Goal: Communication & Community: Answer question/provide support

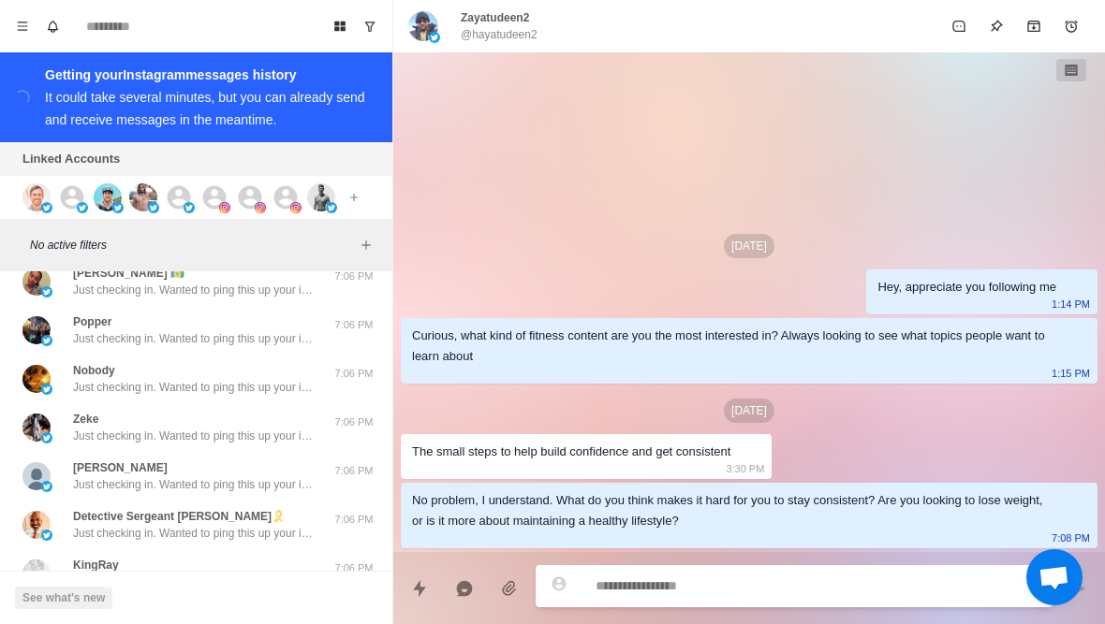
scroll to position [465, 0]
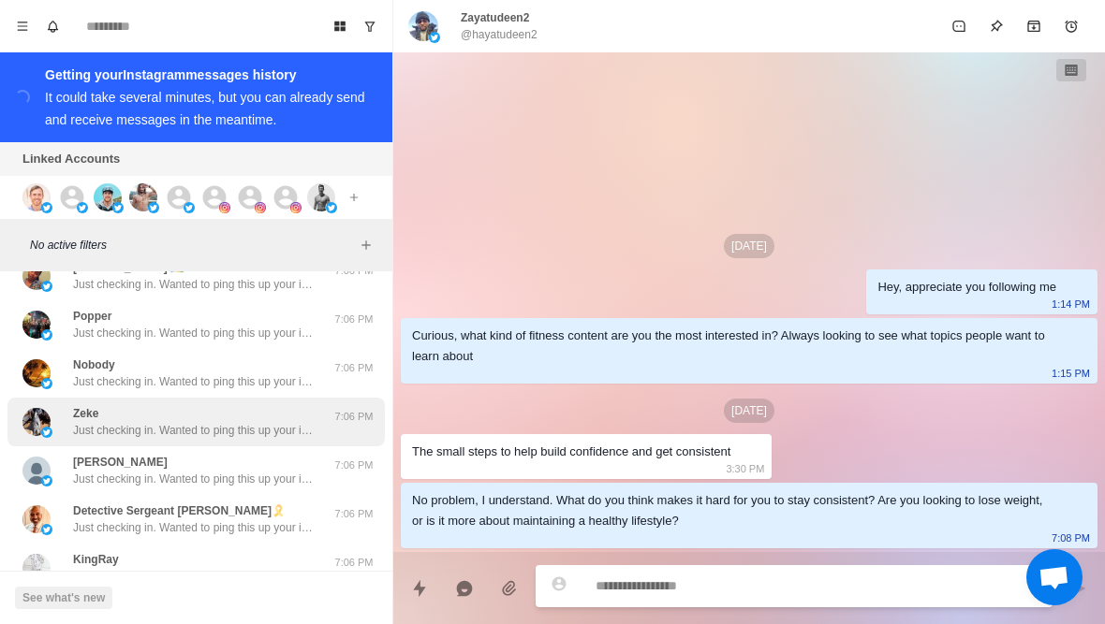
click at [63, 419] on div "Zeke Just checking in. Wanted to ping this up your inbox just in case it got lo…" at bounding box center [176, 422] width 308 height 34
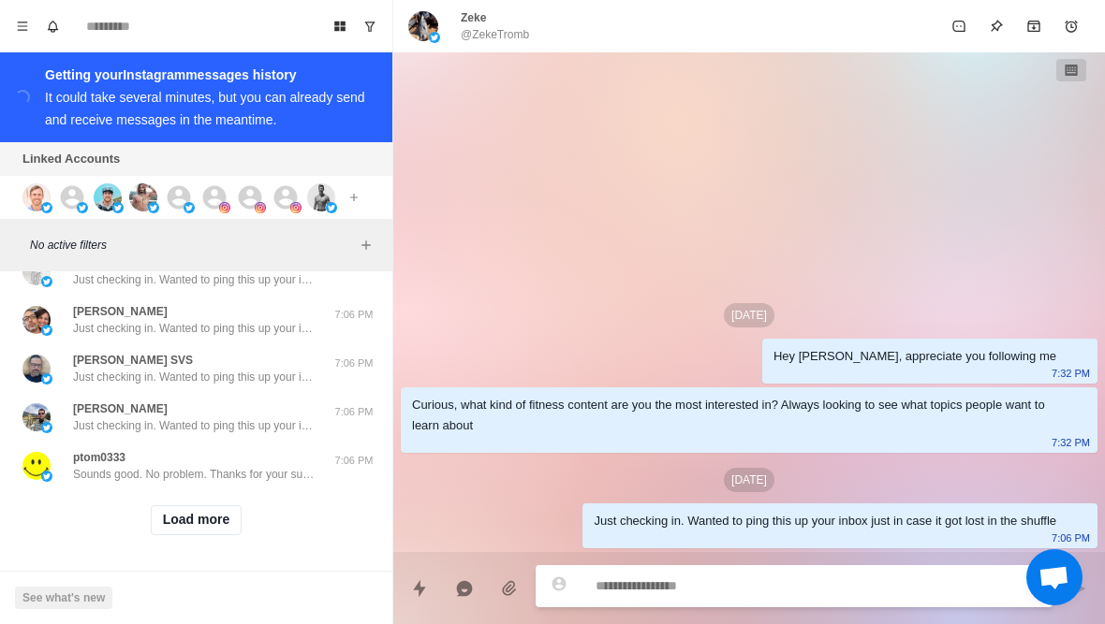
scroll to position [764, 0]
click at [157, 509] on button "Load more" at bounding box center [197, 520] width 92 height 30
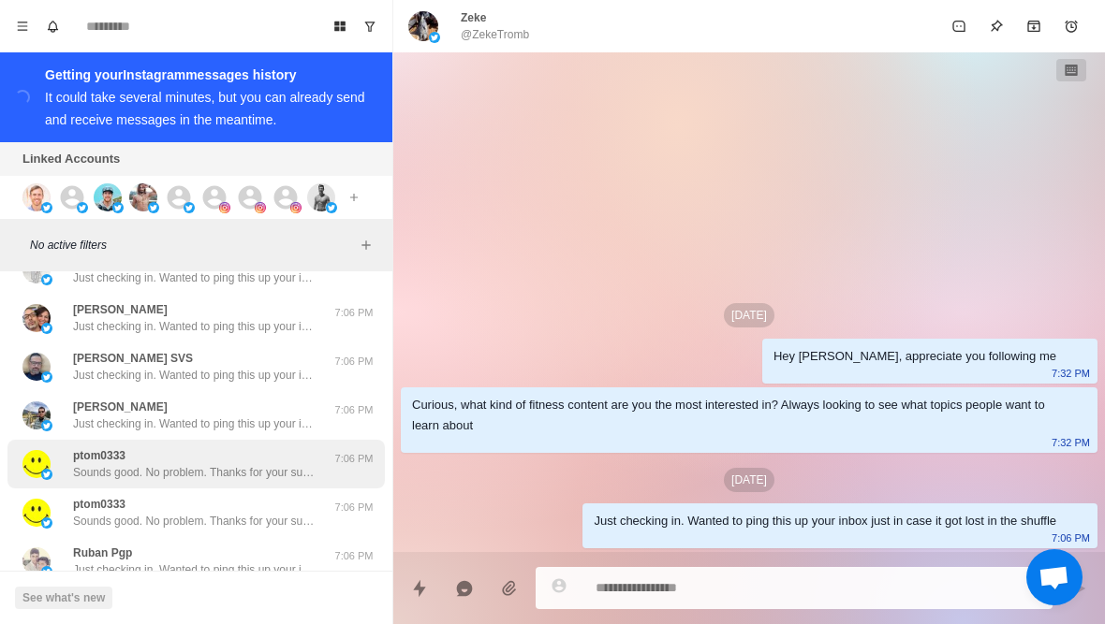
click at [114, 461] on p "ptom0333" at bounding box center [99, 455] width 52 height 17
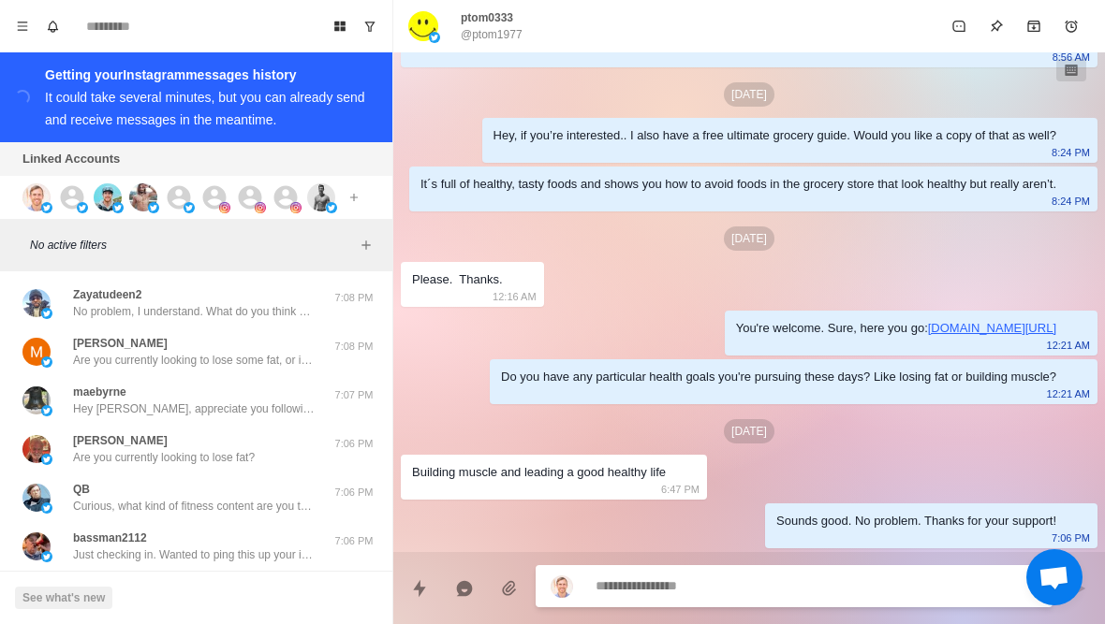
scroll to position [-2, 0]
click at [9, 188] on div "Connect X account Connect Instagram account Additional account cost: +$5/month" at bounding box center [194, 197] width 388 height 43
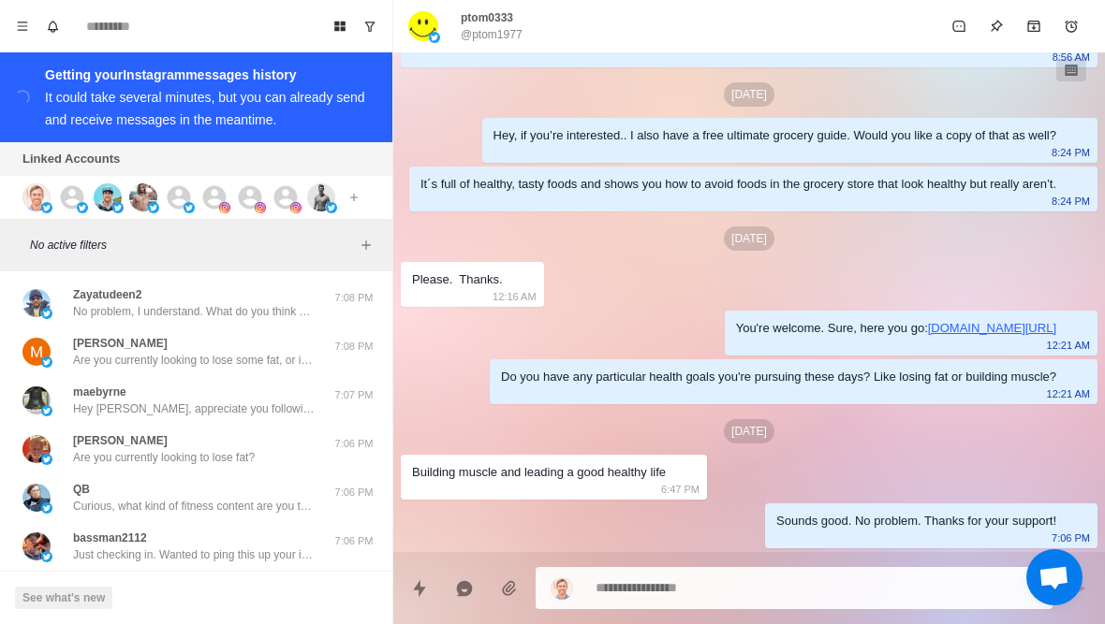
scroll to position [0, 0]
click at [12, 194] on div "Connect X account Connect Instagram account Additional account cost: +$5/month" at bounding box center [194, 197] width 388 height 43
click at [37, 200] on img at bounding box center [36, 197] width 28 height 28
click at [83, 208] on img at bounding box center [82, 207] width 11 height 11
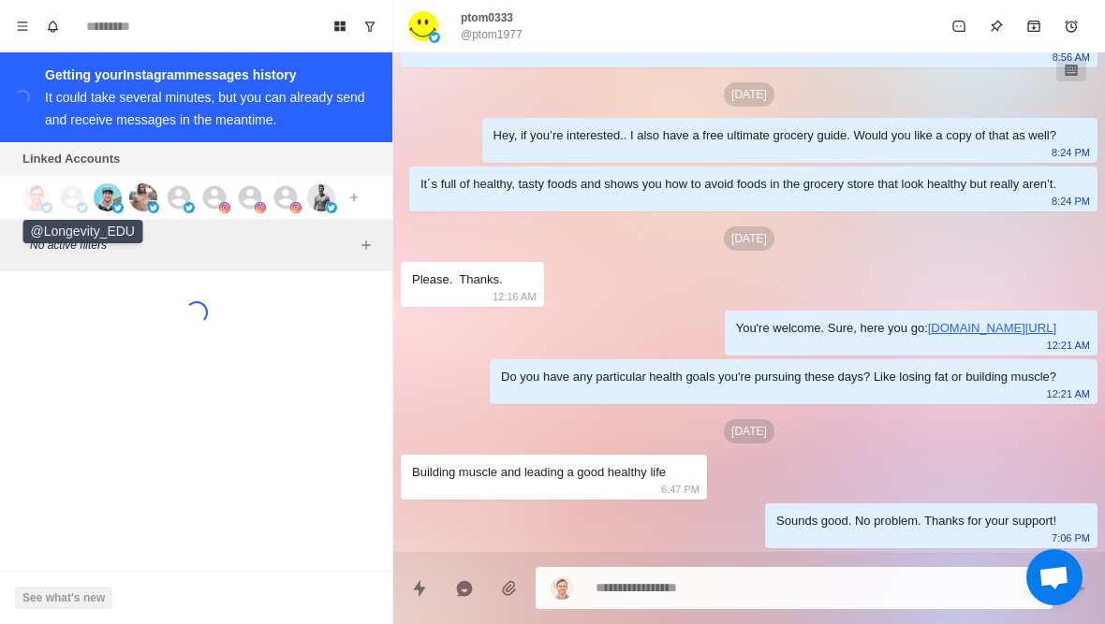
click at [70, 198] on icon at bounding box center [72, 196] width 23 height 23
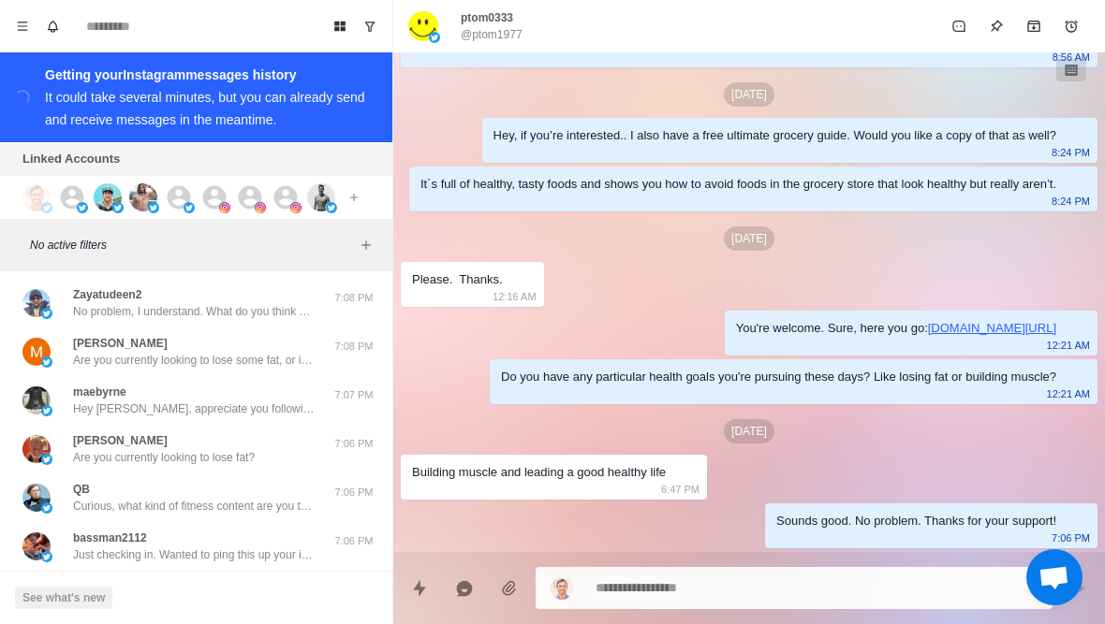
click at [83, 203] on img at bounding box center [82, 207] width 11 height 11
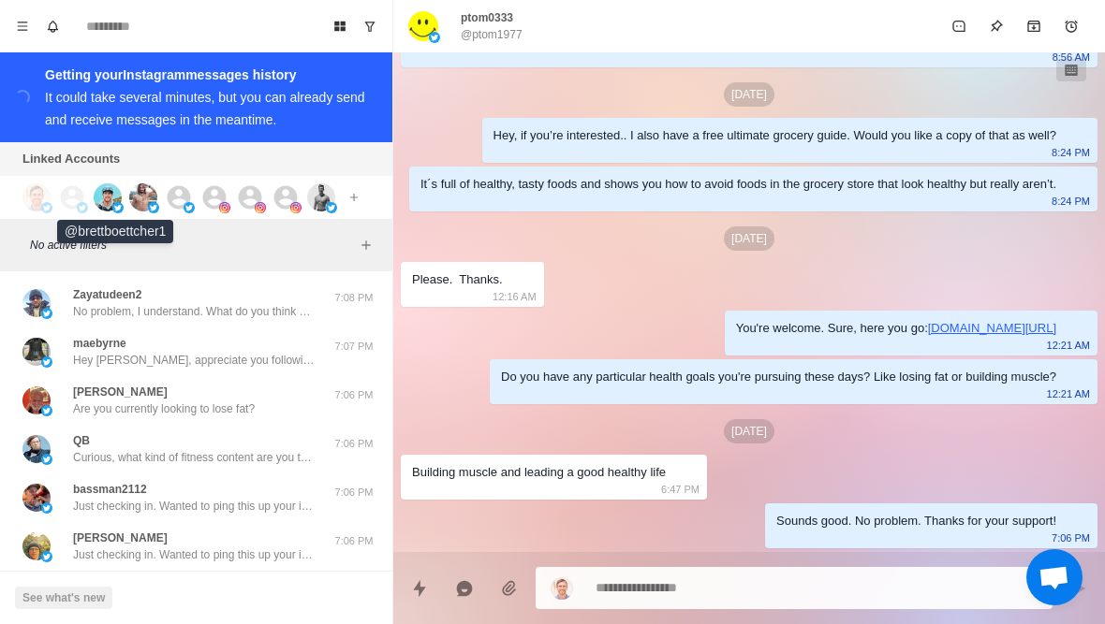
click at [118, 205] on img at bounding box center [117, 207] width 11 height 11
click at [151, 209] on img at bounding box center [153, 207] width 11 height 11
click at [182, 211] on icon at bounding box center [179, 197] width 28 height 28
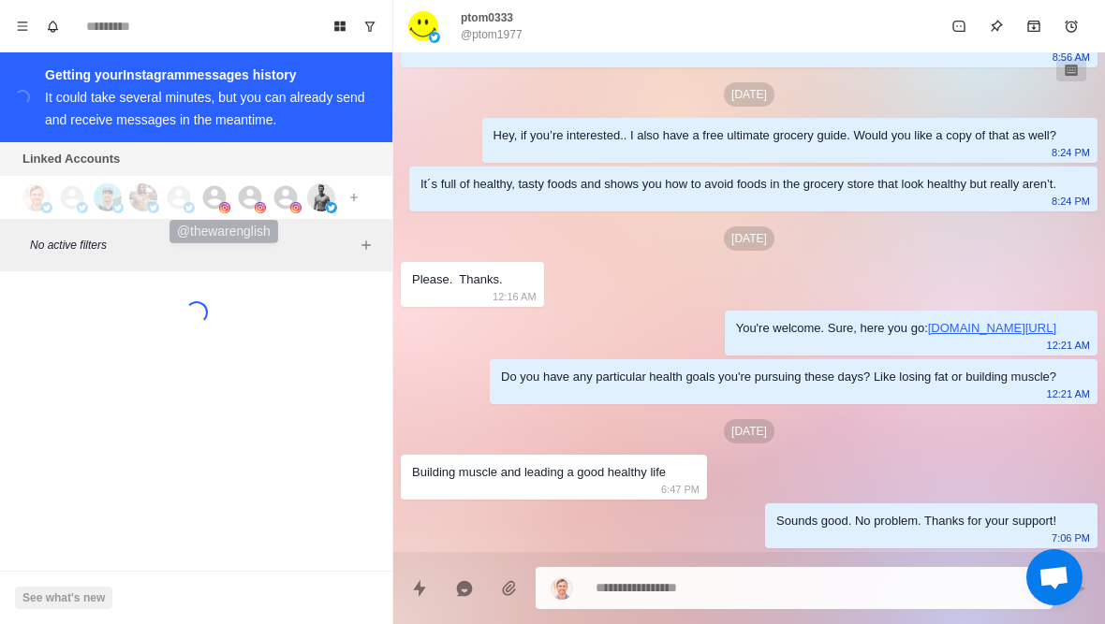
click at [221, 195] on icon at bounding box center [214, 196] width 23 height 23
click at [254, 196] on icon at bounding box center [250, 196] width 23 height 23
click at [279, 201] on icon at bounding box center [285, 196] width 23 height 23
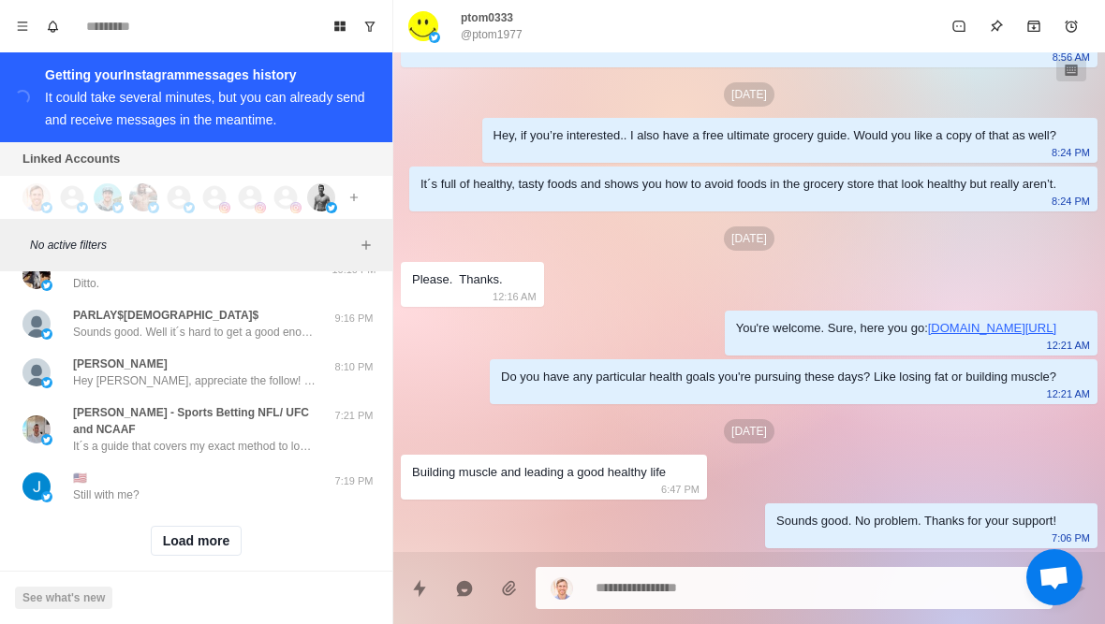
scroll to position [768, 0]
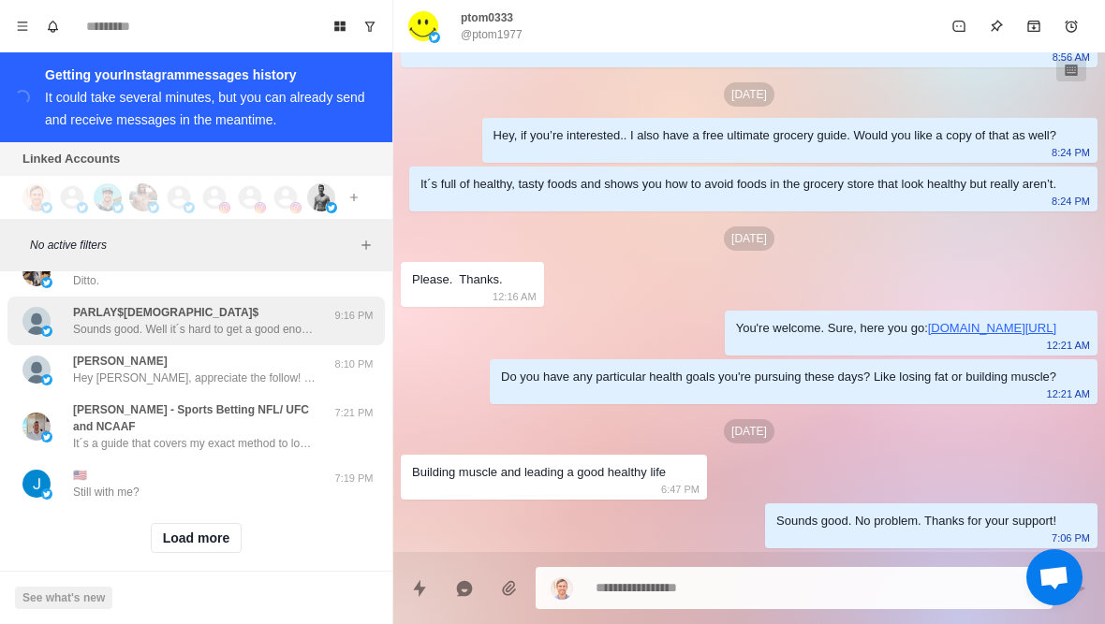
click at [183, 324] on p "Sounds good. Well it´s hard to get a good enough idea of everything over the DM…" at bounding box center [194, 329] width 243 height 17
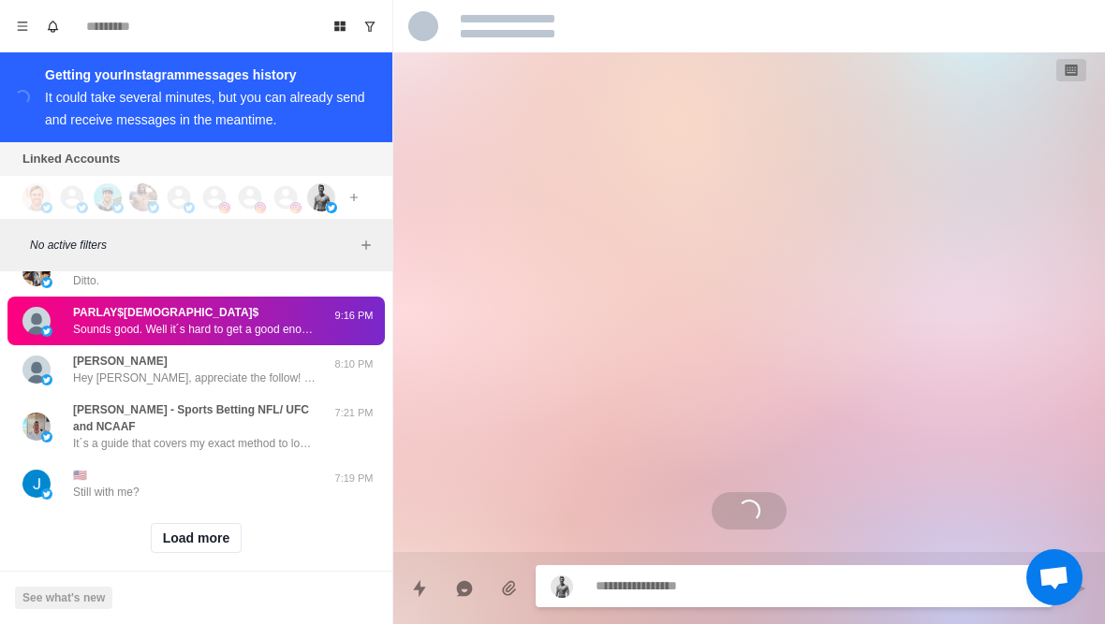
scroll to position [0, 0]
type textarea "*"
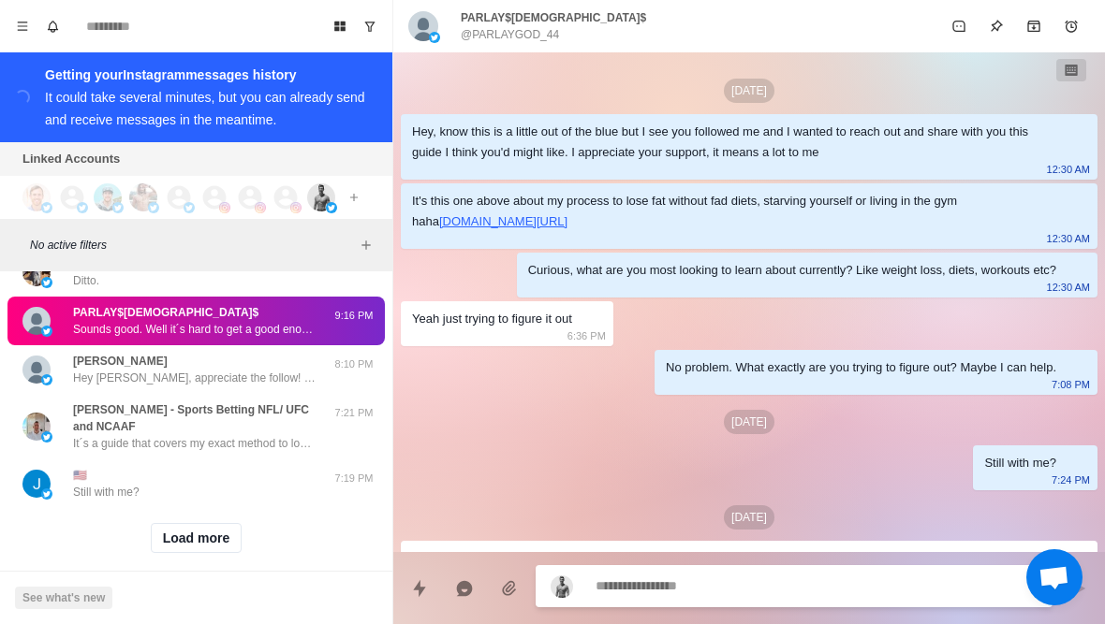
scroll to position [949, 0]
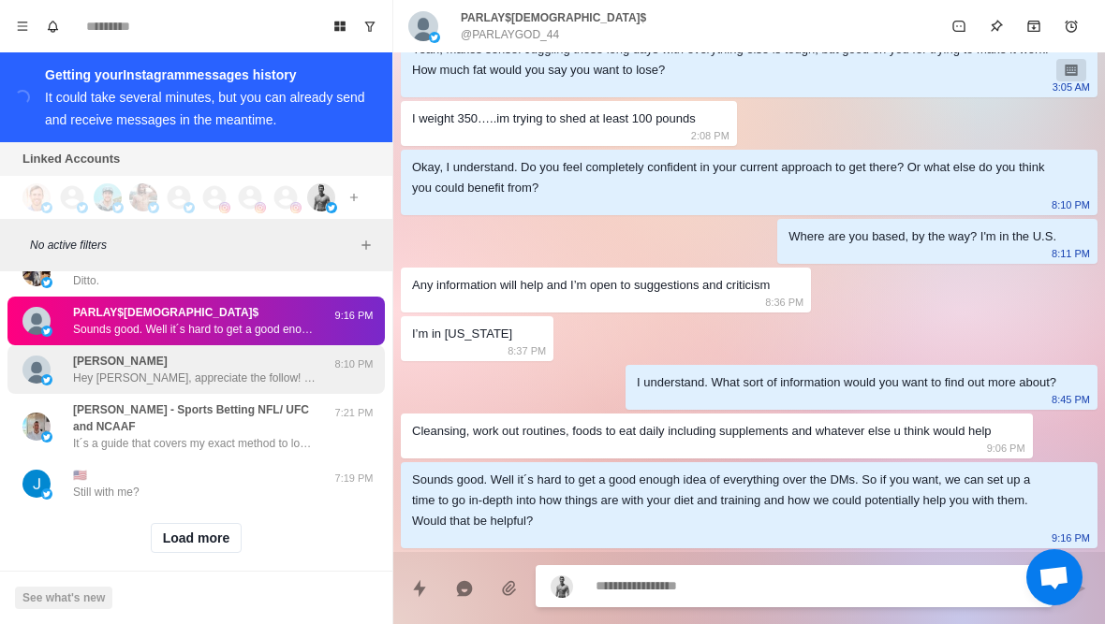
type textarea "*"
type textarea "**"
type textarea "*"
type textarea "***"
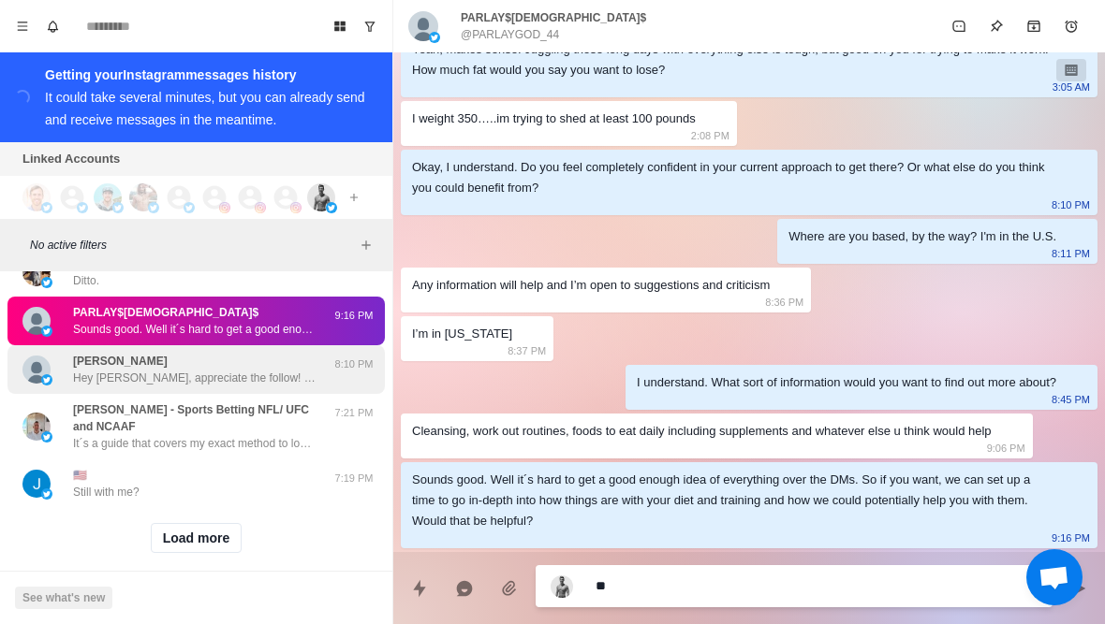
type textarea "*"
type textarea "**********"
type textarea "*"
type textarea "**********"
type textarea "*"
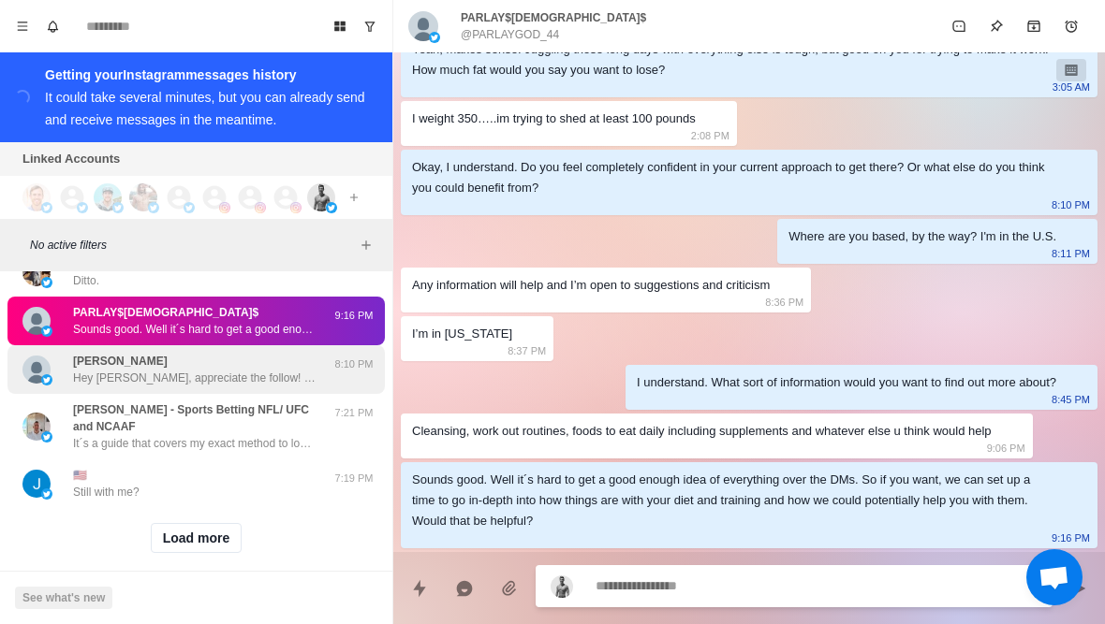
scroll to position [1045, 0]
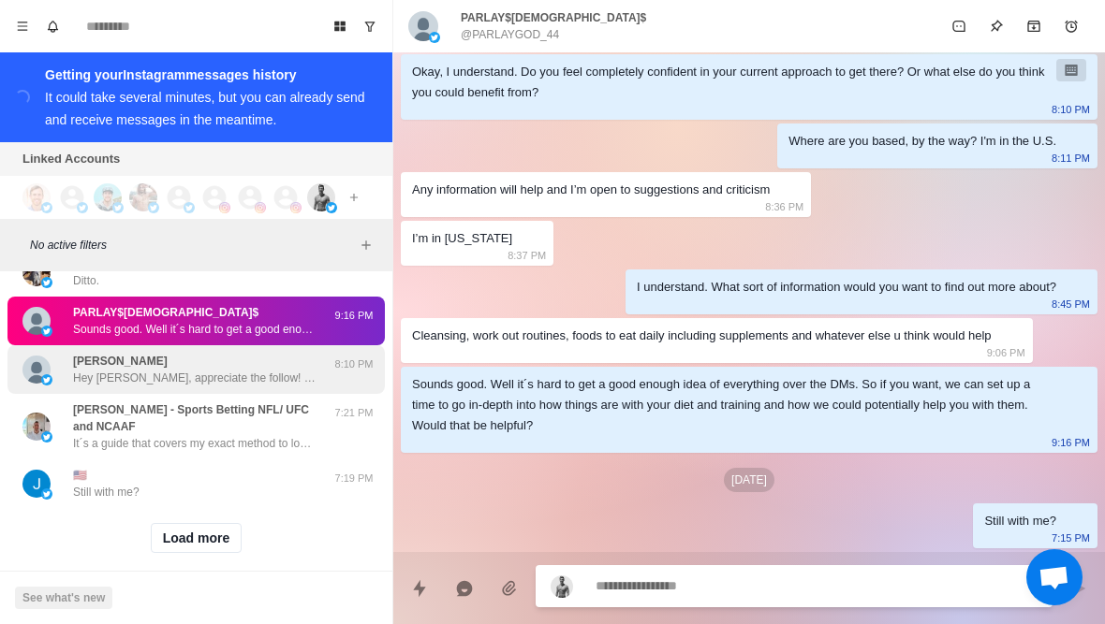
click at [247, 371] on p "Hey Dean, appreciate the follow! Want me to share with you my guide to losing f…" at bounding box center [194, 378] width 243 height 17
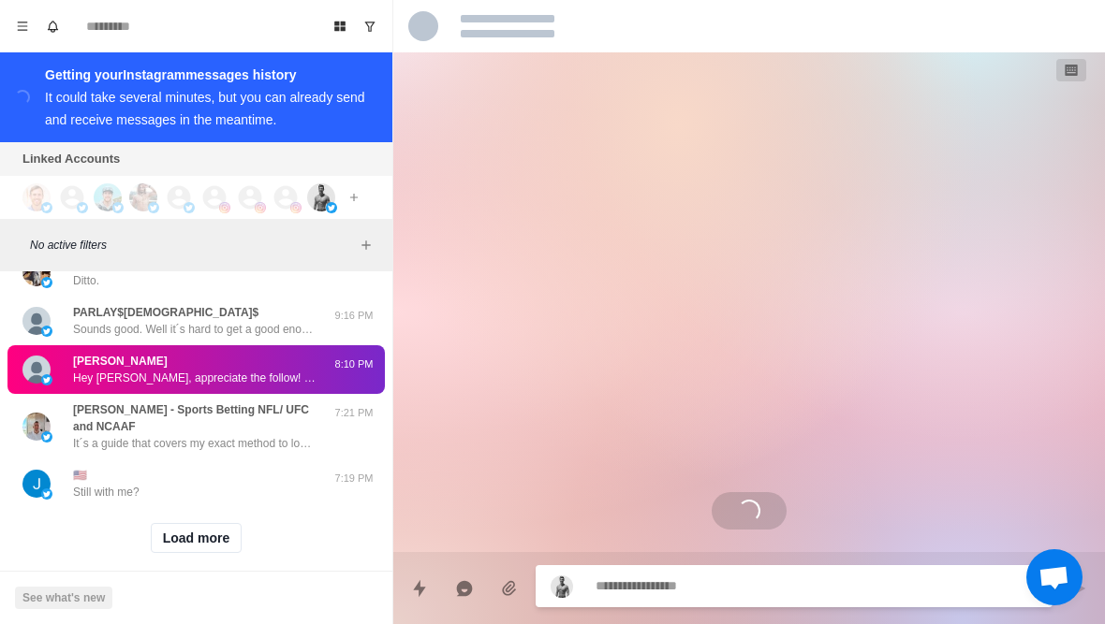
scroll to position [0, 0]
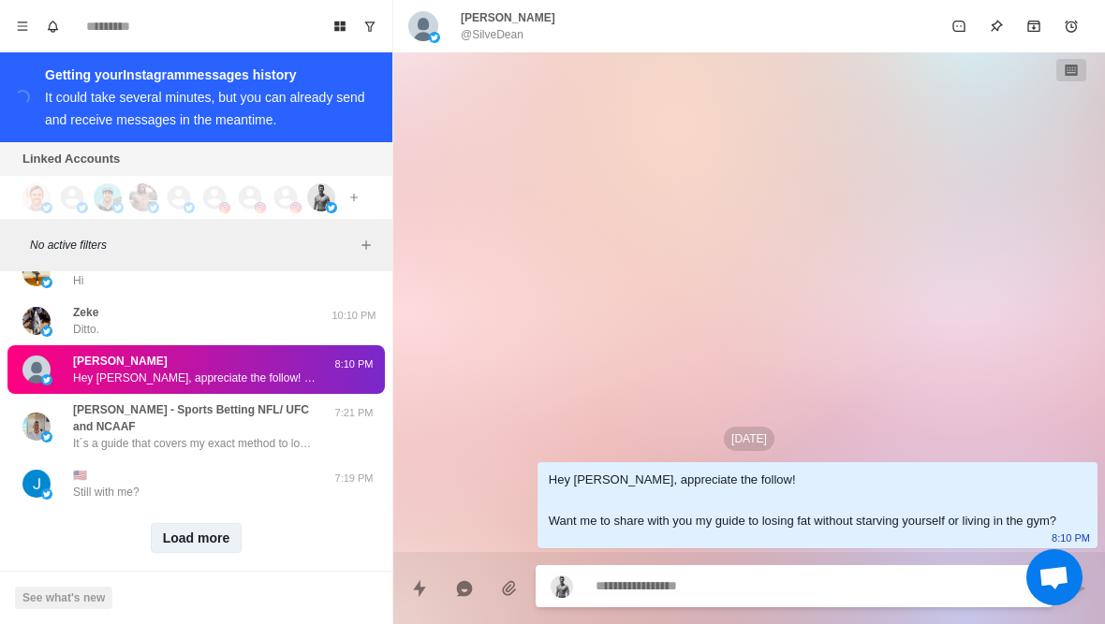
click at [199, 523] on button "Load more" at bounding box center [197, 538] width 92 height 30
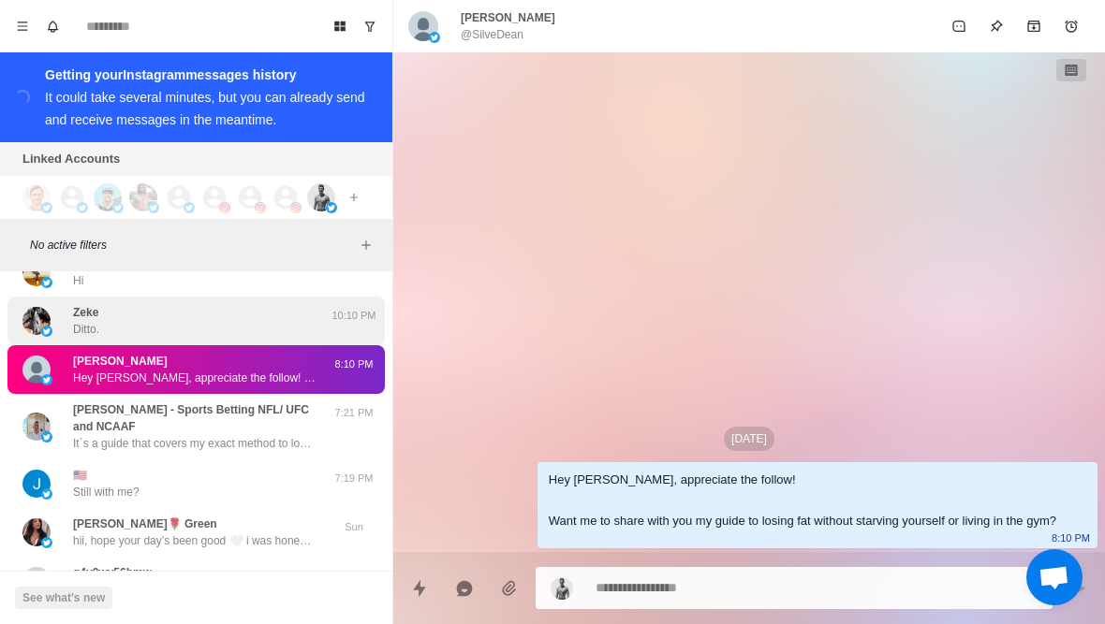
click at [199, 327] on div "Zeke Ditto." at bounding box center [176, 321] width 308 height 34
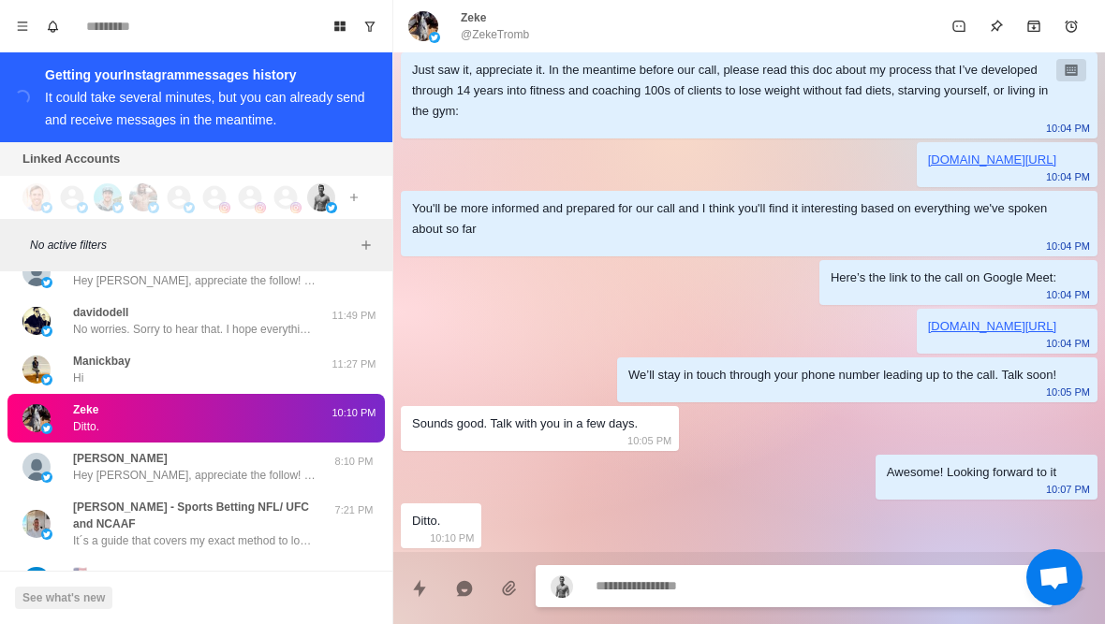
scroll to position [652, 0]
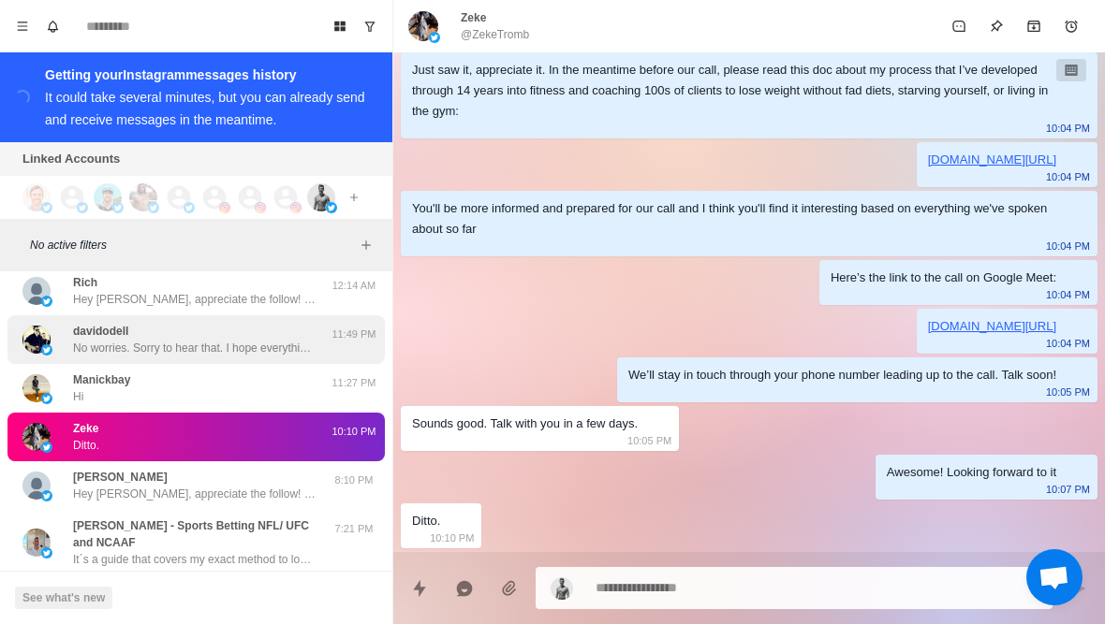
click at [196, 345] on p "No worries. Sorry to hear that. I hope everything turns out okay" at bounding box center [194, 348] width 243 height 17
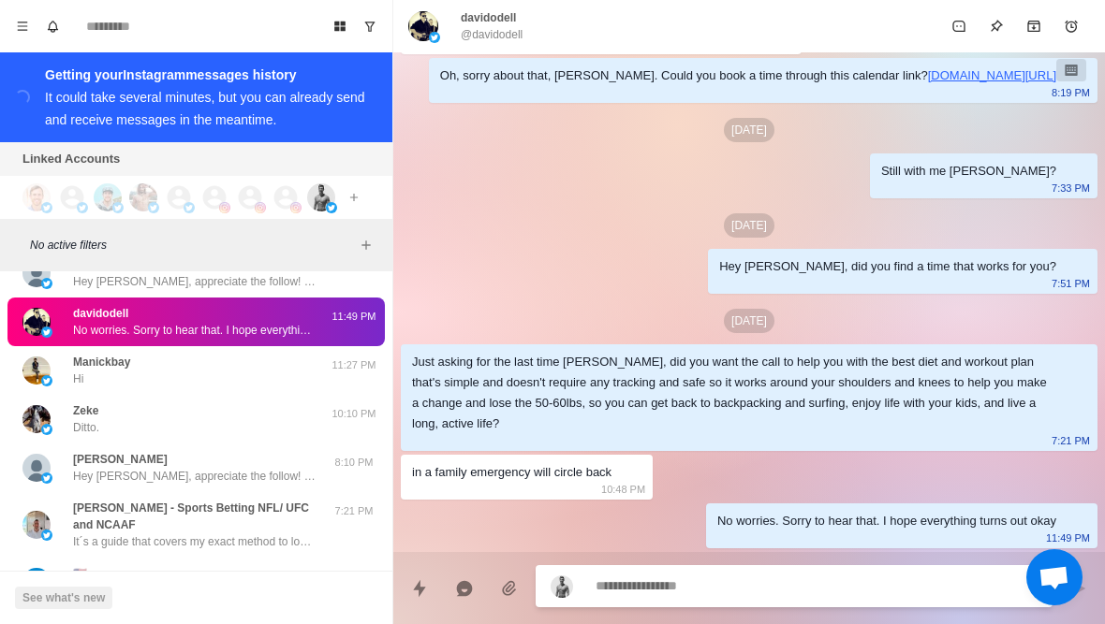
scroll to position [685, 0]
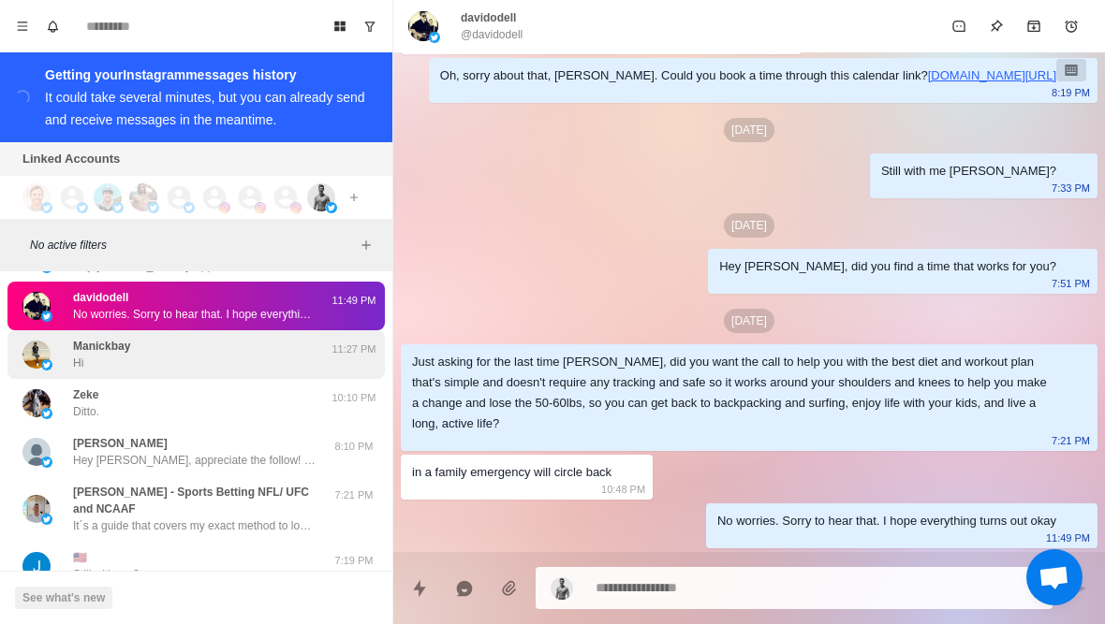
click at [194, 362] on div "Manickbay Hi" at bounding box center [176, 355] width 308 height 34
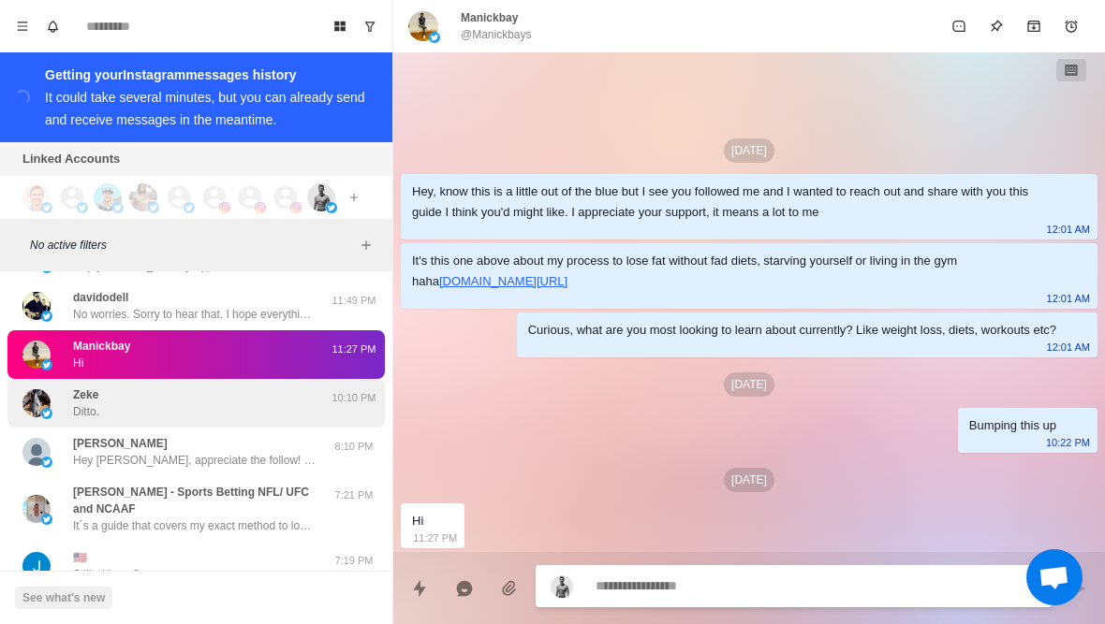
click at [184, 412] on div "Zeke Ditto." at bounding box center [176, 404] width 308 height 34
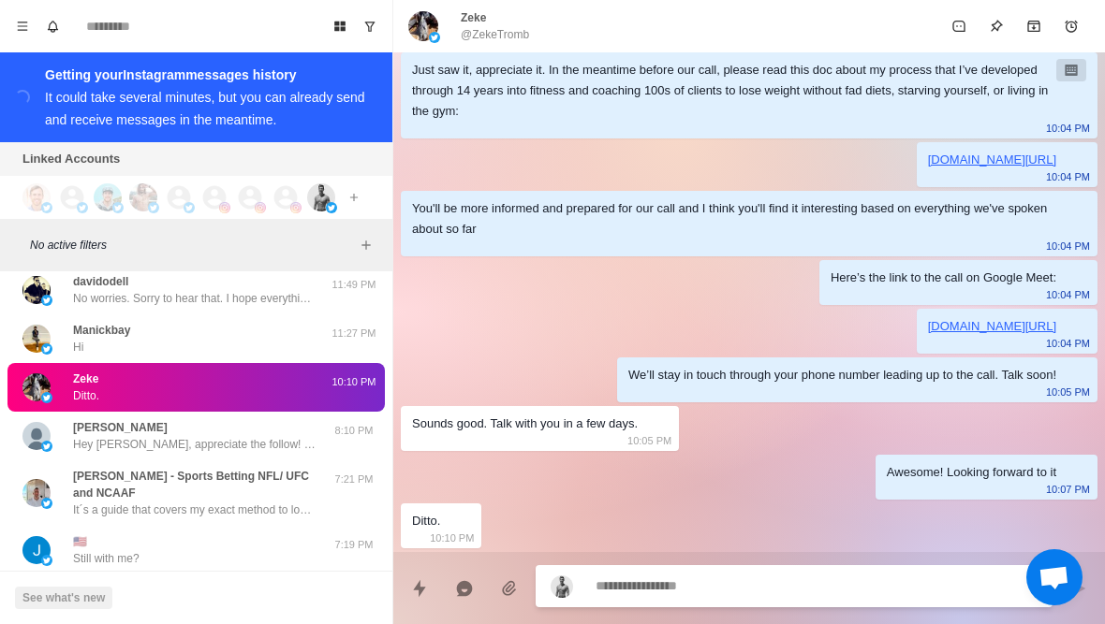
scroll to position [702, 0]
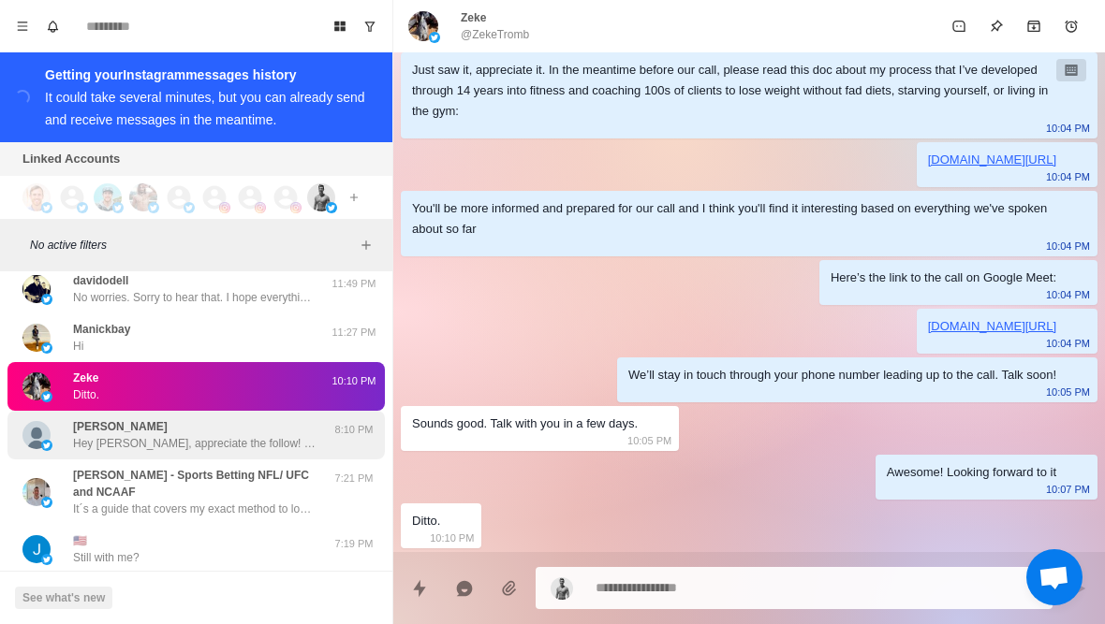
click at [185, 436] on p "Hey Dean, appreciate the follow! Want me to share with you my guide to losing f…" at bounding box center [194, 443] width 243 height 17
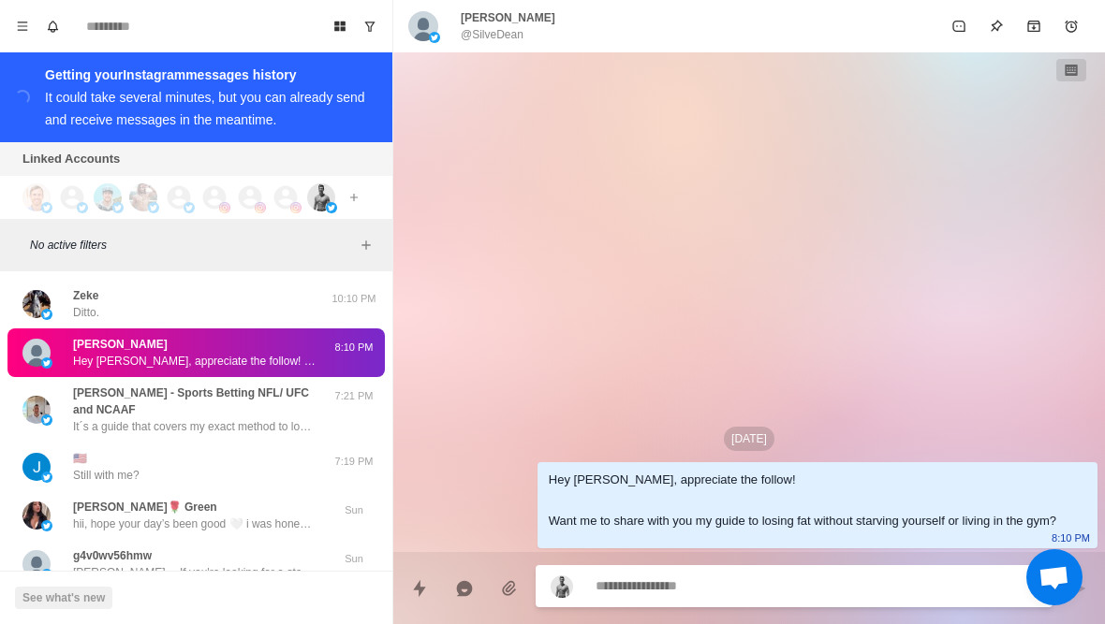
scroll to position [788, 0]
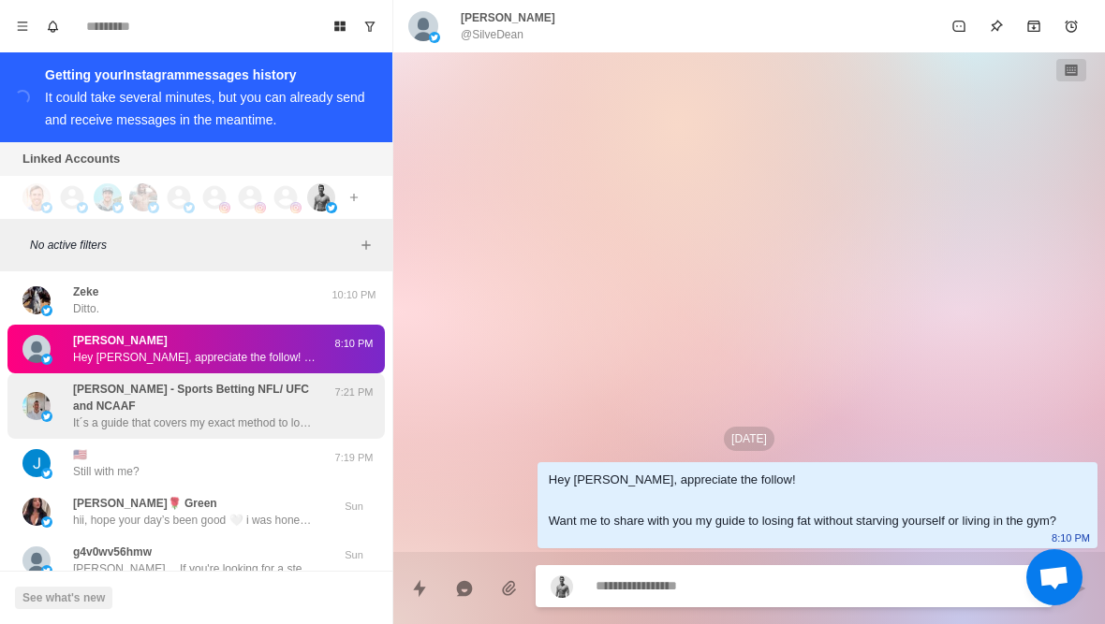
click at [194, 387] on p "Carl - Sports Betting NFL/ UFC and NCAAF" at bounding box center [201, 398] width 257 height 34
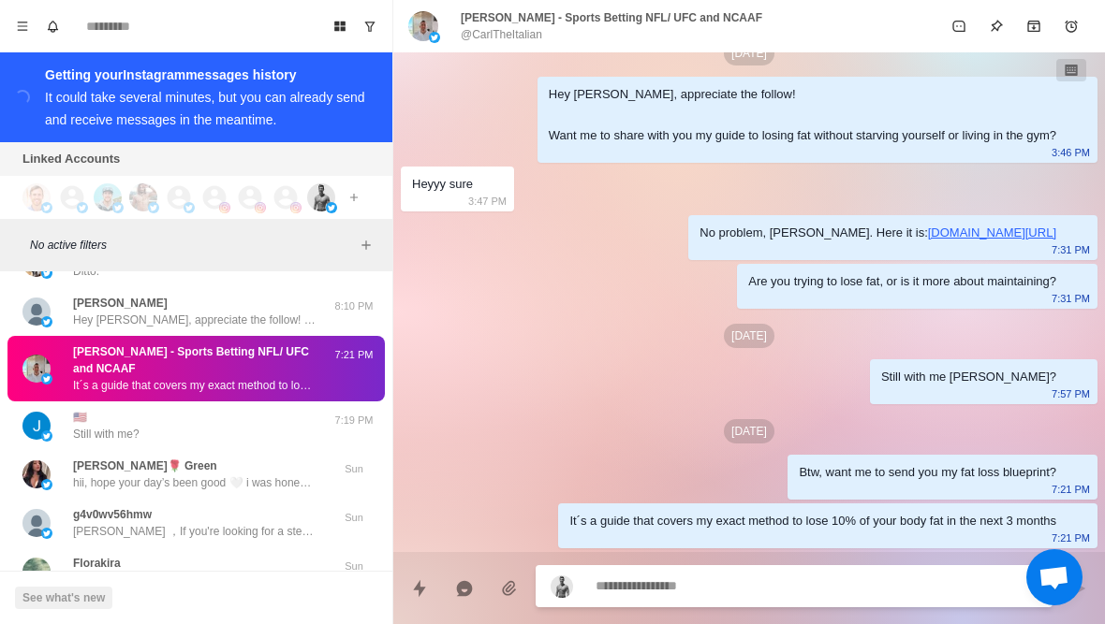
scroll to position [836, 0]
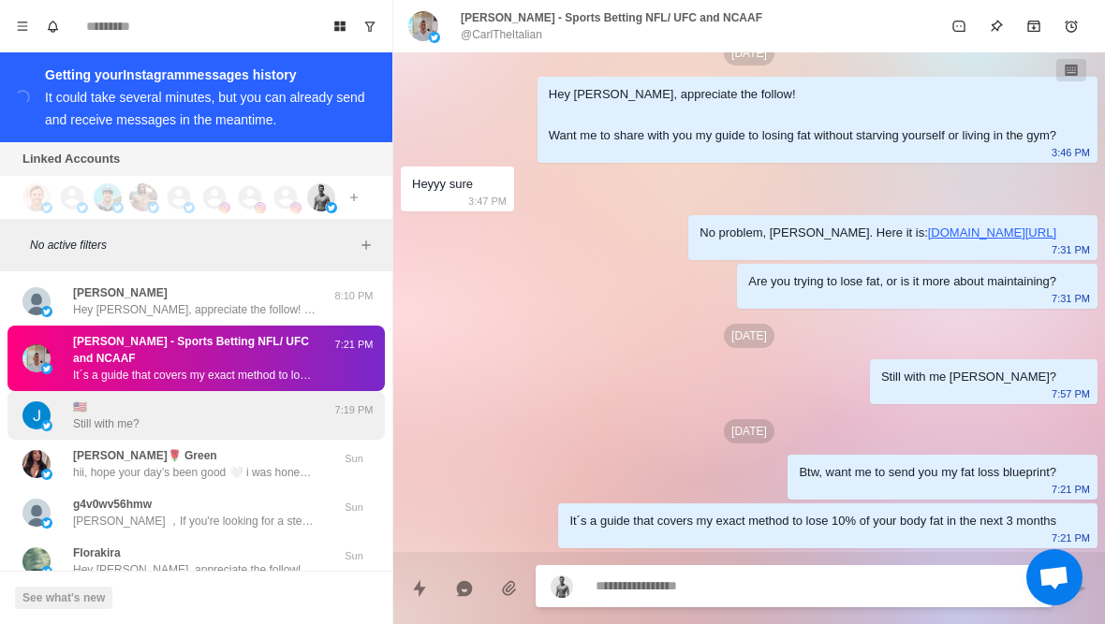
click at [188, 414] on div "🇺🇸 Still with me?" at bounding box center [176, 416] width 308 height 34
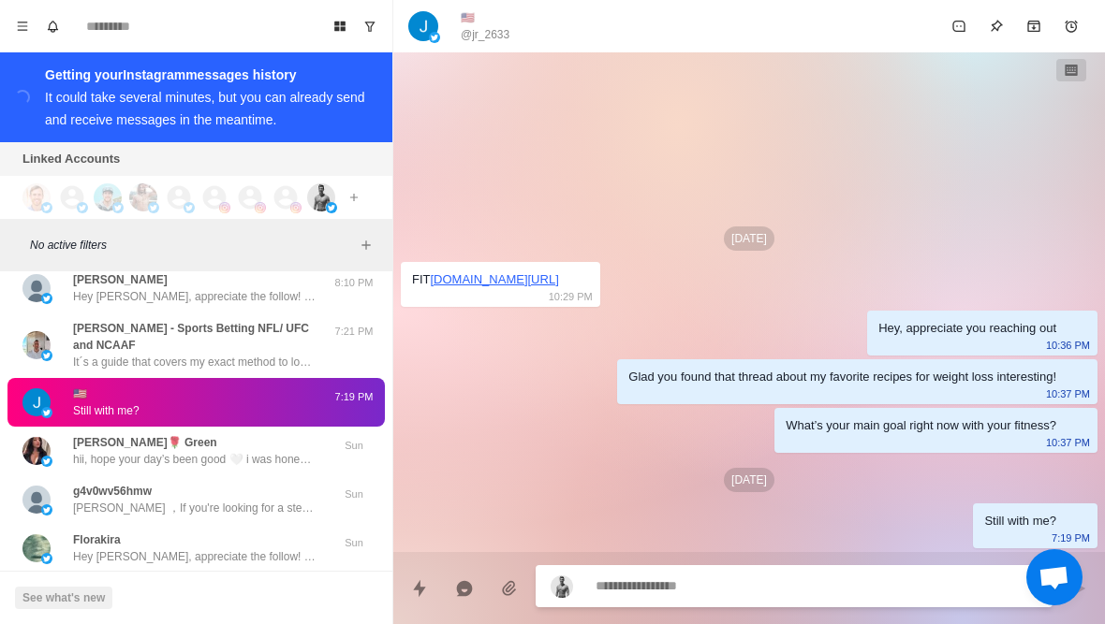
scroll to position [853, 0]
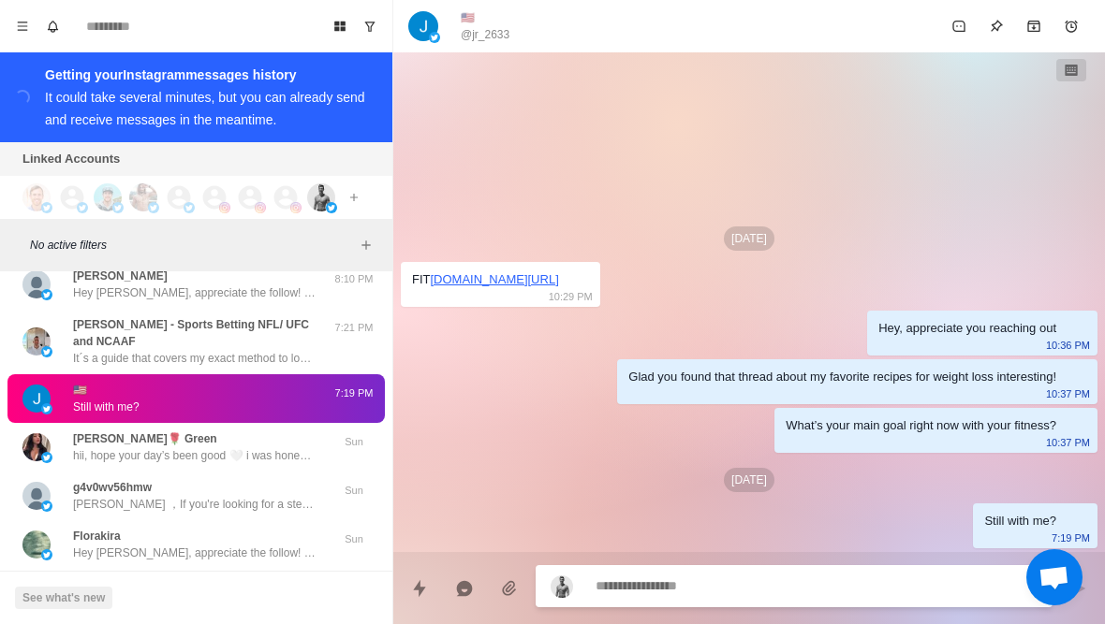
type textarea "*"
type textarea "**"
type textarea "*"
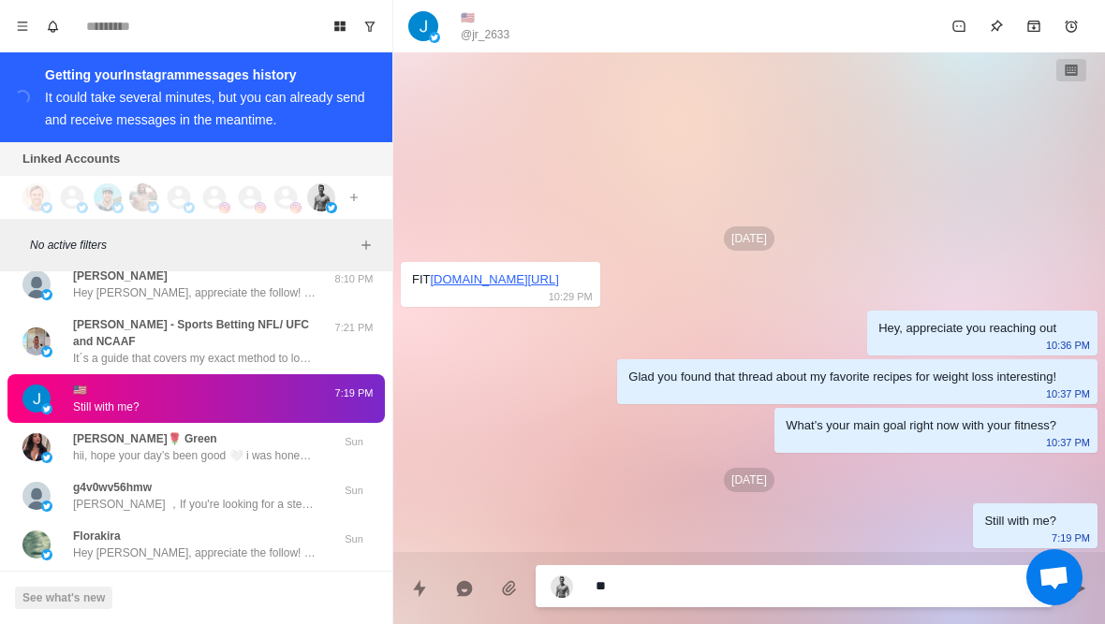
type textarea "***"
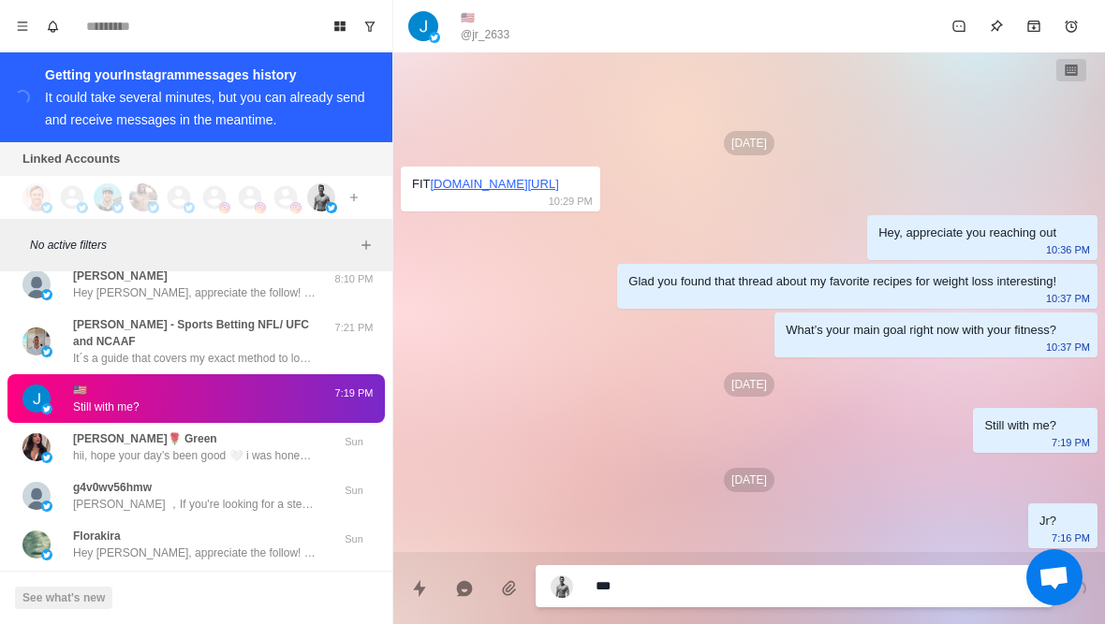
type textarea "*"
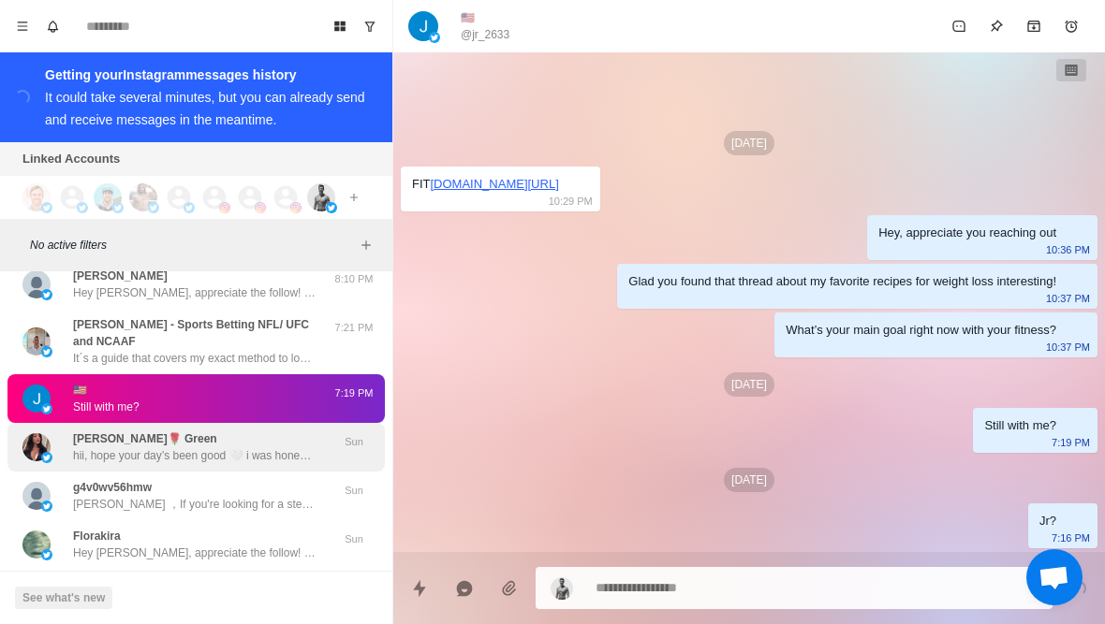
click at [114, 447] on p "hii, hope your day’s been good 🤍 i was honestly kinda happy when i came across …" at bounding box center [194, 455] width 243 height 17
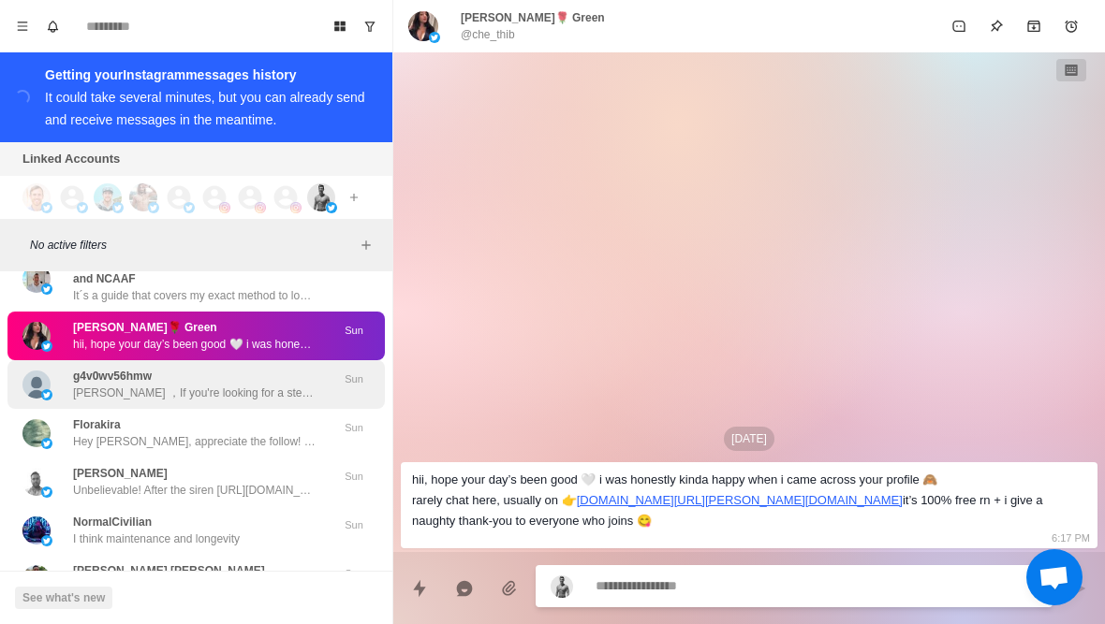
scroll to position [977, 0]
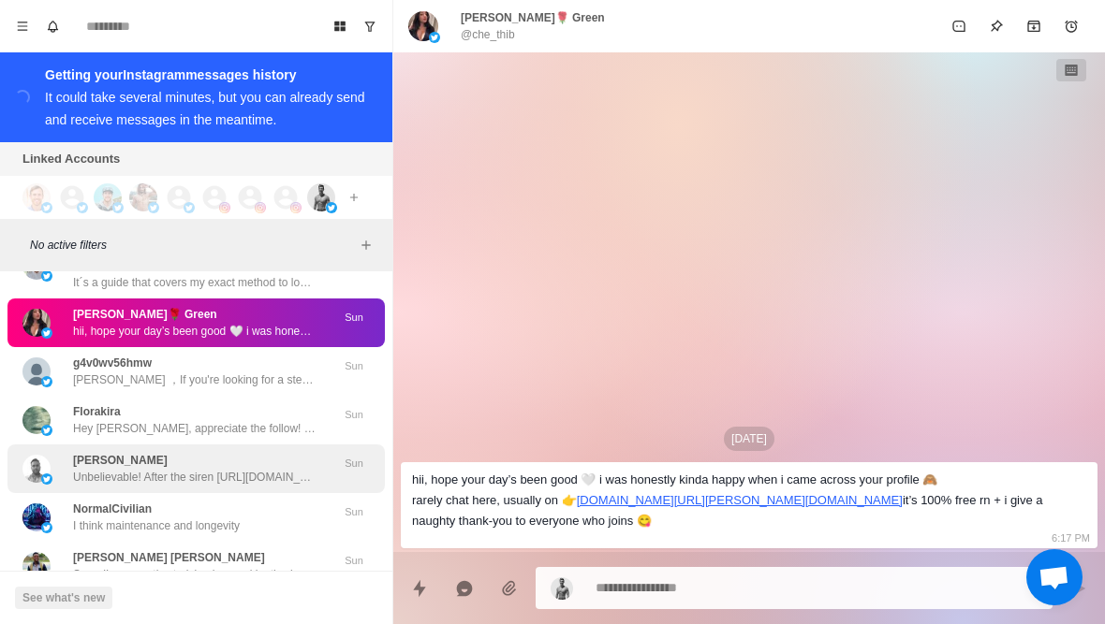
click at [168, 469] on p "Unbelievable! After the siren https://twitter.com/SuperLeague/status/1972045475…" at bounding box center [194, 477] width 243 height 17
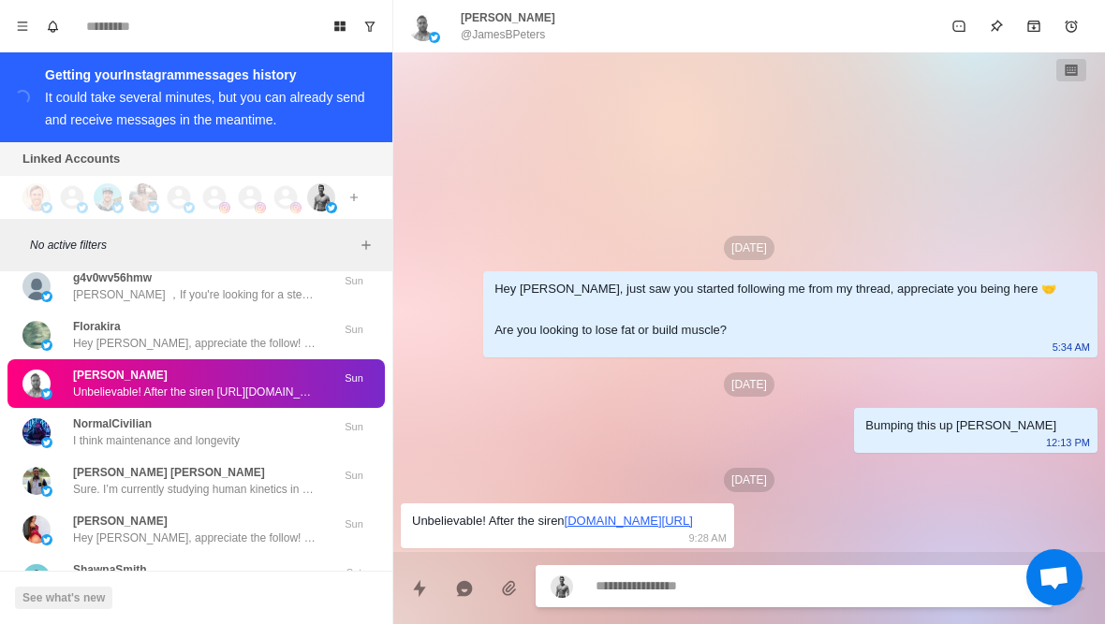
scroll to position [1106, 0]
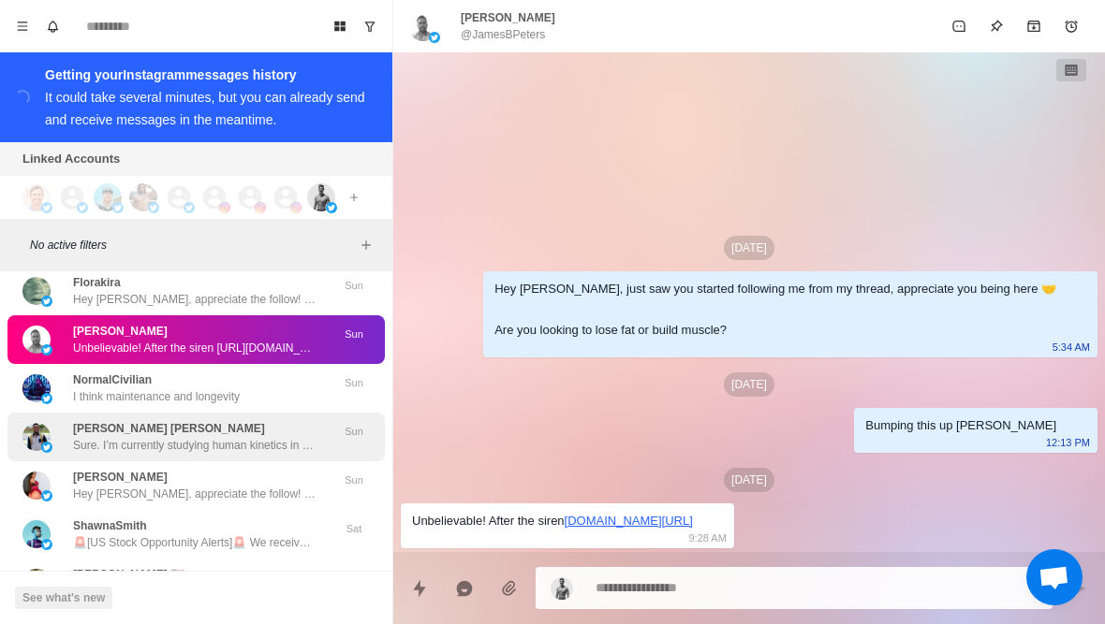
click at [212, 437] on p "Sure. I’m currently studying human kinetics in the university" at bounding box center [194, 445] width 243 height 17
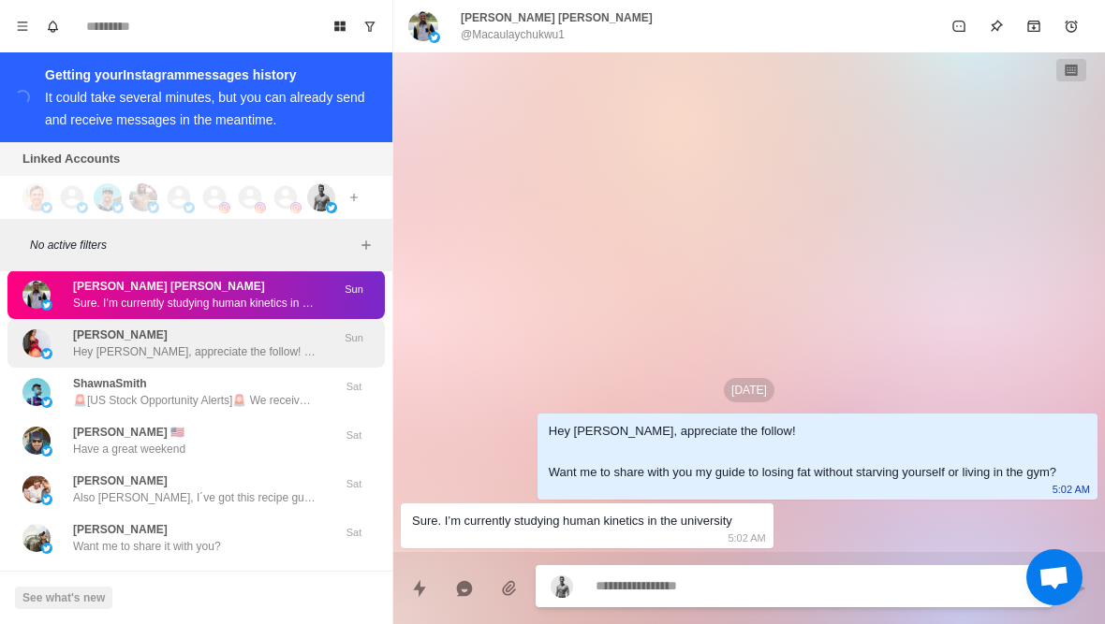
scroll to position [1252, 0]
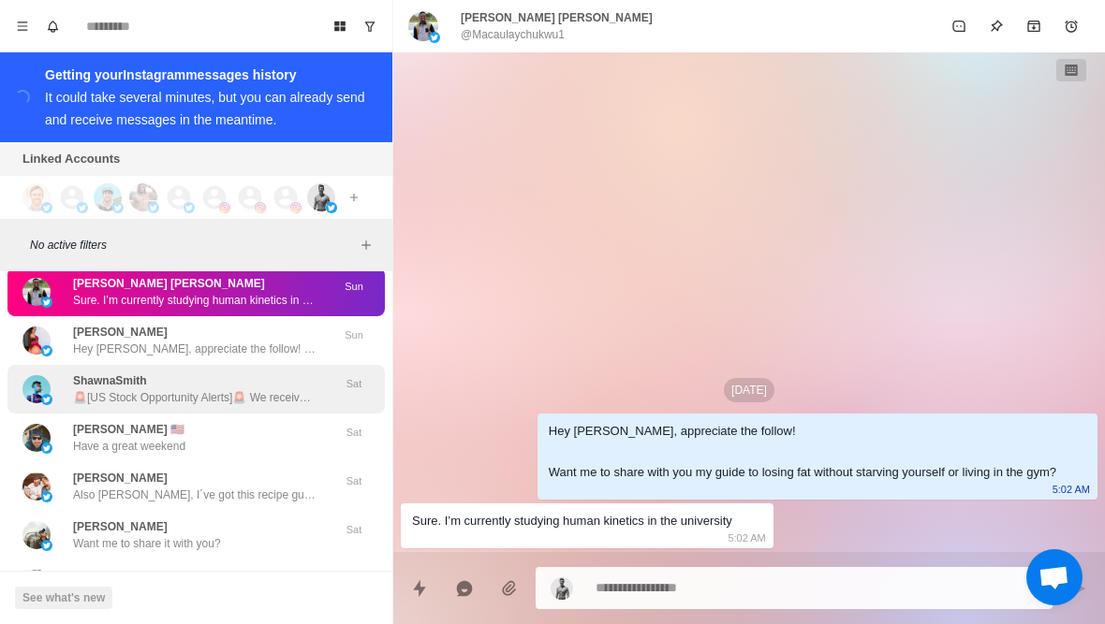
click at [224, 389] on p "🚨[US Stock Opportunity Alerts]🚨 We receive daily alerts for 2-3 promising stock…" at bounding box center [194, 397] width 243 height 17
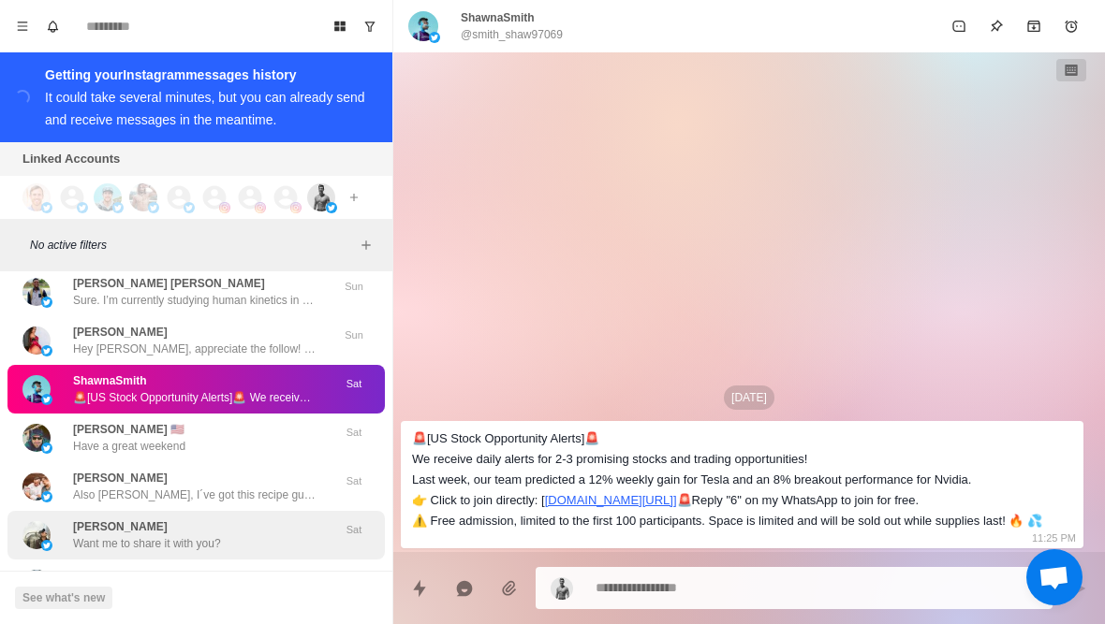
click at [232, 511] on div "Brian Kilby Want me to share it with you? Sat" at bounding box center [195, 535] width 377 height 49
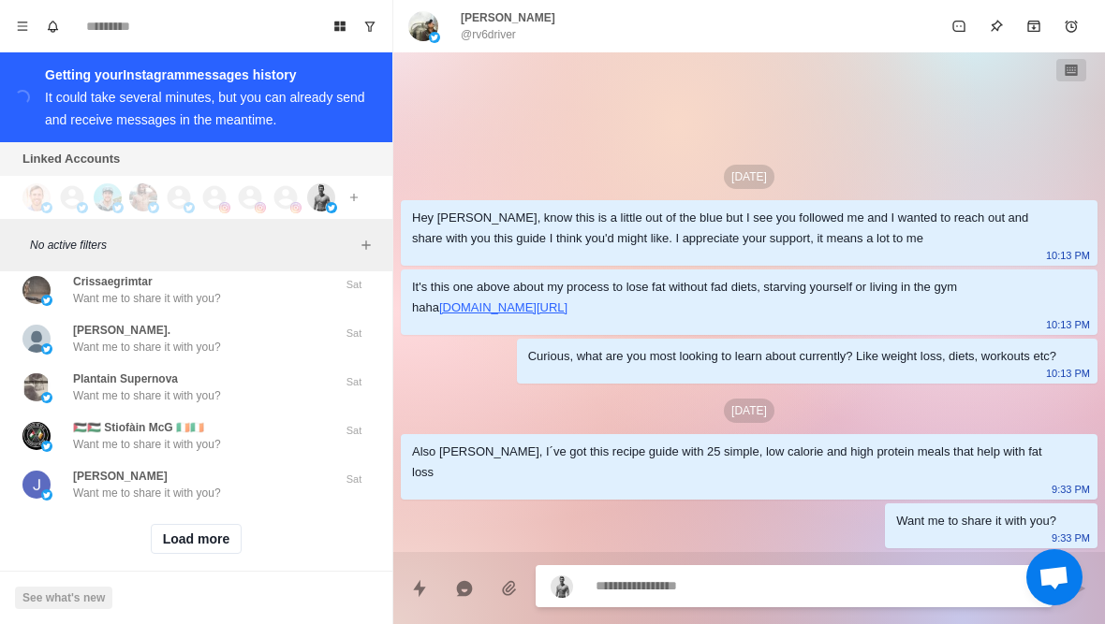
scroll to position [1743, 0]
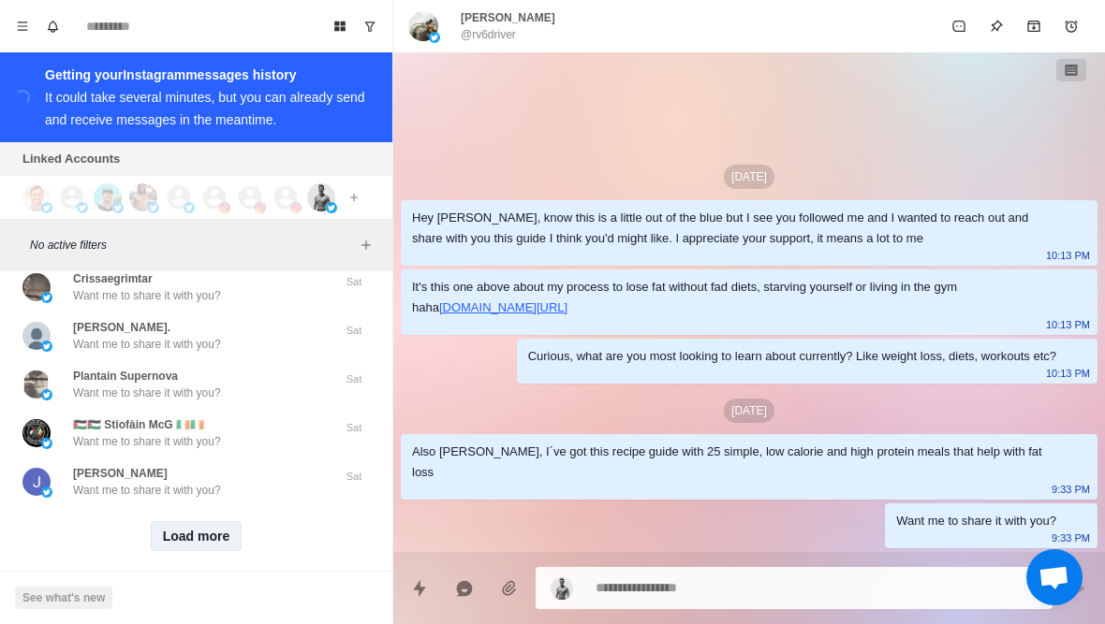
click at [205, 528] on button "Load more" at bounding box center [197, 536] width 92 height 30
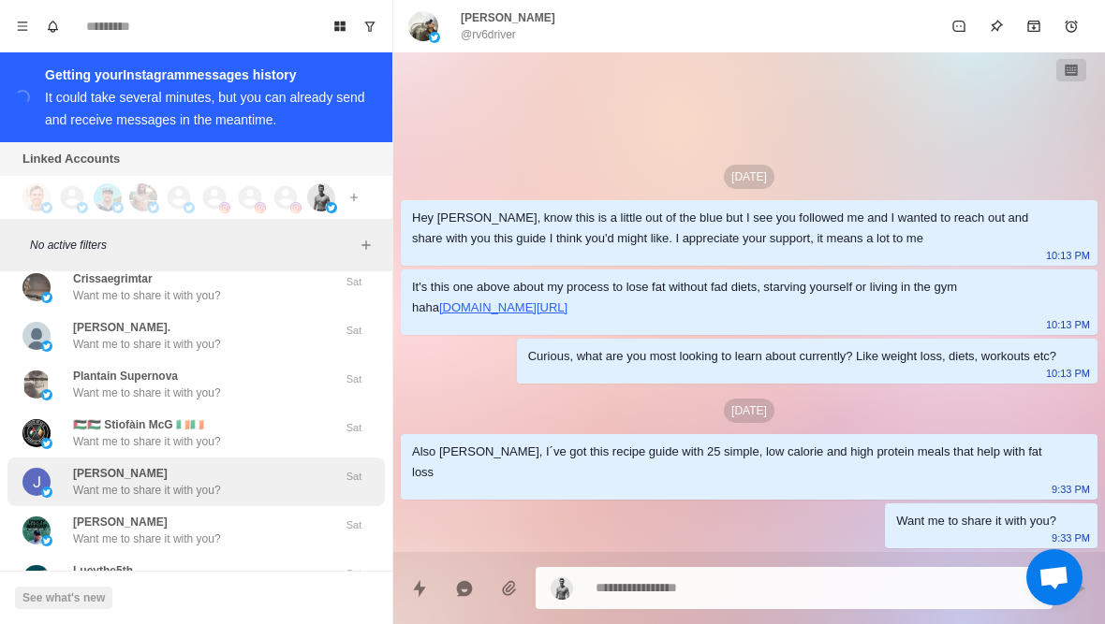
click at [256, 476] on div "Jagbirinder Singh Want me to share it with you?" at bounding box center [176, 482] width 308 height 34
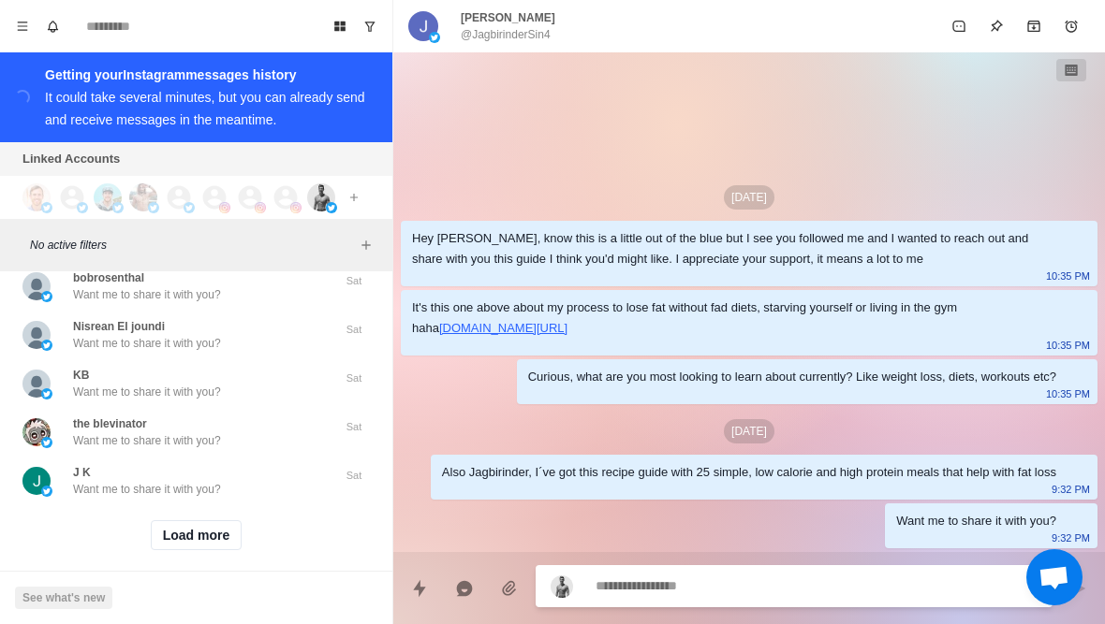
scroll to position [2717, 0]
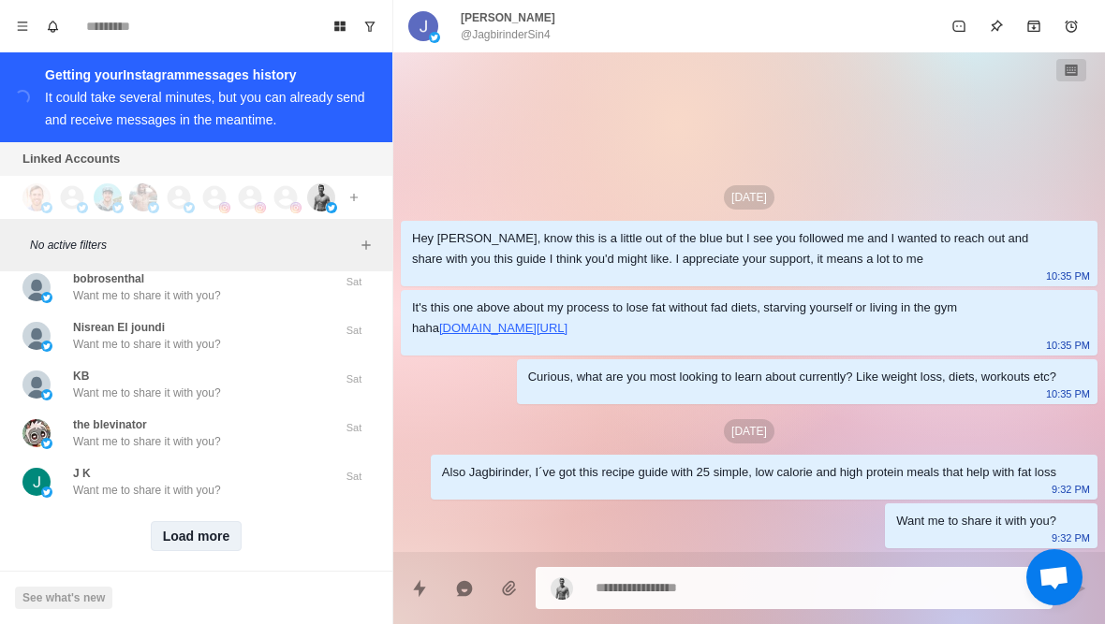
click at [198, 522] on button "Load more" at bounding box center [197, 536] width 92 height 30
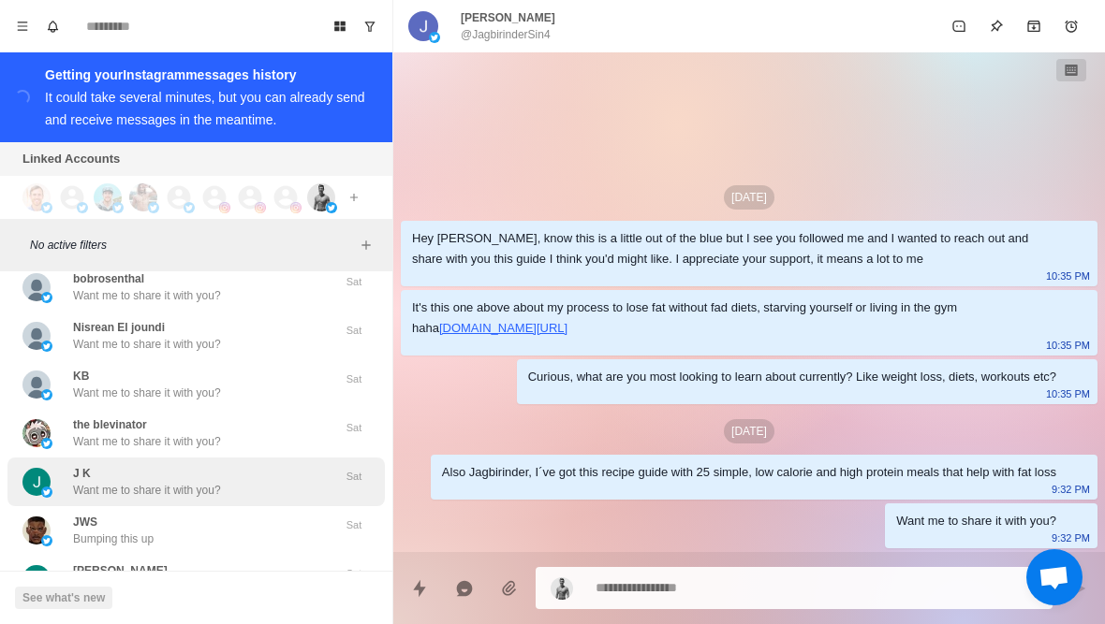
click at [249, 483] on div "J K Want me to share it with you? Sat" at bounding box center [195, 482] width 377 height 49
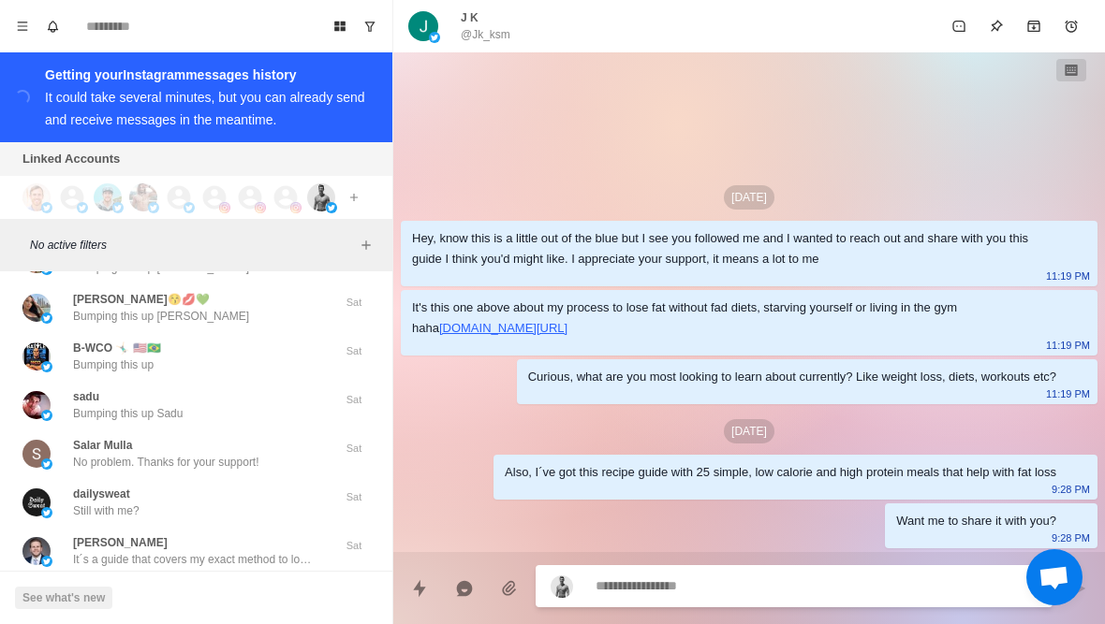
scroll to position [3270, 0]
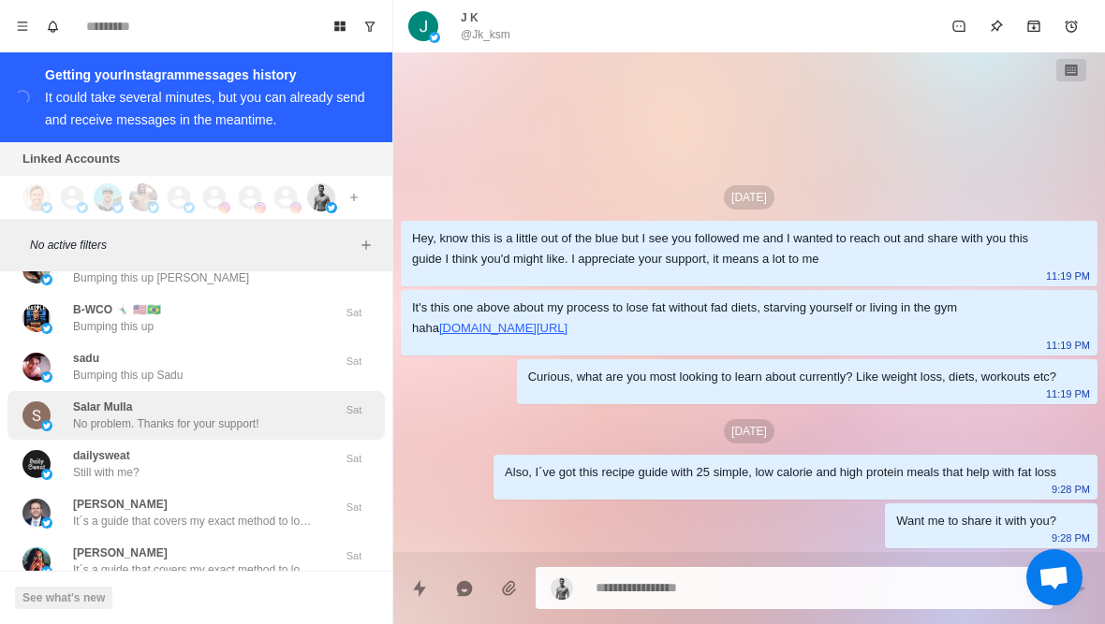
click at [143, 416] on p "No problem. Thanks for your support!" at bounding box center [166, 424] width 186 height 17
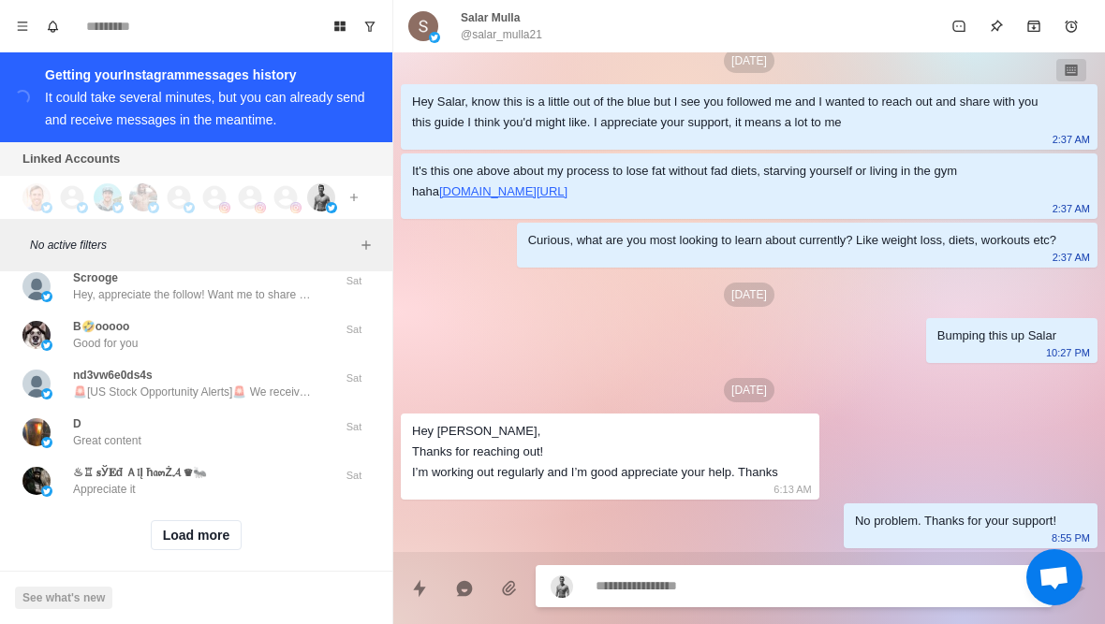
scroll to position [3690, 0]
click at [195, 521] on button "Load more" at bounding box center [197, 536] width 92 height 30
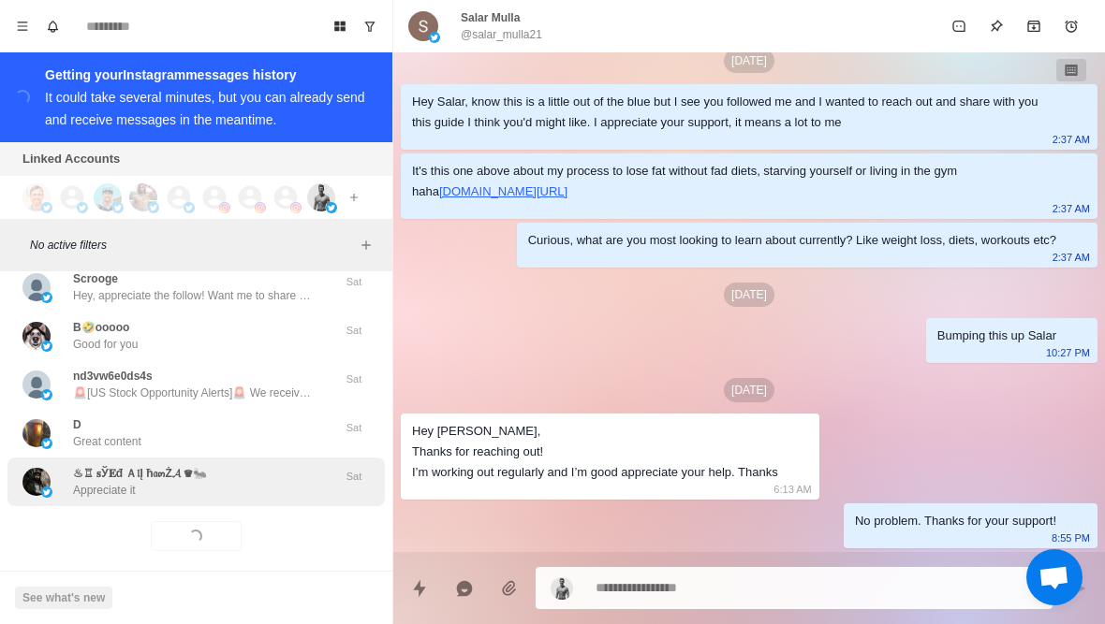
click at [258, 478] on div "♨♖ 𝐬Ў𝐄đ Ａ𝔩Į ħ𝔞๓Ż𝓐 ♛🐜 Appreciate it" at bounding box center [176, 482] width 308 height 34
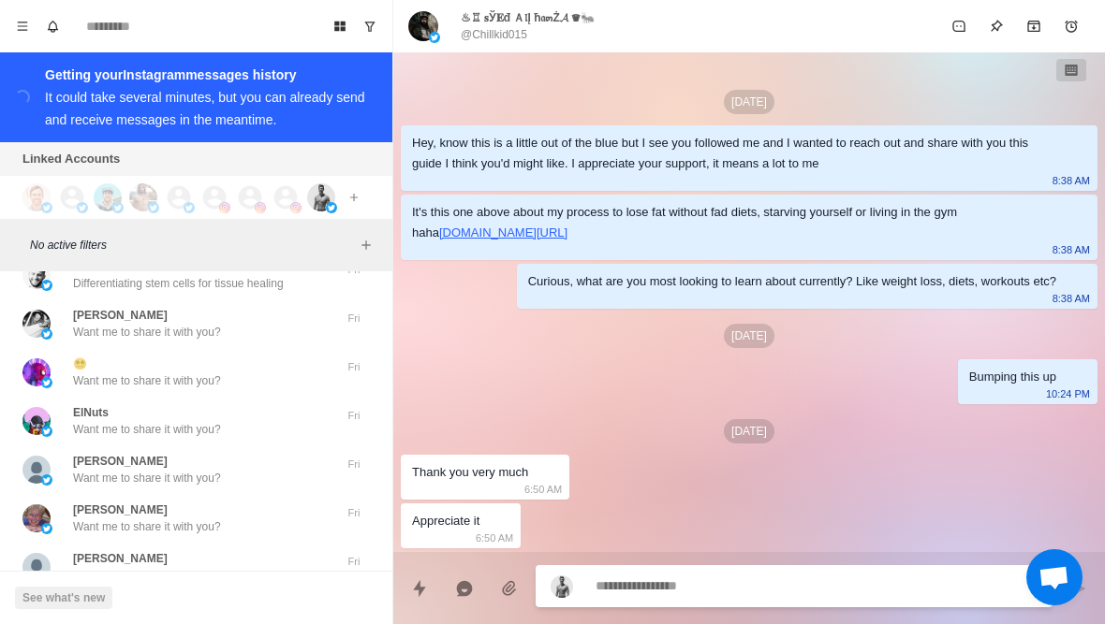
scroll to position [4139, 0]
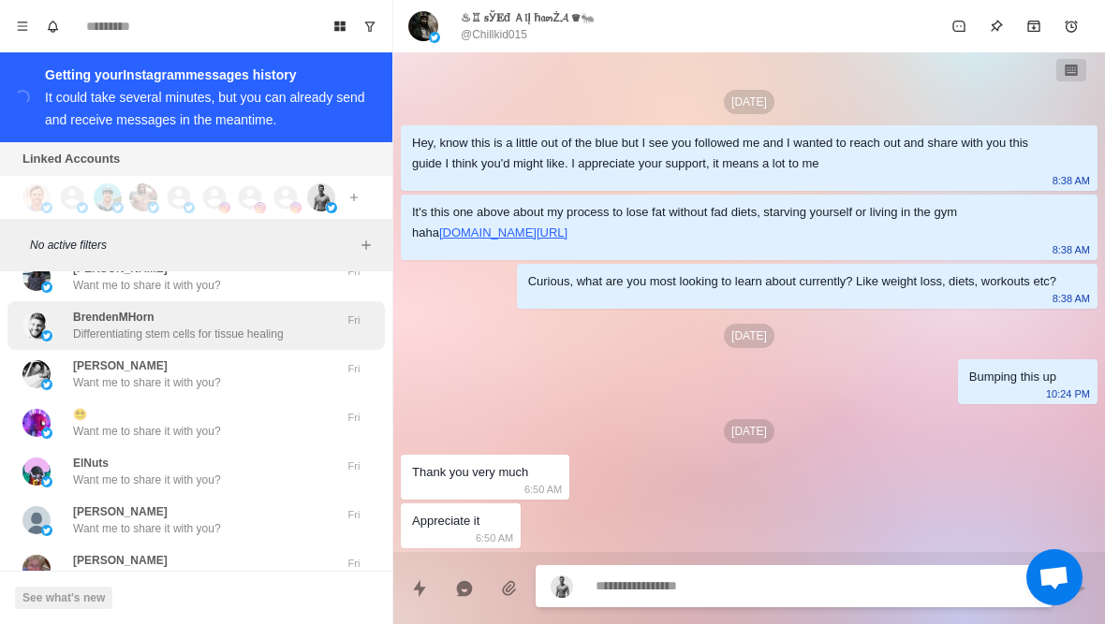
click at [223, 326] on p "Differentiating stem cells for tissue healing" at bounding box center [178, 334] width 211 height 17
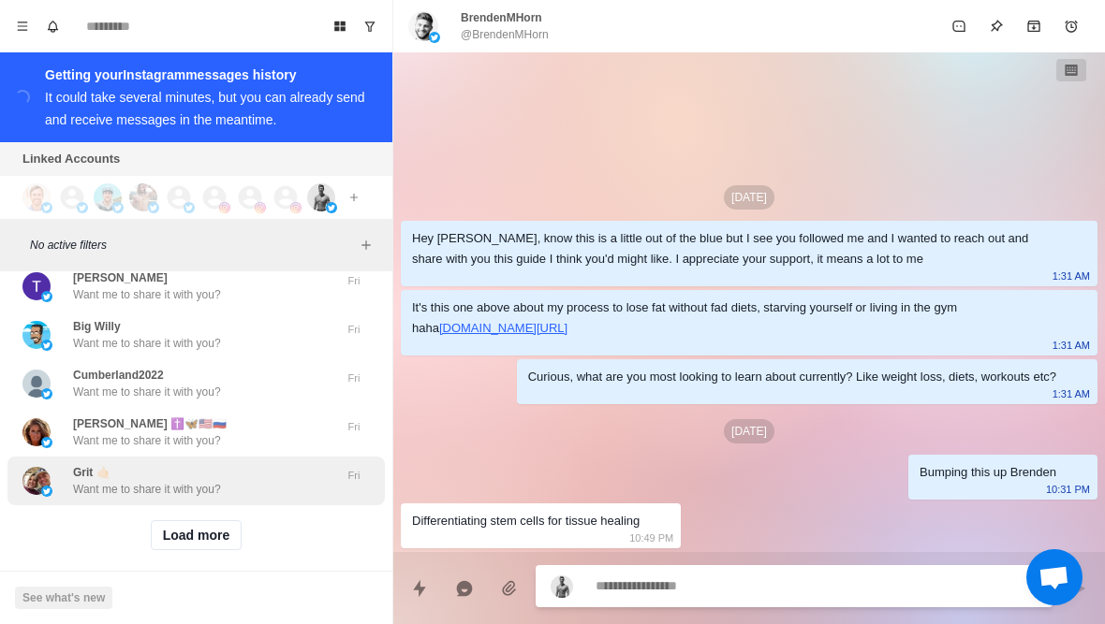
scroll to position [4664, 0]
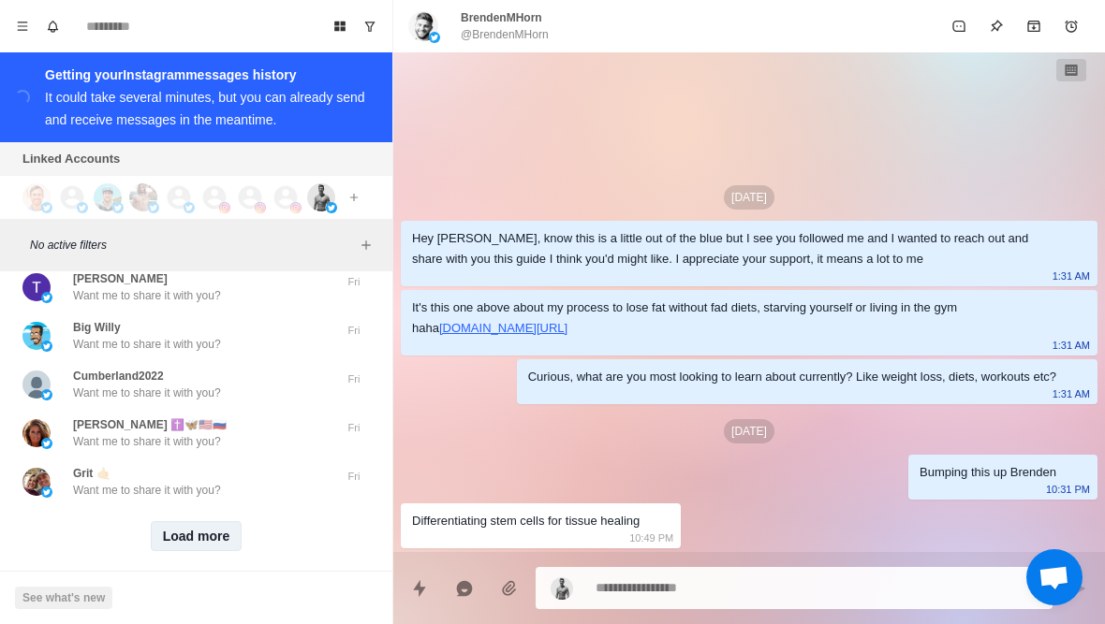
click at [203, 521] on button "Load more" at bounding box center [197, 536] width 92 height 30
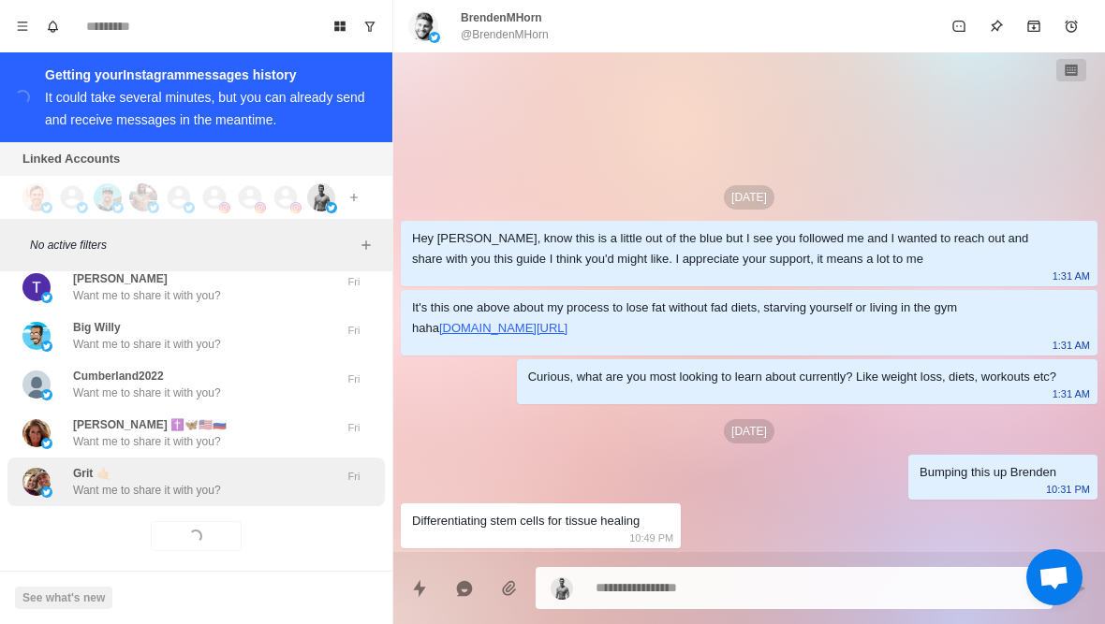
click at [257, 476] on div "Grit 🤙🏻 Want me to share it with you?" at bounding box center [176, 482] width 308 height 34
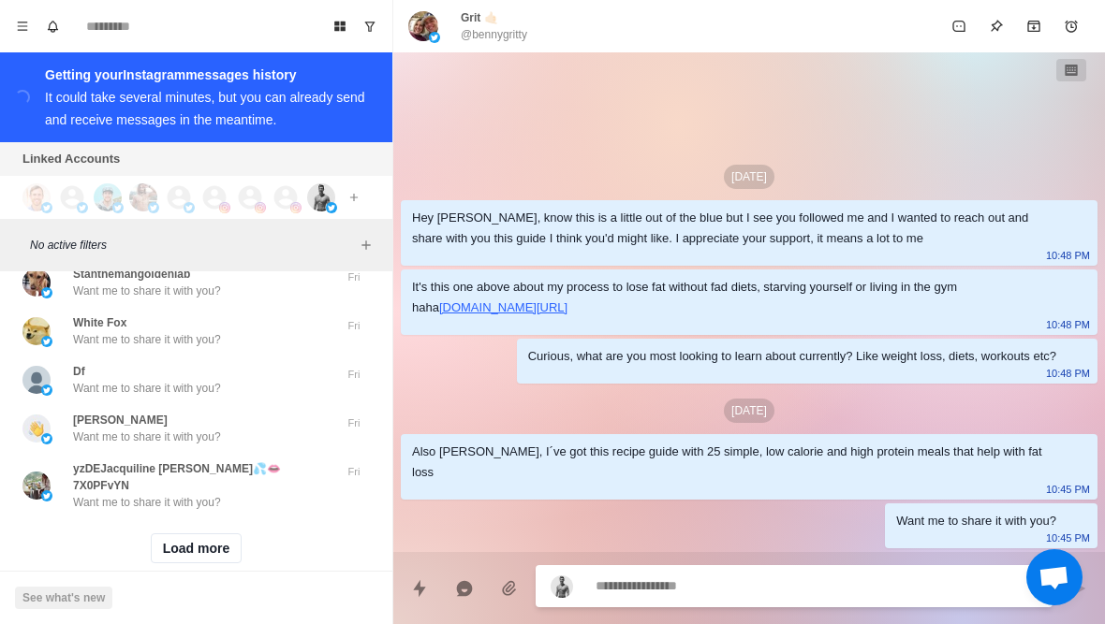
scroll to position [5637, 0]
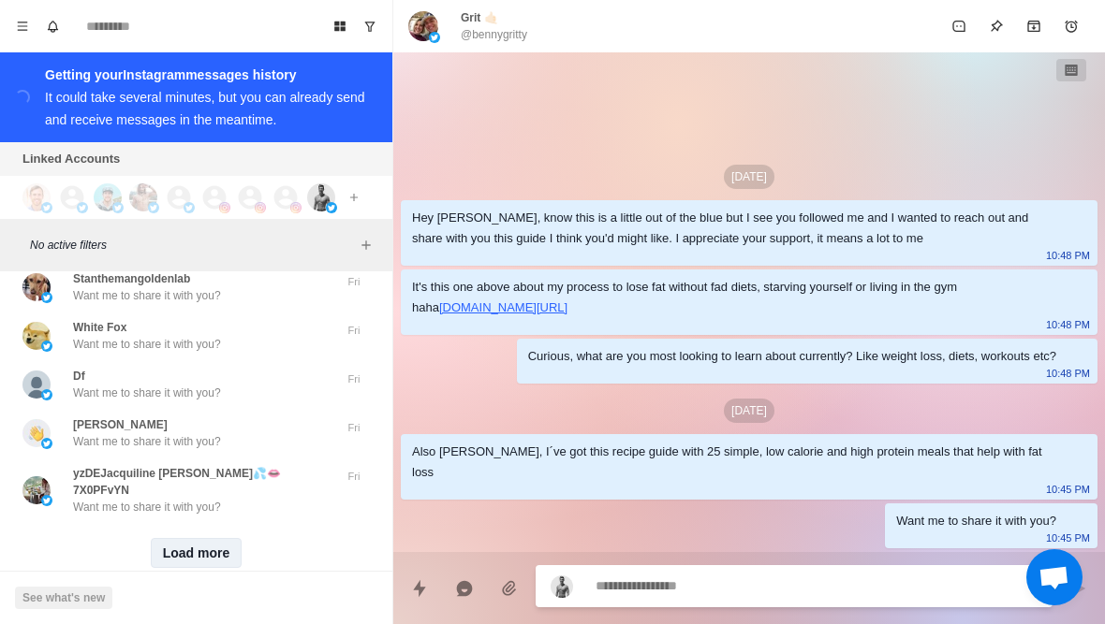
click at [200, 538] on button "Load more" at bounding box center [197, 553] width 92 height 30
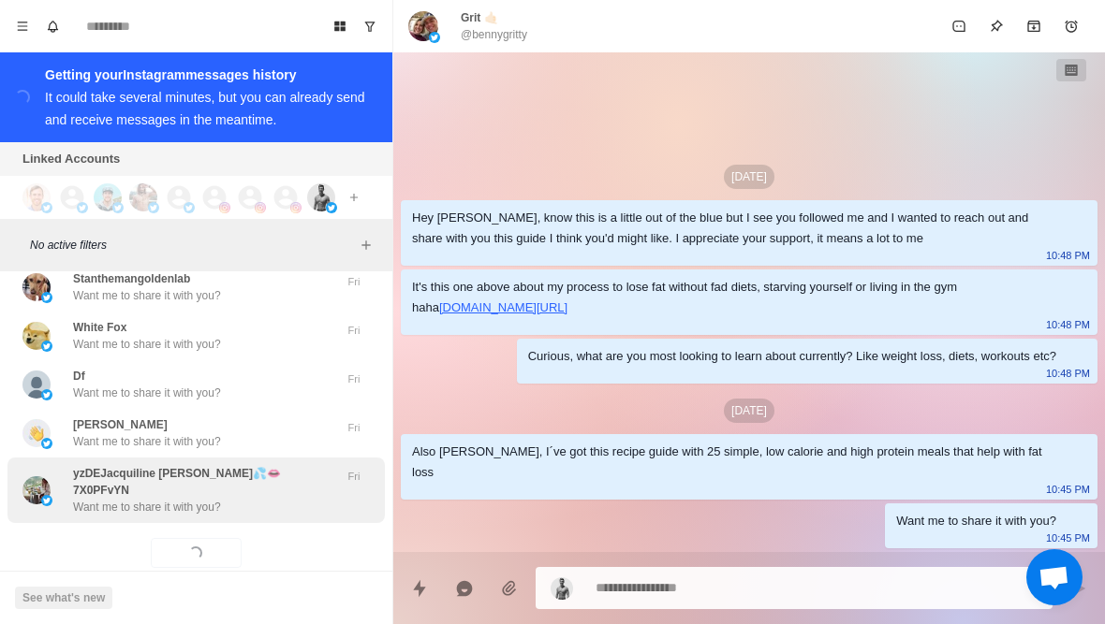
click at [259, 484] on div "yzDEJacquiline Andreoli💦👄7X0PFvYN Want me to share it with you? Fri" at bounding box center [195, 491] width 377 height 66
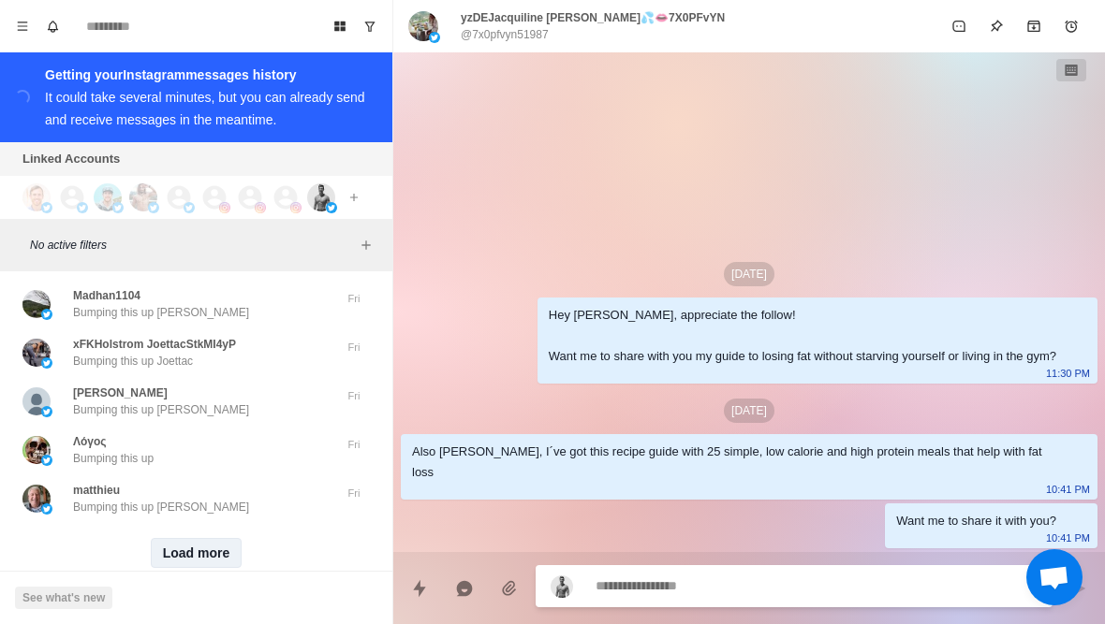
scroll to position [6611, 0]
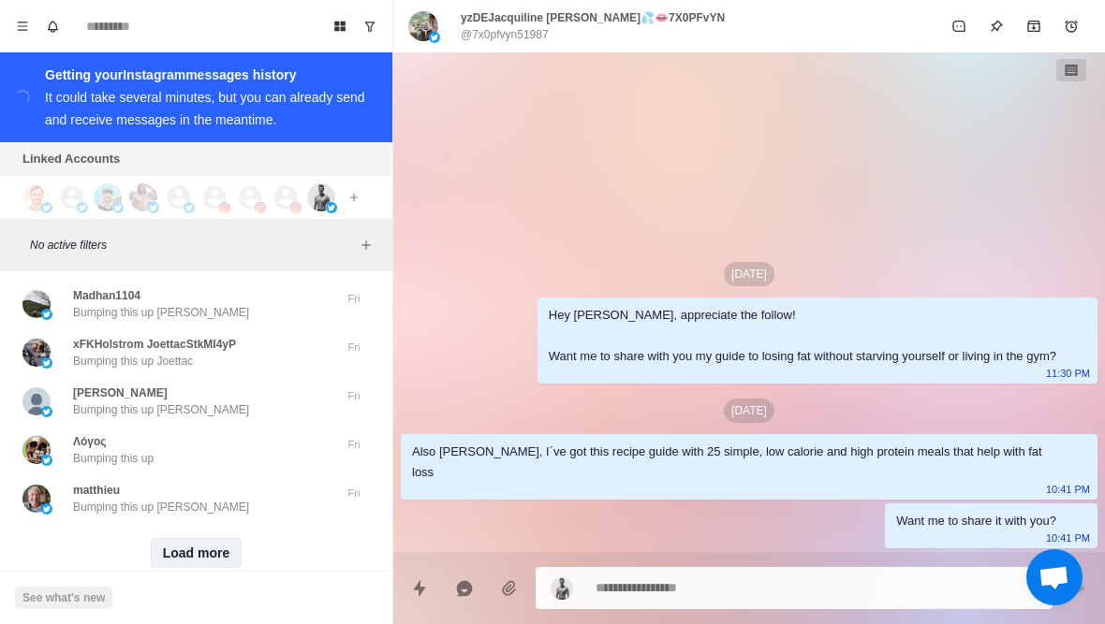
click at [200, 538] on button "Load more" at bounding box center [197, 553] width 92 height 30
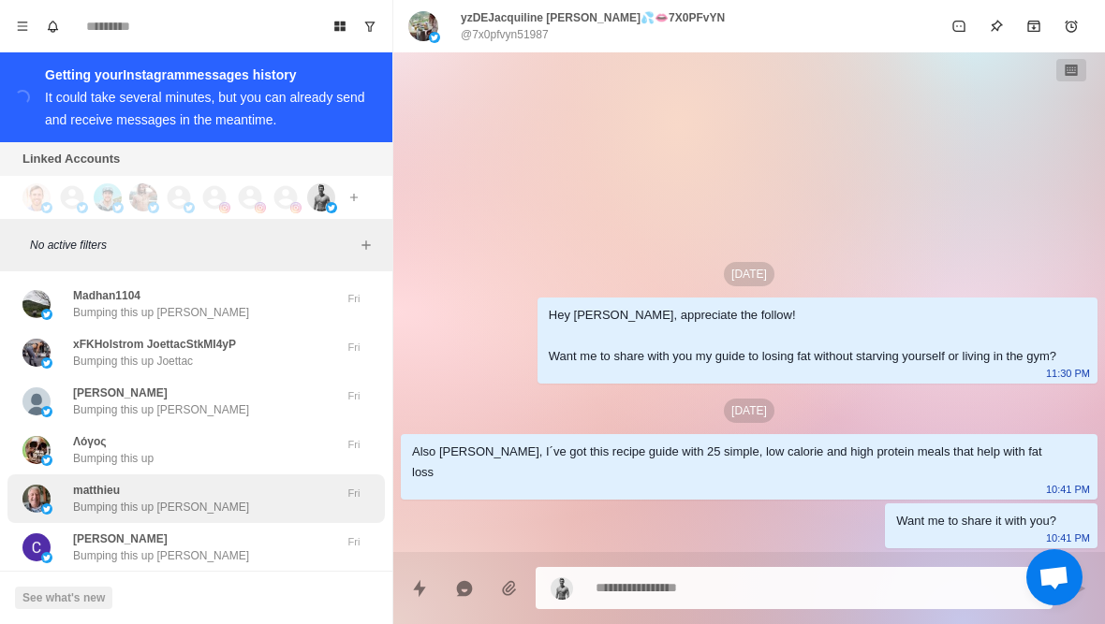
click at [253, 482] on div "matthieu Bumping this up Matthieu Fri" at bounding box center [195, 499] width 377 height 49
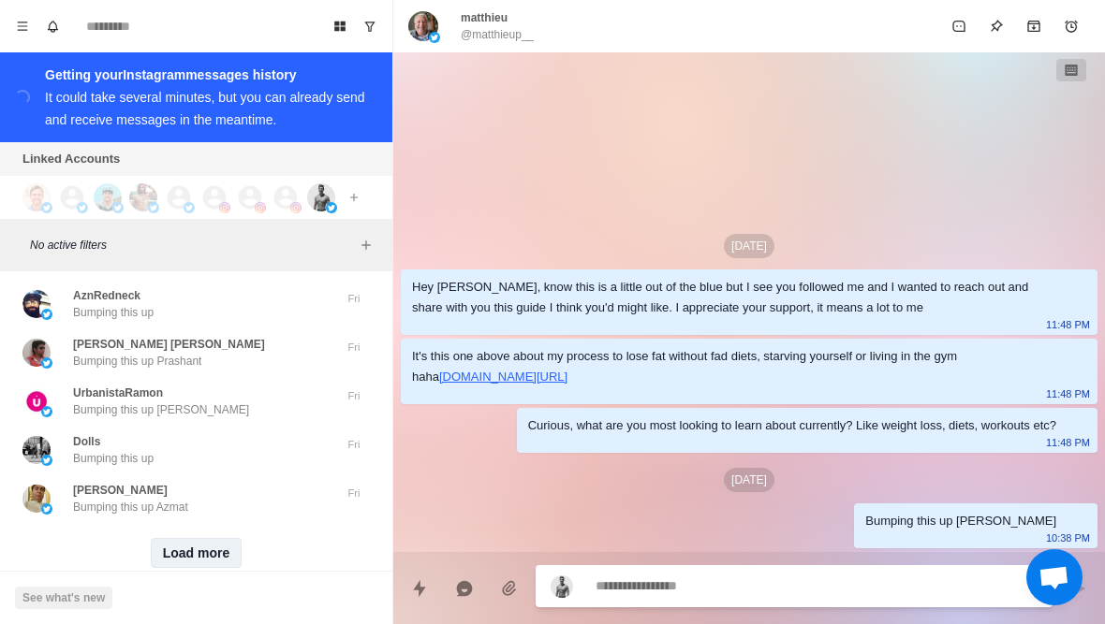
scroll to position [7584, 0]
click at [213, 538] on button "Load more" at bounding box center [197, 553] width 92 height 30
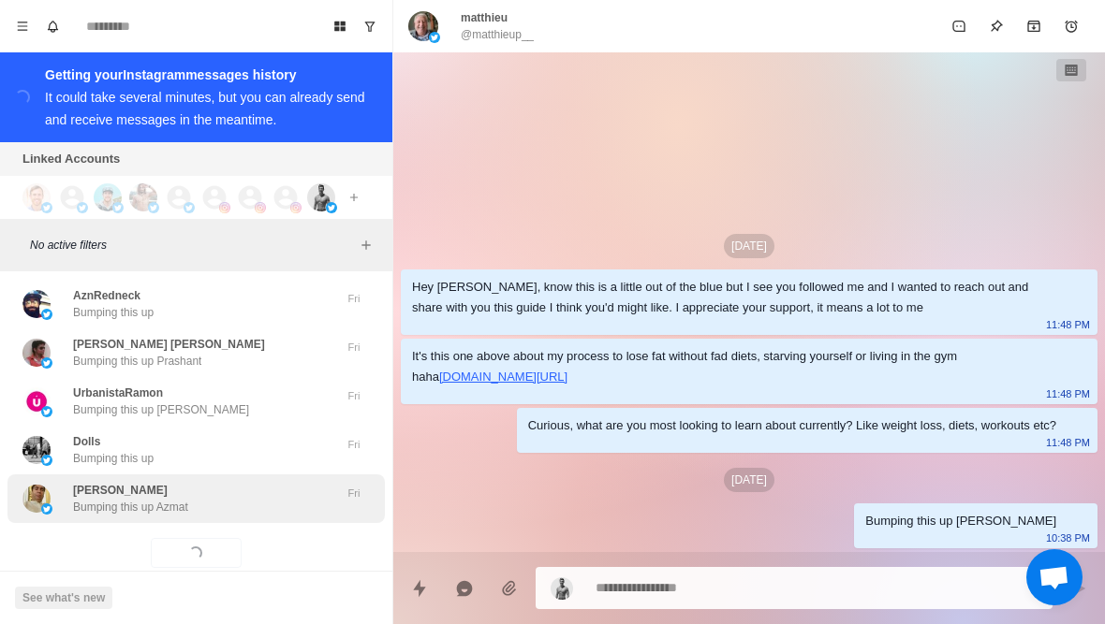
click at [266, 482] on div "Azmat Sahi Bumping this up Azmat" at bounding box center [176, 499] width 308 height 34
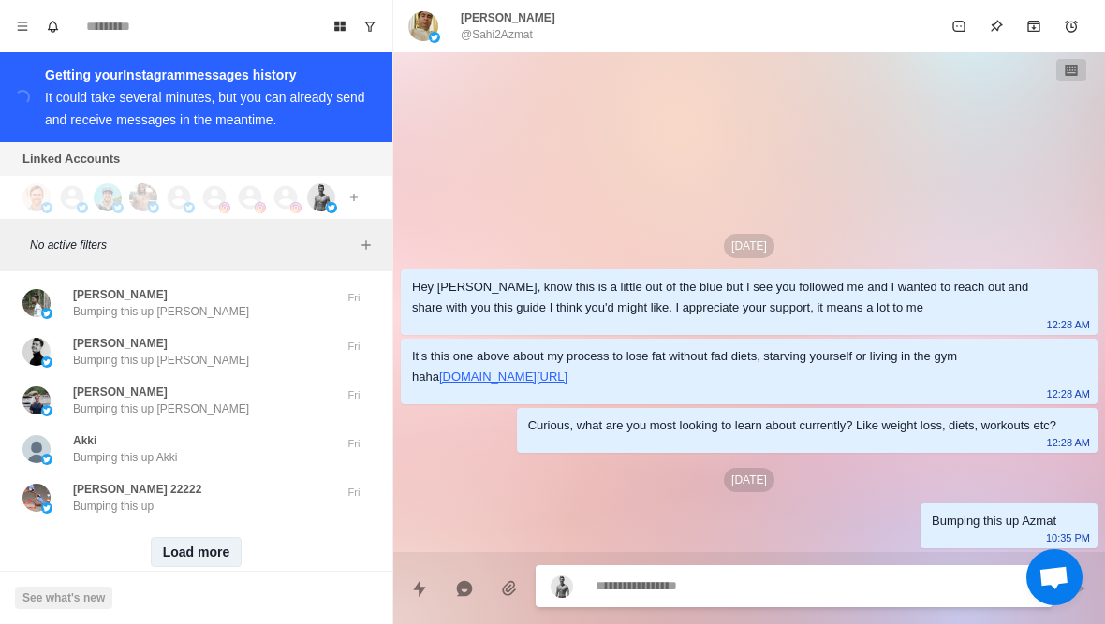
scroll to position [8558, 0]
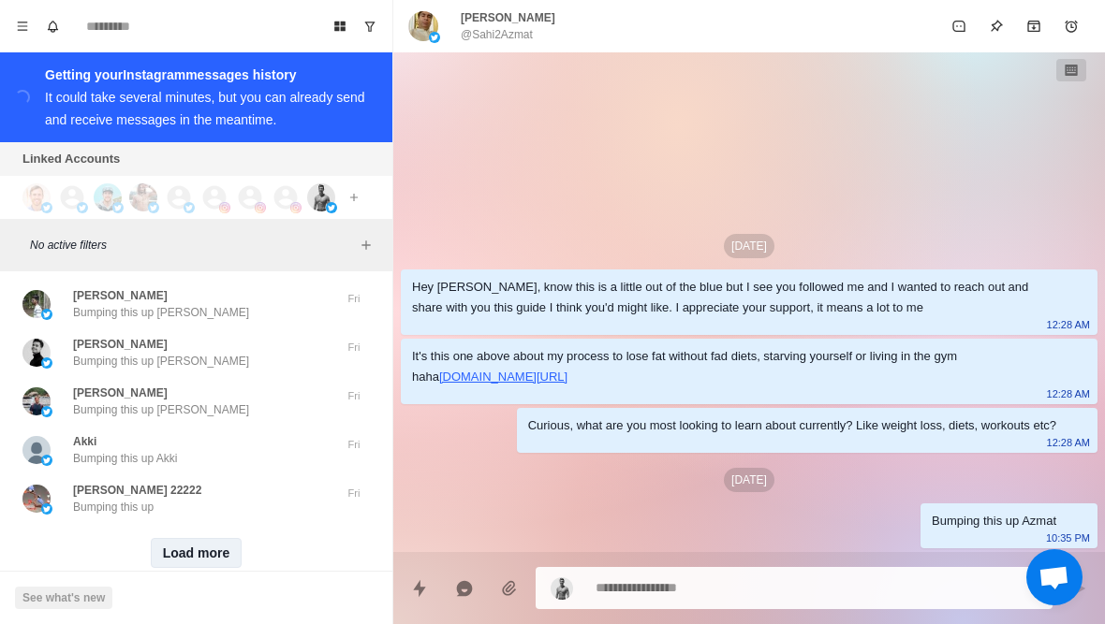
click at [208, 538] on button "Load more" at bounding box center [197, 553] width 92 height 30
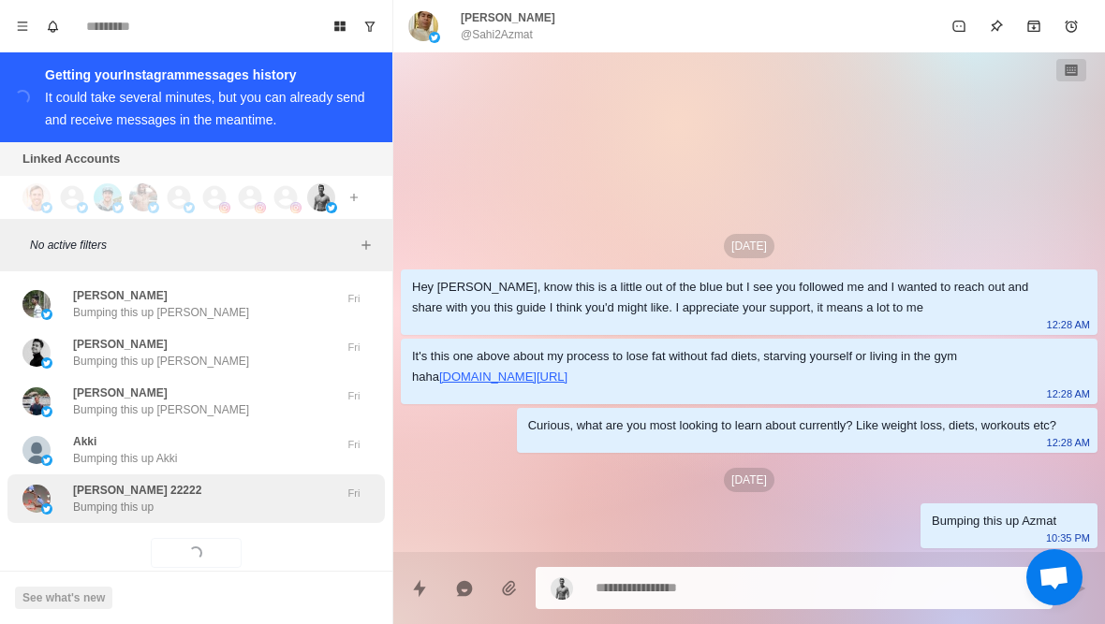
click at [261, 482] on div "Khan ge 22222 Bumping this up" at bounding box center [176, 499] width 308 height 34
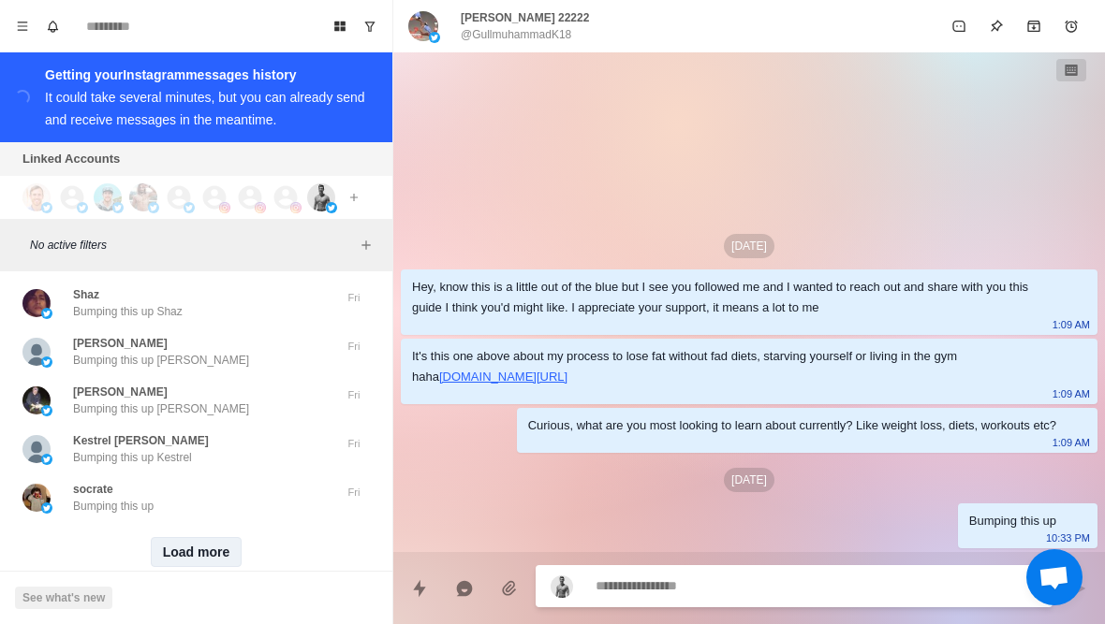
scroll to position [9531, 0]
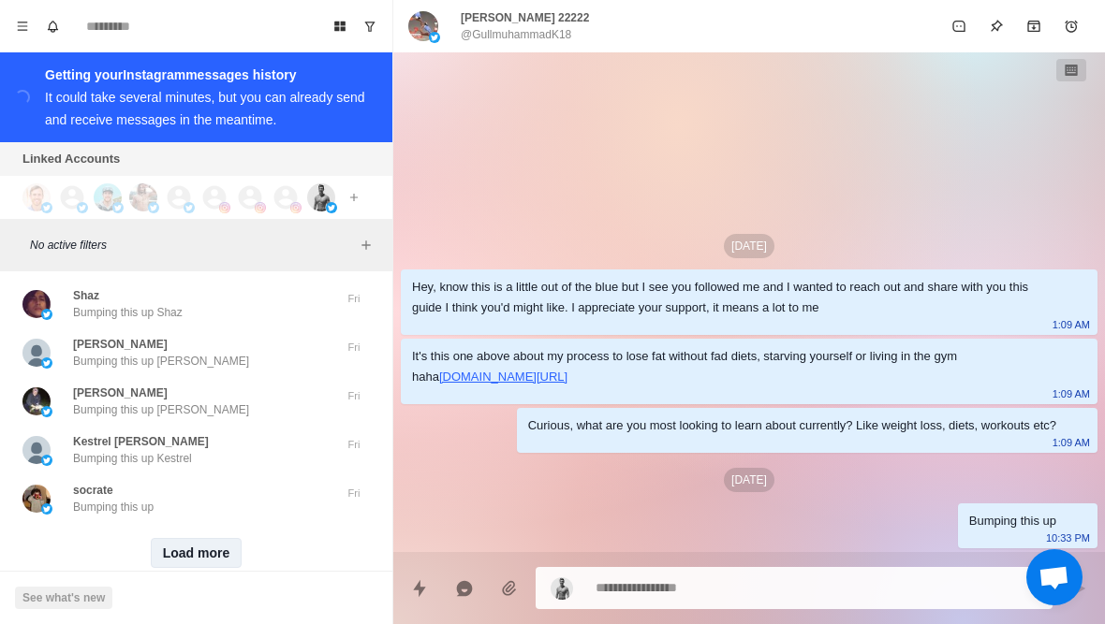
click at [198, 538] on button "Load more" at bounding box center [197, 553] width 92 height 30
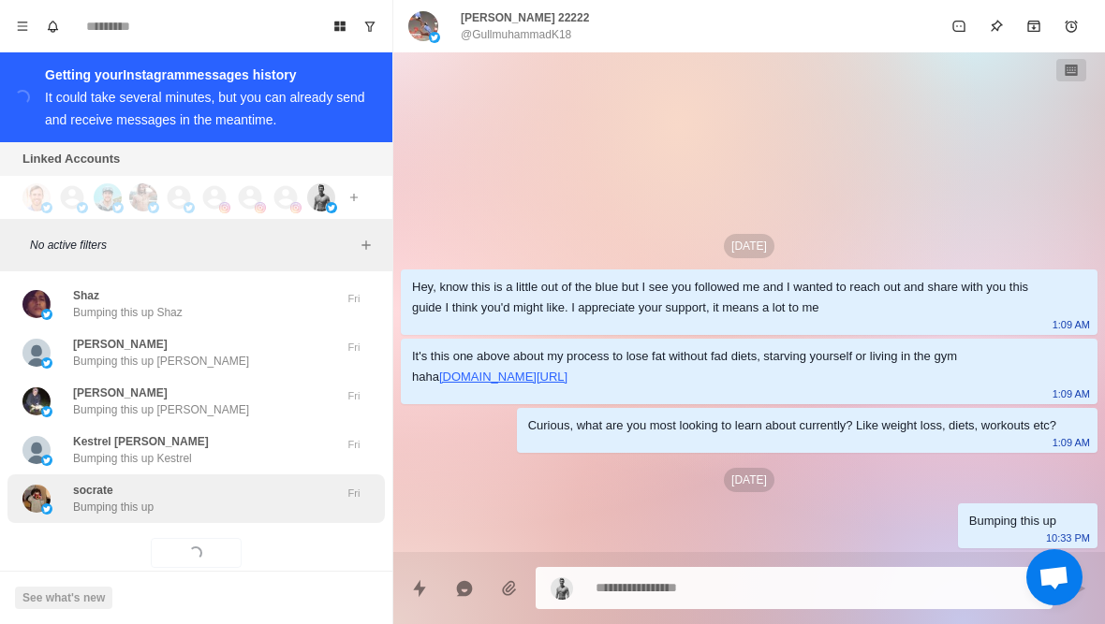
click at [236, 483] on div "socrate Bumping this up Fri" at bounding box center [195, 499] width 377 height 49
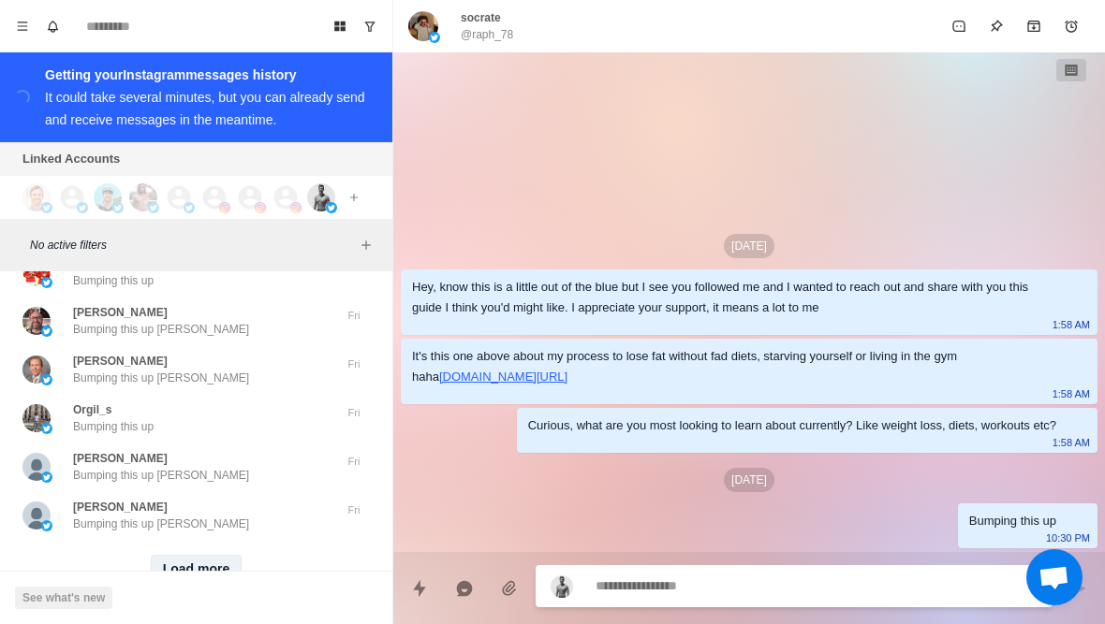
scroll to position [10503, 0]
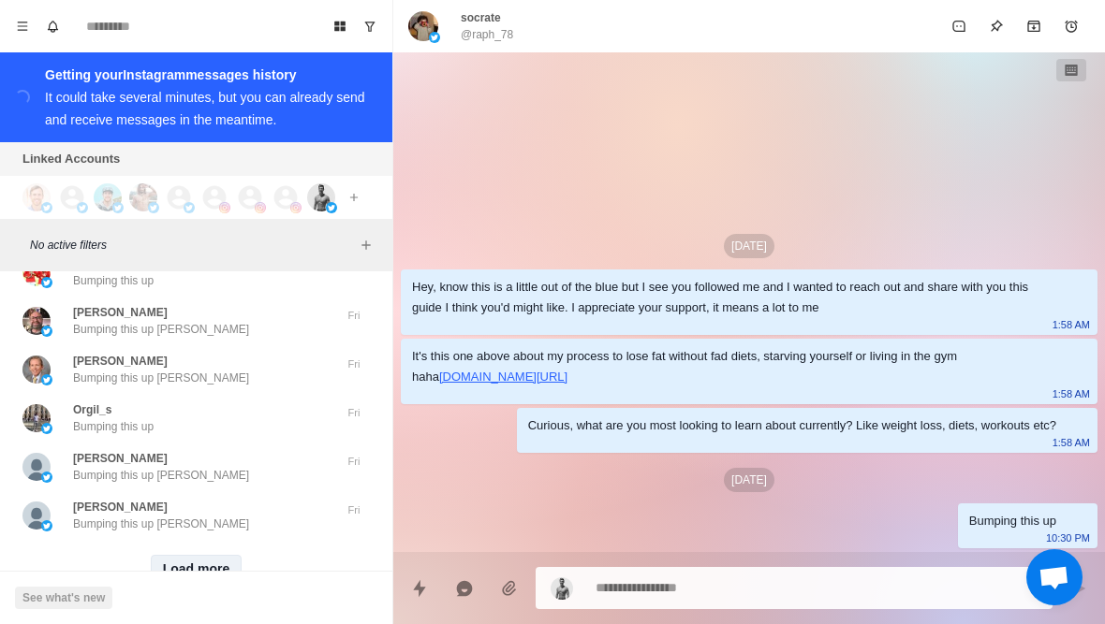
click at [198, 555] on button "Load more" at bounding box center [197, 570] width 92 height 30
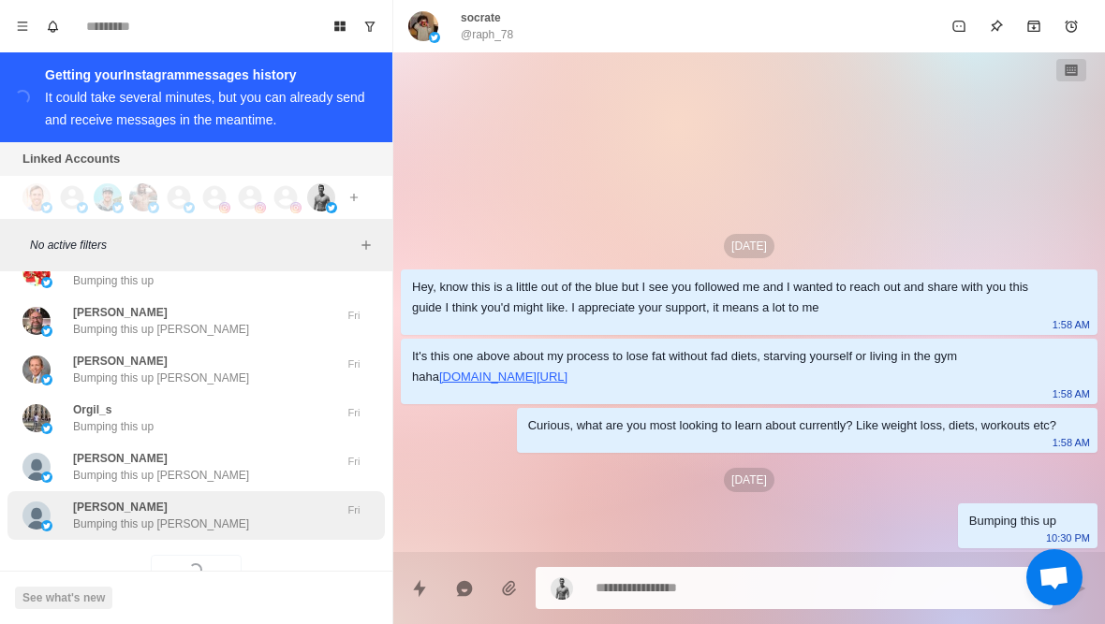
click at [241, 499] on div "Matt Bumping this up Matt" at bounding box center [176, 516] width 308 height 34
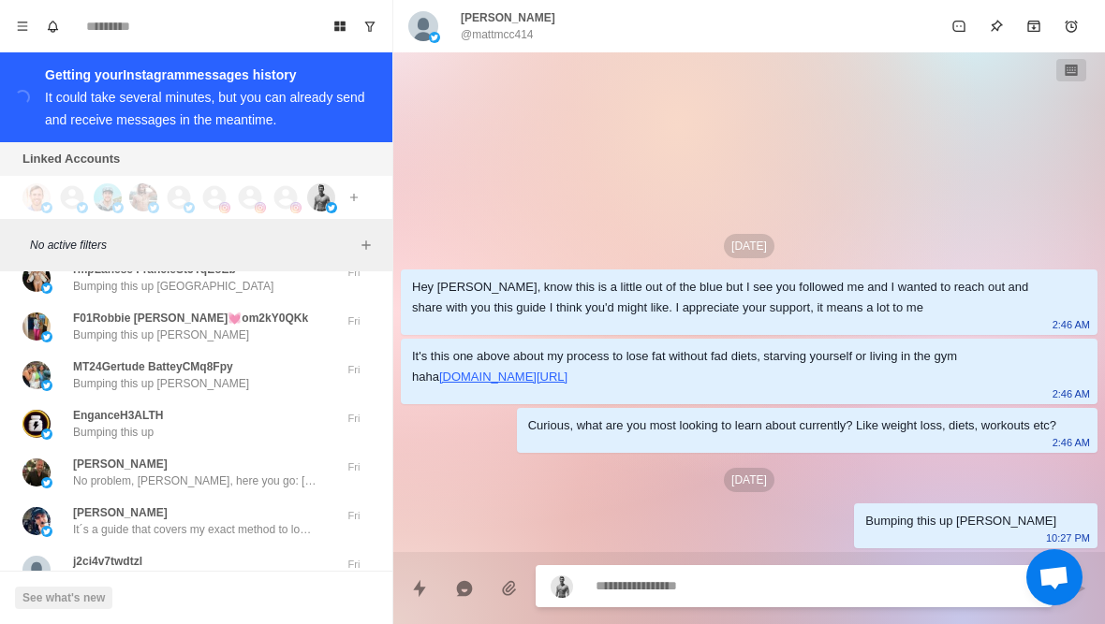
scroll to position [11217, 0]
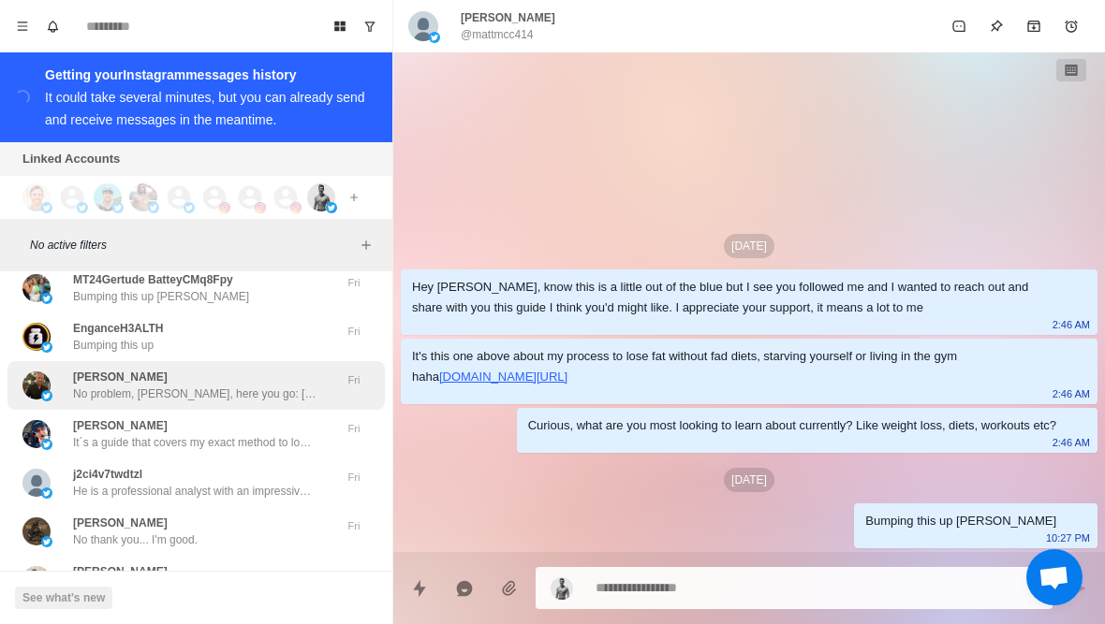
click at [203, 386] on p "No problem, Brett, here you go: https://docs.google.com/document/d/13zHlGkH4FdP…" at bounding box center [194, 394] width 243 height 17
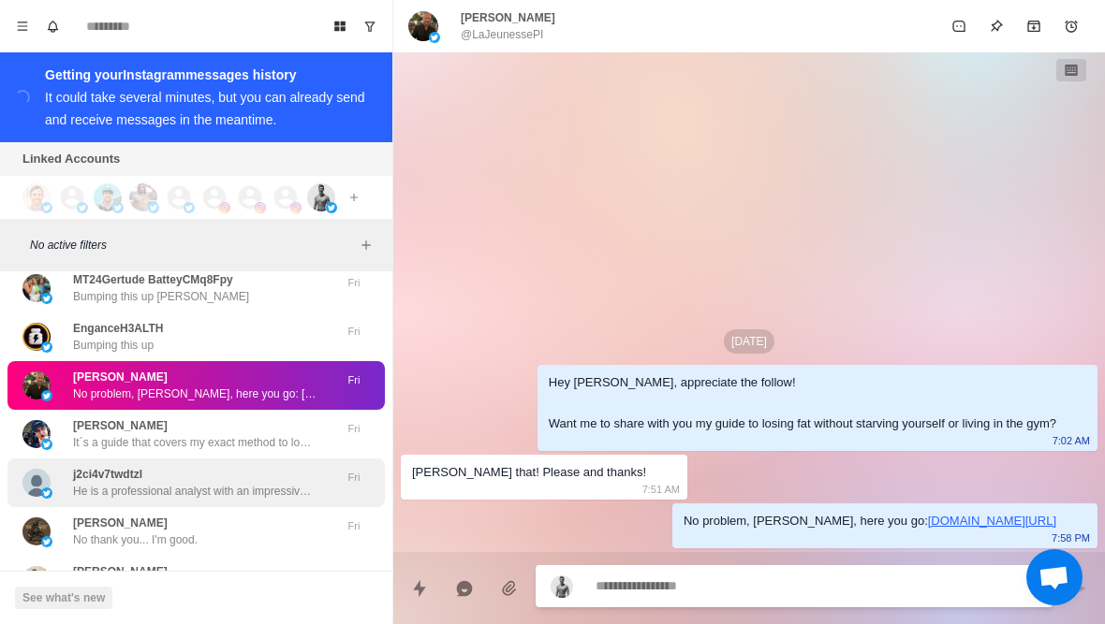
click at [205, 466] on div "j2ci4v7twdtzl He is a professional analyst with an impressive 98% accuracy rate…" at bounding box center [194, 483] width 243 height 34
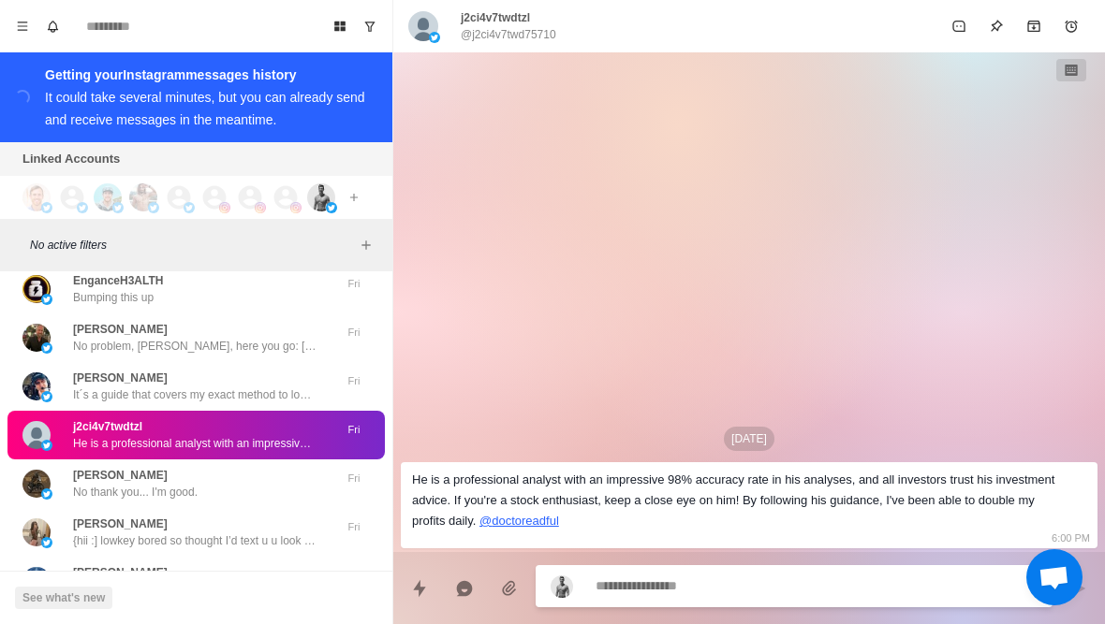
scroll to position [11273, 0]
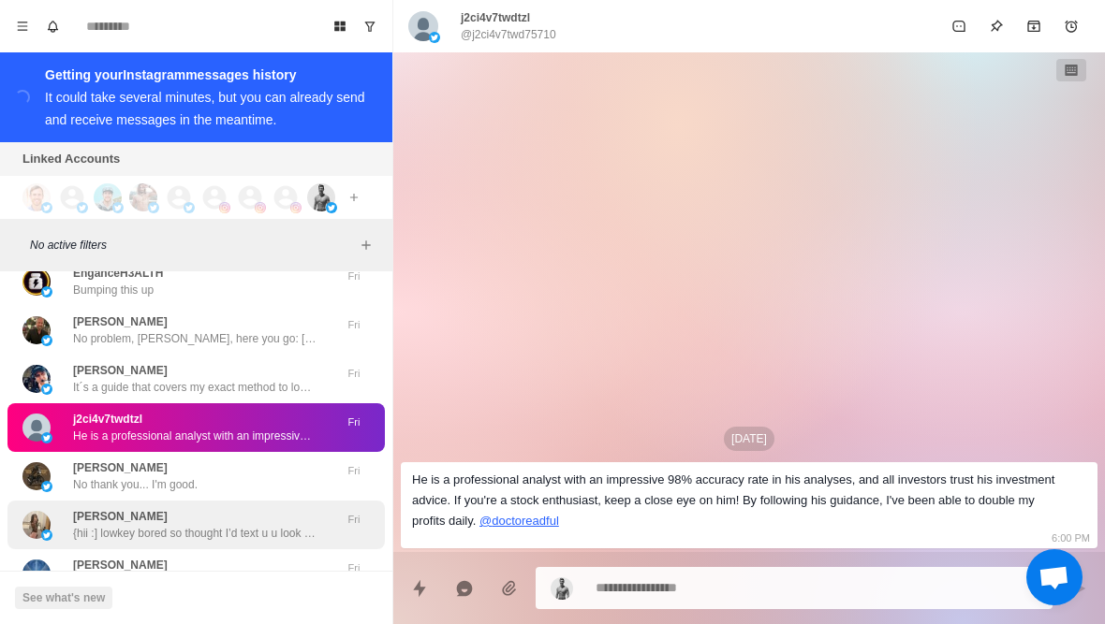
click at [196, 508] on div "Leandra nyxz {hii :] lowkey bored so thought I’d text u u look sweet ngl my ig …" at bounding box center [194, 525] width 243 height 34
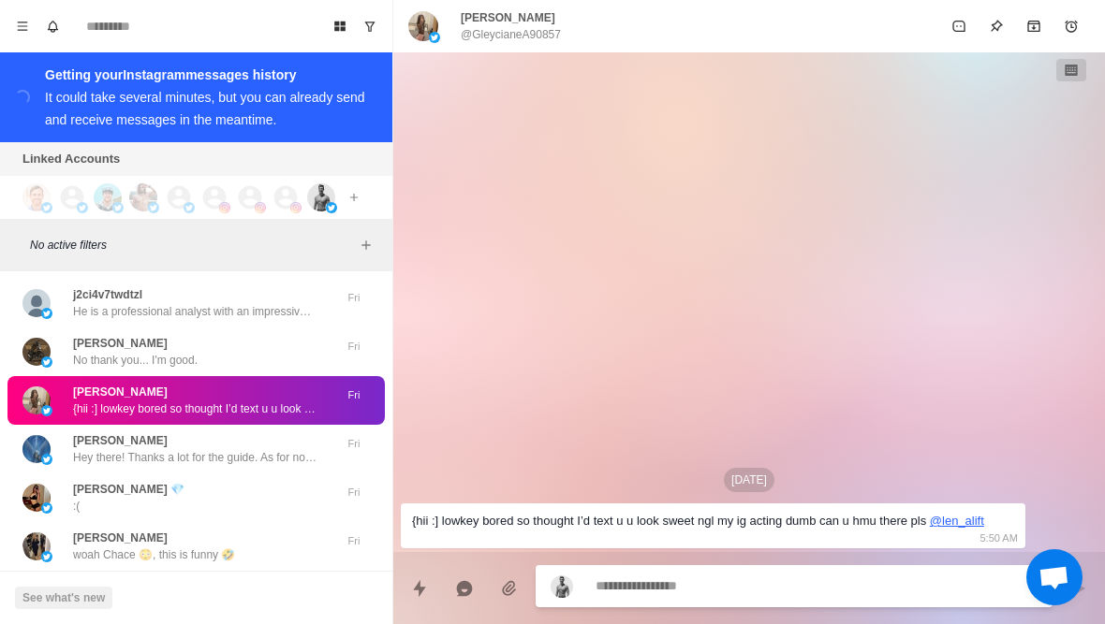
scroll to position [11407, 0]
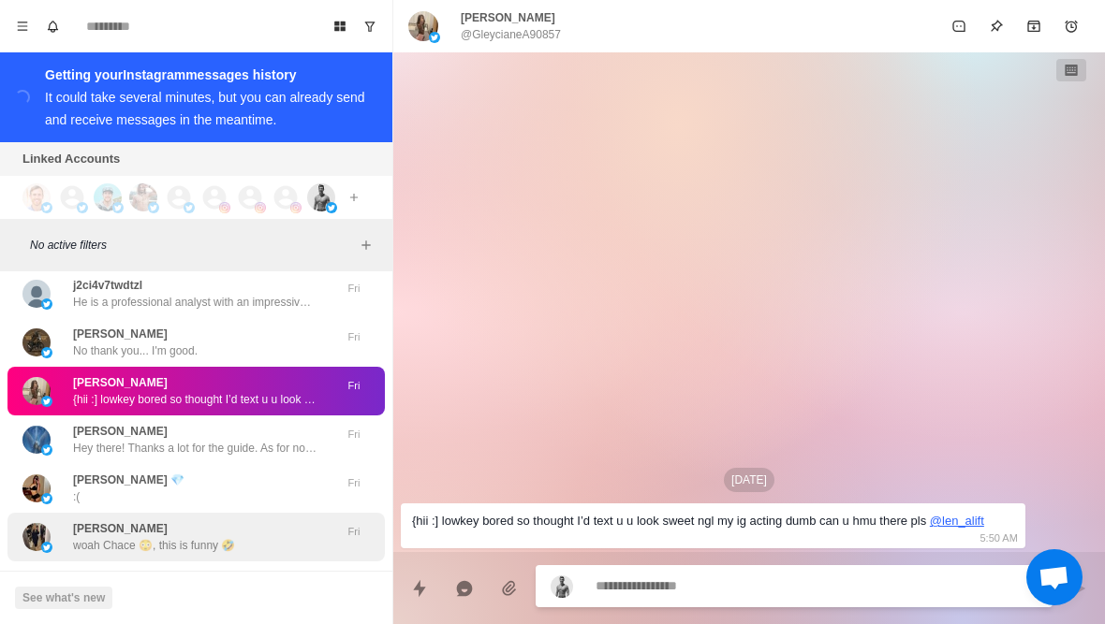
click at [193, 537] on p "woah Chace 😳, this is funny 🤣" at bounding box center [154, 545] width 162 height 17
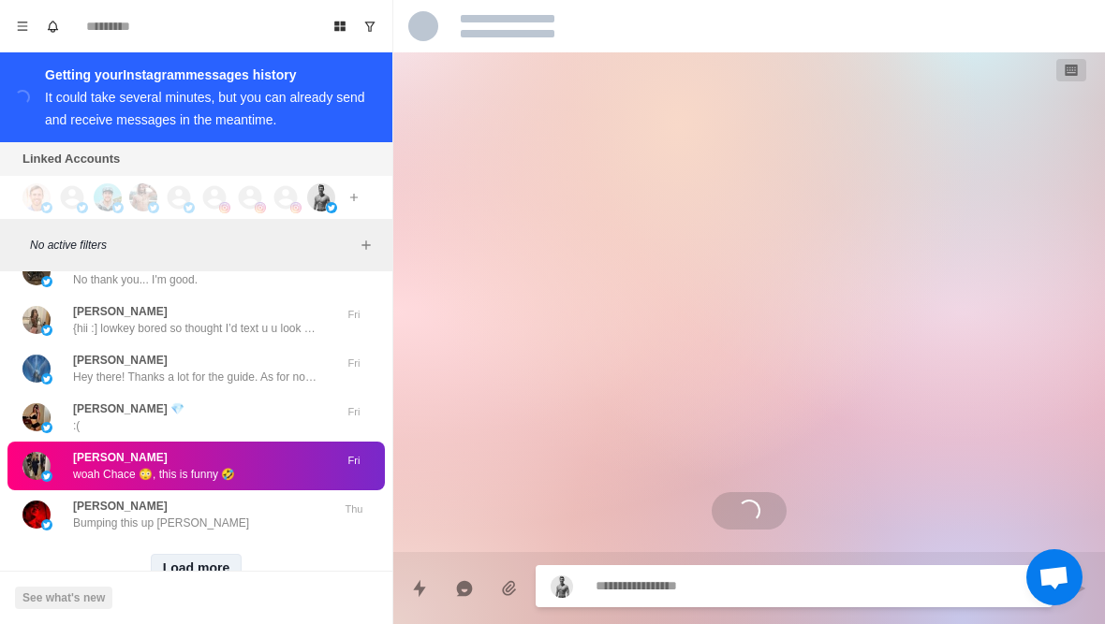
scroll to position [11477, 0]
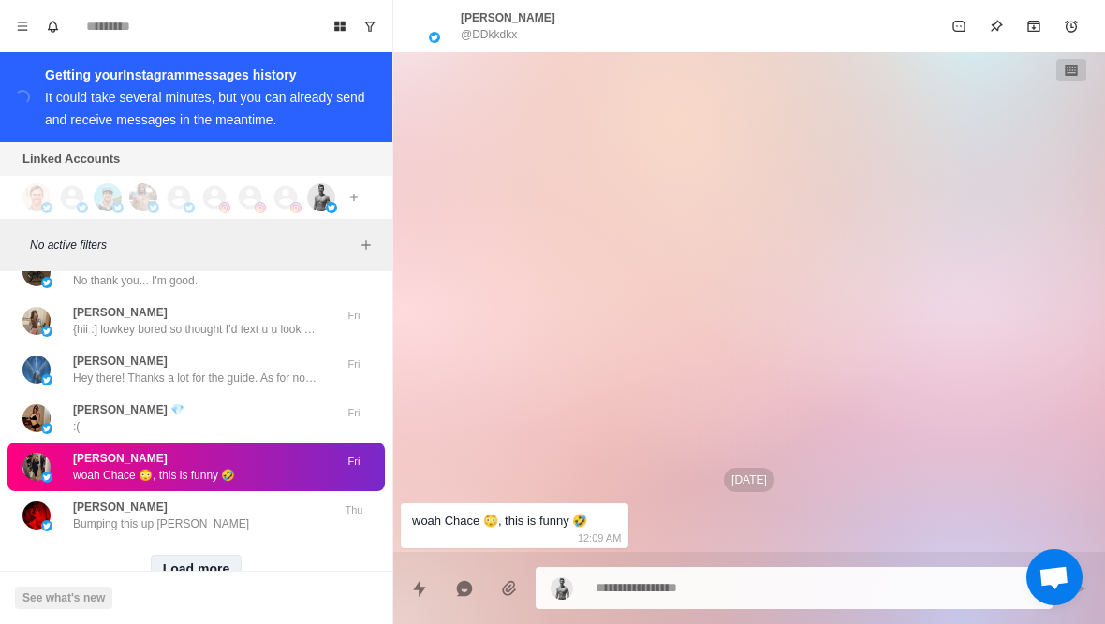
click at [196, 555] on button "Load more" at bounding box center [197, 570] width 92 height 30
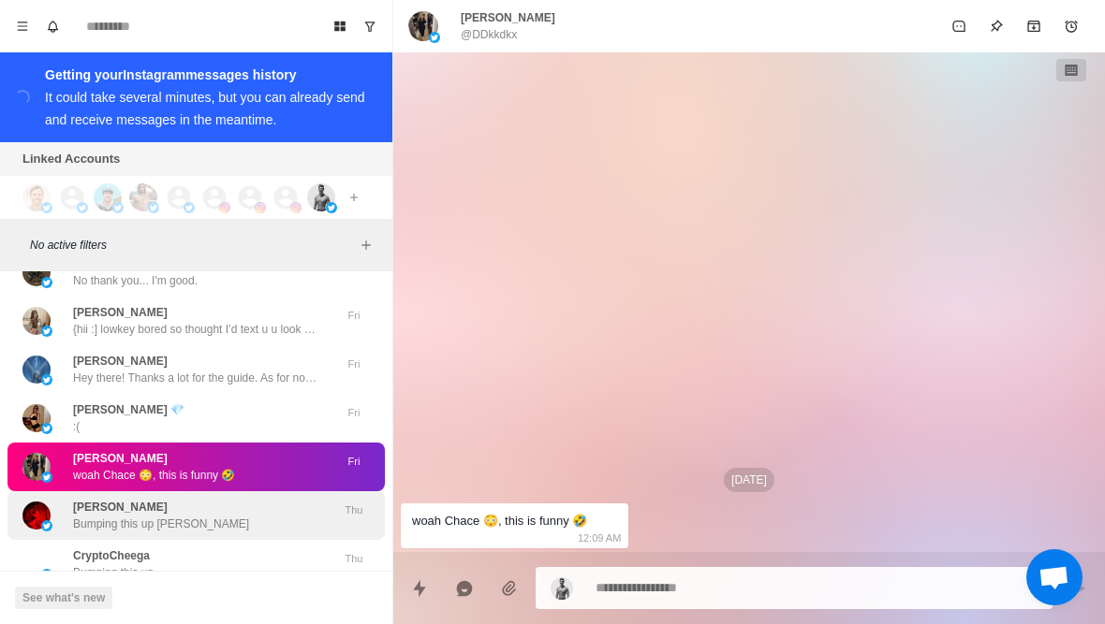
click at [236, 499] on div "Raul Murrieta Bumping this up Raul" at bounding box center [176, 516] width 308 height 34
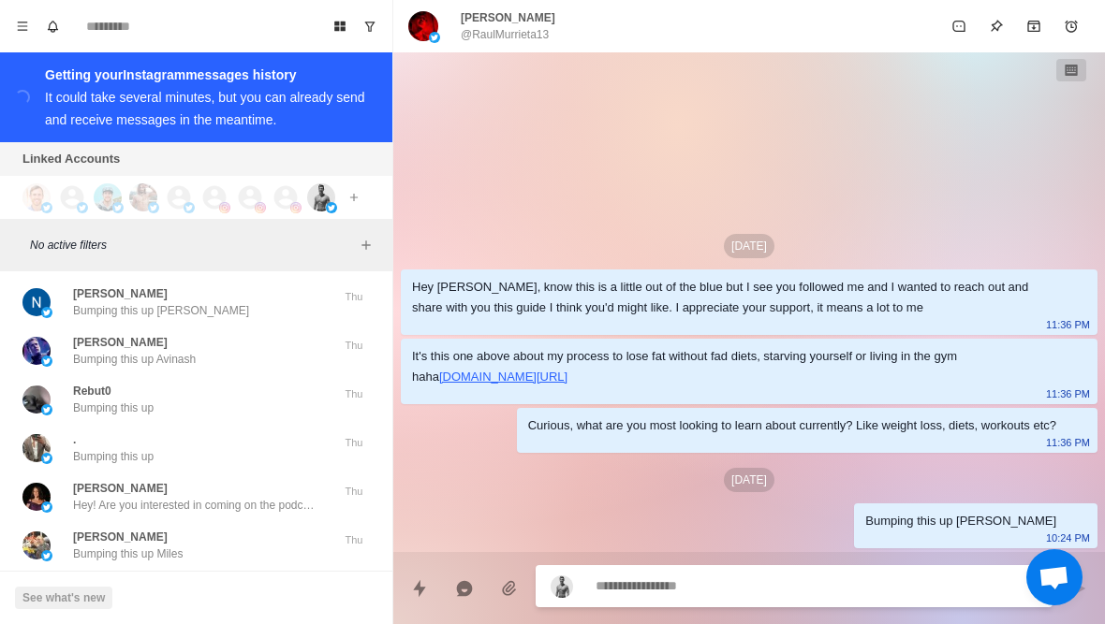
scroll to position [12129, 0]
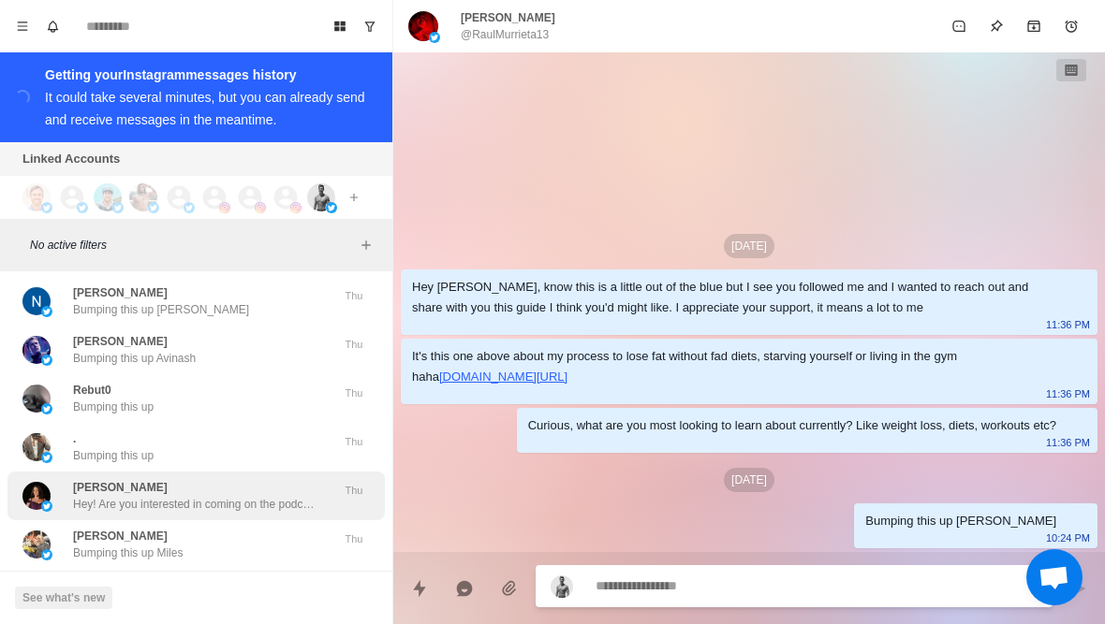
click at [236, 496] on p "Hey! Are you interested in coming on the podcast?" at bounding box center [194, 504] width 243 height 17
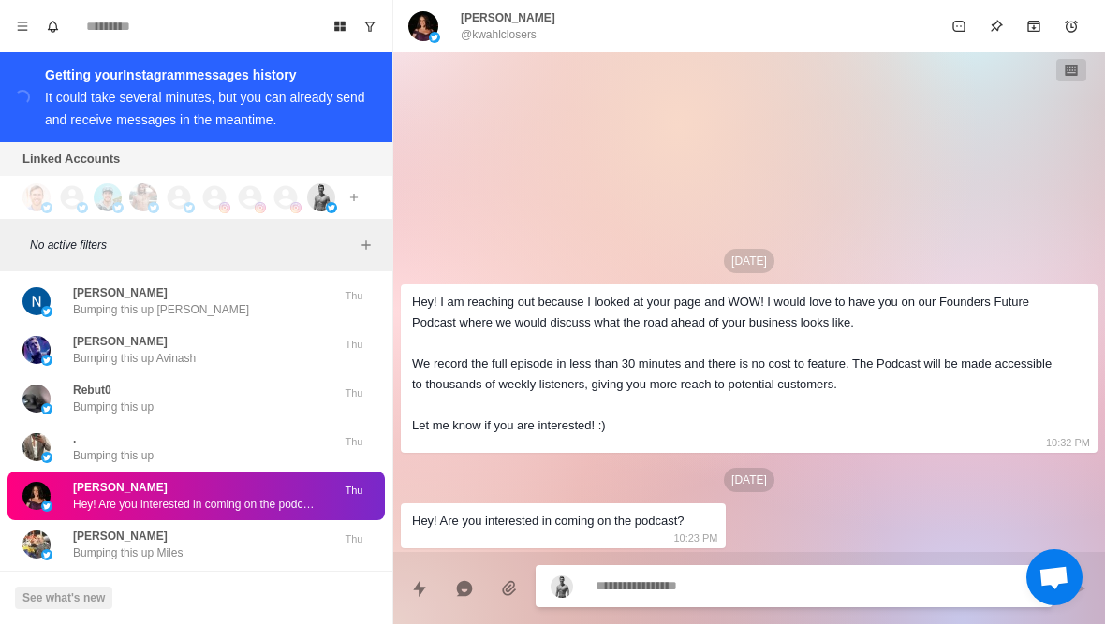
type textarea "*"
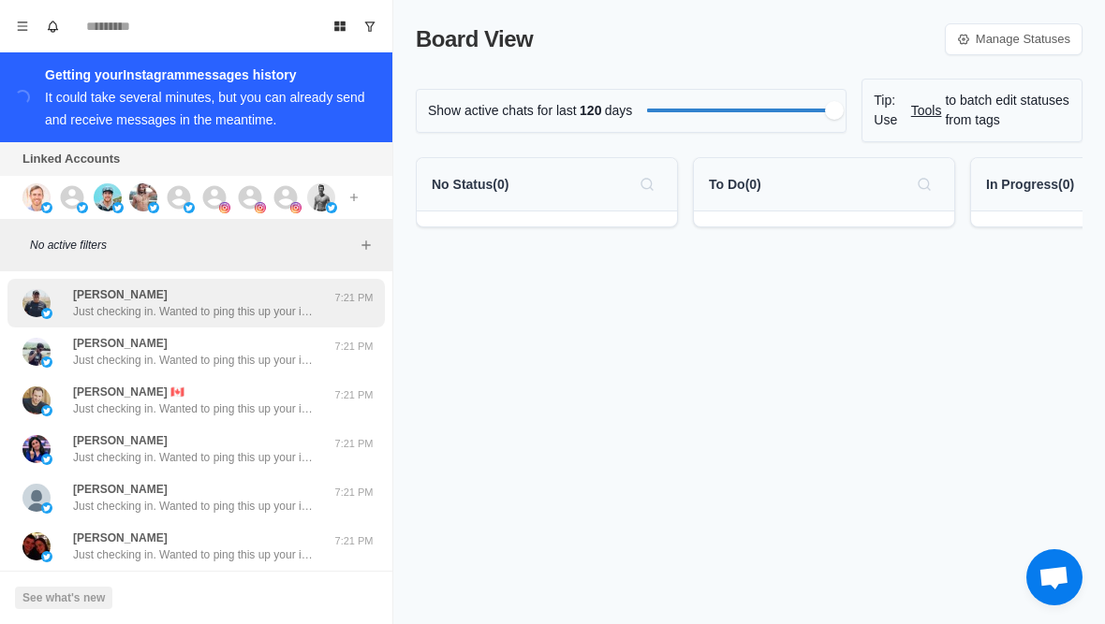
click at [263, 311] on p "Just checking in. Wanted to ping this up your inbox just in case it got lost in…" at bounding box center [194, 311] width 243 height 17
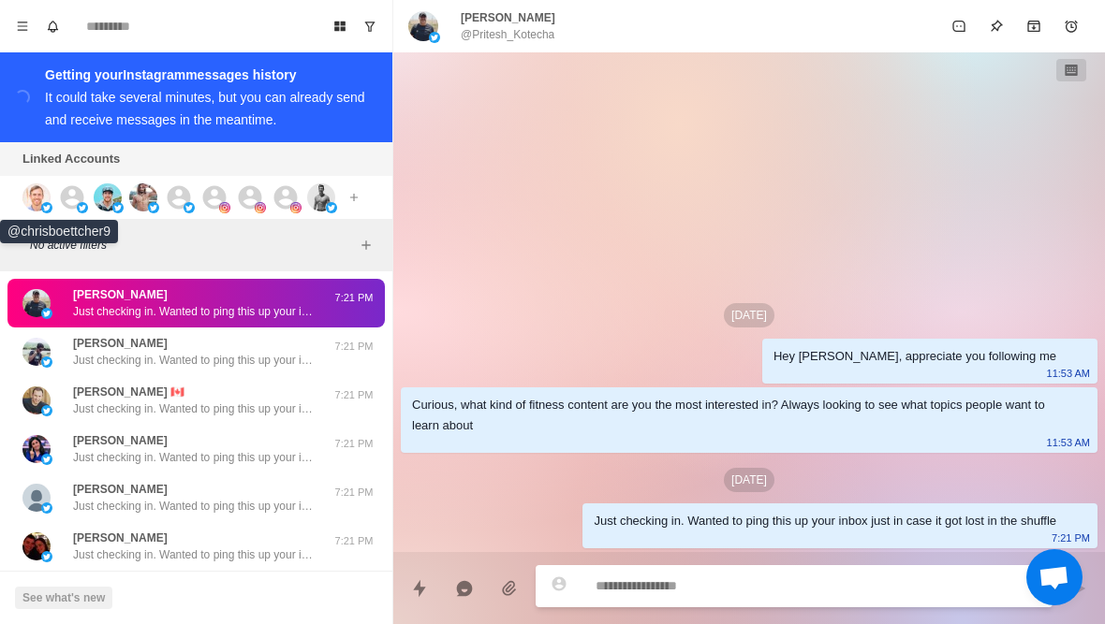
click at [53, 185] on div at bounding box center [47, 197] width 51 height 28
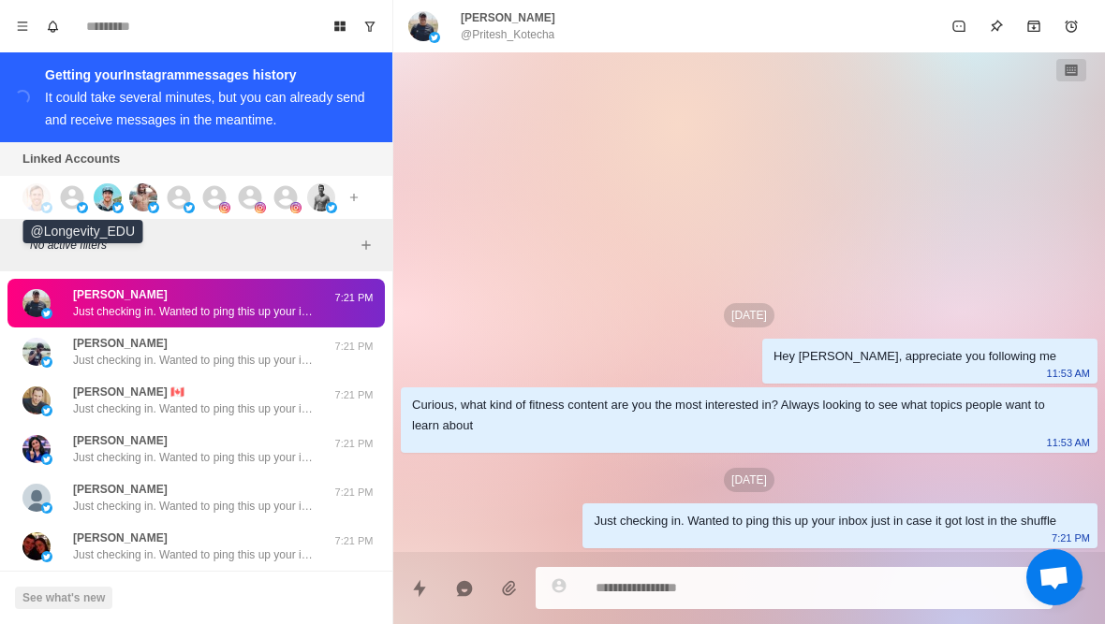
click at [89, 189] on div at bounding box center [83, 197] width 51 height 28
click at [109, 190] on img at bounding box center [108, 197] width 28 height 28
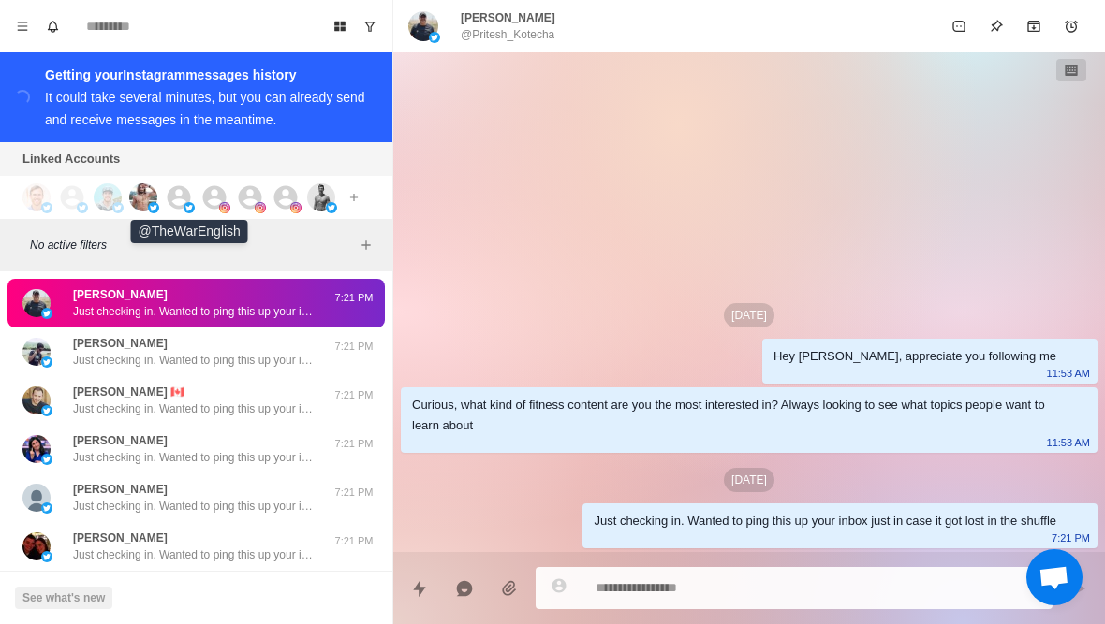
click at [194, 193] on div at bounding box center [190, 197] width 51 height 28
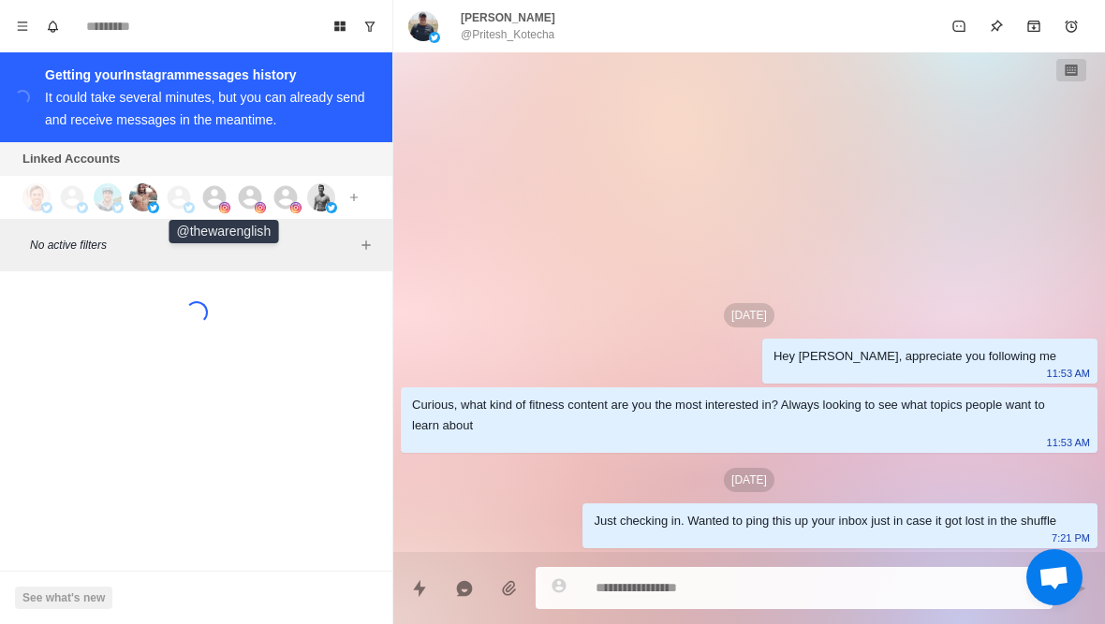
click at [235, 191] on div at bounding box center [225, 197] width 51 height 28
click at [262, 192] on icon at bounding box center [250, 197] width 28 height 28
click at [298, 181] on div "Connect X account Connect Instagram account Additional account cost: +$5/month" at bounding box center [194, 197] width 388 height 43
click at [298, 188] on icon at bounding box center [285, 197] width 28 height 28
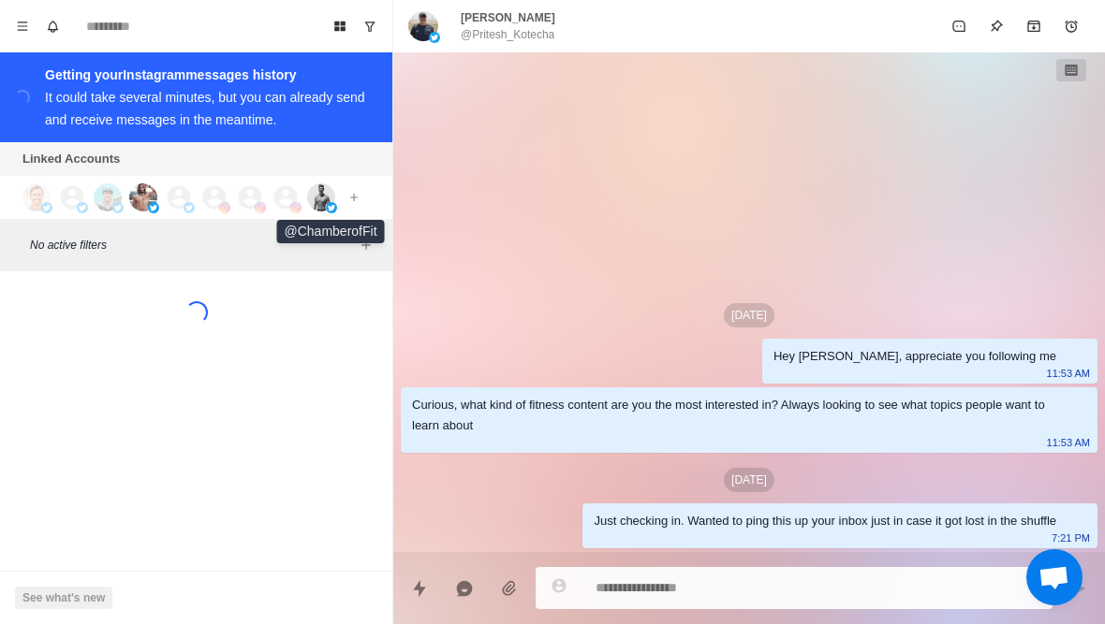
click at [330, 189] on img at bounding box center [321, 197] width 28 height 28
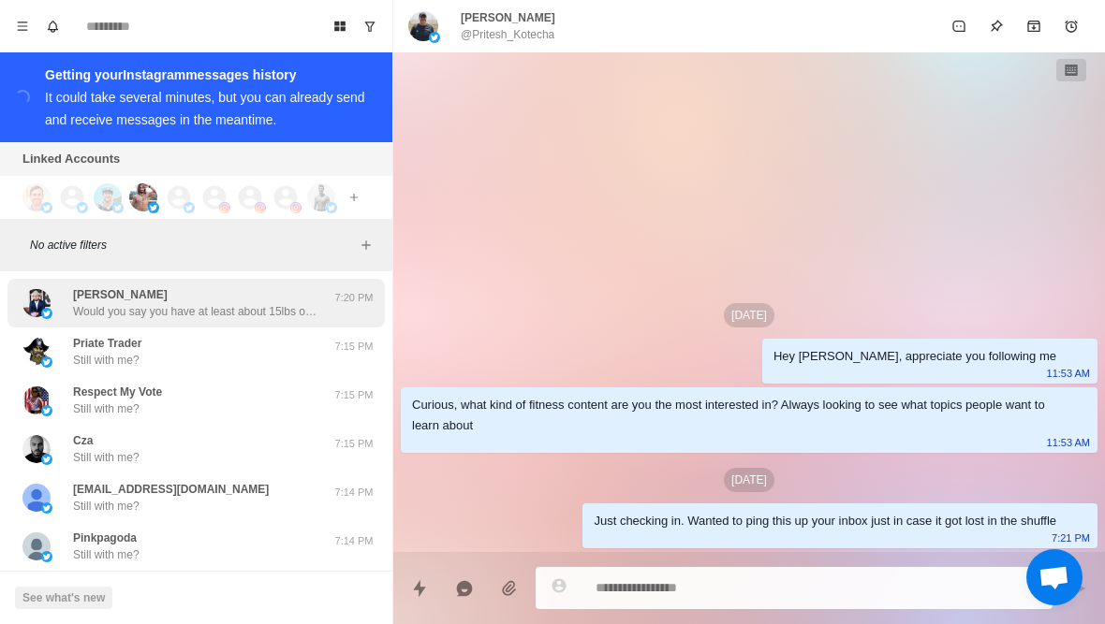
click at [208, 323] on div "PK Kelley Would you say you have at least about 15lbs of fat you want to lose? …" at bounding box center [195, 303] width 377 height 49
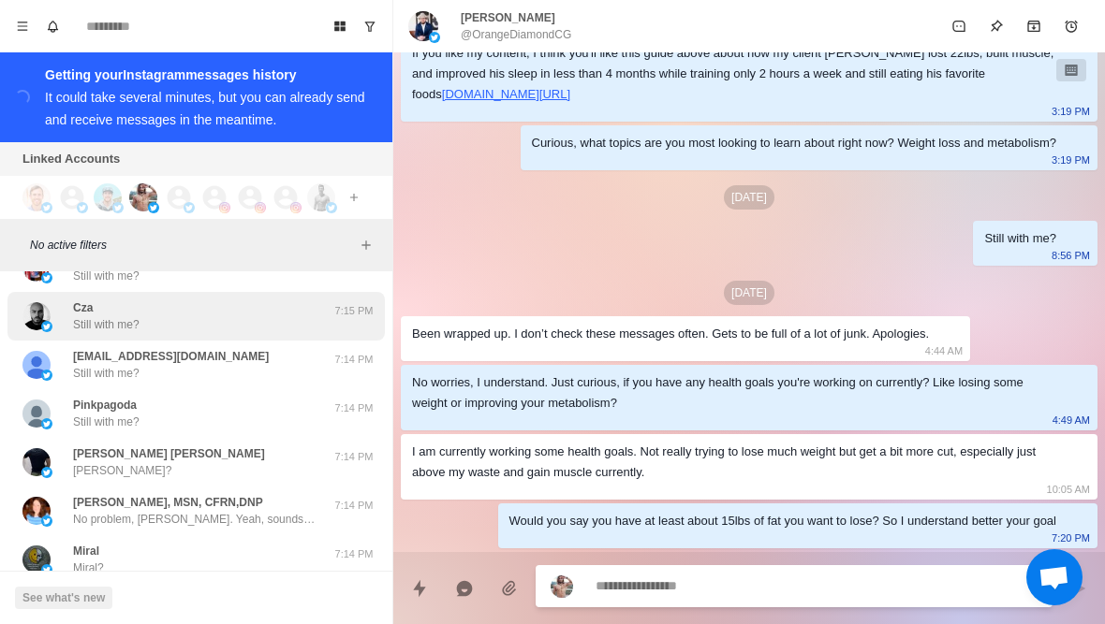
scroll to position [135, 0]
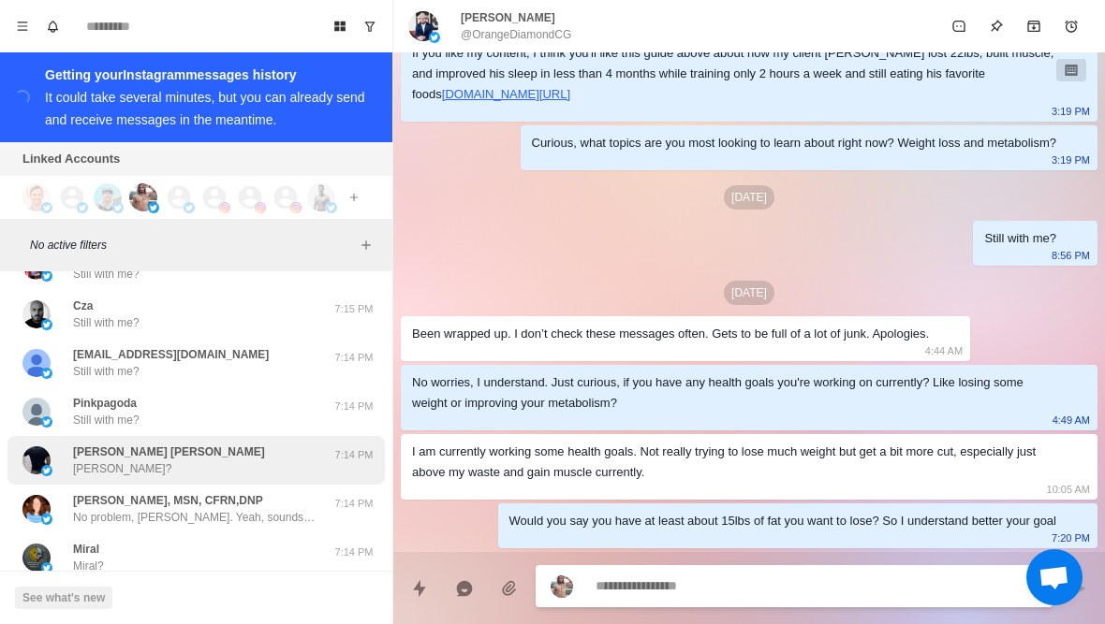
click at [188, 452] on div "Raul Raul Raul?" at bounding box center [176, 461] width 308 height 34
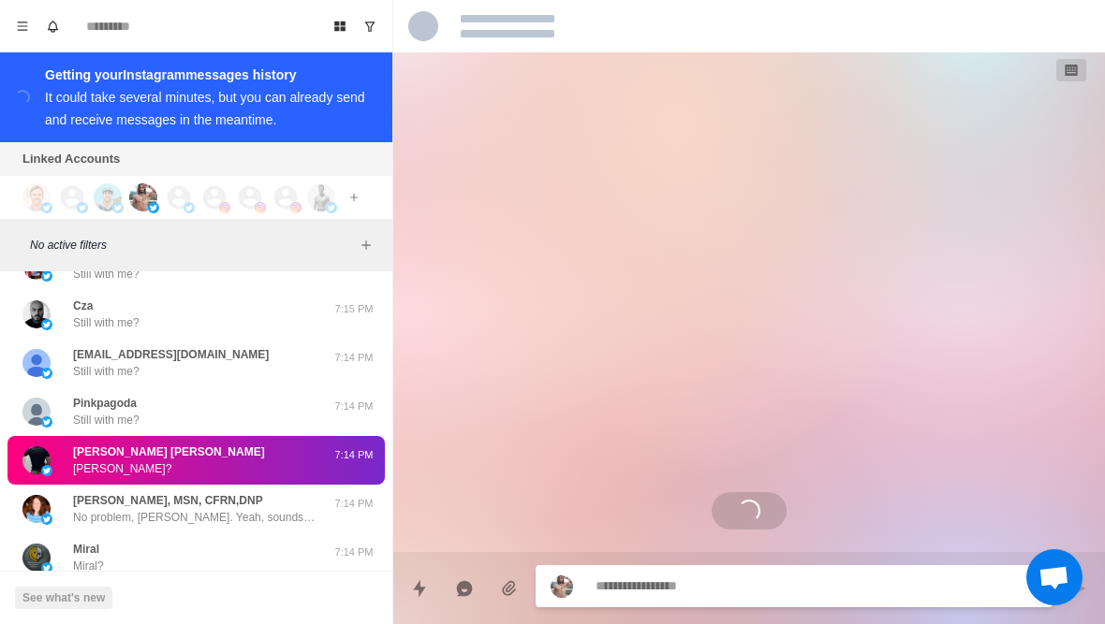
scroll to position [0, 0]
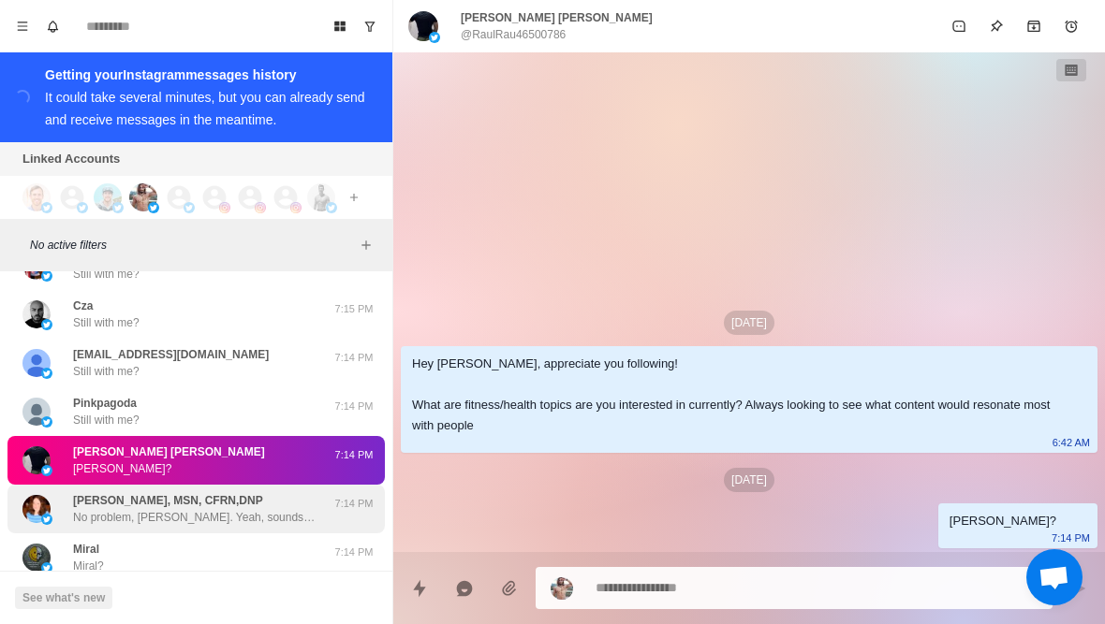
click at [188, 506] on p "Kathy RN, MSN, CFRN,DNP" at bounding box center [168, 500] width 190 height 17
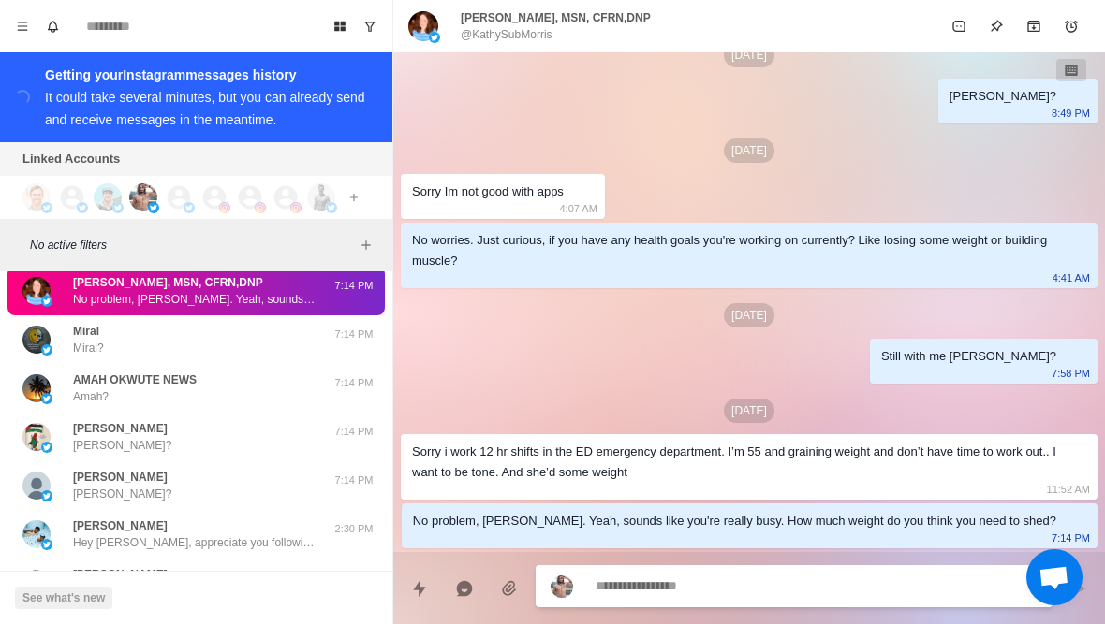
scroll to position [413, 0]
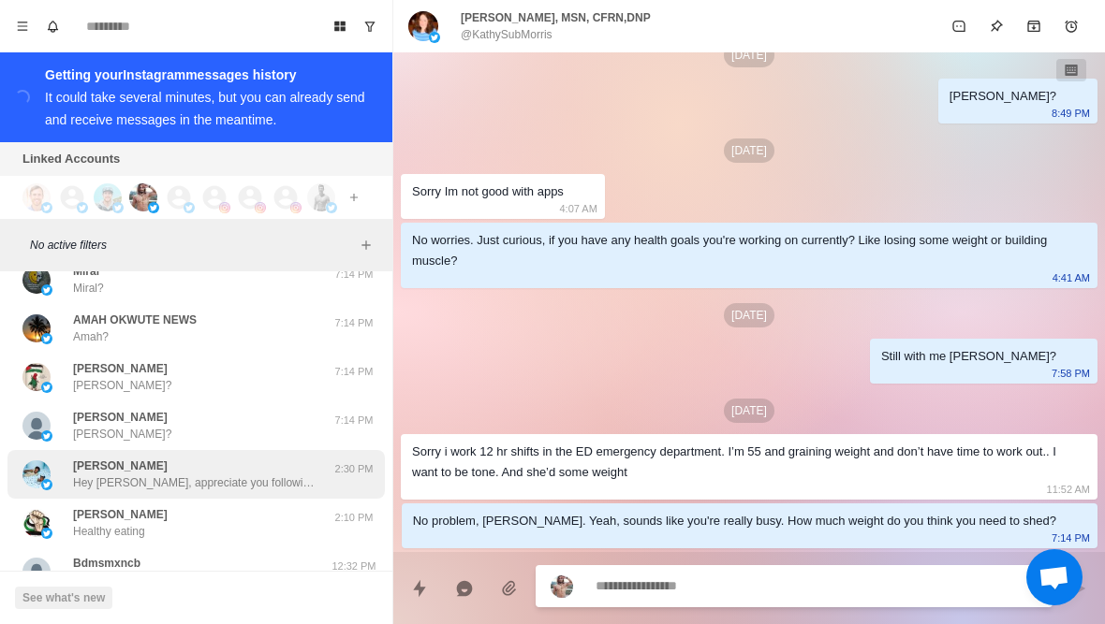
click at [183, 493] on div "isaiah Lewis Hey Isaiah, appreciate you following! What are fitness/health topi…" at bounding box center [195, 474] width 377 height 49
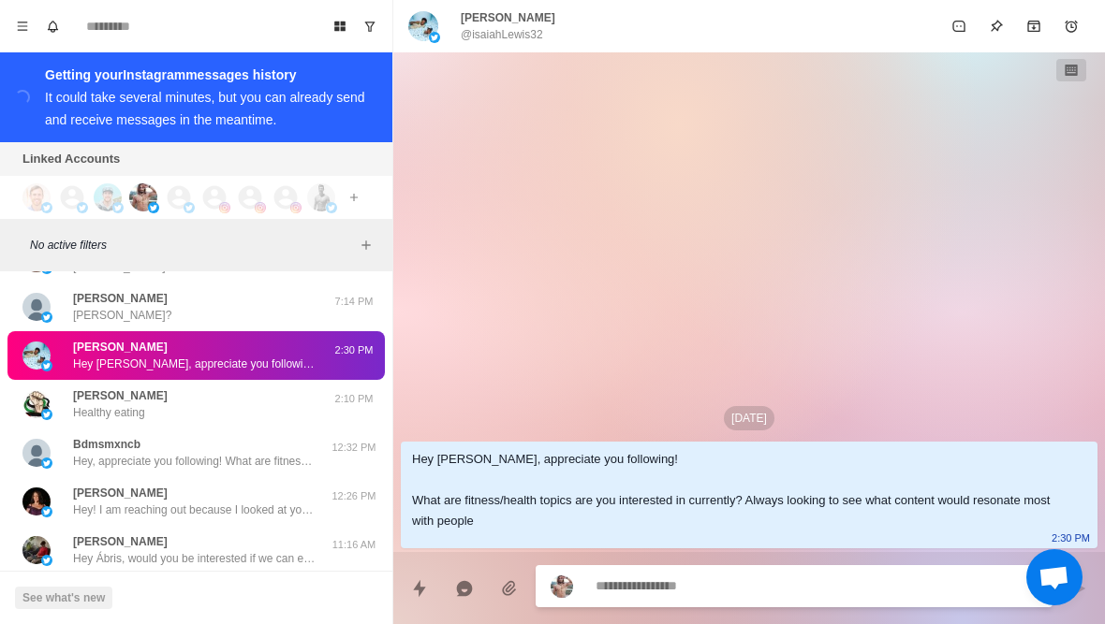
scroll to position [540, 0]
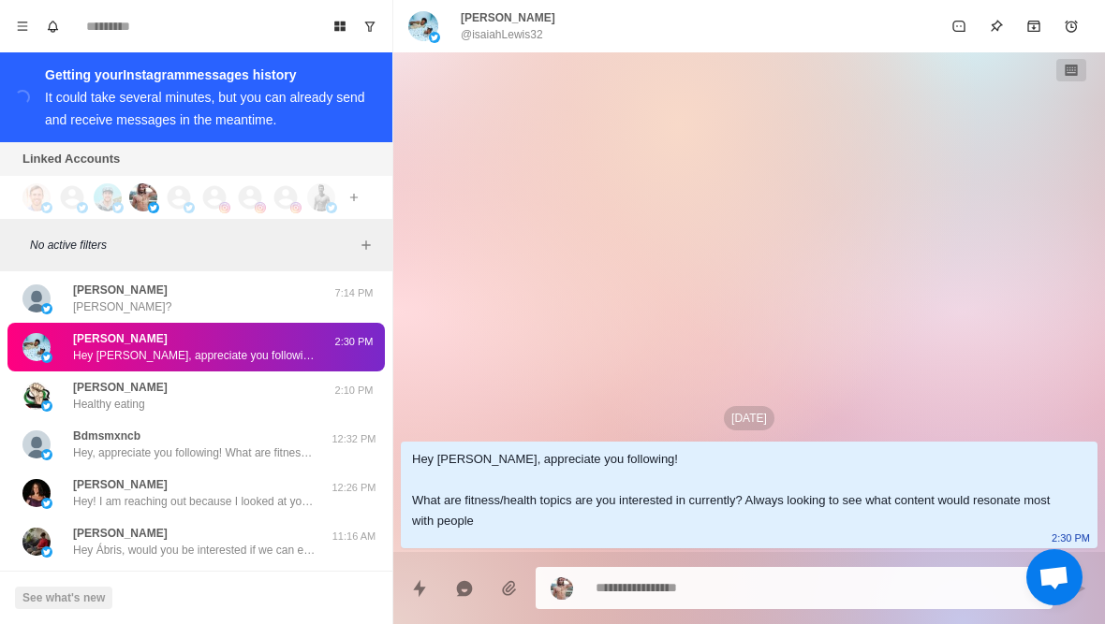
click at [183, 493] on div "Kim Wahl Hey! I am reaching out because I looked at your page and WOW! I would …" at bounding box center [194, 493] width 243 height 34
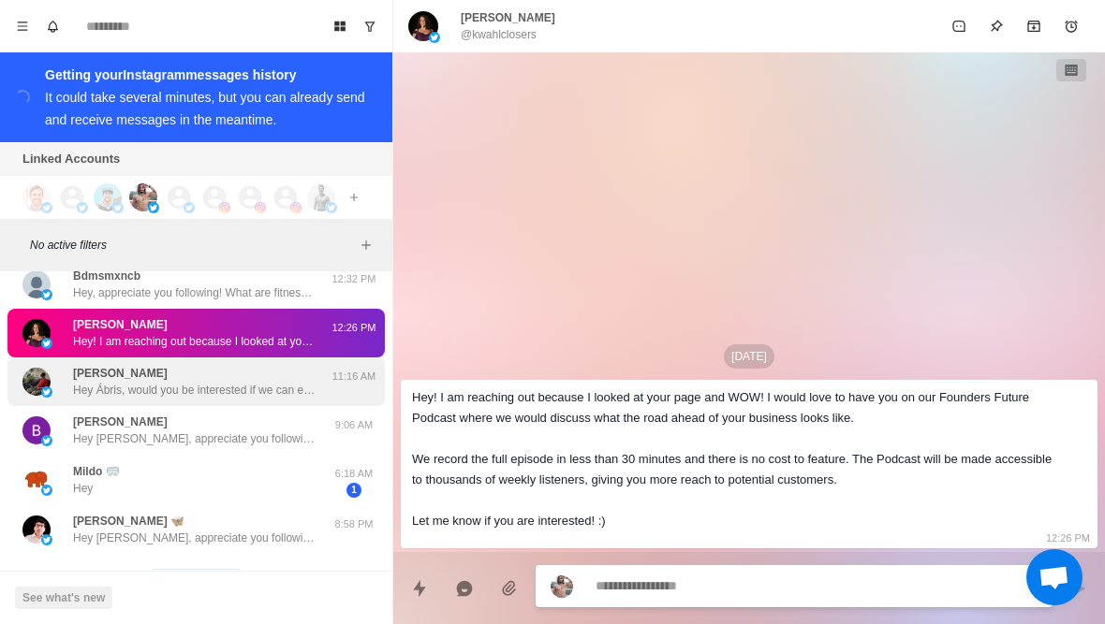
scroll to position [705, 0]
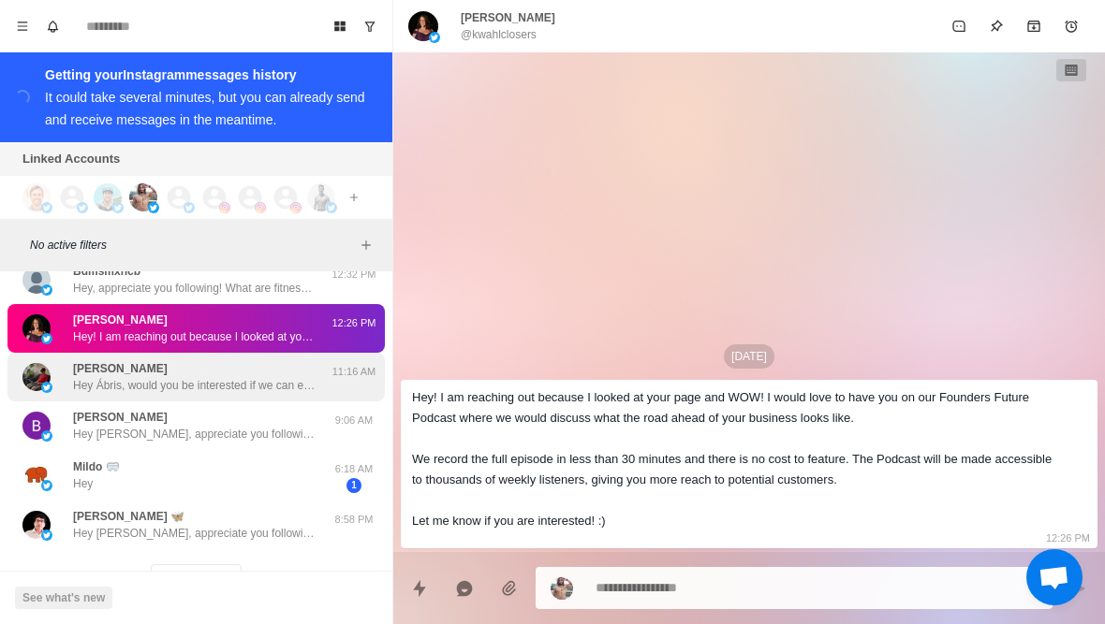
click at [204, 382] on p "Hey Ábris, would you be interested if we can edit some of your videos (on Insta…" at bounding box center [194, 385] width 243 height 17
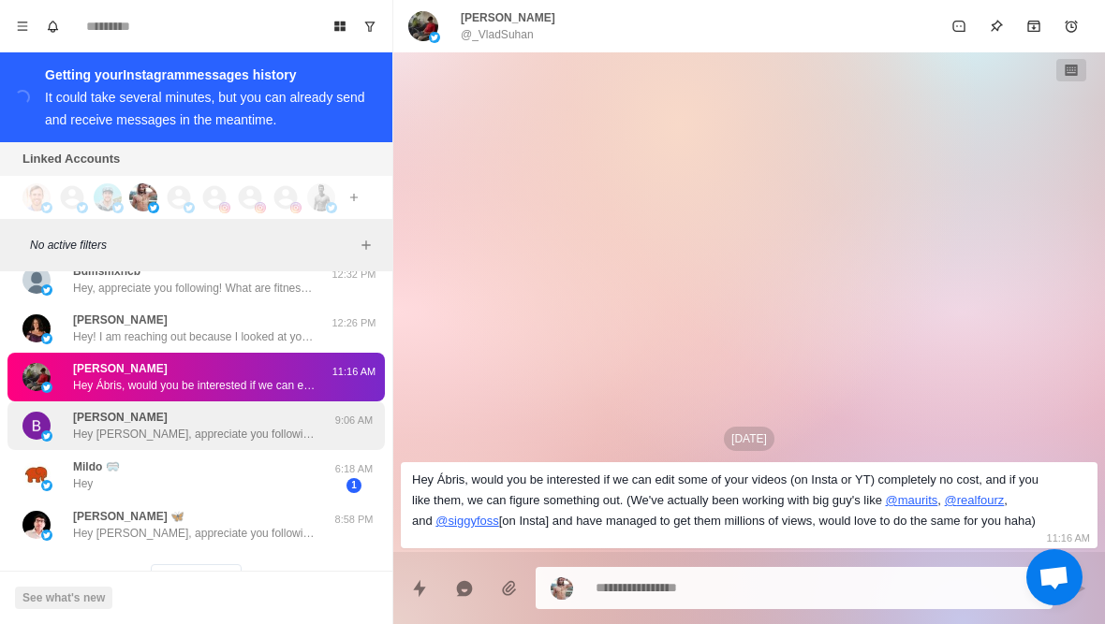
click at [207, 424] on div "Babloo Singh Hey Babloo, appreciate you following! What are fitness/health topi…" at bounding box center [194, 426] width 243 height 34
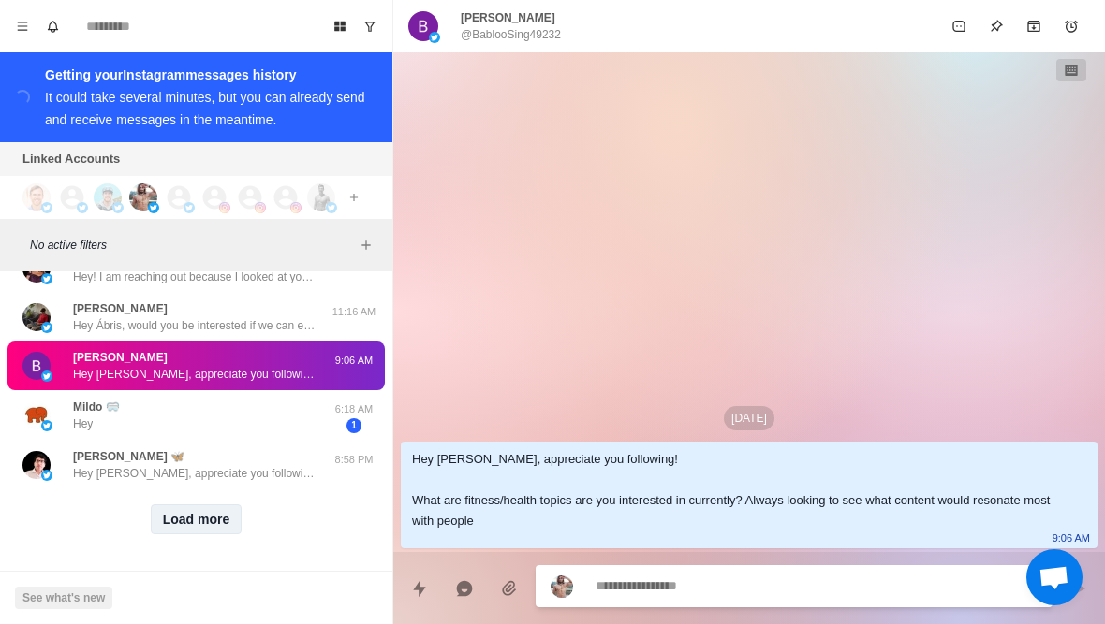
scroll to position [766, 0]
click at [210, 529] on button "Load more" at bounding box center [197, 520] width 92 height 30
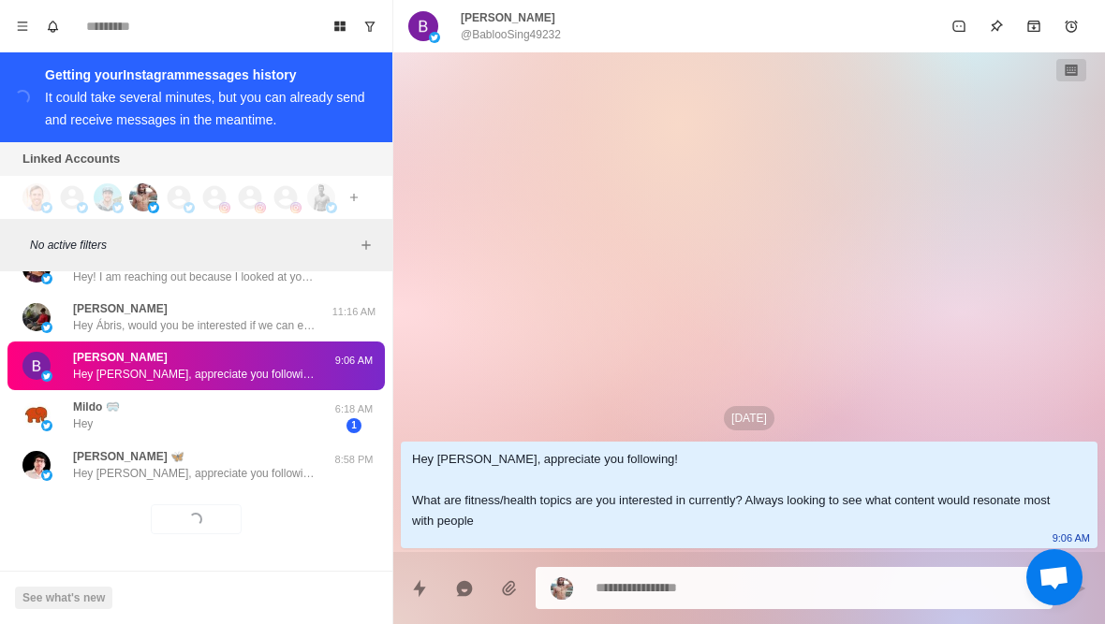
click at [254, 493] on div "Loading... Load more" at bounding box center [195, 520] width 377 height 60
click at [260, 492] on div "Loading... Load more" at bounding box center [195, 520] width 377 height 60
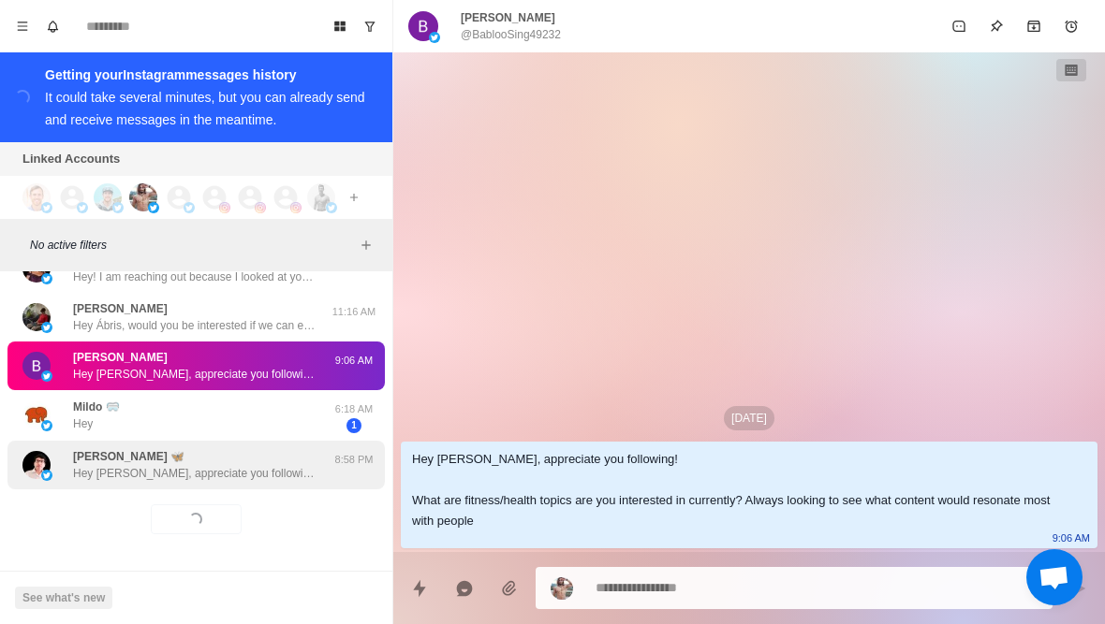
click at [278, 482] on div "imran lashari 🦋 Hey Imran, appreciate you following! What are fitness/health to…" at bounding box center [195, 465] width 377 height 49
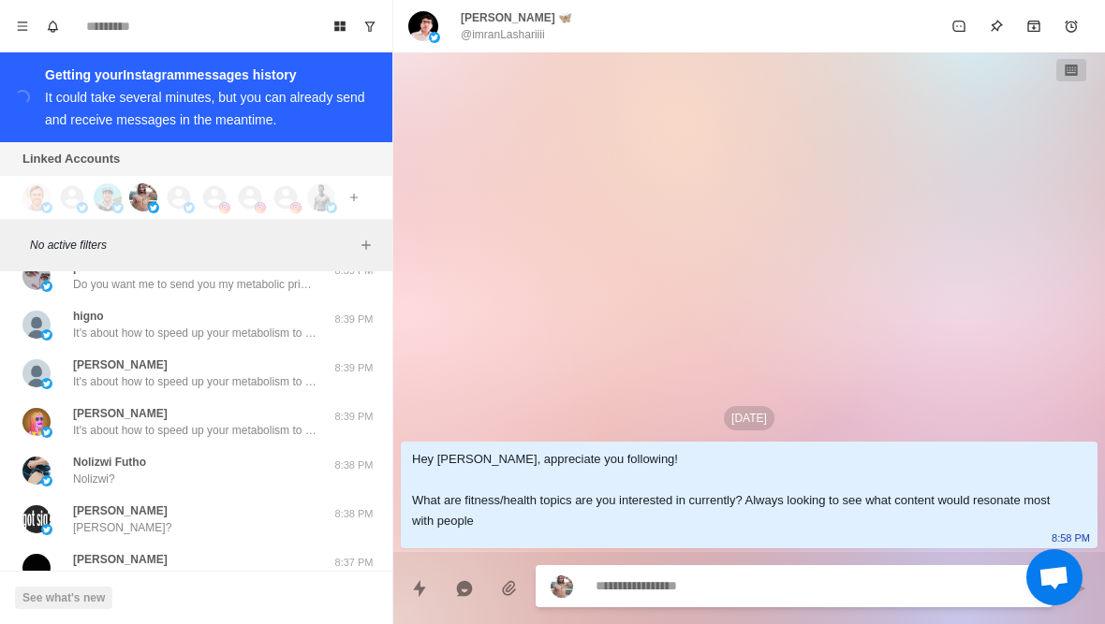
scroll to position [1490, 0]
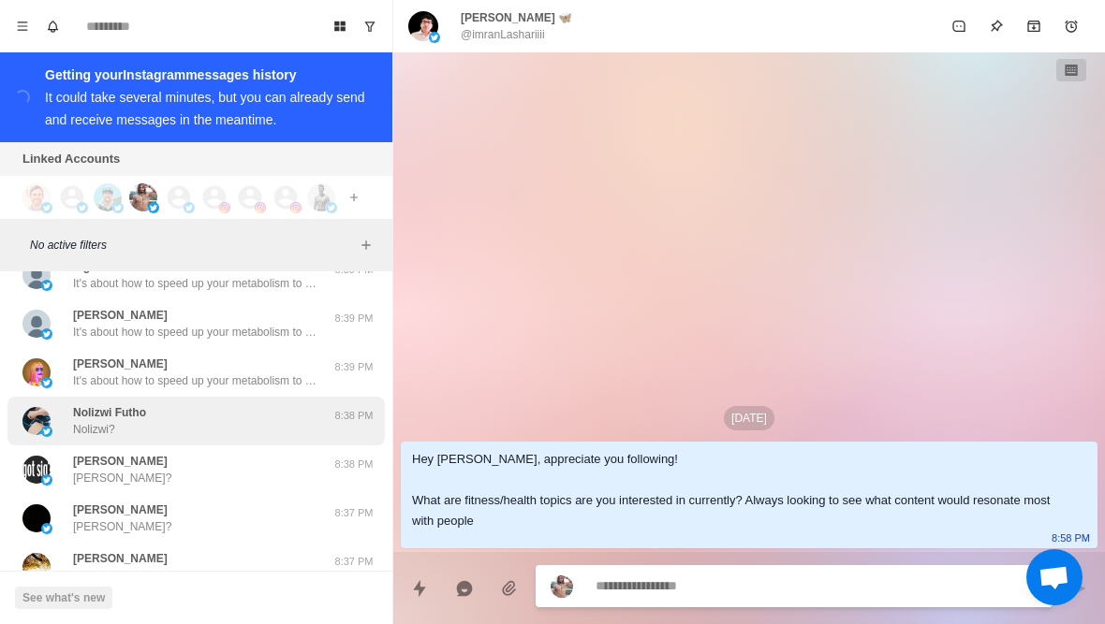
click at [209, 416] on div "Nolizwi Futho Nolizwi?" at bounding box center [176, 421] width 308 height 34
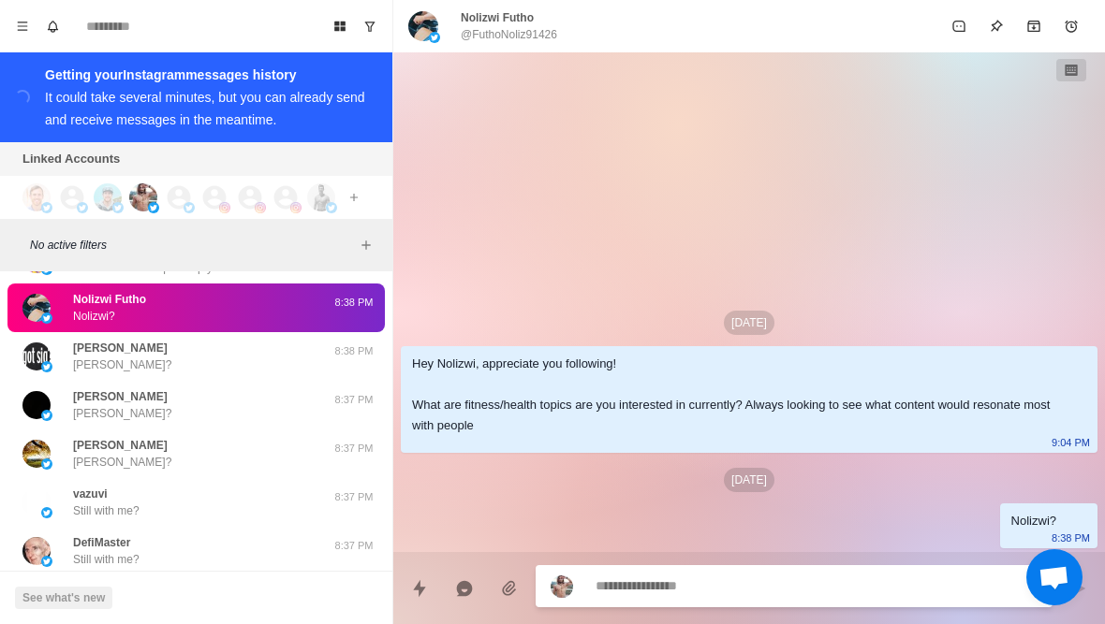
scroll to position [1605, 0]
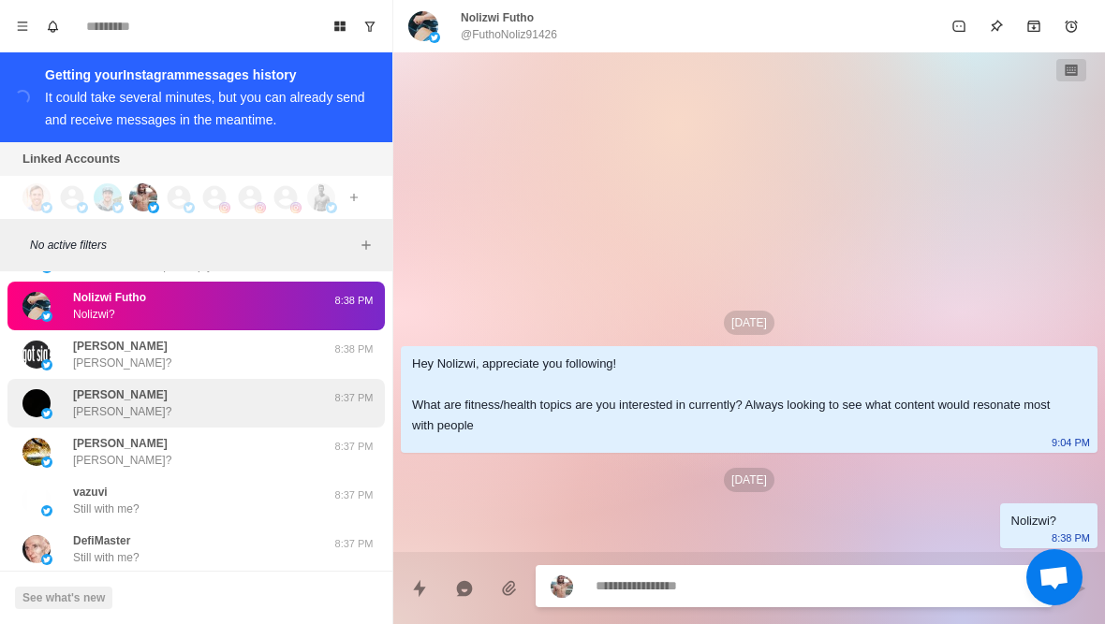
click at [211, 410] on div "kris Kris?" at bounding box center [176, 404] width 308 height 34
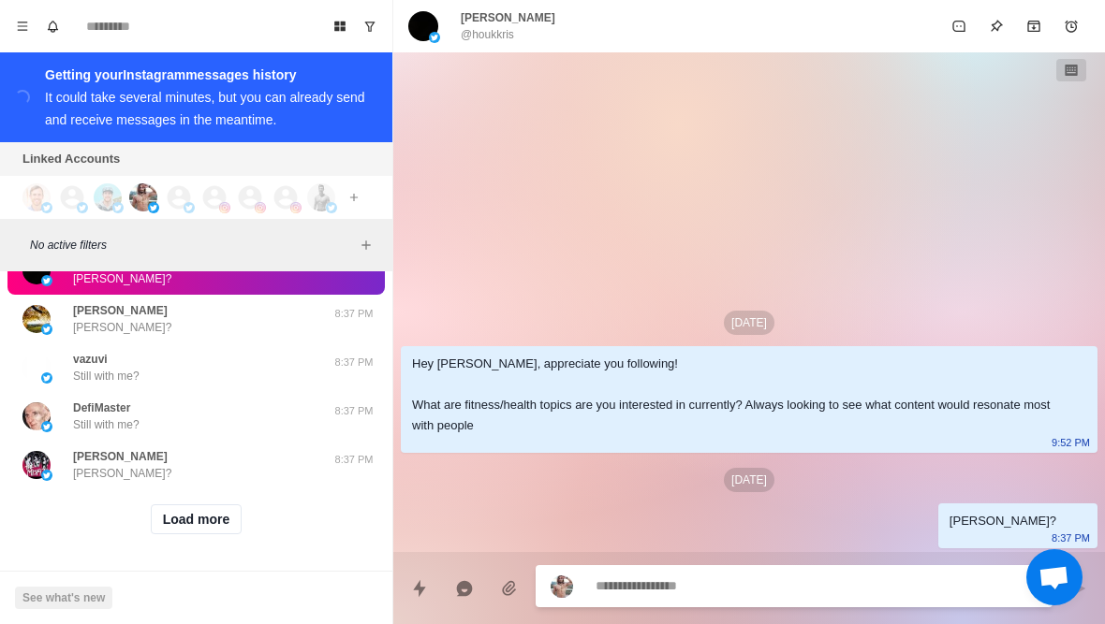
scroll to position [1739, 0]
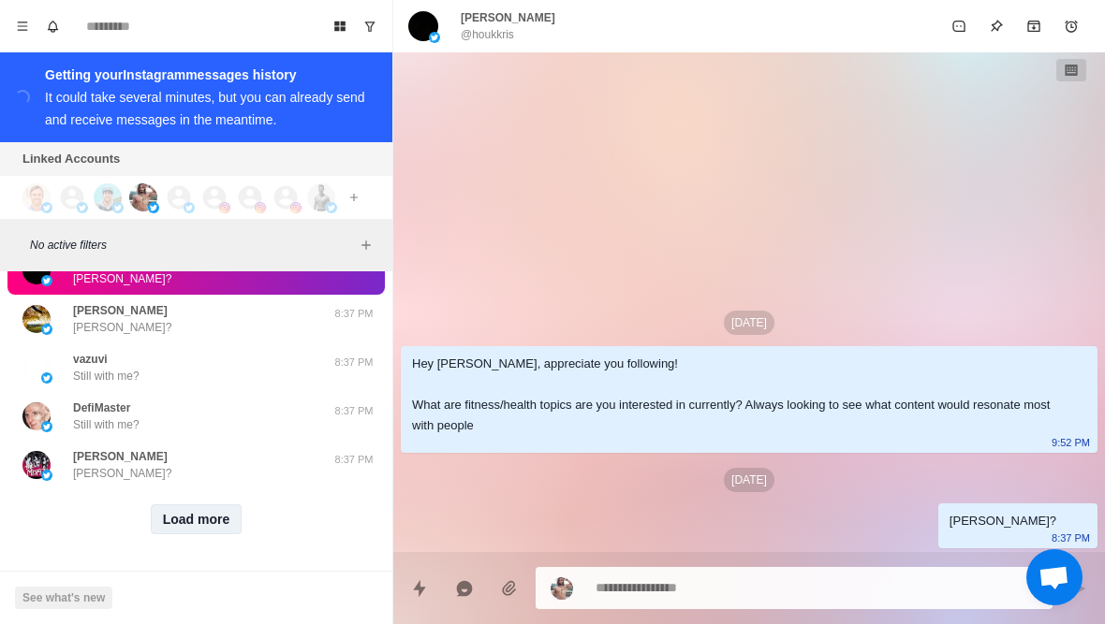
click at [203, 524] on button "Load more" at bounding box center [197, 520] width 92 height 30
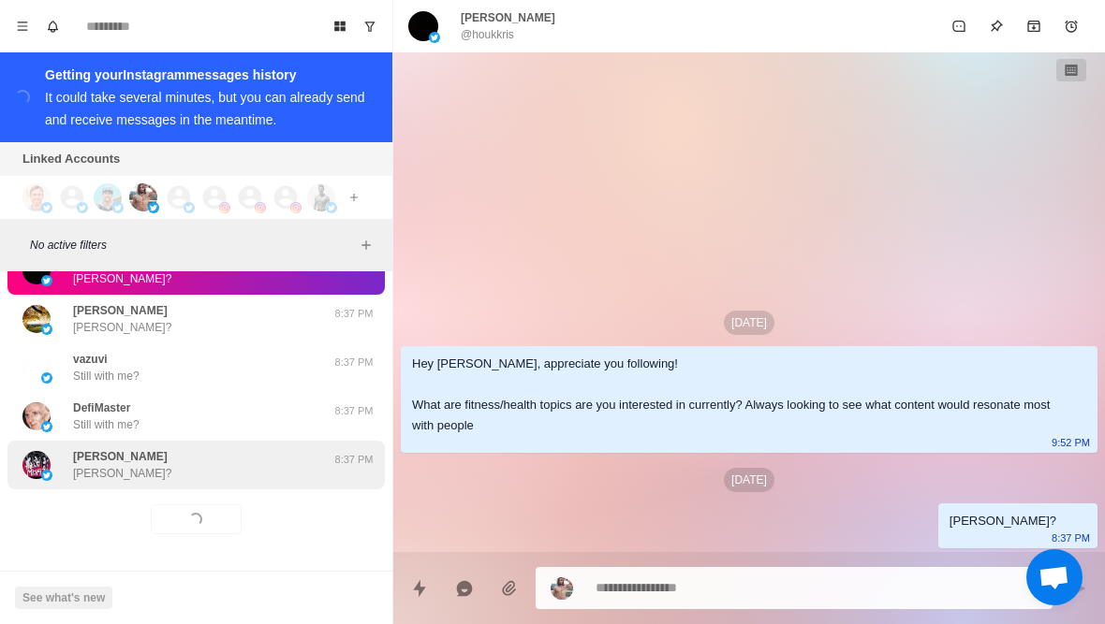
click at [251, 481] on div "Frank Cooper Frank?" at bounding box center [176, 465] width 308 height 34
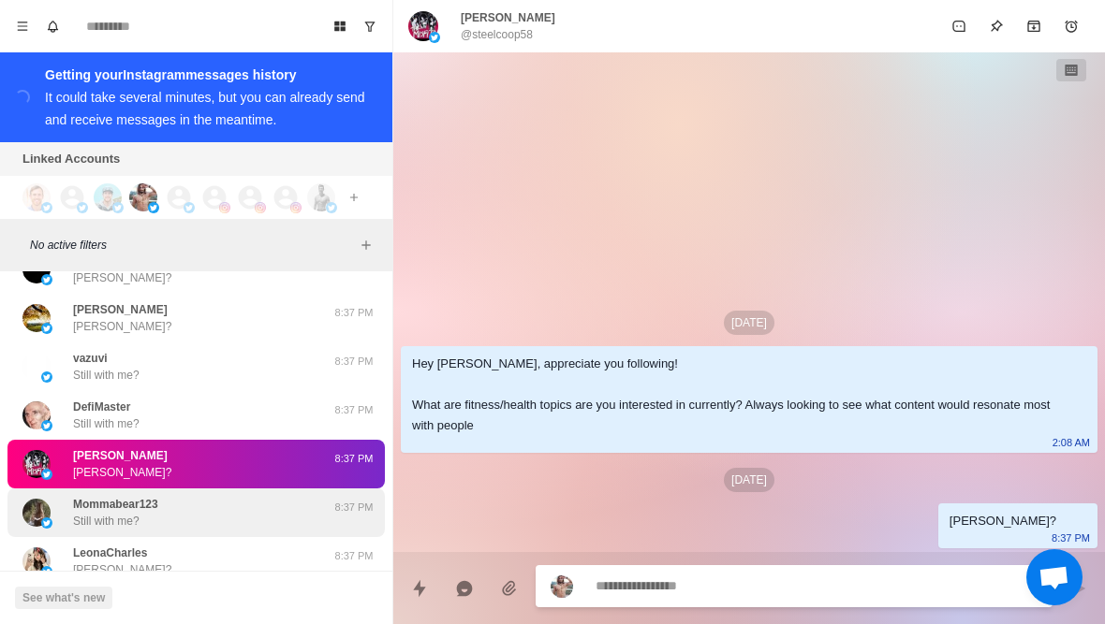
scroll to position [1908, 0]
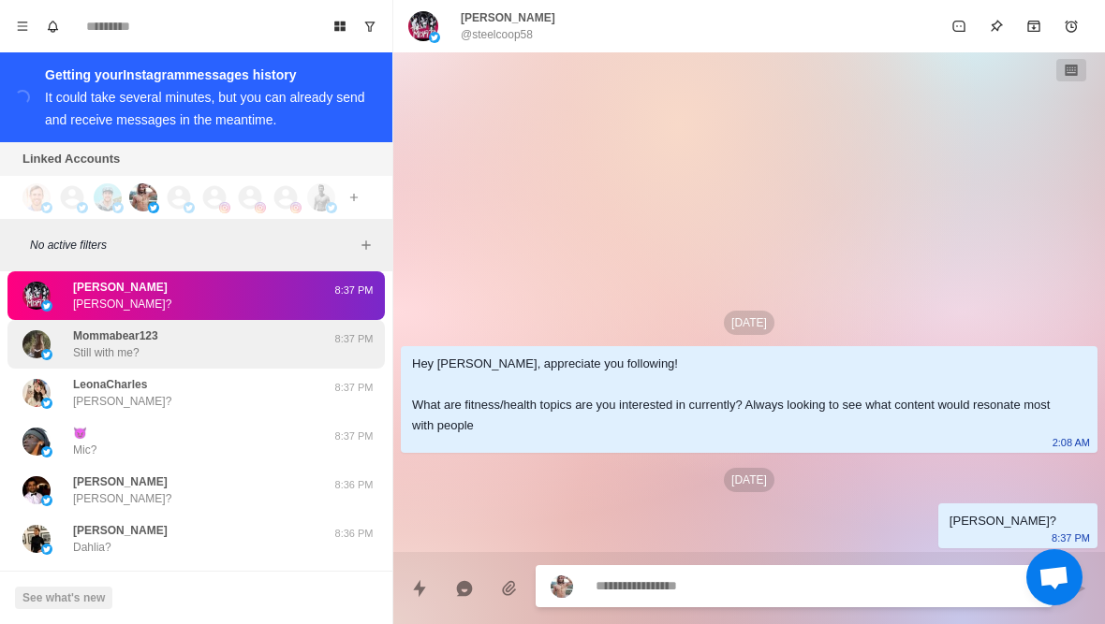
click at [176, 346] on div "Mommabear123 Still with me?" at bounding box center [176, 345] width 308 height 34
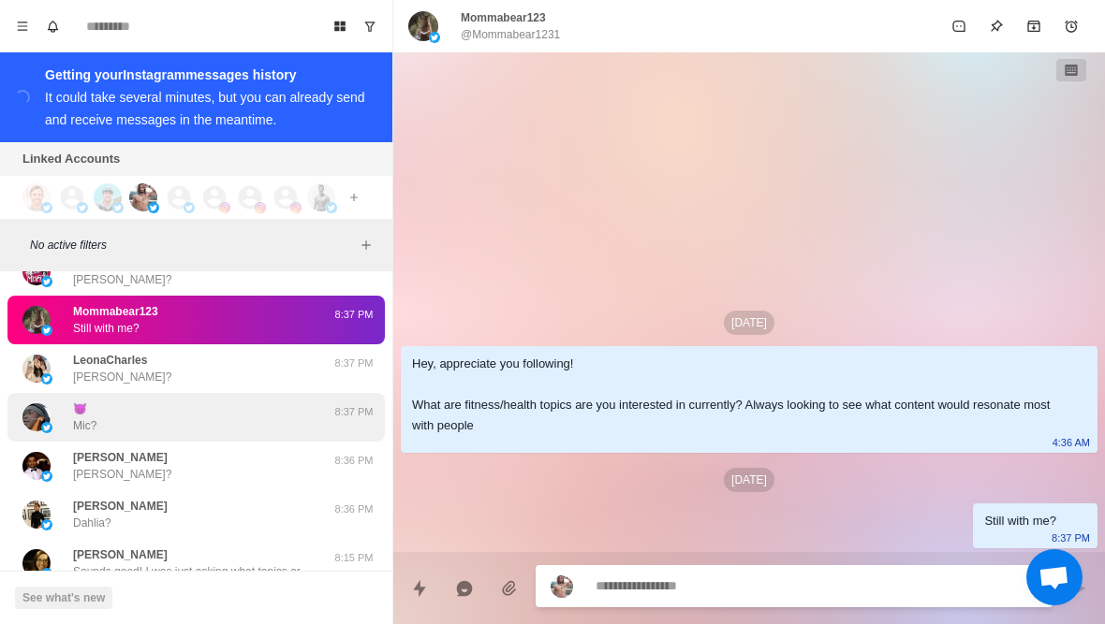
scroll to position [1934, 0]
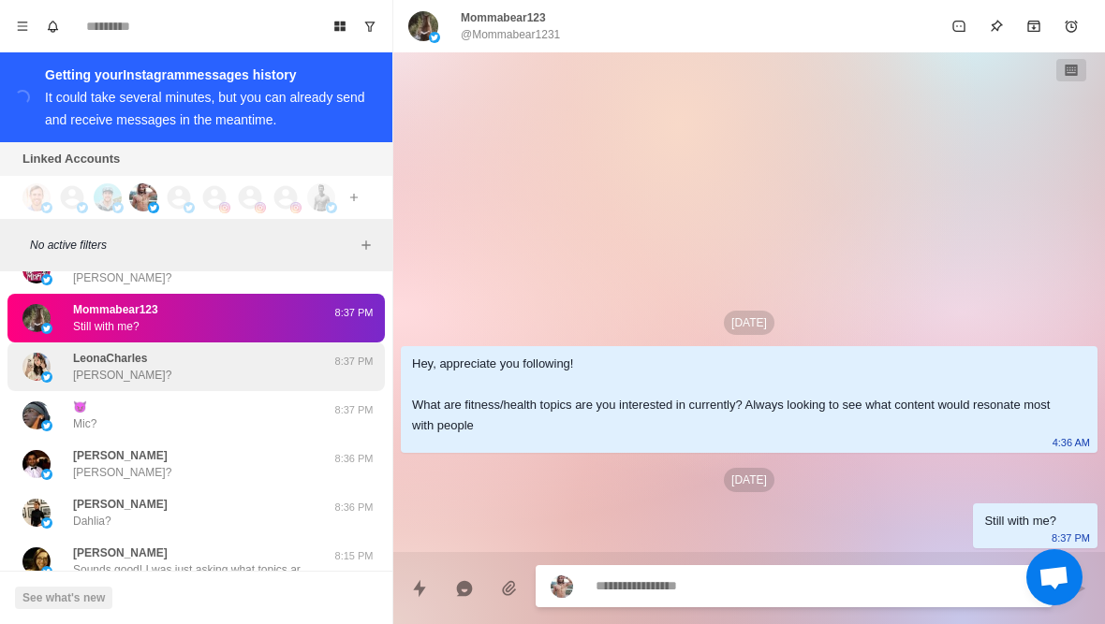
click at [197, 375] on div "LeonaCharles Leona?" at bounding box center [176, 367] width 308 height 34
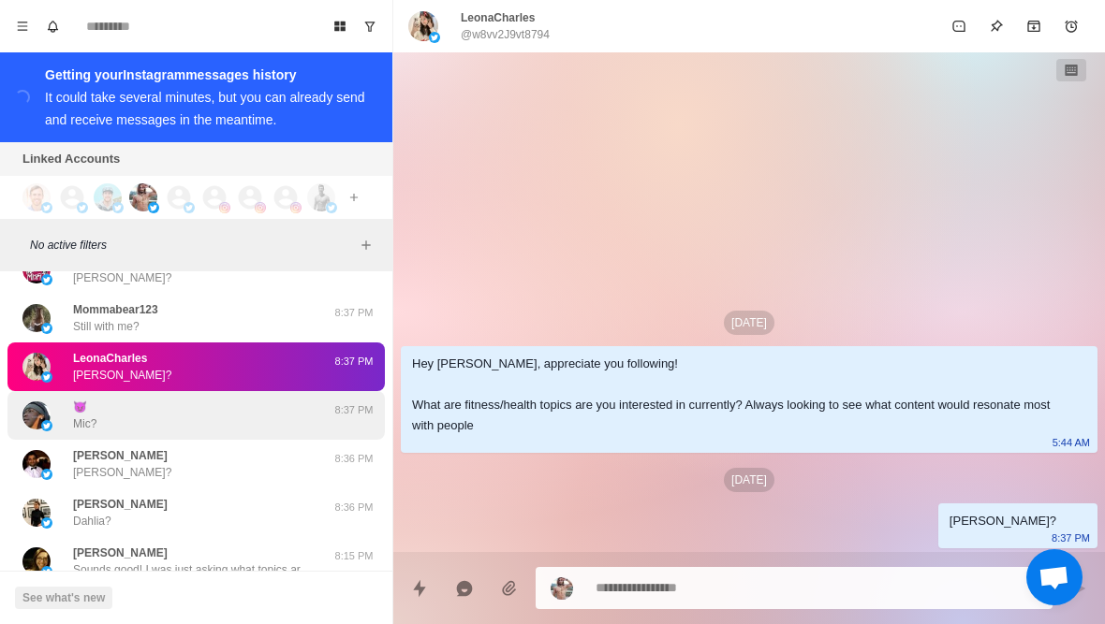
click at [198, 418] on div "😈 Mic?" at bounding box center [176, 416] width 308 height 34
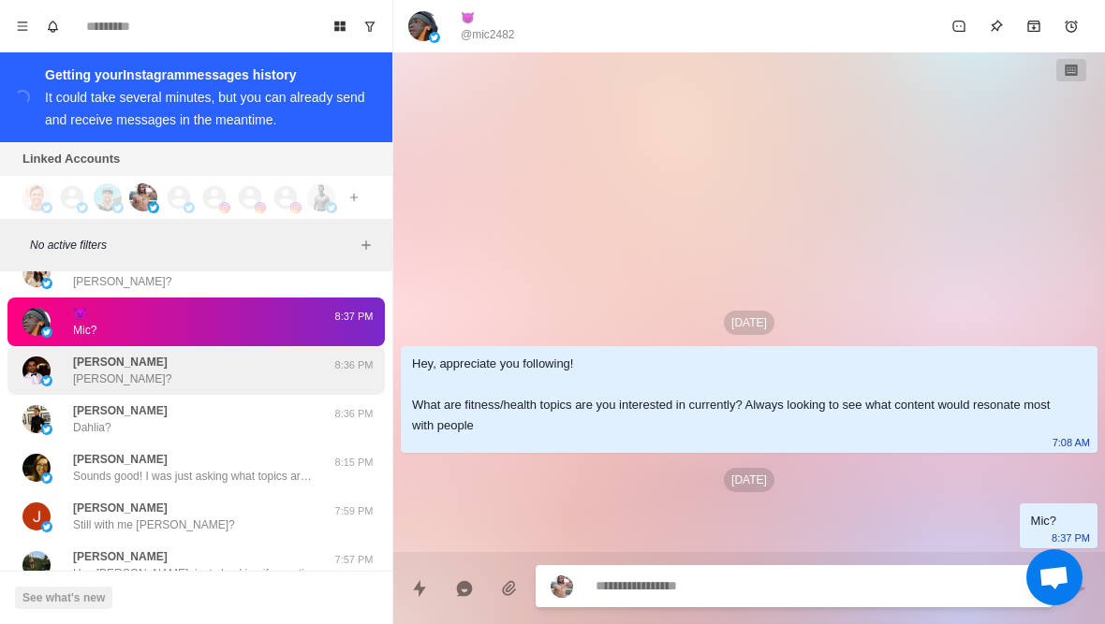
scroll to position [2031, 0]
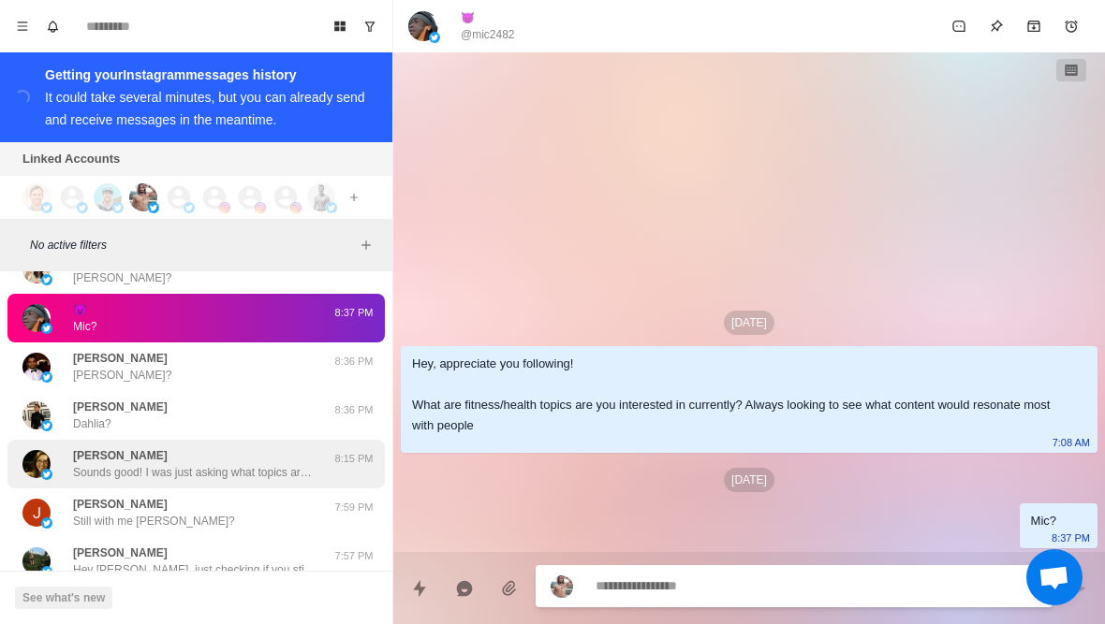
click at [207, 463] on div "M Adams Sounds good! I was just asking what topics are you most looking to lear…" at bounding box center [194, 464] width 243 height 34
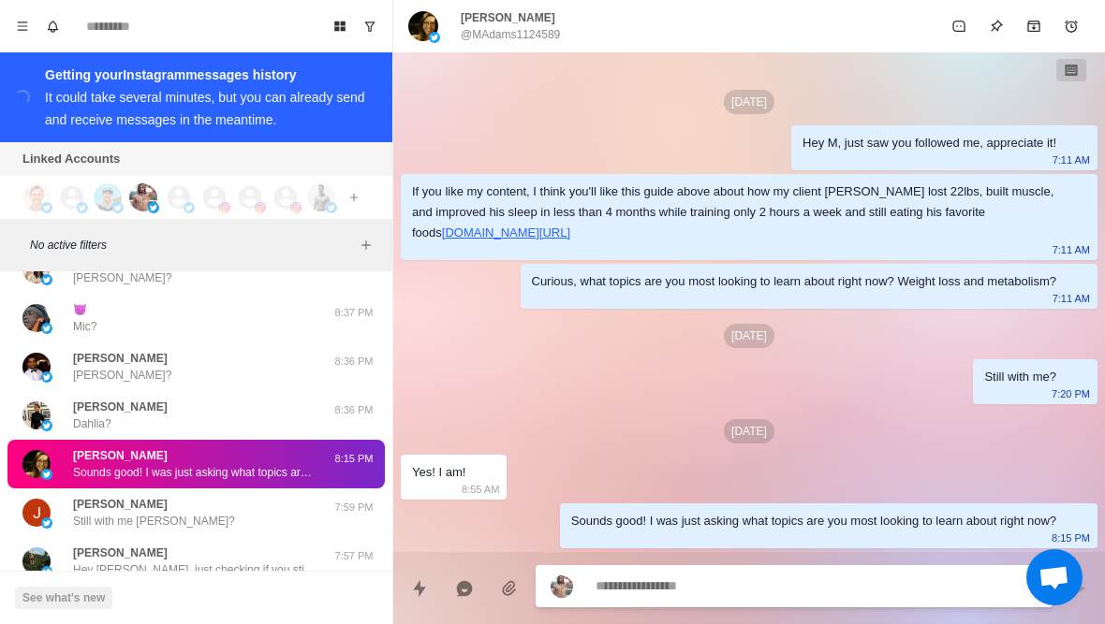
type textarea "*"
type textarea "**"
type textarea "*"
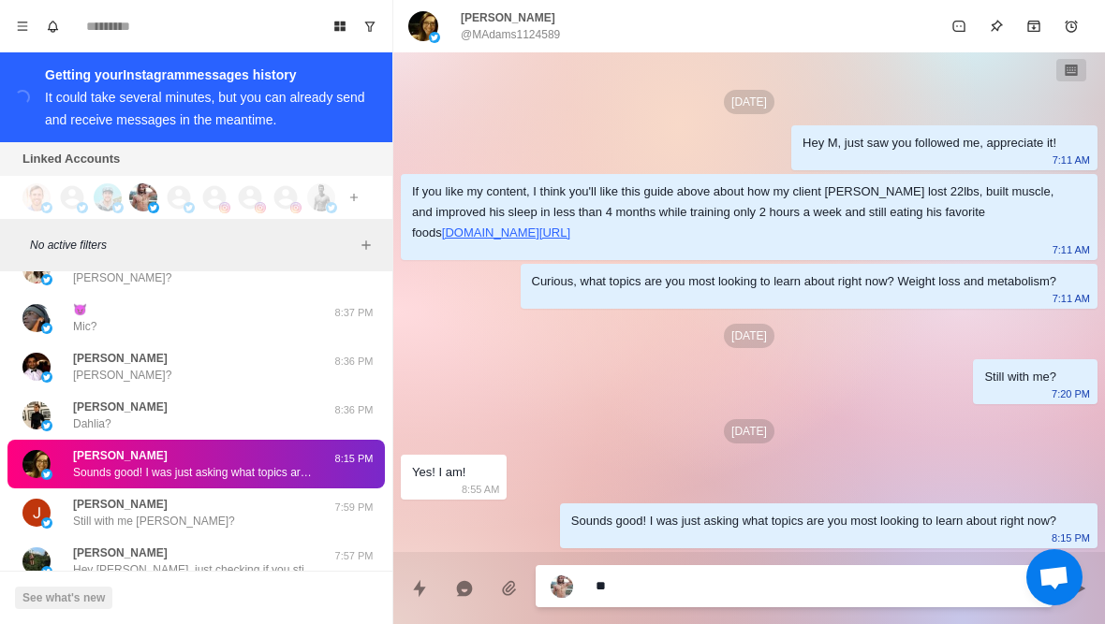
type textarea "***"
type textarea "*"
type textarea "**********"
type textarea "*"
type textarea "**********"
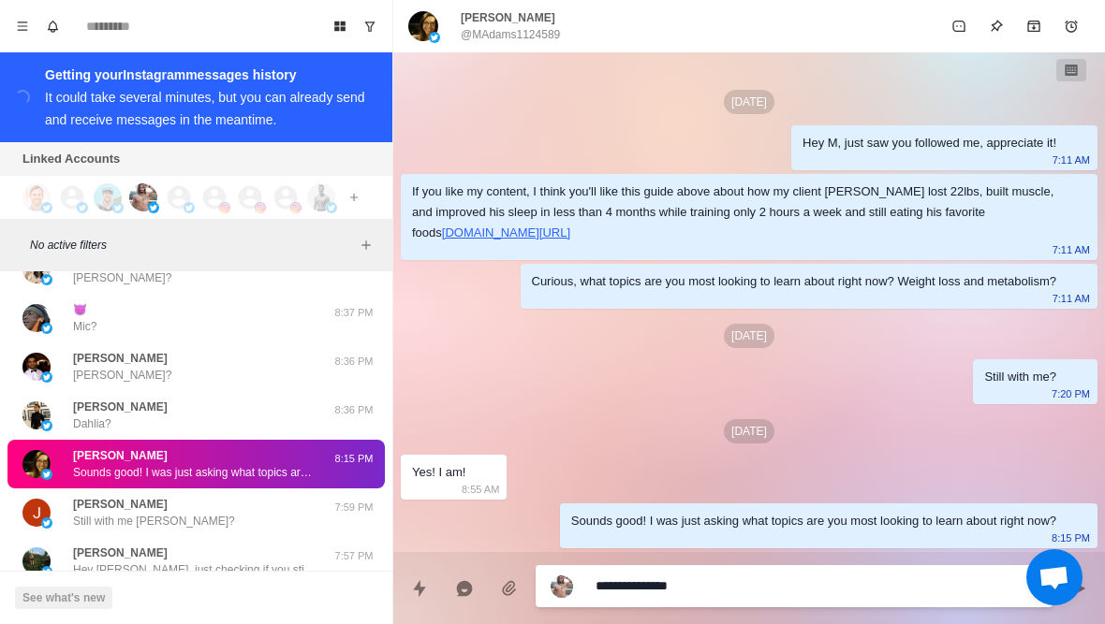
type textarea "*"
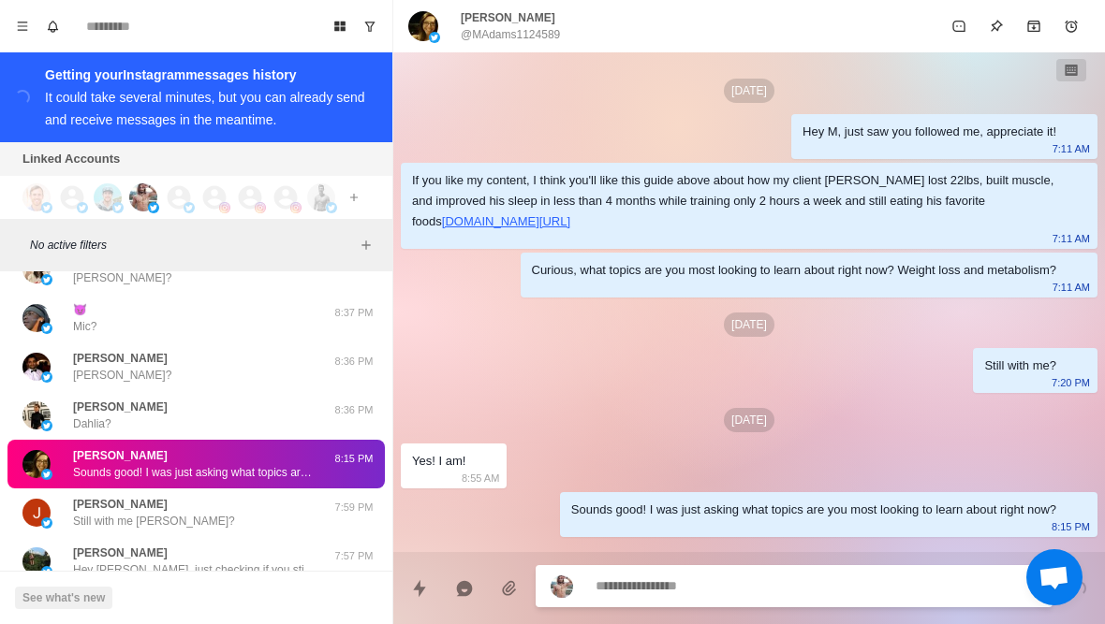
scroll to position [84, 0]
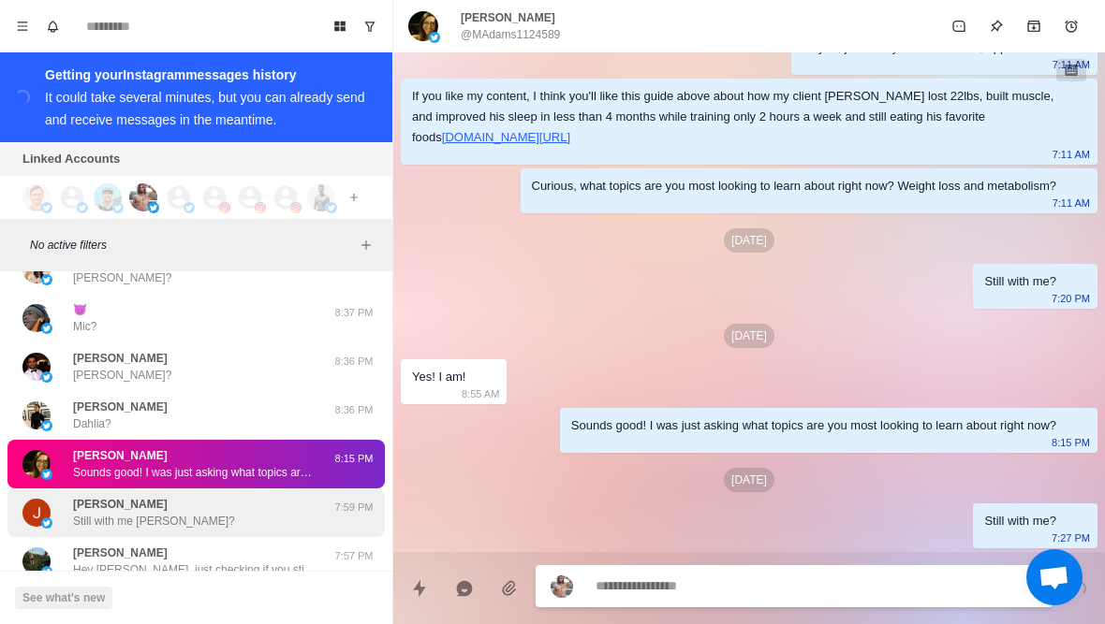
click at [139, 530] on p "Still with me [PERSON_NAME]?" at bounding box center [154, 521] width 162 height 17
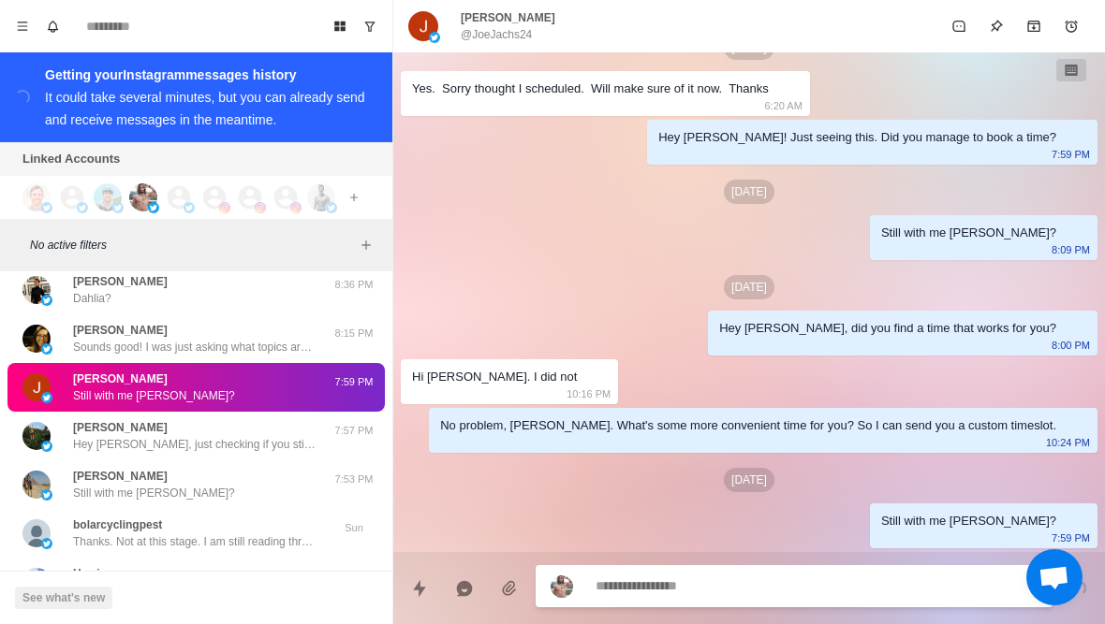
scroll to position [2160, 0]
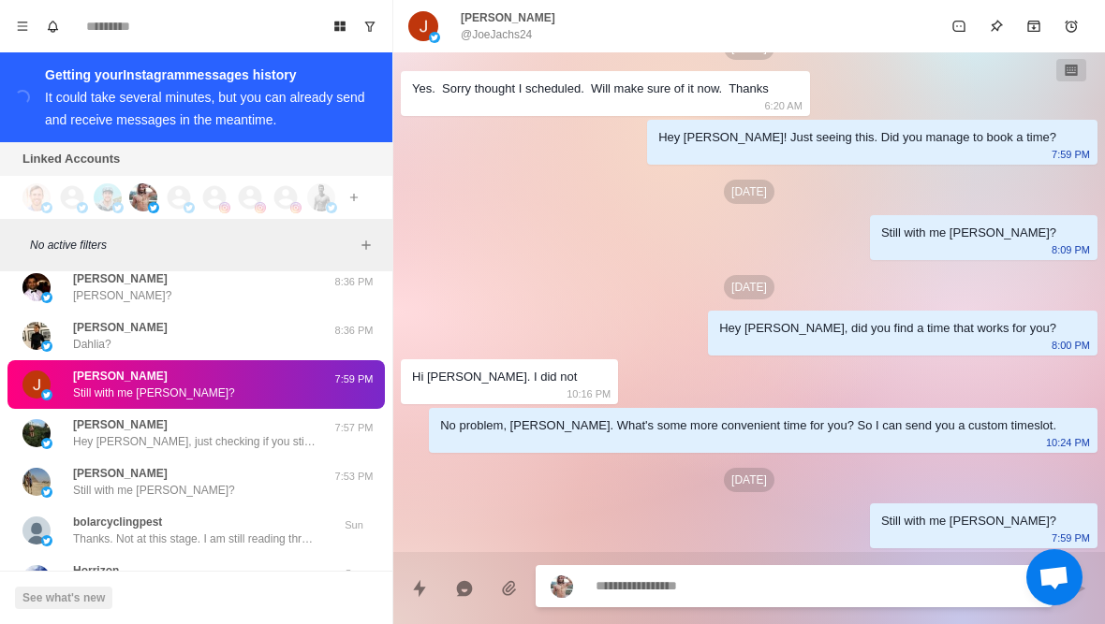
type textarea "*"
type textarea "**********"
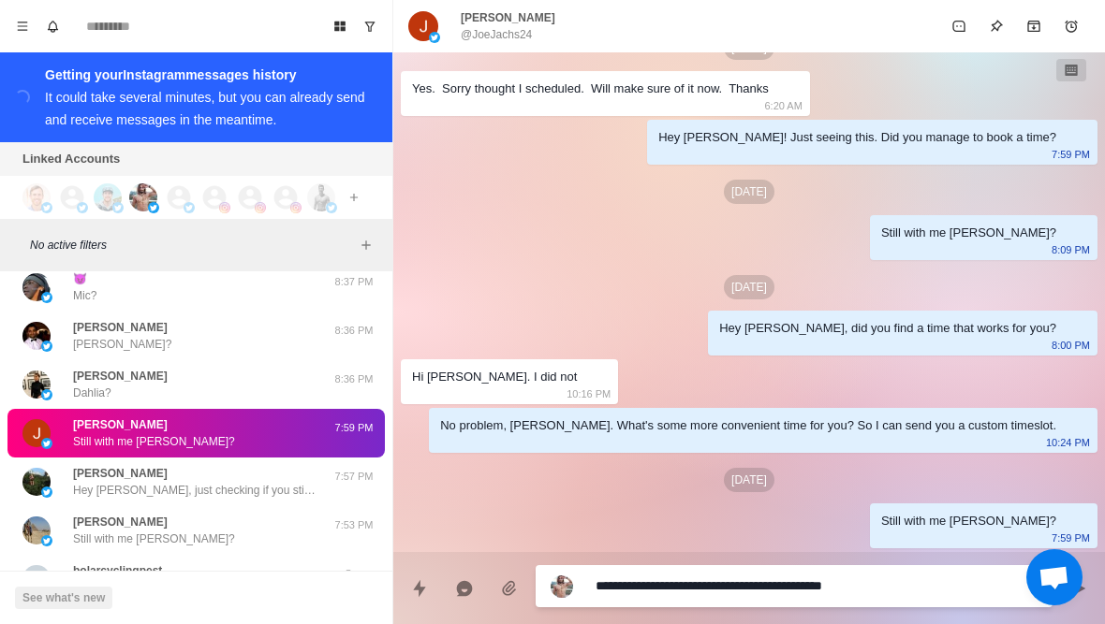
scroll to position [972, 0]
type textarea "*"
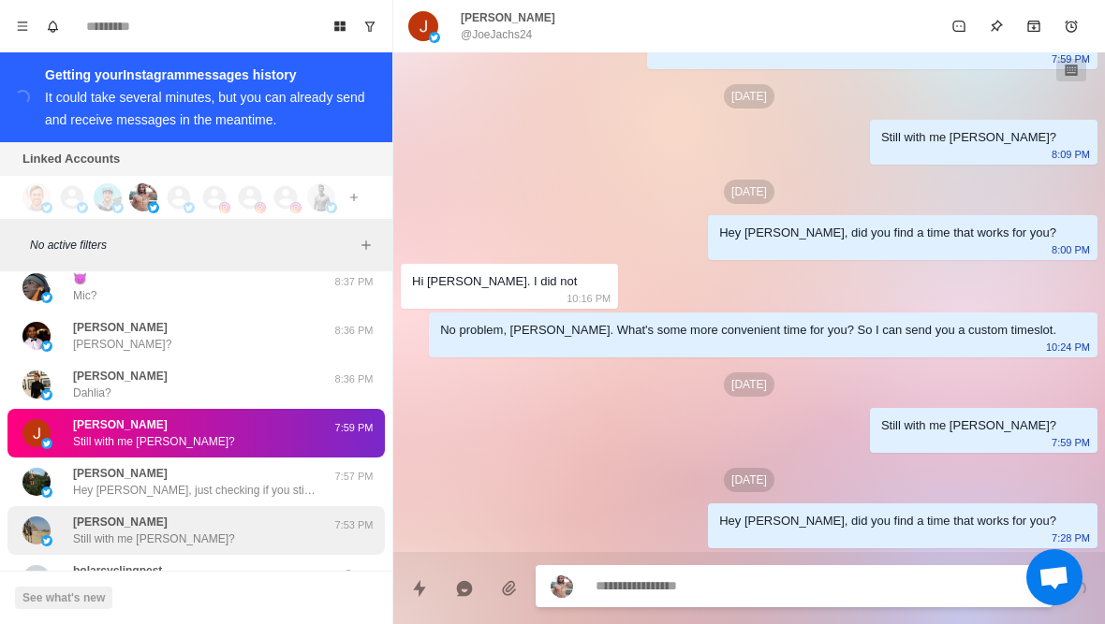
click at [242, 517] on div "Mark Pavlakovich Still with me Mark?" at bounding box center [176, 531] width 308 height 34
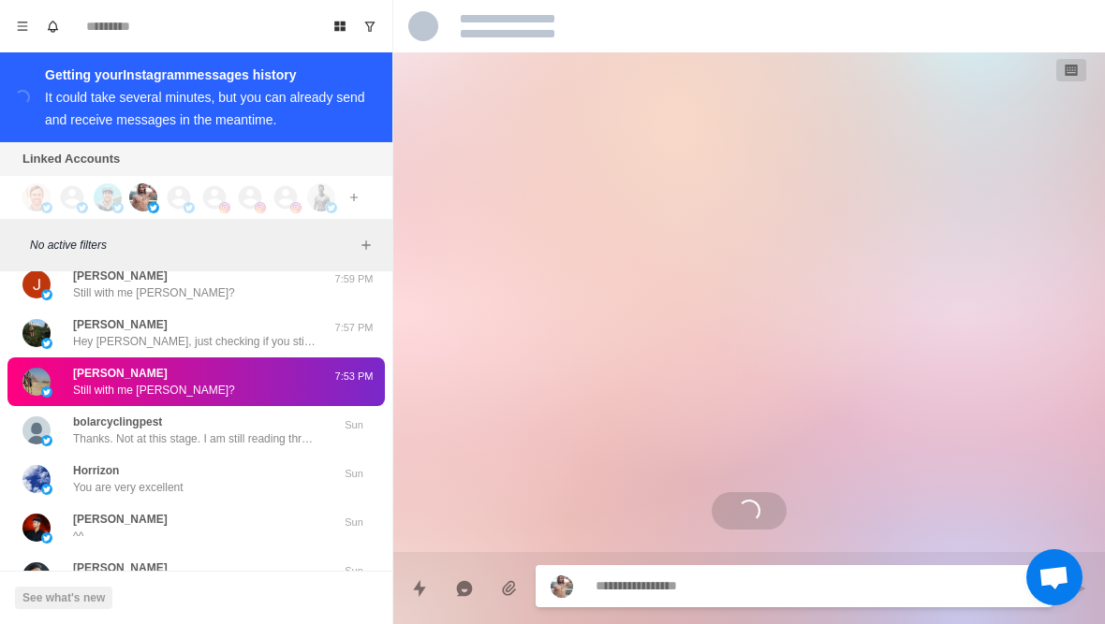
scroll to position [2311, 0]
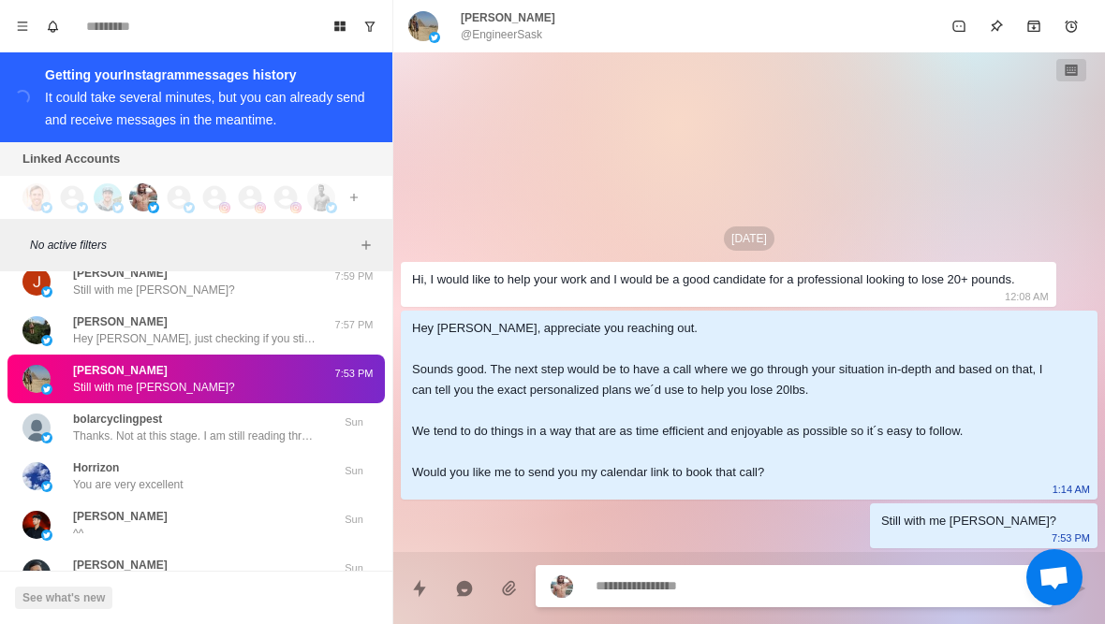
type textarea "*"
type textarea "**********"
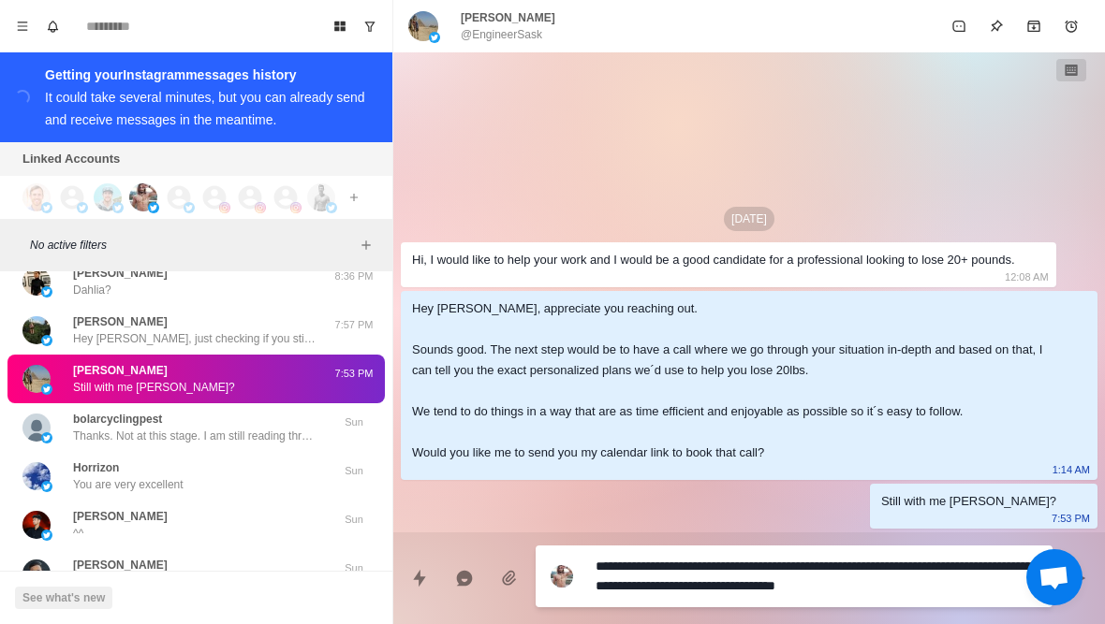
drag, startPoint x: 983, startPoint y: 591, endPoint x: 947, endPoint y: 567, distance: 42.6
click at [947, 567] on textarea "**********" at bounding box center [816, 576] width 442 height 47
type textarea "*"
type textarea "**********"
type textarea "*"
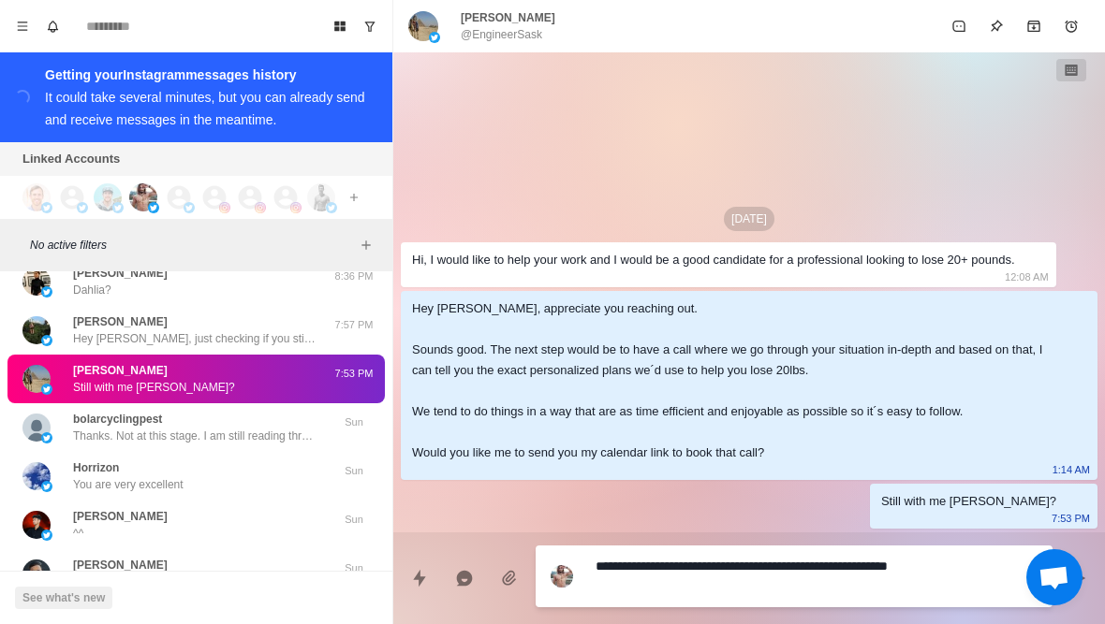
type textarea "**********"
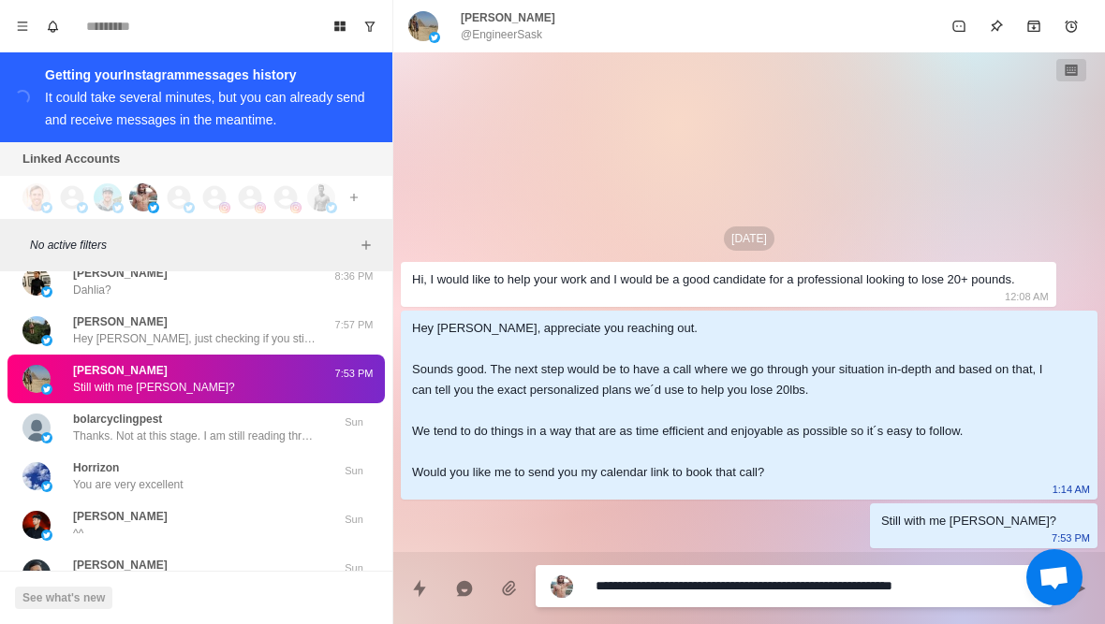
type textarea "*"
type textarea "**********"
type textarea "*"
type textarea "**********"
type textarea "*"
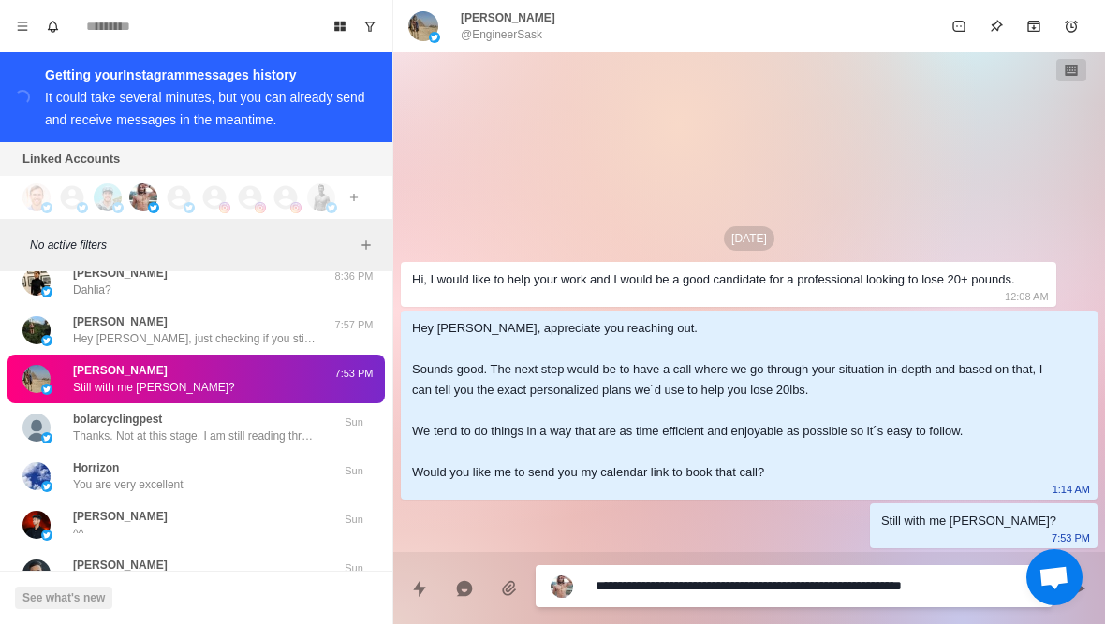
type textarea "**********"
type textarea "*"
type textarea "**********"
type textarea "*"
type textarea "**********"
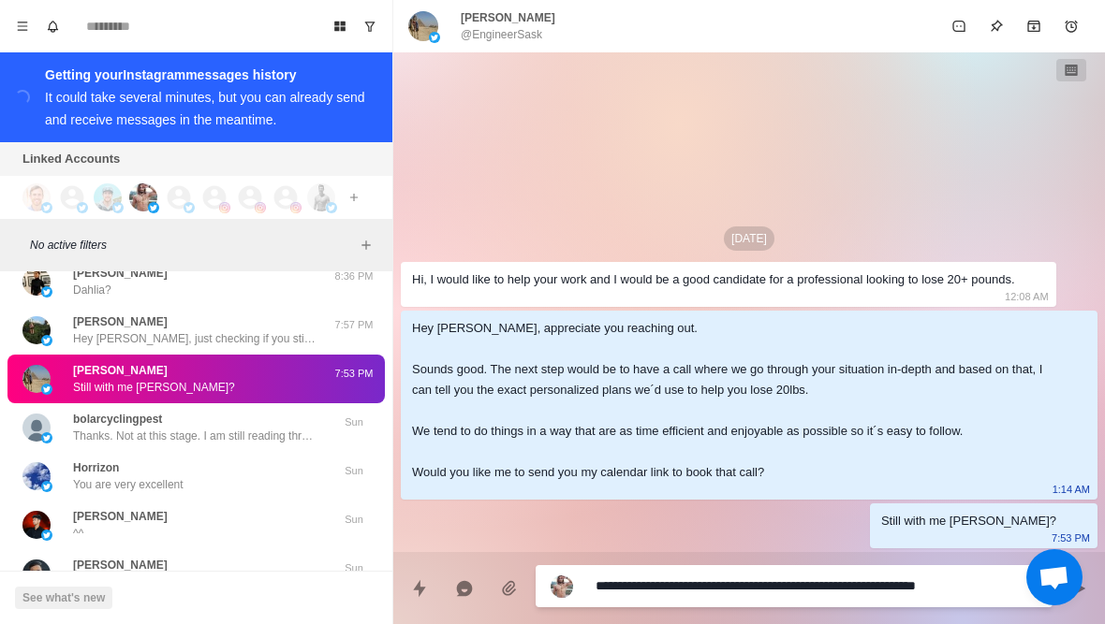
type textarea "*"
type textarea "**********"
type textarea "*"
type textarea "**********"
type textarea "*"
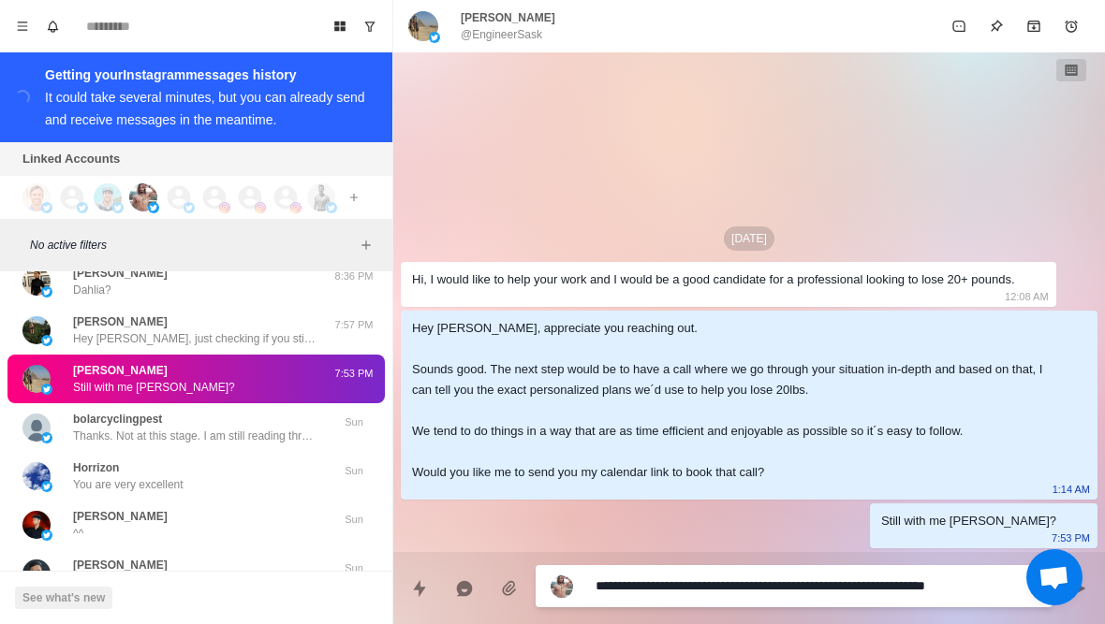
type textarea "**********"
type textarea "*"
type textarea "**********"
type textarea "*"
type textarea "**********"
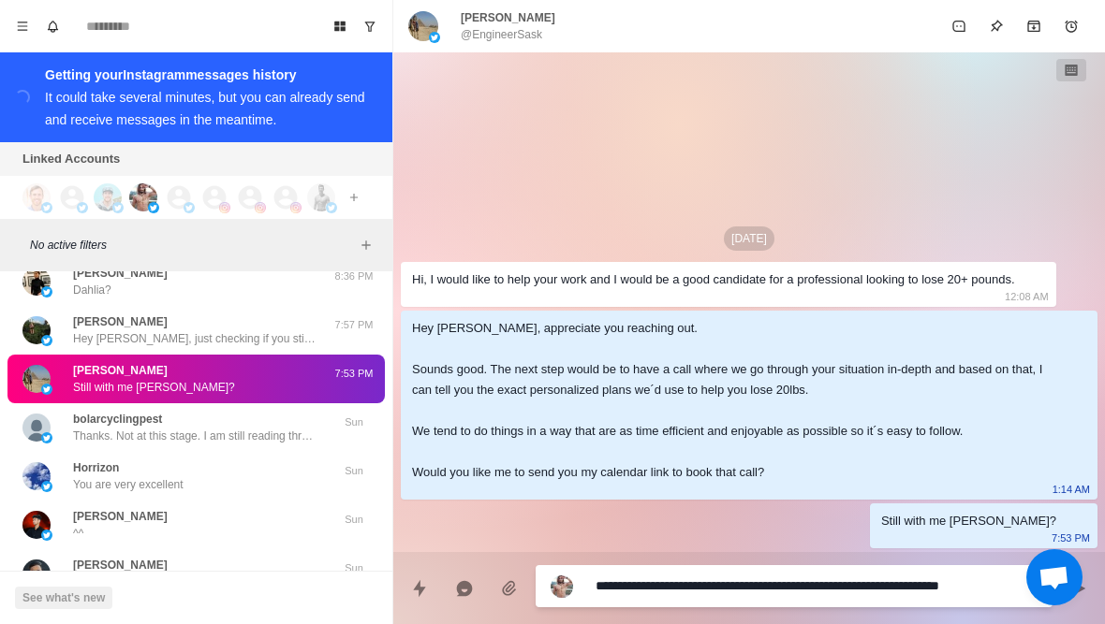
type textarea "*"
type textarea "**********"
type textarea "*"
type textarea "**********"
type textarea "*"
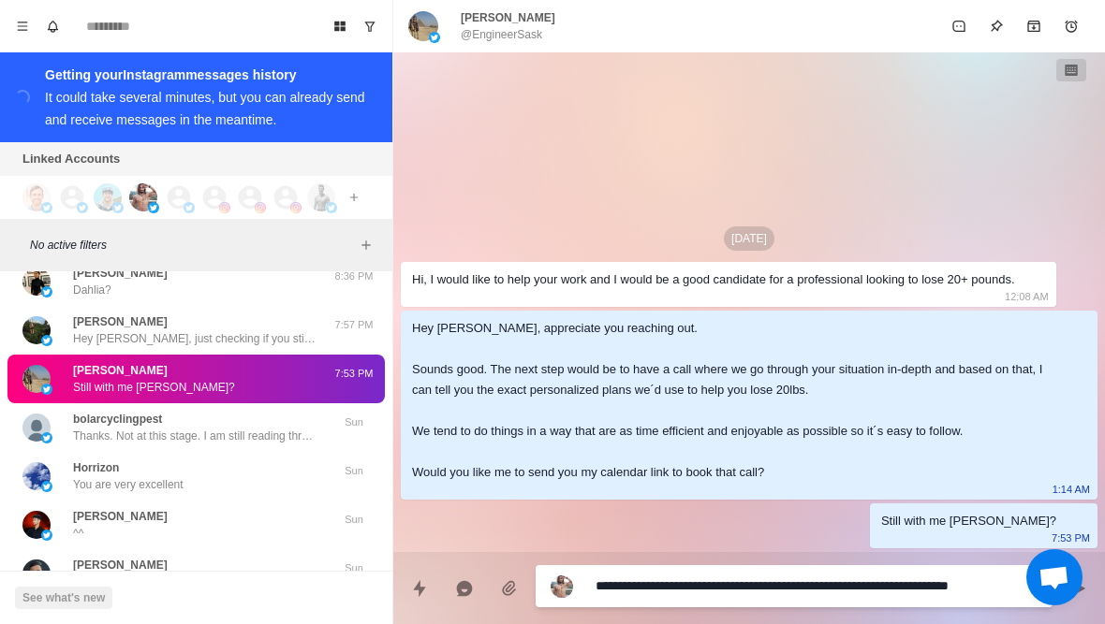
type textarea "**********"
type textarea "*"
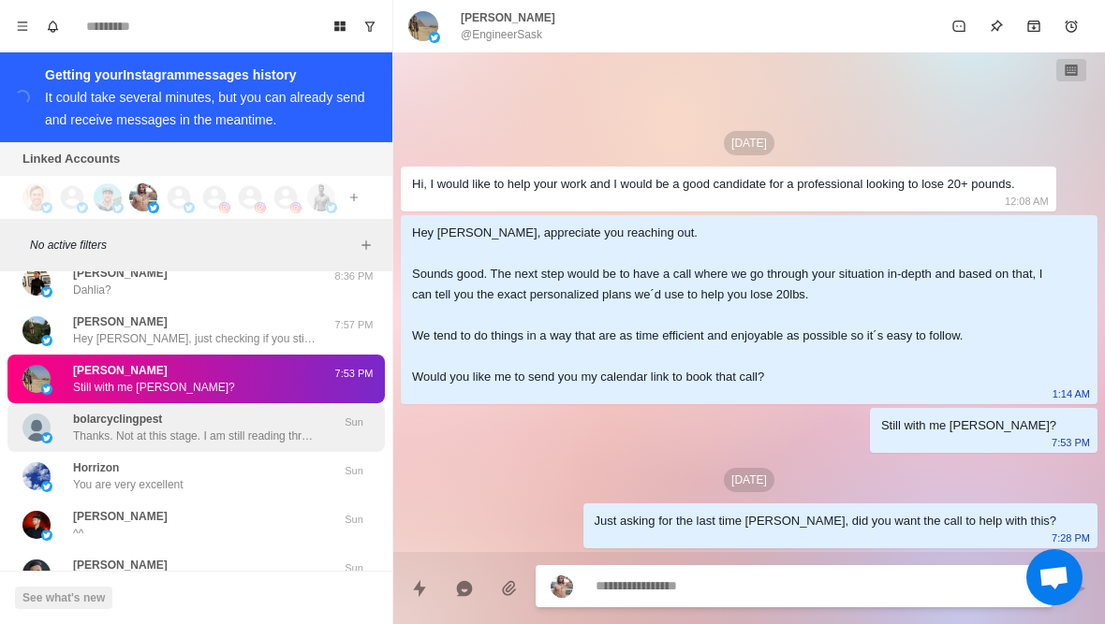
click at [269, 433] on p "Thanks. Not at this stage. I am still reading through all the info. My only que…" at bounding box center [194, 436] width 243 height 17
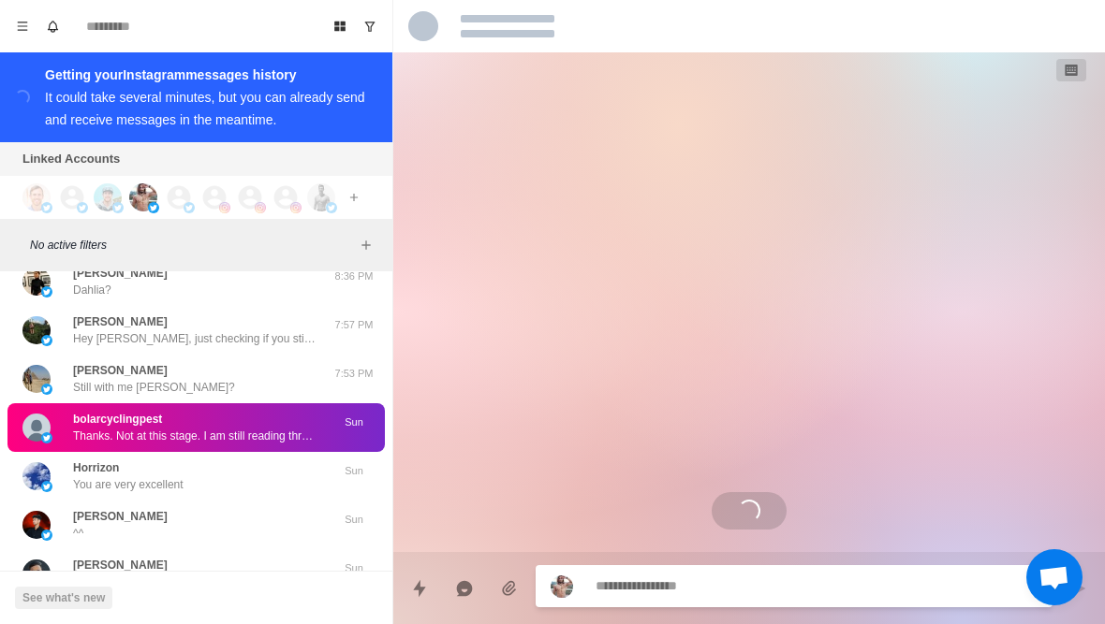
scroll to position [2149, 0]
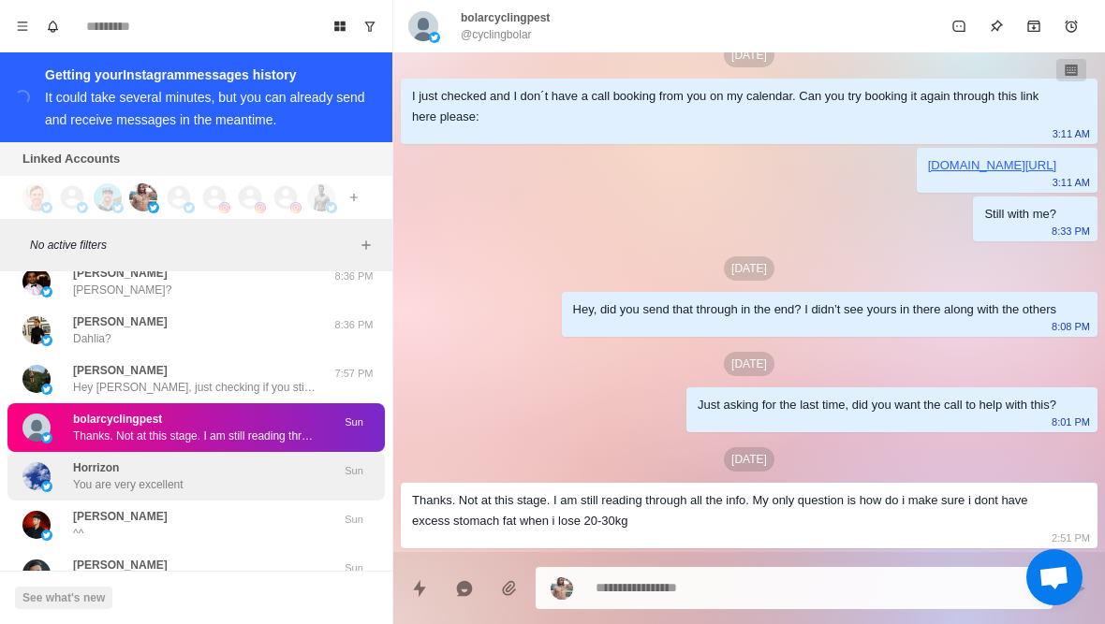
click at [137, 488] on p "You are very excellent" at bounding box center [128, 484] width 110 height 17
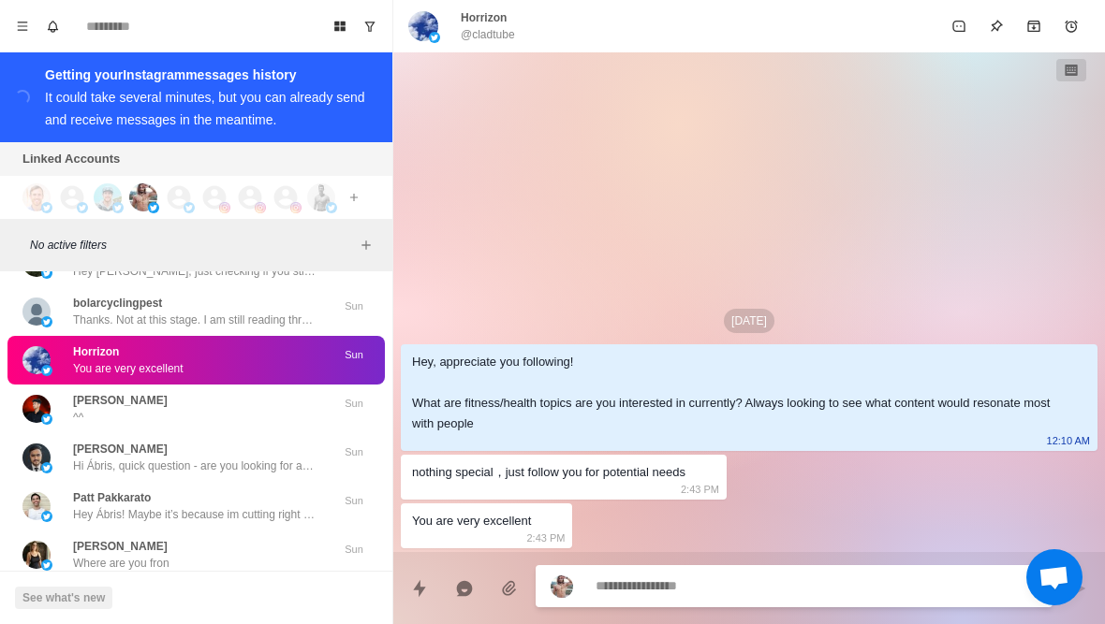
scroll to position [2446, 0]
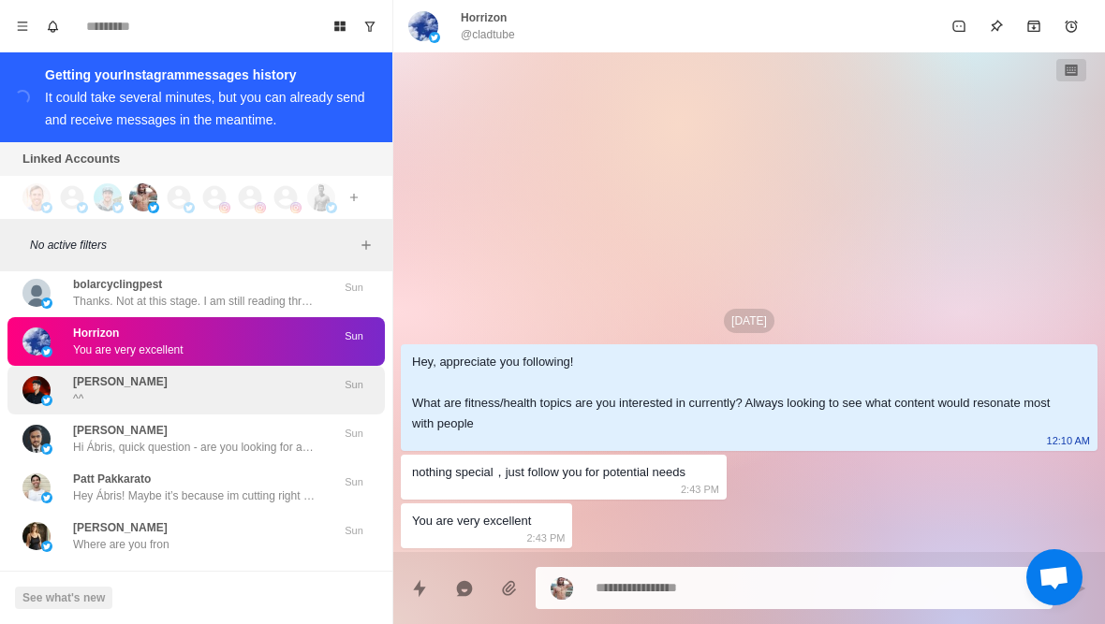
click at [133, 400] on div "Abdullah Khan ^^" at bounding box center [120, 391] width 95 height 34
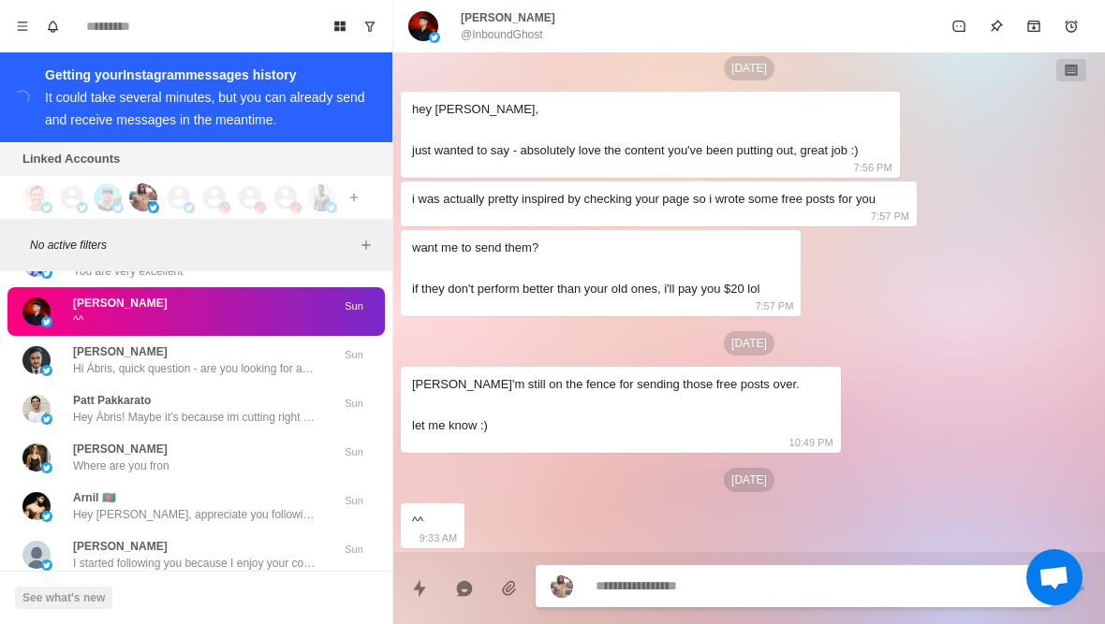
scroll to position [2526, 0]
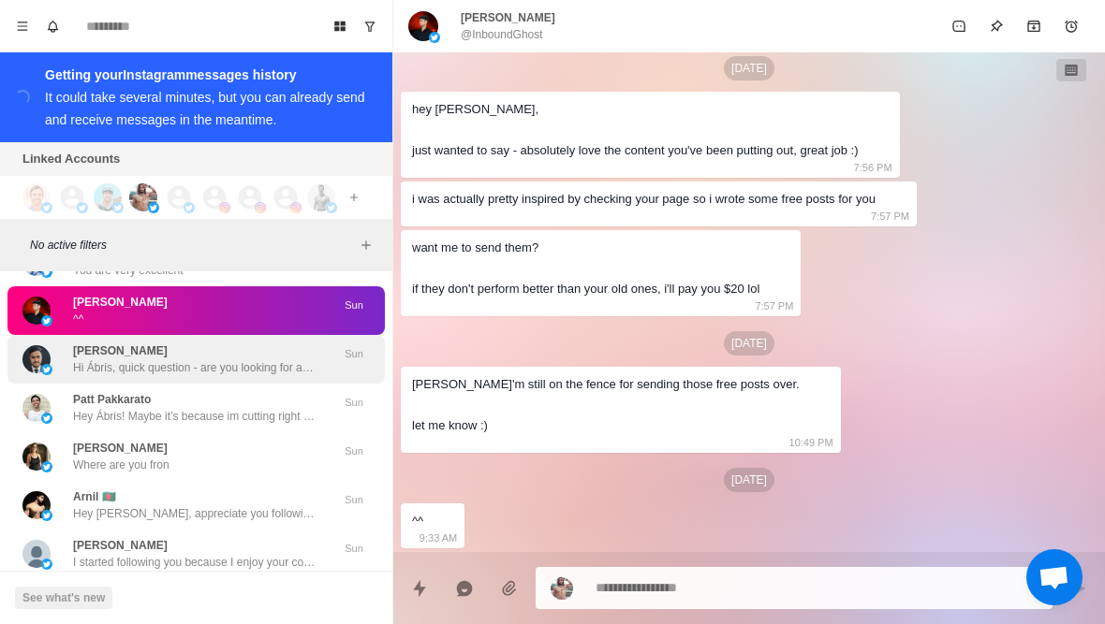
click at [187, 357] on div "Mehedi Hasan Hi Ábris, quick question - are you looking for an expert to take c…" at bounding box center [194, 360] width 243 height 34
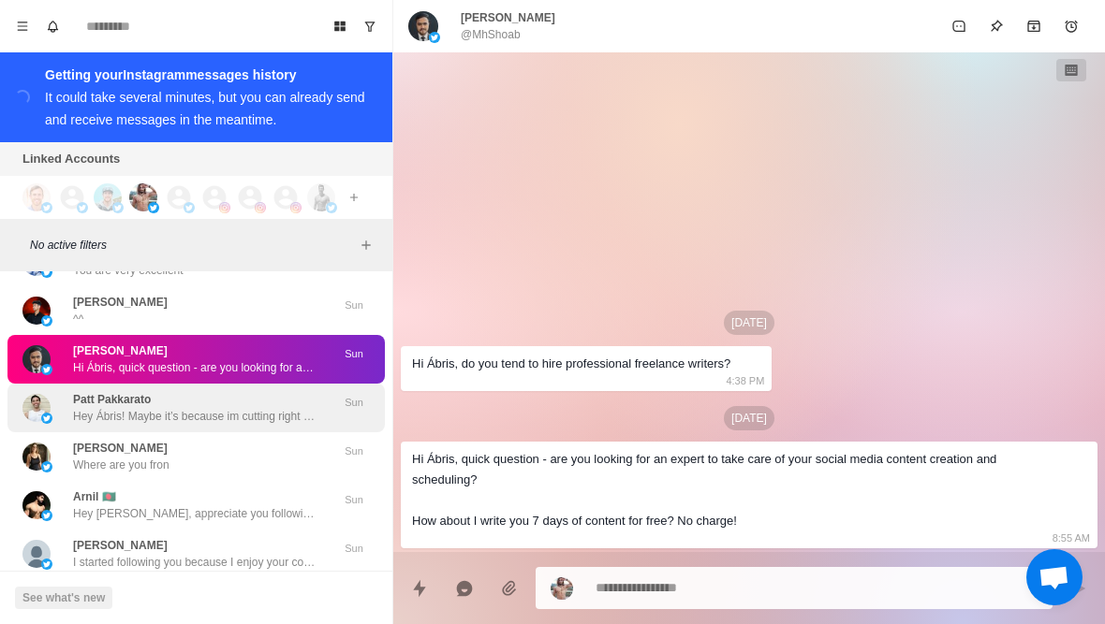
click at [189, 411] on p "Hey Ábris! Maybe it’s because im cutting right now, but I’m currently intereste…" at bounding box center [194, 416] width 243 height 17
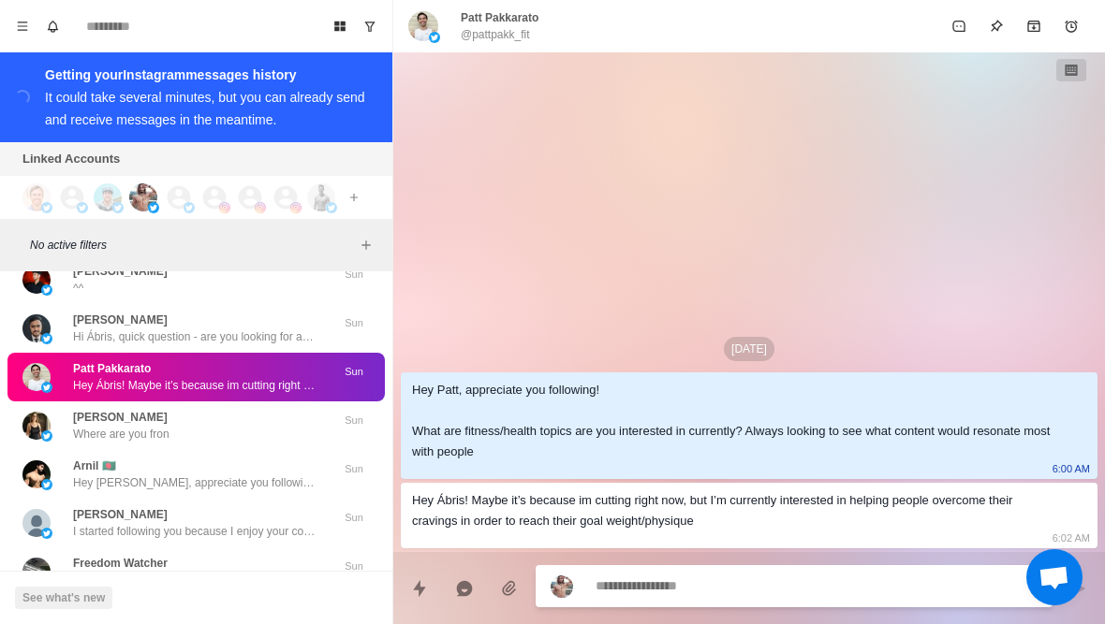
scroll to position [2599, 0]
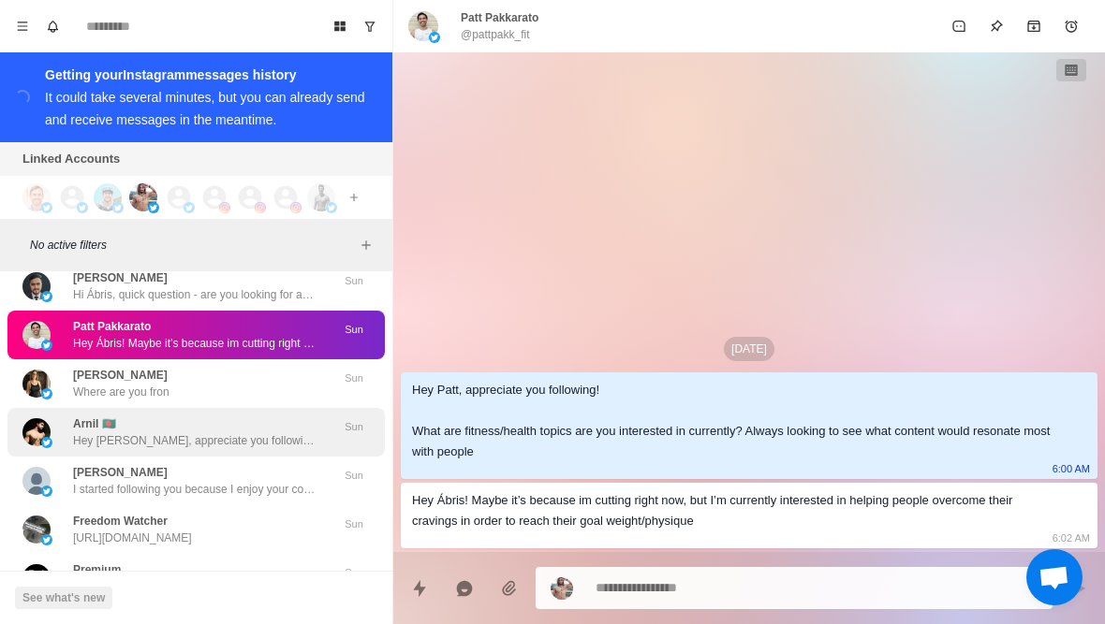
click at [190, 432] on div "Arnil 🇧🇩 Hey Arnil, appreciate you following! What are fitness/health topics ar…" at bounding box center [194, 433] width 243 height 34
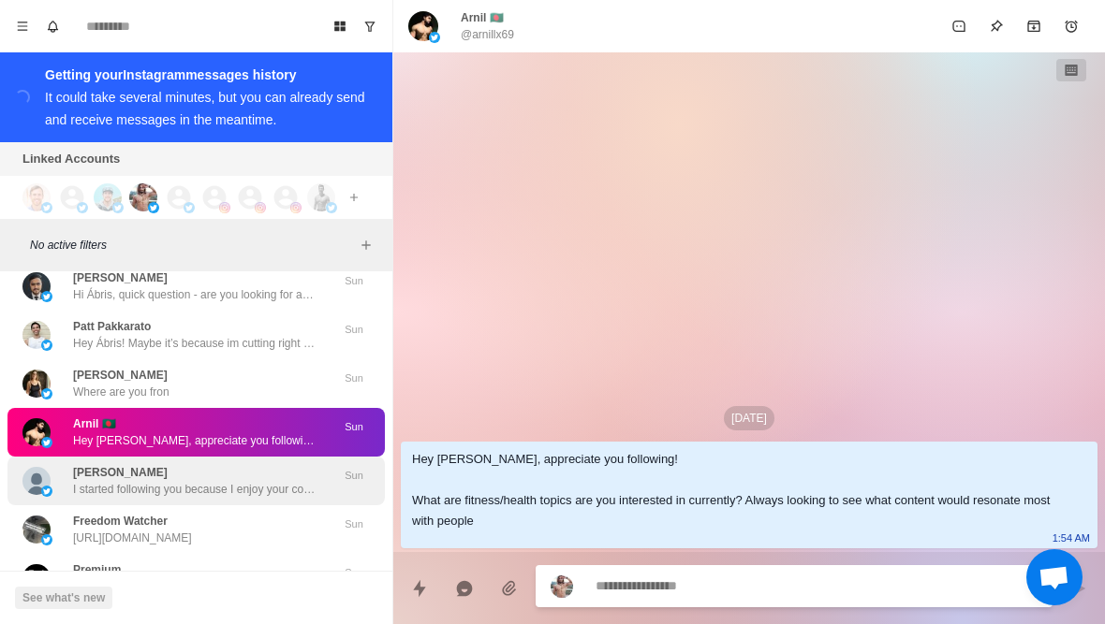
click at [190, 485] on p "I started following you because I enjoy your content. I’ve eaten four watermelo…" at bounding box center [194, 489] width 243 height 17
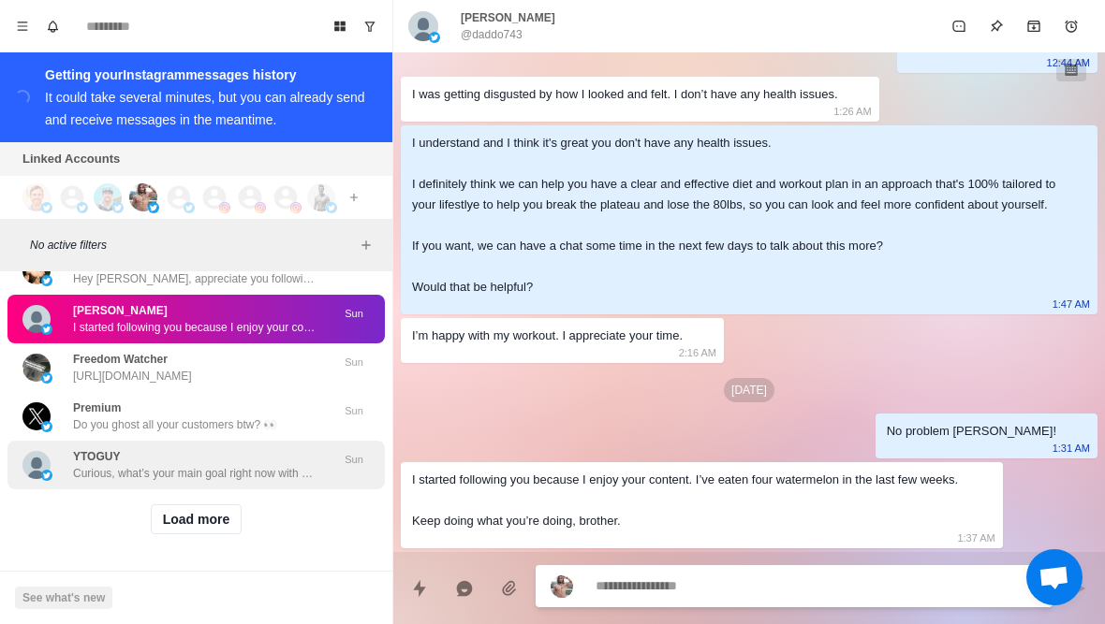
scroll to position [2762, 0]
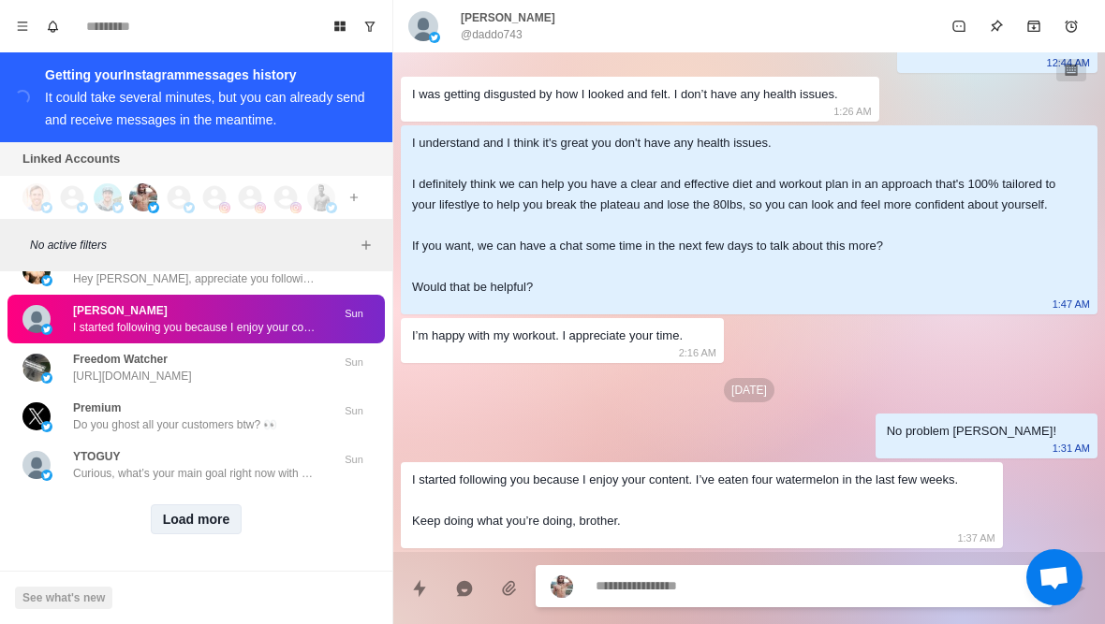
click at [192, 508] on button "Load more" at bounding box center [197, 520] width 92 height 30
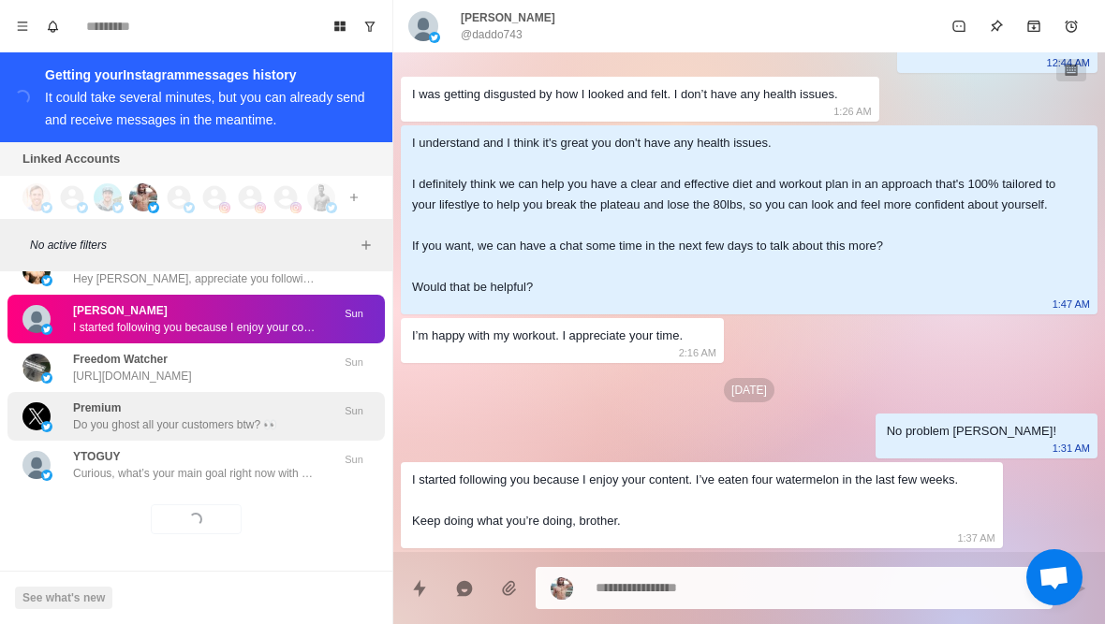
click at [263, 418] on p "Do you ghost all your customers btw? 👀" at bounding box center [175, 425] width 204 height 17
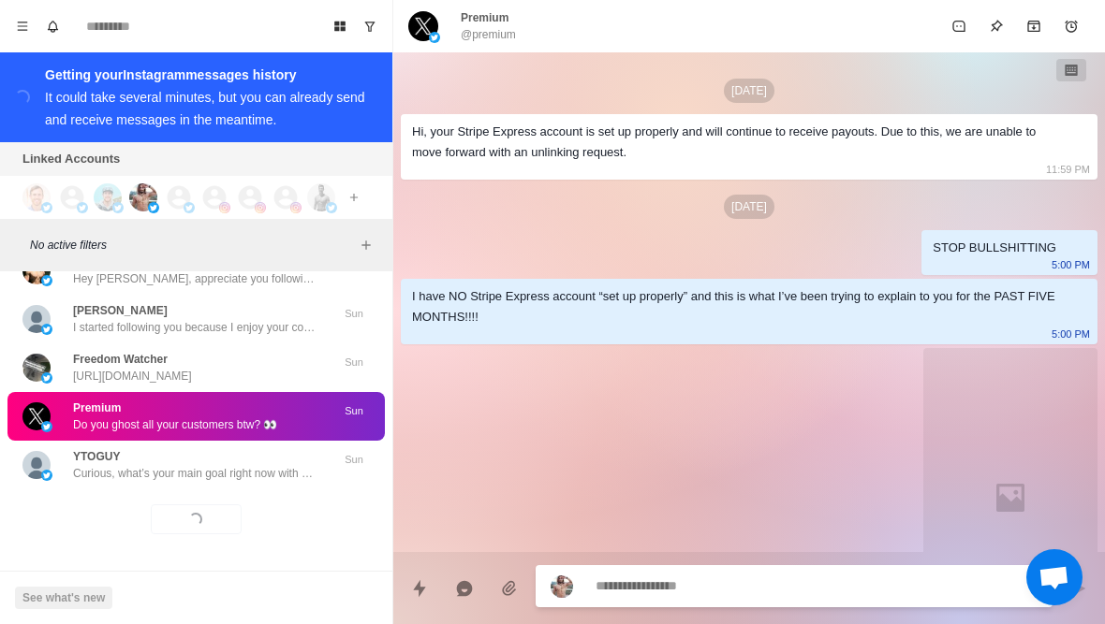
scroll to position [6344, 0]
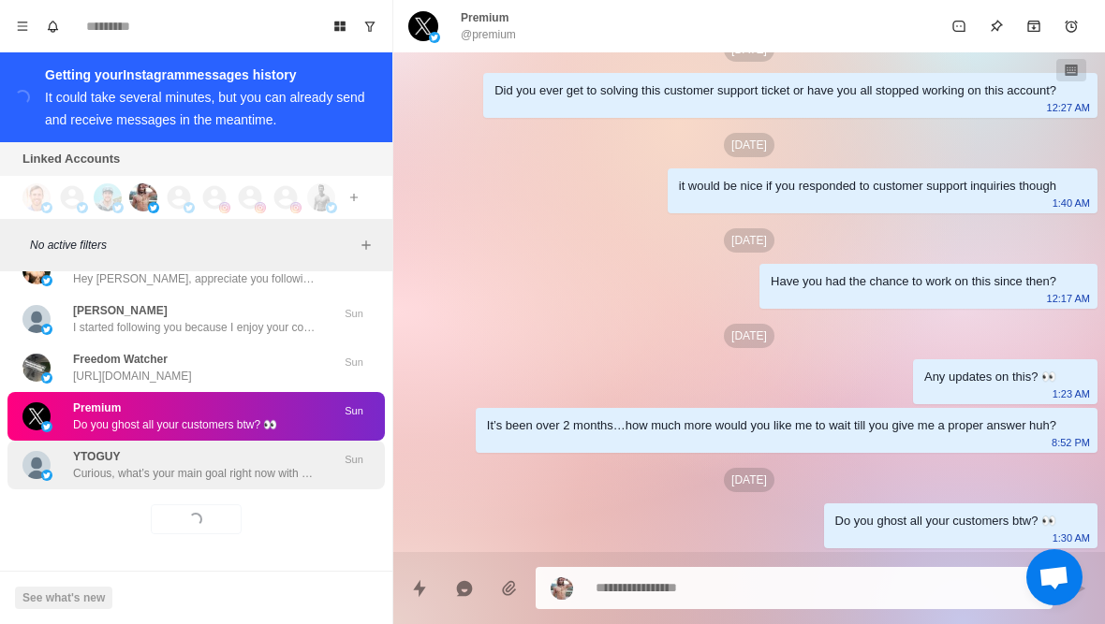
click at [258, 457] on div "YTOGUY Curious, what’s your main goal right now with your fitness?" at bounding box center [194, 465] width 243 height 34
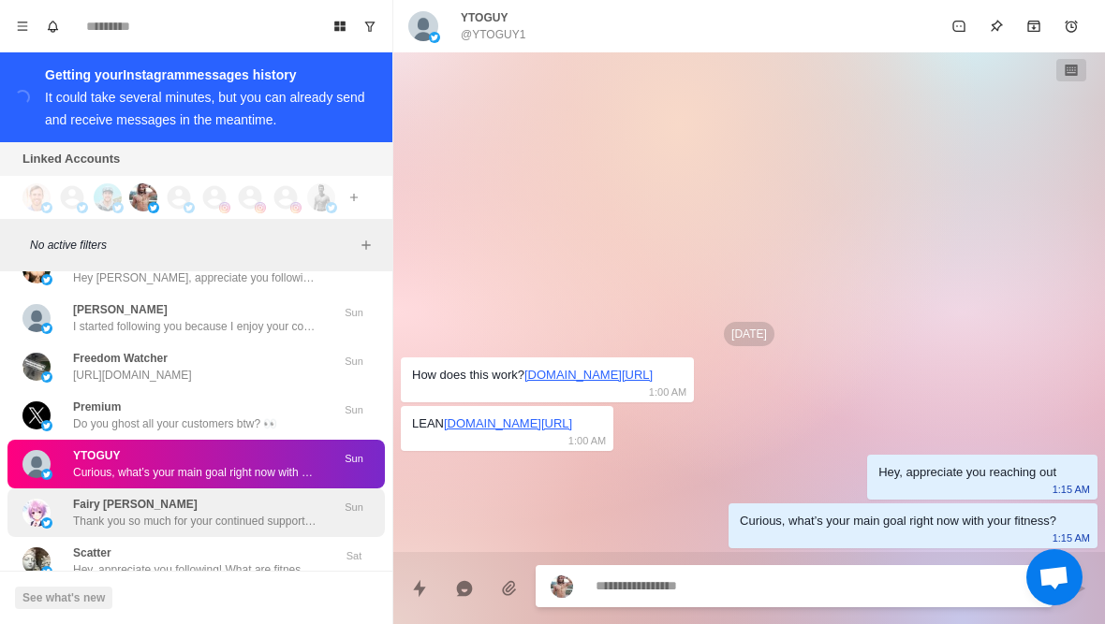
click at [205, 528] on p "Thank you so much for your continued support! If you're looking for stable dail…" at bounding box center [194, 521] width 243 height 17
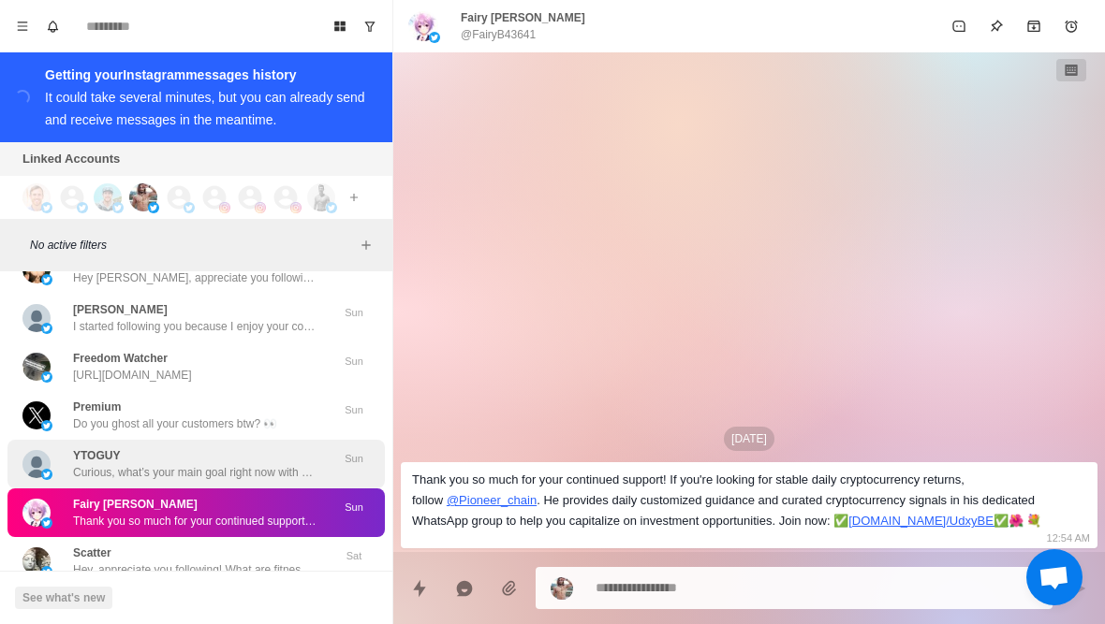
click at [210, 471] on p "Curious, what’s your main goal right now with your fitness?" at bounding box center [194, 472] width 243 height 17
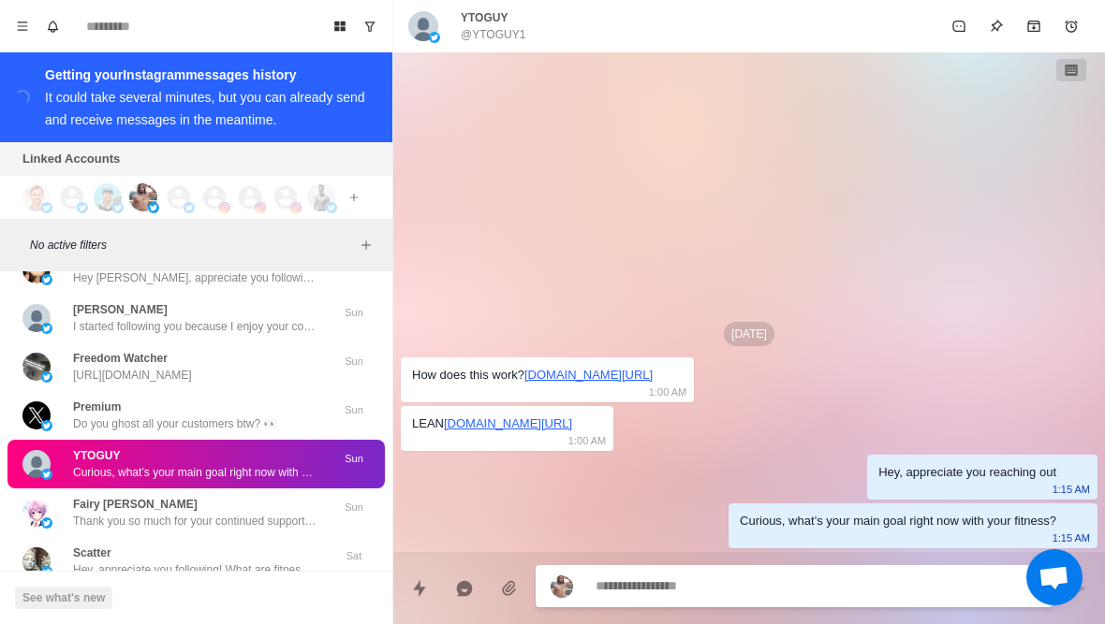
type textarea "*"
type textarea "**"
type textarea "*"
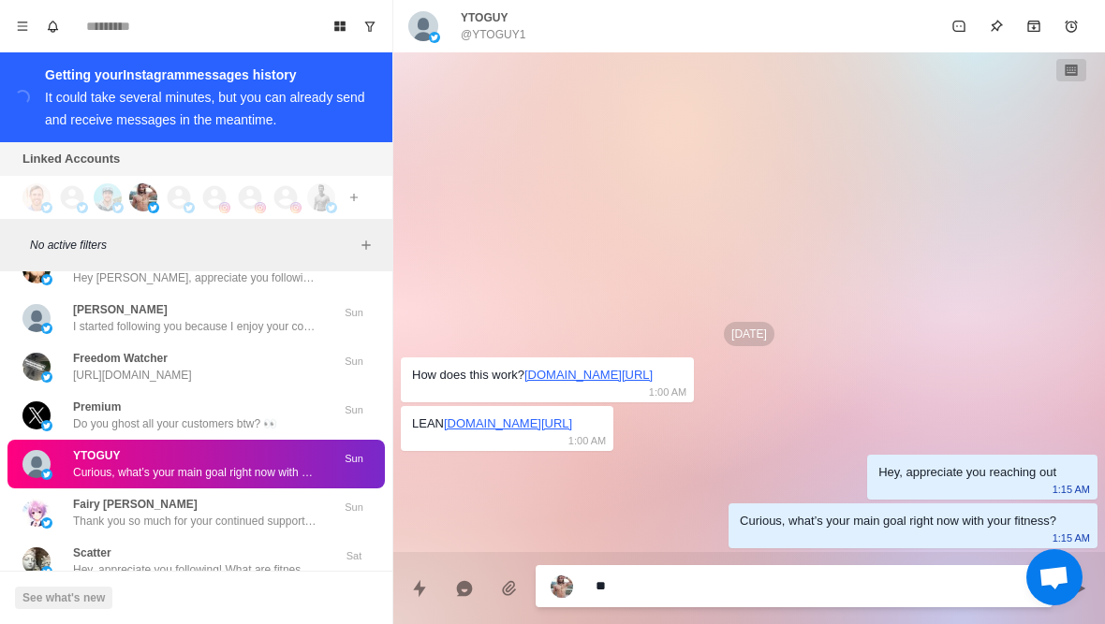
type textarea "***"
type textarea "*"
type textarea "**********"
type textarea "*"
type textarea "**********"
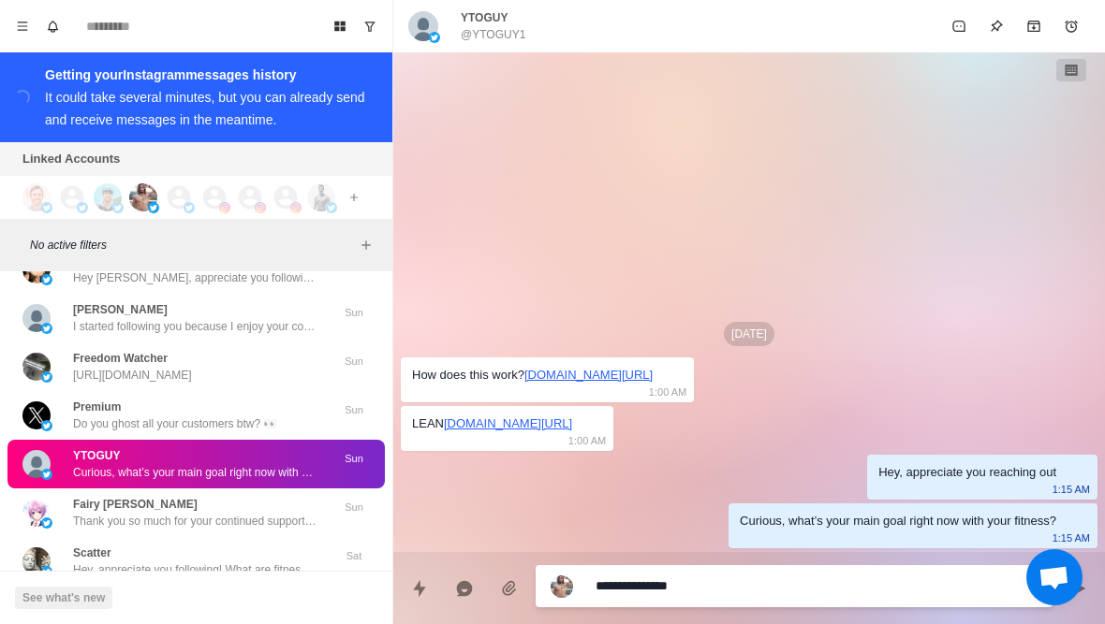
type textarea "*"
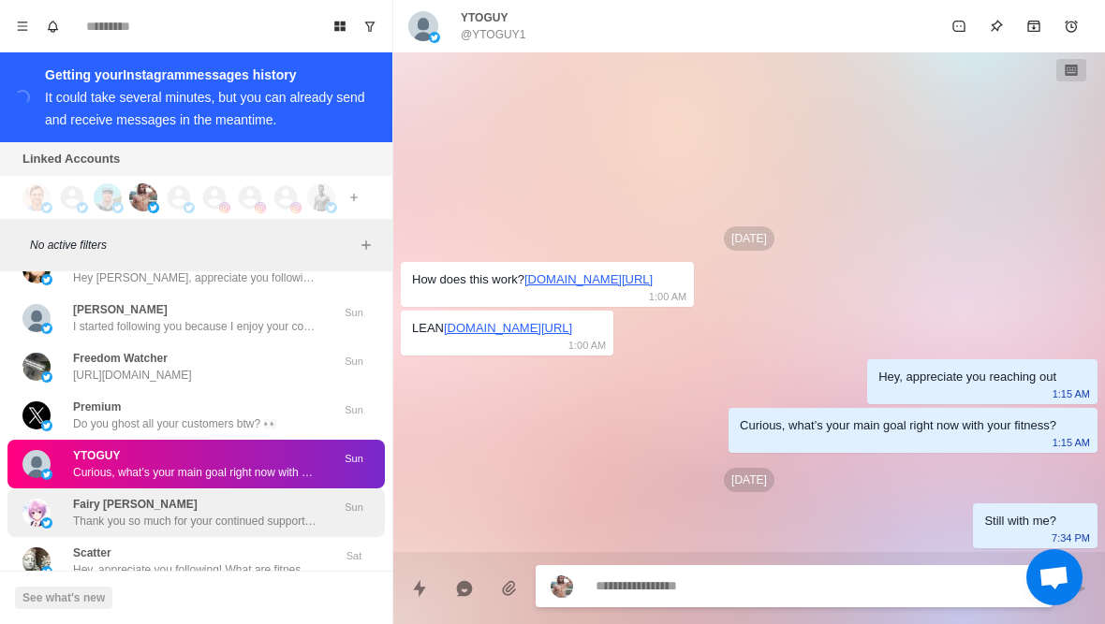
click at [266, 525] on p "Thank you so much for your continued support! If you're looking for stable dail…" at bounding box center [194, 521] width 243 height 17
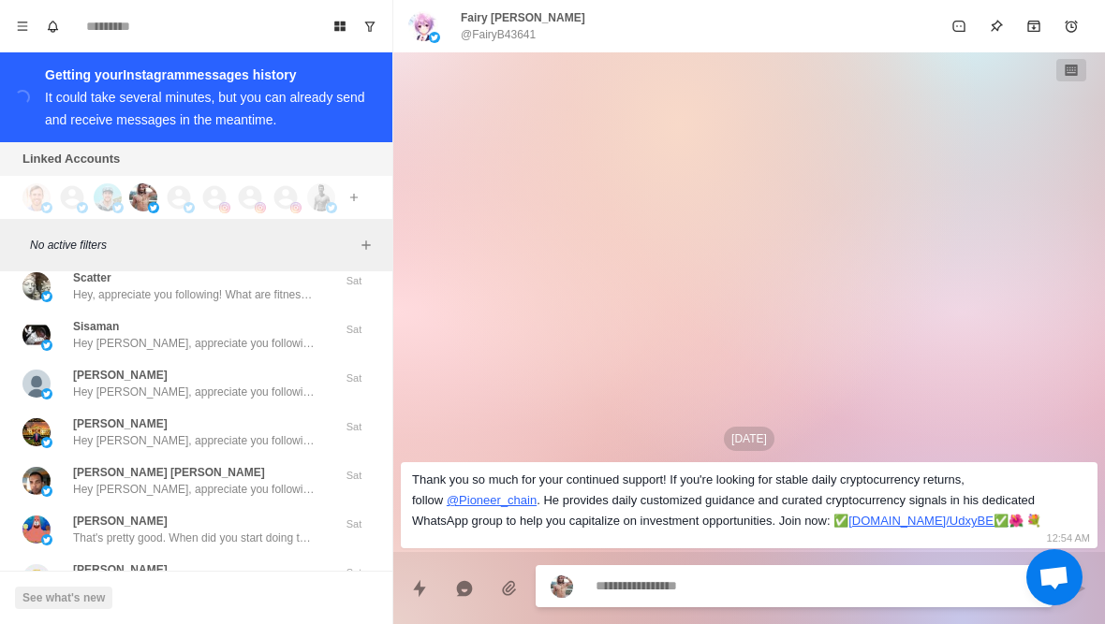
scroll to position [3050, 0]
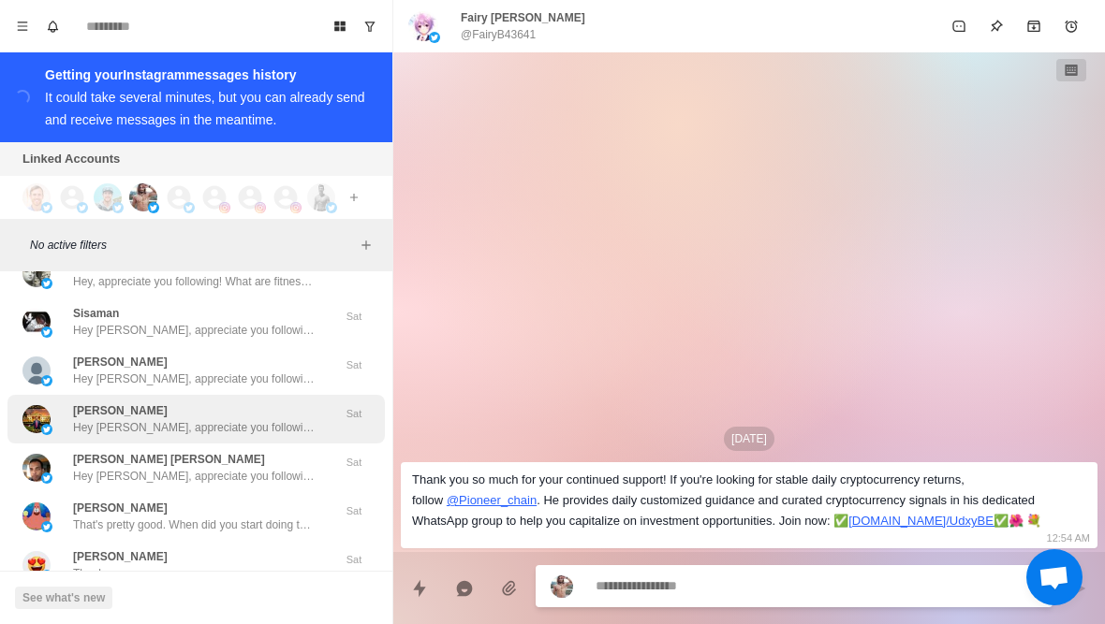
click at [249, 442] on div "Lynn Hey Lynn, appreciate you following! What are fitness/health topics are you…" at bounding box center [195, 419] width 377 height 49
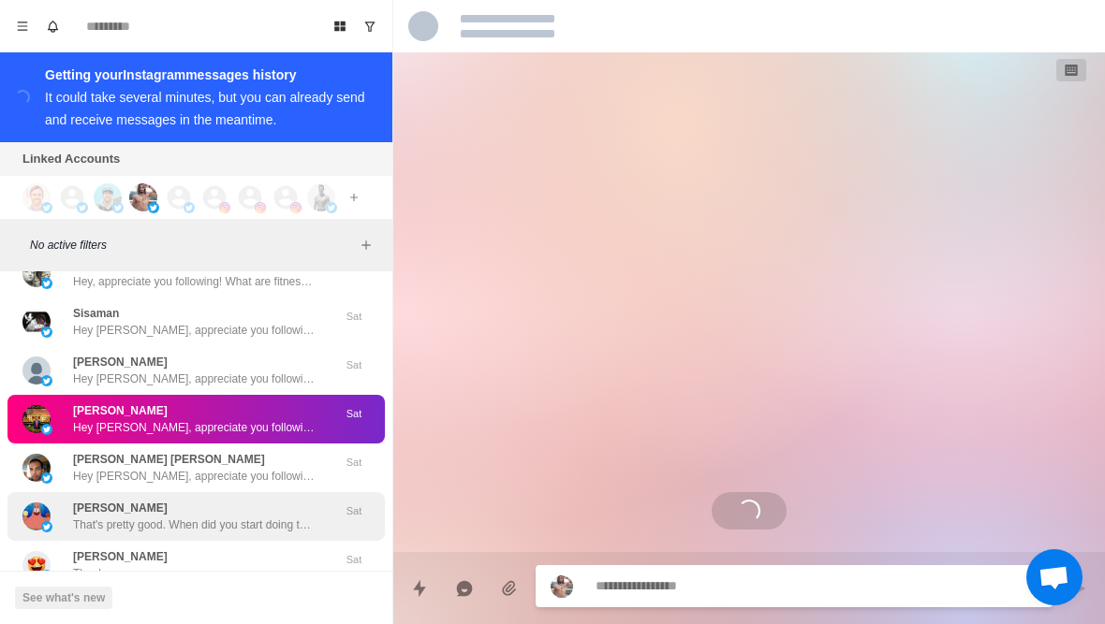
click at [216, 511] on div "isaki wifi That's pretty good. When did you start doing that, and how much weig…" at bounding box center [194, 517] width 243 height 34
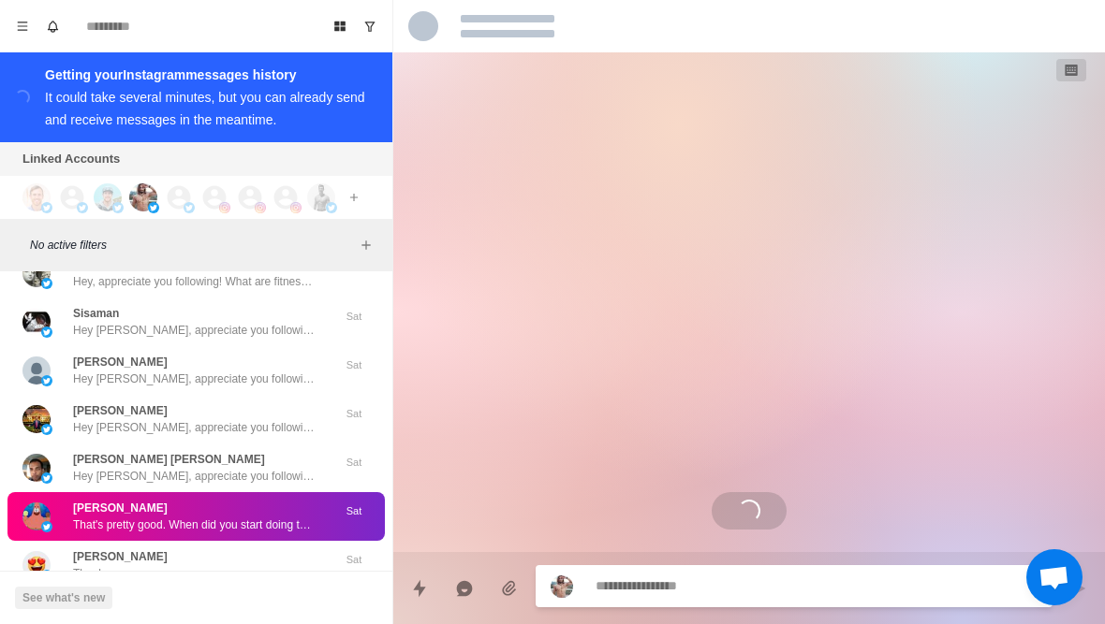
scroll to position [13, 0]
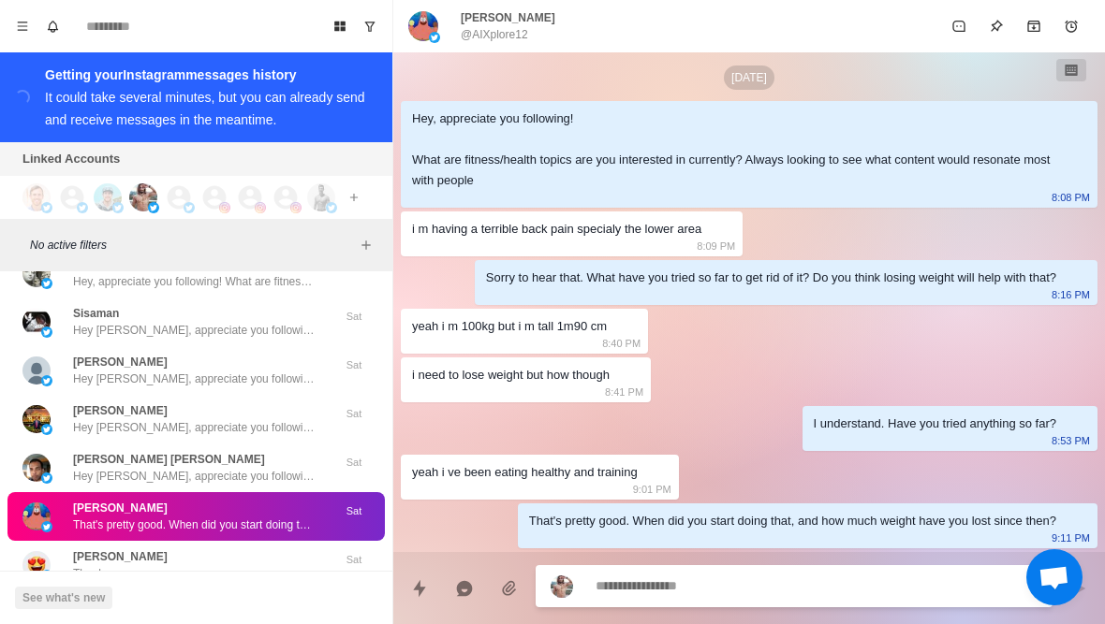
type textarea "*"
type textarea "**"
type textarea "*"
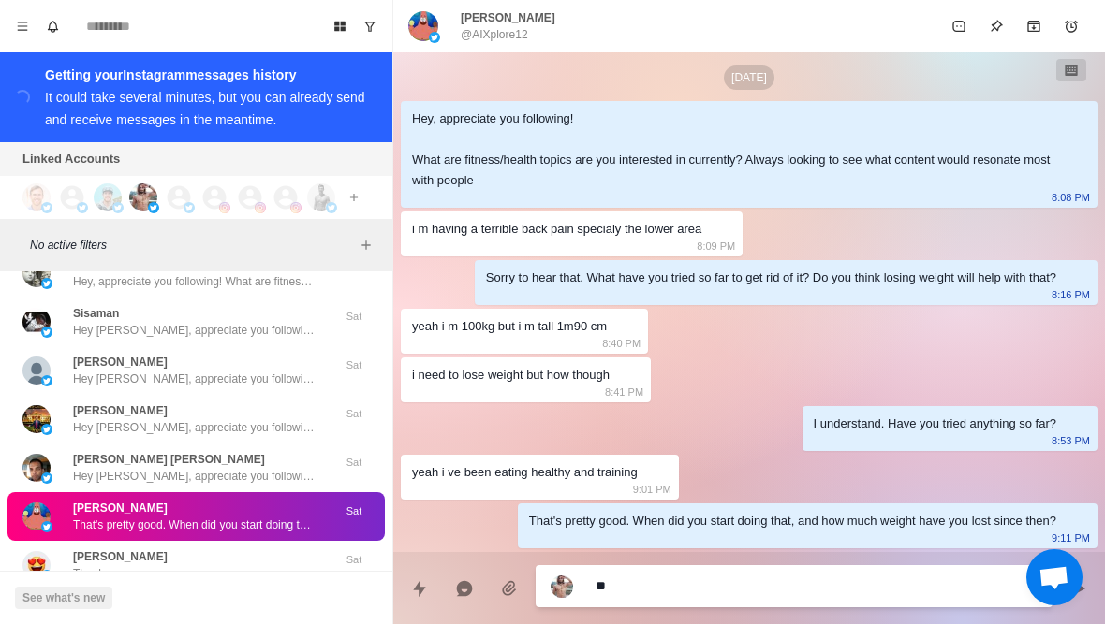
type textarea "***"
type textarea "*"
type textarea "**********"
type textarea "*"
type textarea "**********"
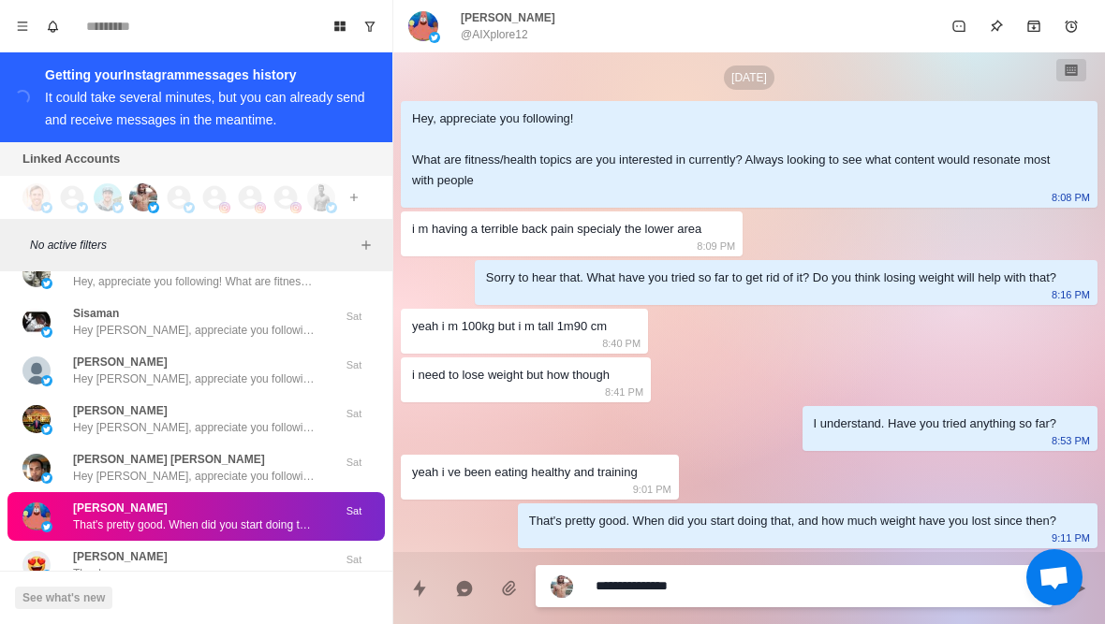
type textarea "*"
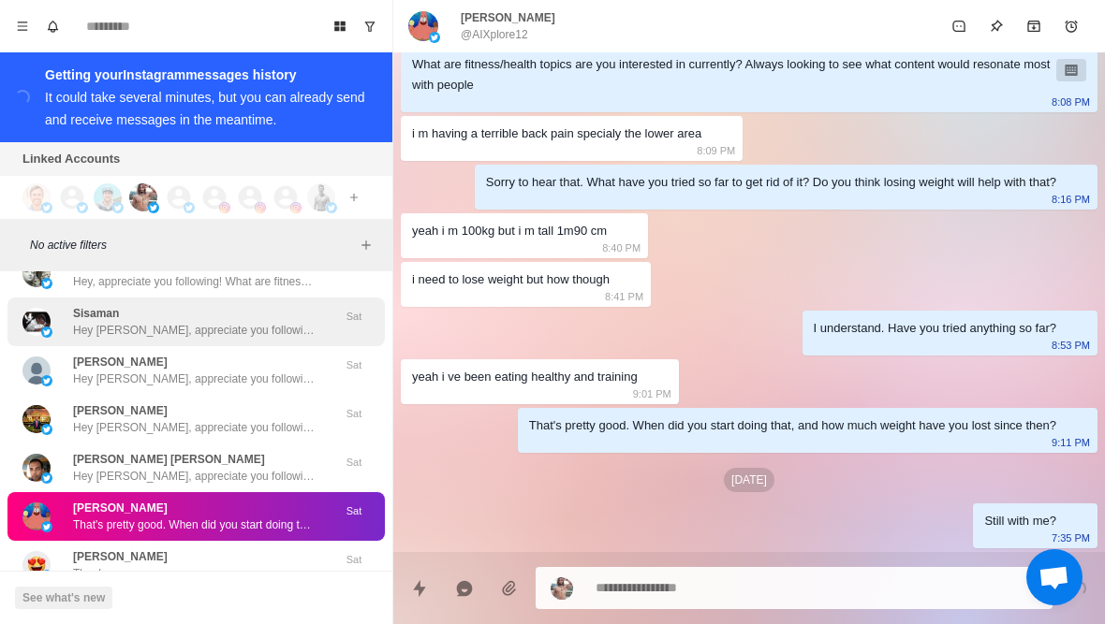
click at [227, 327] on p "Hey Sisa, appreciate you following! What are fitness/health topics are you inte…" at bounding box center [194, 330] width 243 height 17
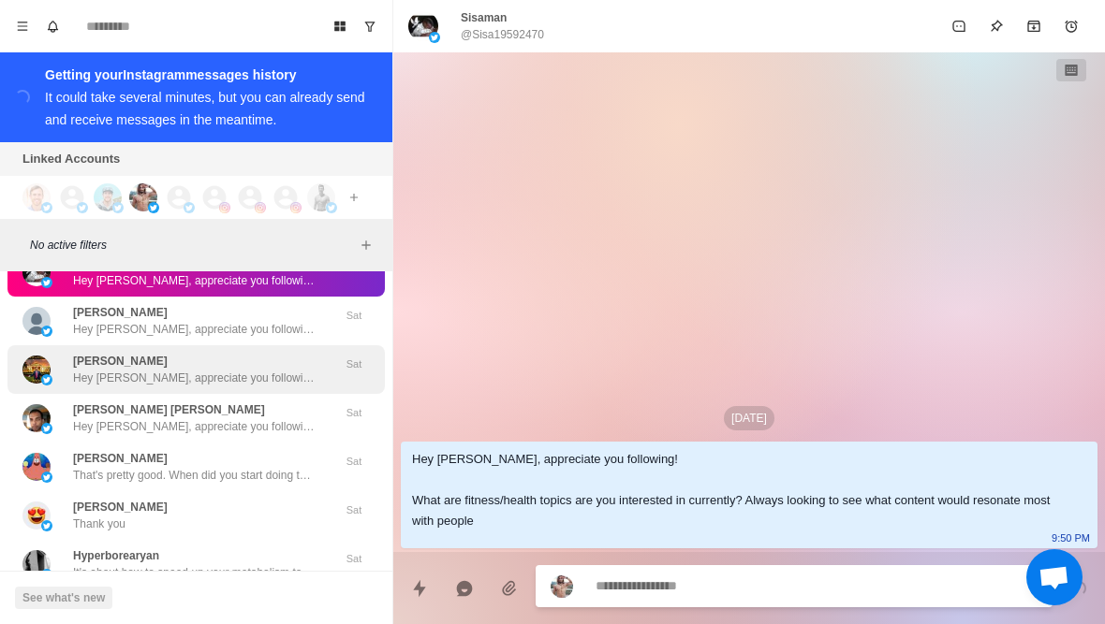
scroll to position [3147, 0]
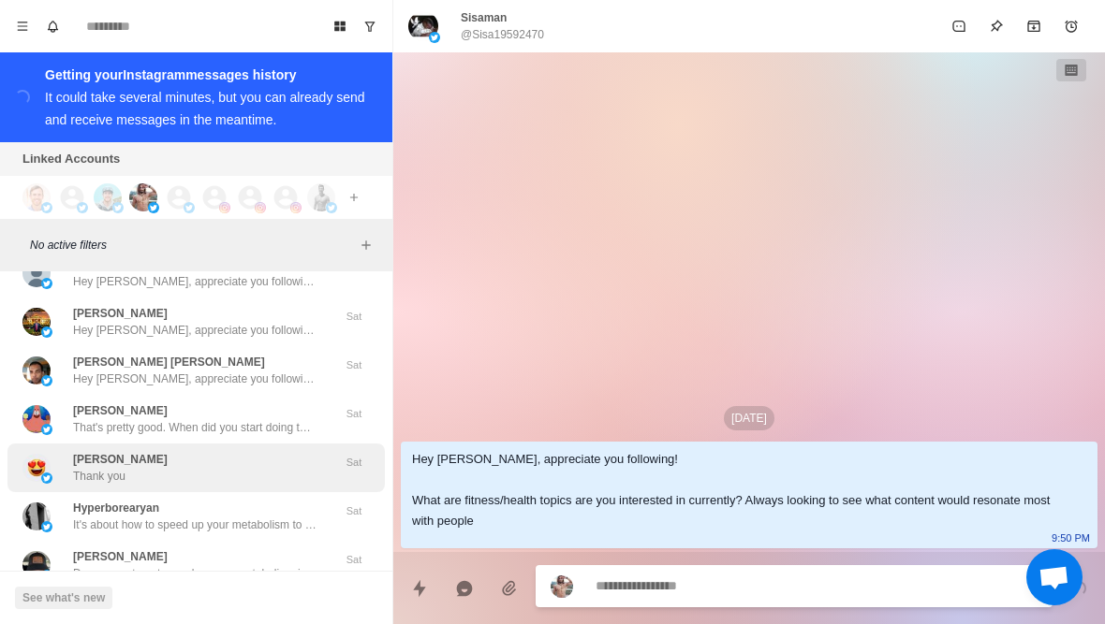
click at [186, 472] on div "David Thank you" at bounding box center [176, 468] width 308 height 34
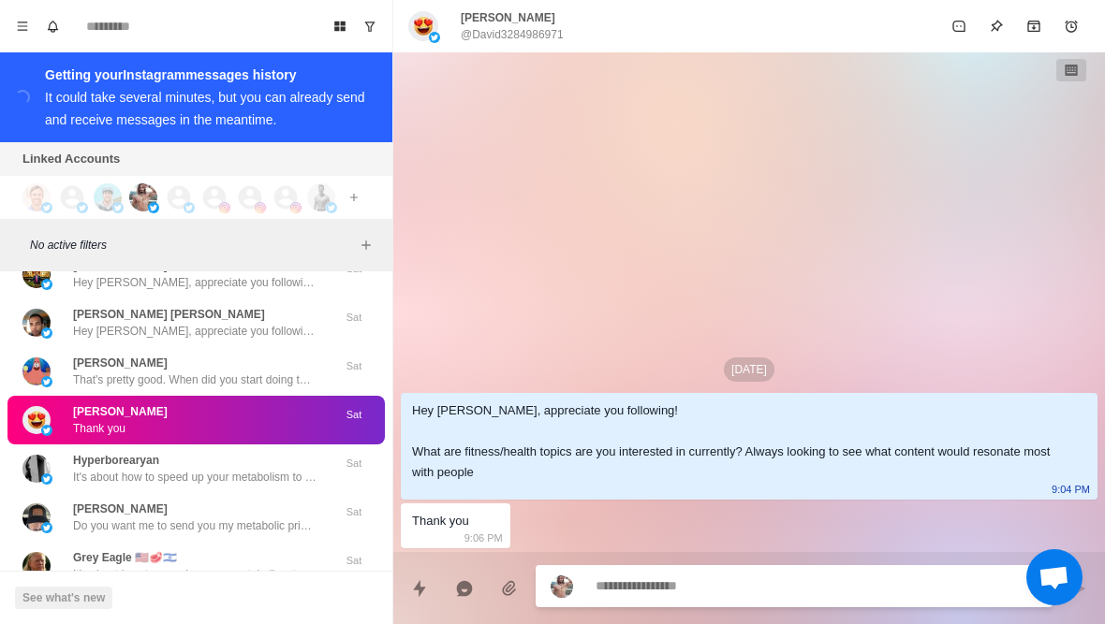
scroll to position [3208, 0]
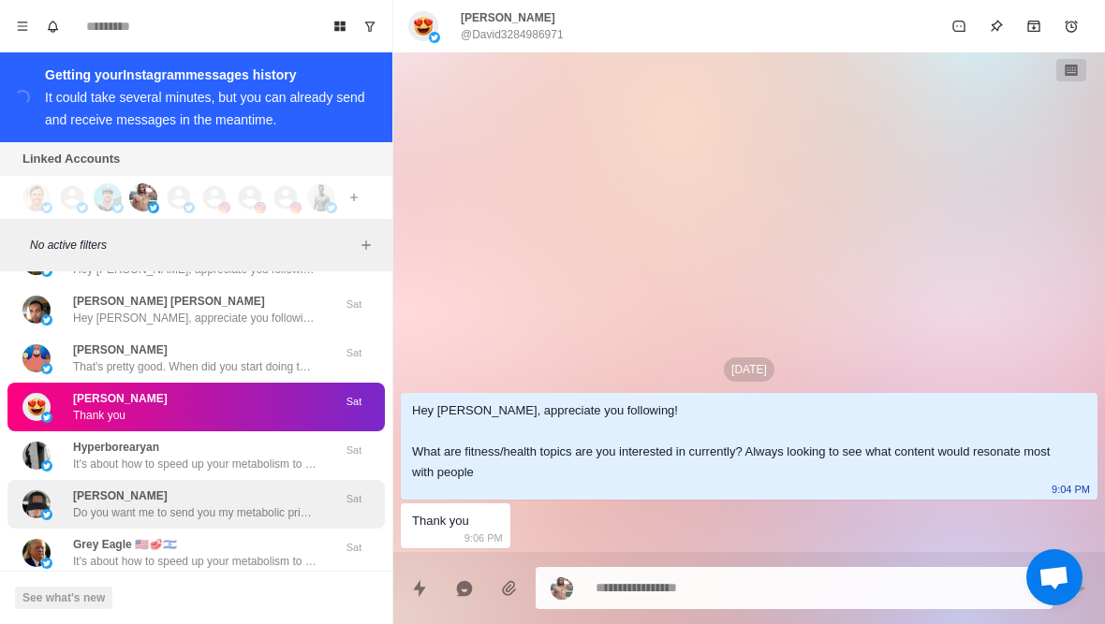
click at [179, 514] on p "Do you want me to send you my metabolic priming blueprint?" at bounding box center [194, 513] width 243 height 17
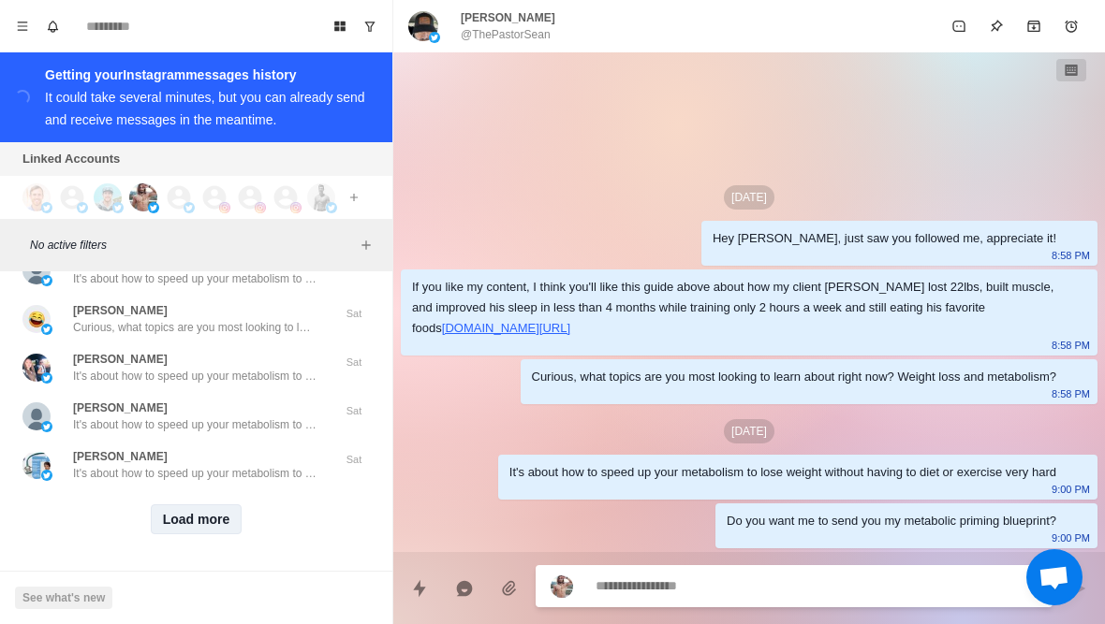
scroll to position [3784, 0]
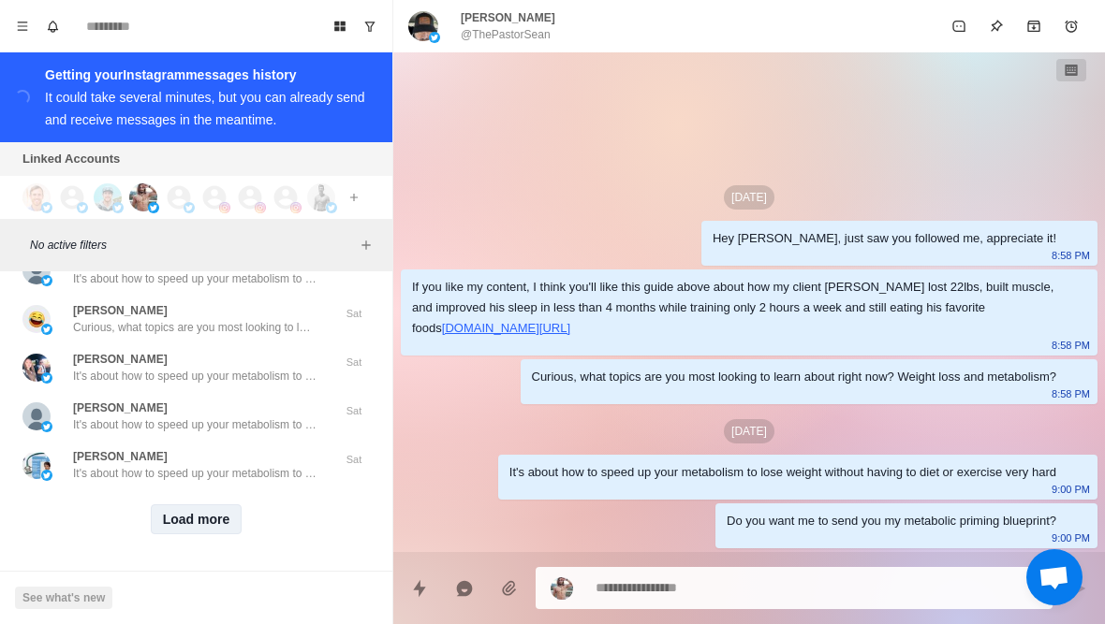
click at [187, 524] on button "Load more" at bounding box center [197, 520] width 92 height 30
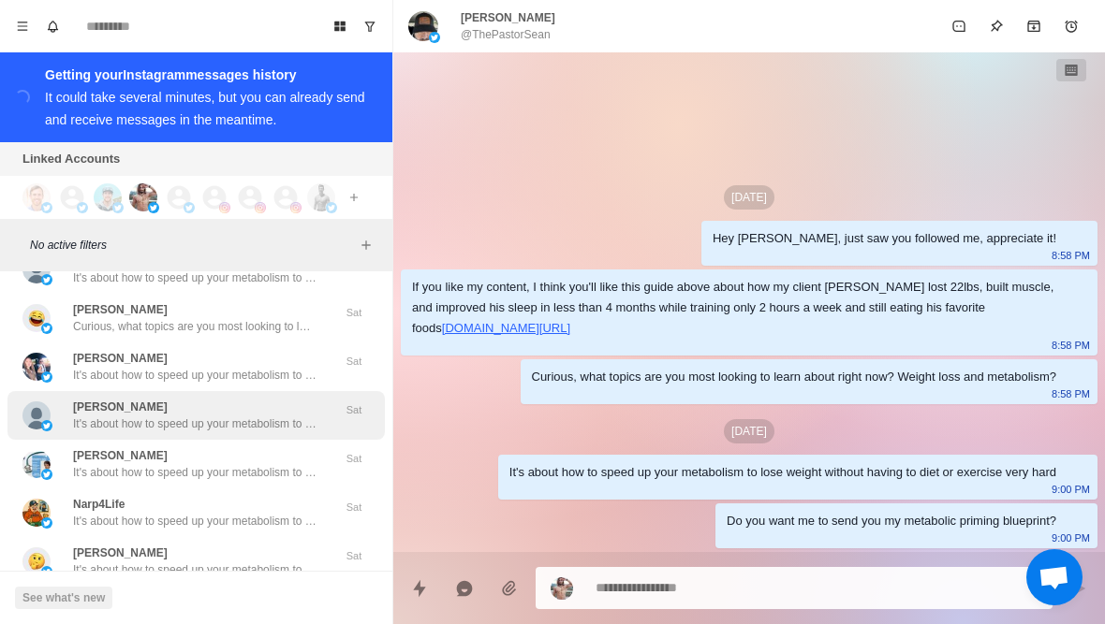
click at [284, 434] on div "Bobby Knox It's about how to speed up your metabolism to lose weight without ha…" at bounding box center [195, 415] width 377 height 49
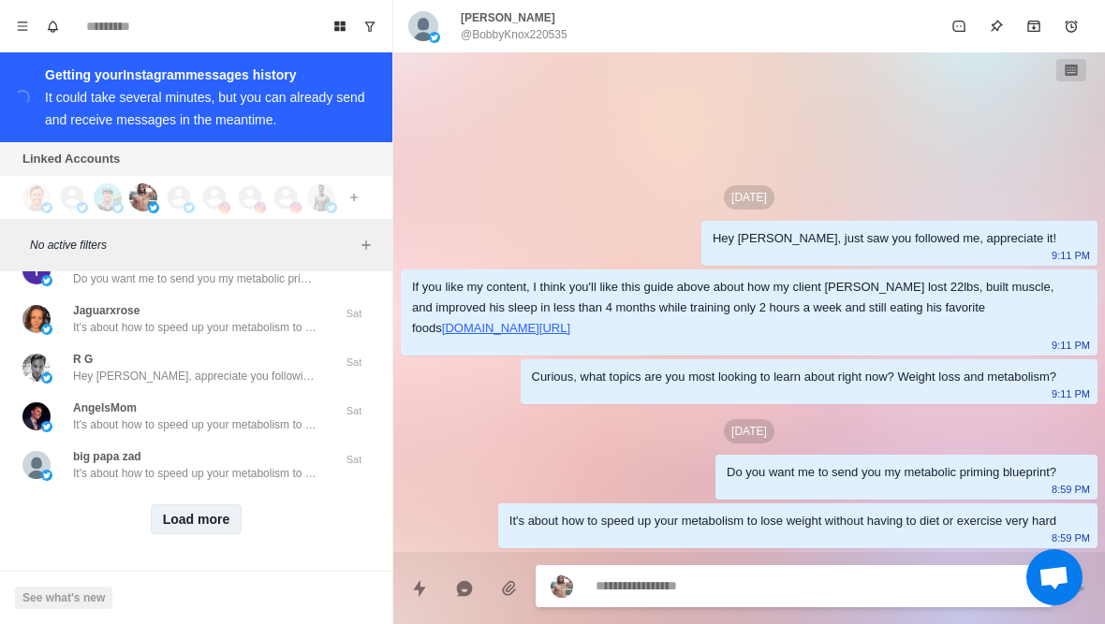
scroll to position [4757, 0]
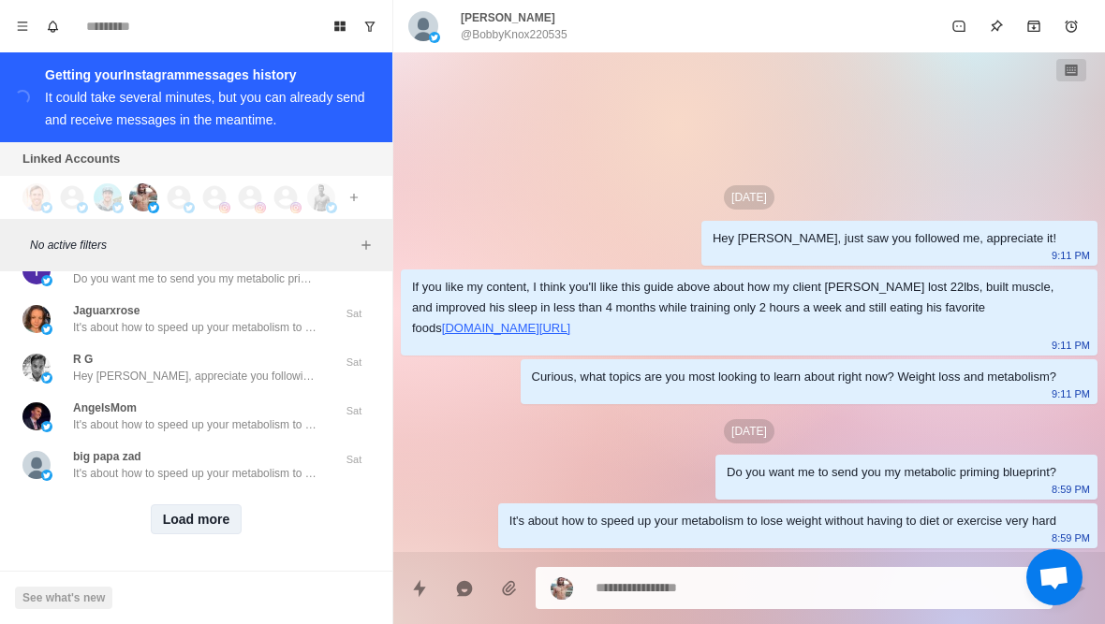
click at [195, 527] on button "Load more" at bounding box center [197, 520] width 92 height 30
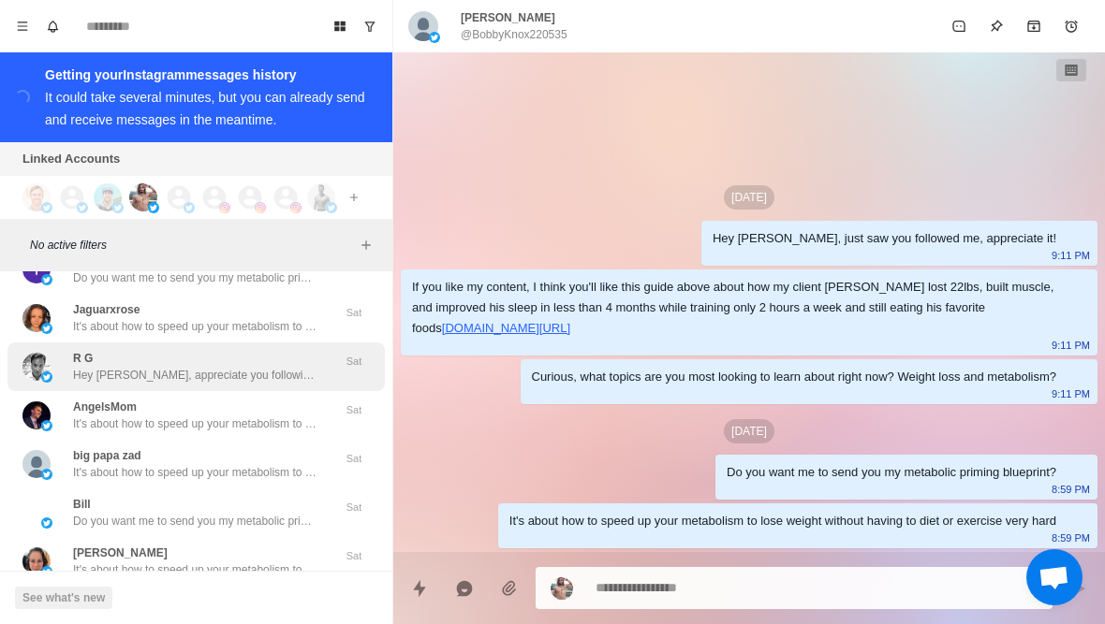
click at [271, 374] on p "Hey Raj, appreciate you following! What are fitness/health topics are you inter…" at bounding box center [194, 375] width 243 height 17
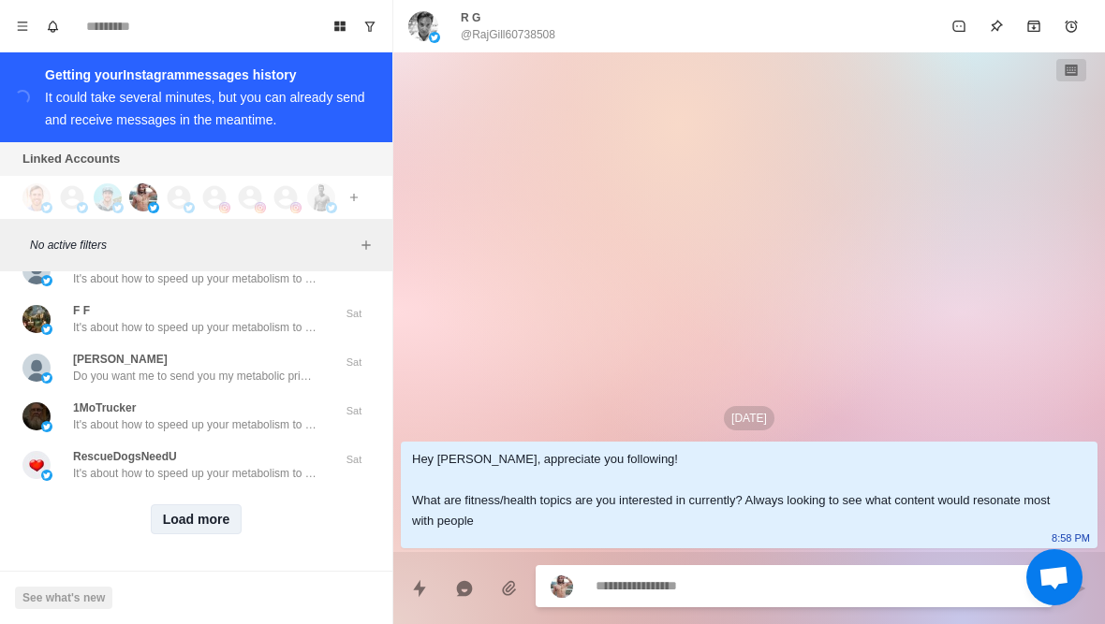
scroll to position [5731, 0]
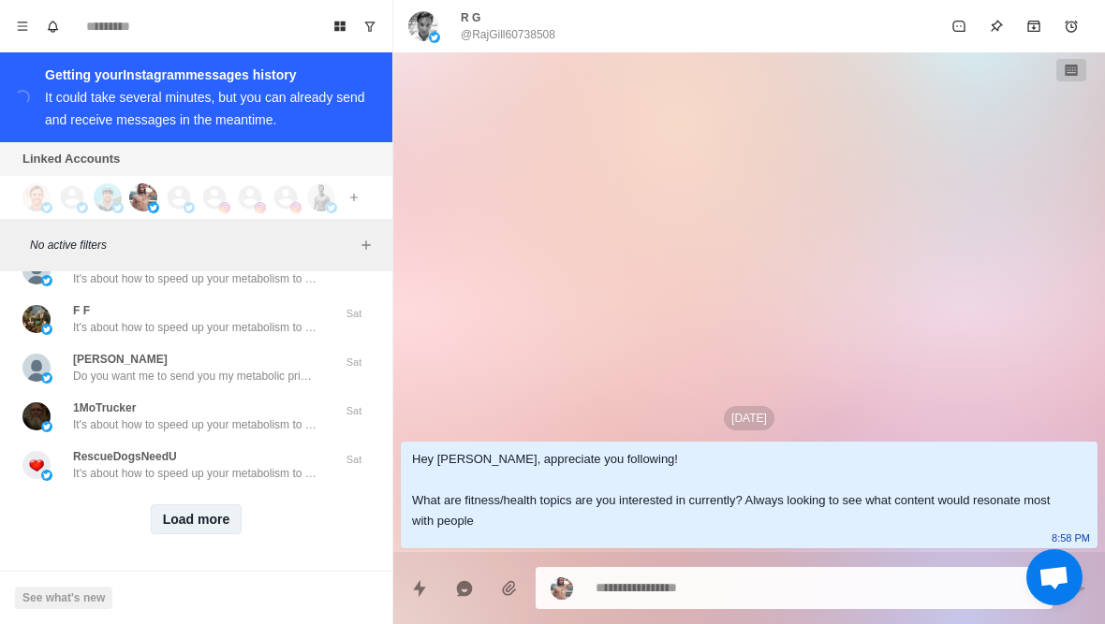
click at [202, 530] on button "Load more" at bounding box center [197, 520] width 92 height 30
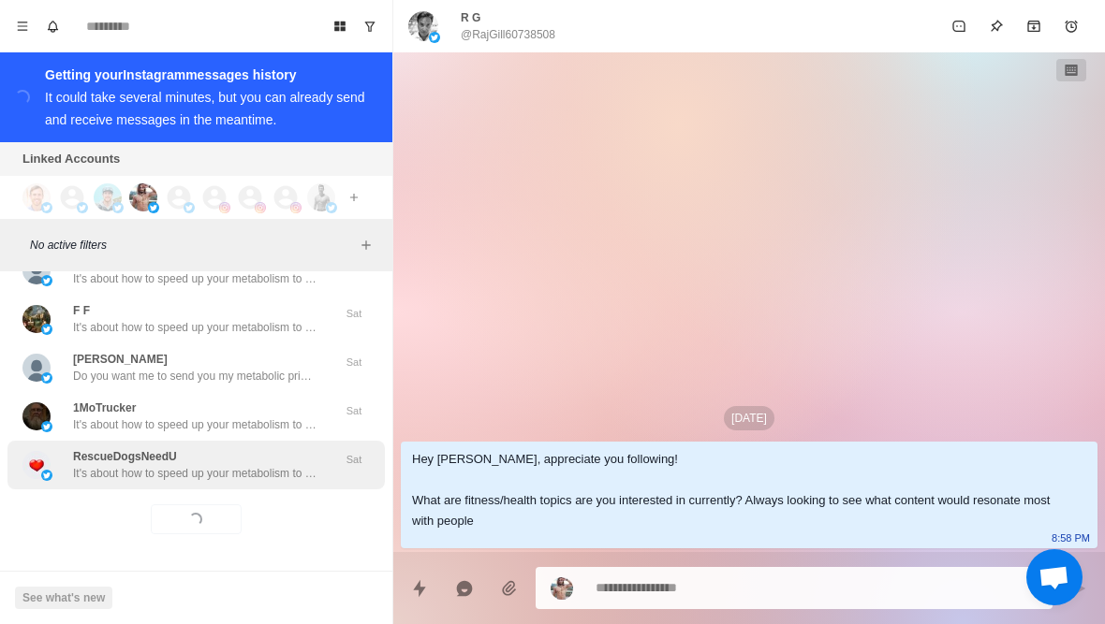
click at [265, 472] on p "It's about how to speed up your metabolism to lose weight without having to die…" at bounding box center [194, 473] width 243 height 17
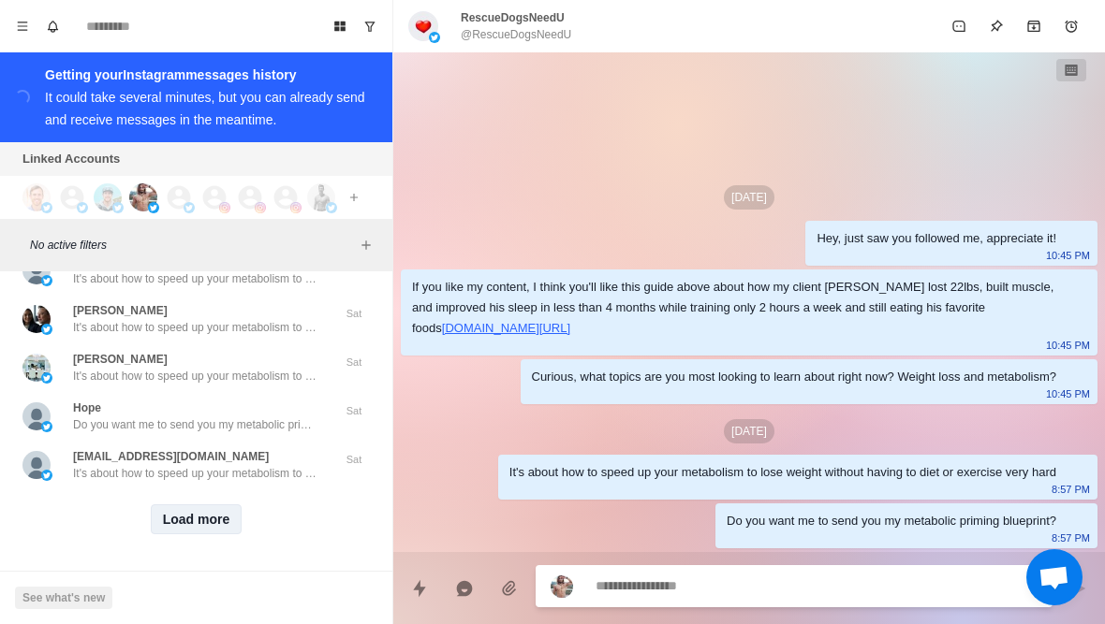
scroll to position [6704, 0]
click at [194, 508] on button "Load more" at bounding box center [197, 520] width 92 height 30
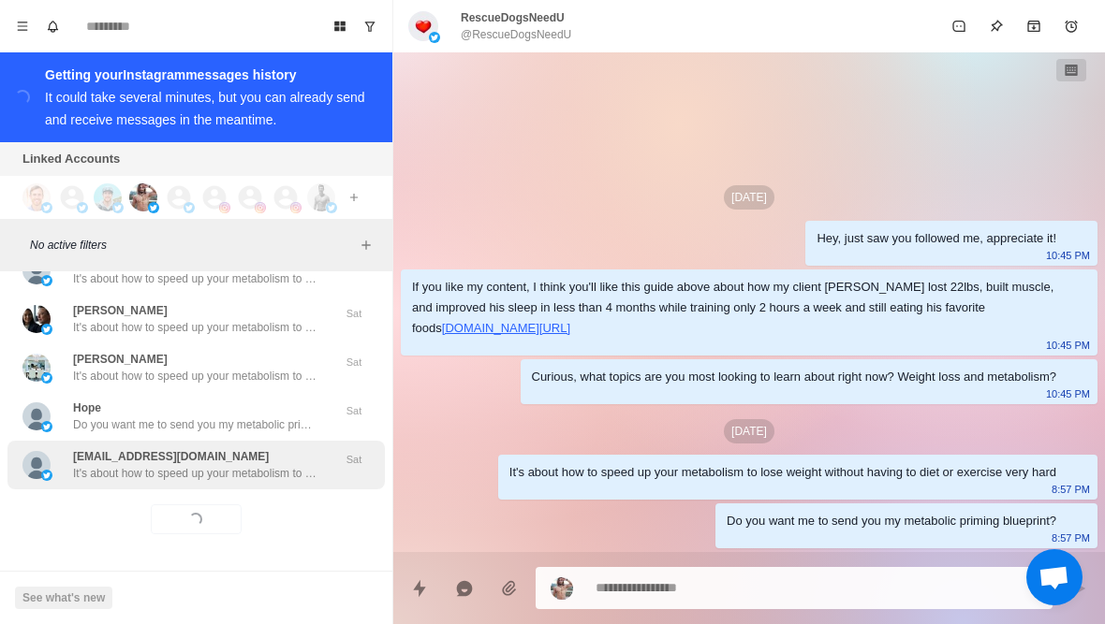
click at [246, 467] on p "It's about how to speed up your metabolism to lose weight without having to die…" at bounding box center [194, 473] width 243 height 17
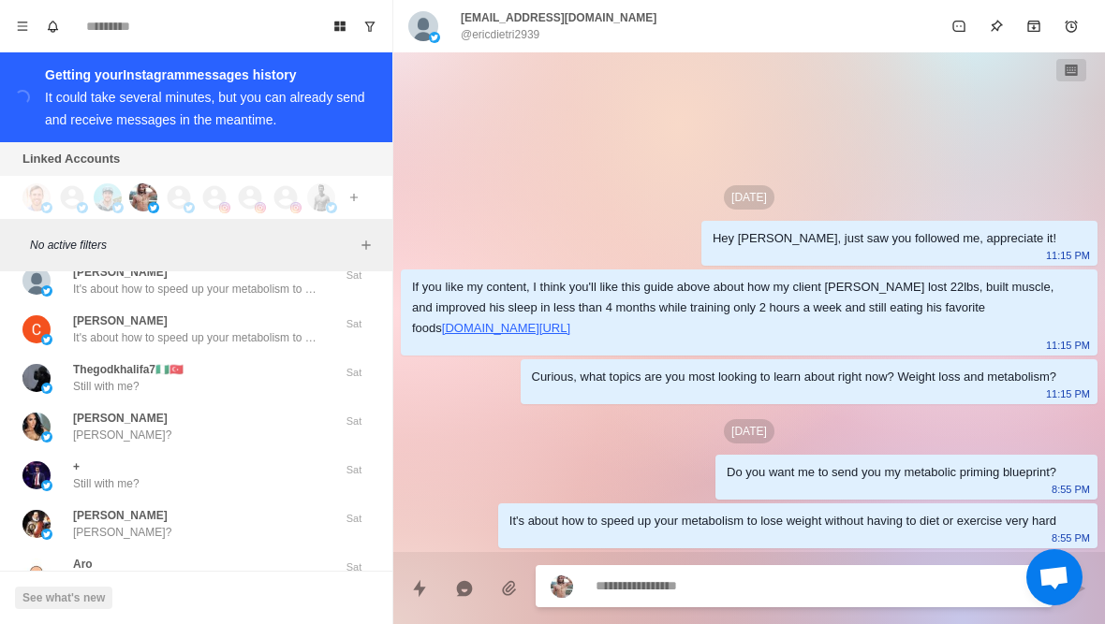
scroll to position [7057, 0]
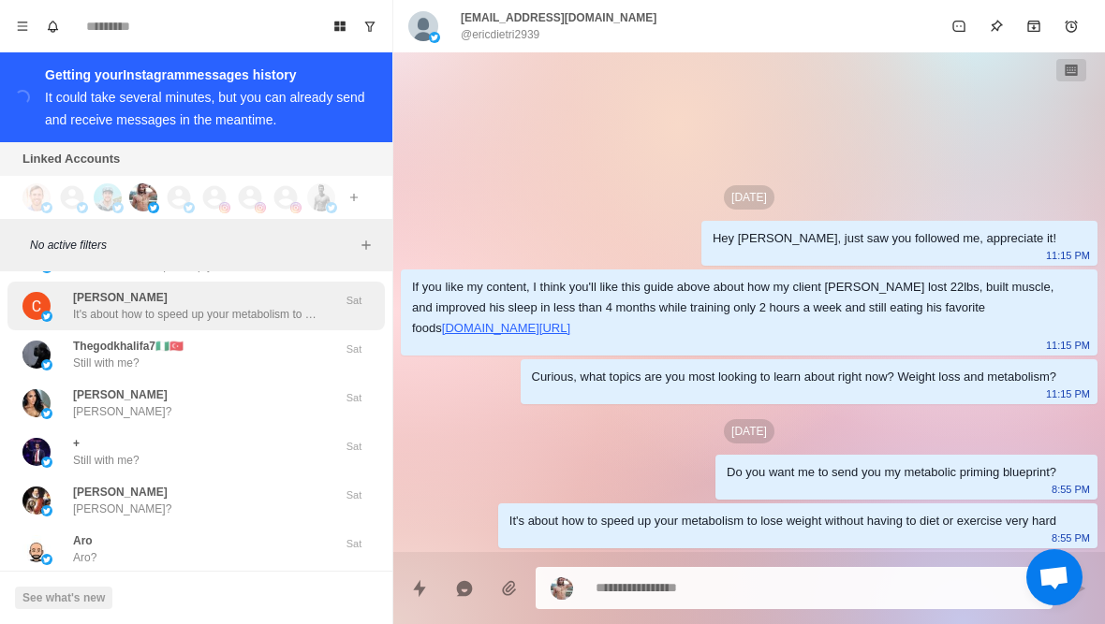
click at [240, 329] on div "Charlie Johnson It's about how to speed up your metabolism to lose weight witho…" at bounding box center [195, 306] width 377 height 49
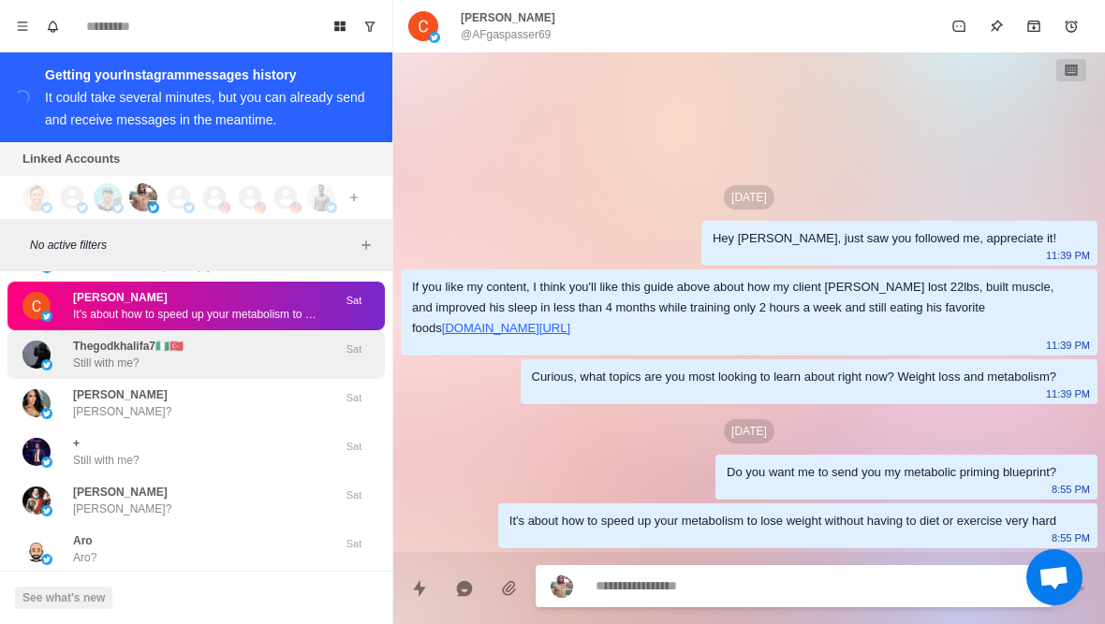
click at [229, 362] on div "Thegodkhalifa7🇳🇬🇹🇷 Still with me?" at bounding box center [176, 355] width 308 height 34
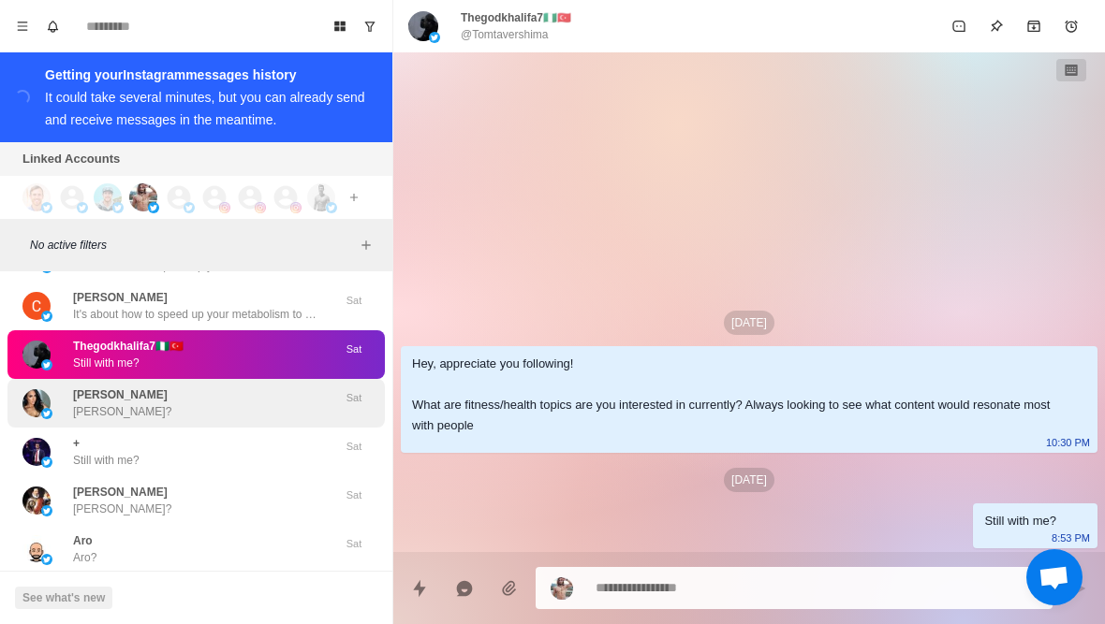
click at [219, 386] on div "Camille Cranney Camille? Sat" at bounding box center [195, 403] width 377 height 49
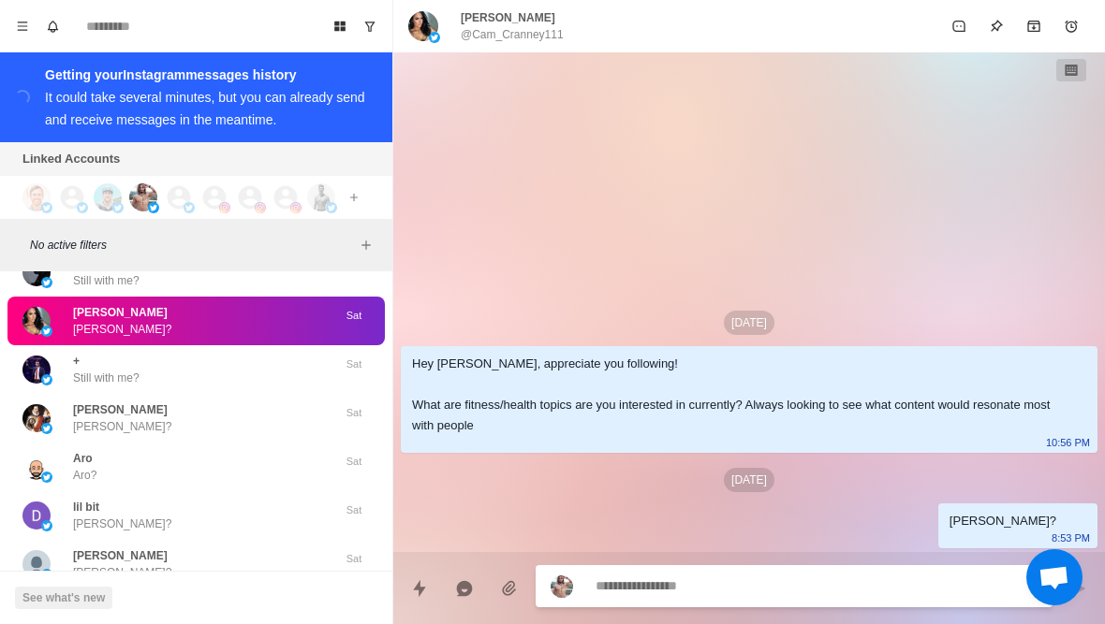
scroll to position [7130, 0]
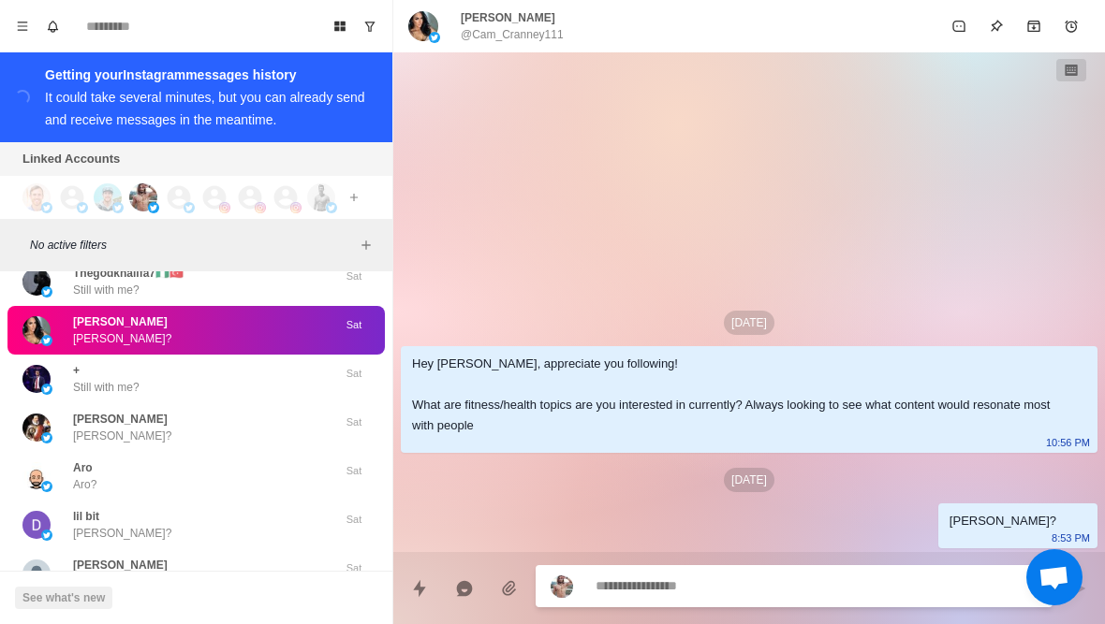
click at [219, 386] on div "+ Still with me?" at bounding box center [176, 379] width 308 height 34
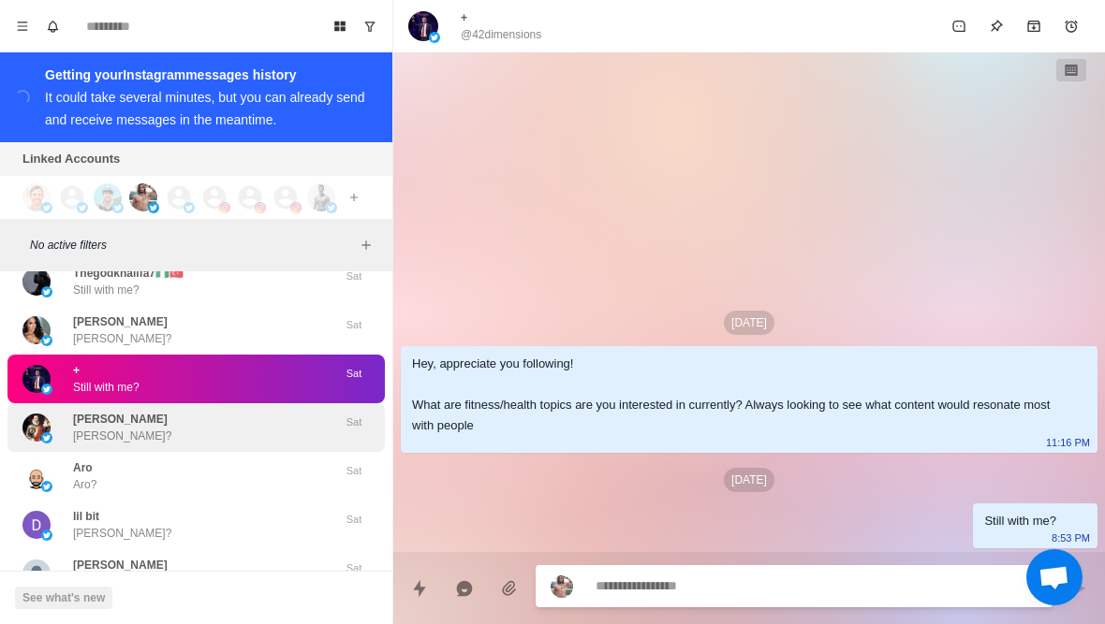
click at [217, 419] on div "chris Chris?" at bounding box center [176, 428] width 308 height 34
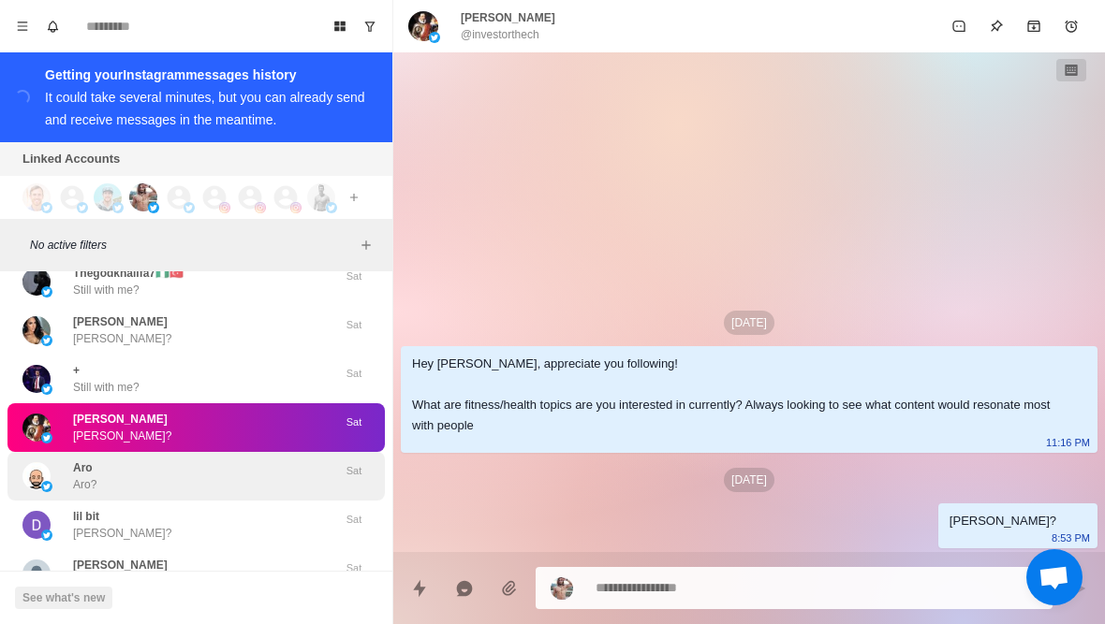
click at [218, 483] on div "Aro Aro?" at bounding box center [176, 477] width 308 height 34
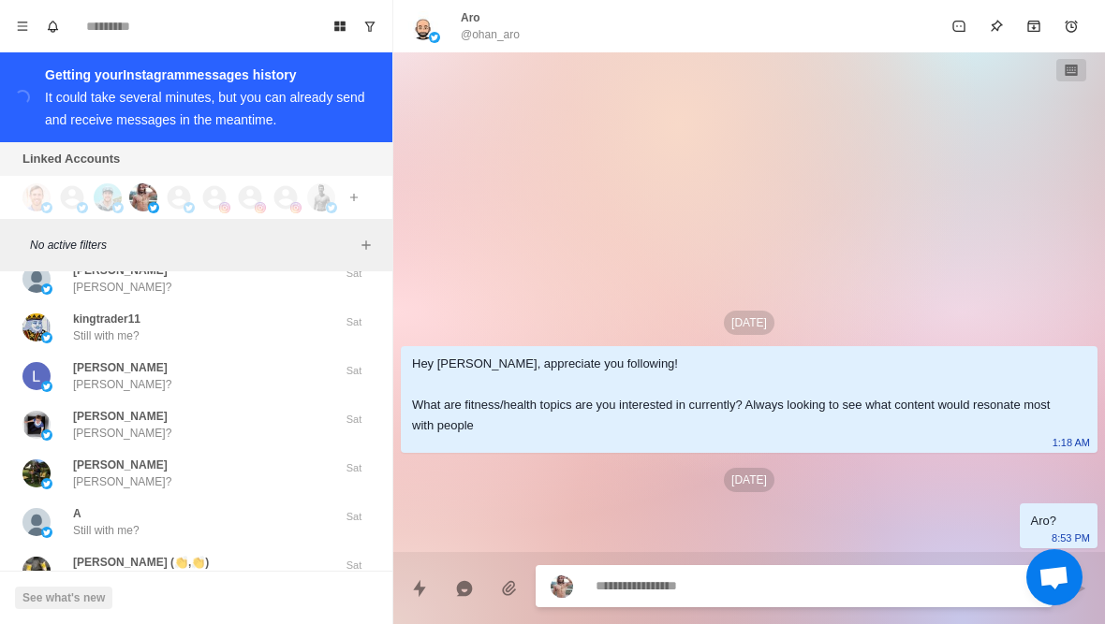
scroll to position [7429, 0]
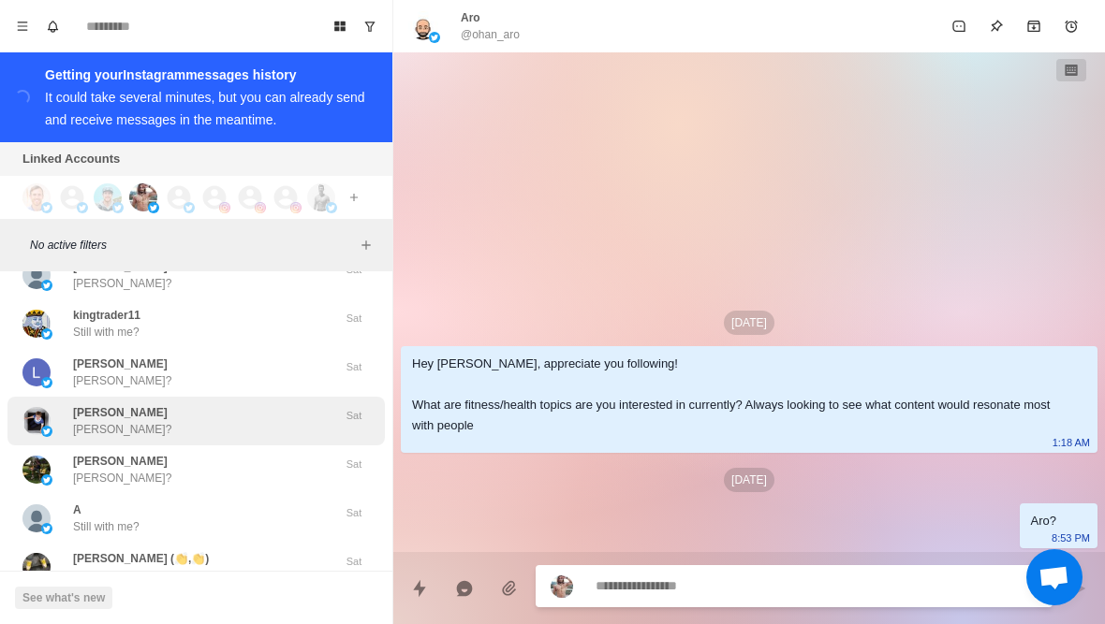
click at [222, 425] on div "Therese Frijns Therese?" at bounding box center [176, 421] width 308 height 34
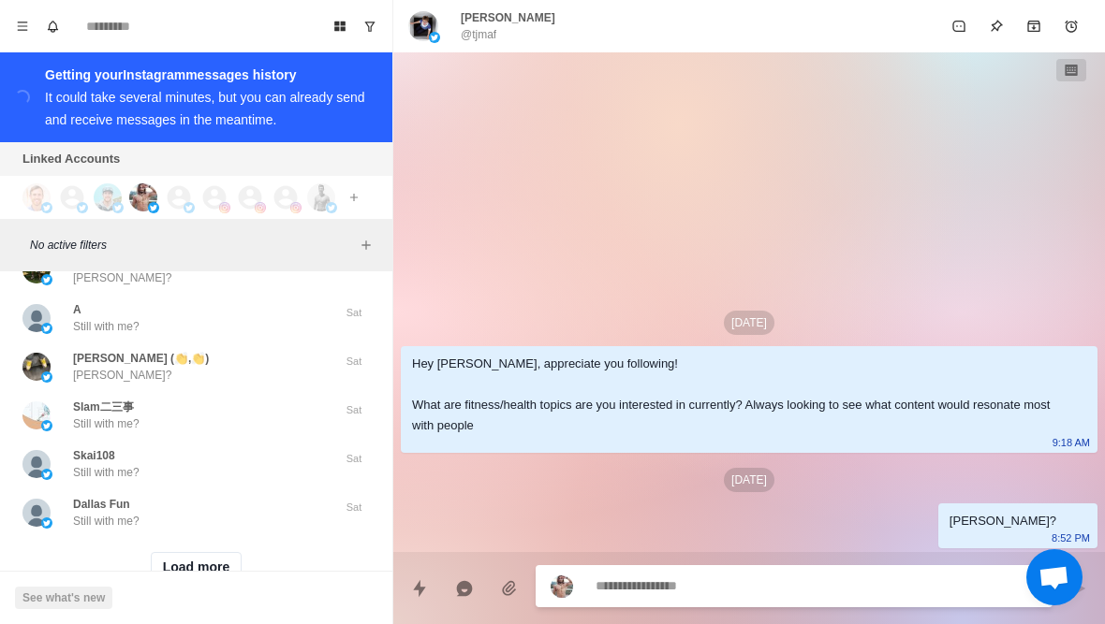
scroll to position [7667, 0]
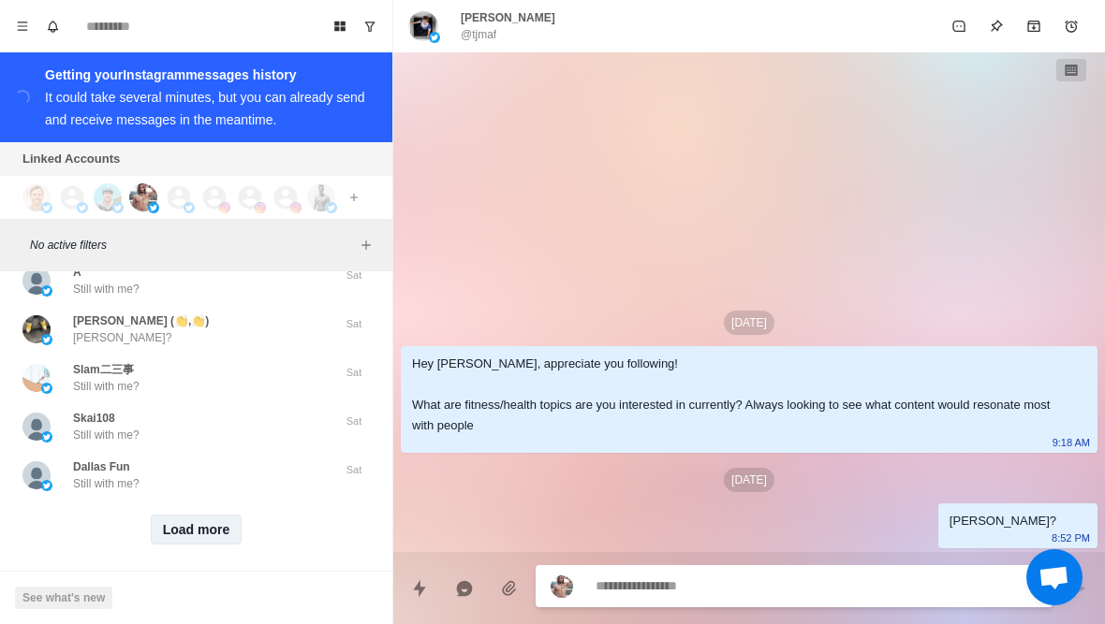
click at [207, 531] on button "Load more" at bounding box center [197, 530] width 92 height 30
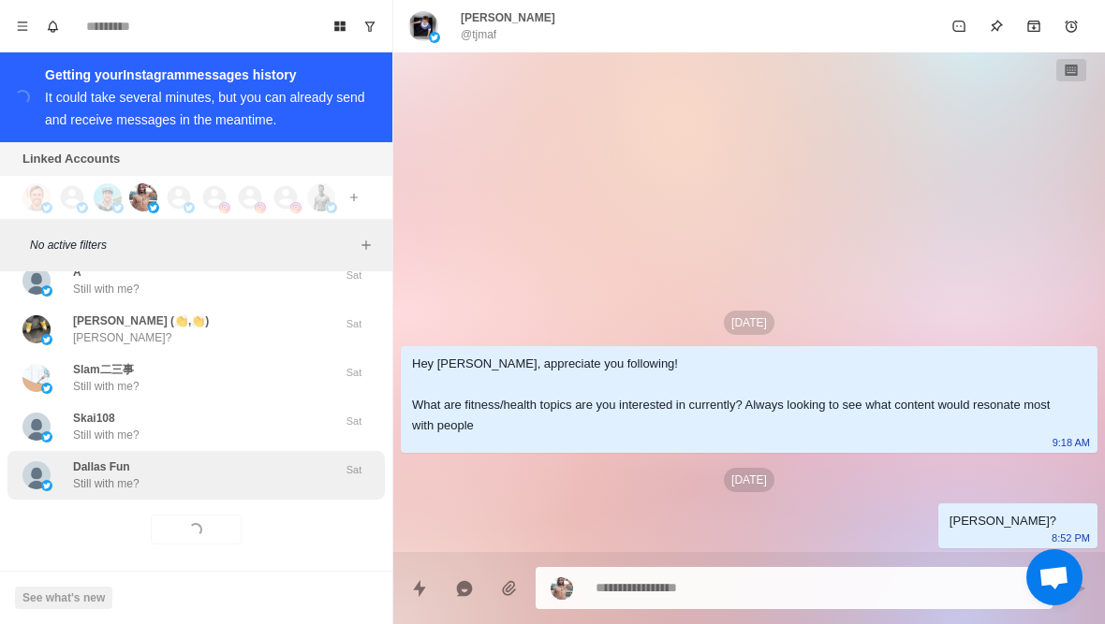
click at [250, 493] on div "Dallas Fun Still with me? Sat" at bounding box center [195, 475] width 377 height 49
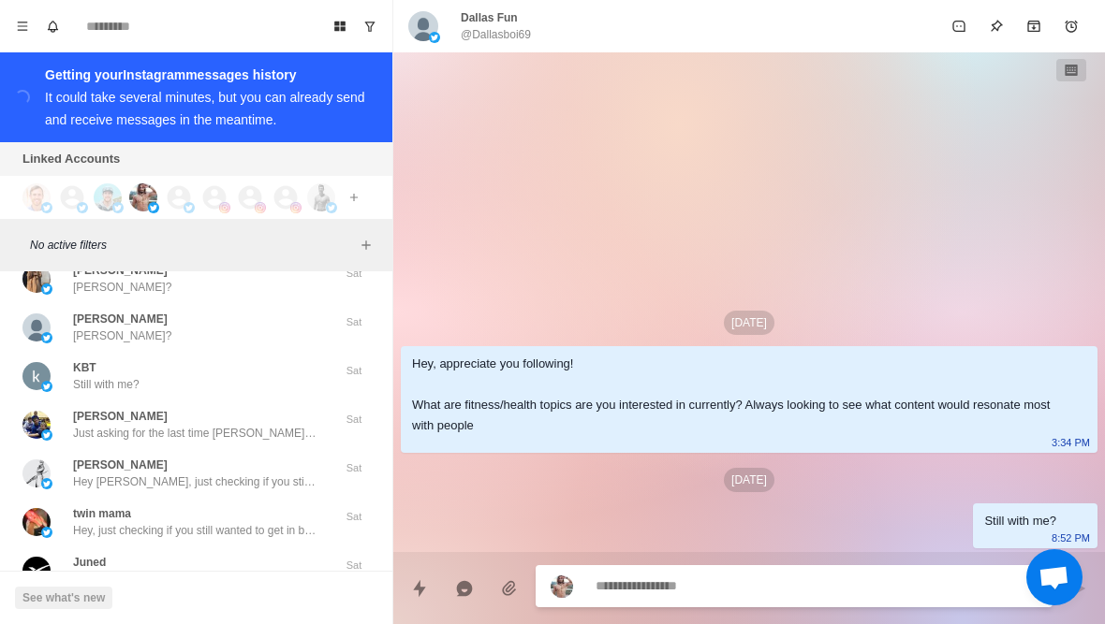
scroll to position [7911, 0]
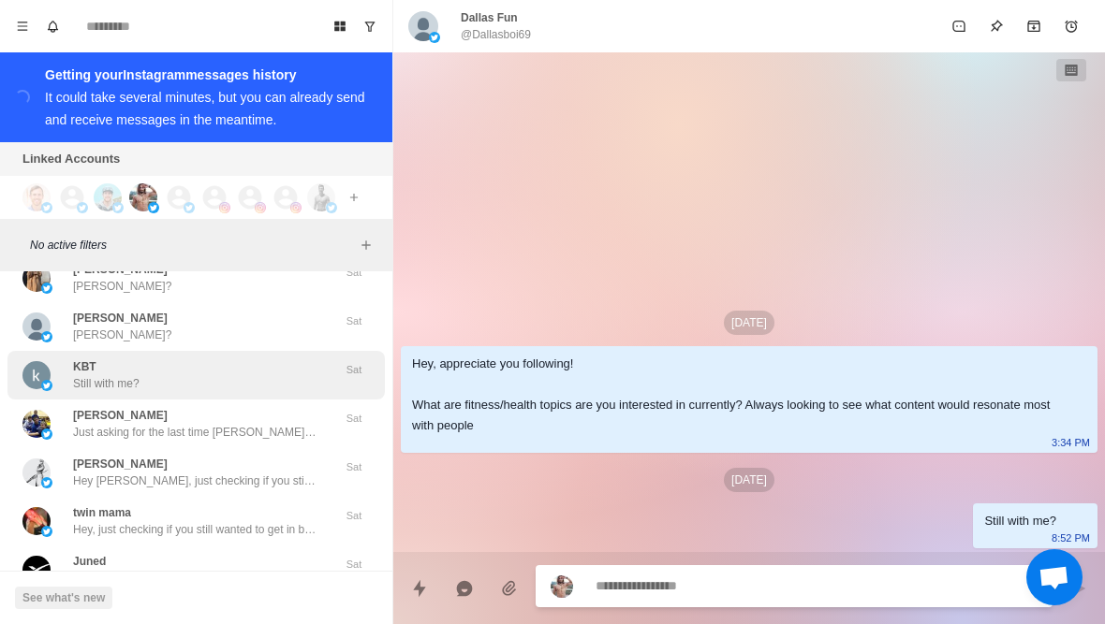
click at [287, 380] on div "KBT Still with me?" at bounding box center [176, 376] width 308 height 34
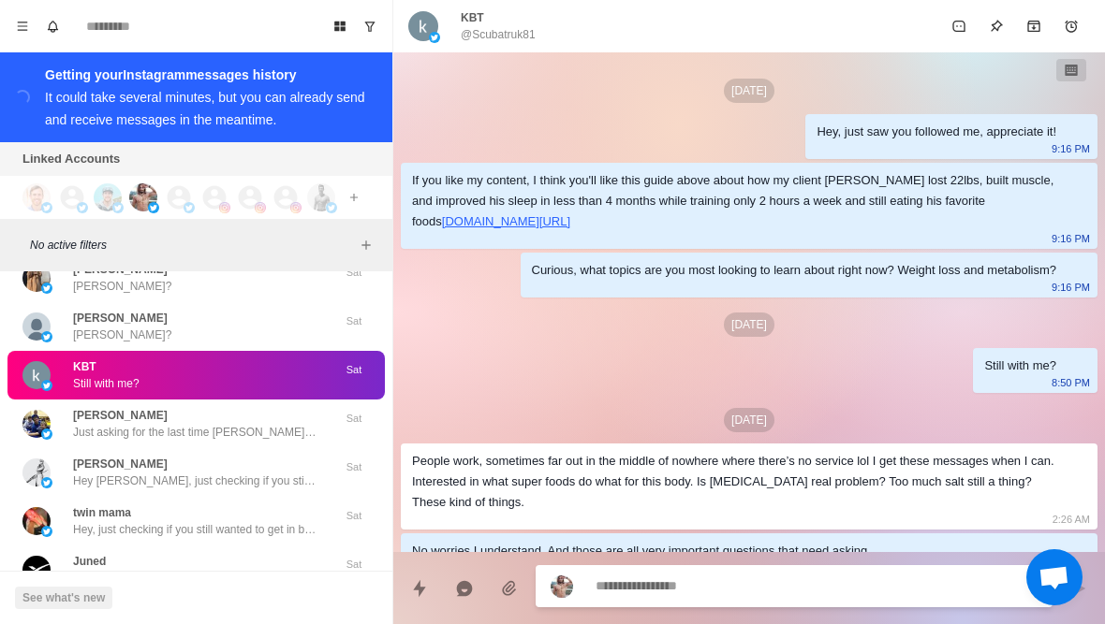
scroll to position [187, 0]
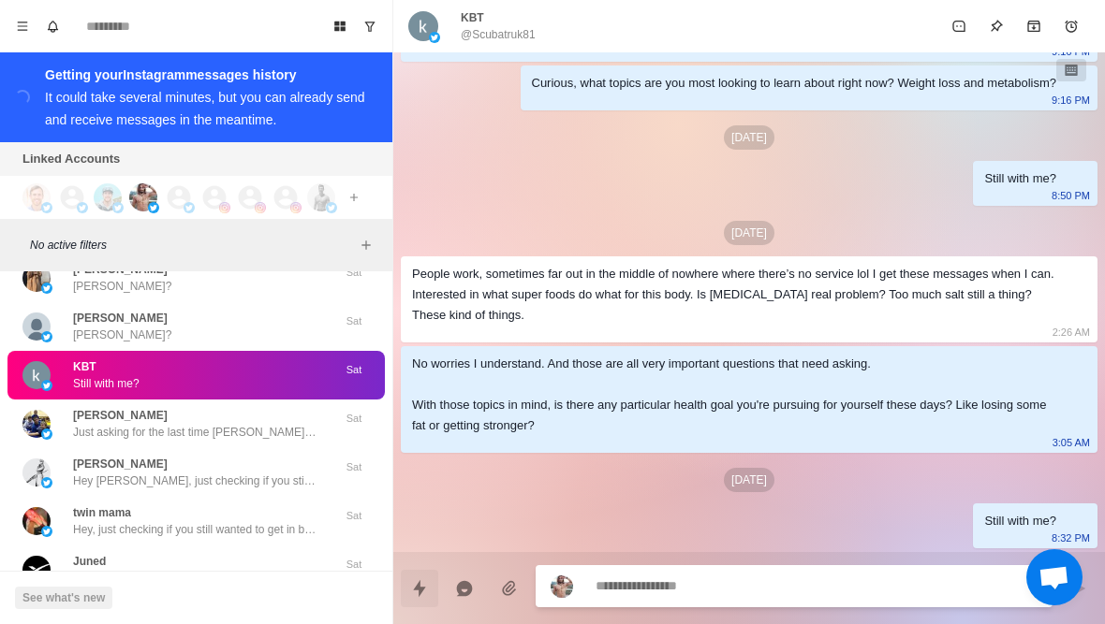
click at [427, 593] on icon "Quick replies" at bounding box center [419, 588] width 19 height 19
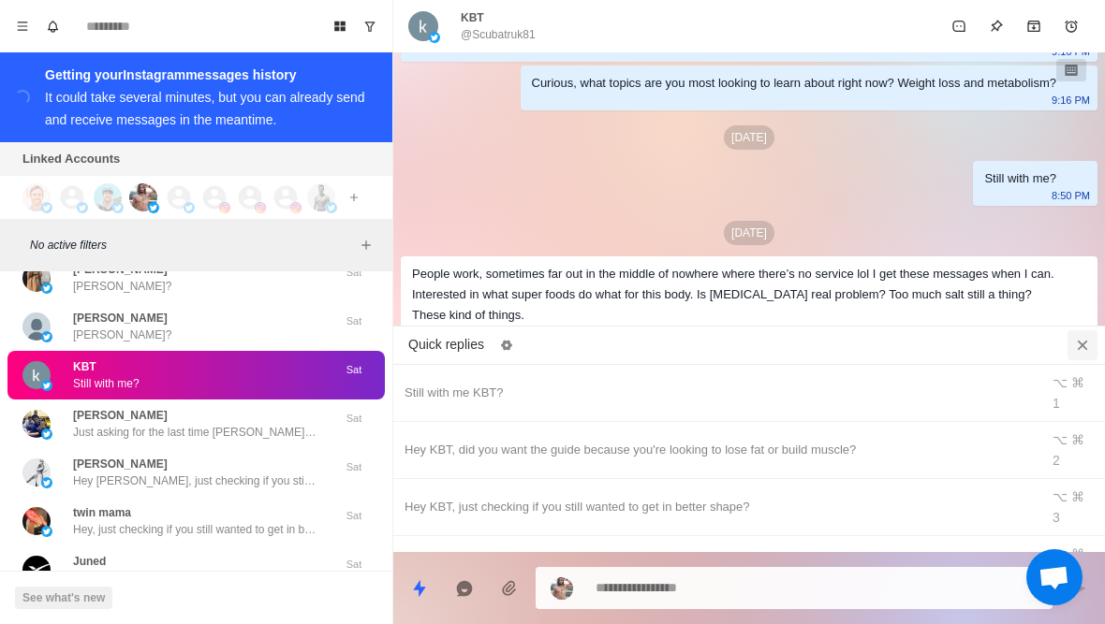
click at [1092, 330] on button "Close quick replies" at bounding box center [1082, 345] width 30 height 30
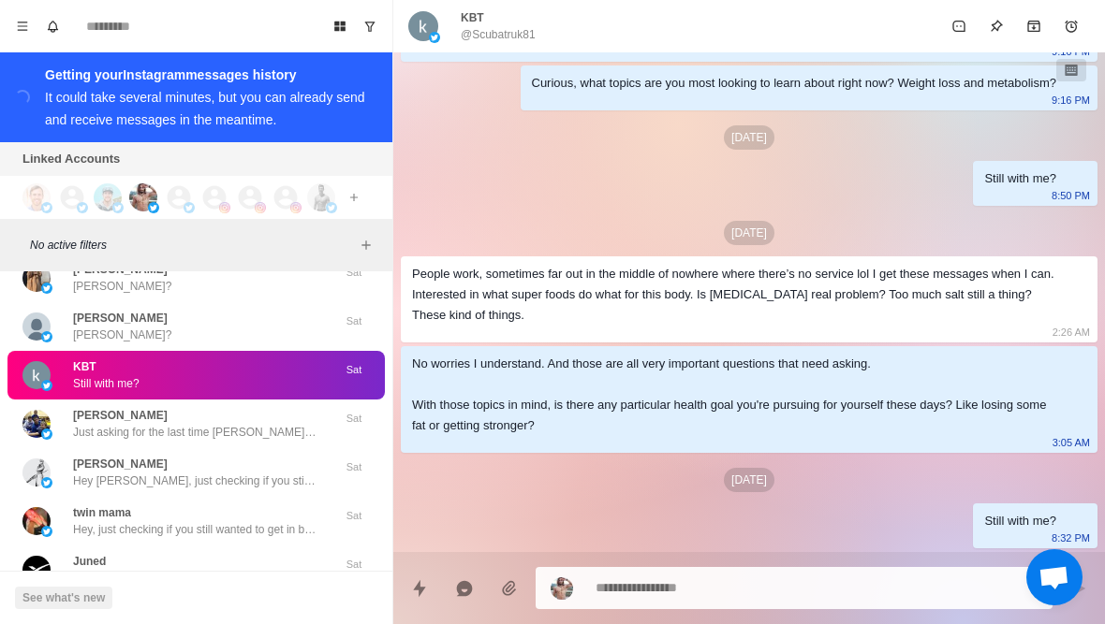
click at [786, 587] on textarea at bounding box center [816, 588] width 442 height 27
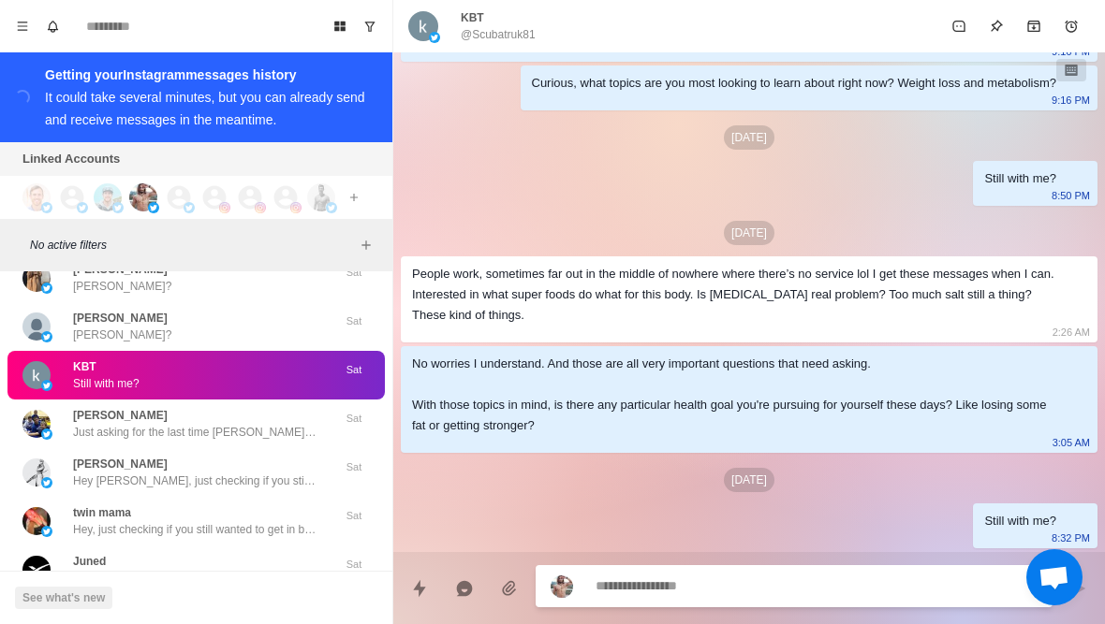
type textarea "*"
type textarea "**"
type textarea "*"
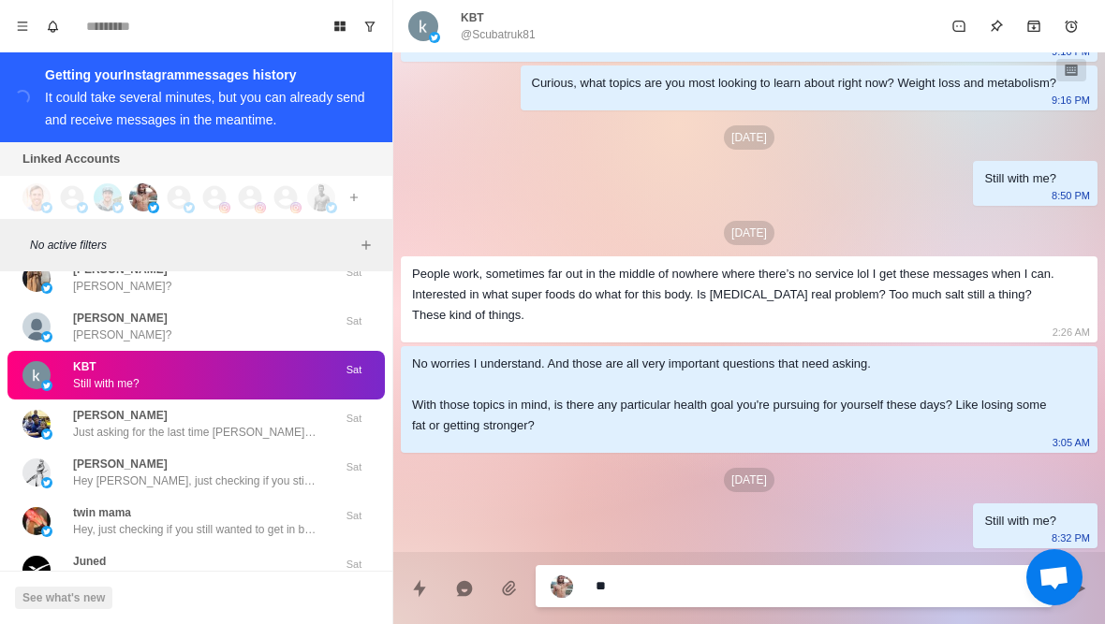
type textarea "***"
type textarea "*"
type textarea "**********"
type textarea "*"
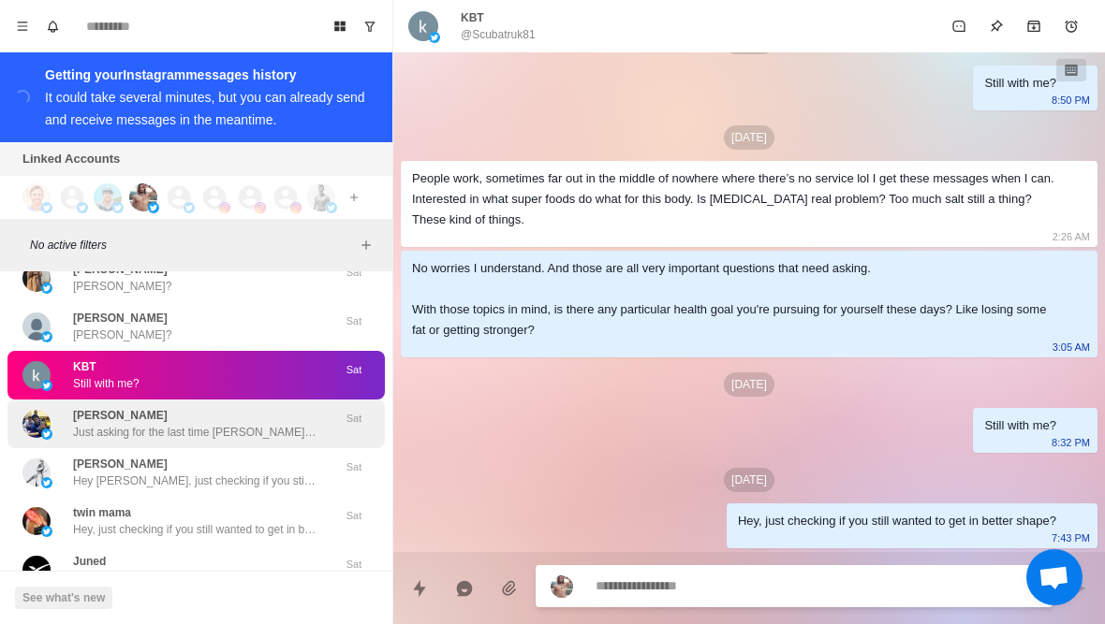
click at [289, 416] on div "mike migawa Just asking for the last time mike, did you want the call to have t…" at bounding box center [194, 424] width 243 height 34
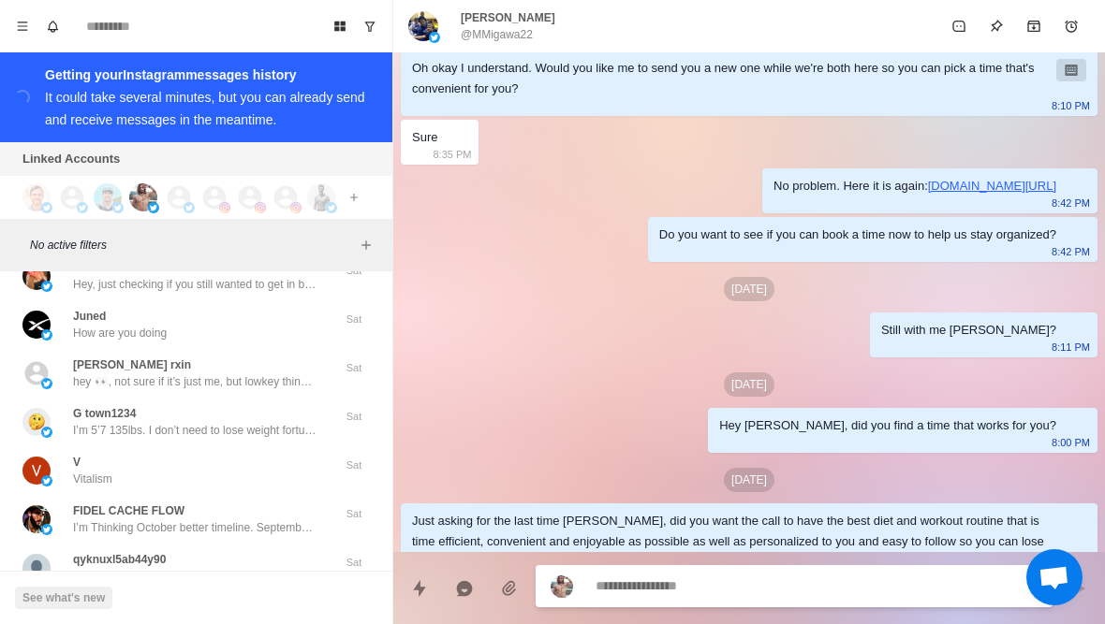
scroll to position [8162, 0]
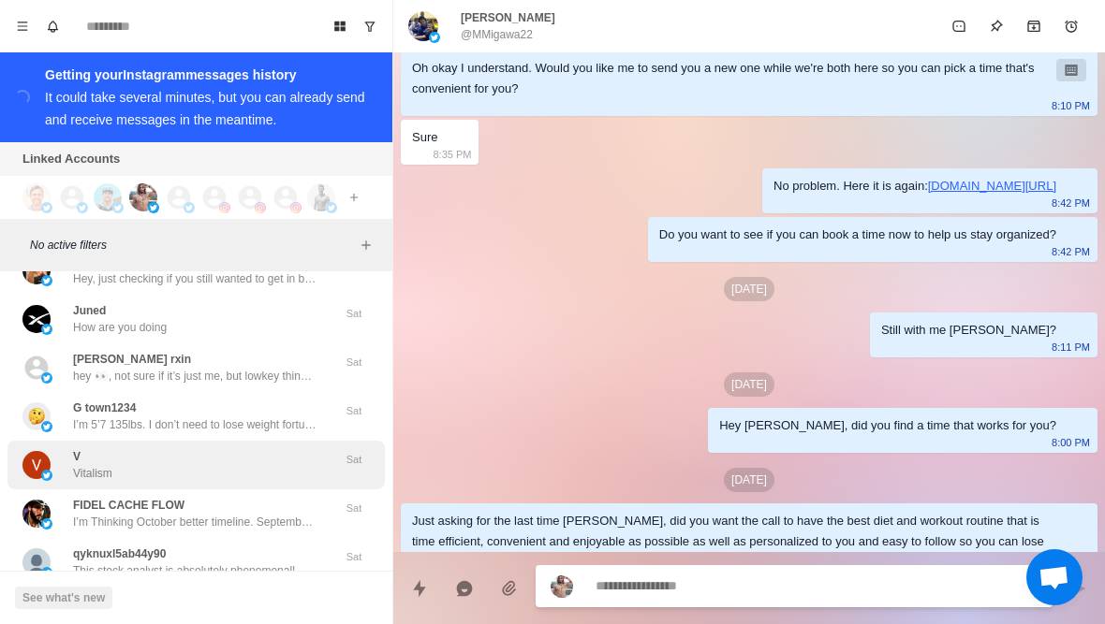
click at [231, 455] on div "V Vitalism" at bounding box center [176, 465] width 308 height 34
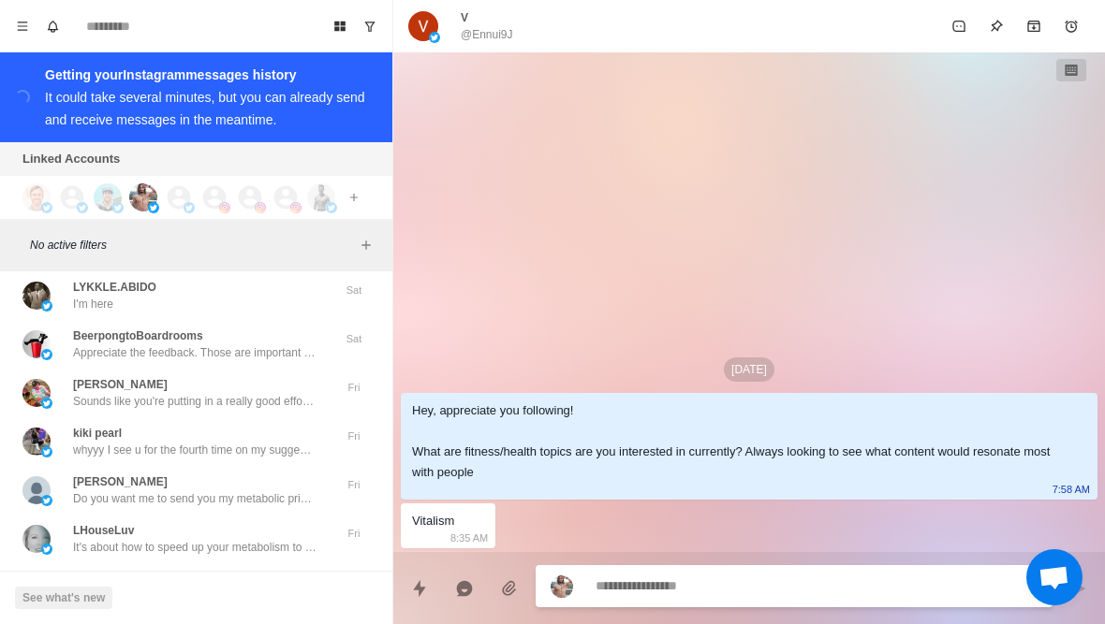
scroll to position [8462, 0]
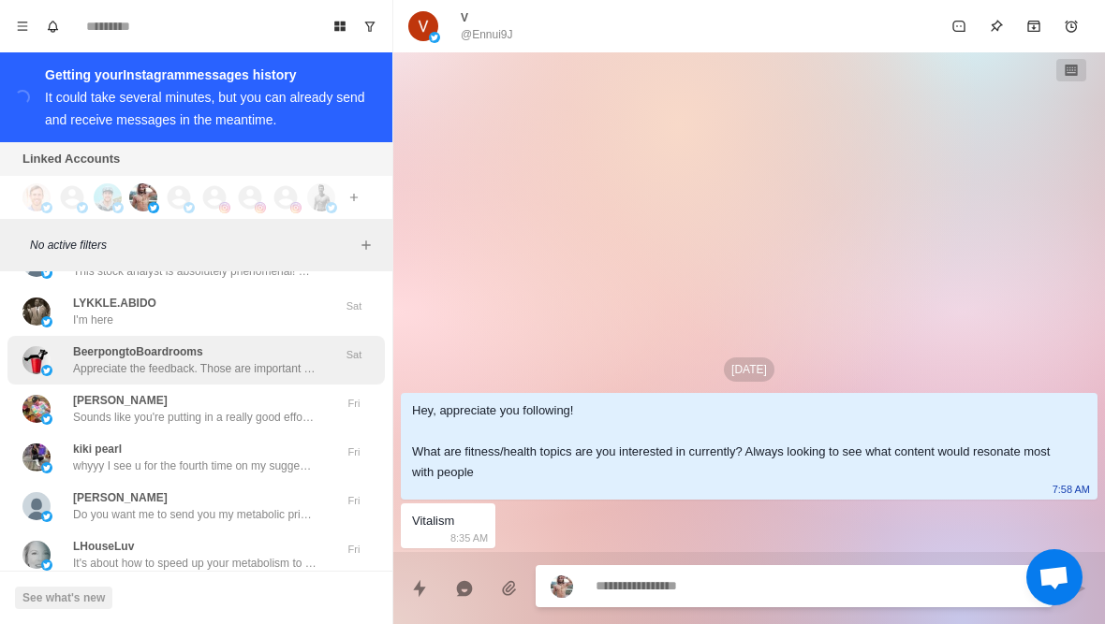
click at [240, 370] on p "Appreciate the feedback. Those are important and unique topics to be focused on…" at bounding box center [194, 368] width 243 height 17
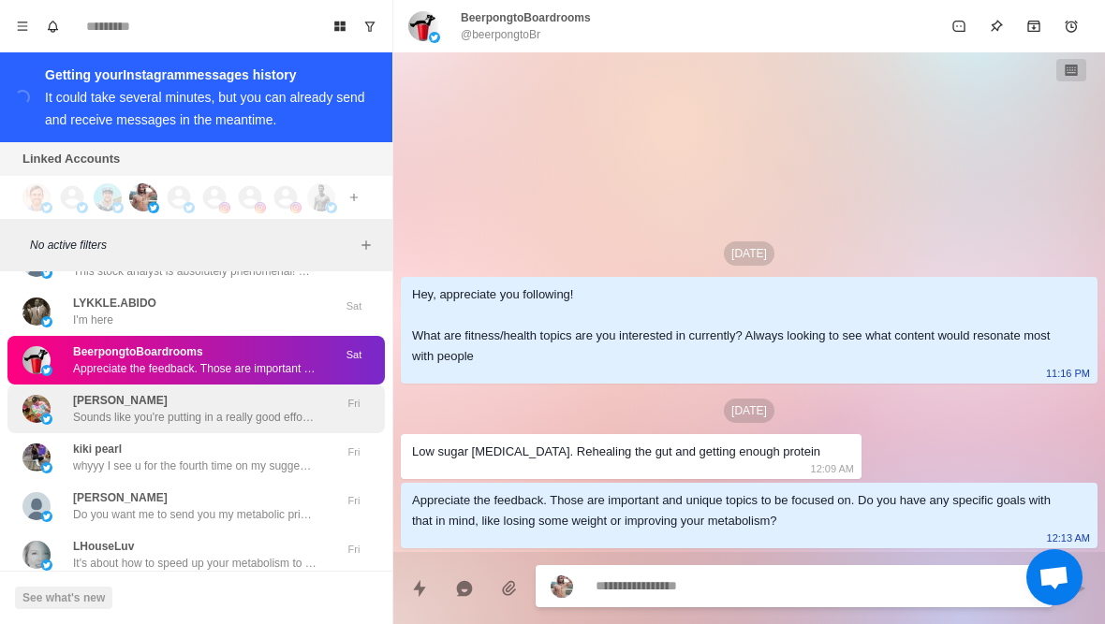
type textarea "*"
type textarea "**"
type textarea "*"
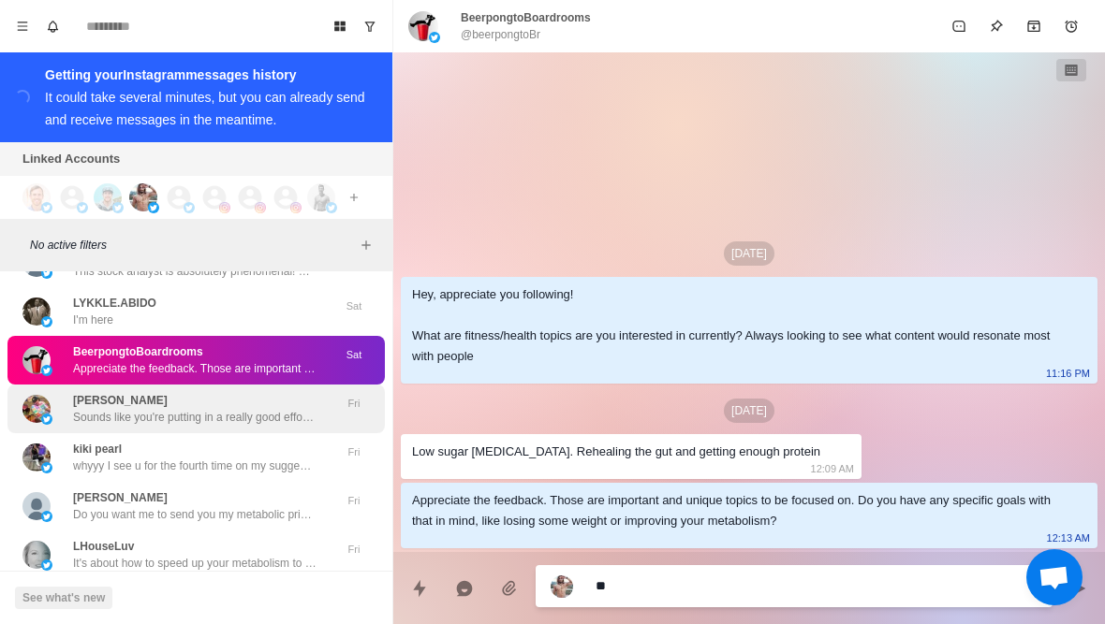
type textarea "***"
type textarea "*"
type textarea "**********"
type textarea "*"
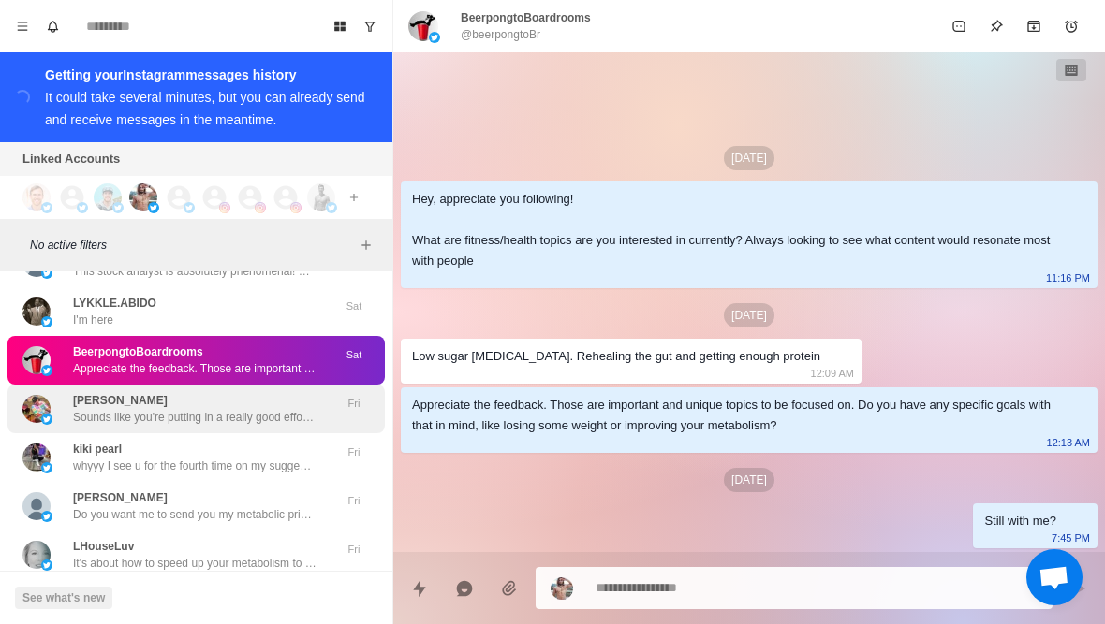
click at [128, 414] on p "Sounds like you're putting in a really good effort, losing that much weight by …" at bounding box center [194, 417] width 243 height 17
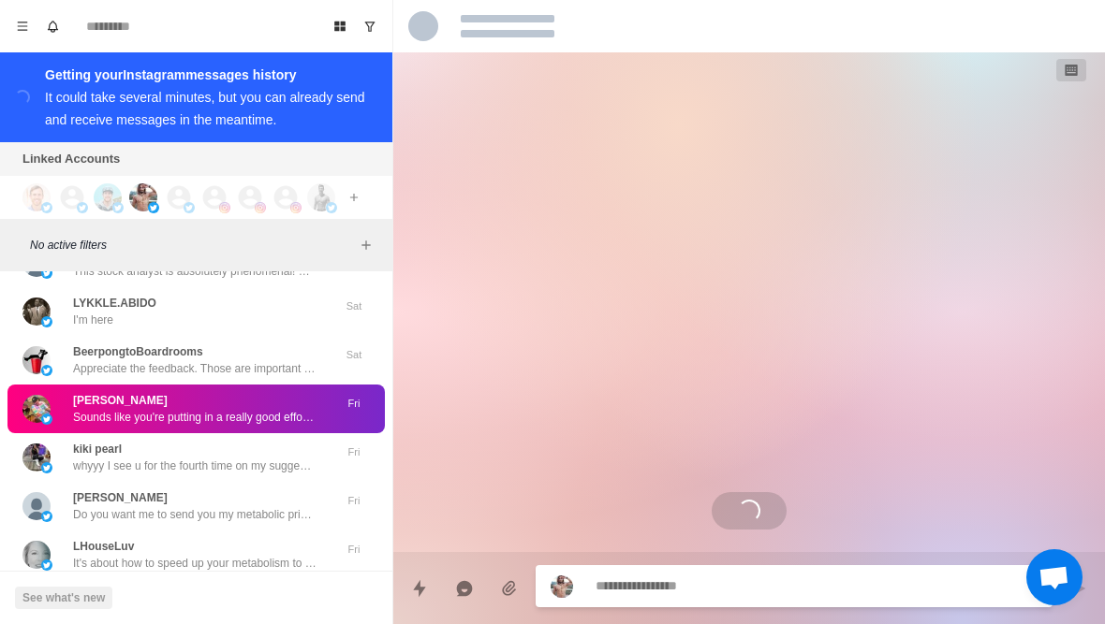
scroll to position [178, 0]
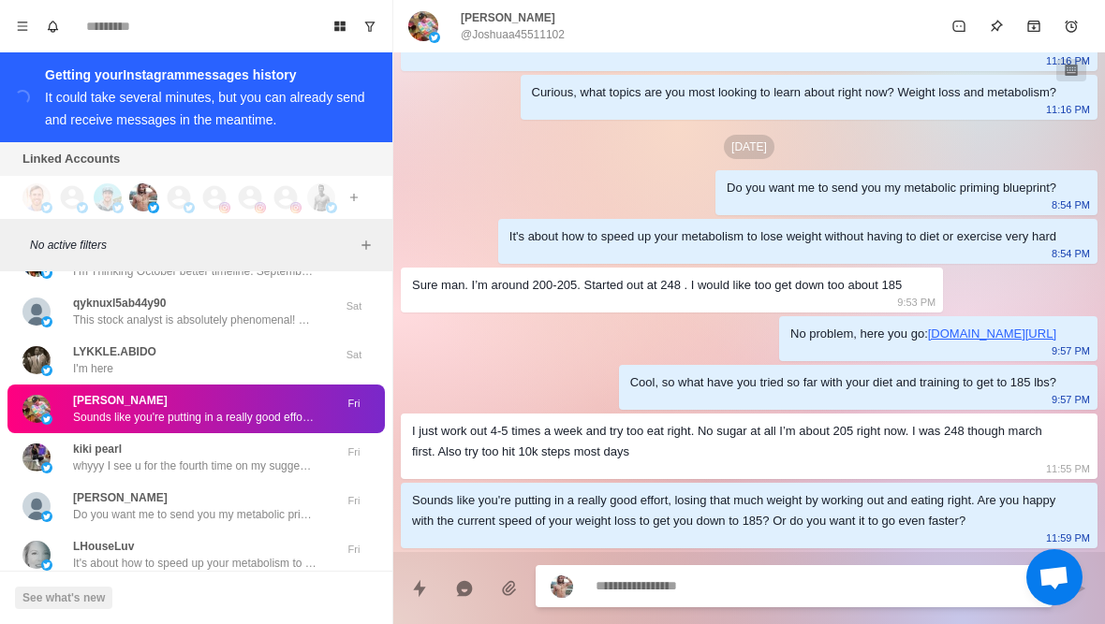
type textarea "*"
type textarea "**********"
type textarea "*"
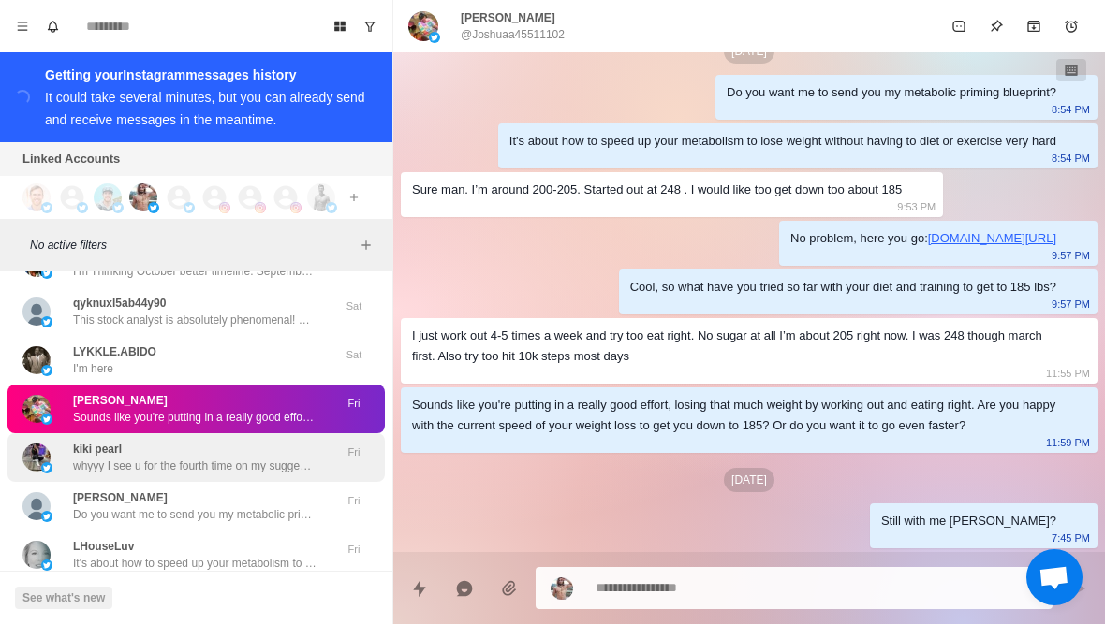
click at [299, 452] on div "kiki pearl whyyy I see u for the fourth time on my suggestions x3" at bounding box center [194, 458] width 243 height 34
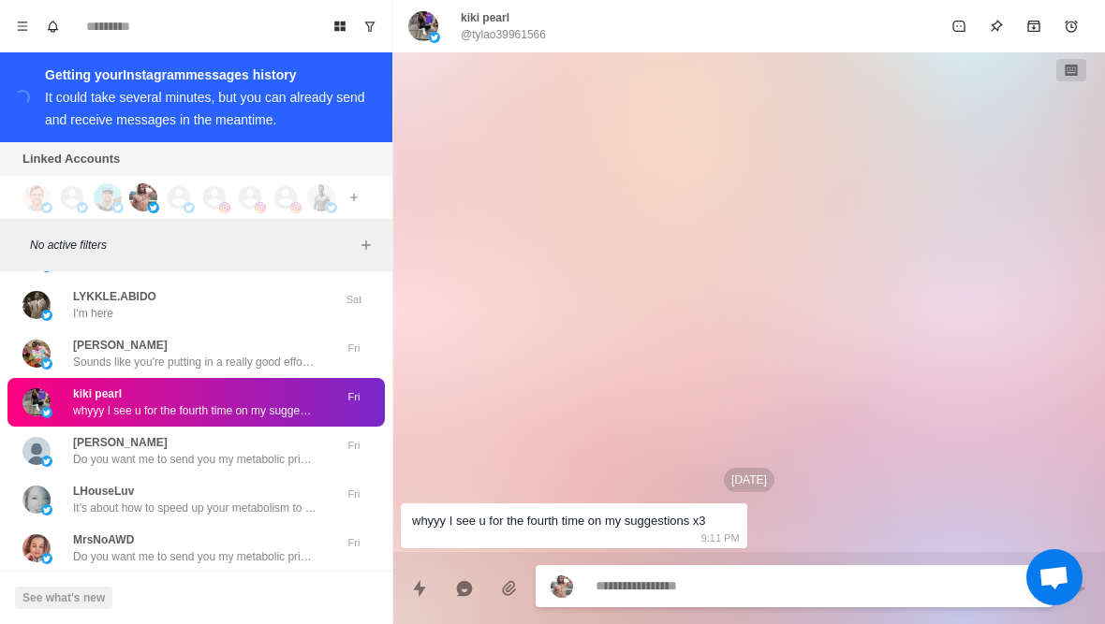
scroll to position [8519, 0]
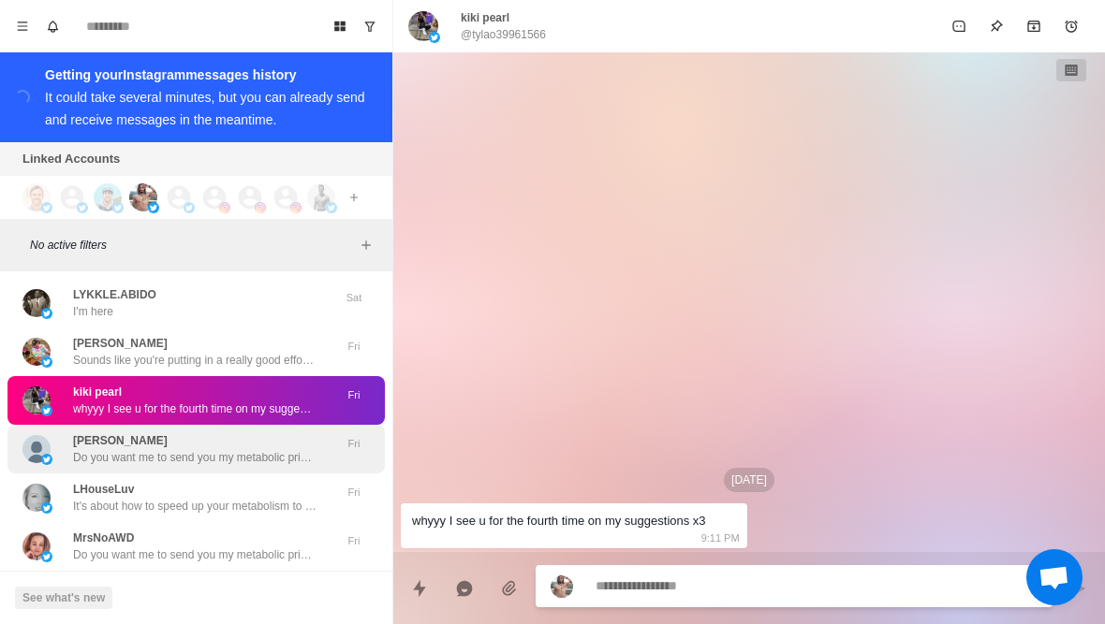
click at [272, 462] on p "Do you want me to send you my metabolic priming blueprint?" at bounding box center [194, 457] width 243 height 17
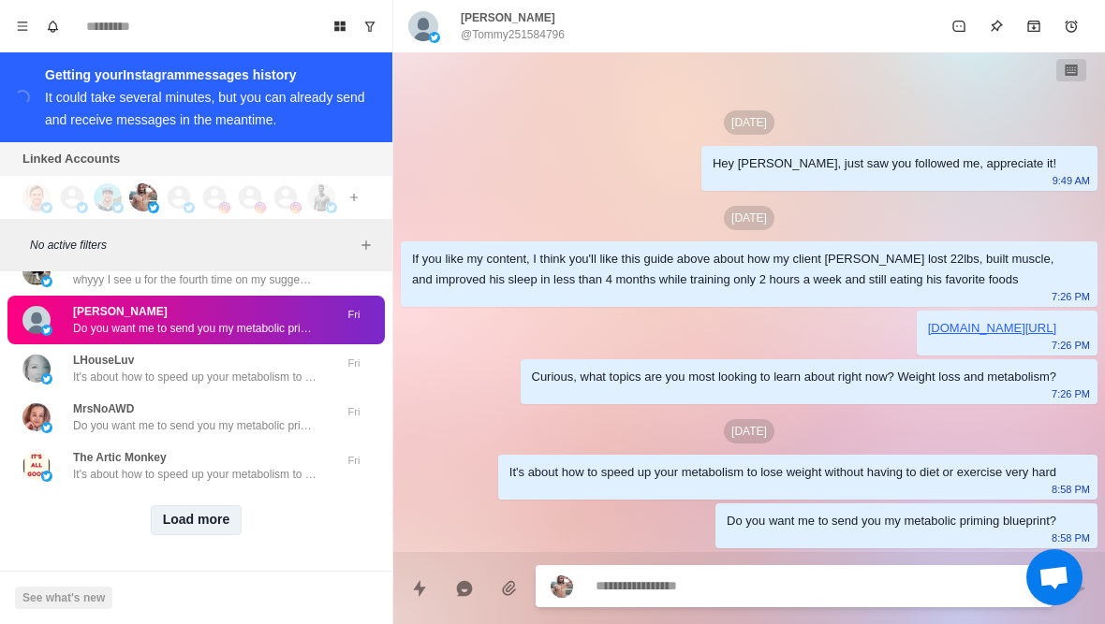
scroll to position [8650, 0]
click at [201, 523] on button "Load more" at bounding box center [197, 520] width 92 height 30
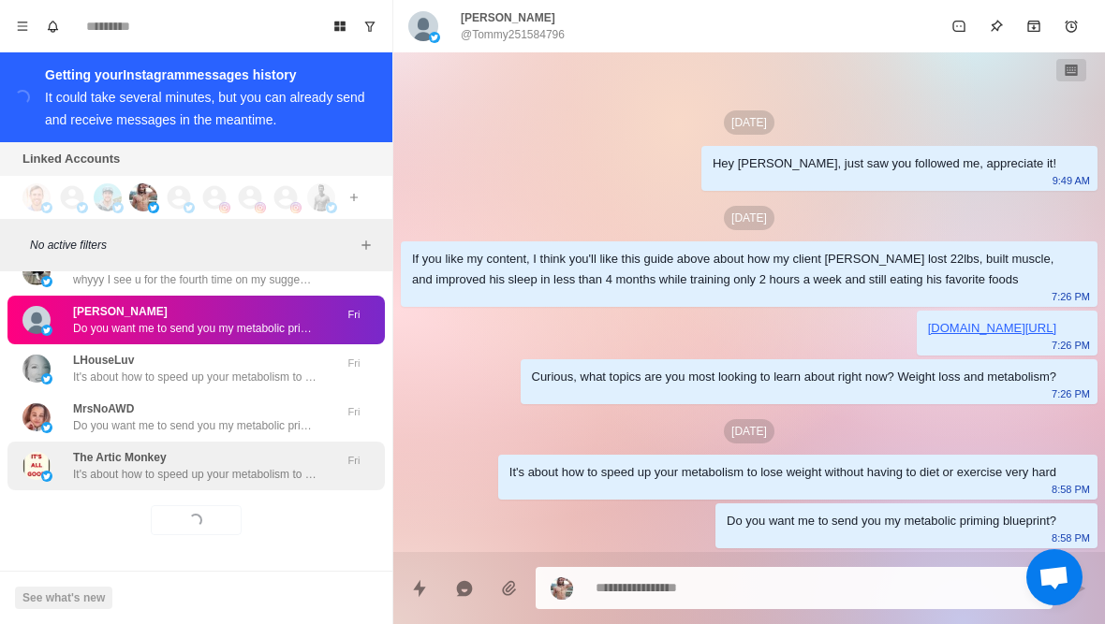
click at [268, 466] on p "It's about how to speed up your metabolism to lose weight without having to die…" at bounding box center [194, 474] width 243 height 17
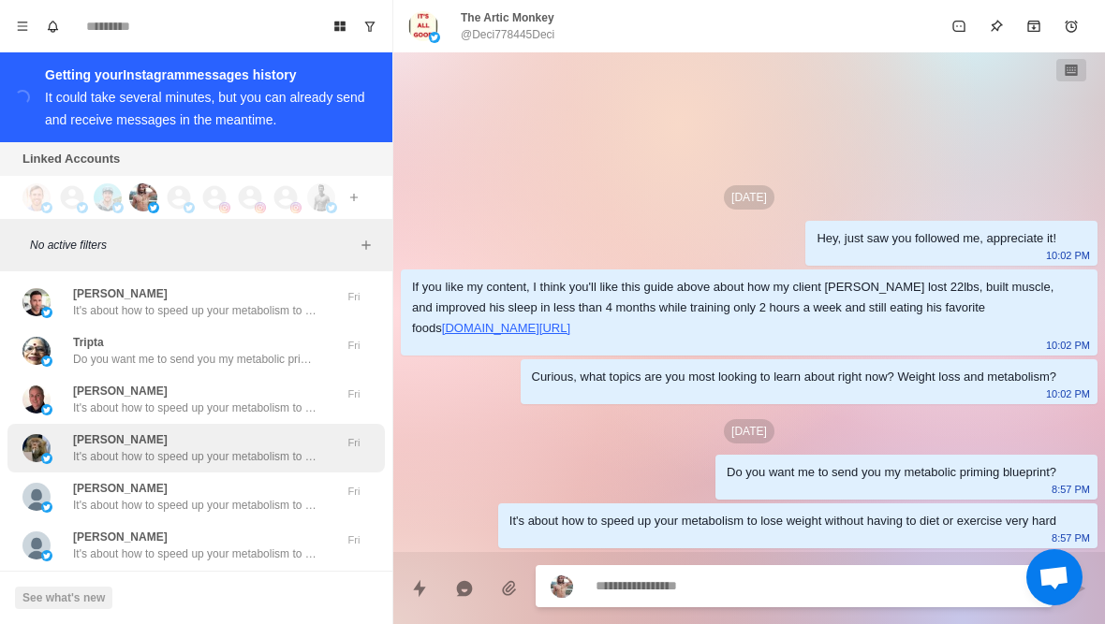
scroll to position [9041, 0]
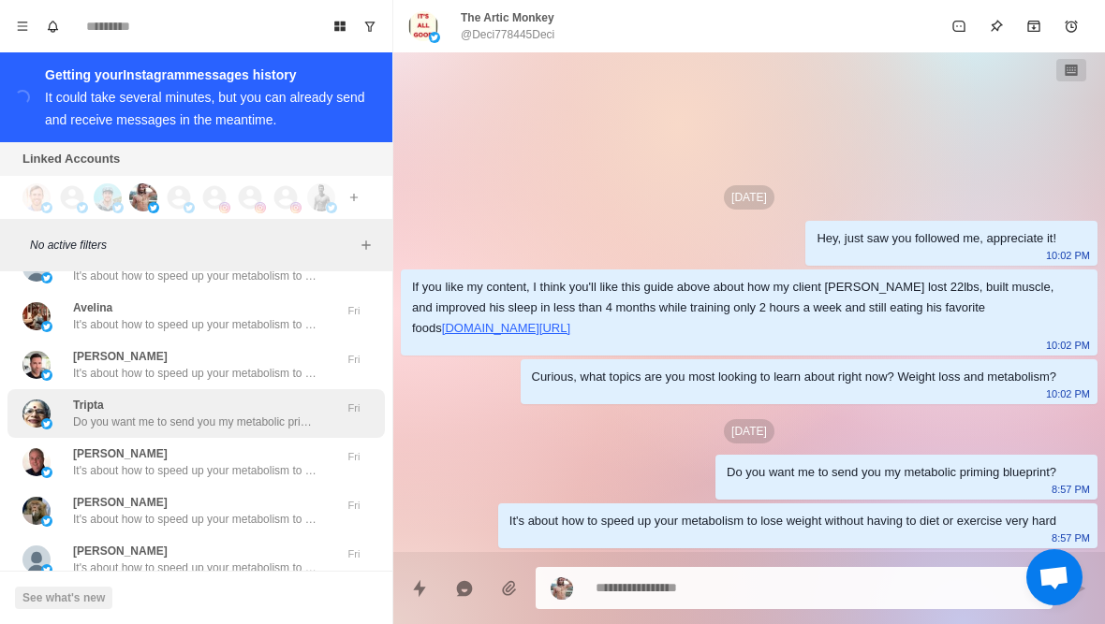
click at [243, 416] on p "Do you want me to send you my metabolic priming blueprint?" at bounding box center [194, 422] width 243 height 17
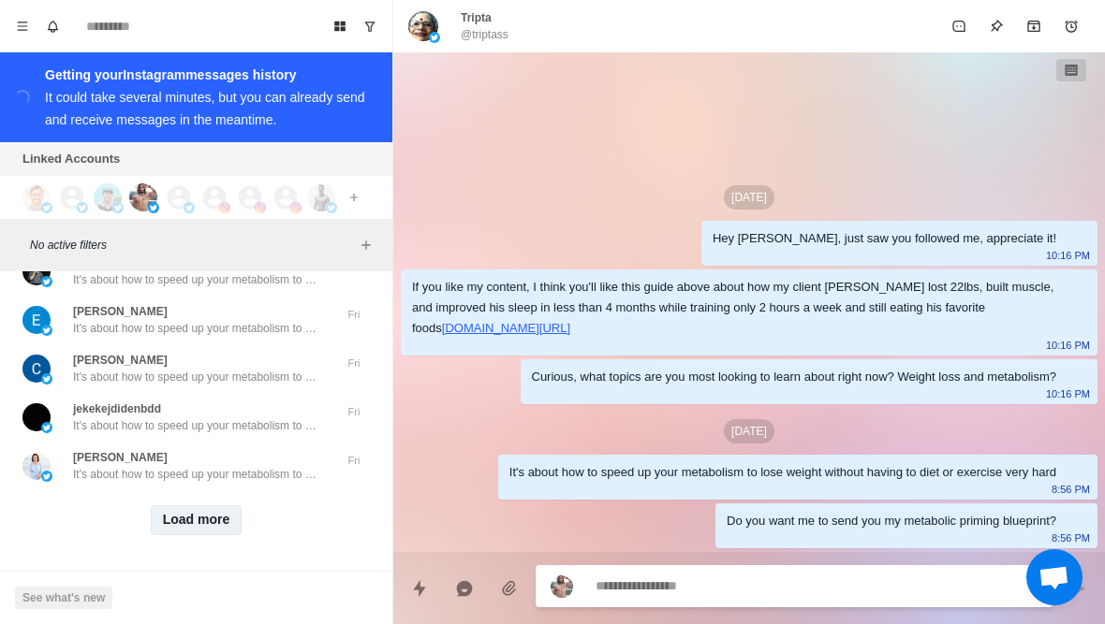
scroll to position [9672, 0]
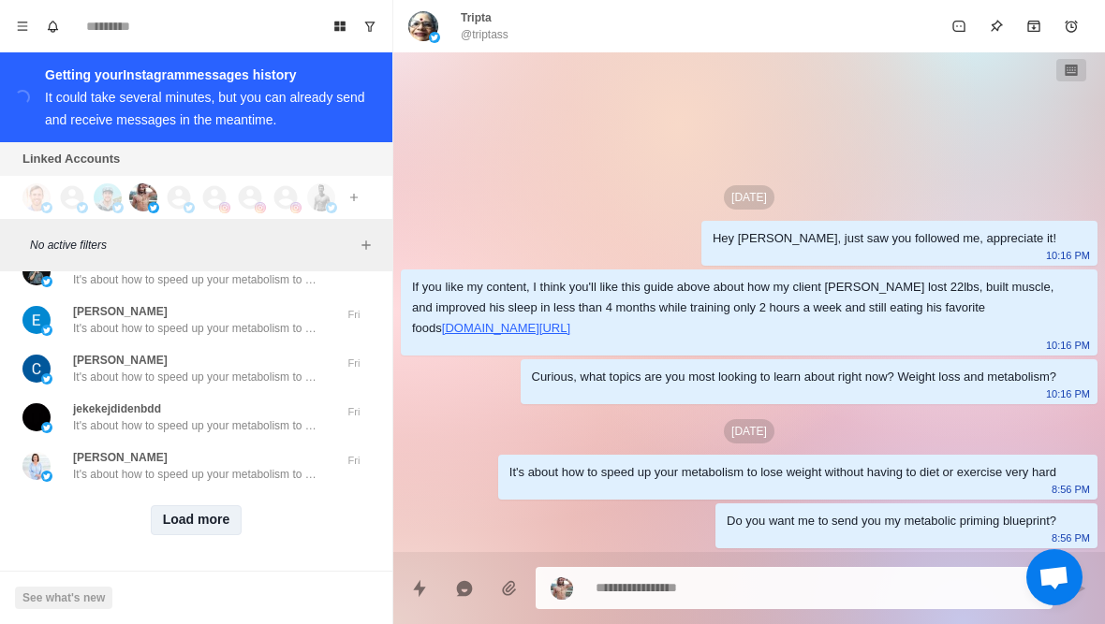
click at [204, 522] on button "Load more" at bounding box center [197, 520] width 92 height 30
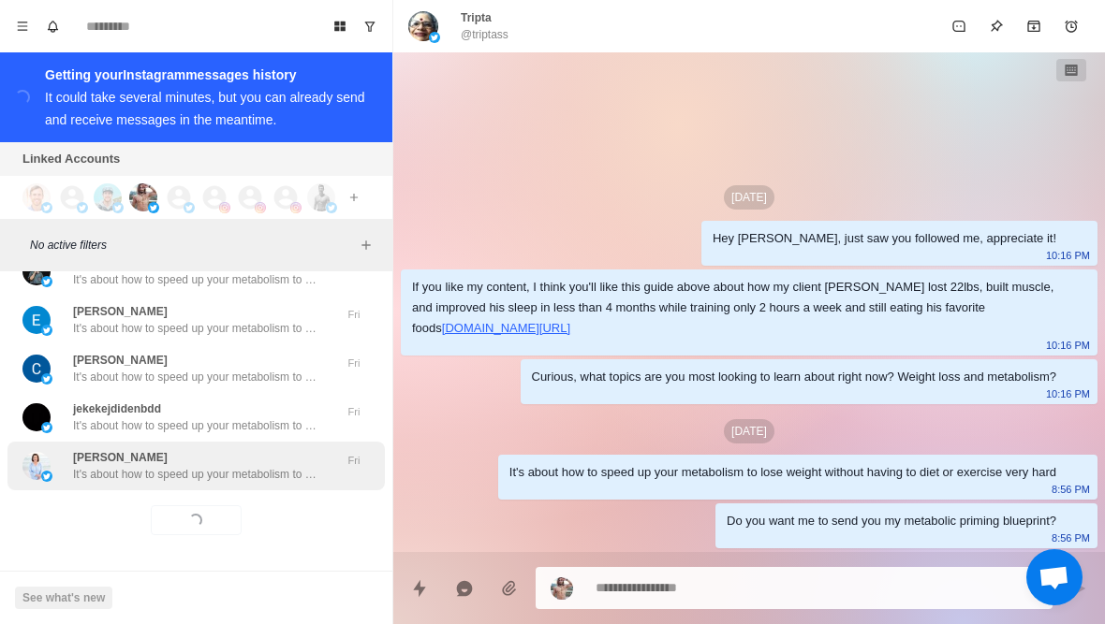
click at [258, 479] on p "It's about how to speed up your metabolism to lose weight without having to die…" at bounding box center [194, 474] width 243 height 17
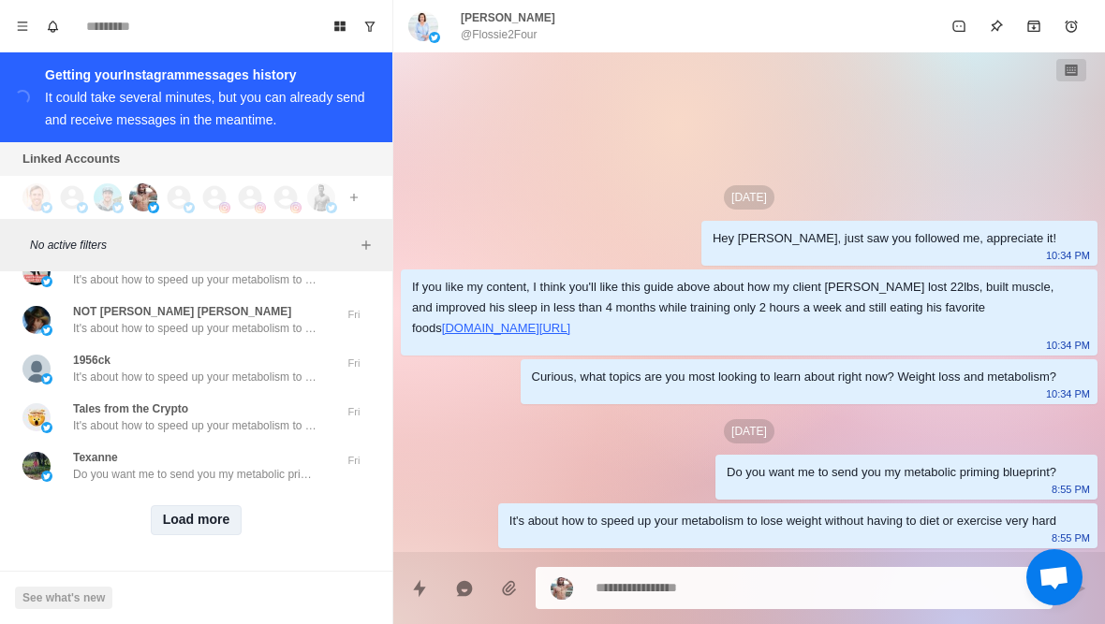
click at [188, 524] on button "Load more" at bounding box center [197, 520] width 92 height 30
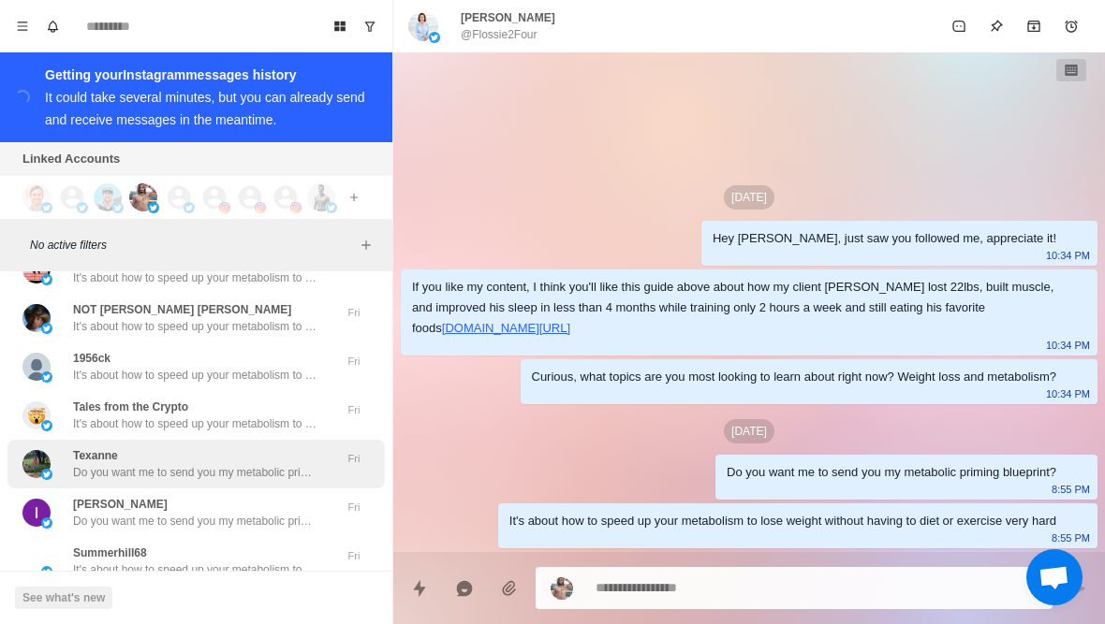
click at [245, 462] on div "Texanne Do you want me to send you my metabolic priming blueprint?" at bounding box center [194, 464] width 243 height 34
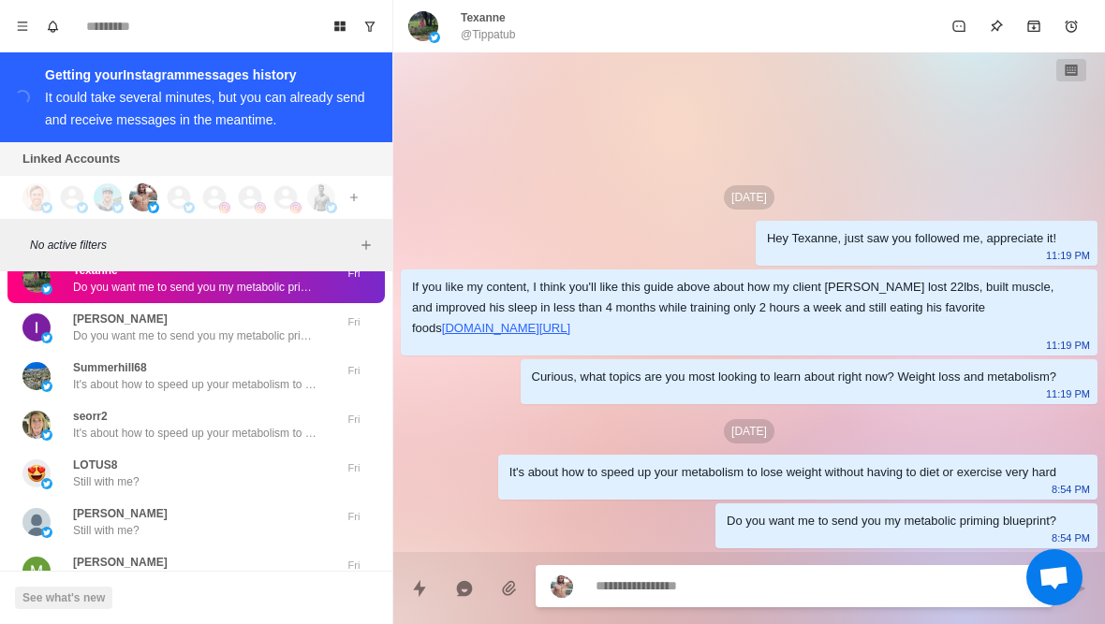
scroll to position [10835, 0]
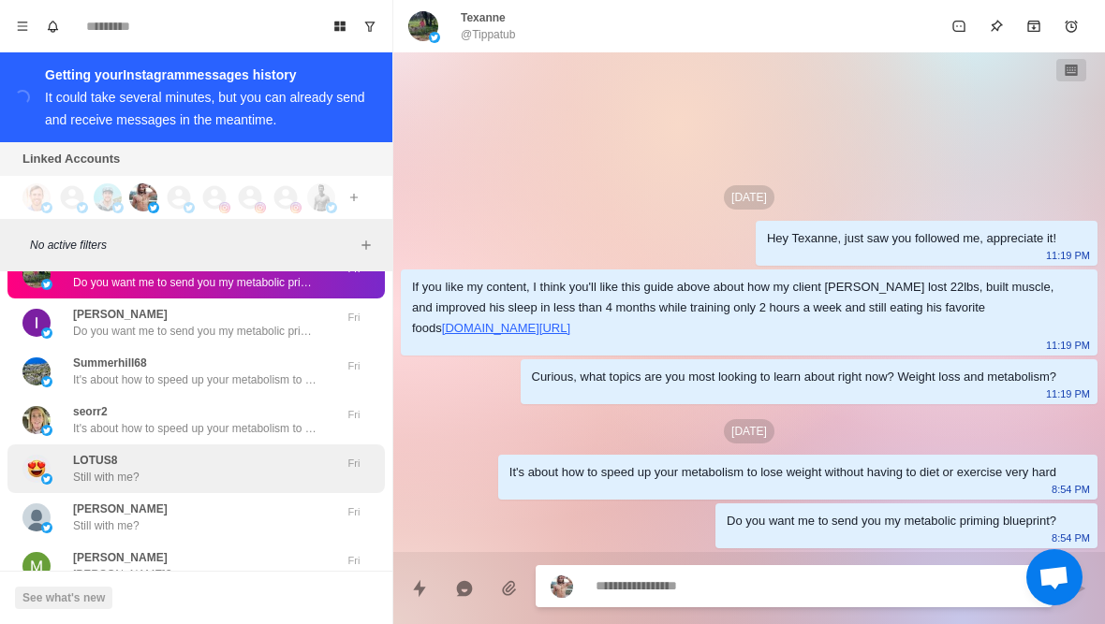
click at [210, 476] on div "LOTUS8 Still with me?" at bounding box center [176, 469] width 308 height 34
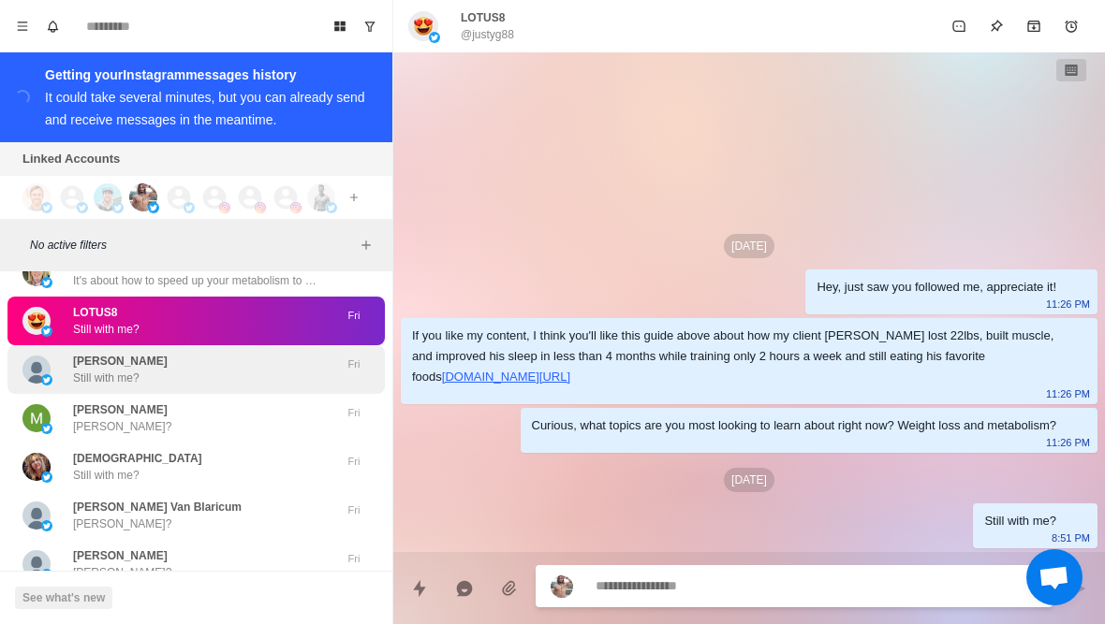
scroll to position [11037, 0]
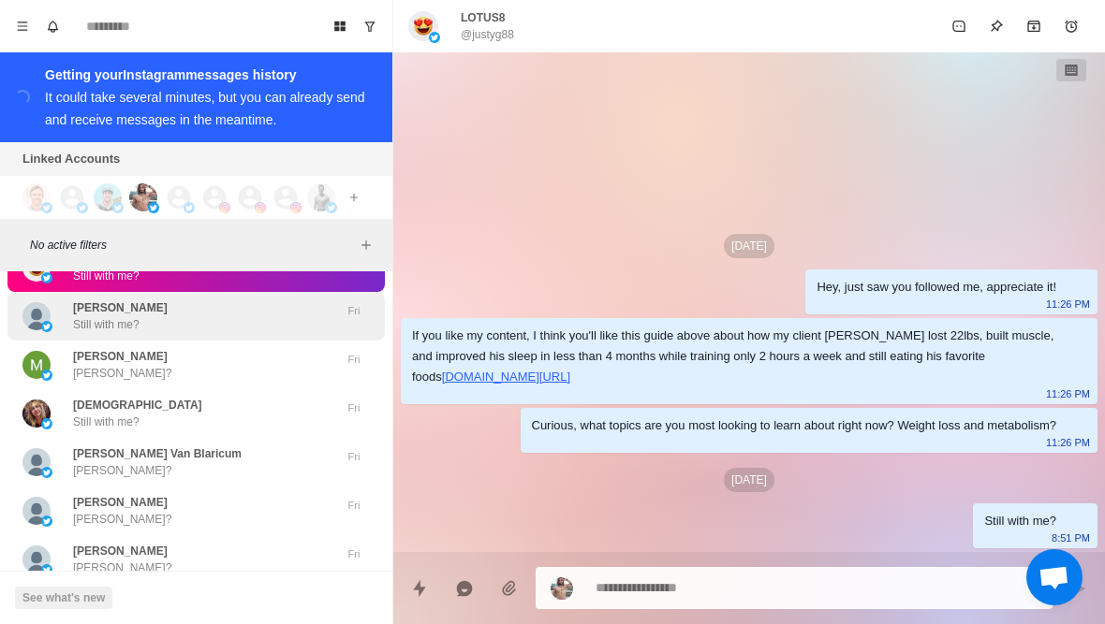
click at [159, 333] on div "C.A.Robb Still with me?" at bounding box center [176, 317] width 308 height 34
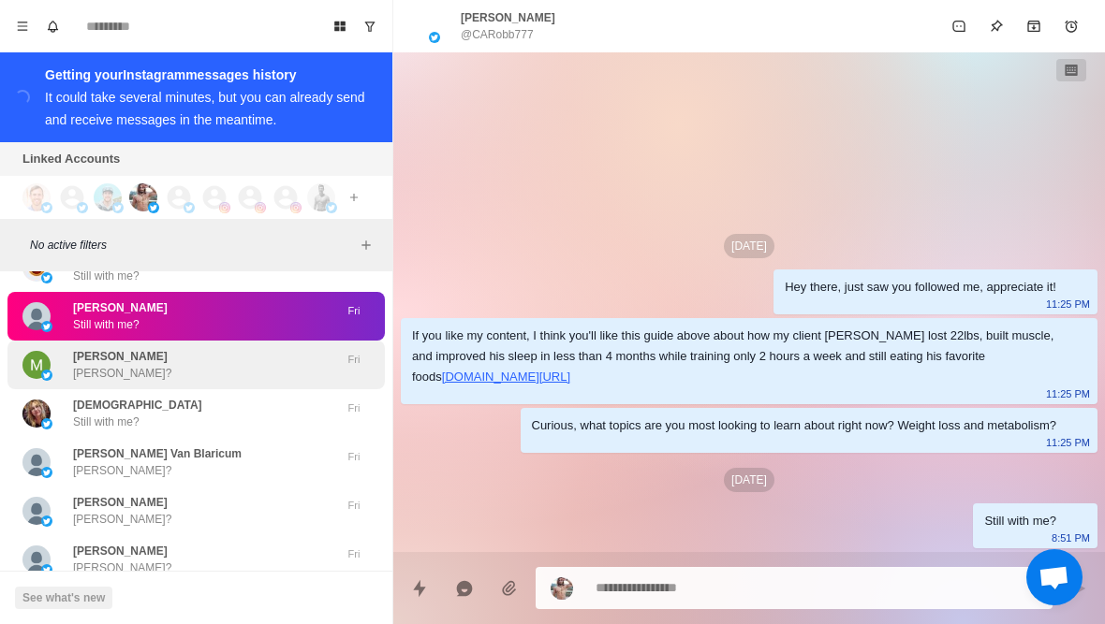
click at [161, 371] on div "Mason Kealy Mason?" at bounding box center [176, 365] width 308 height 34
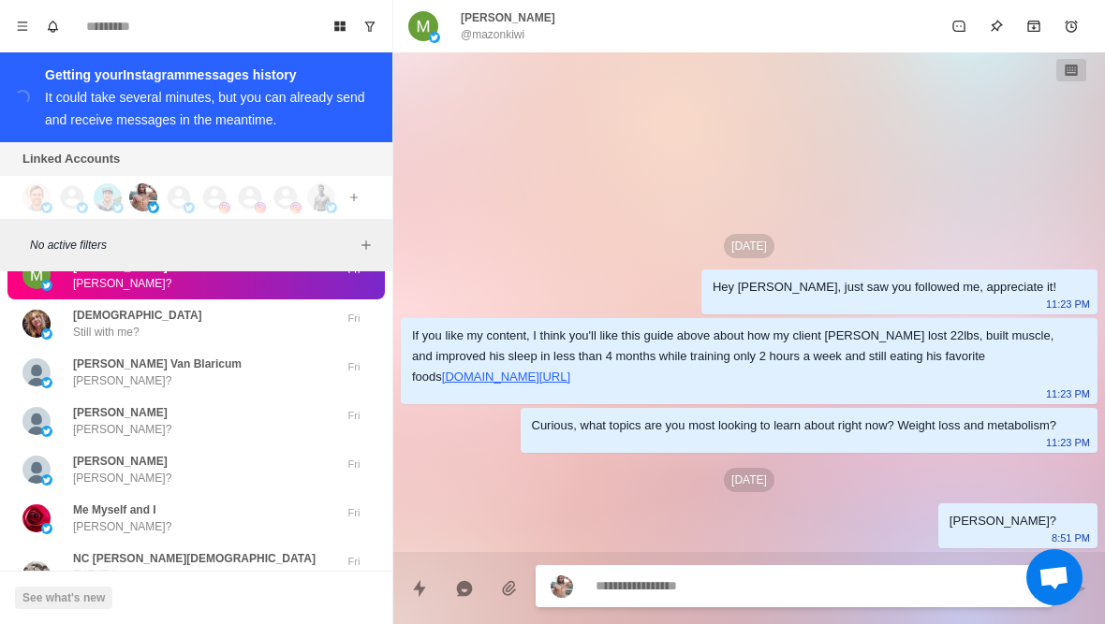
scroll to position [11138, 0]
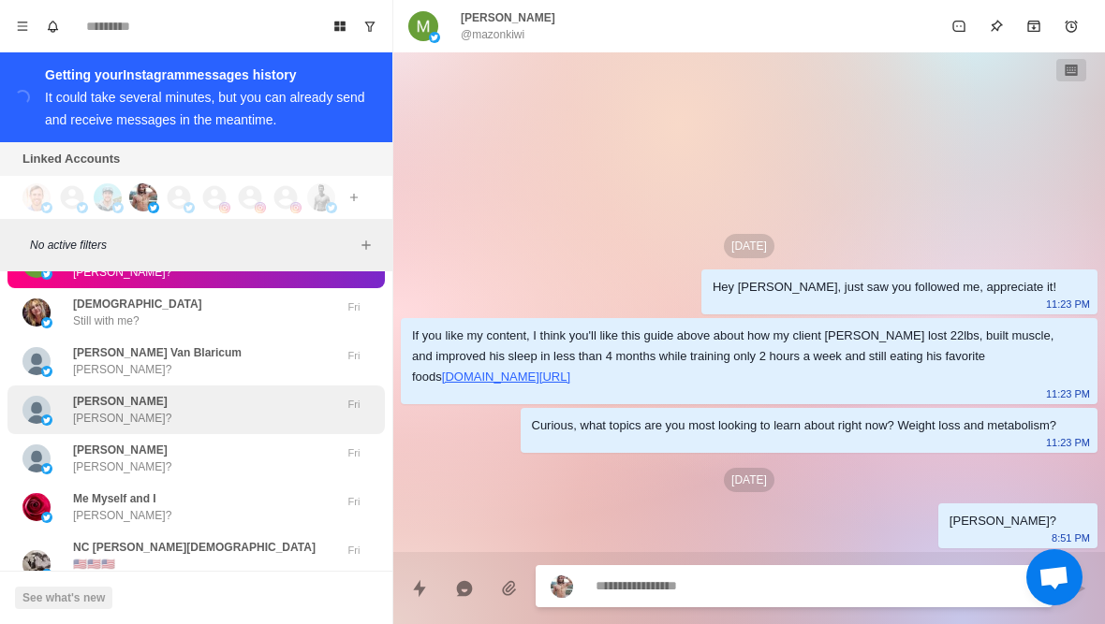
click at [161, 412] on div "Lance Lance?" at bounding box center [176, 410] width 308 height 34
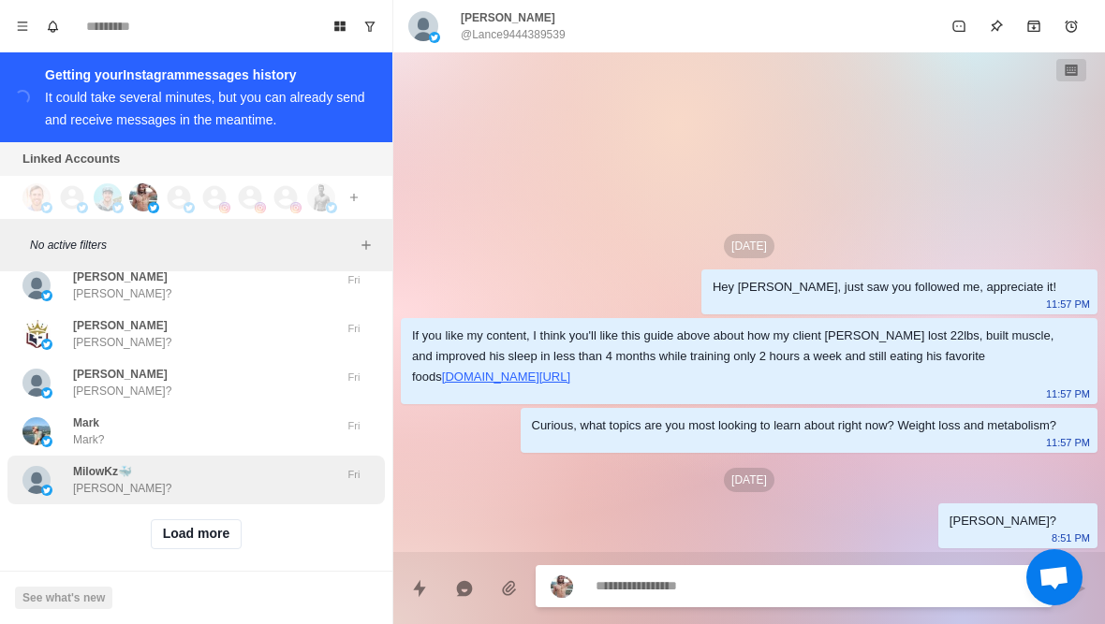
scroll to position [11619, 0]
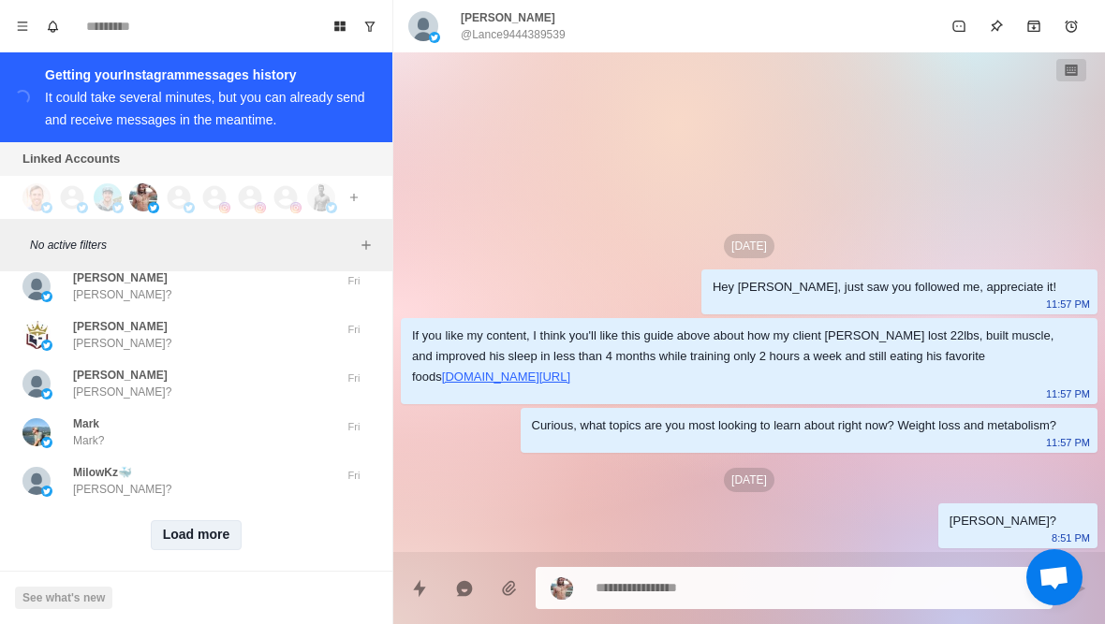
click at [193, 520] on button "Load more" at bounding box center [197, 535] width 92 height 30
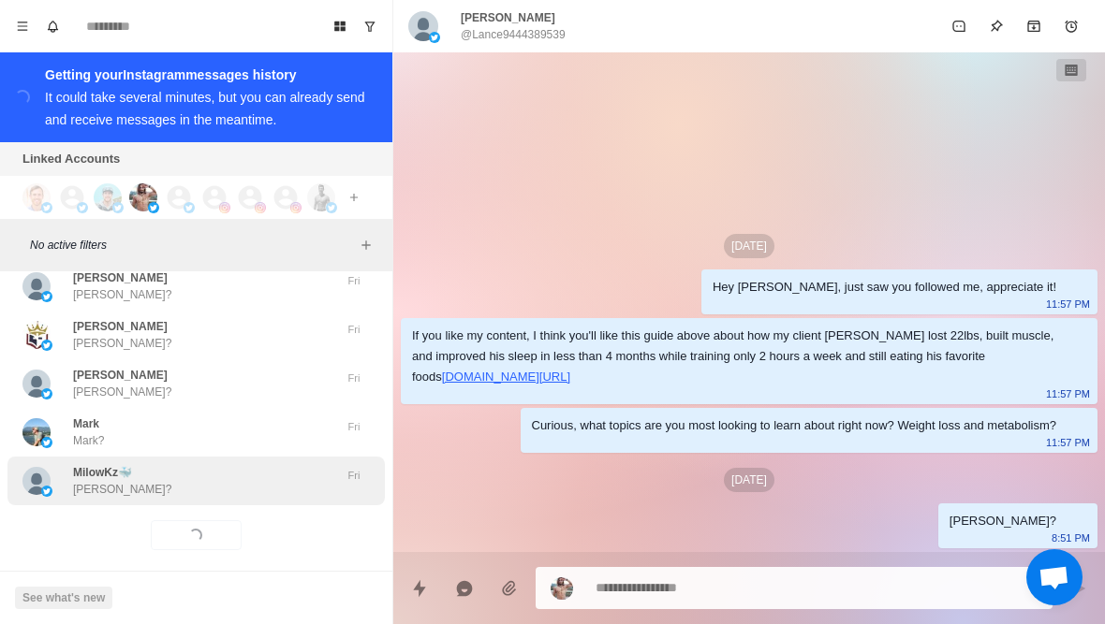
click at [240, 478] on div "MilowKz🐳 Milo?" at bounding box center [176, 481] width 308 height 34
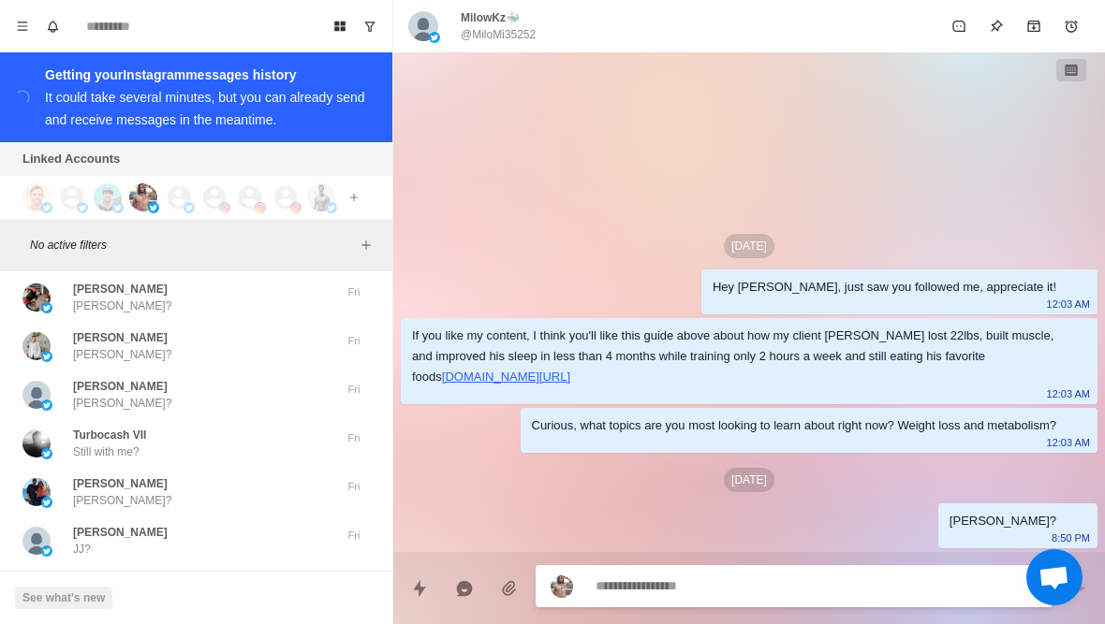
scroll to position [12388, 0]
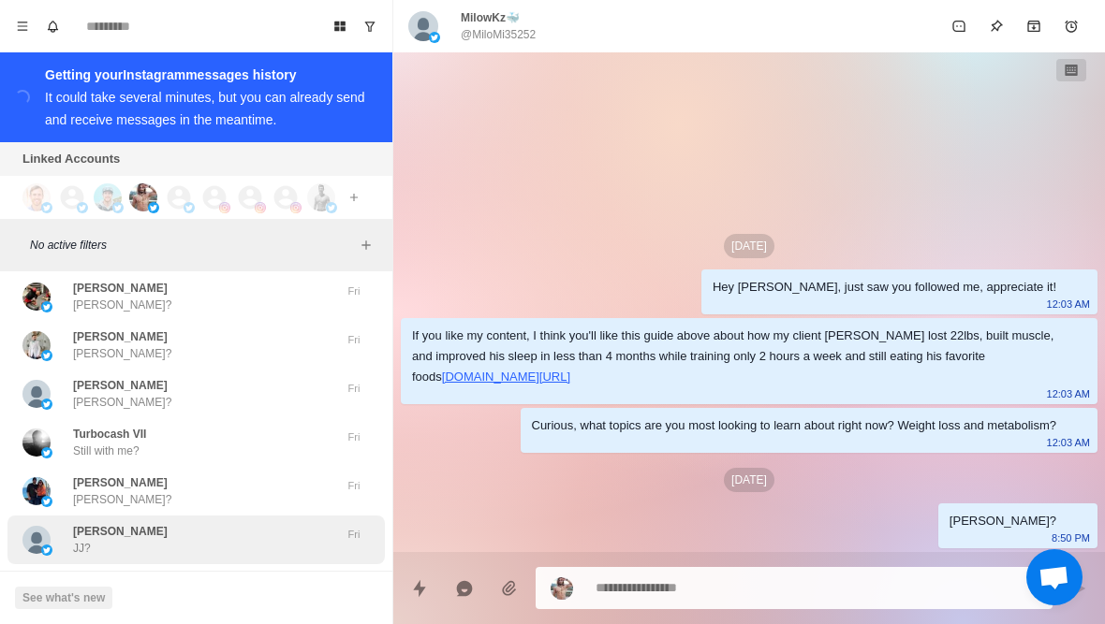
click at [209, 516] on div "JJ Eldredge JJ? Fri" at bounding box center [195, 540] width 377 height 49
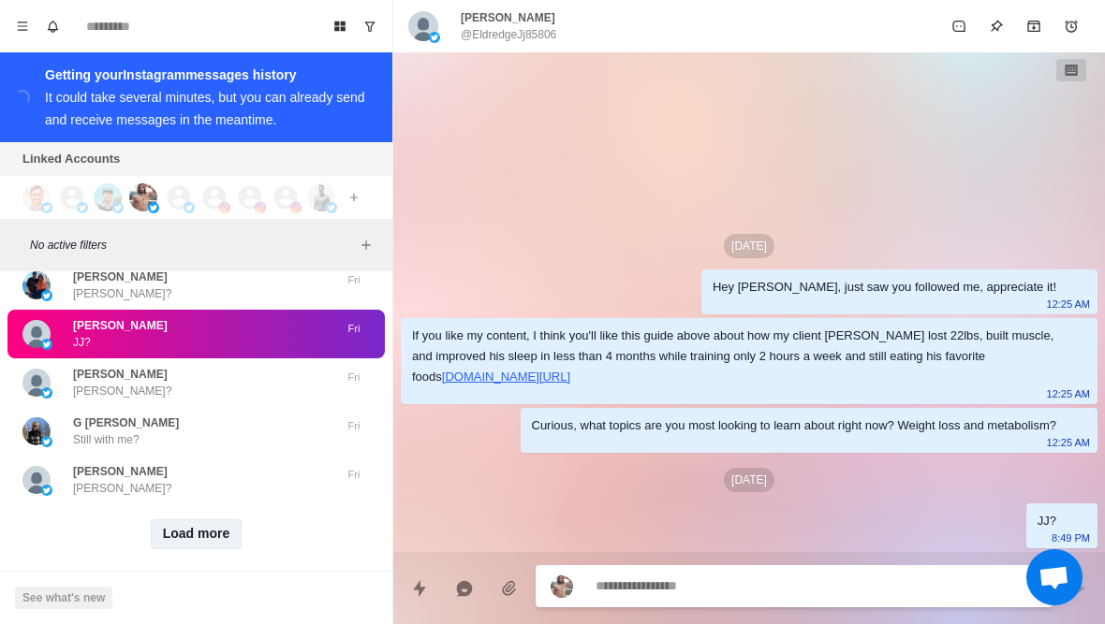
scroll to position [12593, 0]
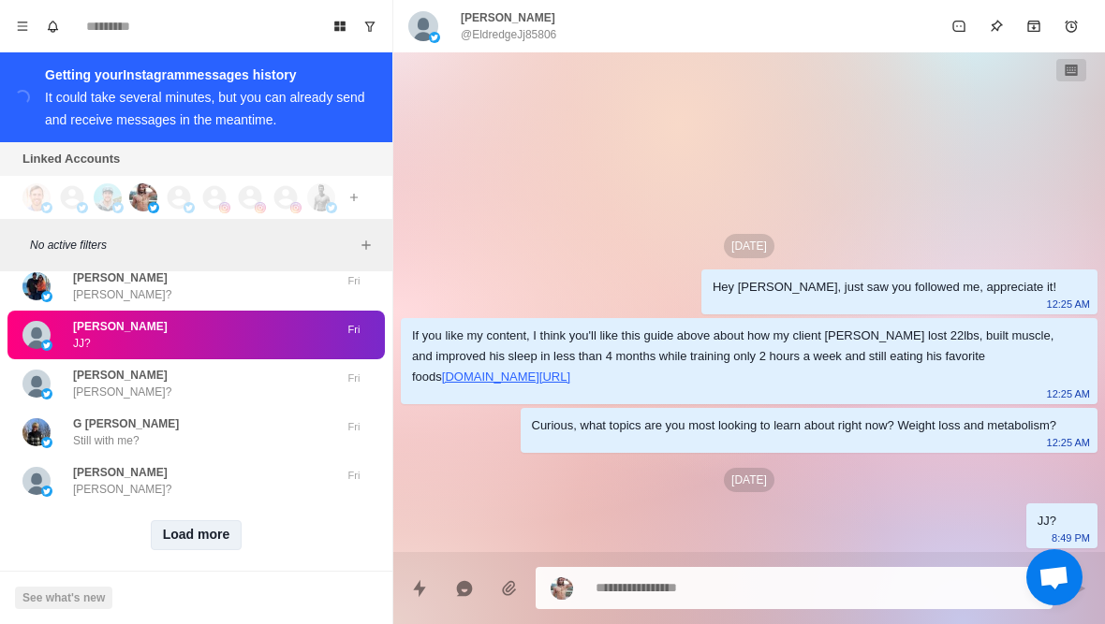
click at [198, 529] on button "Load more" at bounding box center [197, 535] width 92 height 30
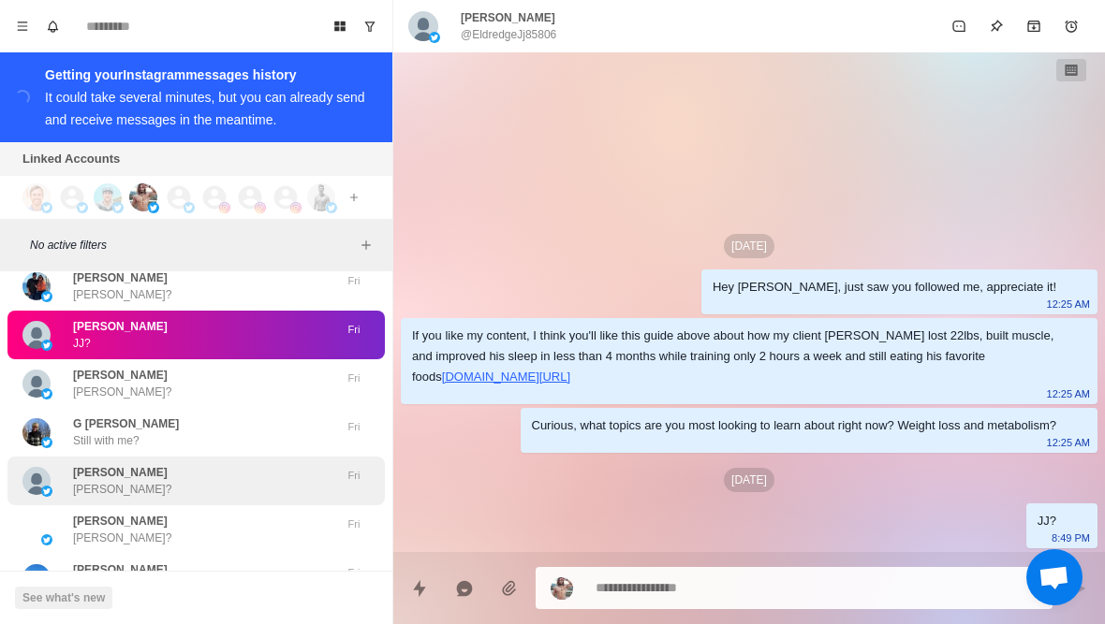
click at [242, 479] on div "Russell Minier Russell?" at bounding box center [176, 481] width 308 height 34
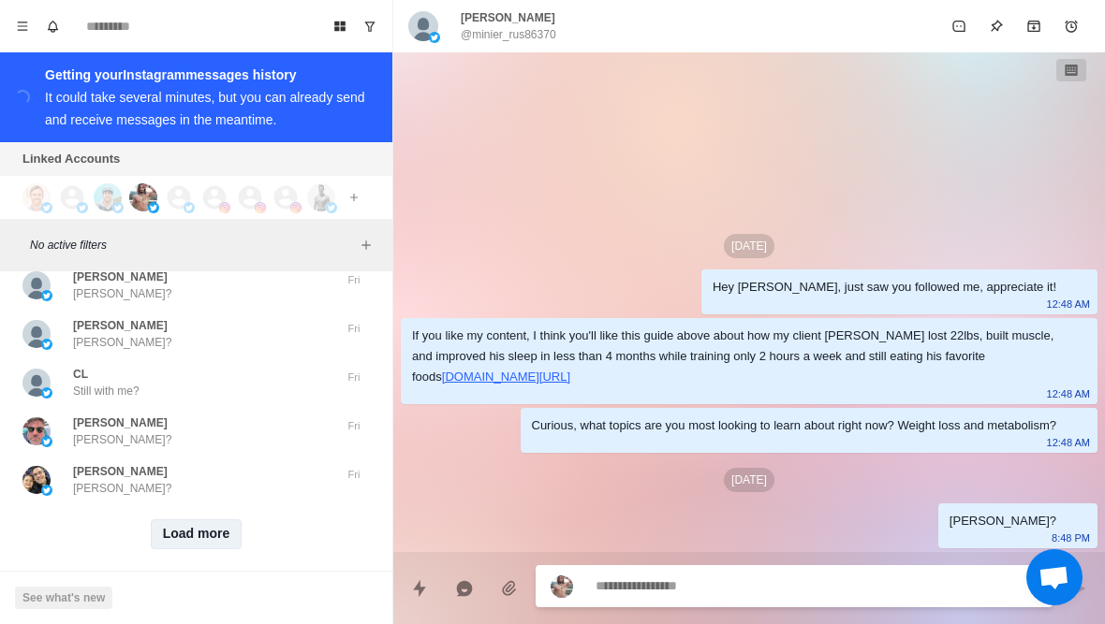
scroll to position [13566, 0]
click at [215, 520] on button "Load more" at bounding box center [197, 535] width 92 height 30
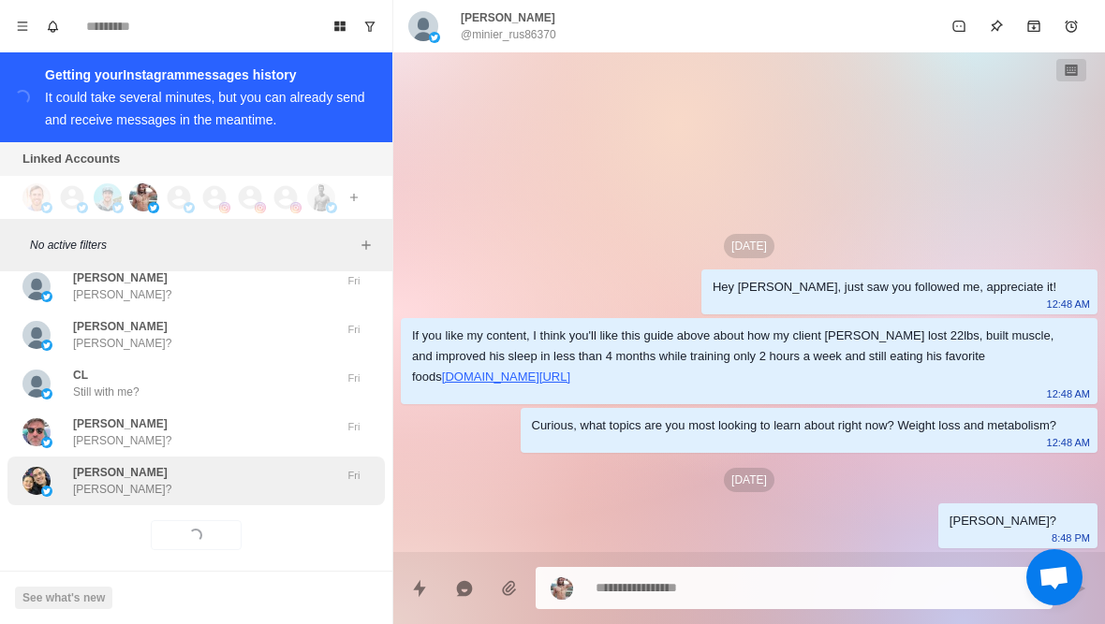
click at [271, 464] on div "Justin Boye Justin?" at bounding box center [176, 481] width 308 height 34
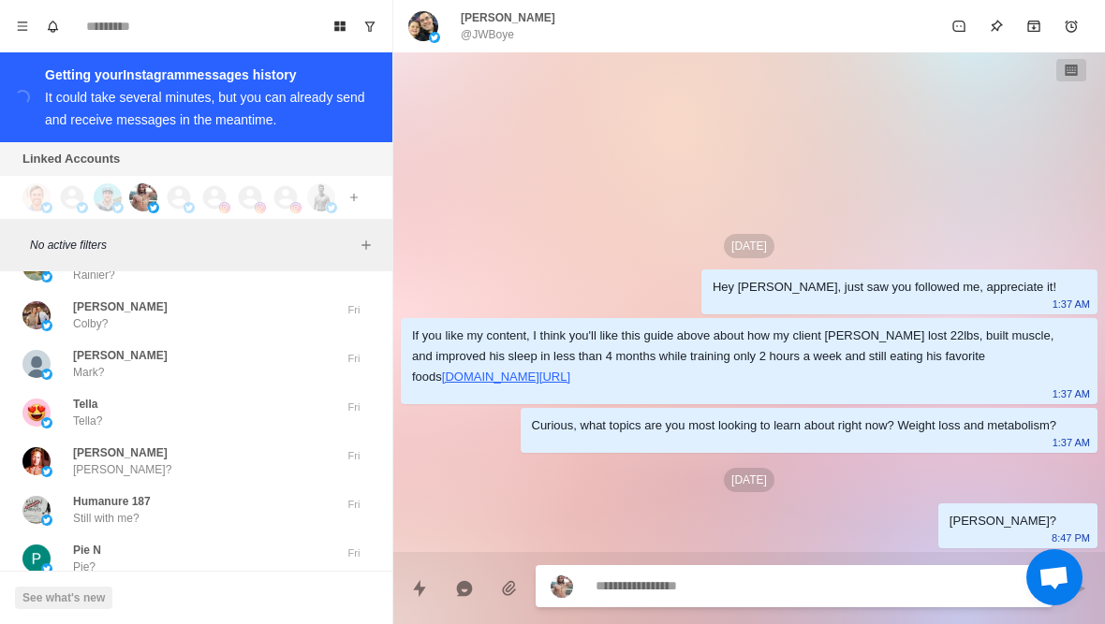
scroll to position [14073, 0]
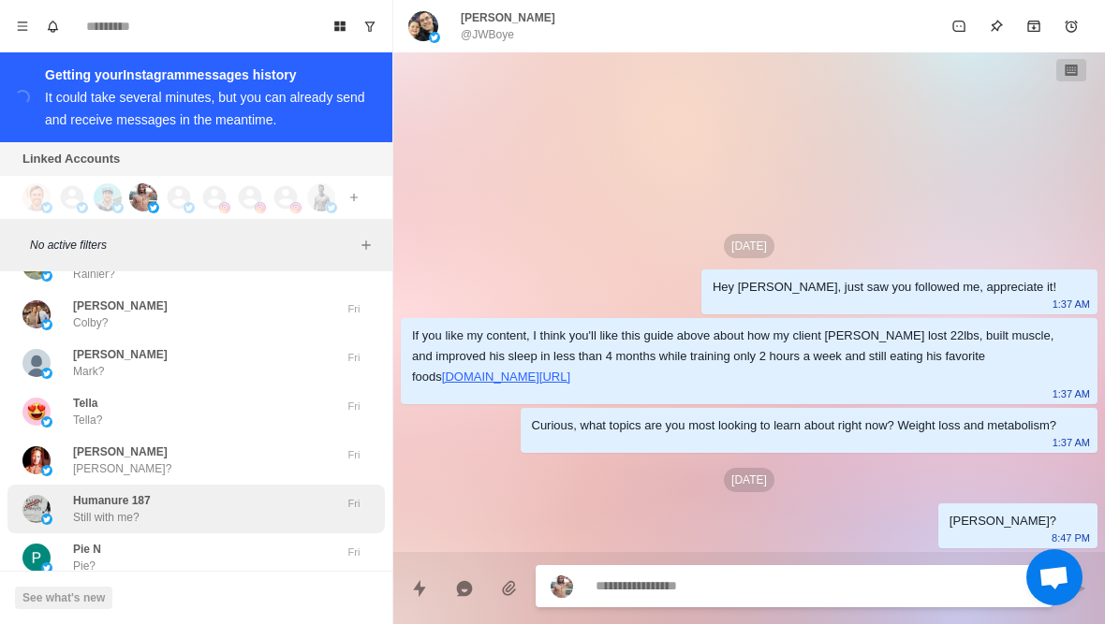
click at [233, 517] on div "Humanure 187 Still with me? Fri" at bounding box center [195, 509] width 377 height 49
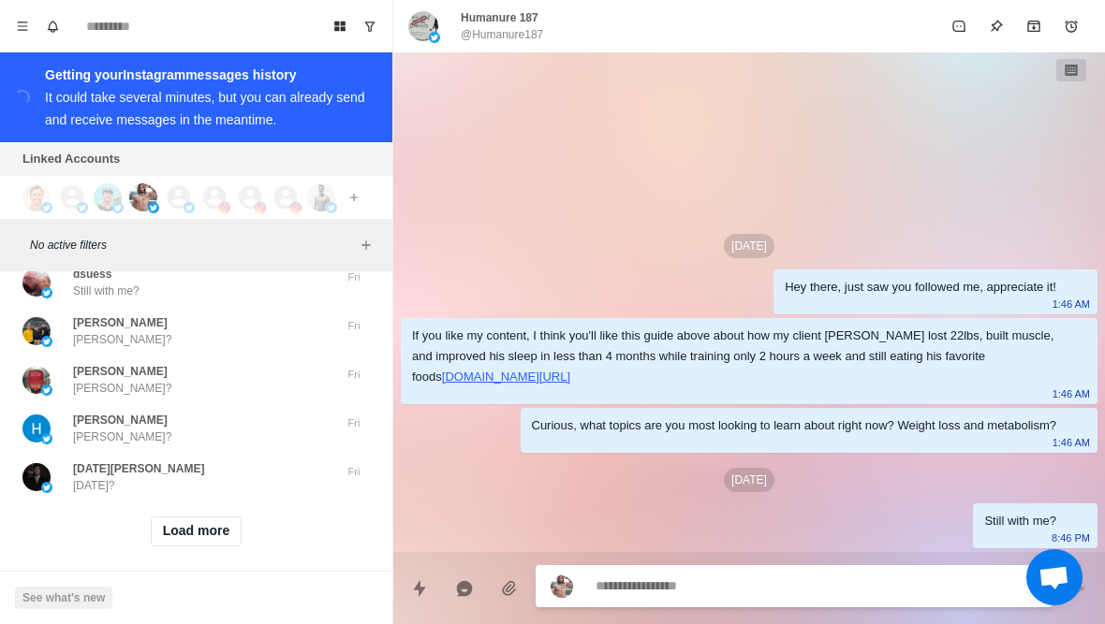
scroll to position [14540, 0]
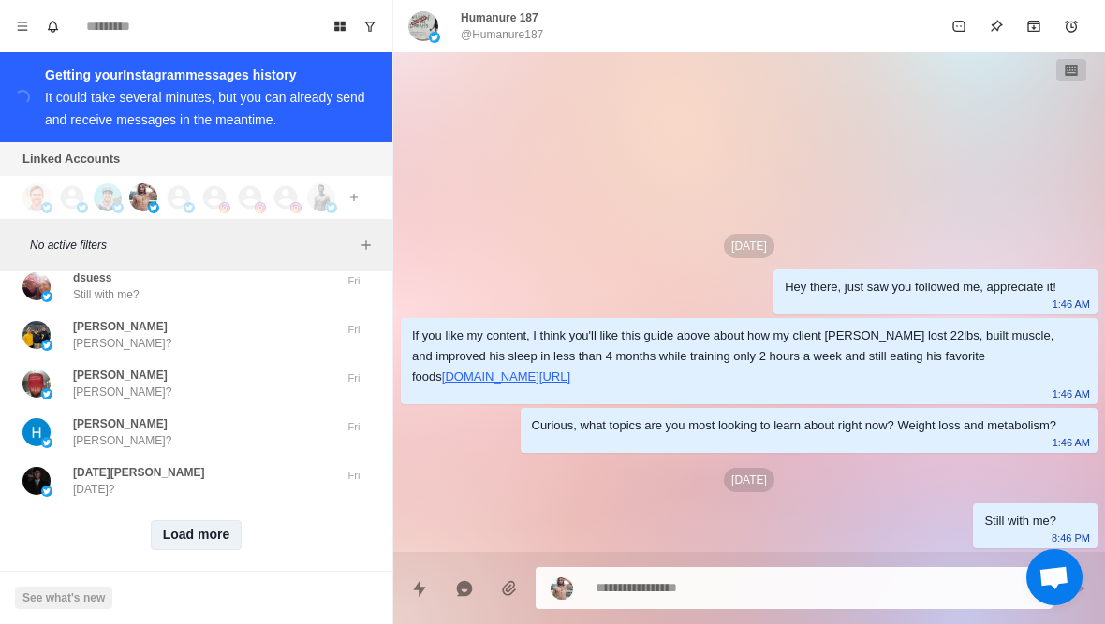
click at [220, 526] on button "Load more" at bounding box center [197, 535] width 92 height 30
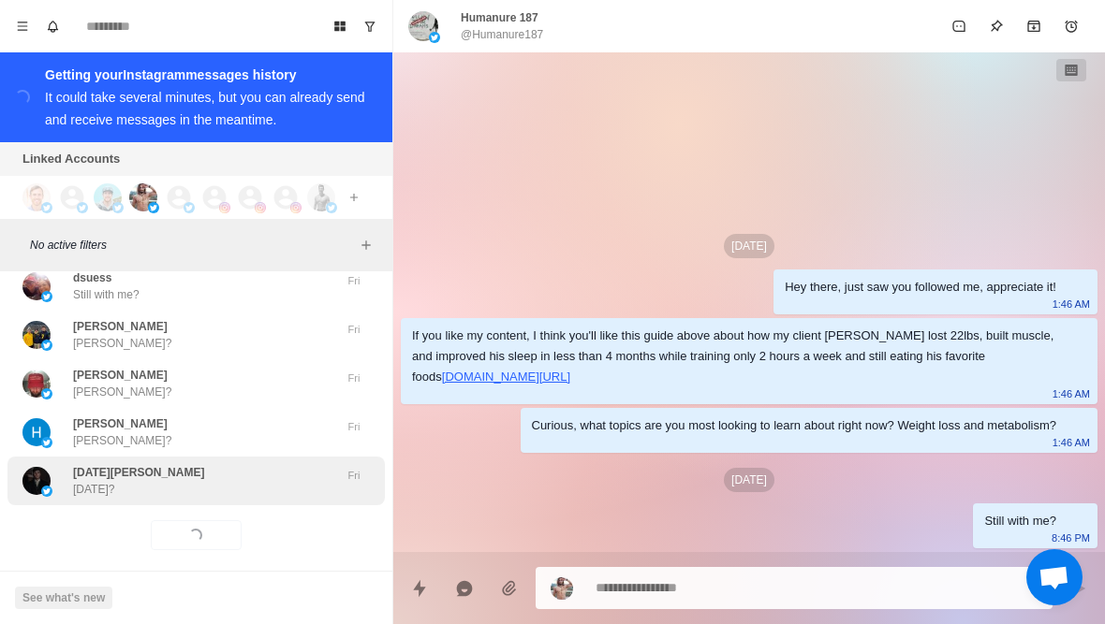
click at [278, 475] on div "Raja vikram Raja?" at bounding box center [176, 481] width 308 height 34
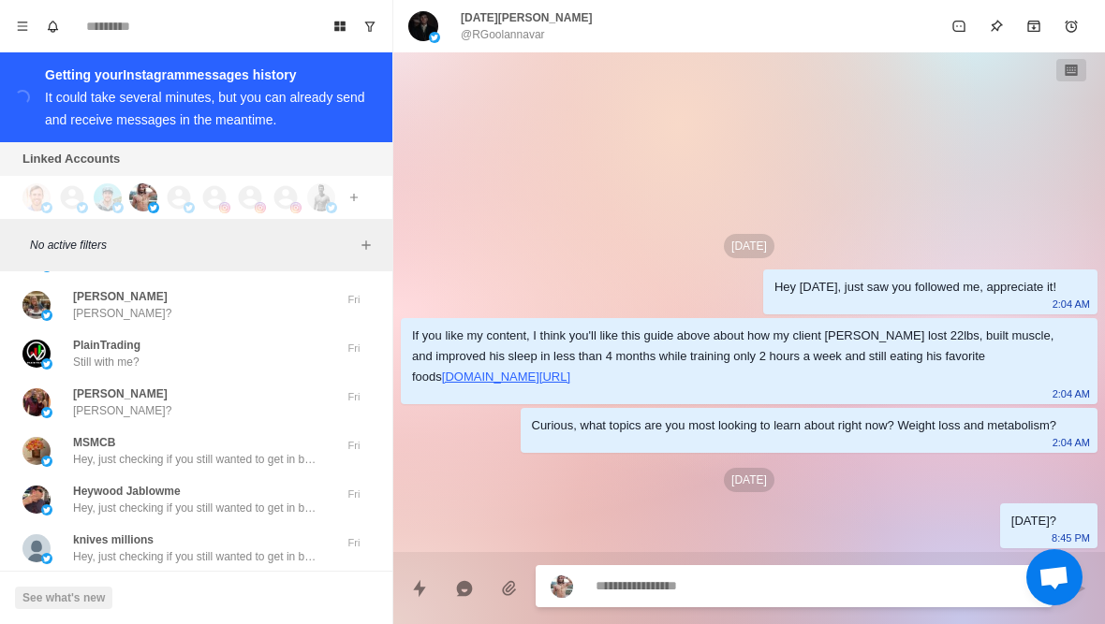
scroll to position [15041, 0]
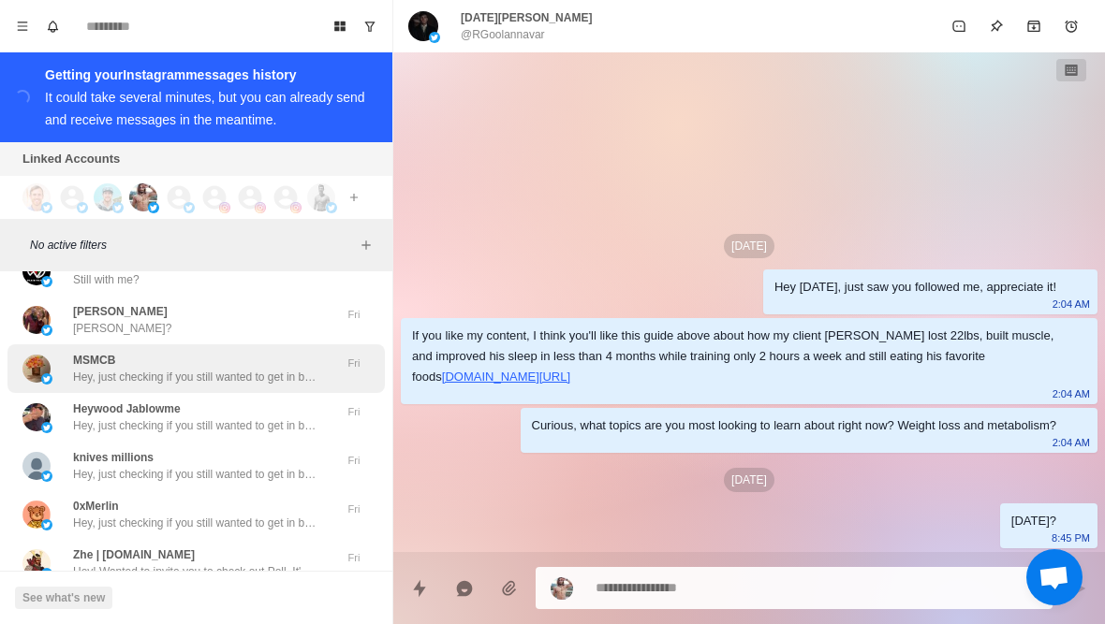
click at [189, 372] on div "MSMCB Hey, just checking if you still wanted to get in better shape? Fri" at bounding box center [195, 368] width 377 height 49
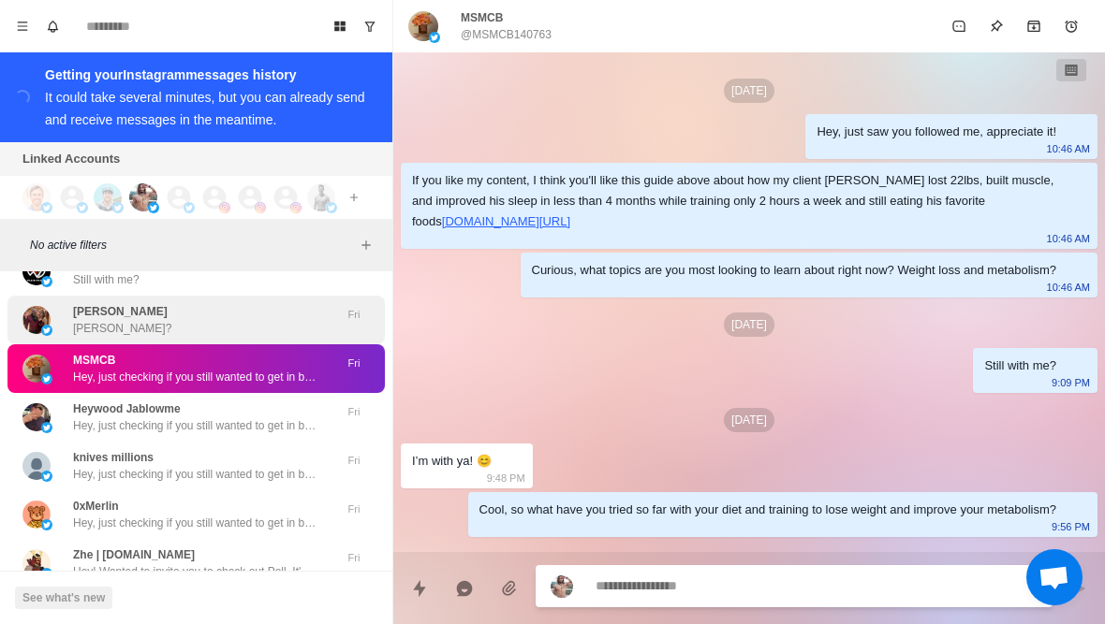
scroll to position [180, 0]
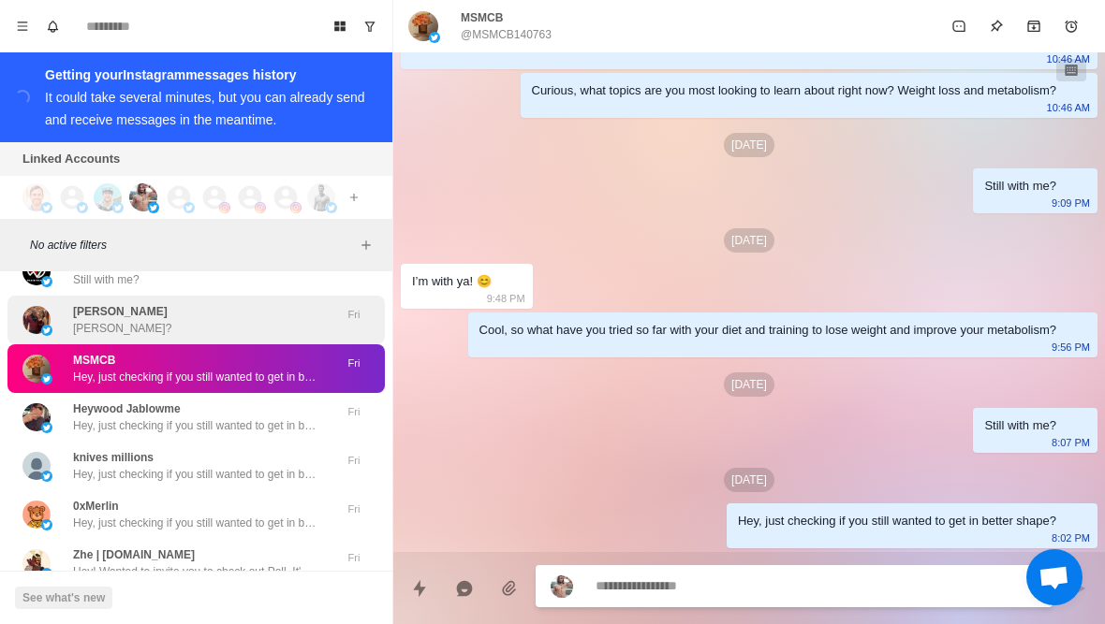
click at [193, 310] on div "NICK LUCAS Nick?" at bounding box center [176, 320] width 308 height 34
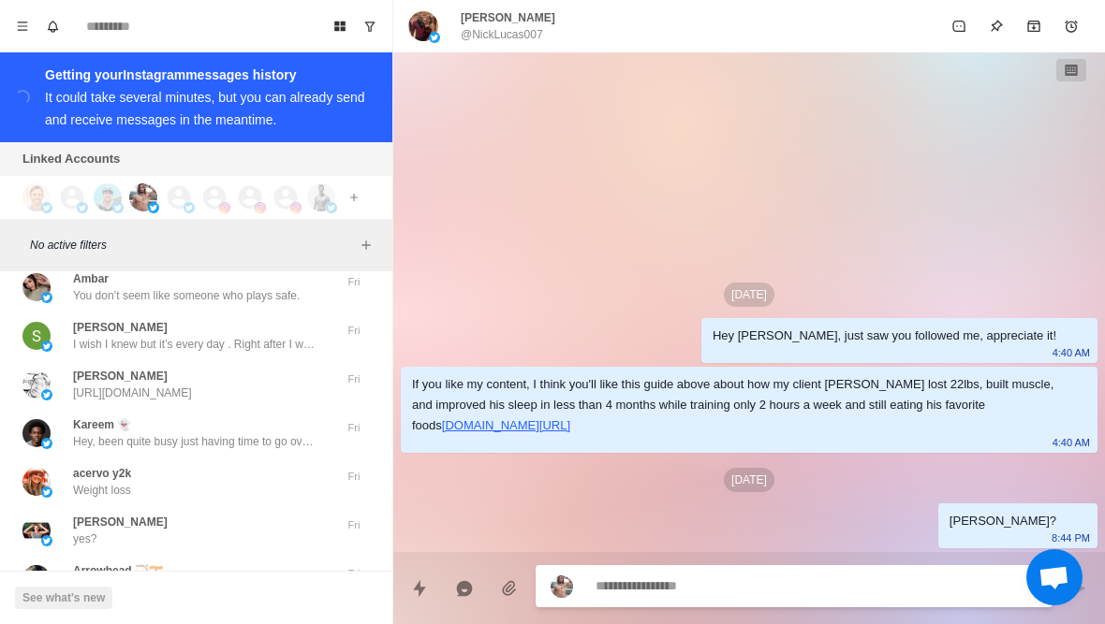
scroll to position [15443, 0]
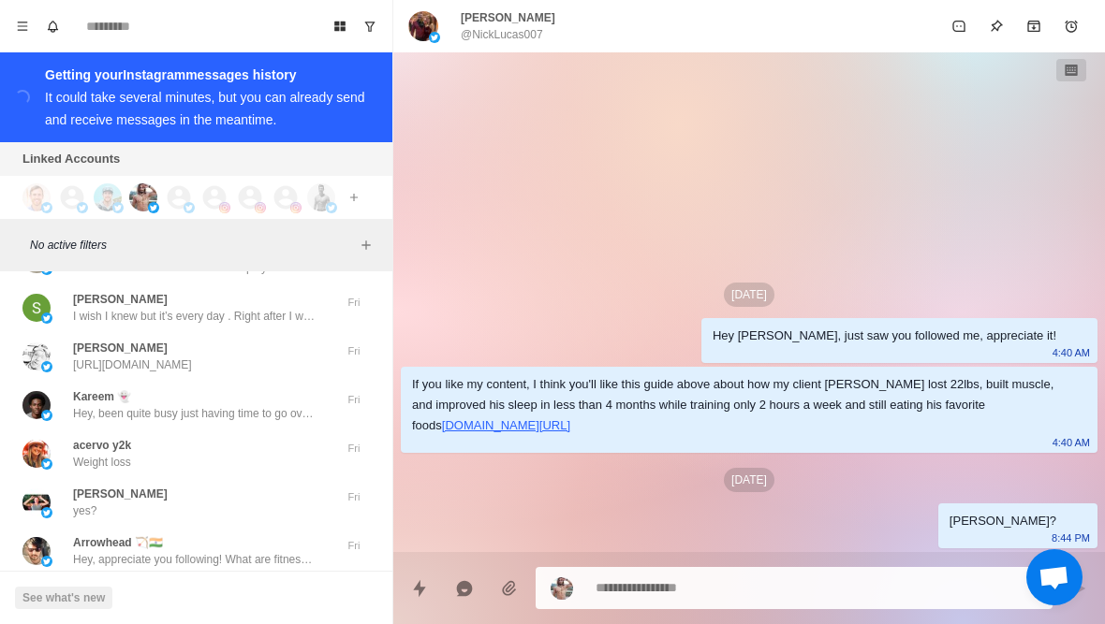
click at [211, 270] on div "No active filters" at bounding box center [196, 245] width 392 height 52
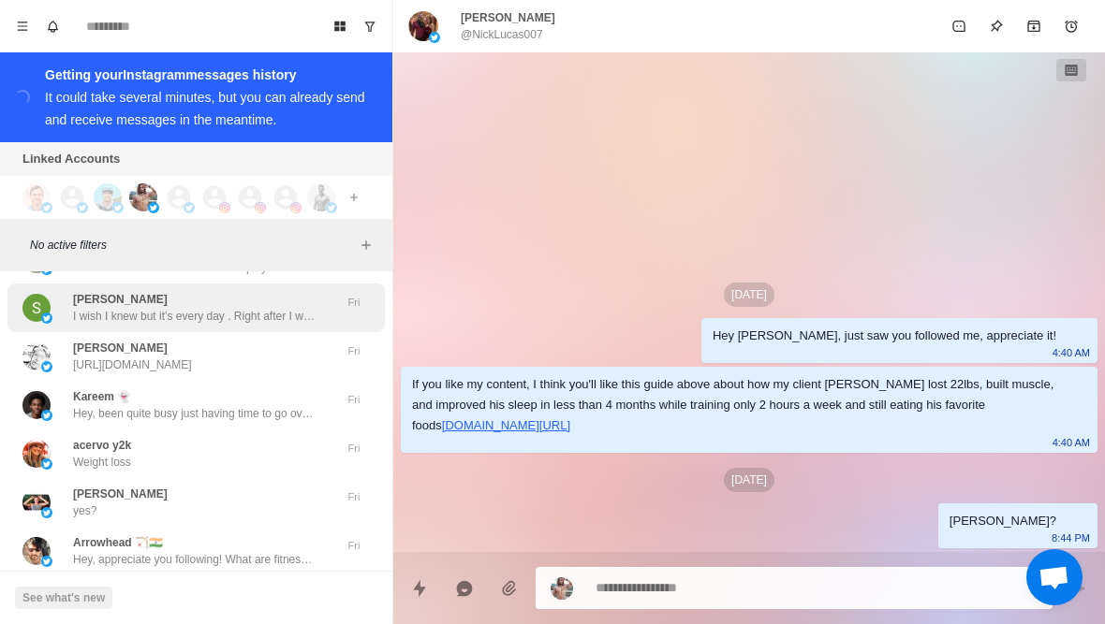
click at [209, 308] on p "I wish I knew but it’s every day . Right after I wake up for the day I am so sl…" at bounding box center [194, 316] width 243 height 17
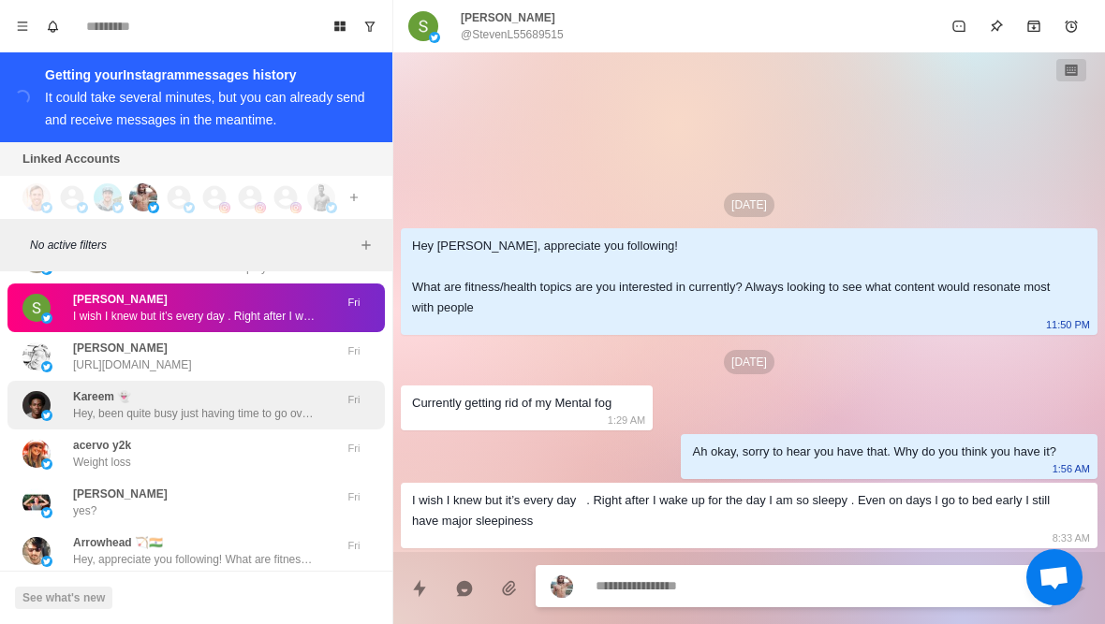
scroll to position [15451, 0]
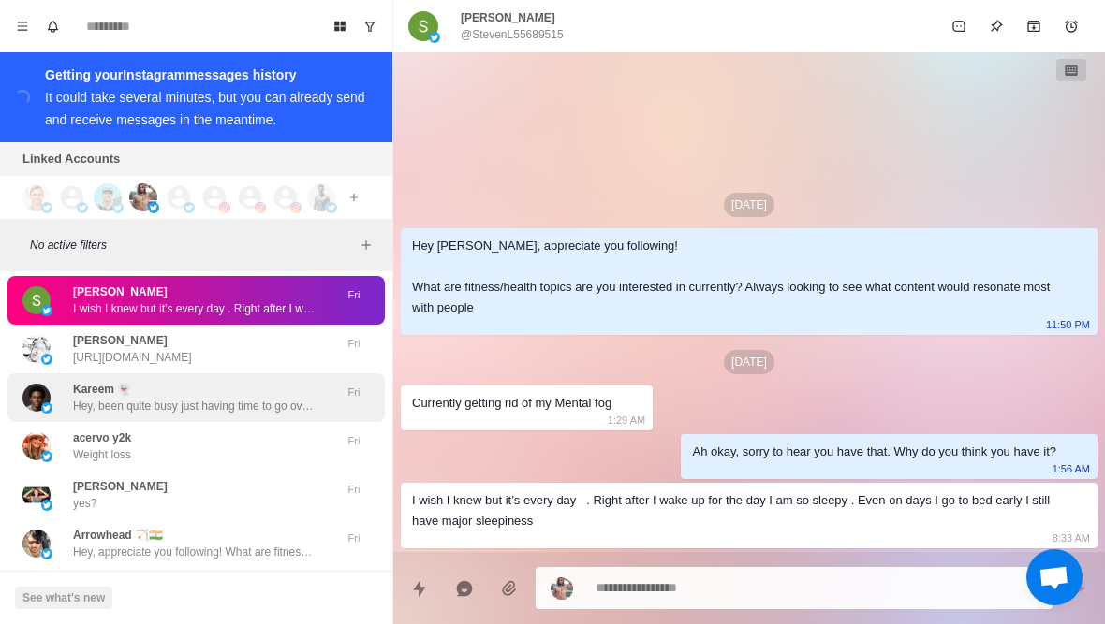
click at [223, 398] on p "Hey, been quite busy just having time to go over my messages" at bounding box center [194, 406] width 243 height 17
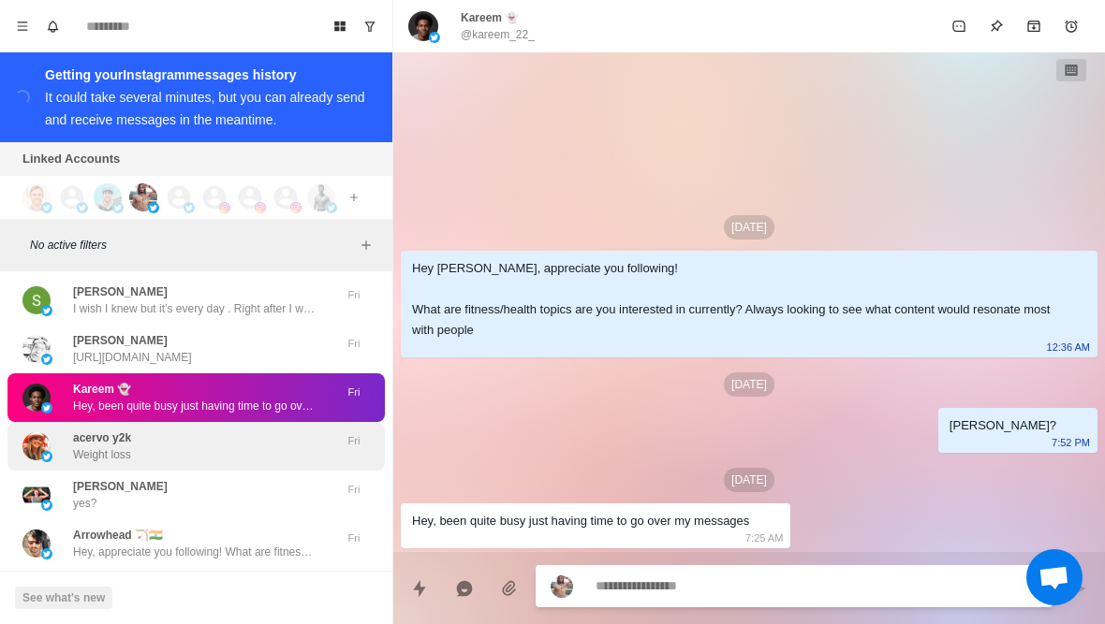
click at [217, 437] on div "acervo y2k Weight loss" at bounding box center [176, 447] width 308 height 34
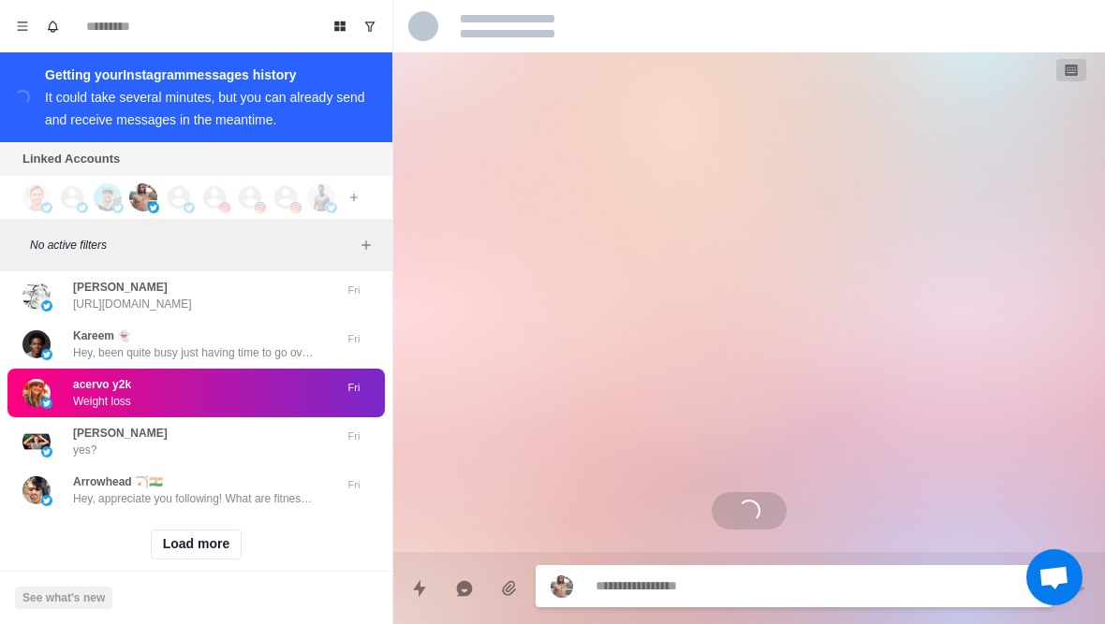
scroll to position [15509, 0]
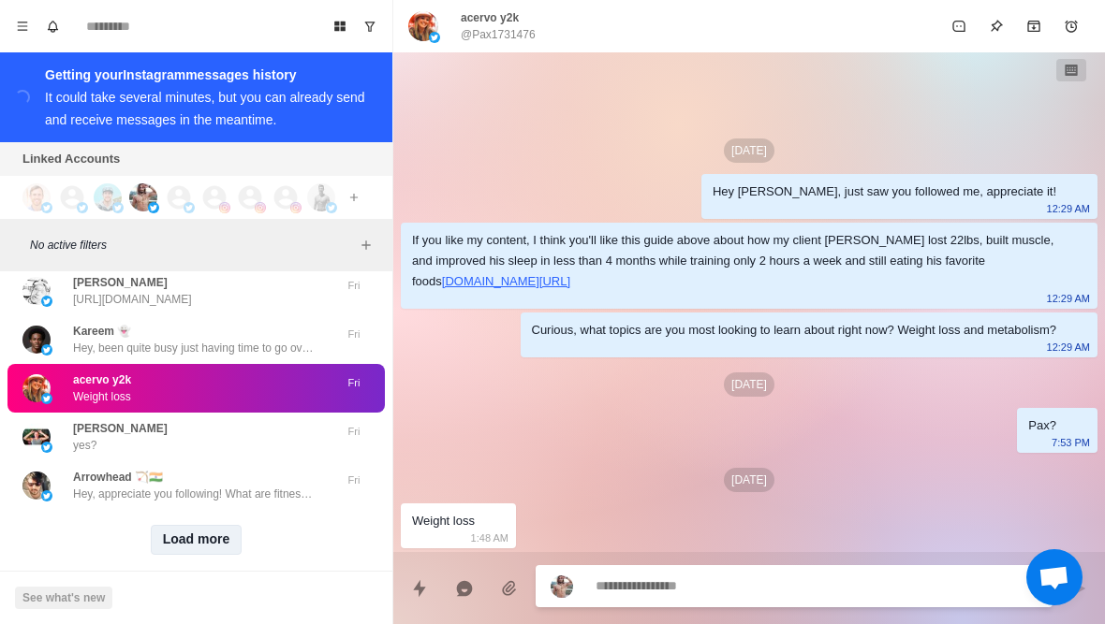
click at [207, 525] on button "Load more" at bounding box center [197, 540] width 92 height 30
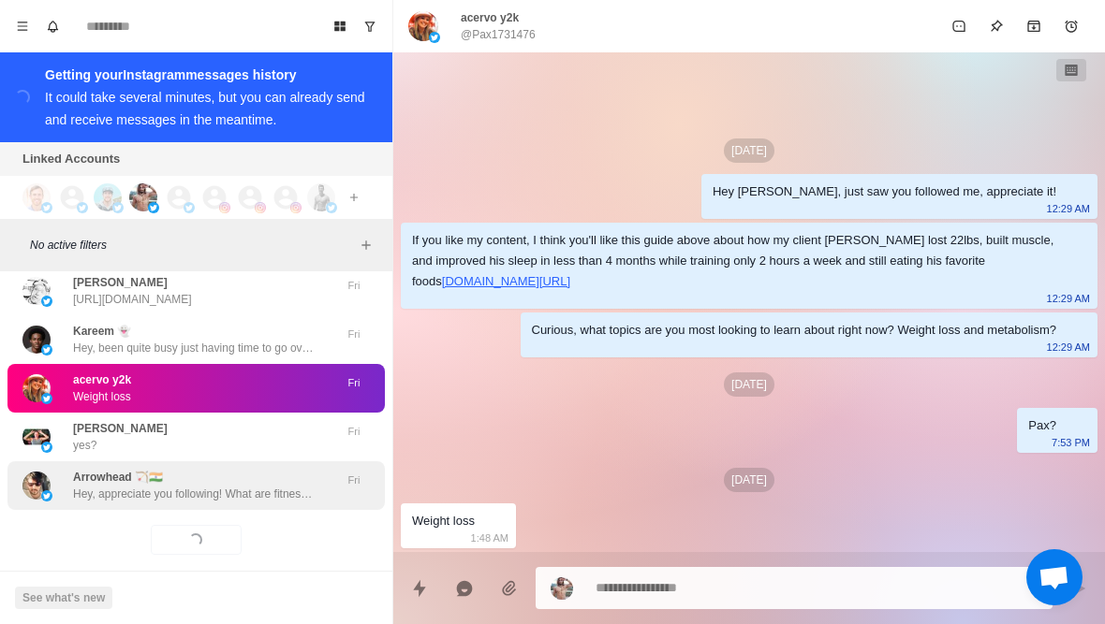
click at [247, 487] on div "Arrowhead 🏹🇮🇳 Hey, appreciate you following! What are fitness/health topics are…" at bounding box center [195, 486] width 377 height 49
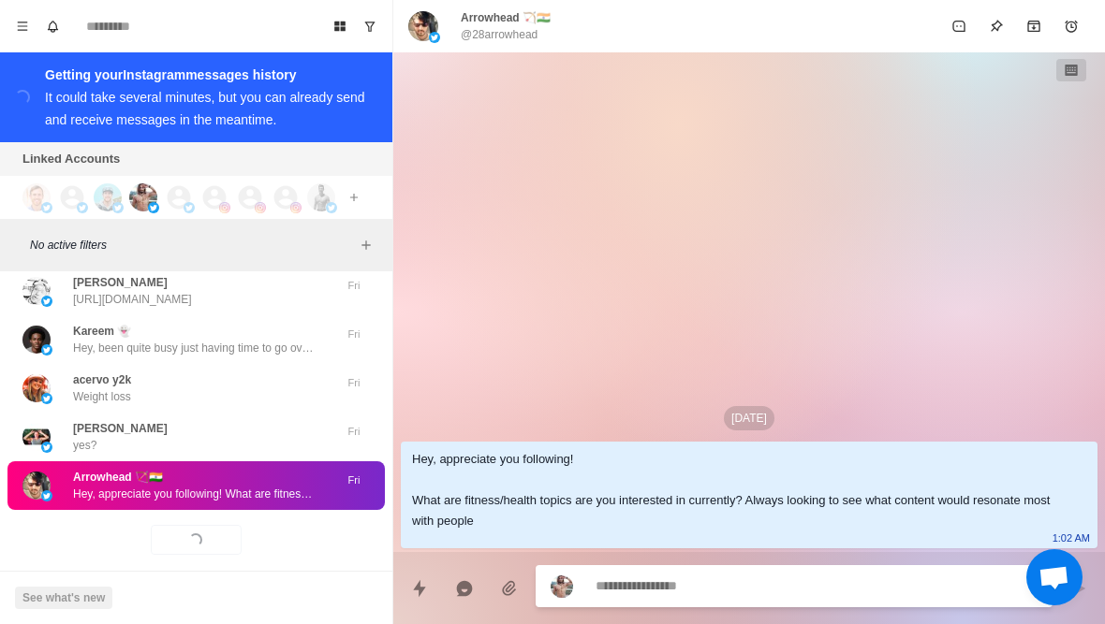
type textarea "*"
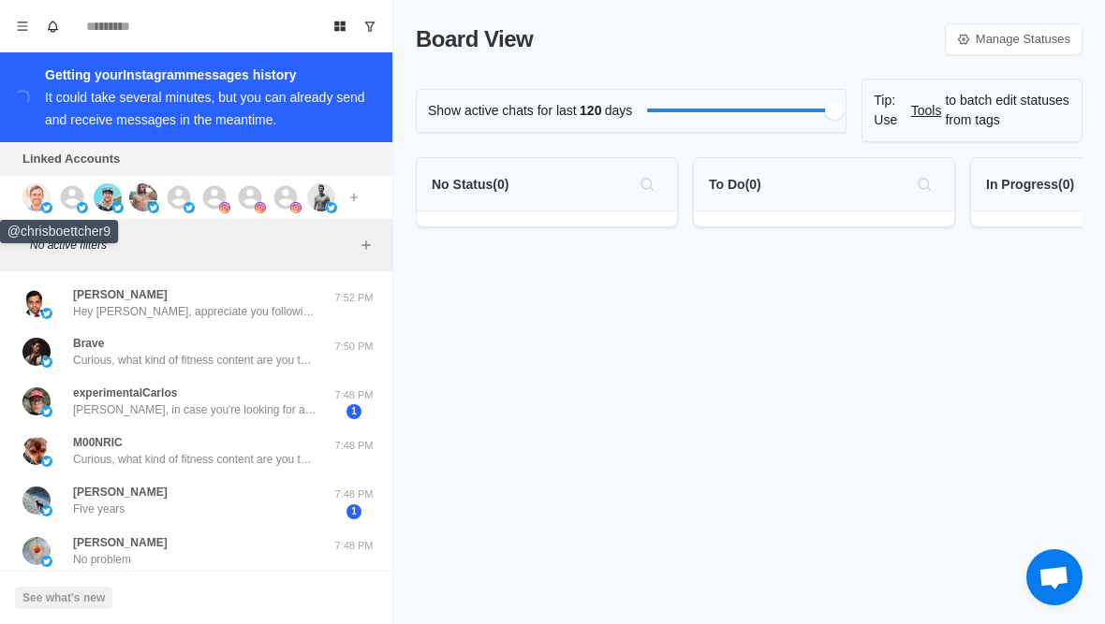
click at [37, 194] on img at bounding box center [36, 197] width 28 height 28
click at [111, 195] on img at bounding box center [108, 197] width 28 height 28
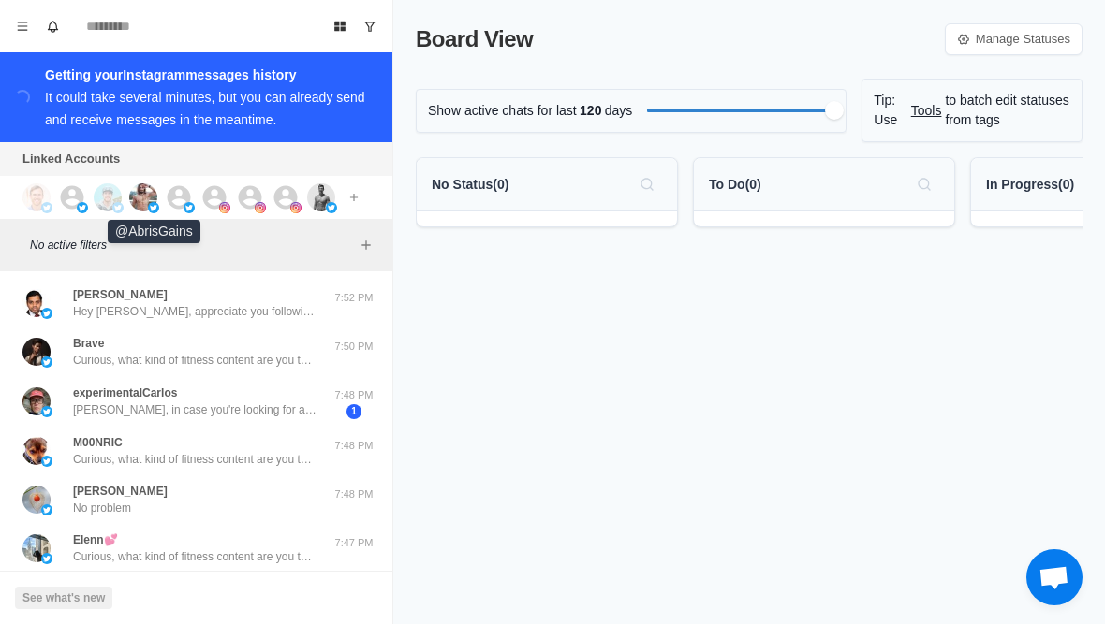
click at [149, 198] on img at bounding box center [143, 197] width 28 height 28
click at [183, 199] on icon at bounding box center [179, 196] width 23 height 23
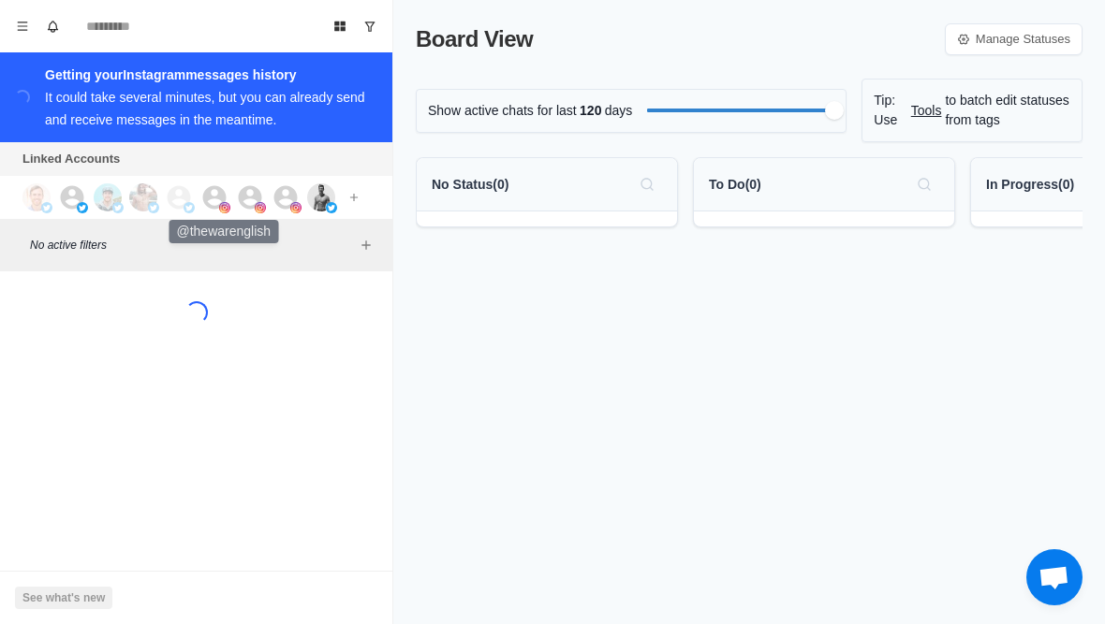
click at [205, 201] on icon at bounding box center [214, 196] width 23 height 23
click at [246, 196] on icon at bounding box center [250, 196] width 23 height 23
click at [280, 198] on icon at bounding box center [285, 196] width 23 height 23
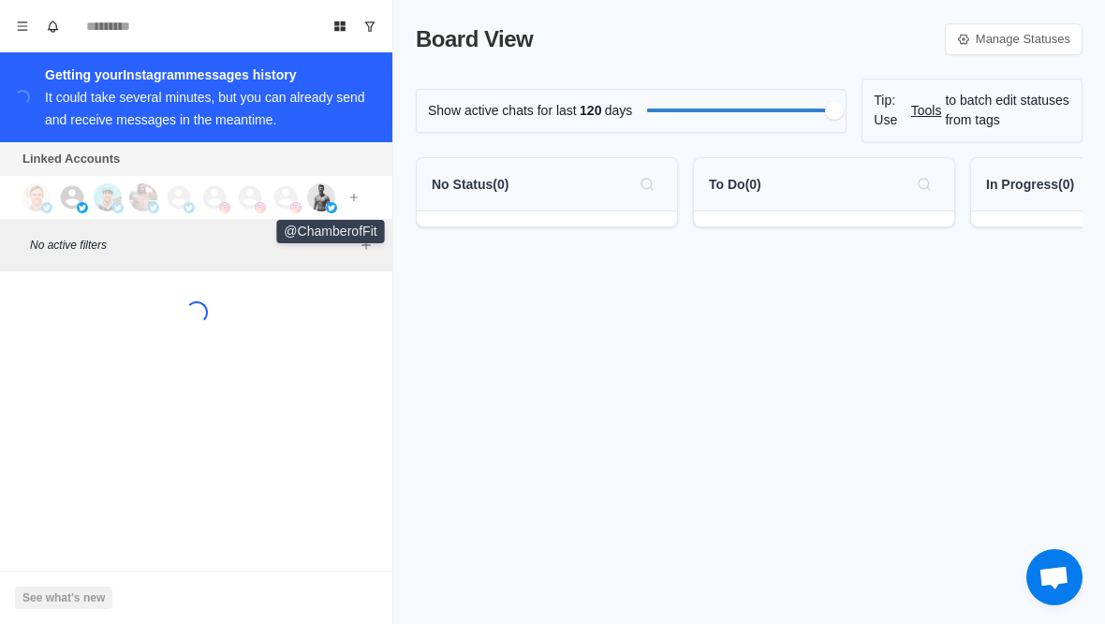
click at [315, 193] on img at bounding box center [321, 197] width 28 height 28
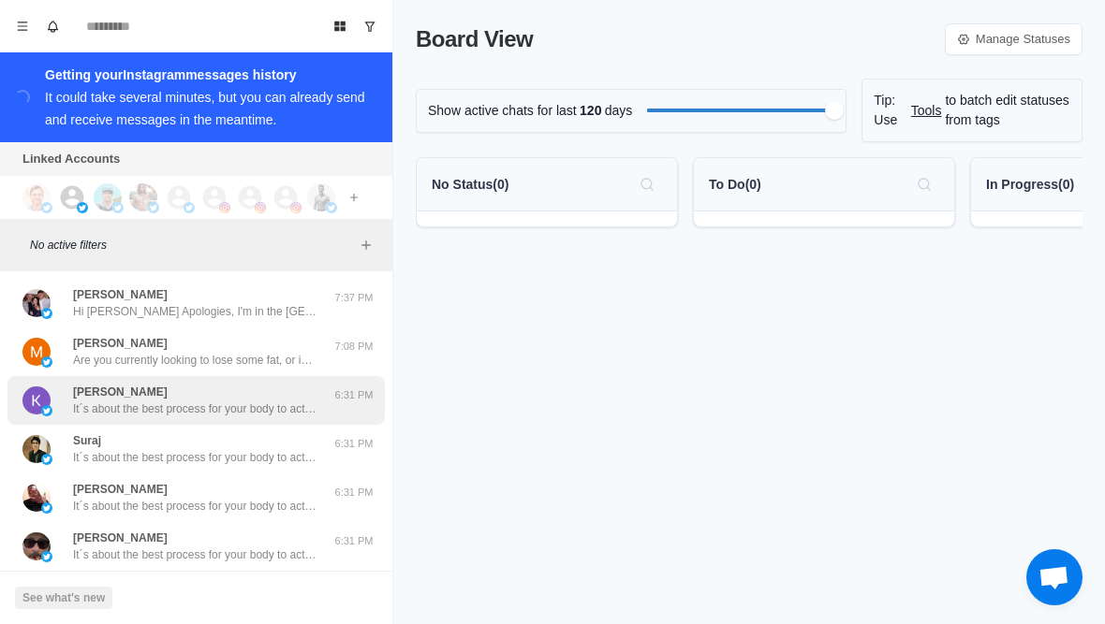
click at [193, 379] on div "Kaniga Ramu It´s about the best process for your body to actually burn fat (it´…" at bounding box center [195, 400] width 377 height 49
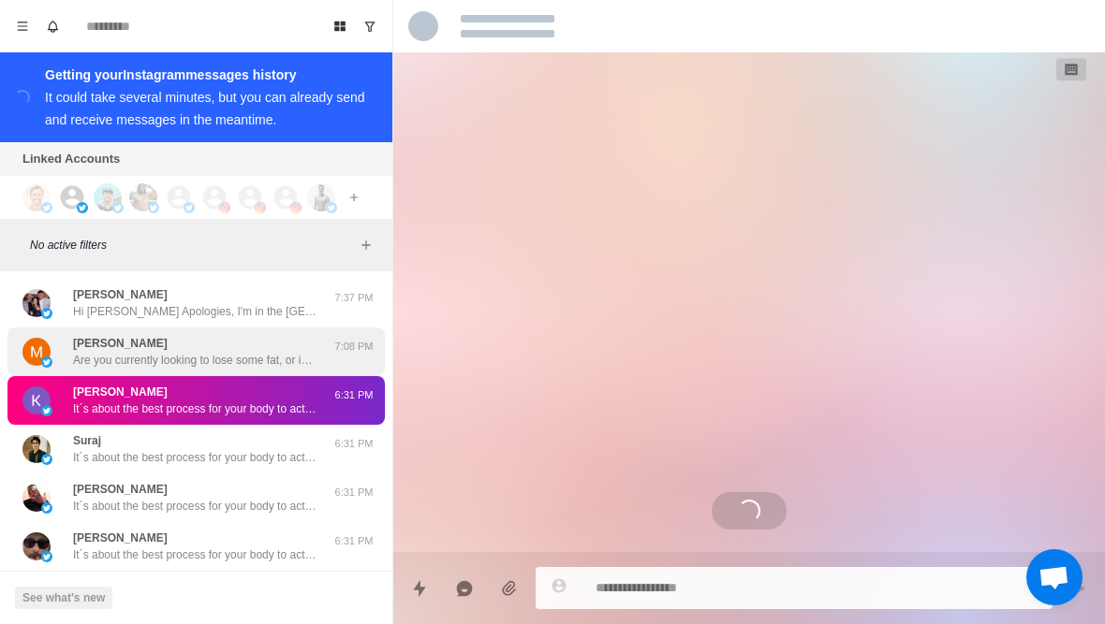
click at [214, 359] on p "Are you currently looking to lose some fat, or is it more about maintaining?" at bounding box center [194, 360] width 243 height 17
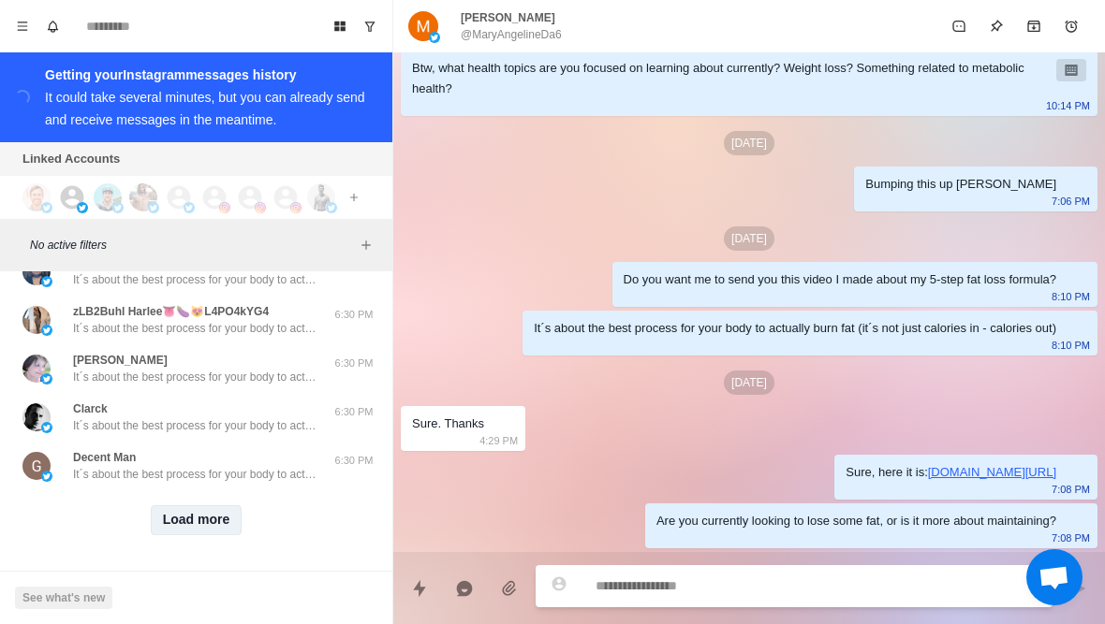
scroll to position [764, 0]
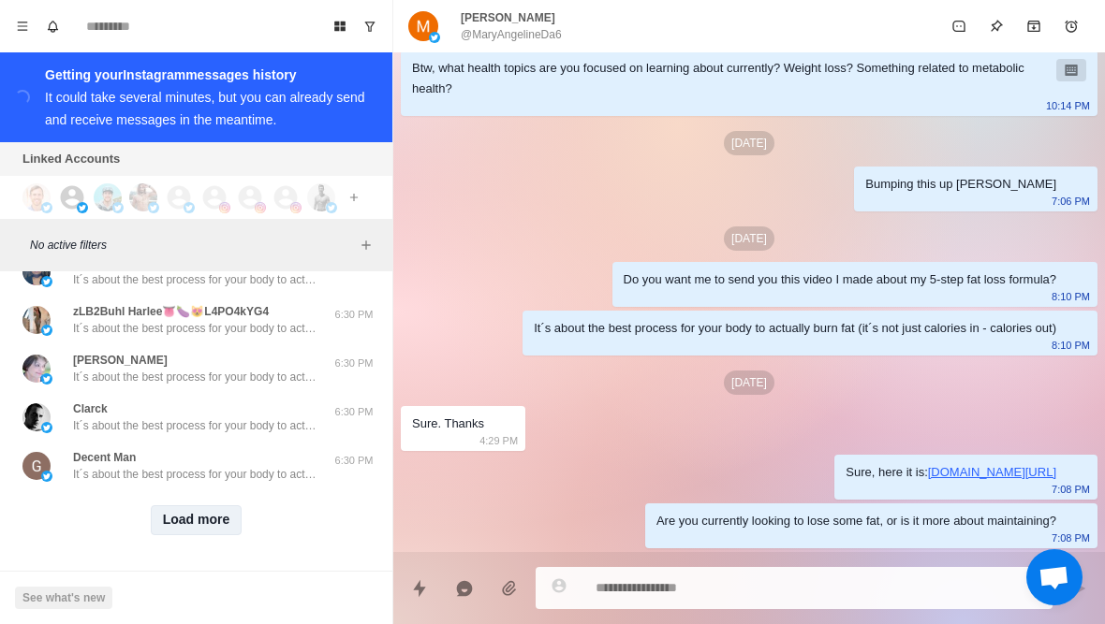
click at [203, 518] on button "Load more" at bounding box center [197, 520] width 92 height 30
click at [237, 493] on div "Loading... Load more" at bounding box center [195, 521] width 377 height 60
click at [201, 527] on button "Load more" at bounding box center [197, 520] width 92 height 30
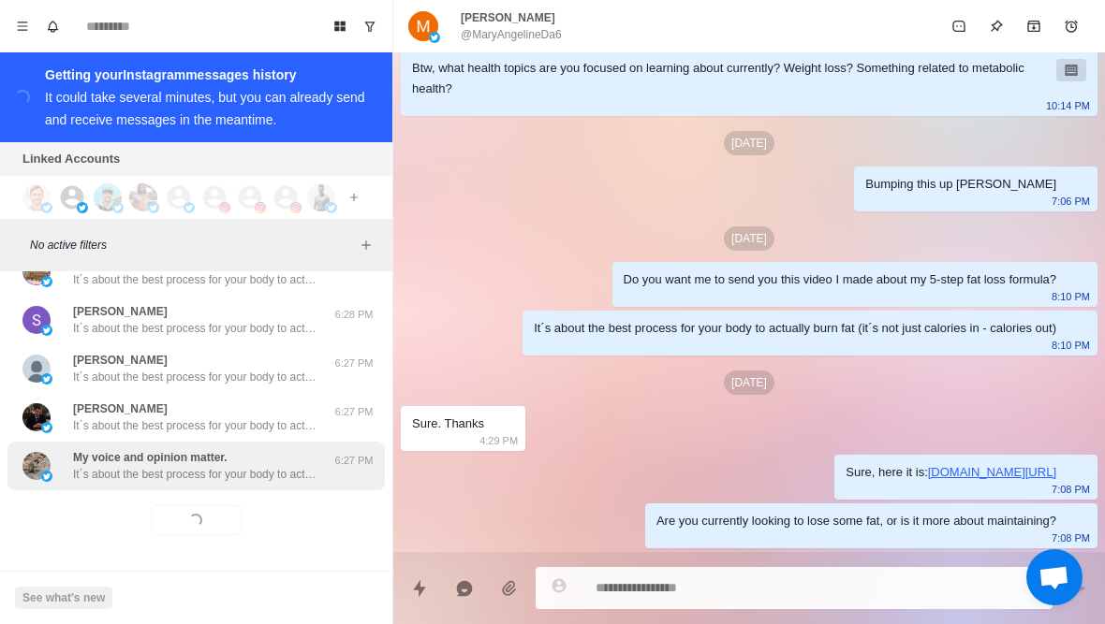
click at [263, 475] on p "It´s about the best process for your body to actually burn fat (it´s not just c…" at bounding box center [194, 474] width 243 height 17
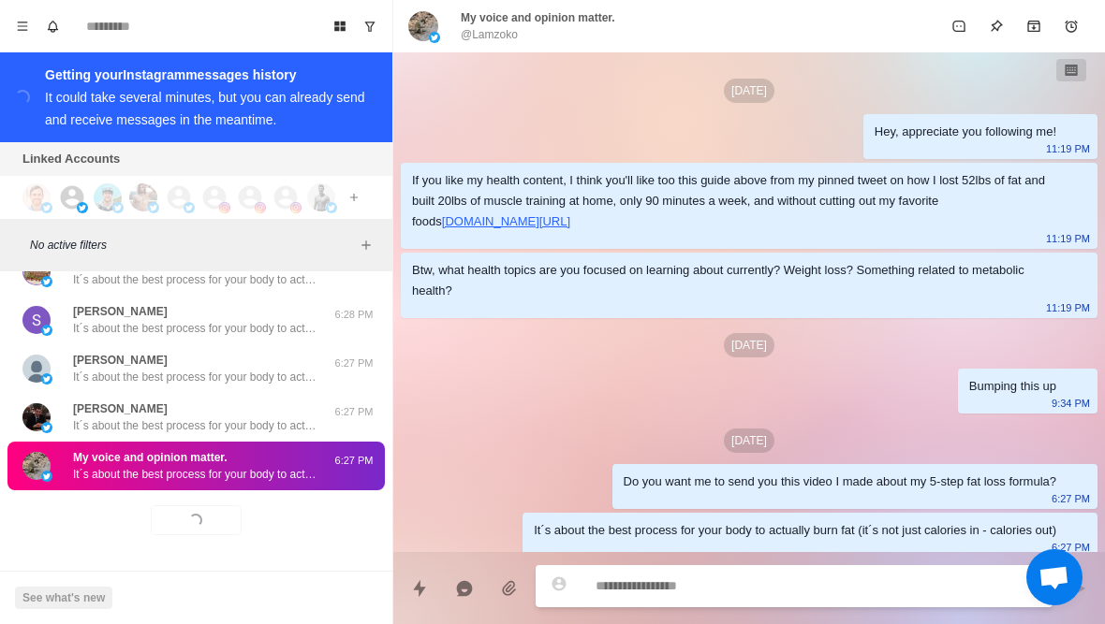
scroll to position [9, 0]
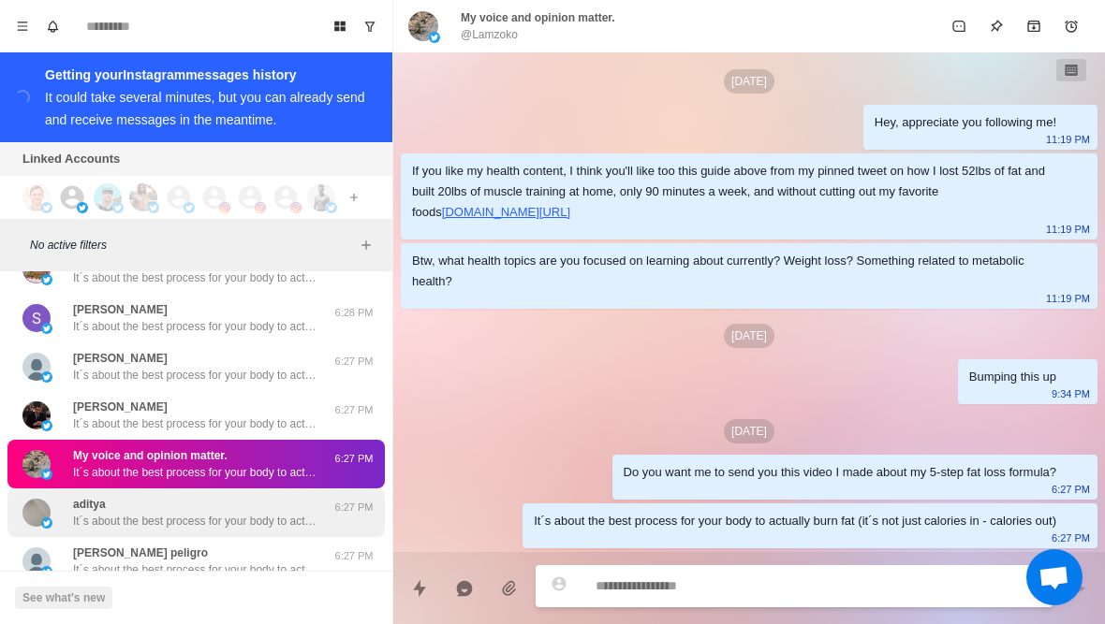
click at [212, 517] on p "It´s about the best process for your body to actually burn fat (it´s not just c…" at bounding box center [194, 521] width 243 height 17
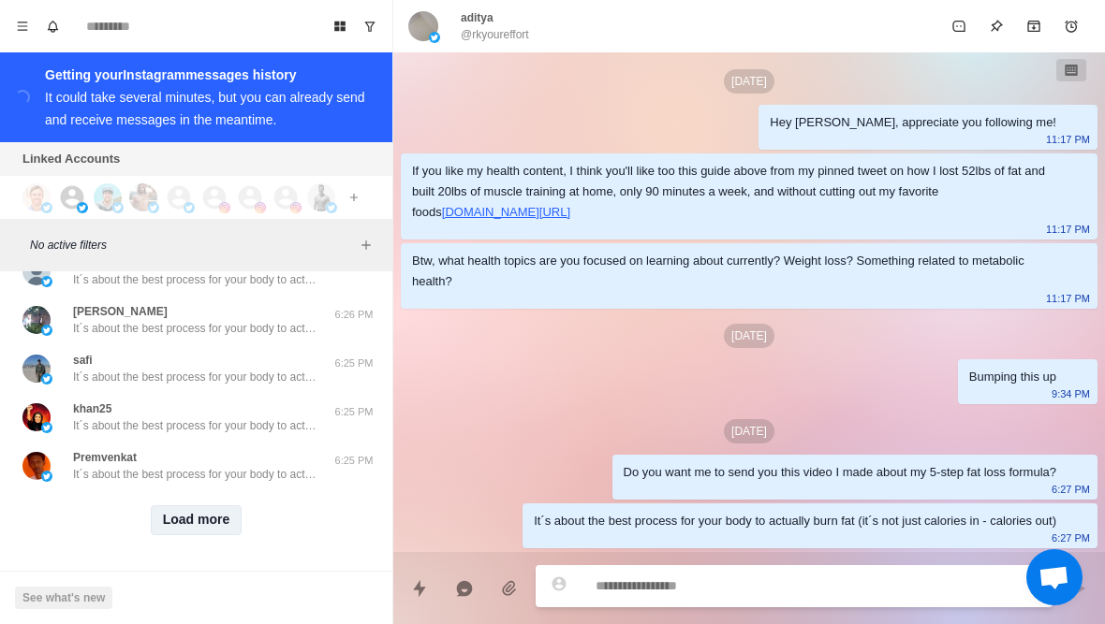
scroll to position [2711, 0]
click at [210, 528] on button "Load more" at bounding box center [197, 520] width 92 height 30
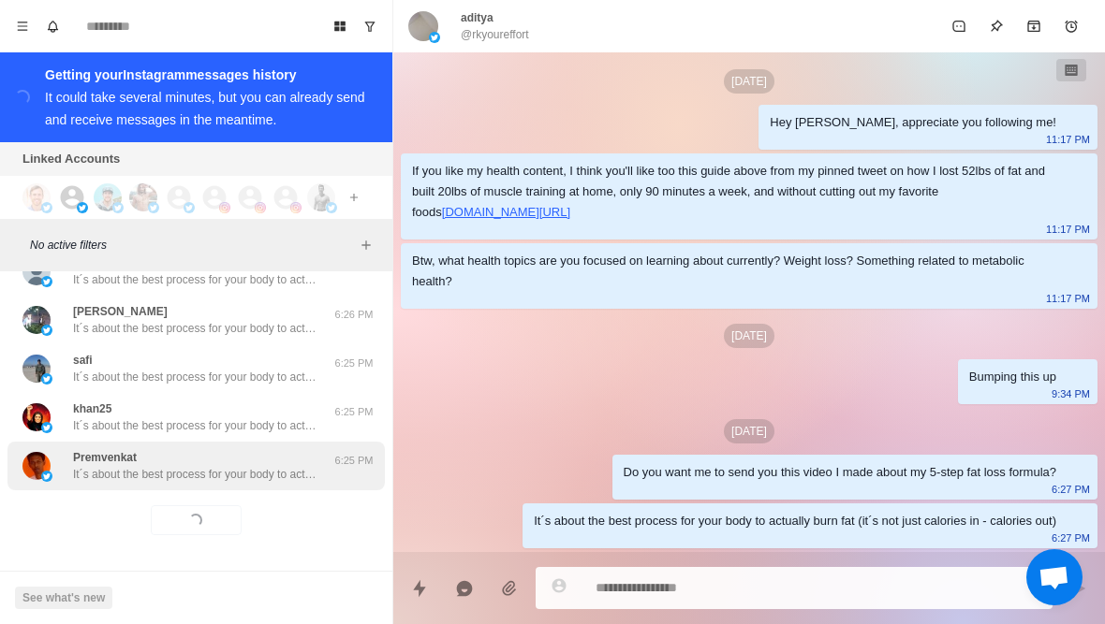
click at [268, 476] on p "It´s about the best process for your body to actually burn fat (it´s not just c…" at bounding box center [194, 474] width 243 height 17
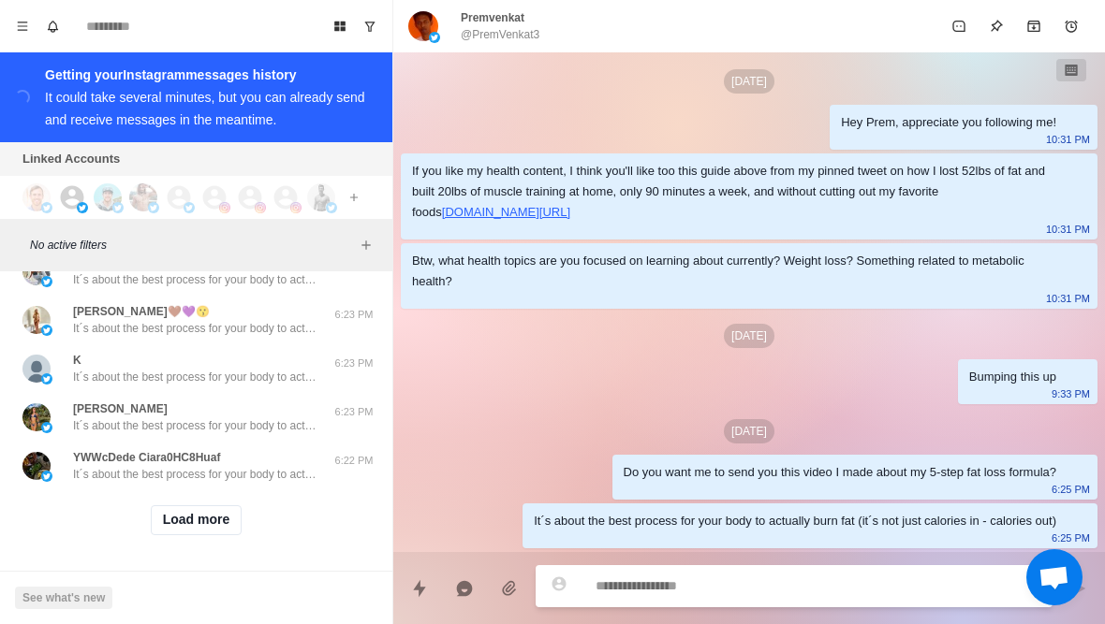
scroll to position [3685, 0]
click at [212, 520] on button "Load more" at bounding box center [197, 520] width 92 height 30
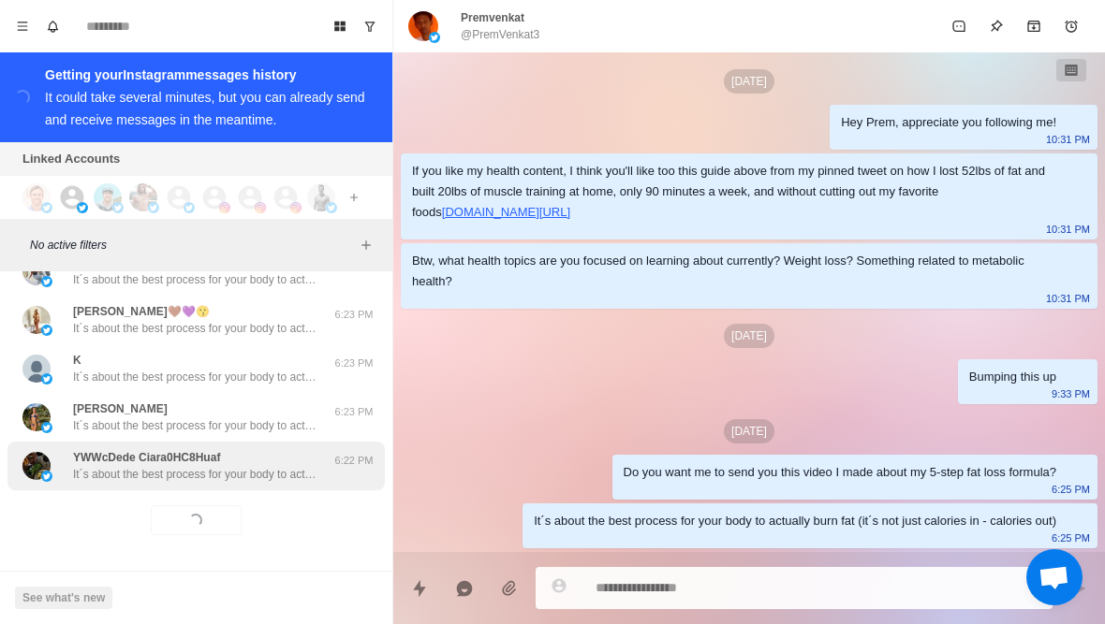
click at [270, 460] on div "YWWcDede Ciara0HC8Huaf It´s about the best process for your body to actually bu…" at bounding box center [194, 466] width 243 height 34
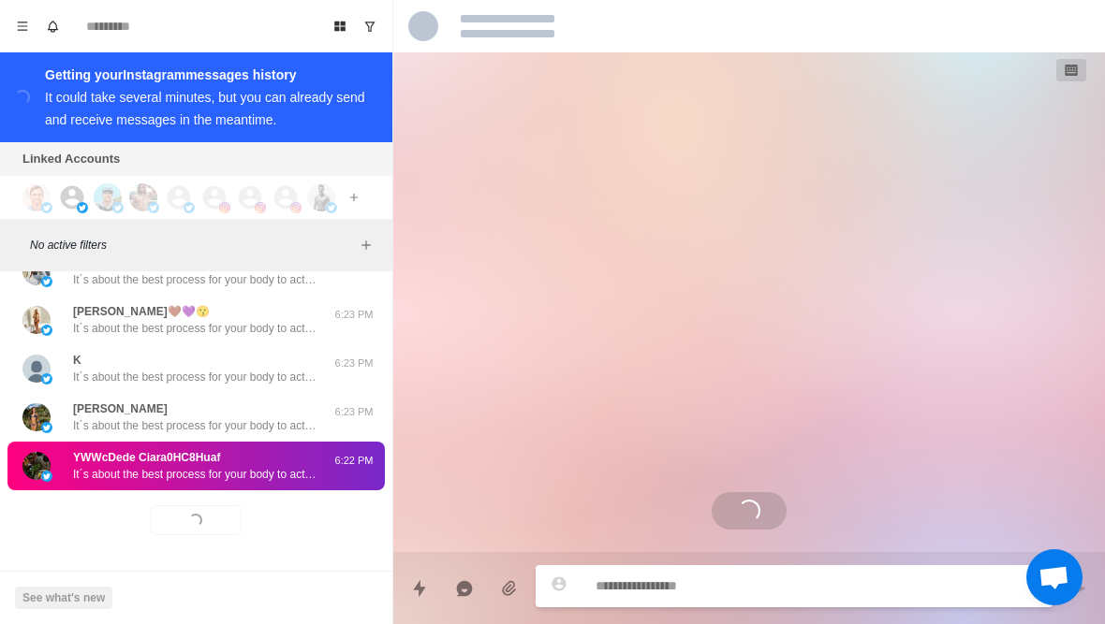
scroll to position [0, 0]
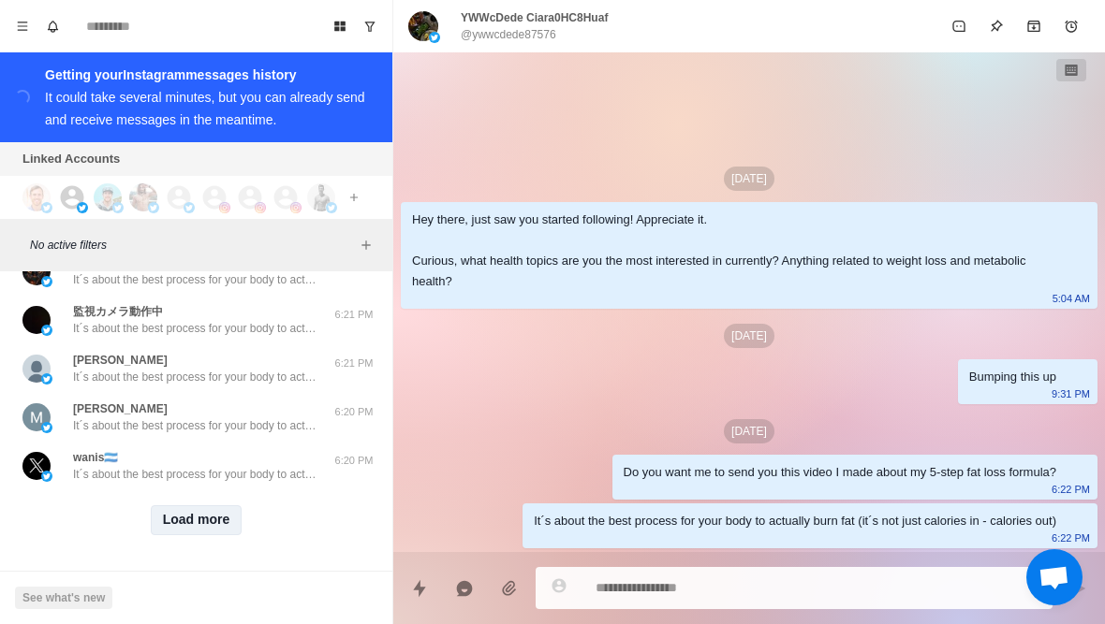
click at [210, 520] on button "Load more" at bounding box center [197, 520] width 92 height 30
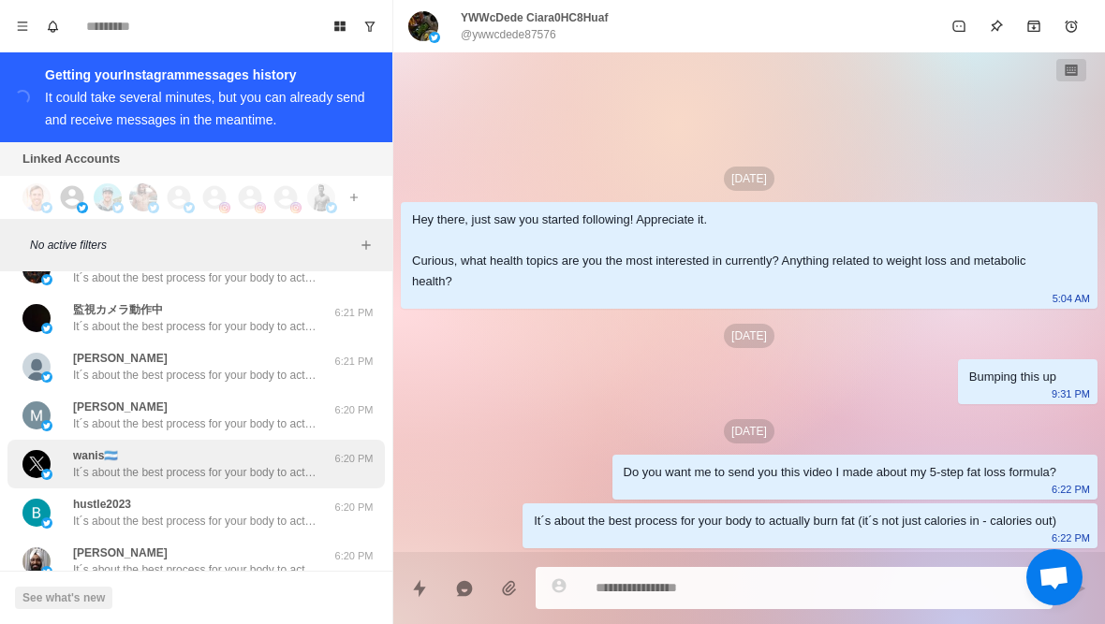
click at [274, 467] on p "It´s about the best process for your body to actually burn fat (it´s not just c…" at bounding box center [194, 472] width 243 height 17
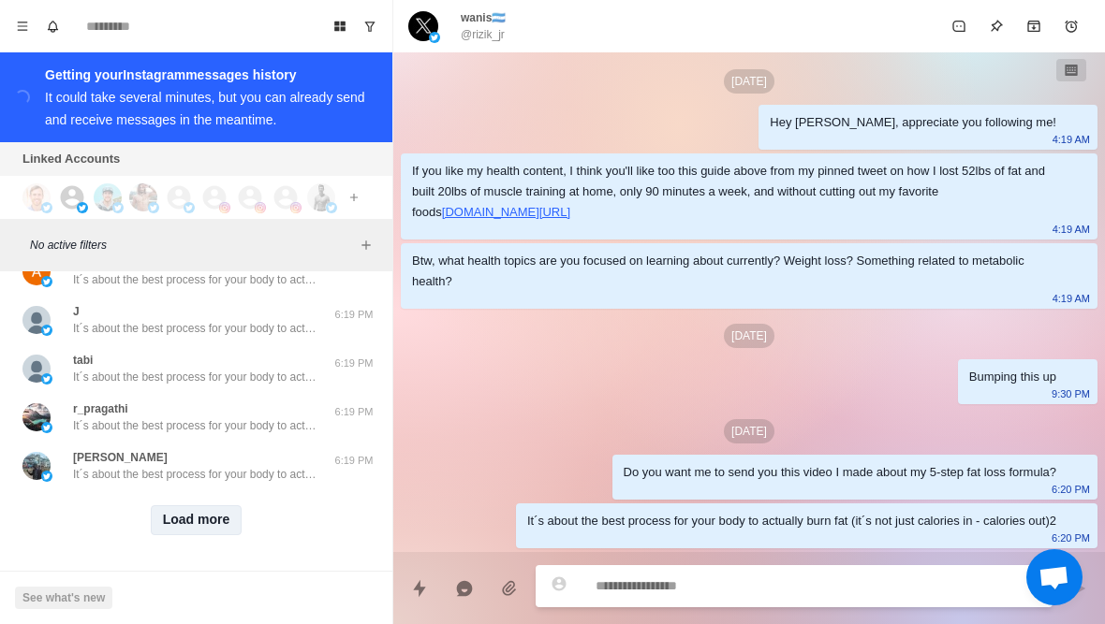
scroll to position [5632, 0]
click at [212, 526] on button "Load more" at bounding box center [197, 520] width 92 height 30
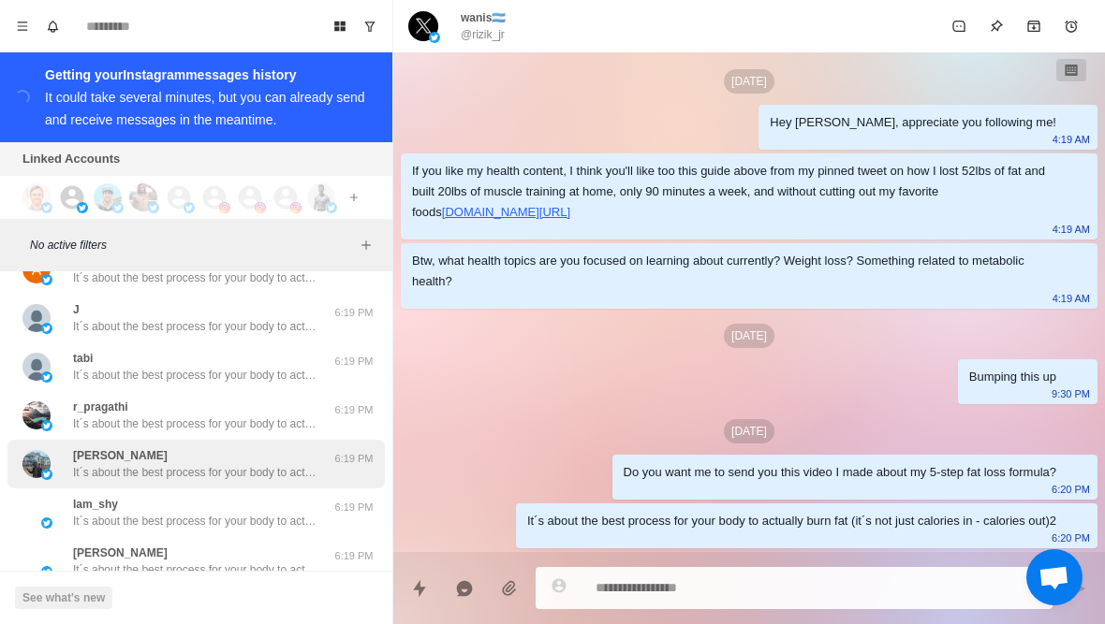
click at [262, 475] on p "It´s about the best process for your body to actually burn fat (it´s not just c…" at bounding box center [194, 472] width 243 height 17
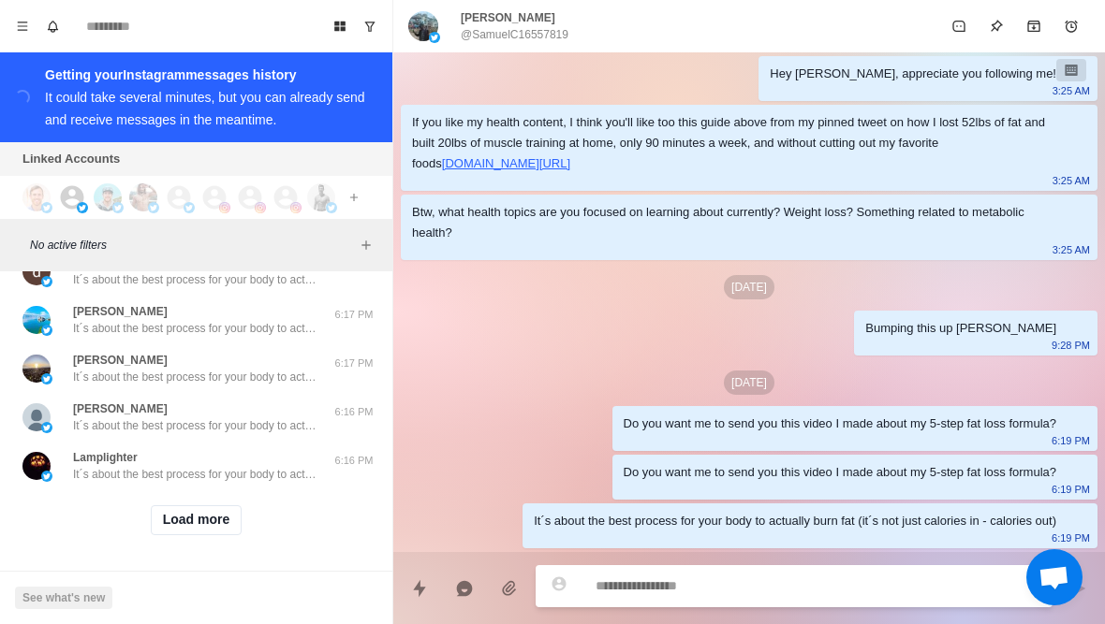
scroll to position [6605, 0]
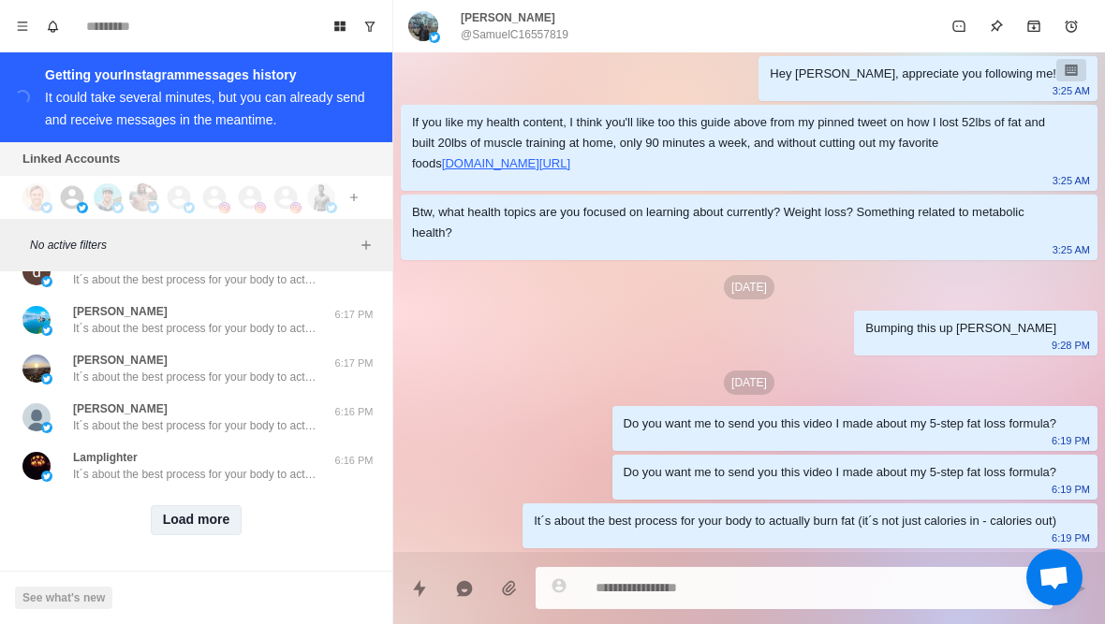
click at [220, 514] on button "Load more" at bounding box center [197, 520] width 92 height 30
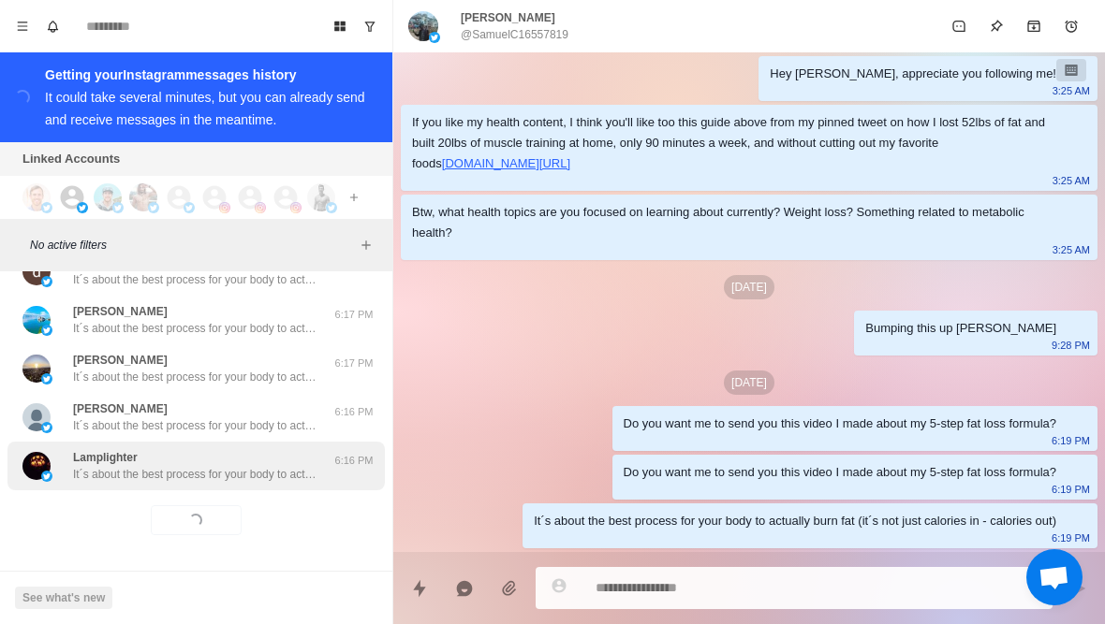
click at [250, 479] on p "It´s about the best process for your body to actually burn fat (it´s not just c…" at bounding box center [194, 474] width 243 height 17
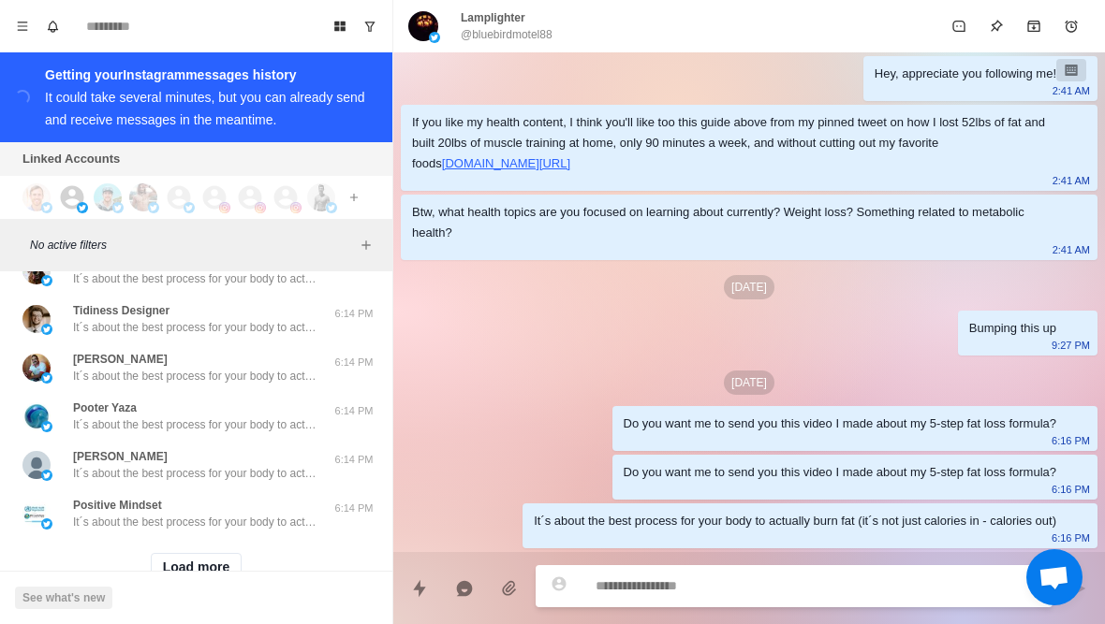
scroll to position [7532, 0]
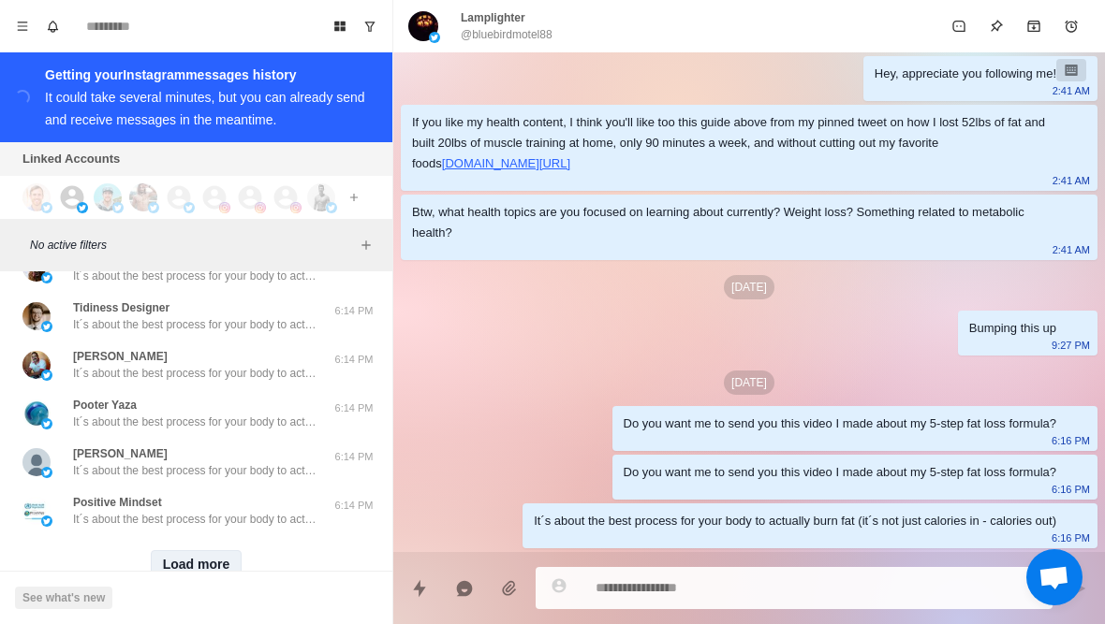
click at [205, 561] on button "Load more" at bounding box center [197, 565] width 92 height 30
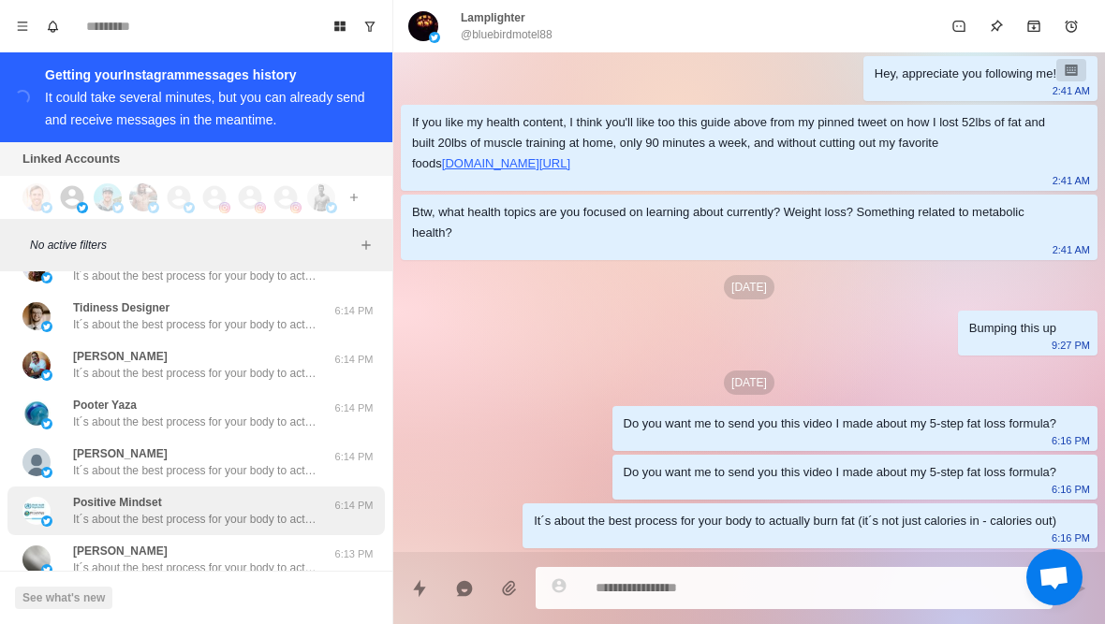
click at [239, 515] on p "It´s about the best process for your body to actually burn fat (it´s not just c…" at bounding box center [194, 519] width 243 height 17
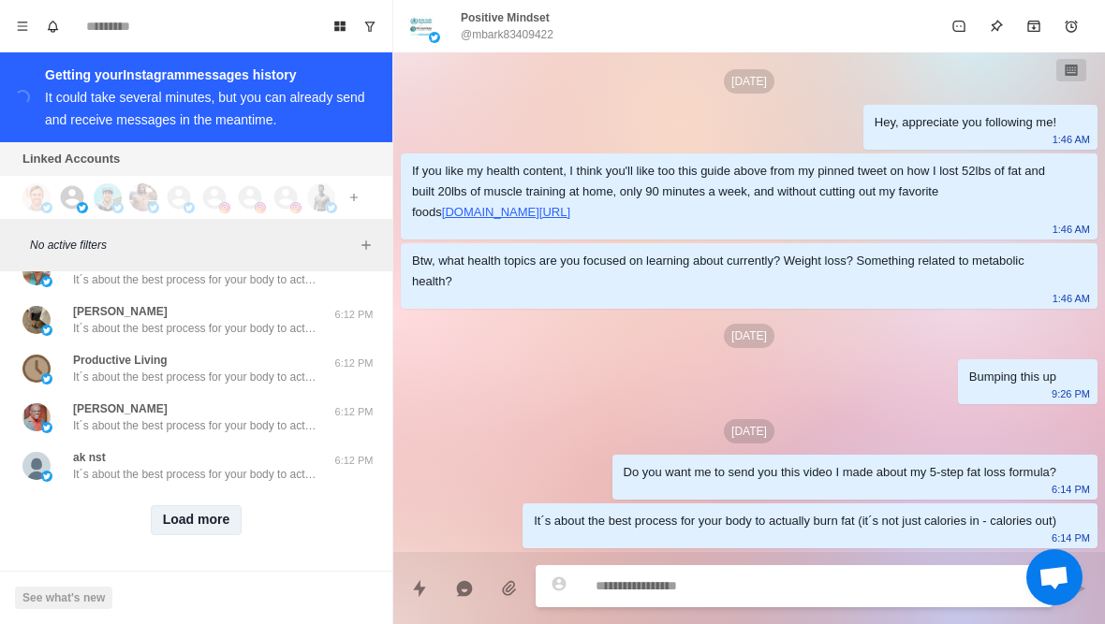
scroll to position [8552, 0]
click at [213, 519] on button "Load more" at bounding box center [197, 520] width 92 height 30
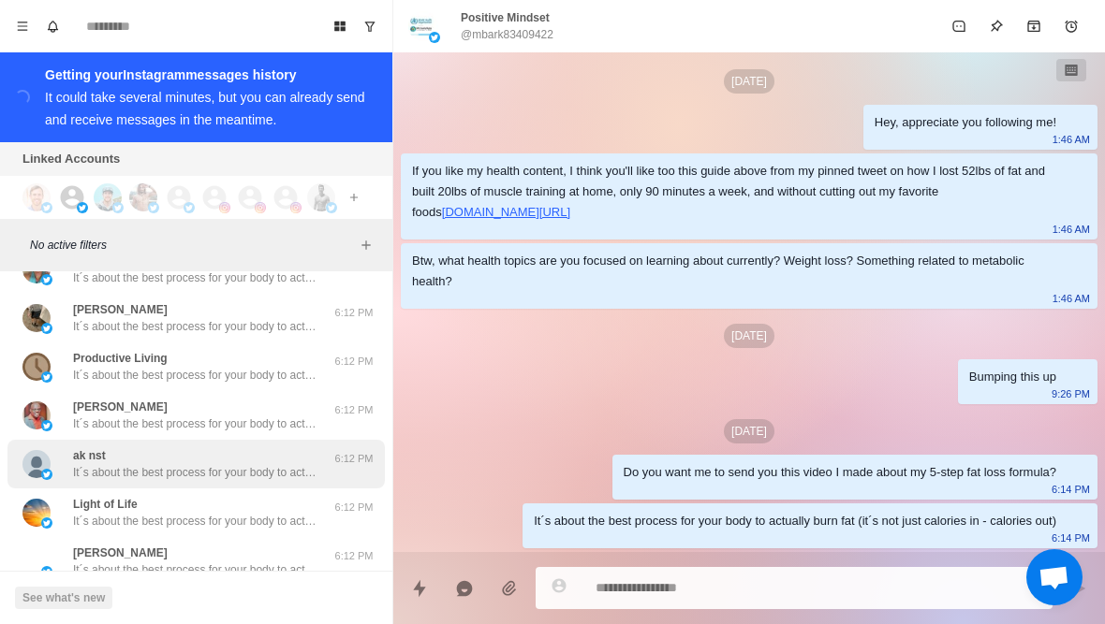
click at [249, 485] on div "ak nst It´s about the best process for your body to actually burn fat (it´s not…" at bounding box center [195, 464] width 377 height 49
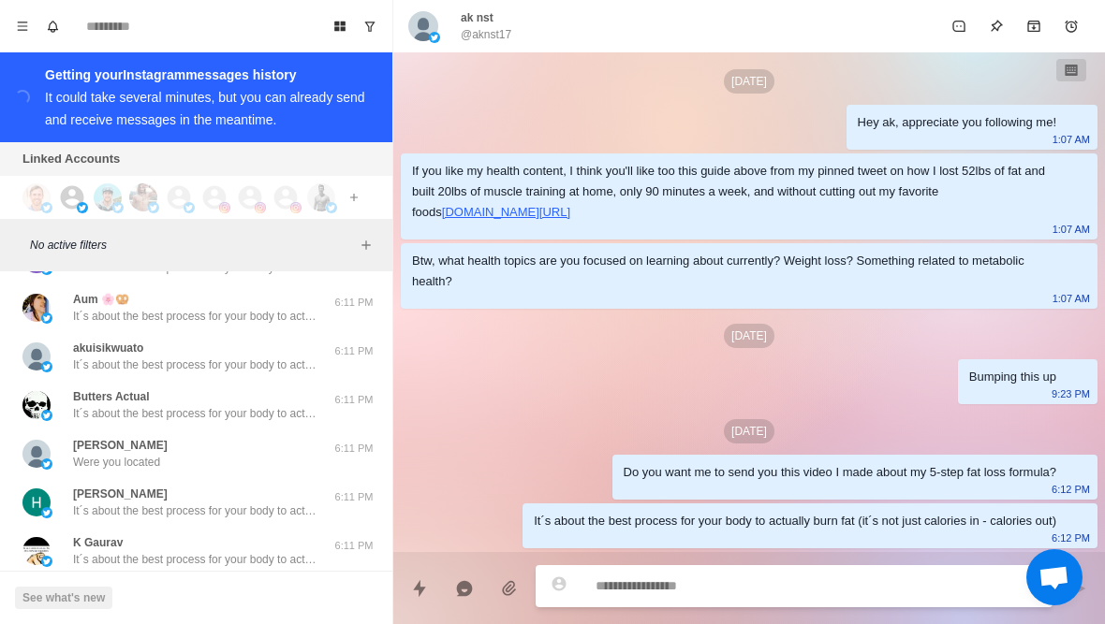
scroll to position [9311, 0]
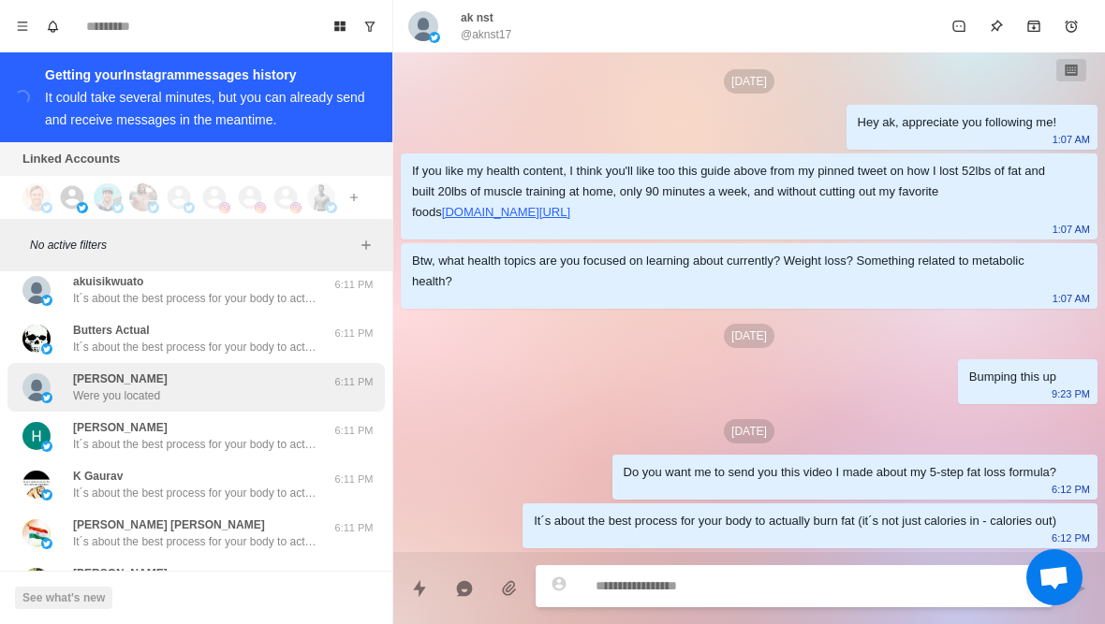
click at [283, 409] on div "Kristy Santos Were you located 6:11 PM" at bounding box center [195, 387] width 377 height 49
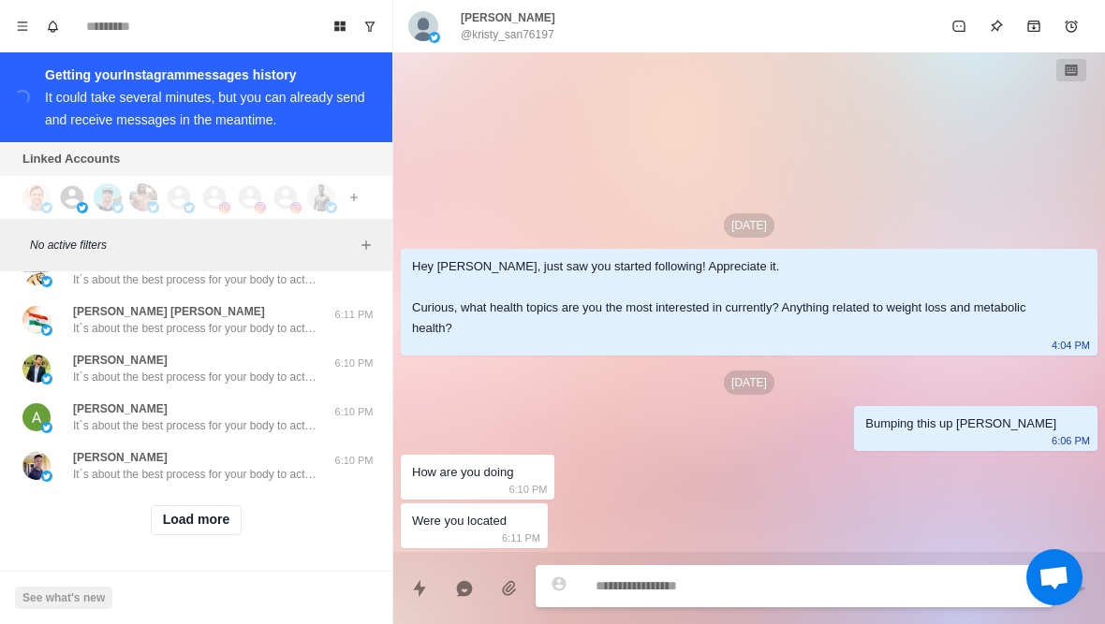
scroll to position [9526, 0]
click at [212, 523] on button "Load more" at bounding box center [197, 520] width 92 height 30
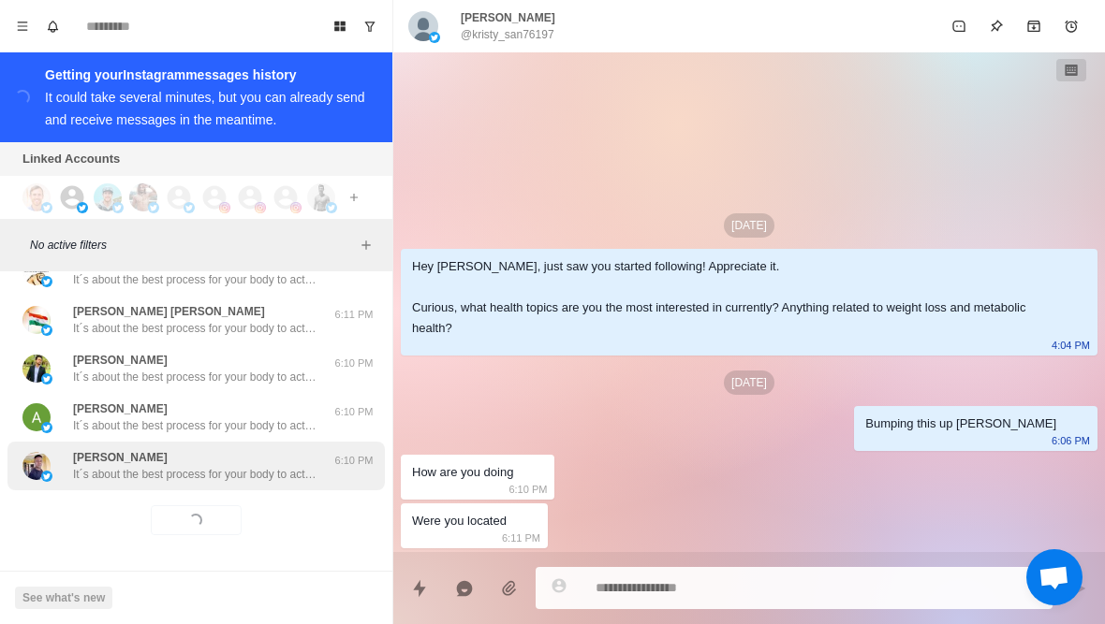
click at [273, 471] on p "It´s about the best process for your body to actually burn fat (it´s not just c…" at bounding box center [194, 474] width 243 height 17
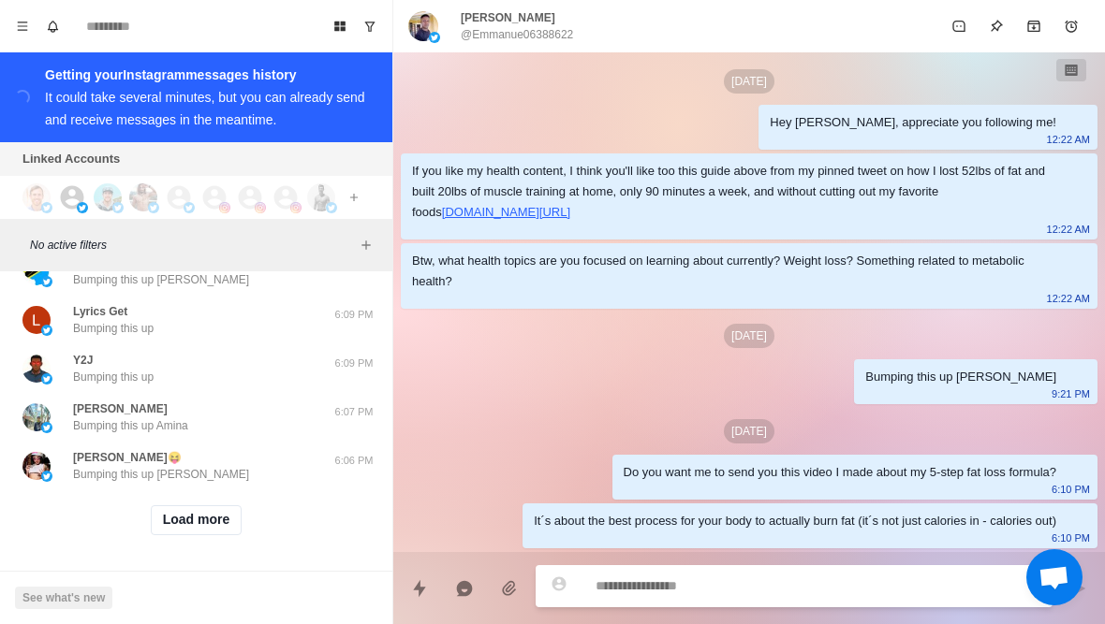
scroll to position [10499, 0]
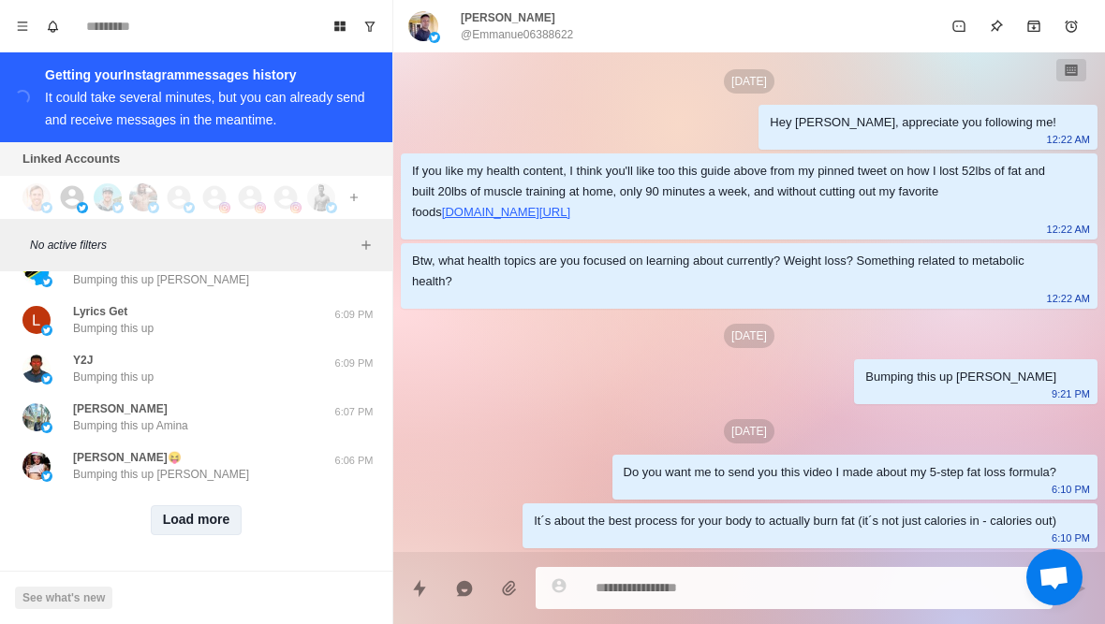
click at [210, 515] on button "Load more" at bounding box center [197, 520] width 92 height 30
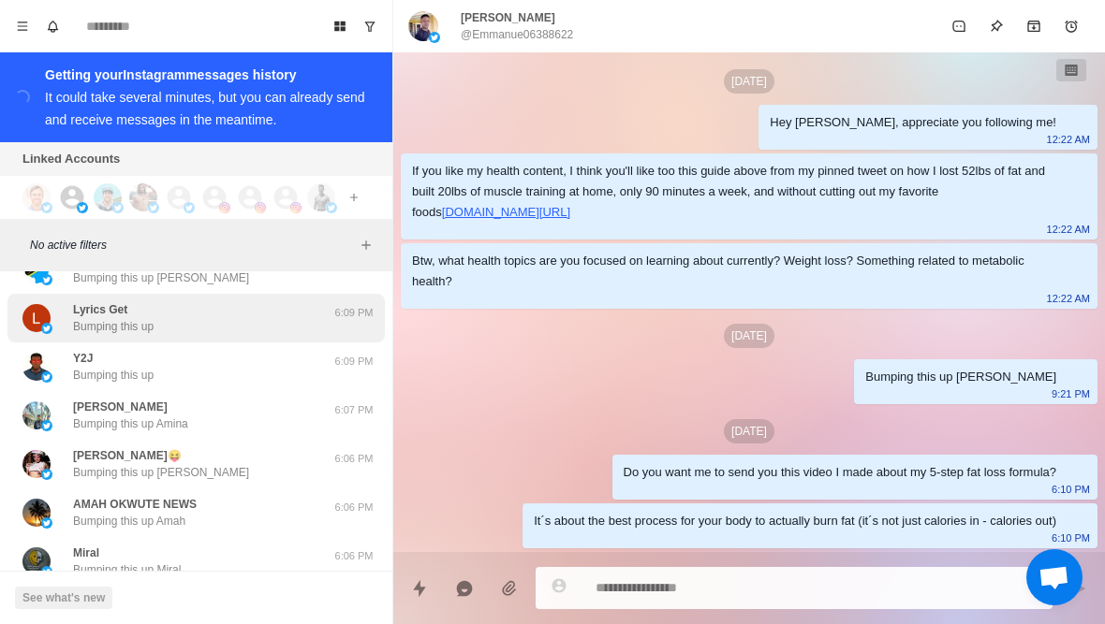
click at [205, 324] on div "Lyrics Get Bumping this up" at bounding box center [176, 318] width 308 height 34
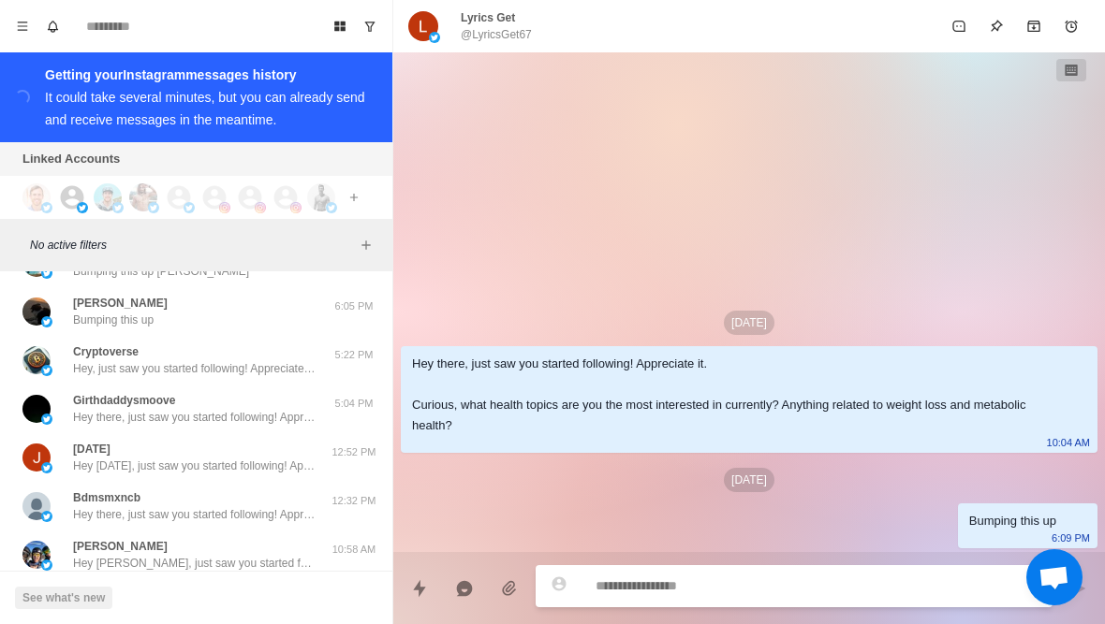
scroll to position [11068, 0]
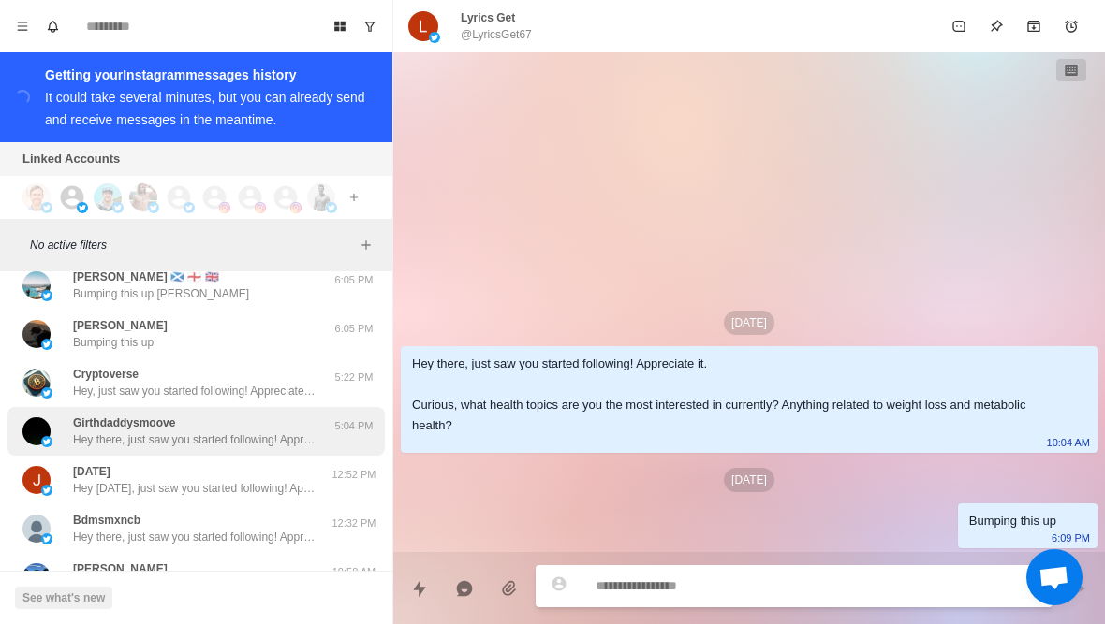
click at [209, 409] on div "Girthdaddysmoove Hey there, just saw you started following! Appreciate it. Curi…" at bounding box center [195, 431] width 377 height 49
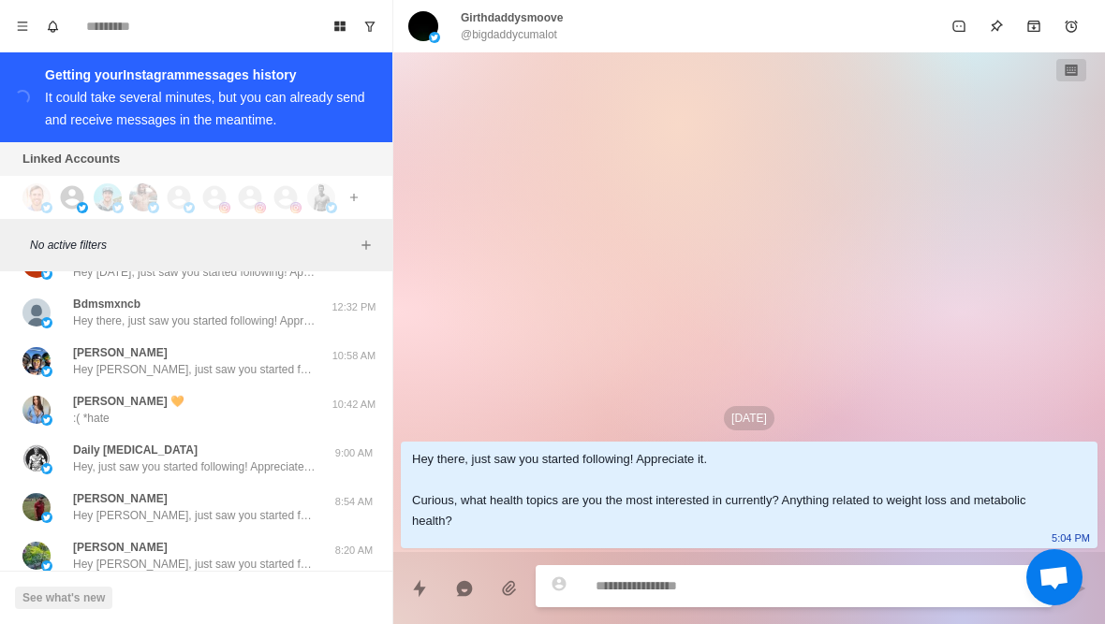
scroll to position [11284, 0]
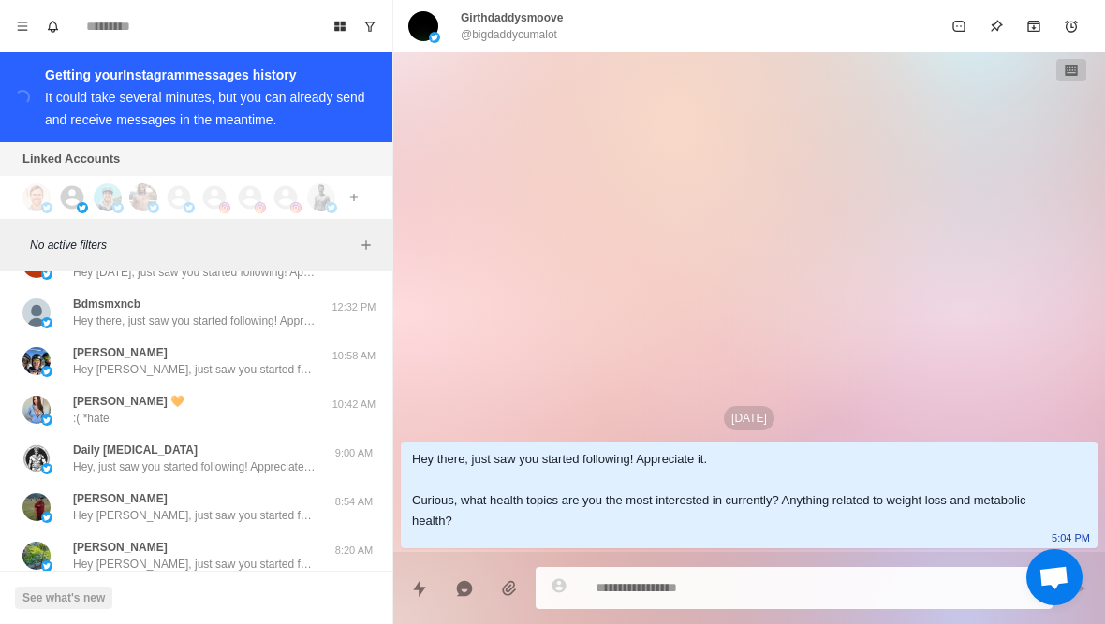
click at [209, 409] on div "Lucy 🧡 :( *hate" at bounding box center [176, 410] width 308 height 34
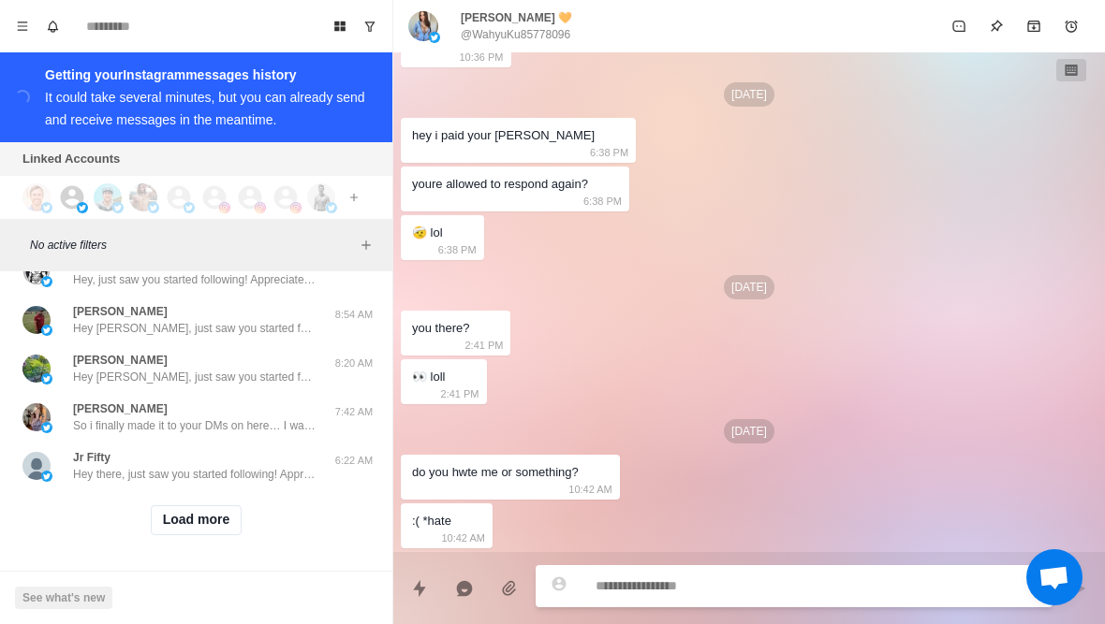
scroll to position [11473, 0]
click at [197, 517] on button "Load more" at bounding box center [197, 520] width 92 height 30
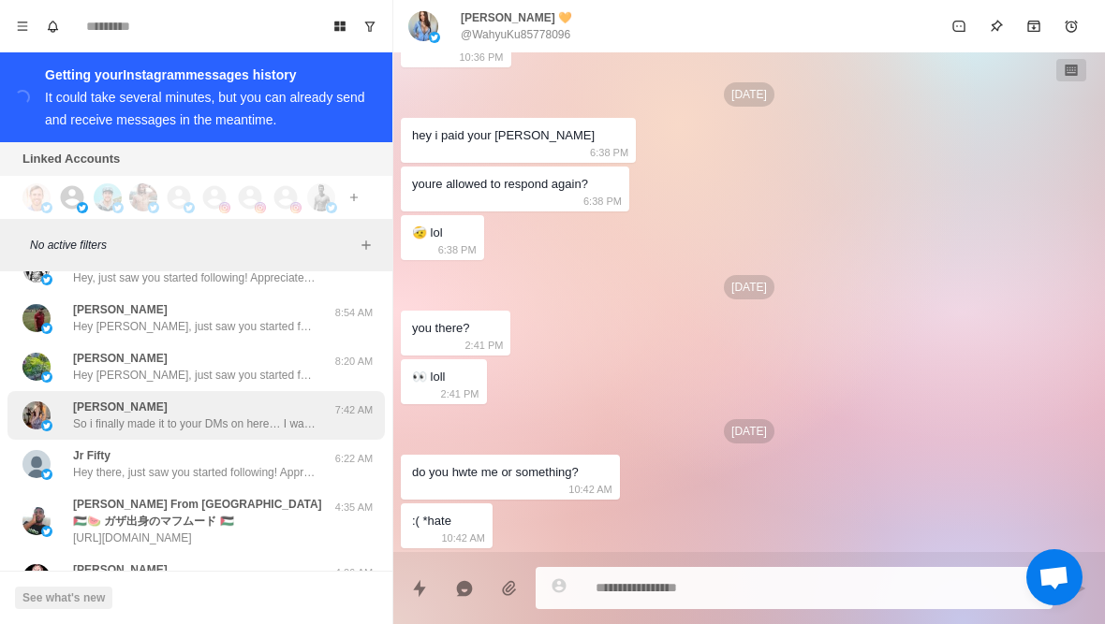
click at [249, 422] on p "So i finally made it to your DMs on here… I was starting to wonder if you could…" at bounding box center [194, 424] width 243 height 17
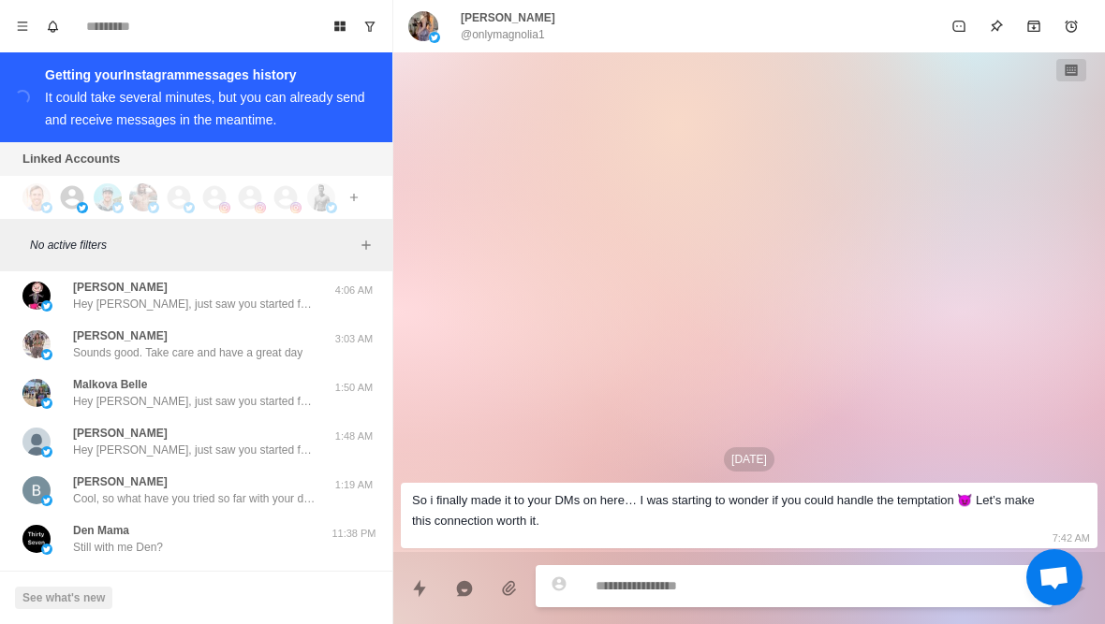
scroll to position [11755, 0]
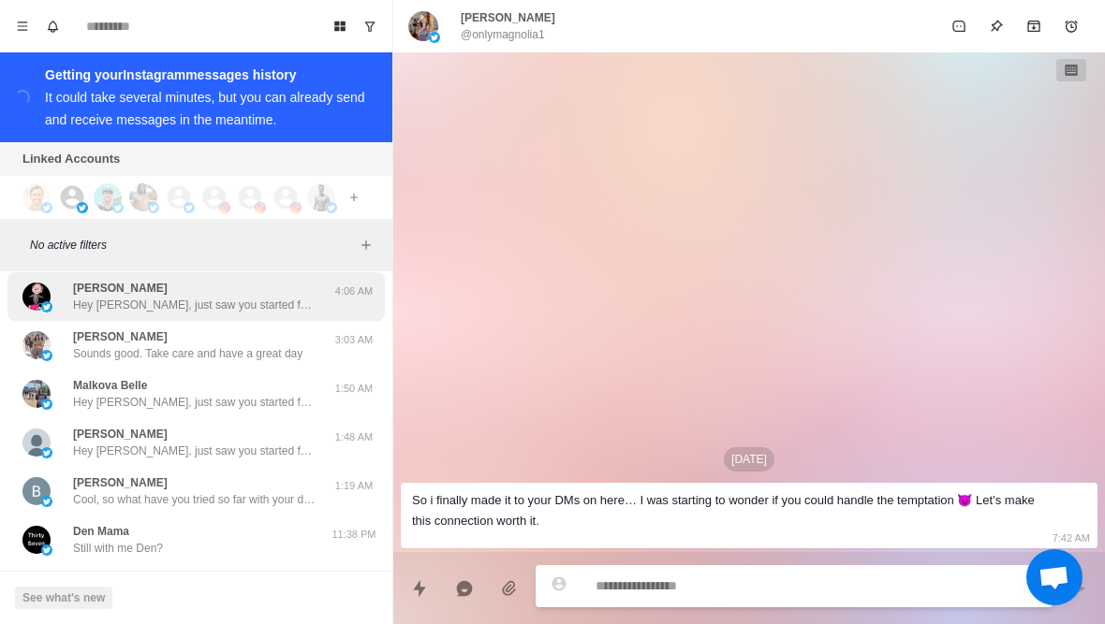
click at [275, 300] on p "Hey William, just saw you started following! Appreciate it. Curious, what healt…" at bounding box center [194, 305] width 243 height 17
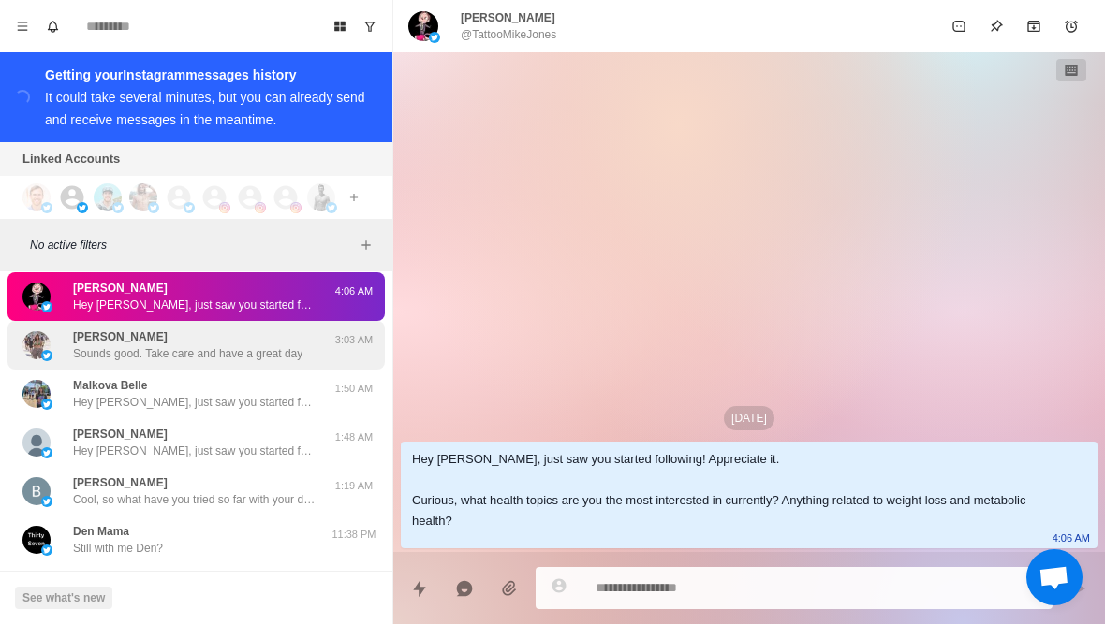
click at [207, 364] on div "Gracie Bon Sounds good. Take care and have a great day 3:03 AM" at bounding box center [195, 345] width 377 height 49
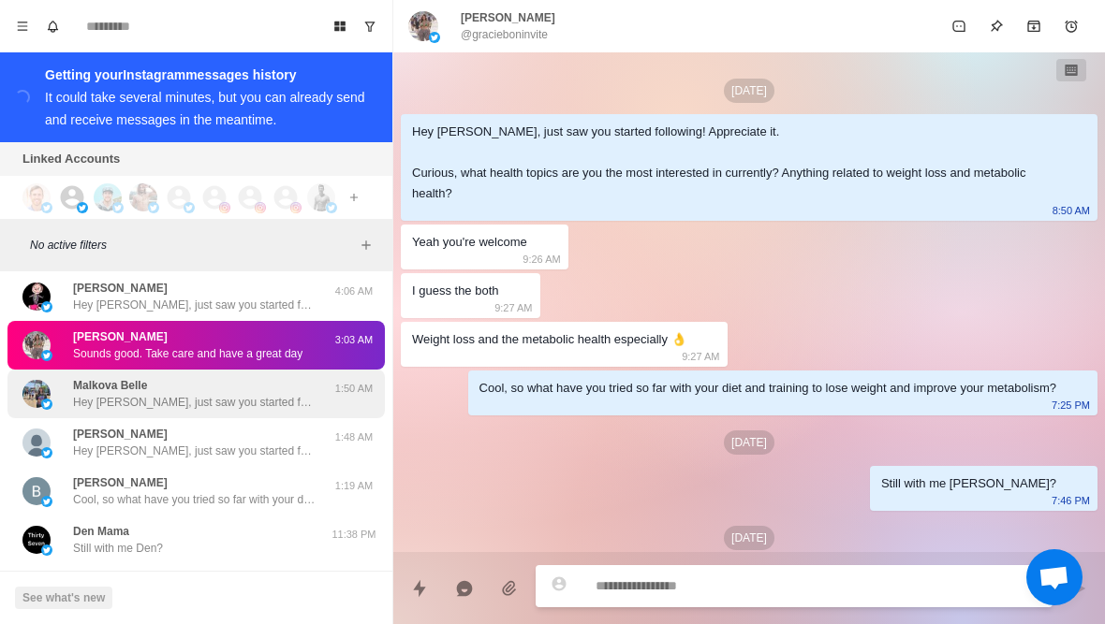
scroll to position [418, 0]
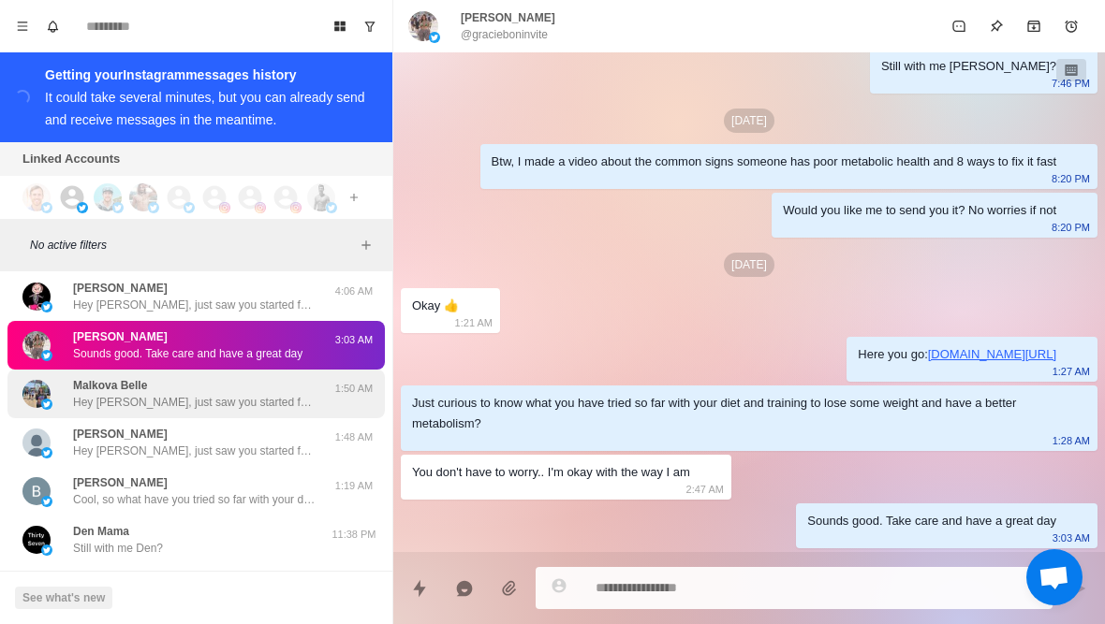
click at [200, 397] on p "Hey Belle, just saw you started following! Appreciate it. Curious, what health …" at bounding box center [194, 402] width 243 height 17
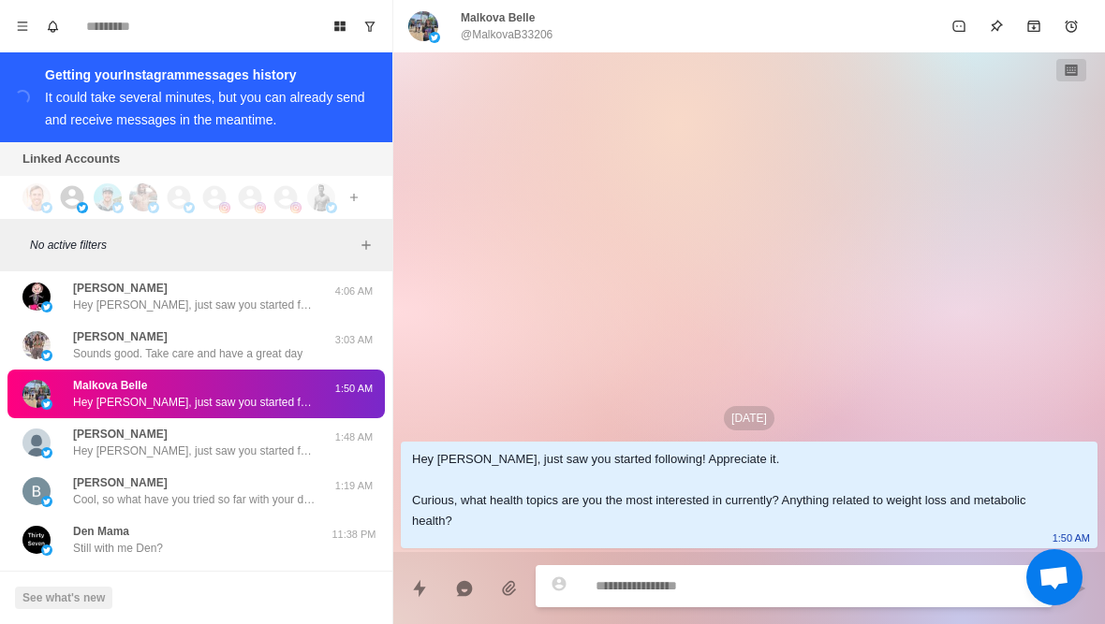
scroll to position [11762, 0]
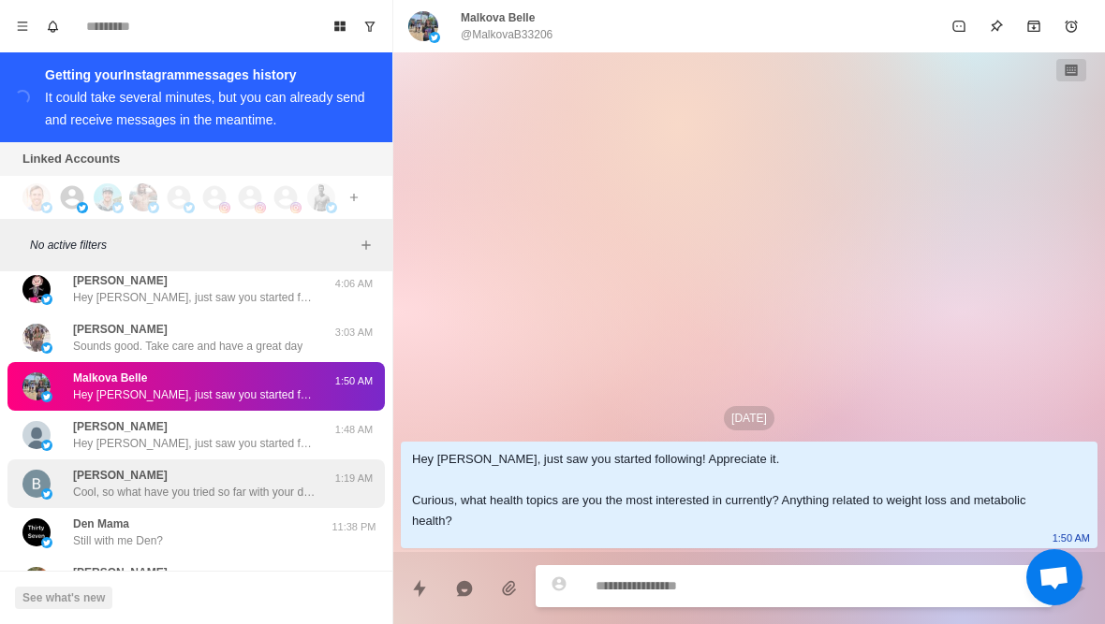
click at [202, 481] on div "Brian Miller Cool, so what have you tried so far with your diet and training to…" at bounding box center [194, 484] width 243 height 34
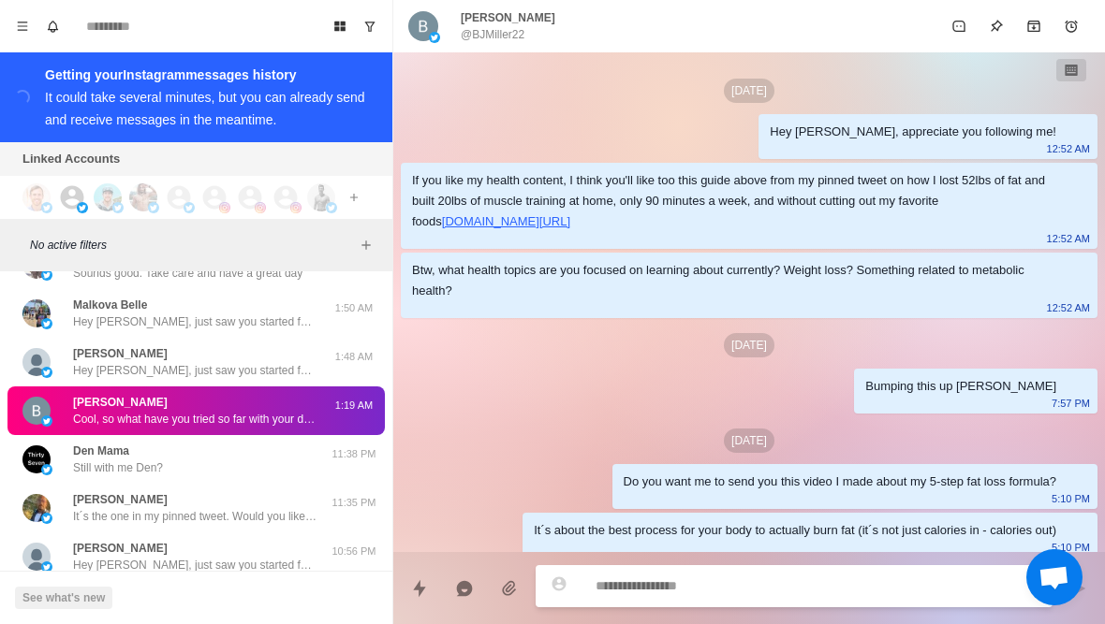
scroll to position [300, 0]
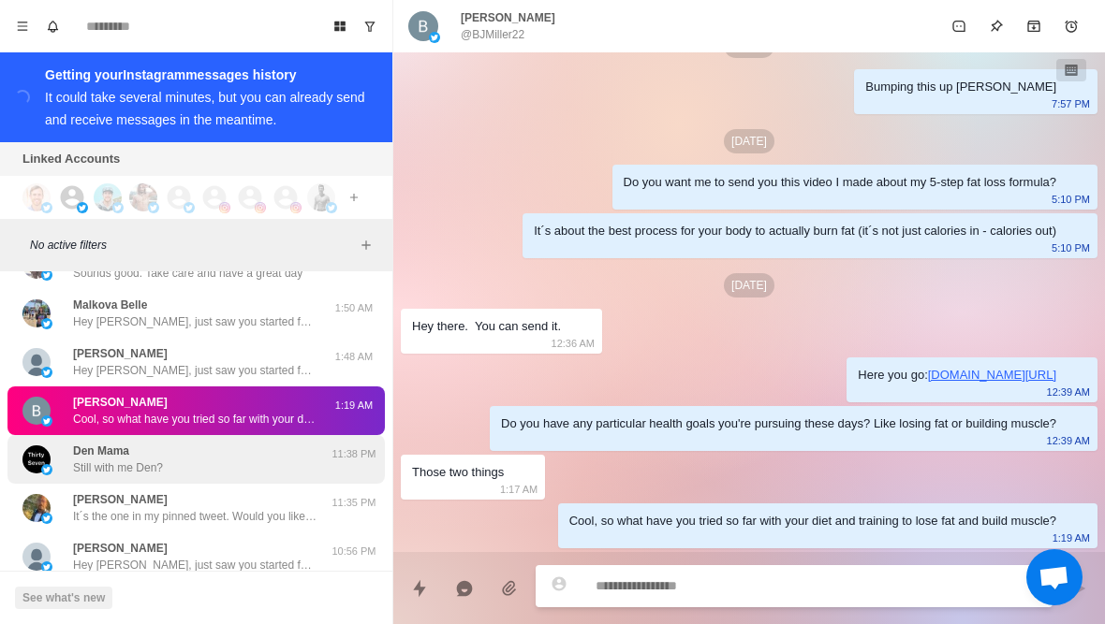
click at [111, 442] on div "Den Mama Still with me Den? 11:38 PM" at bounding box center [195, 459] width 377 height 49
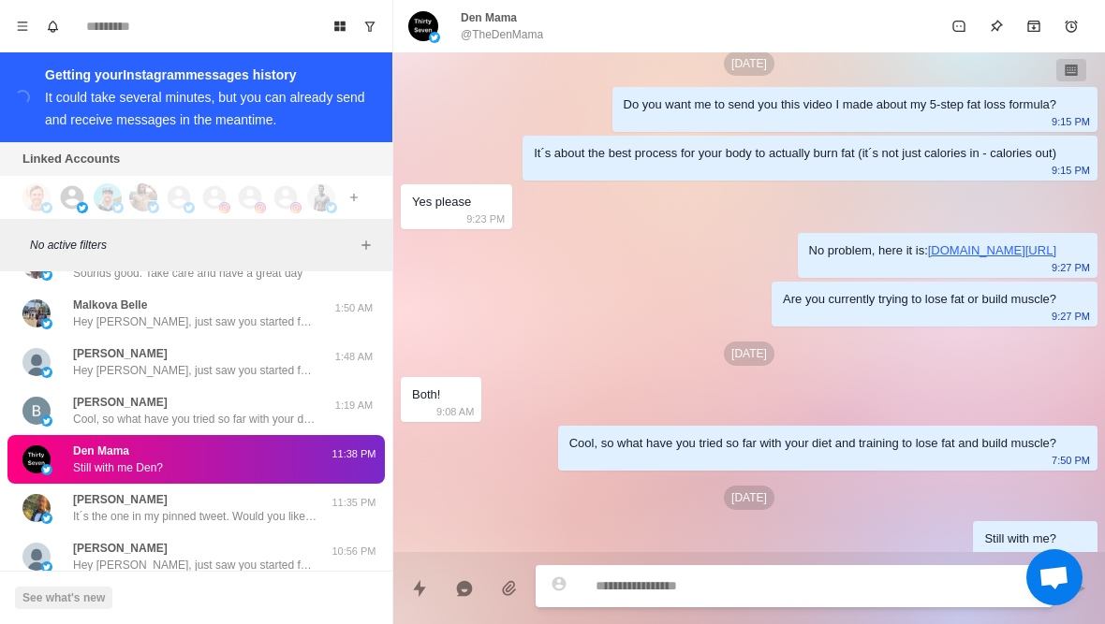
scroll to position [376, 0]
type textarea "*"
type textarea "**"
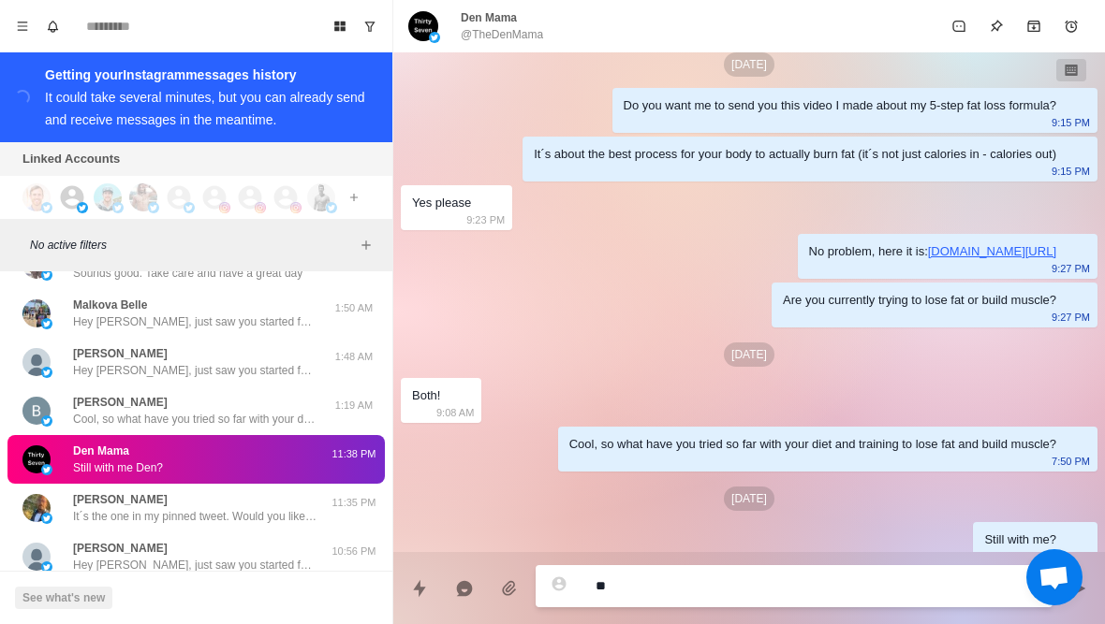
type textarea "*"
type textarea "***"
type textarea "*"
type textarea "****"
type textarea "*"
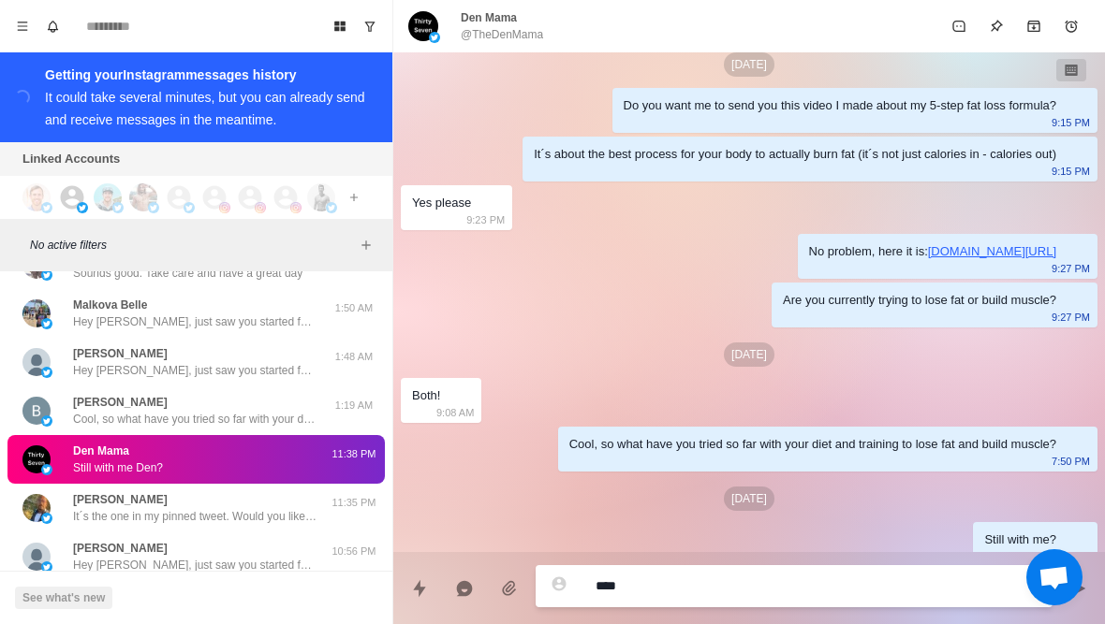
type textarea "*****"
type textarea "*"
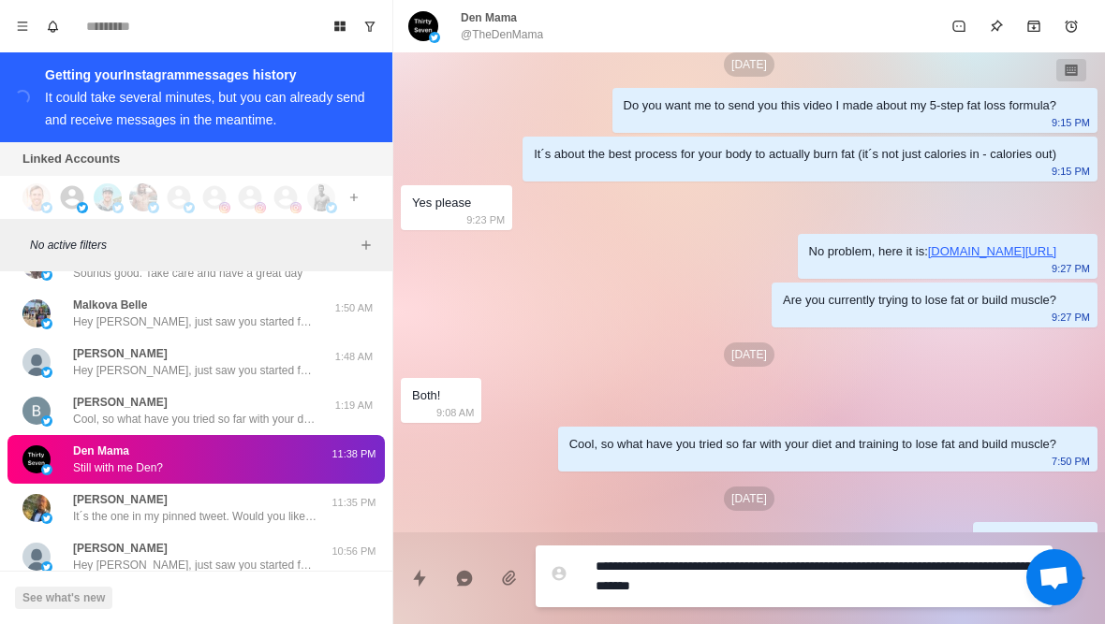
scroll to position [0, 0]
type textarea "**********"
type textarea "*"
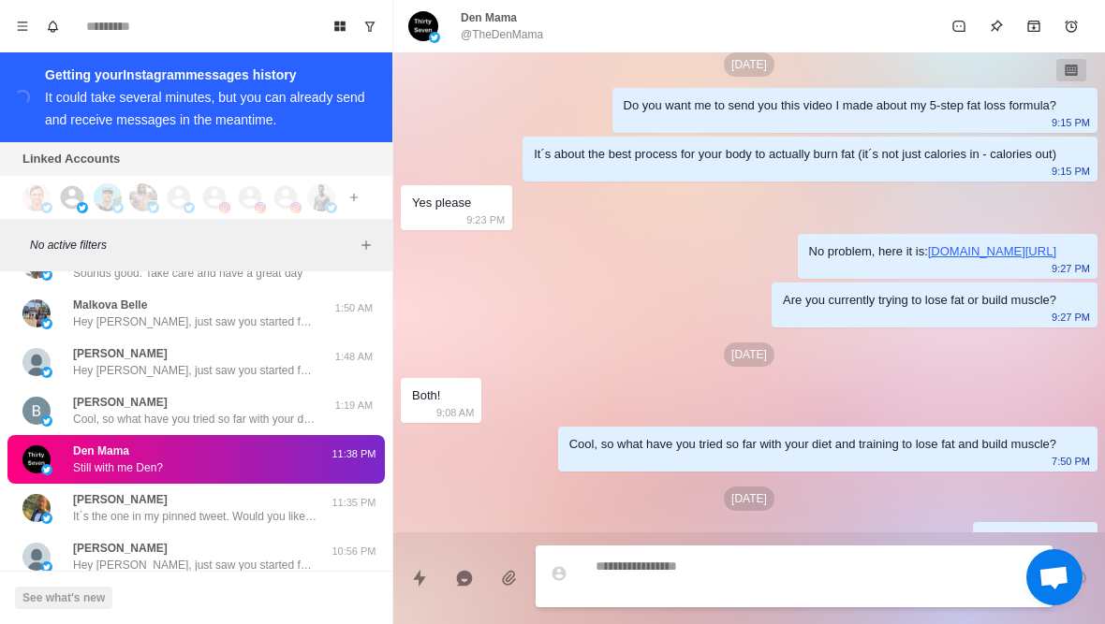
scroll to position [925, 0]
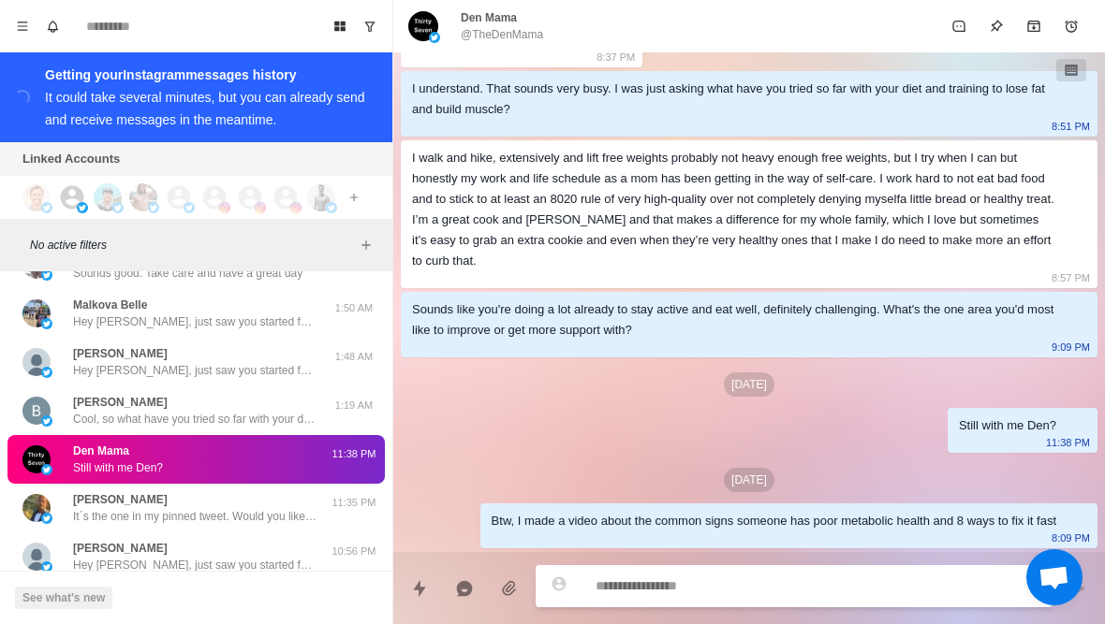
type textarea "*"
type textarea "**"
type textarea "*"
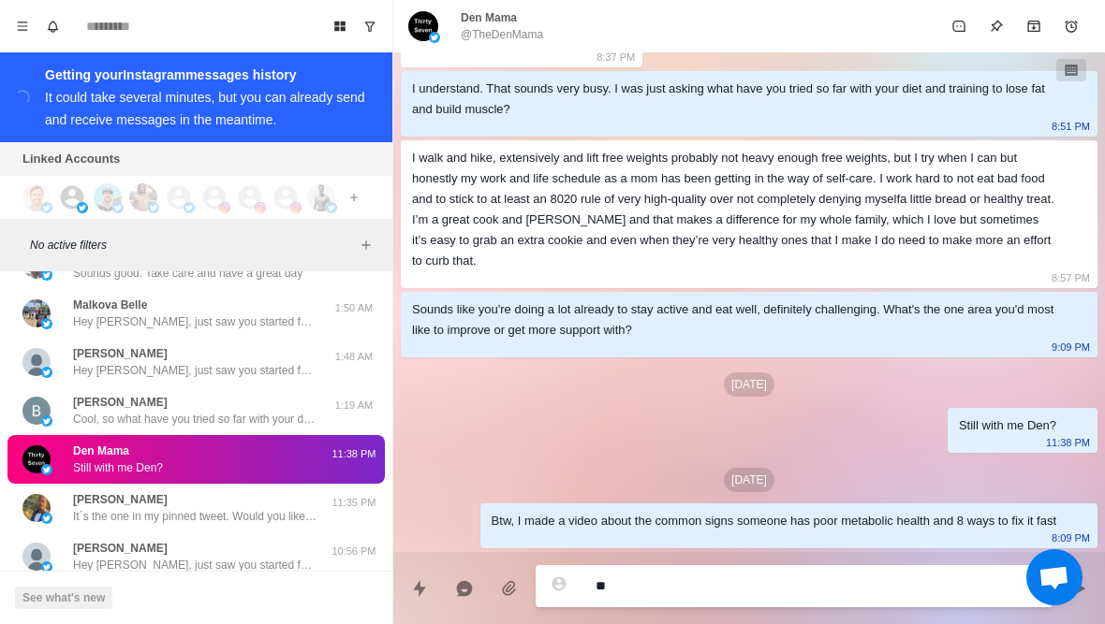
type textarea "***"
type textarea "*"
type textarea "****"
type textarea "*"
type textarea "*****"
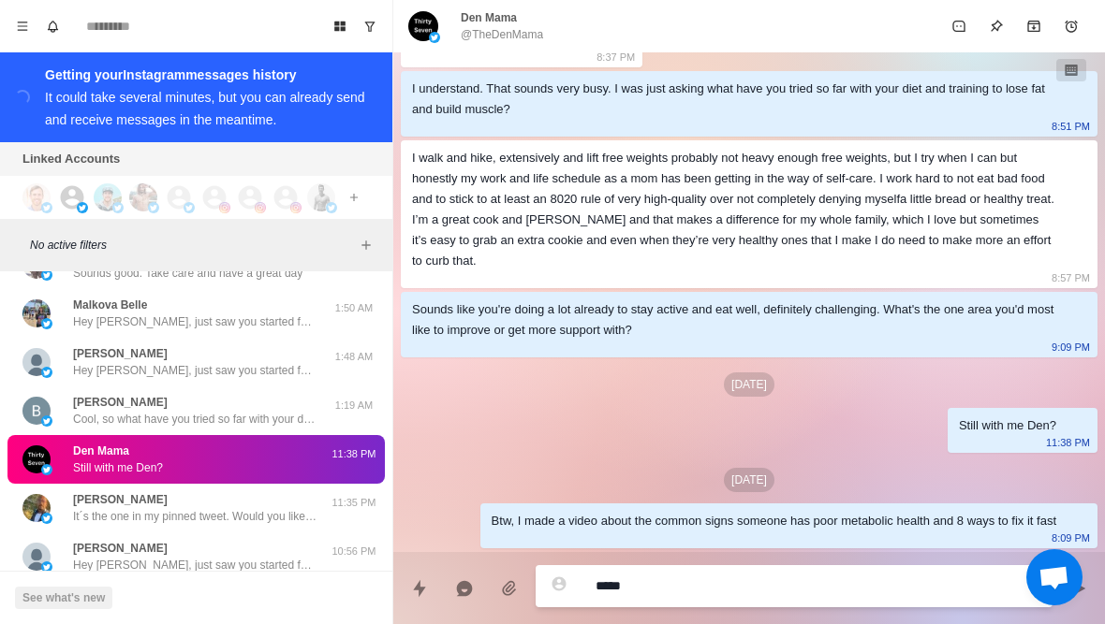
type textarea "*"
type textarea "**********"
type textarea "*"
type textarea "**********"
type textarea "*"
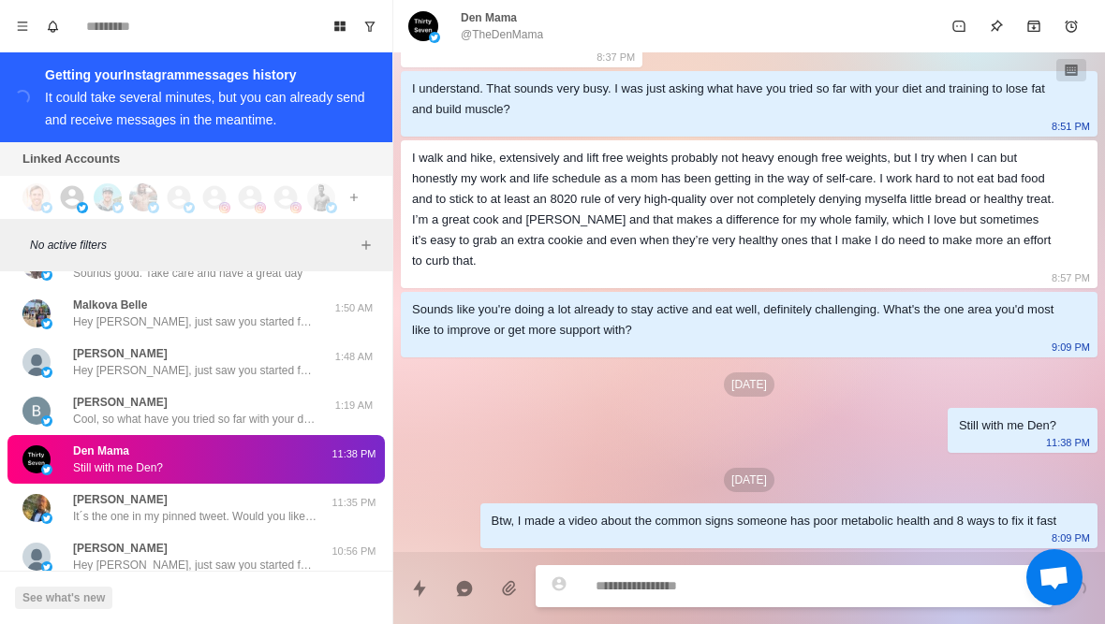
scroll to position [974, 0]
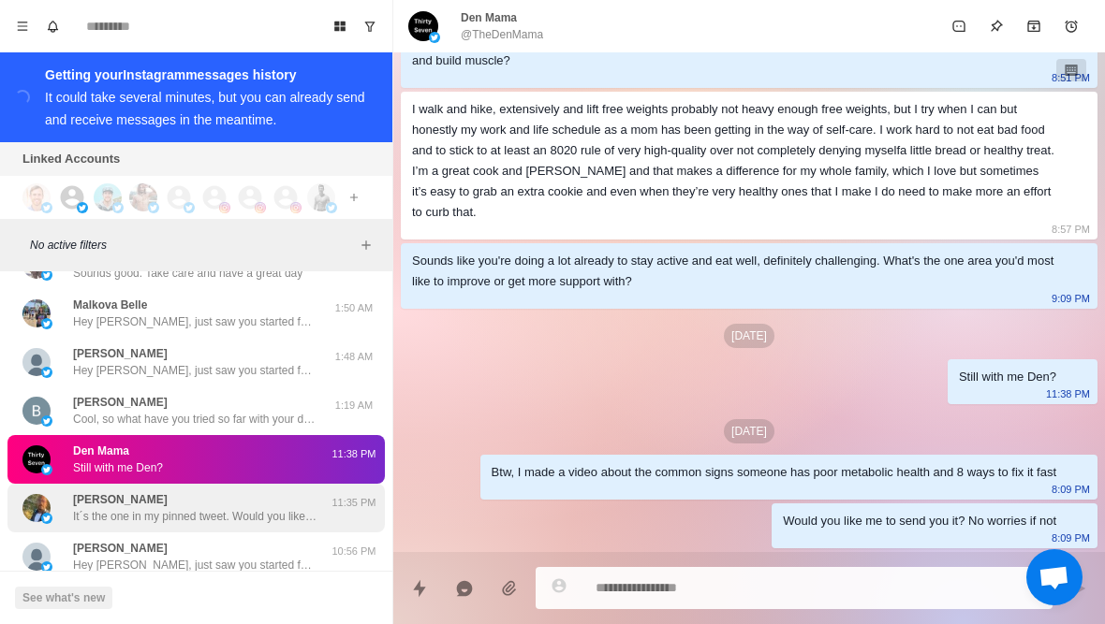
click at [126, 514] on p "It´s the one in my pinned tweet. Would you like me to send it to you?" at bounding box center [194, 516] width 243 height 17
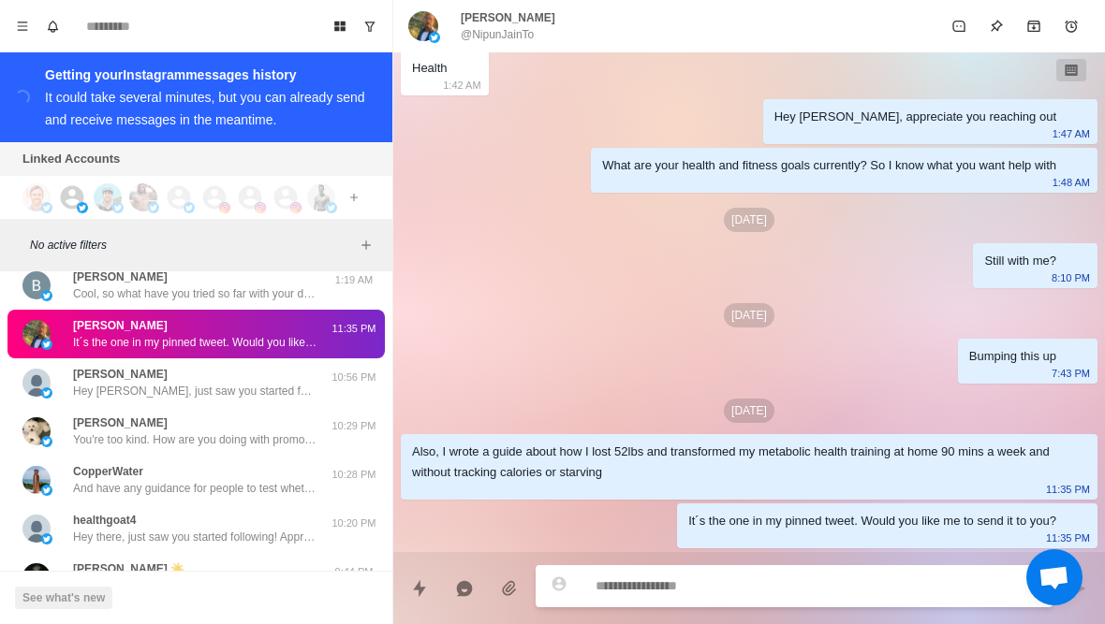
scroll to position [12019, 0]
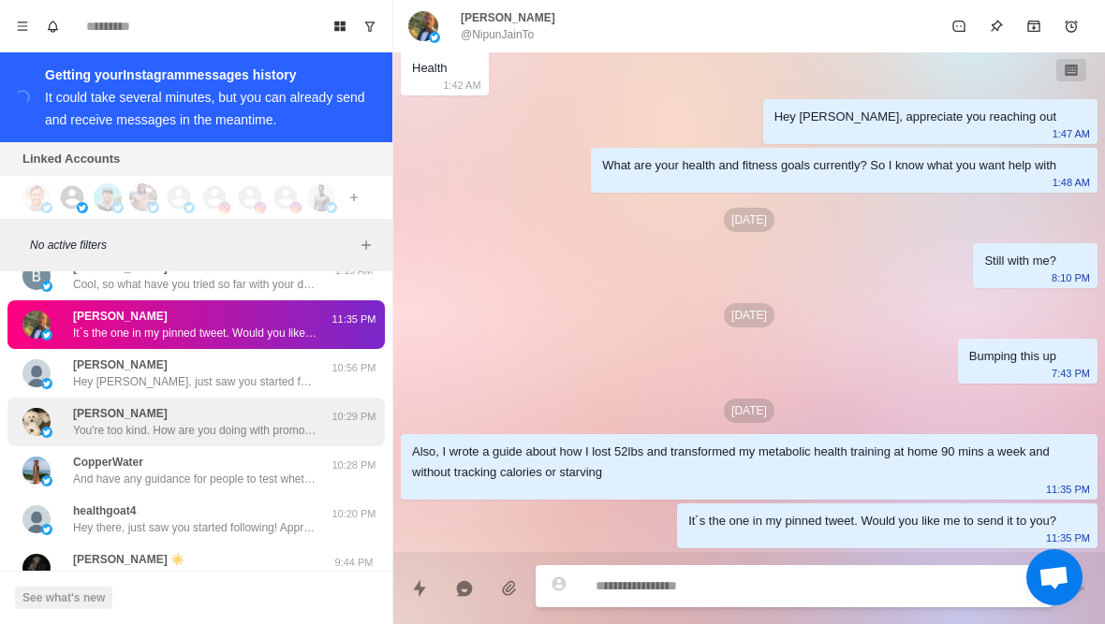
click at [172, 430] on p "You're too kind. How are you doing with promoting your product here?" at bounding box center [194, 430] width 243 height 17
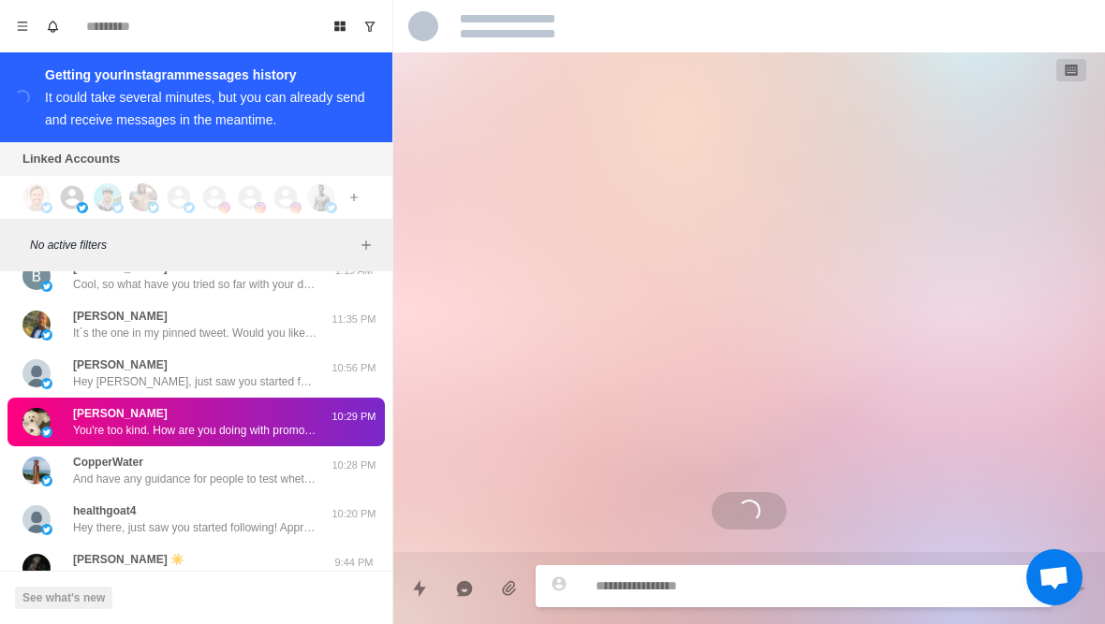
scroll to position [0, 0]
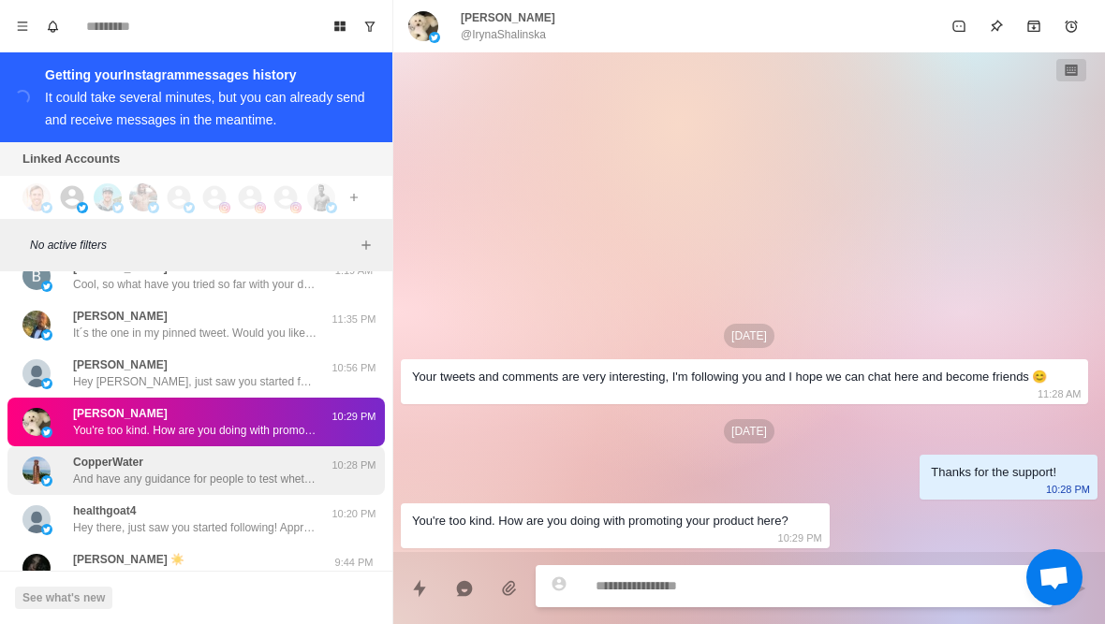
click at [154, 479] on p "And have any guidance for people to test whether or not they have copper excess…" at bounding box center [194, 479] width 243 height 17
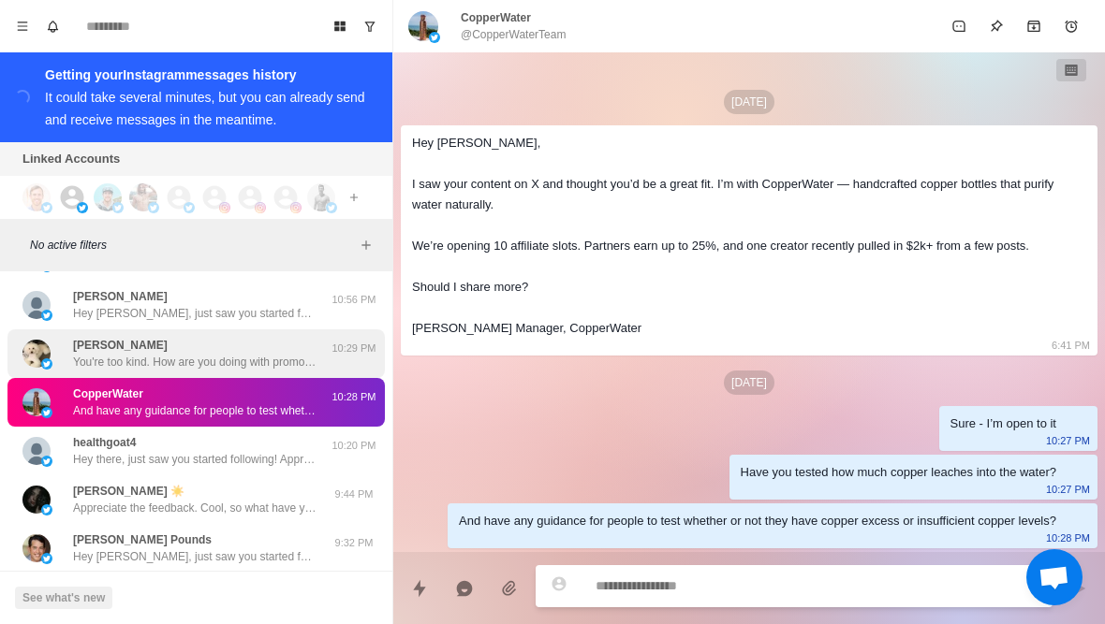
scroll to position [12197, 0]
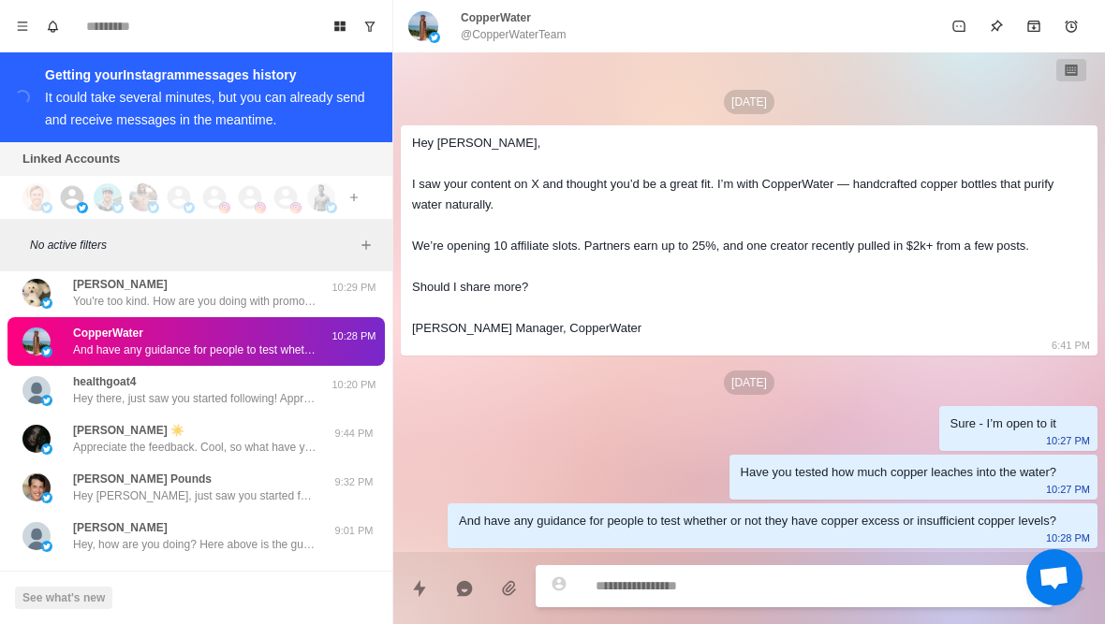
type textarea "*"
type textarea "**"
type textarea "*"
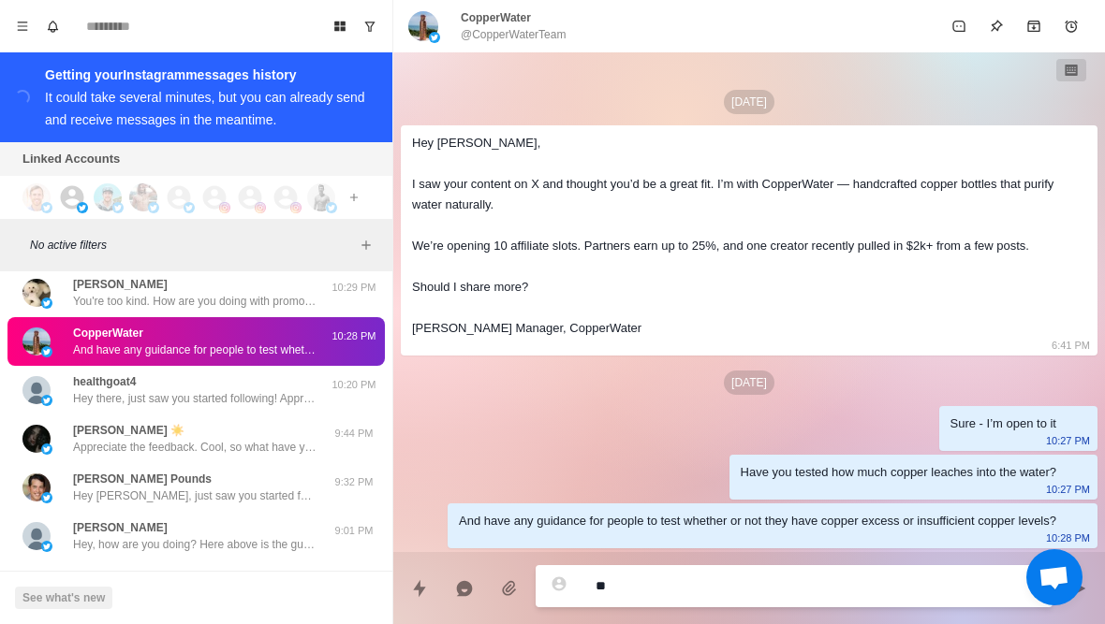
type textarea "***"
type textarea "*"
type textarea "**********"
type textarea "*"
type textarea "**********"
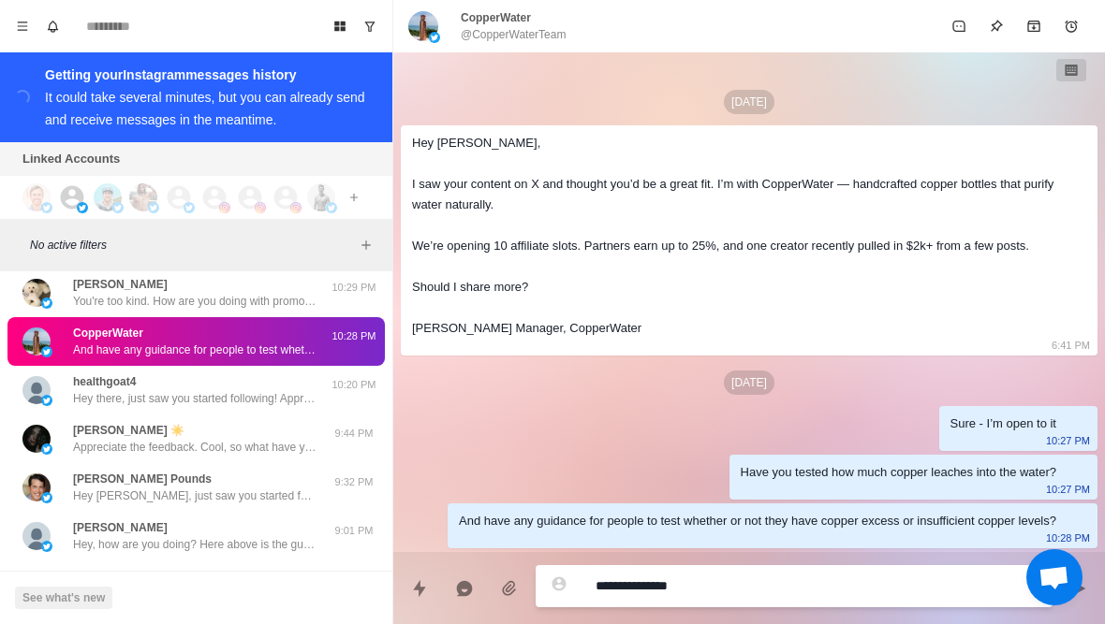
type textarea "*"
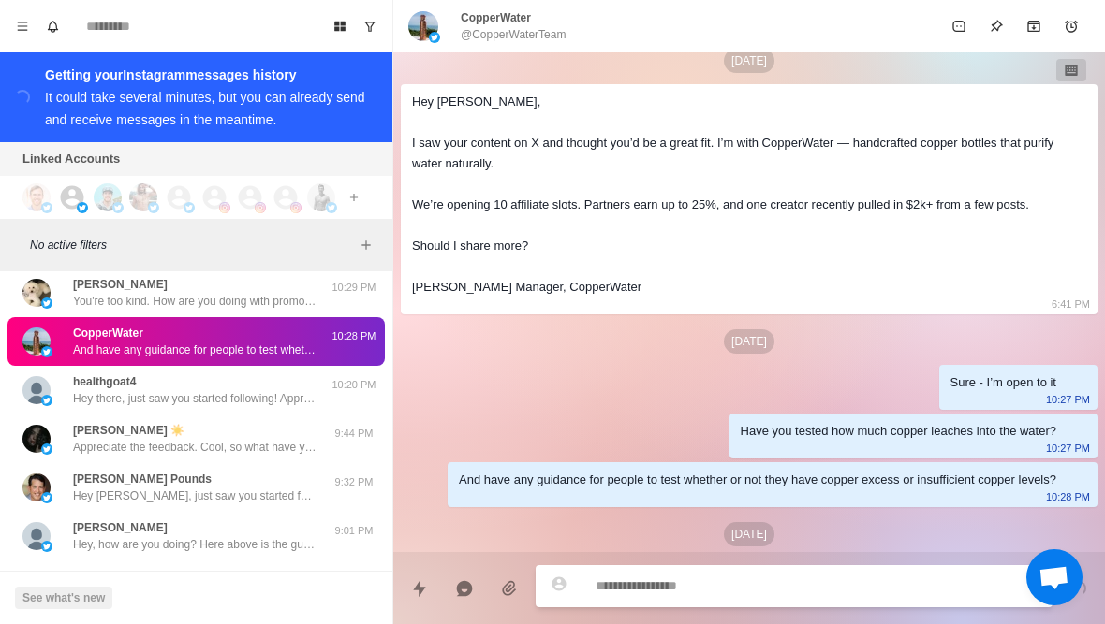
scroll to position [125, 0]
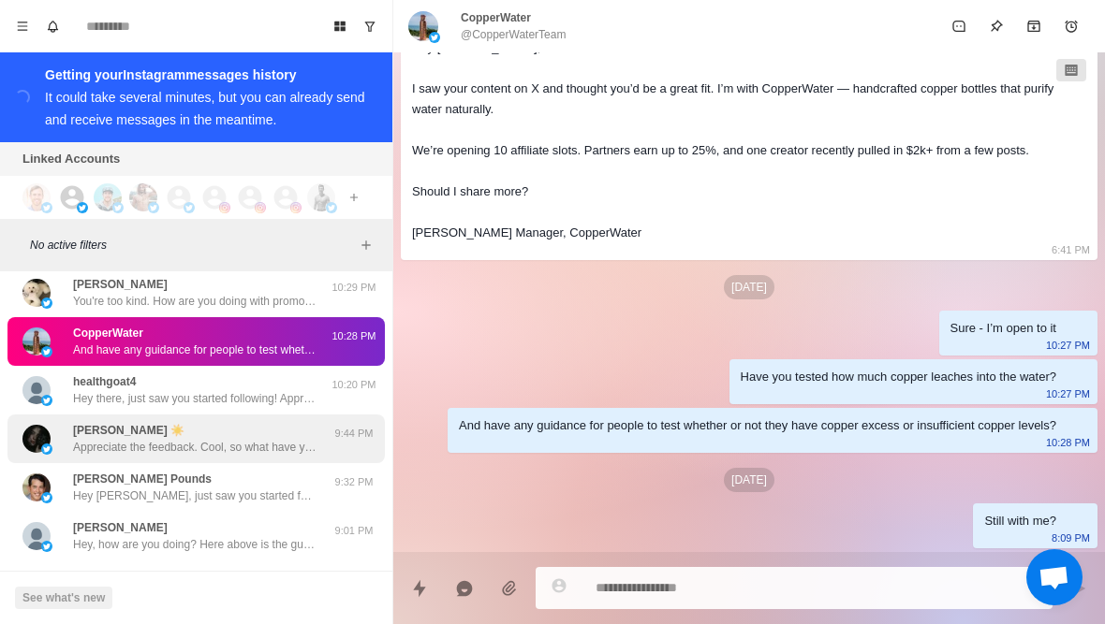
click at [249, 451] on p "Appreciate the feedback. Cool, so what have you tried so far with your diet and…" at bounding box center [194, 447] width 243 height 17
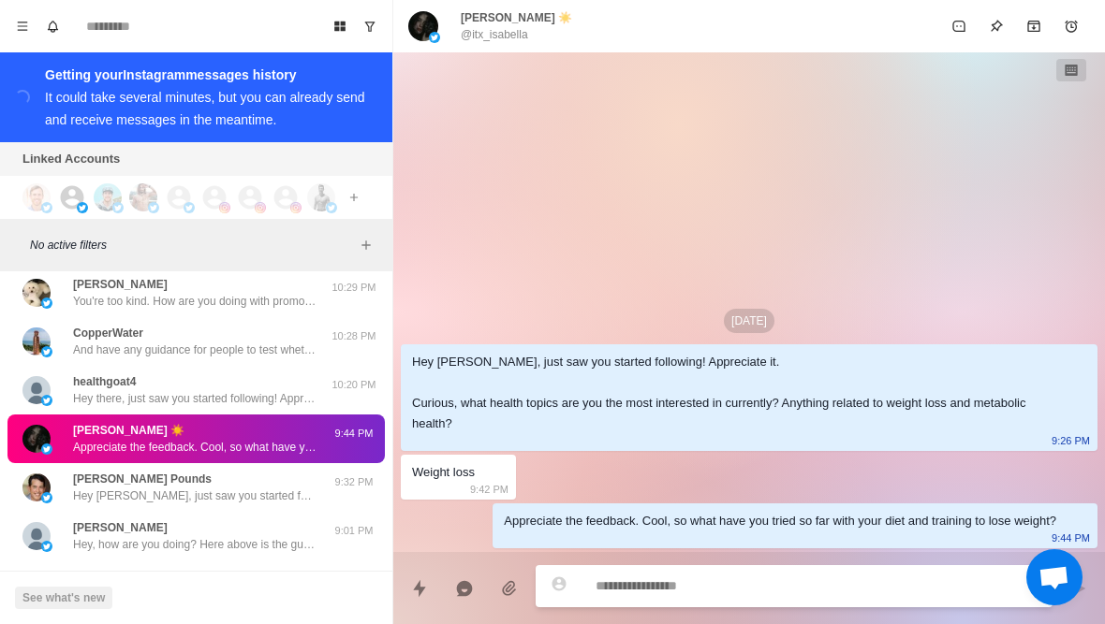
type textarea "*"
type textarea "**********"
type textarea "*"
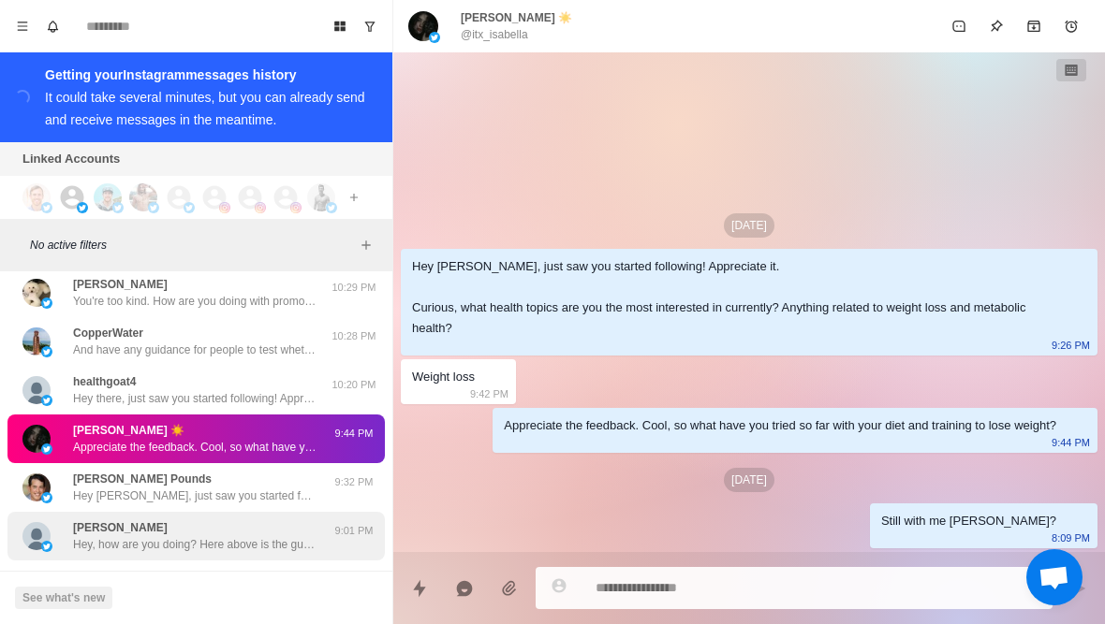
click at [274, 542] on p "Hey, how are you doing? Here above is the guide from my pinned tweet you wanted…" at bounding box center [194, 544] width 243 height 17
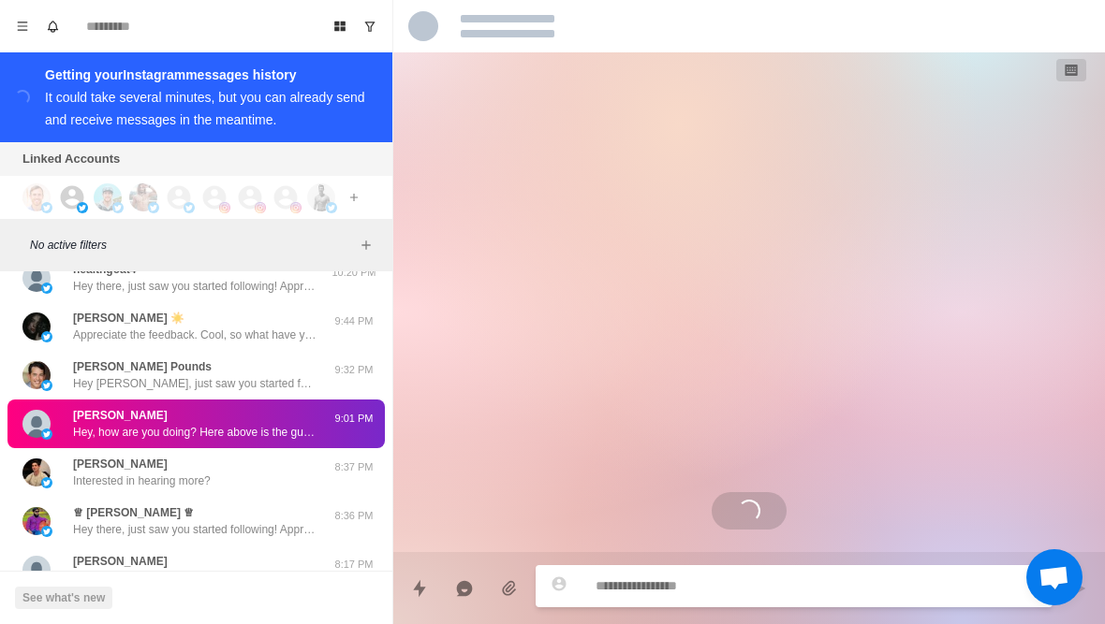
scroll to position [12319, 0]
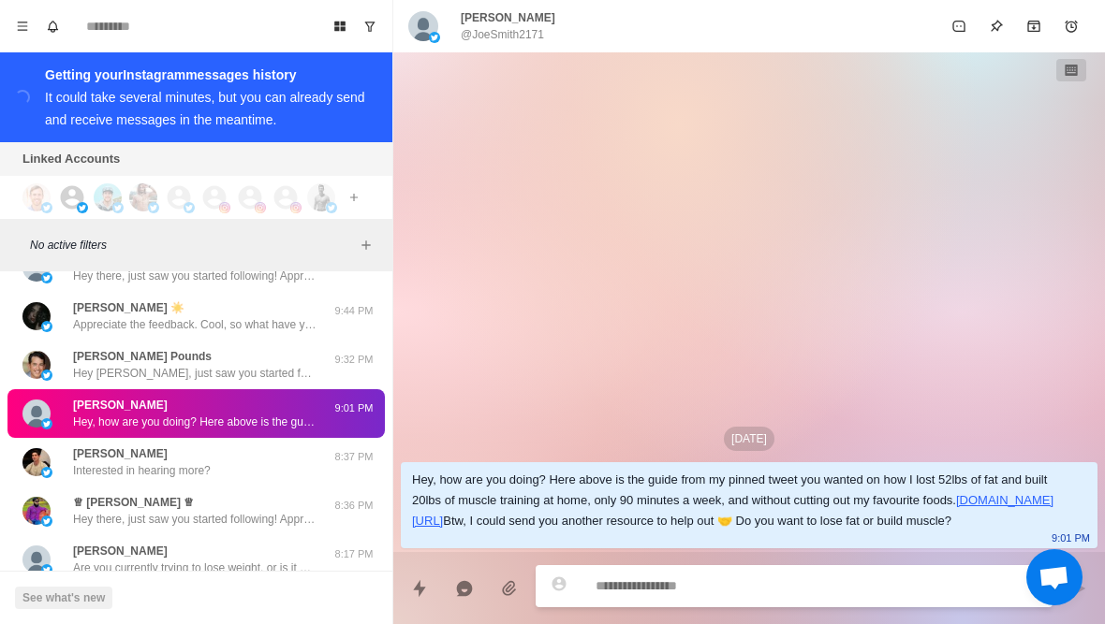
type textarea "*"
type textarea "**********"
type textarea "*"
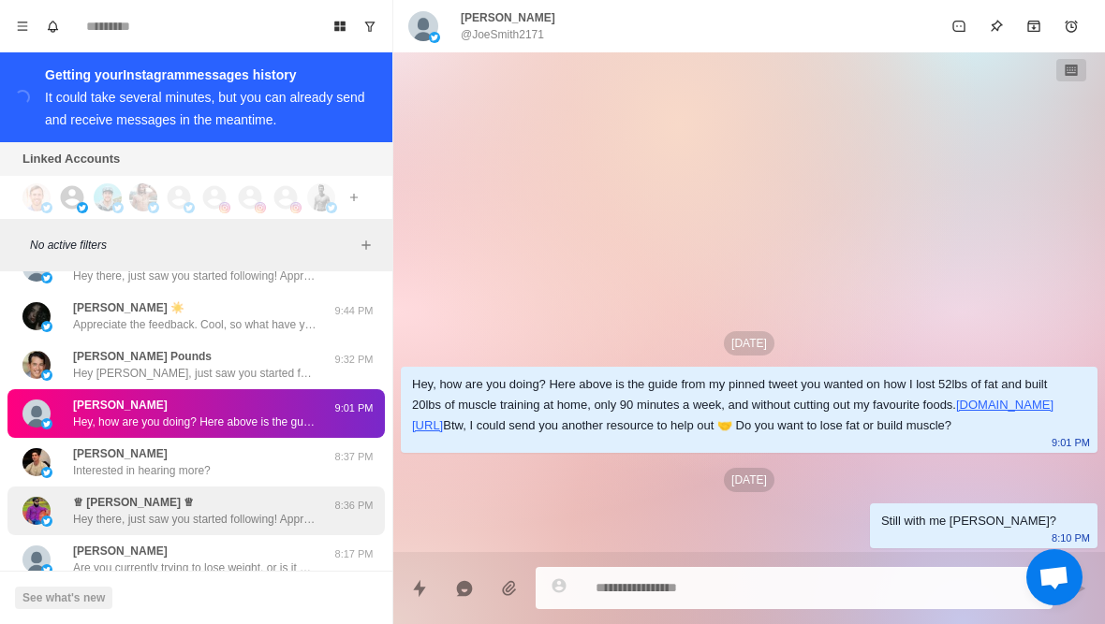
click at [266, 519] on p "Hey there, just saw you started following! Appreciate it. Curious, what health …" at bounding box center [194, 519] width 243 height 17
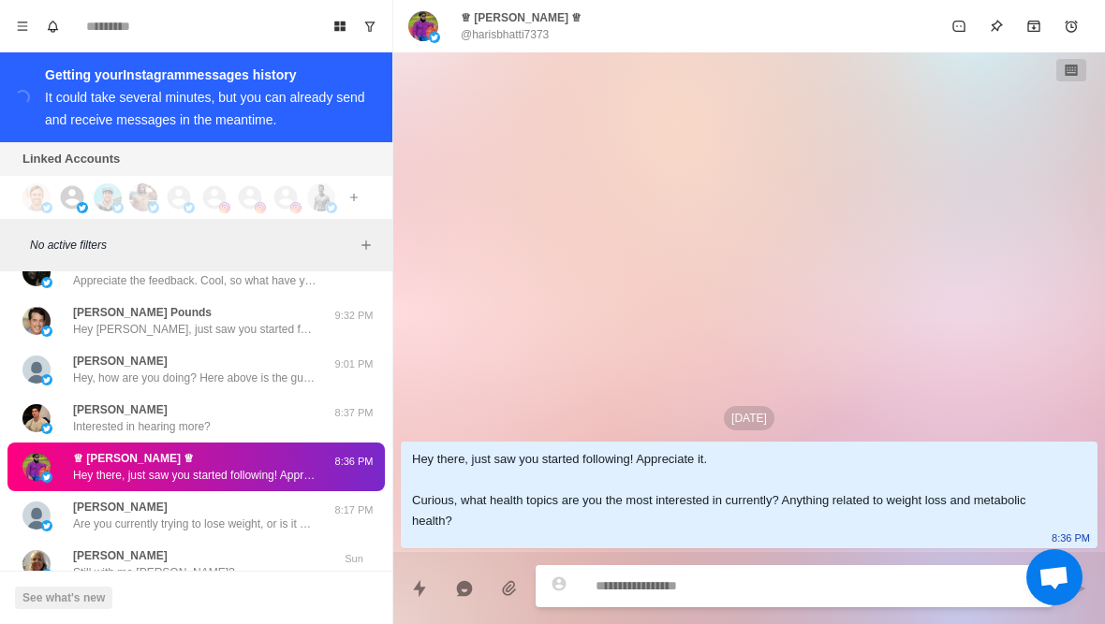
scroll to position [12416, 0]
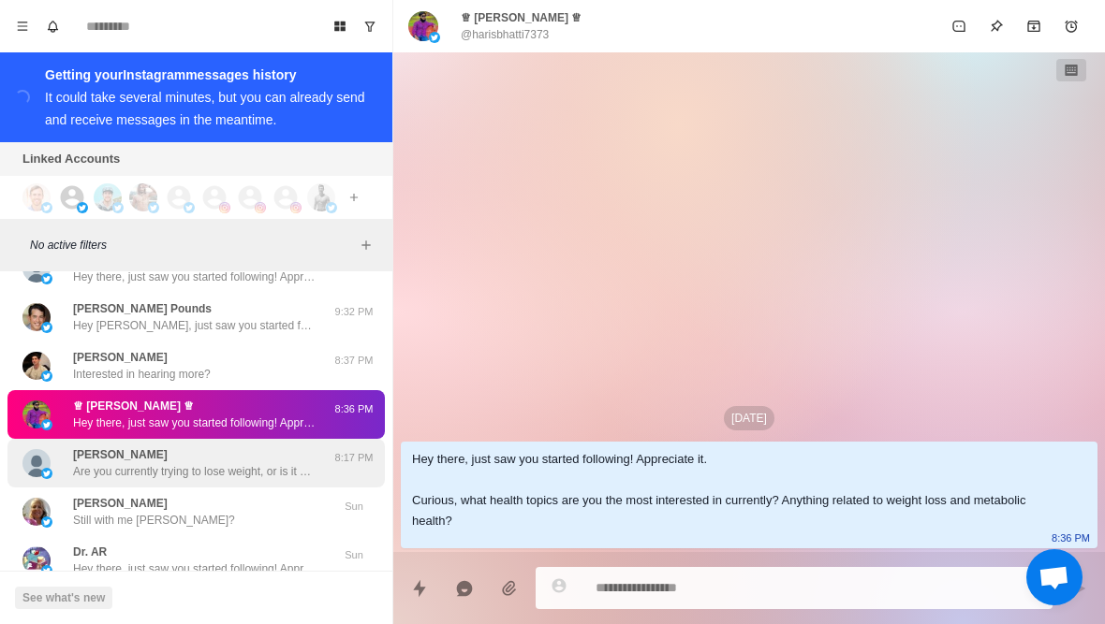
click at [257, 475] on p "Are you currently trying to lose weight, or is it more about maintaining overal…" at bounding box center [194, 471] width 243 height 17
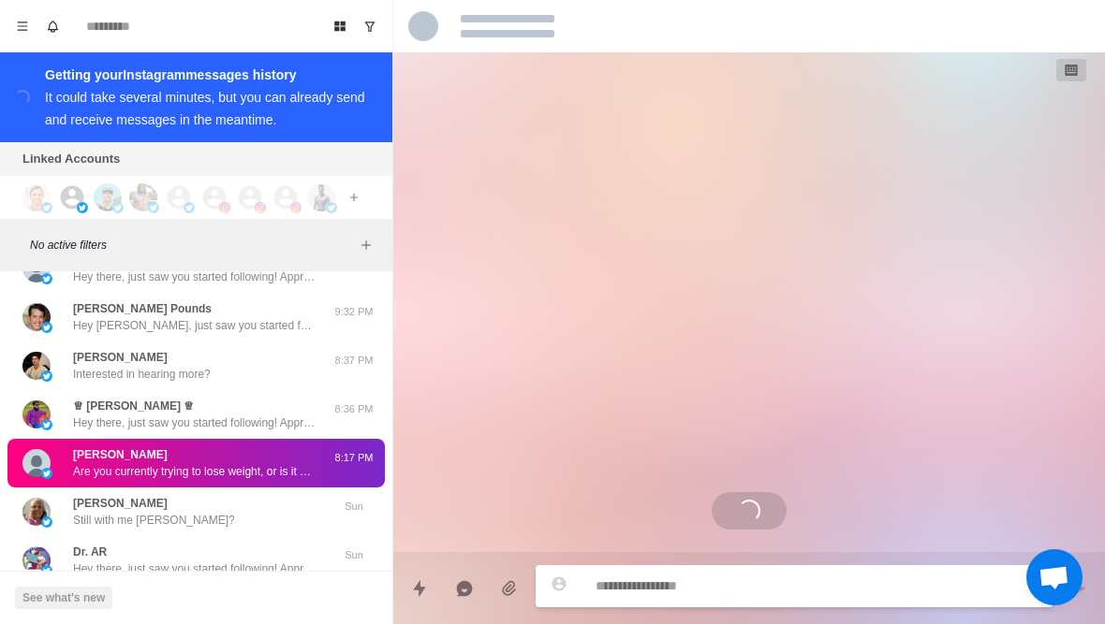
scroll to position [105, 0]
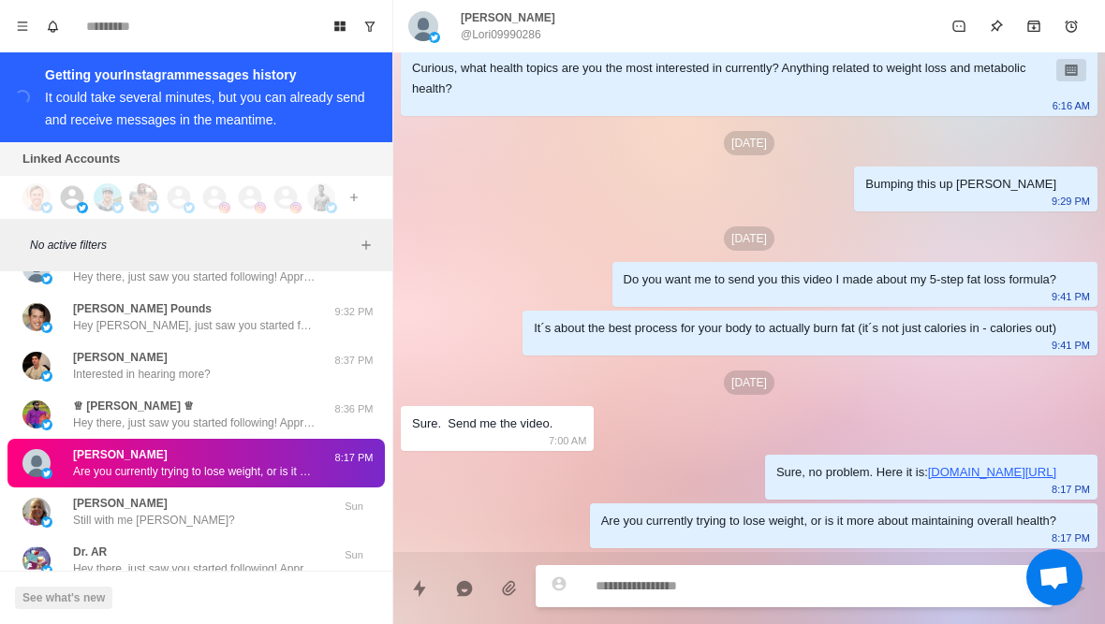
type textarea "*"
type textarea "**********"
type textarea "*"
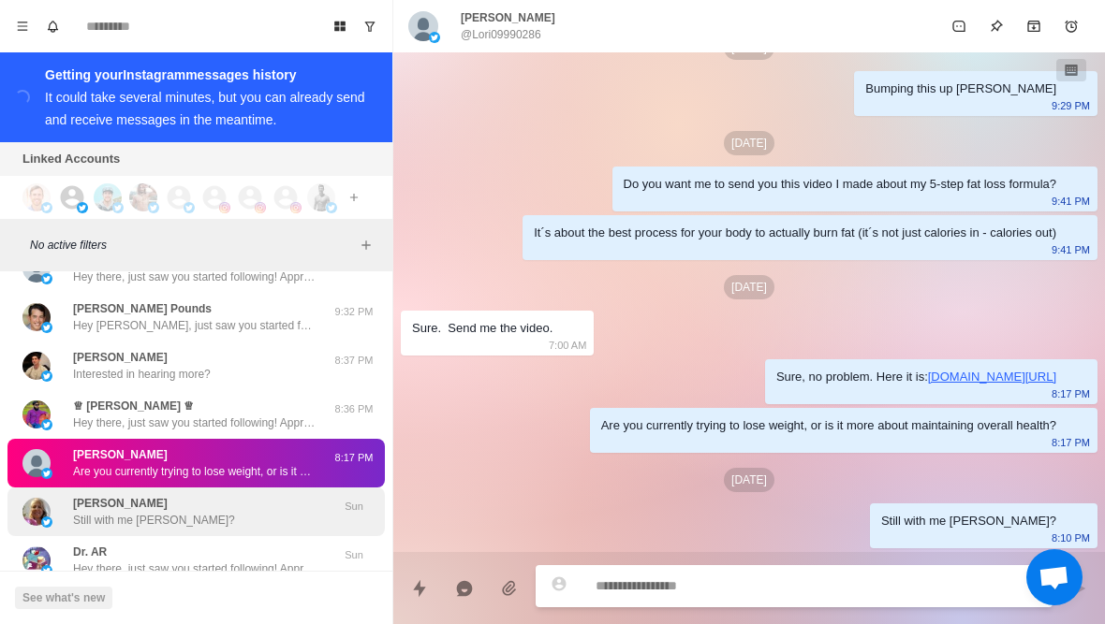
click at [84, 516] on p "Still with me Lisa?" at bounding box center [154, 520] width 162 height 17
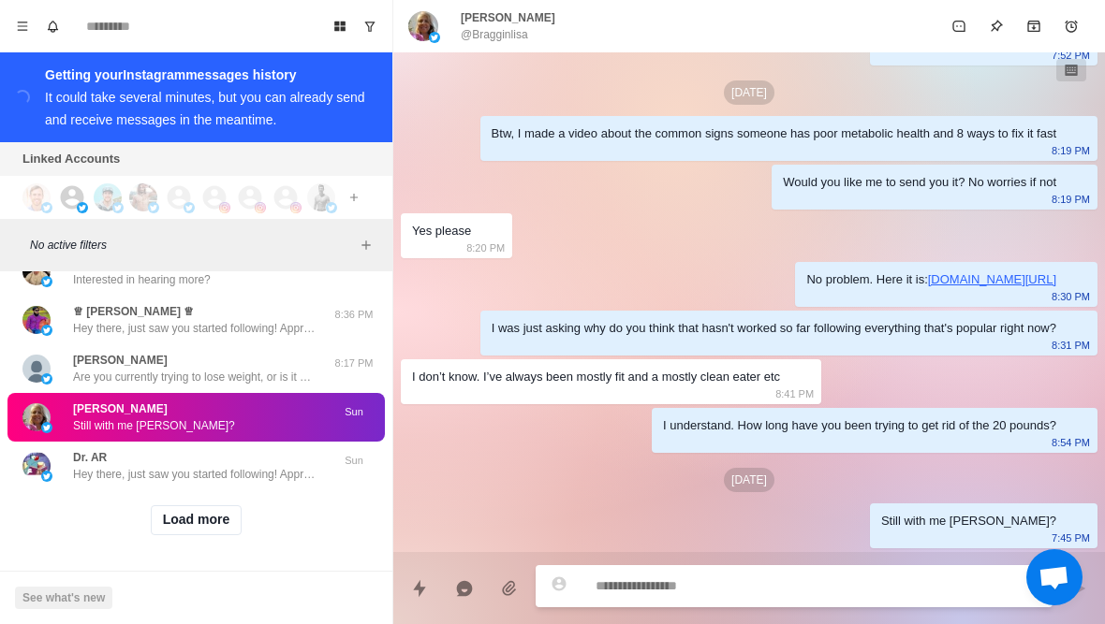
scroll to position [12512, 0]
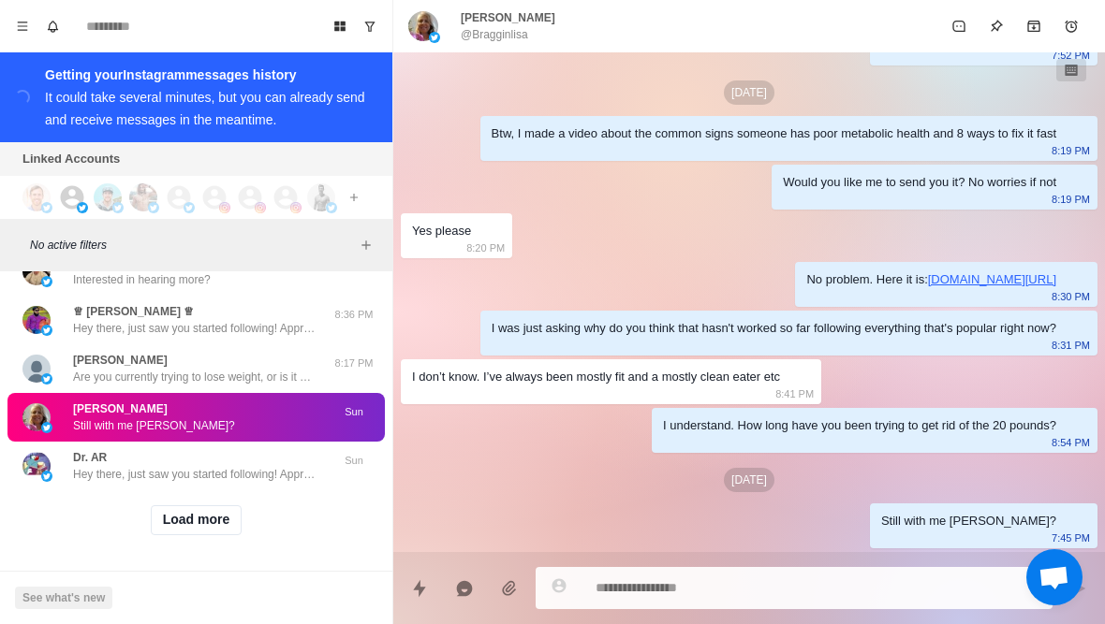
click at [184, 528] on button "Load more" at bounding box center [197, 520] width 92 height 30
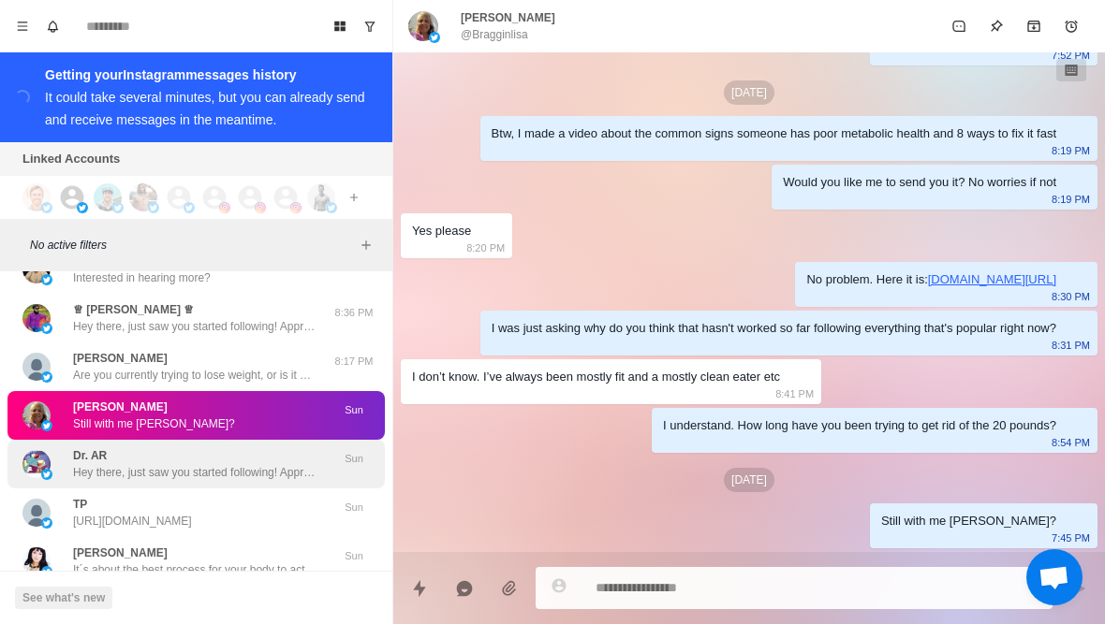
click at [242, 489] on div "Dr. AR Hey there, just saw you started following! Appreciate it. Curious, what …" at bounding box center [195, 464] width 377 height 49
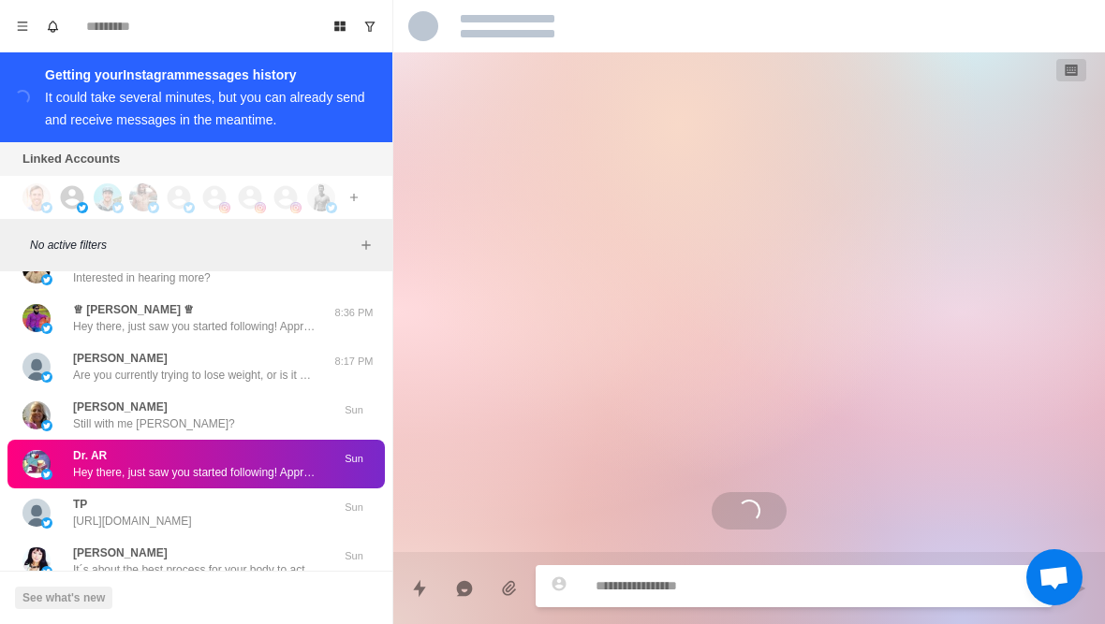
scroll to position [0, 0]
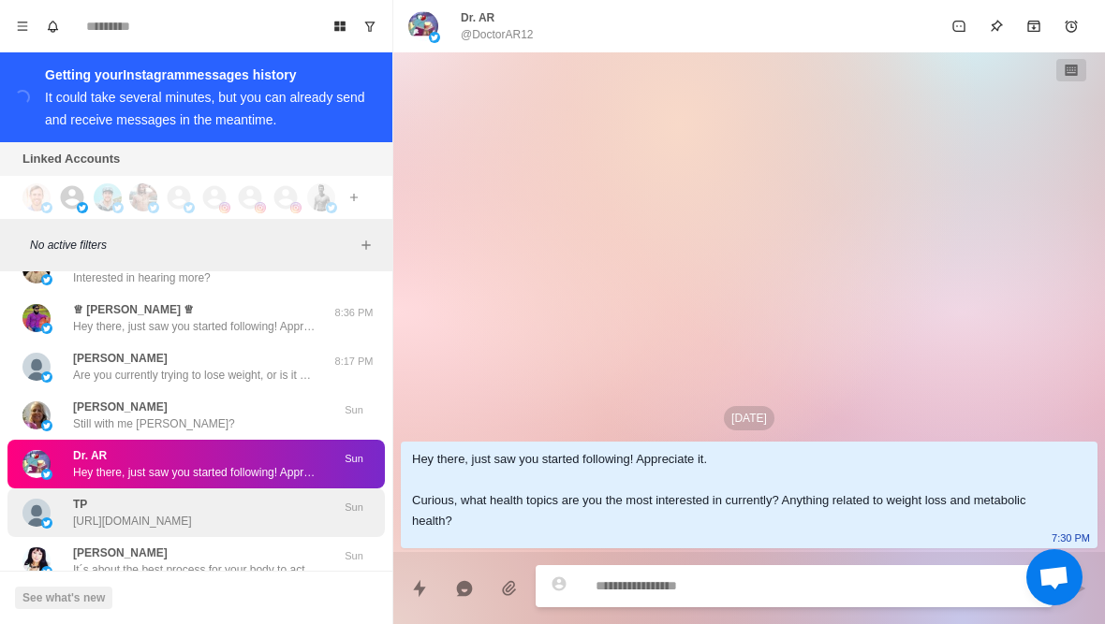
click at [192, 516] on p "https://twitter.com/71_tiller/status/1971855869521596819" at bounding box center [132, 521] width 119 height 17
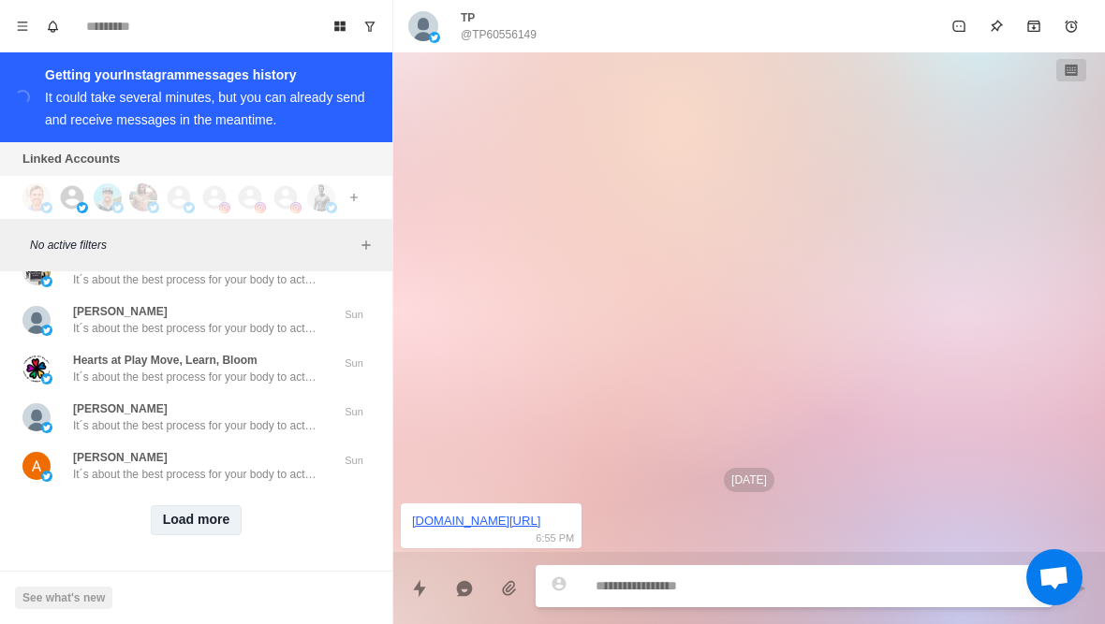
scroll to position [13486, 0]
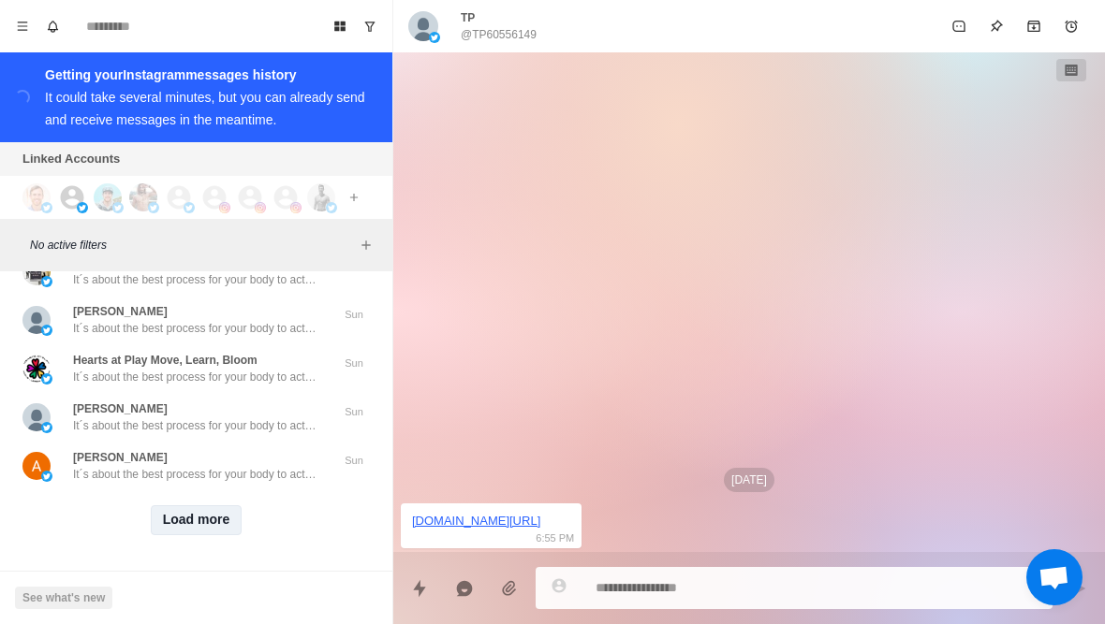
click at [219, 524] on button "Load more" at bounding box center [197, 520] width 92 height 30
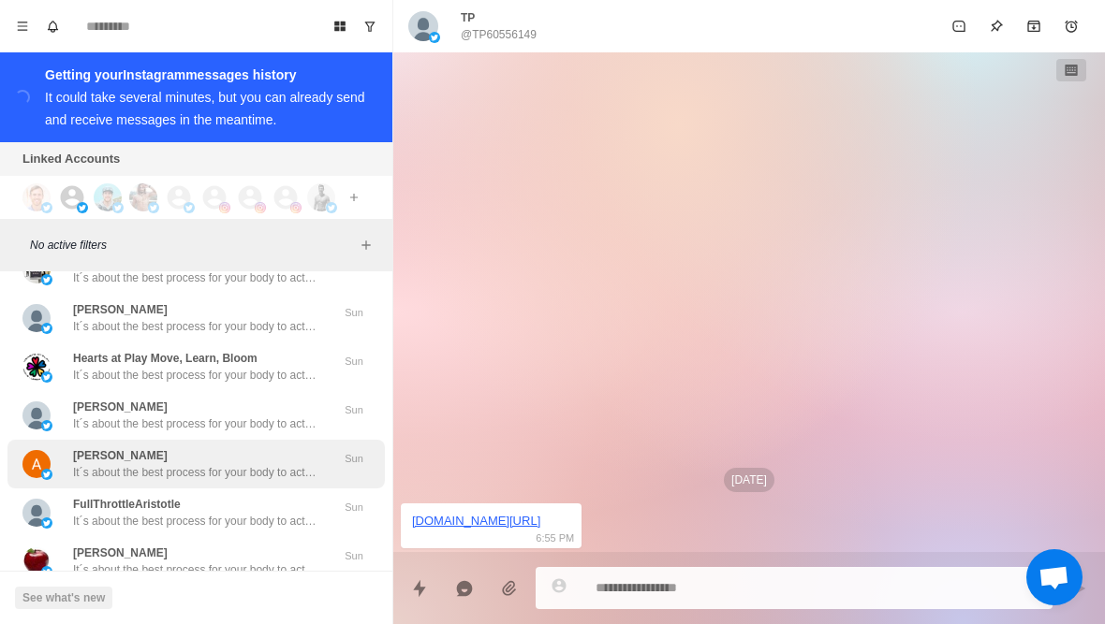
click at [263, 488] on div "Antonia Camargo It´s about the best process for your body to actually burn fat …" at bounding box center [195, 464] width 377 height 49
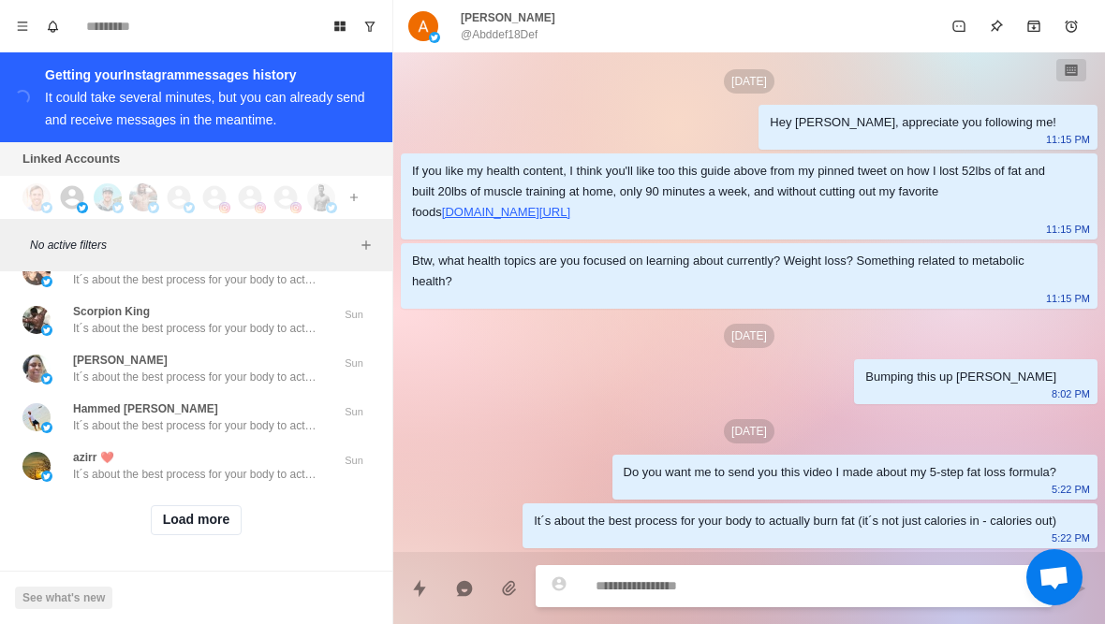
scroll to position [14459, 0]
click at [217, 520] on button "Load more" at bounding box center [197, 520] width 92 height 30
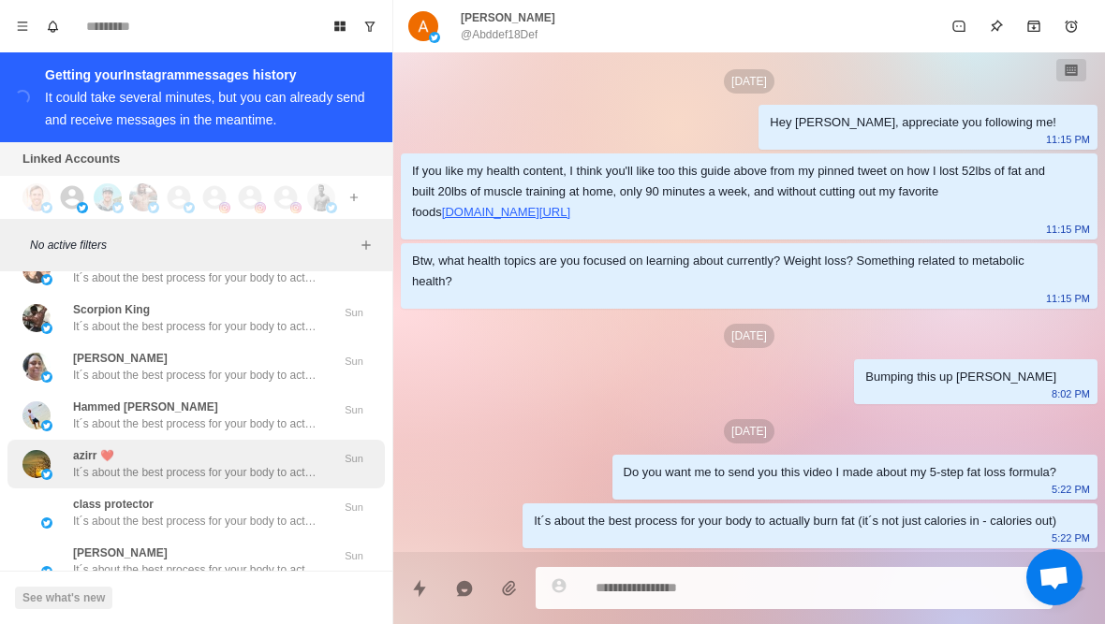
click at [268, 476] on p "It´s about the best process for your body to actually burn fat (it´s not just c…" at bounding box center [194, 472] width 243 height 17
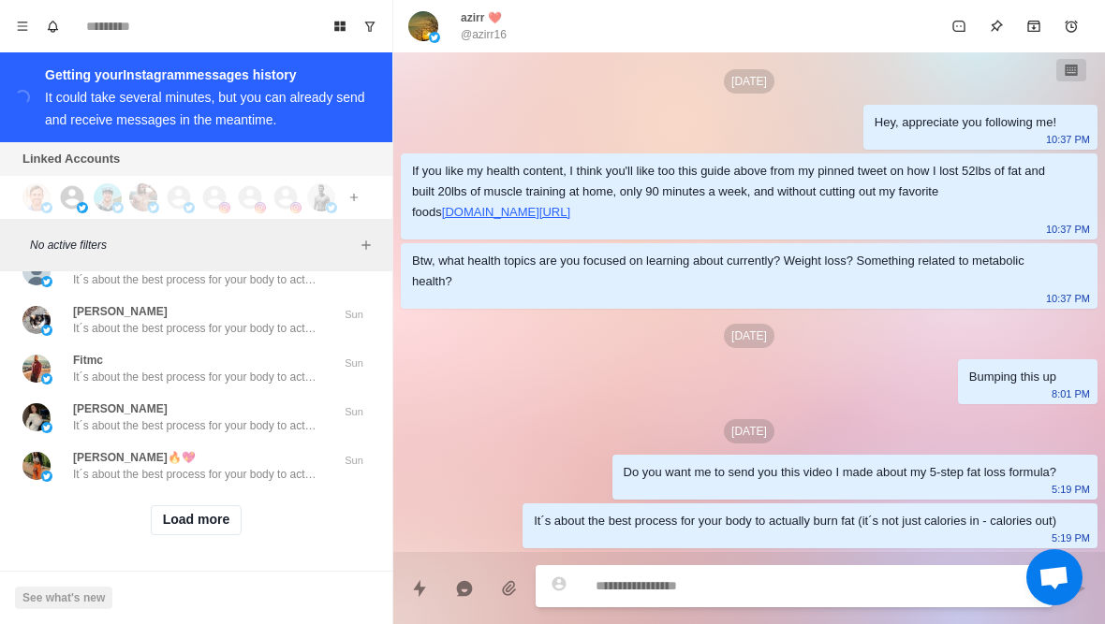
scroll to position [15530, 0]
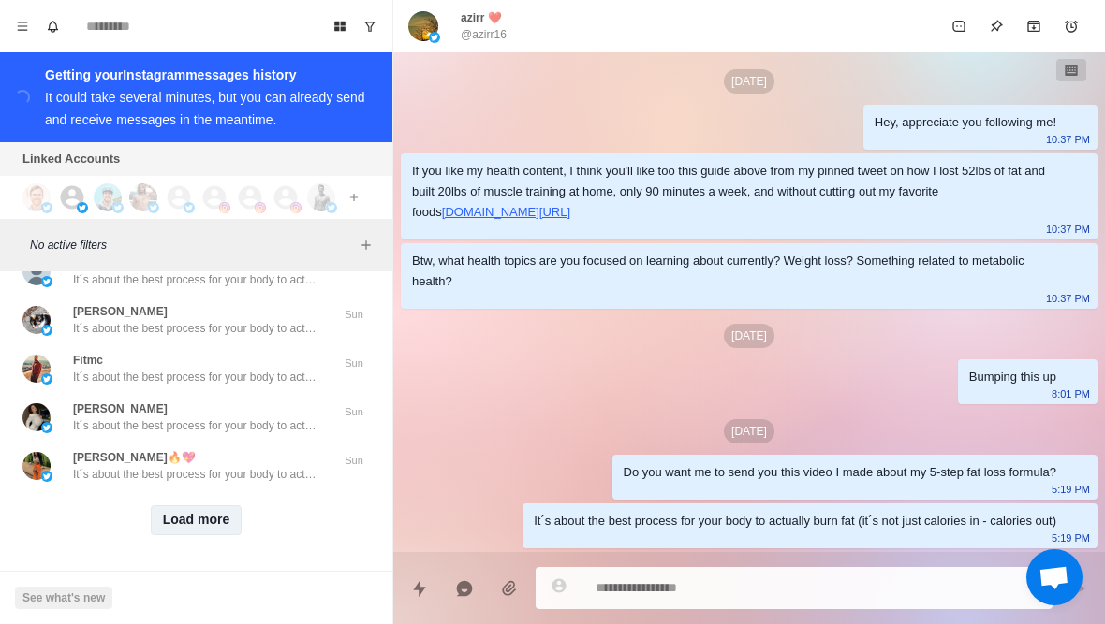
click at [195, 518] on button "Load more" at bounding box center [197, 520] width 92 height 30
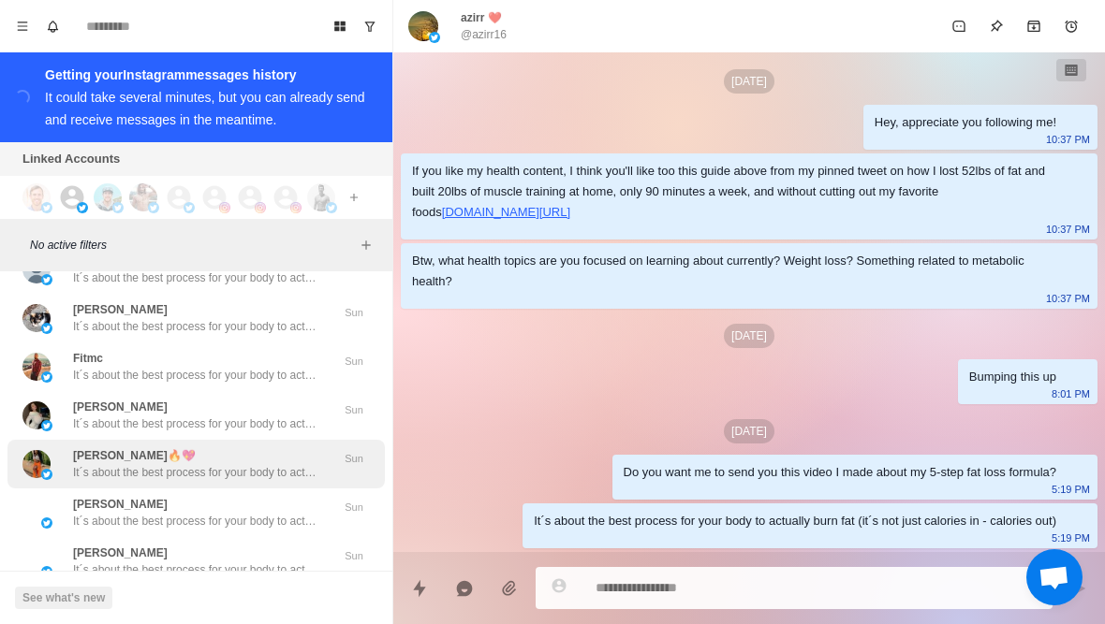
click at [246, 472] on p "It´s about the best process for your body to actually burn fat (it´s not just c…" at bounding box center [194, 472] width 243 height 17
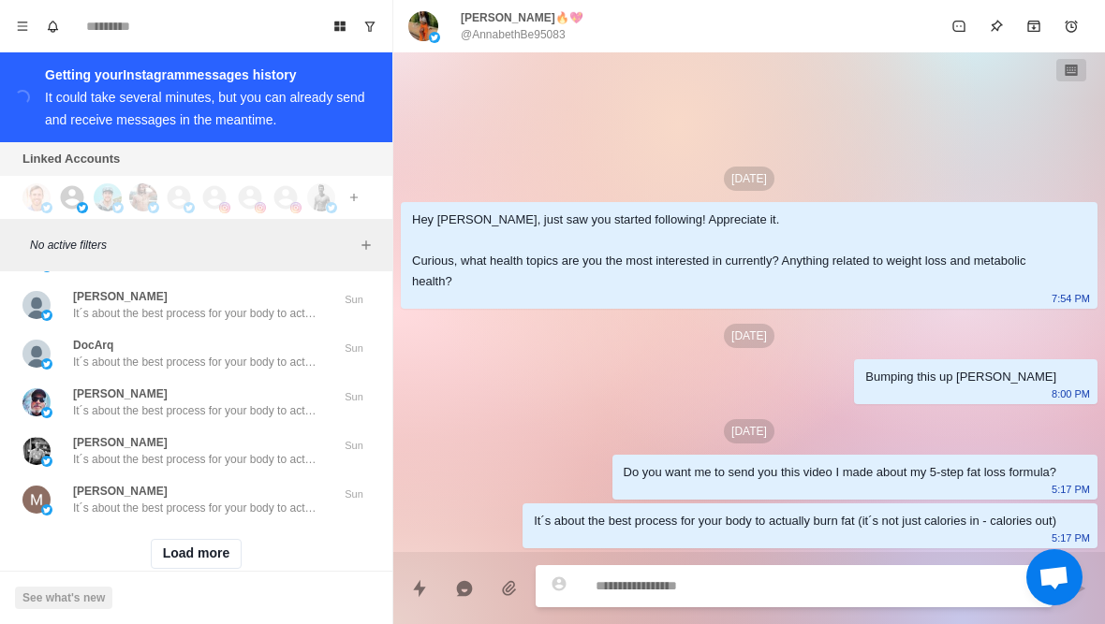
scroll to position [16495, 0]
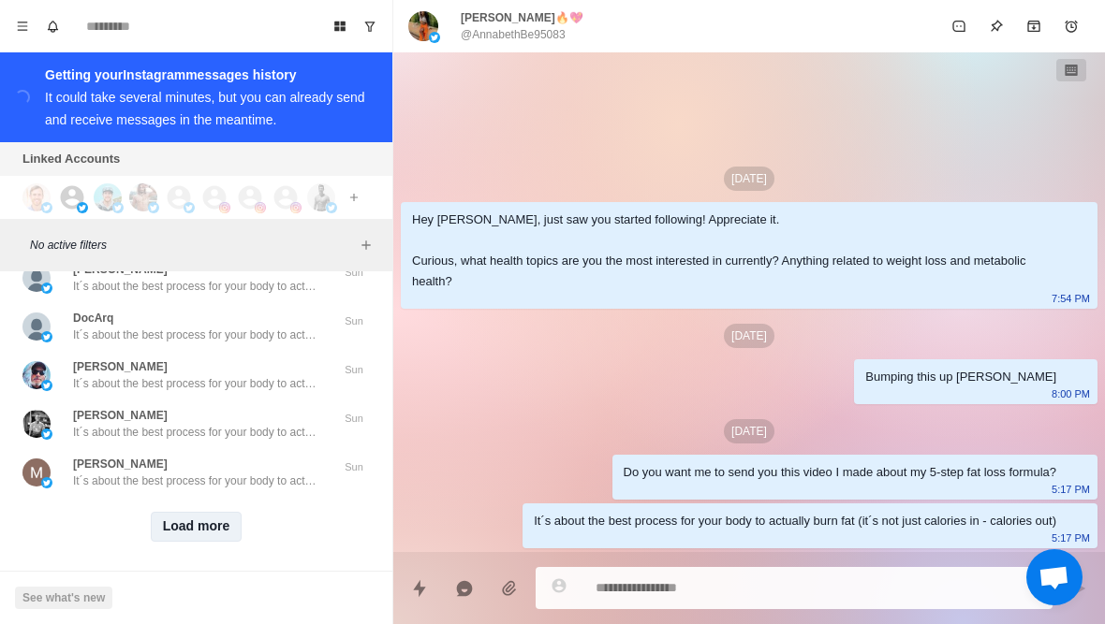
click at [204, 535] on button "Load more" at bounding box center [197, 527] width 92 height 30
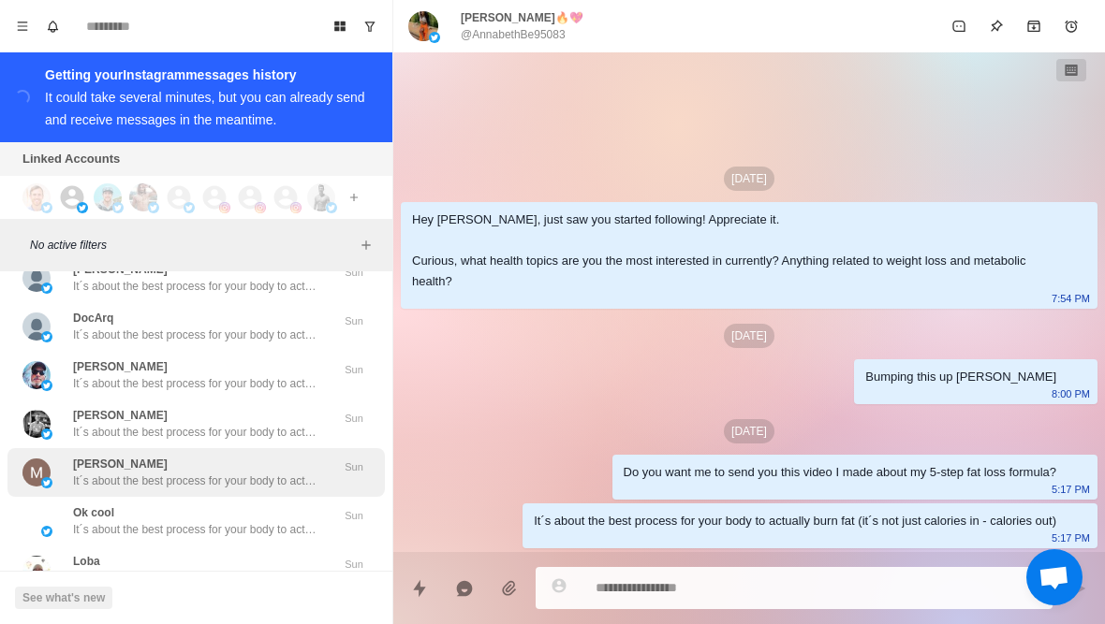
click at [253, 484] on p "It´s about the best process for your body to actually burn fat (it´s not just c…" at bounding box center [194, 481] width 243 height 17
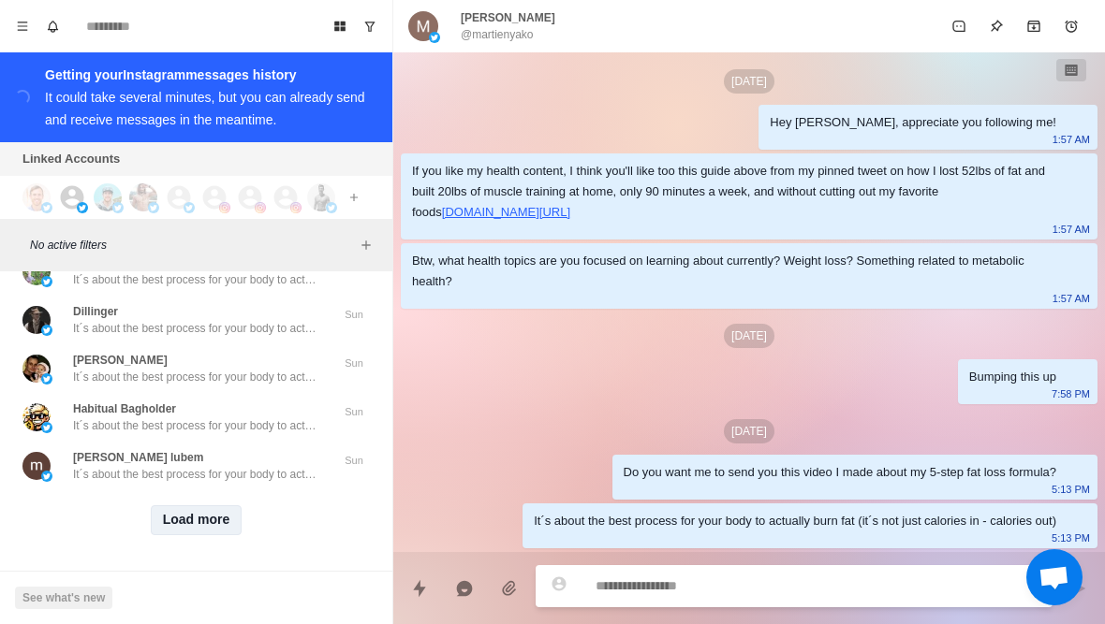
scroll to position [17494, 0]
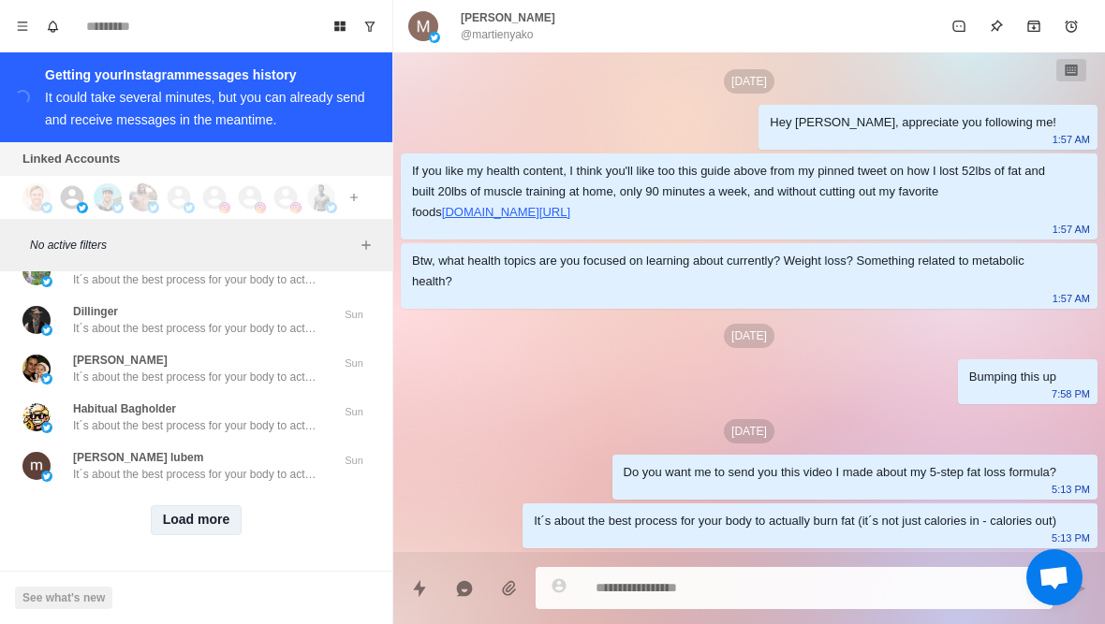
click at [193, 516] on button "Load more" at bounding box center [197, 520] width 92 height 30
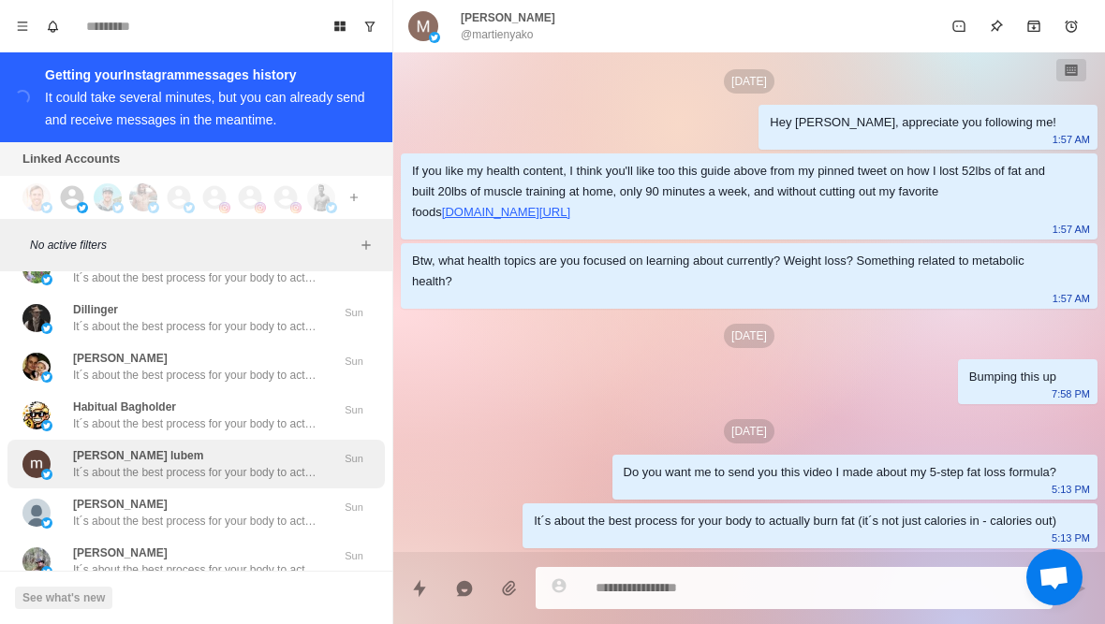
click at [229, 471] on p "It´s about the best process for your body to actually burn fat (it´s not just c…" at bounding box center [194, 472] width 243 height 17
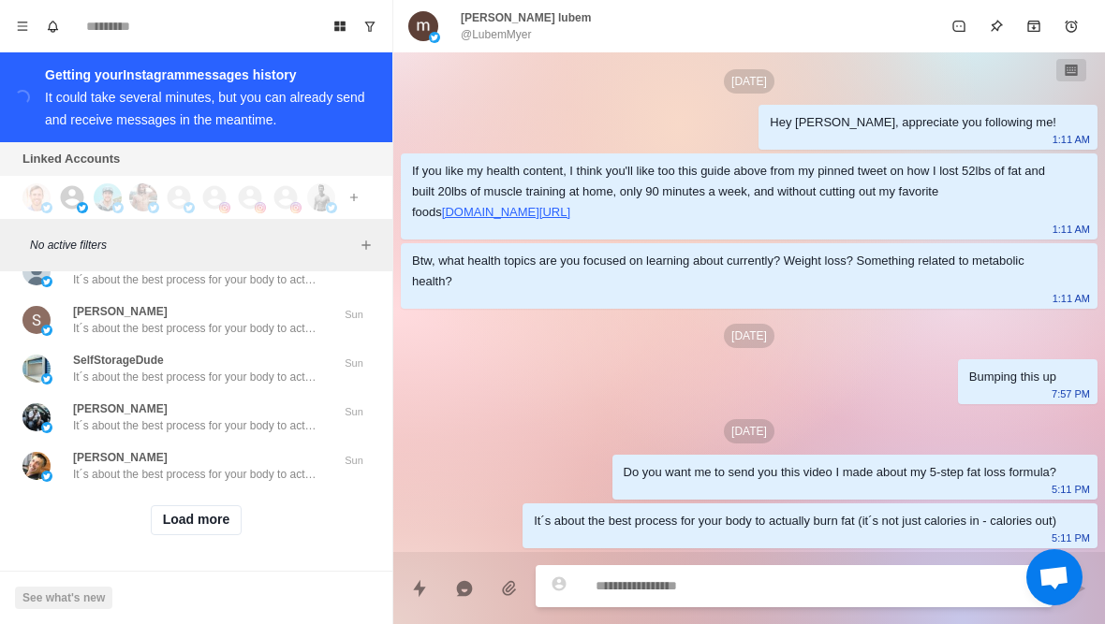
scroll to position [18468, 0]
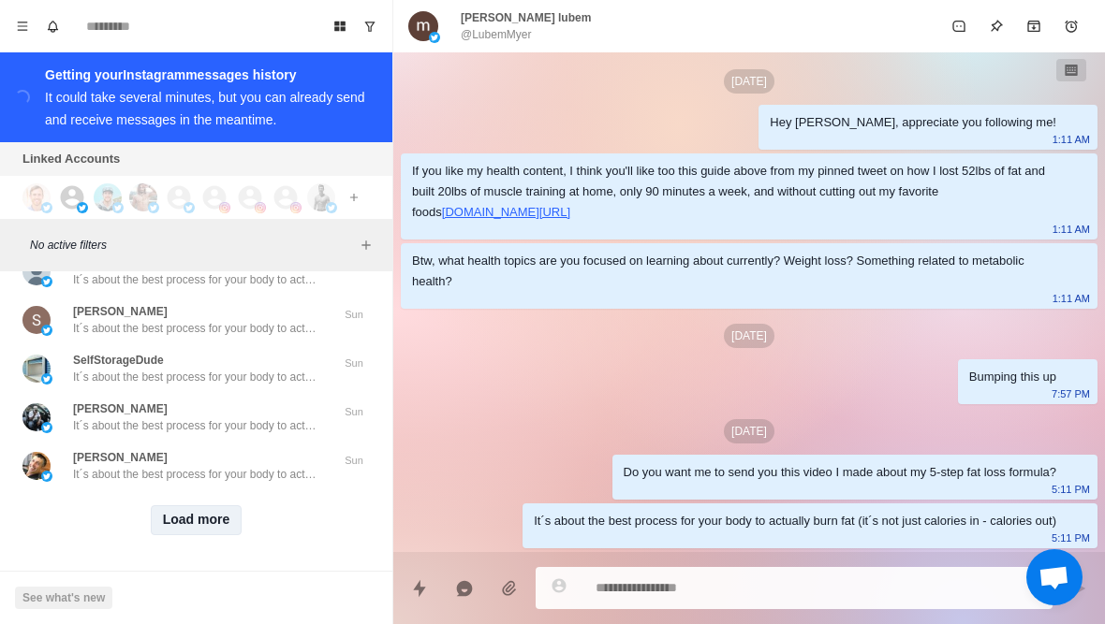
click at [208, 527] on button "Load more" at bounding box center [197, 520] width 92 height 30
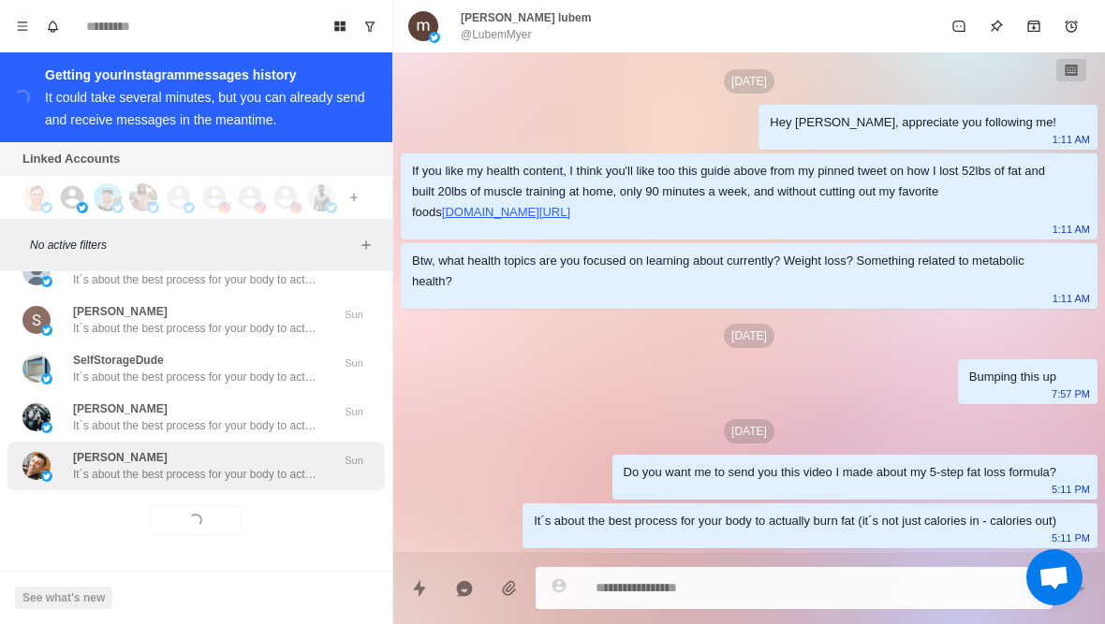
click at [256, 476] on p "It´s about the best process for your body to actually burn fat (it´s not just c…" at bounding box center [194, 474] width 243 height 17
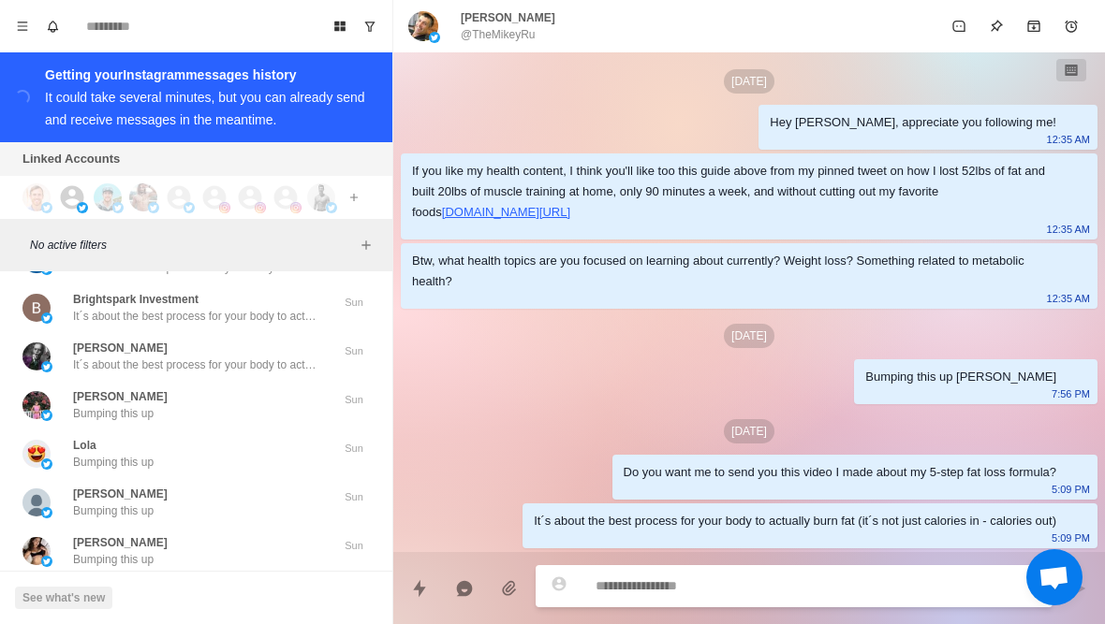
scroll to position [19412, 0]
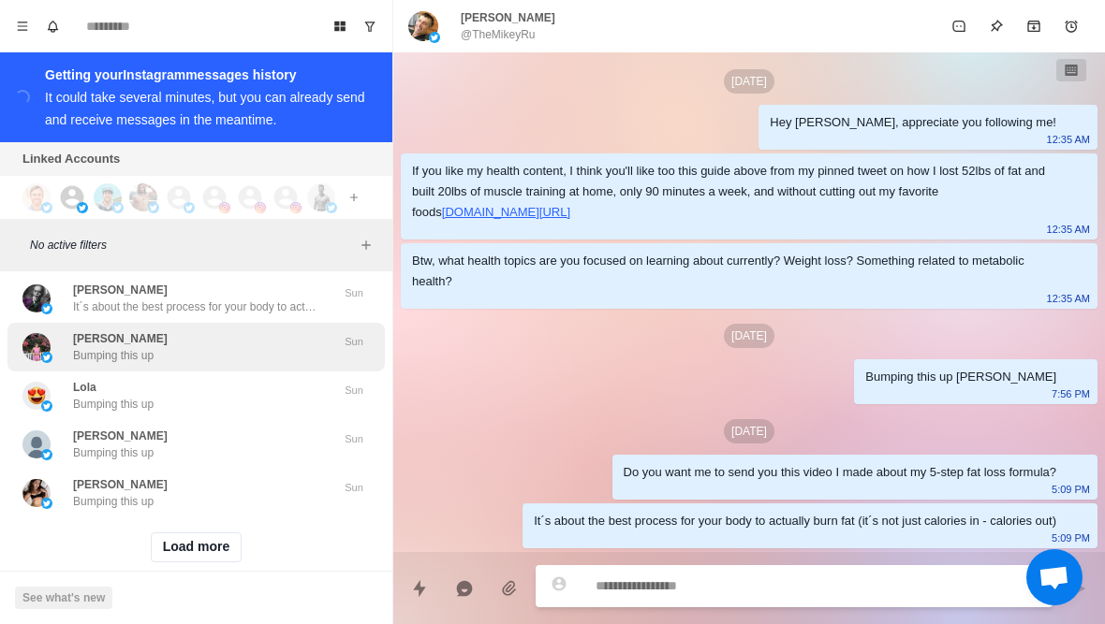
click at [193, 352] on div "Beyerl Verla Bumping this up" at bounding box center [176, 347] width 308 height 34
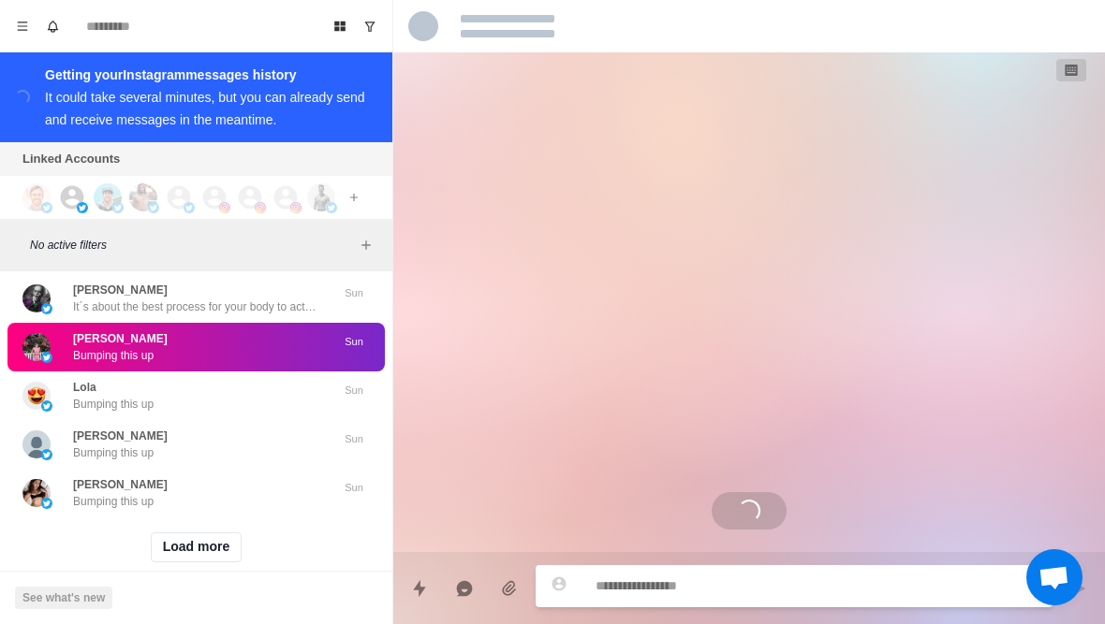
scroll to position [0, 0]
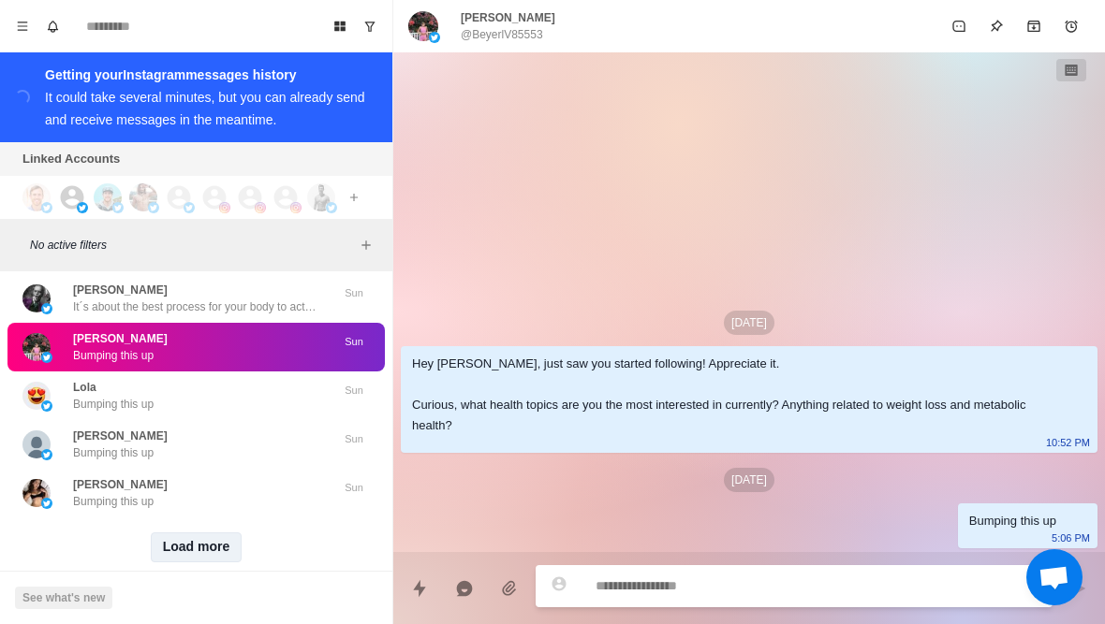
click at [204, 554] on button "Load more" at bounding box center [197, 548] width 92 height 30
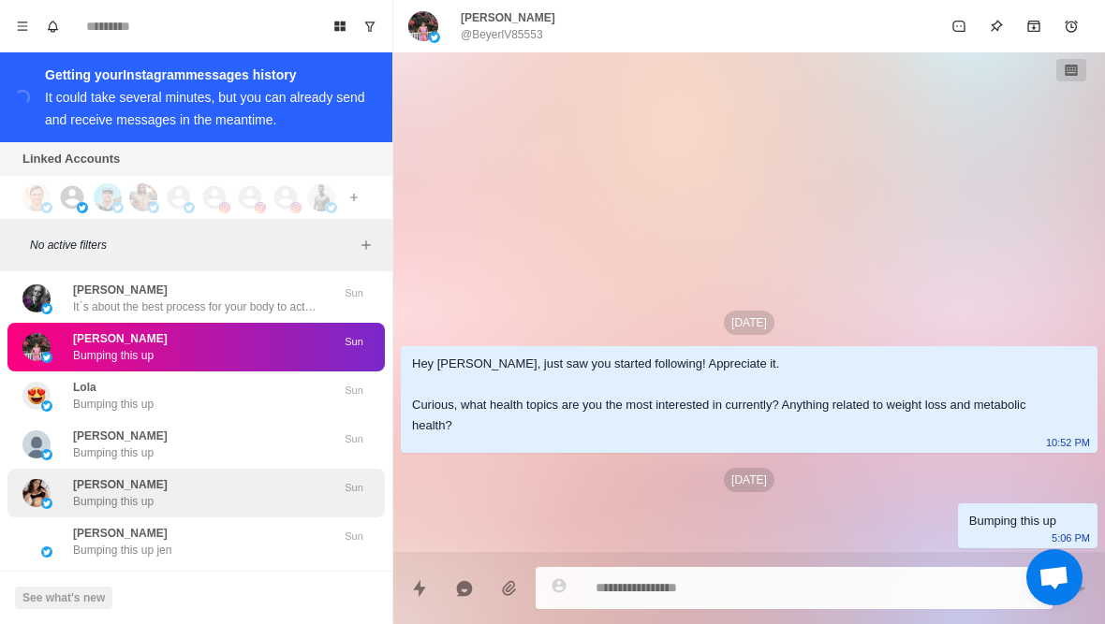
click at [240, 506] on div "Emmie Olaughlin Bumping this up" at bounding box center [176, 493] width 308 height 34
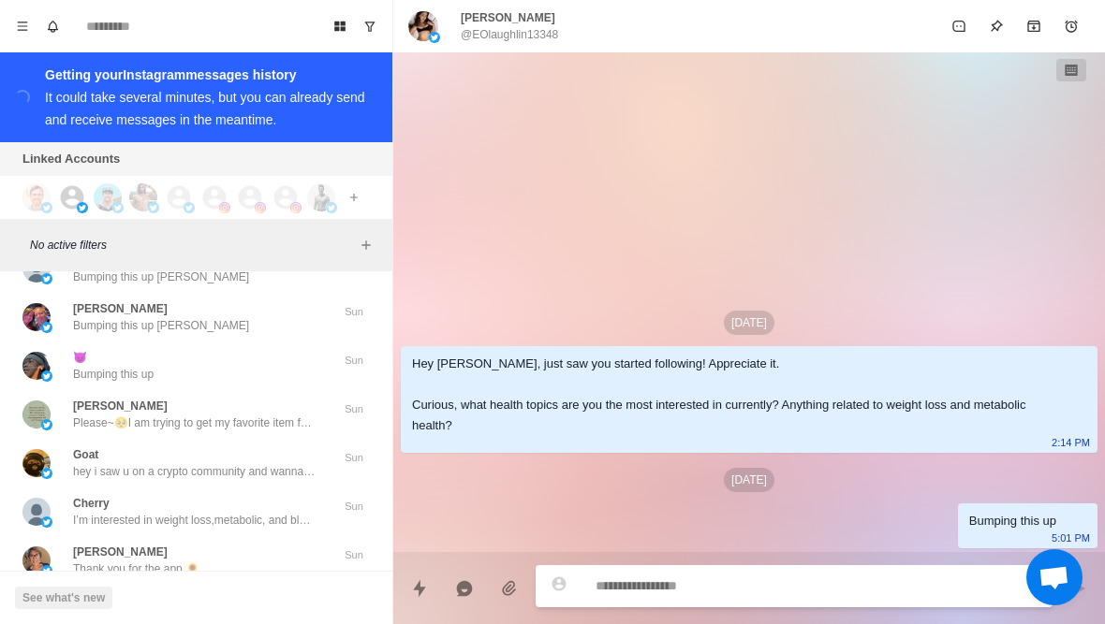
scroll to position [19785, 0]
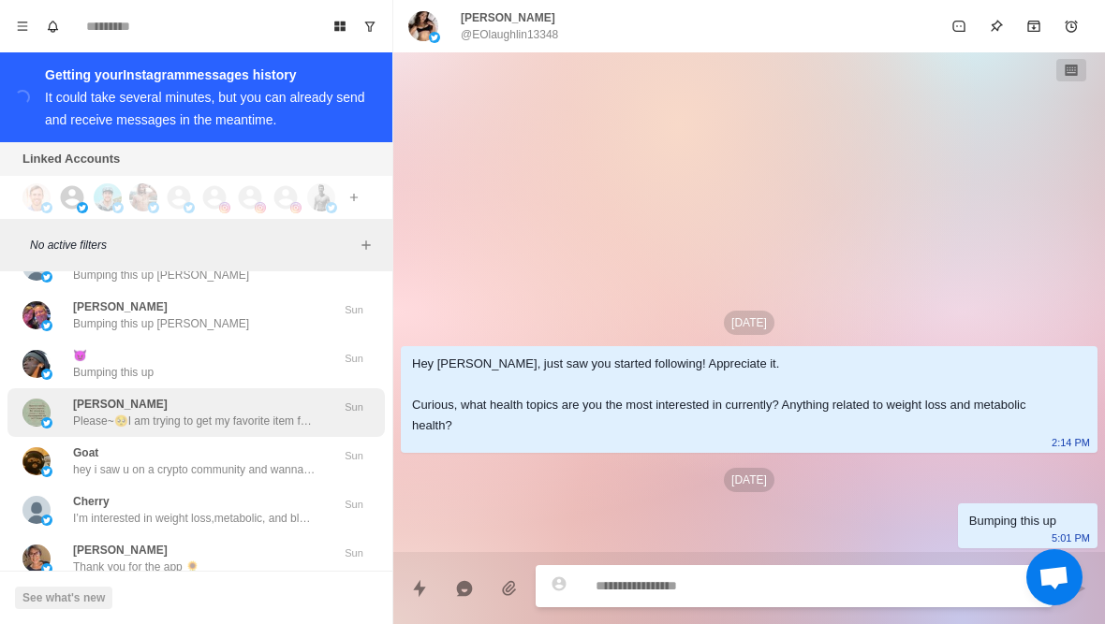
click at [234, 427] on p "Please~🥺I am trying to get my favorite item for free. Can you help me? https://…" at bounding box center [194, 421] width 243 height 17
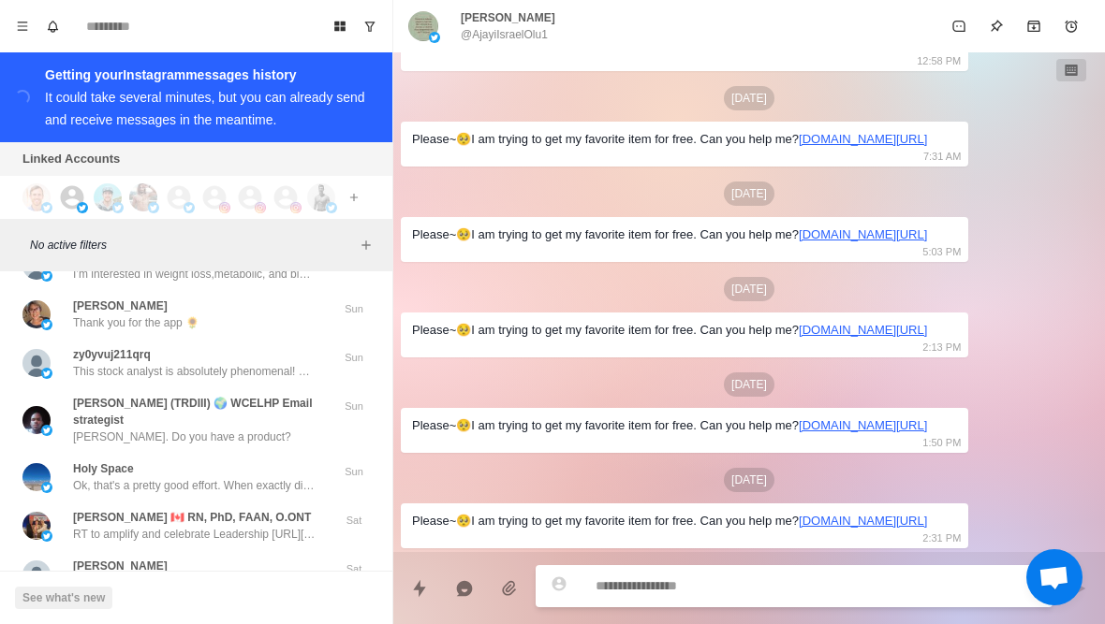
scroll to position [20109, 0]
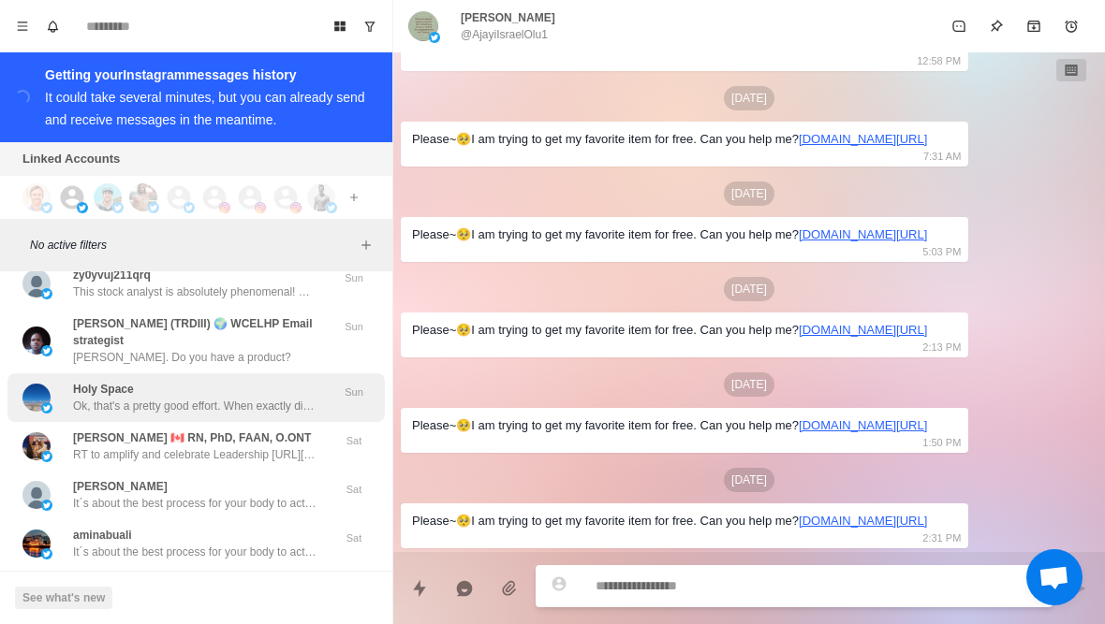
click at [226, 403] on p "Ok, that's a pretty good effort. When exactly did you start doing all this, and…" at bounding box center [194, 406] width 243 height 17
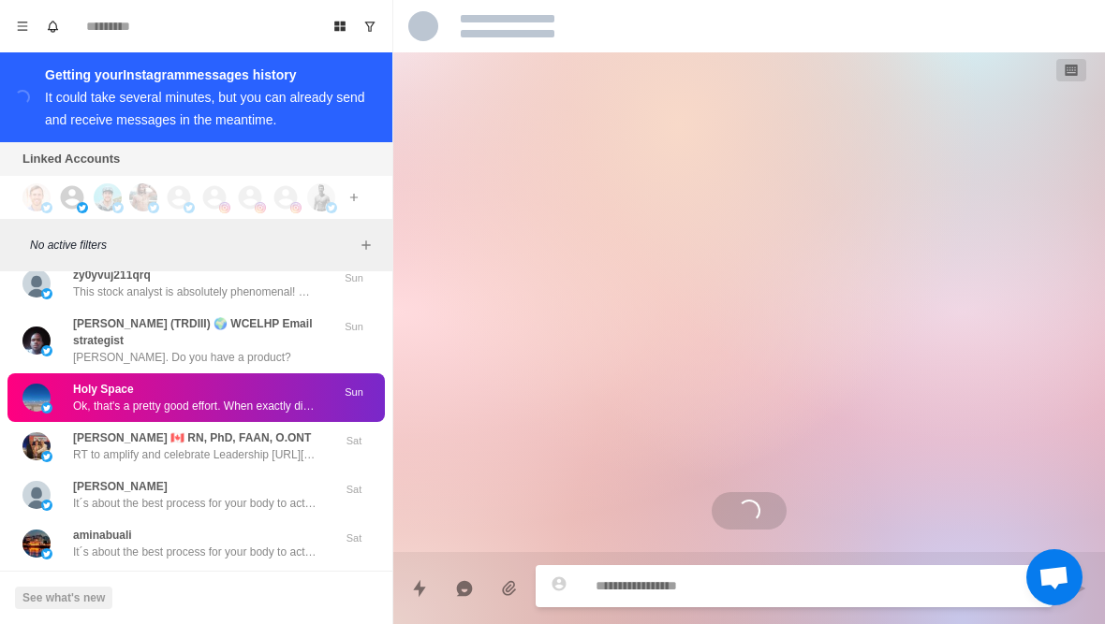
scroll to position [459, 0]
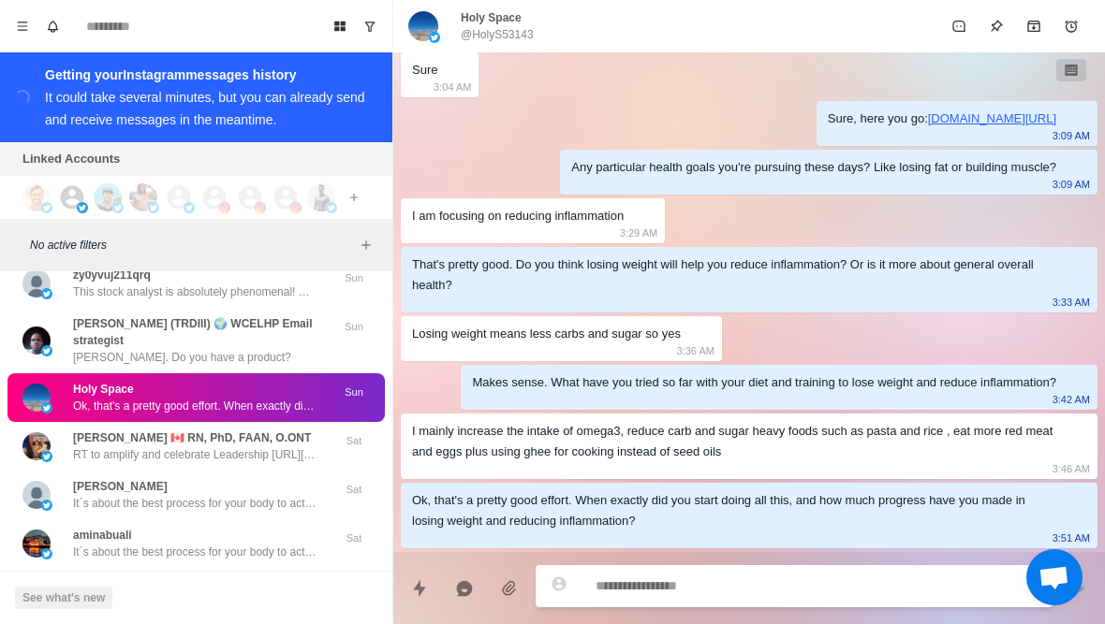
type textarea "*"
type textarea "**"
type textarea "*"
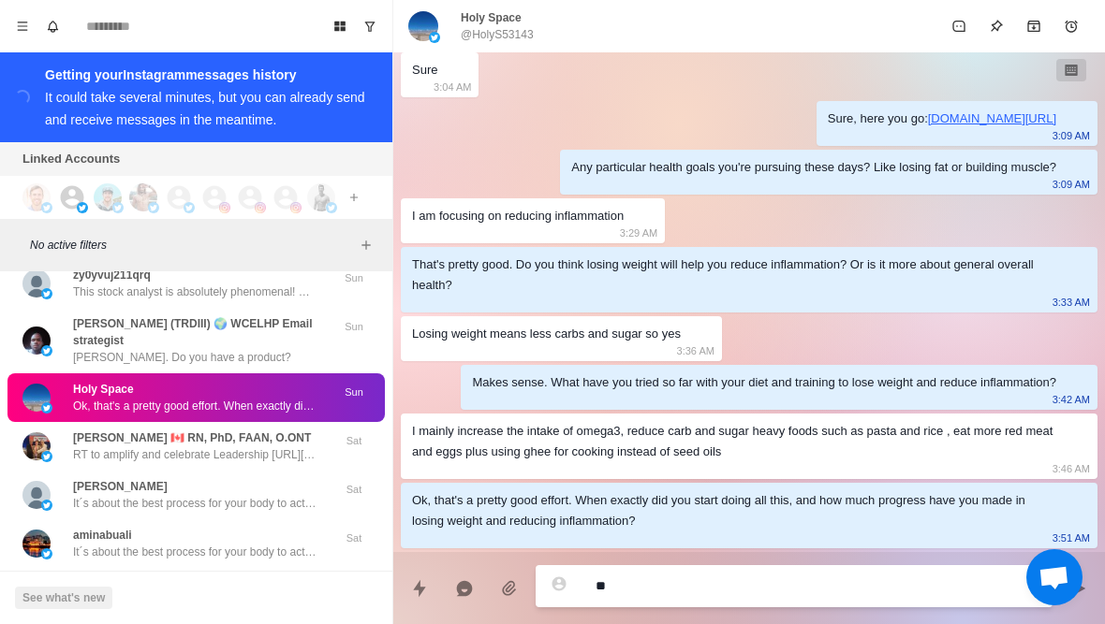
type textarea "***"
type textarea "*"
type textarea "**********"
type textarea "*"
type textarea "**********"
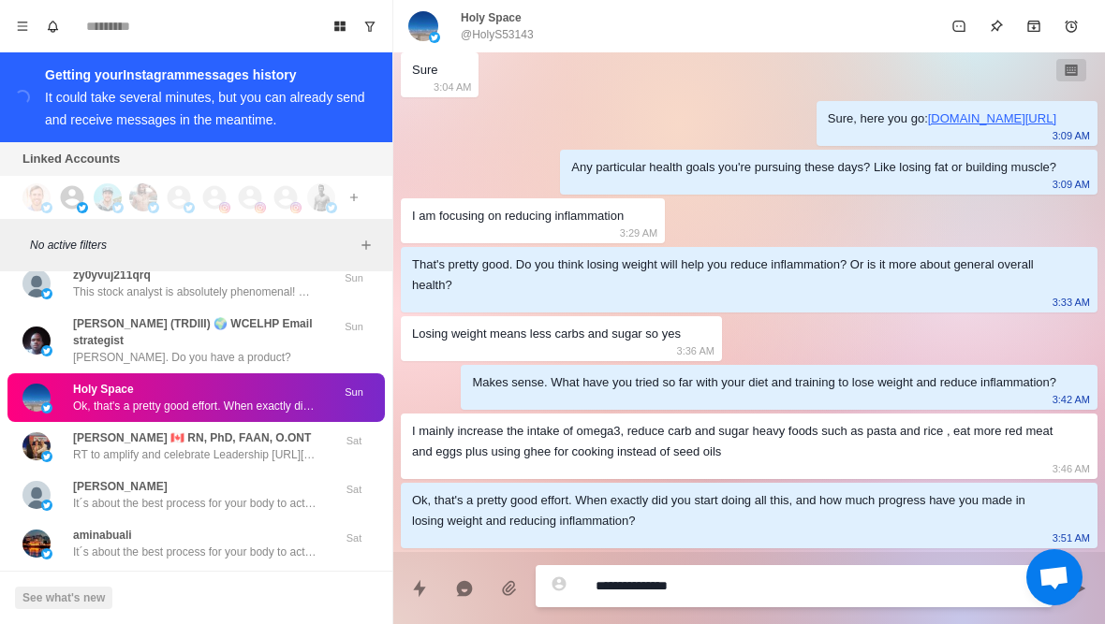
type textarea "*"
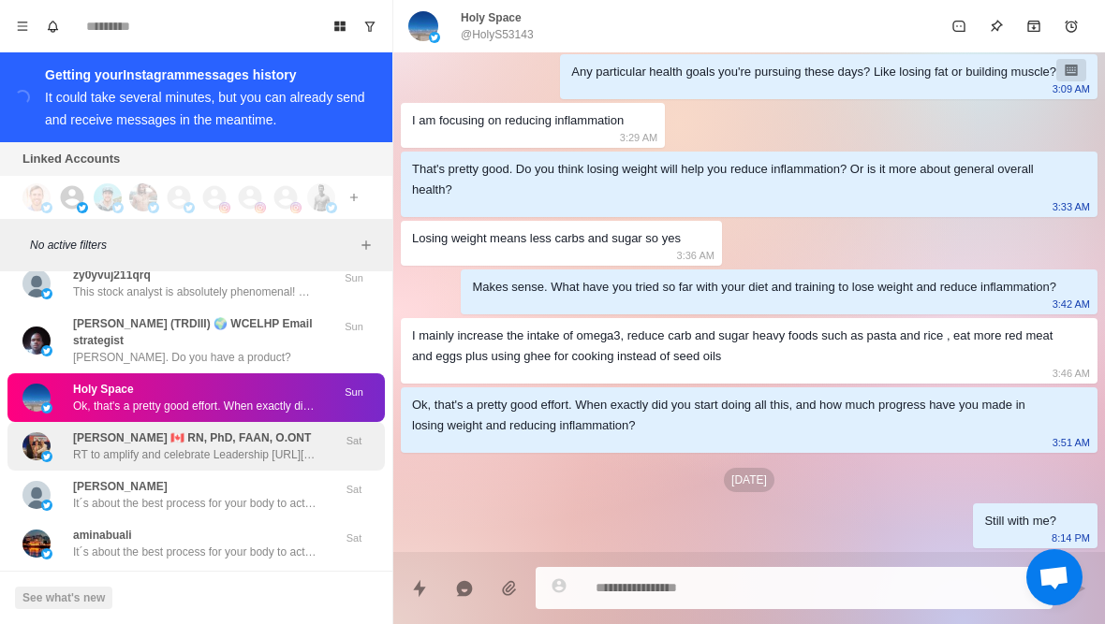
click at [148, 452] on p "RT to amplify and celebrate Leadership https://twitter.com/DorisGrinspun/status…" at bounding box center [194, 455] width 243 height 17
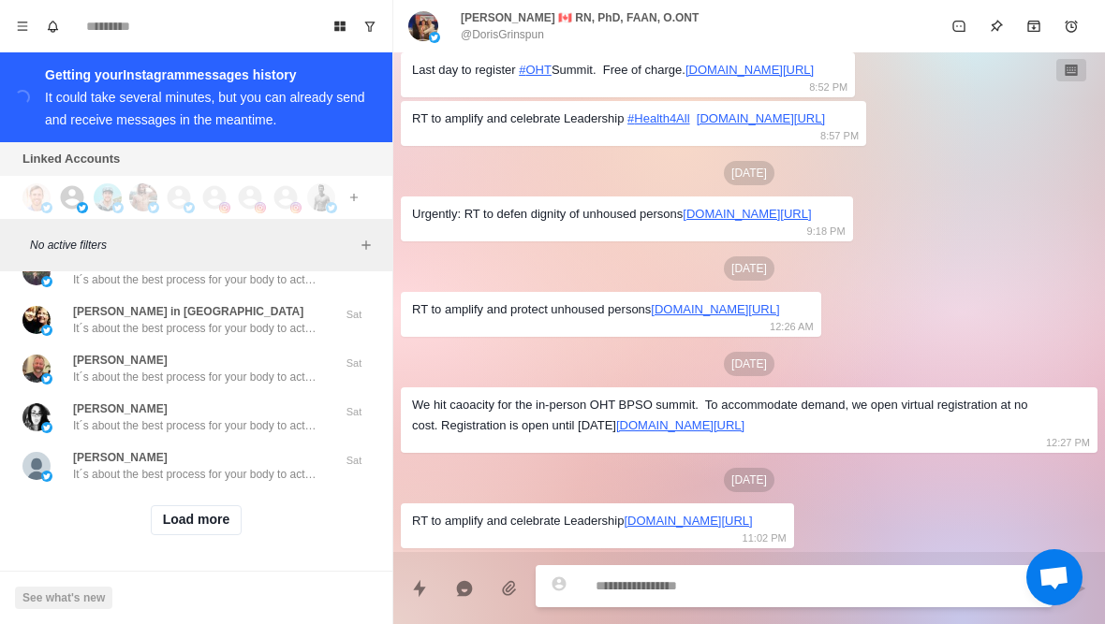
scroll to position [20432, 0]
click at [211, 523] on button "Load more" at bounding box center [197, 520] width 92 height 30
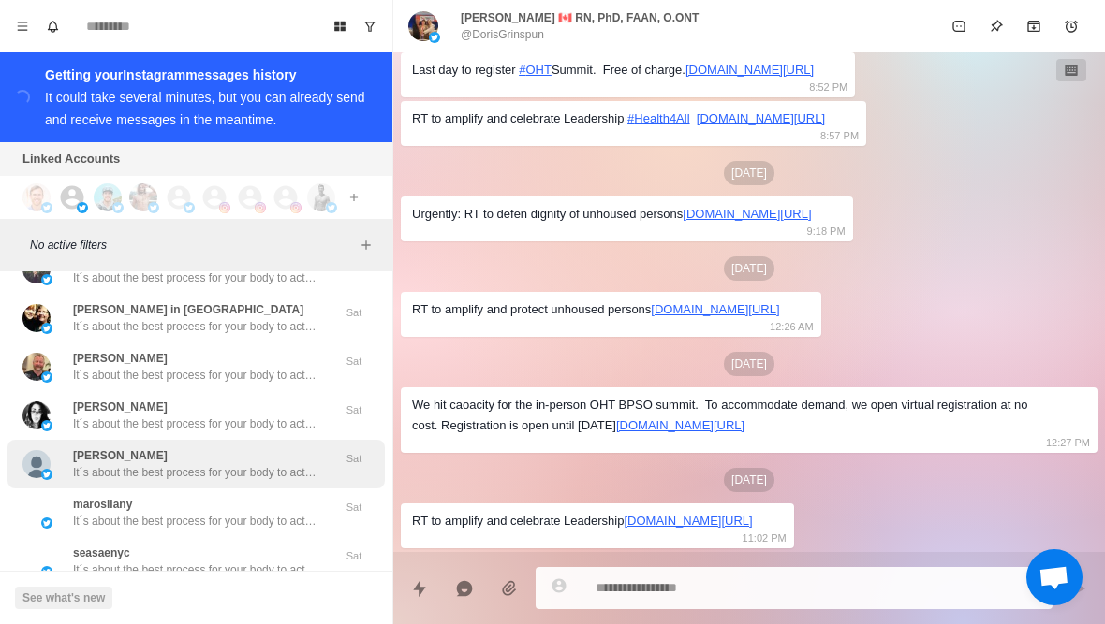
click at [261, 468] on p "It´s about the best process for your body to actually burn fat (it´s not just c…" at bounding box center [194, 472] width 243 height 17
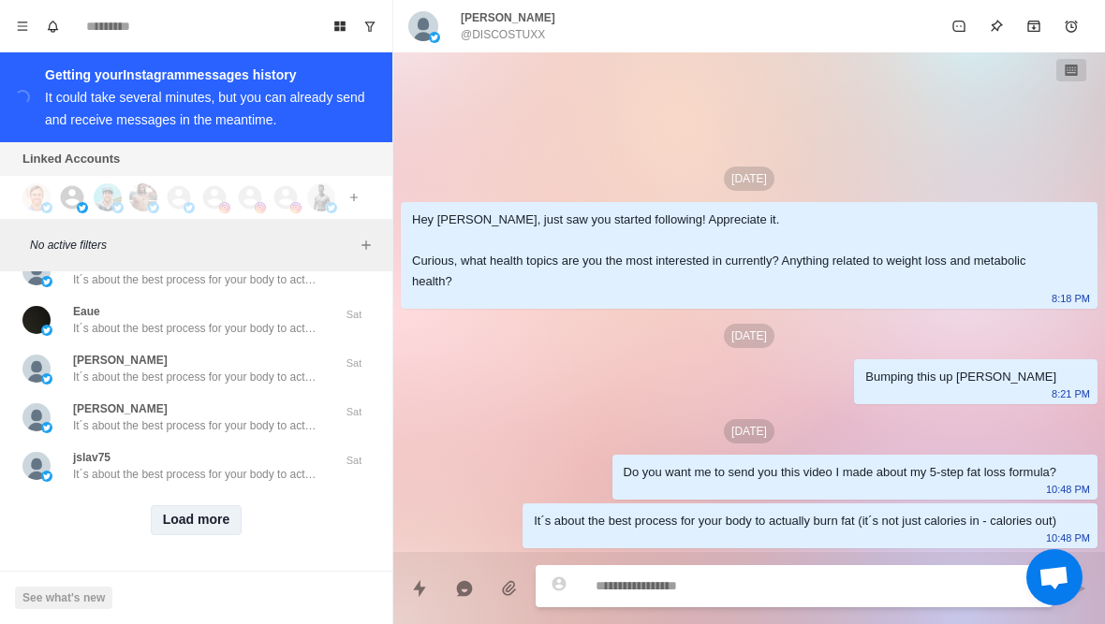
scroll to position [21405, 0]
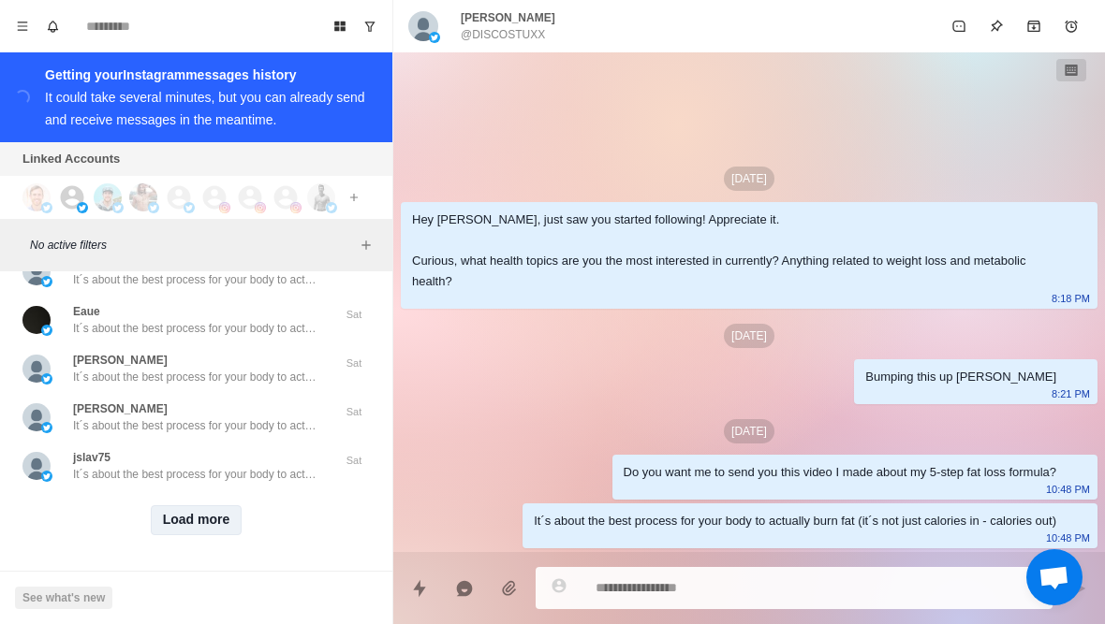
click at [189, 521] on button "Load more" at bounding box center [197, 520] width 92 height 30
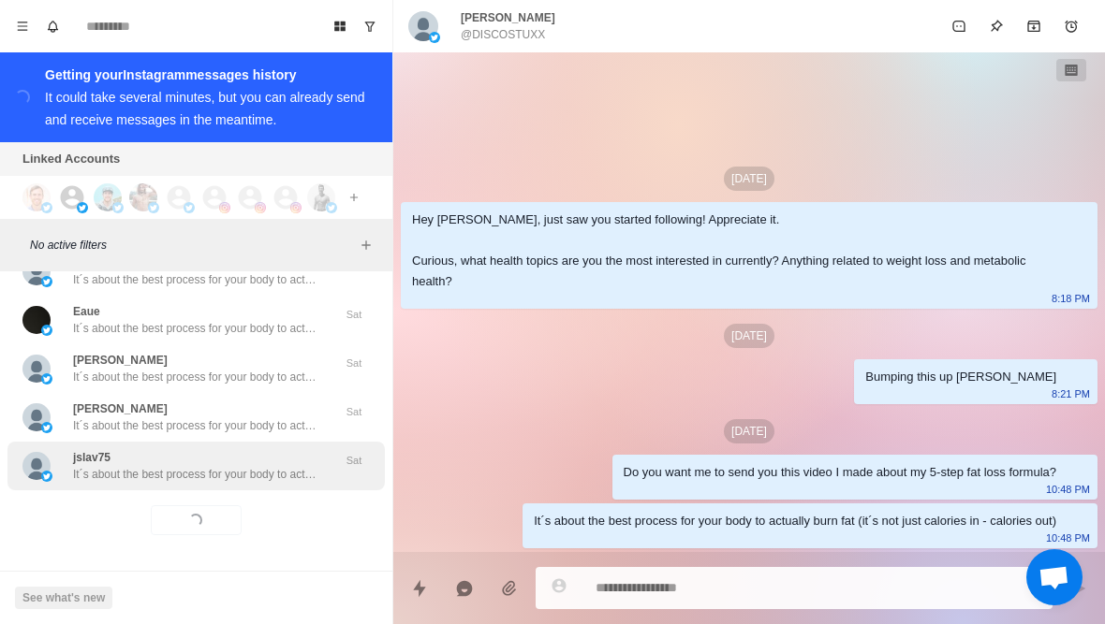
click at [241, 486] on div "jslav75 It´s about the best process for your body to actually burn fat (it´s no…" at bounding box center [195, 466] width 377 height 49
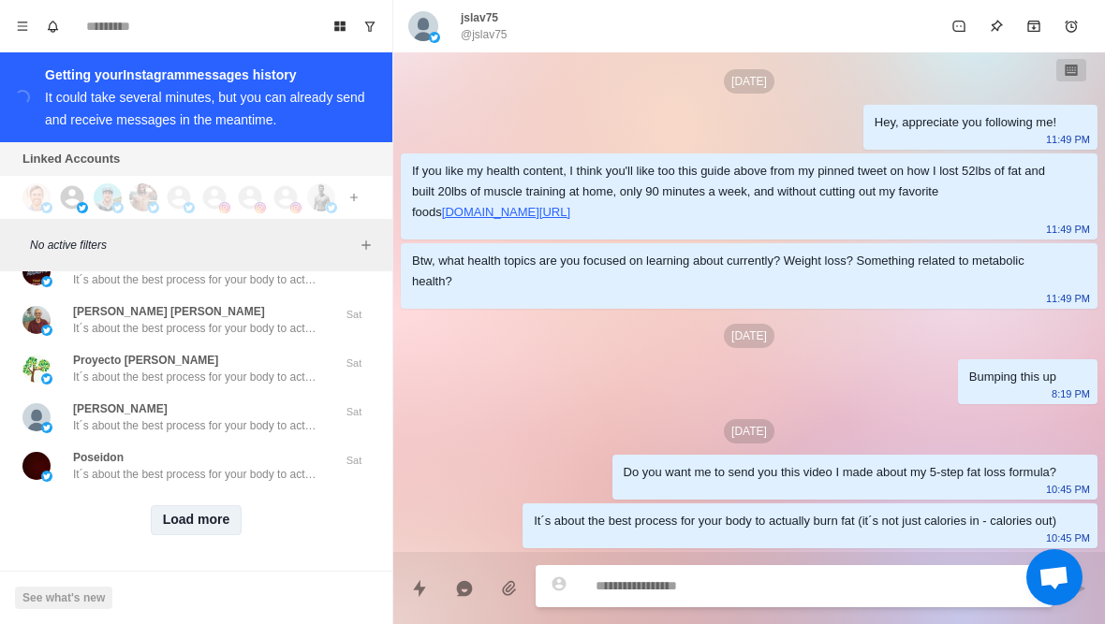
scroll to position [22379, 0]
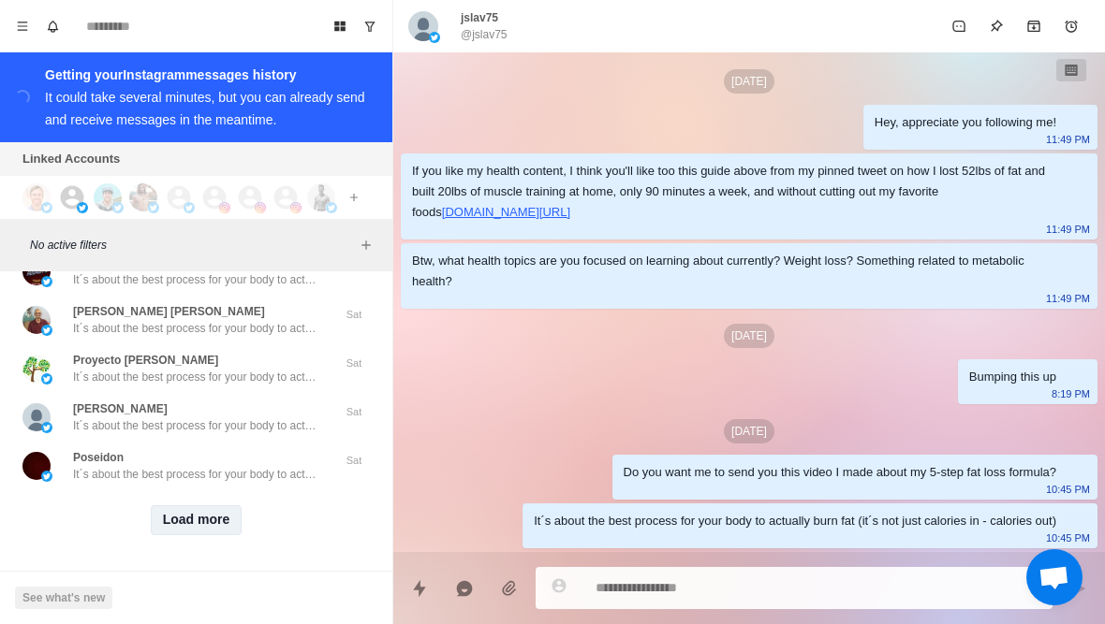
click at [213, 520] on button "Load more" at bounding box center [197, 520] width 92 height 30
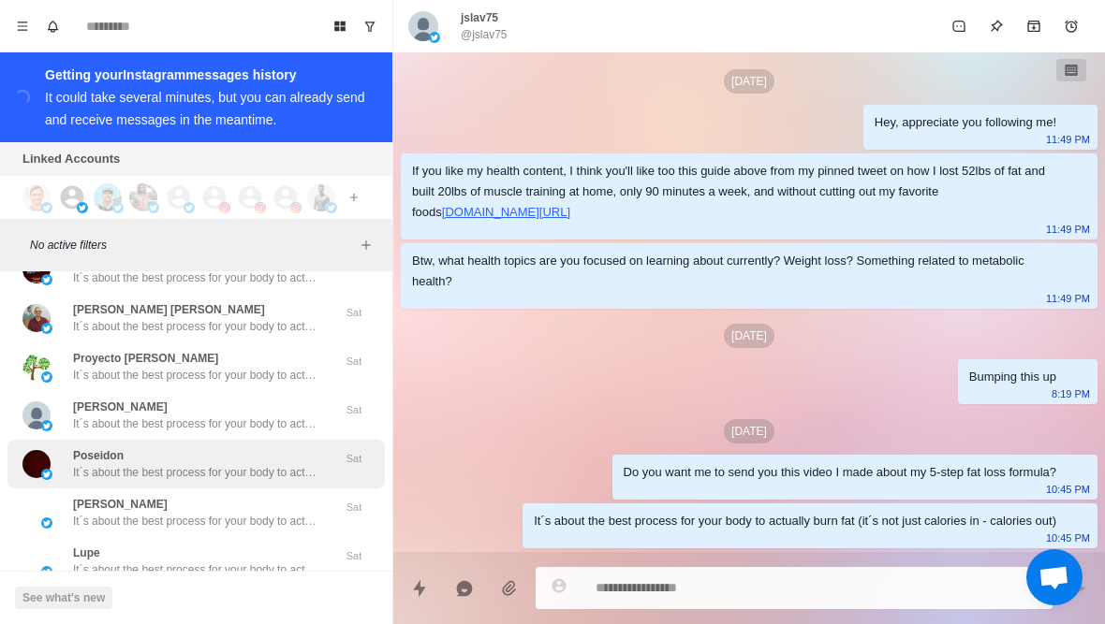
click at [249, 487] on div "Poseidon It´s about the best process for your body to actually burn fat (it´s n…" at bounding box center [195, 464] width 377 height 49
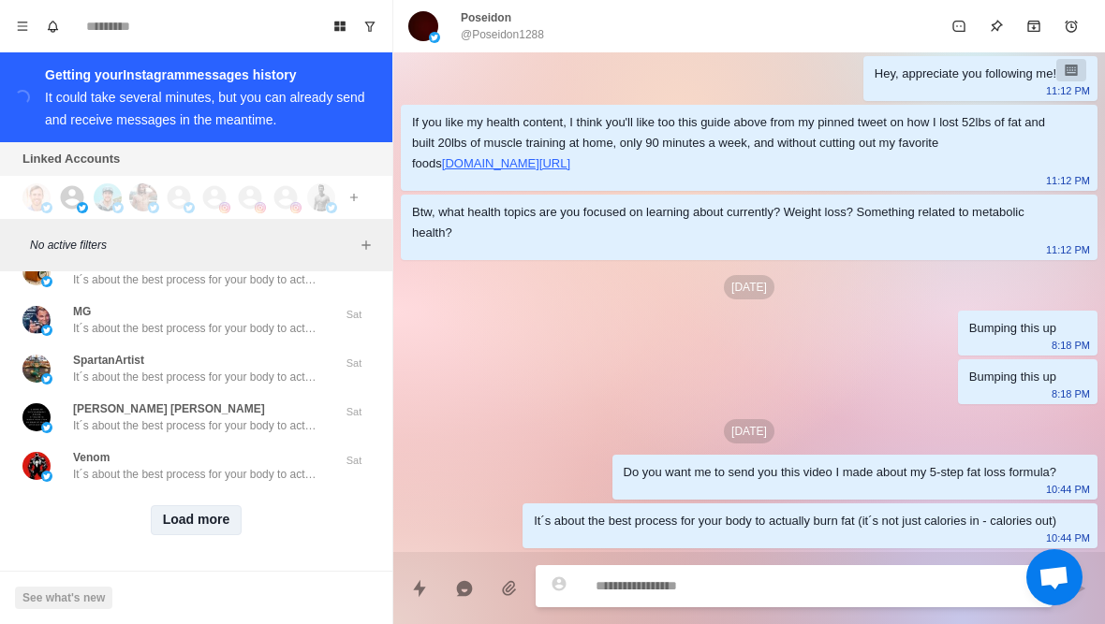
scroll to position [23352, 0]
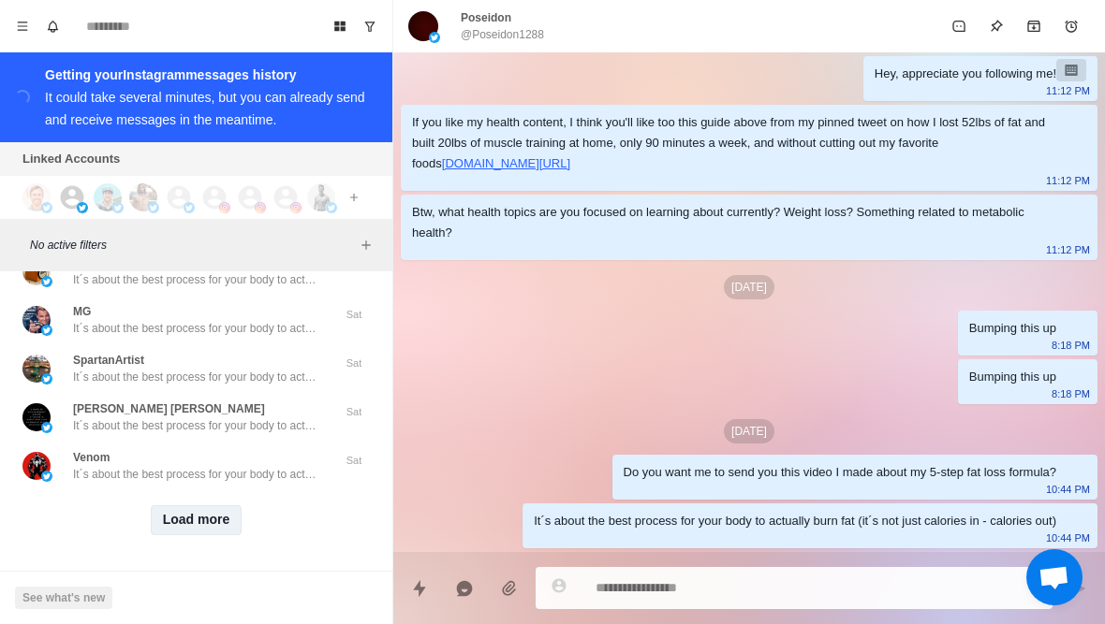
click at [207, 529] on button "Load more" at bounding box center [197, 520] width 92 height 30
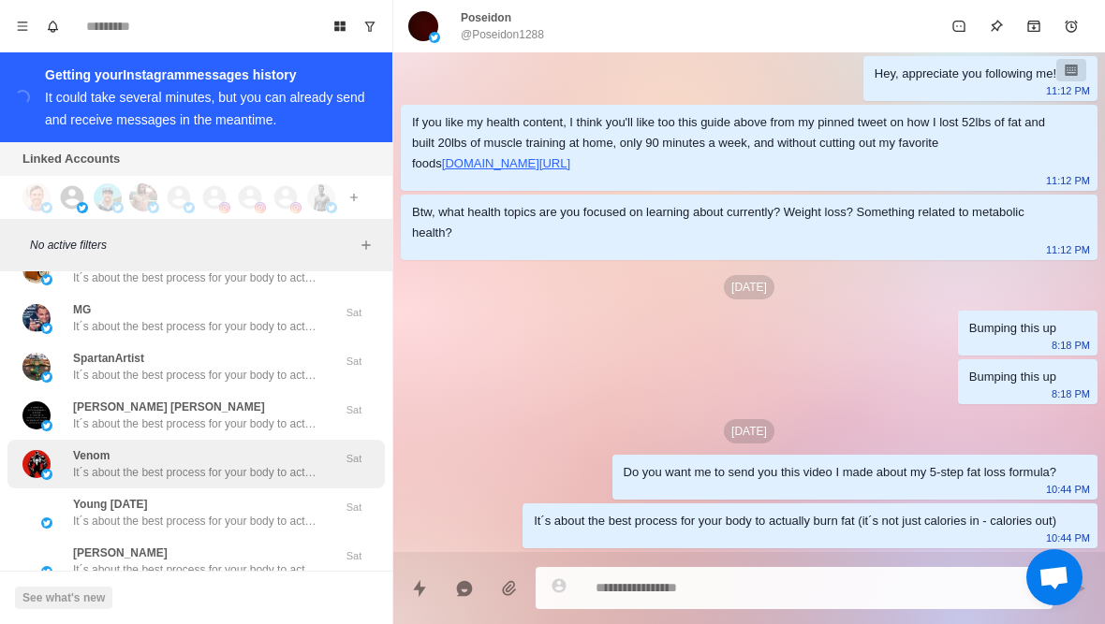
click at [264, 476] on p "It´s about the best process for your body to actually burn fat (it´s not just c…" at bounding box center [194, 472] width 243 height 17
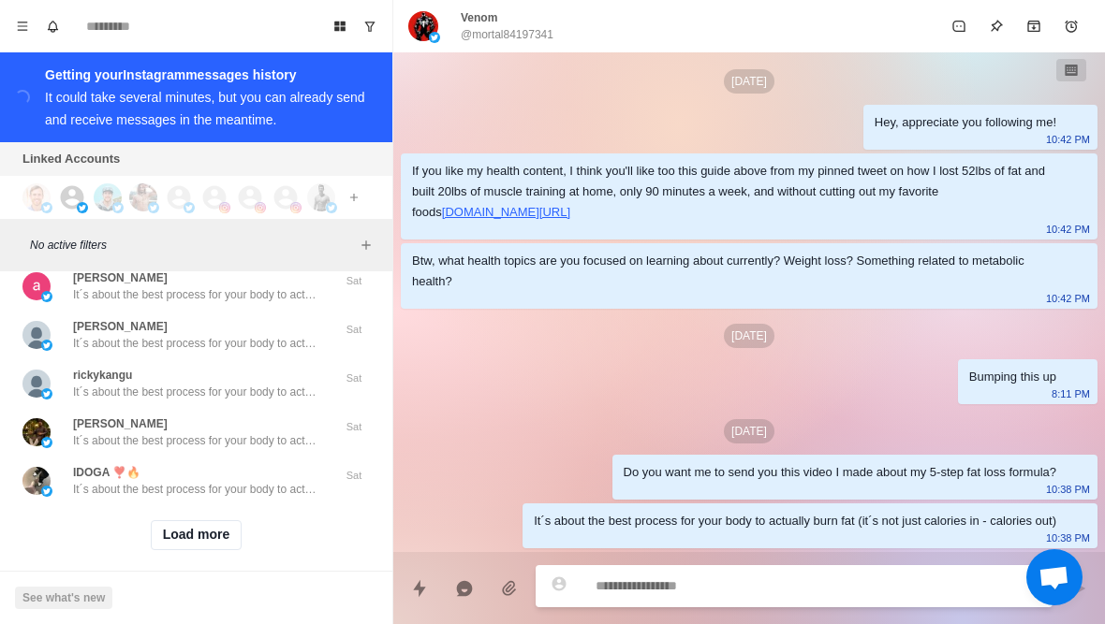
scroll to position [24317, 0]
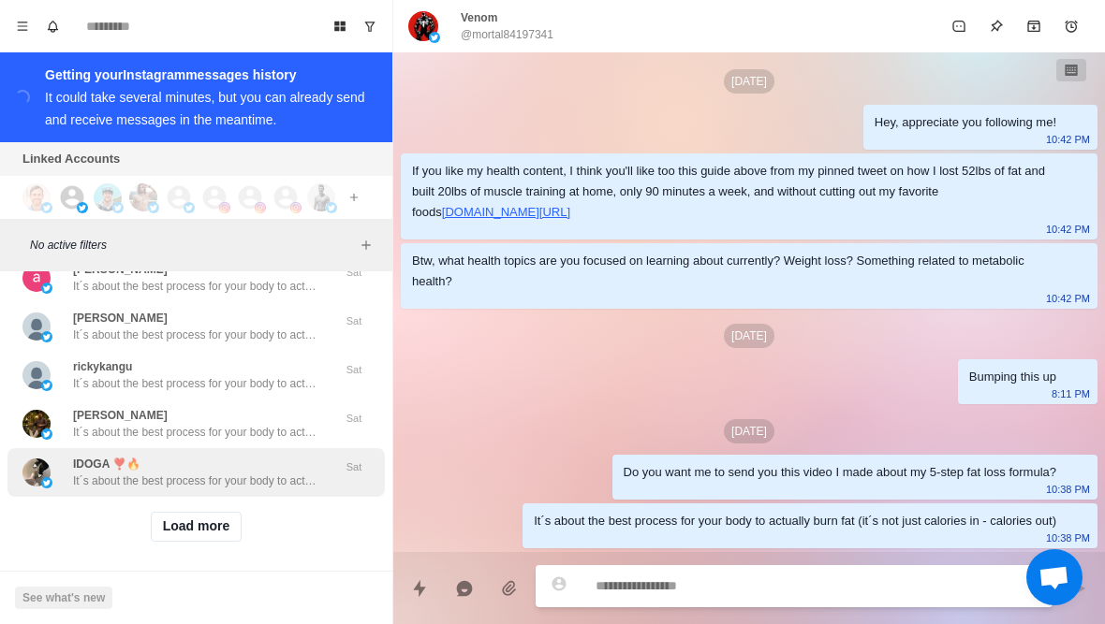
click at [202, 478] on p "It´s about the best process for your body to actually burn fat (it´s not just c…" at bounding box center [194, 481] width 243 height 17
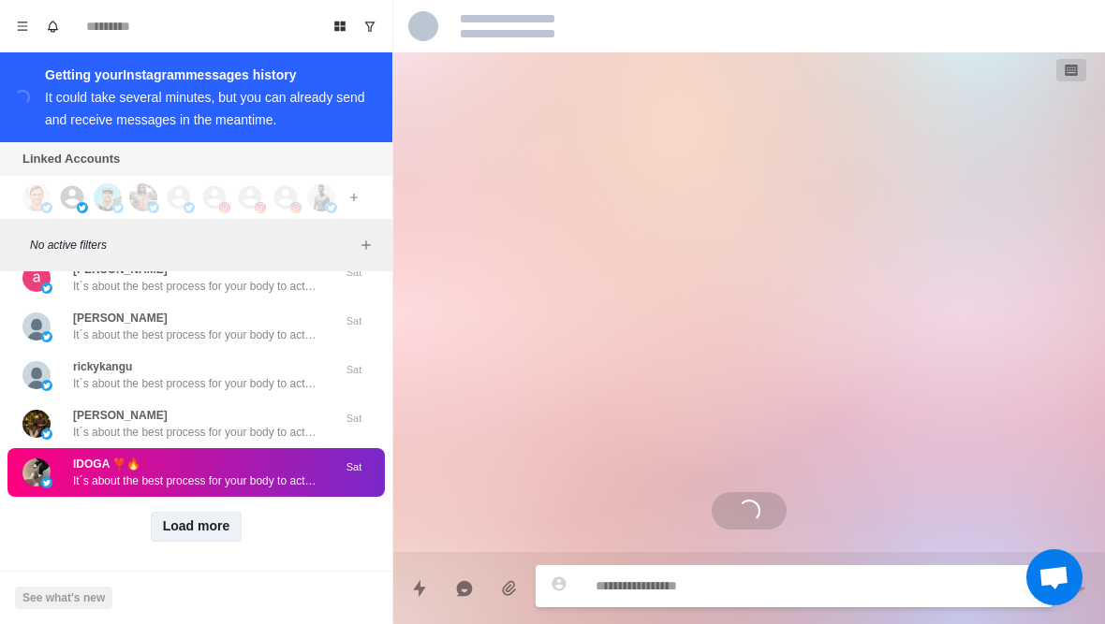
scroll to position [9, 0]
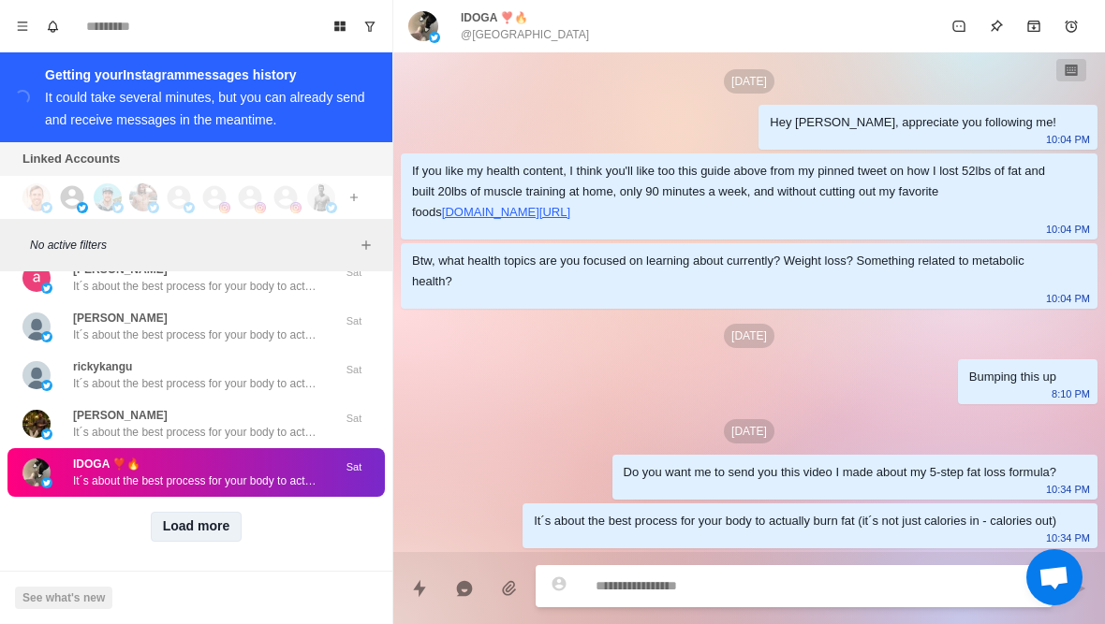
click at [203, 535] on button "Load more" at bounding box center [197, 527] width 92 height 30
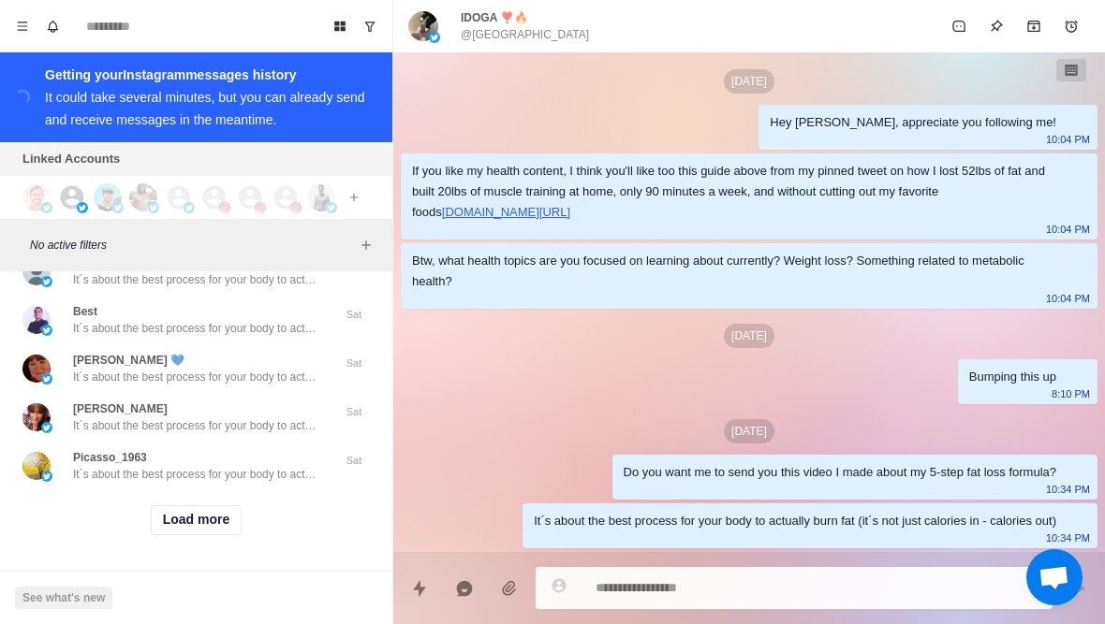
scroll to position [25299, 0]
click at [210, 509] on button "Load more" at bounding box center [197, 520] width 92 height 30
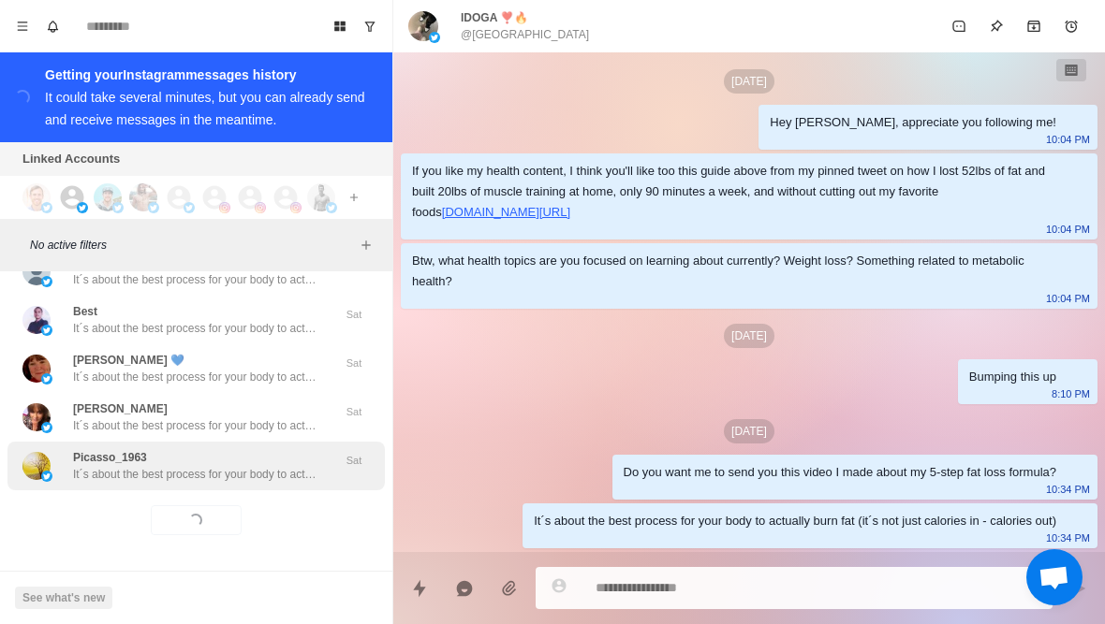
click at [258, 472] on p "It´s about the best process for your body to actually burn fat (it´s not just c…" at bounding box center [194, 474] width 243 height 17
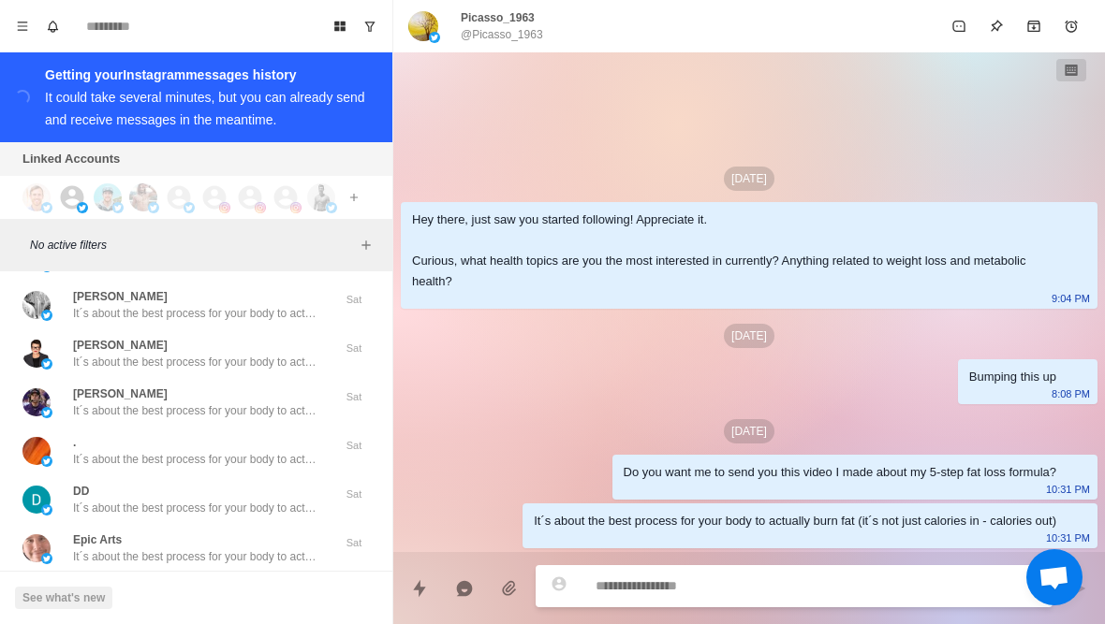
scroll to position [26233, 0]
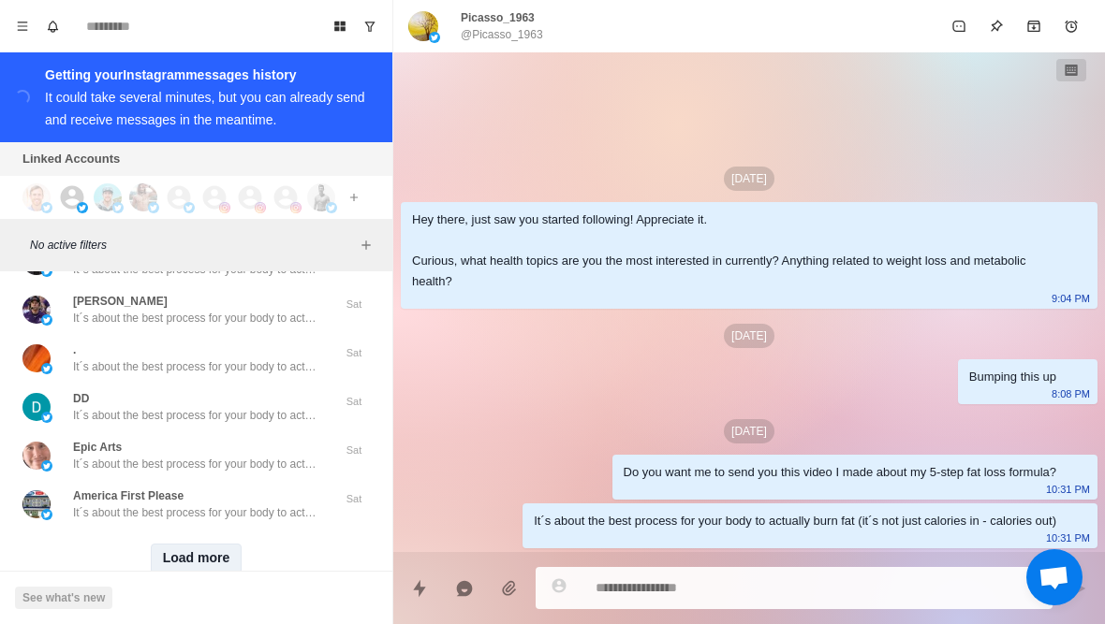
click at [203, 550] on button "Load more" at bounding box center [197, 559] width 92 height 30
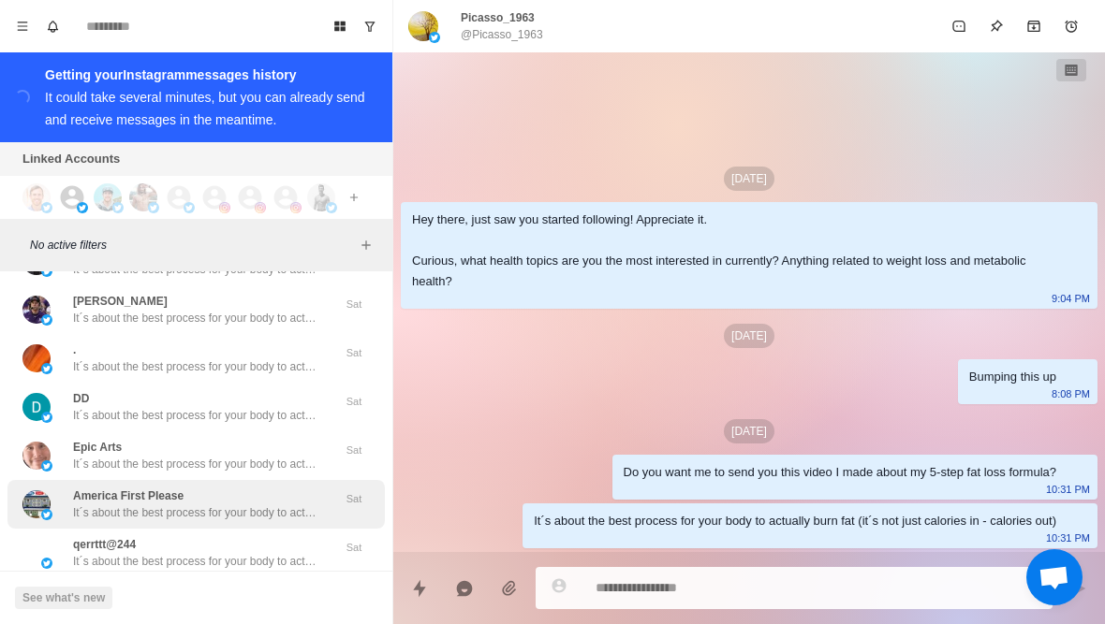
click at [242, 513] on p "It´s about the best process for your body to actually burn fat (it´s not just c…" at bounding box center [194, 513] width 243 height 17
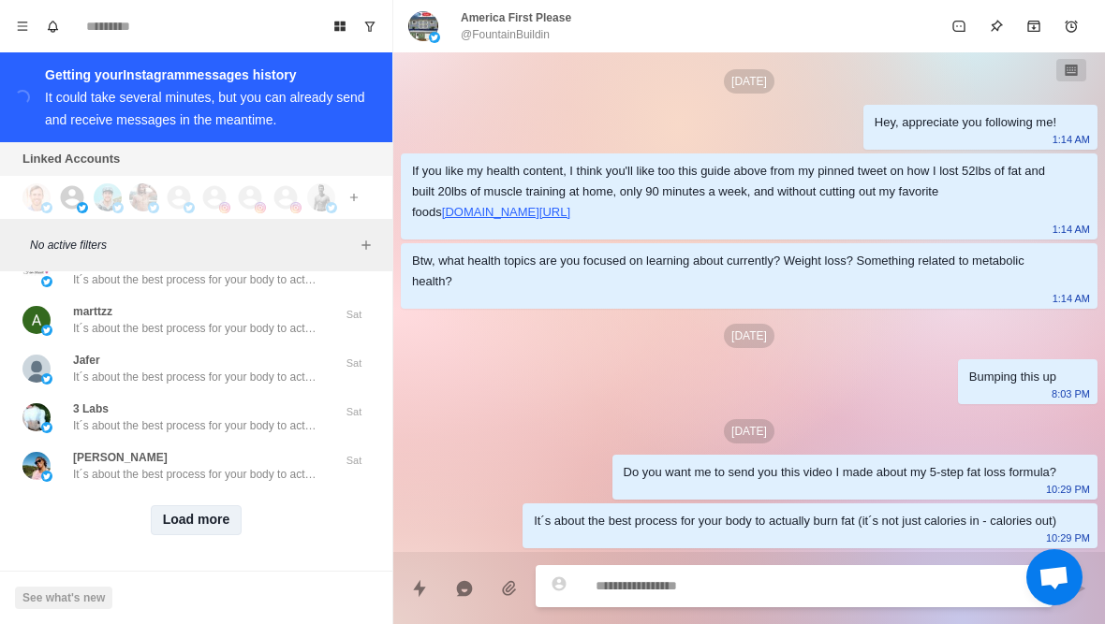
scroll to position [27246, 0]
click at [214, 524] on button "Load more" at bounding box center [197, 520] width 92 height 30
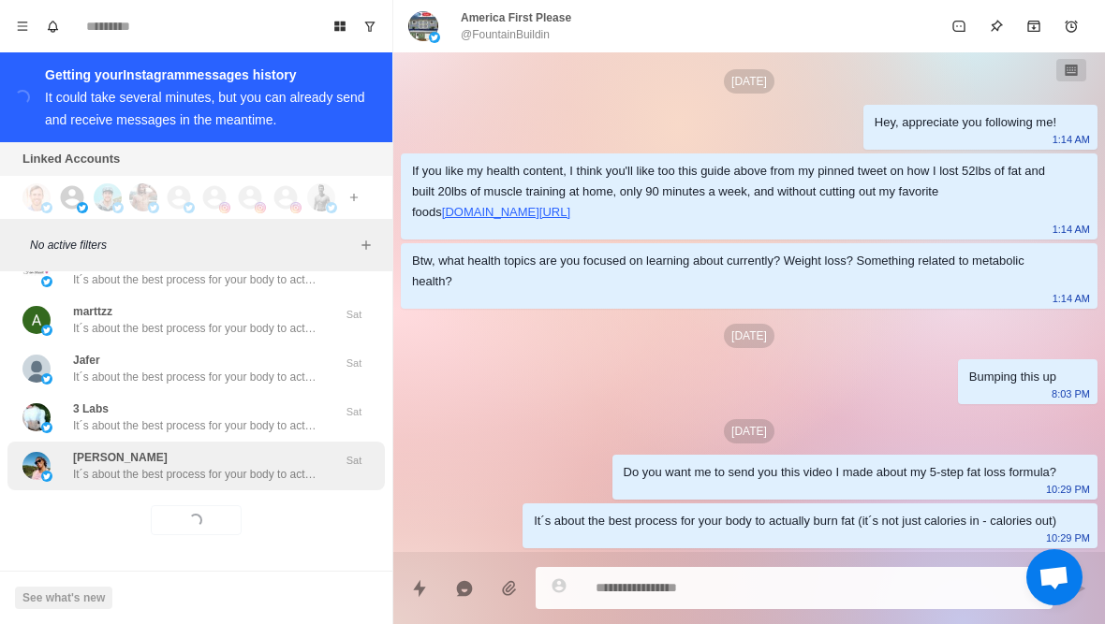
click at [269, 480] on p "It´s about the best process for your body to actually burn fat (it´s not just c…" at bounding box center [194, 474] width 243 height 17
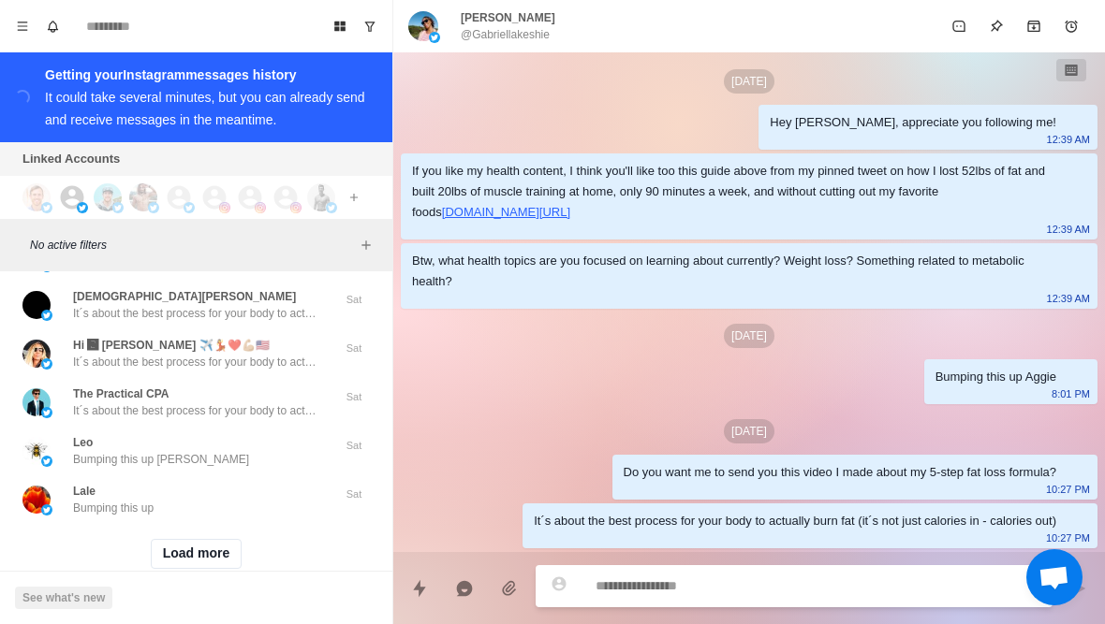
scroll to position [28197, 0]
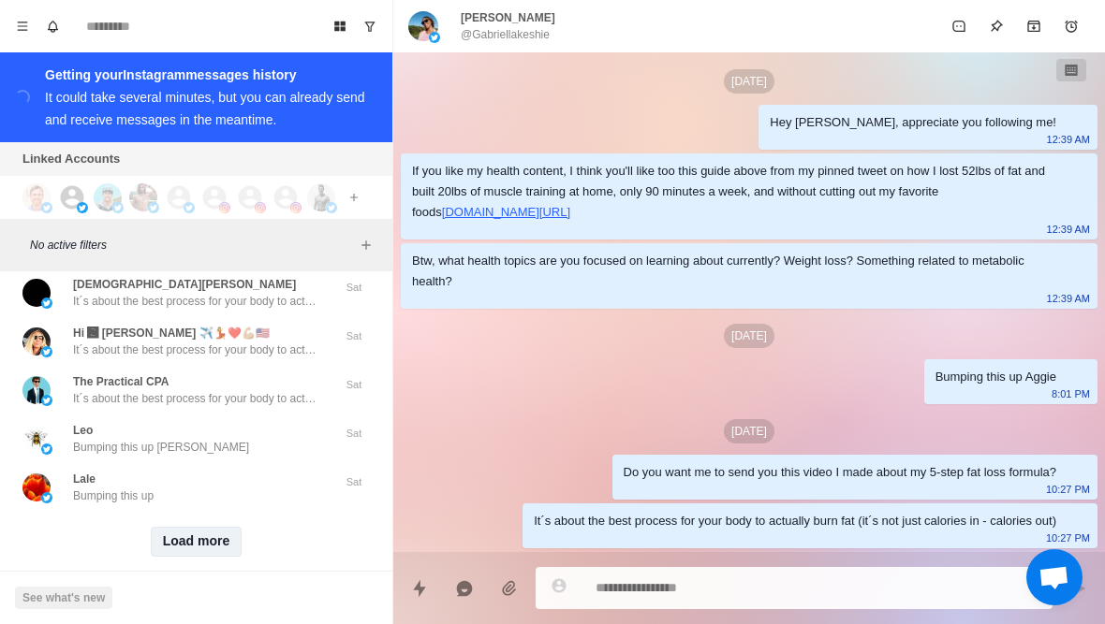
click at [208, 544] on button "Load more" at bounding box center [197, 542] width 92 height 30
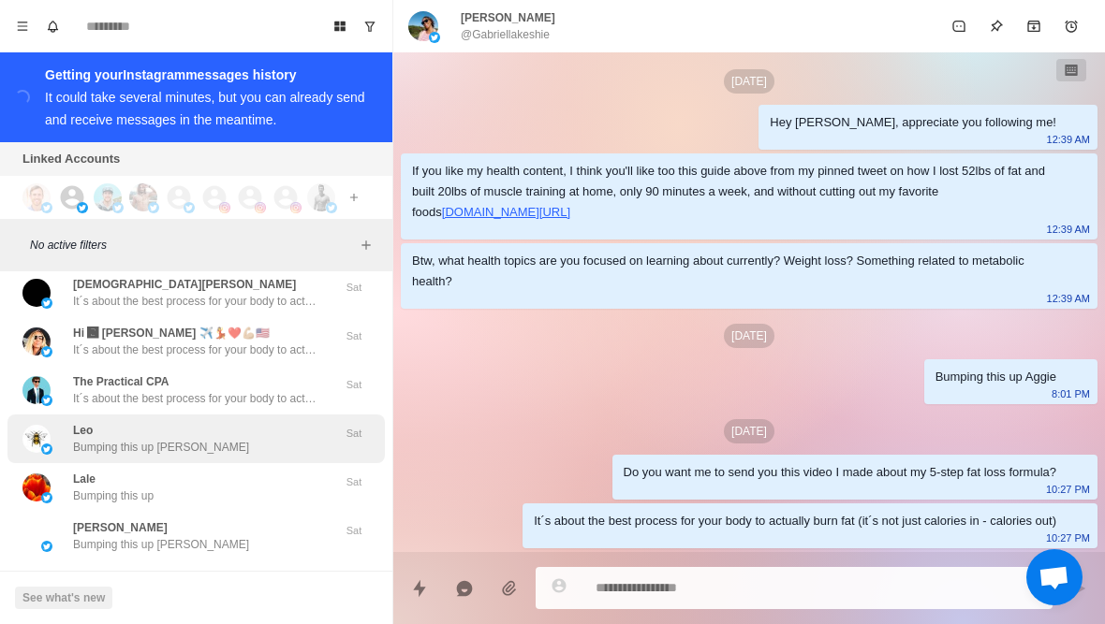
click at [264, 434] on div "Leo Bumping this up Leo" at bounding box center [176, 439] width 308 height 34
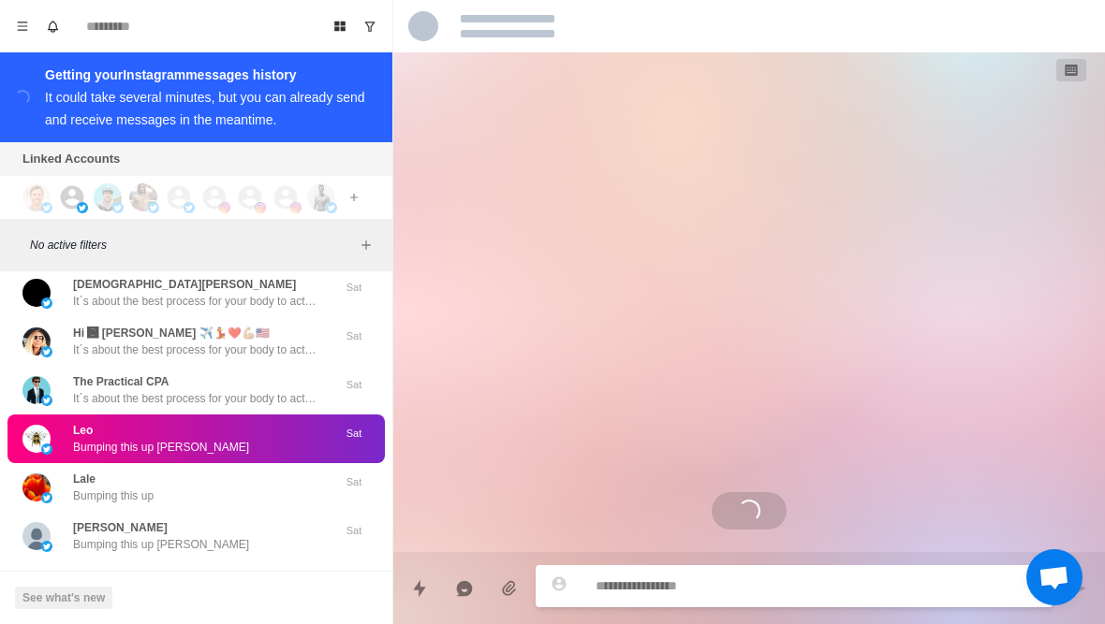
scroll to position [0, 0]
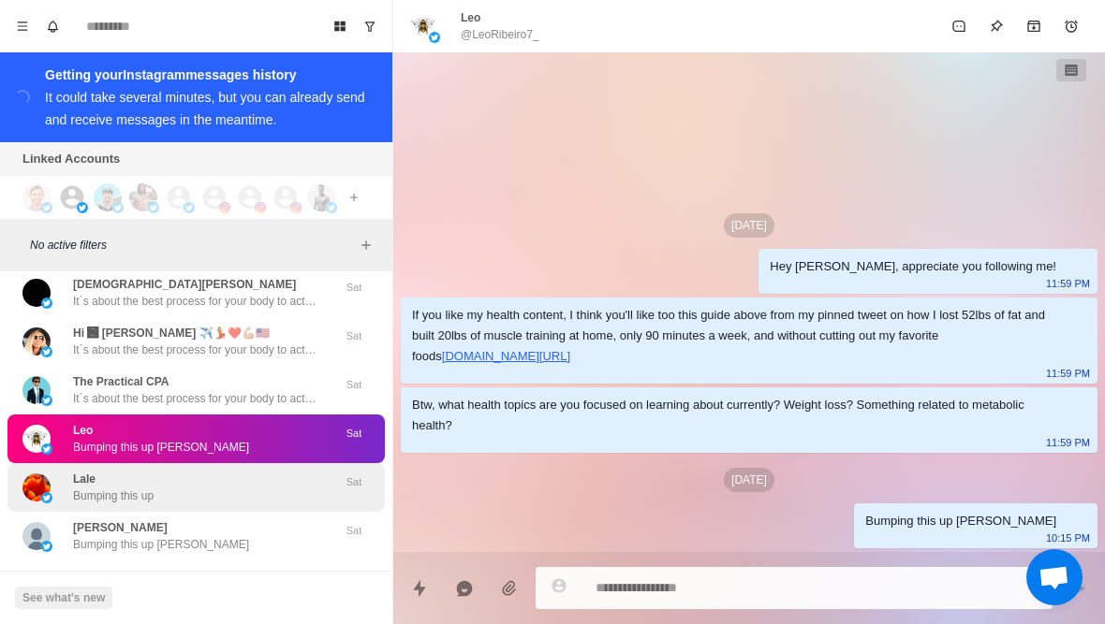
click at [131, 505] on p "Bumping this up" at bounding box center [113, 496] width 81 height 17
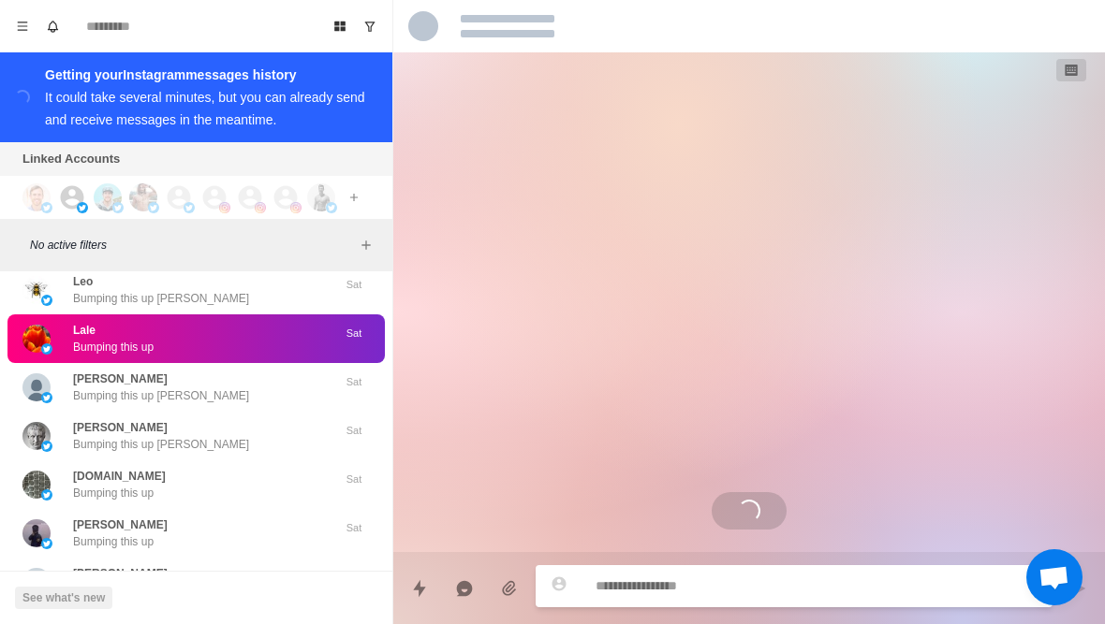
scroll to position [28423, 0]
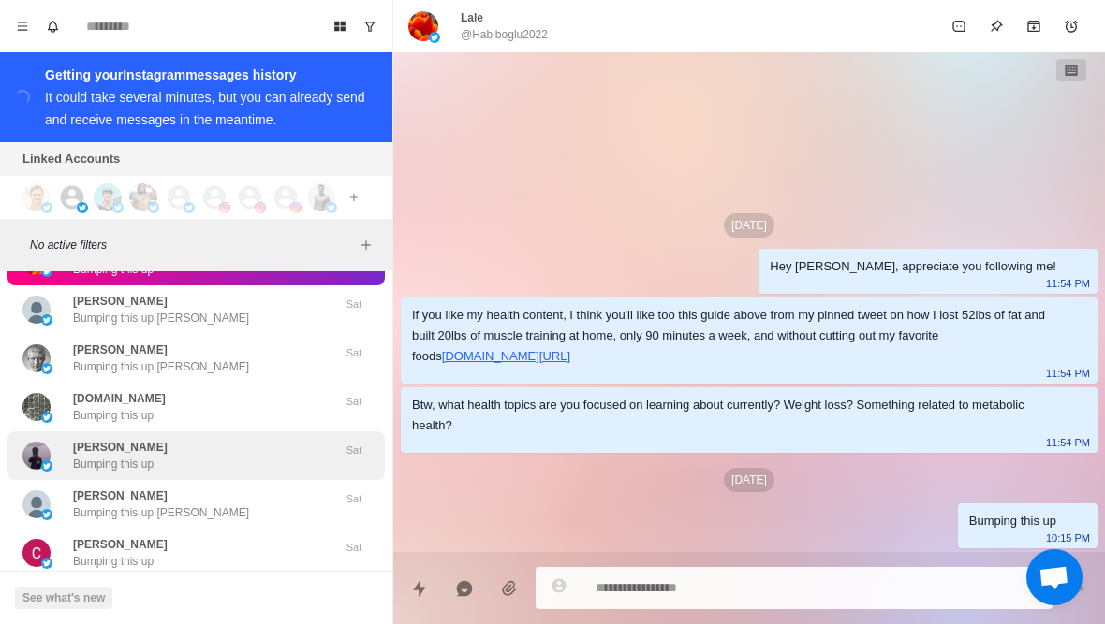
click at [153, 448] on p "saikrishna yadav" at bounding box center [120, 447] width 95 height 17
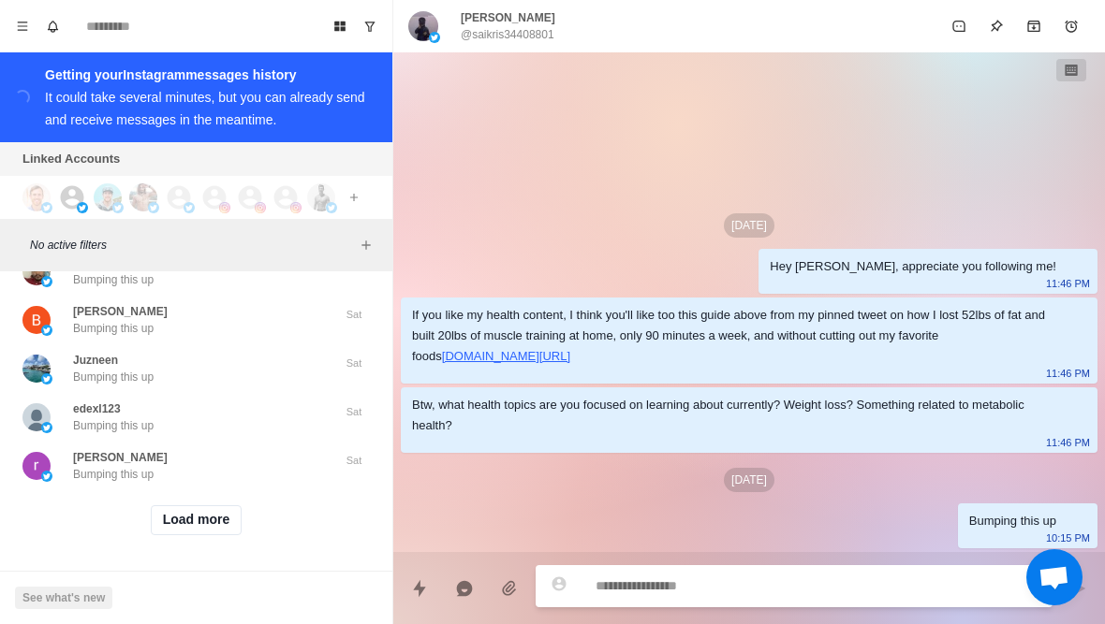
scroll to position [29194, 0]
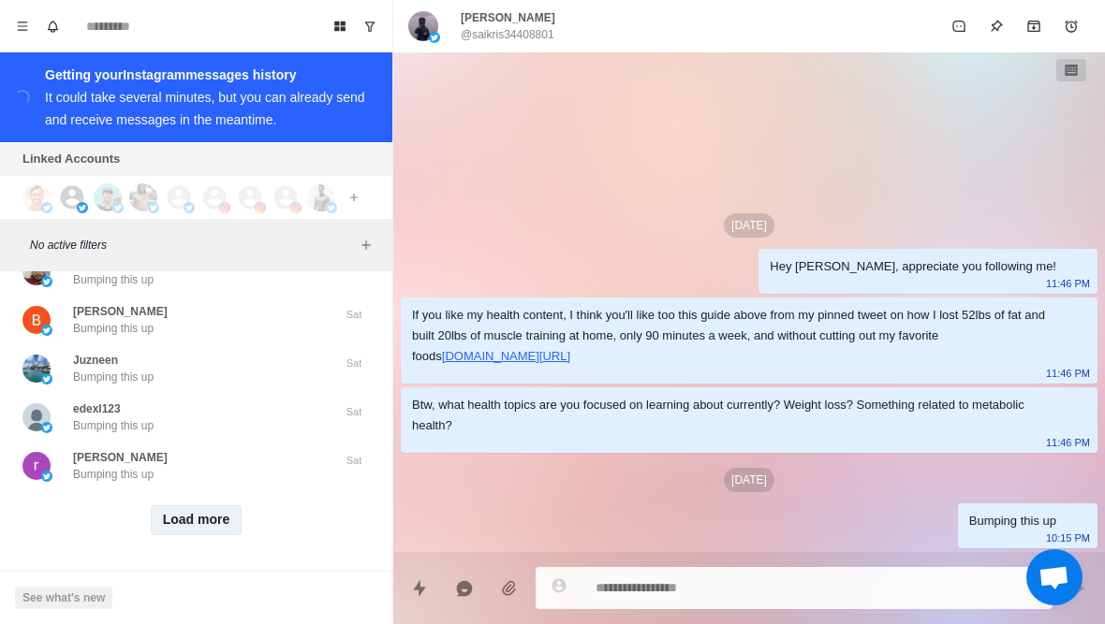
click at [192, 511] on button "Load more" at bounding box center [197, 520] width 92 height 30
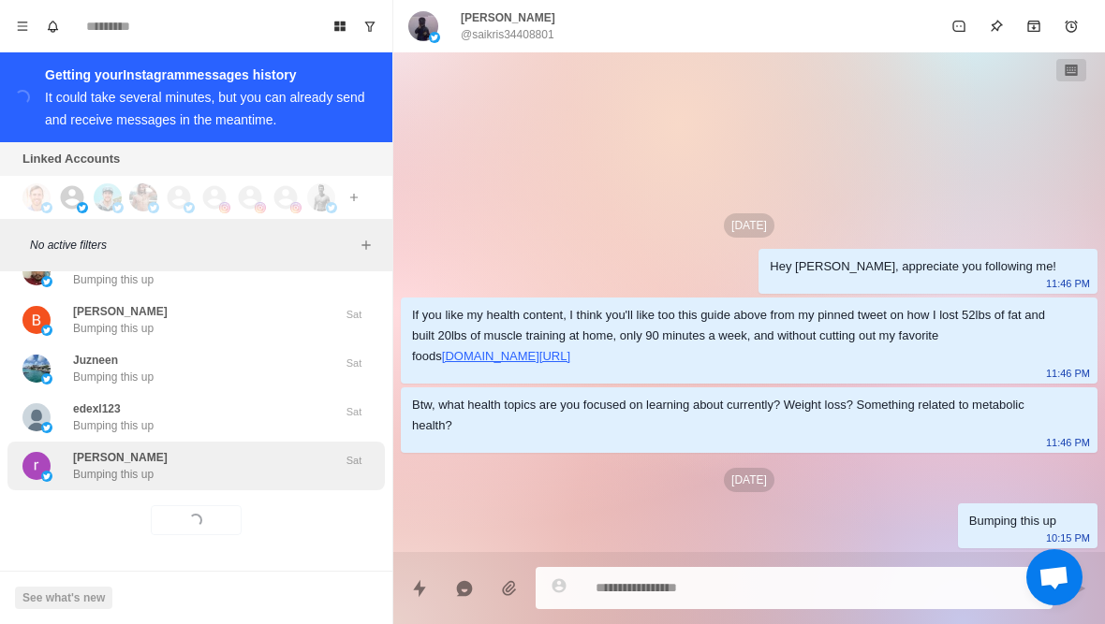
click at [241, 475] on div "ravi gupta Bumping this up" at bounding box center [176, 466] width 308 height 34
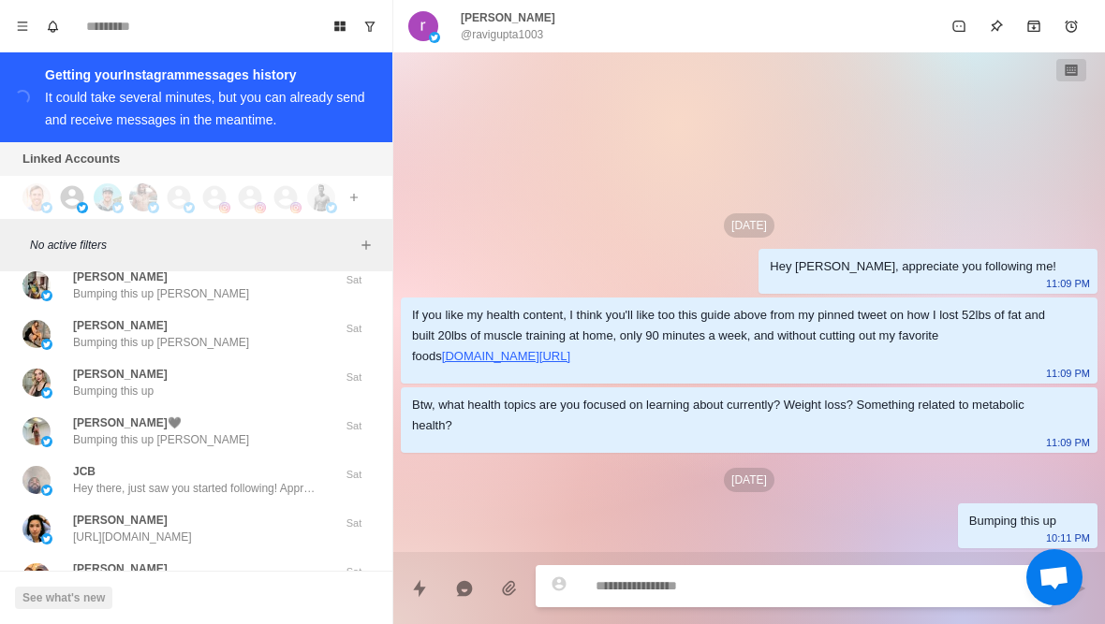
scroll to position [29508, 0]
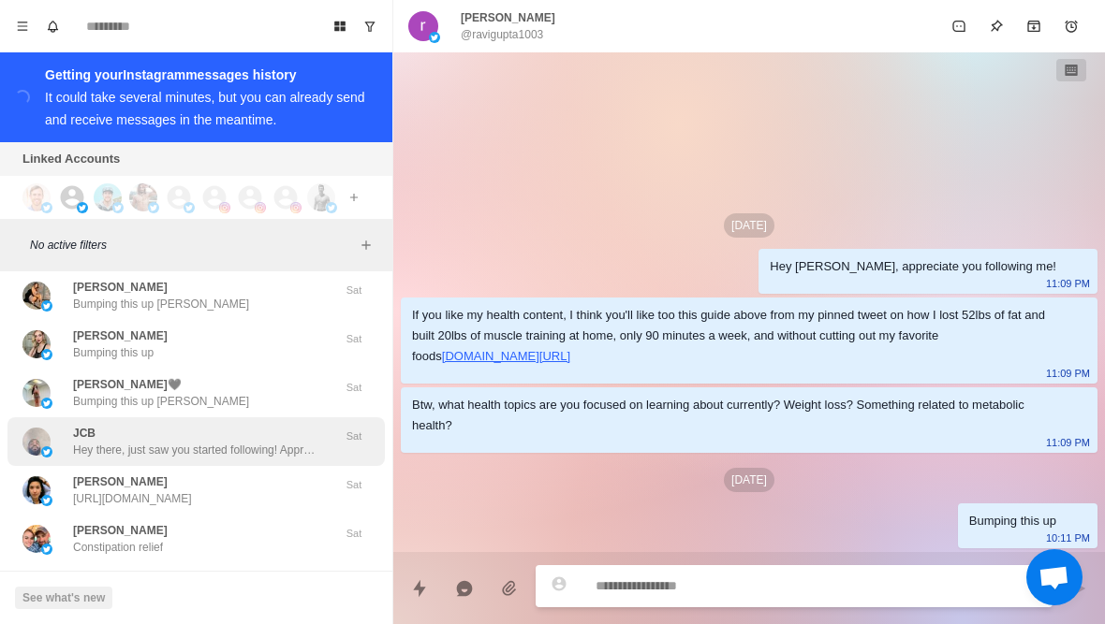
click at [231, 453] on p "Hey there, just saw you started following! Appreciate it. Curious, what health …" at bounding box center [194, 450] width 243 height 17
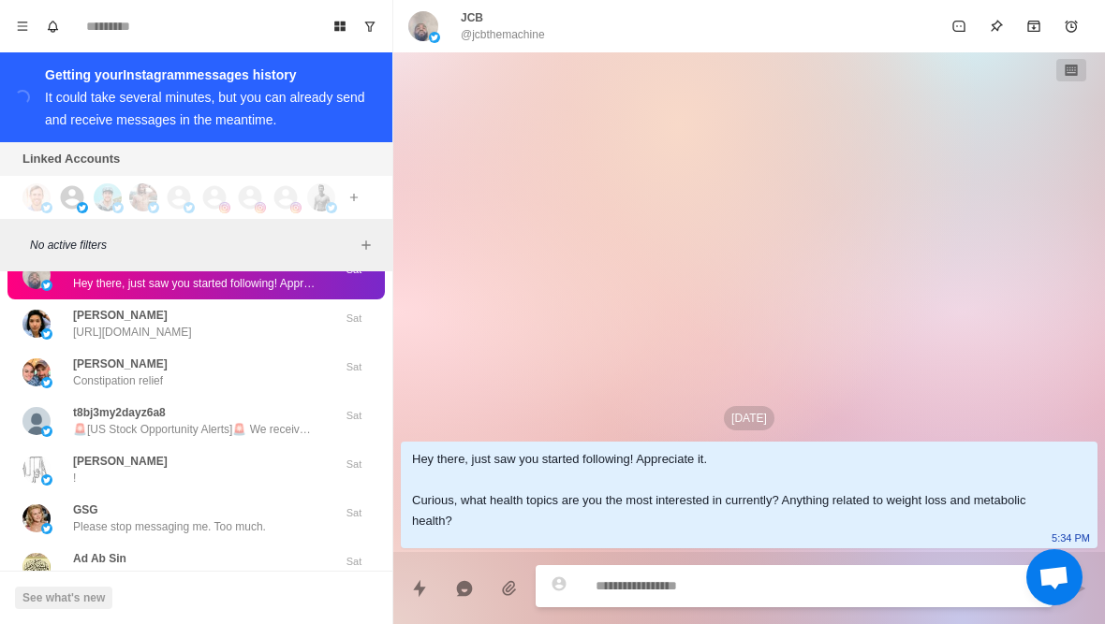
scroll to position [29676, 0]
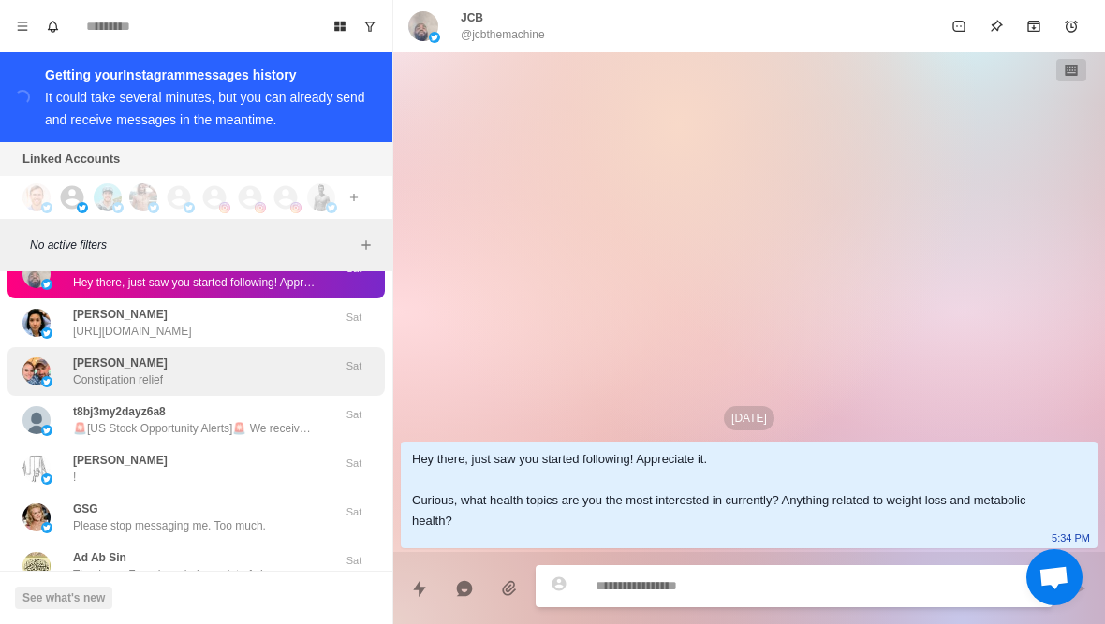
click at [209, 391] on div "Ryan Jaronik Constipation relief Sat" at bounding box center [195, 371] width 377 height 49
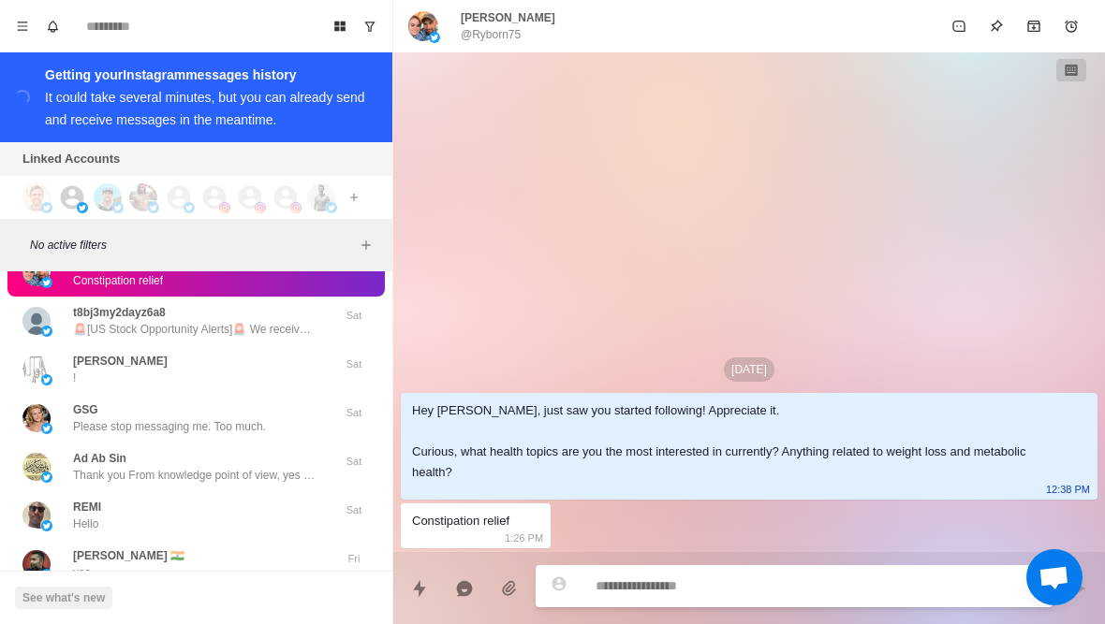
scroll to position [29838, 0]
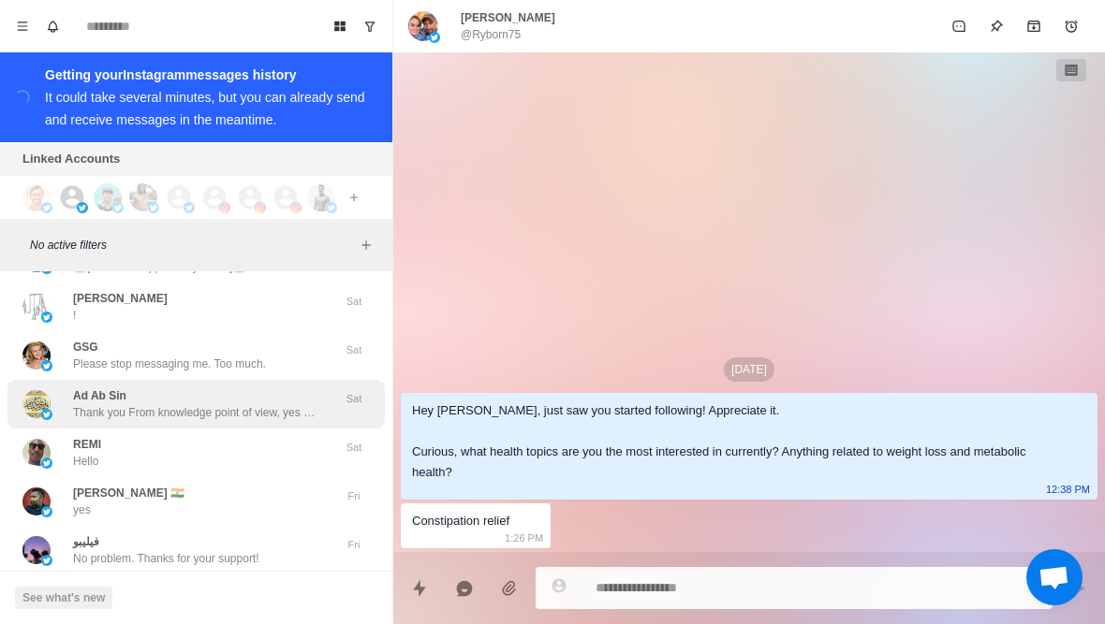
click at [203, 411] on p "Thank you From knowledge point of view, yes I will watch it if send it to me" at bounding box center [194, 412] width 243 height 17
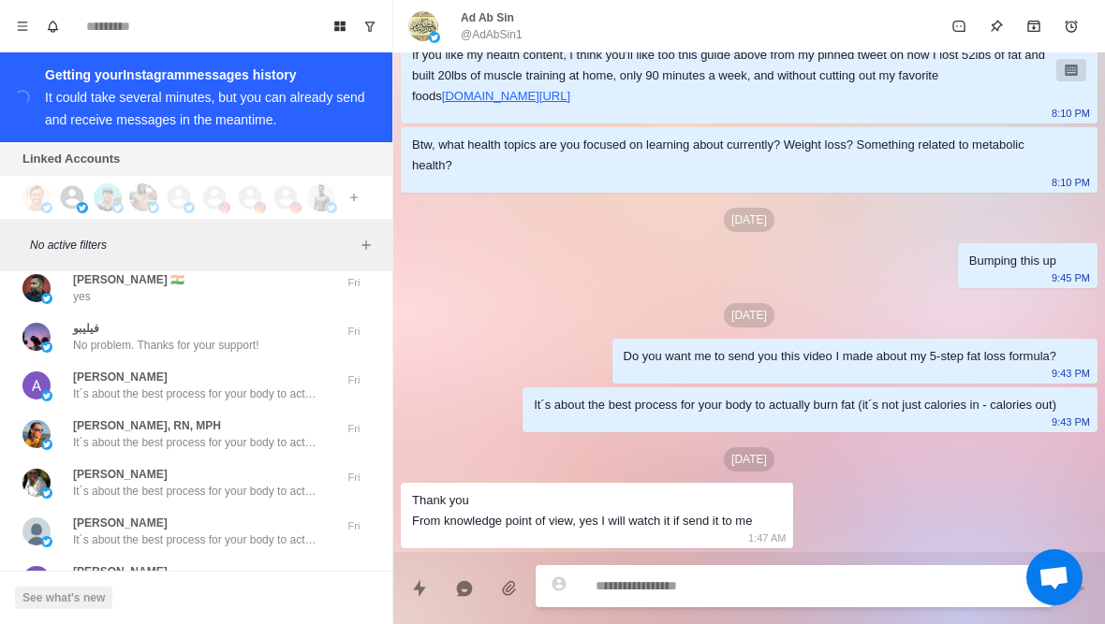
scroll to position [30054, 0]
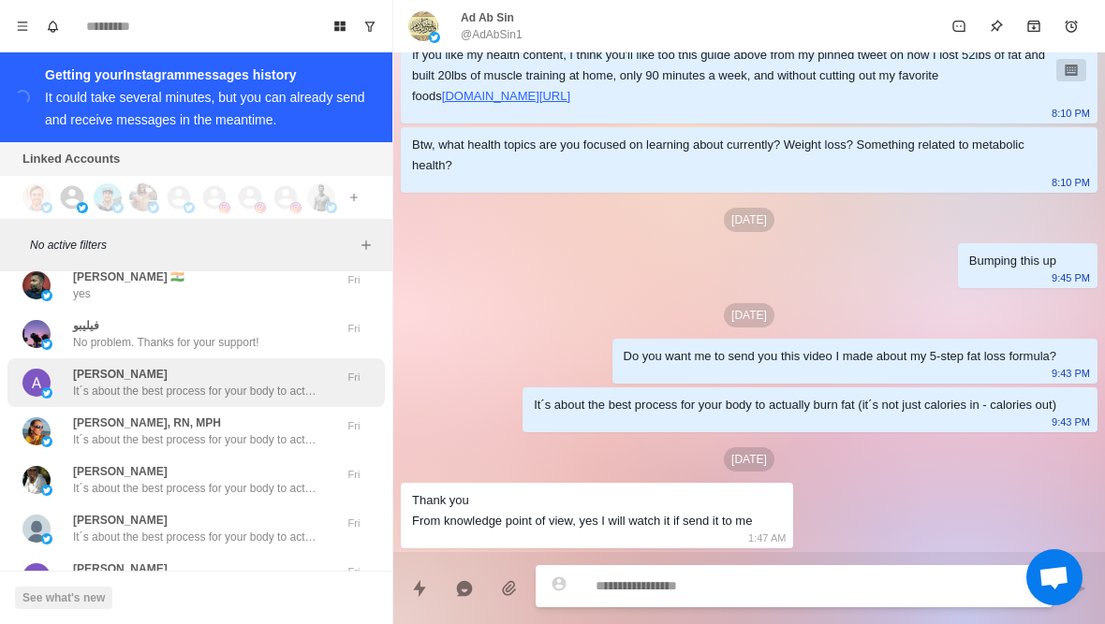
click at [203, 392] on p "It´s about the best process for your body to actually burn fat (it´s not just c…" at bounding box center [194, 391] width 243 height 17
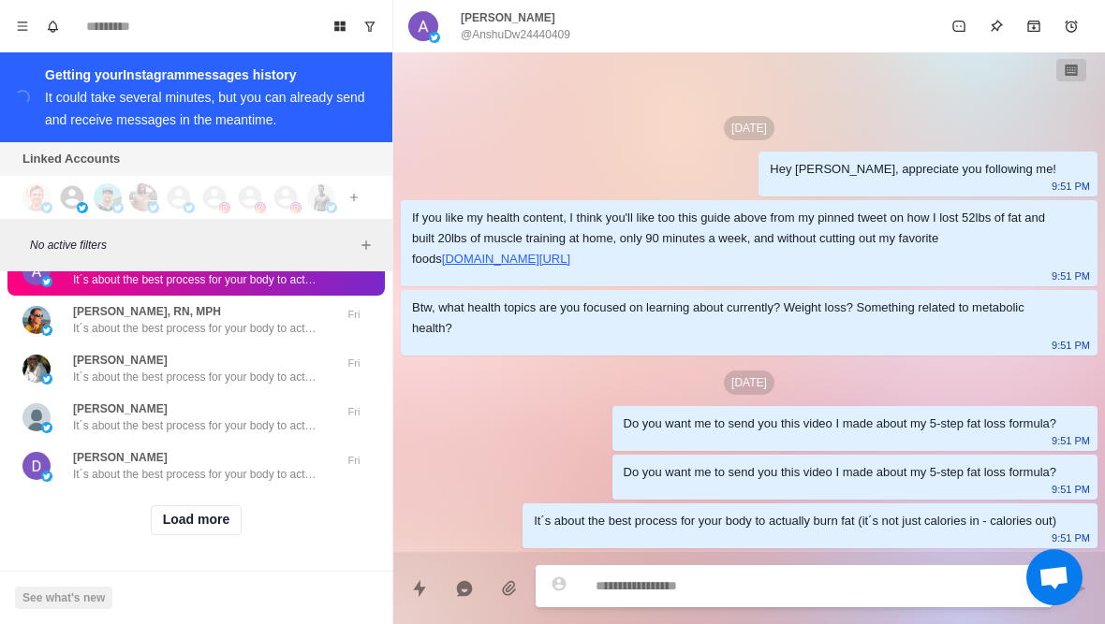
scroll to position [30167, 0]
click at [207, 518] on button "Load more" at bounding box center [197, 520] width 92 height 30
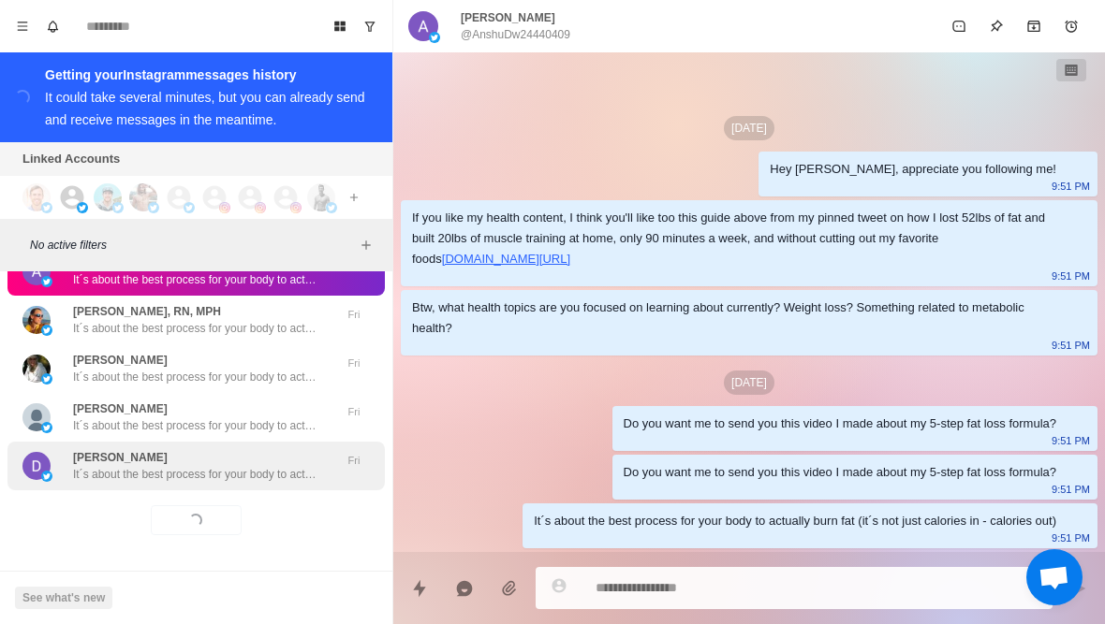
click at [255, 478] on p "It´s about the best process for your body to actually burn fat (it´s not just c…" at bounding box center [194, 474] width 243 height 17
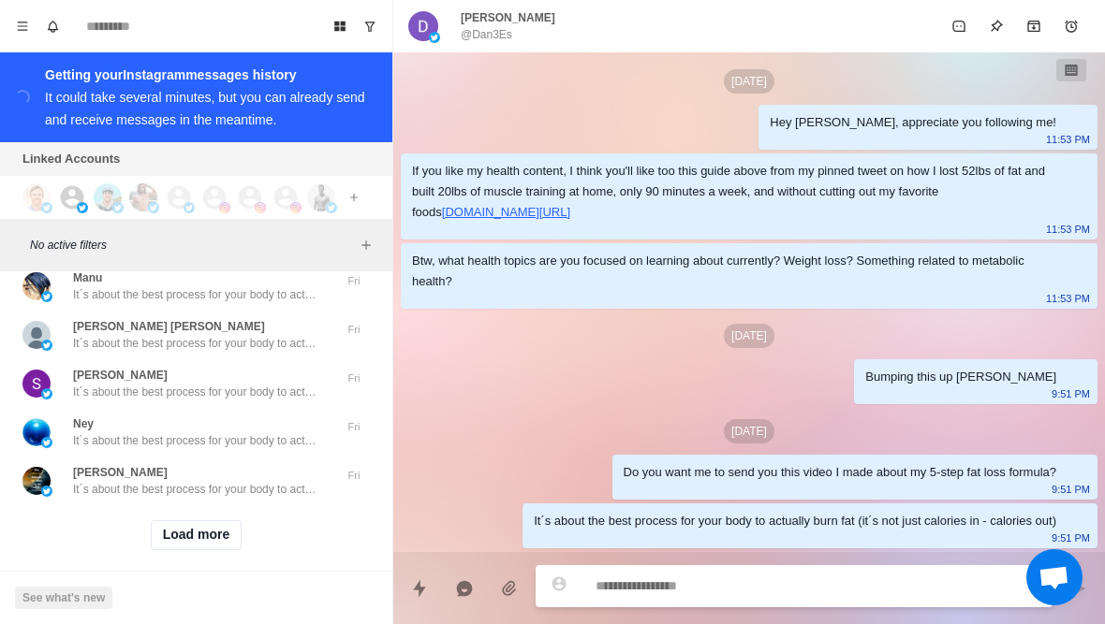
scroll to position [31137, 0]
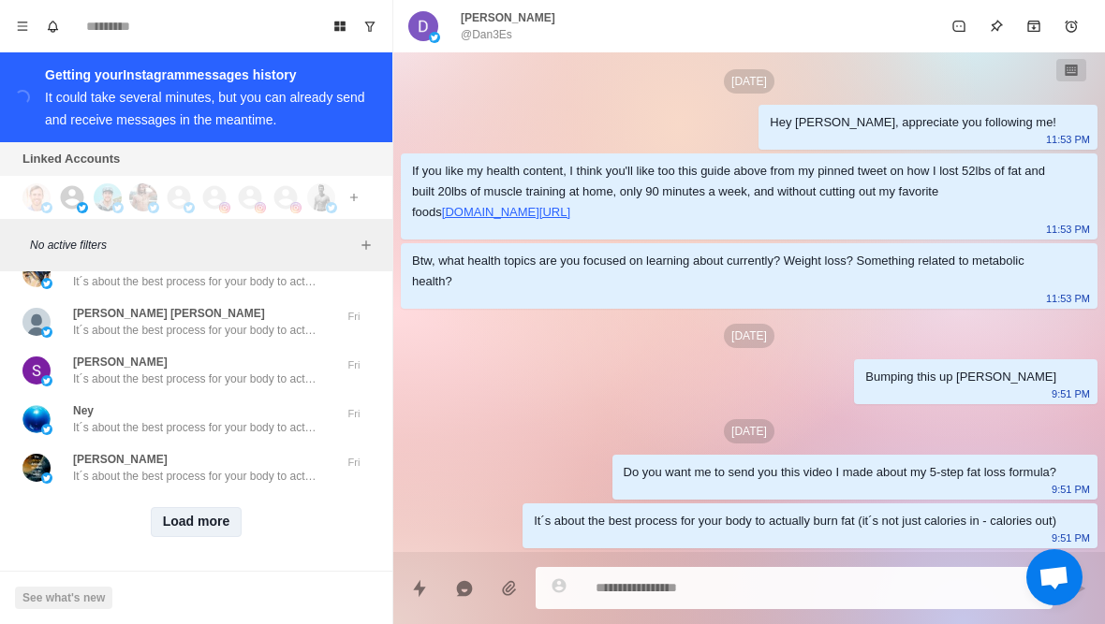
click at [196, 524] on button "Load more" at bounding box center [197, 522] width 92 height 30
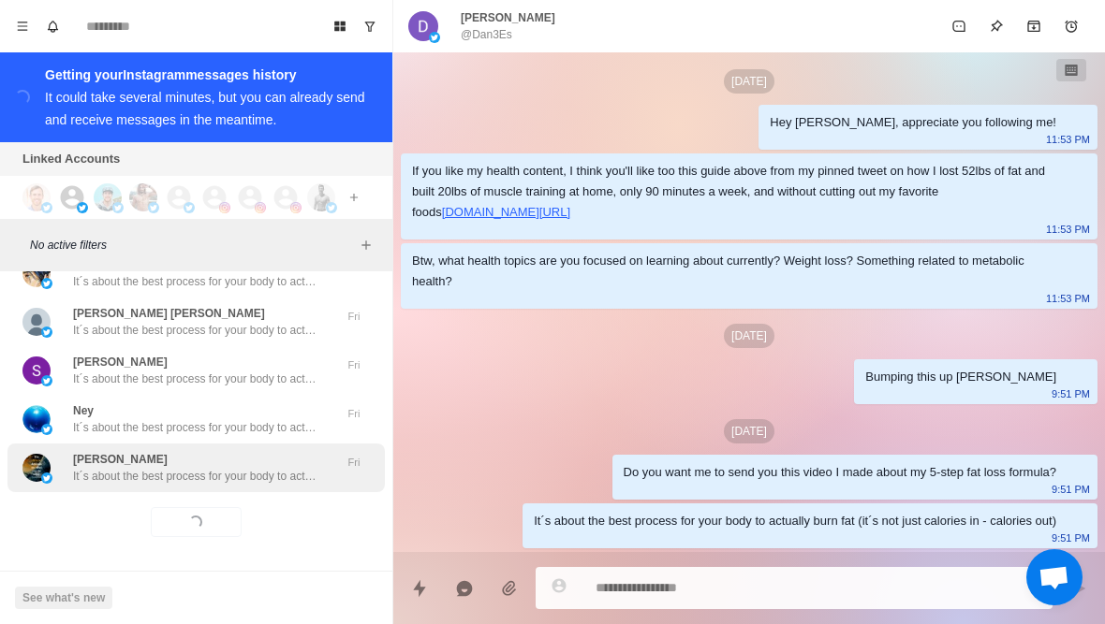
click at [248, 486] on div "Ravi Kumar It´s about the best process for your body to actually burn fat (it´s…" at bounding box center [195, 468] width 377 height 49
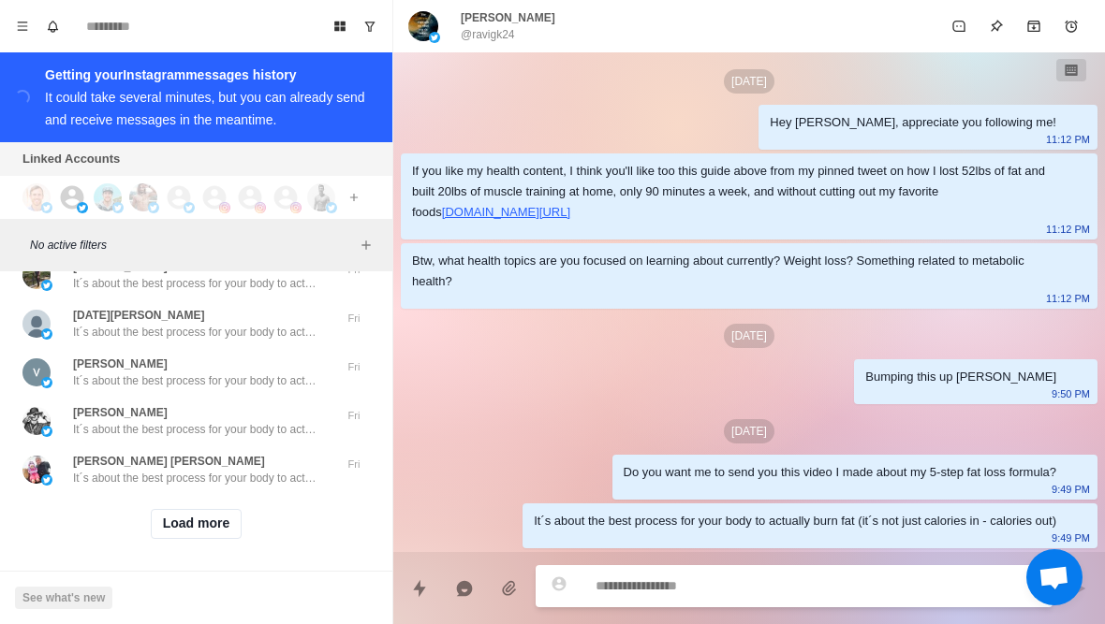
scroll to position [32109, 0]
click at [167, 531] on button "Load more" at bounding box center [197, 524] width 92 height 30
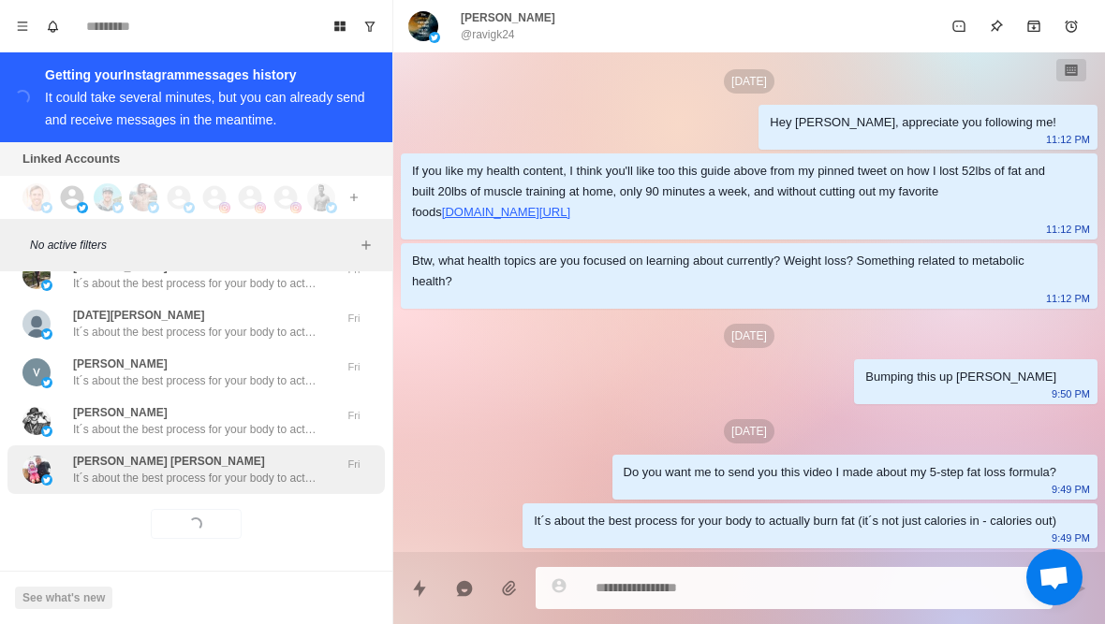
click at [119, 487] on p "It´s about the best process for your body to actually burn fat (it´s not just c…" at bounding box center [194, 478] width 243 height 17
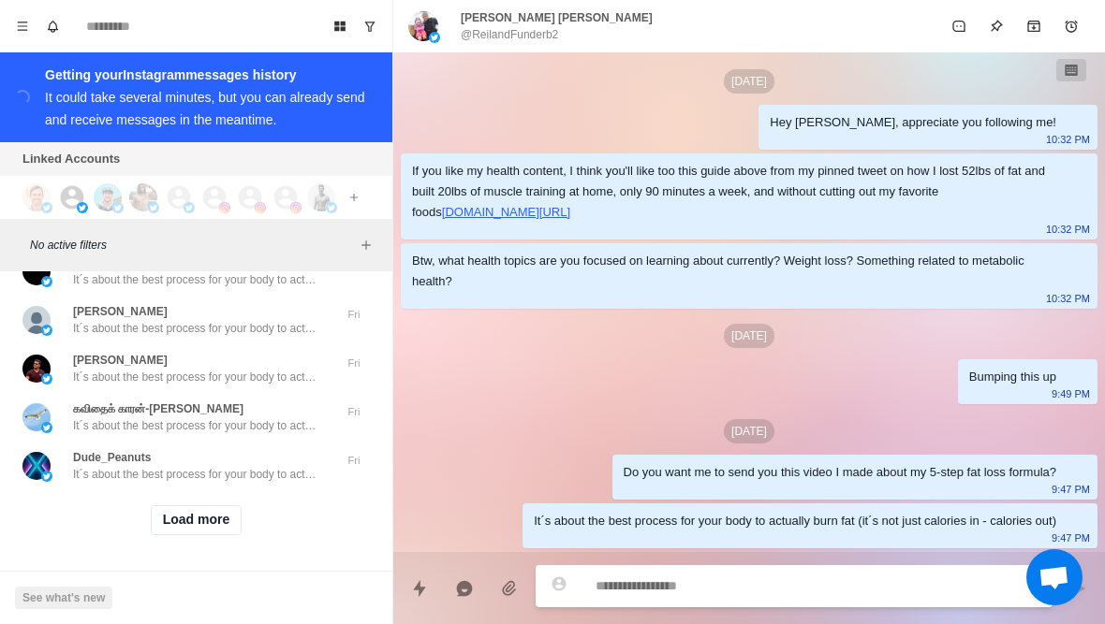
scroll to position [33088, 0]
click at [165, 525] on button "Load more" at bounding box center [197, 520] width 92 height 30
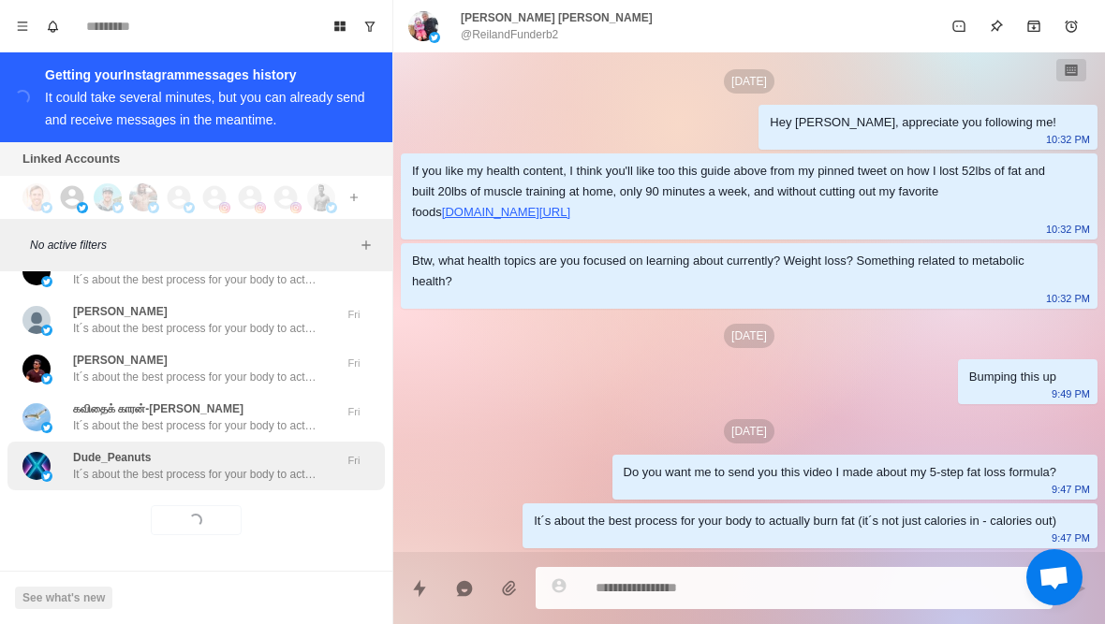
click at [120, 476] on p "It´s about the best process for your body to actually burn fat (it´s not just c…" at bounding box center [194, 474] width 243 height 17
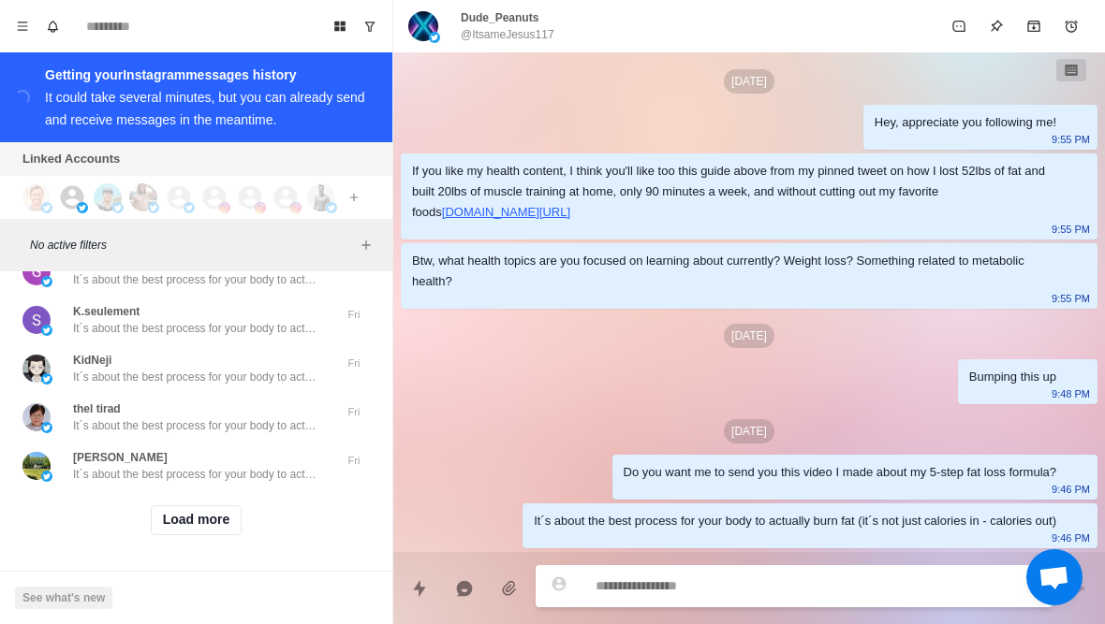
scroll to position [34061, 0]
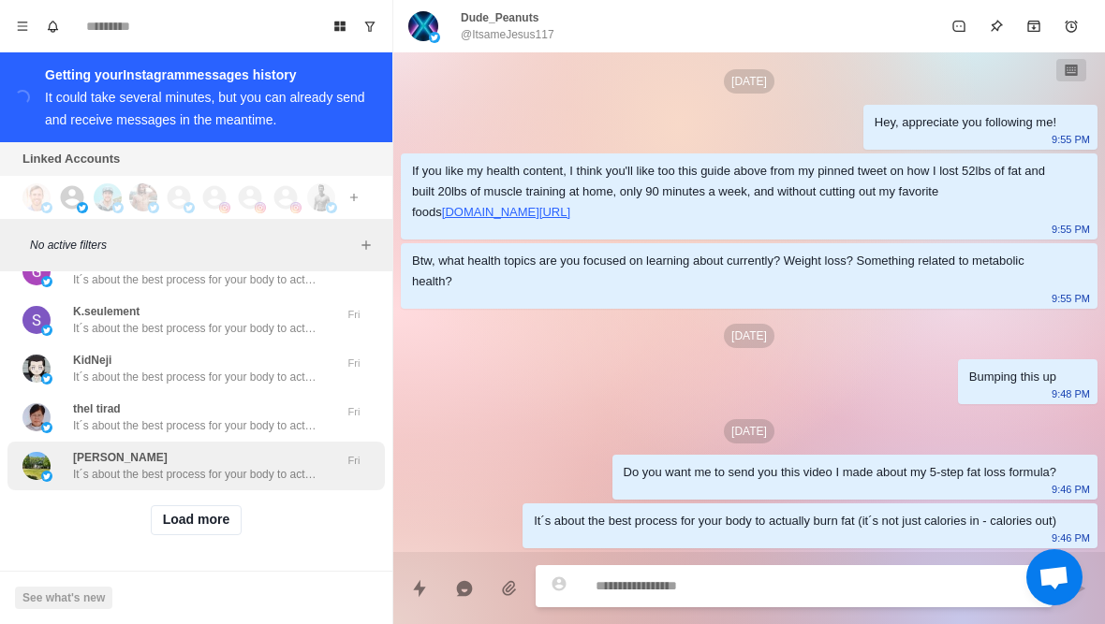
click at [140, 482] on div "Aika Mukhtar It´s about the best process for your body to actually burn fat (it…" at bounding box center [195, 466] width 377 height 49
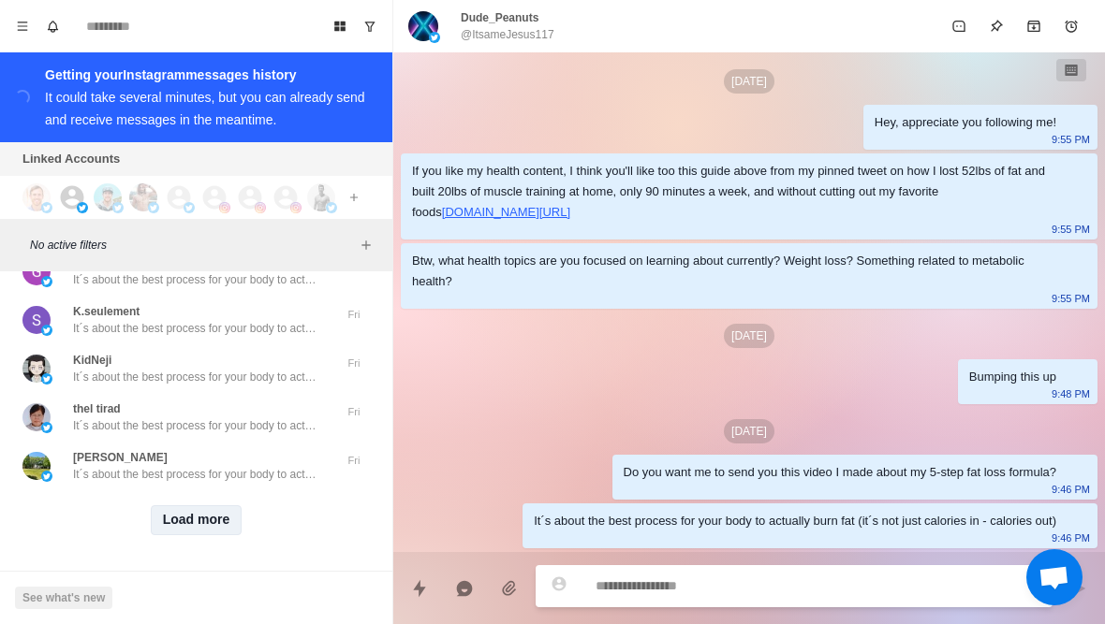
click at [165, 519] on button "Load more" at bounding box center [197, 520] width 92 height 30
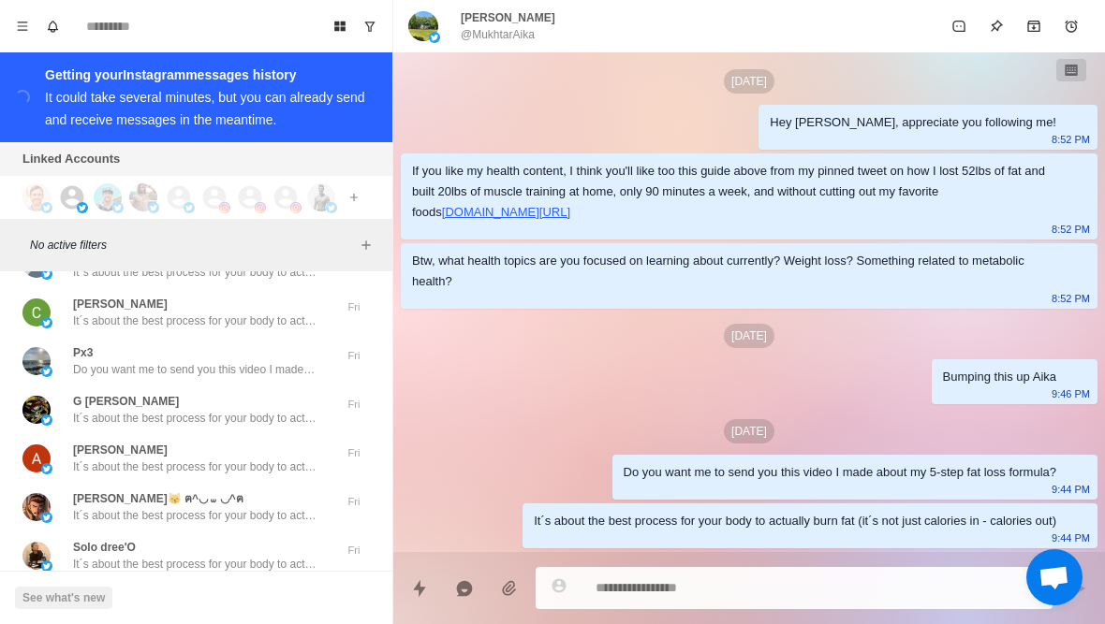
scroll to position [34887, 0]
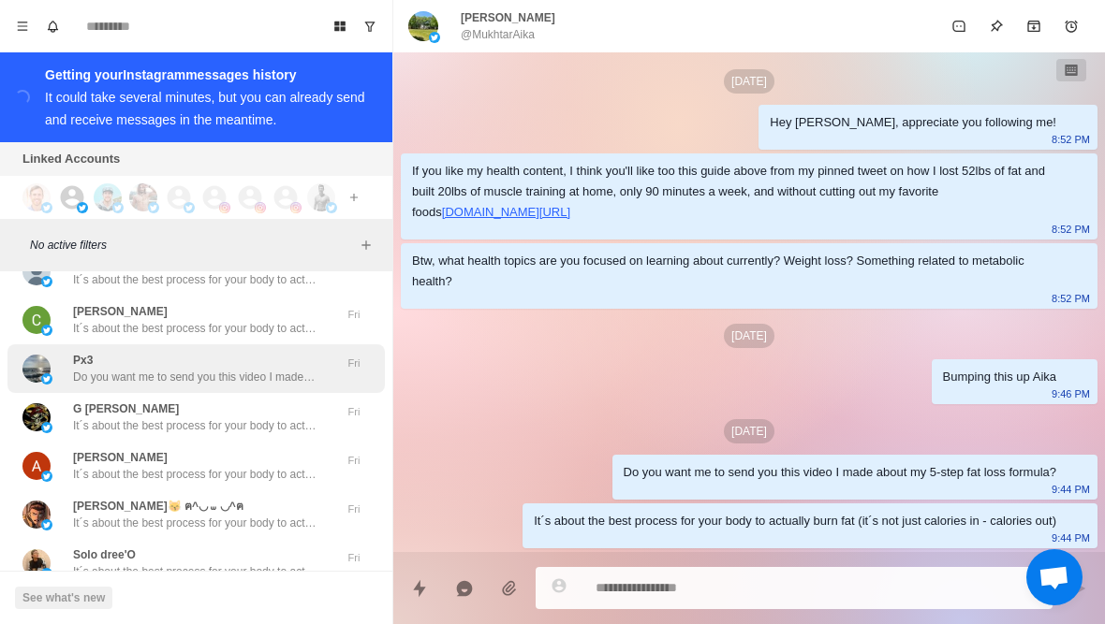
click at [60, 370] on div "Px3 Do you want me to send you this video I made about my 5-step fat loss formu…" at bounding box center [176, 369] width 308 height 34
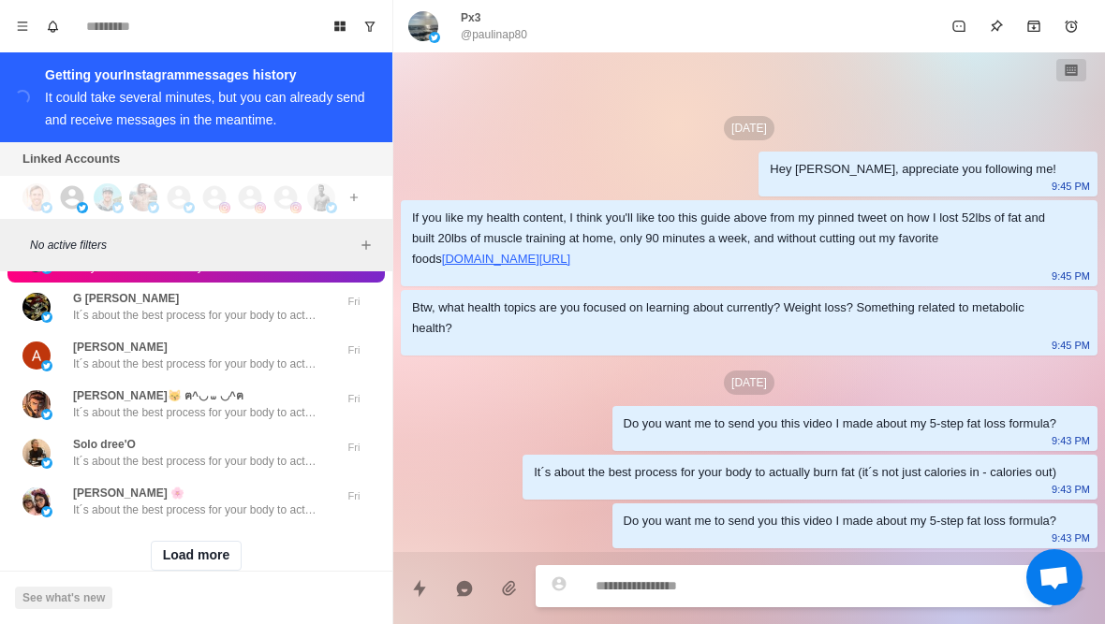
scroll to position [34998, 0]
click at [172, 551] on button "Load more" at bounding box center [197, 555] width 92 height 30
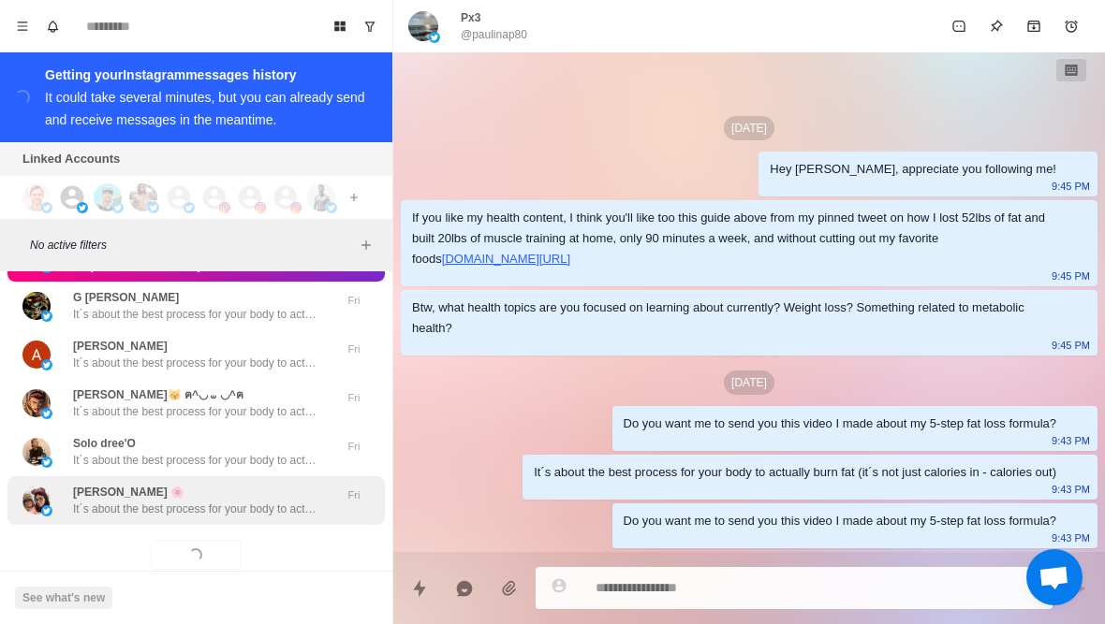
click at [108, 516] on p "It´s about the best process for your body to actually burn fat (it´s not just c…" at bounding box center [194, 509] width 243 height 17
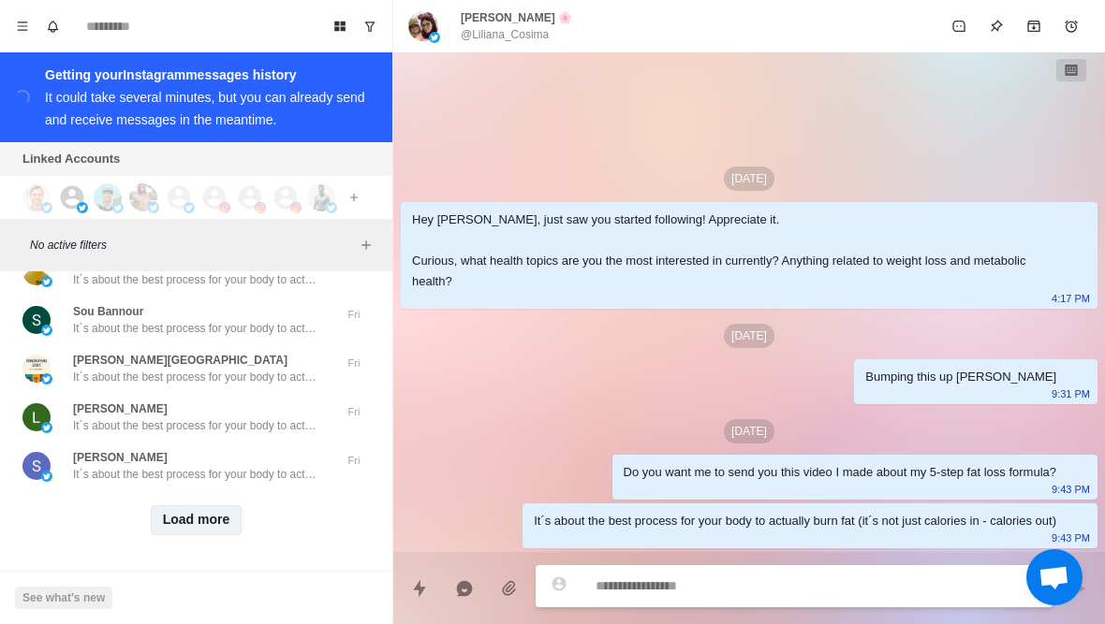
click at [169, 528] on button "Load more" at bounding box center [197, 520] width 92 height 30
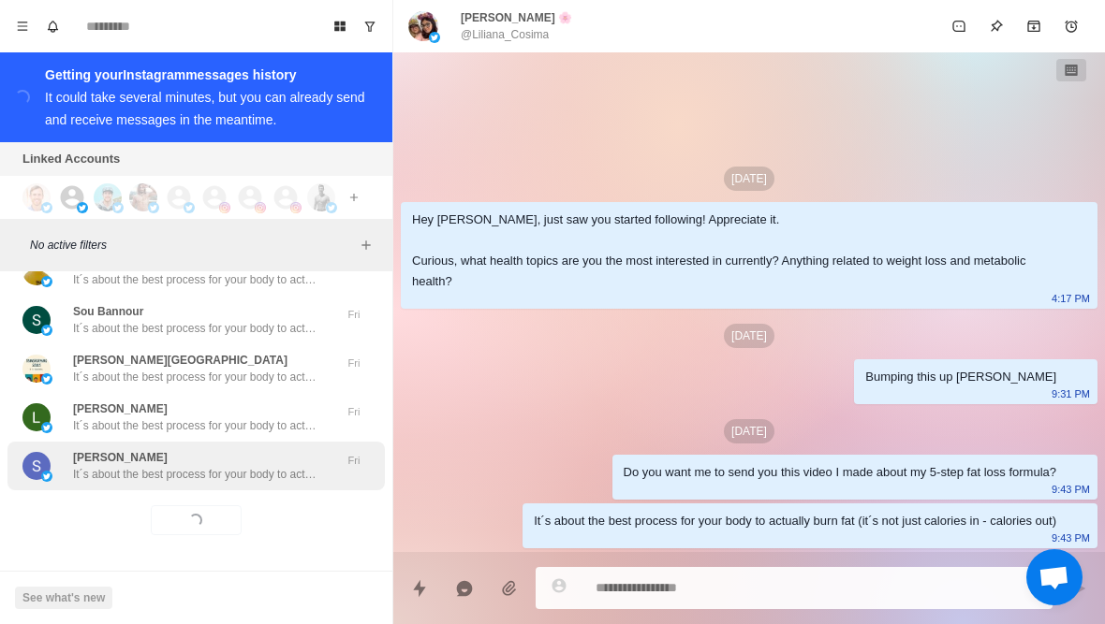
click at [112, 471] on p "It´s about the best process for your body to actually burn fat (it´s not just c…" at bounding box center [194, 474] width 243 height 17
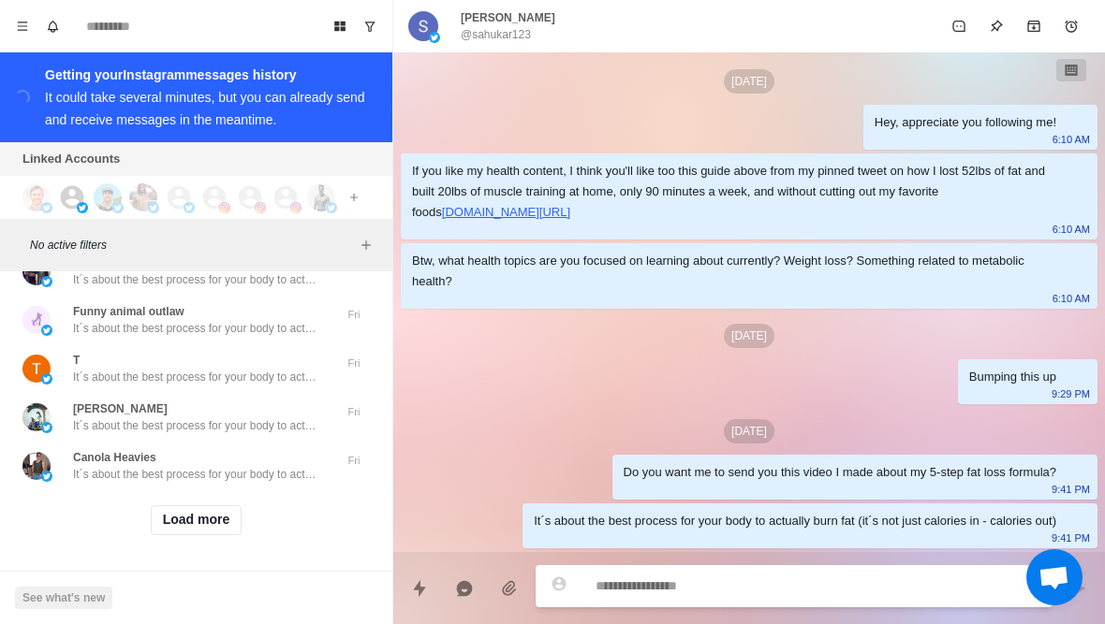
scroll to position [36982, 0]
click at [170, 523] on button "Load more" at bounding box center [197, 520] width 92 height 30
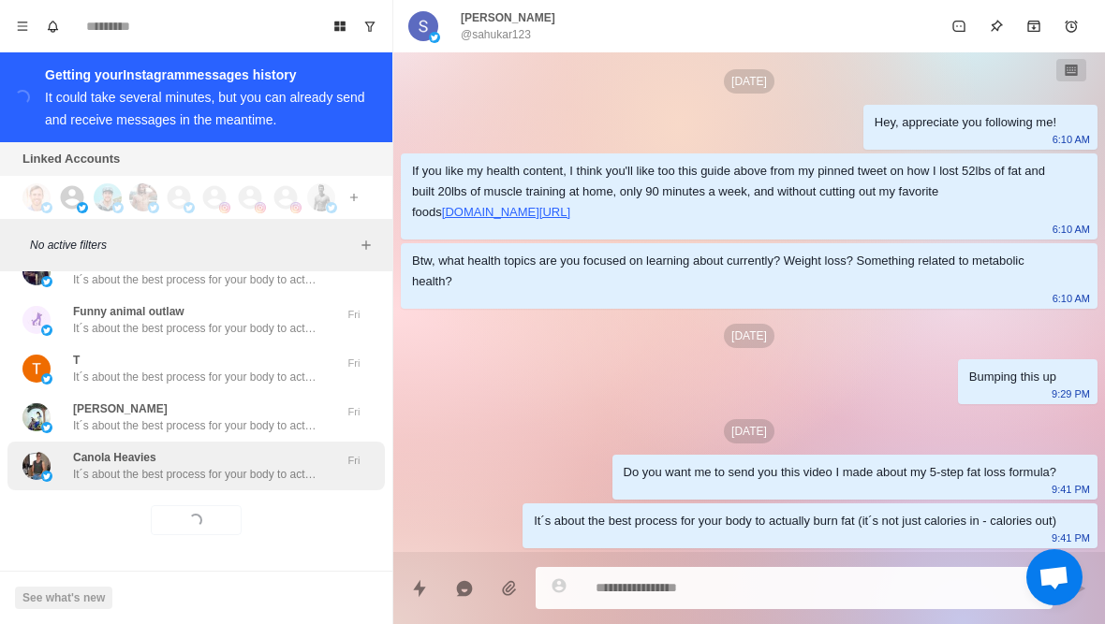
click at [132, 487] on div "Canola Heavies It´s about the best process for your body to actually burn fat (…" at bounding box center [195, 466] width 377 height 49
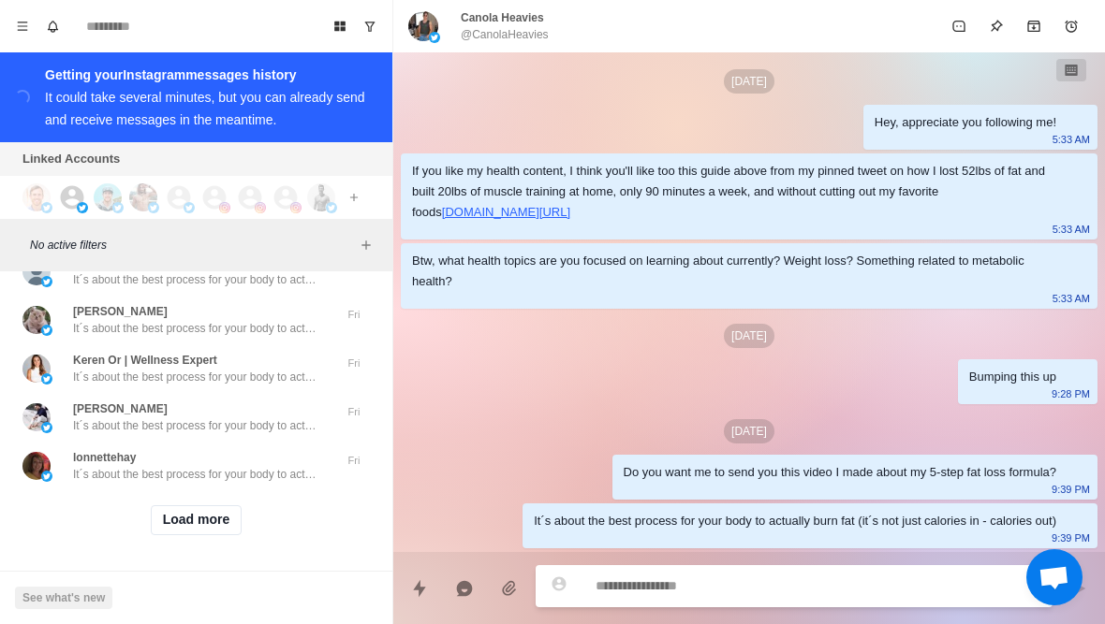
scroll to position [37956, 0]
click at [179, 533] on button "Load more" at bounding box center [197, 520] width 92 height 30
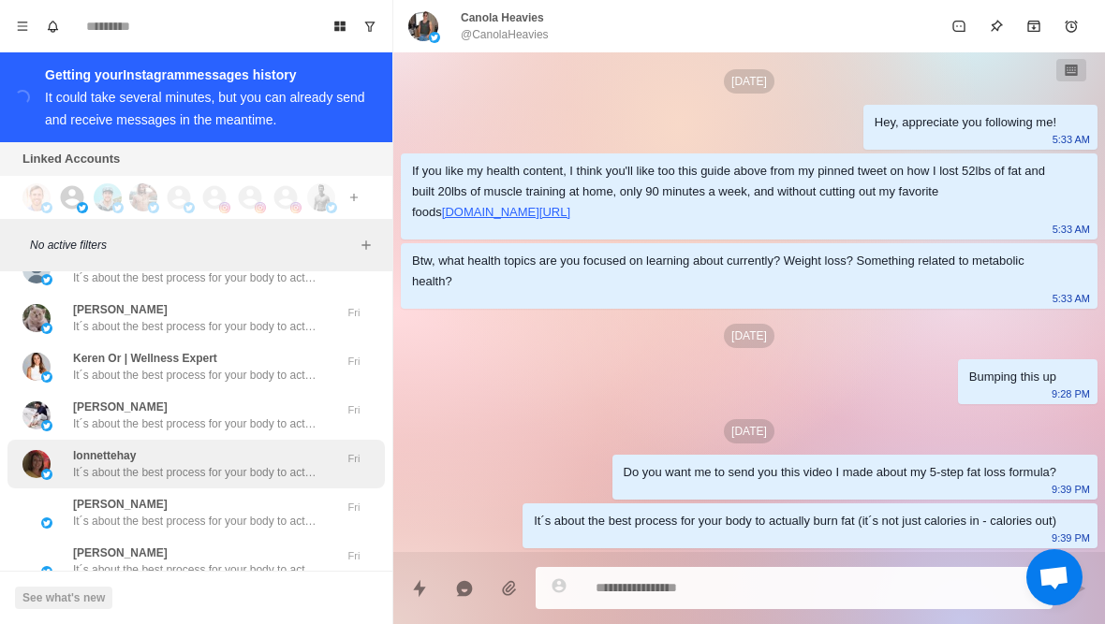
click at [116, 489] on div "lonnettehay It´s about the best process for your body to actually burn fat (it´…" at bounding box center [195, 464] width 377 height 49
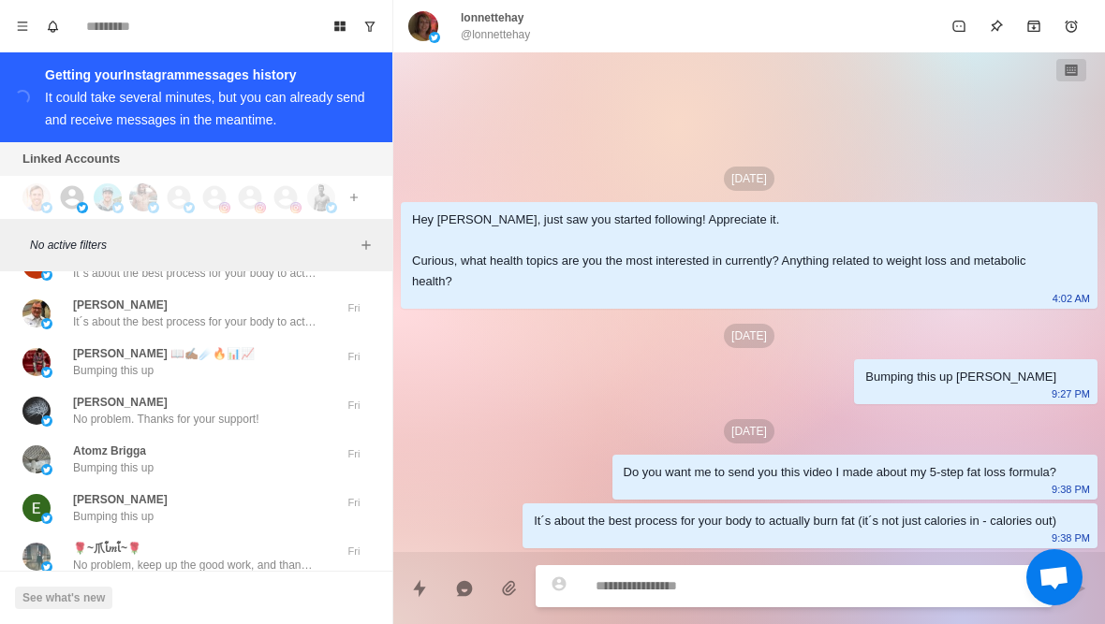
scroll to position [38545, 0]
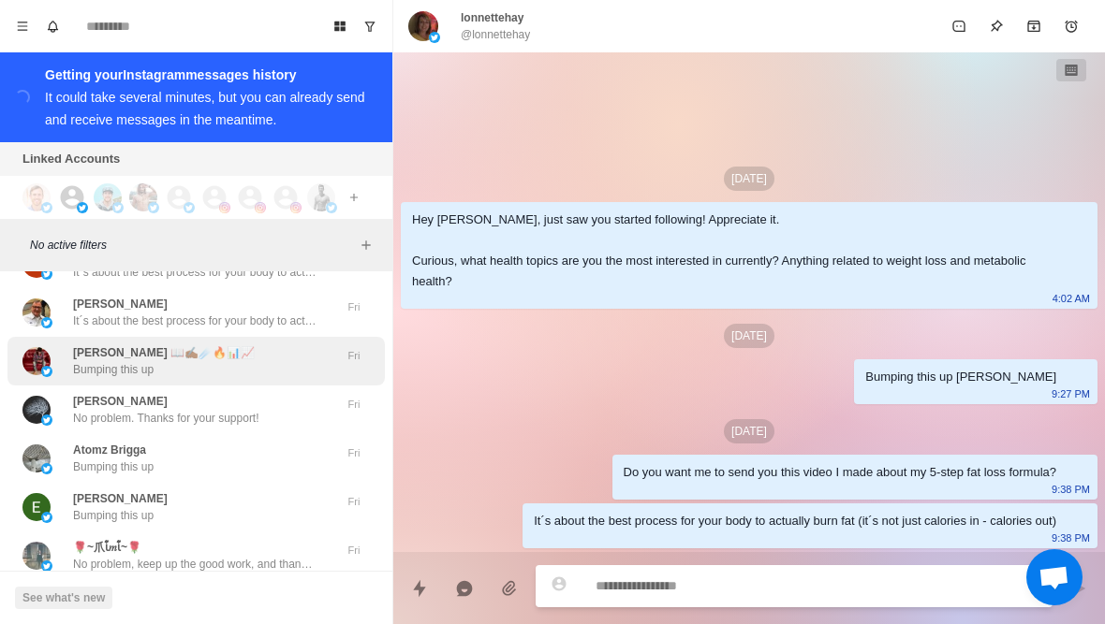
click at [53, 353] on div "MACK 📖✍🏾☄️🔥📊📈 Bumping this up" at bounding box center [176, 361] width 308 height 34
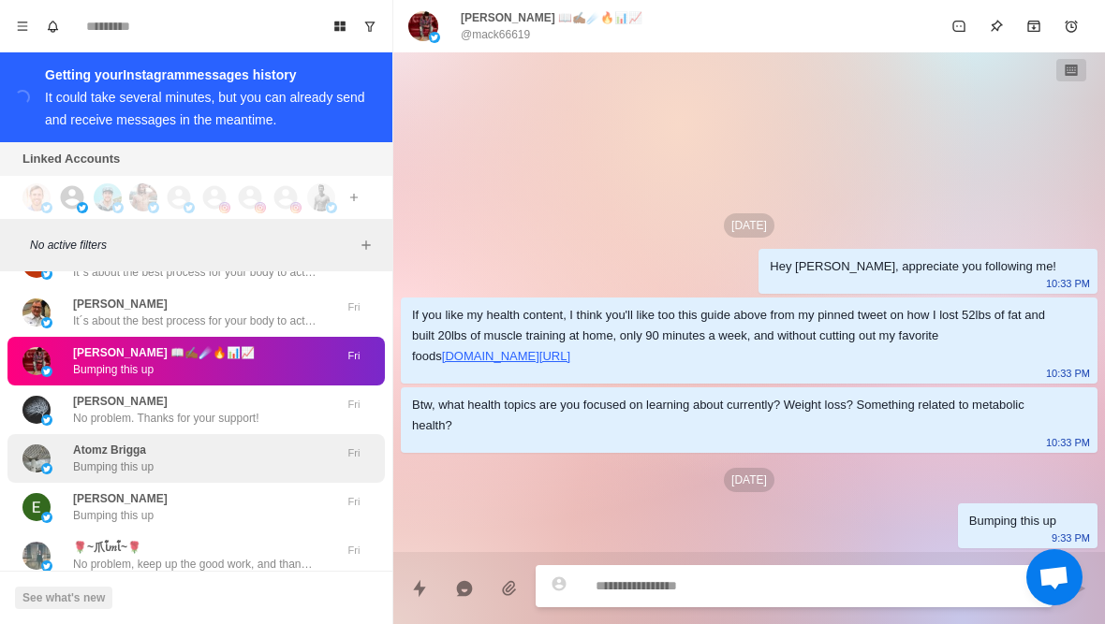
click at [81, 450] on p "Atomz Brigga" at bounding box center [109, 450] width 73 height 17
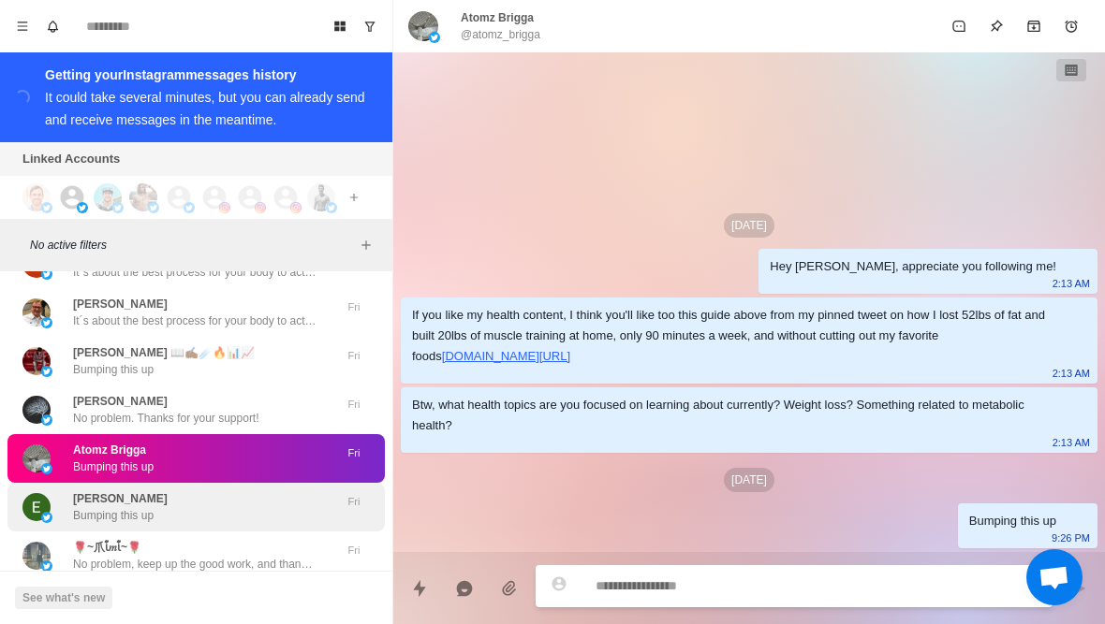
click at [63, 505] on div "Eray Erzi Bumping this up" at bounding box center [176, 508] width 308 height 34
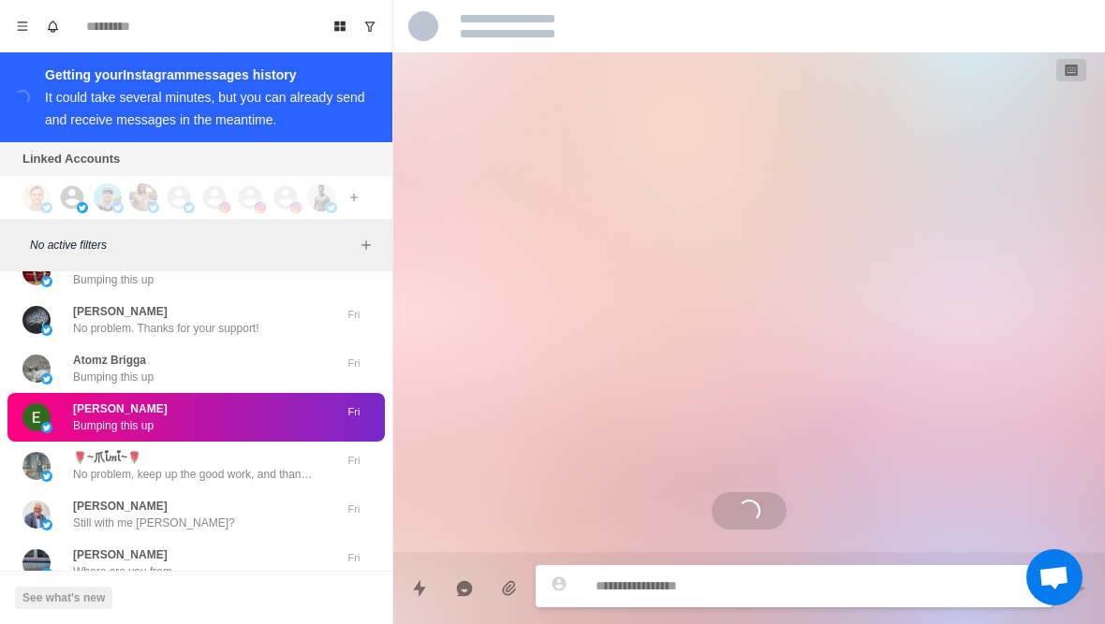
scroll to position [38637, 0]
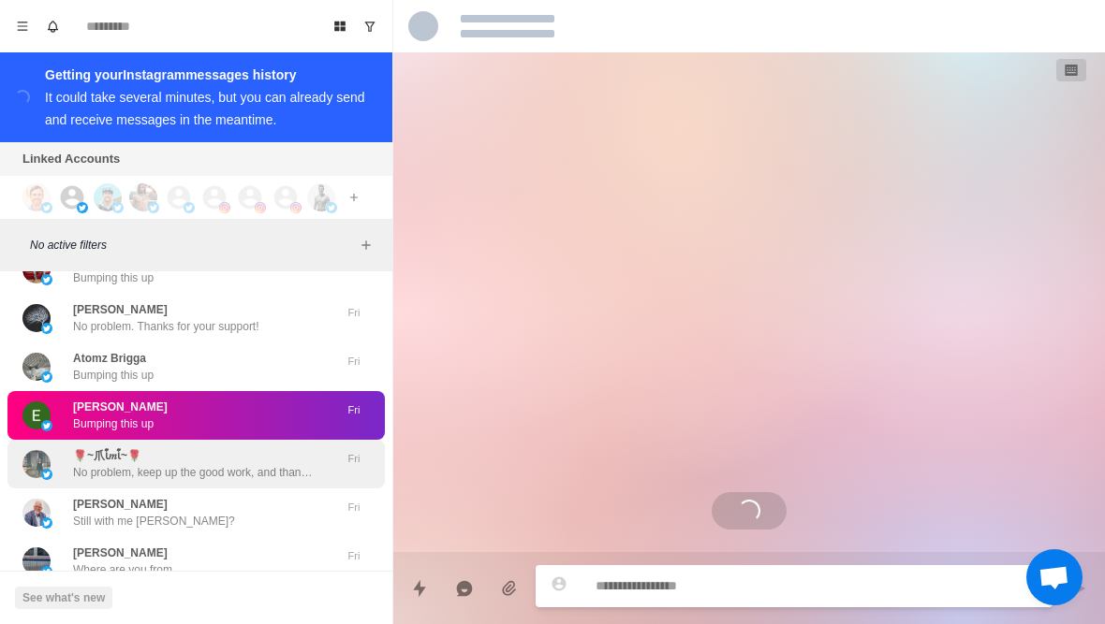
click at [57, 460] on div "🌹~爪ἶ𝑚ἶ~🌹 No problem, keep up the good work, and thanks for your support!" at bounding box center [176, 464] width 308 height 34
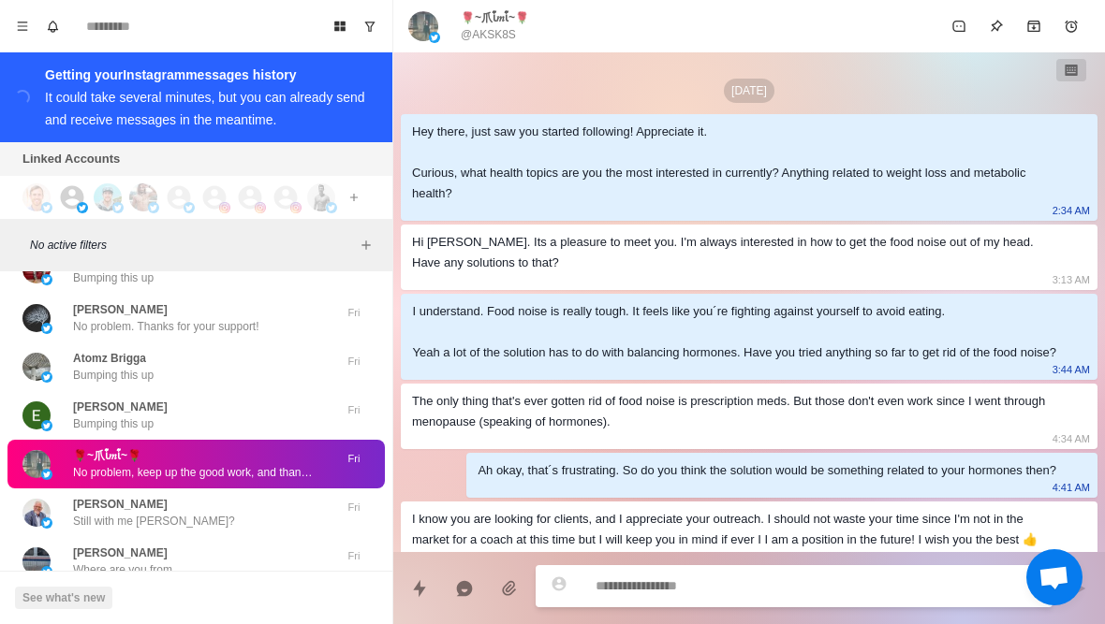
scroll to position [109, 0]
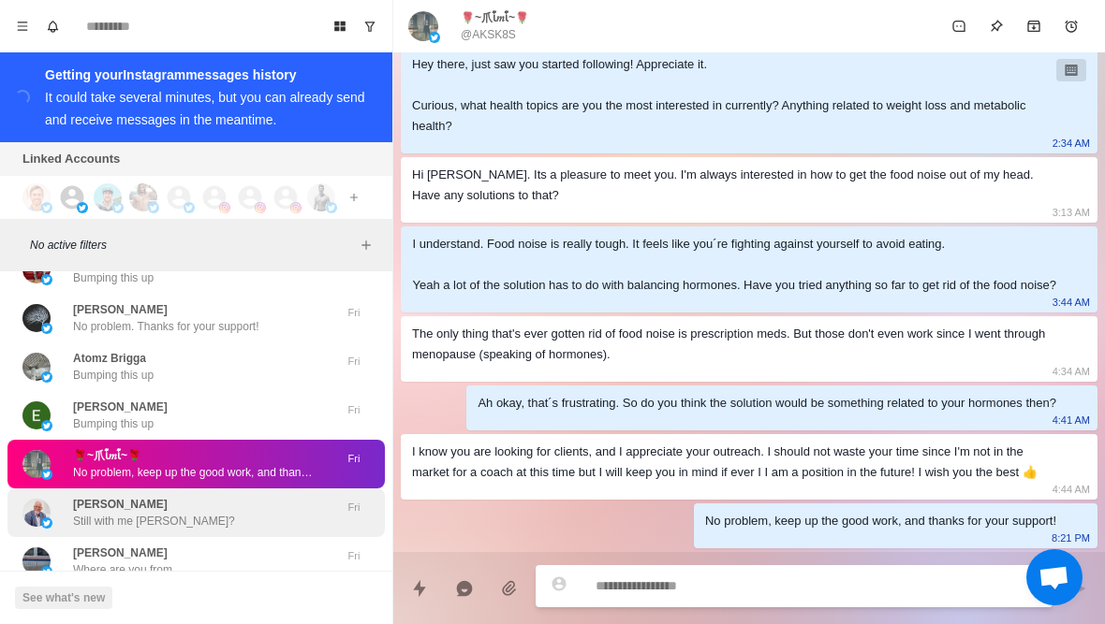
click at [62, 518] on div "Paul LaFave Still with me Paul?" at bounding box center [176, 513] width 308 height 34
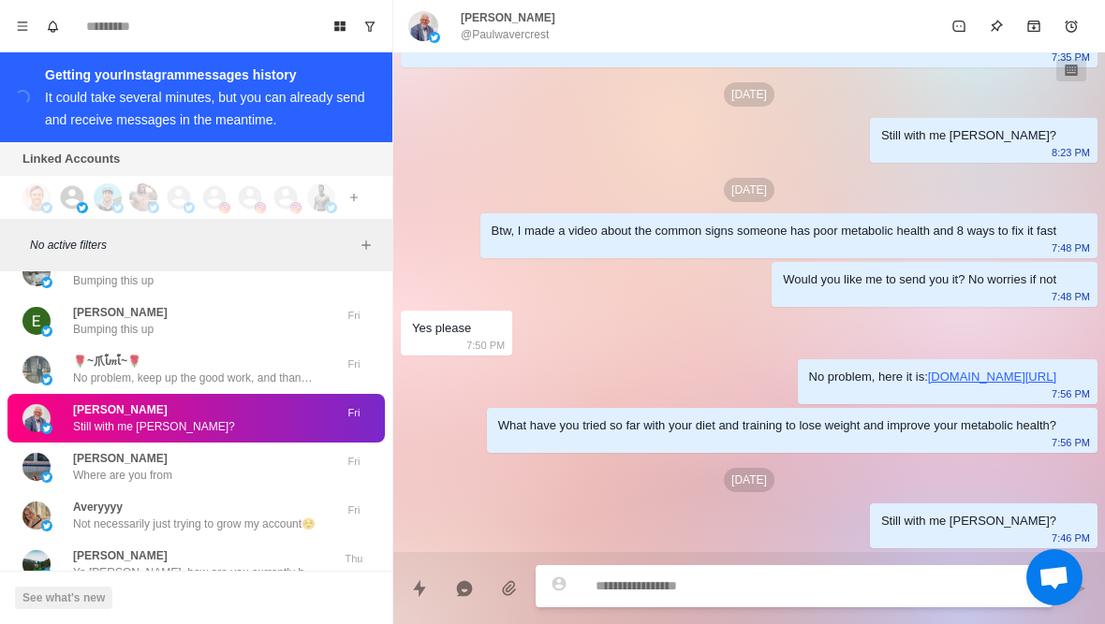
scroll to position [38733, 0]
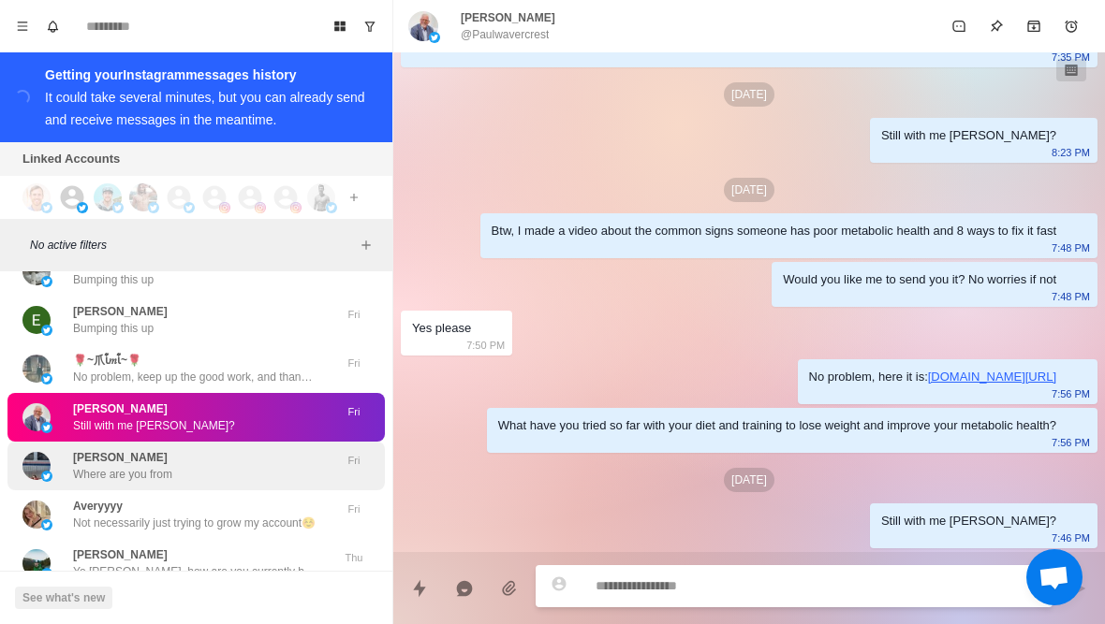
click at [50, 470] on img at bounding box center [36, 466] width 28 height 28
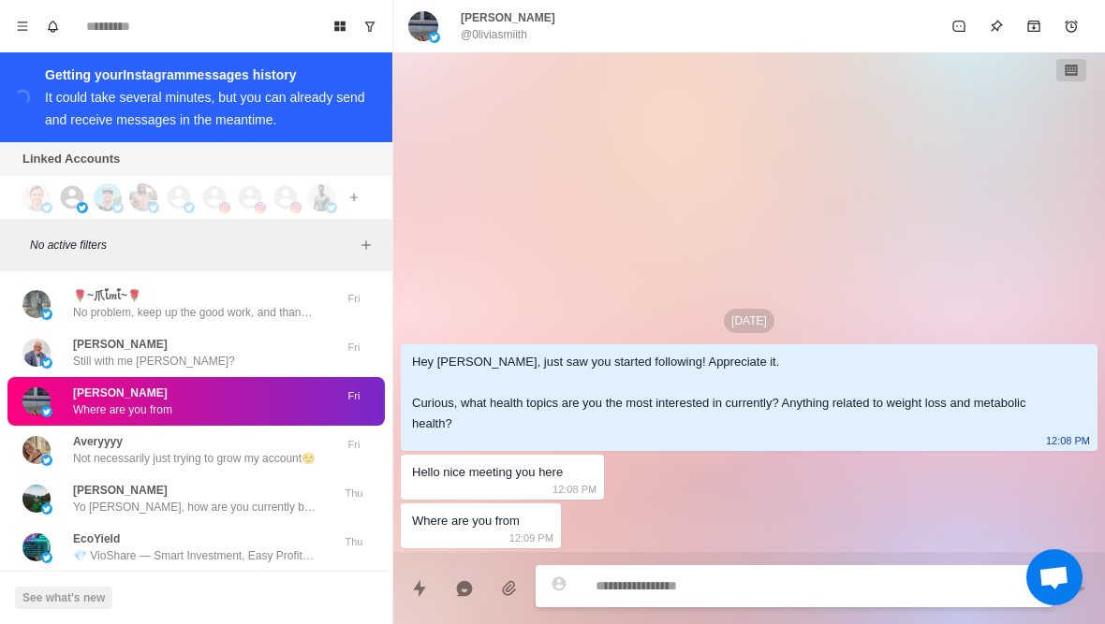
scroll to position [38802, 0]
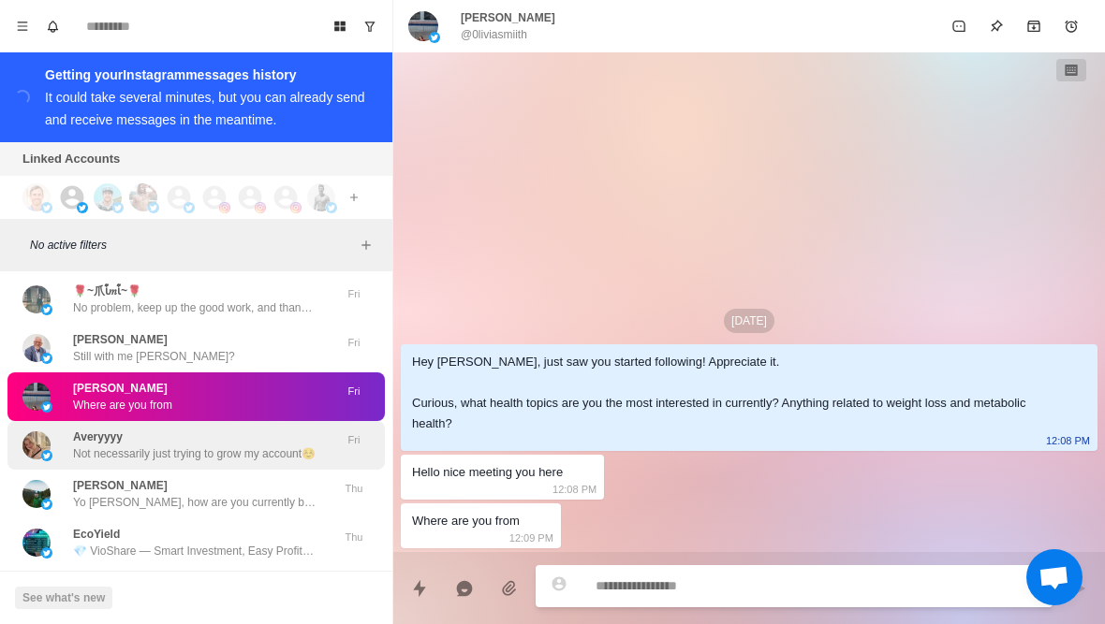
click at [45, 448] on img at bounding box center [36, 446] width 28 height 28
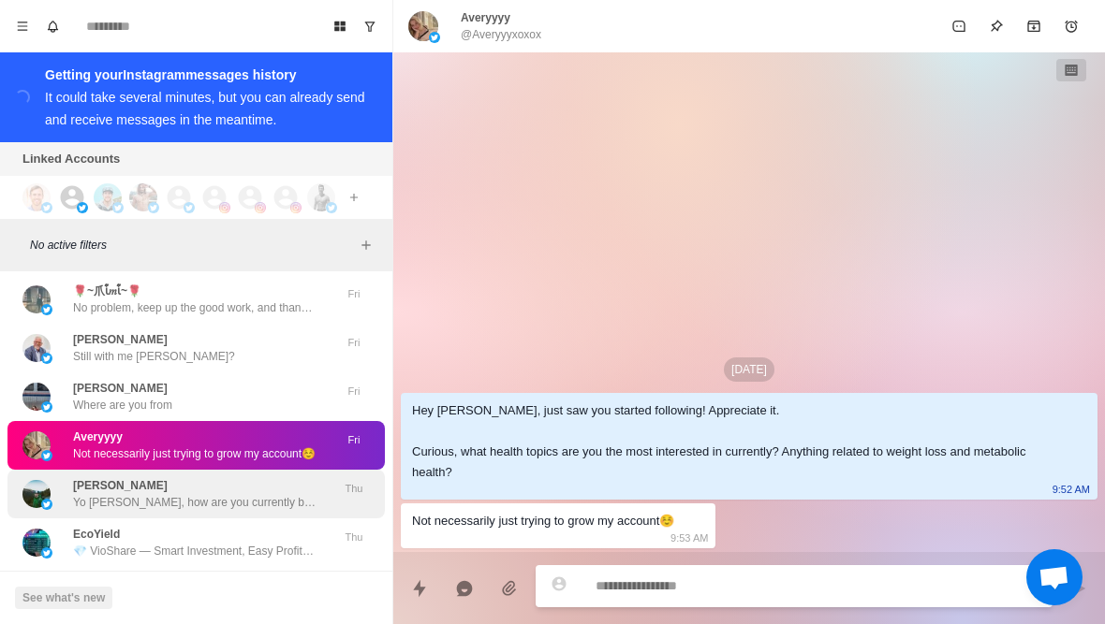
click at [60, 498] on div "Dennis Lopez Yo Andrew, how are you currently bringing in new clients? We’ve be…" at bounding box center [176, 494] width 308 height 34
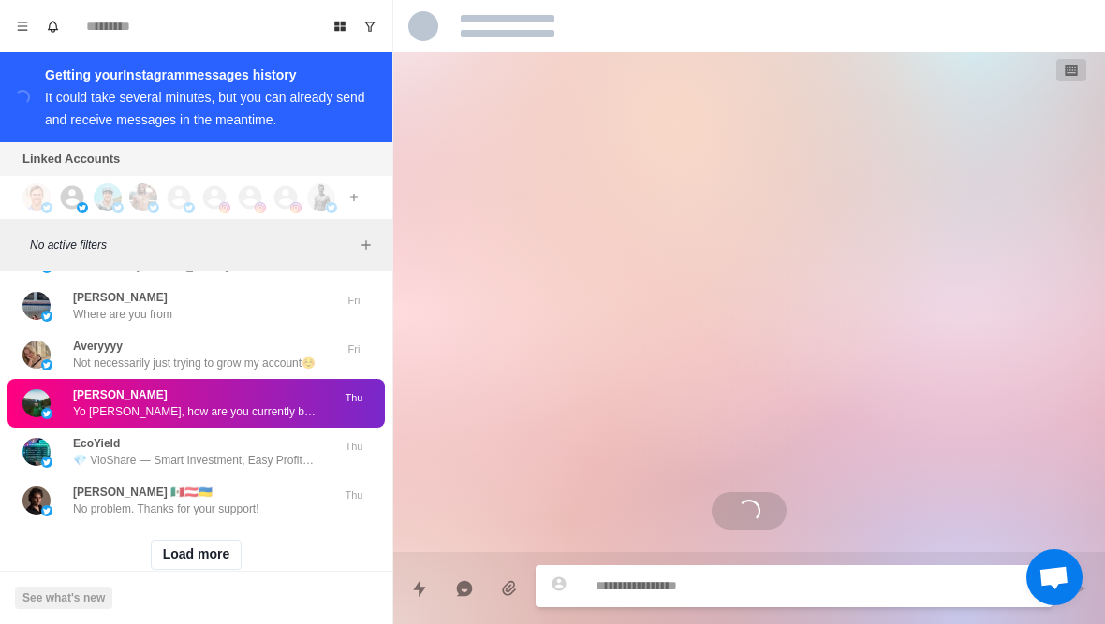
scroll to position [38894, 0]
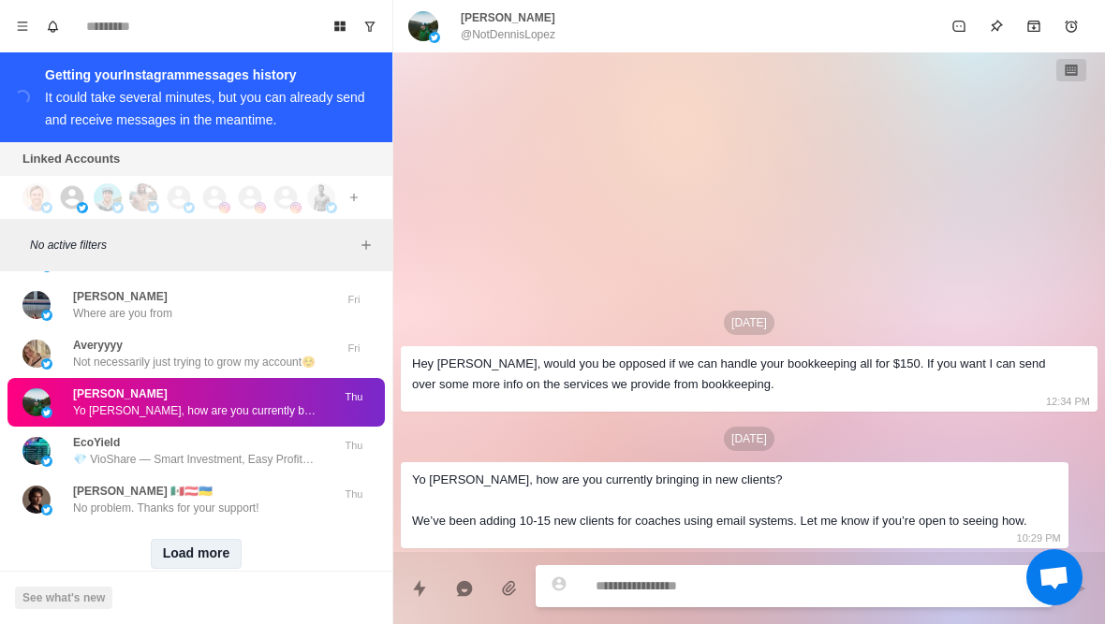
click at [170, 553] on button "Load more" at bounding box center [197, 554] width 92 height 30
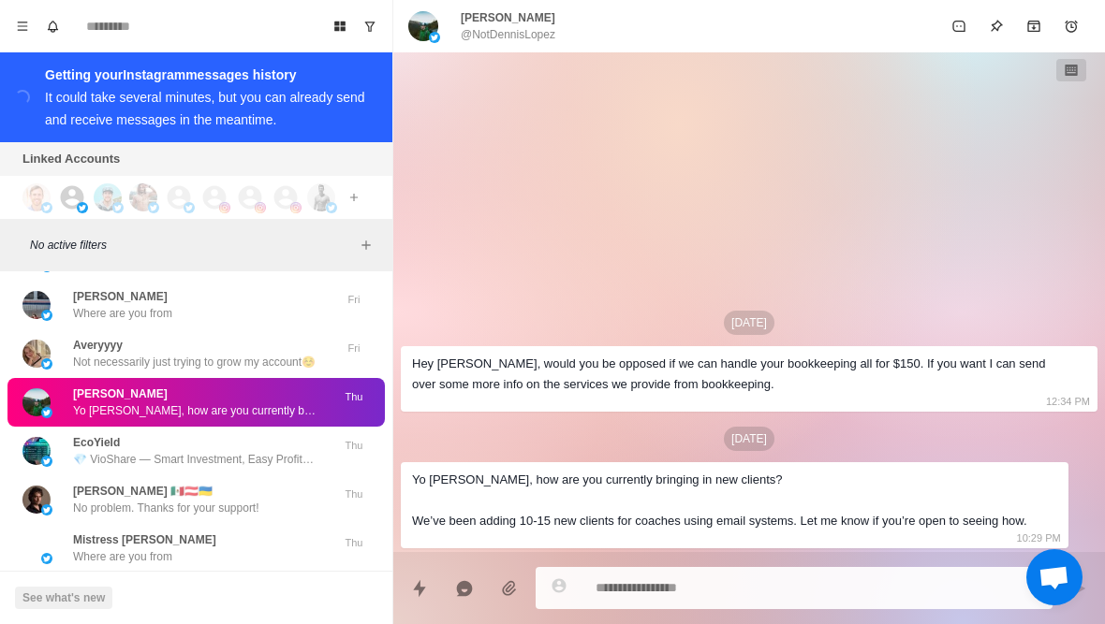
type textarea "*"
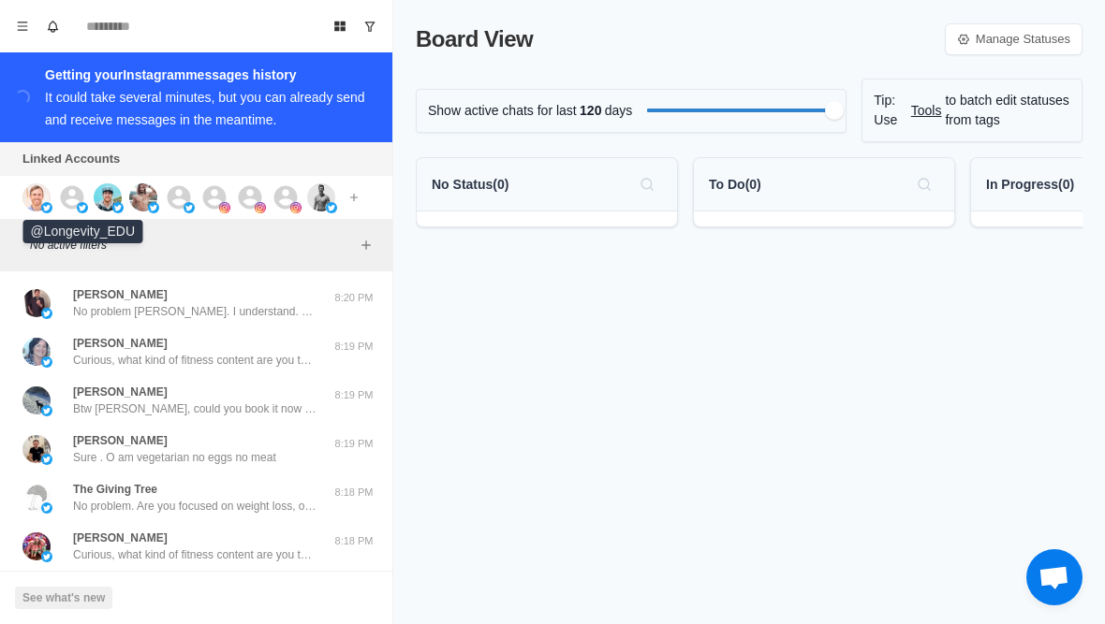
click at [79, 203] on img at bounding box center [82, 207] width 11 height 11
click at [110, 196] on img at bounding box center [108, 197] width 28 height 28
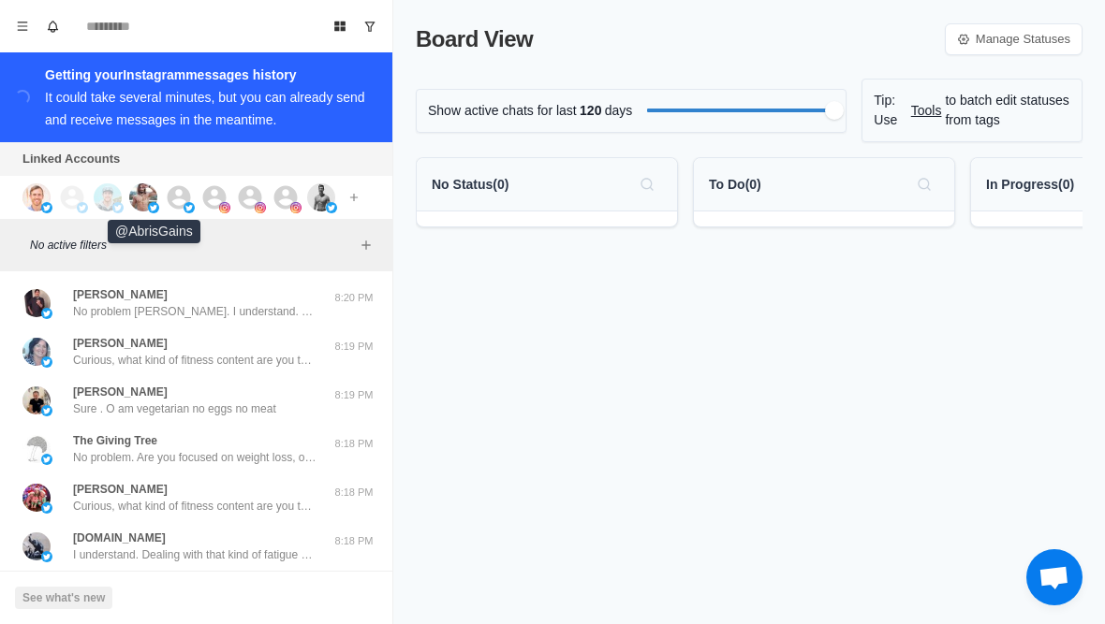
click at [154, 203] on img at bounding box center [153, 207] width 11 height 11
click at [185, 196] on icon at bounding box center [179, 196] width 23 height 23
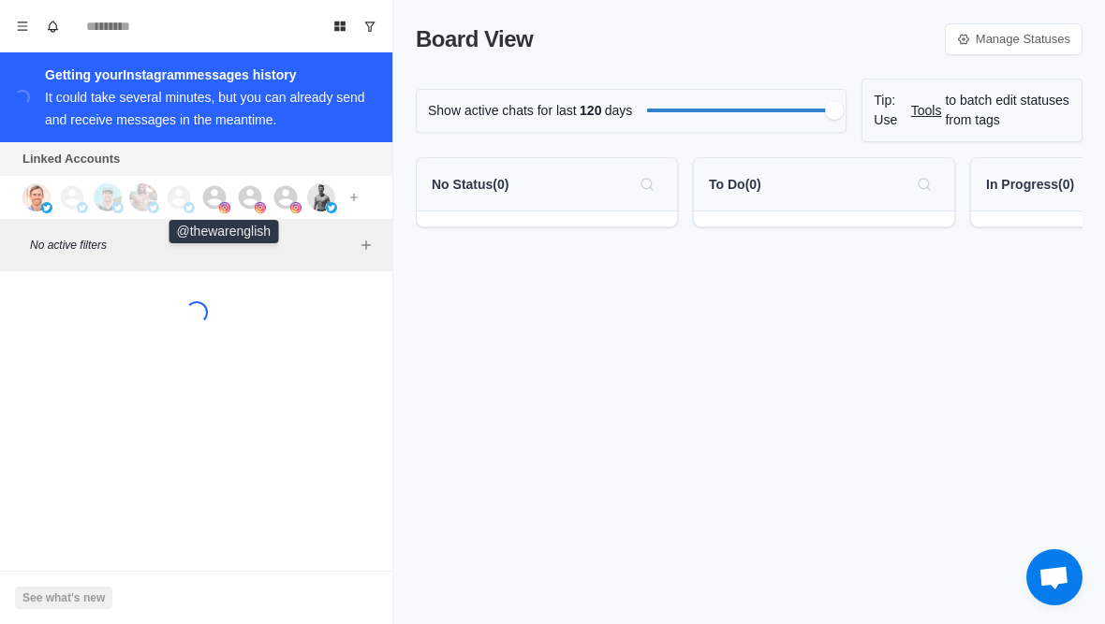
click at [214, 194] on icon at bounding box center [214, 197] width 28 height 28
click at [252, 198] on icon at bounding box center [250, 196] width 23 height 23
click at [280, 196] on icon at bounding box center [285, 196] width 23 height 23
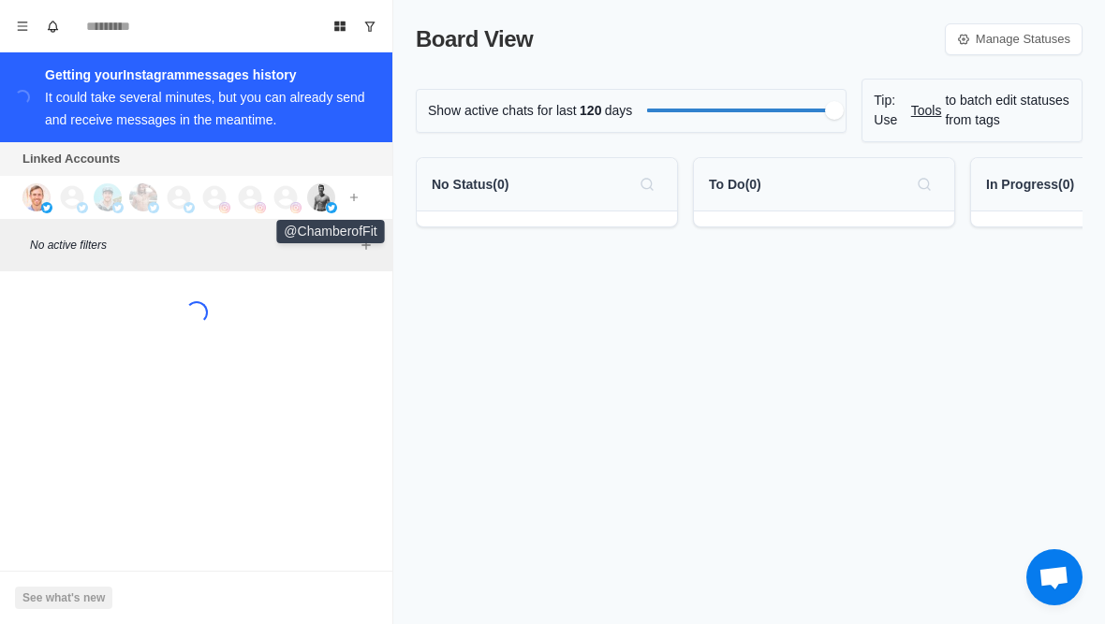
click at [320, 206] on img at bounding box center [321, 197] width 28 height 28
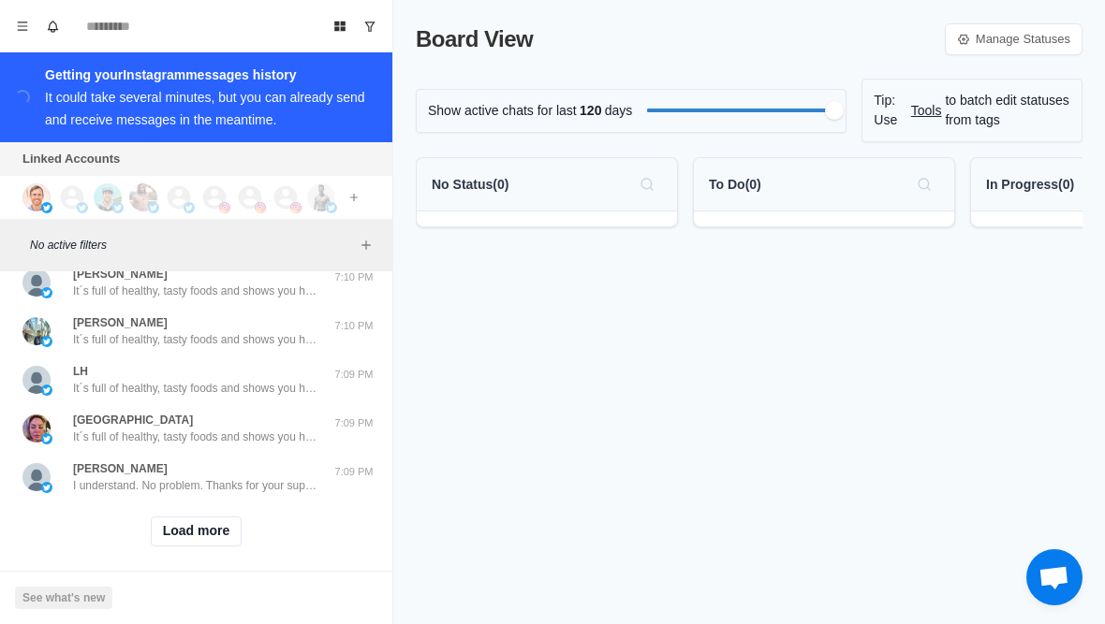
scroll to position [753, 0]
click at [191, 528] on button "Load more" at bounding box center [197, 530] width 92 height 30
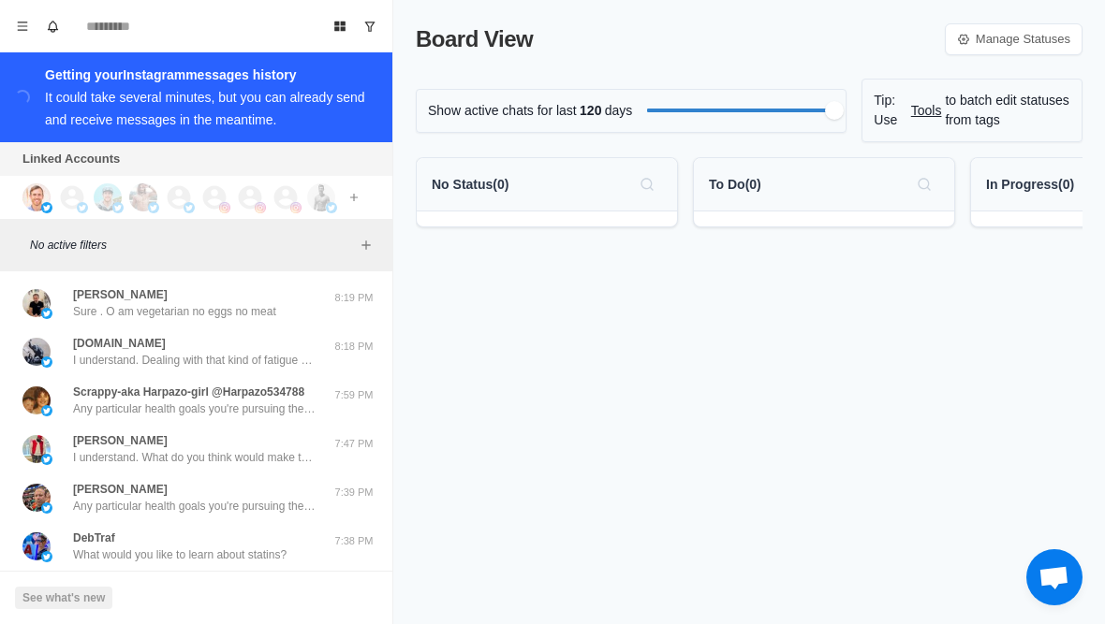
scroll to position [0, 0]
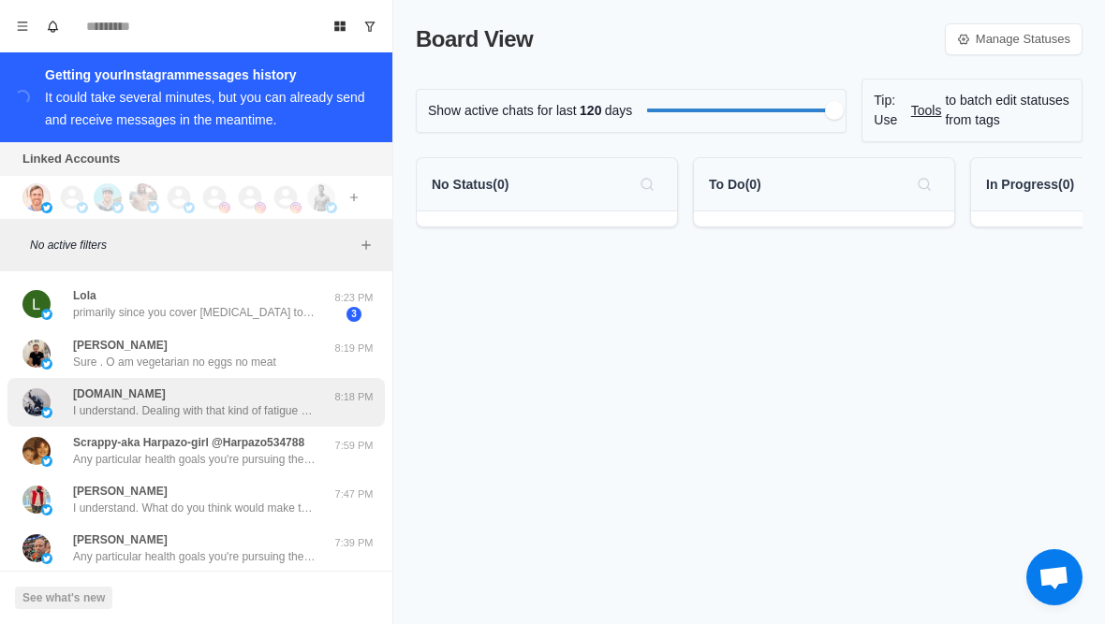
click at [197, 403] on p "I understand. Dealing with that kind of fatigue can be rough. Do you feel like …" at bounding box center [194, 411] width 243 height 17
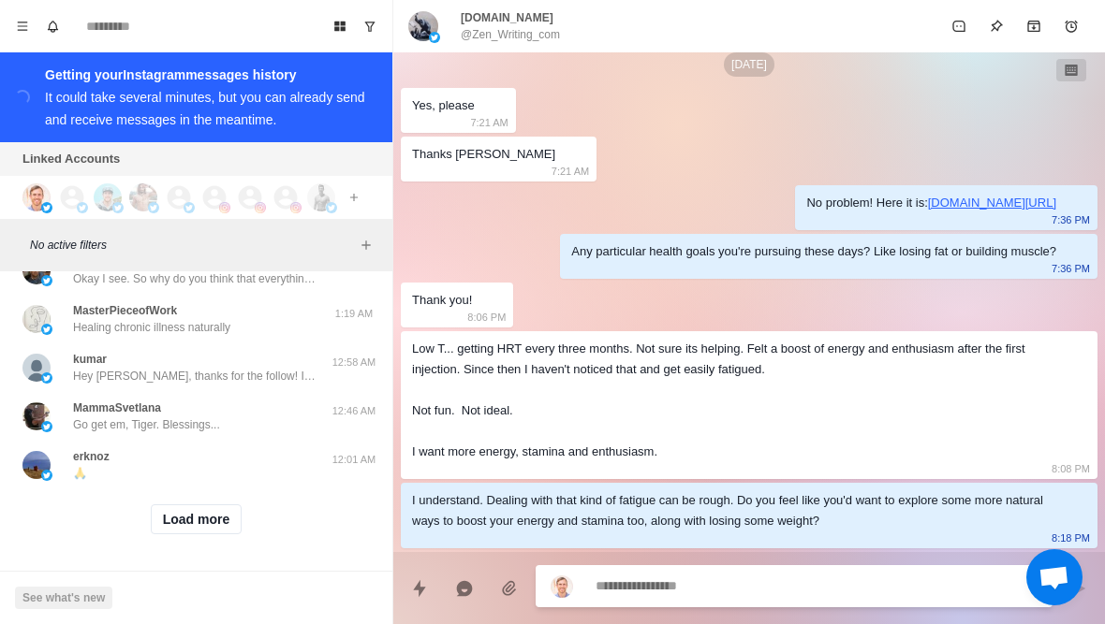
scroll to position [1788, 0]
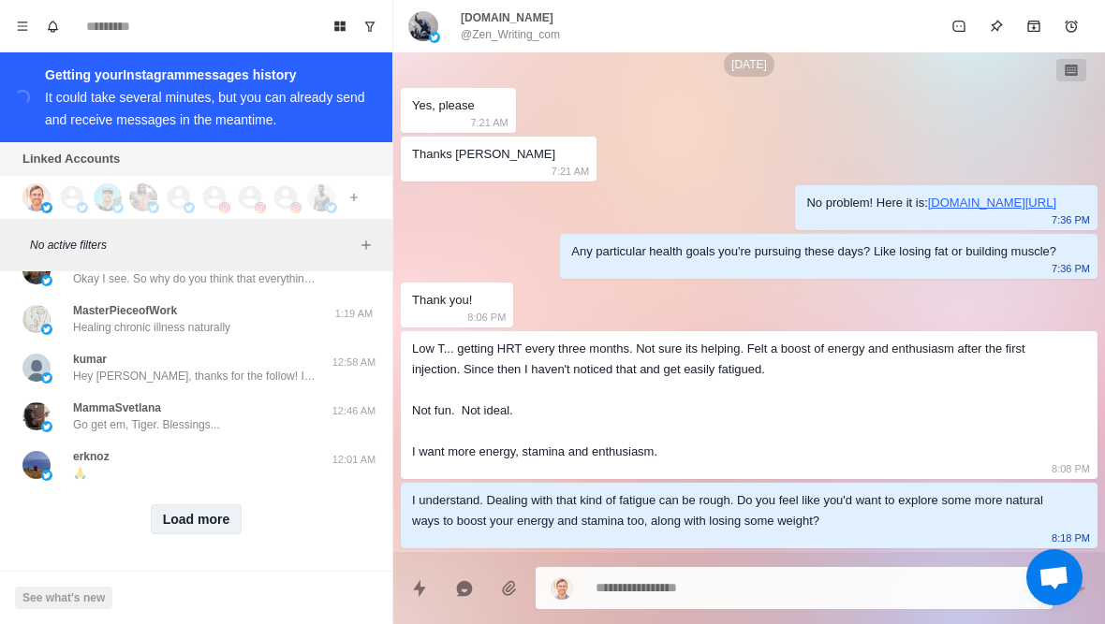
click at [203, 526] on button "Load more" at bounding box center [197, 520] width 92 height 30
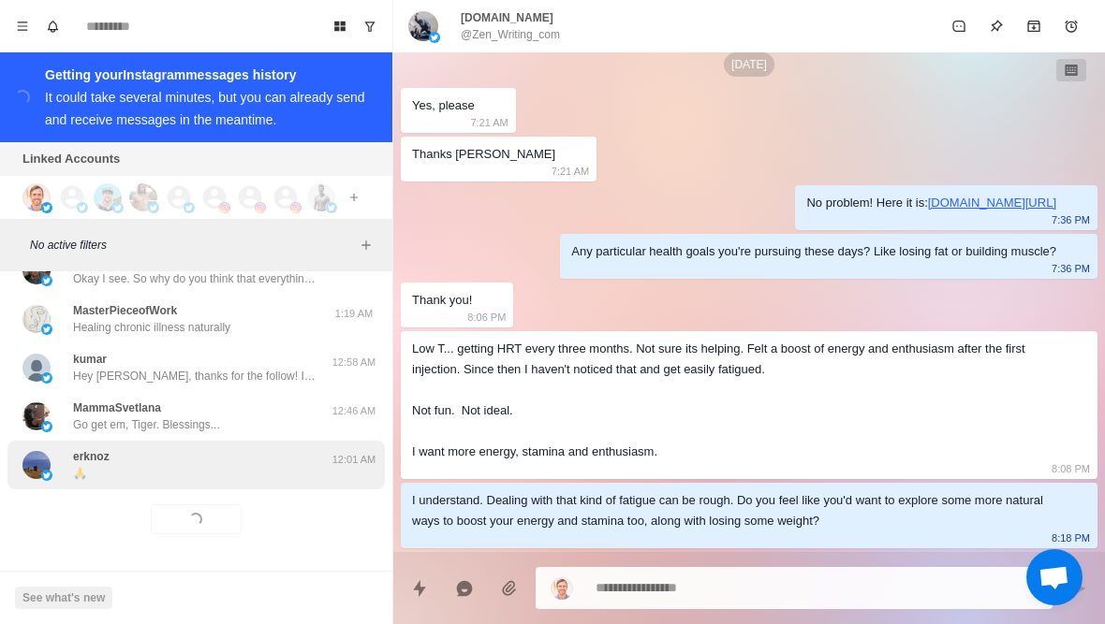
click at [233, 488] on div "erknoz 🙏 12:01 AM" at bounding box center [195, 465] width 377 height 49
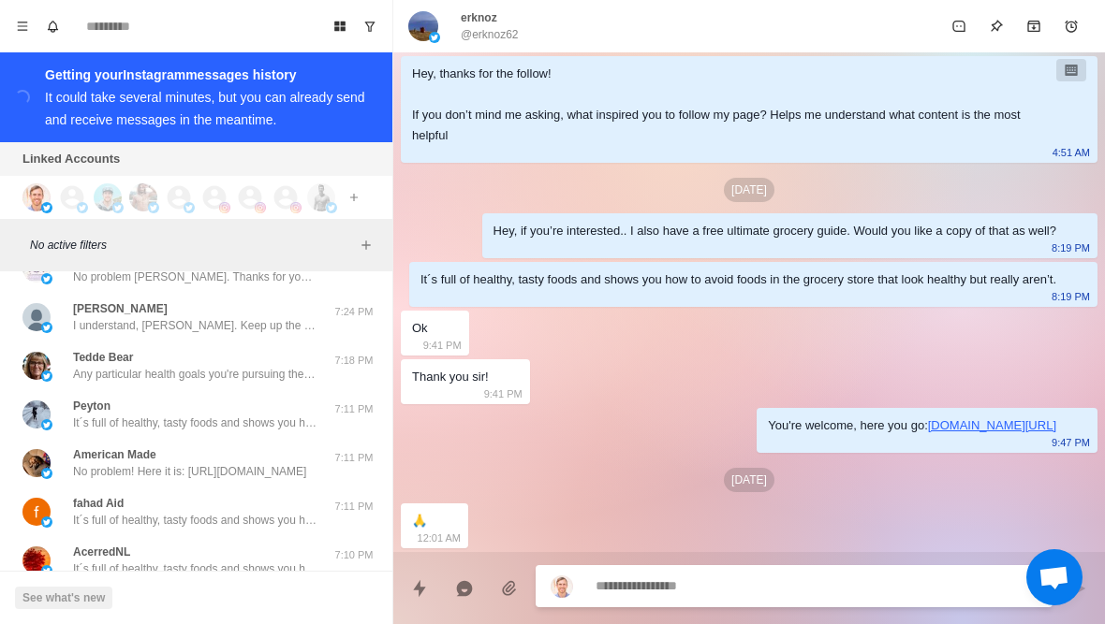
scroll to position [472, 0]
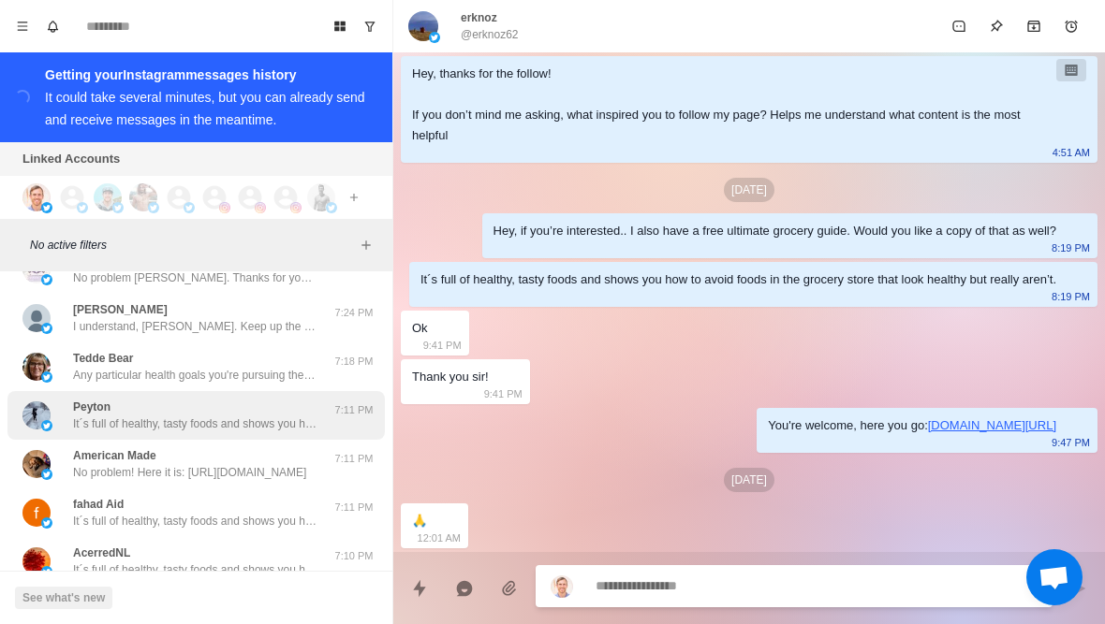
click at [65, 427] on div "Peyton It´s full of healthy, tasty foods and shows you how to avoid foods in th…" at bounding box center [176, 416] width 308 height 34
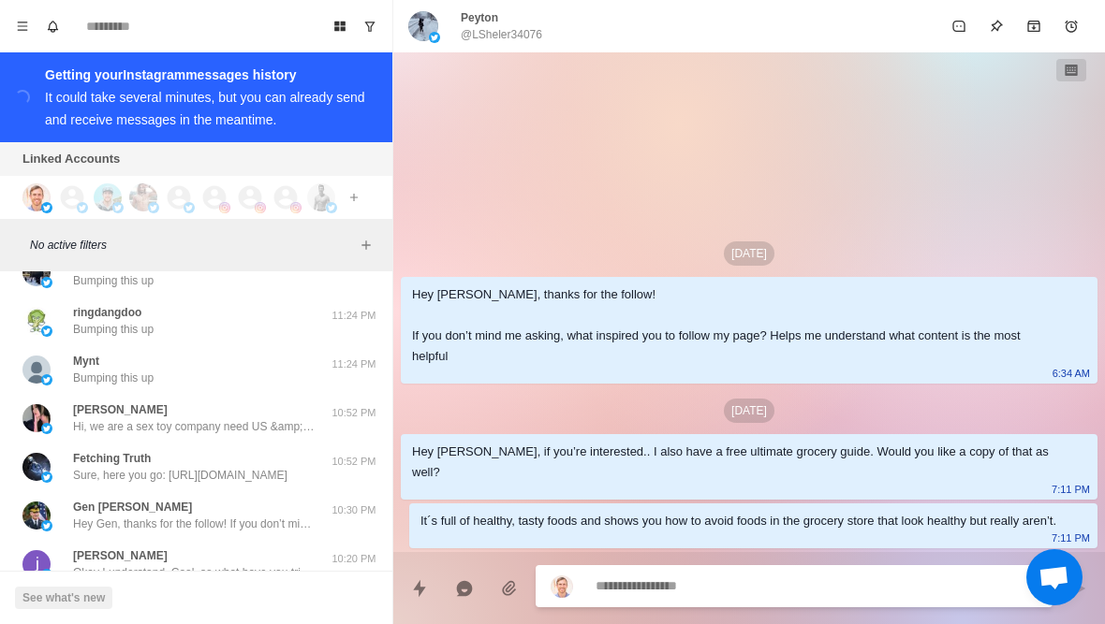
scroll to position [2125, 0]
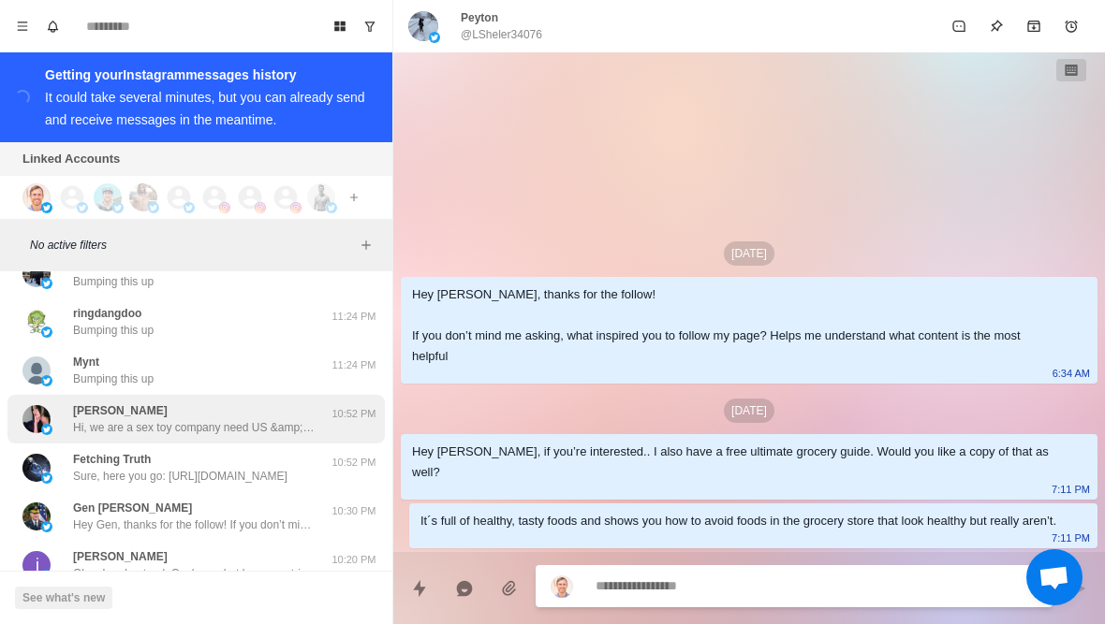
click at [298, 424] on p "Hi, we are a sex toy company need US &amp; Canada tester, if you are interested…" at bounding box center [194, 427] width 243 height 17
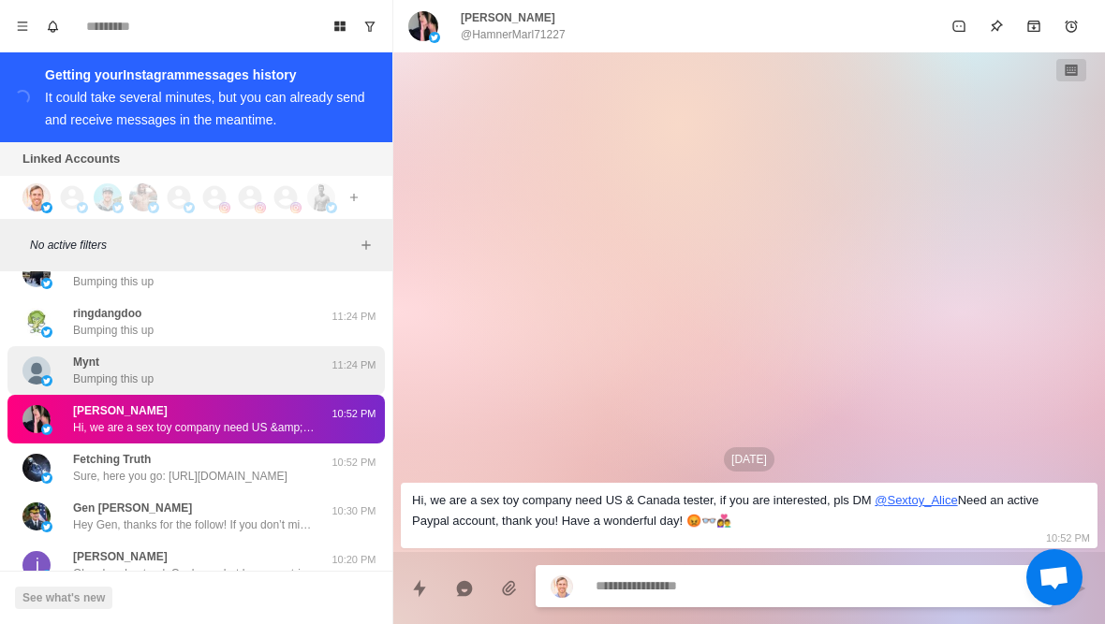
click at [247, 383] on div "Mynt Bumping this up" at bounding box center [176, 371] width 308 height 34
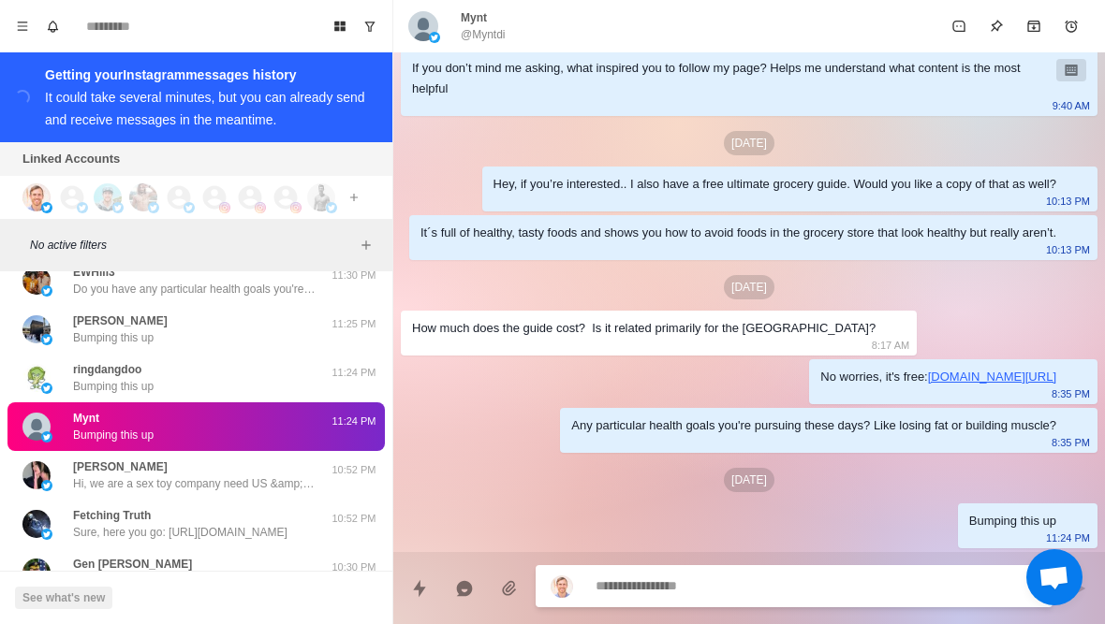
scroll to position [2067, 0]
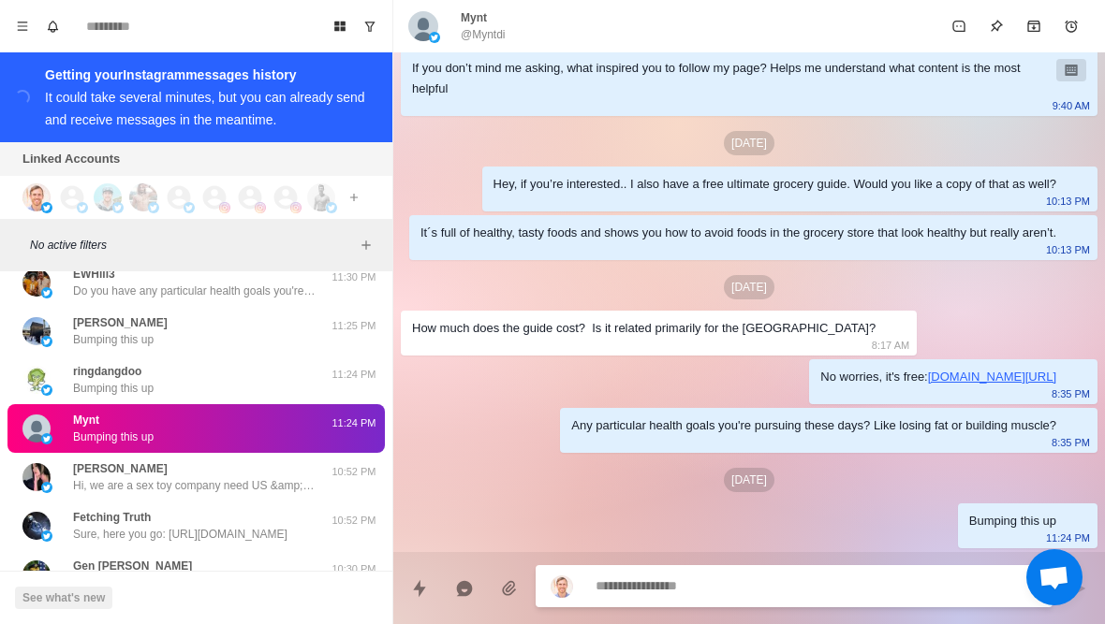
click at [237, 409] on div "Mynt Bumping this up 11:24 PM" at bounding box center [195, 428] width 377 height 49
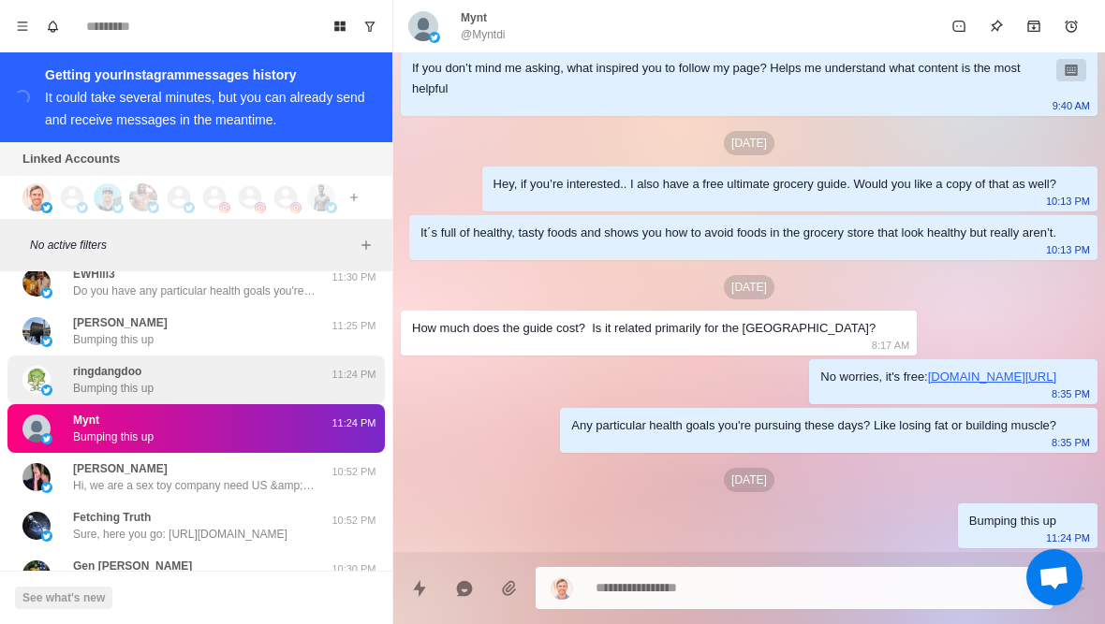
click at [250, 380] on div "ringdangdoo Bumping this up" at bounding box center [176, 380] width 308 height 34
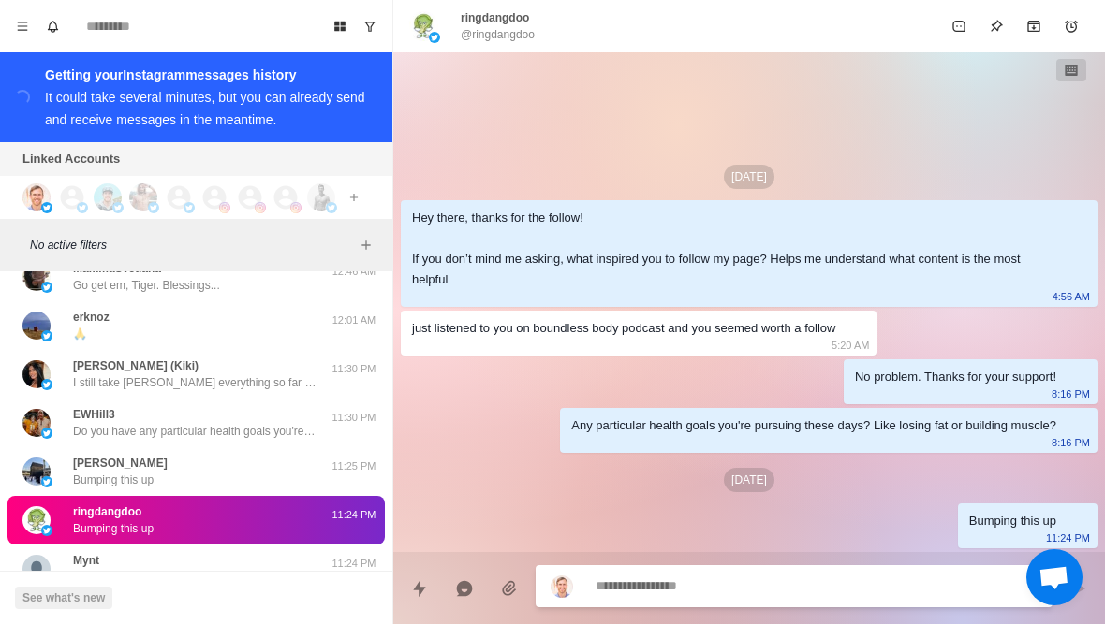
scroll to position [1925, 0]
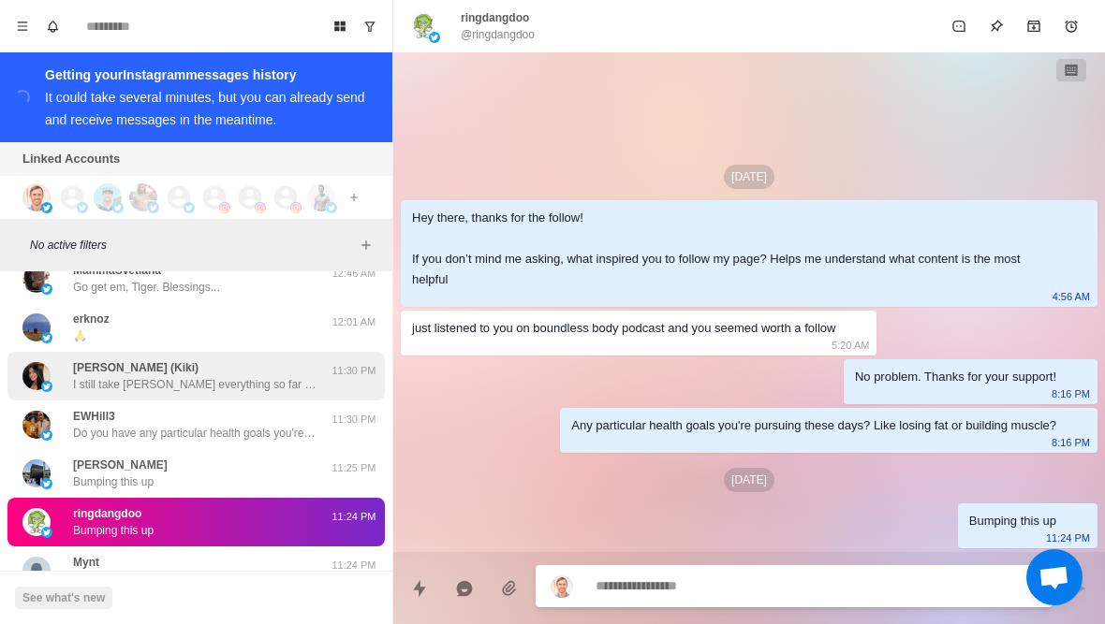
click at [256, 396] on div "[PERSON_NAME] ([PERSON_NAME]) I still take Nattokinase everything so far great.…" at bounding box center [195, 376] width 377 height 49
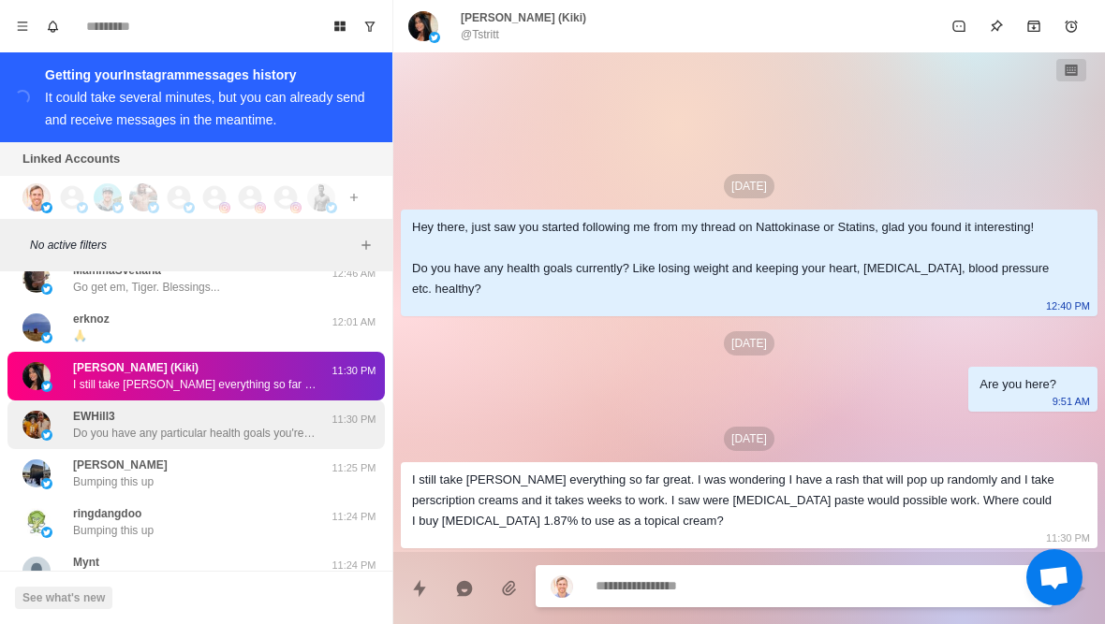
click at [243, 425] on div "EWHill3 Do you have any particular health goals you're pursuing these days? Lik…" at bounding box center [194, 425] width 243 height 34
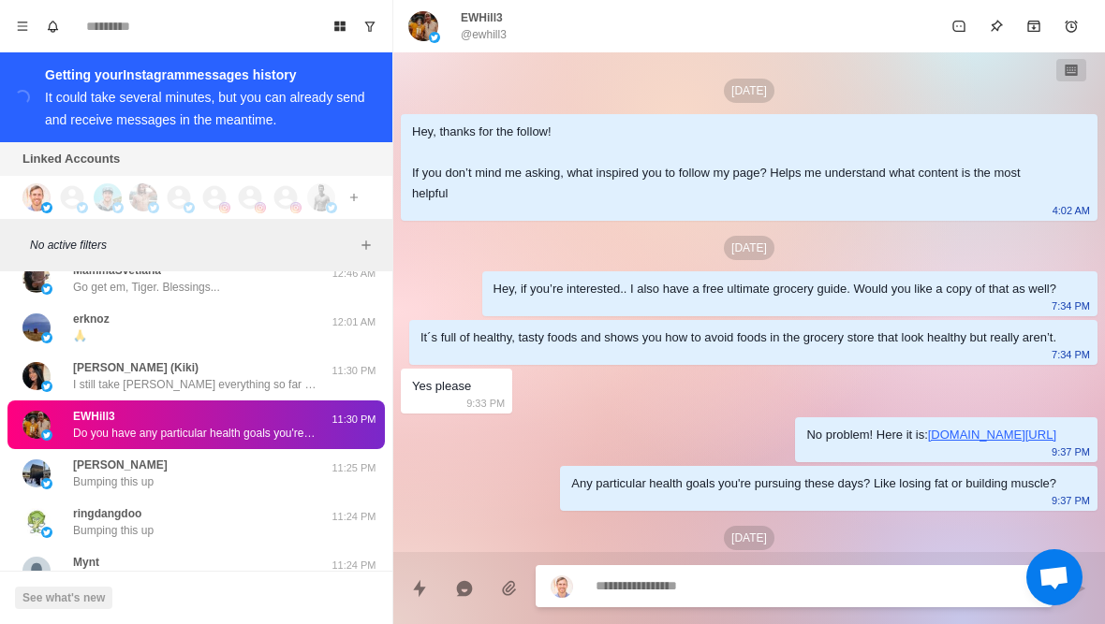
scroll to position [389, 0]
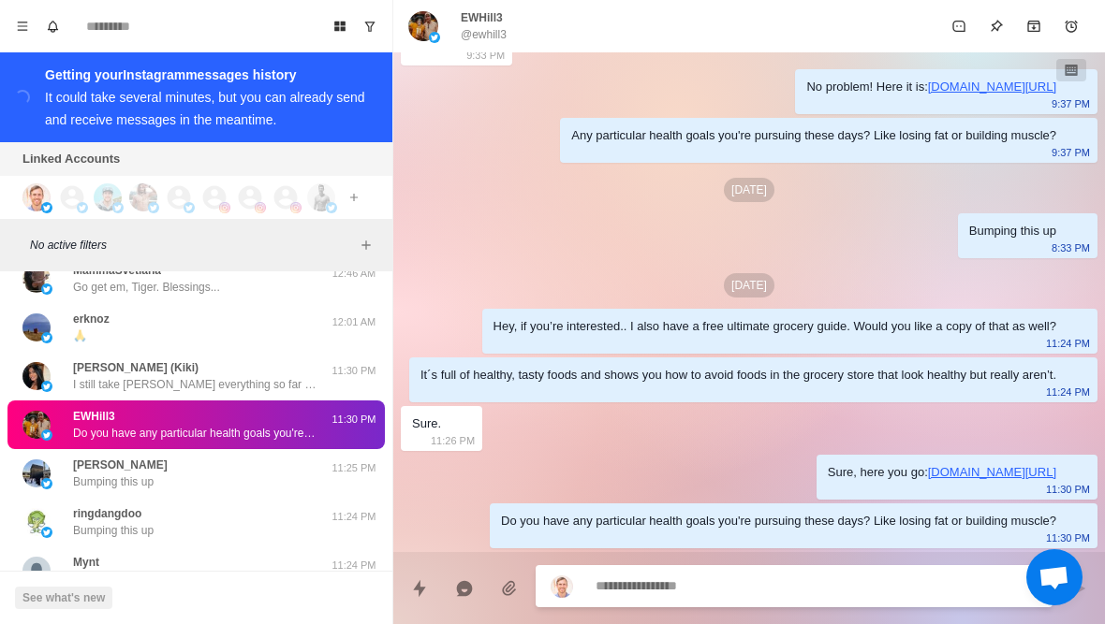
type textarea "*"
type textarea "**********"
type textarea "*"
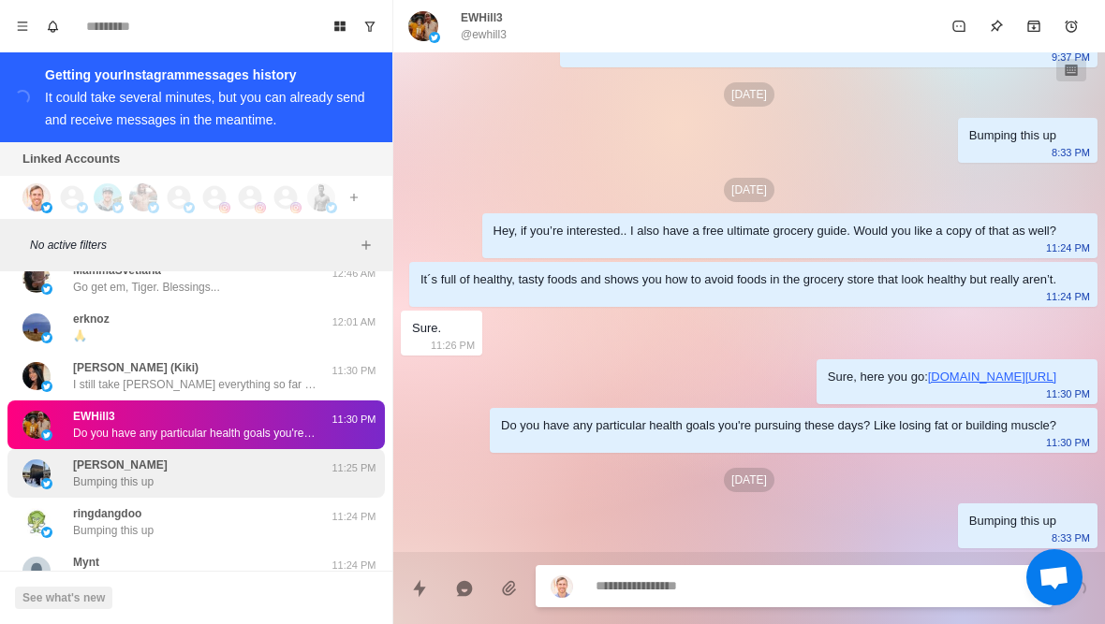
click at [242, 466] on div "[PERSON_NAME] Bumping this up" at bounding box center [176, 474] width 308 height 34
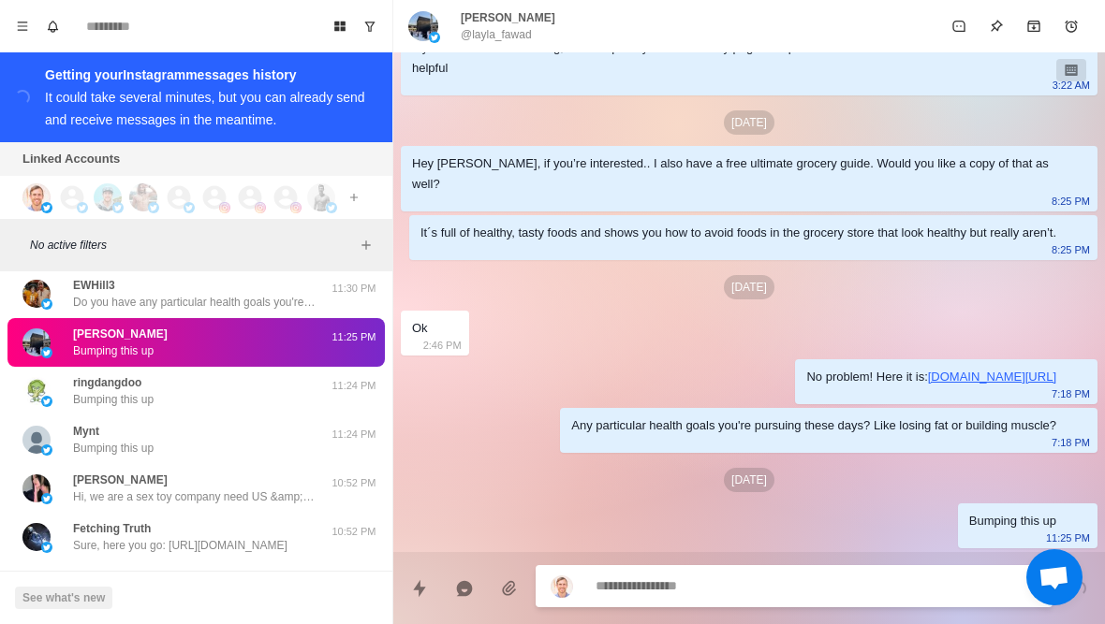
scroll to position [2059, 0]
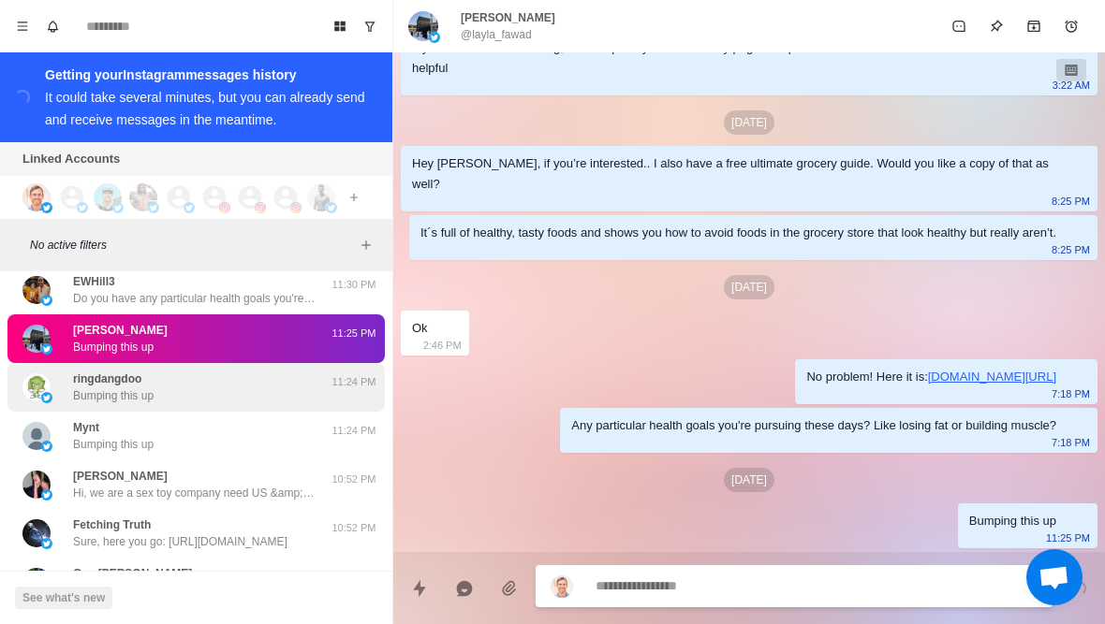
click at [275, 405] on div "ringdangdoo Bumping this up 11:24 PM" at bounding box center [195, 387] width 377 height 49
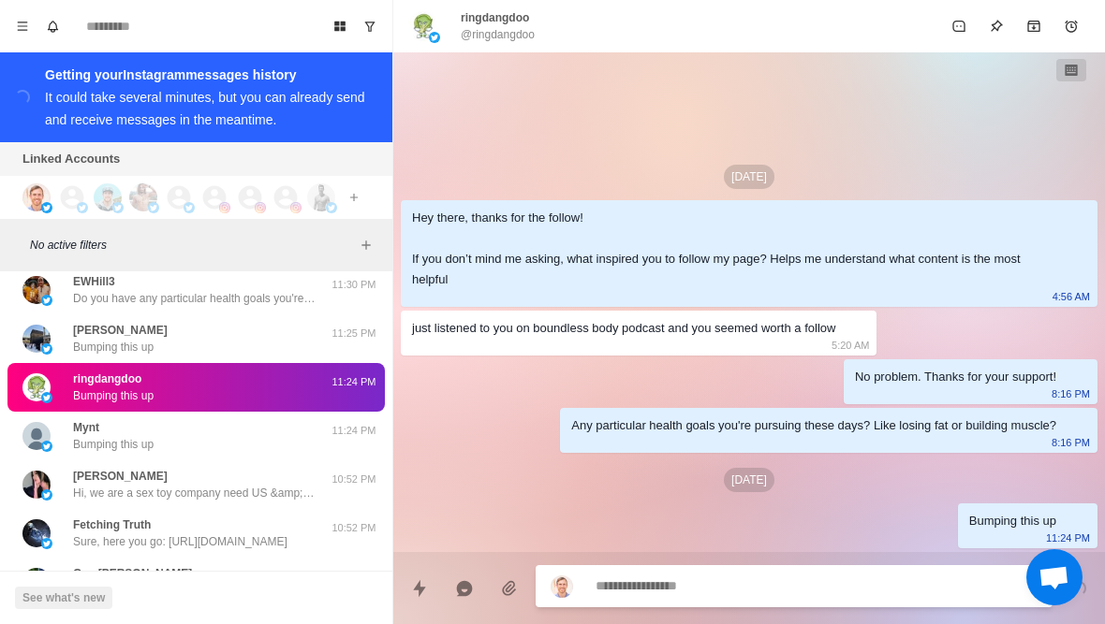
type textarea "*"
type textarea "**"
type textarea "*"
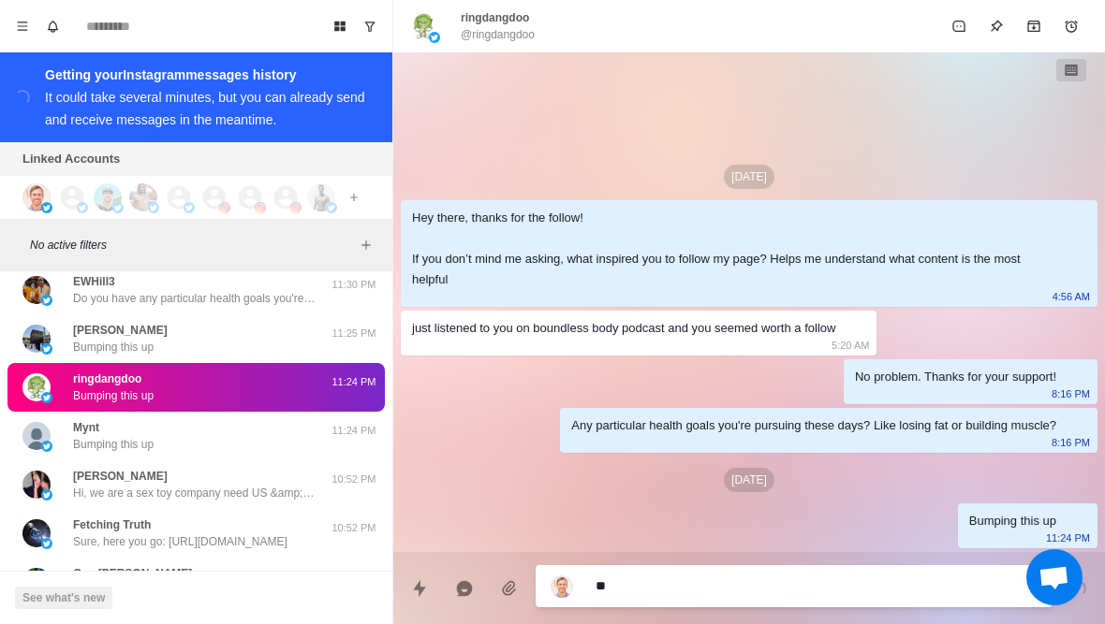
type textarea "***"
type textarea "*"
type textarea "****"
type textarea "*"
type textarea "*****"
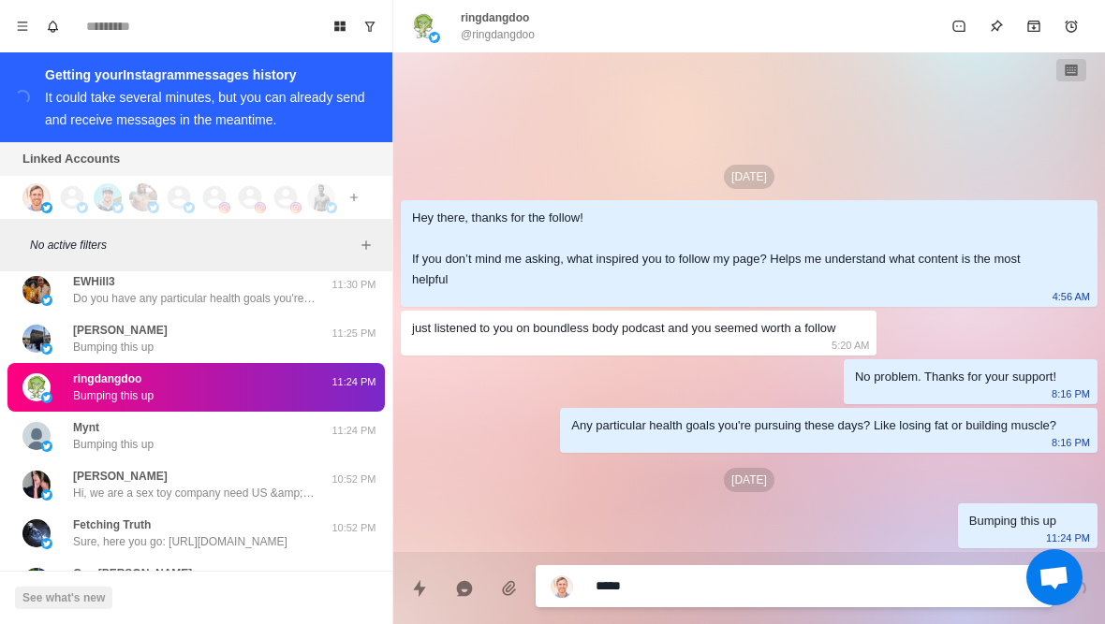
type textarea "*"
type textarea "**********"
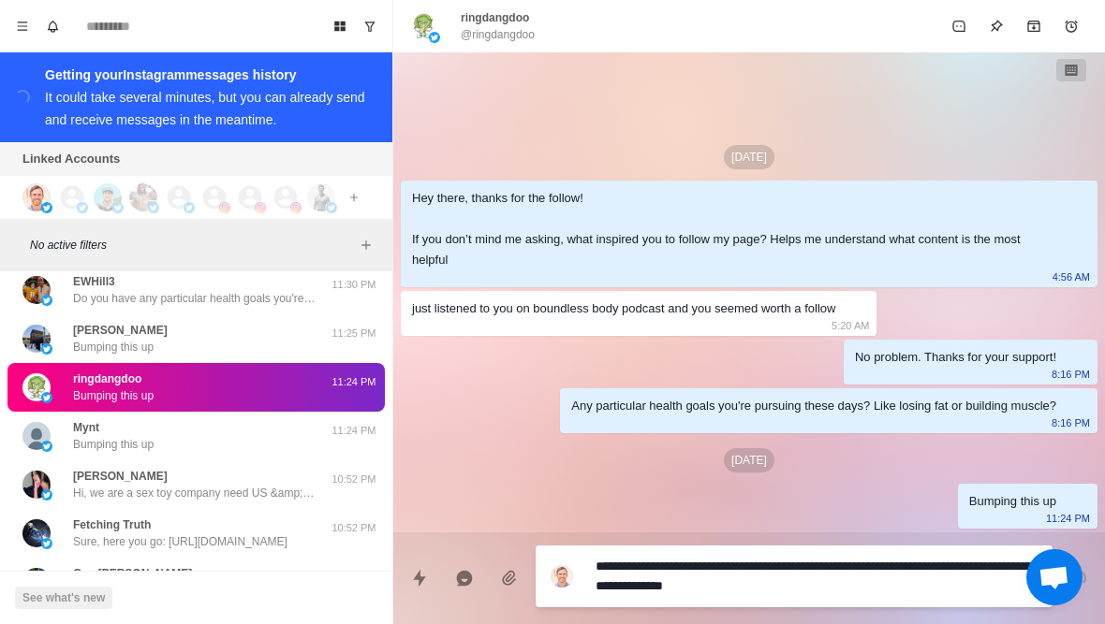
type textarea "*"
type textarea "**********"
type textarea "*"
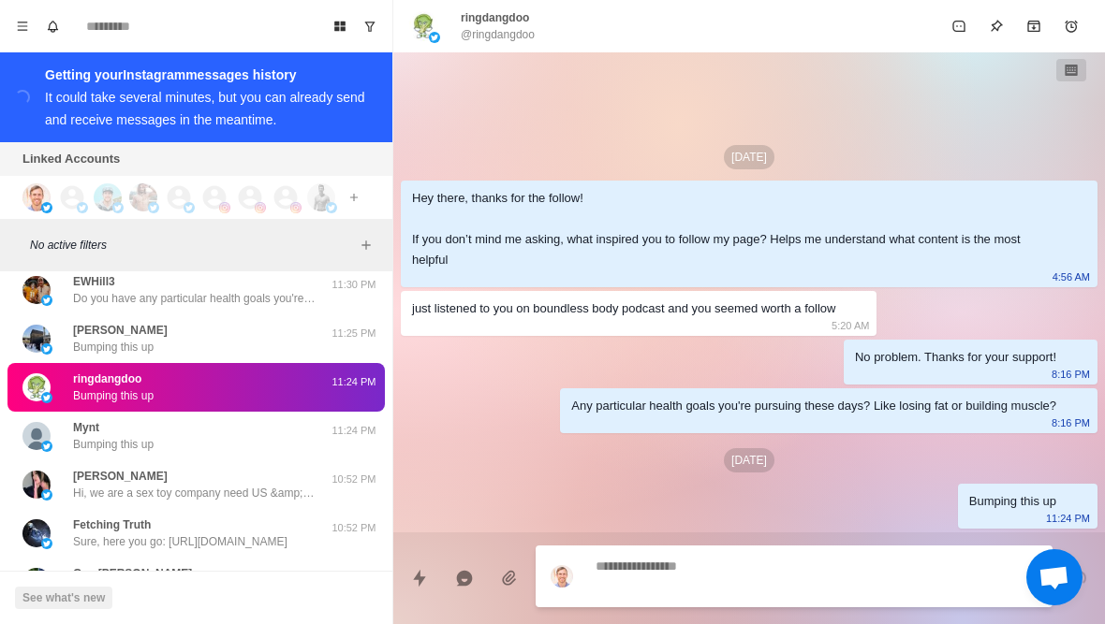
scroll to position [9, 0]
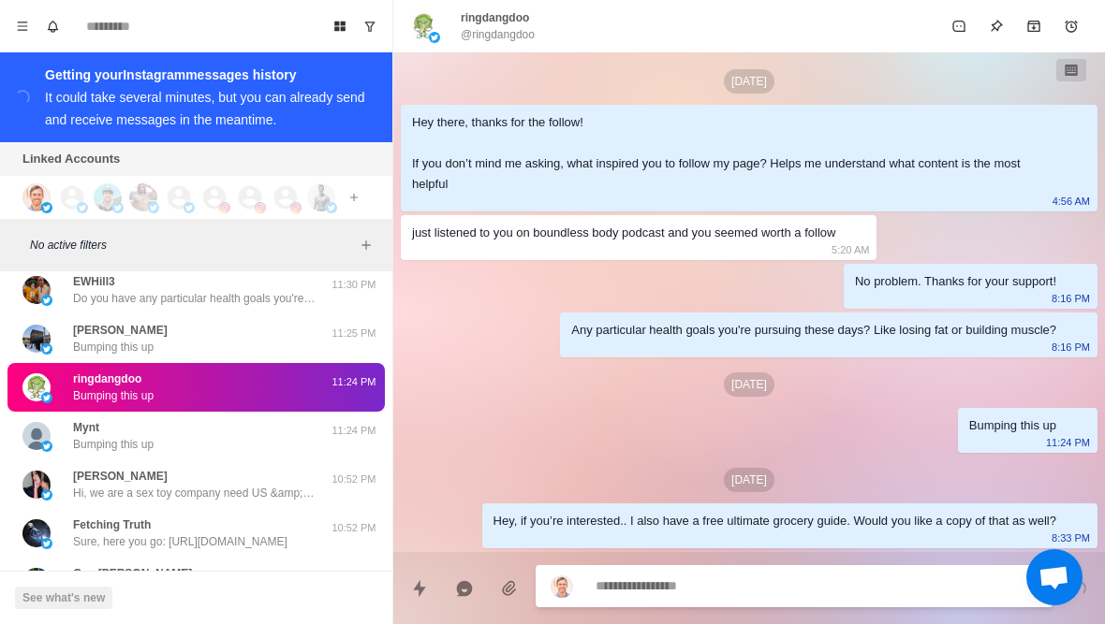
type textarea "*"
type textarea "**"
type textarea "*"
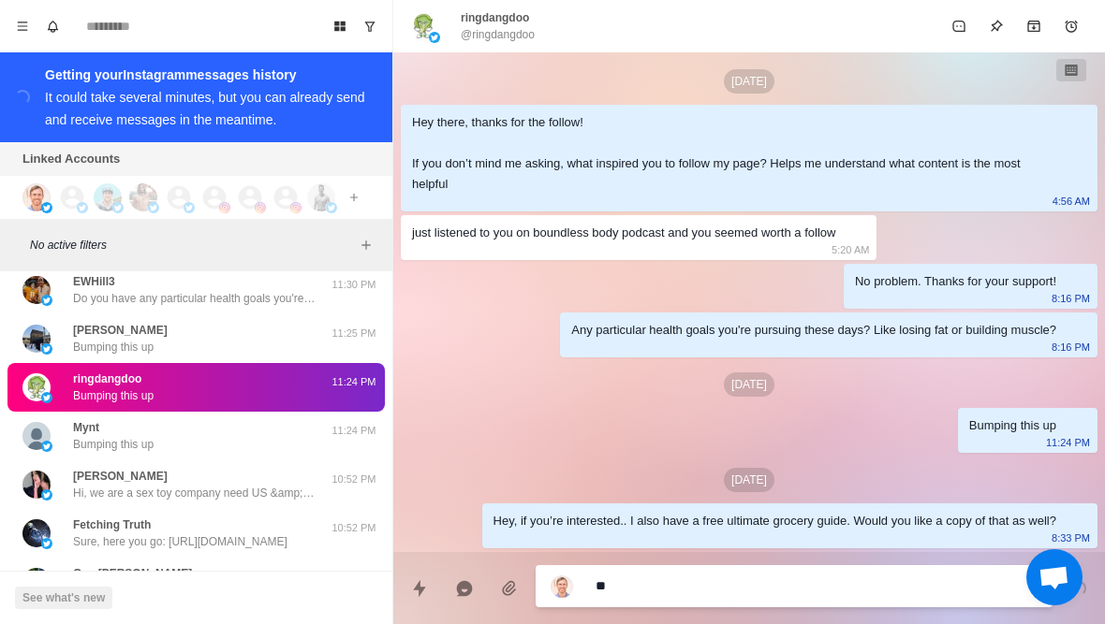
type textarea "***"
type textarea "*"
type textarea "****"
type textarea "*"
type textarea "*****"
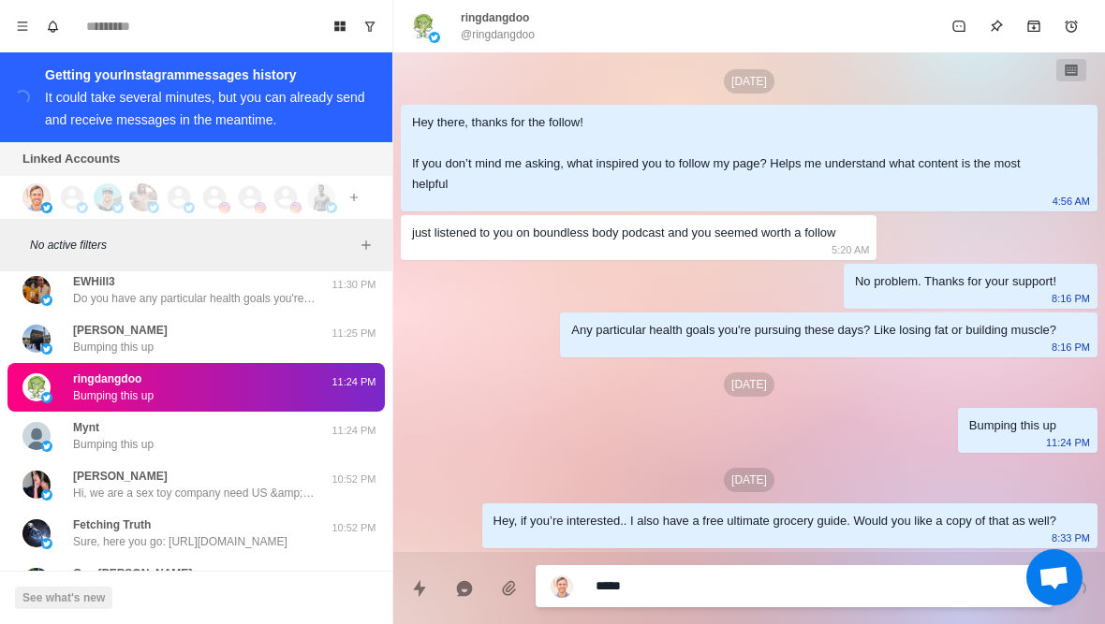
type textarea "*"
type textarea "**********"
type textarea "*"
type textarea "**********"
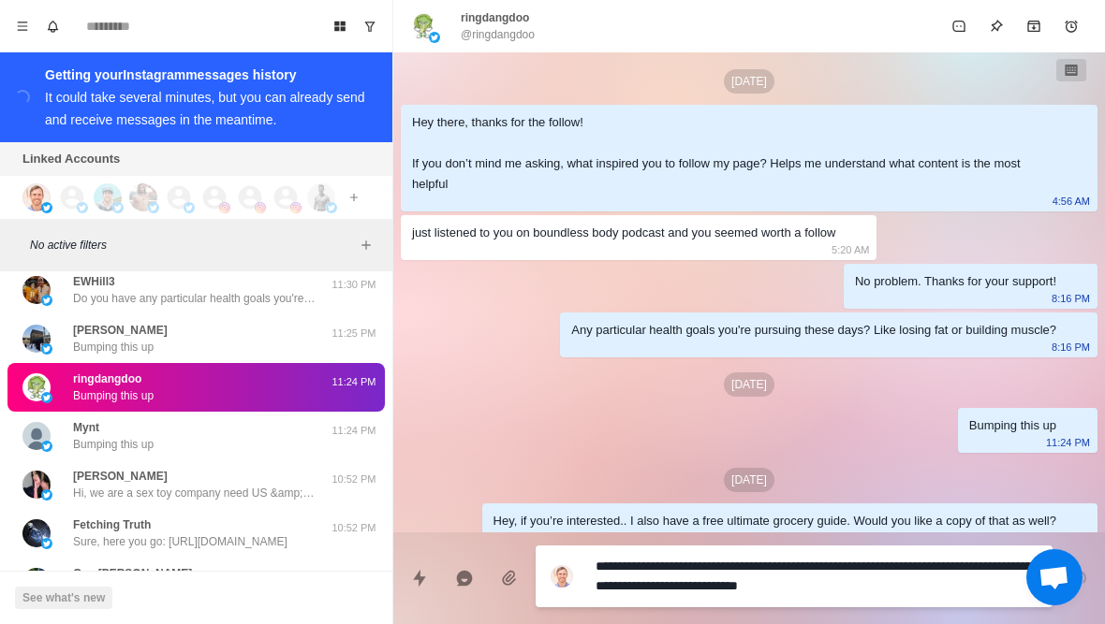
type textarea "*"
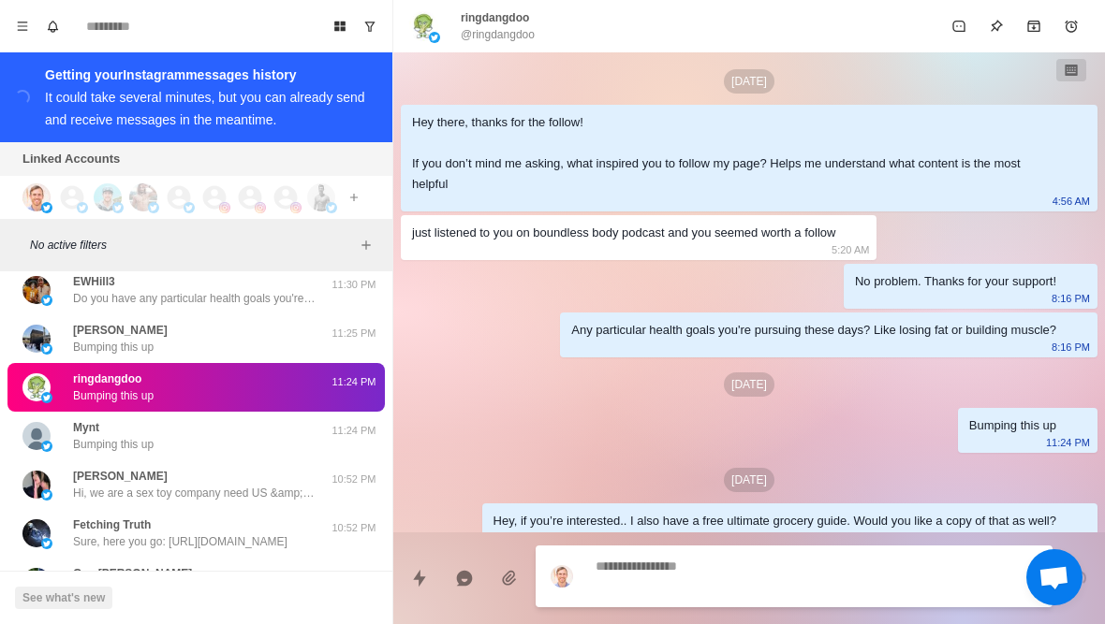
scroll to position [79, 0]
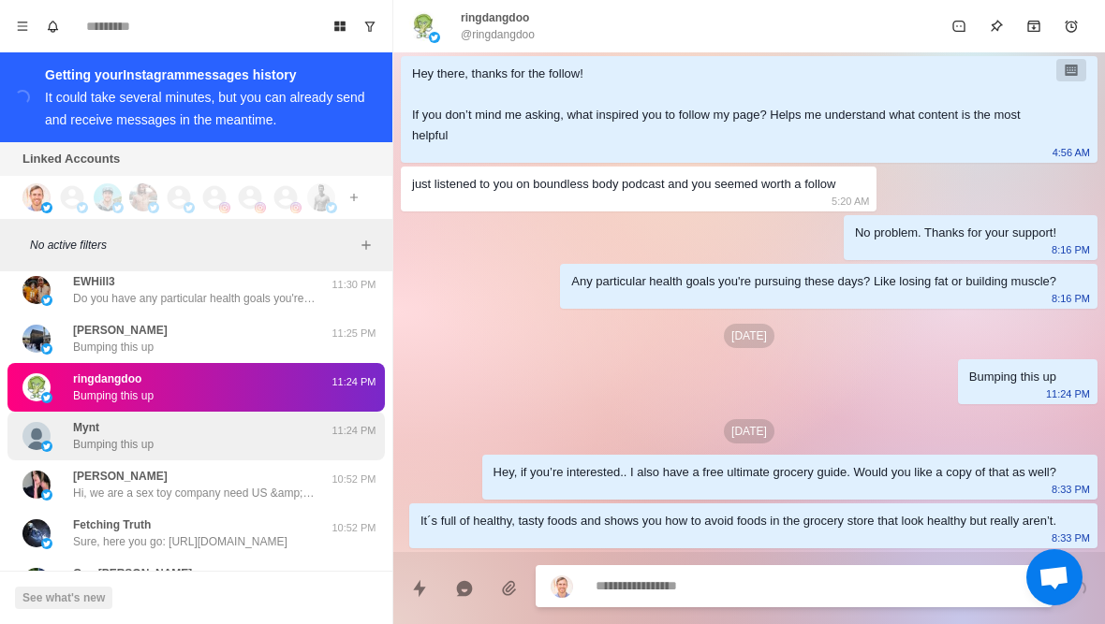
click at [257, 447] on div "Mynt Bumping this up" at bounding box center [176, 436] width 308 height 34
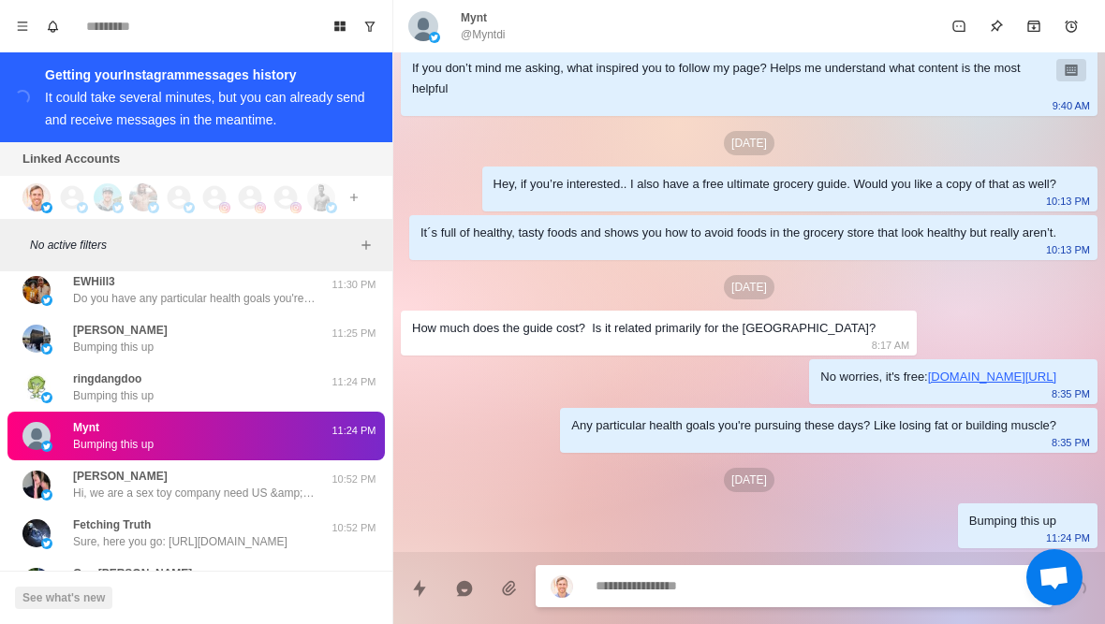
scroll to position [221, 0]
type textarea "*"
type textarea "**"
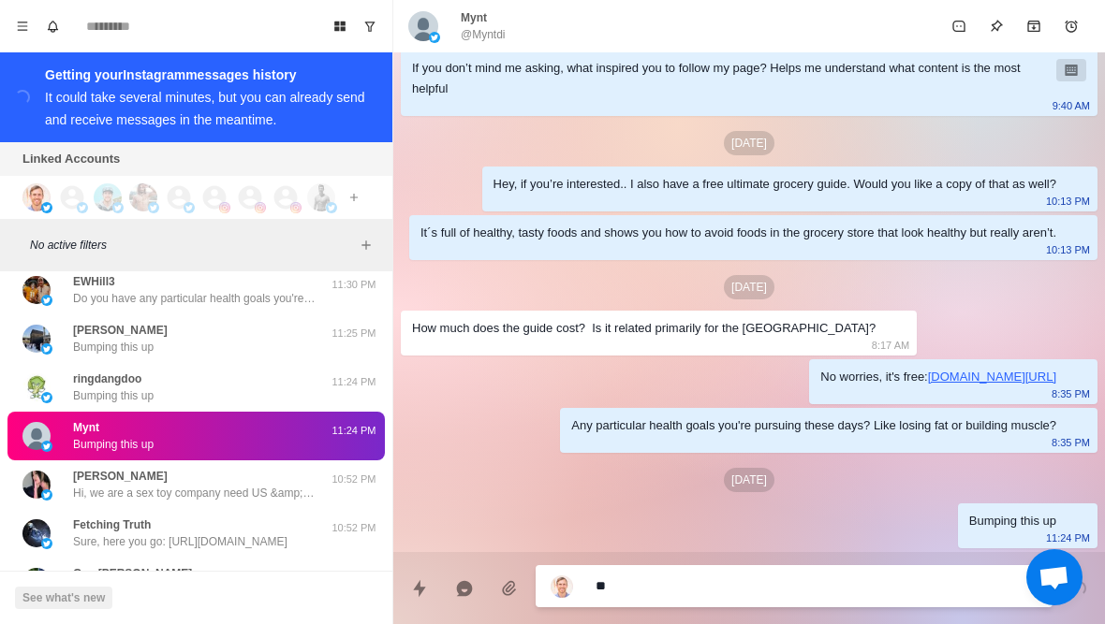
type textarea "*"
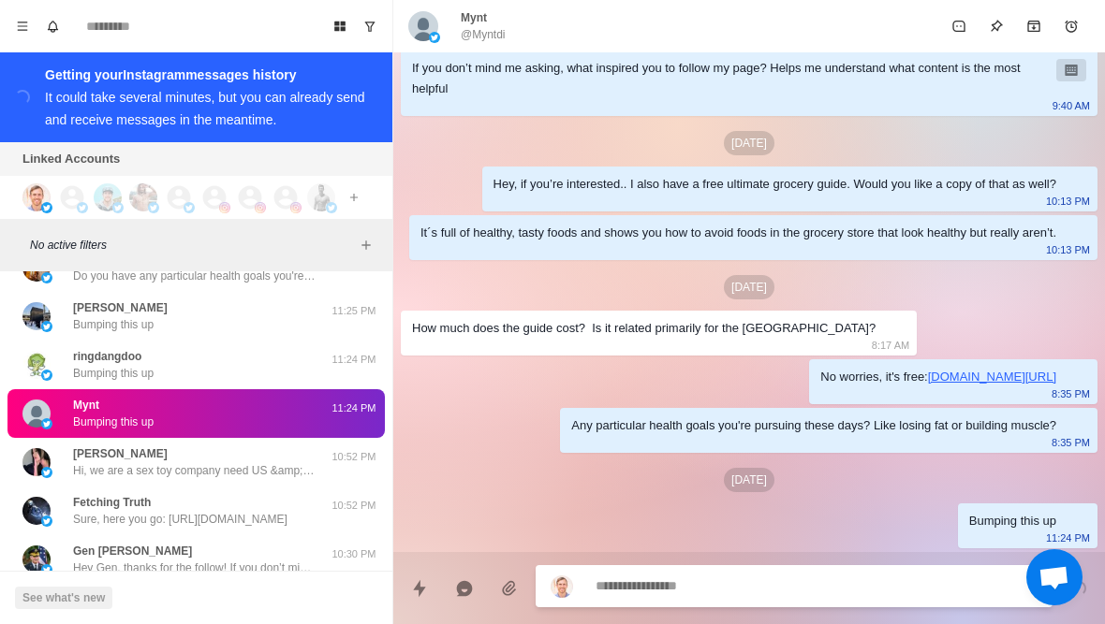
scroll to position [2129, 0]
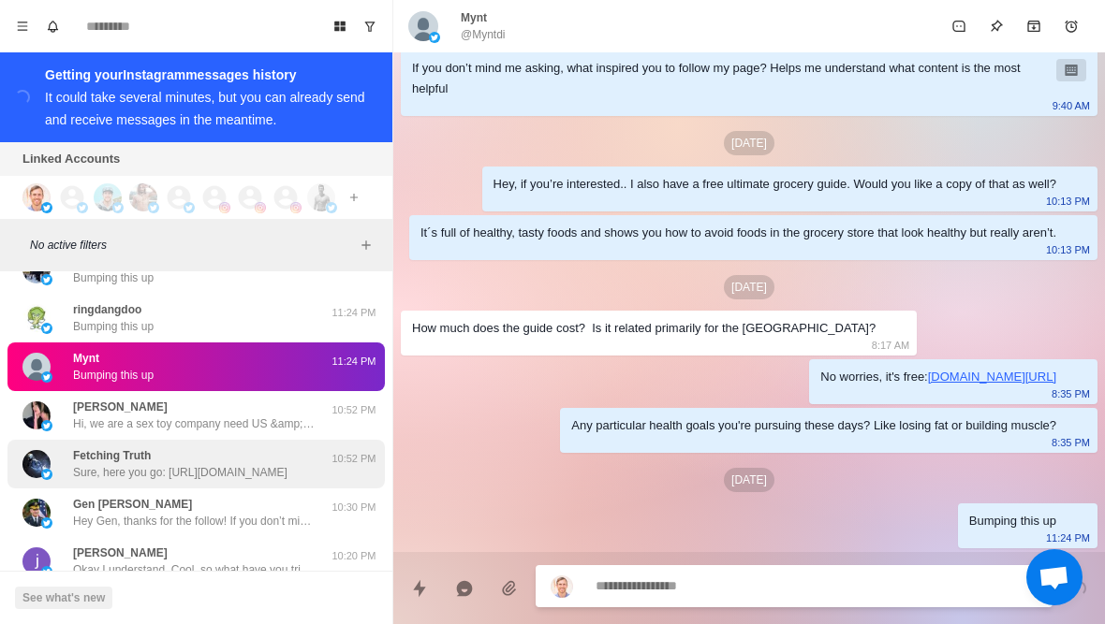
click at [270, 477] on p "Sure, here you go: https://thoughtful-crafter-258.kit.com/groceryguide" at bounding box center [180, 472] width 214 height 17
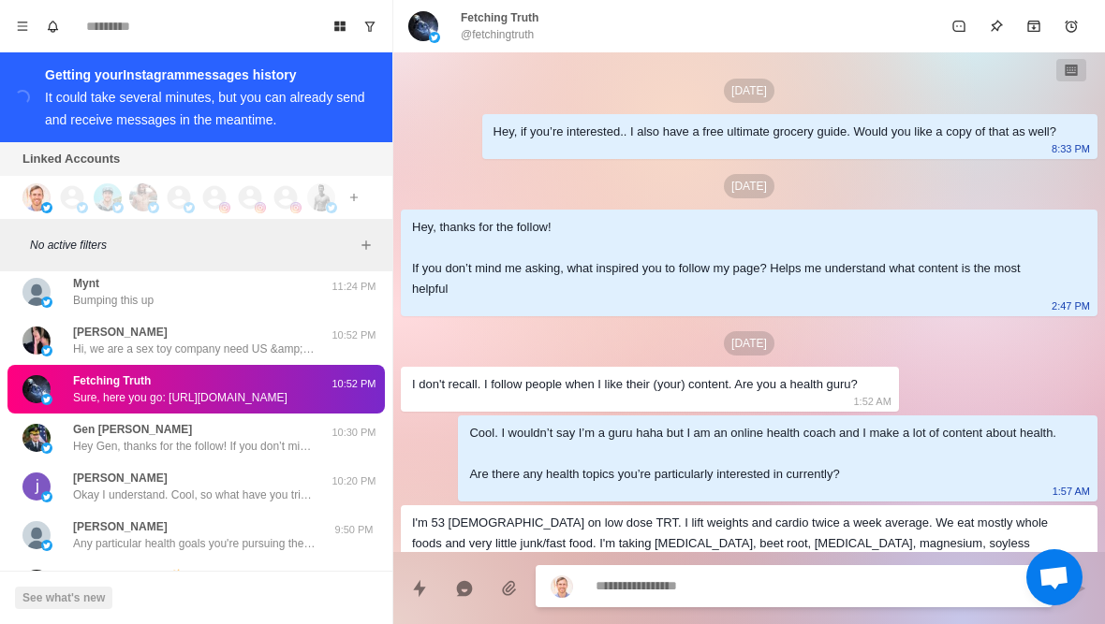
scroll to position [470, 0]
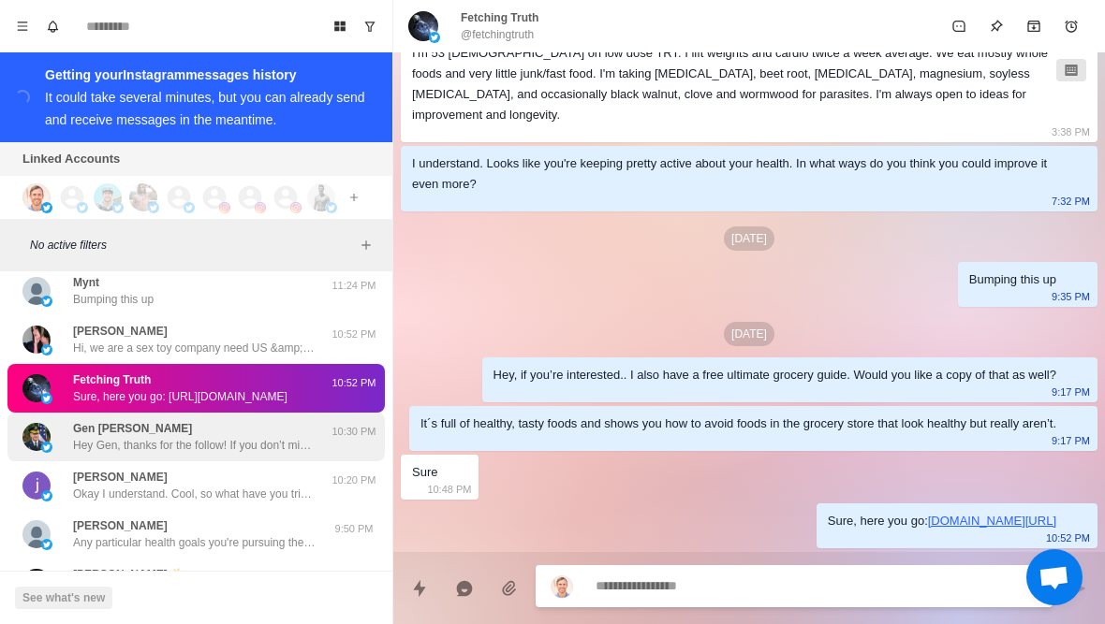
click at [278, 442] on p "Hey Gen, thanks for the follow! If you don’t mind me asking, what inspired you …" at bounding box center [194, 445] width 243 height 17
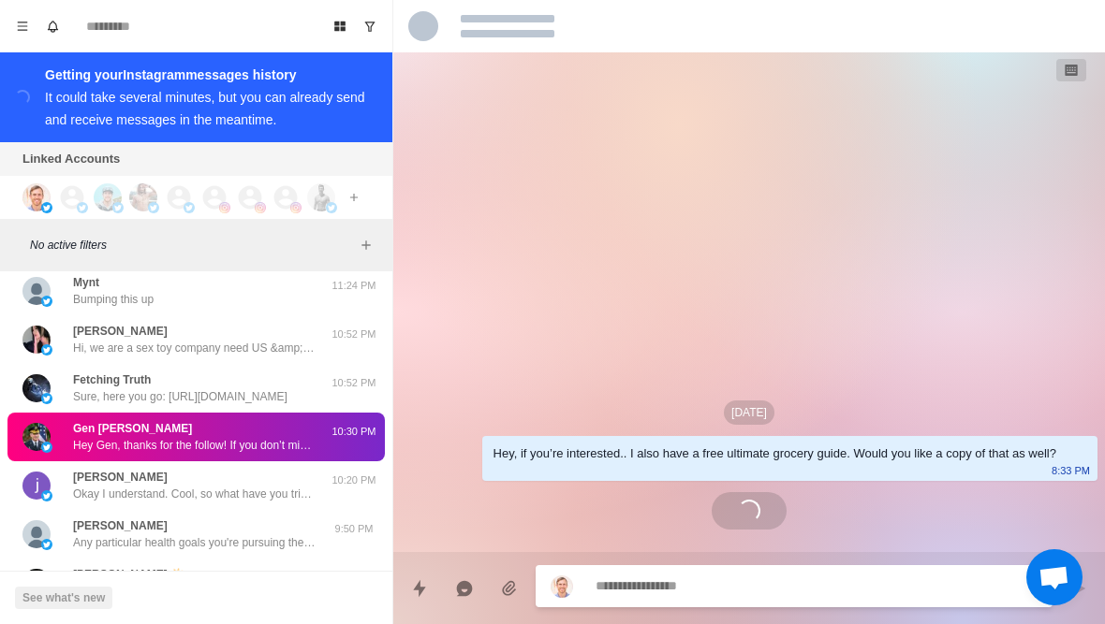
scroll to position [0, 0]
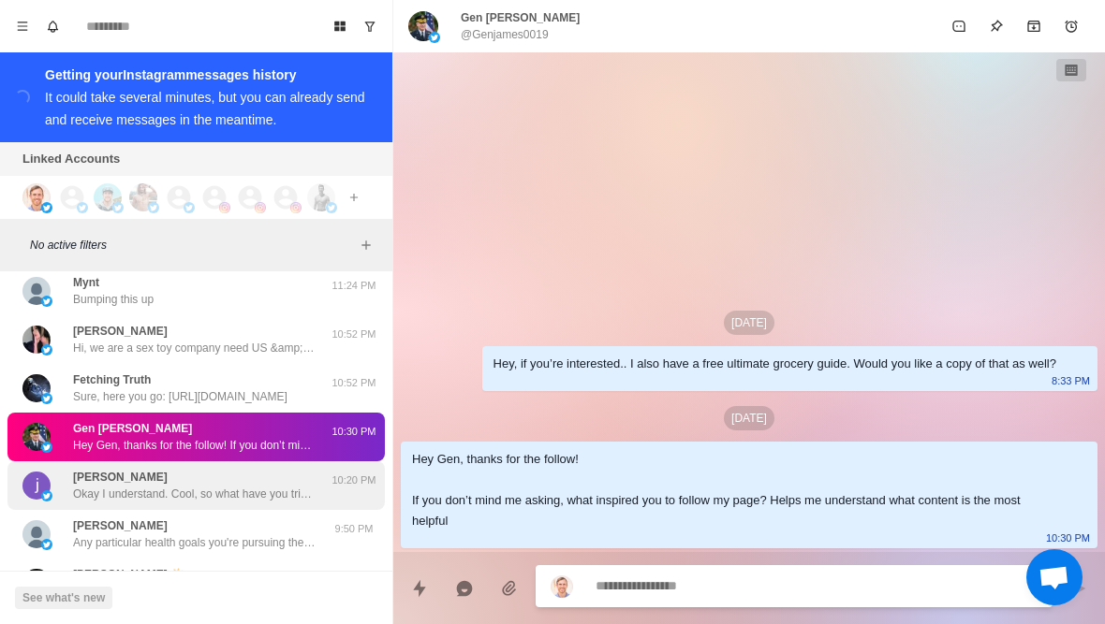
click at [251, 498] on p "Okay I understand. Cool, so what have you tried so far with your diet and train…" at bounding box center [194, 494] width 243 height 17
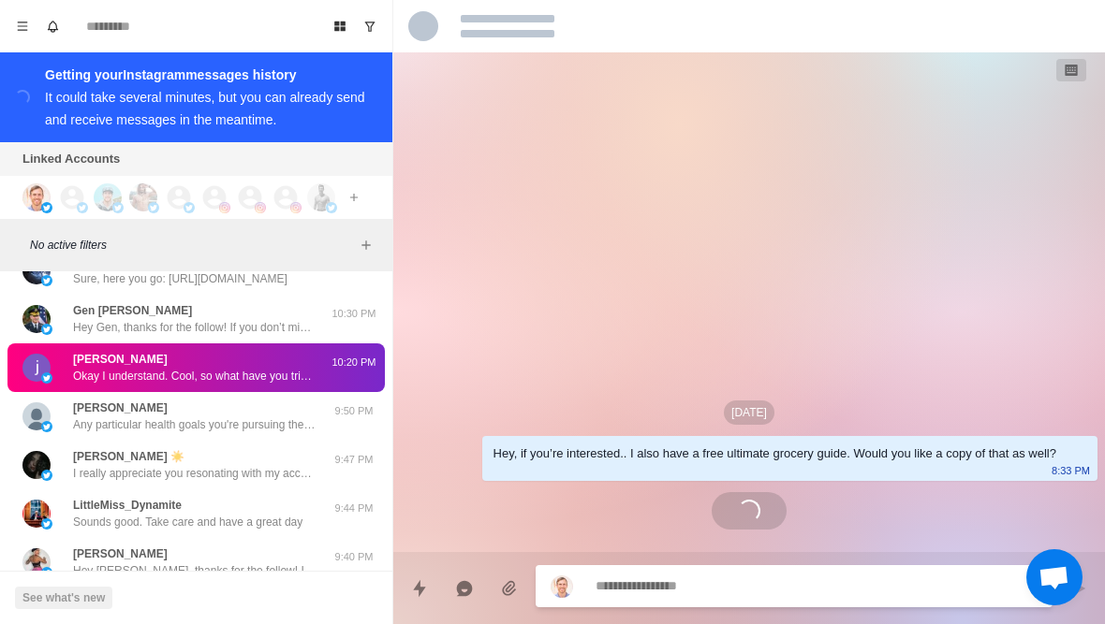
scroll to position [176, 0]
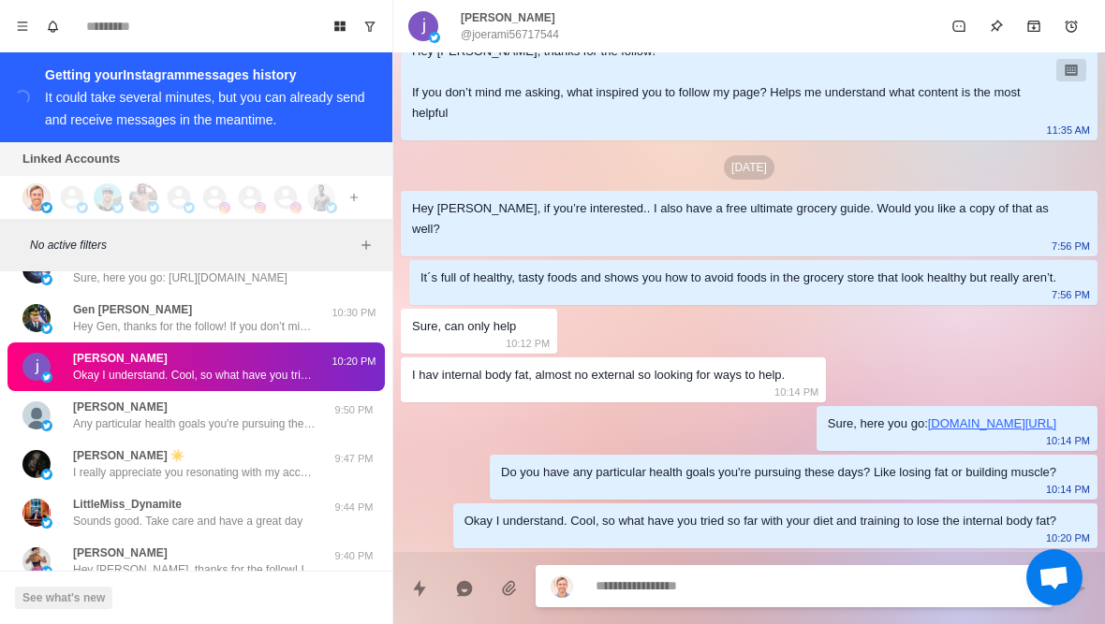
type textarea "*"
type textarea "****"
type textarea "*"
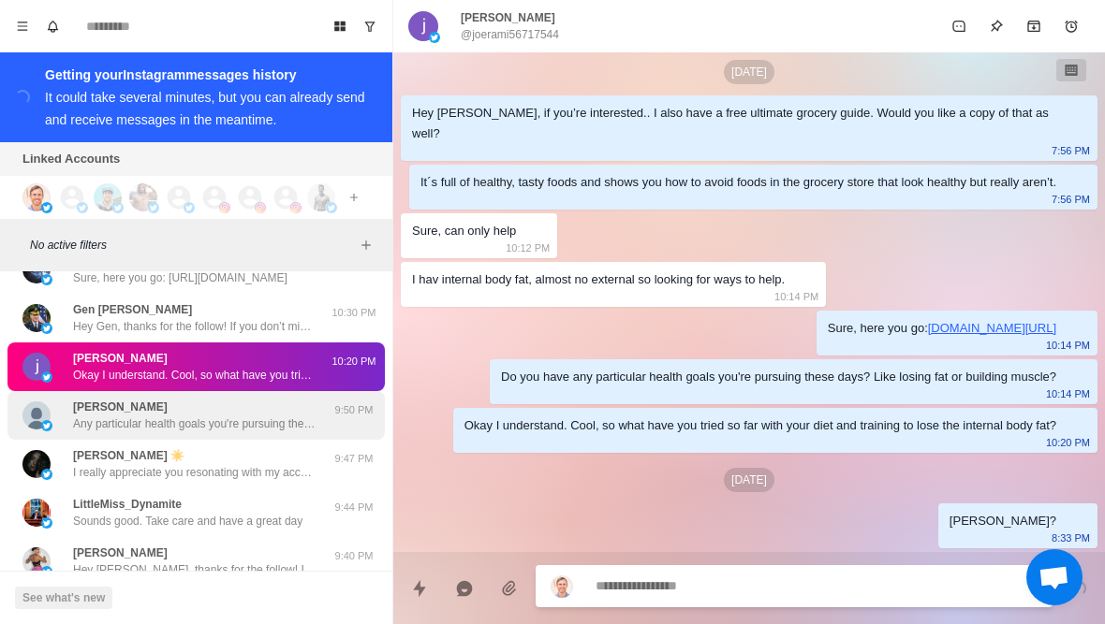
click at [268, 431] on p "Any particular health goals you're pursuing these days? Like losing fat or buil…" at bounding box center [194, 424] width 243 height 17
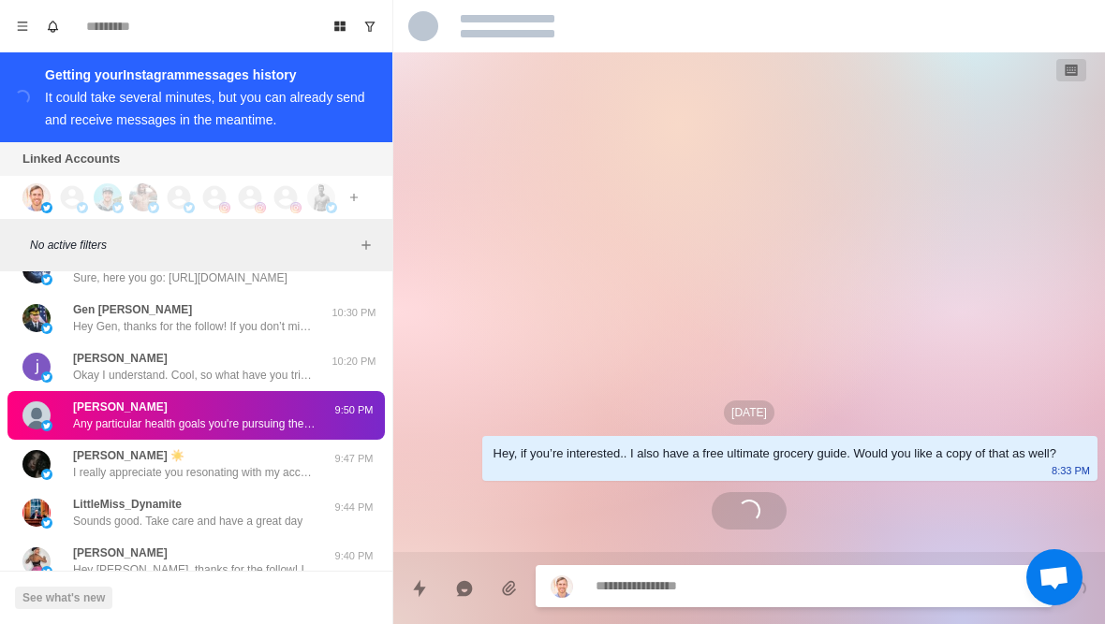
scroll to position [79, 0]
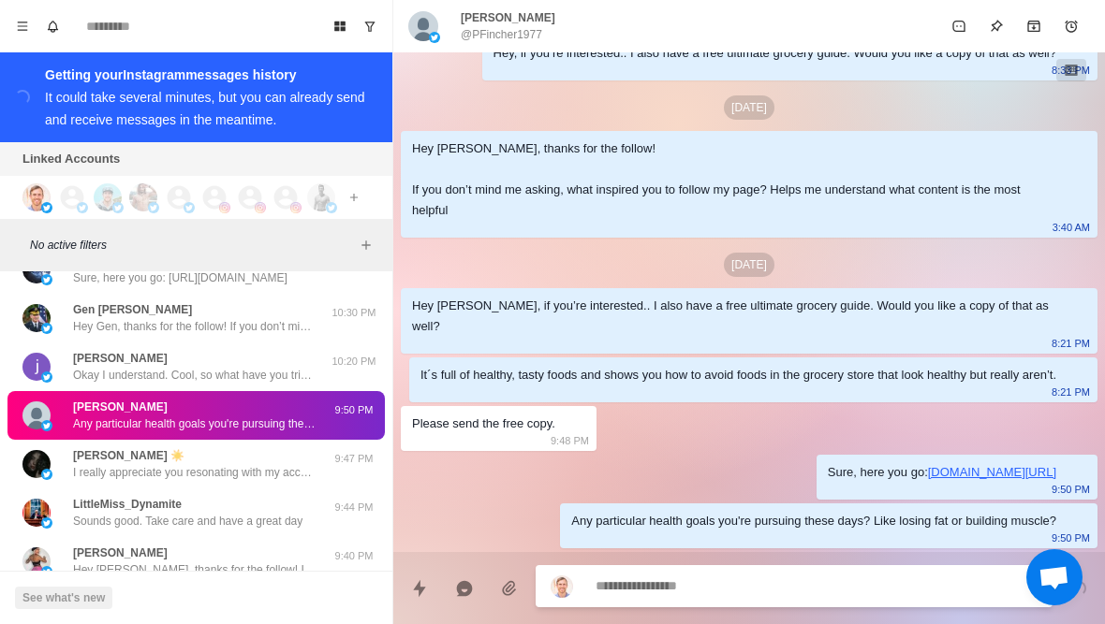
type textarea "*"
type textarea "**********"
type textarea "*"
type textarea "*****"
type textarea "*"
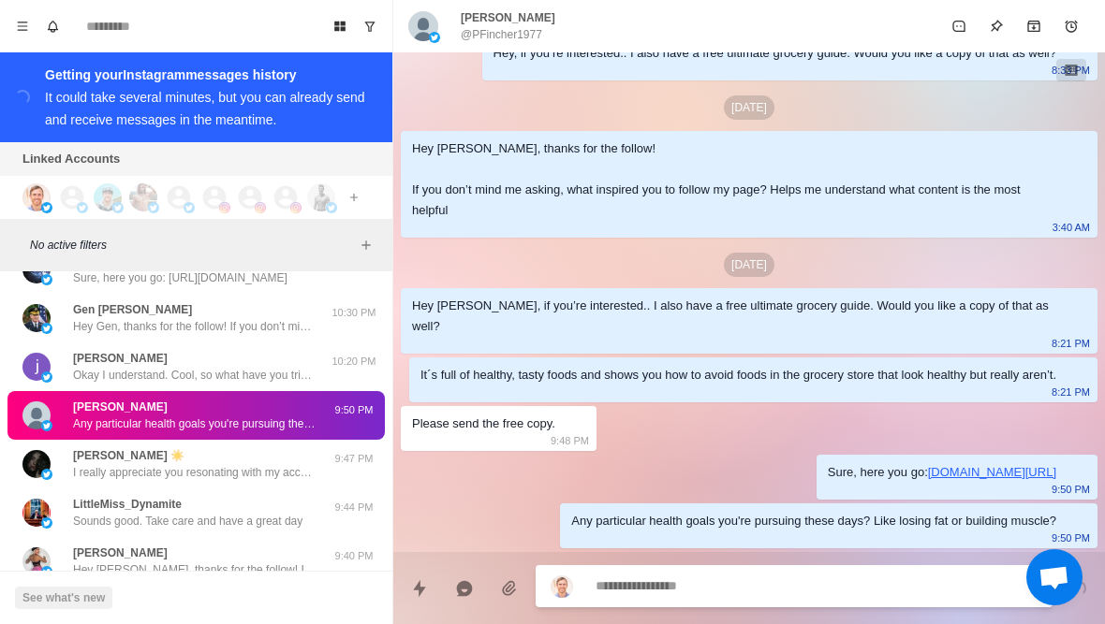
scroll to position [174, 0]
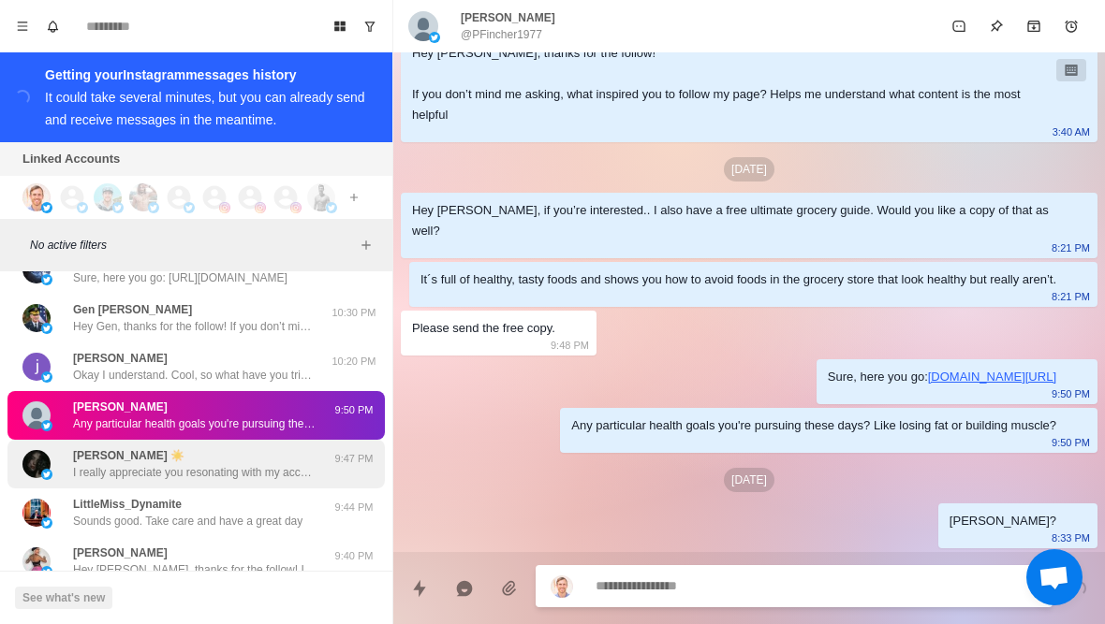
click at [276, 476] on p "I really appreciate you resonating with my account. Do you have any health goal…" at bounding box center [194, 472] width 243 height 17
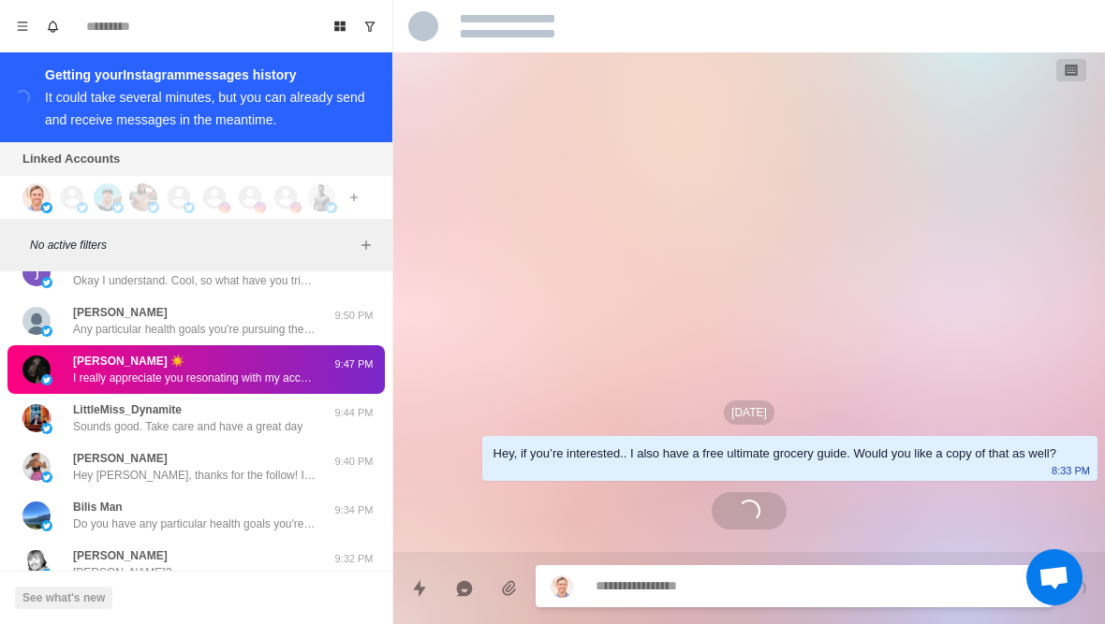
scroll to position [0, 0]
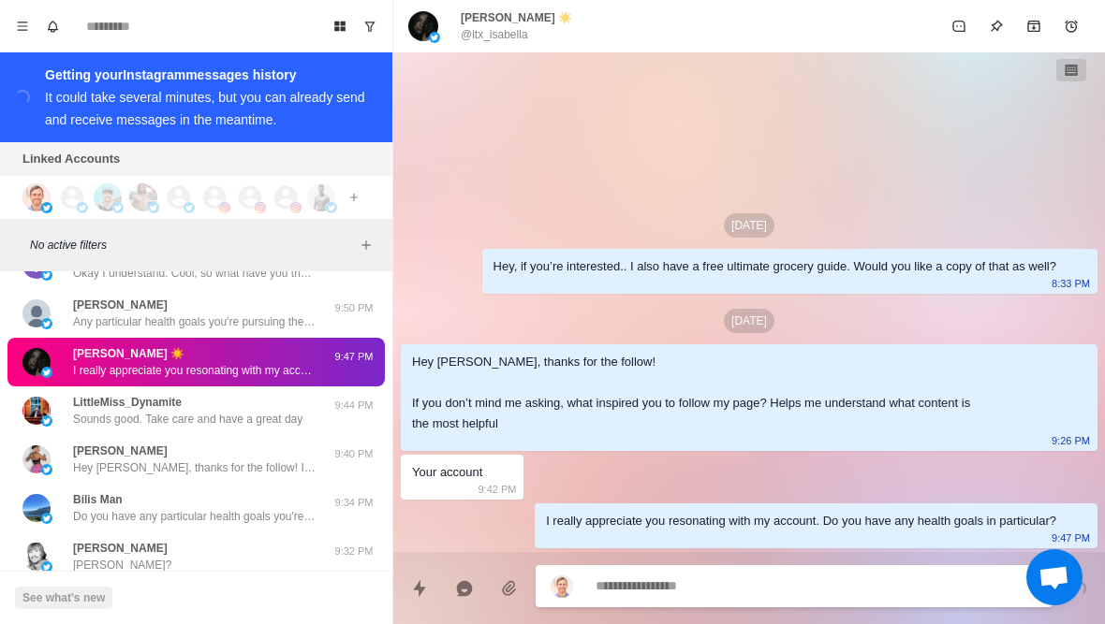
type textarea "*"
type textarea "*********"
type textarea "*"
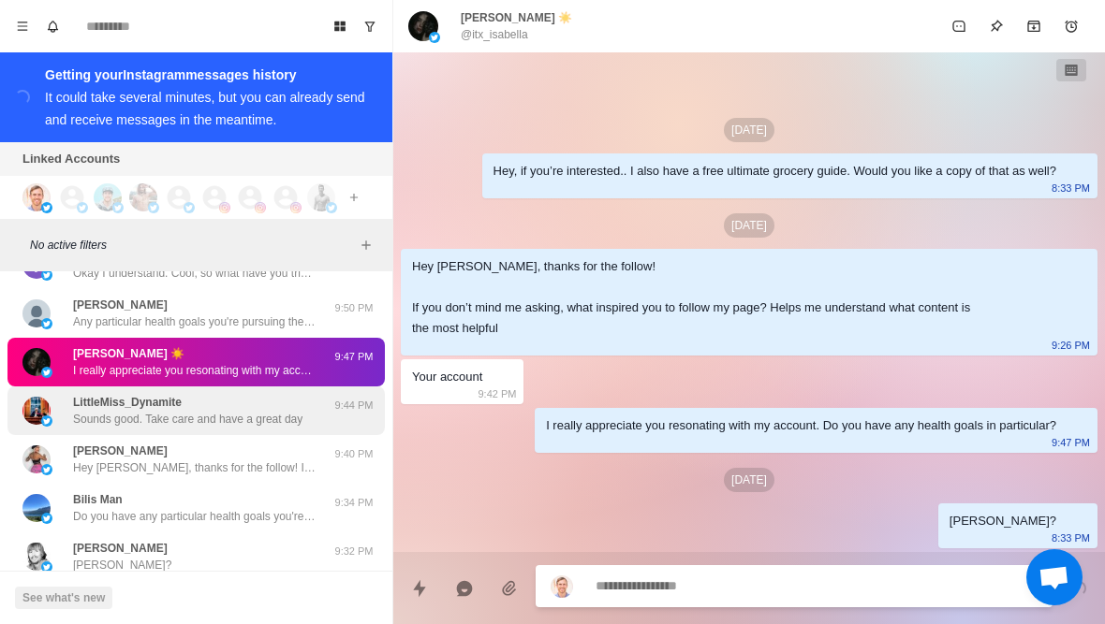
click at [244, 425] on p "Sounds good. Take care and have a great day" at bounding box center [187, 419] width 229 height 17
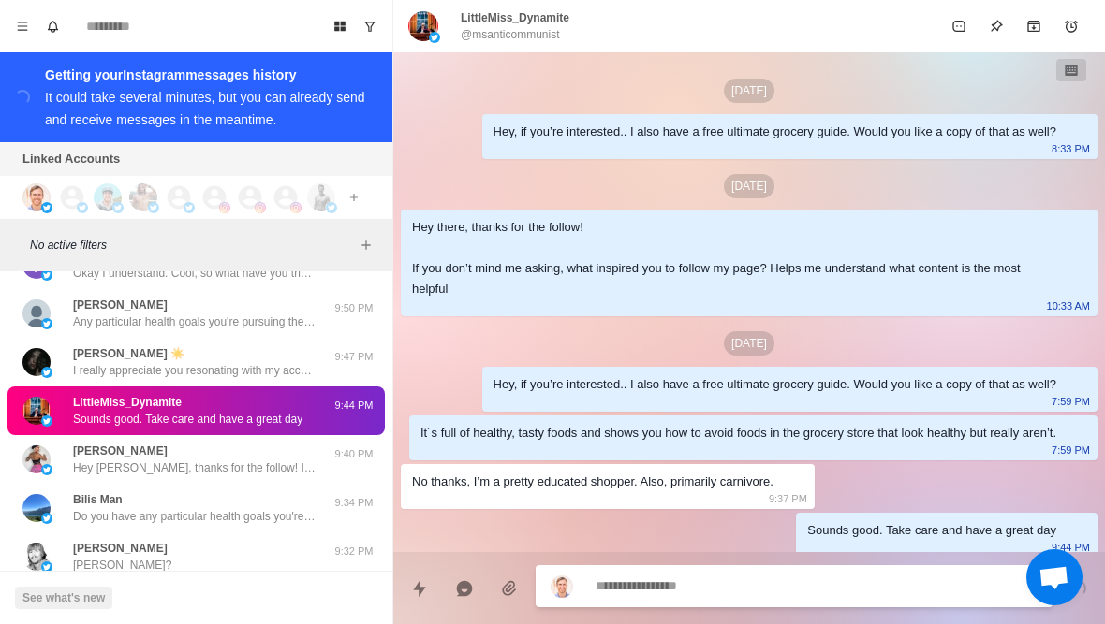
scroll to position [30, 0]
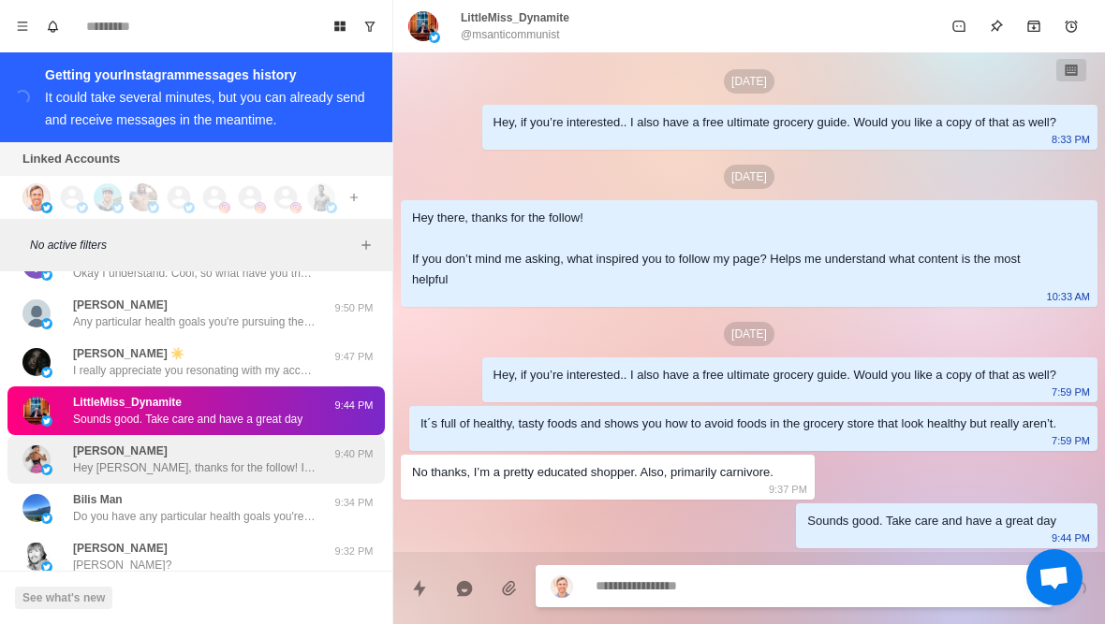
click at [229, 478] on div "Mickey Bernsen Hey Mickey, thanks for the follow! If you don’t mind me asking, …" at bounding box center [195, 459] width 377 height 49
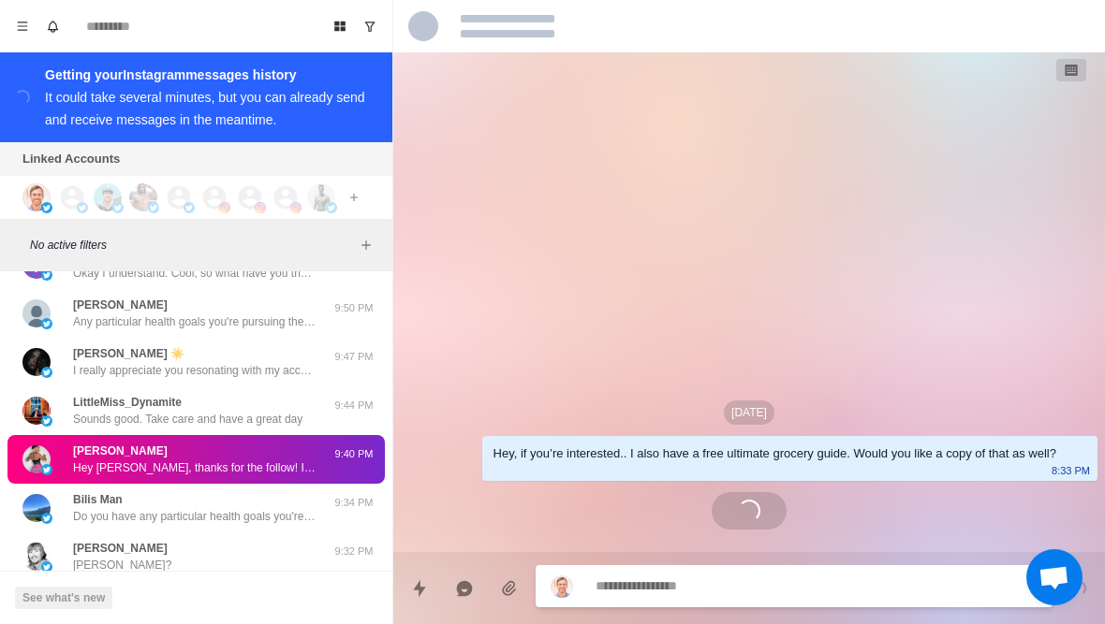
scroll to position [0, 0]
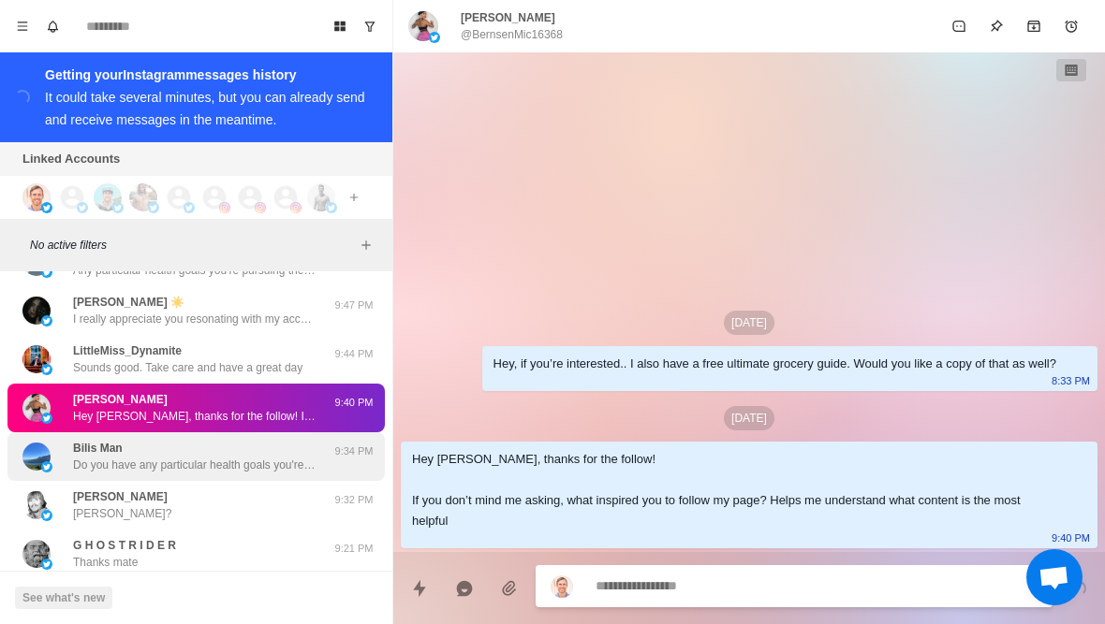
click at [247, 472] on p "Do you have any particular health goals you're pursuing these days? Like losing…" at bounding box center [194, 465] width 243 height 17
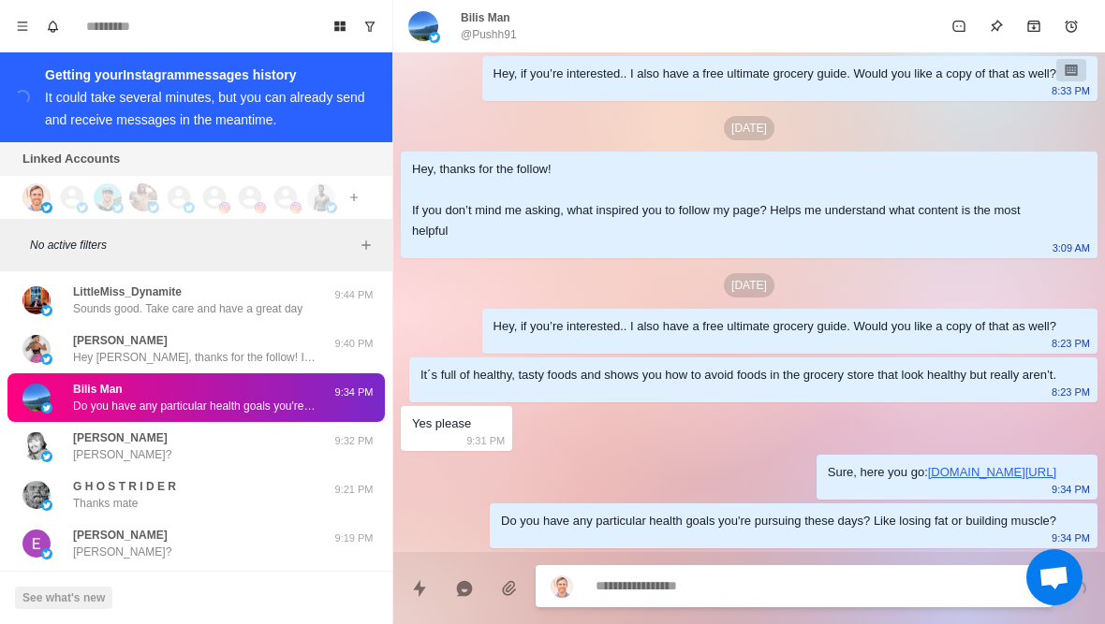
type textarea "*"
type textarea "**********"
type textarea "*"
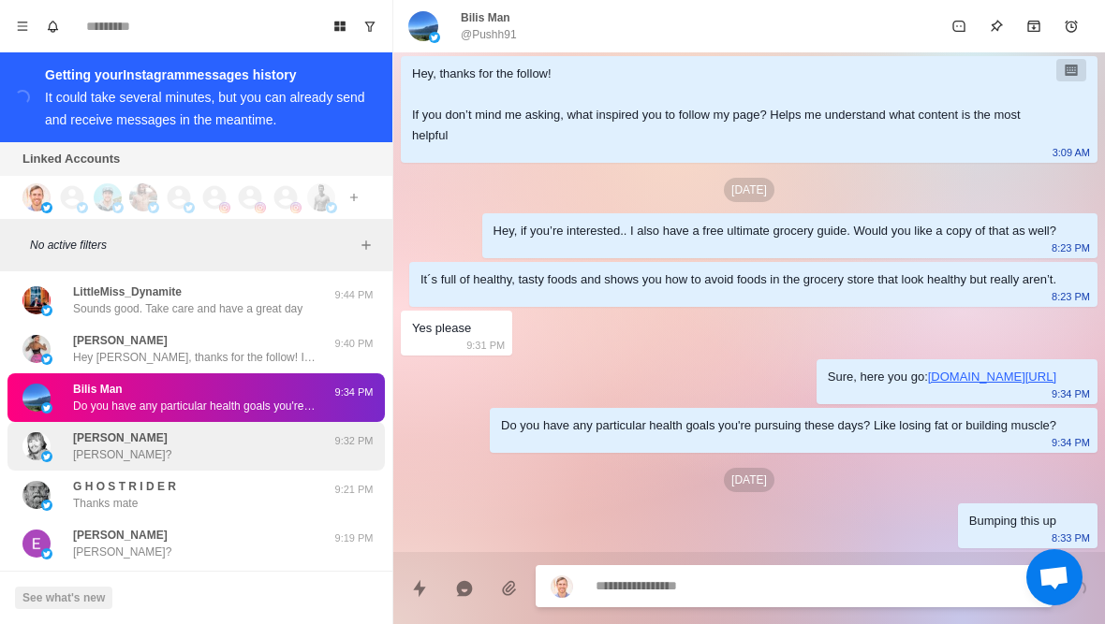
click at [242, 454] on div "Craig Meagher Craig?" at bounding box center [176, 447] width 308 height 34
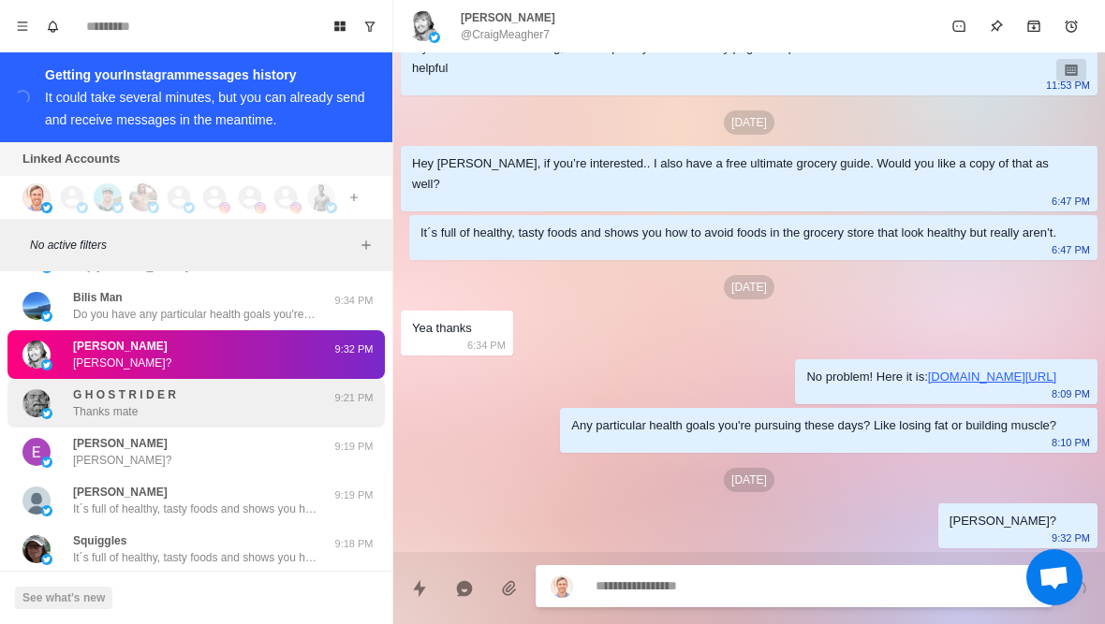
click at [282, 410] on div "G H O S T R I D E R Thanks mate" at bounding box center [176, 404] width 308 height 34
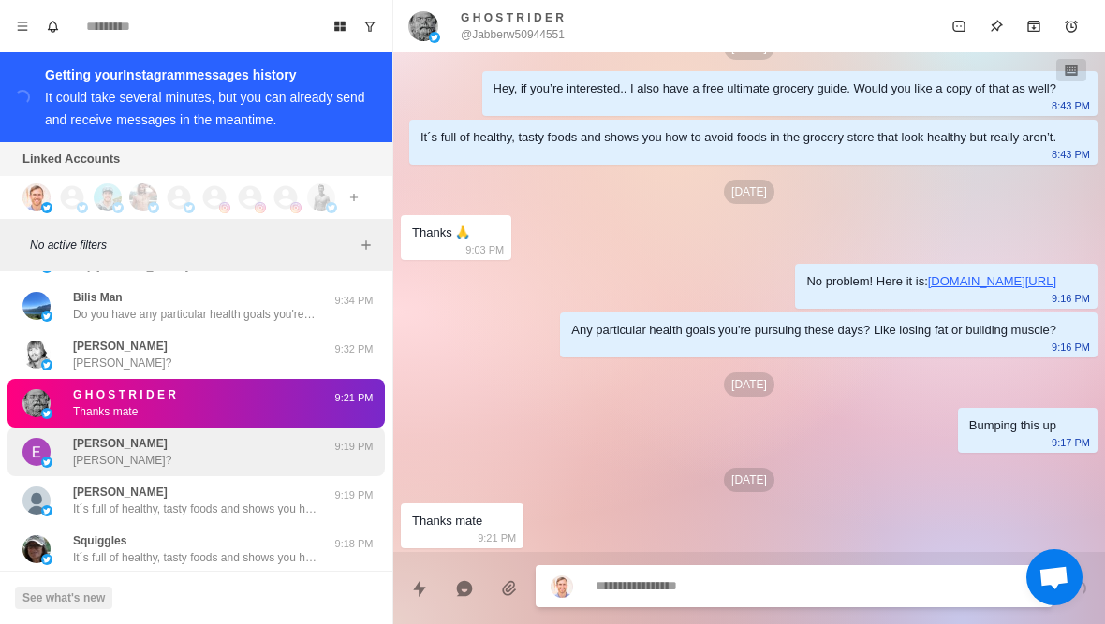
click at [248, 466] on div "Elena Fleming Elena?" at bounding box center [176, 452] width 308 height 34
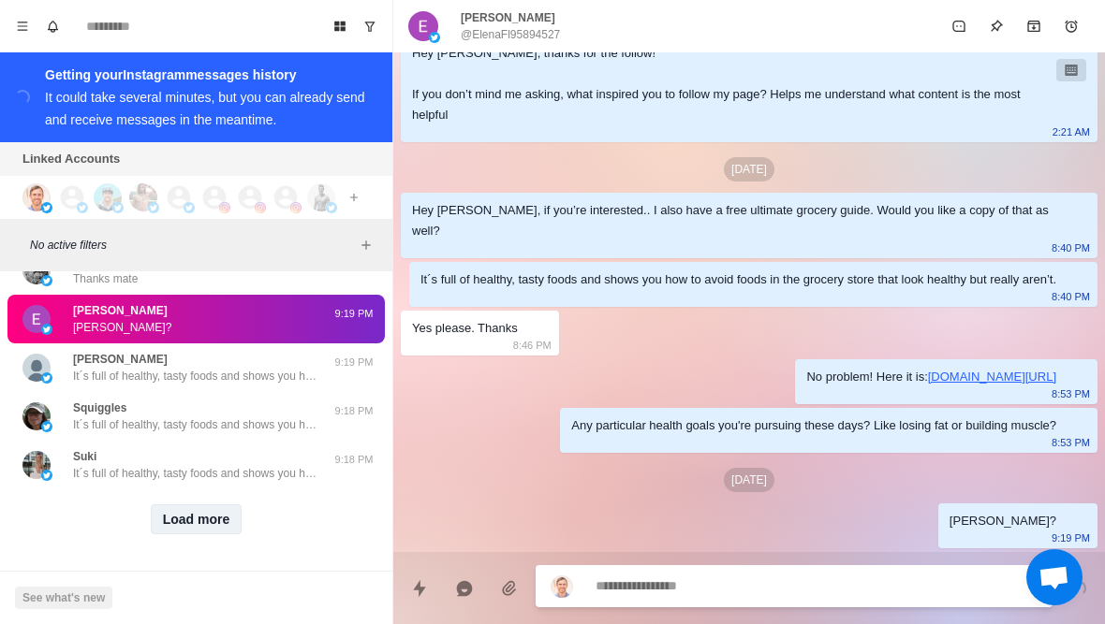
click at [216, 528] on button "Load more" at bounding box center [197, 520] width 92 height 30
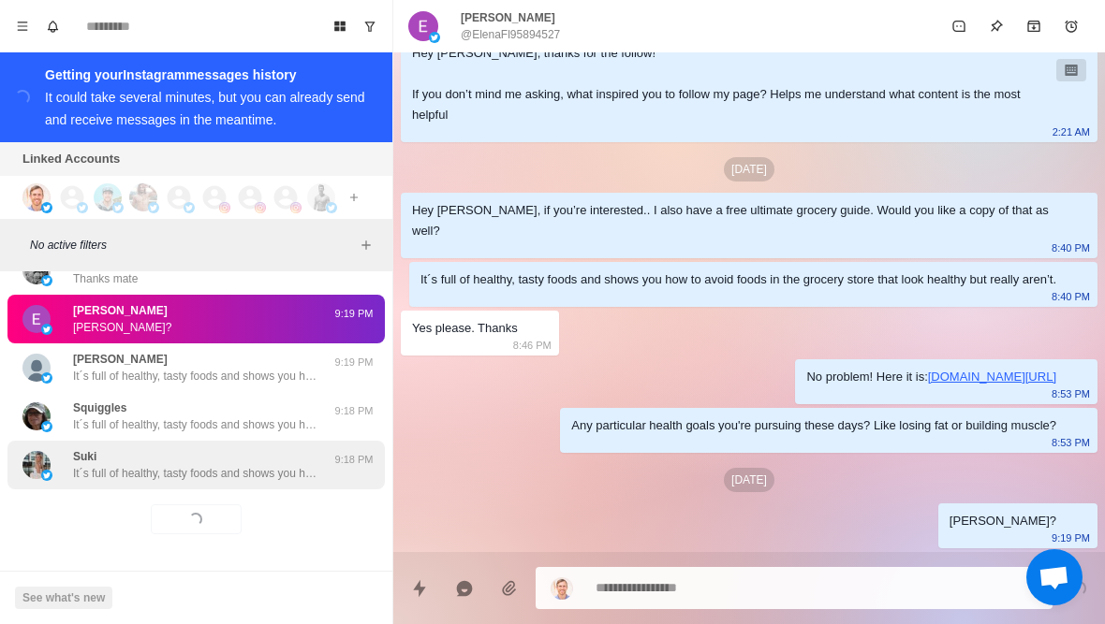
click at [263, 475] on p "It´s full of healthy, tasty foods and shows you how to avoid foods in the groce…" at bounding box center [194, 473] width 243 height 17
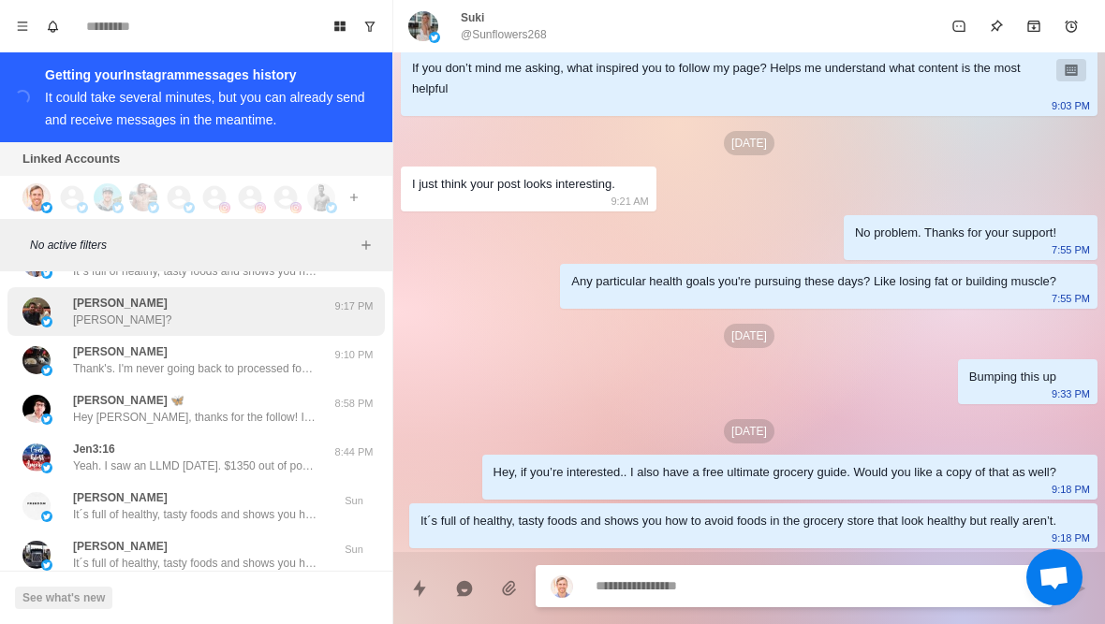
click at [275, 314] on div "Angela Brown Angela?" at bounding box center [176, 312] width 308 height 34
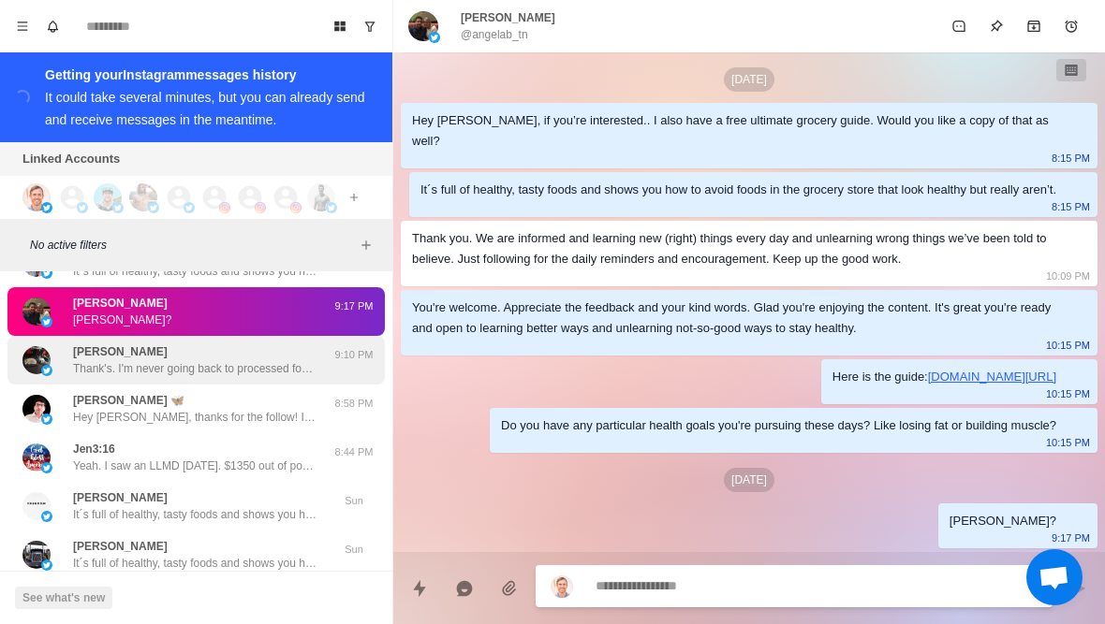
click at [275, 375] on p "Thank's. I'm never going back to processed foods. Appreciate the Grocery guide.…" at bounding box center [194, 368] width 243 height 17
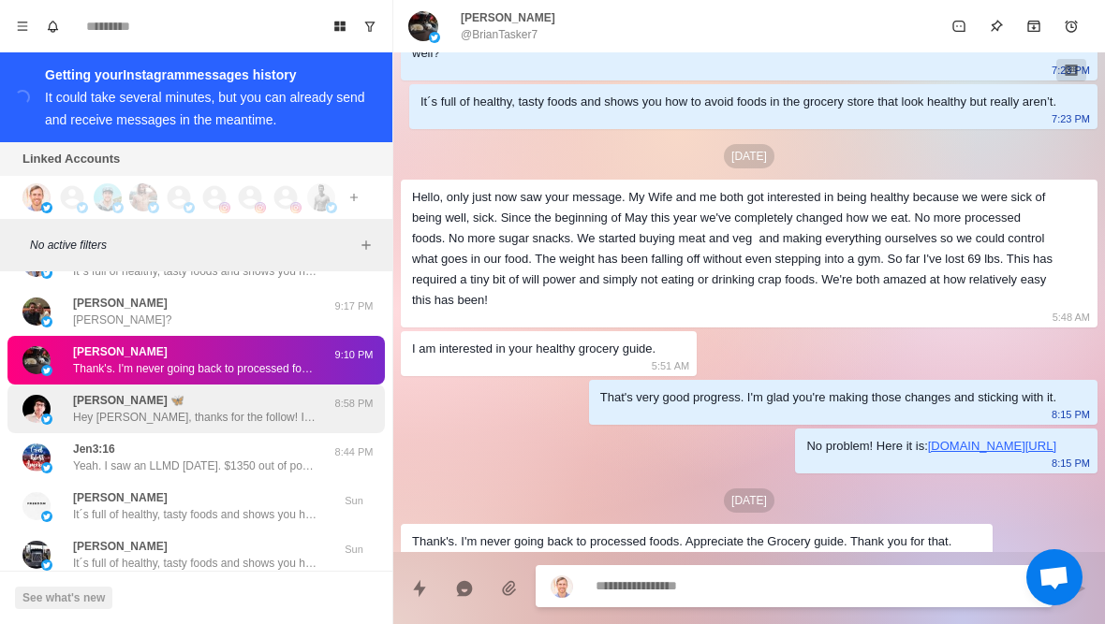
click at [269, 397] on div "imran lashari 🦋 Hey Imran, thanks for the follow! If you don’t mind me asking, …" at bounding box center [194, 409] width 243 height 34
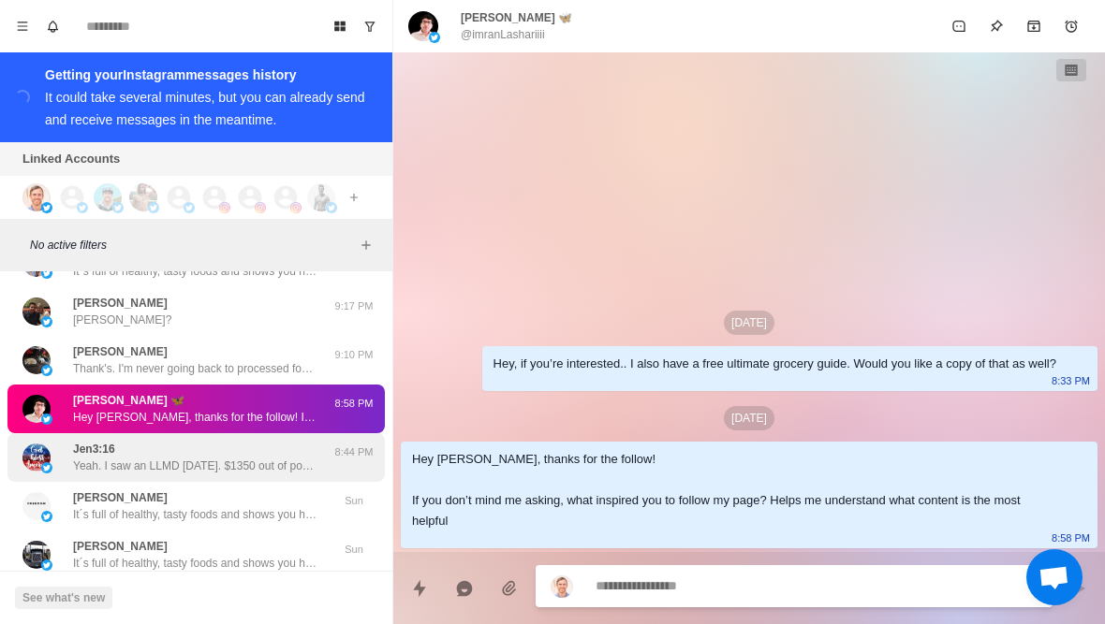
click at [241, 458] on div "Jen3:16 Yeah. I saw an LLMD last Wednesday. $1350 out of pocket and a handful o…" at bounding box center [194, 458] width 243 height 34
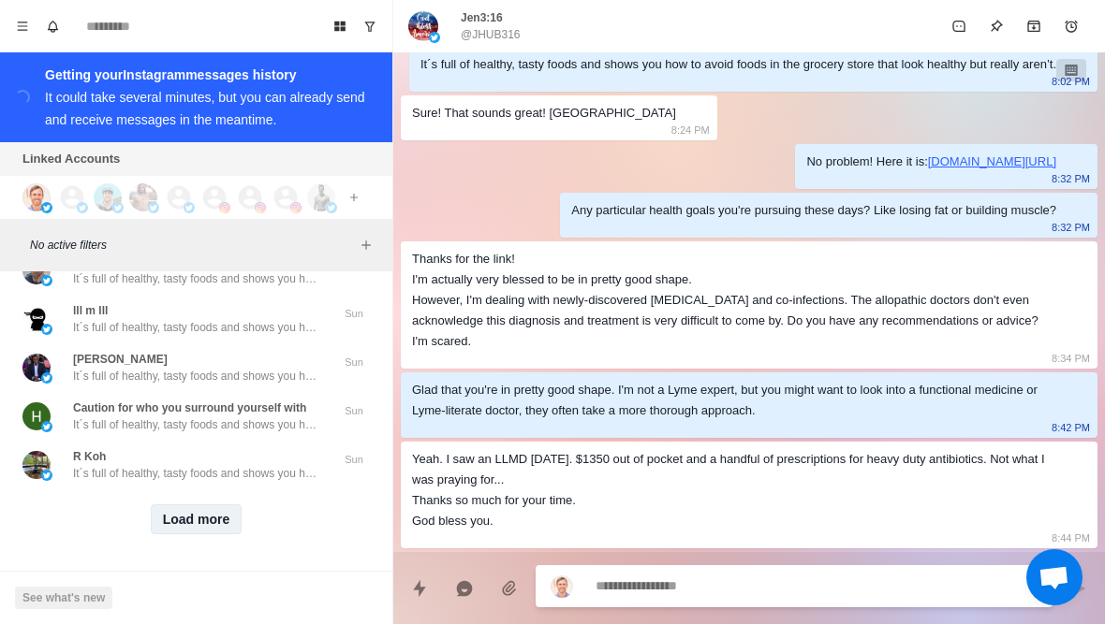
click at [212, 532] on button "Load more" at bounding box center [197, 520] width 92 height 30
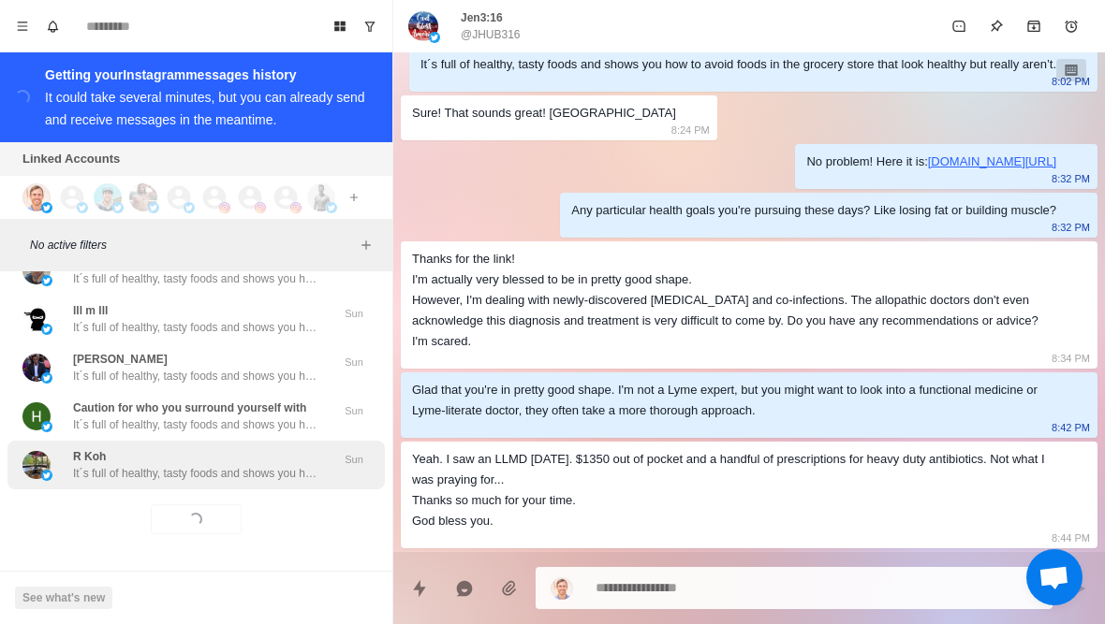
click at [235, 482] on div "R Koh It´s full of healthy, tasty foods and shows you how to avoid foods in the…" at bounding box center [195, 465] width 377 height 49
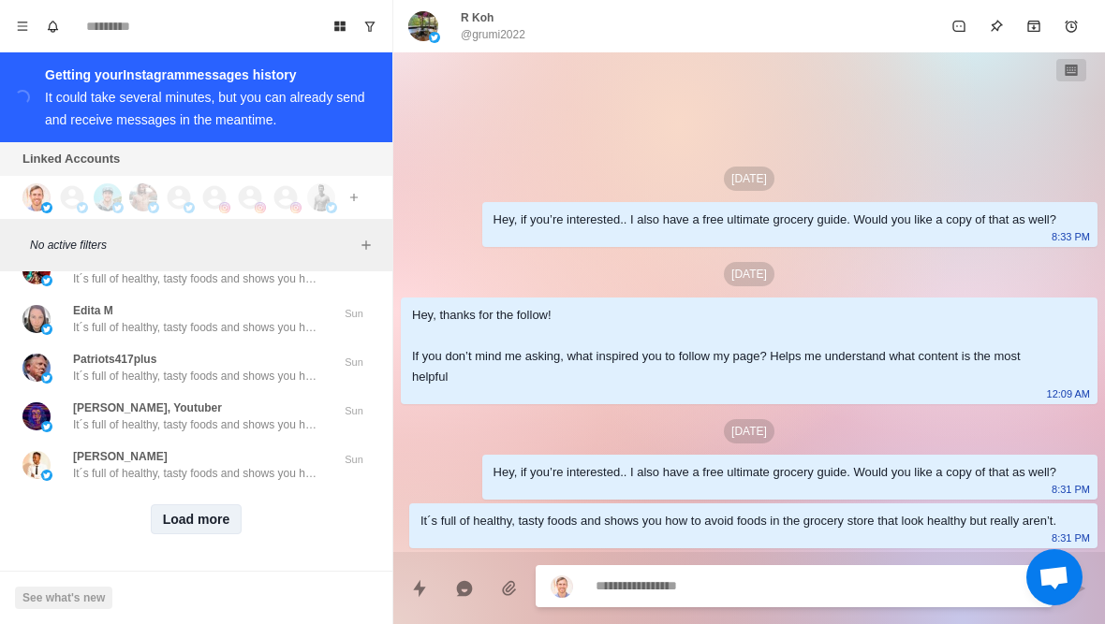
scroll to position [4709, 0]
click at [200, 532] on button "Load more" at bounding box center [197, 520] width 92 height 30
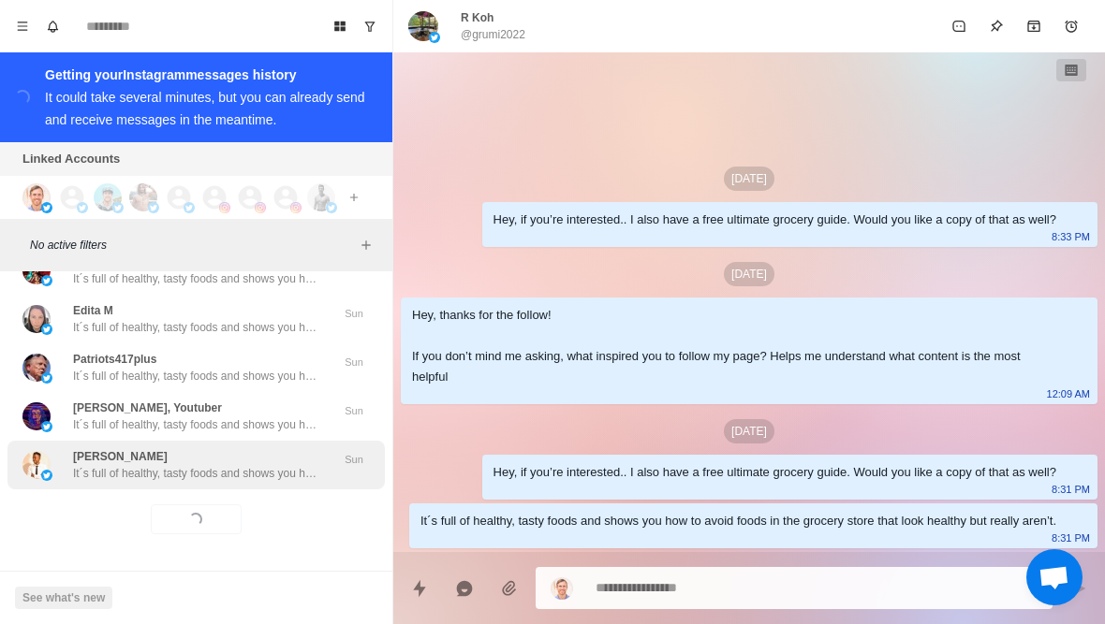
click at [281, 476] on p "It´s full of healthy, tasty foods and shows you how to avoid foods in the groce…" at bounding box center [194, 473] width 243 height 17
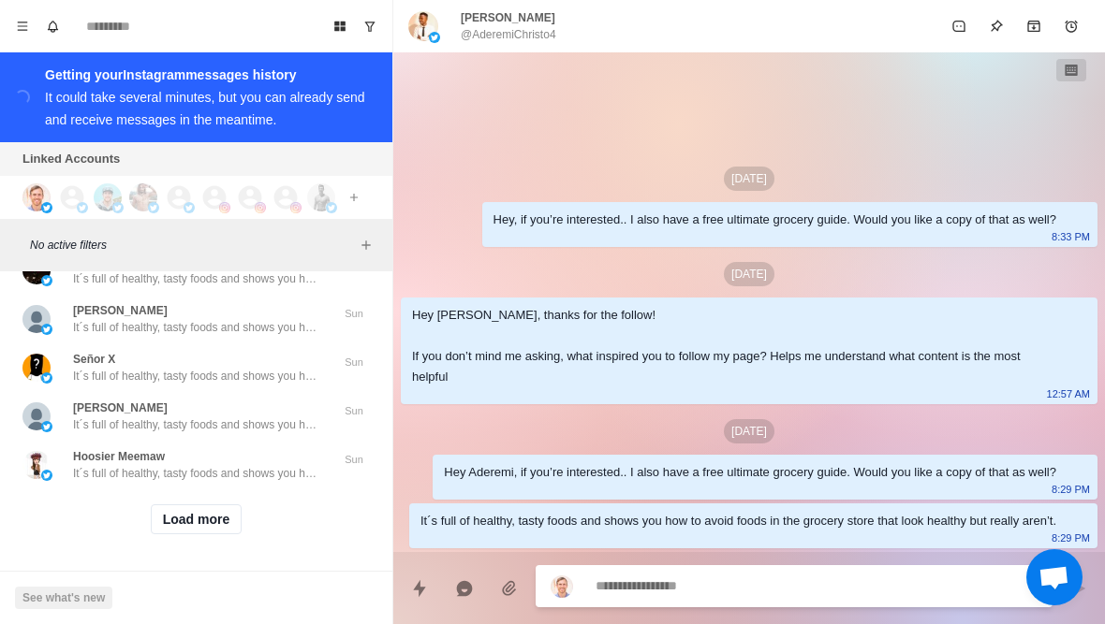
scroll to position [5731, 0]
click at [183, 525] on button "Load more" at bounding box center [197, 520] width 92 height 30
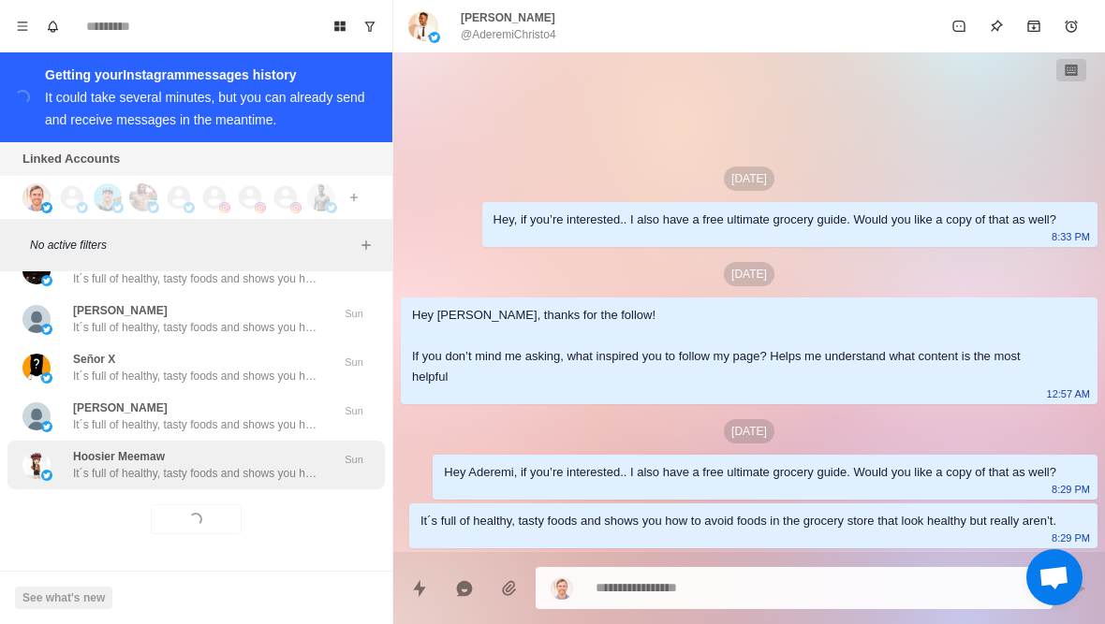
click at [130, 471] on p "It´s full of healthy, tasty foods and shows you how to avoid foods in the groce…" at bounding box center [194, 473] width 243 height 17
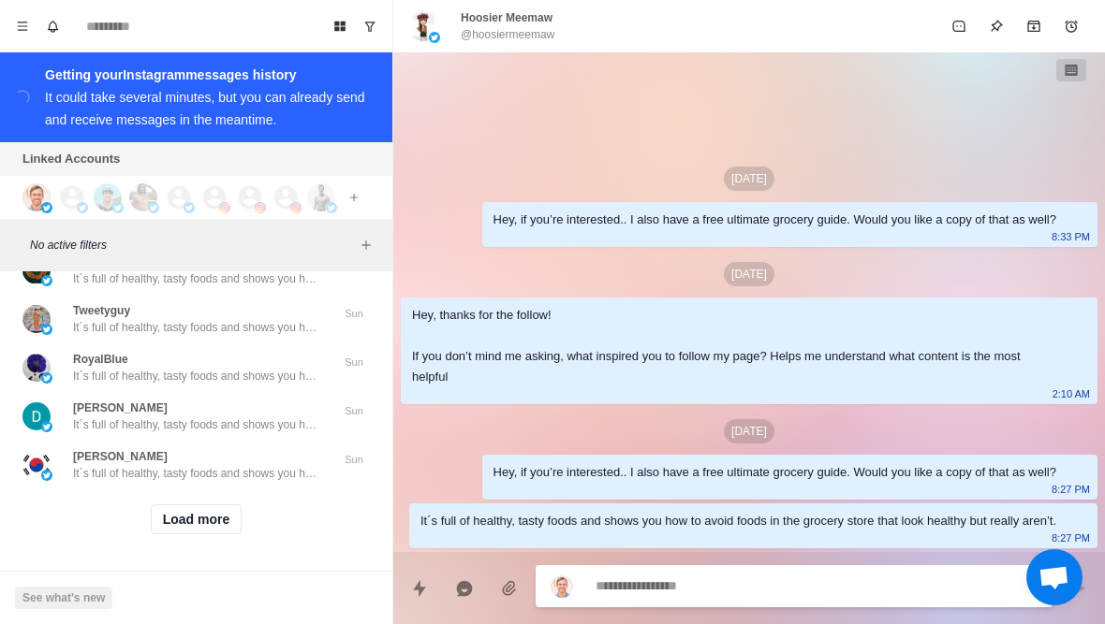
scroll to position [6704, 0]
click at [169, 528] on button "Load more" at bounding box center [197, 520] width 92 height 30
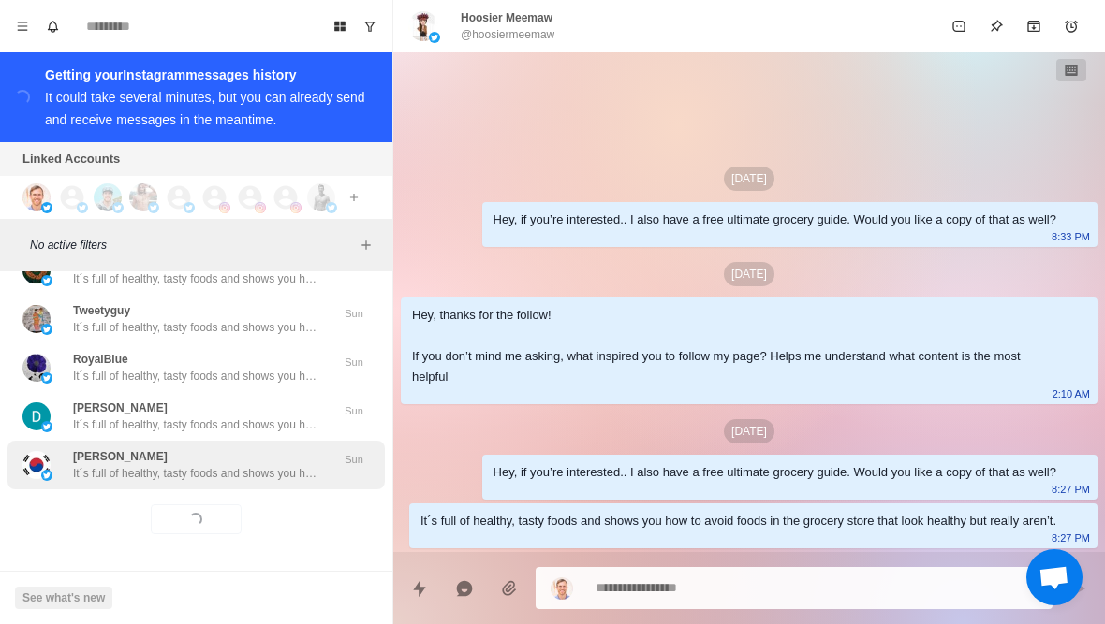
click at [131, 466] on p "It´s full of healthy, tasty foods and shows you how to avoid foods in the groce…" at bounding box center [194, 473] width 243 height 17
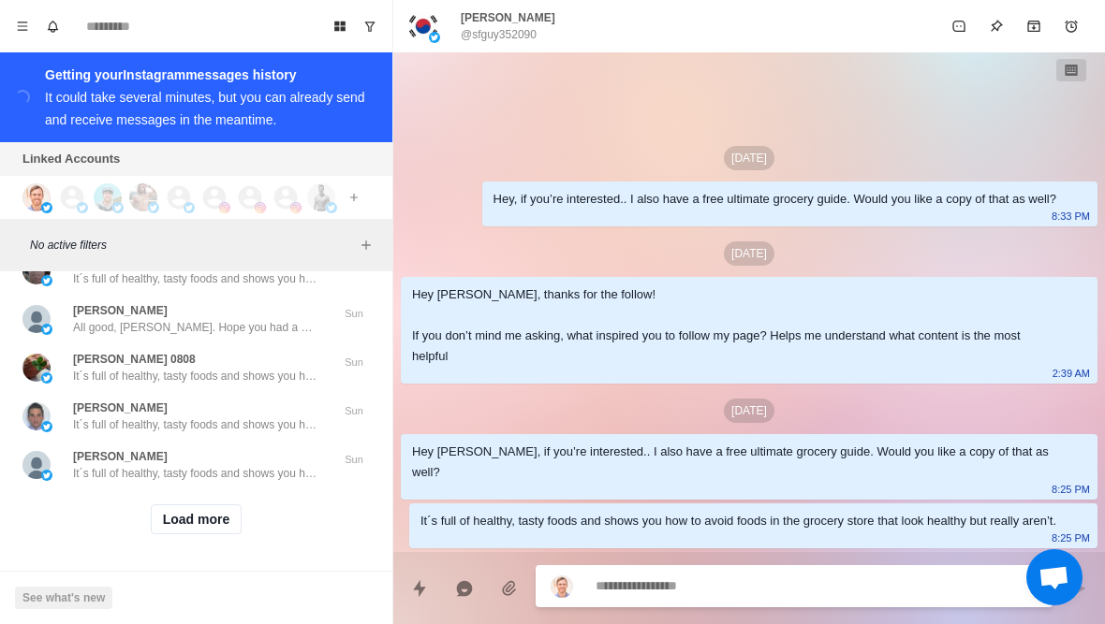
scroll to position [7678, 0]
click at [171, 523] on button "Load more" at bounding box center [197, 520] width 92 height 30
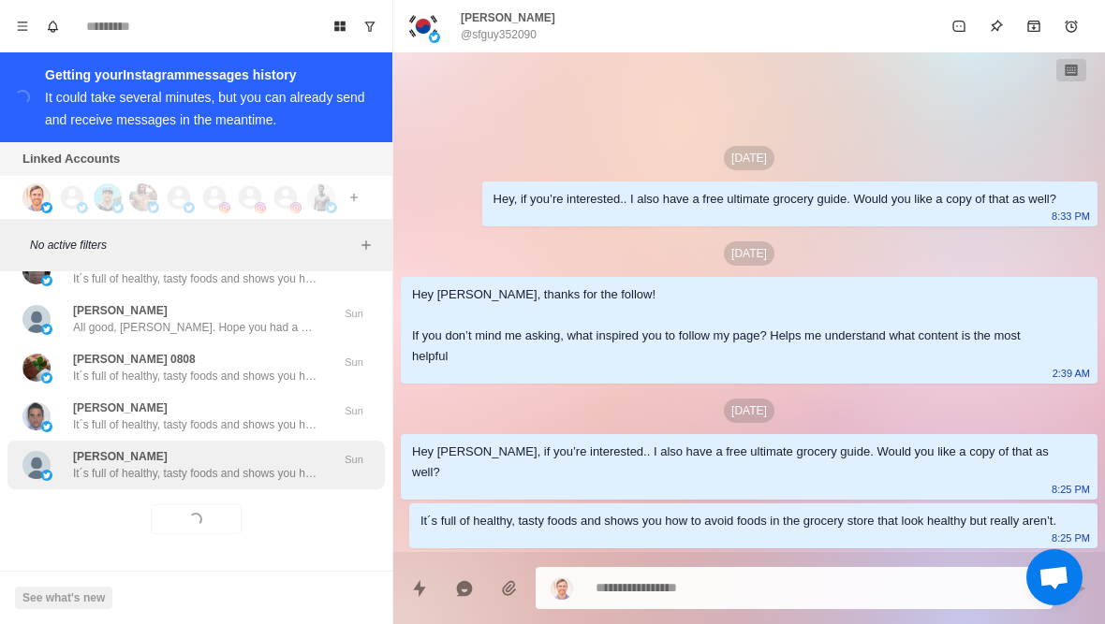
click at [110, 489] on div "Joseph Ropeta It´s full of healthy, tasty foods and shows you how to avoid food…" at bounding box center [195, 465] width 377 height 49
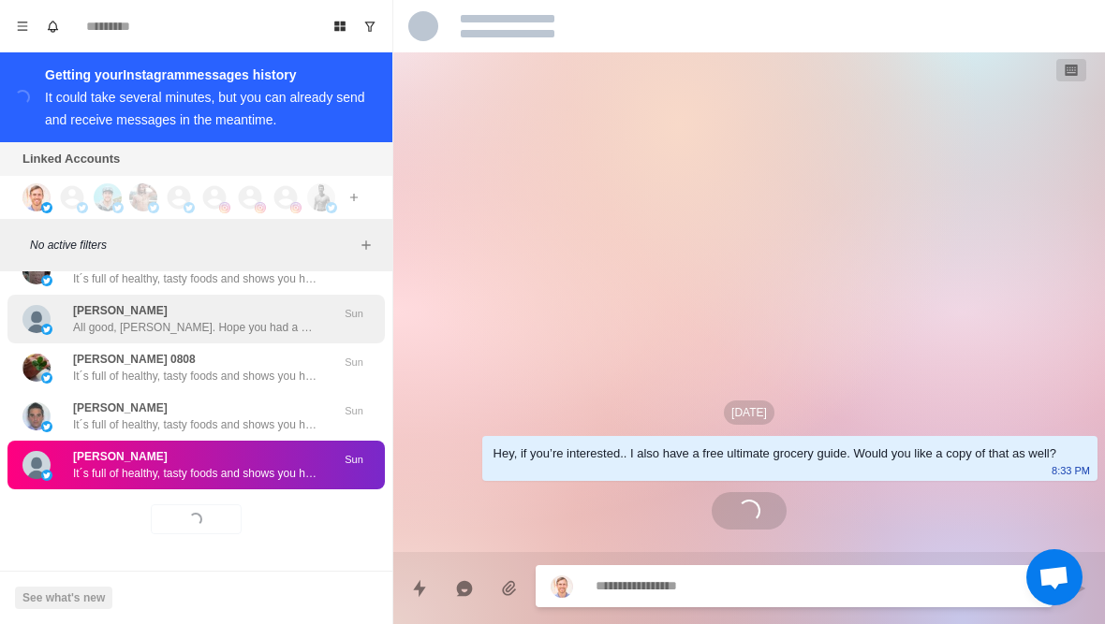
click at [66, 325] on div "Peter Harrison All good, Peter. Hope you had a great time. What health goals ar…" at bounding box center [176, 319] width 308 height 34
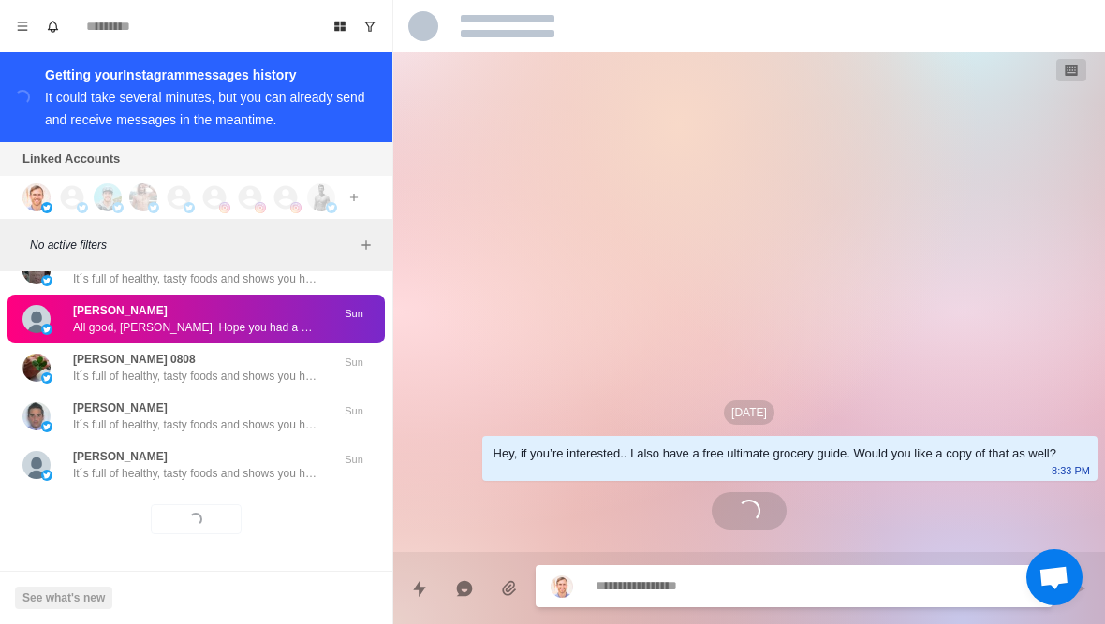
scroll to position [483, 0]
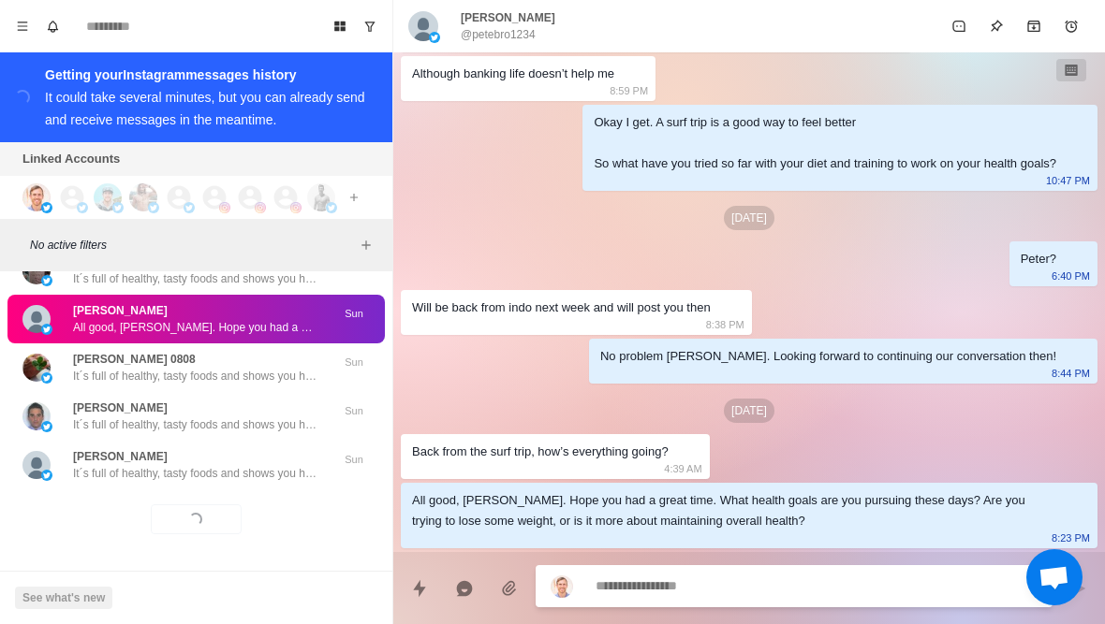
type textarea "*"
type textarea "******"
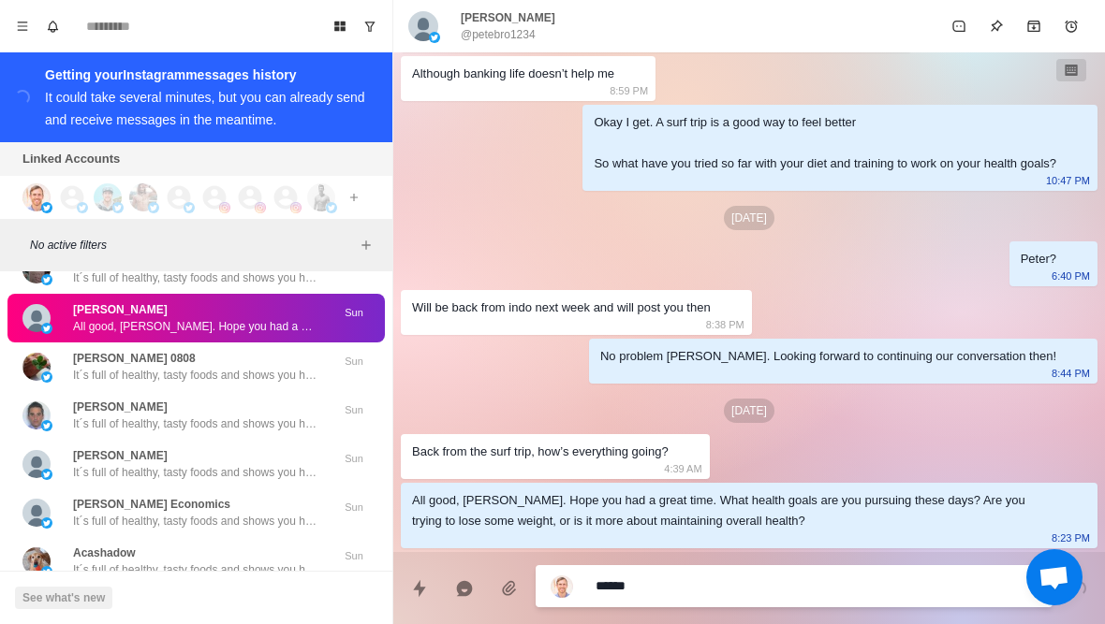
type textarea "*"
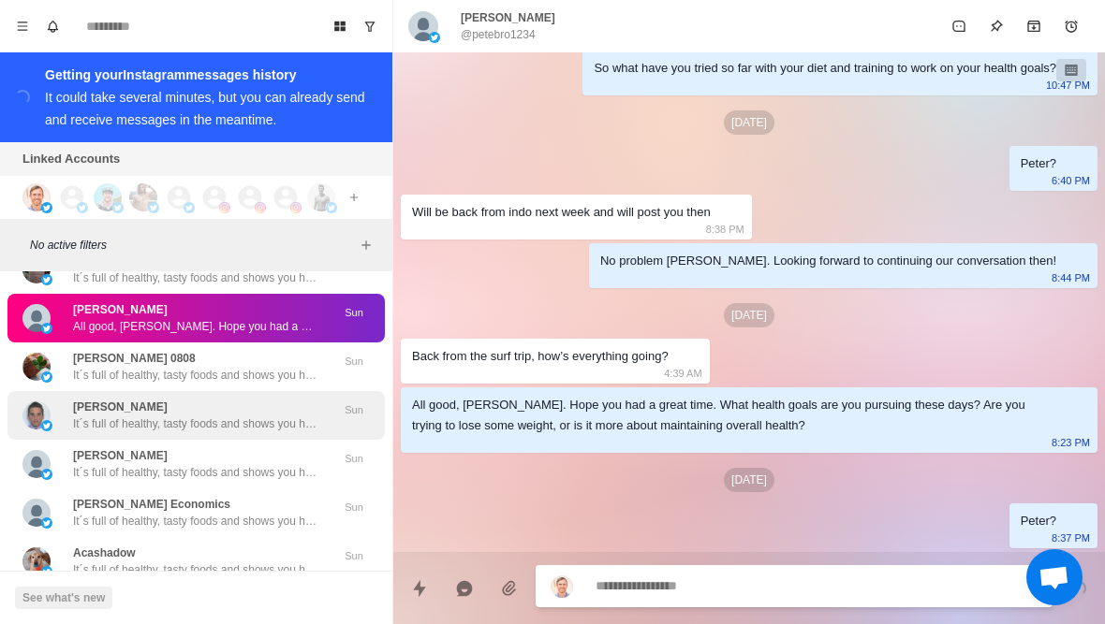
click at [246, 405] on div "Federico Di Fiori It´s full of healthy, tasty foods and shows you how to avoid …" at bounding box center [194, 416] width 243 height 34
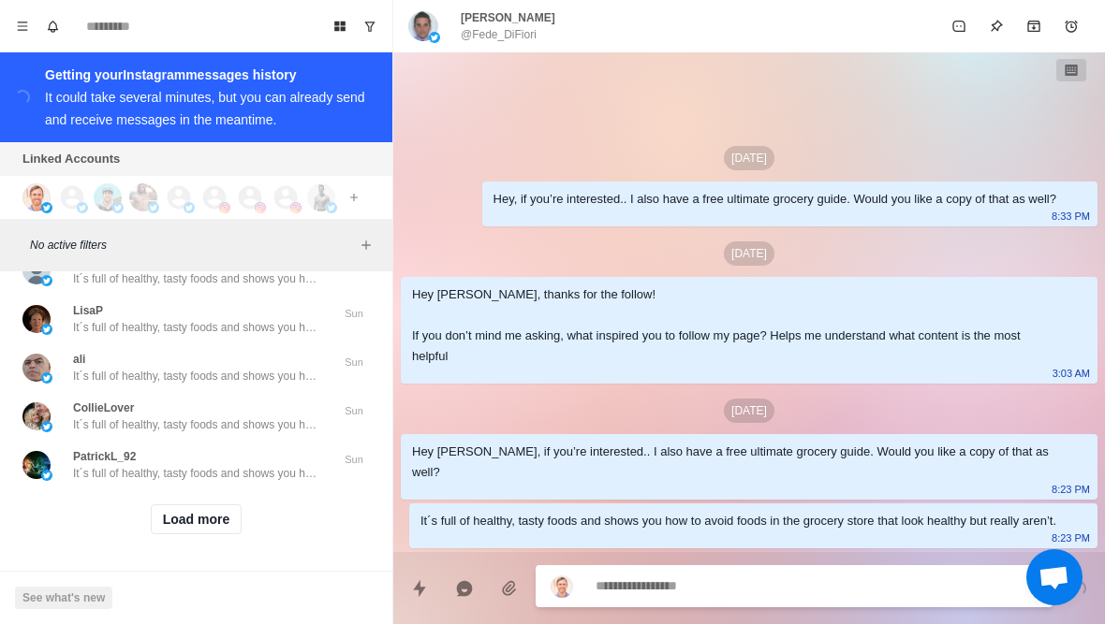
scroll to position [8652, 0]
click at [169, 521] on button "Load more" at bounding box center [197, 520] width 92 height 30
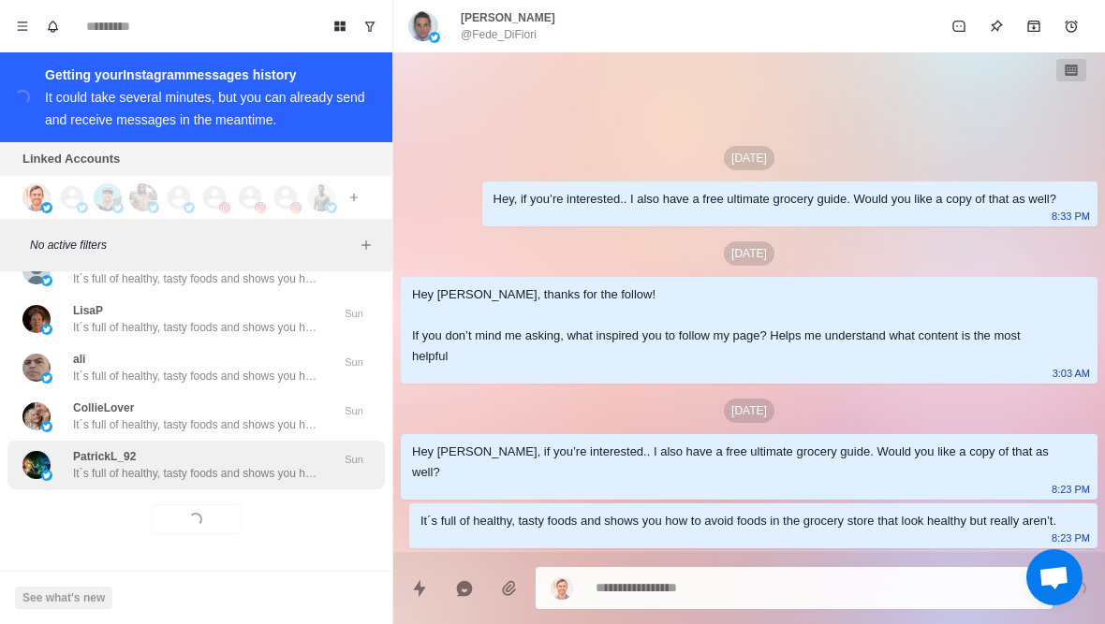
click at [125, 462] on p "PatrickL_92" at bounding box center [104, 456] width 63 height 17
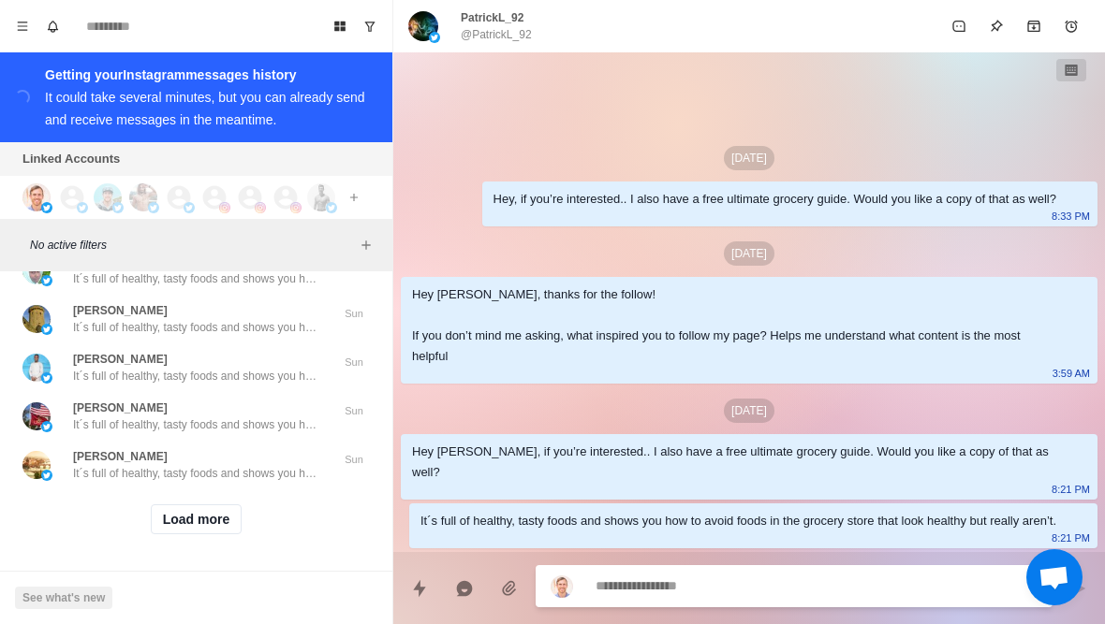
scroll to position [9625, 0]
click at [177, 521] on button "Load more" at bounding box center [197, 520] width 92 height 30
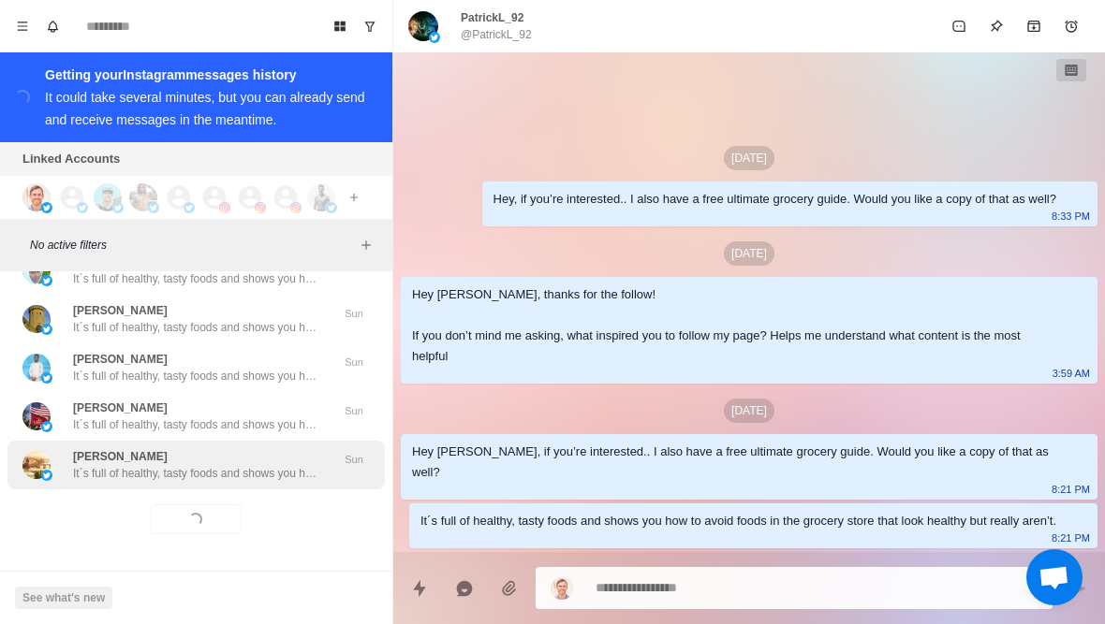
click at [123, 479] on p "It´s full of healthy, tasty foods and shows you how to avoid foods in the groce…" at bounding box center [194, 473] width 243 height 17
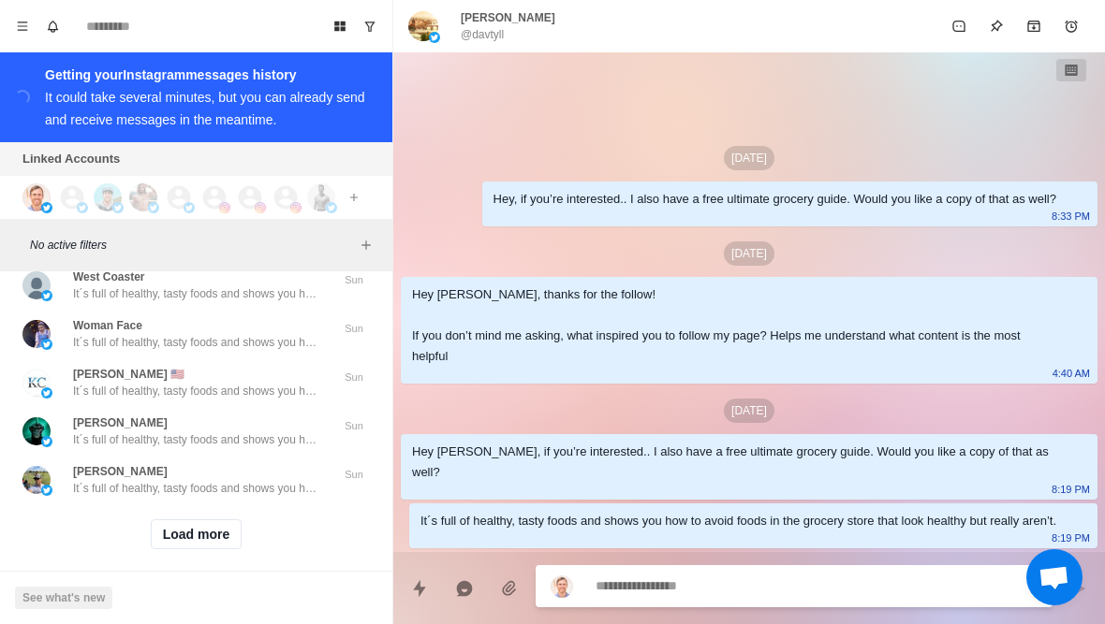
scroll to position [10599, 0]
click at [173, 524] on button "Load more" at bounding box center [197, 535] width 92 height 30
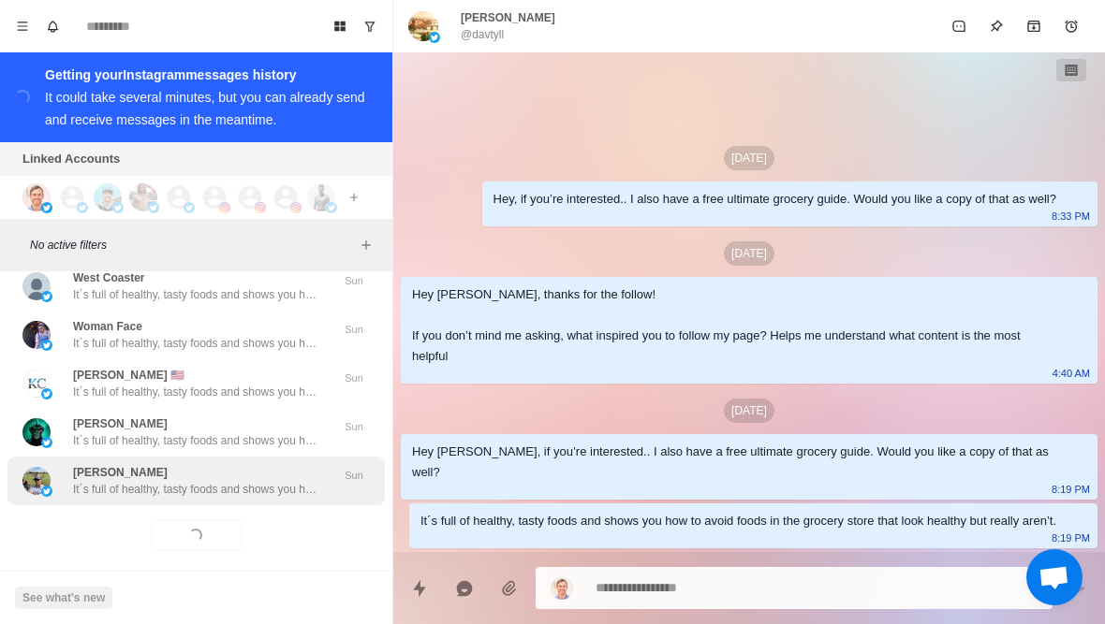
click at [125, 481] on p "It´s full of healthy, tasty foods and shows you how to avoid foods in the groce…" at bounding box center [194, 489] width 243 height 17
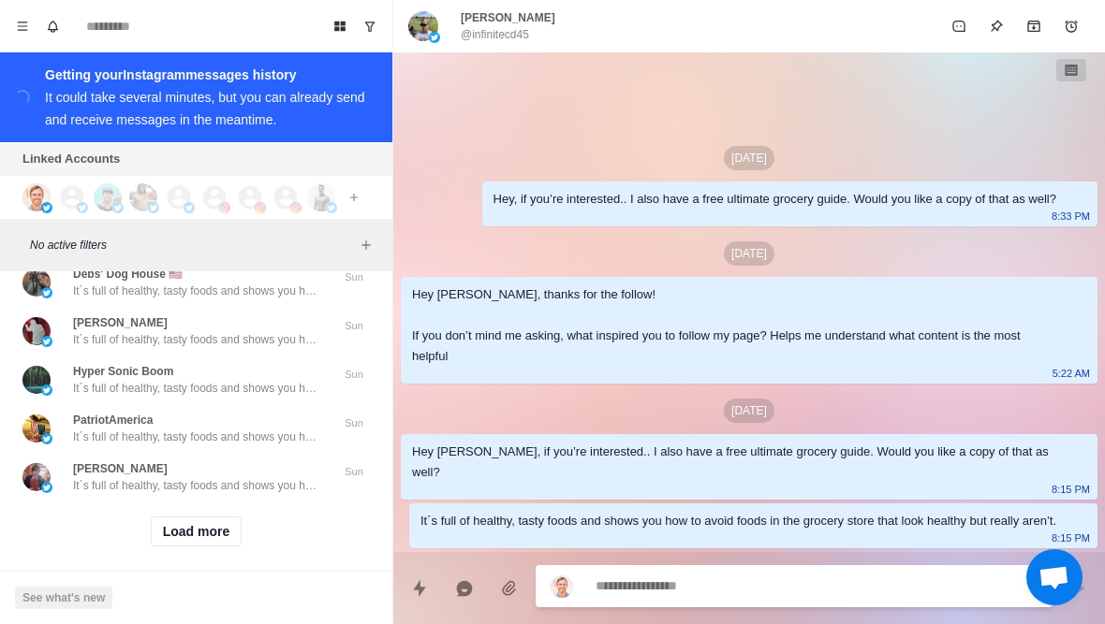
scroll to position [11572, 0]
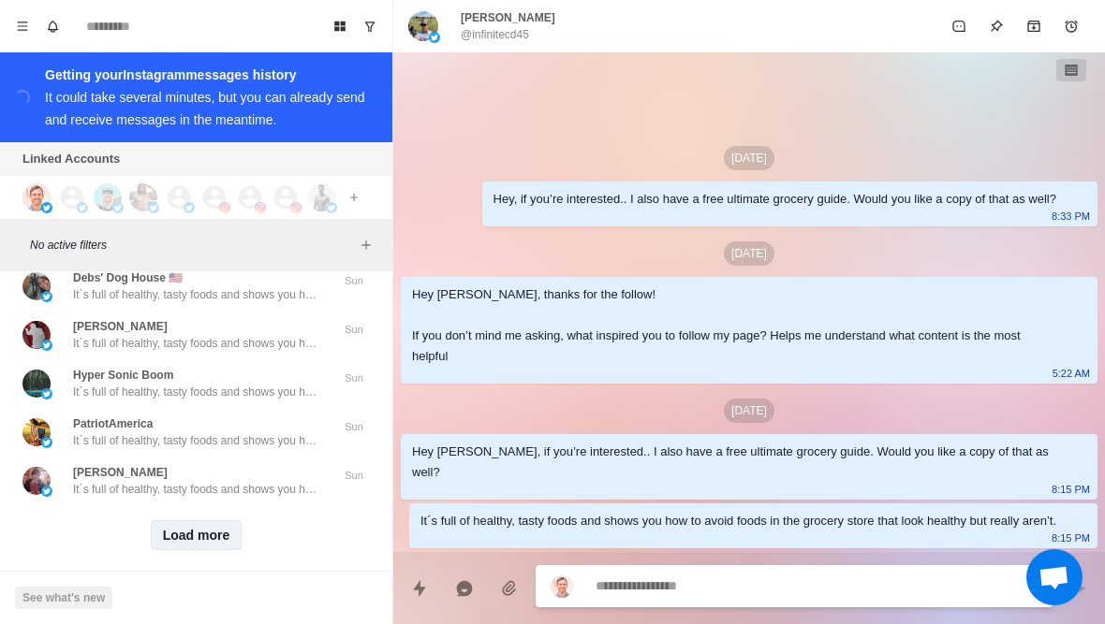
click at [177, 521] on button "Load more" at bounding box center [197, 535] width 92 height 30
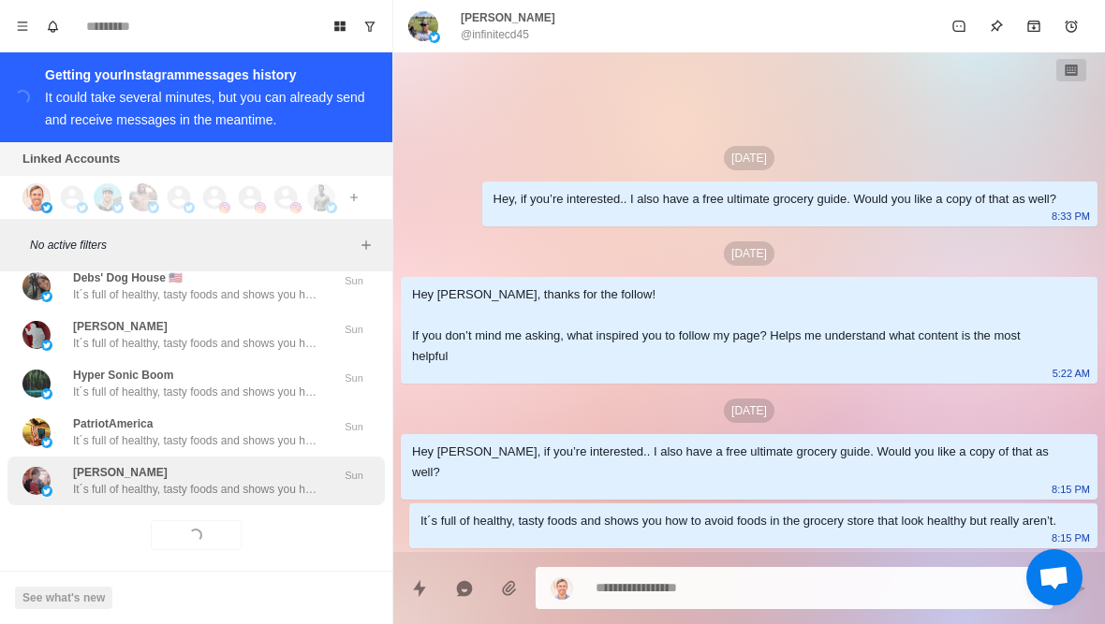
click at [129, 481] on p "It´s full of healthy, tasty foods and shows you how to avoid foods in the groce…" at bounding box center [194, 489] width 243 height 17
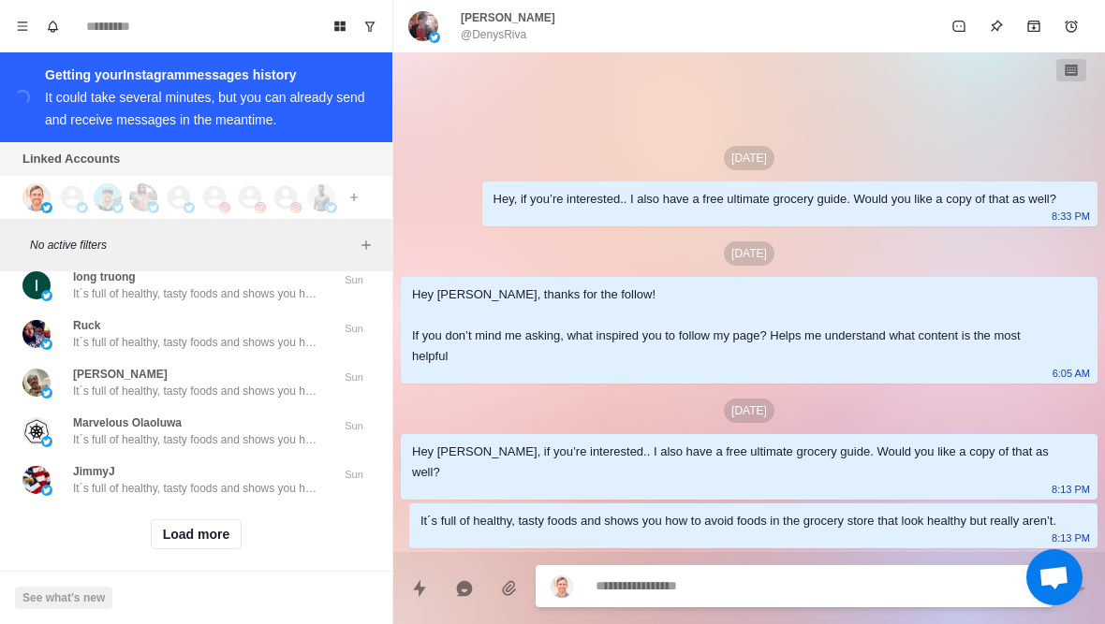
scroll to position [12546, 0]
click at [177, 528] on button "Load more" at bounding box center [197, 535] width 92 height 30
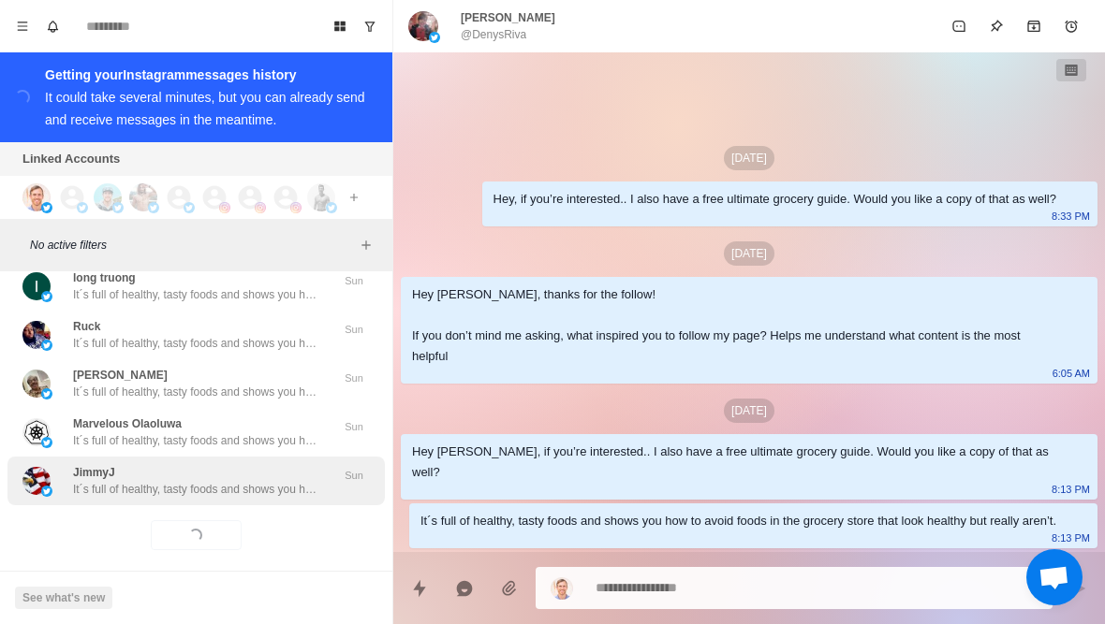
click at [139, 481] on p "It´s full of healthy, tasty foods and shows you how to avoid foods in the groce…" at bounding box center [194, 489] width 243 height 17
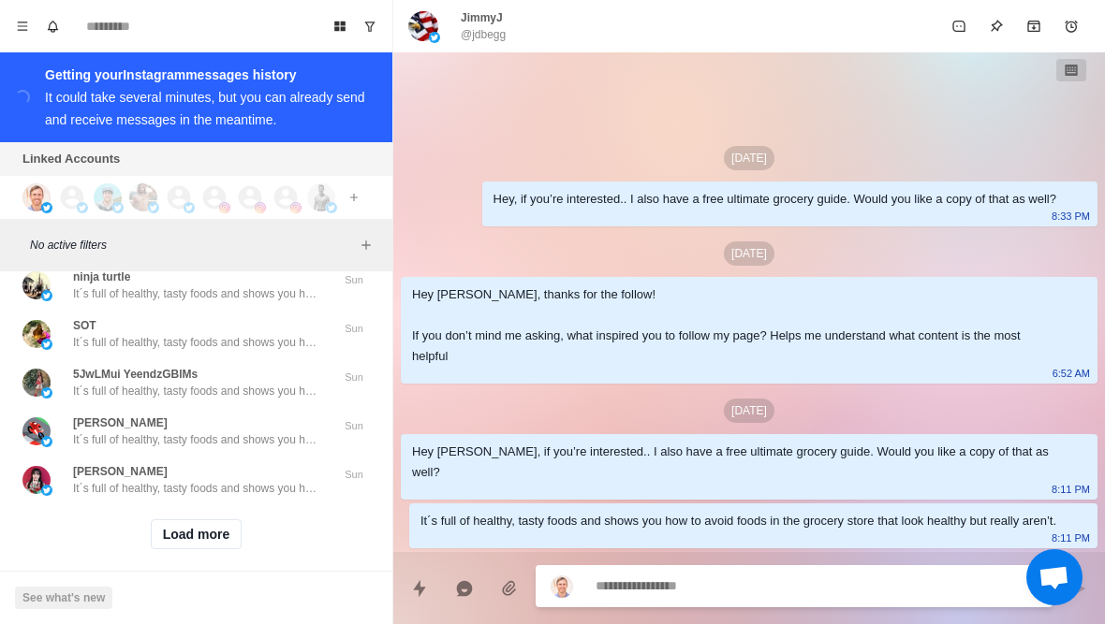
scroll to position [13519, 0]
click at [171, 522] on button "Load more" at bounding box center [197, 535] width 92 height 30
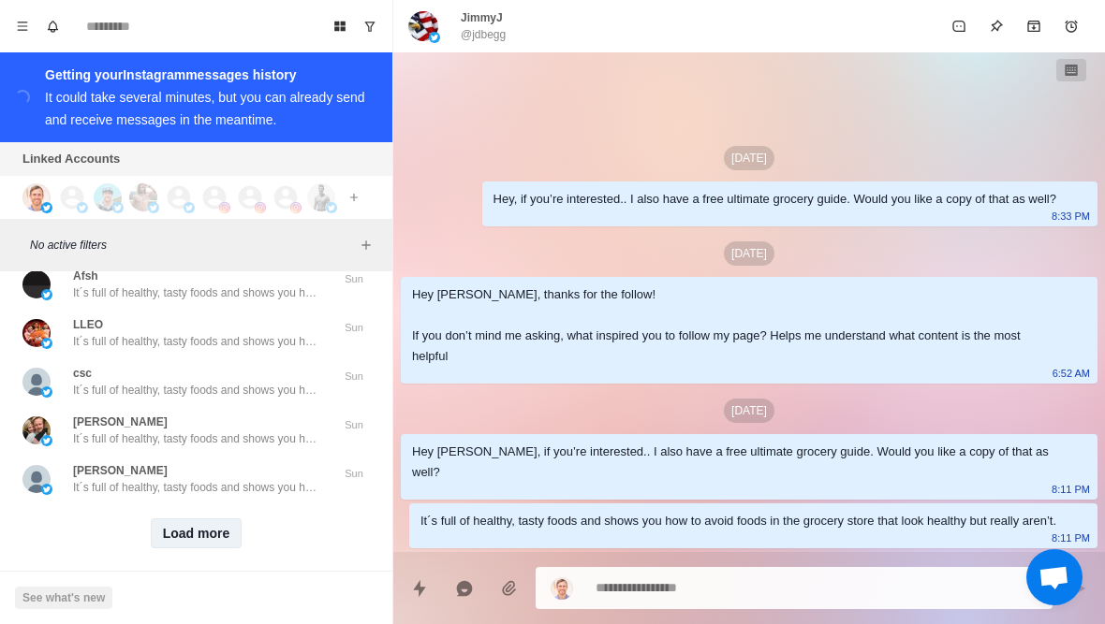
scroll to position [14493, 0]
click at [192, 523] on button "Load more" at bounding box center [197, 535] width 92 height 30
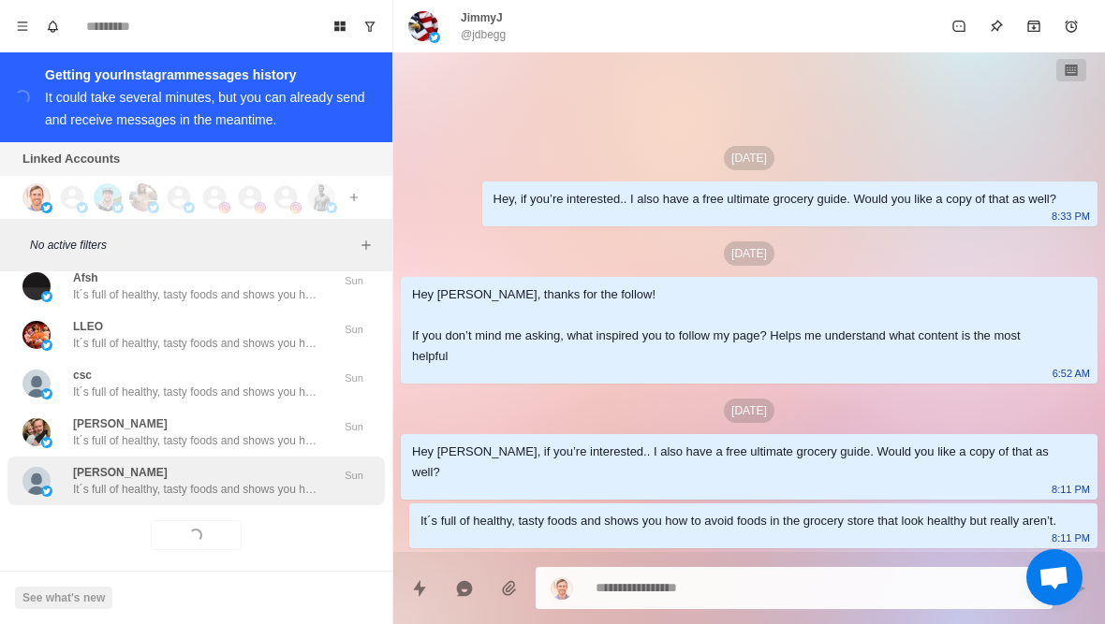
click at [136, 464] on p "Paruk Fatima" at bounding box center [120, 472] width 95 height 17
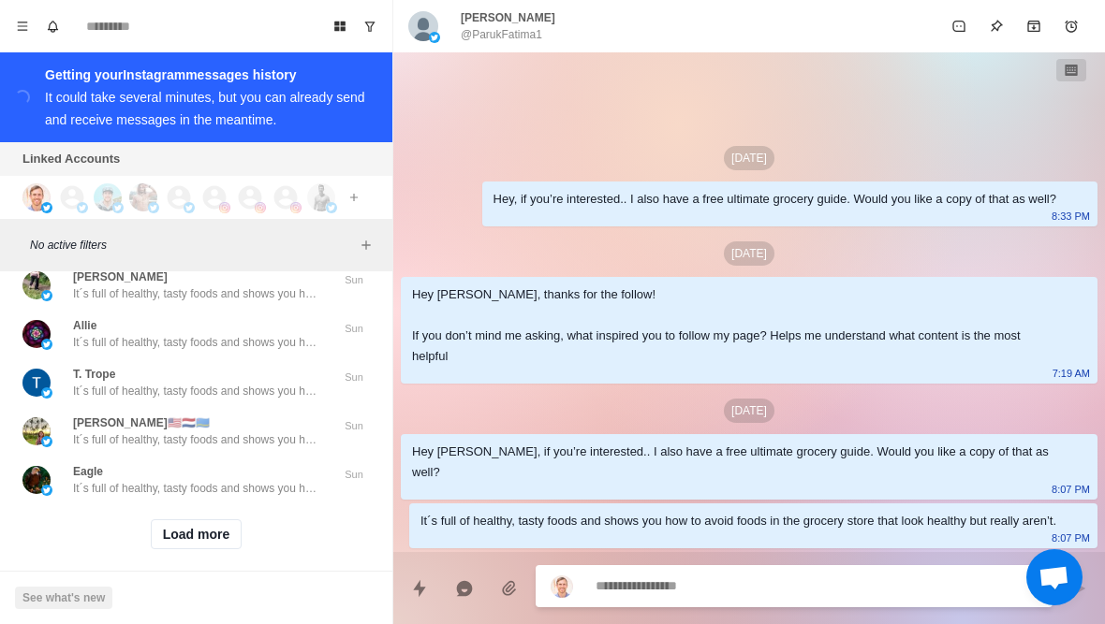
scroll to position [15466, 0]
click at [188, 527] on button "Load more" at bounding box center [197, 535] width 92 height 30
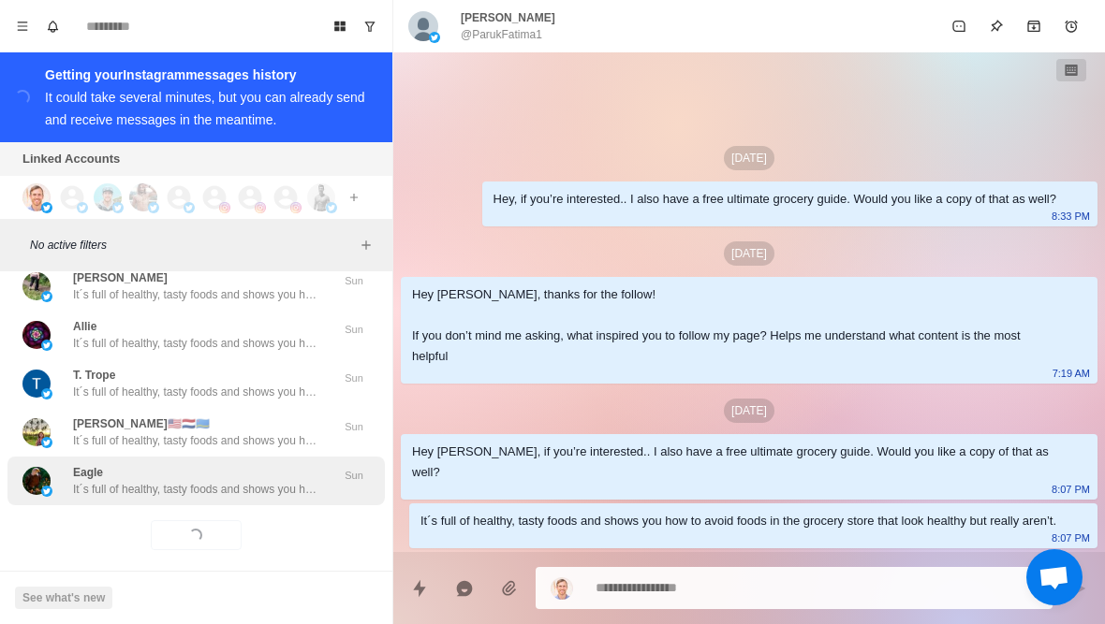
click at [134, 481] on p "It´s full of healthy, tasty foods and shows you how to avoid foods in the groce…" at bounding box center [194, 489] width 243 height 17
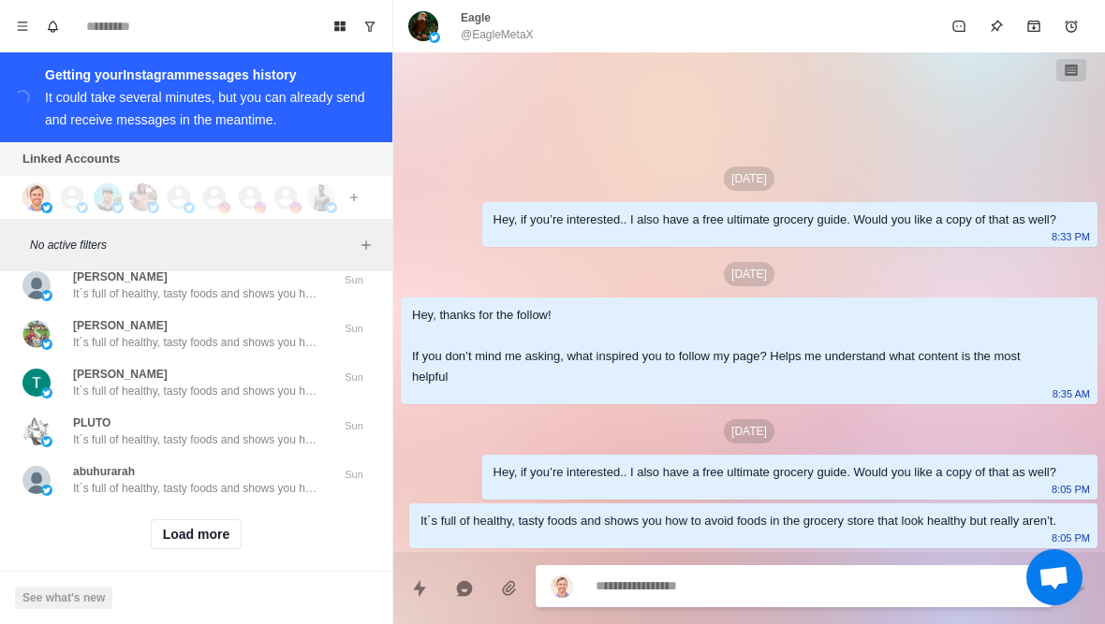
scroll to position [16440, 0]
click at [181, 525] on button "Load more" at bounding box center [197, 535] width 92 height 30
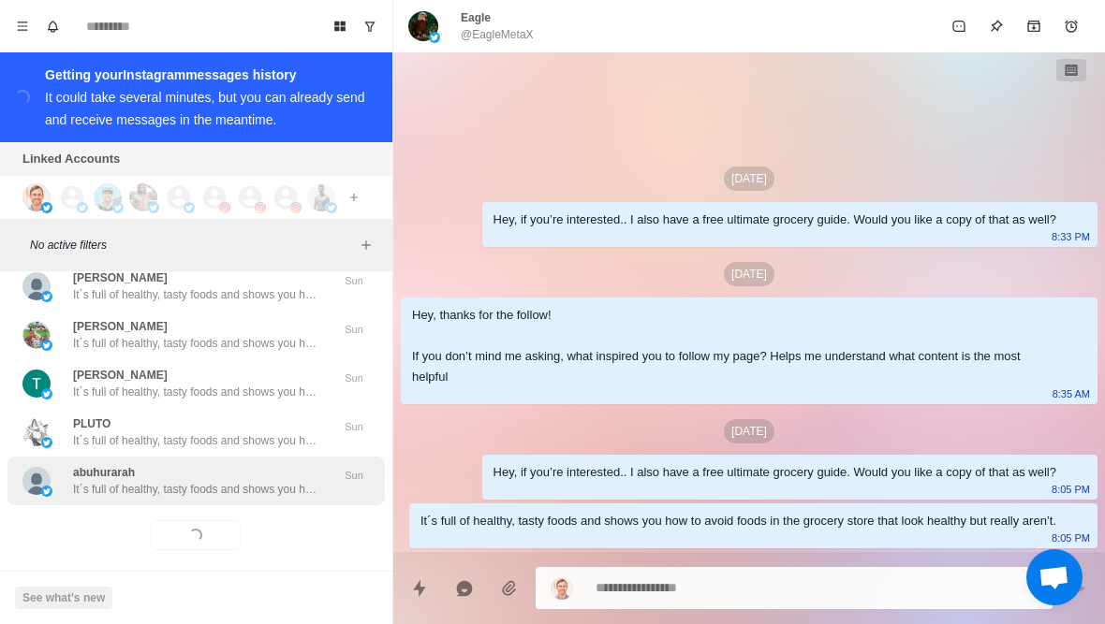
click at [143, 481] on p "It´s full of healthy, tasty foods and shows you how to avoid foods in the groce…" at bounding box center [194, 489] width 243 height 17
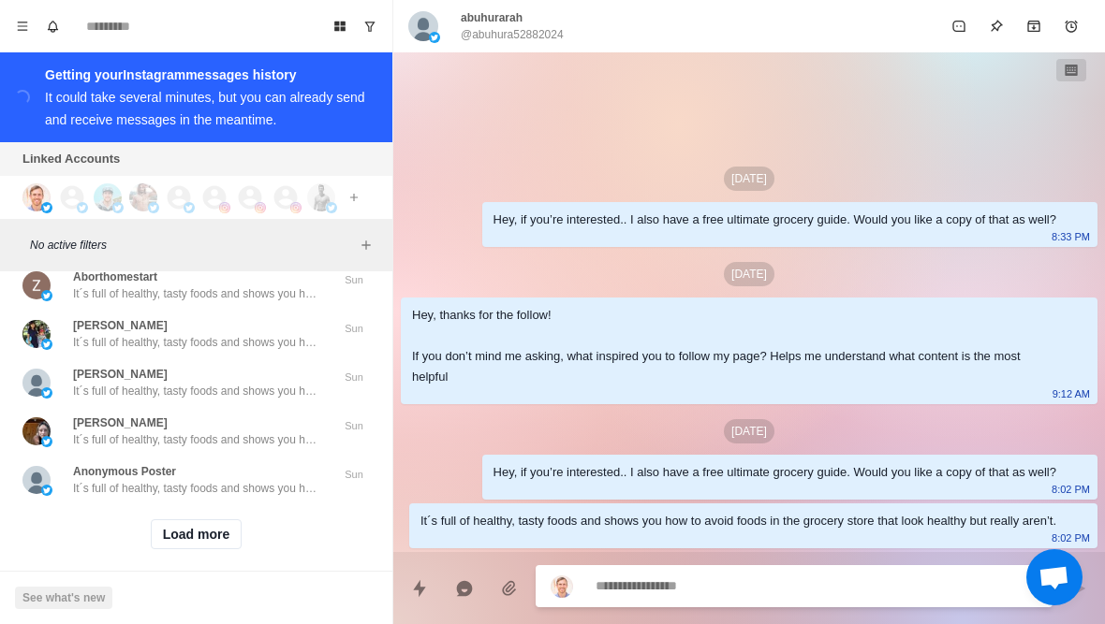
scroll to position [17414, 0]
click at [183, 530] on button "Load more" at bounding box center [197, 535] width 92 height 30
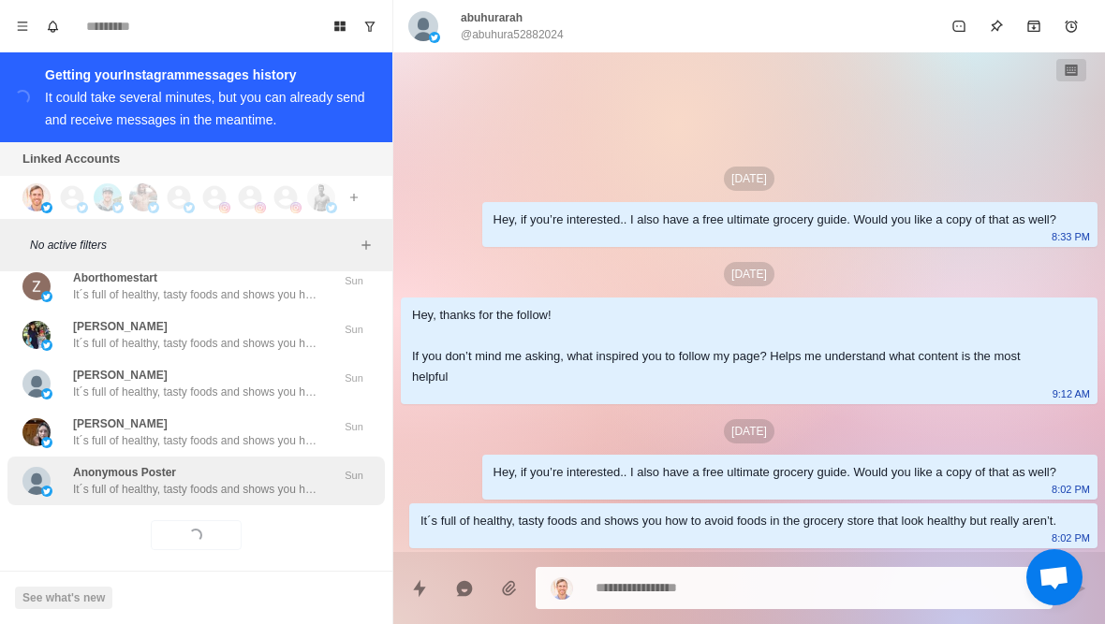
click at [137, 481] on p "It´s full of healthy, tasty foods and shows you how to avoid foods in the groce…" at bounding box center [194, 489] width 243 height 17
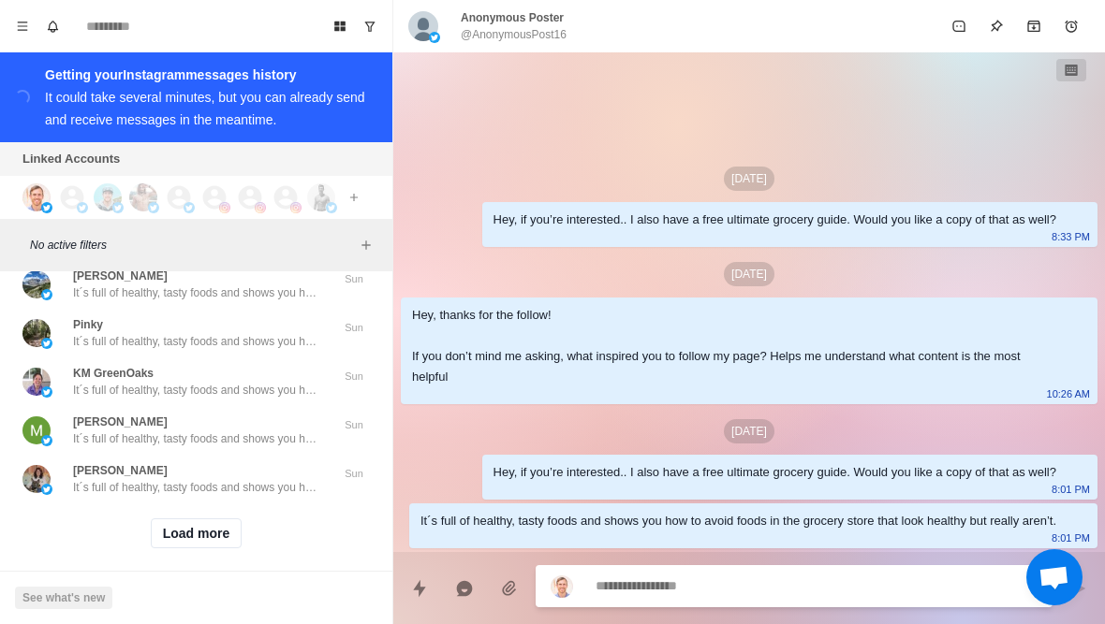
scroll to position [18387, 0]
click at [185, 530] on button "Load more" at bounding box center [197, 535] width 92 height 30
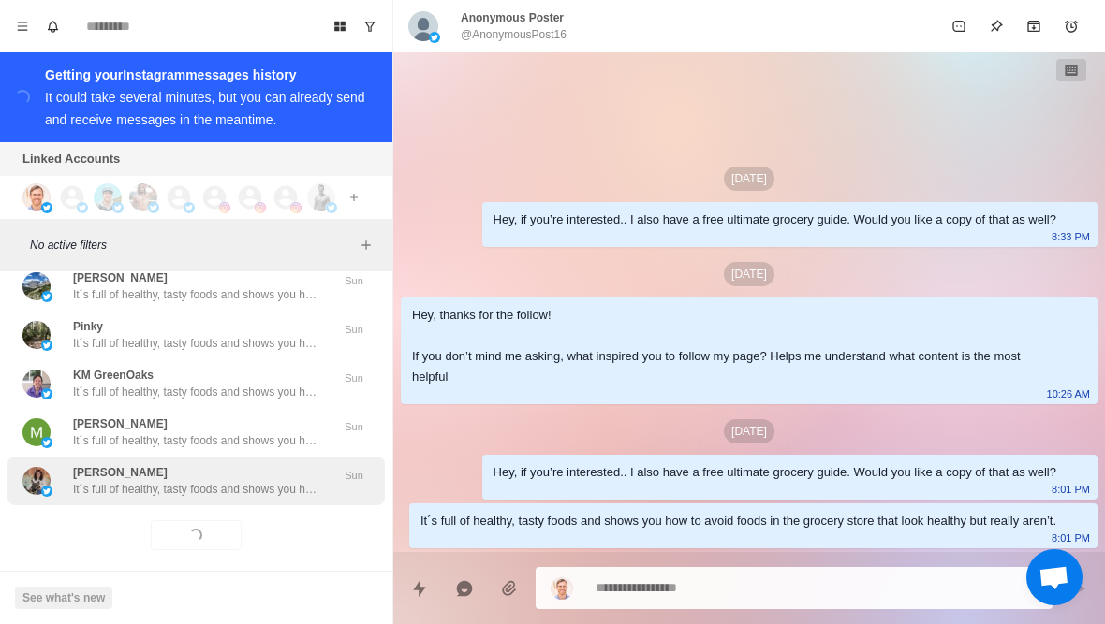
click at [137, 482] on div "Linda Heinricy It´s full of healthy, tasty foods and shows you how to avoid foo…" at bounding box center [195, 481] width 377 height 49
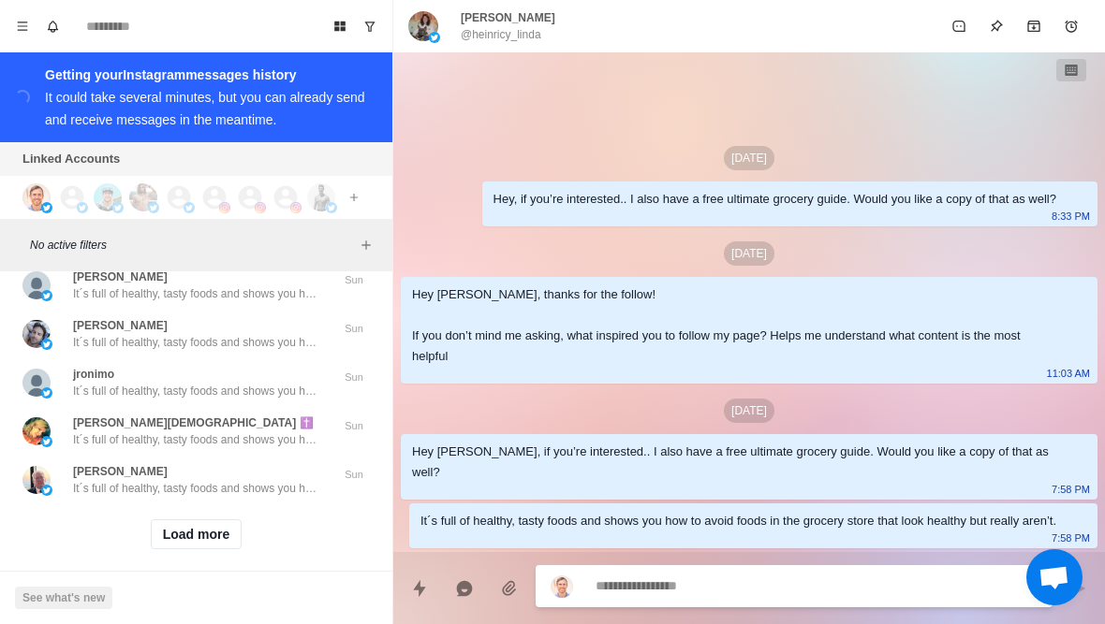
scroll to position [19361, 0]
click at [185, 524] on button "Load more" at bounding box center [197, 535] width 92 height 30
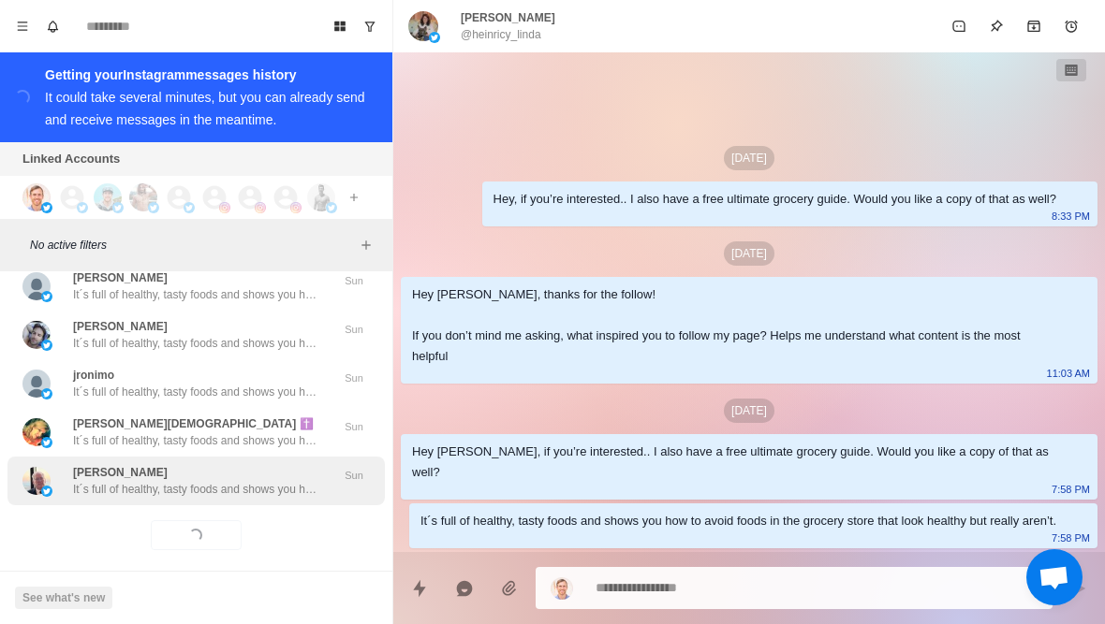
click at [125, 481] on p "It´s full of healthy, tasty foods and shows you how to avoid foods in the groce…" at bounding box center [194, 489] width 243 height 17
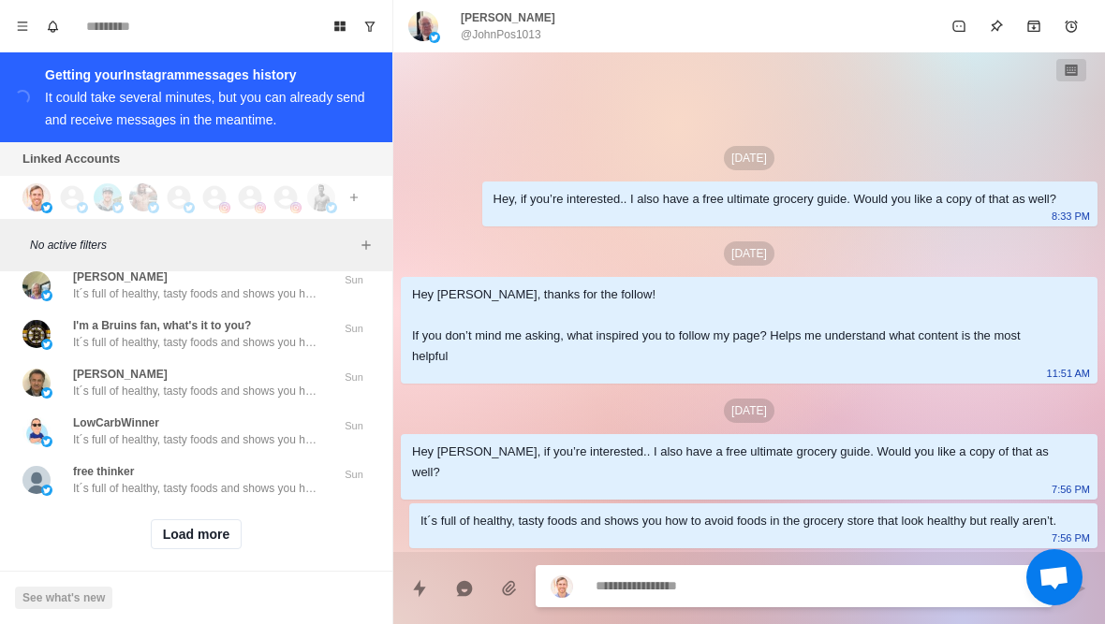
scroll to position [20334, 0]
click at [186, 524] on button "Load more" at bounding box center [197, 535] width 92 height 30
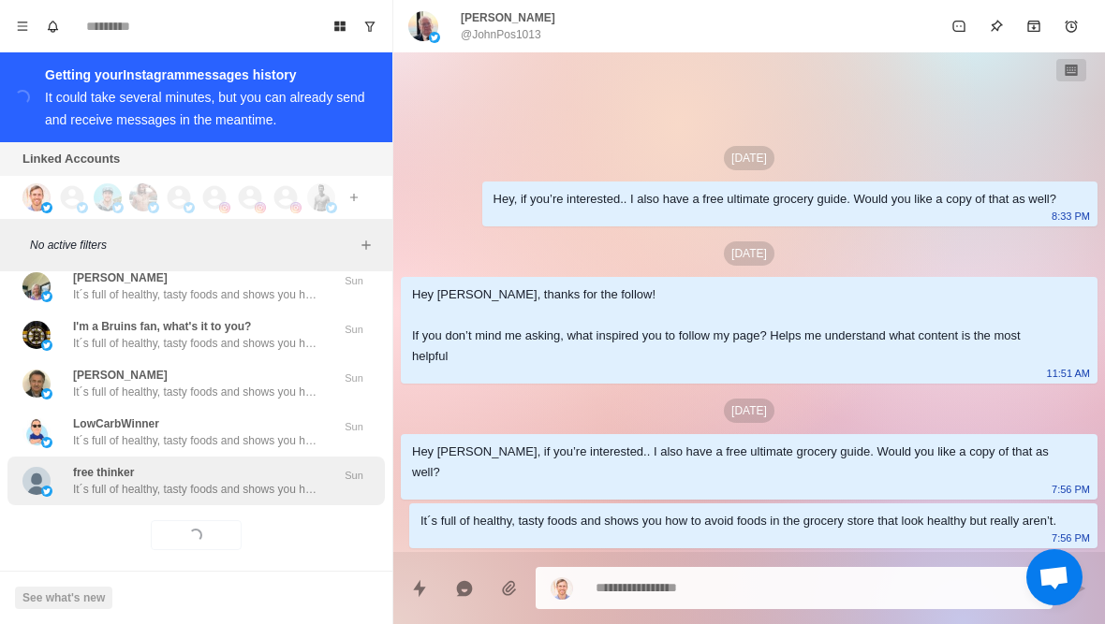
click at [115, 481] on p "It´s full of healthy, tasty foods and shows you how to avoid foods in the groce…" at bounding box center [194, 489] width 243 height 17
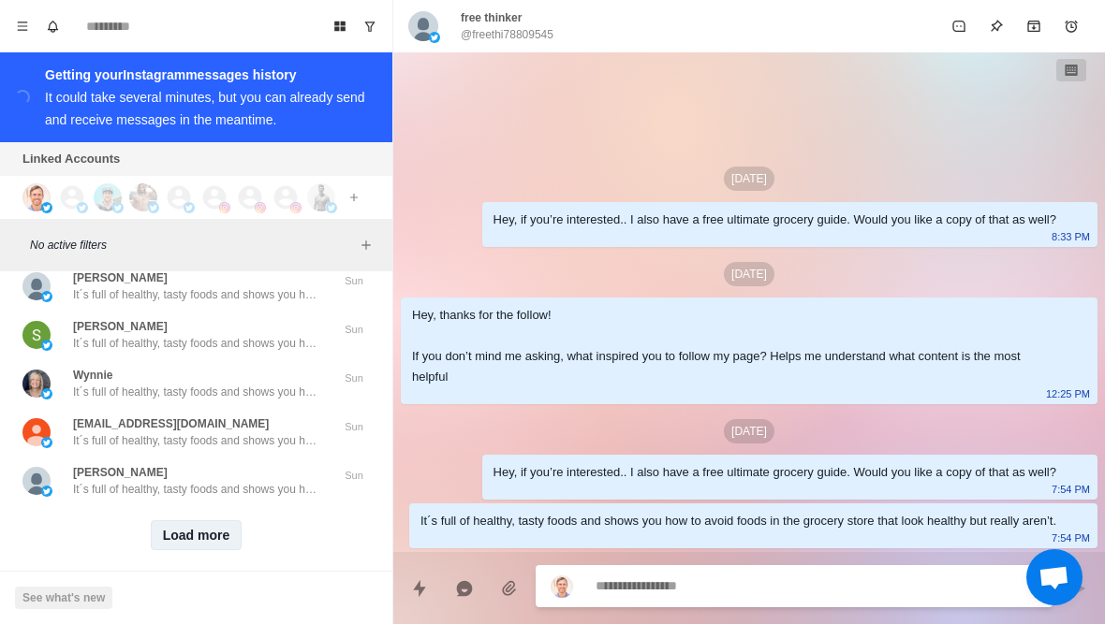
click at [181, 520] on button "Load more" at bounding box center [197, 535] width 92 height 30
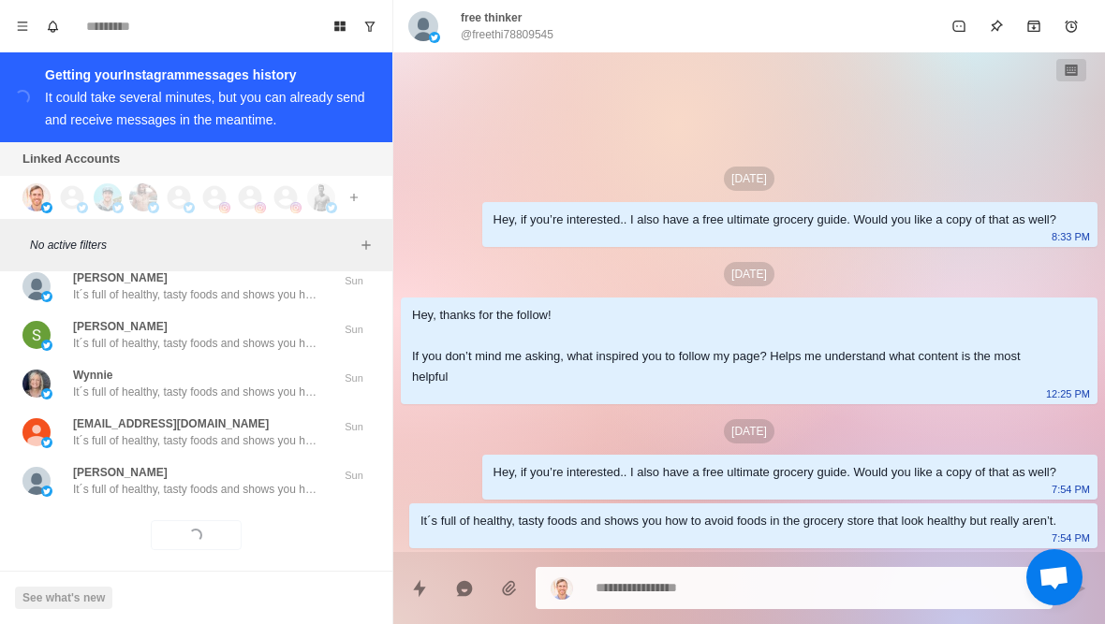
scroll to position [21308, 0]
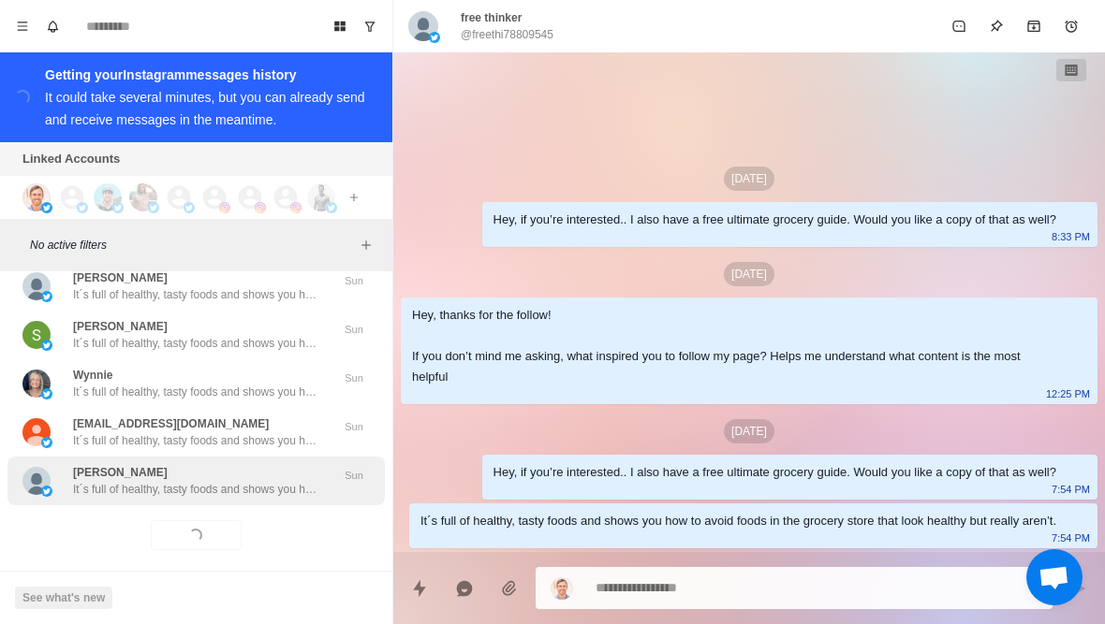
click at [139, 483] on div "Donna It´s full of healthy, tasty foods and shows you how to avoid foods in the…" at bounding box center [195, 481] width 377 height 49
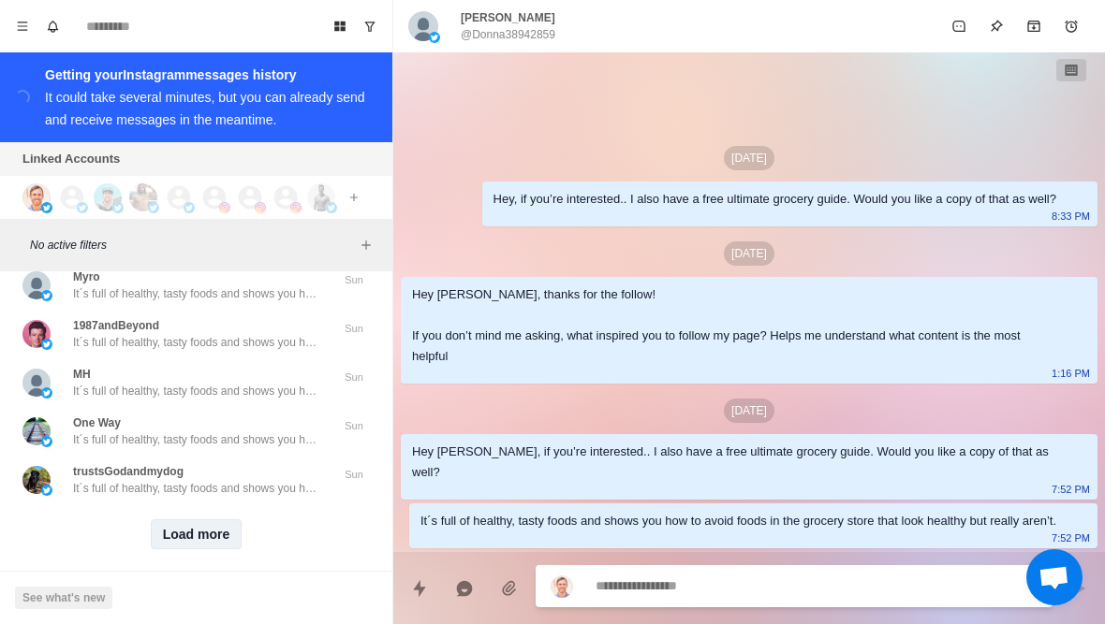
scroll to position [22281, 0]
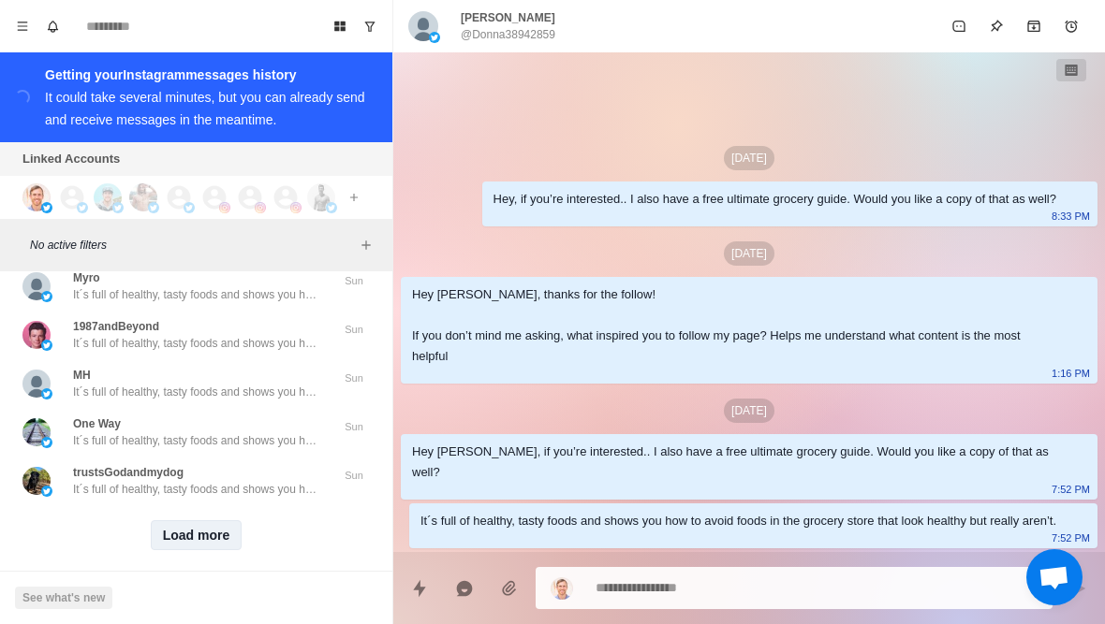
click at [207, 530] on button "Load more" at bounding box center [197, 535] width 92 height 30
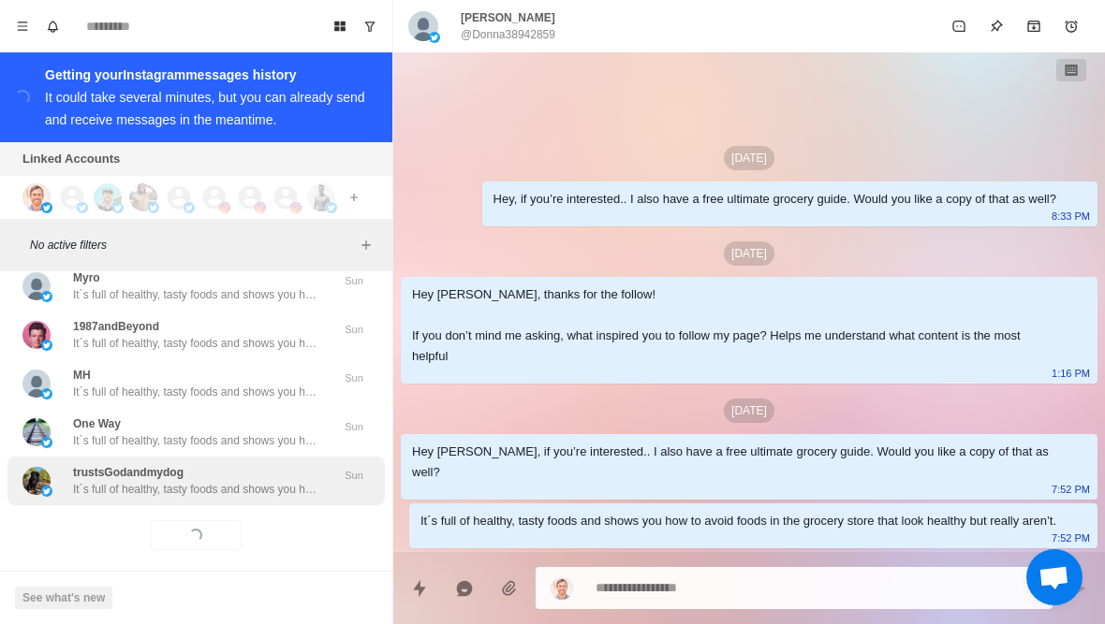
click at [283, 481] on p "It´s full of healthy, tasty foods and shows you how to avoid foods in the groce…" at bounding box center [194, 489] width 243 height 17
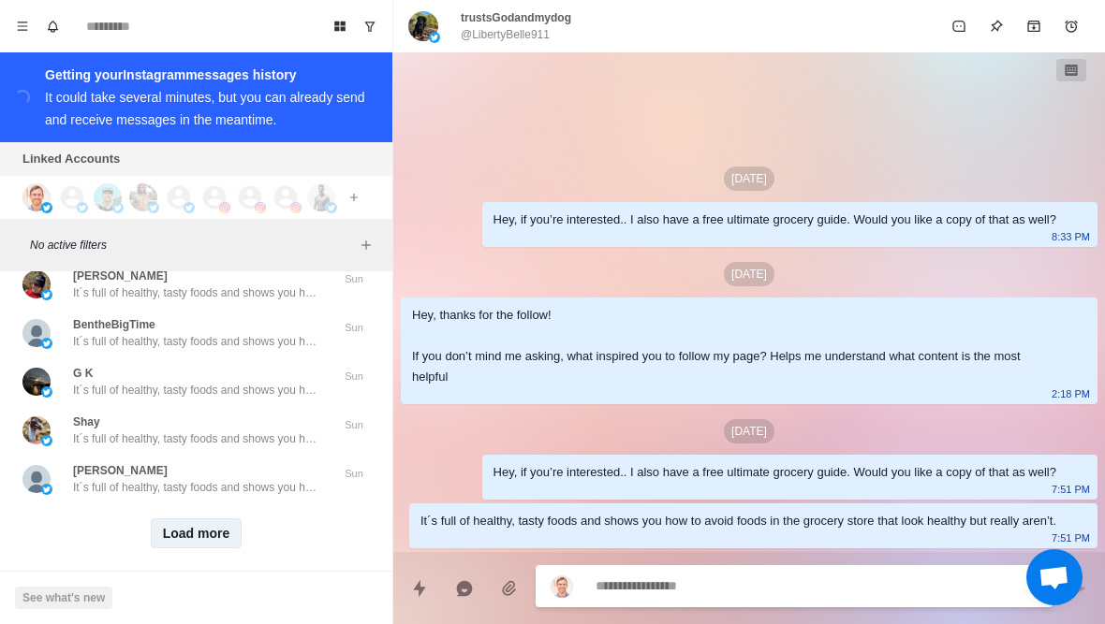
scroll to position [23255, 0]
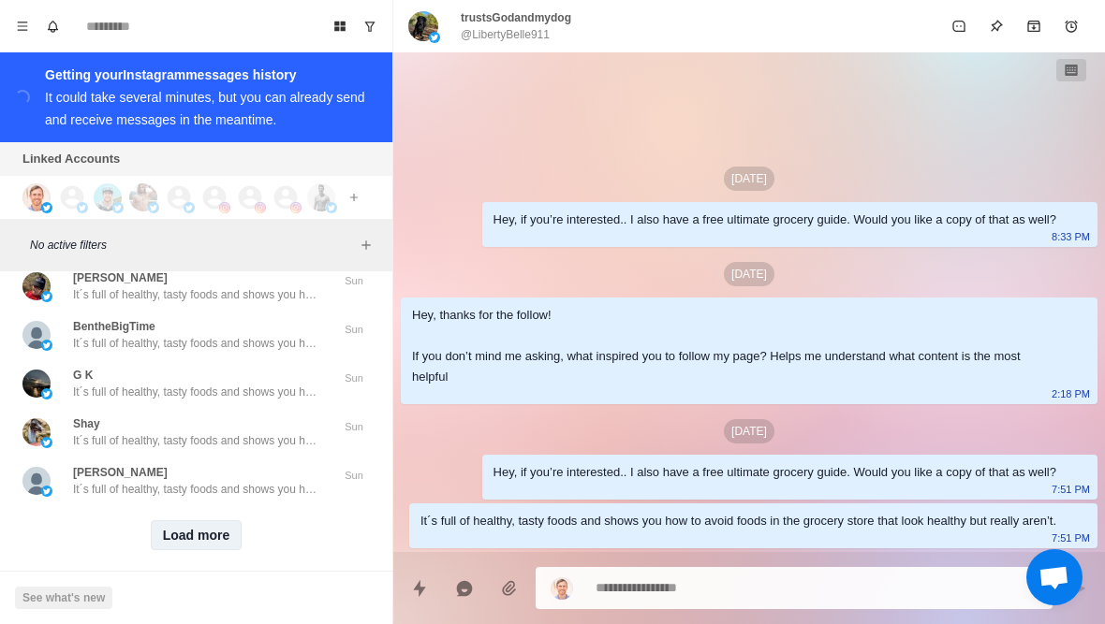
click at [210, 520] on button "Load more" at bounding box center [197, 535] width 92 height 30
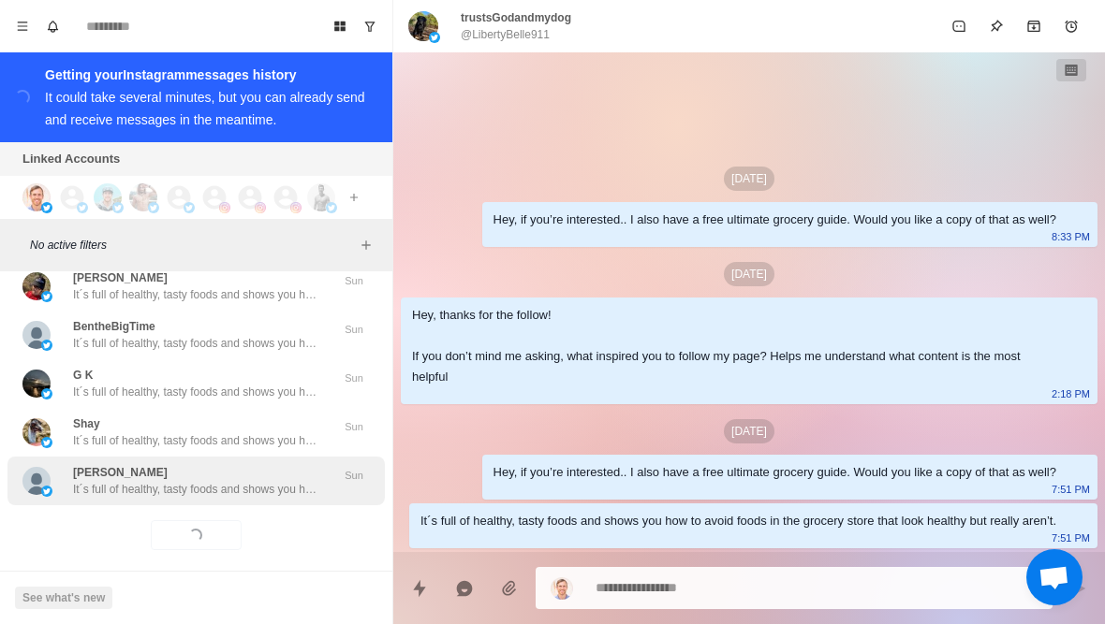
click at [262, 481] on p "It´s full of healthy, tasty foods and shows you how to avoid foods in the groce…" at bounding box center [194, 489] width 243 height 17
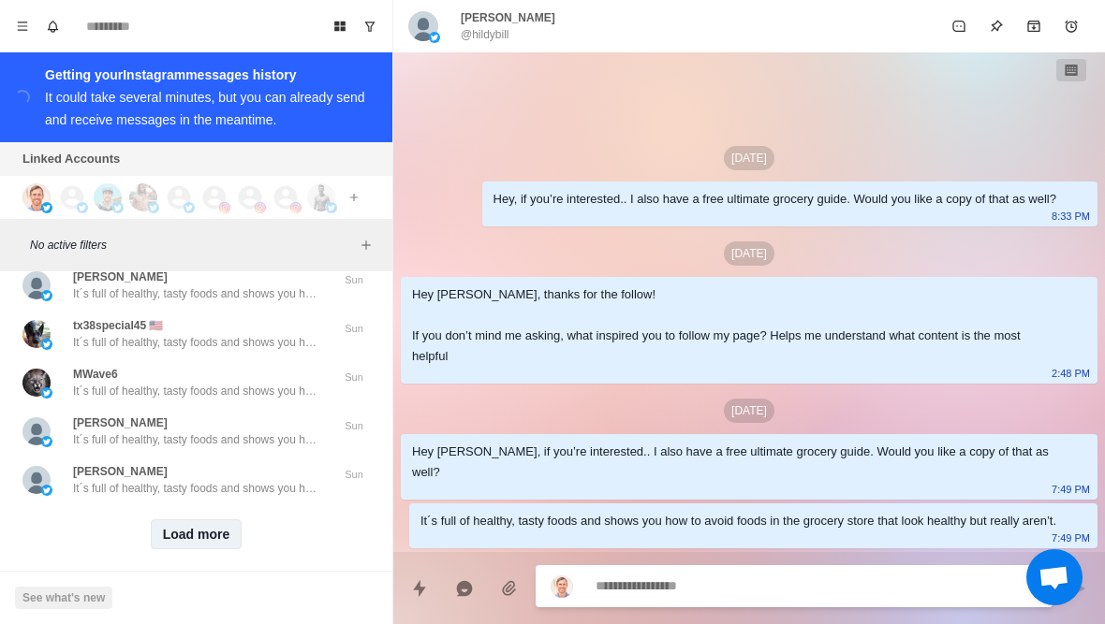
scroll to position [24228, 0]
click at [183, 522] on button "Load more" at bounding box center [197, 535] width 92 height 30
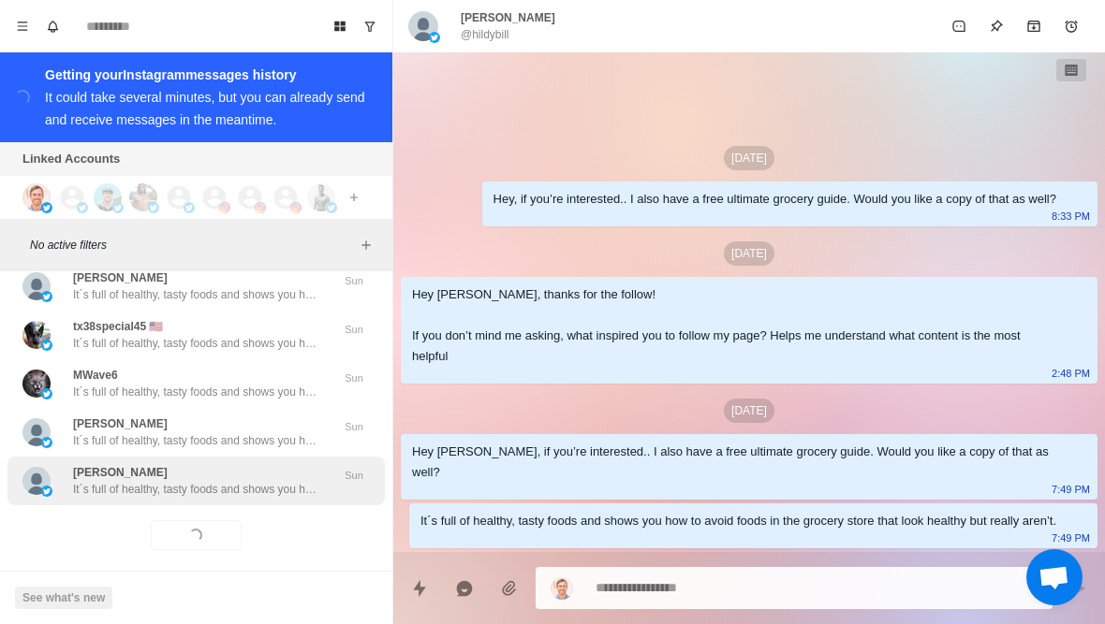
click at [255, 481] on p "It´s full of healthy, tasty foods and shows you how to avoid foods in the groce…" at bounding box center [194, 489] width 243 height 17
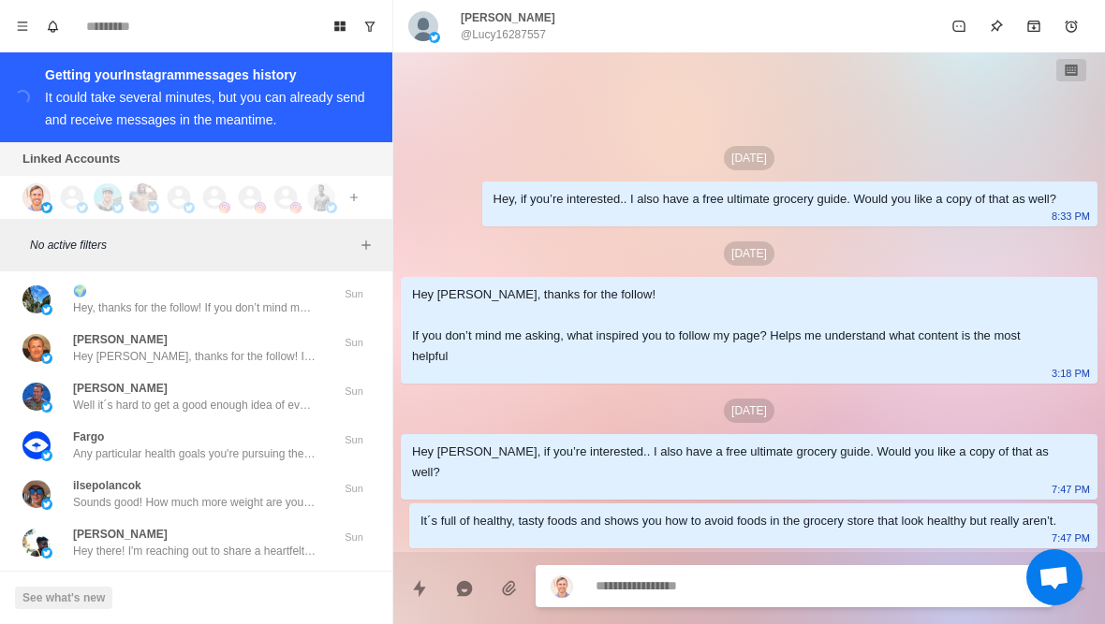
scroll to position [25047, 0]
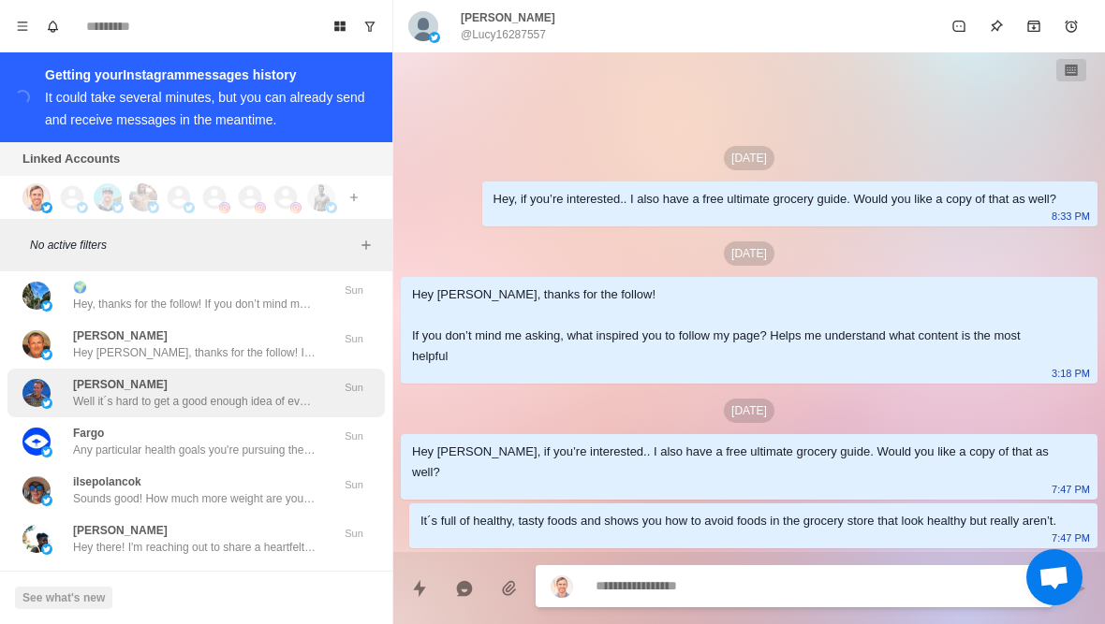
click at [204, 393] on p "Well it´s hard to get a good enough idea of everything over the DMs. So if you …" at bounding box center [194, 401] width 243 height 17
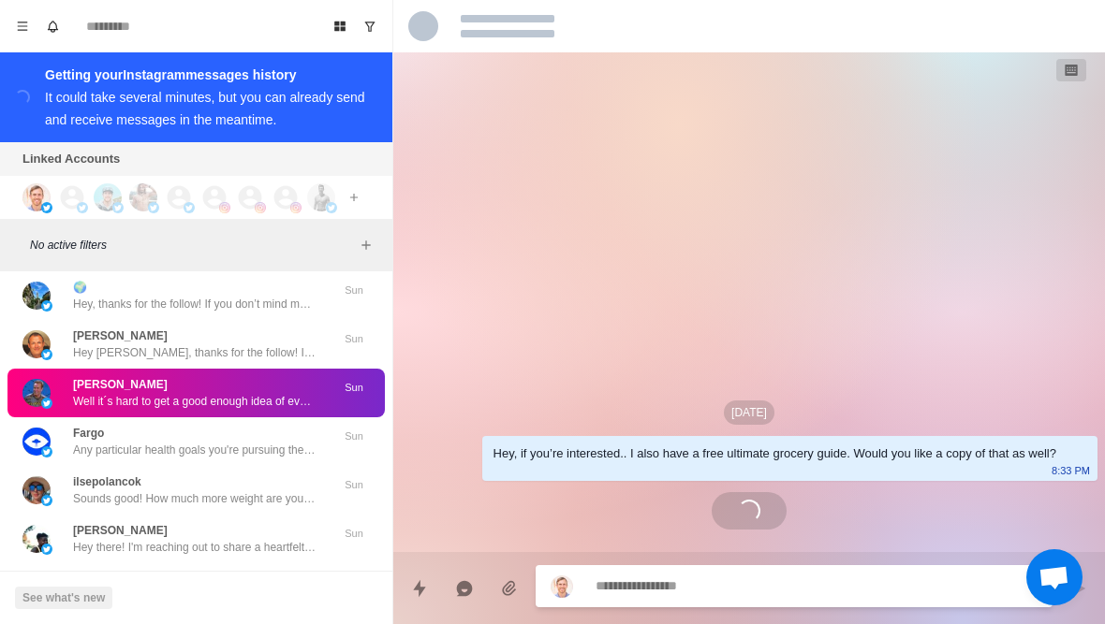
scroll to position [1312, 0]
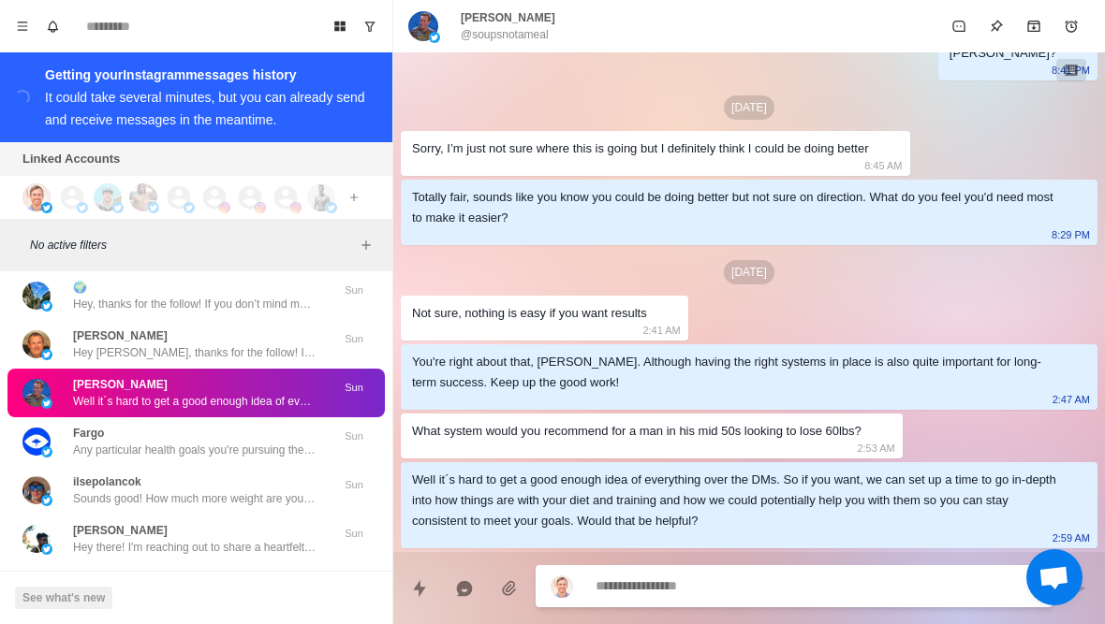
type textarea "*"
type textarea "******"
type textarea "*"
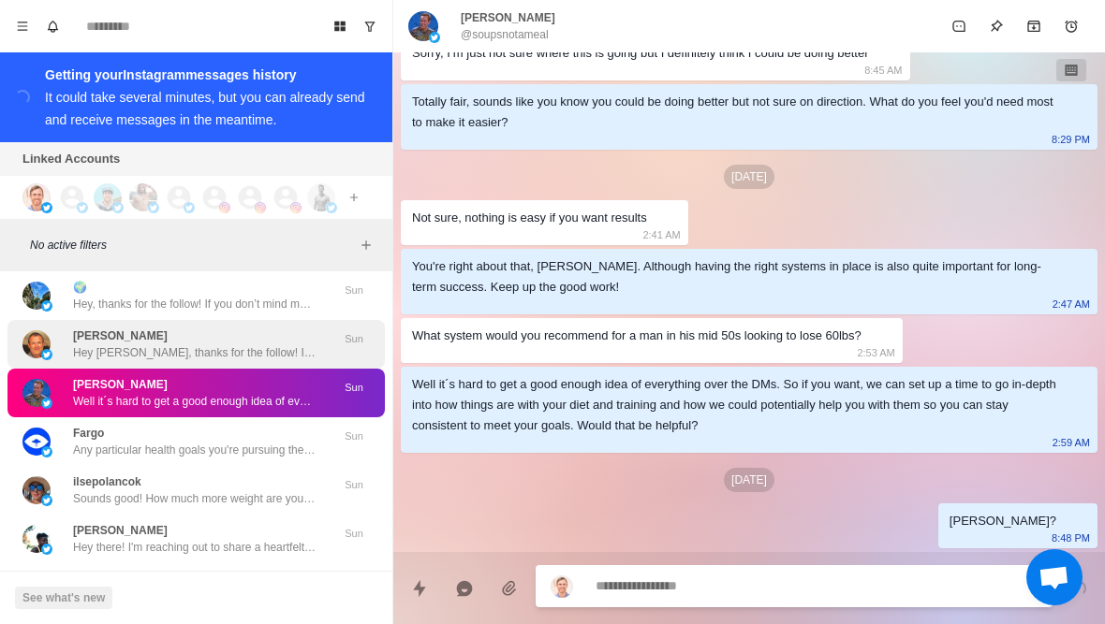
click at [154, 344] on p "Hey Rene, thanks for the follow! If you don’t mind me asking, what inspired you…" at bounding box center [194, 352] width 243 height 17
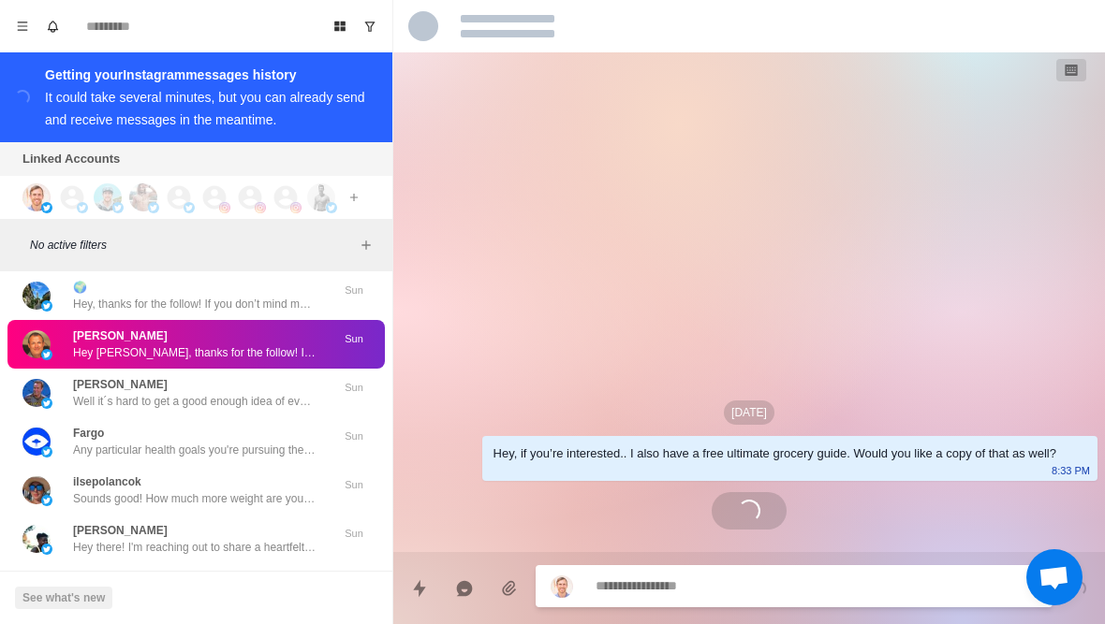
scroll to position [0, 0]
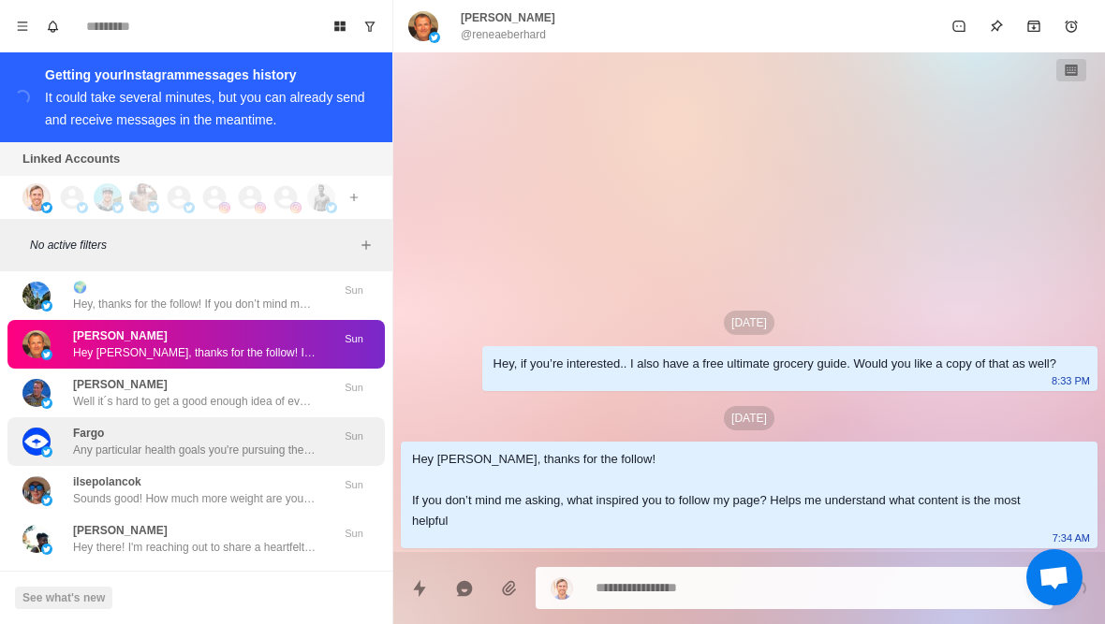
click at [156, 442] on p "Any particular health goals you're pursuing these days? Like losing fat or buil…" at bounding box center [194, 450] width 243 height 17
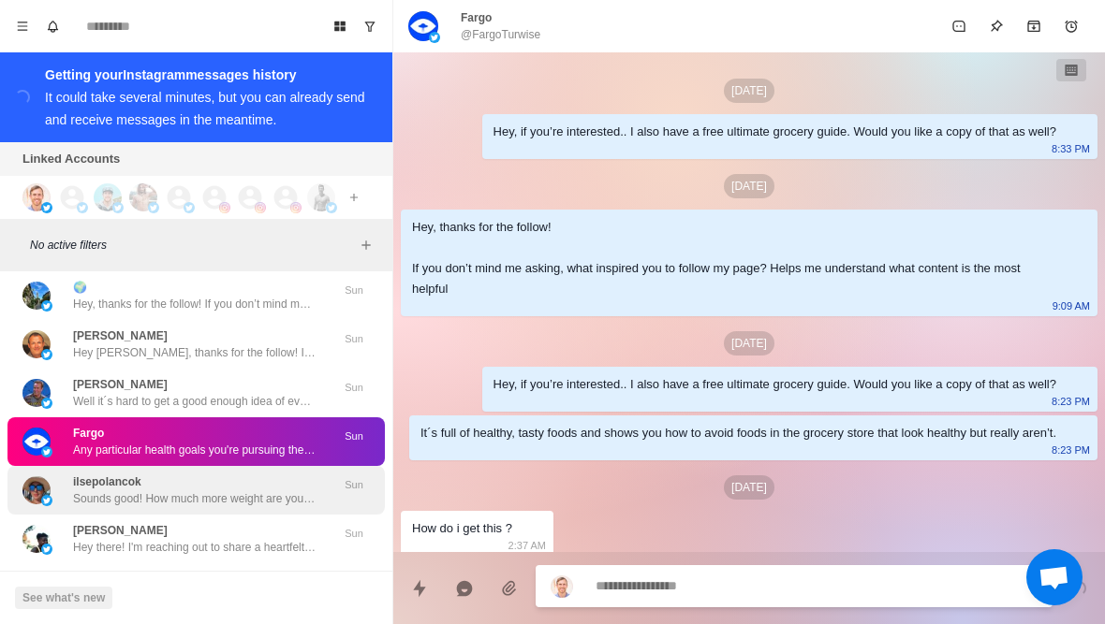
scroll to position [125, 0]
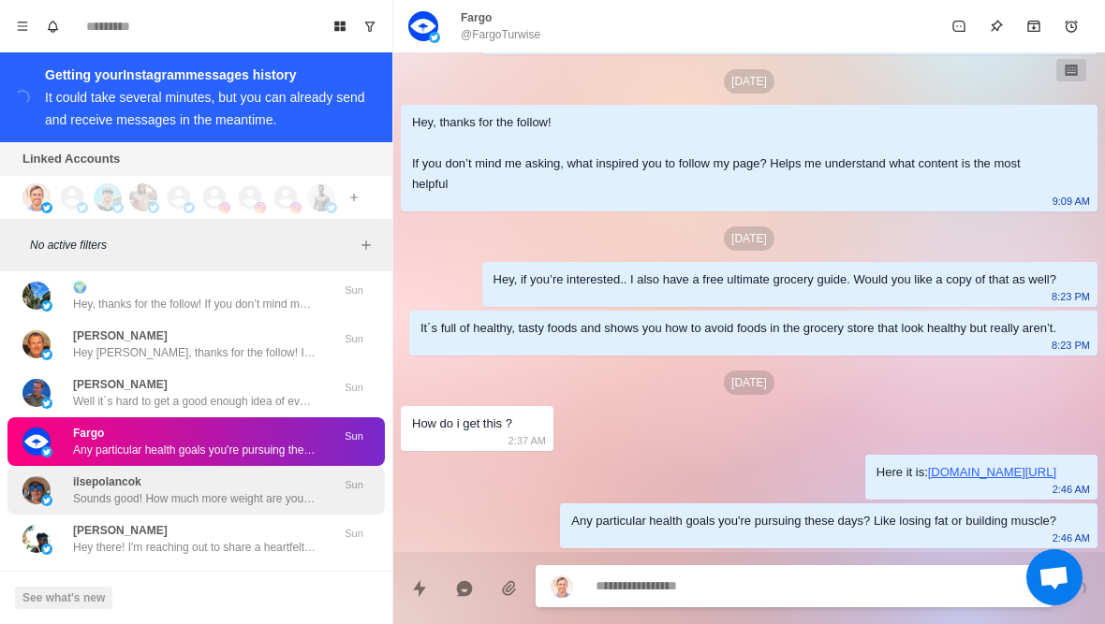
type textarea "*"
type textarea "**********"
type textarea "*"
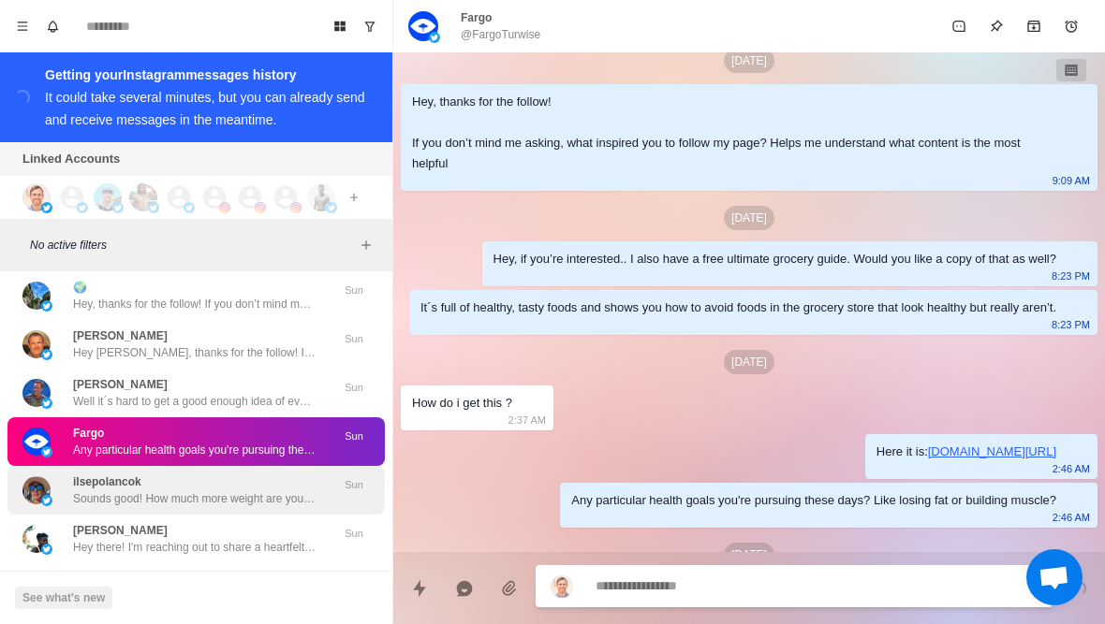
scroll to position [221, 0]
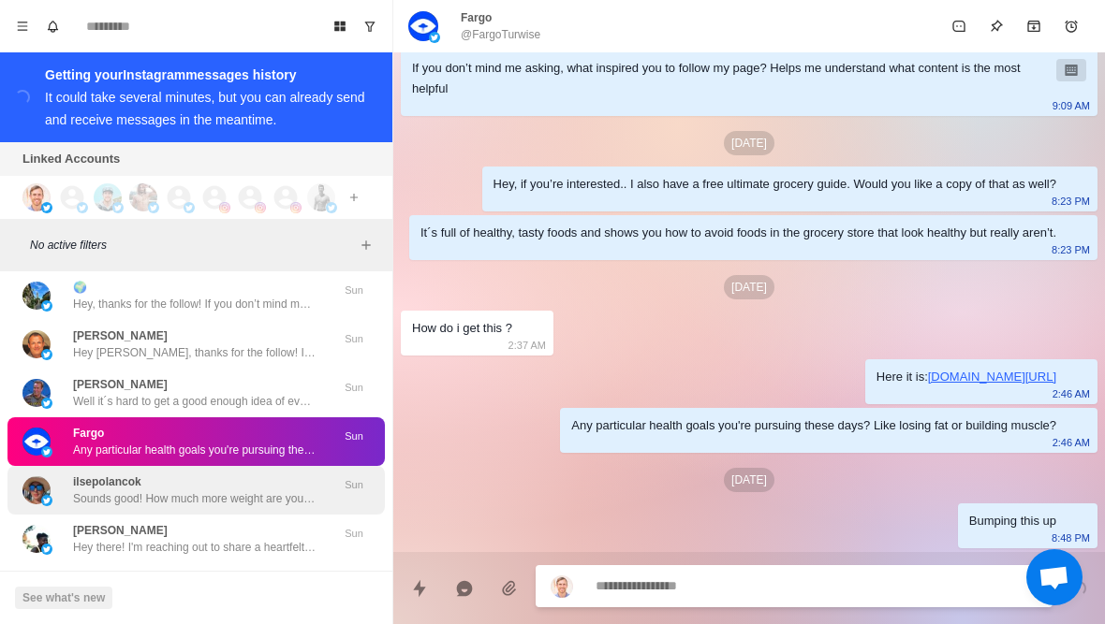
click at [206, 491] on p "Sounds good! How much more weight are you looking to lose?" at bounding box center [194, 499] width 243 height 17
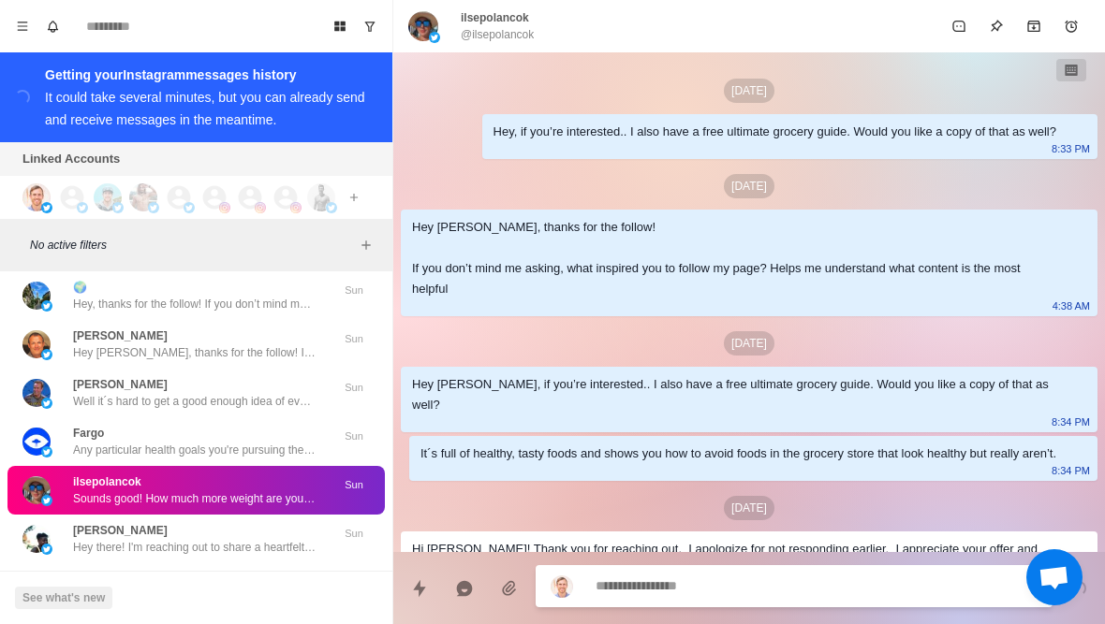
scroll to position [431, 0]
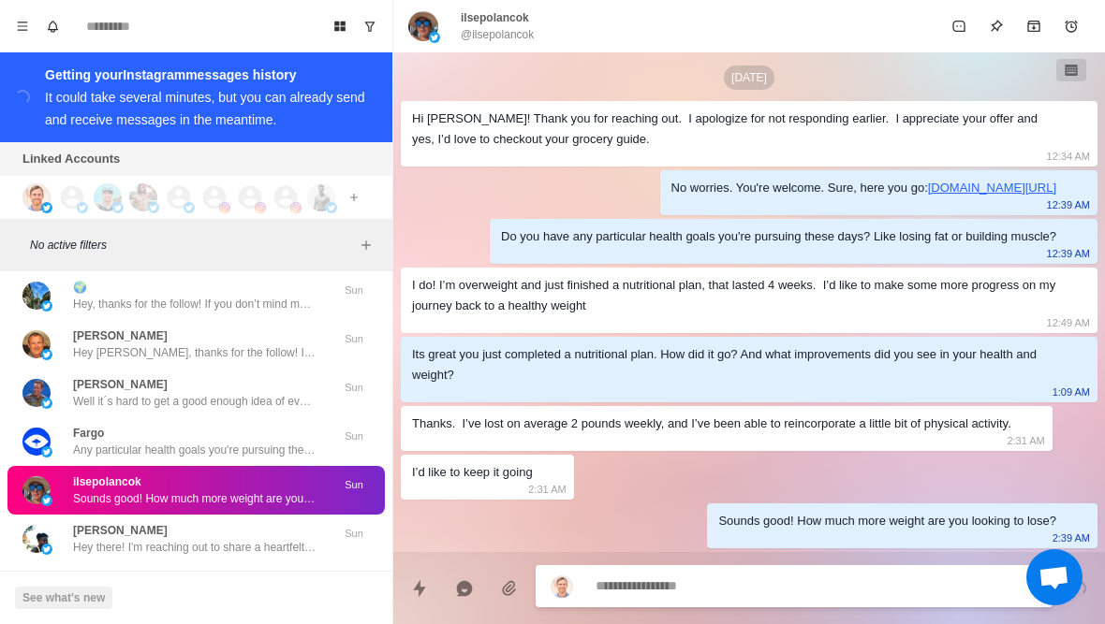
type textarea "*"
type textarea "**********"
type textarea "*"
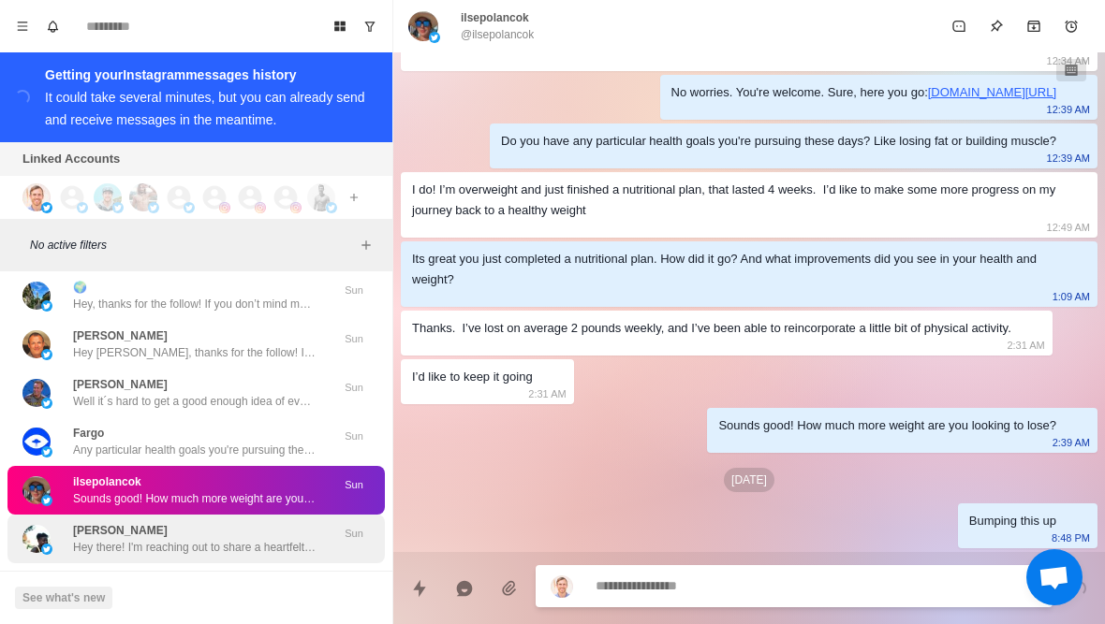
click at [136, 522] on div "Joyce Hey there! I'm reaching out to share a heartfelt cause that's really clos…" at bounding box center [194, 539] width 243 height 34
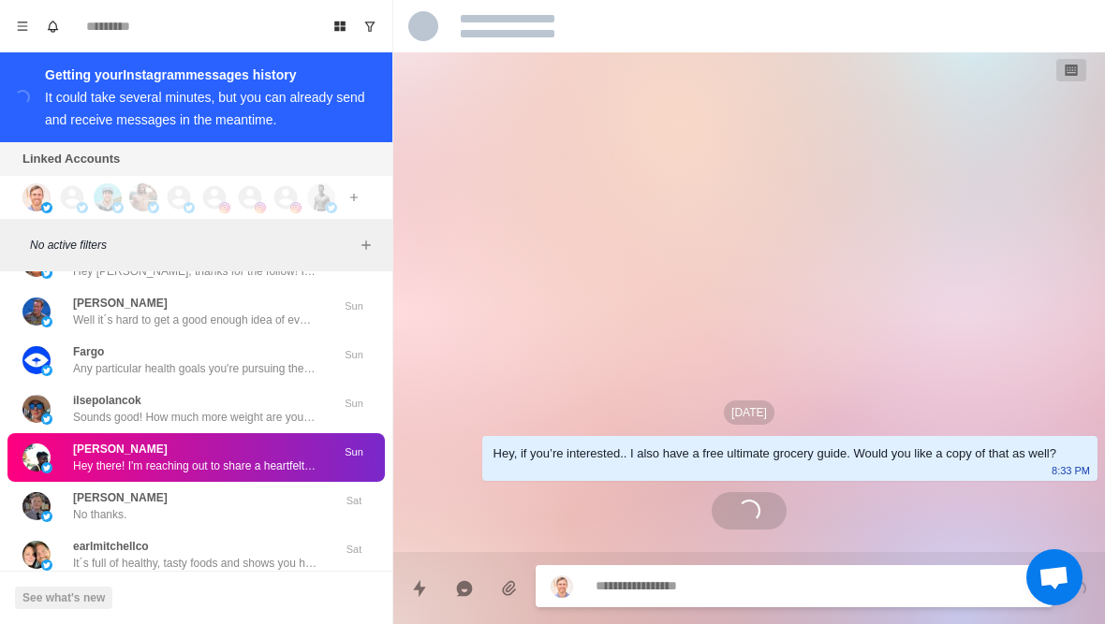
scroll to position [25189, 0]
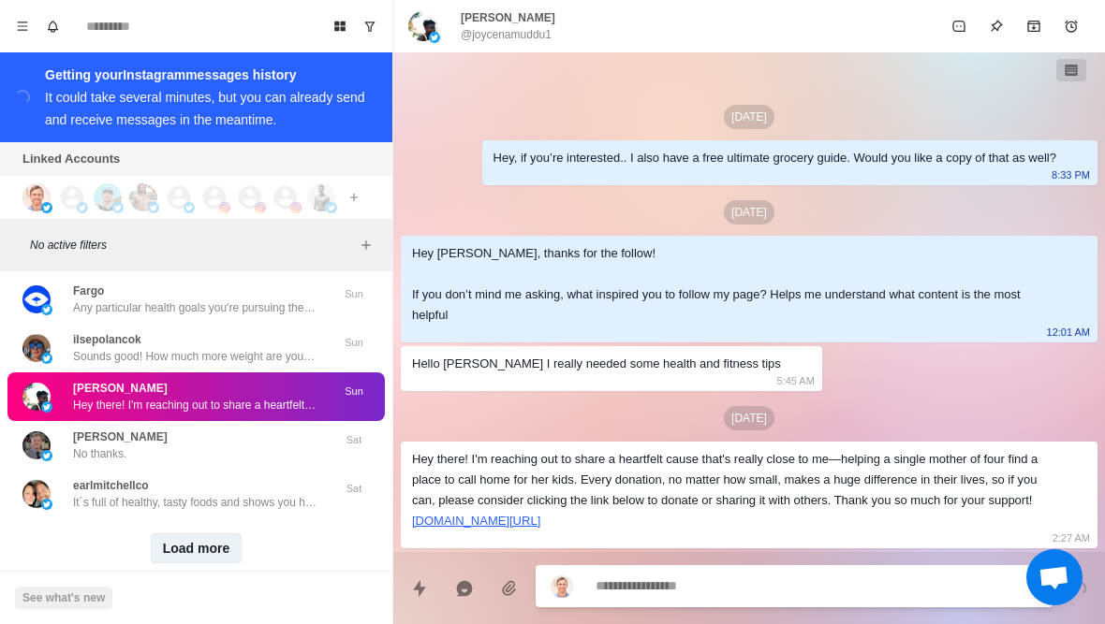
click at [183, 535] on button "Load more" at bounding box center [197, 549] width 92 height 30
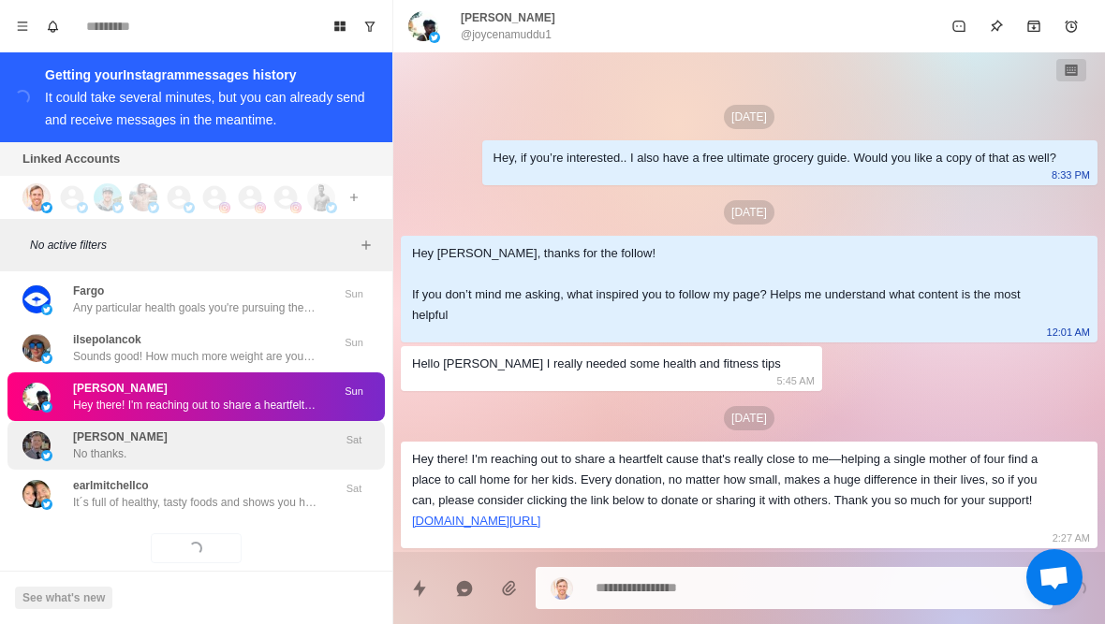
click at [287, 444] on div "Jeff Briggs No thanks." at bounding box center [176, 446] width 308 height 34
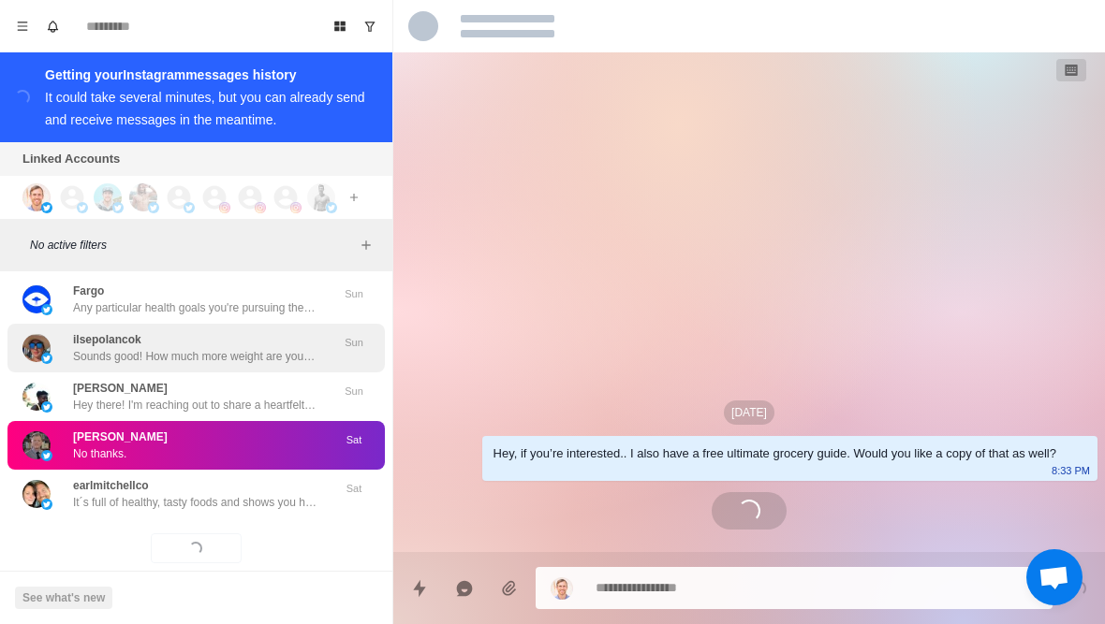
click at [283, 348] on p "Sounds good! How much more weight are you looking to lose?" at bounding box center [194, 356] width 243 height 17
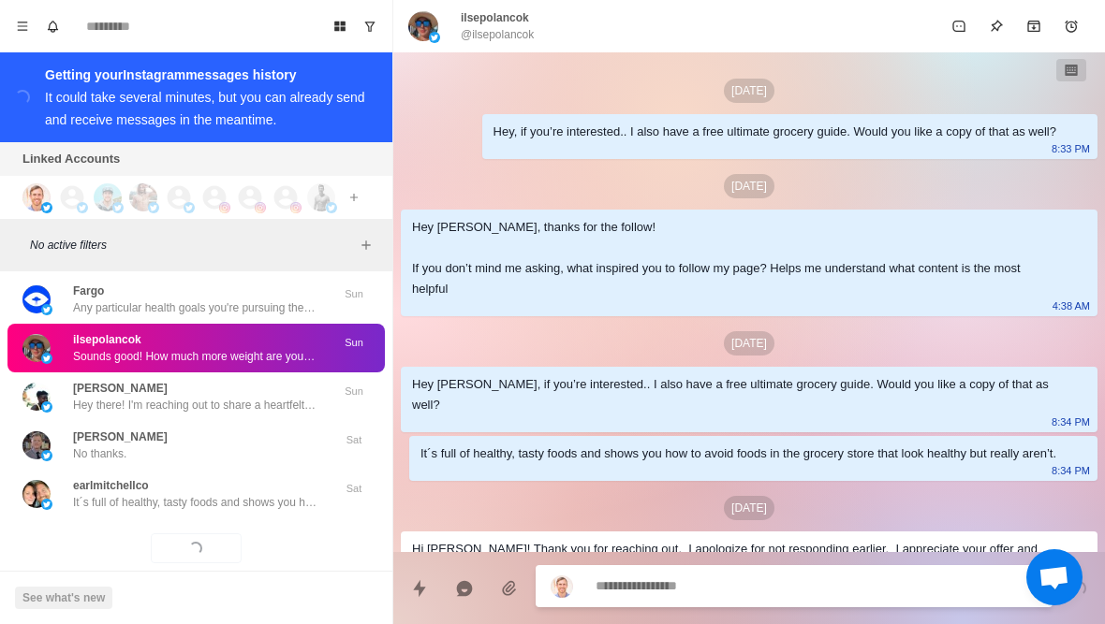
scroll to position [526, 0]
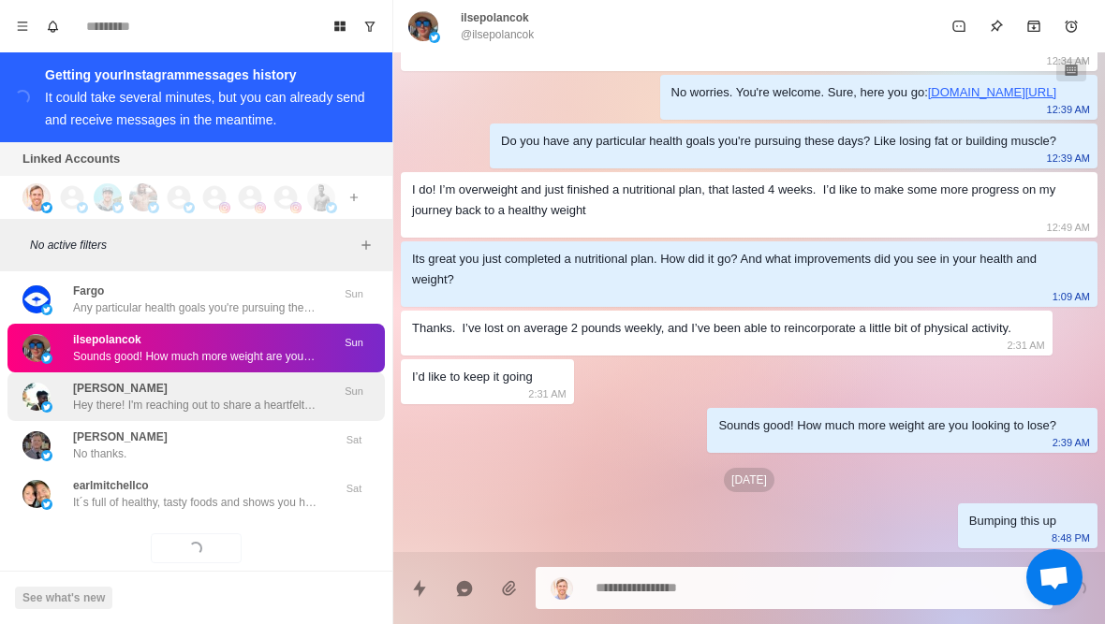
click at [269, 380] on div "Joyce Hey there! I'm reaching out to share a heartfelt cause that's really clos…" at bounding box center [194, 397] width 243 height 34
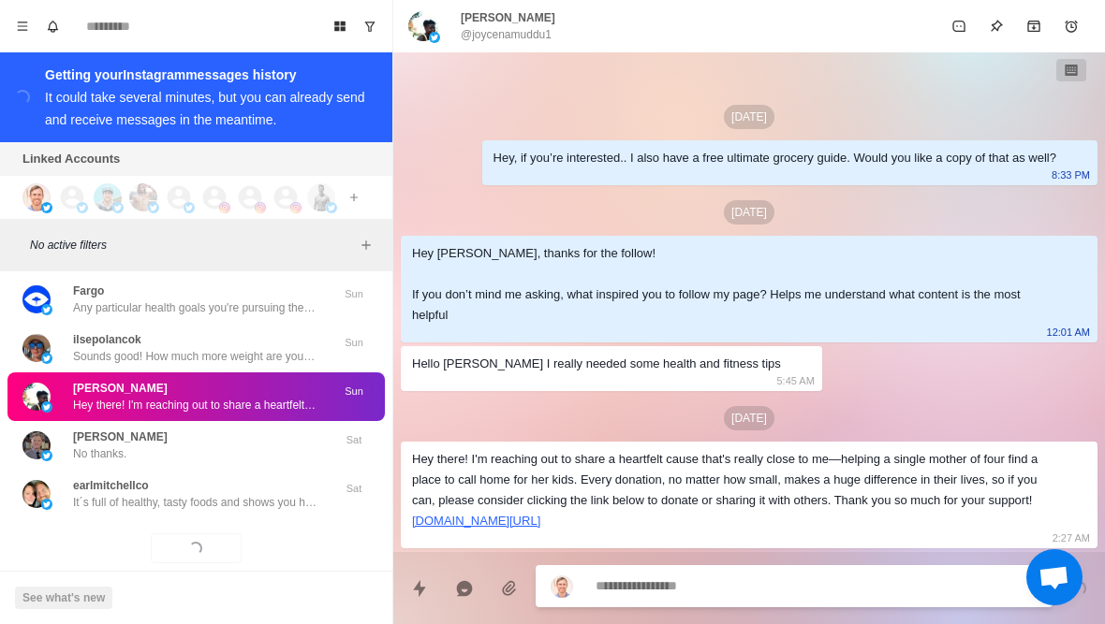
scroll to position [0, 0]
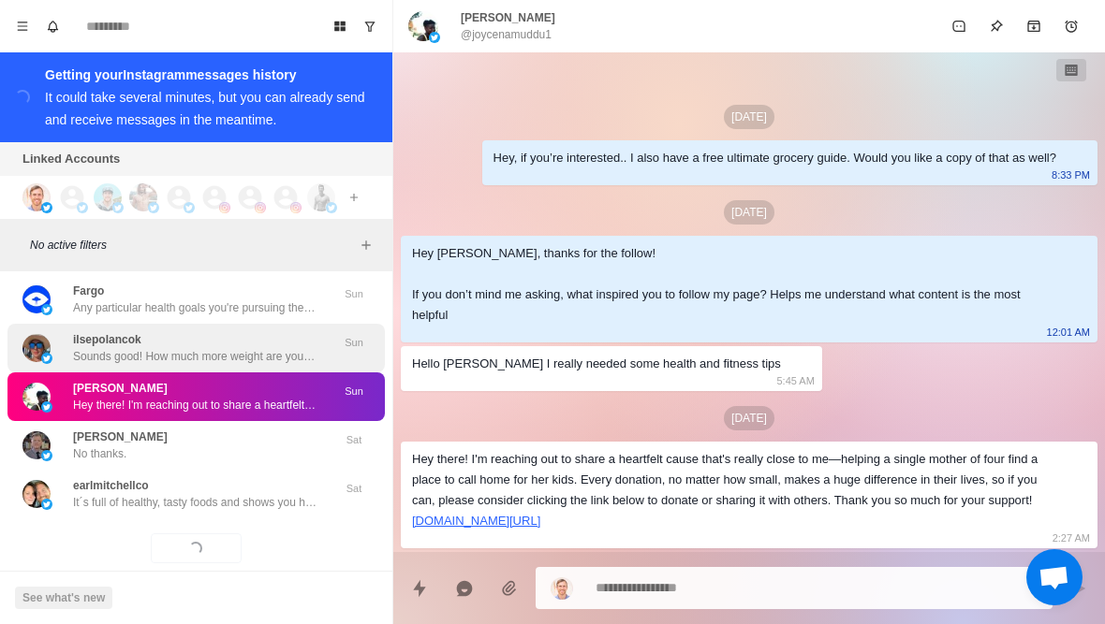
click at [250, 352] on div "ilsepolancok Sounds good! How much more weight are you looking to lose? Sun" at bounding box center [195, 348] width 377 height 49
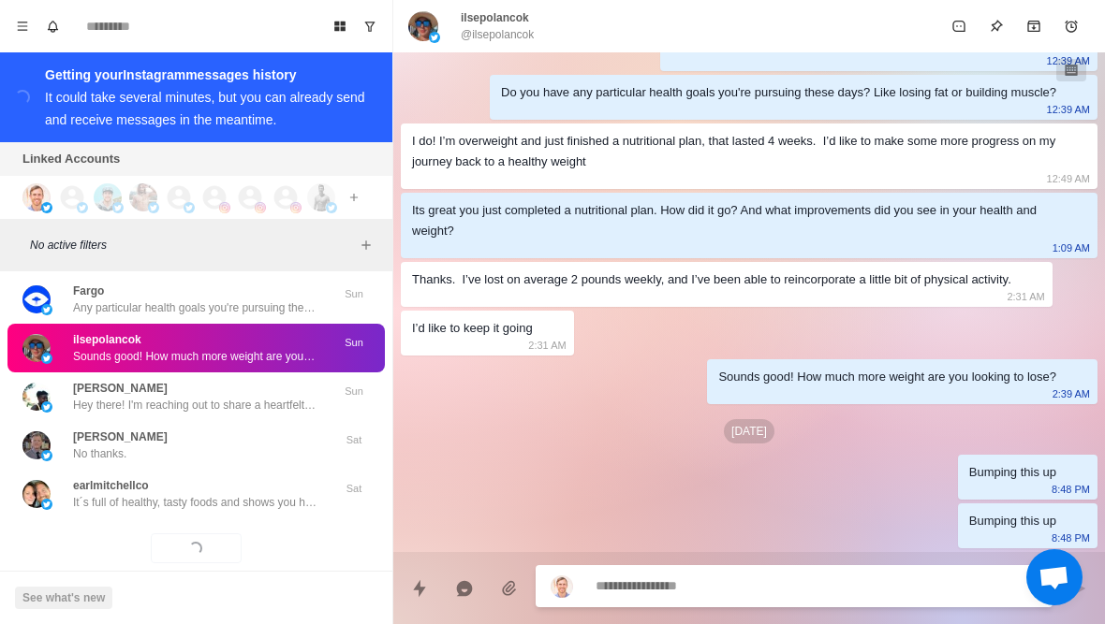
scroll to position [526, 0]
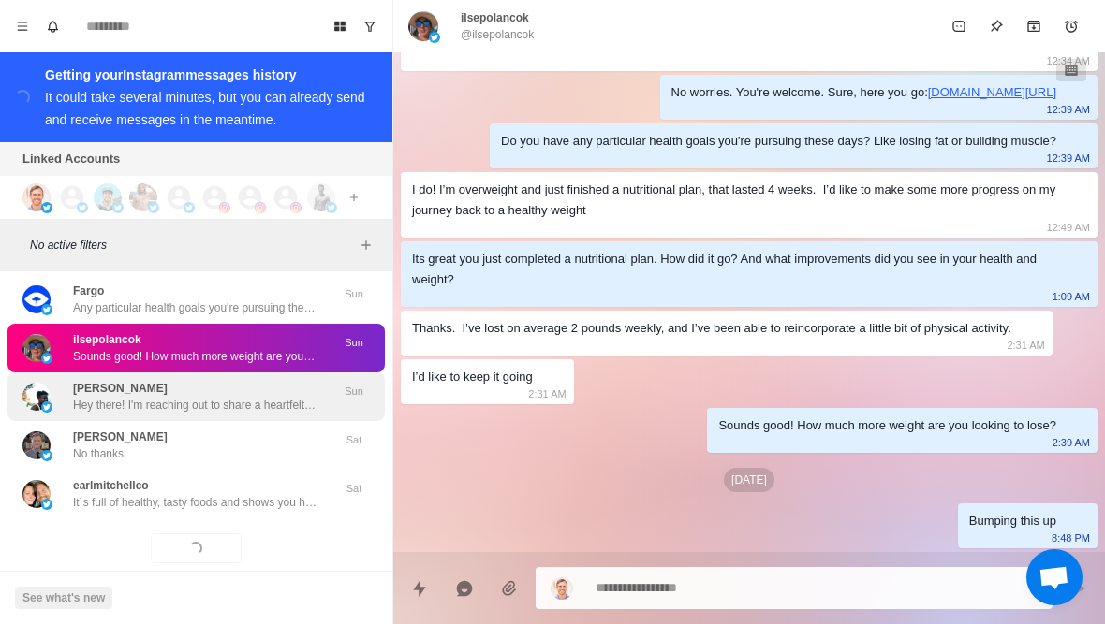
click at [245, 380] on div "Joyce Hey there! I'm reaching out to share a heartfelt cause that's really clos…" at bounding box center [194, 397] width 243 height 34
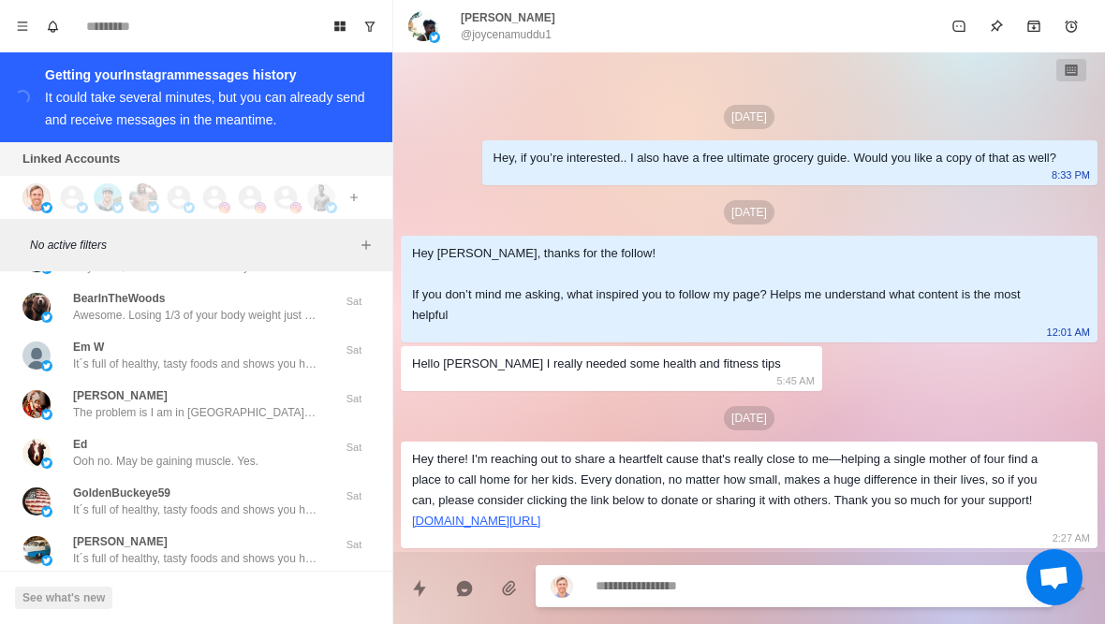
scroll to position [25493, 0]
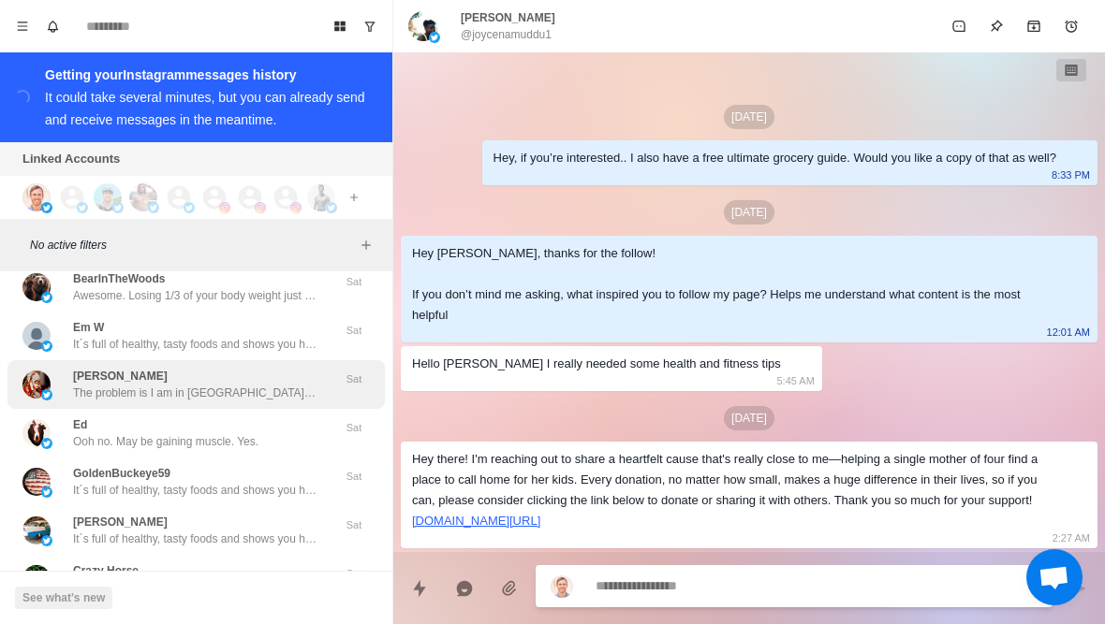
click at [246, 385] on p "The problem is I am in India and our food choices are very different." at bounding box center [194, 393] width 243 height 17
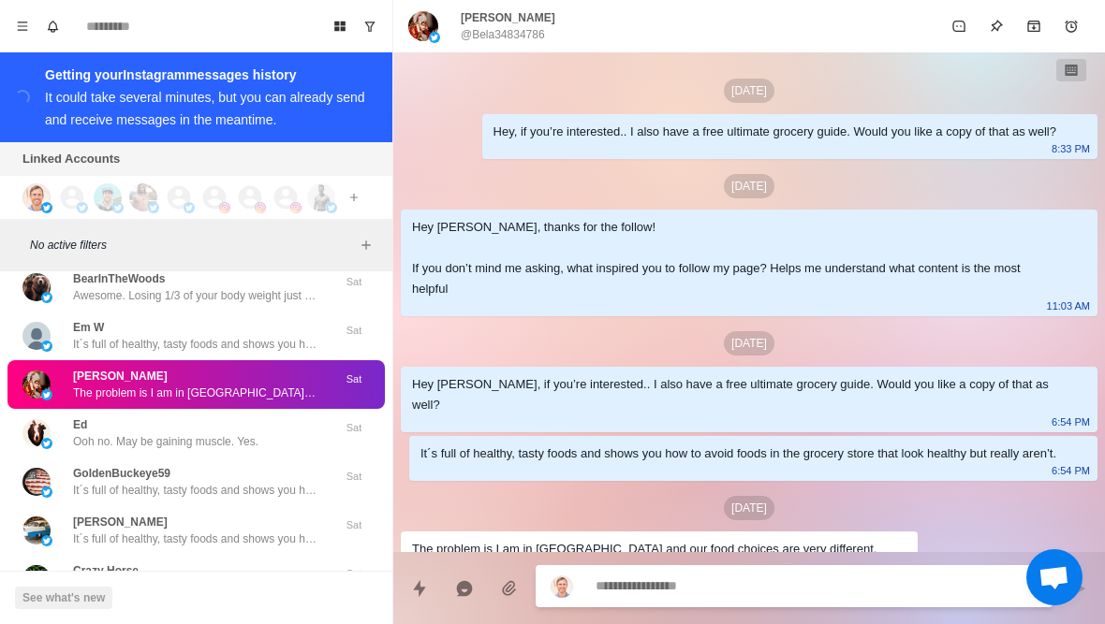
scroll to position [28, 0]
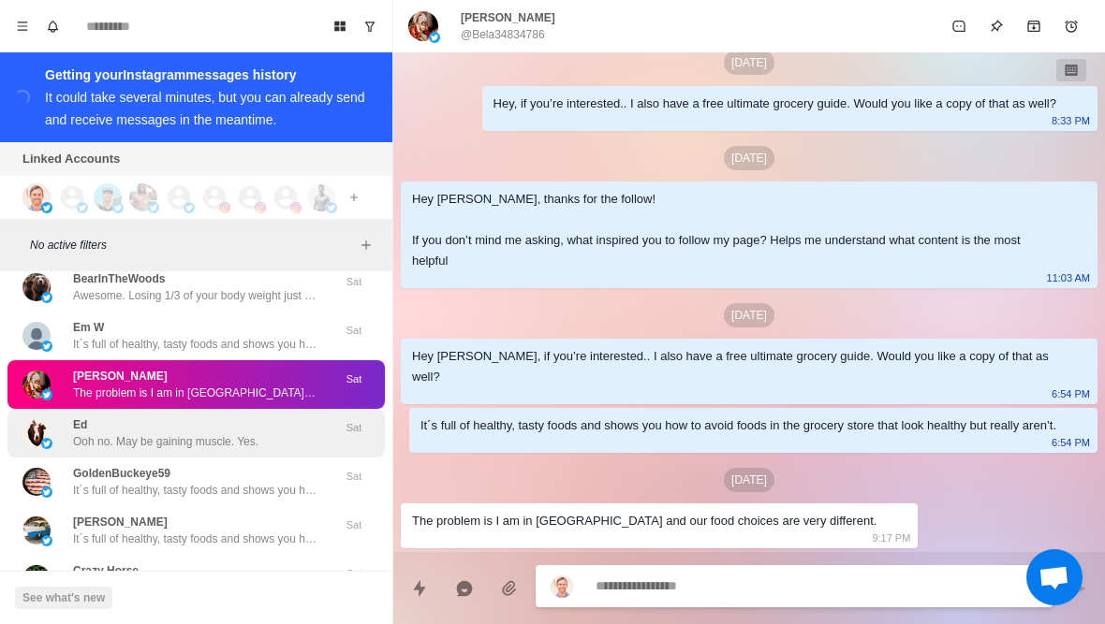
click at [222, 433] on p "Ooh no. May be gaining muscle. Yes." at bounding box center [165, 441] width 185 height 17
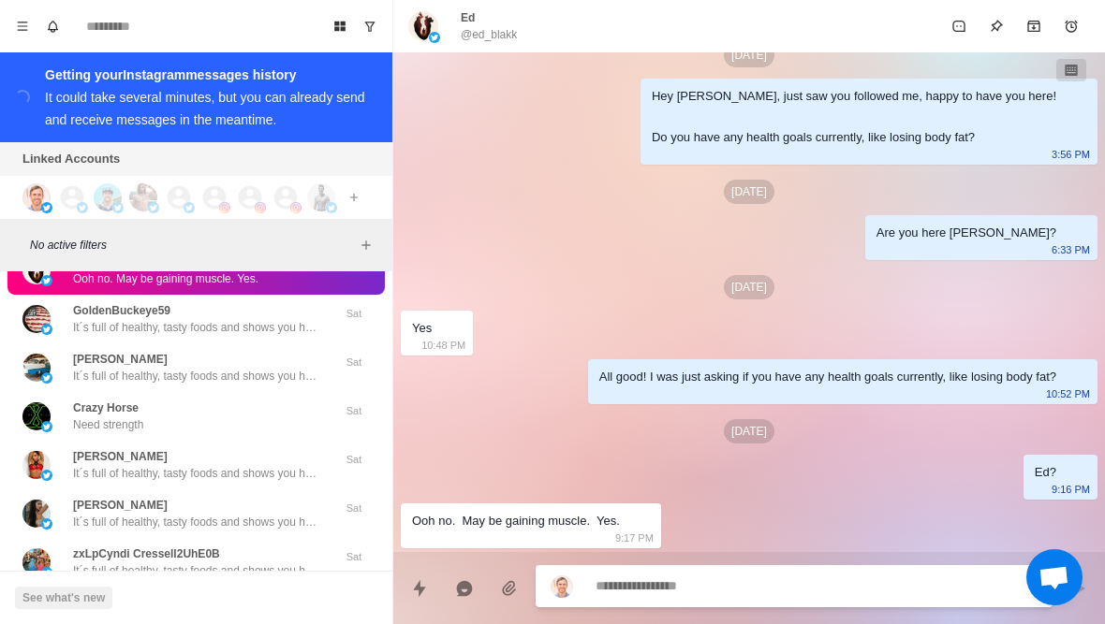
scroll to position [25655, 0]
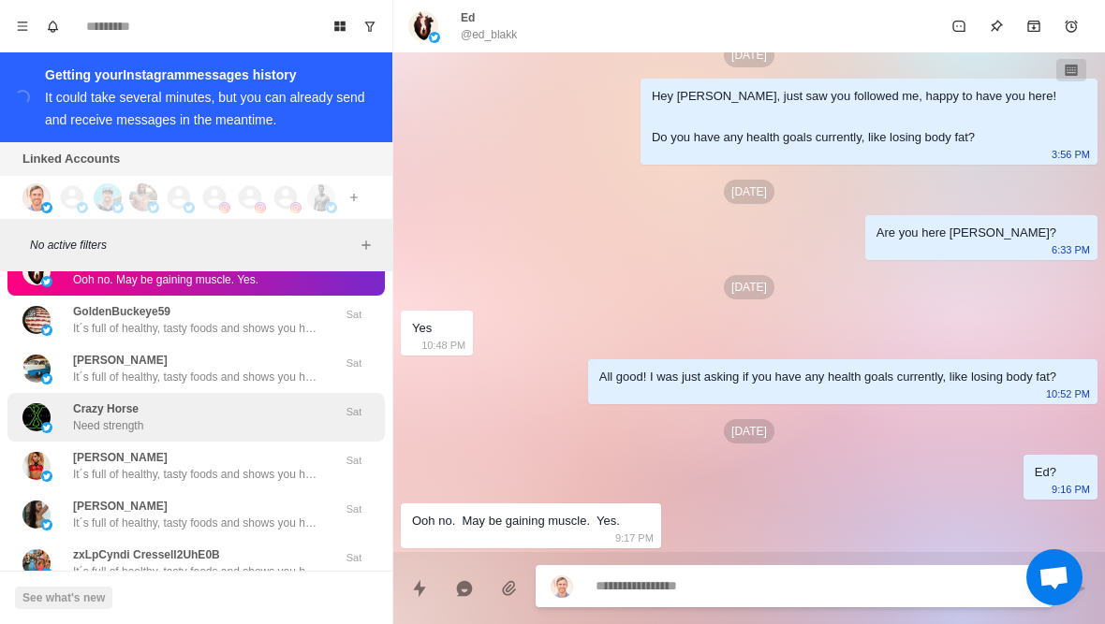
click at [226, 416] on div "Crazy Horse Need strength" at bounding box center [176, 418] width 308 height 34
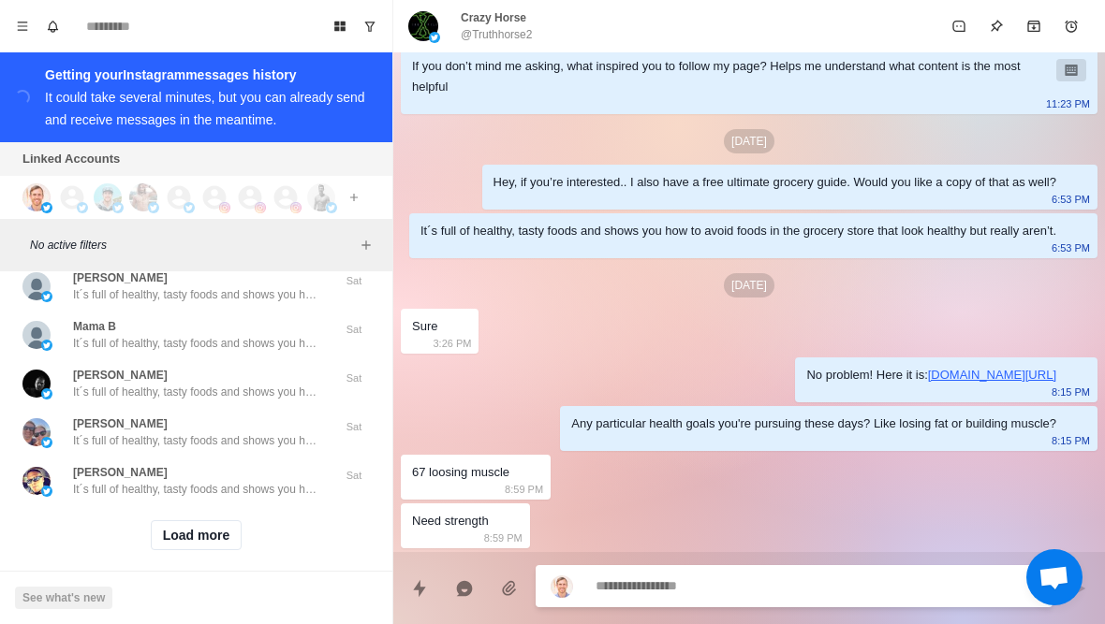
scroll to position [26176, 0]
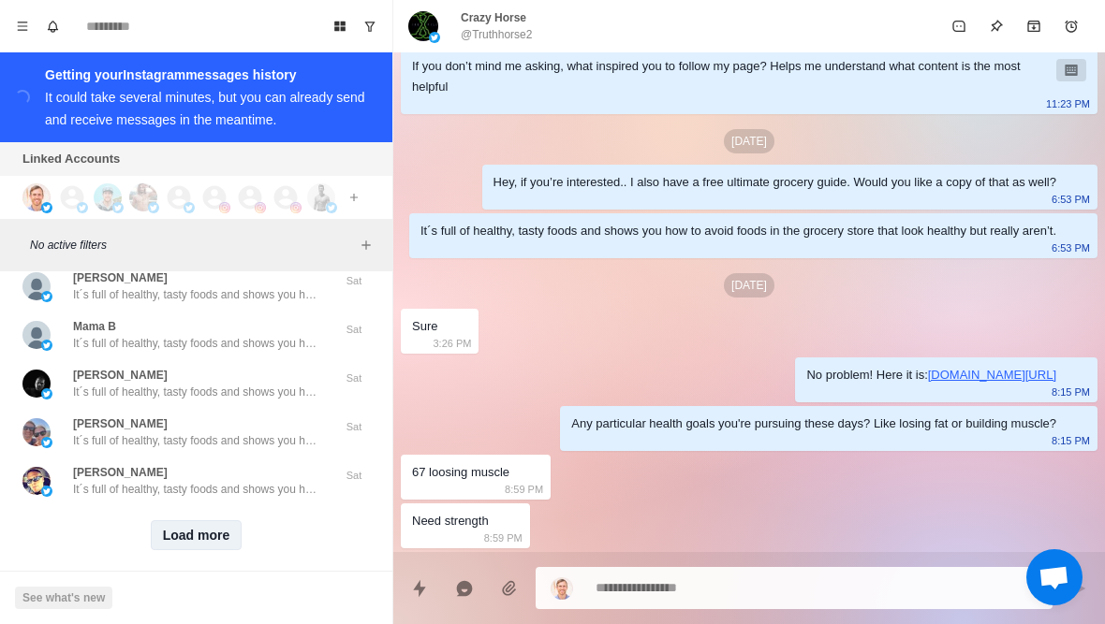
click at [197, 522] on button "Load more" at bounding box center [197, 535] width 92 height 30
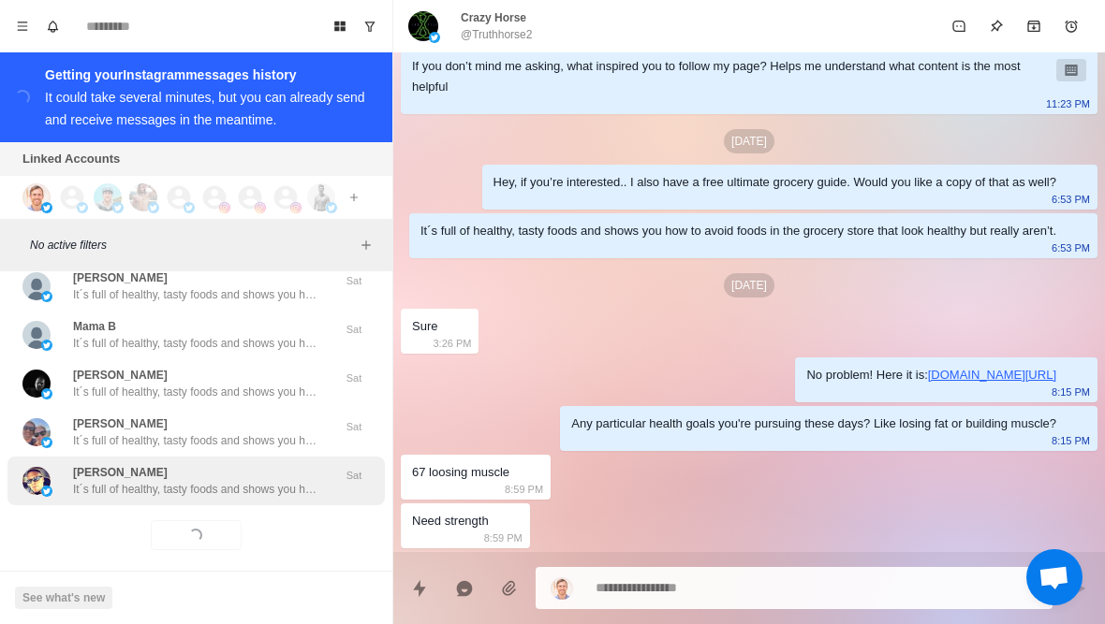
click at [258, 481] on p "It´s full of healthy, tasty foods and shows you how to avoid foods in the groce…" at bounding box center [194, 489] width 243 height 17
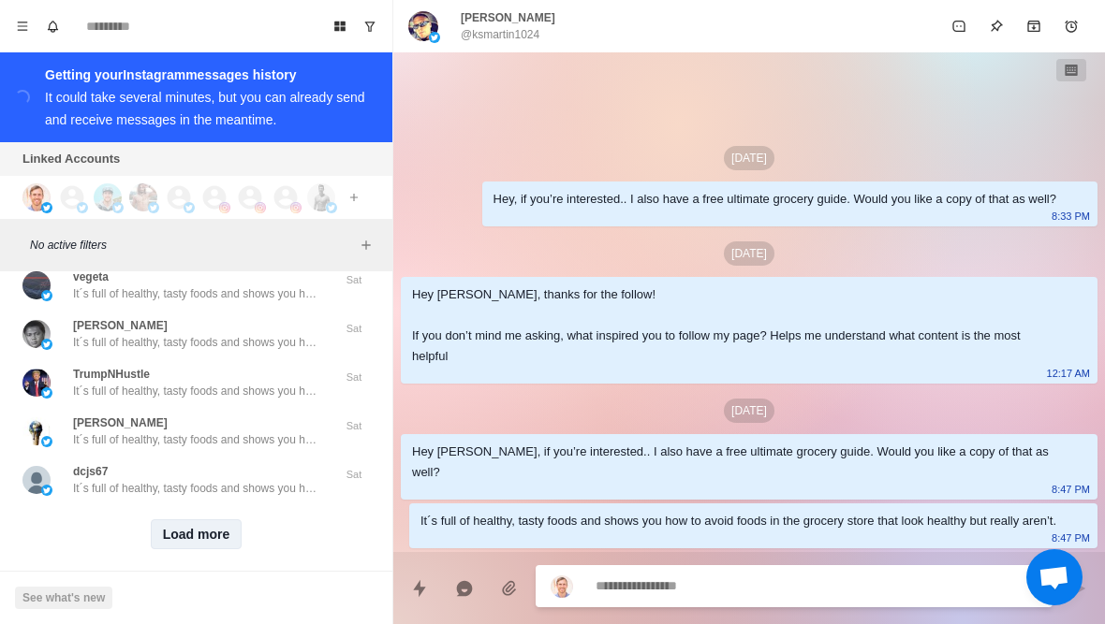
scroll to position [27149, 0]
click at [207, 526] on button "Load more" at bounding box center [197, 535] width 92 height 30
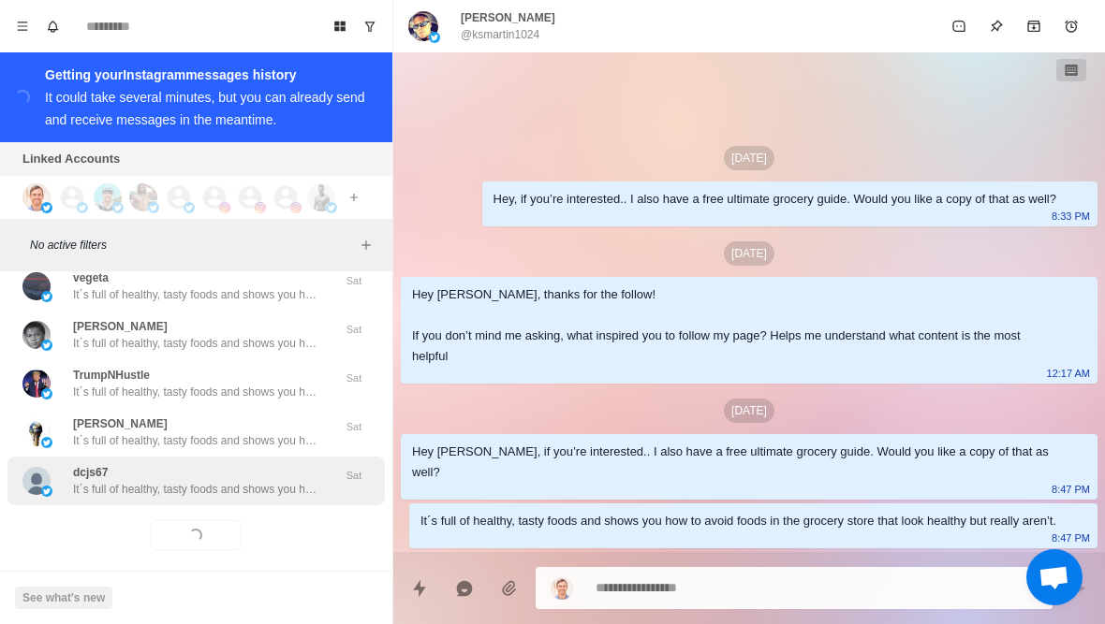
click at [300, 464] on div "dcjs67 It´s full of healthy, tasty foods and shows you how to avoid foods in th…" at bounding box center [194, 481] width 243 height 34
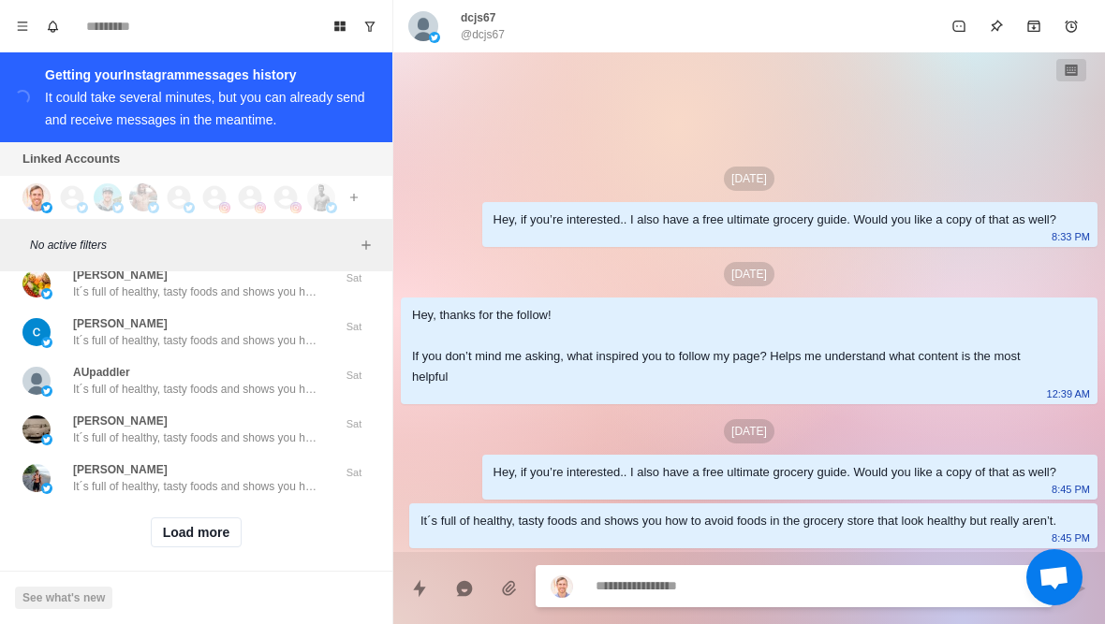
scroll to position [28123, 0]
click at [219, 534] on button "Load more" at bounding box center [197, 535] width 92 height 30
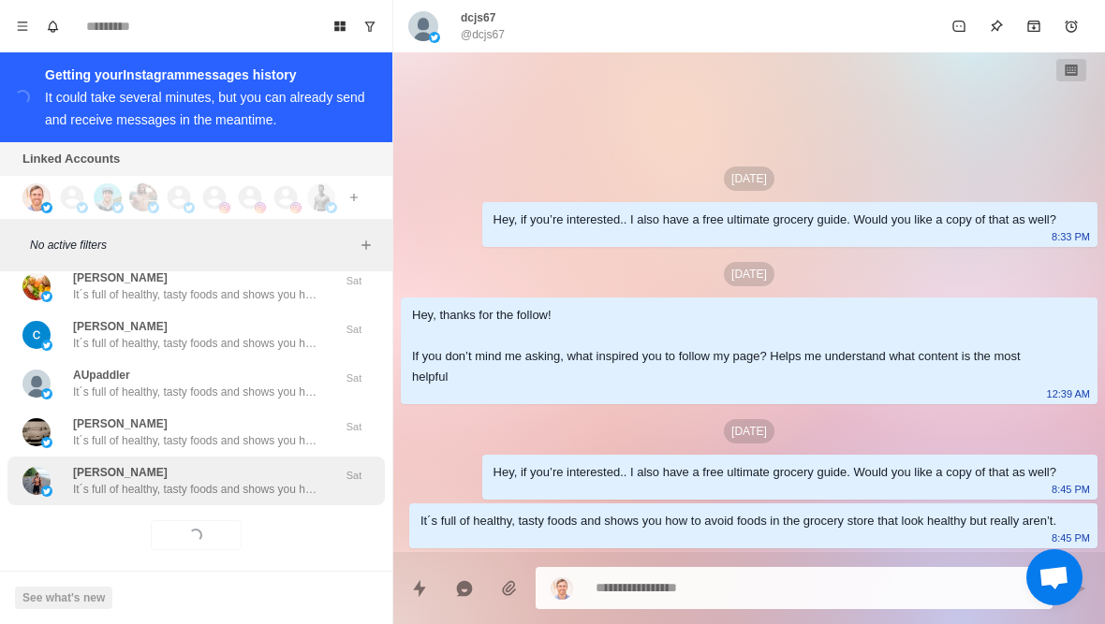
click at [268, 488] on div "Brock It´s full of healthy, tasty foods and shows you how to avoid foods in the…" at bounding box center [195, 481] width 377 height 49
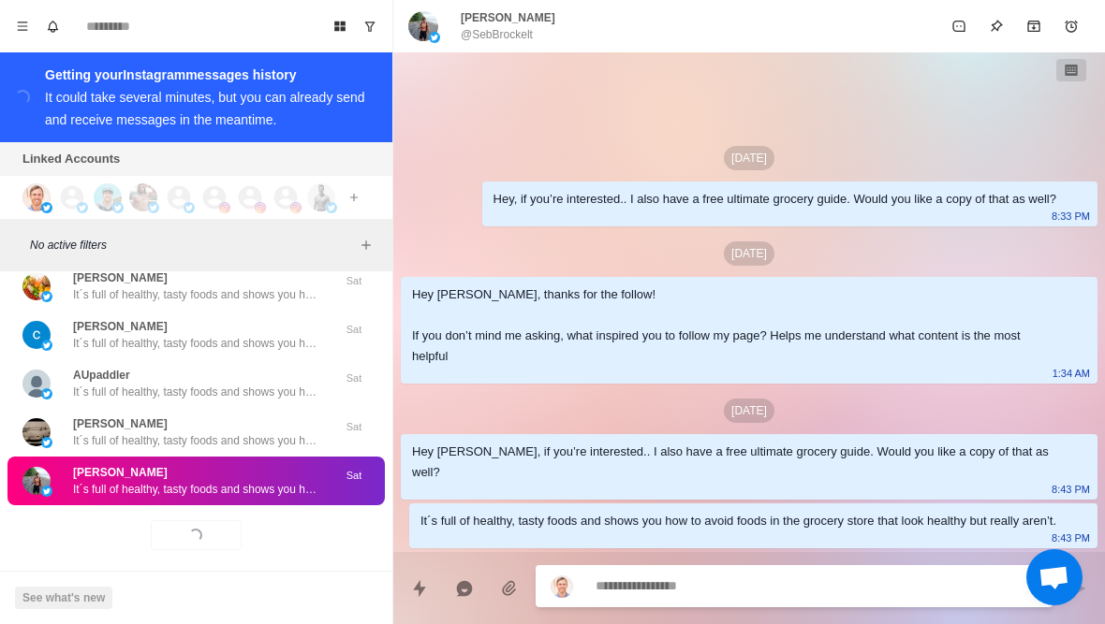
type textarea "*"
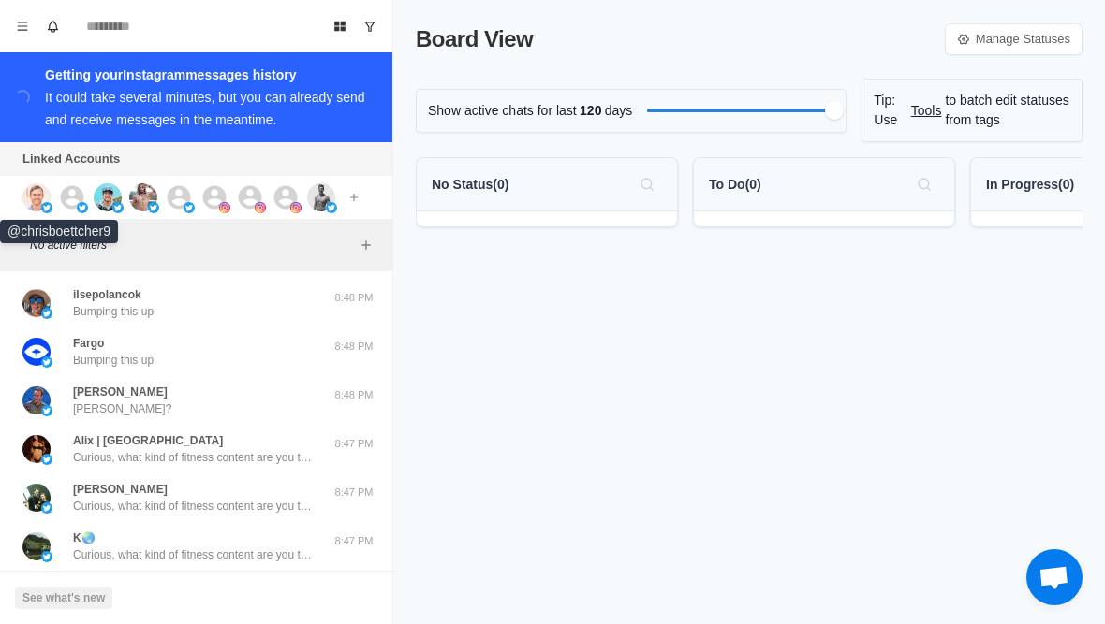
click at [40, 198] on img at bounding box center [36, 197] width 28 height 28
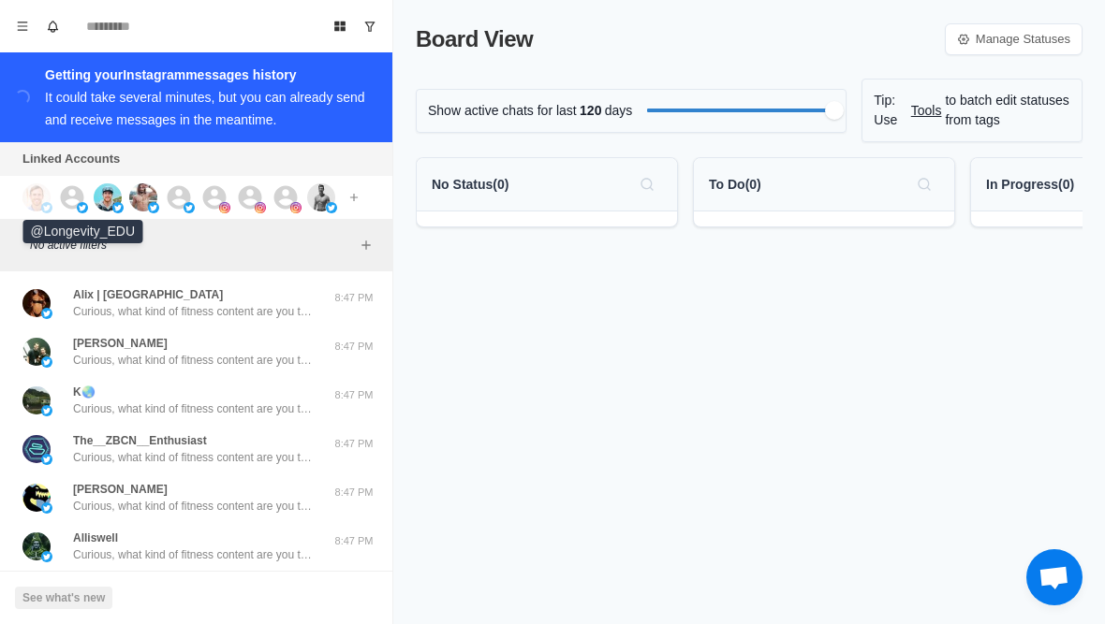
click at [78, 206] on img at bounding box center [82, 207] width 11 height 11
click at [150, 211] on img at bounding box center [153, 207] width 11 height 11
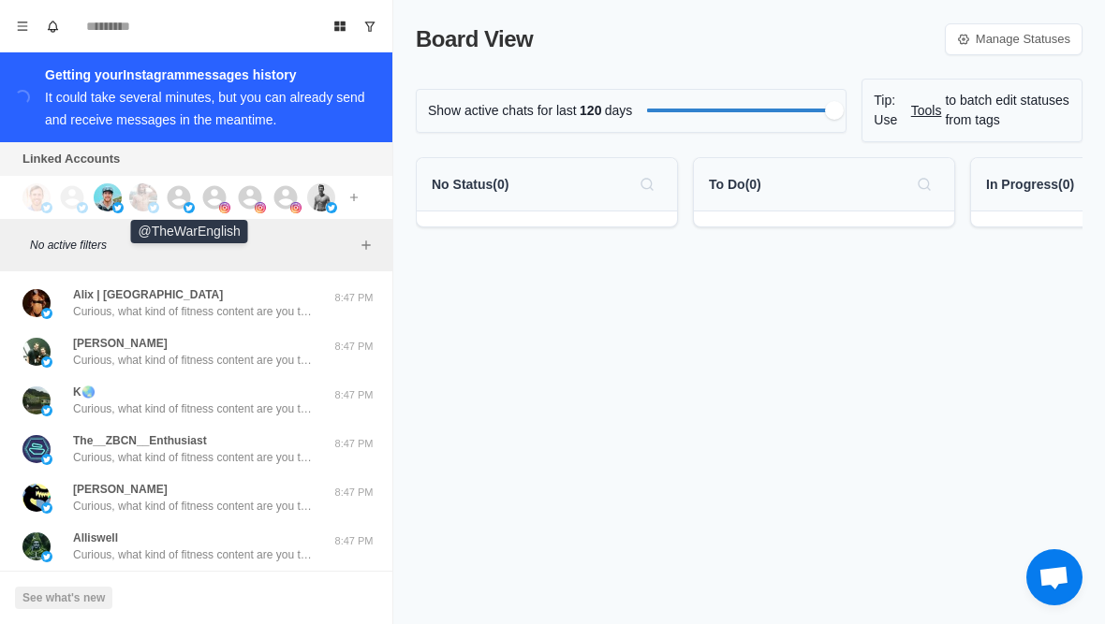
click at [190, 212] on img at bounding box center [188, 207] width 11 height 11
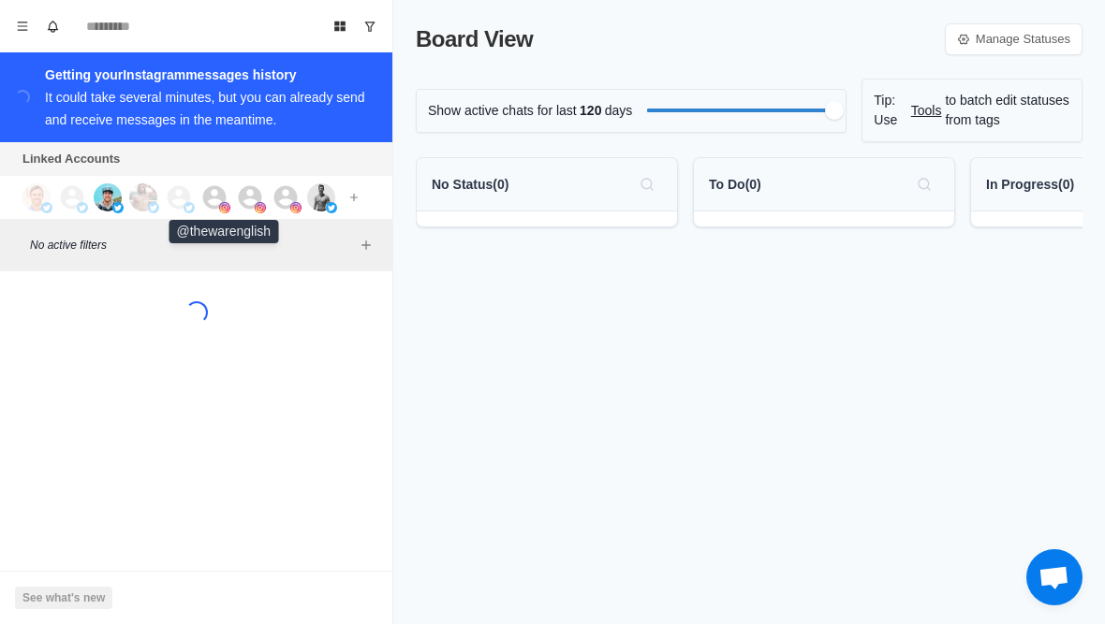
click at [233, 204] on div at bounding box center [225, 197] width 51 height 28
click at [263, 201] on icon at bounding box center [250, 197] width 28 height 28
click at [297, 205] on img at bounding box center [295, 207] width 11 height 11
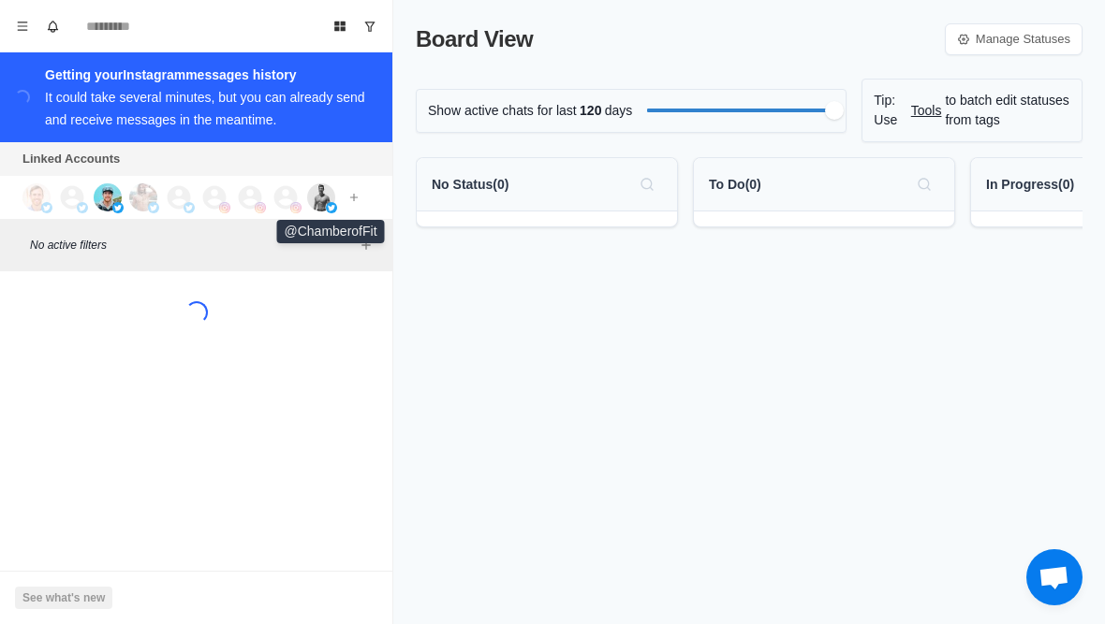
click at [333, 198] on img at bounding box center [321, 197] width 28 height 28
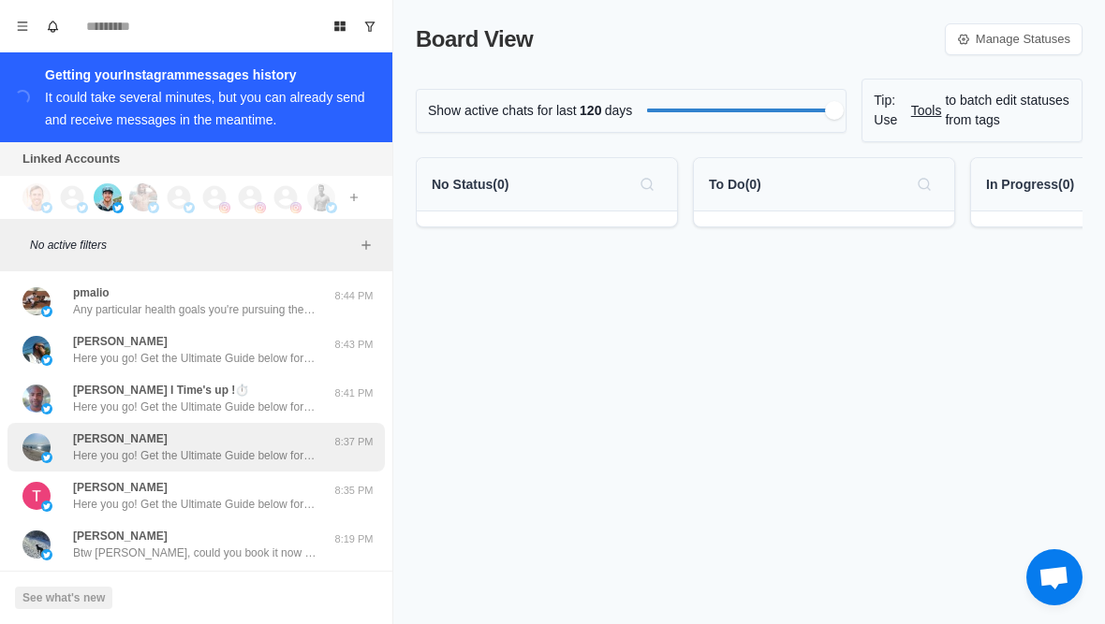
scroll to position [3, 0]
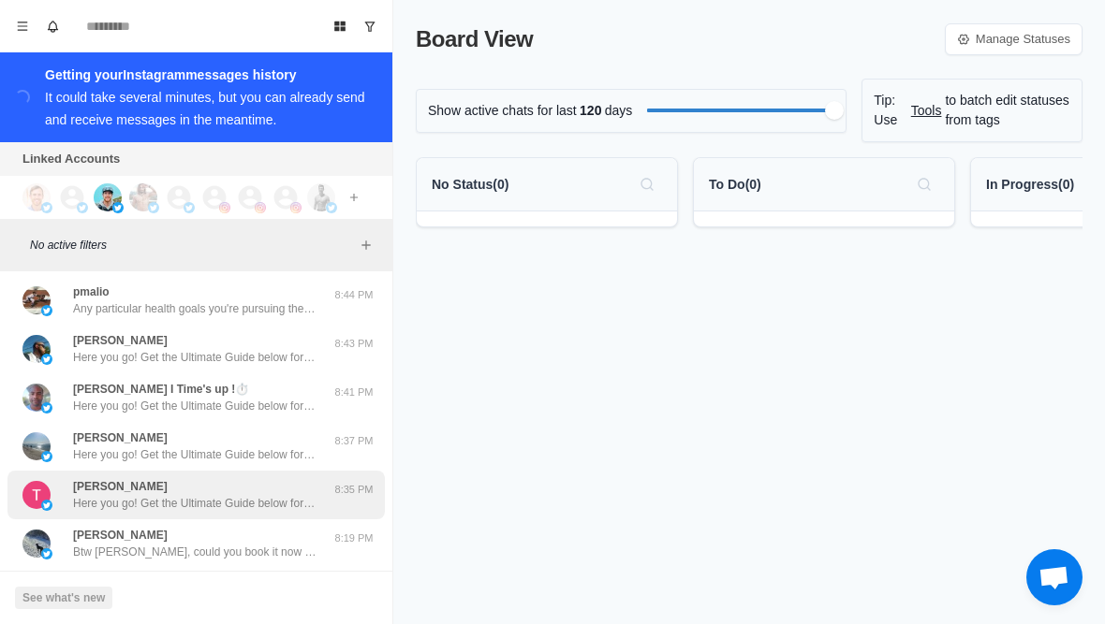
click at [301, 474] on div "[PERSON_NAME] Here you go! Get the Ultimate Guide below for everything you need…" at bounding box center [195, 495] width 377 height 49
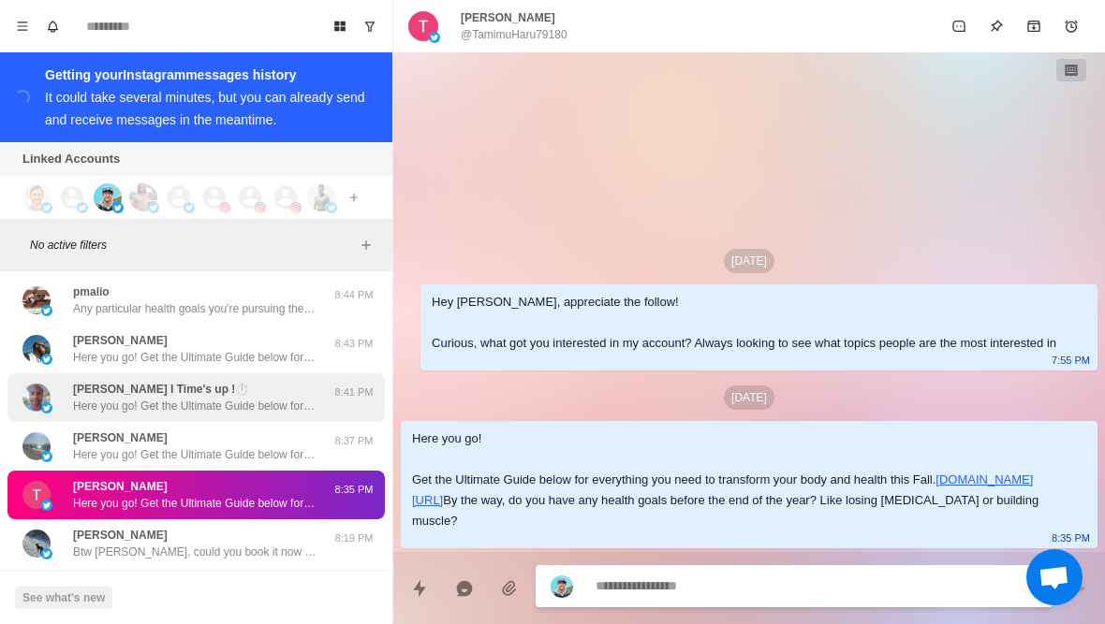
click at [264, 400] on p "Here you go! Get the Ultimate Guide below for everything you need to transform …" at bounding box center [194, 406] width 243 height 17
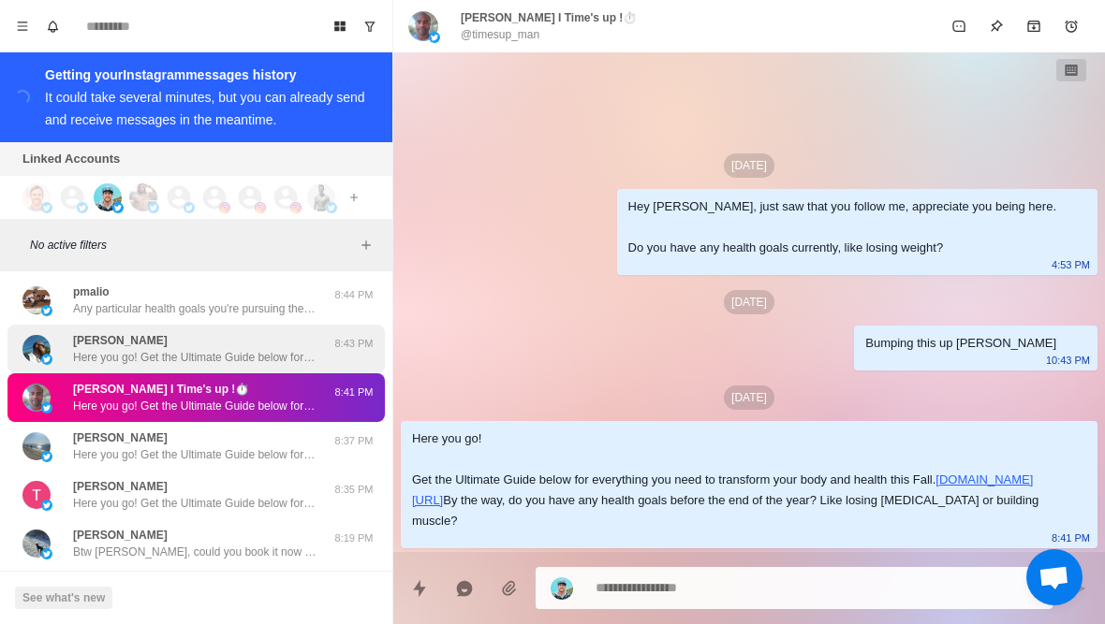
click at [248, 359] on p "Here you go! Get the Ultimate Guide below for everything you need to transform …" at bounding box center [194, 357] width 243 height 17
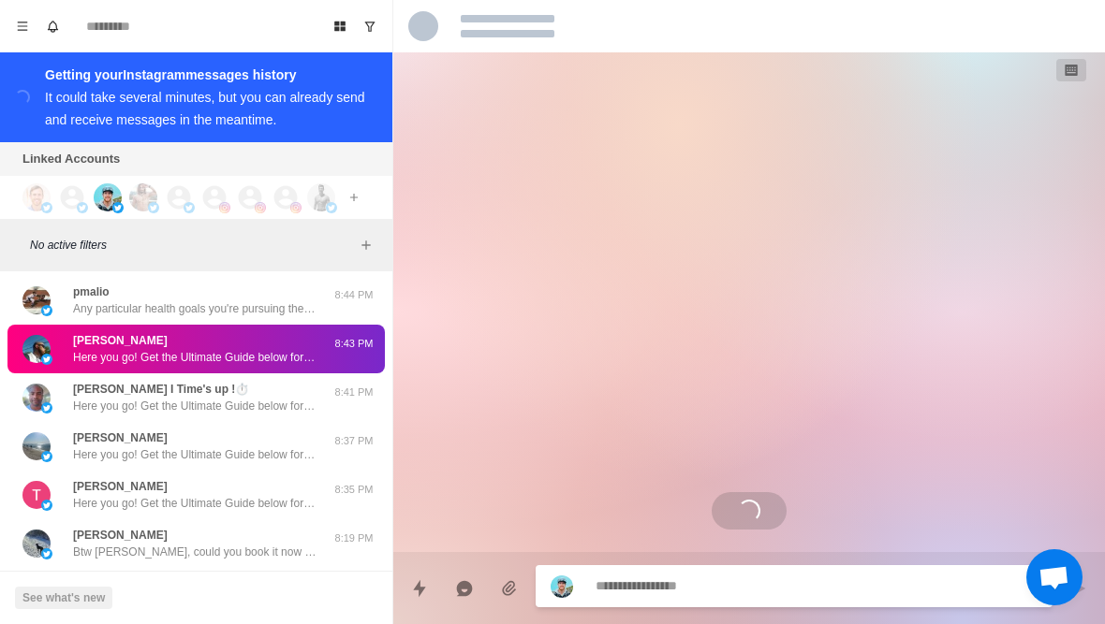
scroll to position [77, 0]
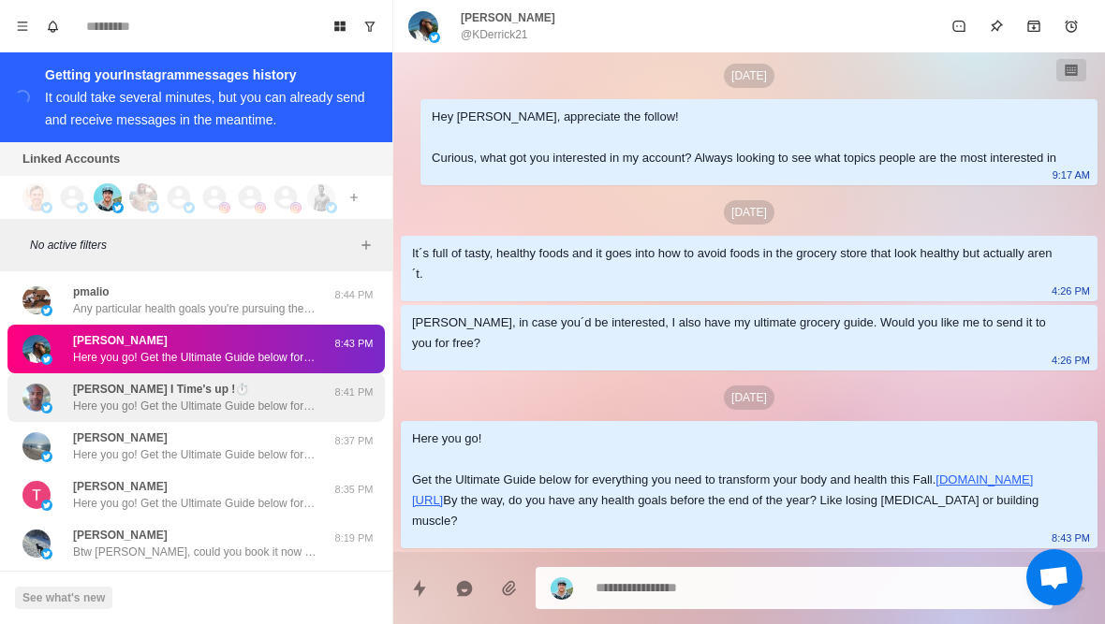
click at [242, 402] on p "Here you go! Get the Ultimate Guide below for everything you need to transform …" at bounding box center [194, 406] width 243 height 17
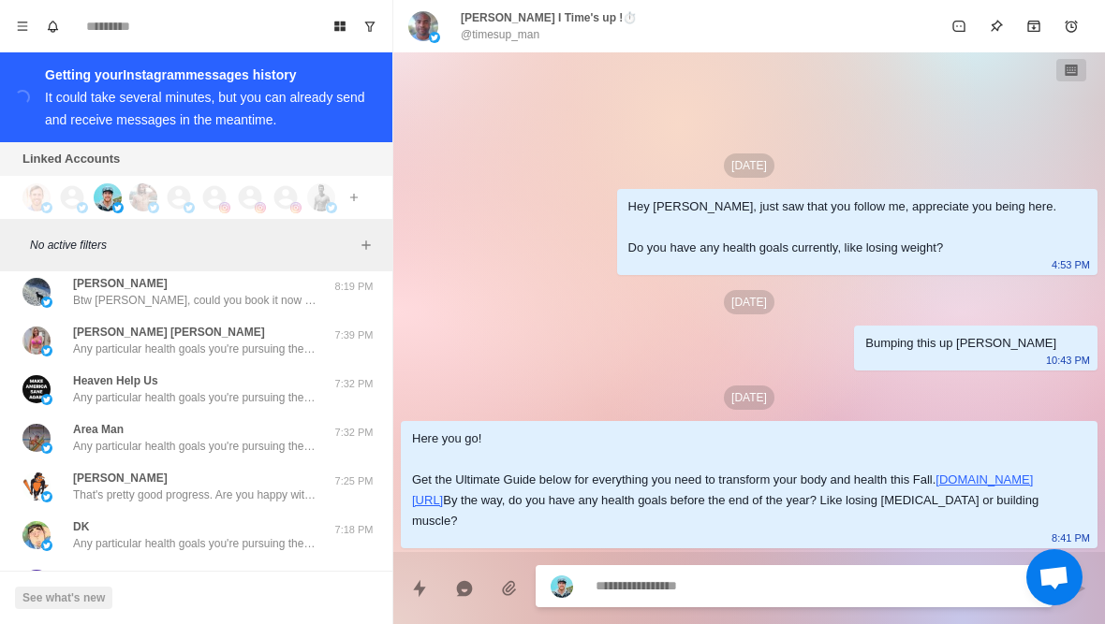
scroll to position [245, 0]
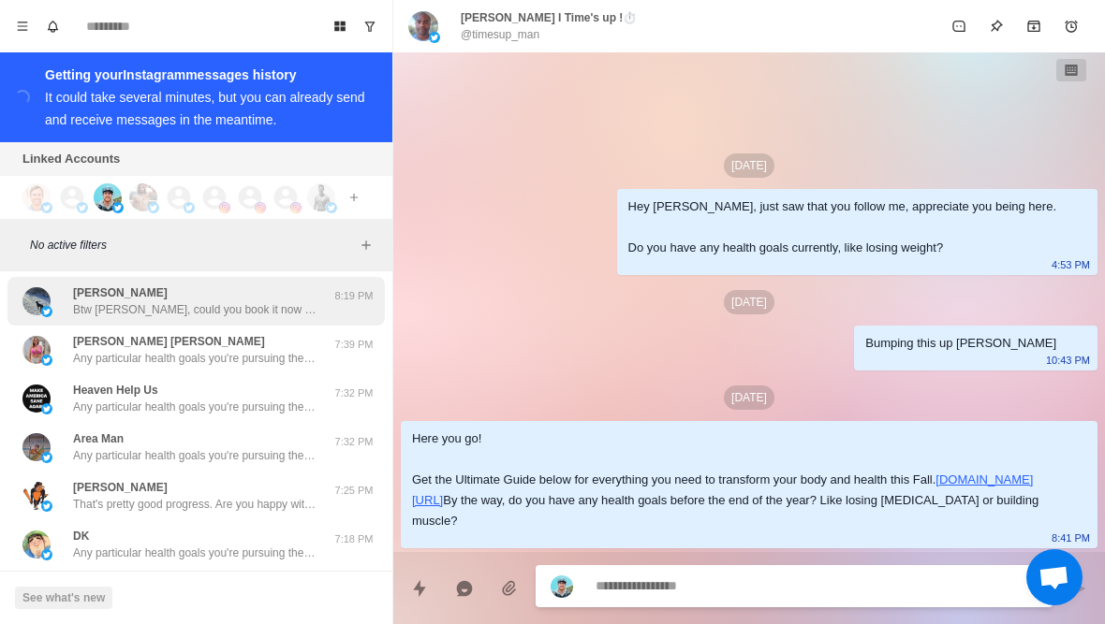
click at [221, 303] on p "Btw [PERSON_NAME], could you book it now so we can prepare some stuff beforehan…" at bounding box center [194, 309] width 243 height 17
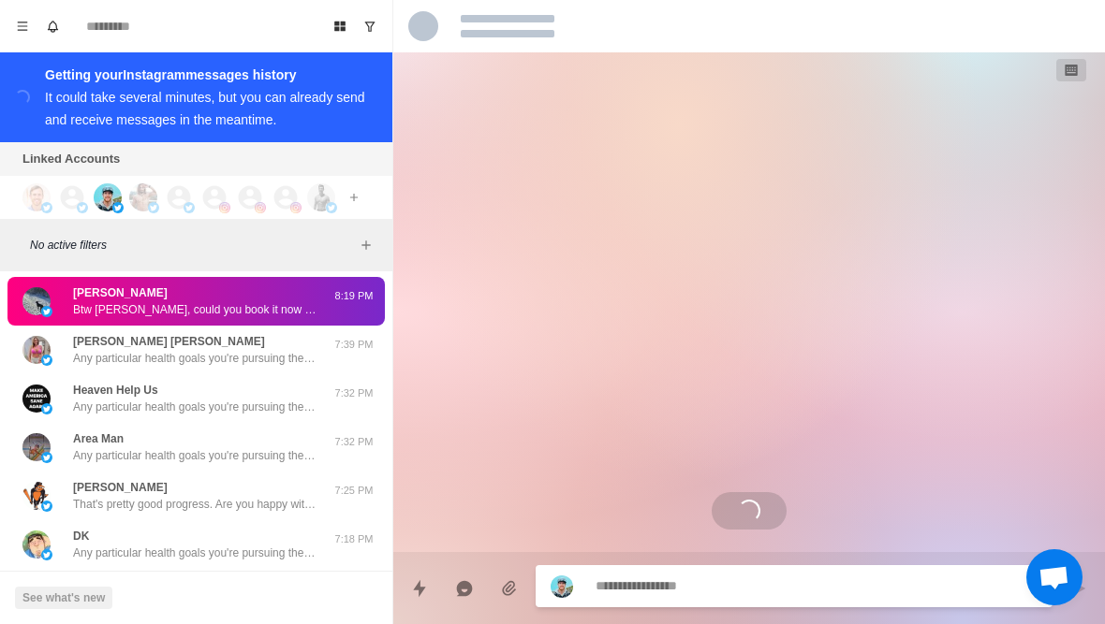
scroll to position [1018, 0]
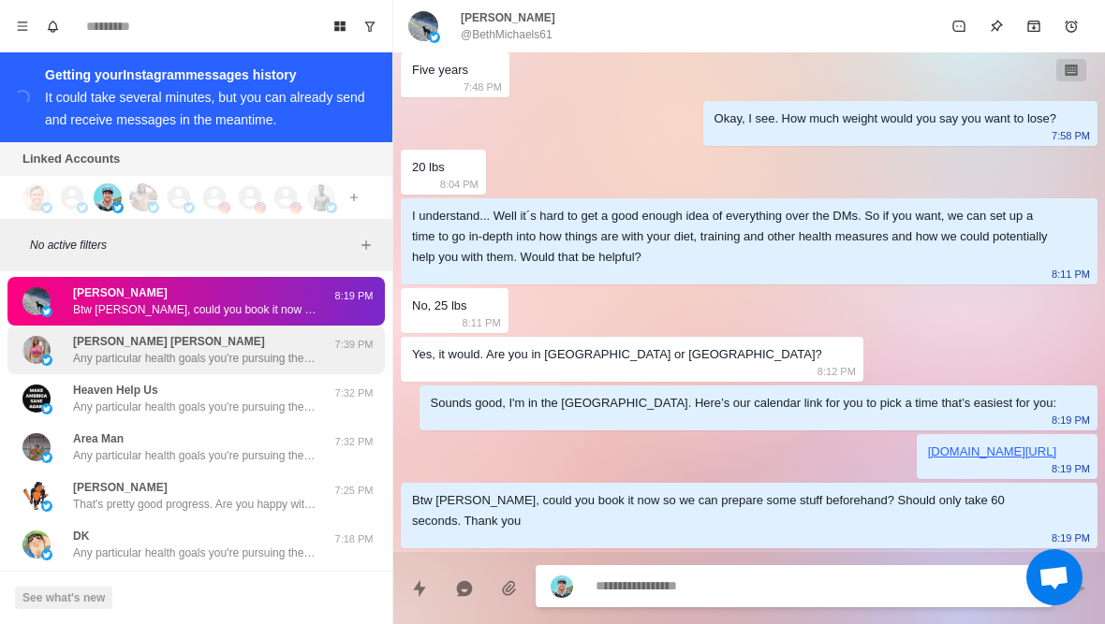
click at [128, 367] on p "Any particular health goals you're pursuing these days? Like losing fat or buil…" at bounding box center [194, 358] width 243 height 17
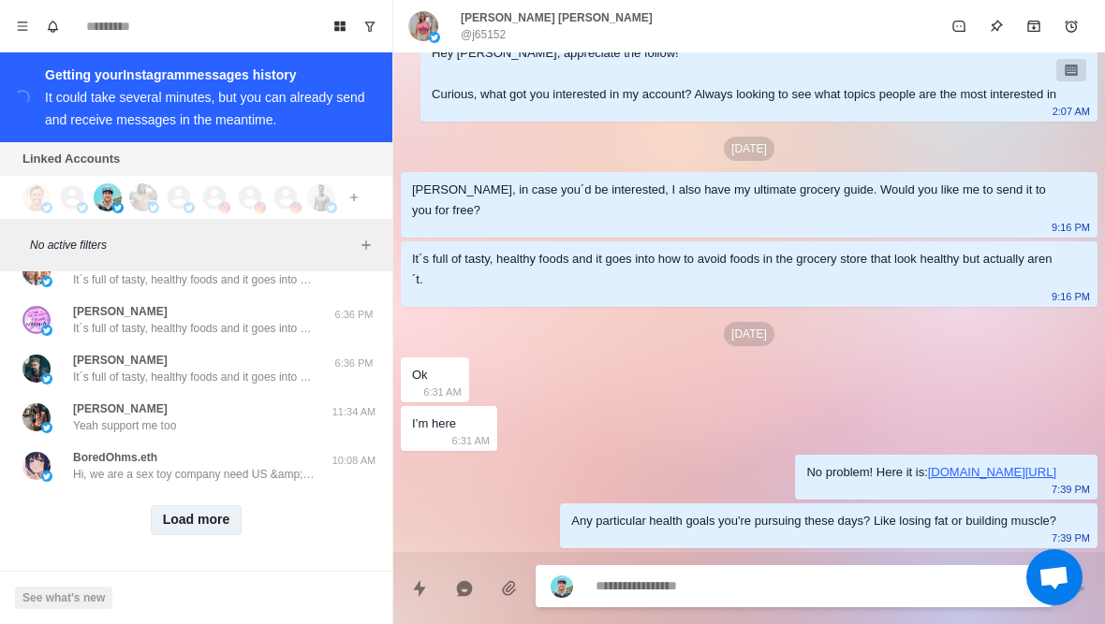
scroll to position [764, 0]
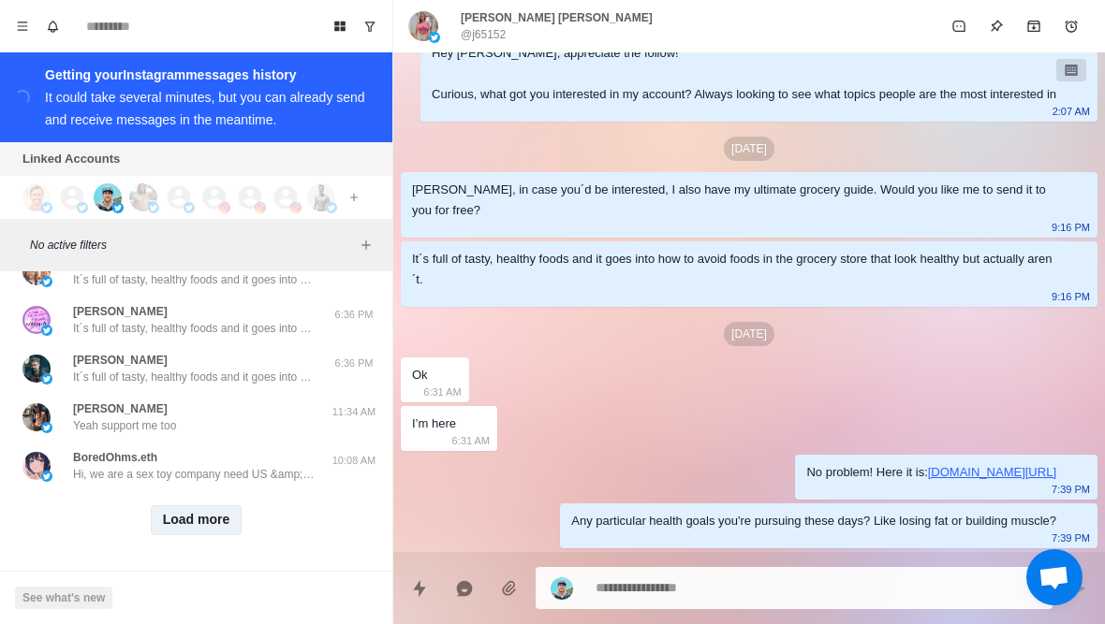
click at [208, 525] on button "Load more" at bounding box center [197, 520] width 92 height 30
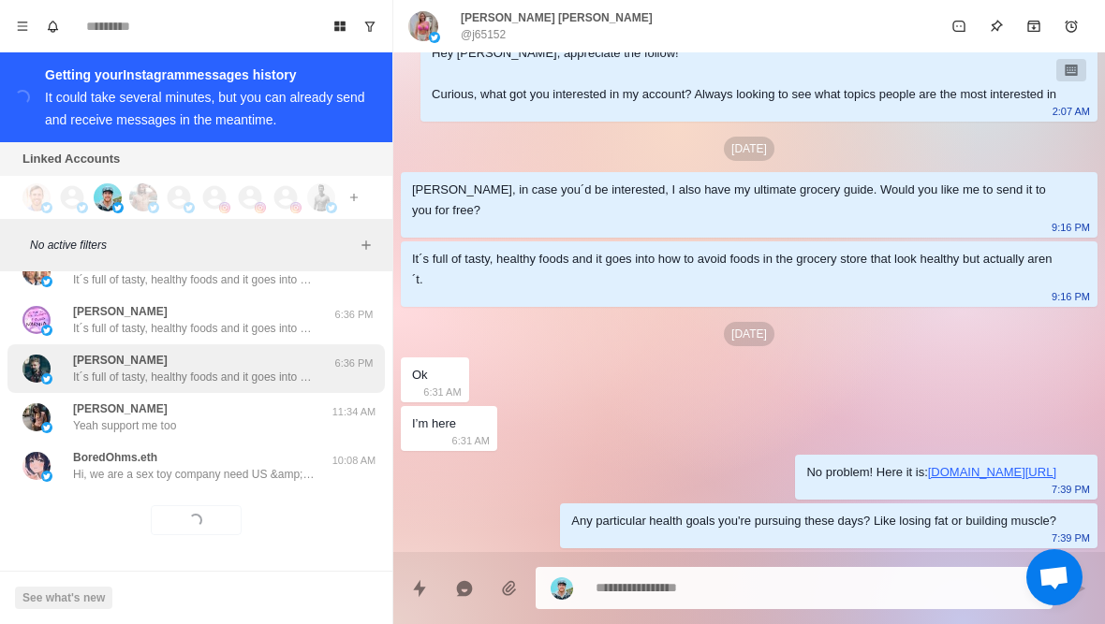
click at [228, 382] on p "It´s full of tasty, healthy foods and it goes into how to avoid foods in the gr…" at bounding box center [194, 377] width 243 height 17
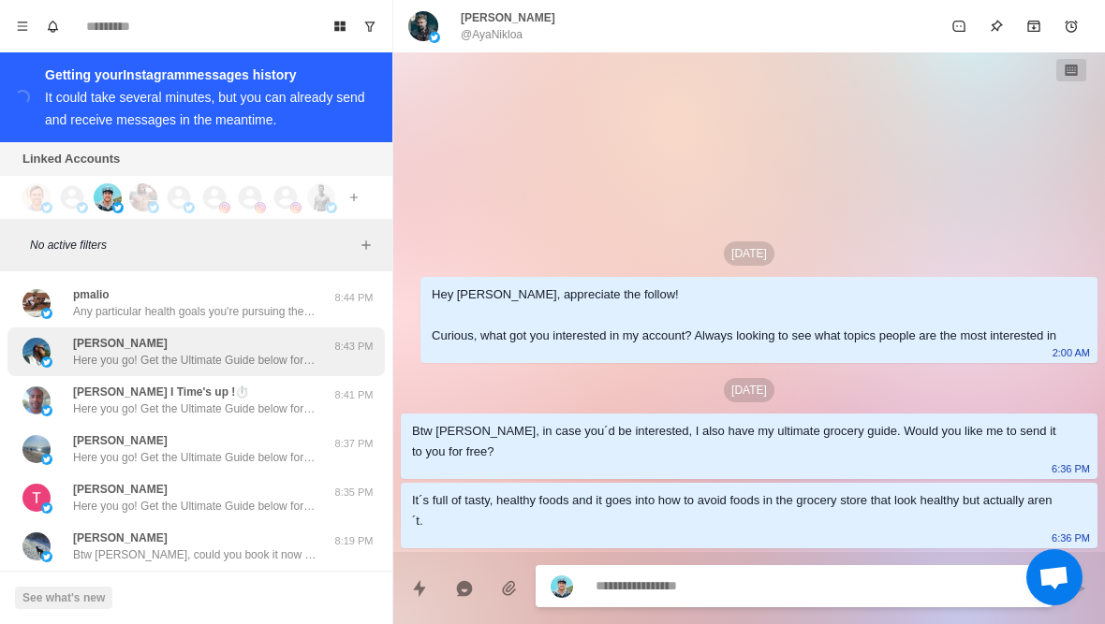
scroll to position [0, 0]
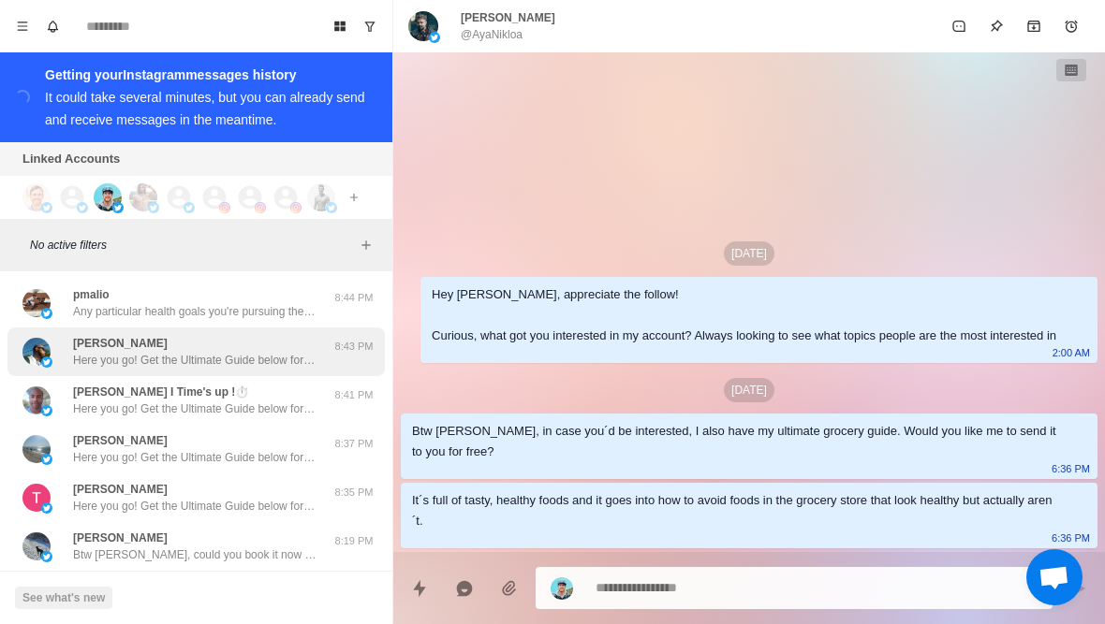
click at [202, 357] on p "Here you go! Get the Ultimate Guide below for everything you need to transform …" at bounding box center [194, 360] width 243 height 17
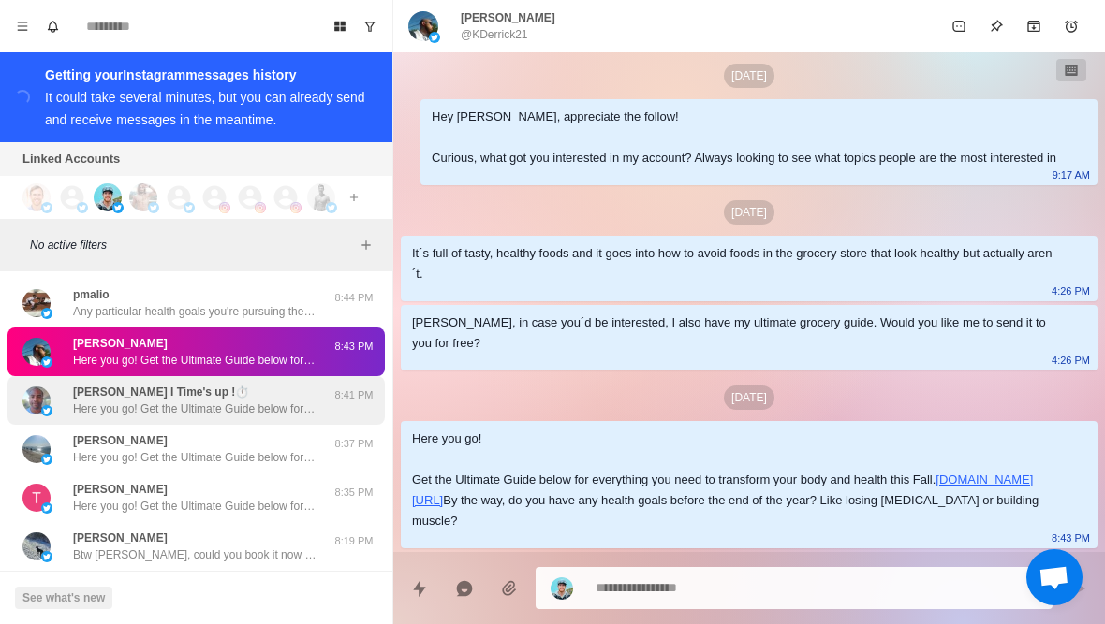
click at [202, 398] on div "[PERSON_NAME] I Time's up !⏱️ Here you go! Get the Ultimate Guide below for eve…" at bounding box center [194, 401] width 243 height 34
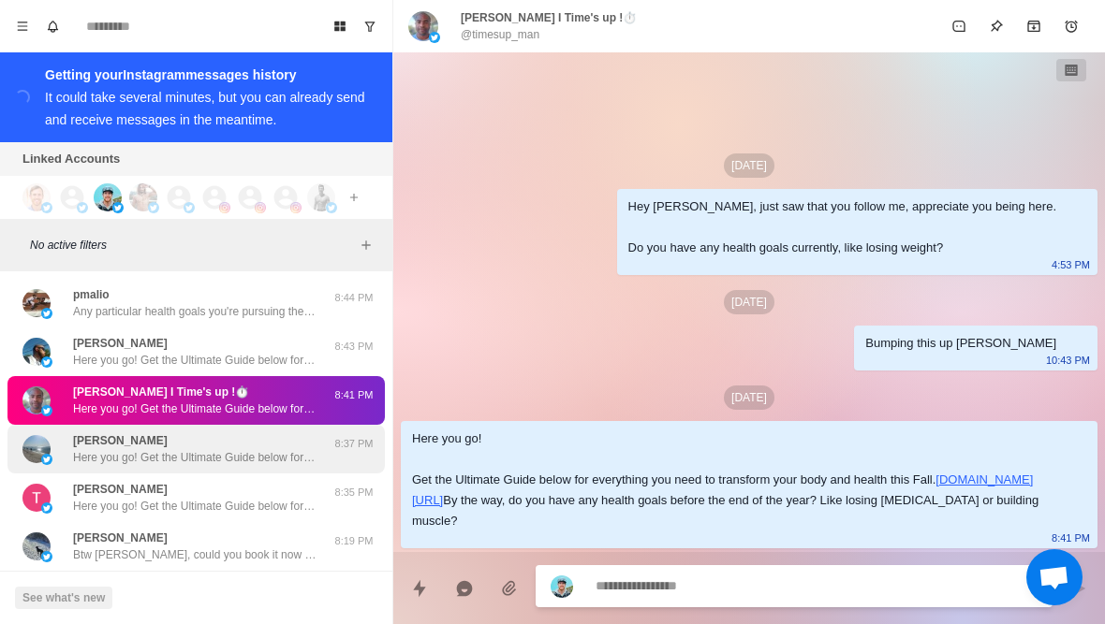
click at [192, 463] on p "Here you go! Get the Ultimate Guide below for everything you need to transform …" at bounding box center [194, 457] width 243 height 17
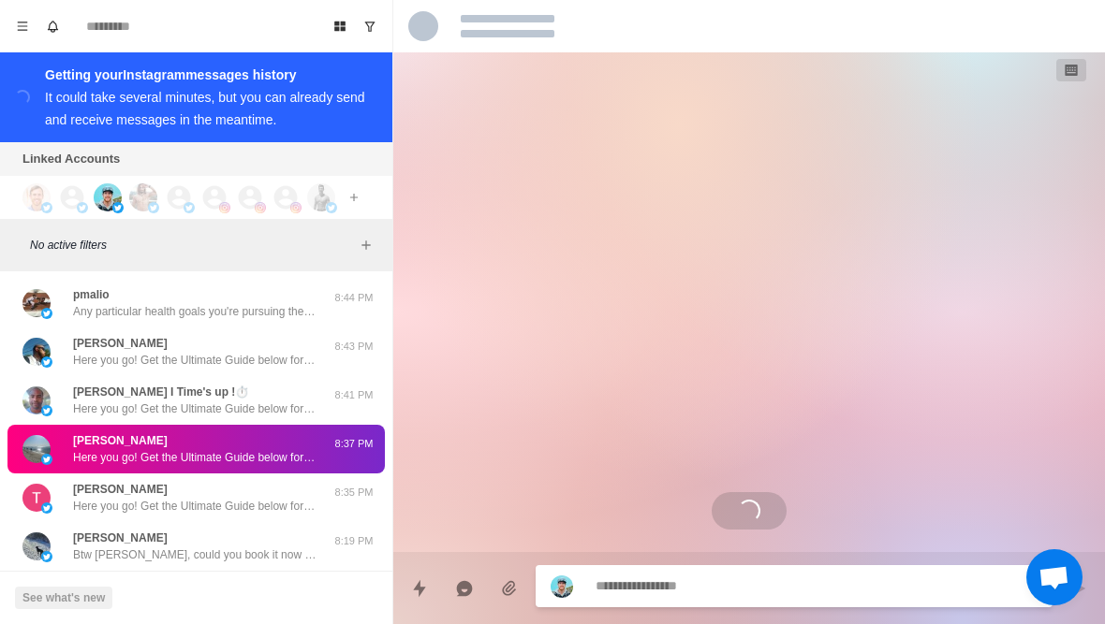
scroll to position [425, 0]
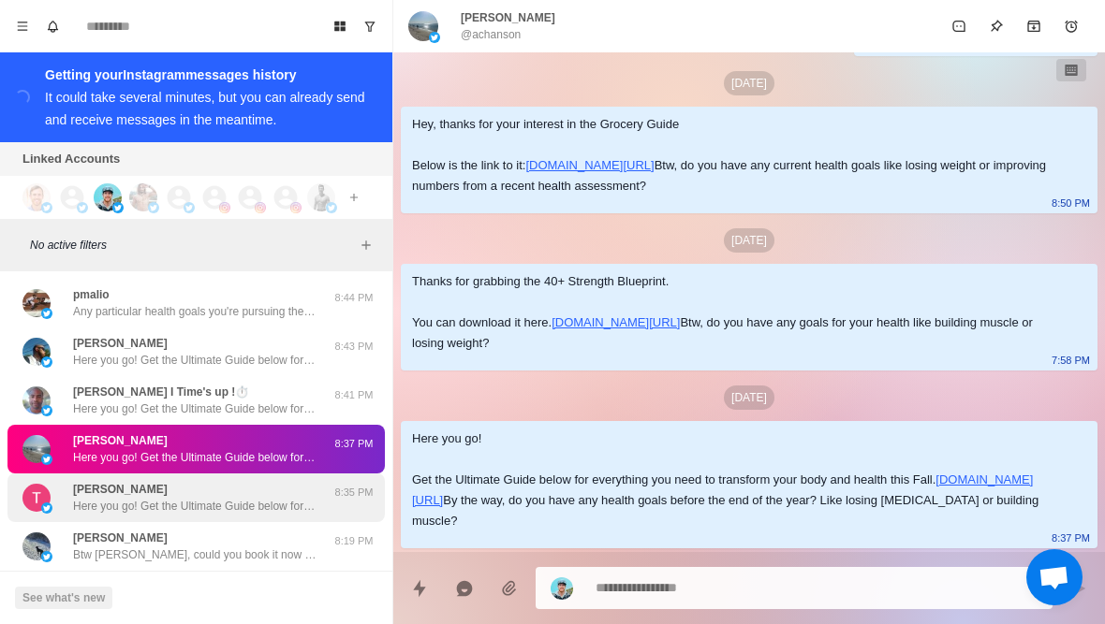
click at [183, 517] on div "[PERSON_NAME] Here you go! Get the Ultimate Guide below for everything you need…" at bounding box center [195, 498] width 377 height 49
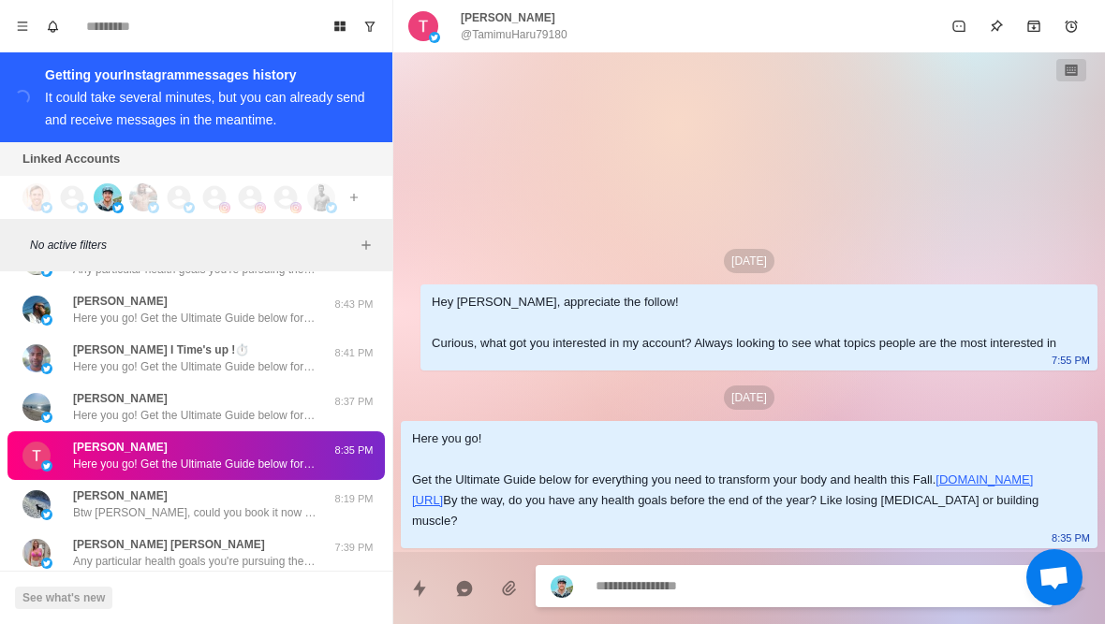
scroll to position [44, 0]
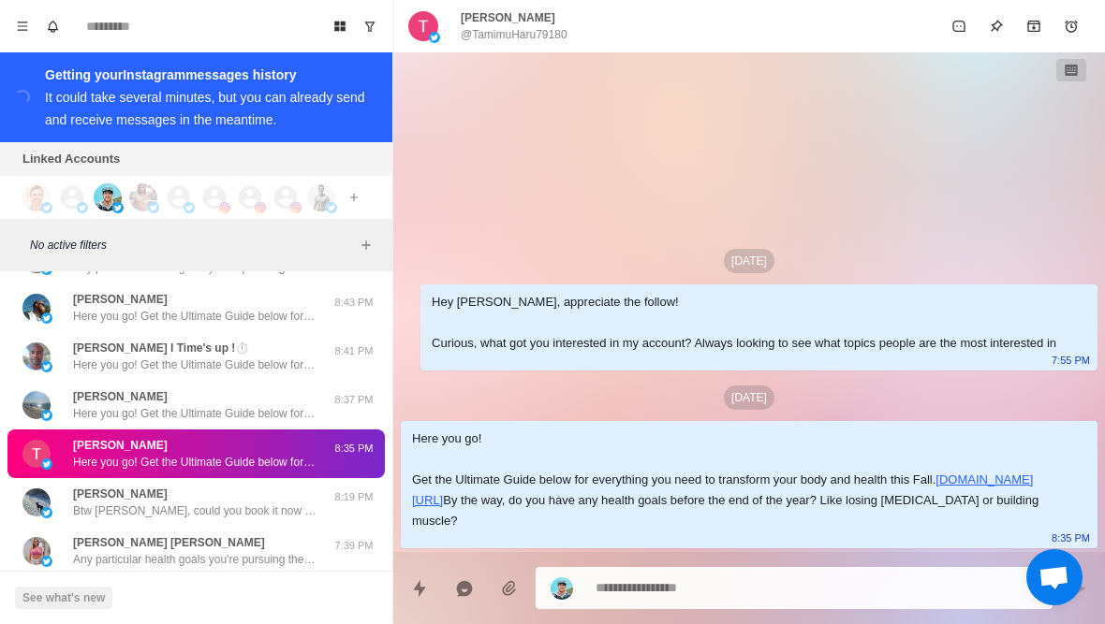
click at [183, 517] on p "Btw [PERSON_NAME], could you book it now so we can prepare some stuff beforehan…" at bounding box center [194, 511] width 243 height 17
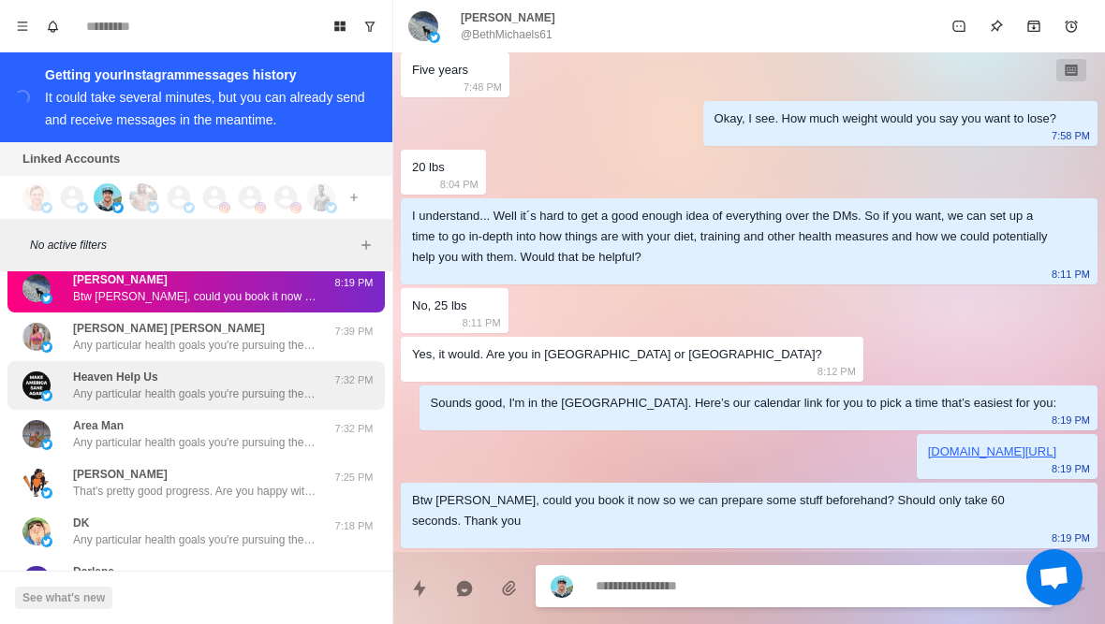
scroll to position [259, 0]
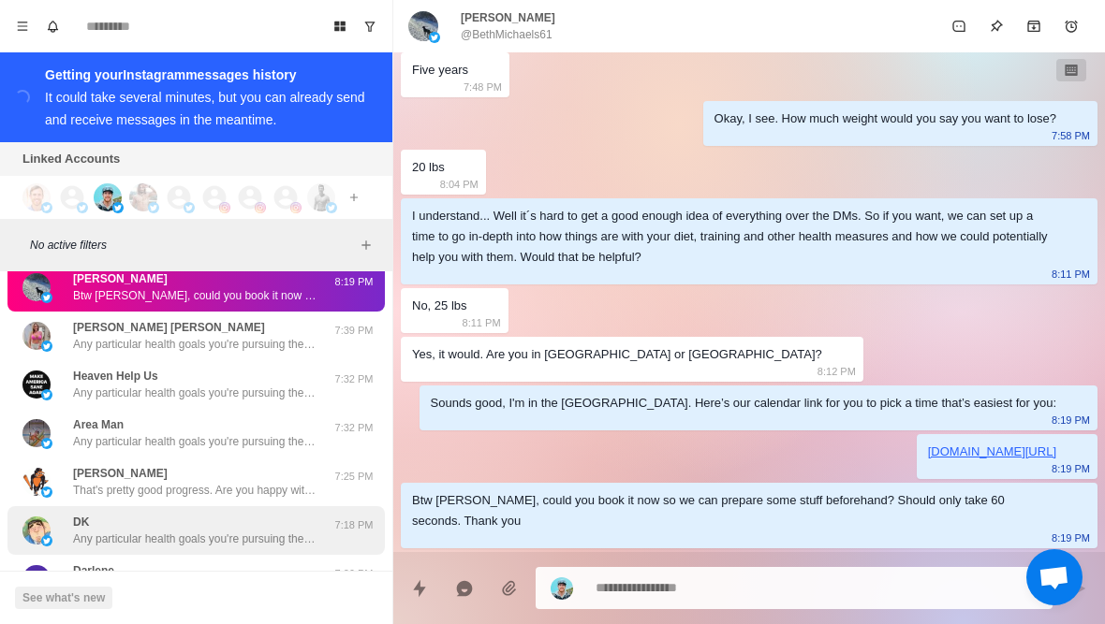
click at [186, 539] on p "Any particular health goals you're pursuing these days? Like losing fat or buil…" at bounding box center [194, 539] width 243 height 17
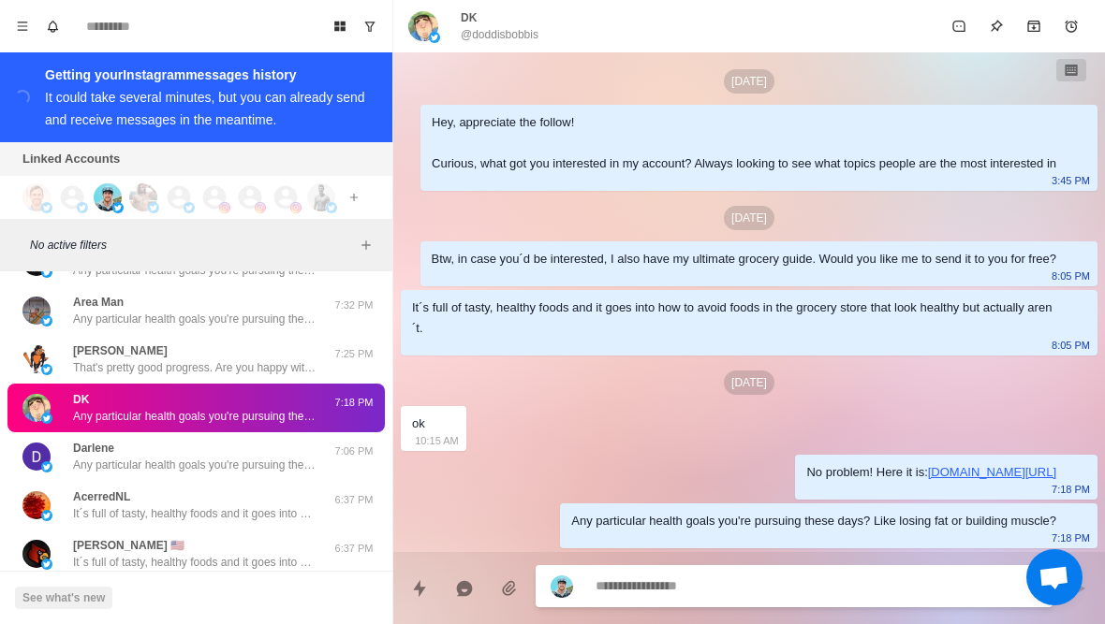
scroll to position [490, 0]
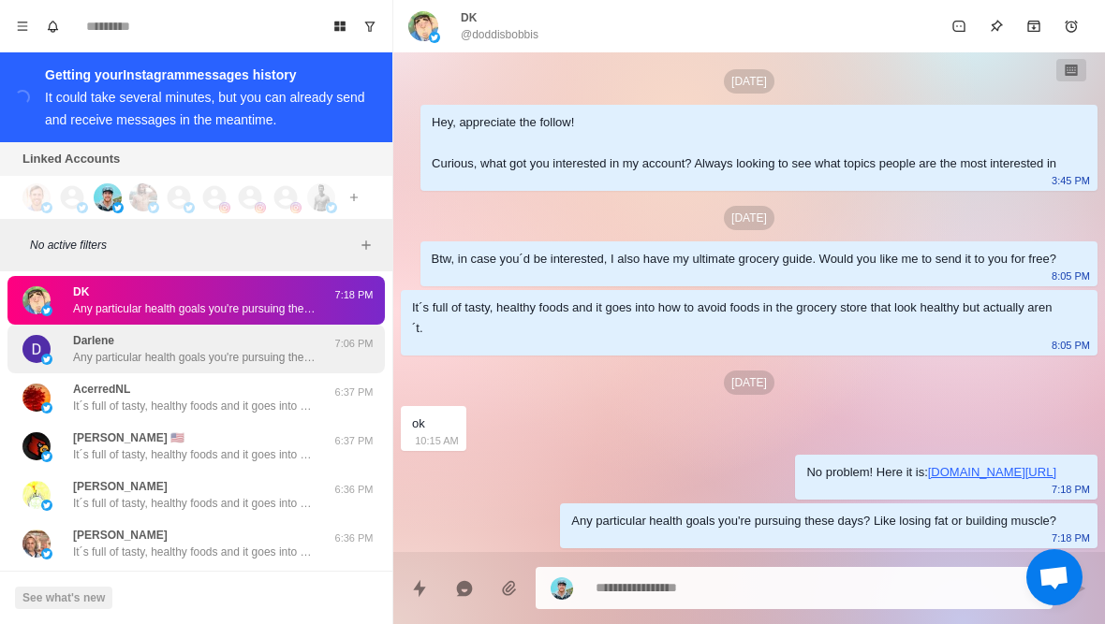
click at [210, 359] on p "Any particular health goals you're pursuing these days? Like losing fat or buil…" at bounding box center [194, 357] width 243 height 17
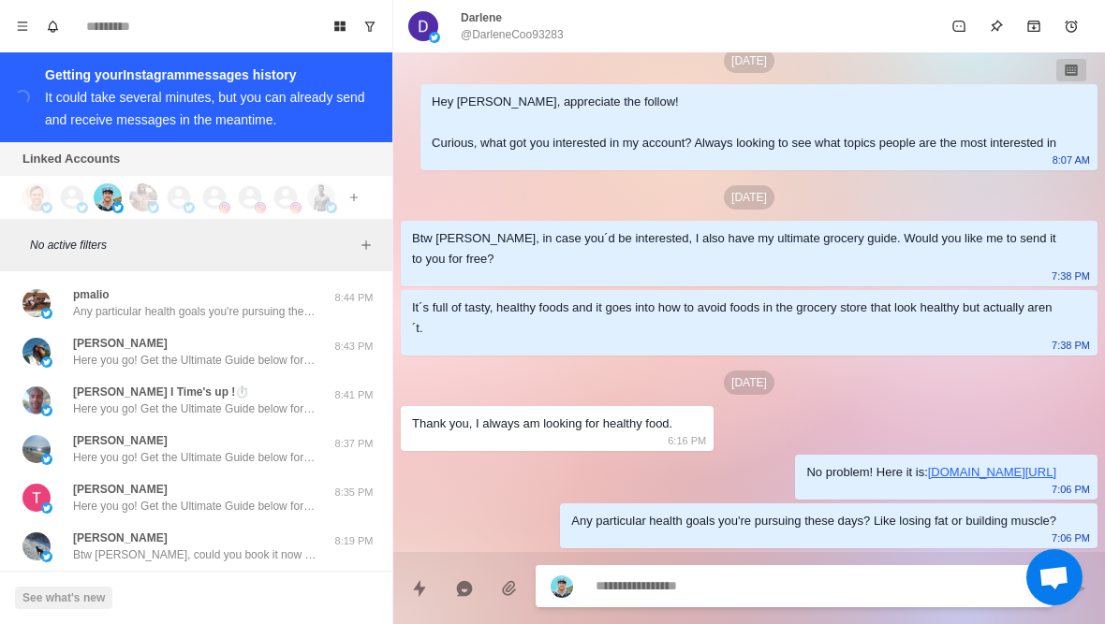
scroll to position [0, 0]
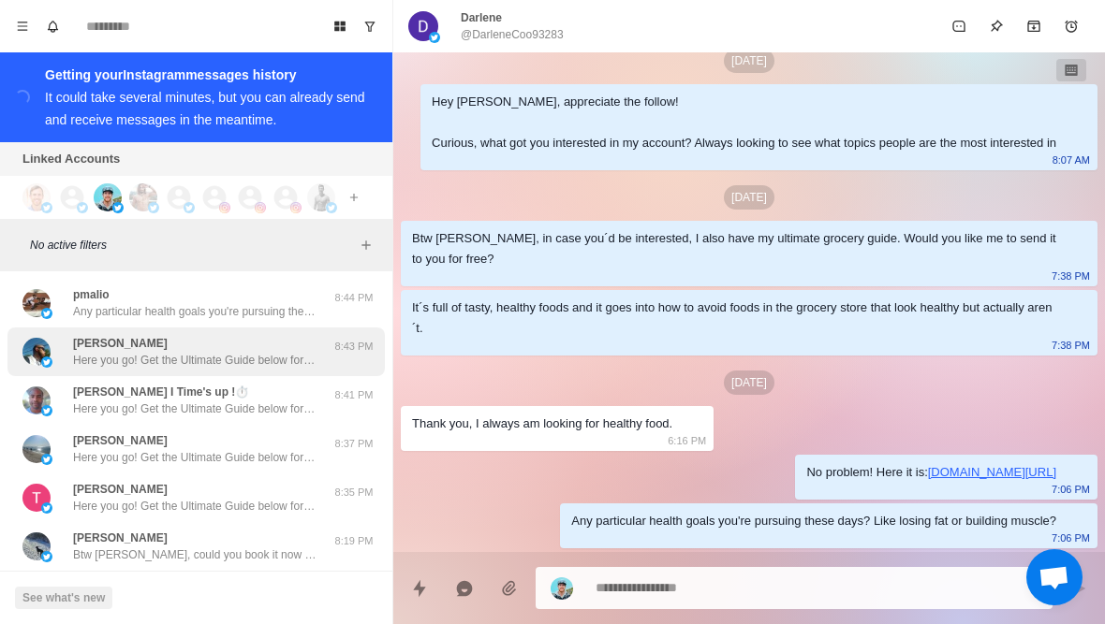
click at [200, 360] on p "Here you go! Get the Ultimate Guide below for everything you need to transform …" at bounding box center [194, 360] width 243 height 17
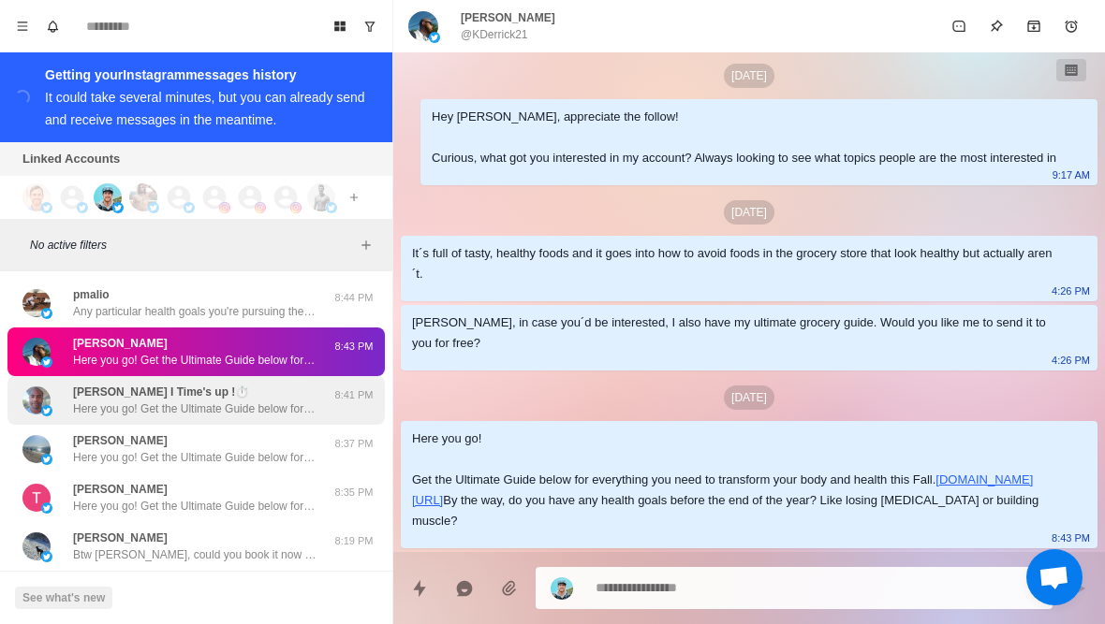
click at [201, 410] on p "Here you go! Get the Ultimate Guide below for everything you need to transform …" at bounding box center [194, 409] width 243 height 17
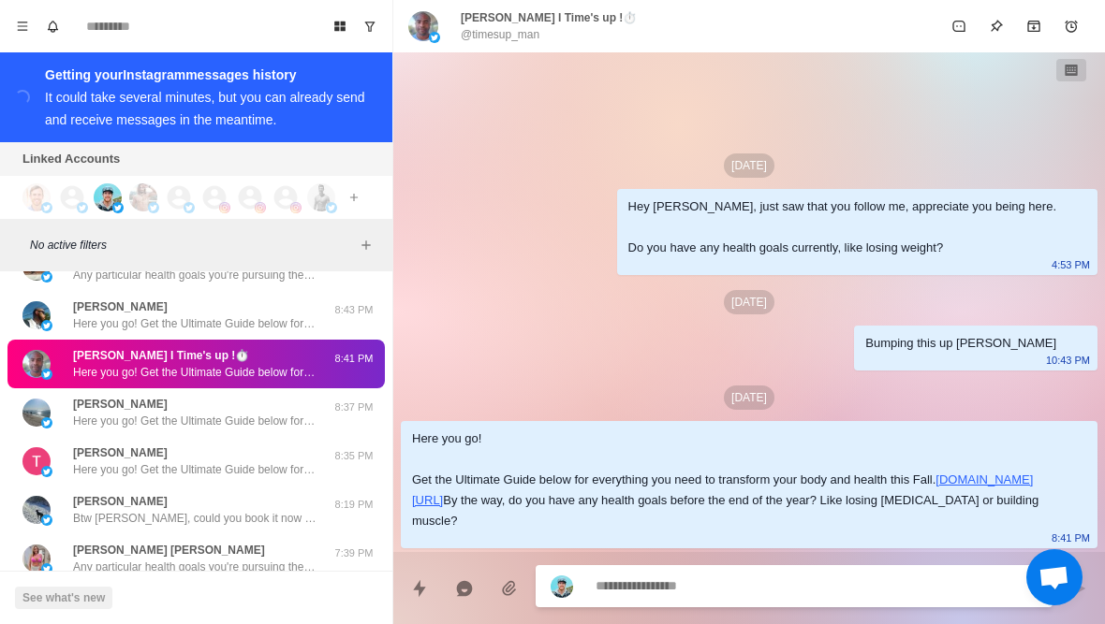
scroll to position [37, 0]
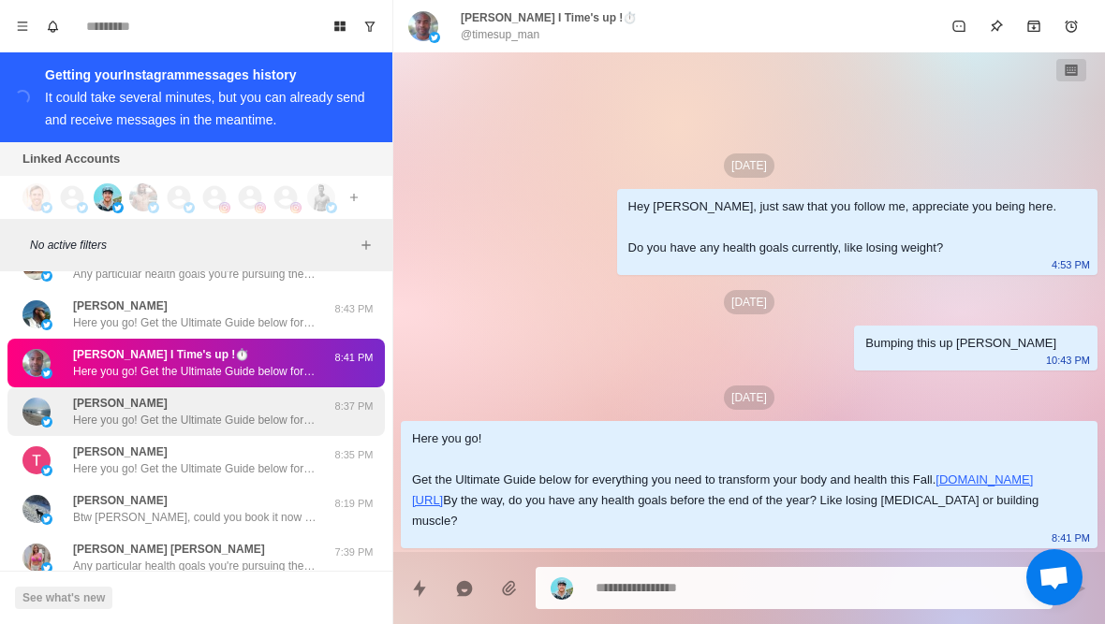
click at [199, 425] on p "Here you go! Get the Ultimate Guide below for everything you need to transform …" at bounding box center [194, 420] width 243 height 17
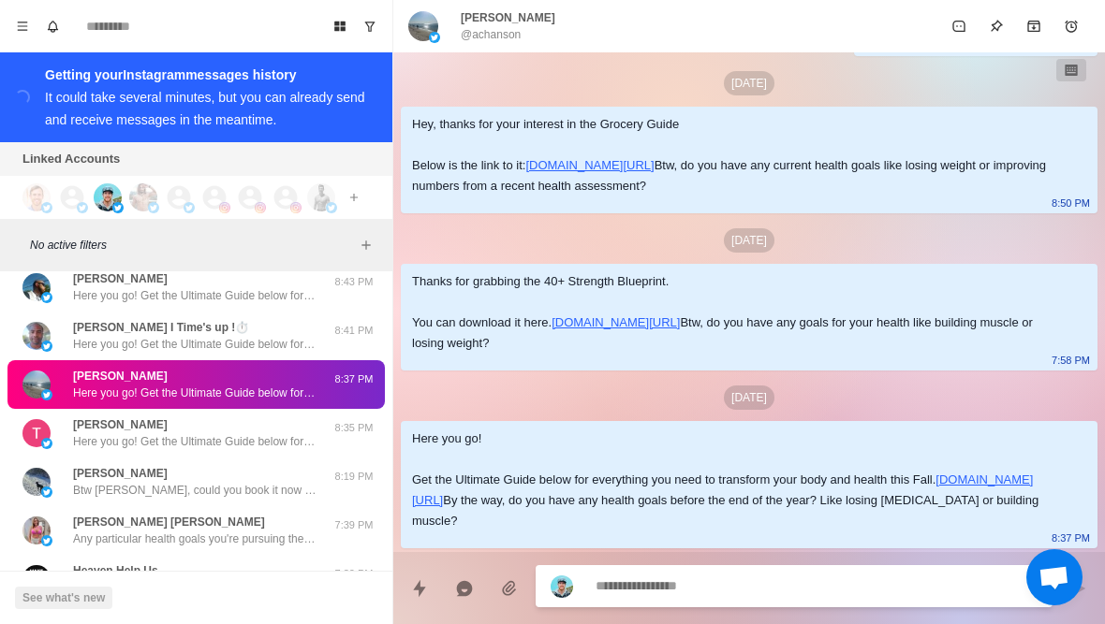
scroll to position [0, 0]
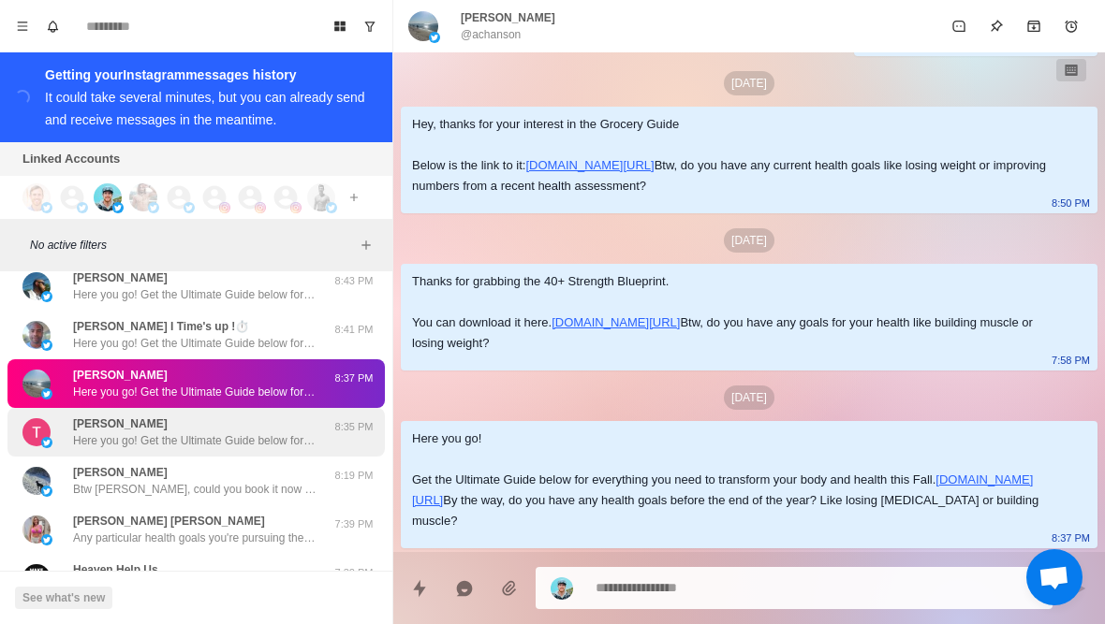
click at [202, 432] on div "[PERSON_NAME] Here you go! Get the Ultimate Guide below for everything you need…" at bounding box center [194, 433] width 243 height 34
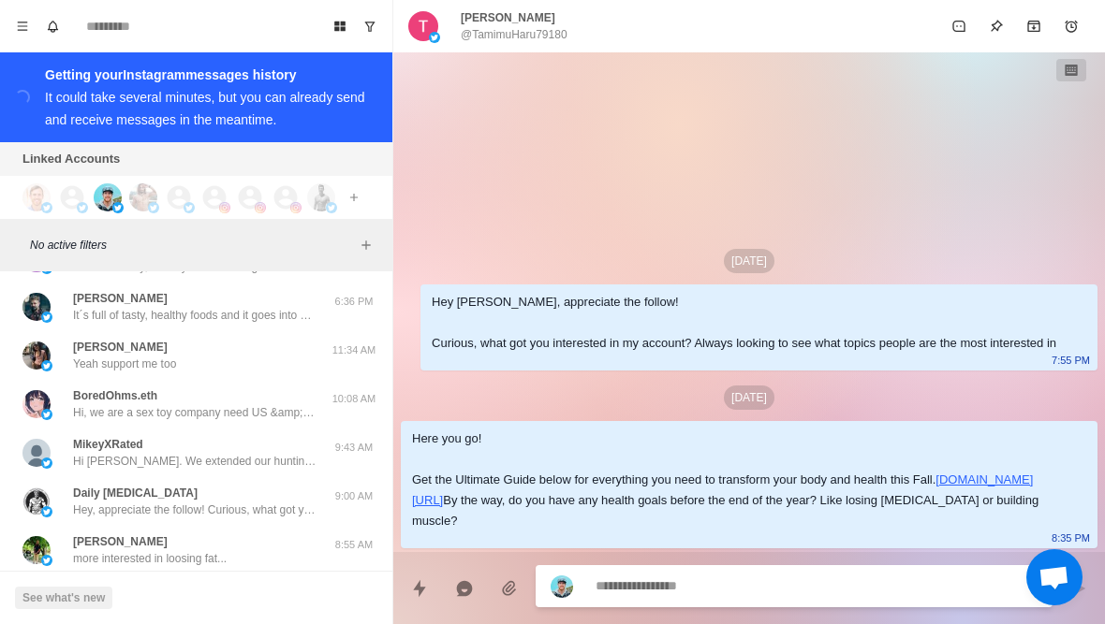
scroll to position [892, 0]
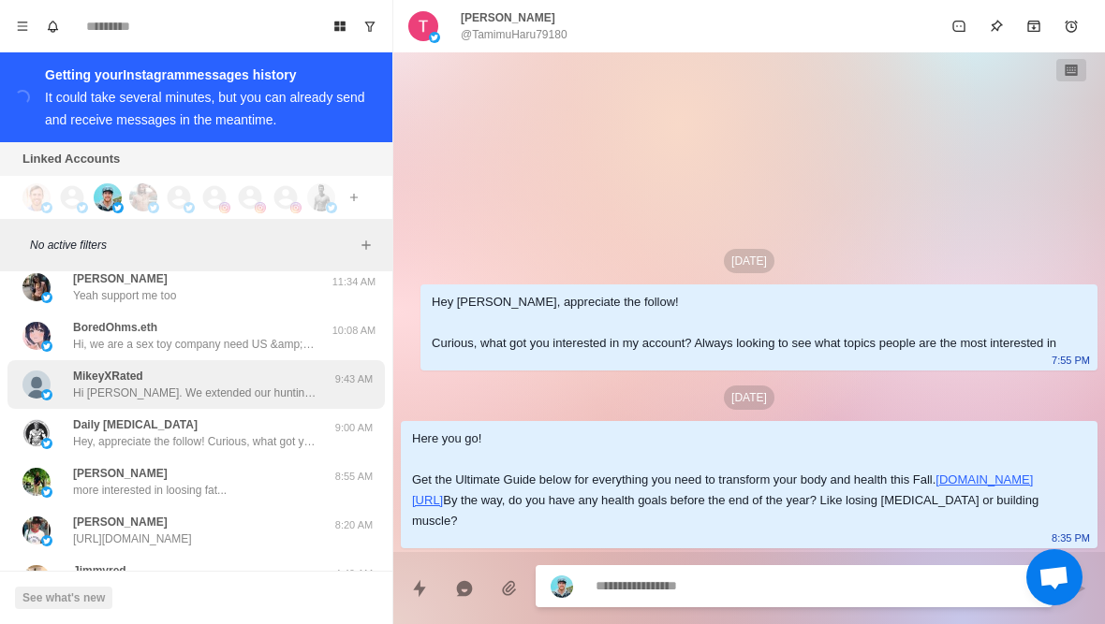
click at [195, 400] on p "Hi [PERSON_NAME]. We extended our hunting trip through [DATE]. I will reach bac…" at bounding box center [194, 393] width 243 height 17
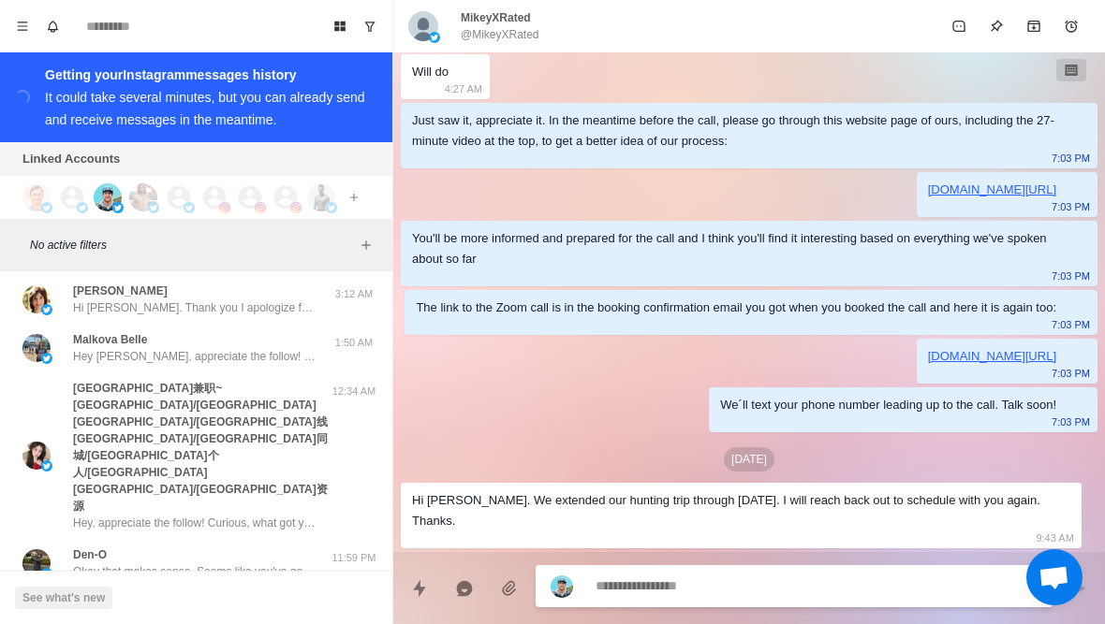
scroll to position [1353, 0]
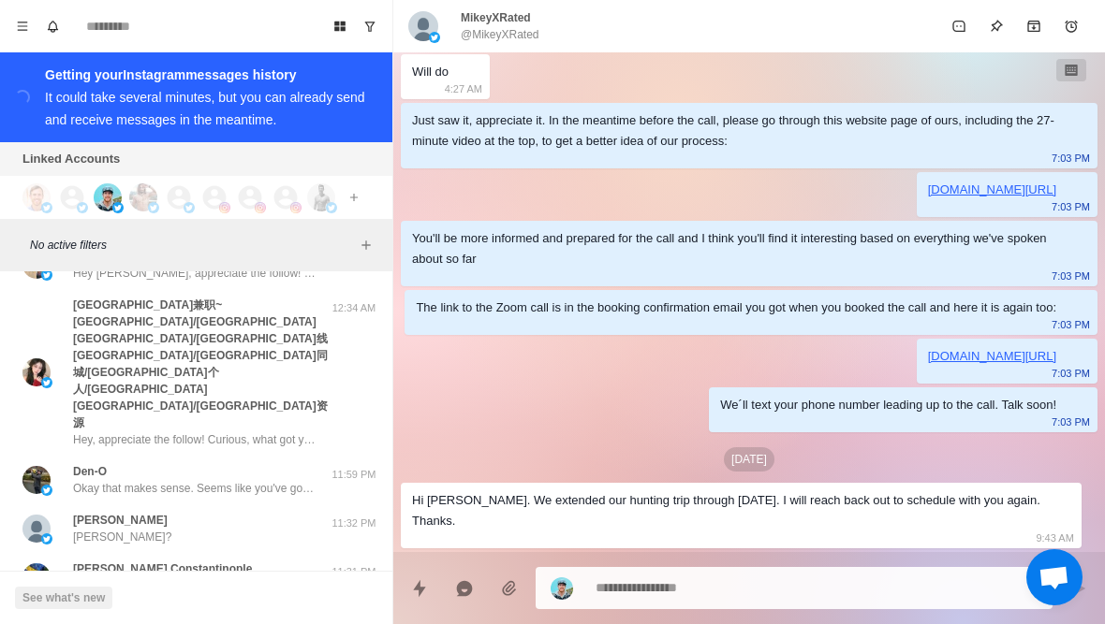
click at [195, 456] on div "Den-O Okay that makes sense. Seems like you've got a dialed-in approach to reac…" at bounding box center [195, 480] width 377 height 49
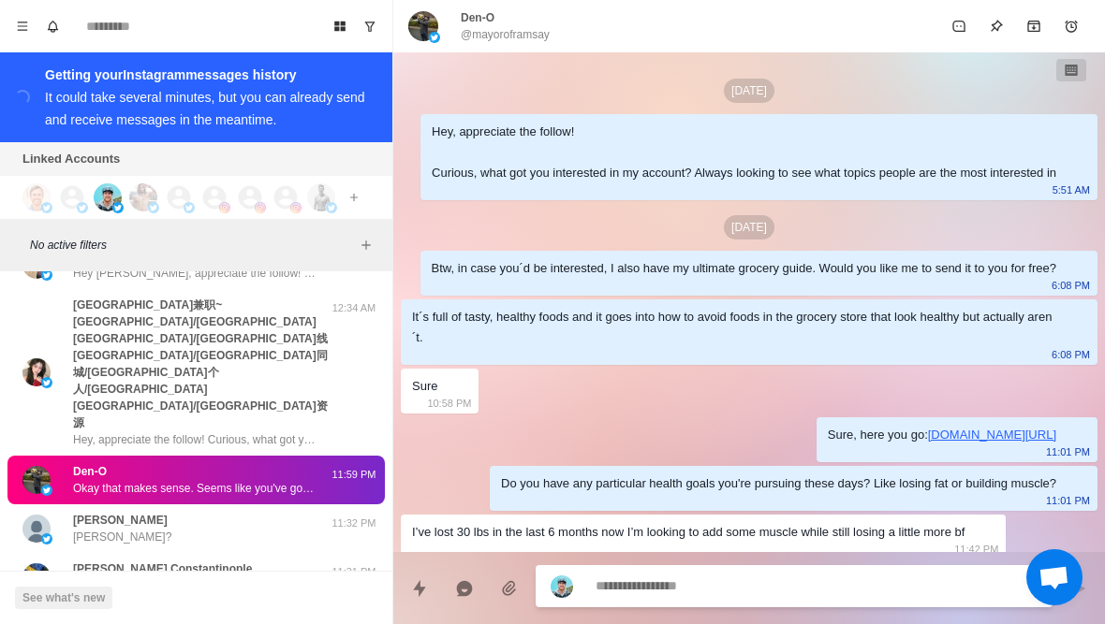
scroll to position [260, 0]
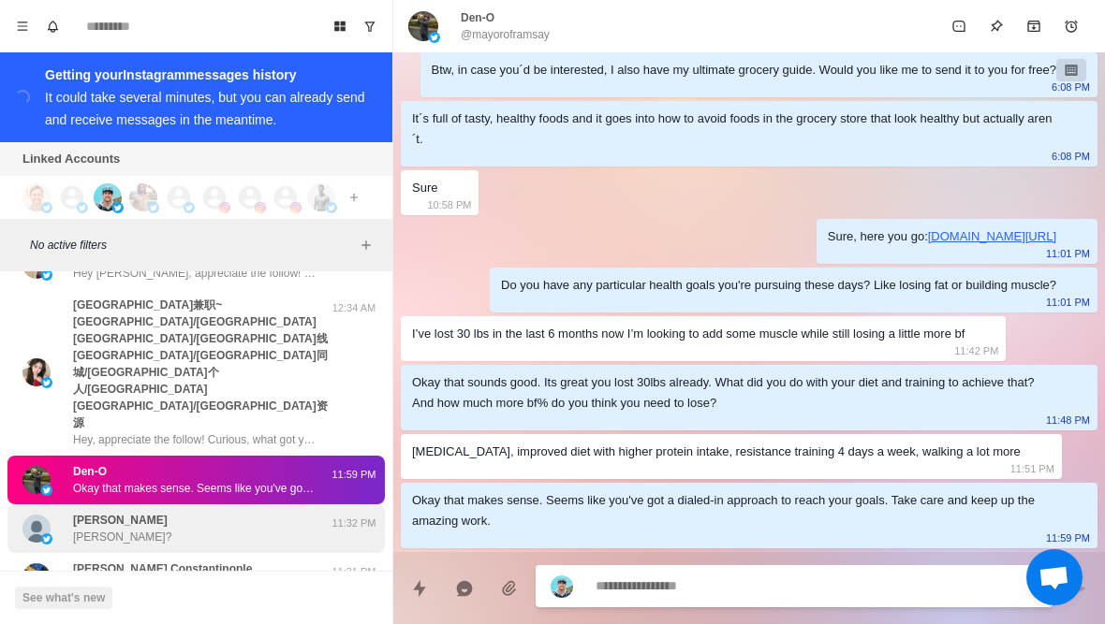
click at [186, 512] on div "[PERSON_NAME] [PERSON_NAME]?" at bounding box center [176, 529] width 308 height 34
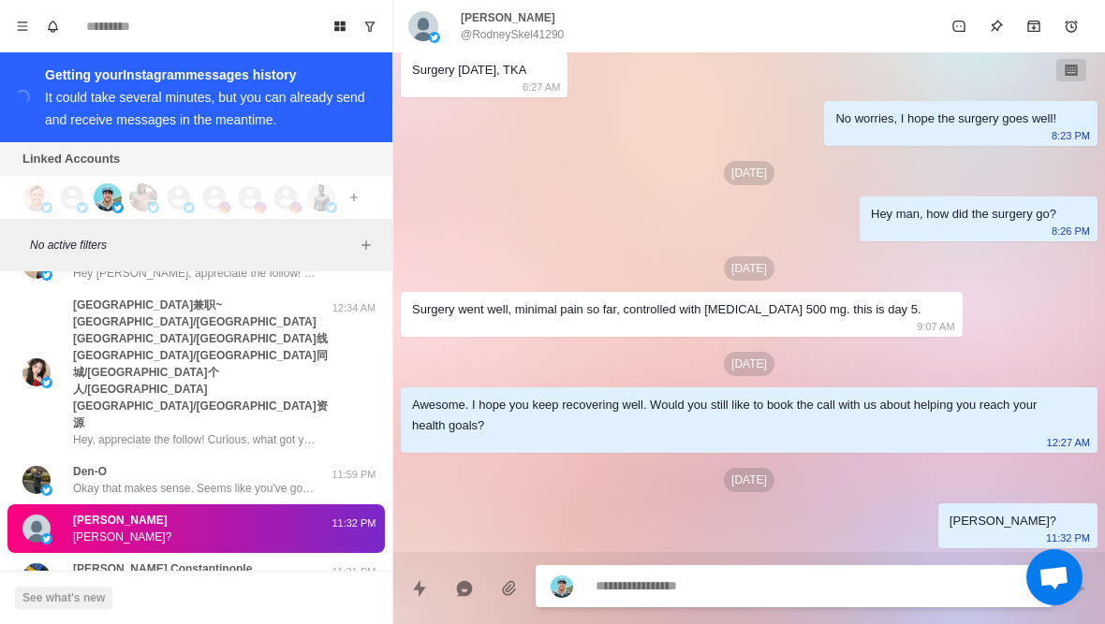
scroll to position [2187, 0]
click at [428, 601] on button "Quick replies" at bounding box center [419, 588] width 37 height 37
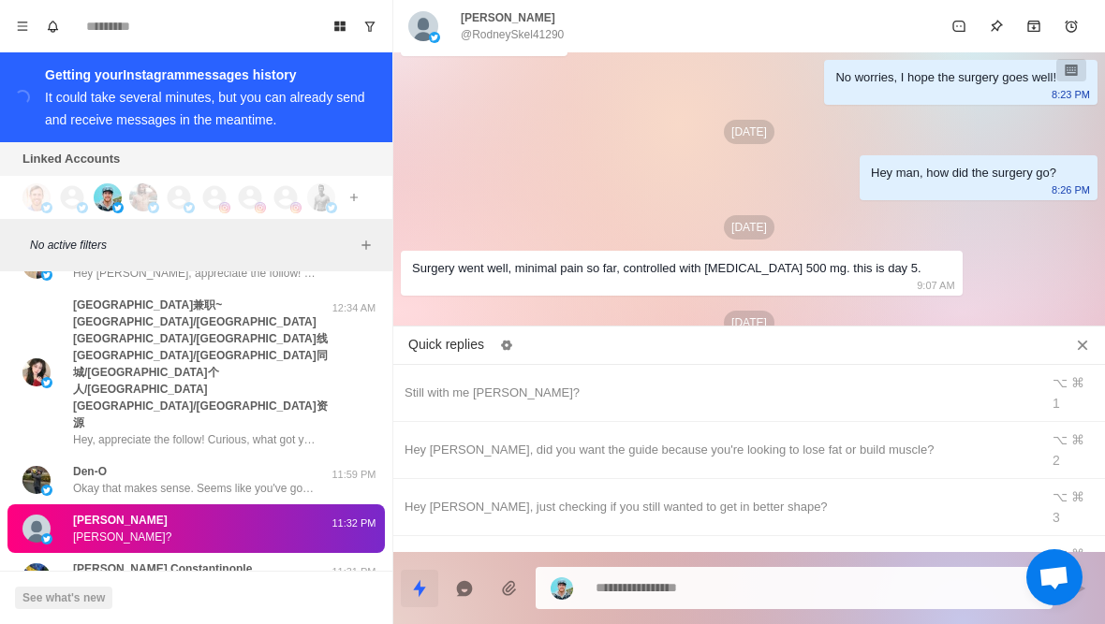
type textarea "*"
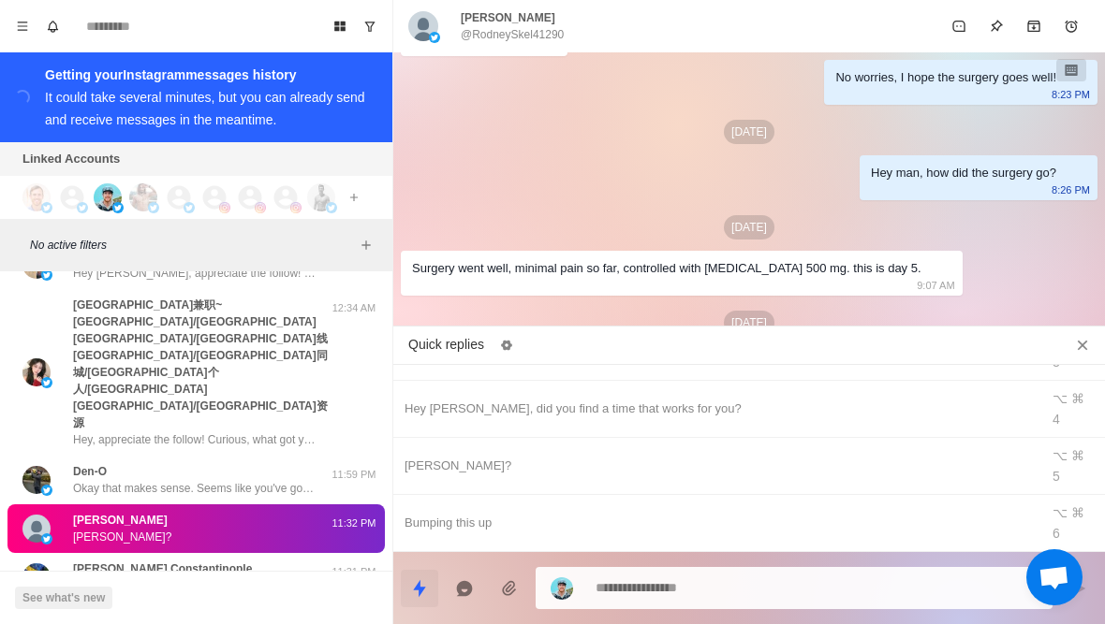
scroll to position [154, 0]
type textarea "**********"
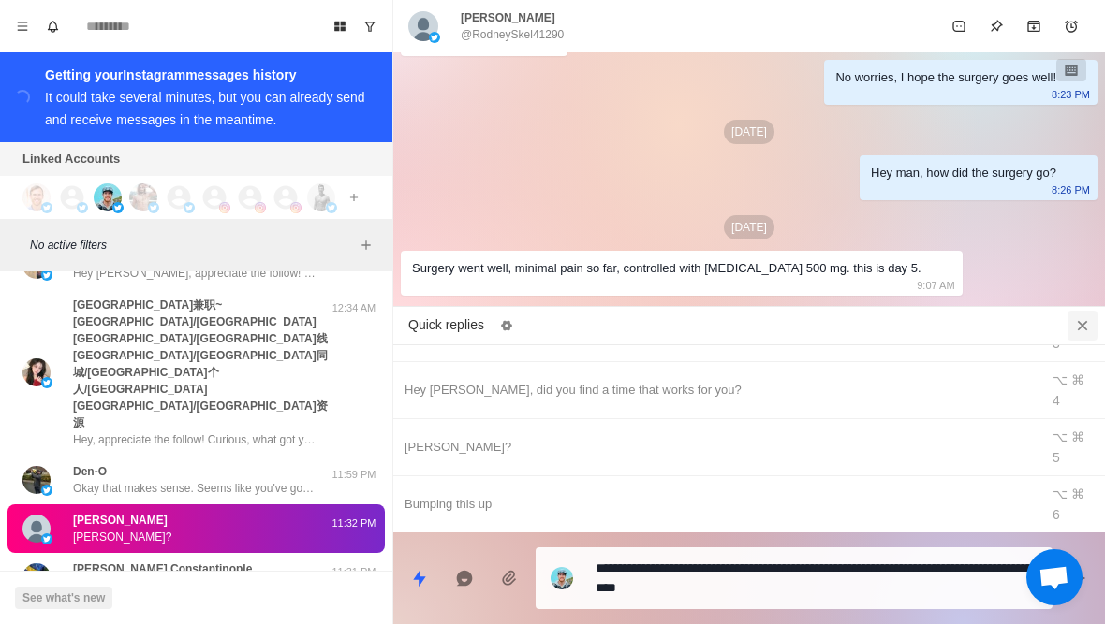
click at [1081, 325] on icon "Close quick replies" at bounding box center [1082, 325] width 19 height 19
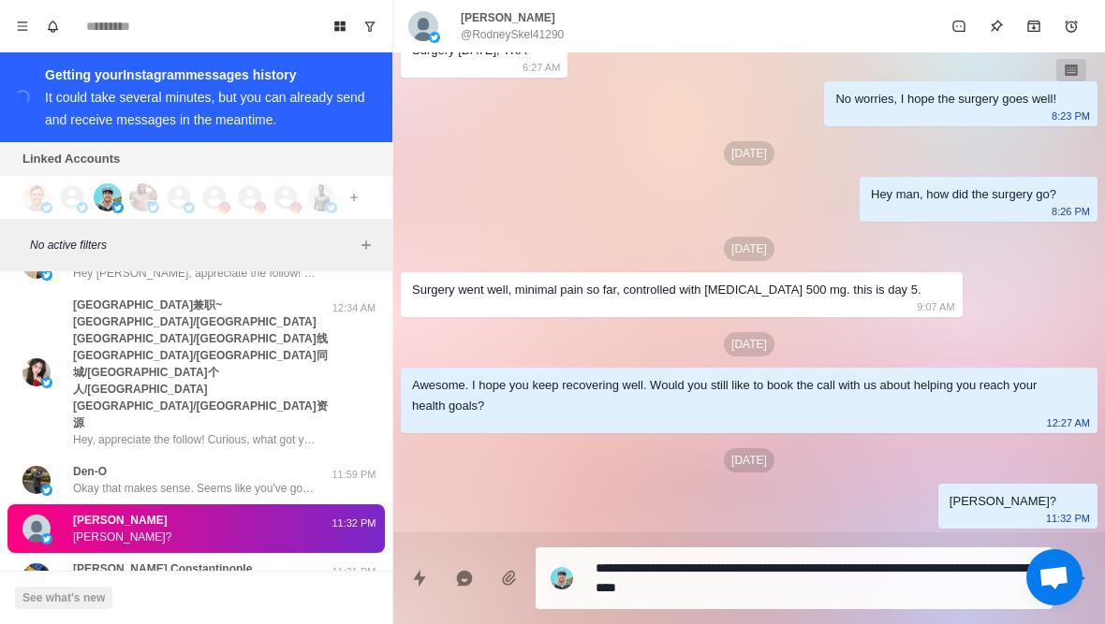
click at [890, 592] on textarea "**********" at bounding box center [816, 578] width 442 height 47
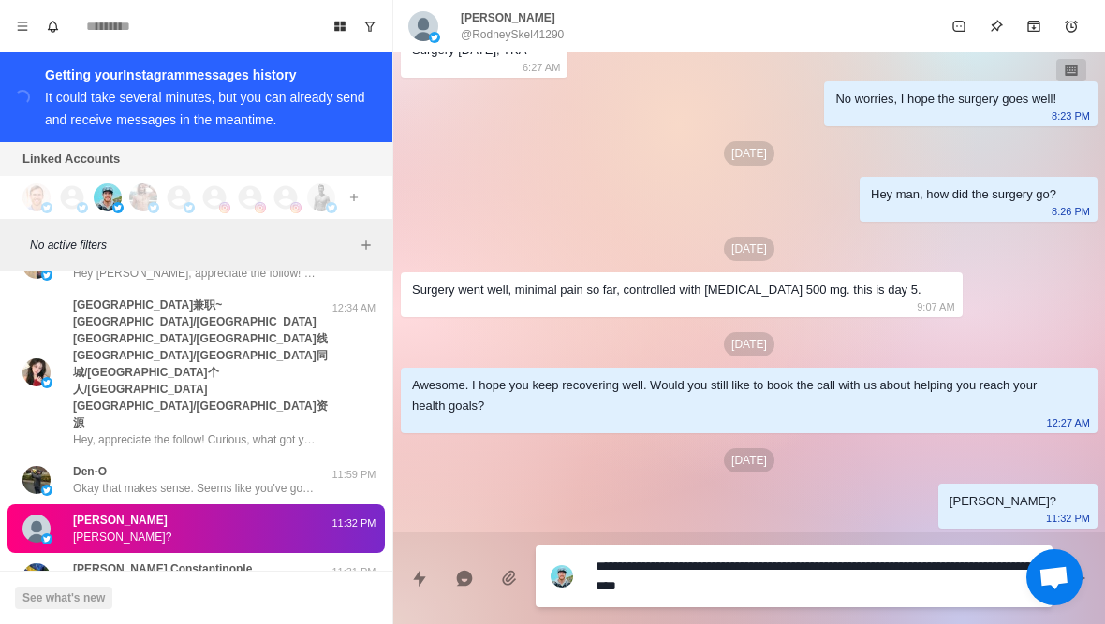
type textarea "*"
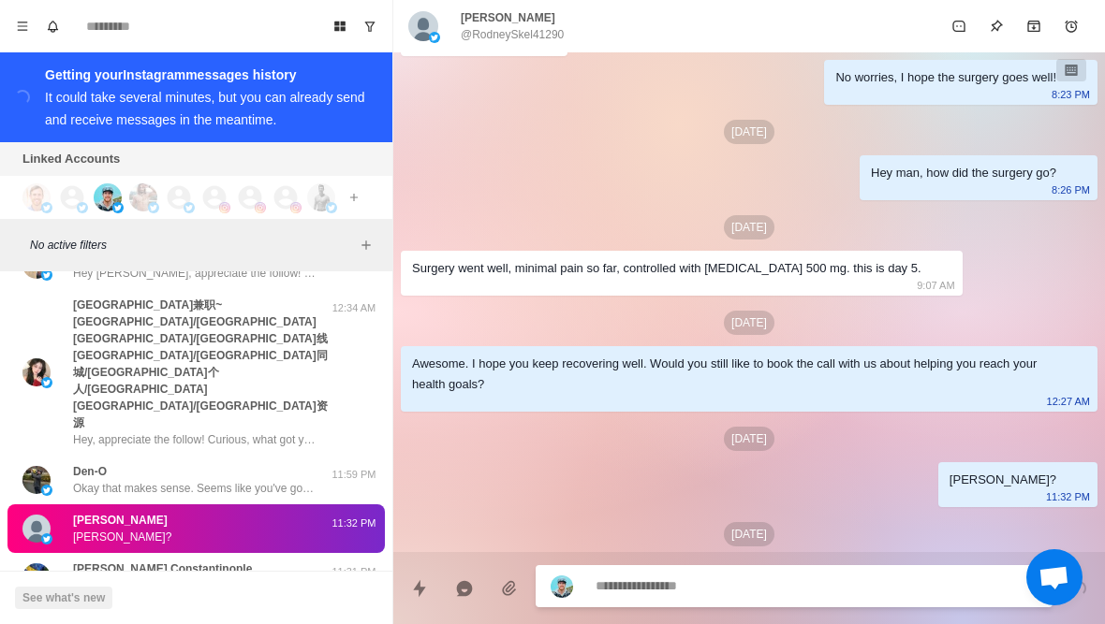
scroll to position [2282, 0]
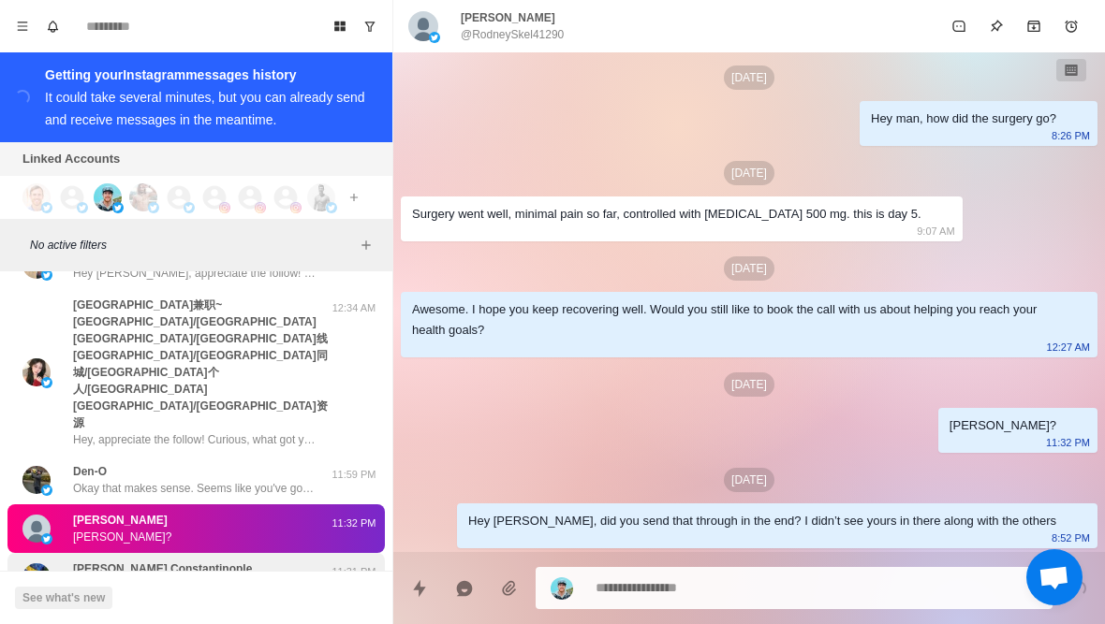
click at [146, 578] on p "Bumping this up" at bounding box center [113, 586] width 81 height 17
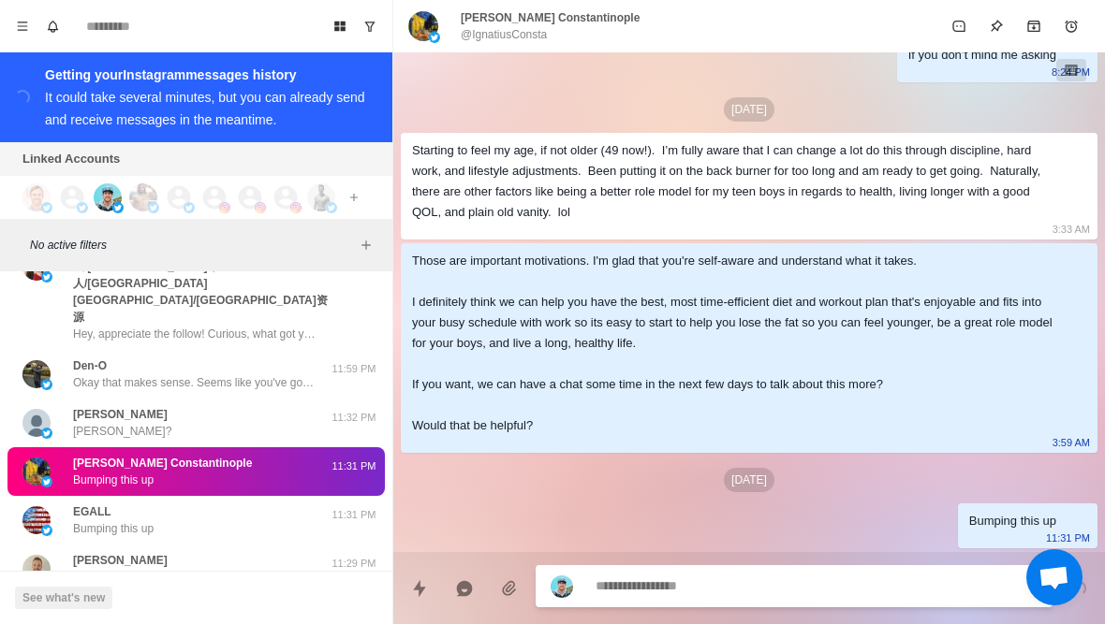
scroll to position [1478, 0]
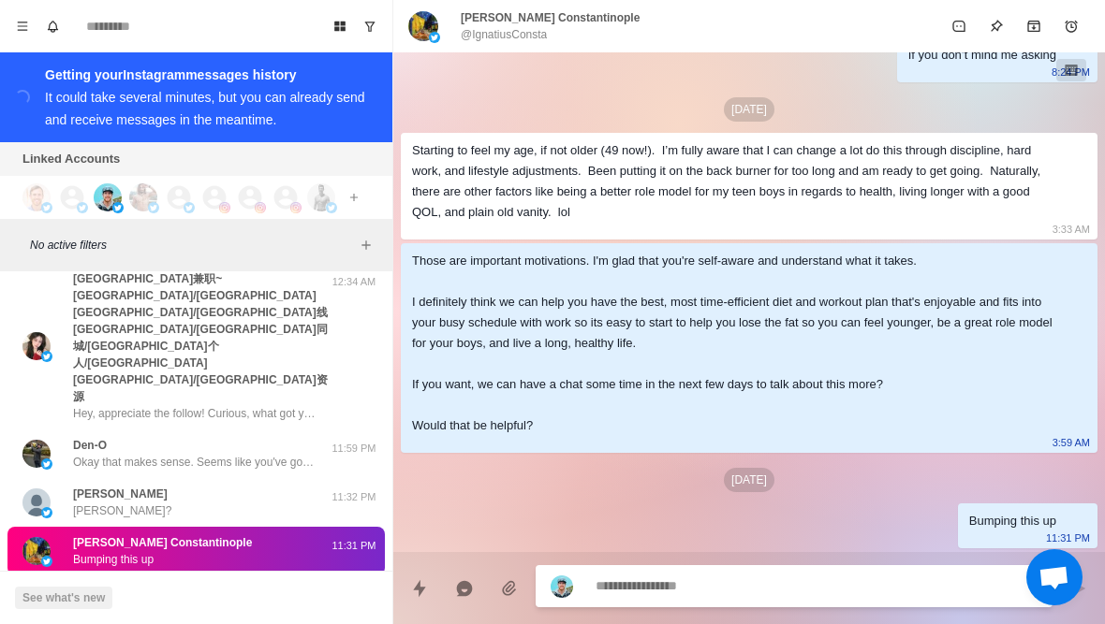
type textarea "*"
type textarea "**********"
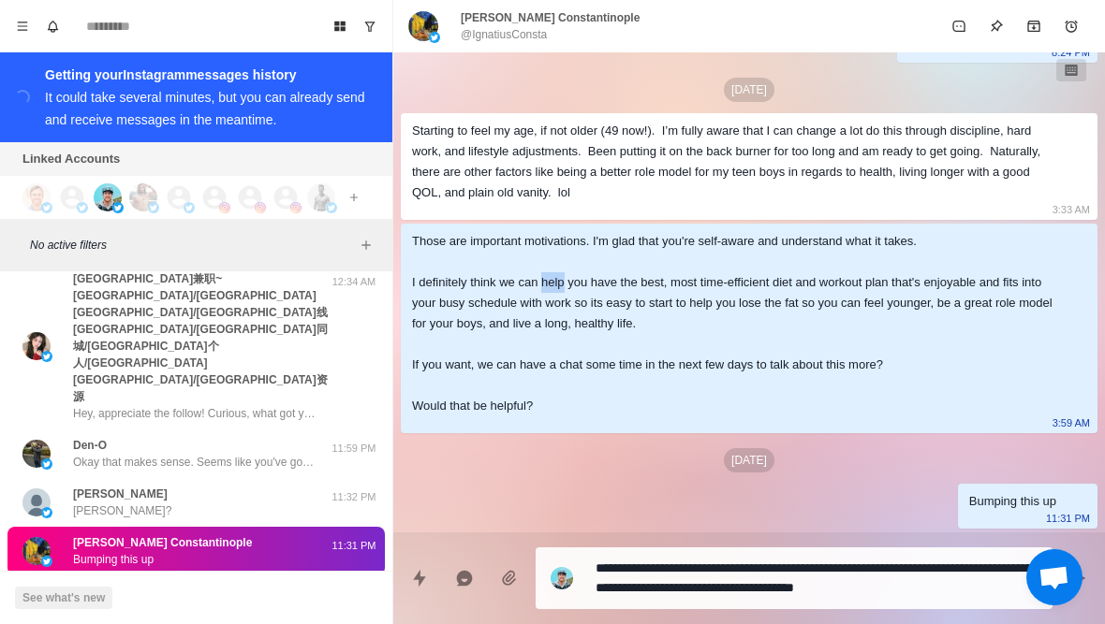
drag, startPoint x: 548, startPoint y: 294, endPoint x: 575, endPoint y: 307, distance: 30.1
click at [572, 307] on div "Those are important motivations. I'm glad that you're self-aware and understand…" at bounding box center [734, 323] width 644 height 185
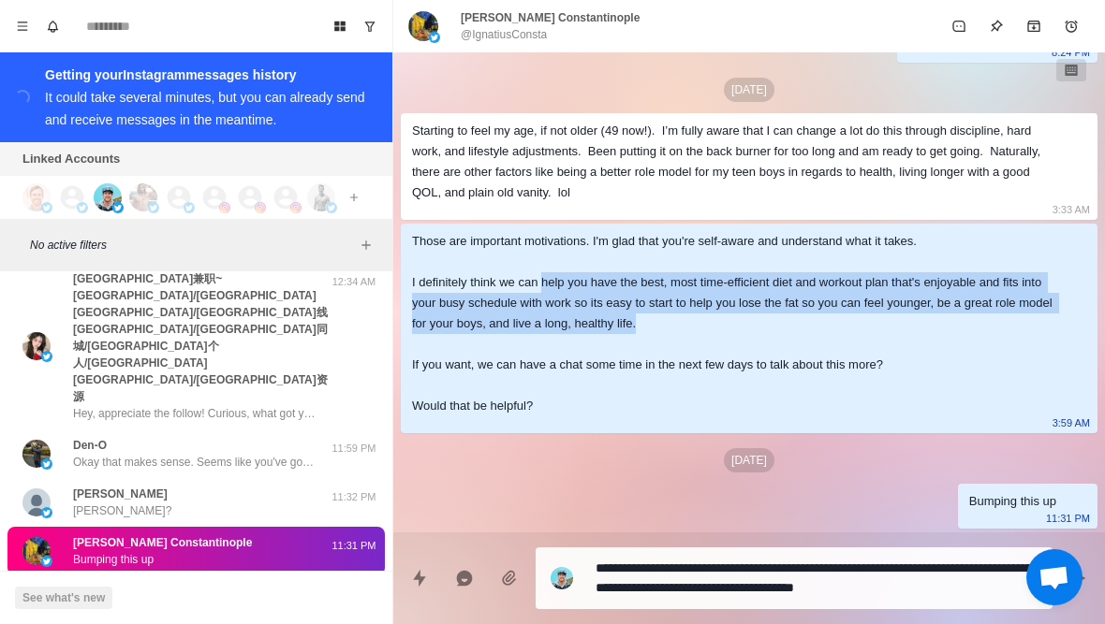
drag, startPoint x: 549, startPoint y: 301, endPoint x: 709, endPoint y: 342, distance: 164.2
click at [709, 343] on div "Those are important motivations. I'm glad that you're self-aware and understand…" at bounding box center [734, 323] width 644 height 185
copy div "help you have the best, most time-efficient diet and workout plan that's enjoya…"
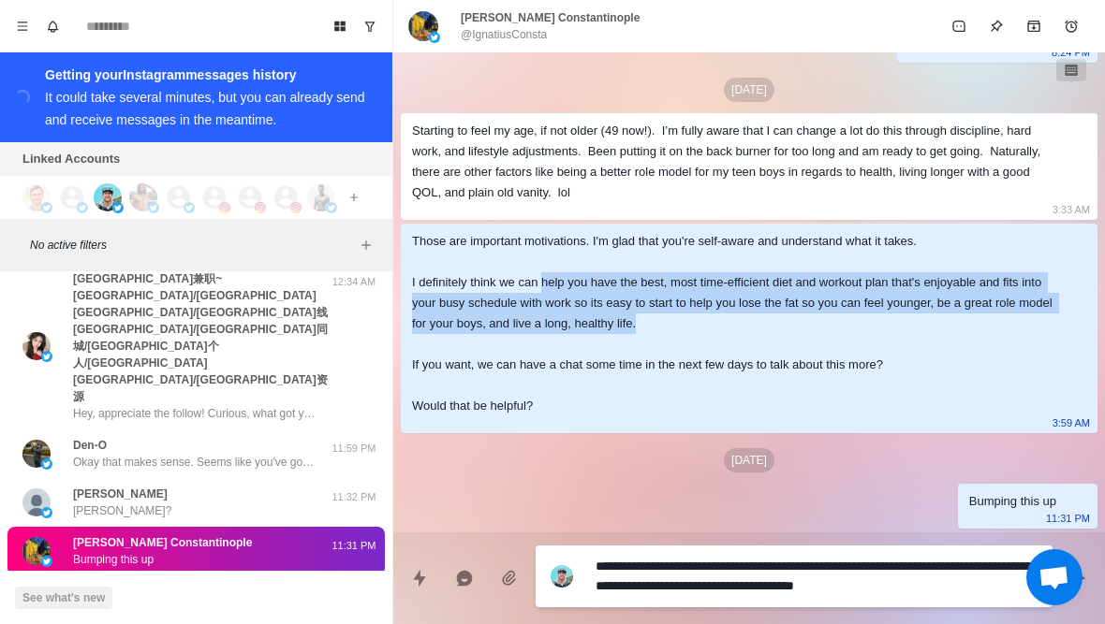
click at [984, 591] on textarea "**********" at bounding box center [816, 576] width 442 height 47
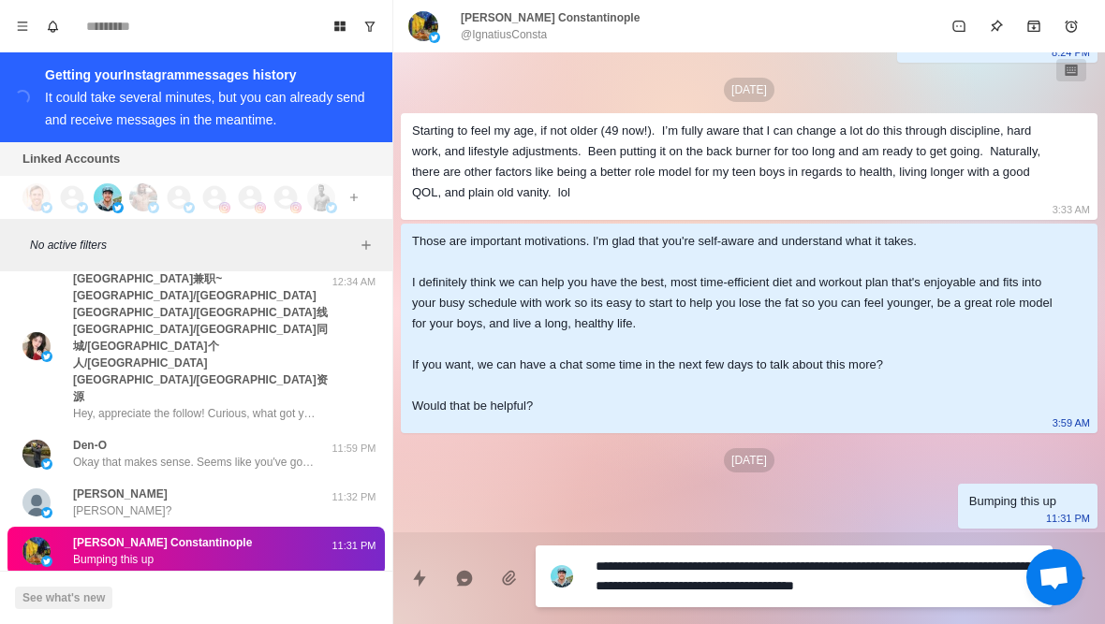
drag, startPoint x: 984, startPoint y: 586, endPoint x: 963, endPoint y: 563, distance: 31.2
click at [963, 563] on textarea "**********" at bounding box center [816, 576] width 442 height 47
type textarea "*"
paste textarea "**********"
type textarea "**********"
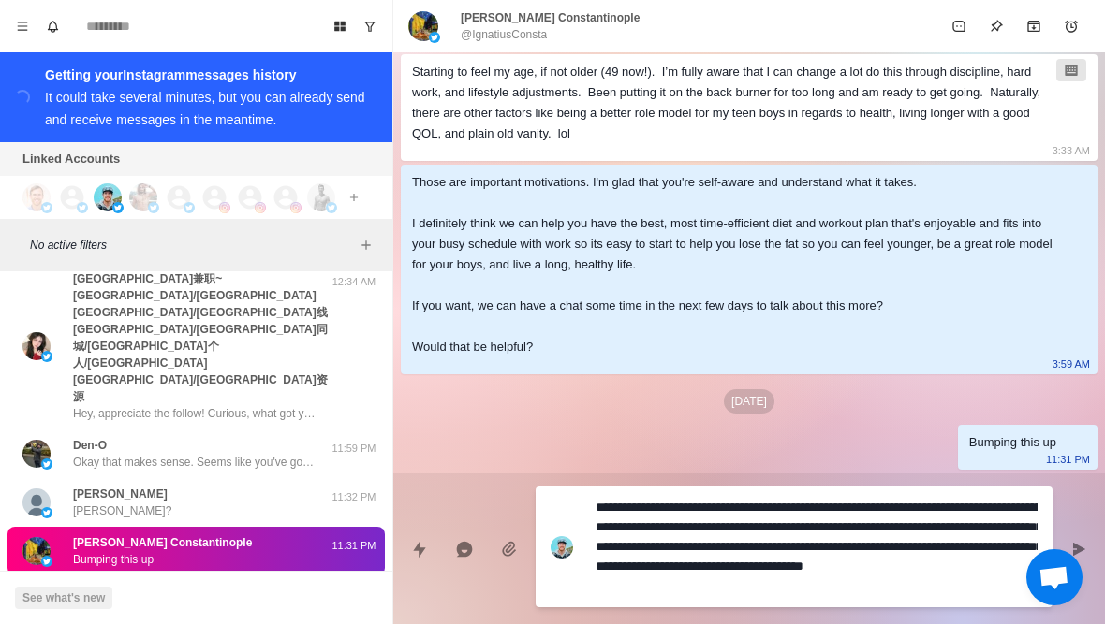
type textarea "*"
type textarea "**********"
type textarea "*"
type textarea "**********"
type textarea "*"
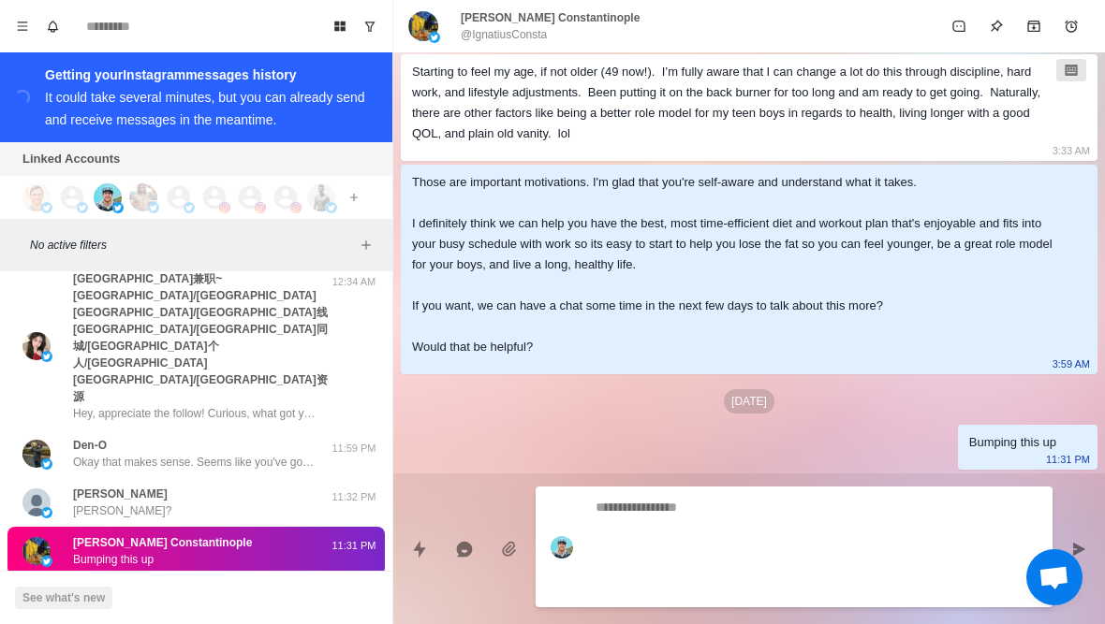
scroll to position [2232, 0]
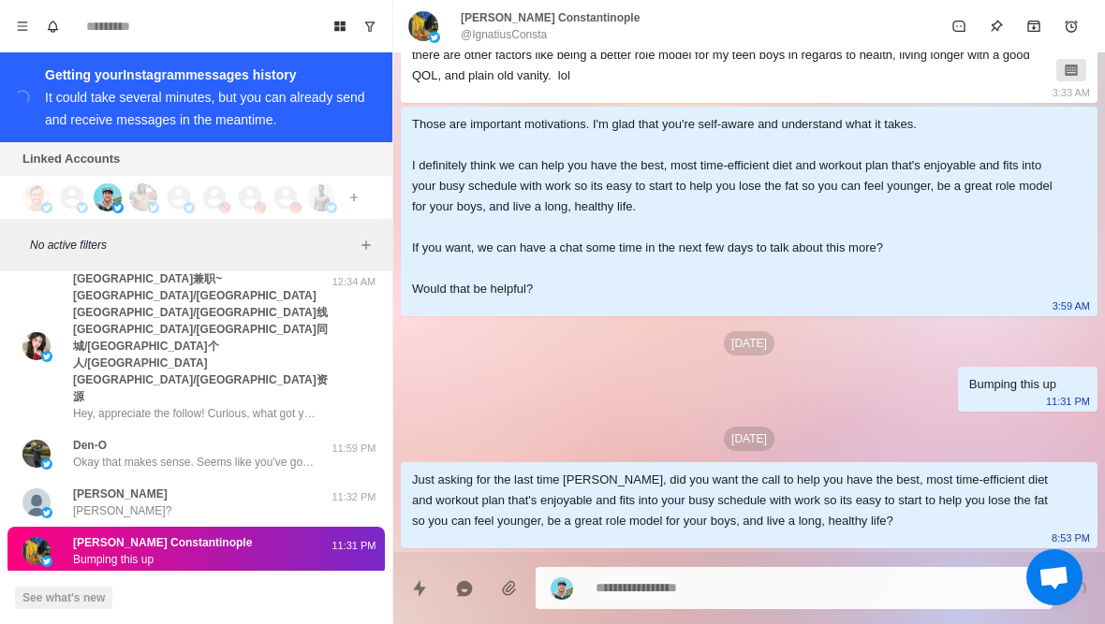
click at [216, 583] on div "EGALL Bumping this up" at bounding box center [176, 600] width 308 height 34
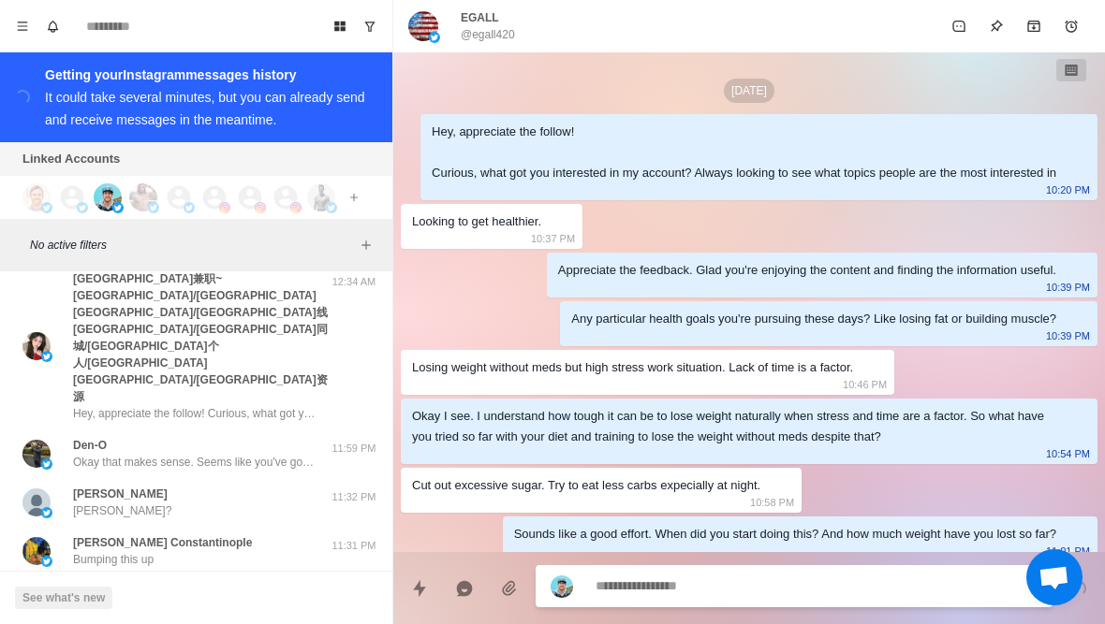
scroll to position [839, 0]
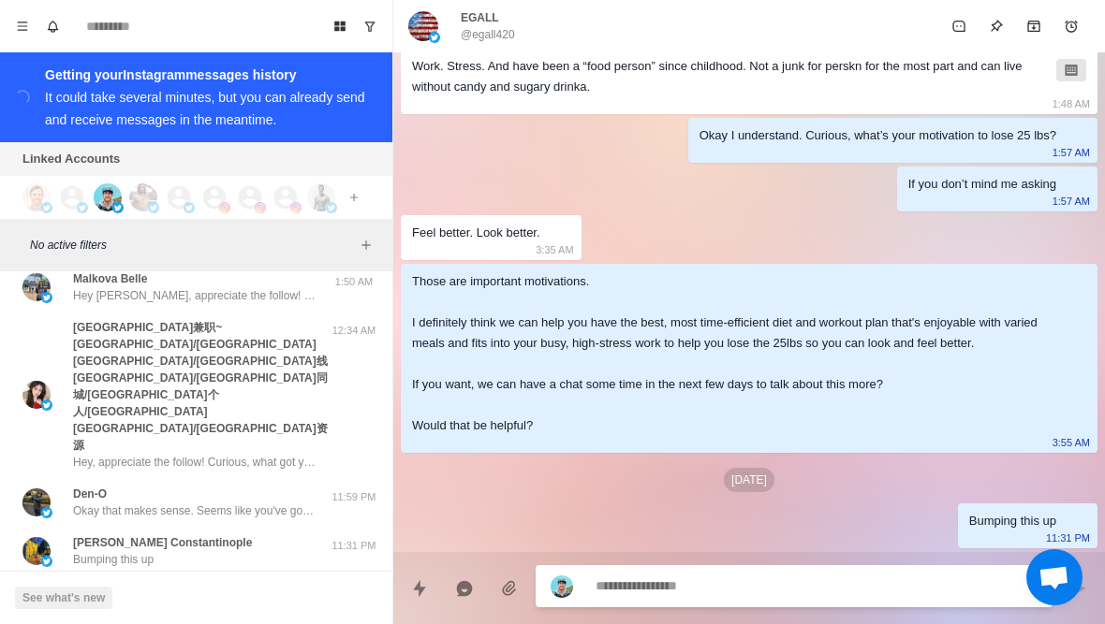
type textarea "*"
type textarea "**********"
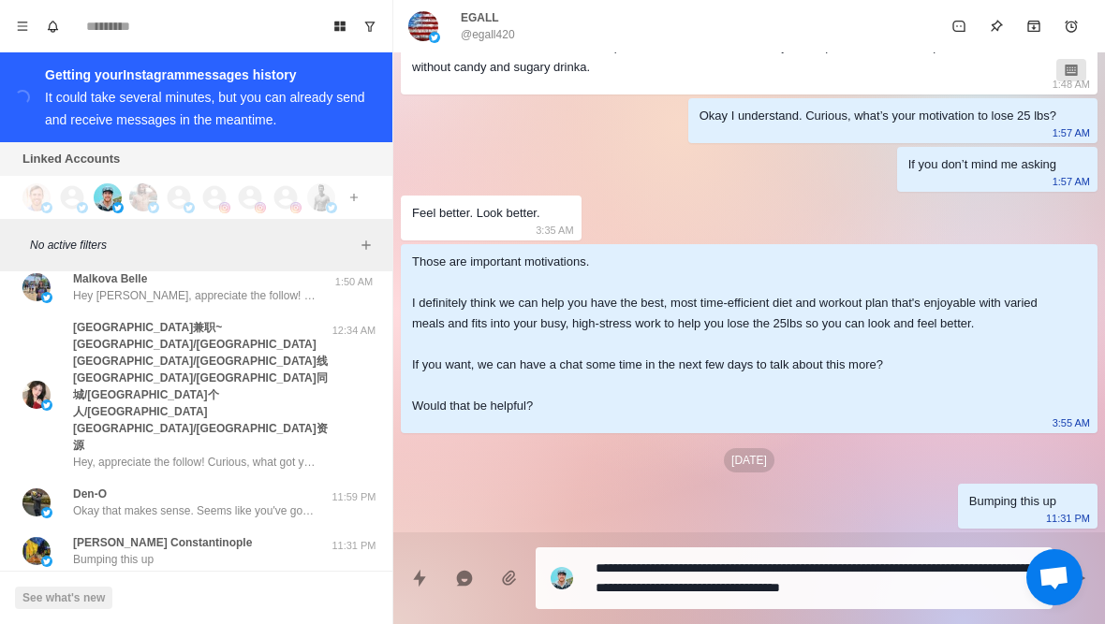
click at [549, 316] on div "Those are important motivations. I definitely think we can help you have the be…" at bounding box center [734, 334] width 644 height 165
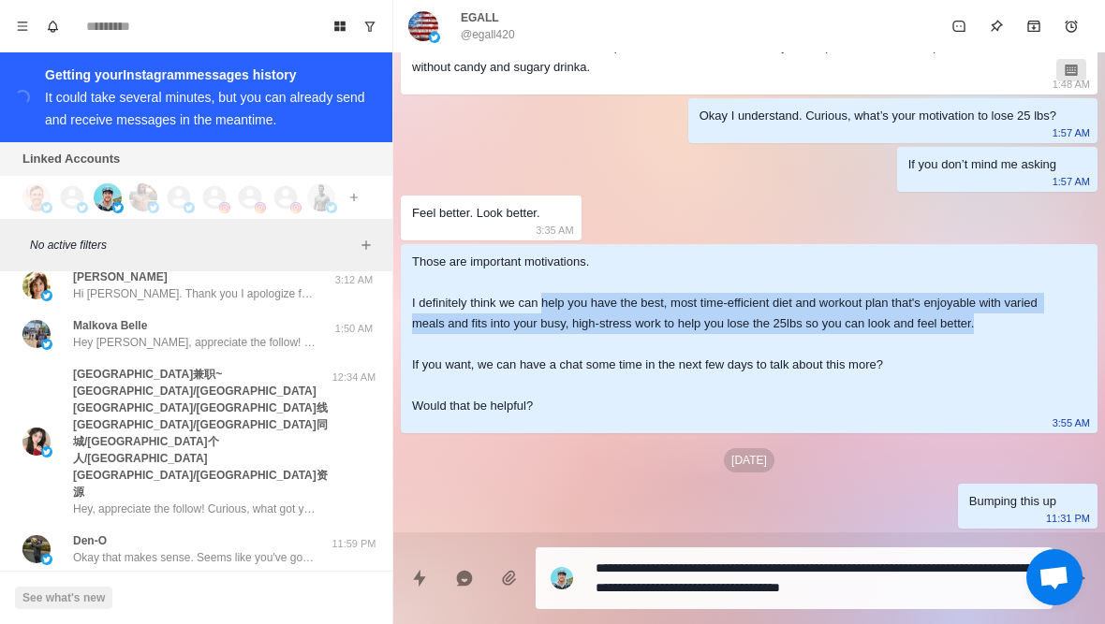
drag, startPoint x: 550, startPoint y: 317, endPoint x: 1051, endPoint y: 341, distance: 501.4
click at [1051, 341] on div "Those are important motivations. I definitely think we can help you have the be…" at bounding box center [734, 334] width 644 height 165
copy div "help you have the best, most time-efficient diet and workout plan that's enjoya…"
type textarea "*"
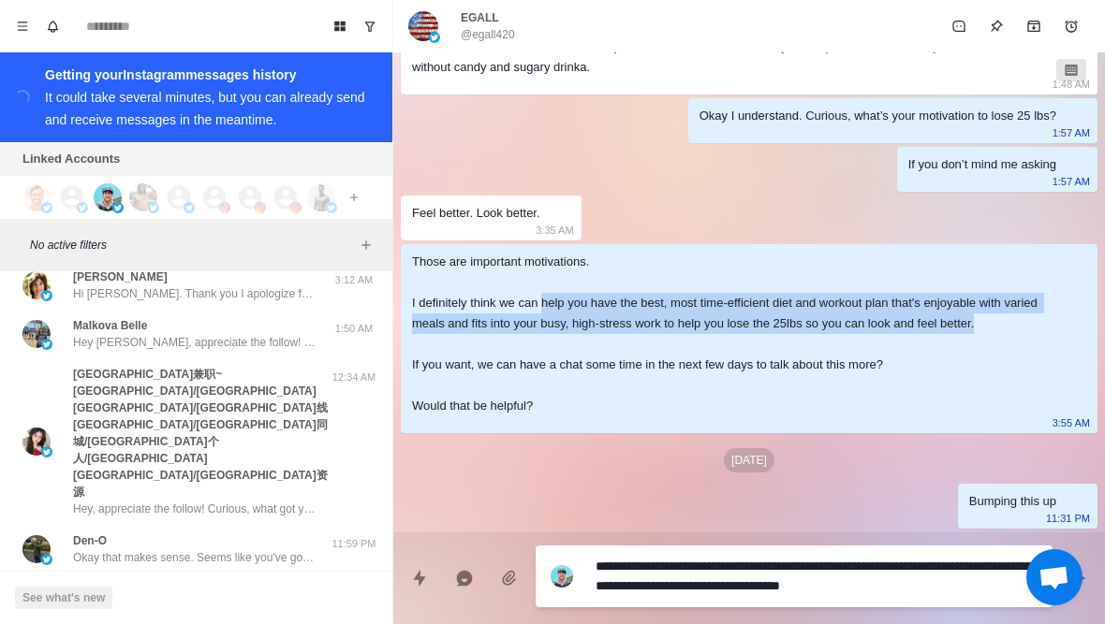
click at [987, 586] on textarea "**********" at bounding box center [816, 576] width 442 height 47
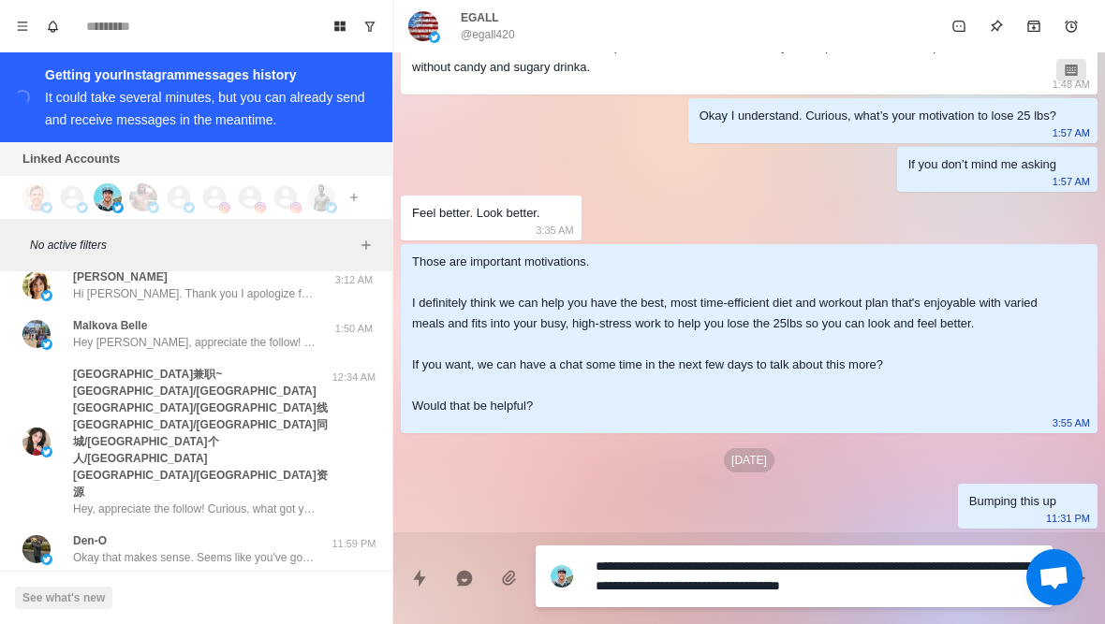
drag, startPoint x: 987, startPoint y: 586, endPoint x: 958, endPoint y: 565, distance: 35.6
click at [958, 565] on textarea "**********" at bounding box center [816, 576] width 442 height 47
paste textarea "**********"
type textarea "**********"
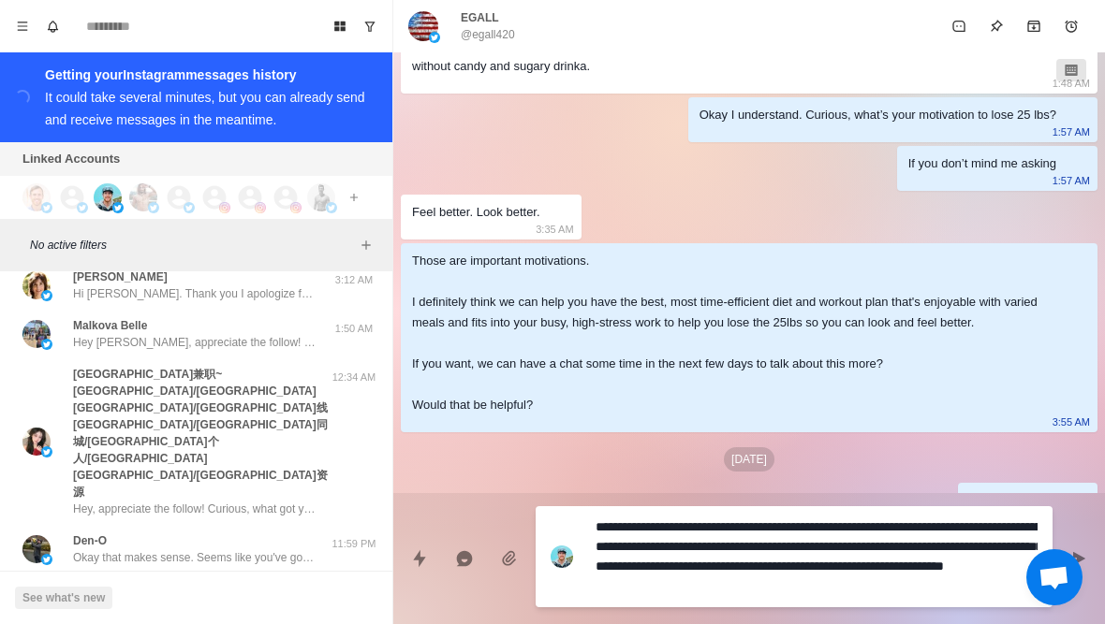
type textarea "*"
type textarea "**********"
type textarea "*"
type textarea "**********"
click at [795, 531] on textarea "**********" at bounding box center [816, 557] width 442 height 86
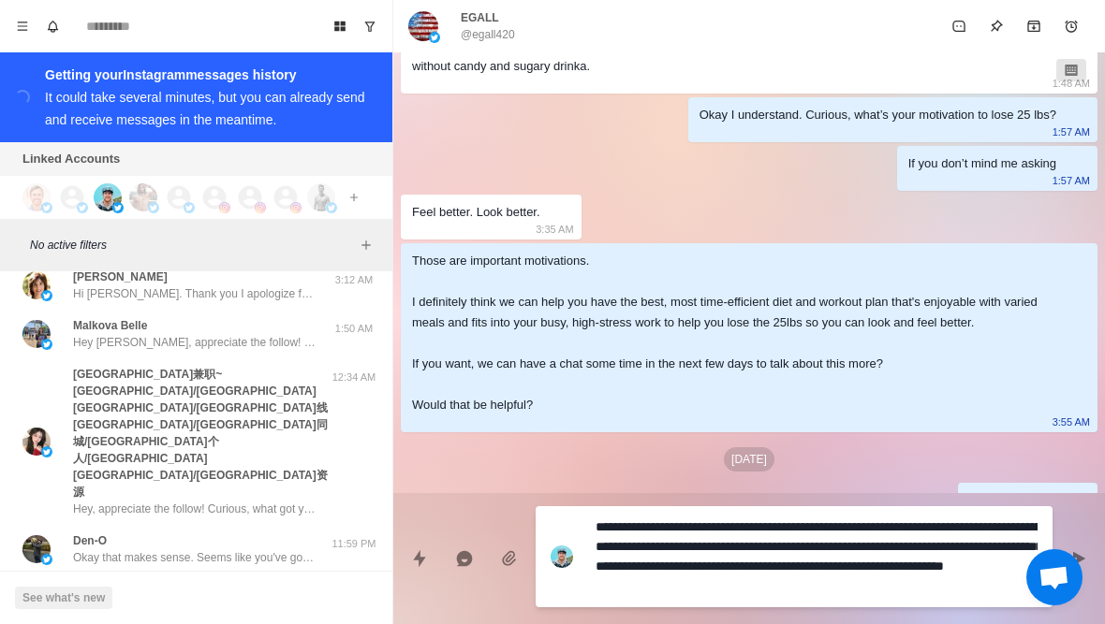
type textarea "*"
type textarea "**********"
type textarea "*"
type textarea "**********"
type textarea "*"
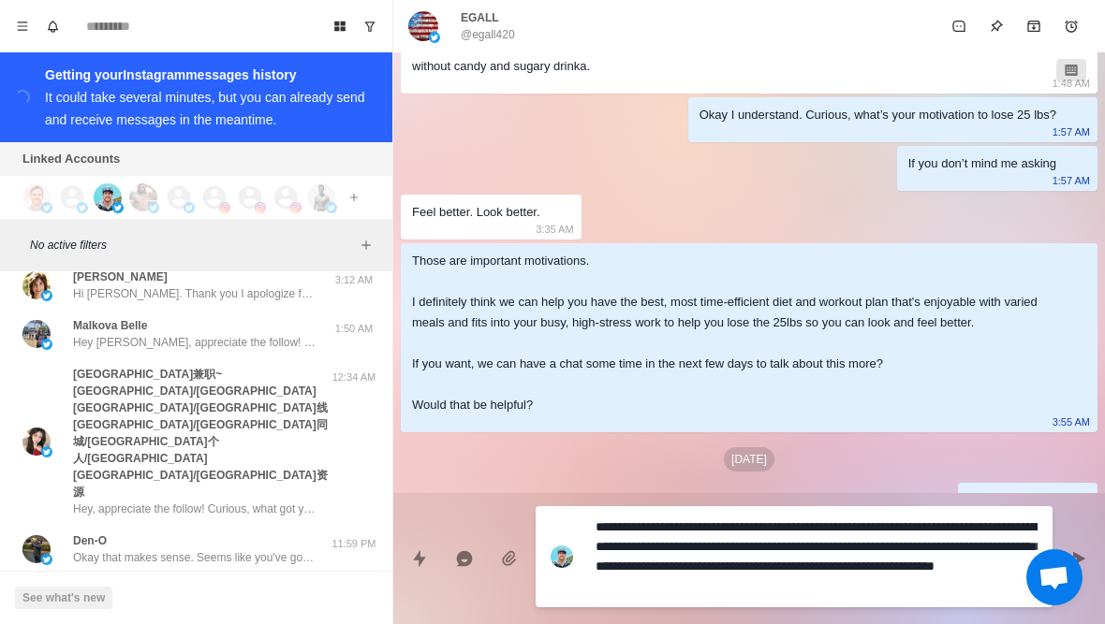
type textarea "**********"
type textarea "*"
type textarea "**********"
type textarea "*"
type textarea "**********"
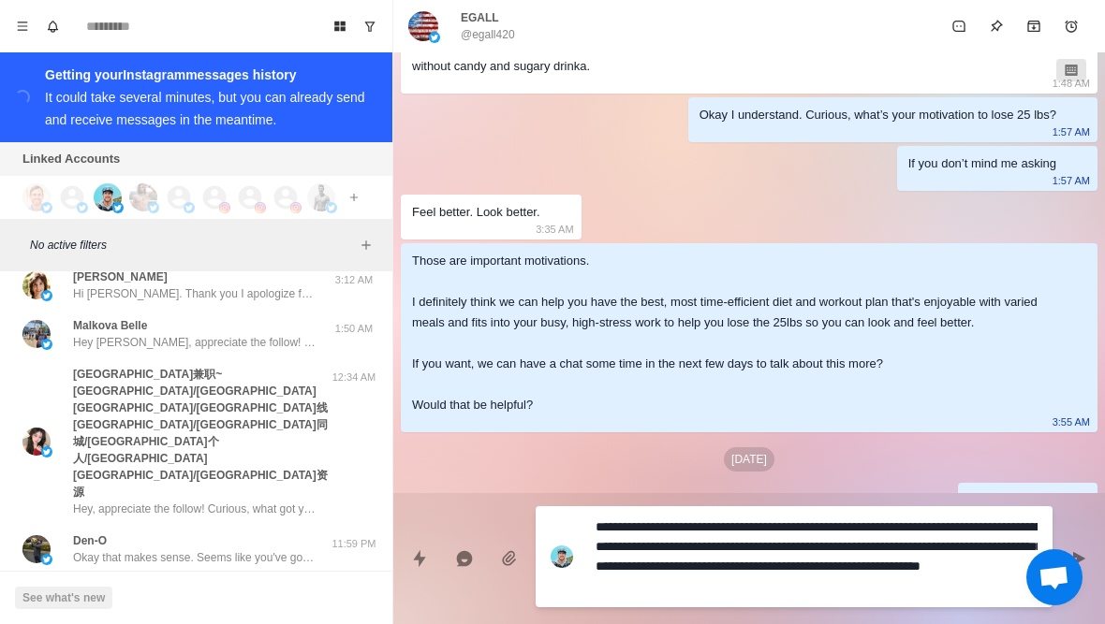
type textarea "*"
type textarea "**********"
type textarea "*"
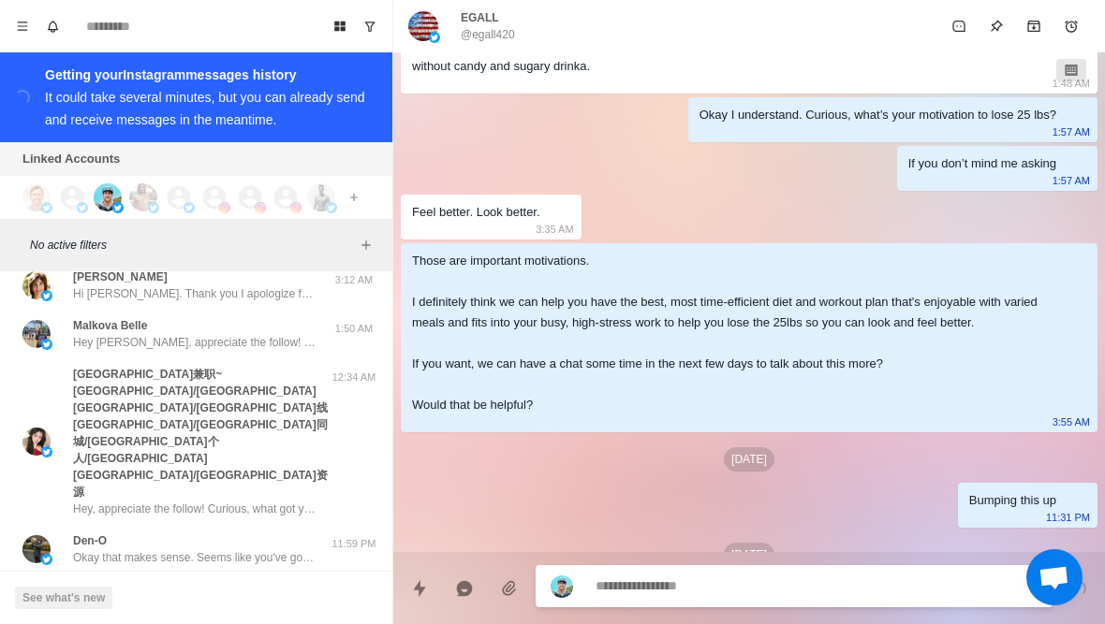
scroll to position [975, 0]
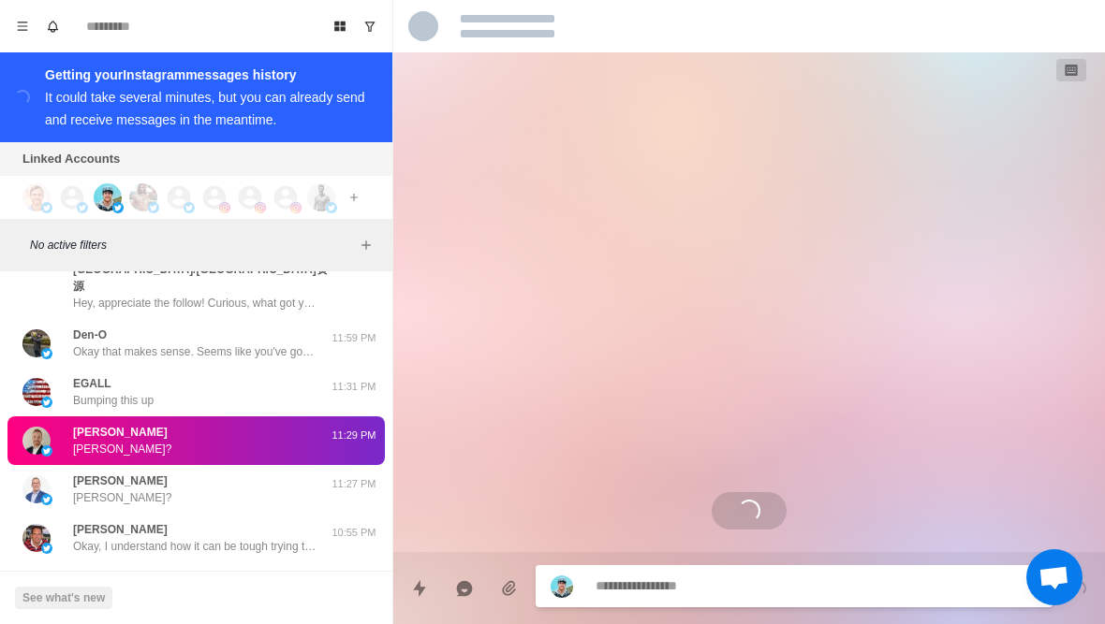
scroll to position [515, 0]
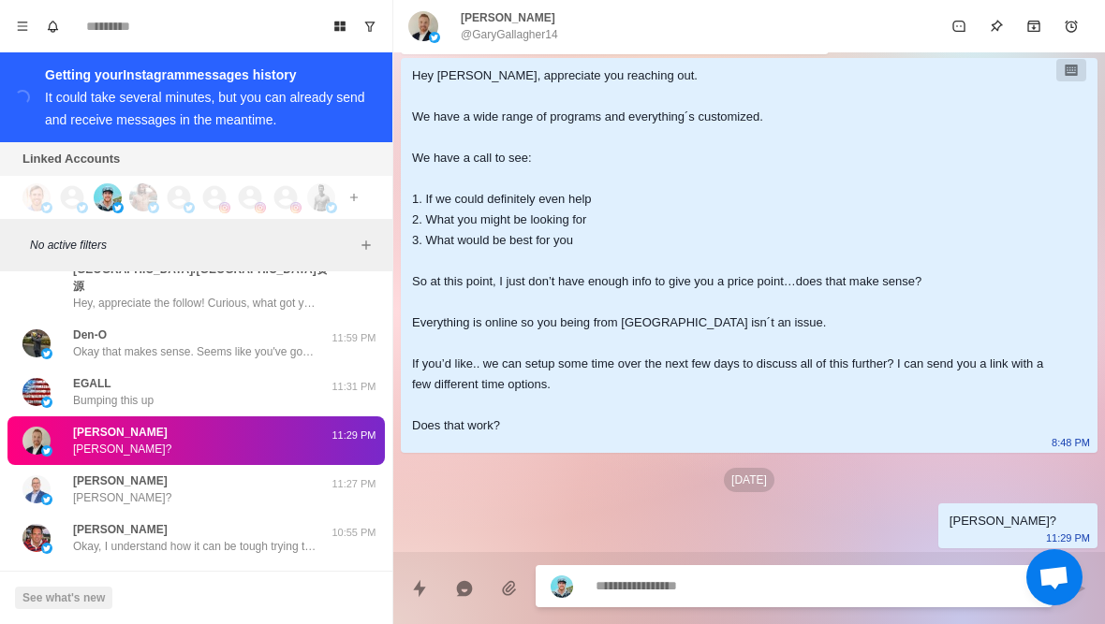
type textarea "*"
type textarea "**********"
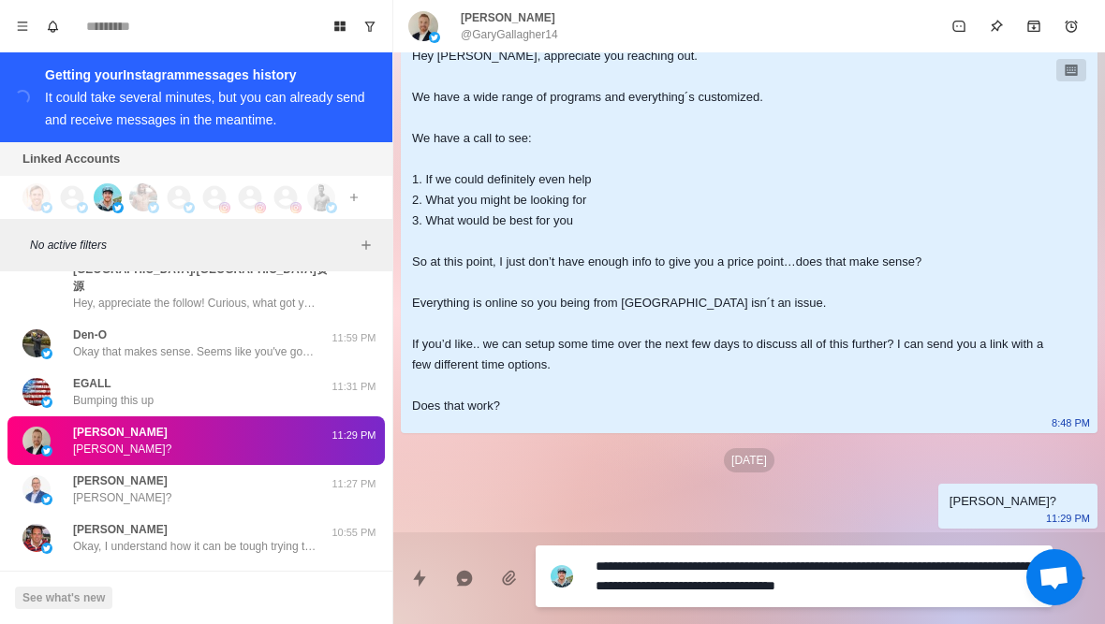
scroll to position [535, 0]
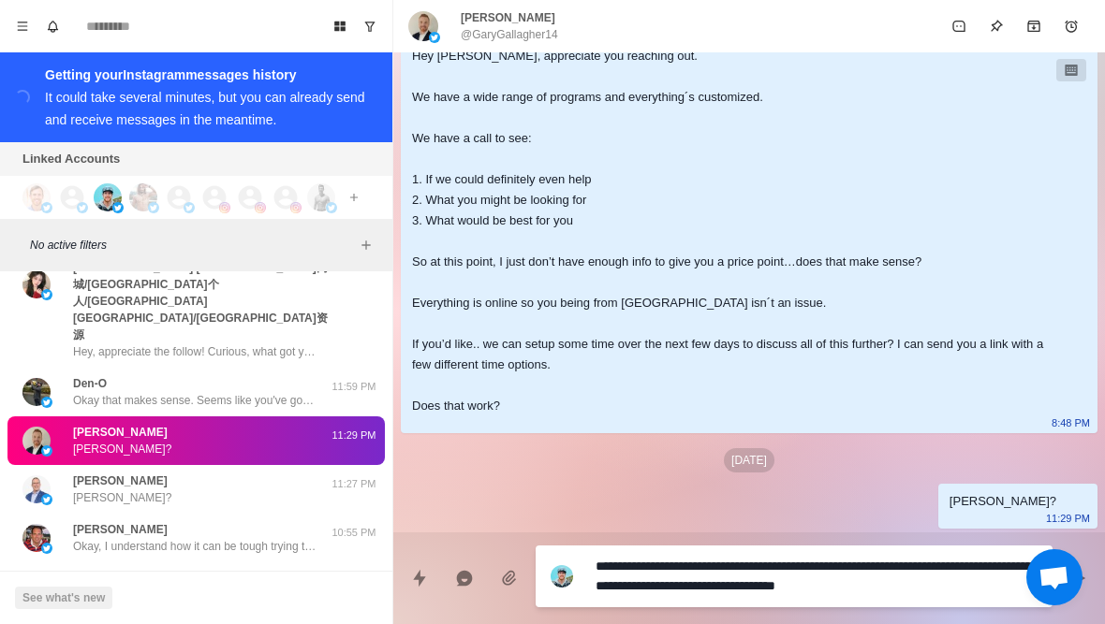
drag, startPoint x: 953, startPoint y: 582, endPoint x: 944, endPoint y: 567, distance: 17.7
click at [944, 567] on textarea "**********" at bounding box center [816, 576] width 442 height 47
type textarea "*"
type textarea "**********"
type textarea "*"
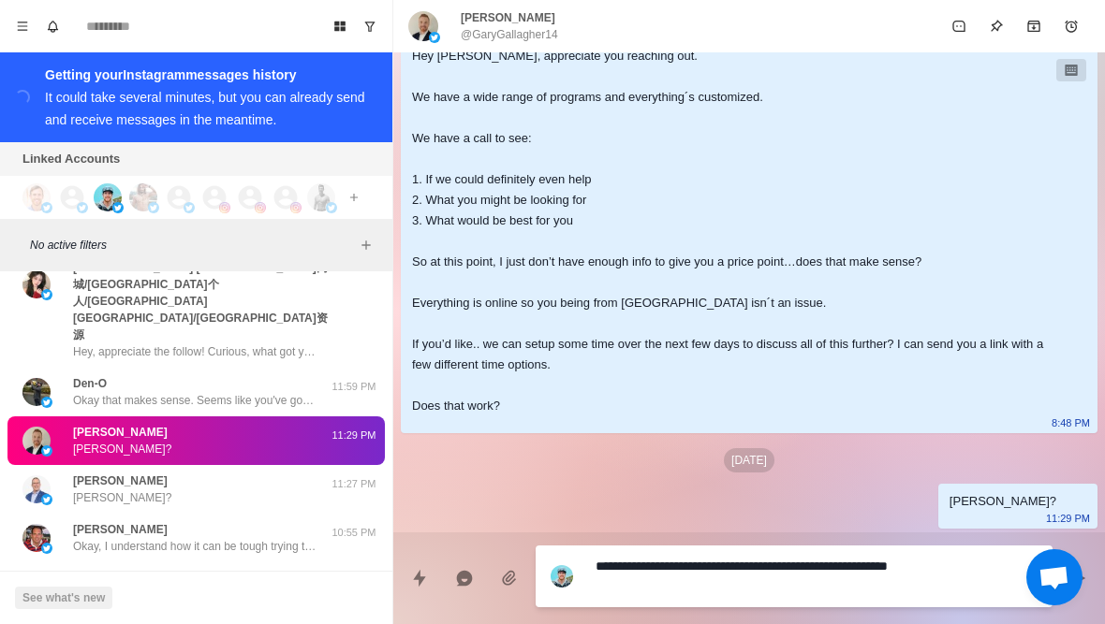
type textarea "**********"
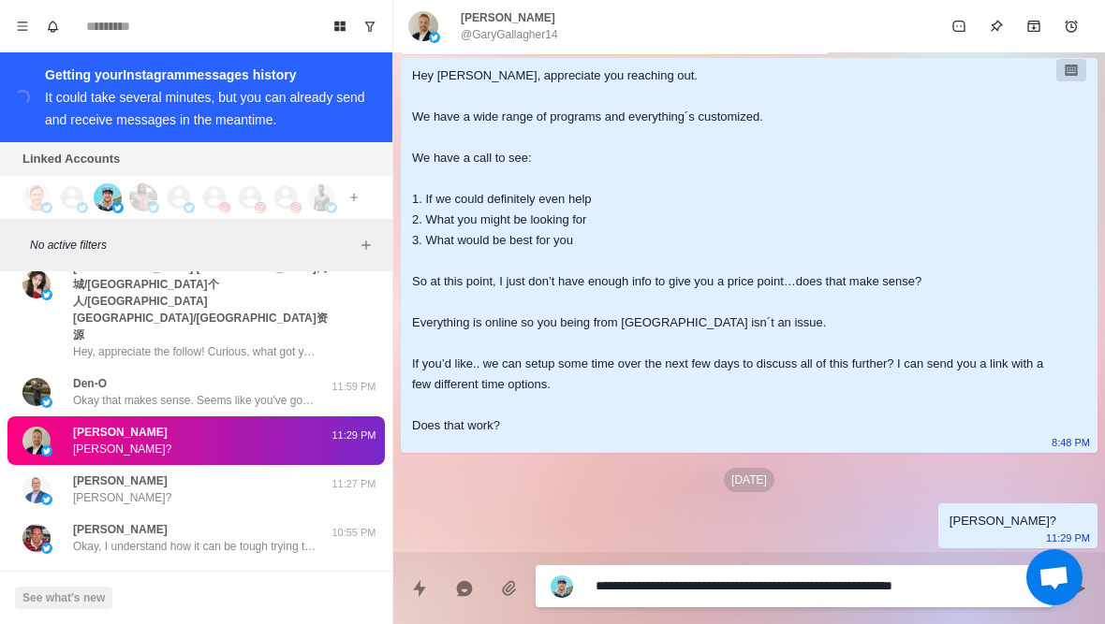
scroll to position [515, 0]
type textarea "*"
type textarea "**********"
type textarea "*"
type textarea "**********"
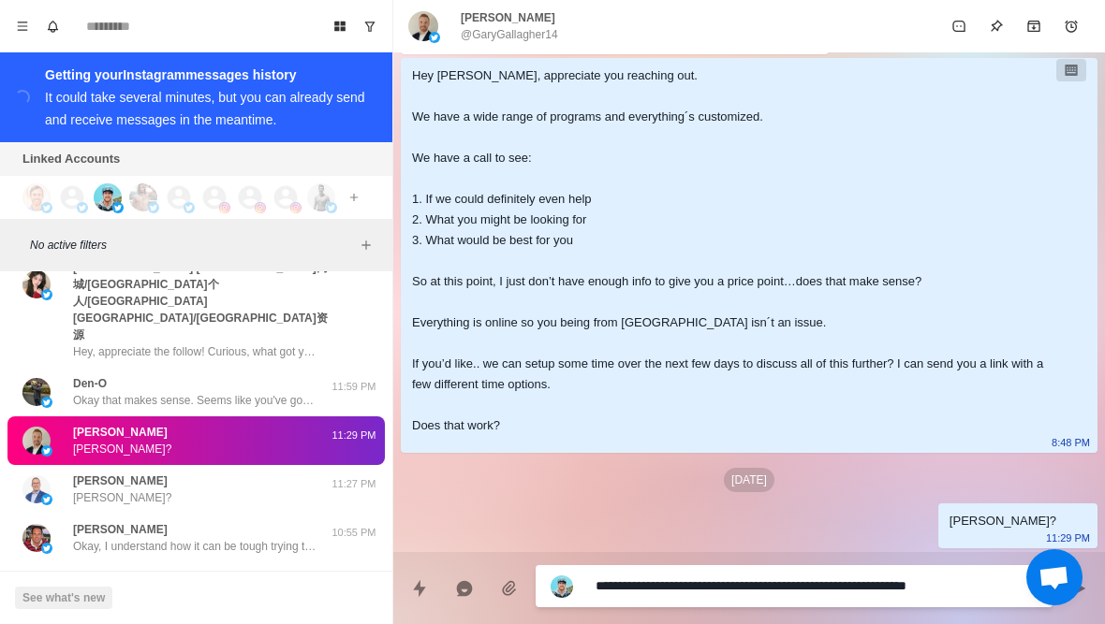
type textarea "*"
type textarea "**********"
type textarea "*"
type textarea "**********"
type textarea "*"
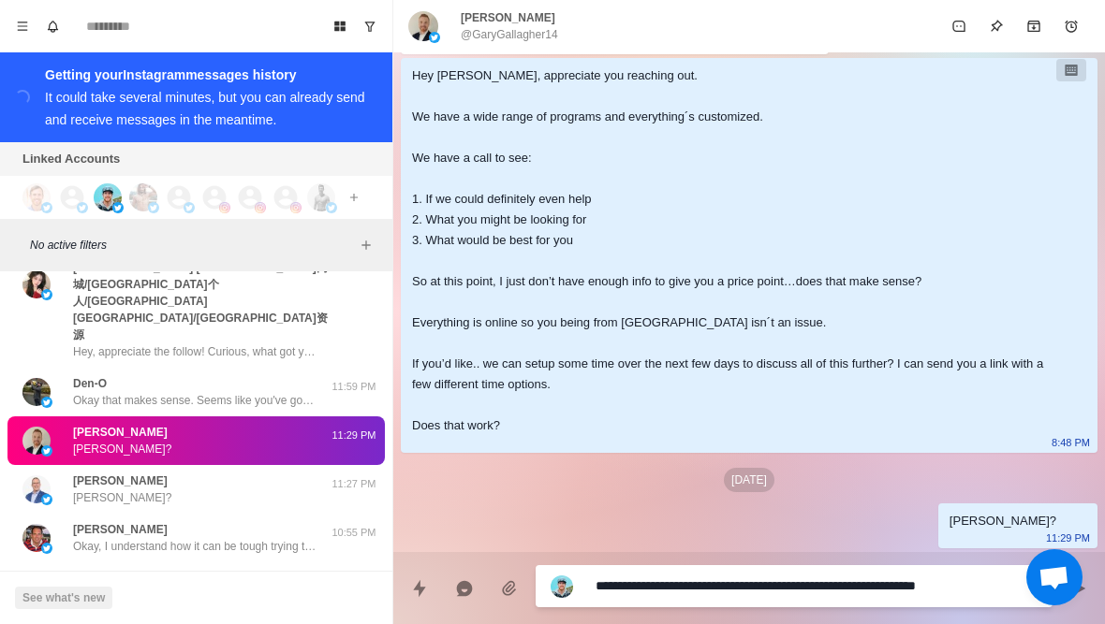
type textarea "**********"
type textarea "*"
type textarea "**********"
type textarea "*"
type textarea "**********"
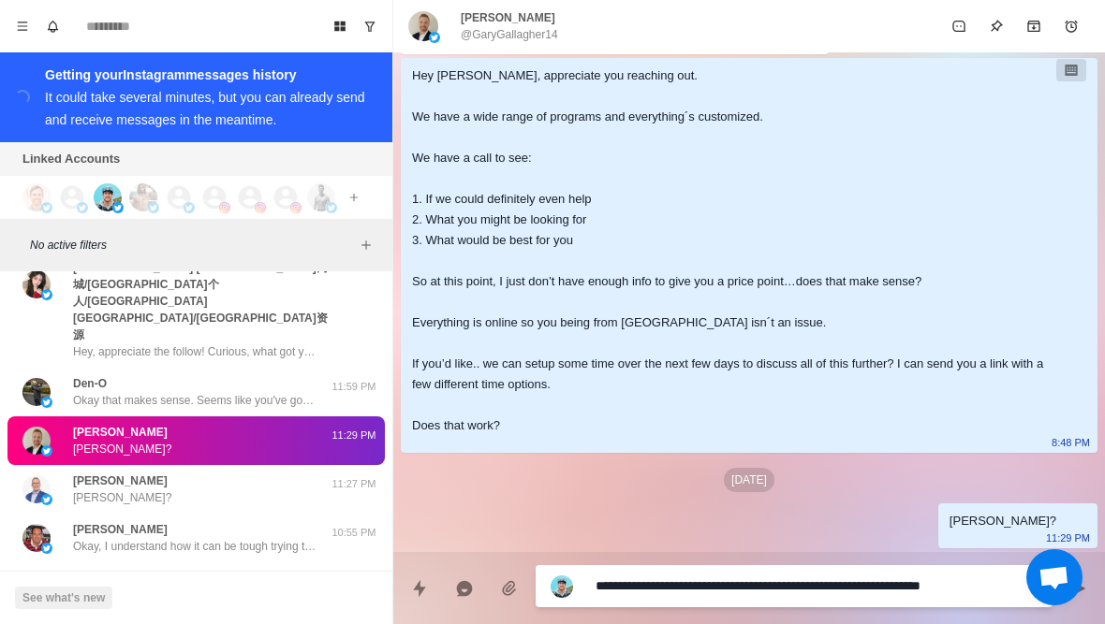
type textarea "*"
type textarea "**********"
type textarea "*"
type textarea "**********"
type textarea "*"
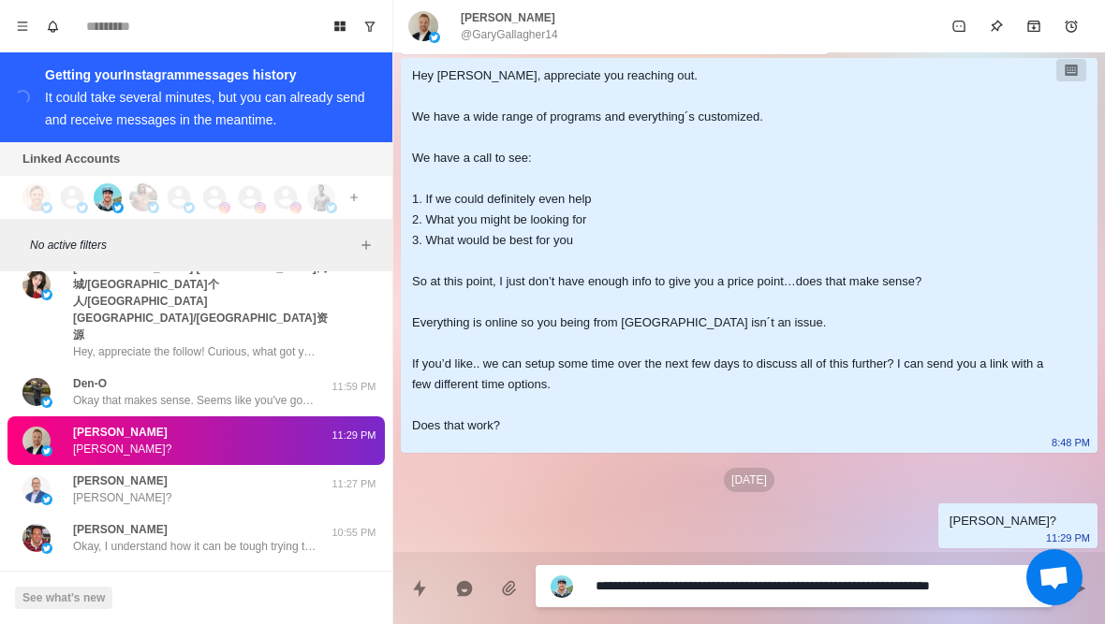
type textarea "**********"
type textarea "*"
type textarea "**********"
type textarea "*"
type textarea "**********"
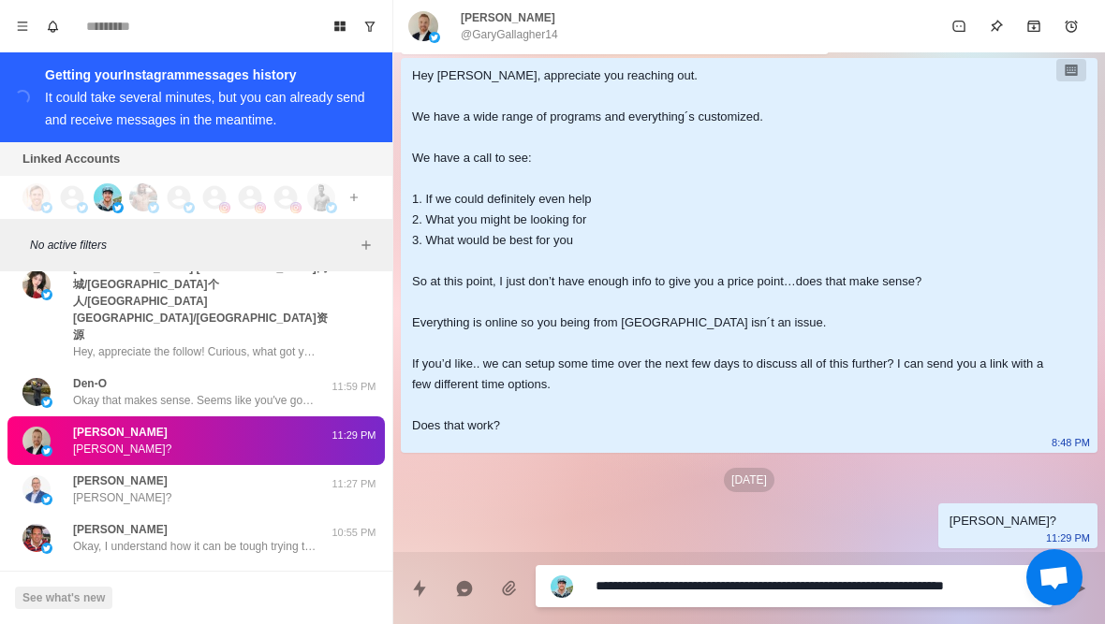
type textarea "*"
type textarea "**********"
type textarea "*"
type textarea "**********"
type textarea "*"
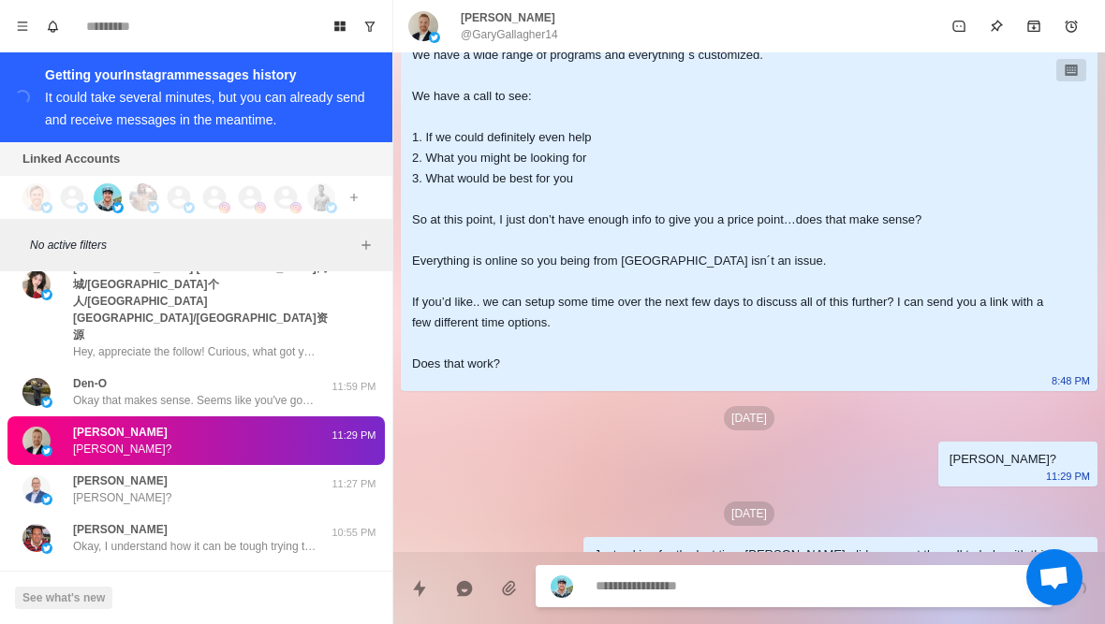
scroll to position [610, 0]
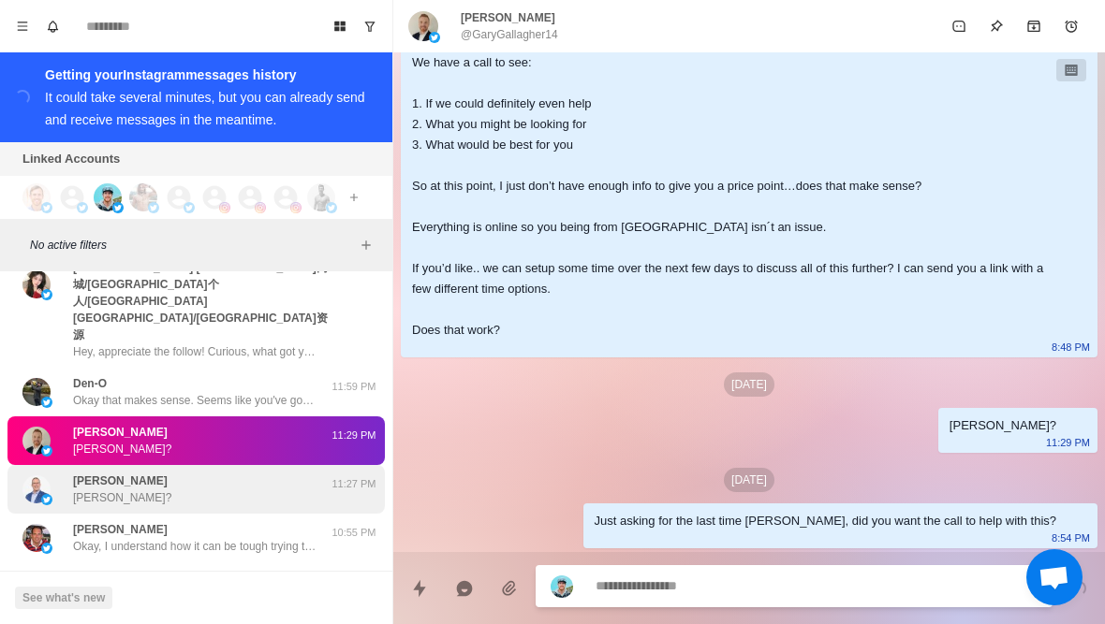
click at [124, 473] on p "[PERSON_NAME]" at bounding box center [120, 481] width 95 height 17
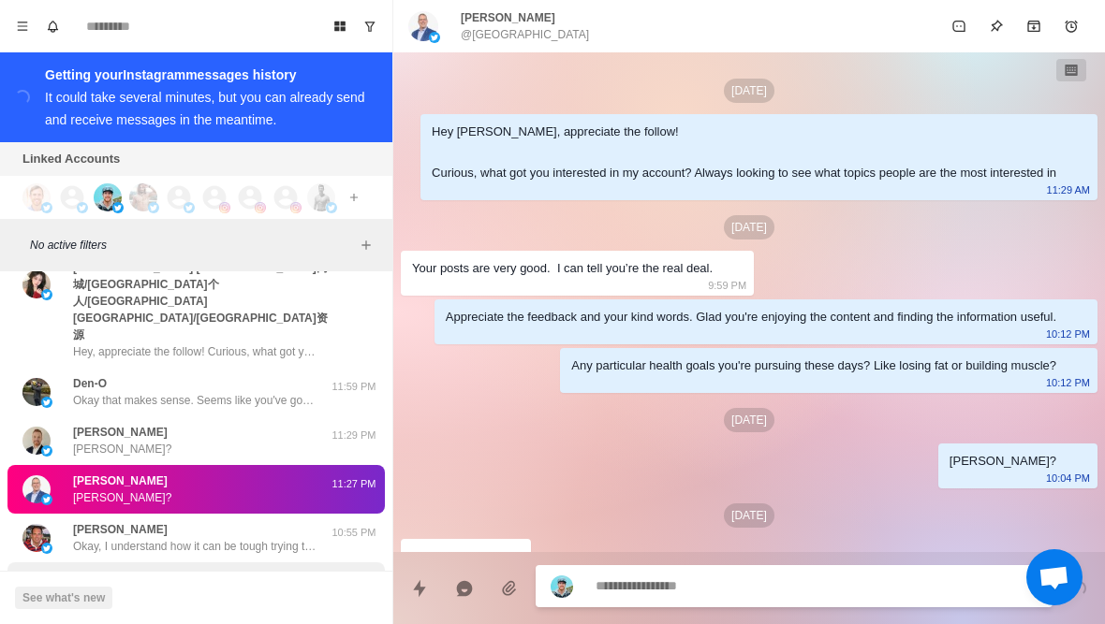
scroll to position [771, 0]
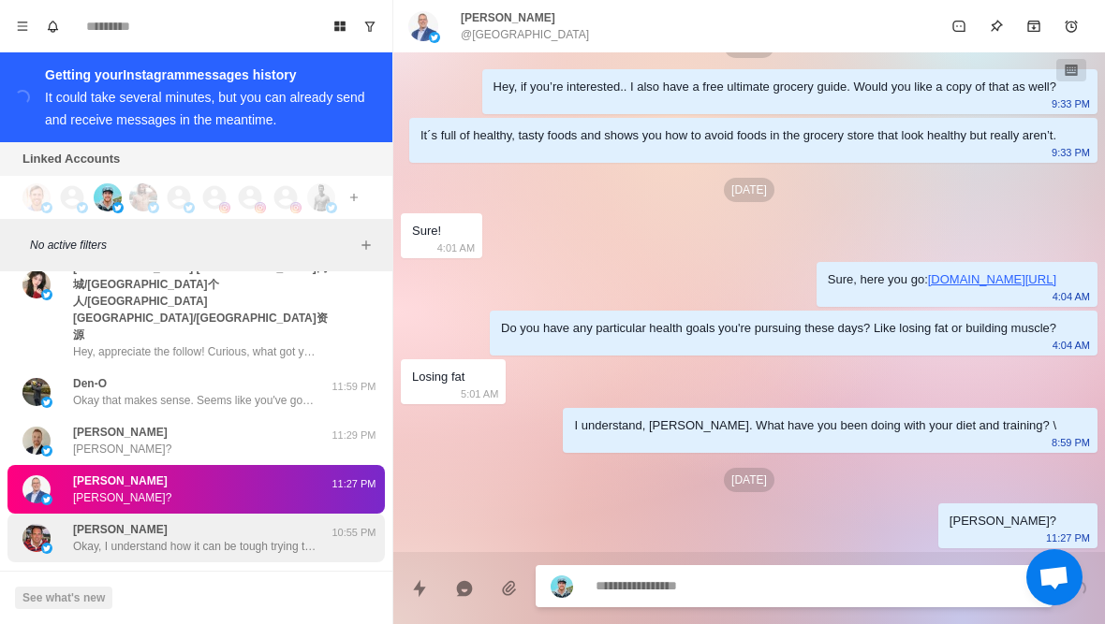
click at [161, 538] on p "Okay, I understand how it can be tough trying to focus on your health while hav…" at bounding box center [194, 546] width 243 height 17
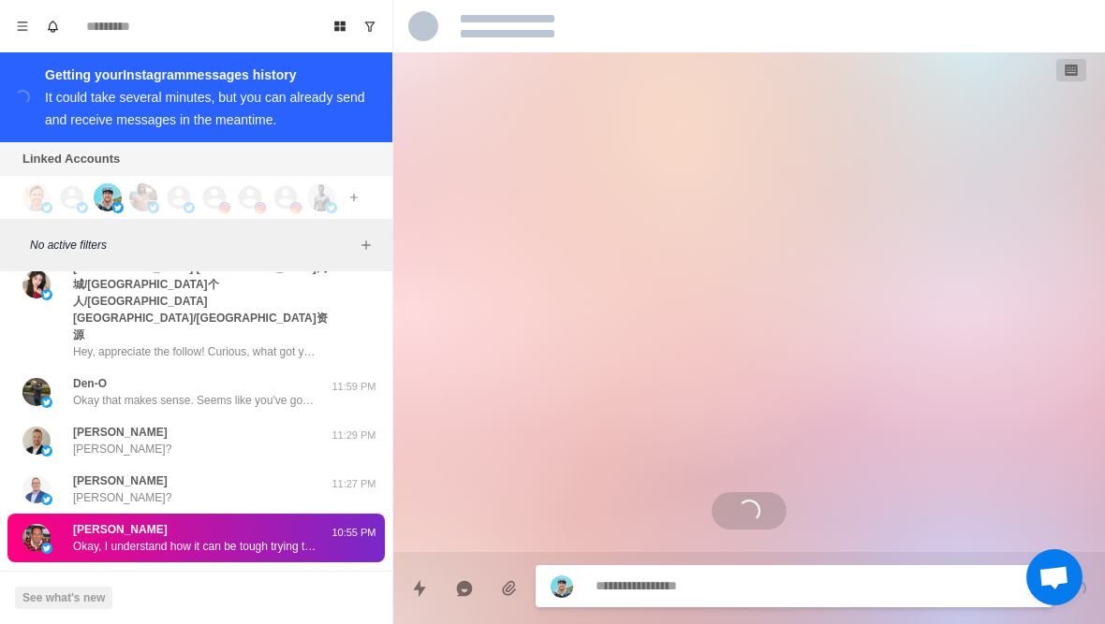
scroll to position [4, 0]
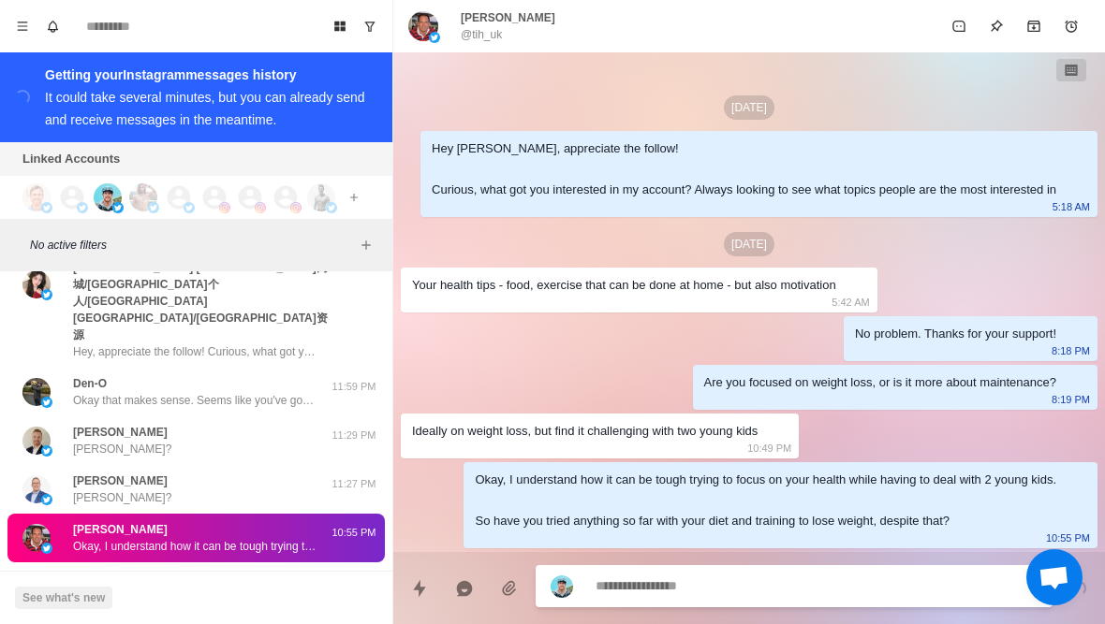
type textarea "*"
type textarea "****"
type textarea "*"
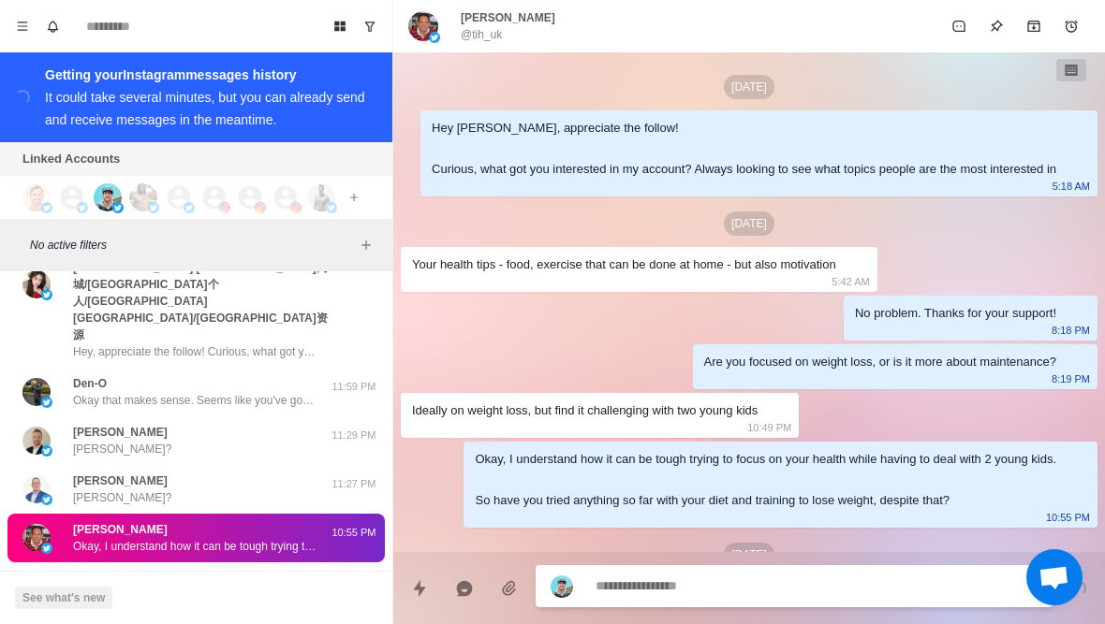
scroll to position [99, 0]
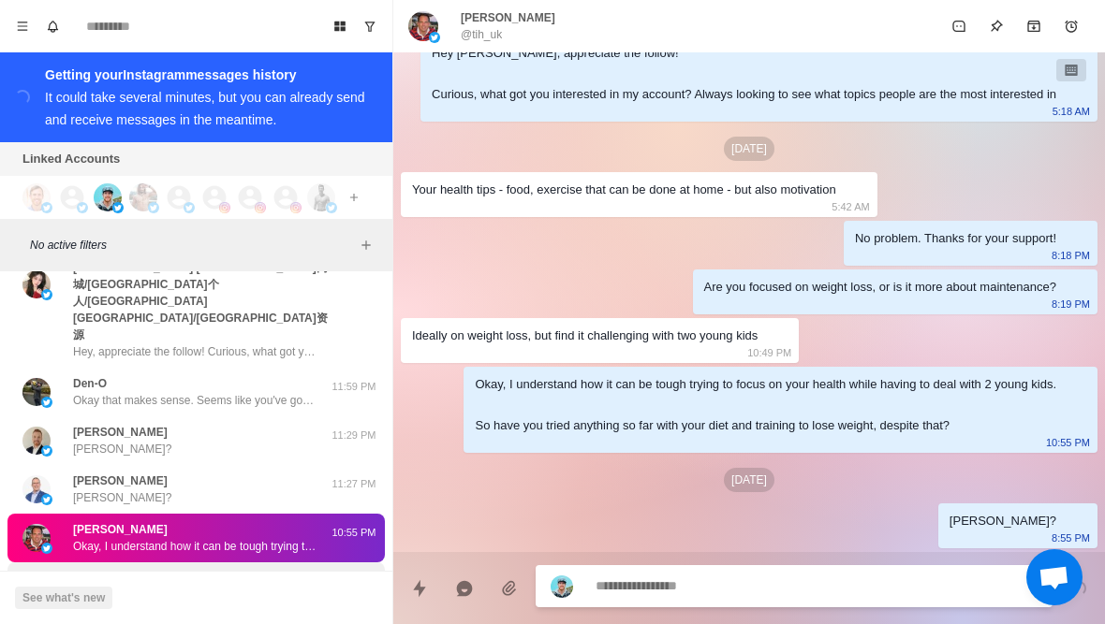
click at [249, 587] on p "Hi, What is your business model? Do you do remote personalized fitness training…" at bounding box center [194, 595] width 243 height 17
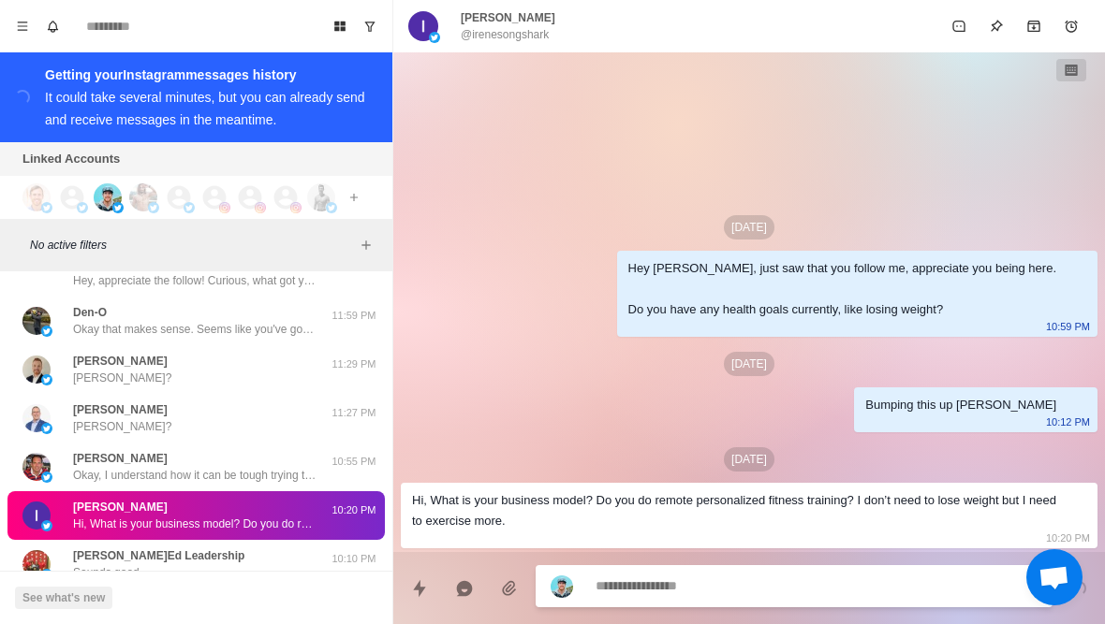
scroll to position [1754, 0]
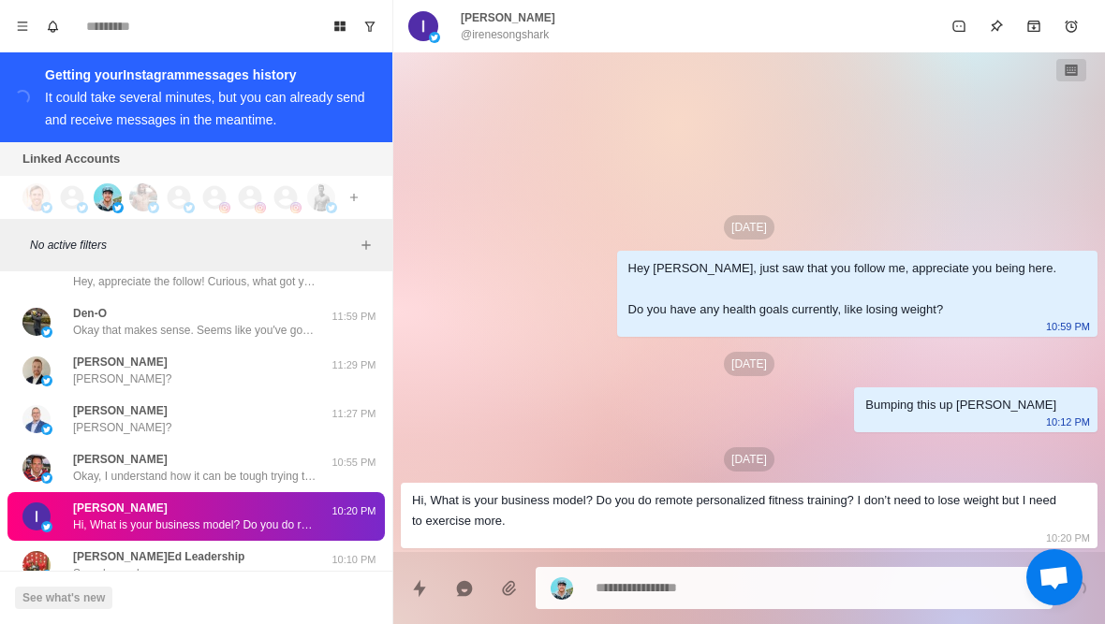
click at [205, 605] on button "Load more" at bounding box center [197, 620] width 92 height 30
click at [264, 549] on div "[PERSON_NAME]Ed Leadership Sounds good." at bounding box center [176, 566] width 308 height 34
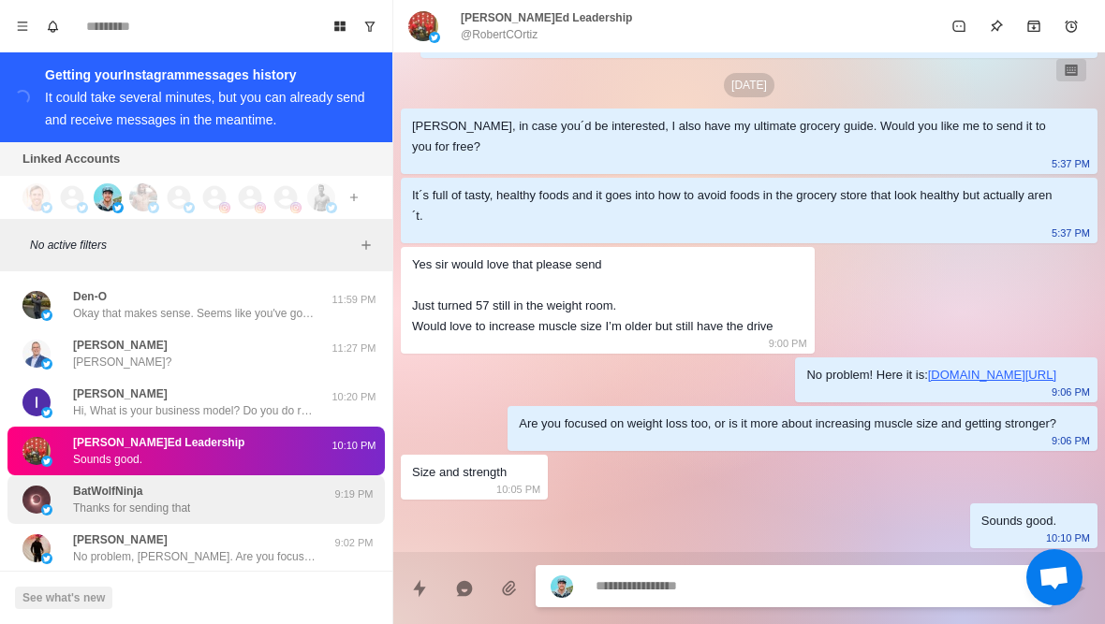
scroll to position [1907, 0]
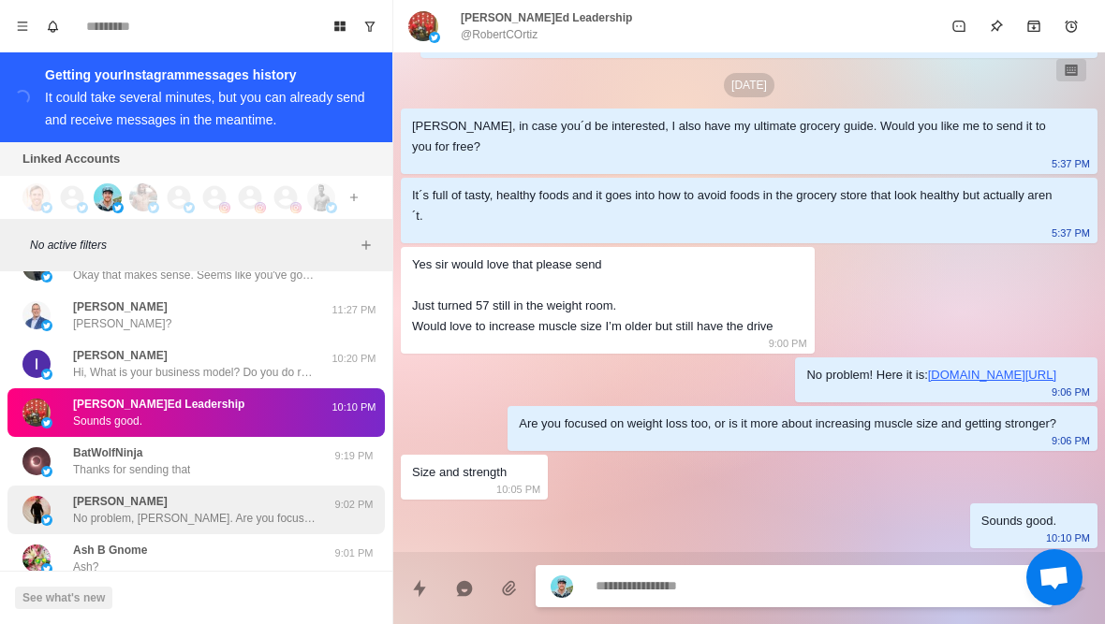
click at [212, 510] on p "No problem, [PERSON_NAME]. Are you focused on weight loss, or is it more about …" at bounding box center [194, 518] width 243 height 17
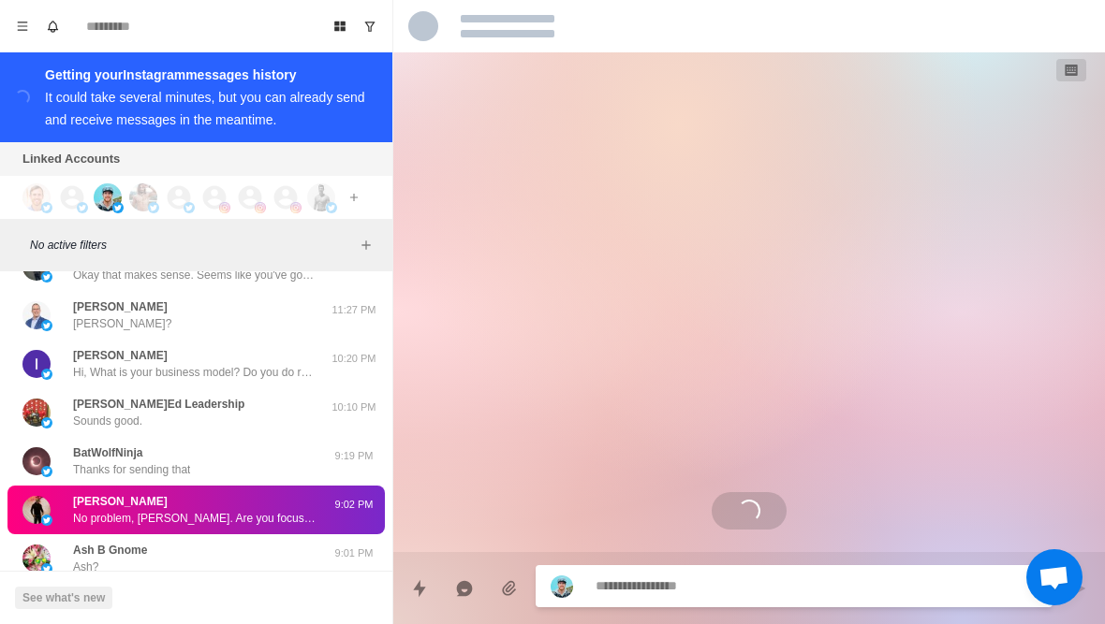
scroll to position [341, 0]
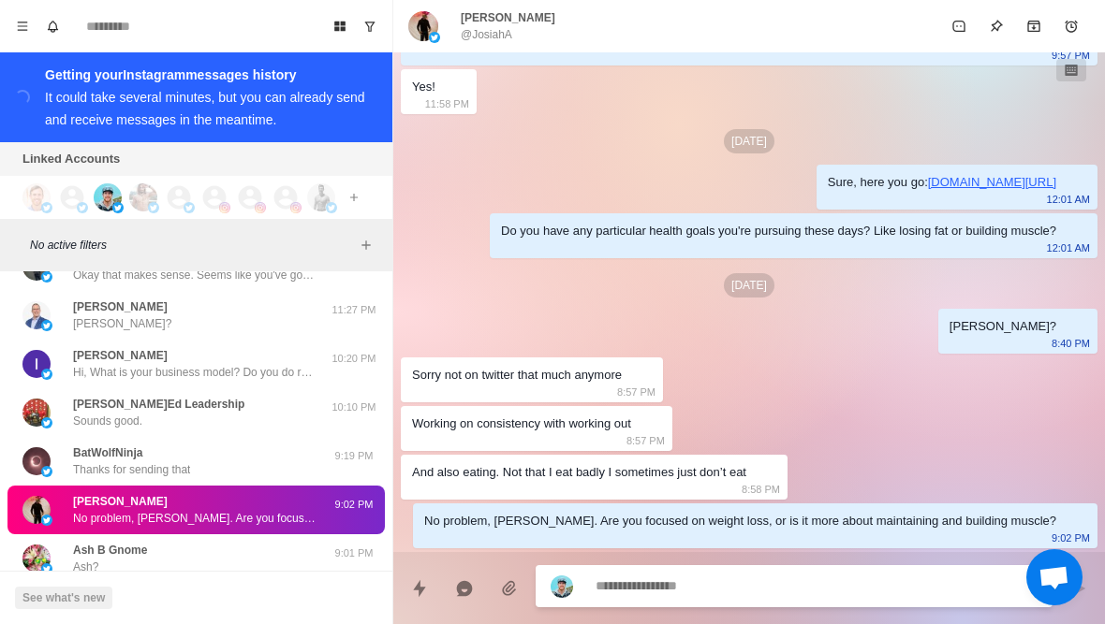
type textarea "*"
type textarea "*******"
type textarea "*"
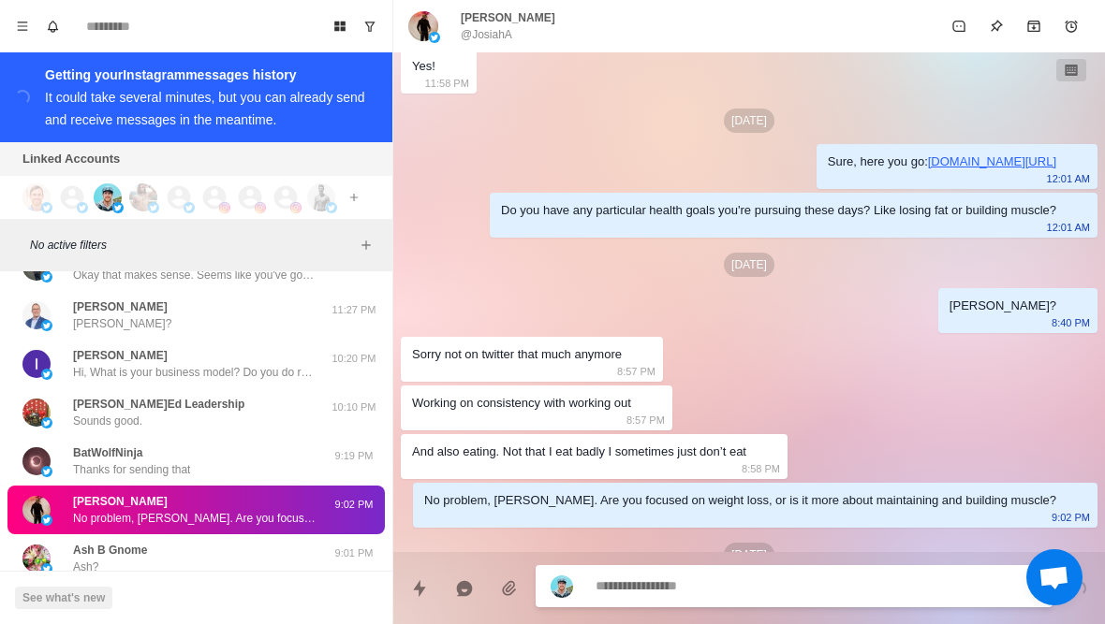
scroll to position [436, 0]
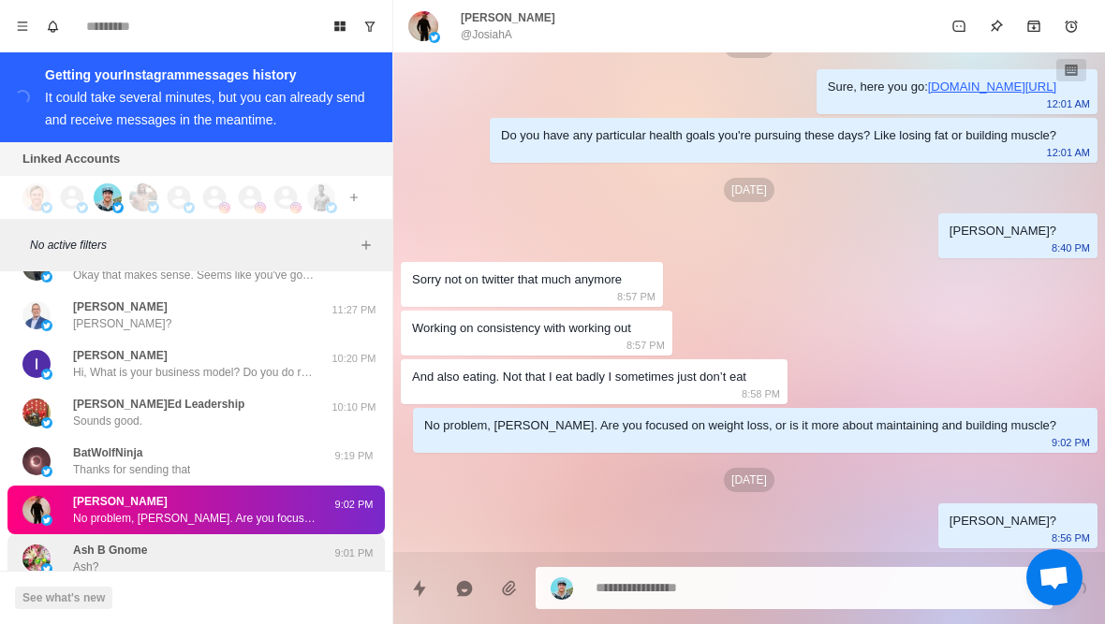
click at [155, 542] on div "Ash B Gnome [PERSON_NAME]?" at bounding box center [176, 559] width 308 height 34
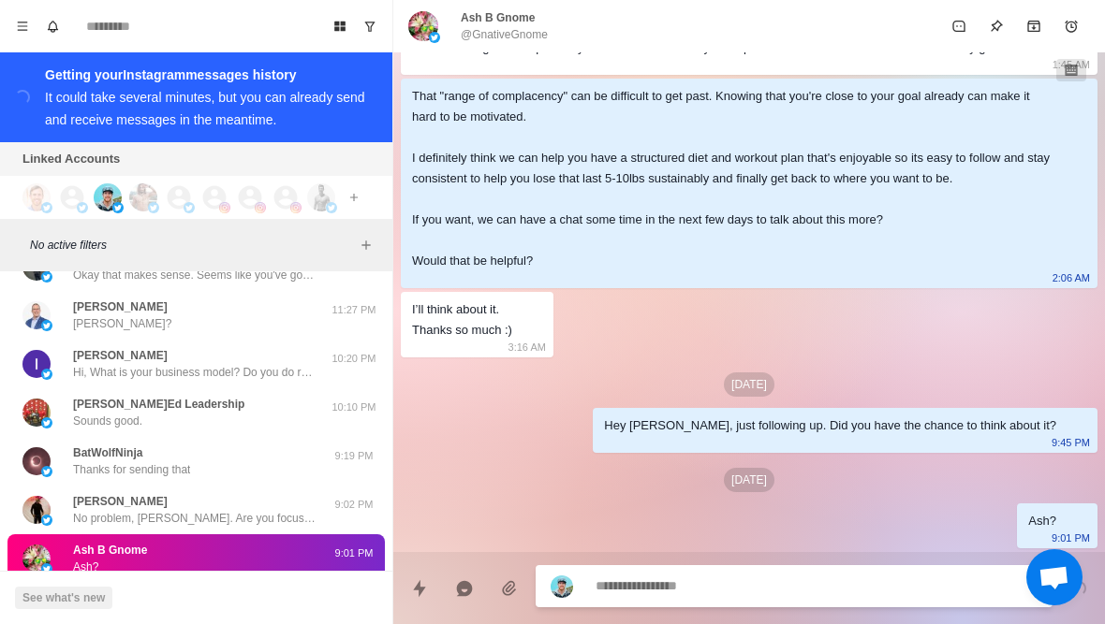
scroll to position [1722, 0]
type textarea "*"
type textarea "**********"
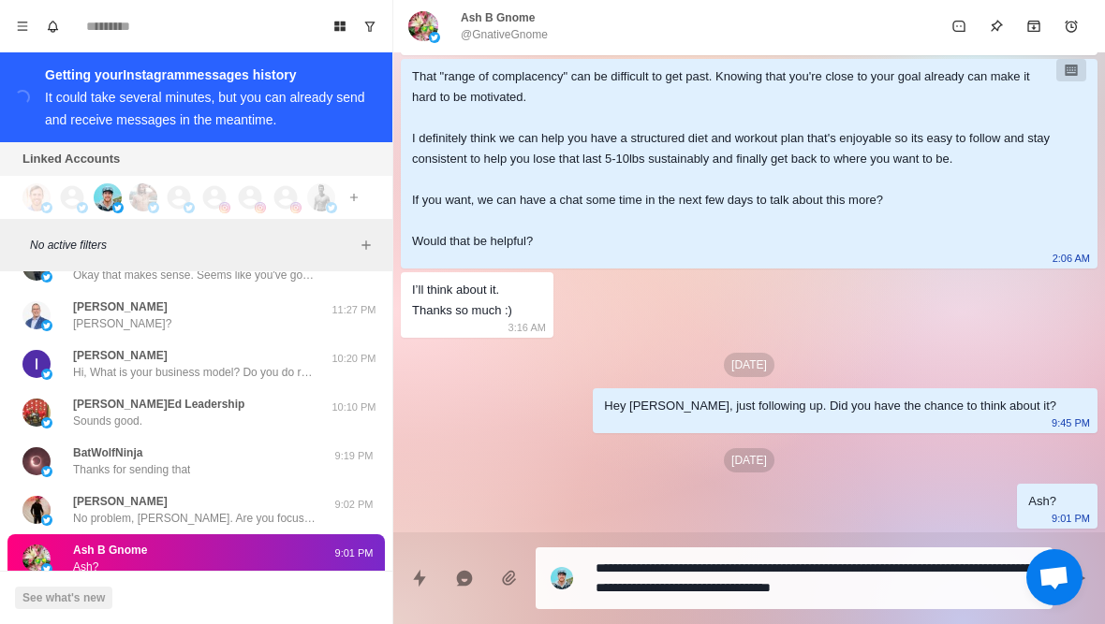
drag, startPoint x: 549, startPoint y: 163, endPoint x: 557, endPoint y: 154, distance: 11.9
click at [562, 154] on div "That "range of complacency" can be difficult to get past. Knowing that you're c…" at bounding box center [734, 158] width 644 height 185
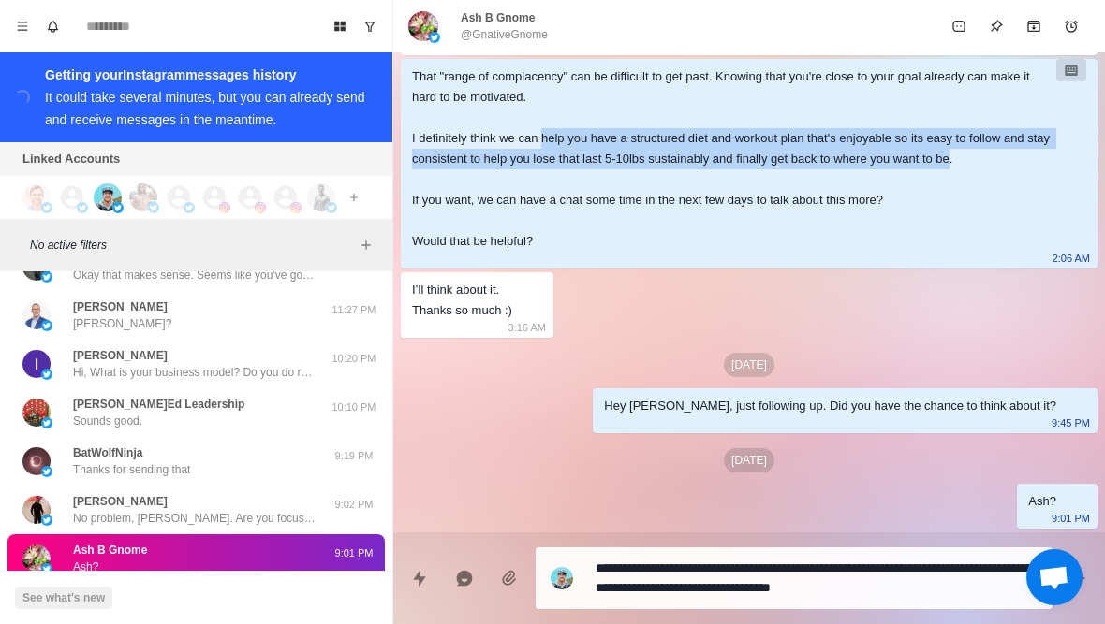
drag, startPoint x: 551, startPoint y: 154, endPoint x: 1030, endPoint y: 173, distance: 478.8
click at [1030, 173] on div "That "range of complacency" can be difficult to get past. Knowing that you're c…" at bounding box center [734, 158] width 644 height 185
copy div "help you have a structured diet and workout plan that's enjoyable so its easy t…"
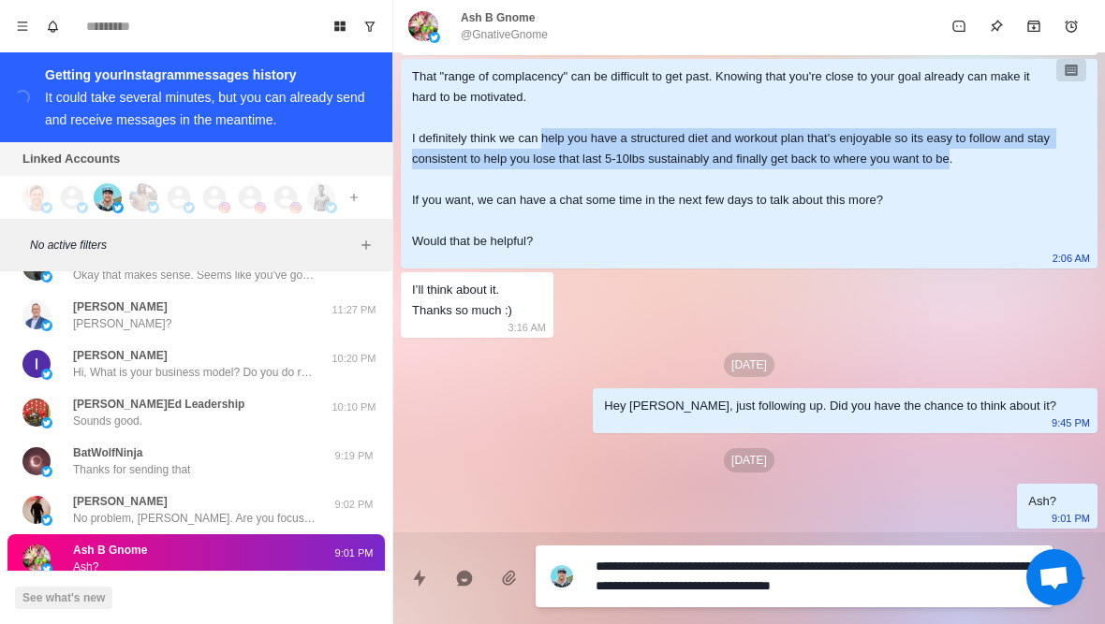
click at [947, 583] on textarea "**********" at bounding box center [816, 576] width 442 height 47
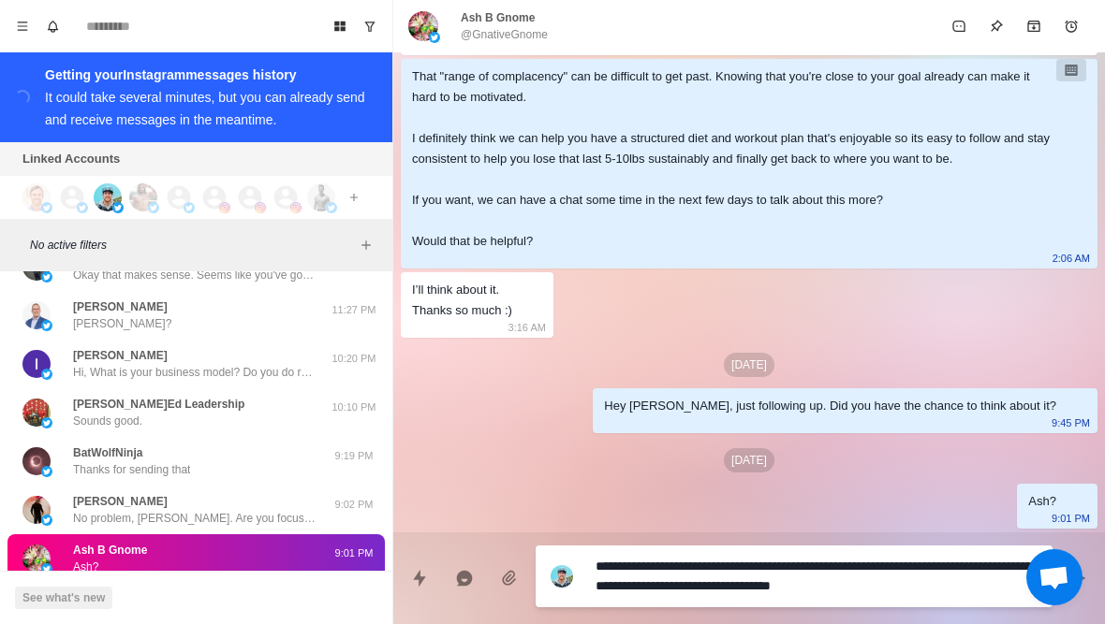
drag, startPoint x: 947, startPoint y: 586, endPoint x: 938, endPoint y: 560, distance: 27.8
click at [938, 559] on textarea "**********" at bounding box center [816, 576] width 442 height 47
paste textarea "**********"
type textarea "*"
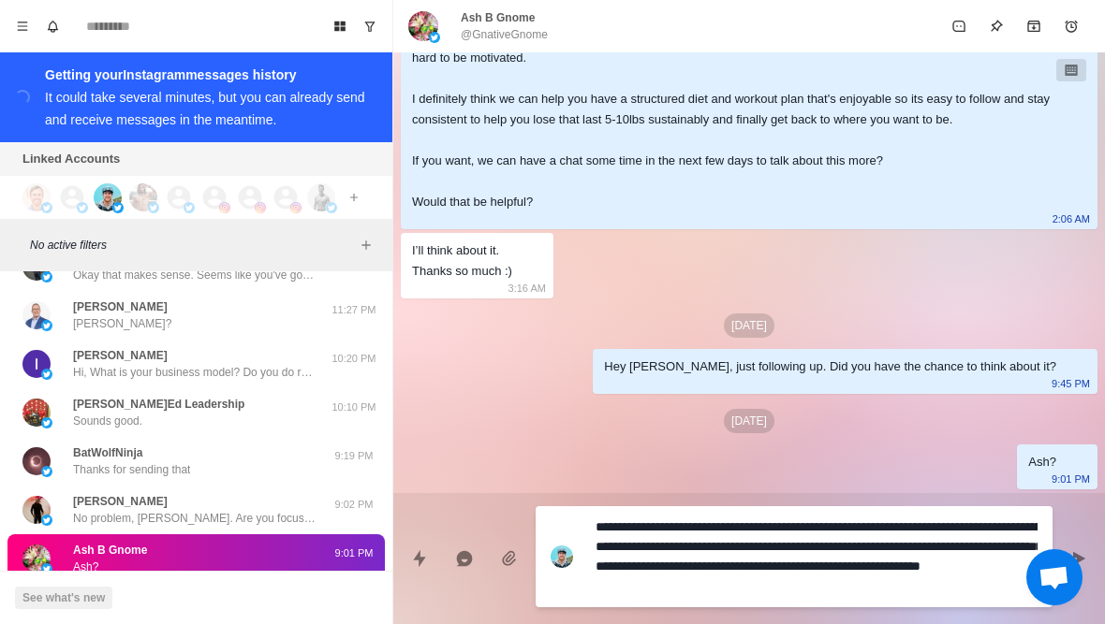
type textarea "**********"
type textarea "*"
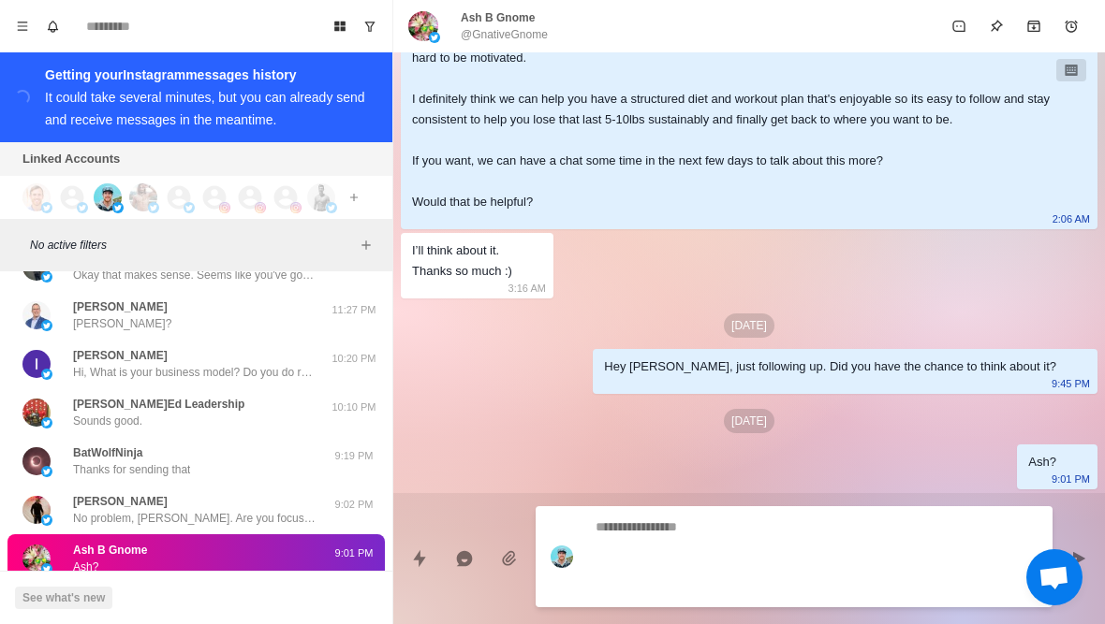
scroll to position [1859, 0]
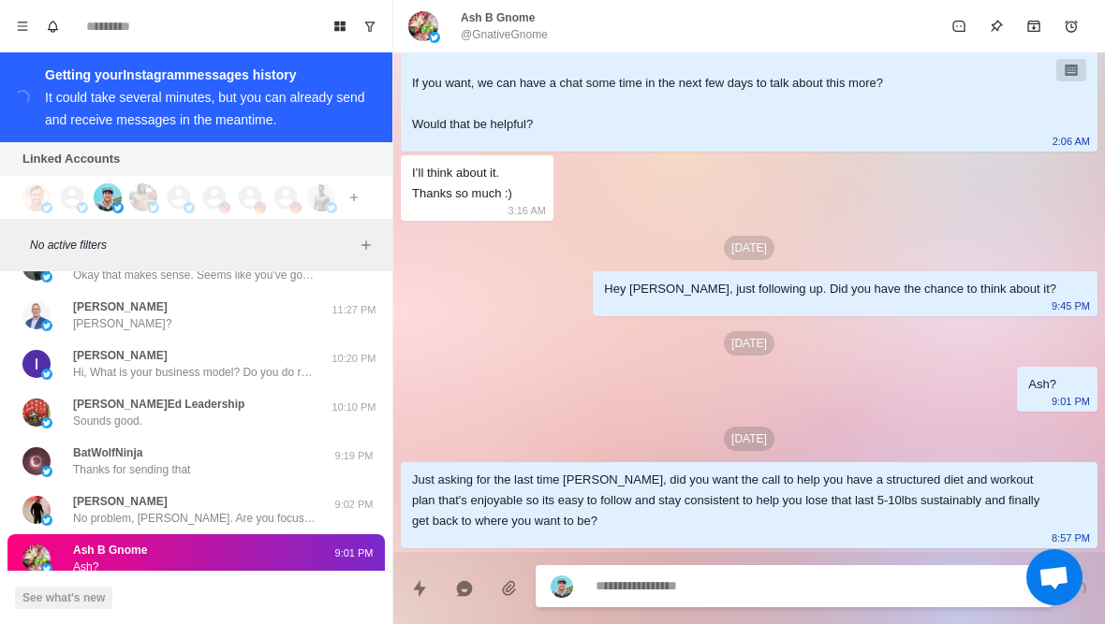
click at [194, 608] on p "Sounds good Mat. Keep up the good work!" at bounding box center [179, 616] width 213 height 17
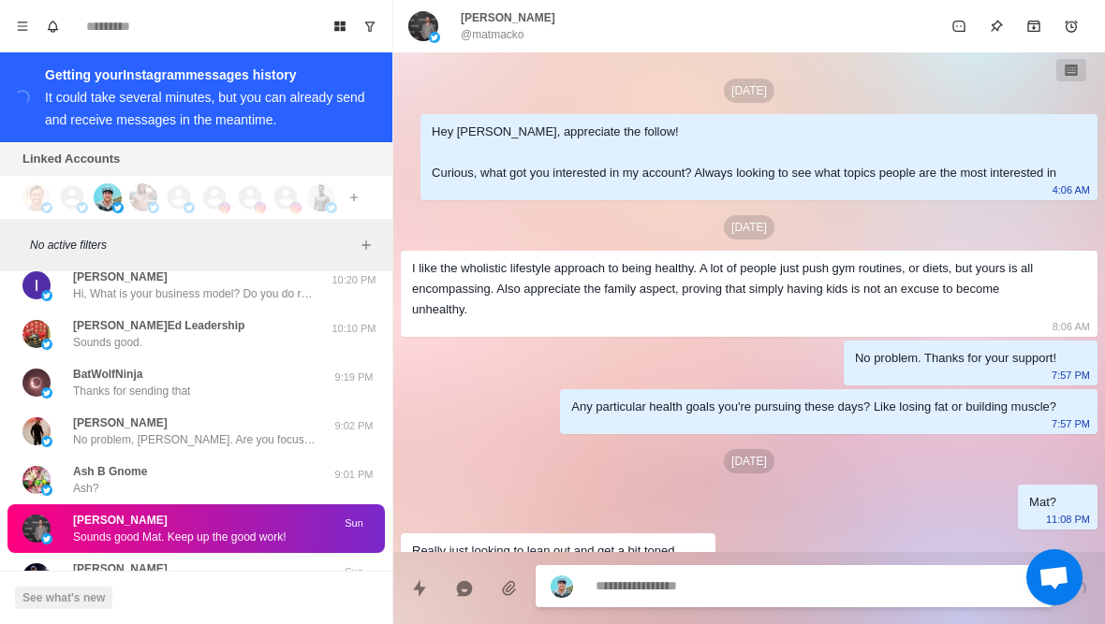
scroll to position [459, 0]
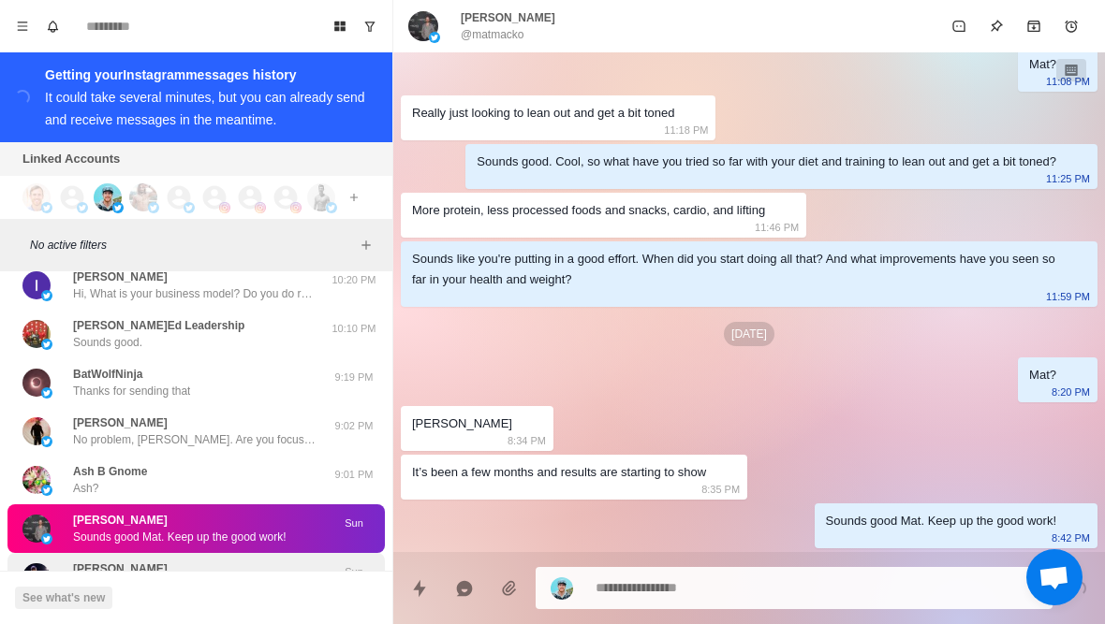
click at [187, 561] on div "[PERSON_NAME]?" at bounding box center [176, 578] width 308 height 34
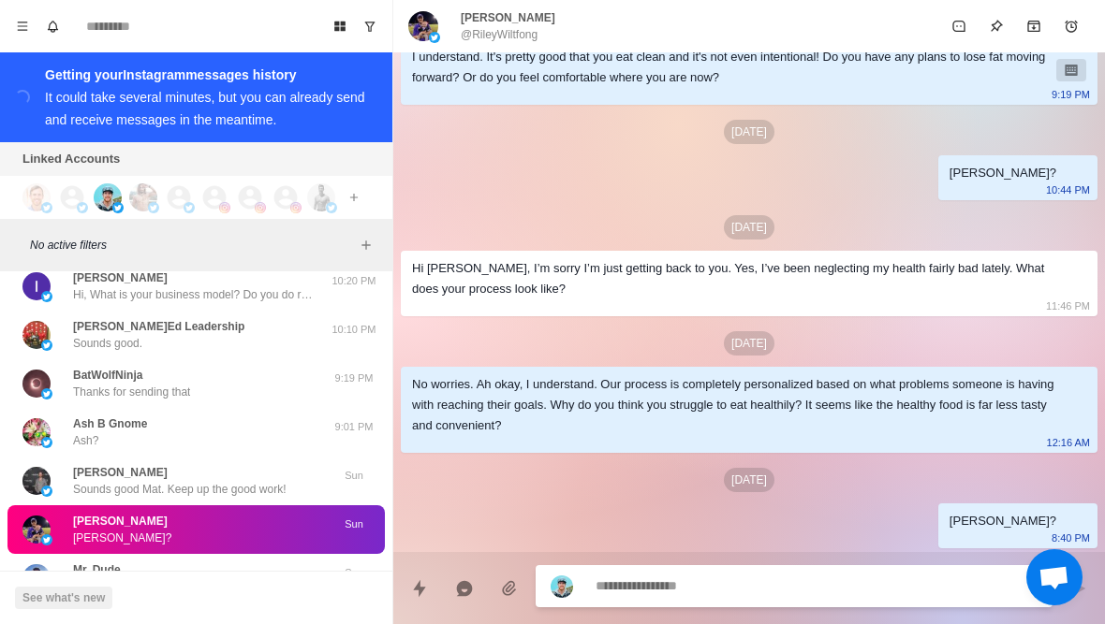
scroll to position [1024, 0]
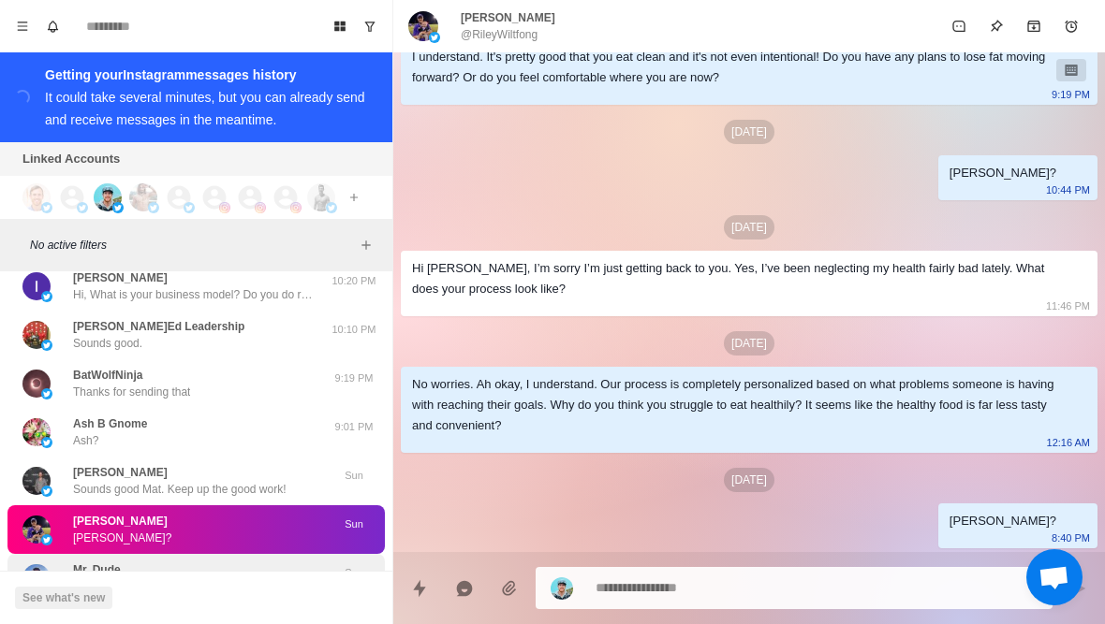
click at [253, 562] on div "Mr. Dude Bumping this up" at bounding box center [176, 579] width 308 height 34
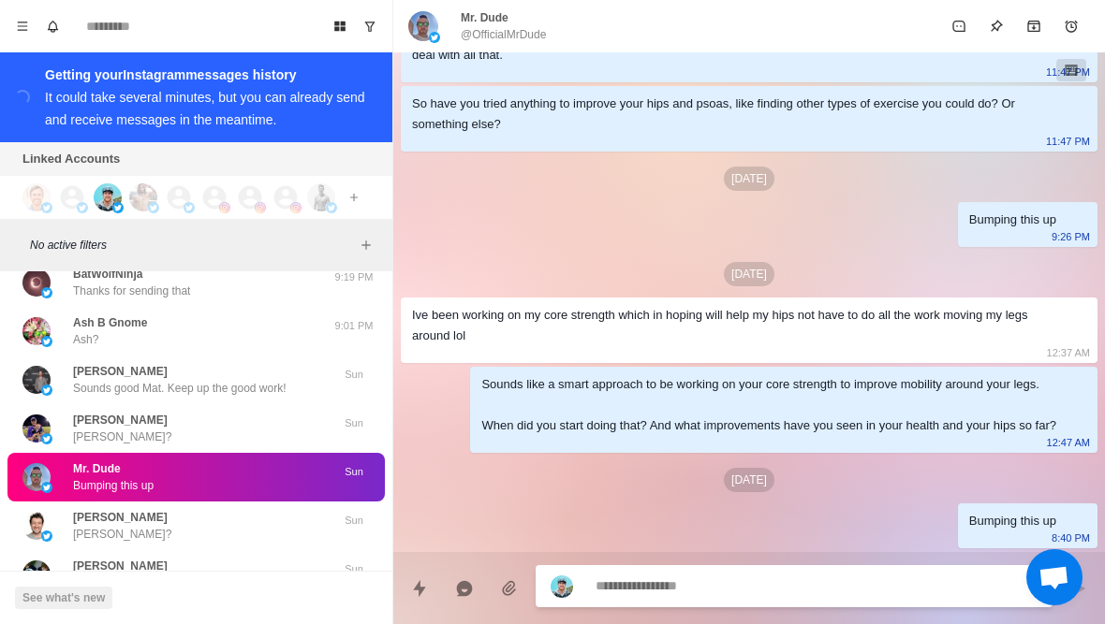
scroll to position [406, 0]
type textarea "*"
type textarea "**"
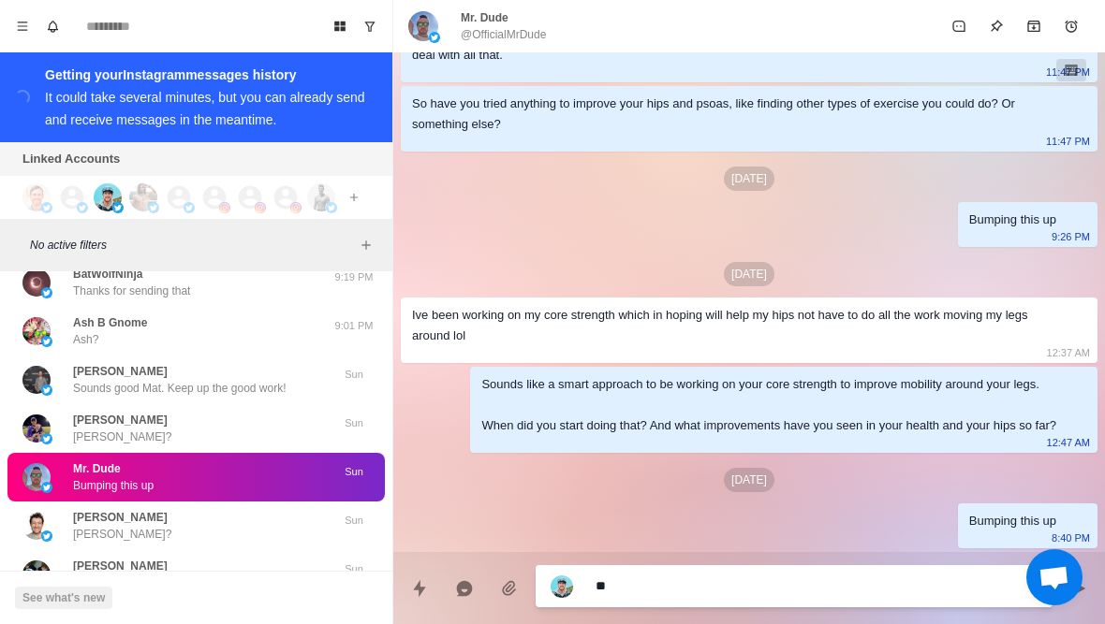
type textarea "*"
type textarea "***"
type textarea "*"
type textarea "****"
type textarea "*"
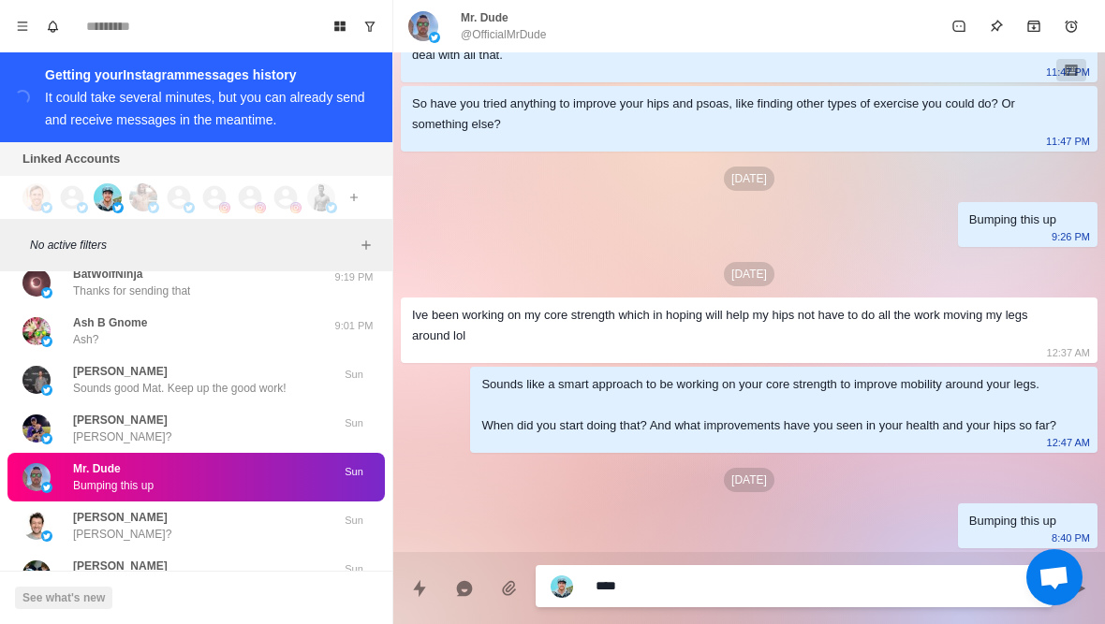
type textarea "*****"
type textarea "*"
type textarea "**********"
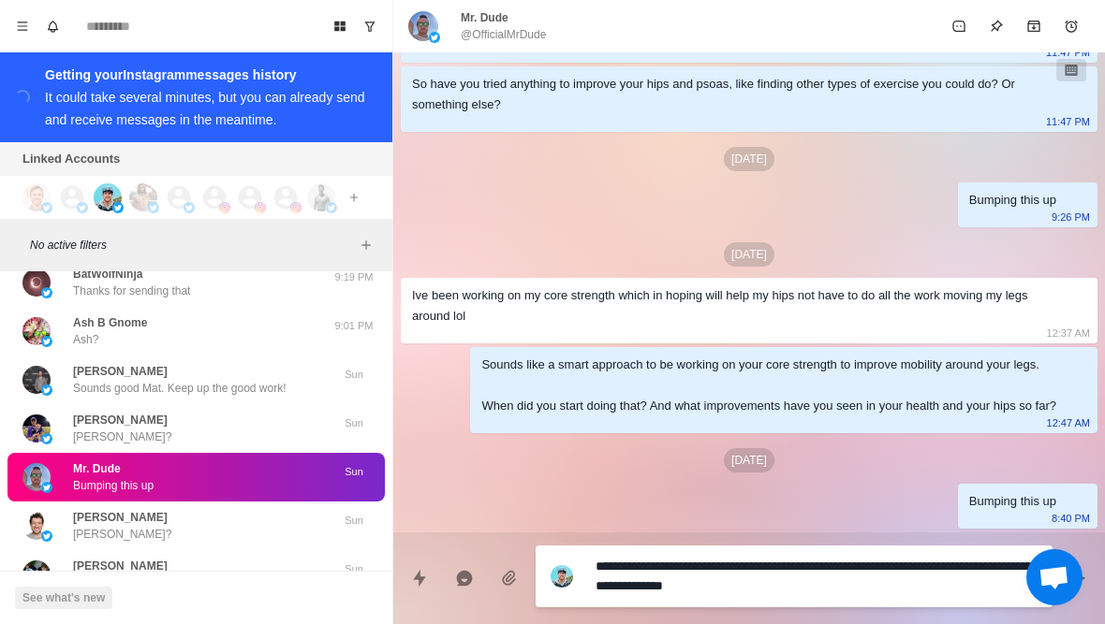
scroll to position [0, 0]
type textarea "*"
type textarea "**********"
type textarea "*"
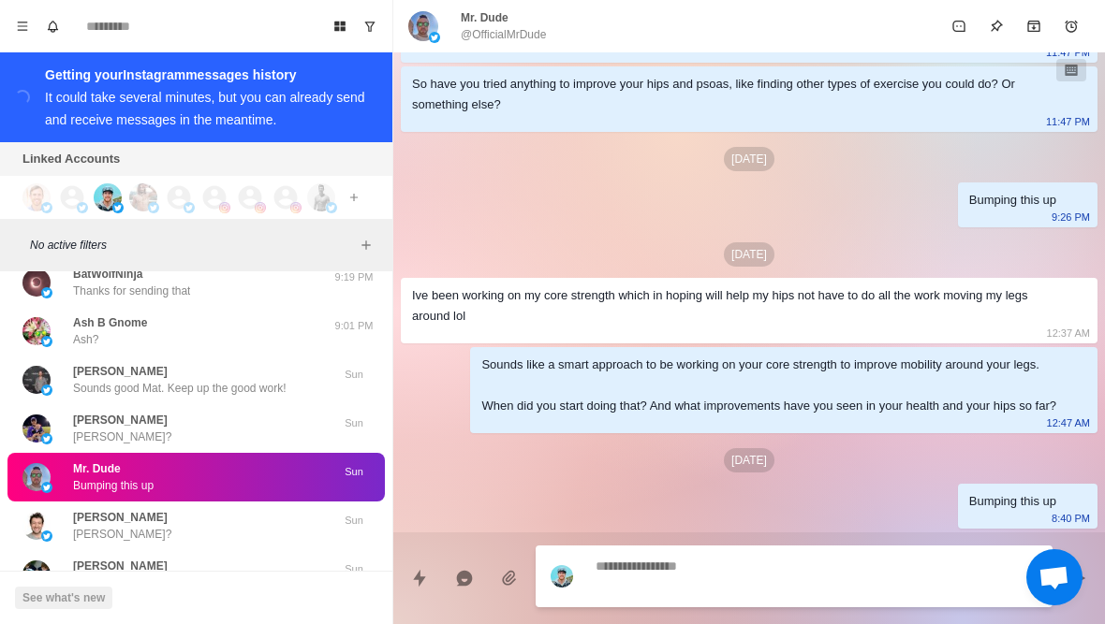
scroll to position [502, 0]
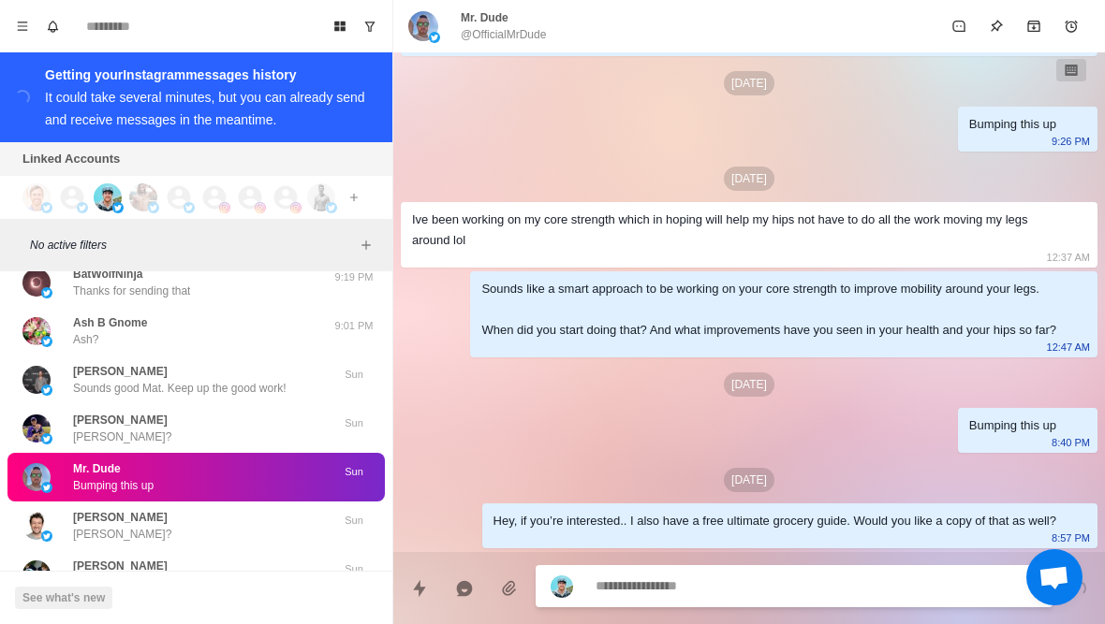
type textarea "*"
type textarea "**"
type textarea "*"
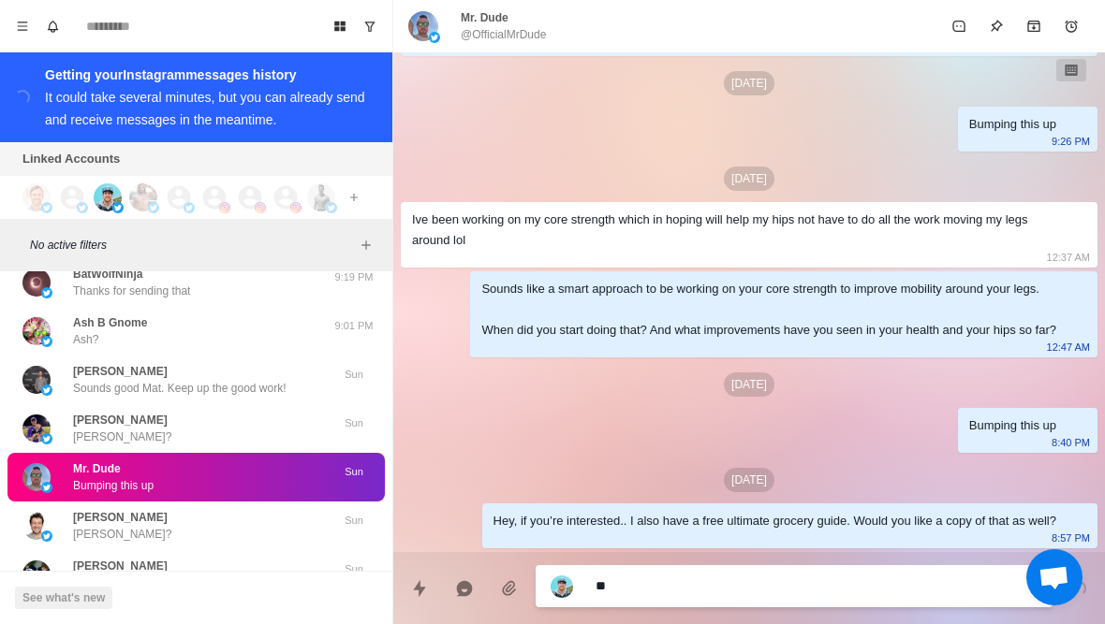
type textarea "***"
type textarea "*"
type textarea "****"
type textarea "*"
type textarea "*****"
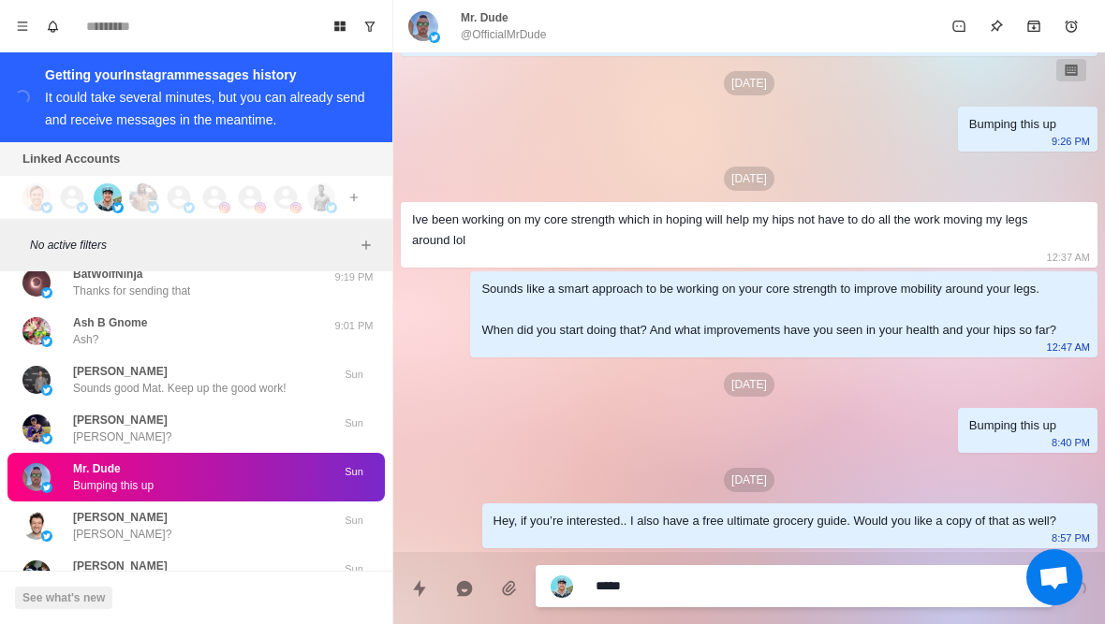
type textarea "*"
type textarea "**********"
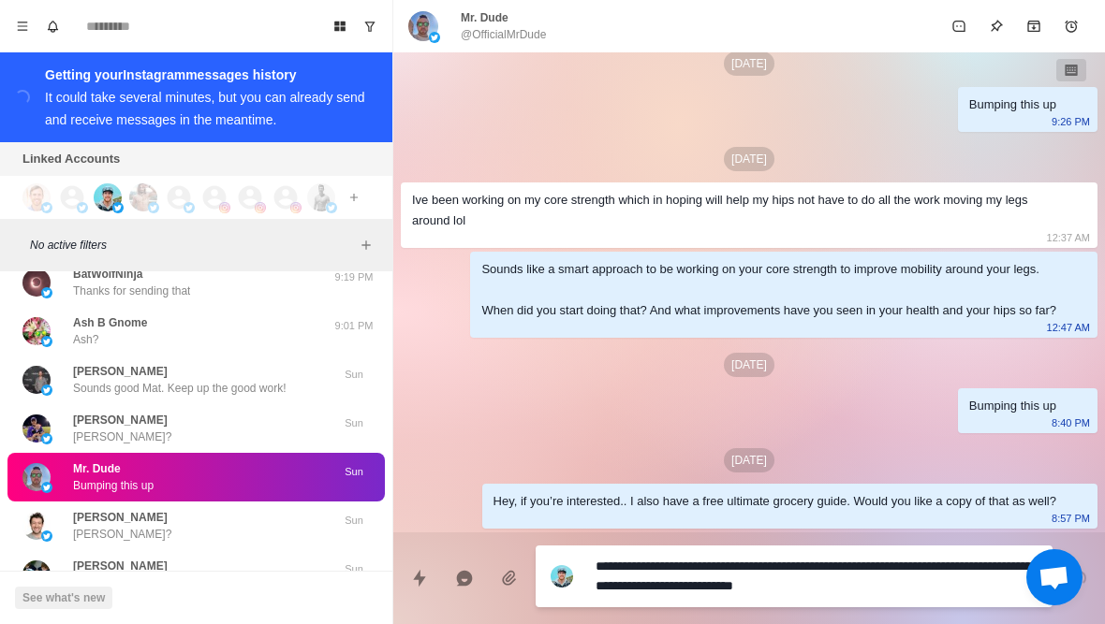
scroll to position [0, 0]
type textarea "*"
type textarea "**********"
type textarea "*"
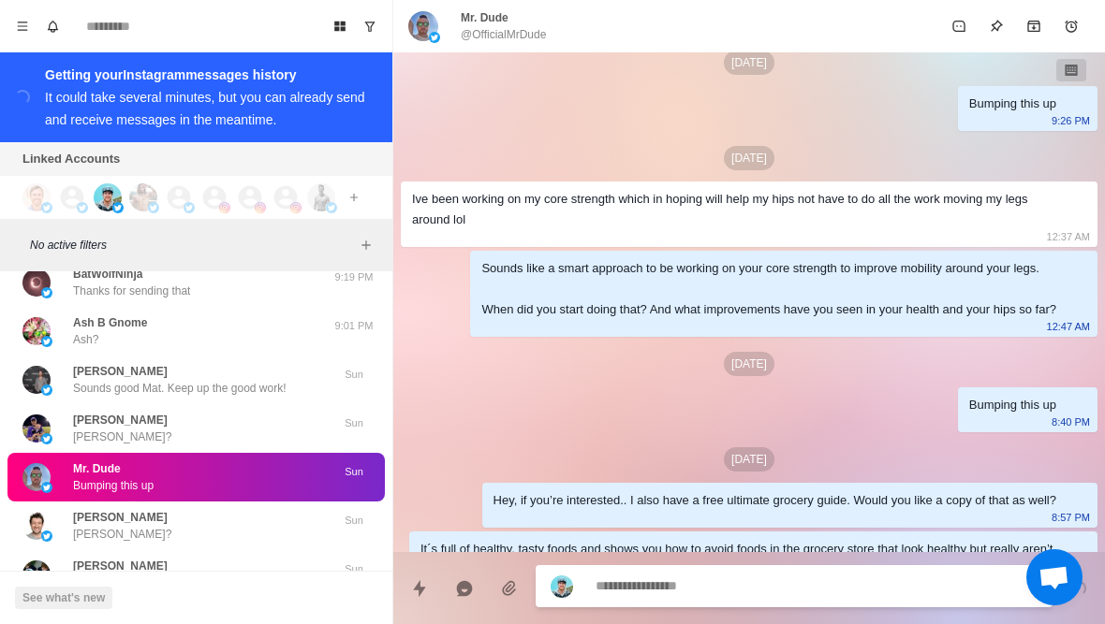
scroll to position [571, 0]
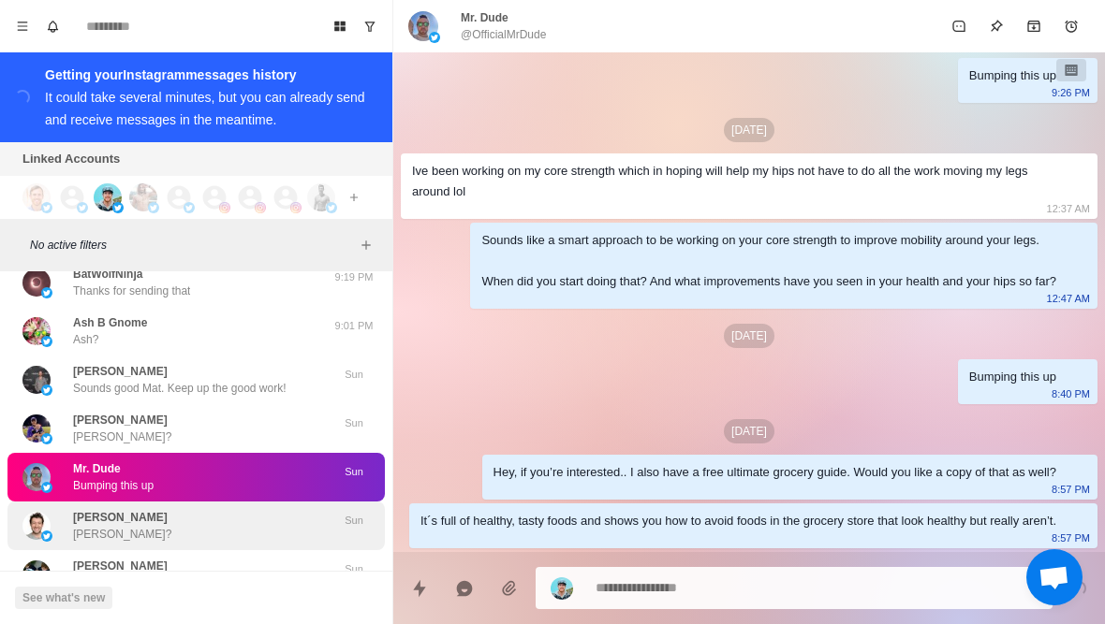
click at [168, 509] on div "[PERSON_NAME] [PERSON_NAME]?" at bounding box center [176, 526] width 308 height 34
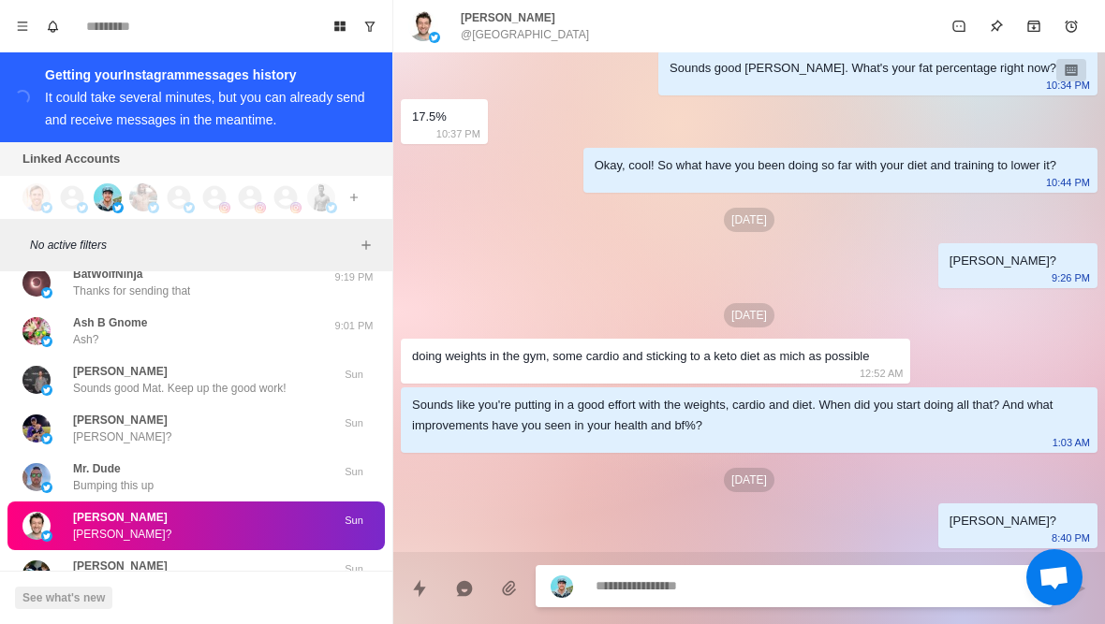
scroll to position [416, 0]
type textarea "*"
type textarea "**"
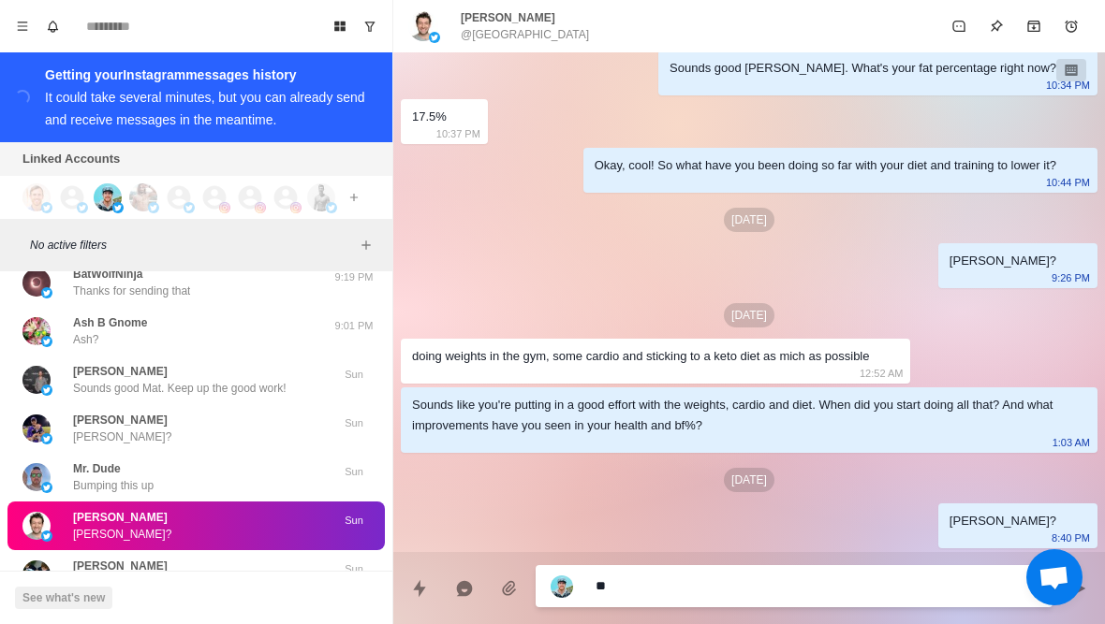
type textarea "*"
type textarea "***"
type textarea "*"
type textarea "*****"
type textarea "*"
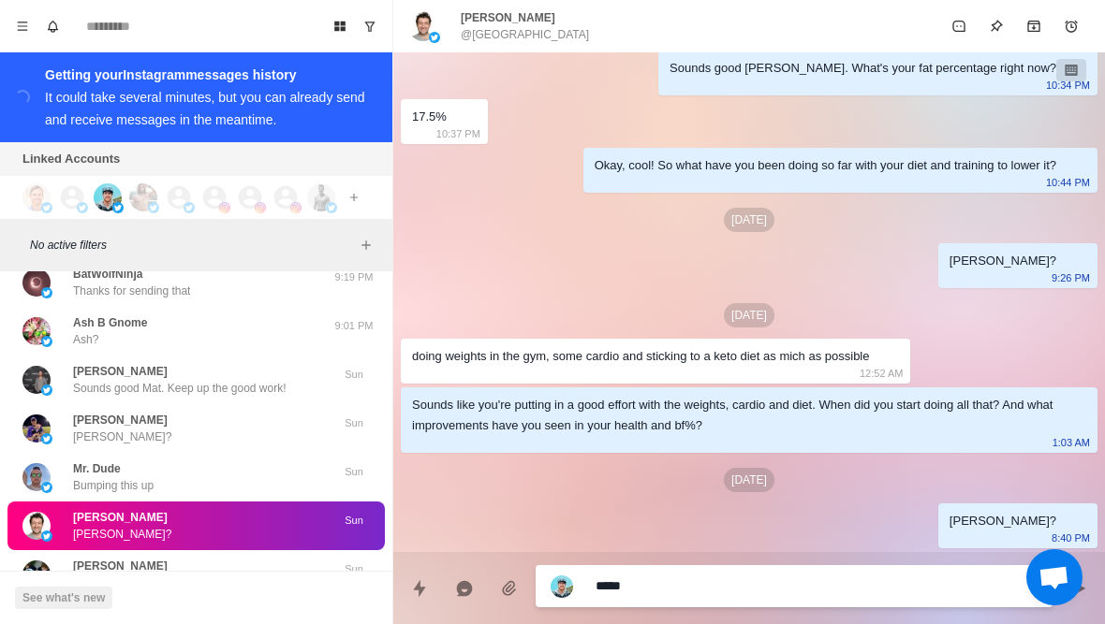
type textarea "**********"
type textarea "*"
type textarea "**********"
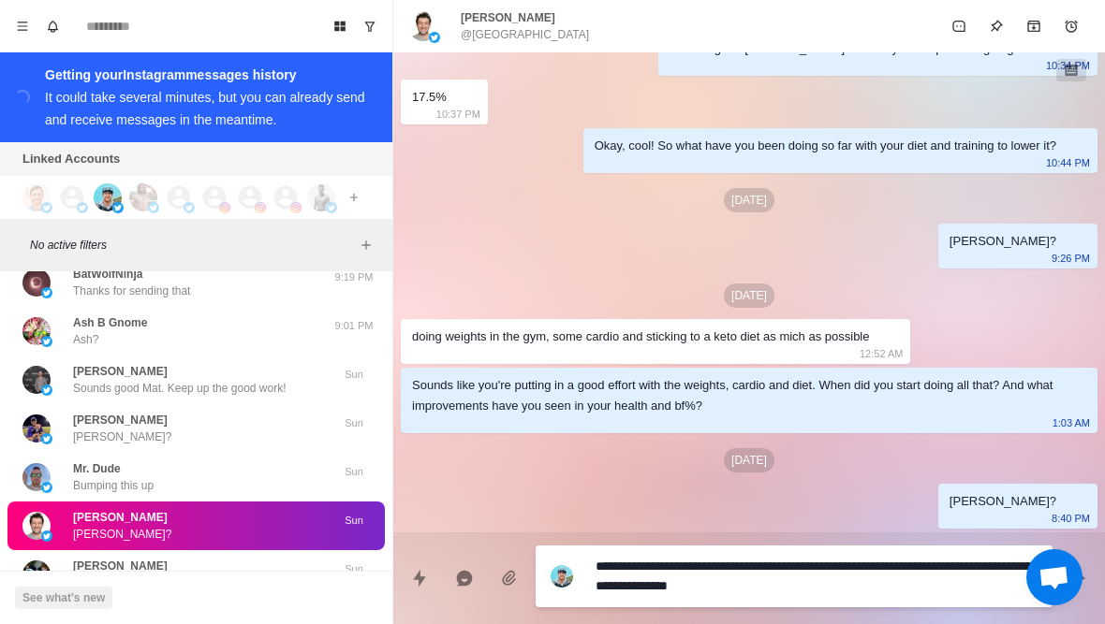
type textarea "*"
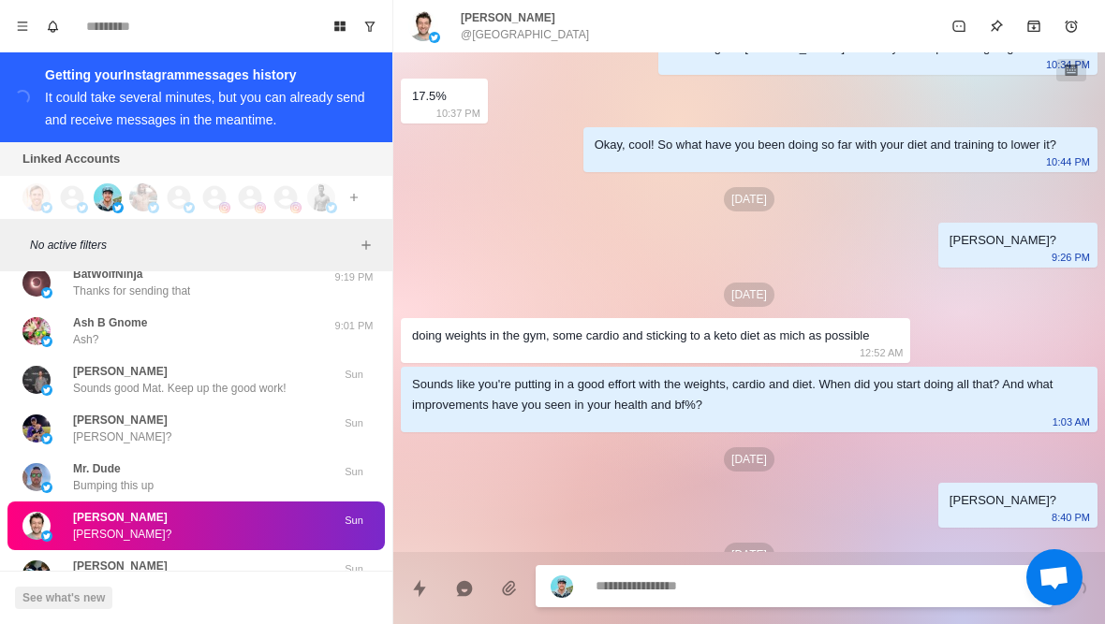
scroll to position [511, 0]
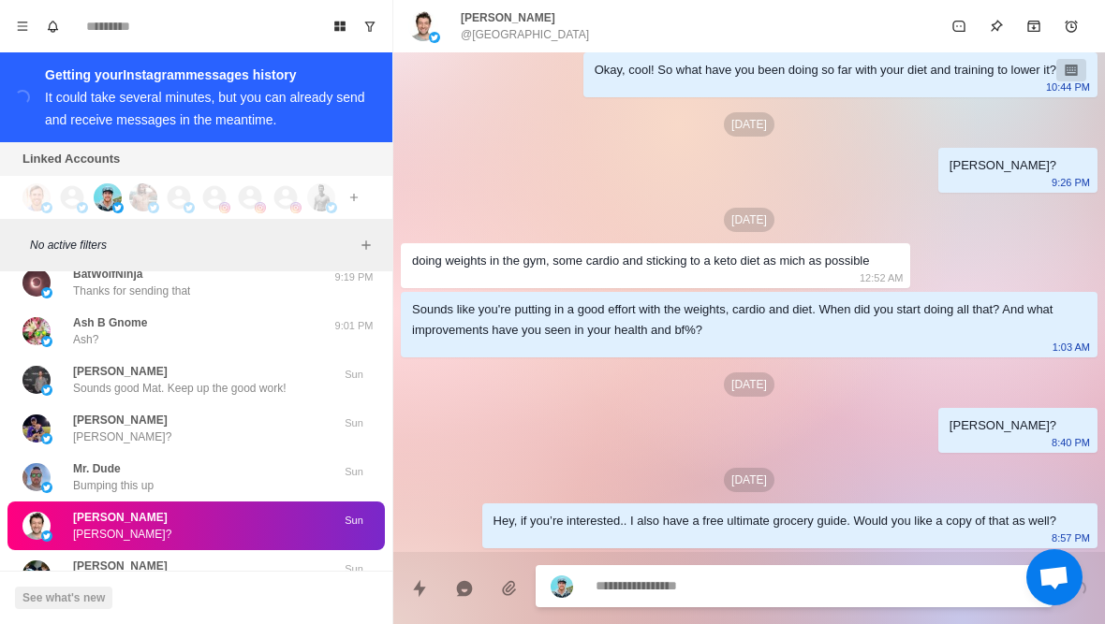
type textarea "*"
type textarea "**"
type textarea "*"
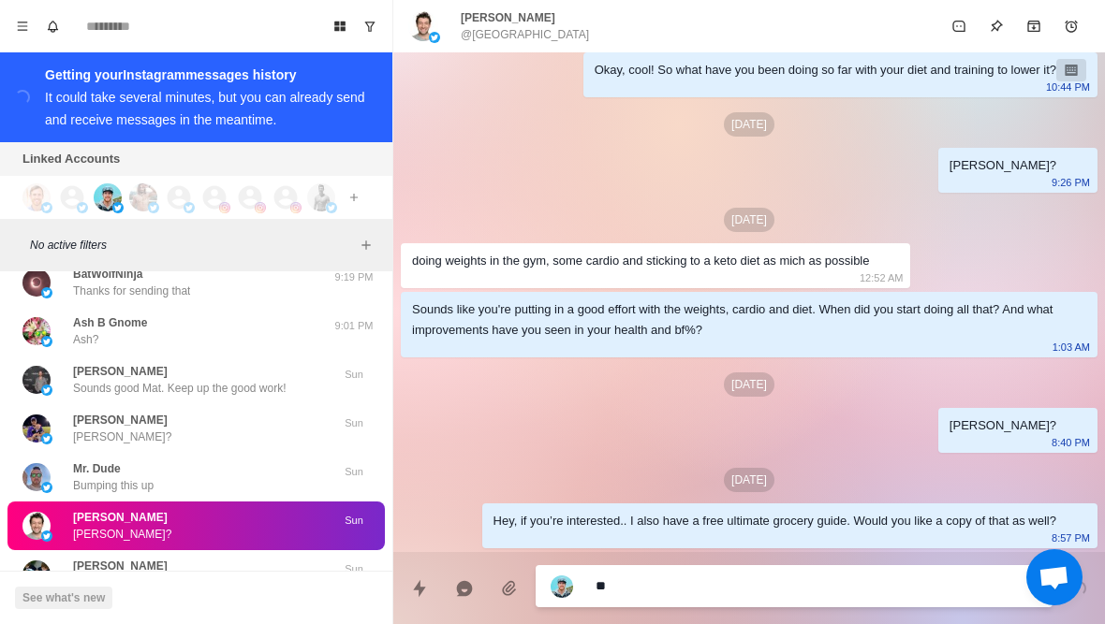
type textarea "***"
type textarea "*"
type textarea "****"
type textarea "*"
type textarea "*****"
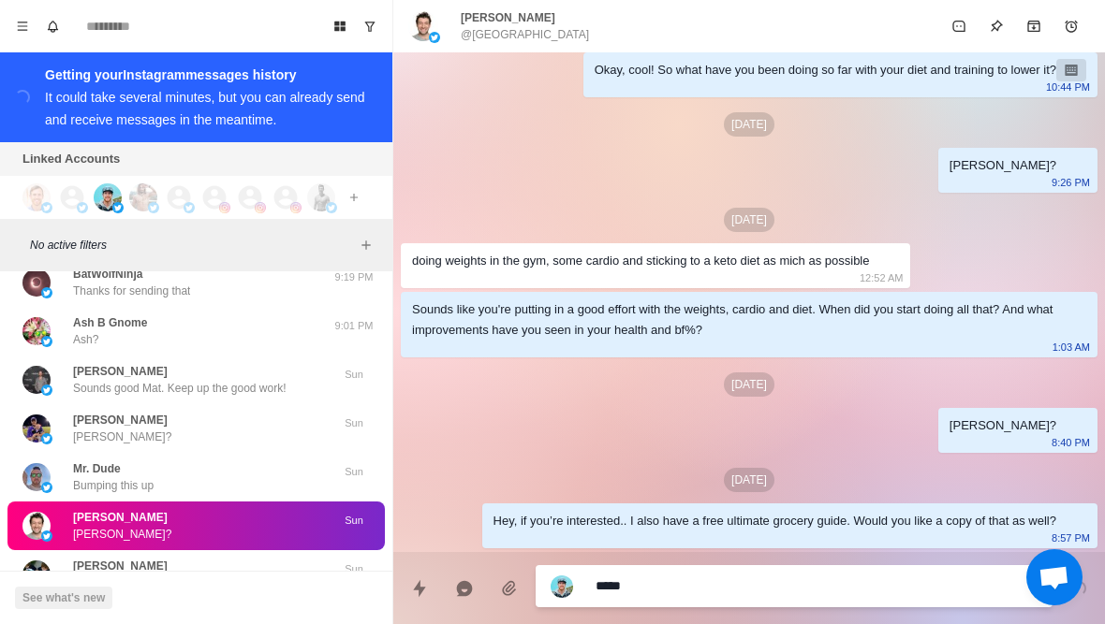
type textarea "*"
type textarea "**********"
type textarea "*"
type textarea "**********"
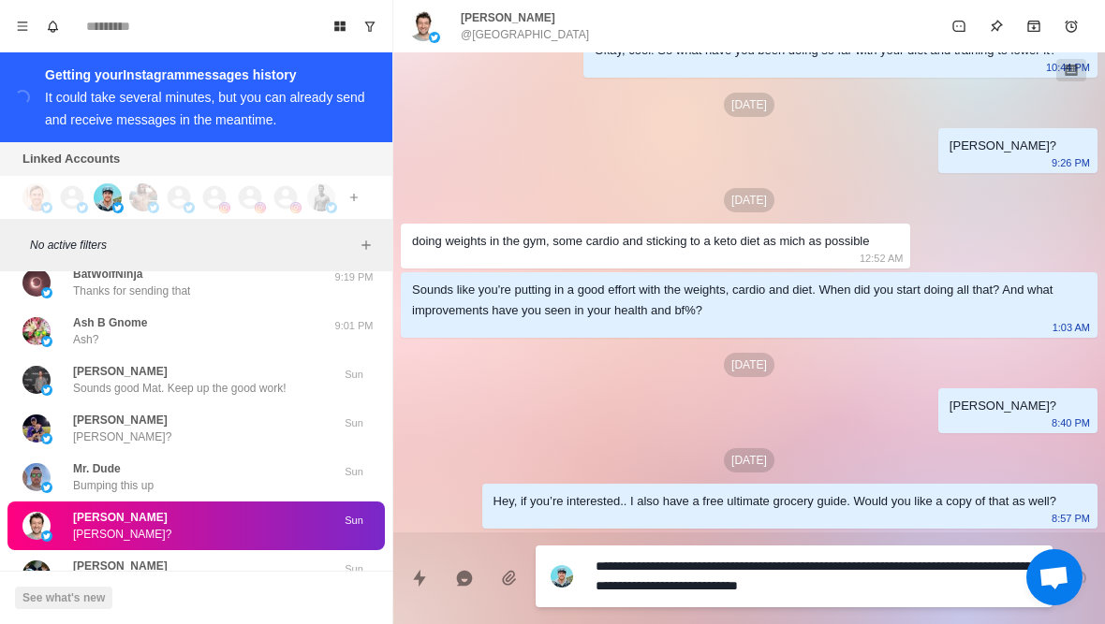
type textarea "*"
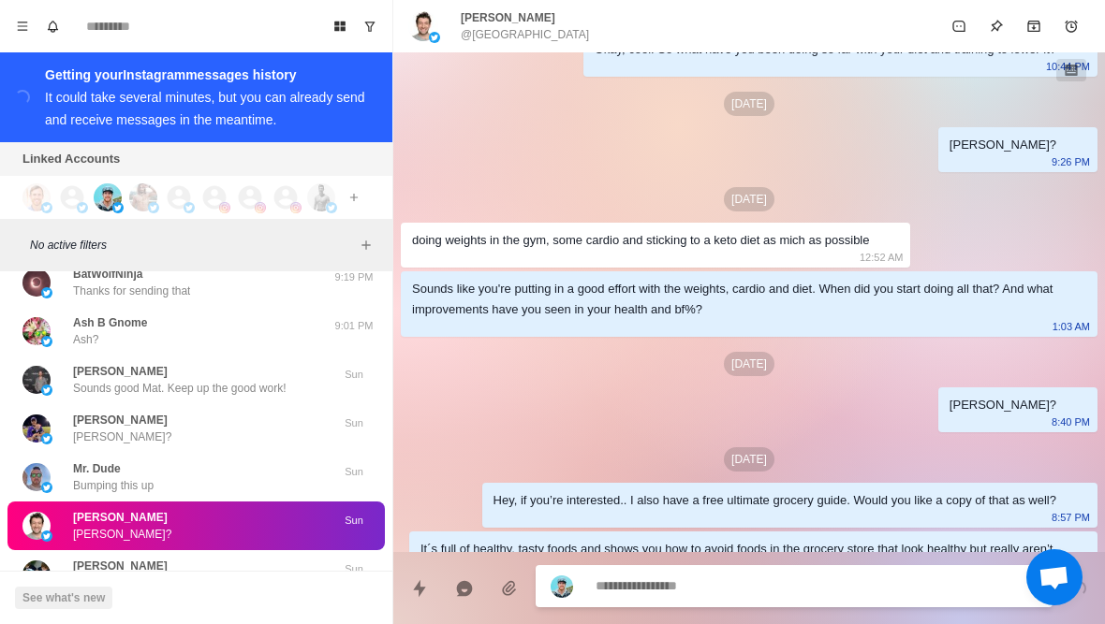
scroll to position [580, 0]
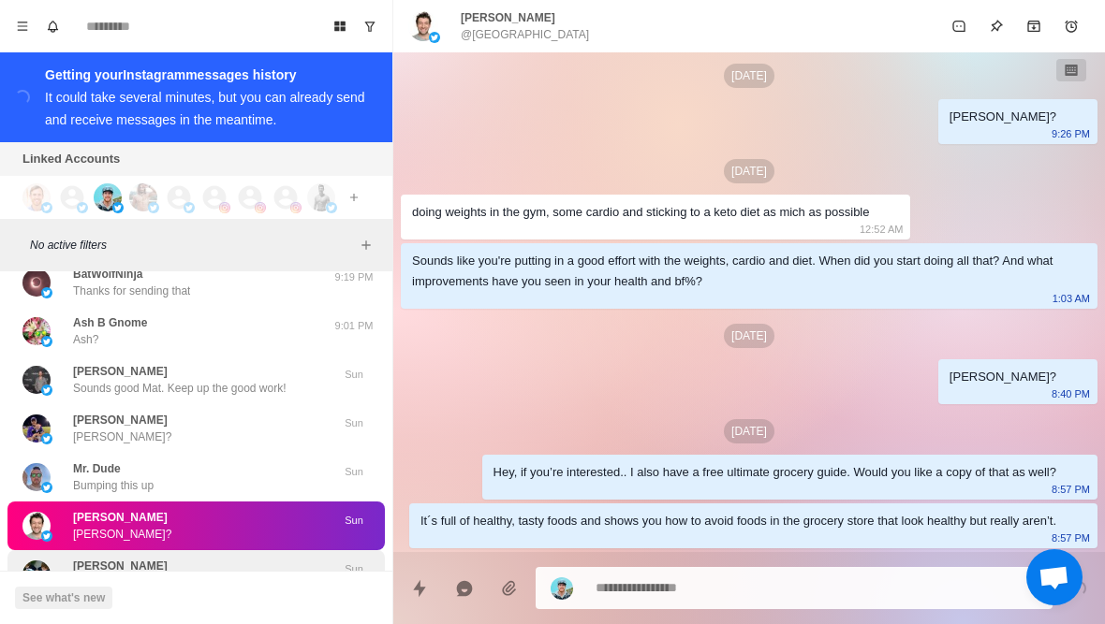
click at [183, 558] on div "[PERSON_NAME] [PERSON_NAME]?" at bounding box center [176, 575] width 308 height 34
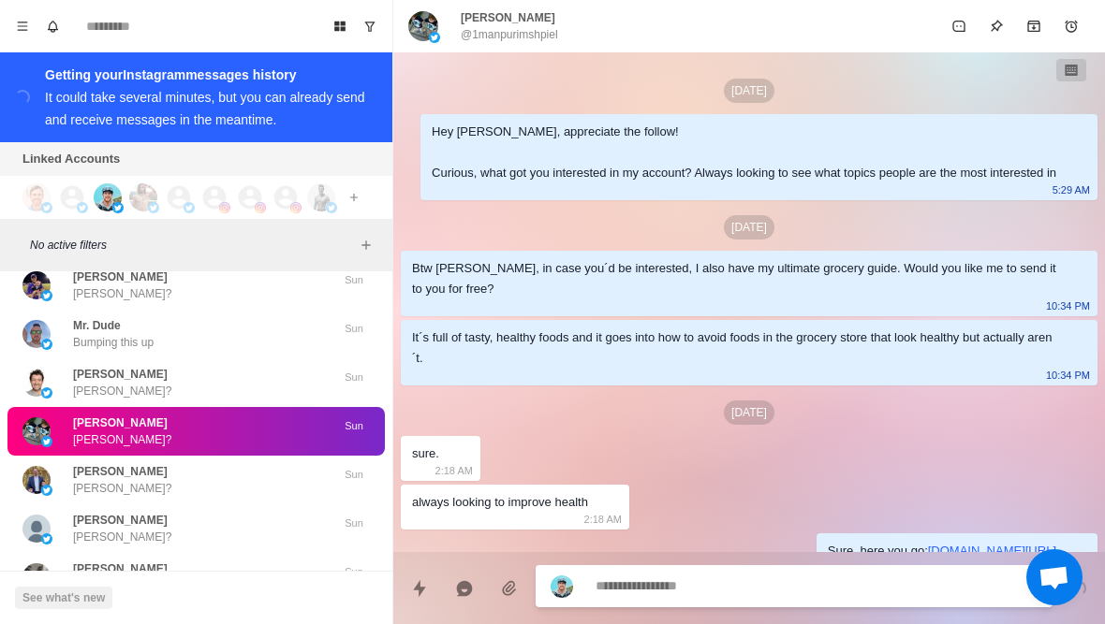
scroll to position [195, 0]
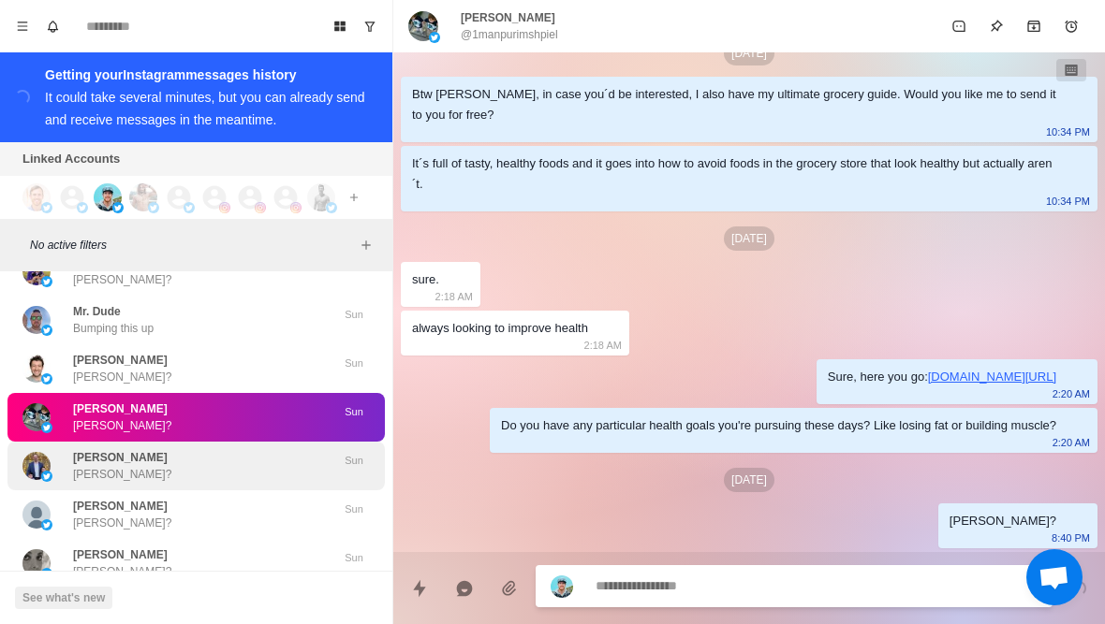
click at [187, 449] on div "[PERSON_NAME] [PERSON_NAME]?" at bounding box center [176, 466] width 308 height 34
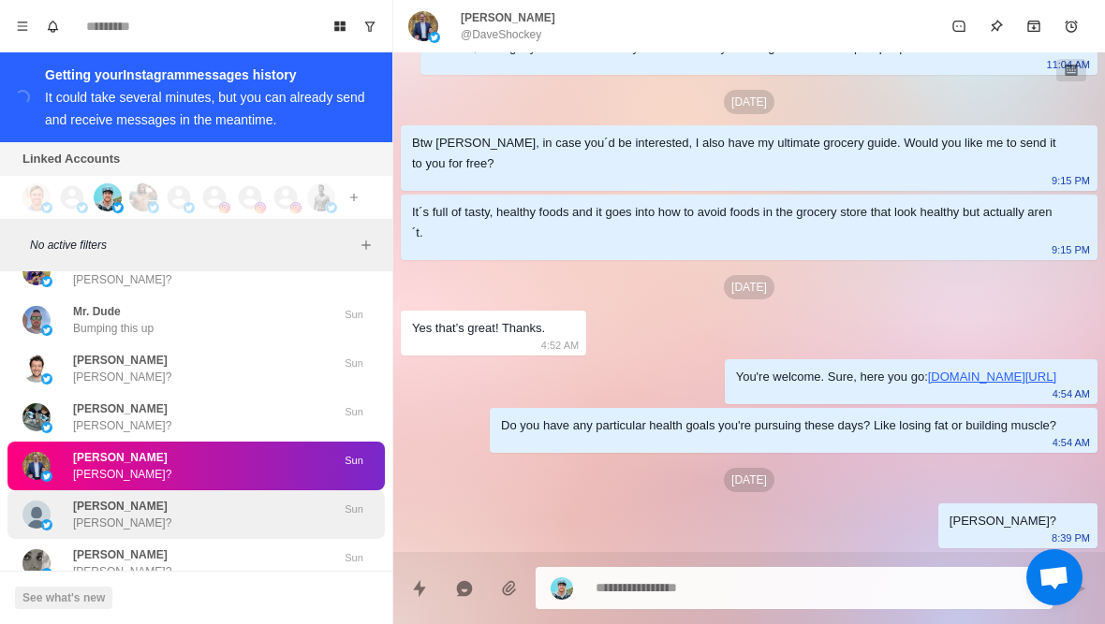
click at [178, 498] on div "[PERSON_NAME] [PERSON_NAME]?" at bounding box center [176, 515] width 308 height 34
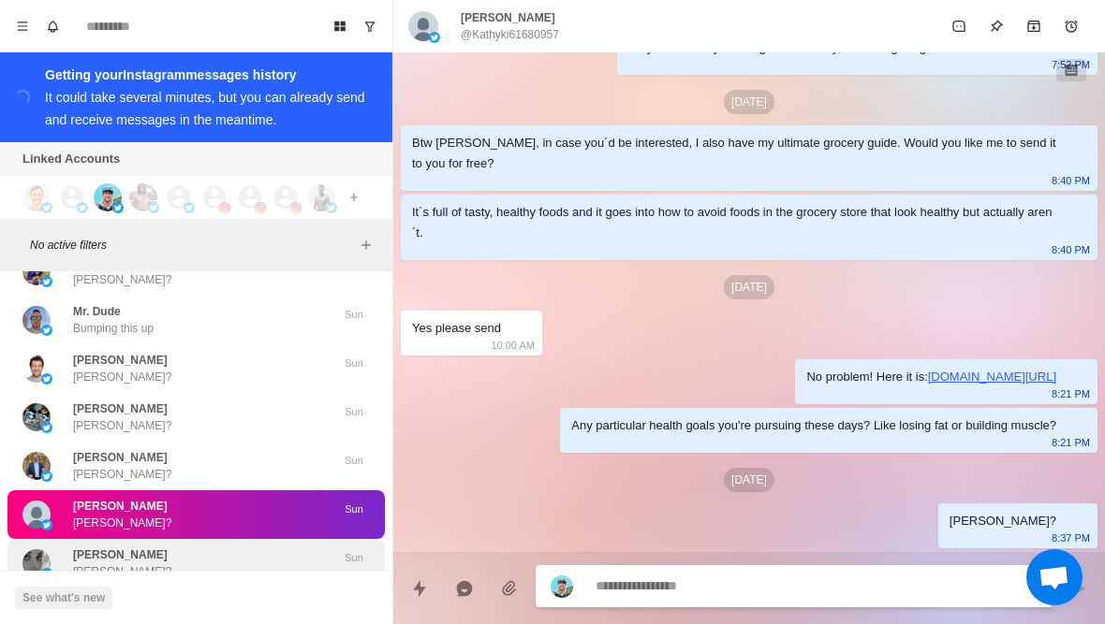
click at [177, 547] on div "[PERSON_NAME] [PERSON_NAME]?" at bounding box center [176, 564] width 308 height 34
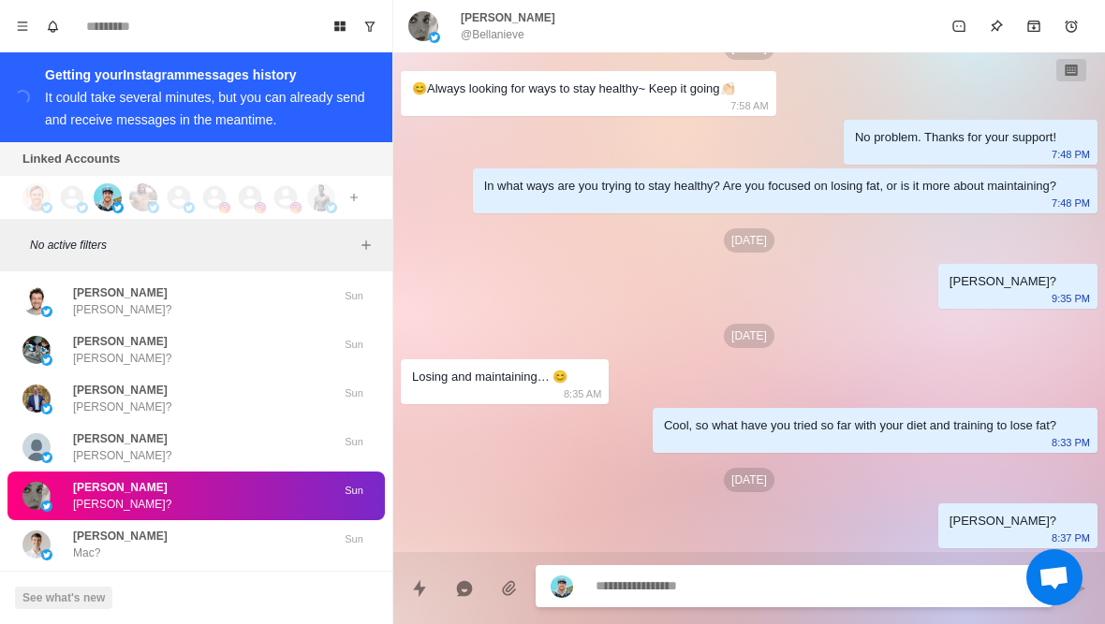
type textarea "*"
type textarea "**"
type textarea "*"
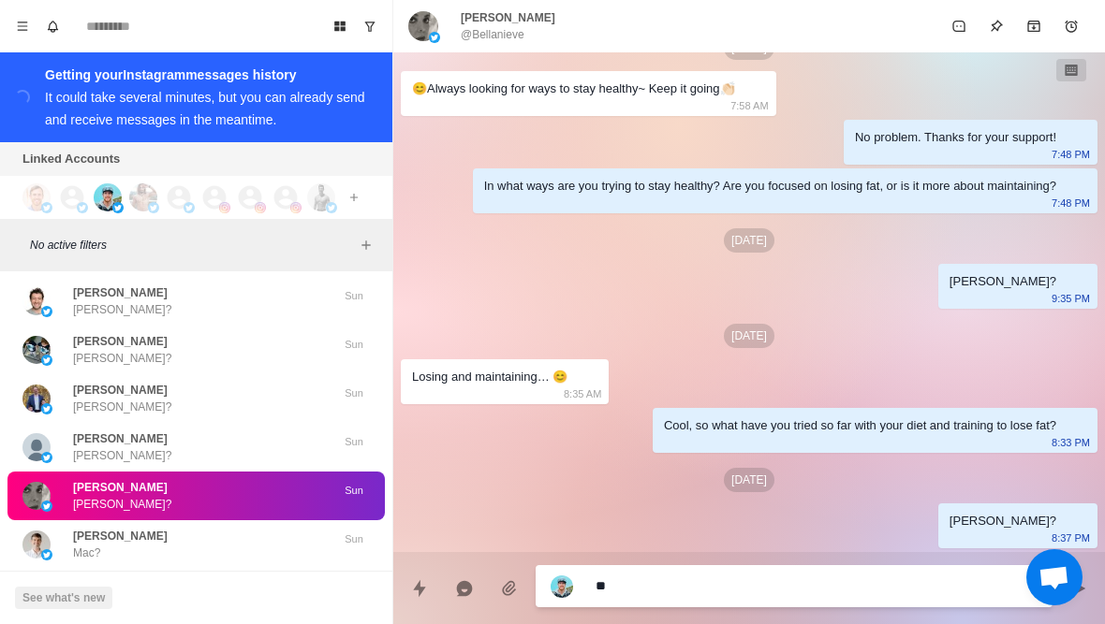
type textarea "***"
type textarea "*"
type textarea "****"
type textarea "*"
type textarea "*****"
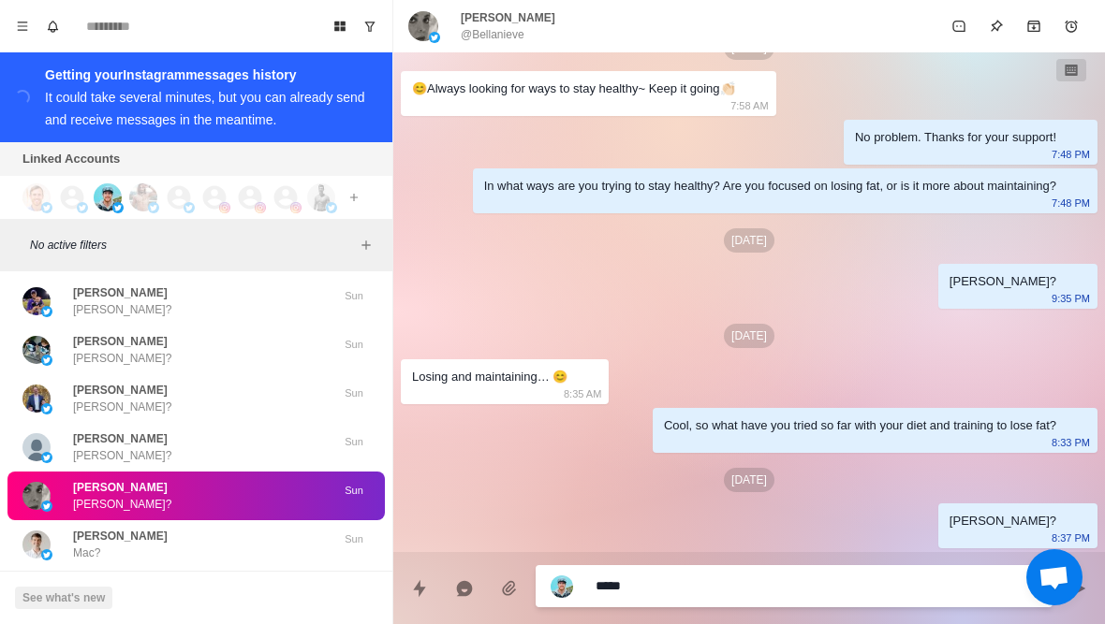
type textarea "*"
type textarea "**********"
type textarea "*"
type textarea "**********"
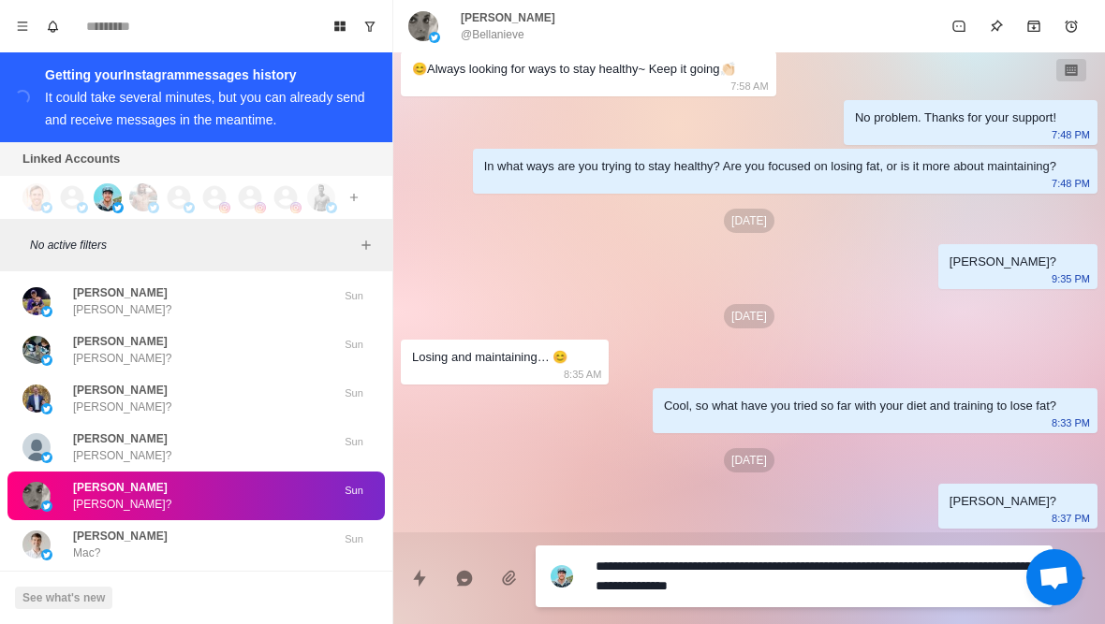
type textarea "*"
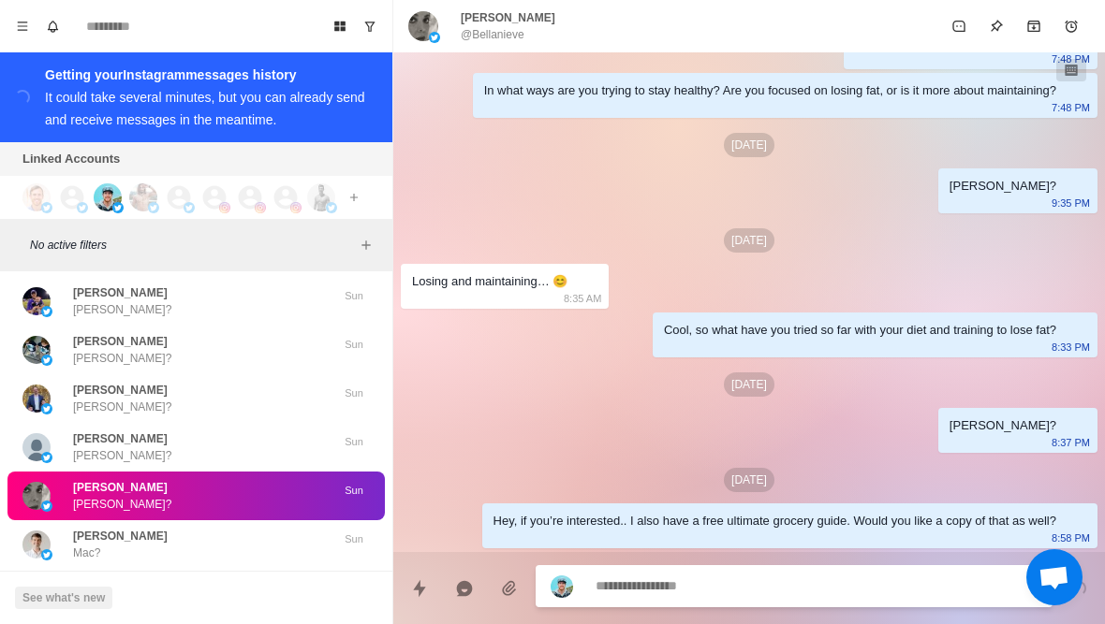
type textarea "*"
type textarea "**"
type textarea "*"
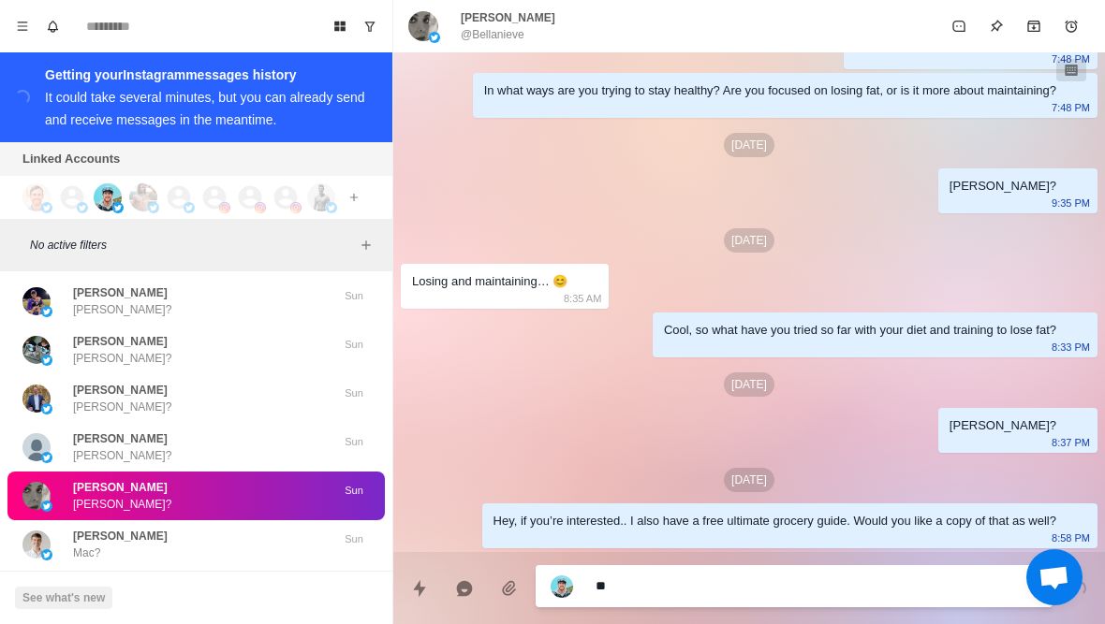
type textarea "***"
type textarea "*"
type textarea "****"
type textarea "*"
type textarea "*****"
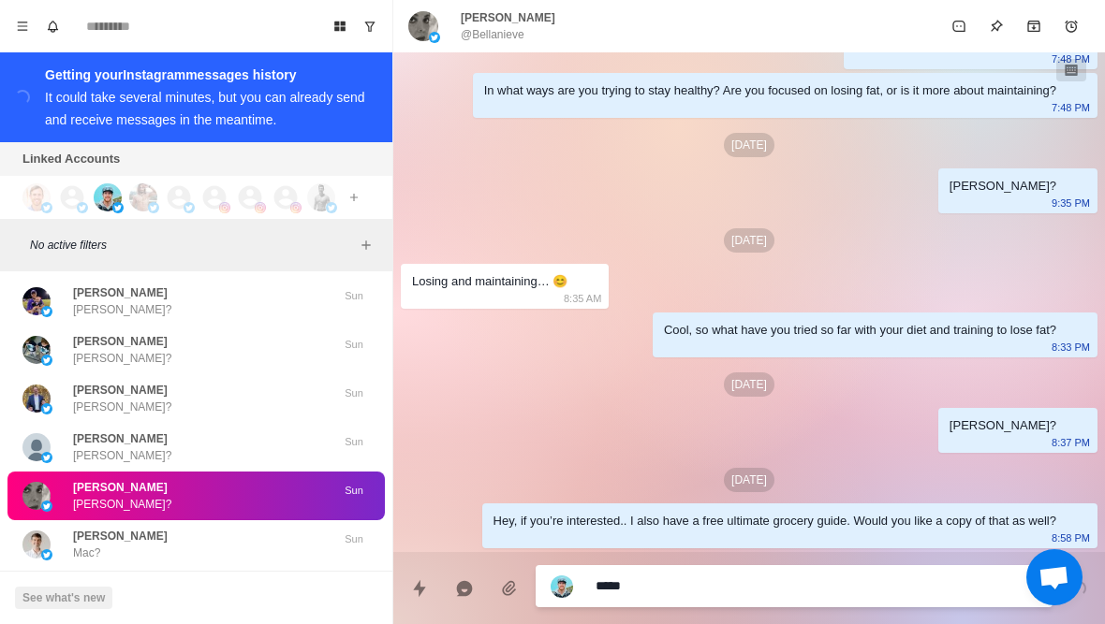
type textarea "*"
type textarea "**********"
type textarea "*"
type textarea "**********"
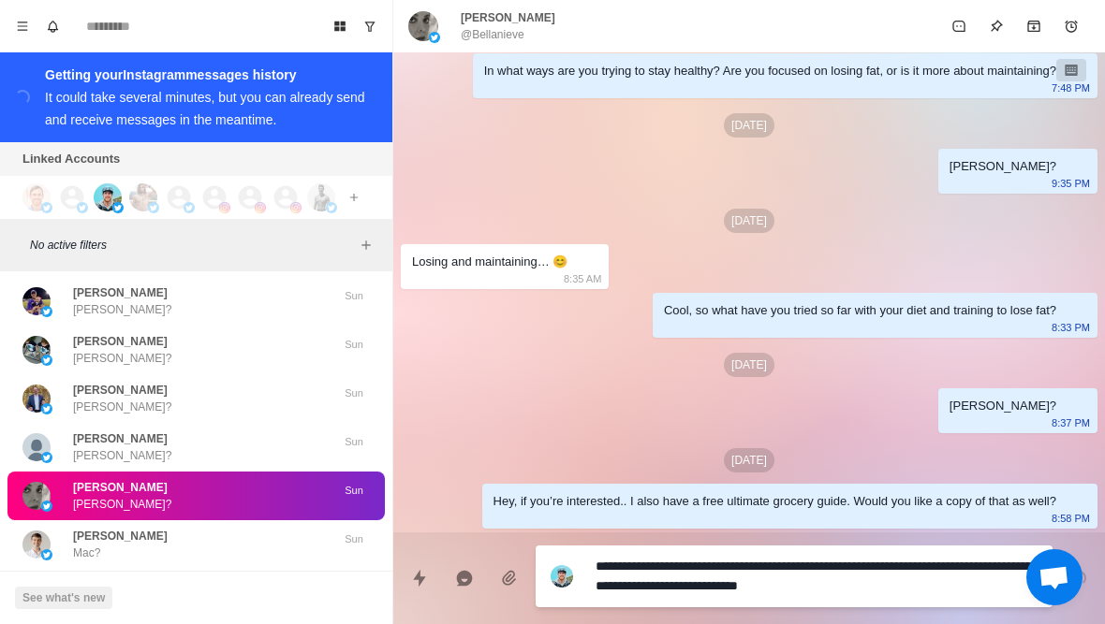
type textarea "*"
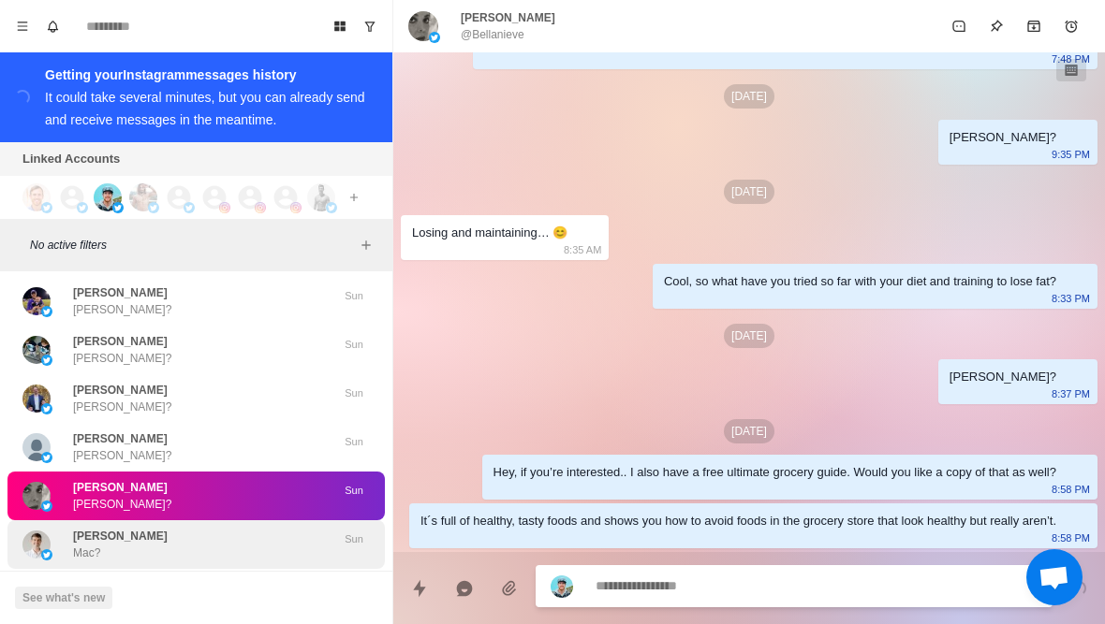
click at [168, 528] on div "[PERSON_NAME] Mac?" at bounding box center [176, 545] width 308 height 34
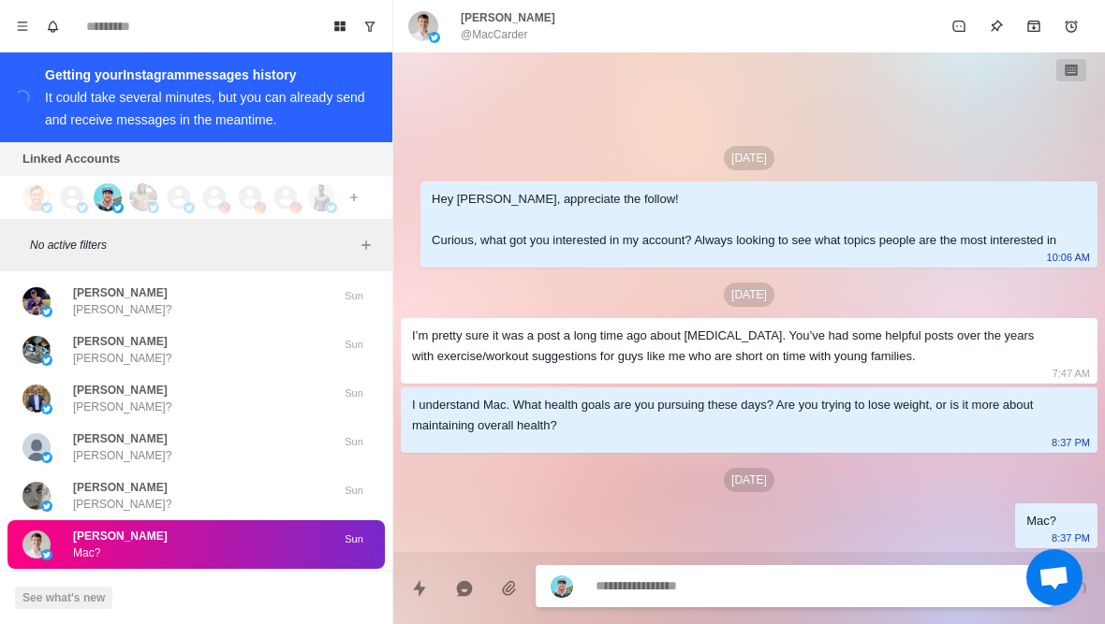
type textarea "*"
type textarea "**"
type textarea "*"
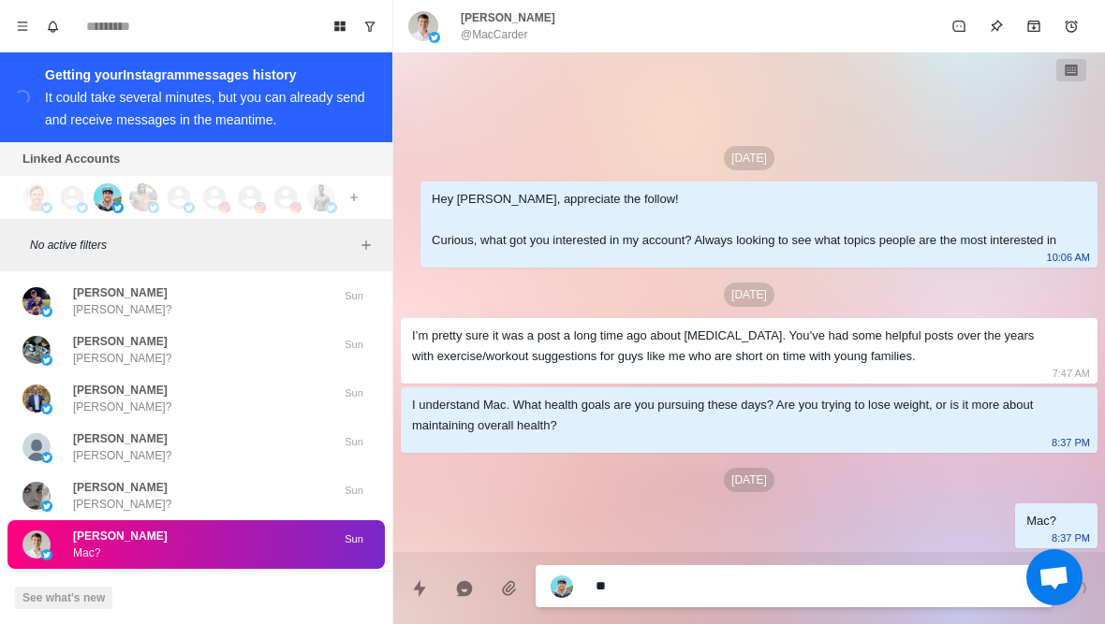
type textarea "***"
type textarea "*"
type textarea "****"
type textarea "*"
type textarea "*****"
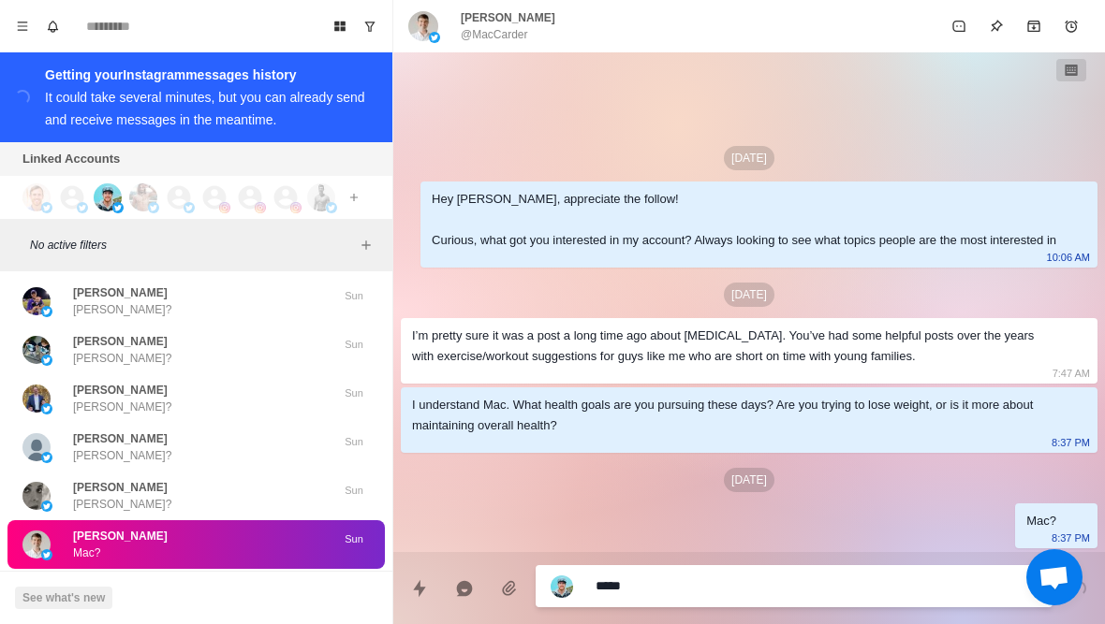
type textarea "*"
type textarea "**********"
type textarea "*"
type textarea "**********"
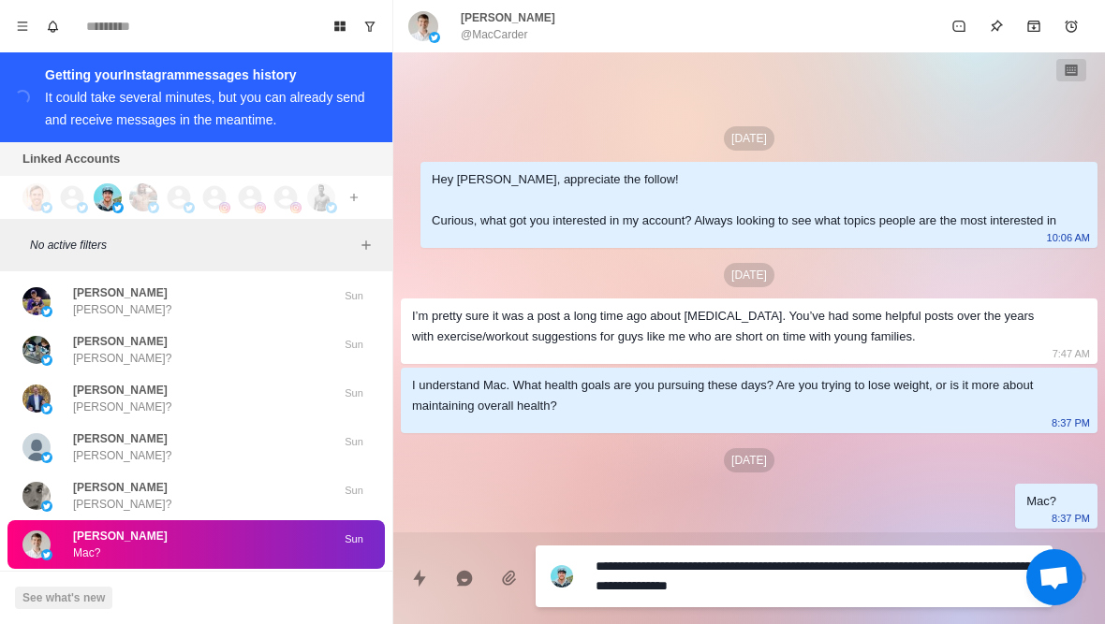
type textarea "*"
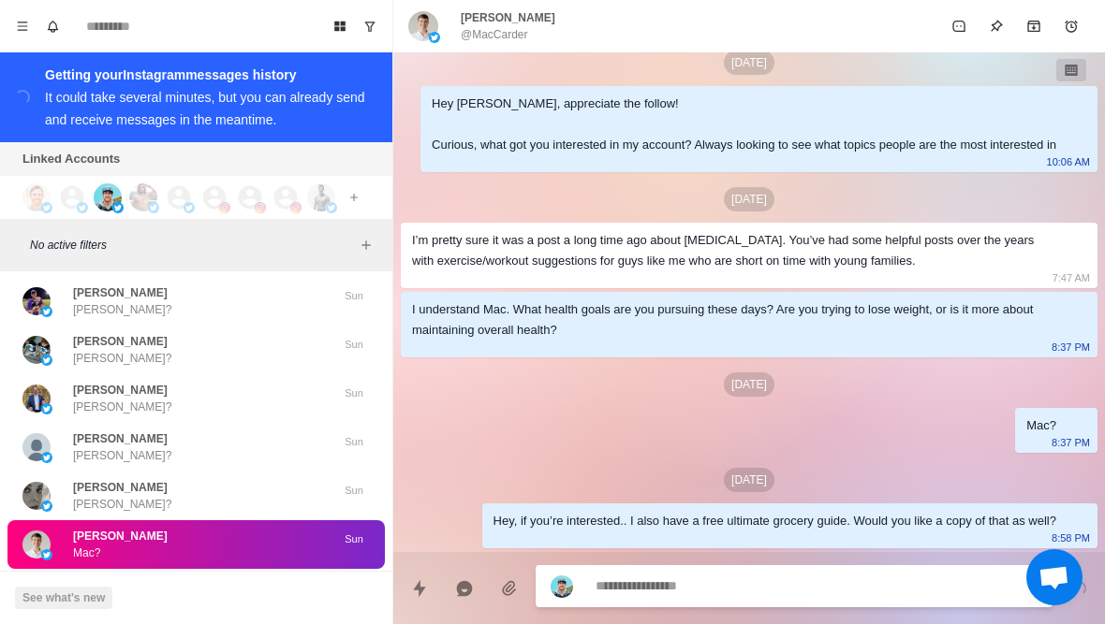
type textarea "*"
type textarea "**"
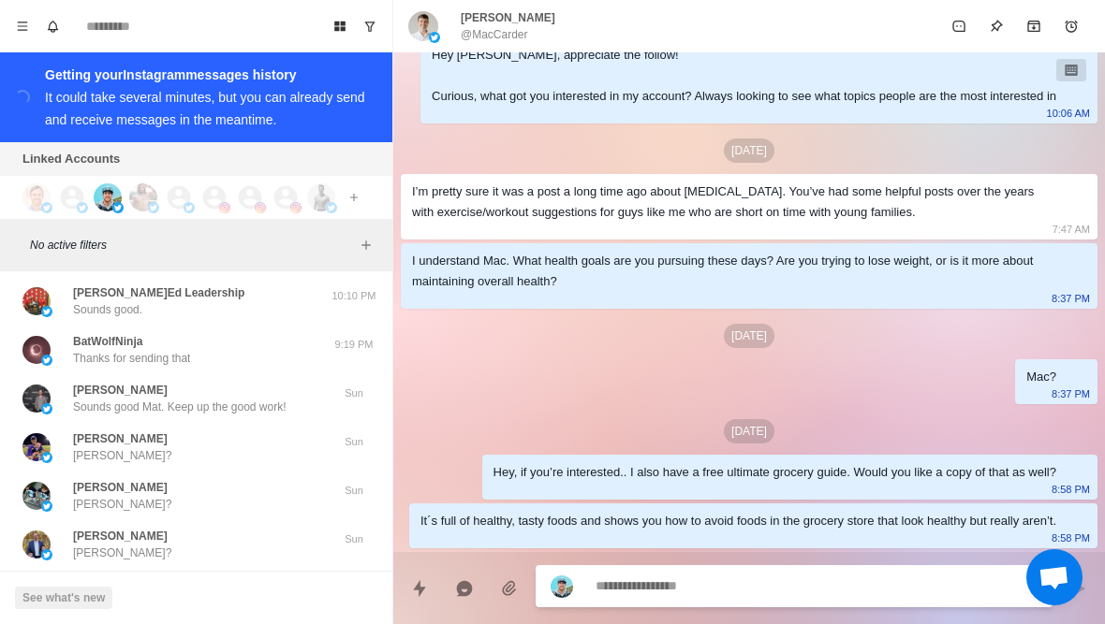
scroll to position [0, 0]
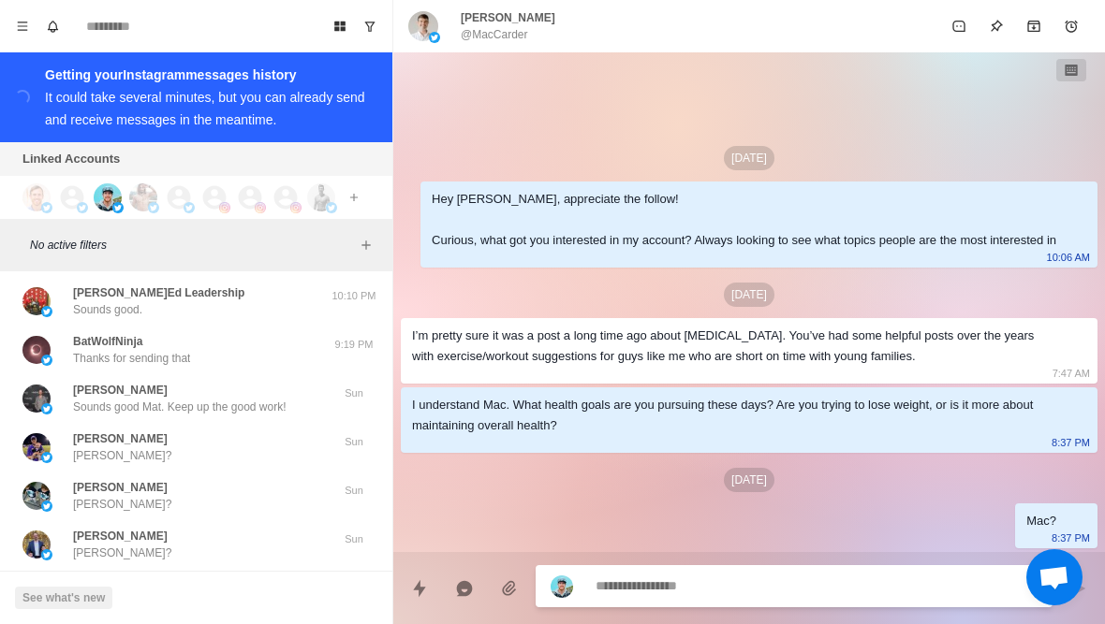
click at [507, 42] on p "@MacCarder" at bounding box center [494, 34] width 67 height 17
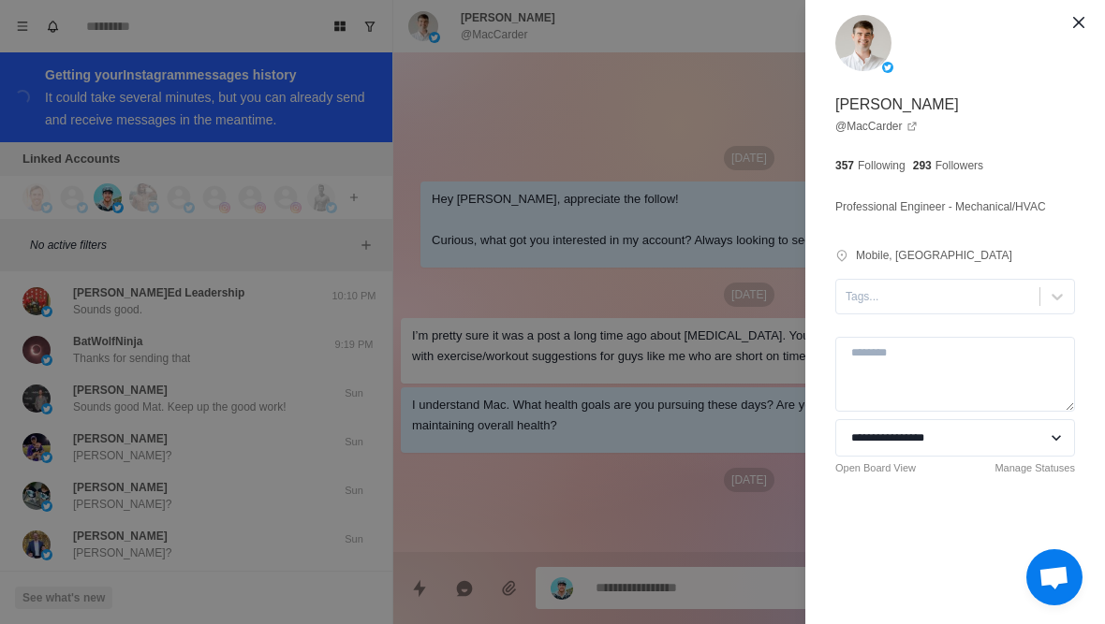
click at [586, 273] on div "**********" at bounding box center [552, 312] width 1105 height 624
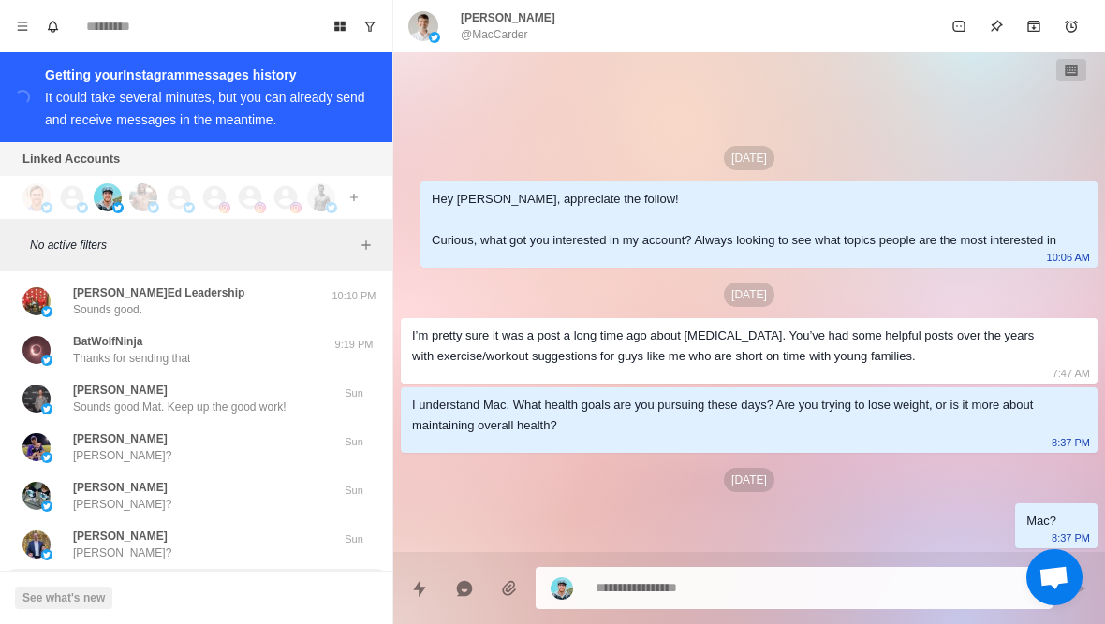
scroll to position [2441, 0]
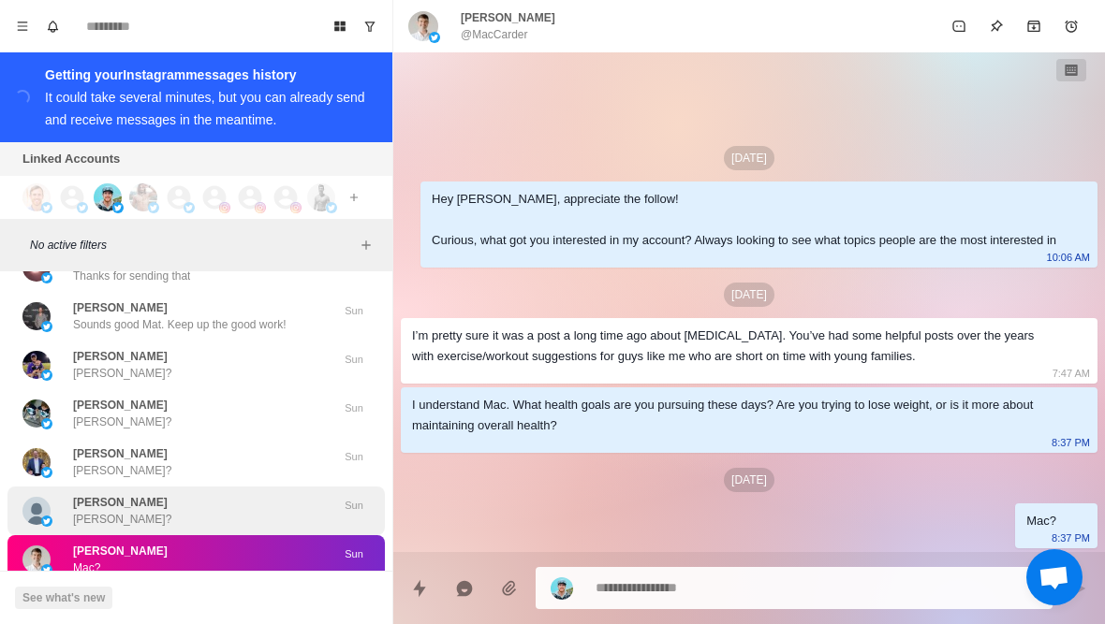
click at [134, 592] on div "[PERSON_NAME] Feel great and energized. Thanks for the guide" at bounding box center [189, 609] width 233 height 34
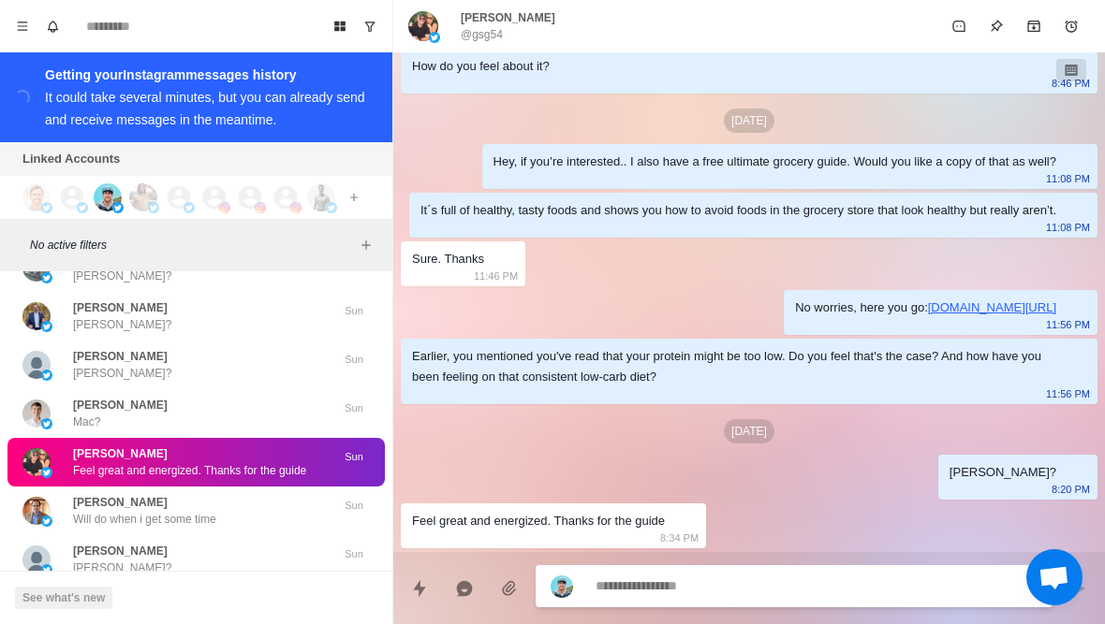
scroll to position [2596, 0]
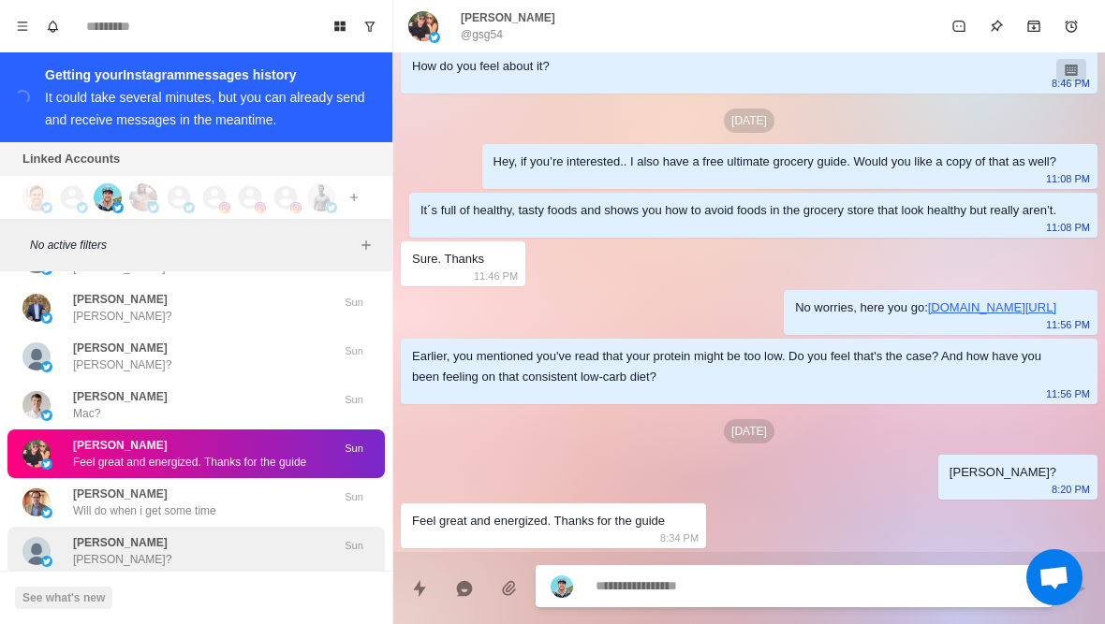
click at [155, 535] on div "[PERSON_NAME] [PERSON_NAME]?" at bounding box center [176, 552] width 308 height 34
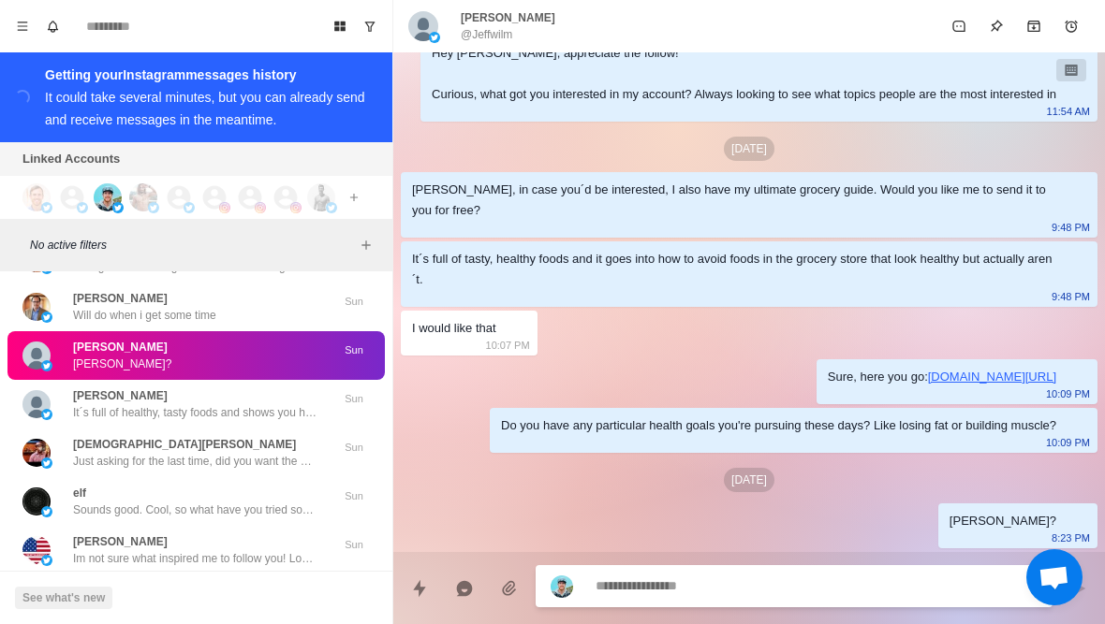
scroll to position [2814, 0]
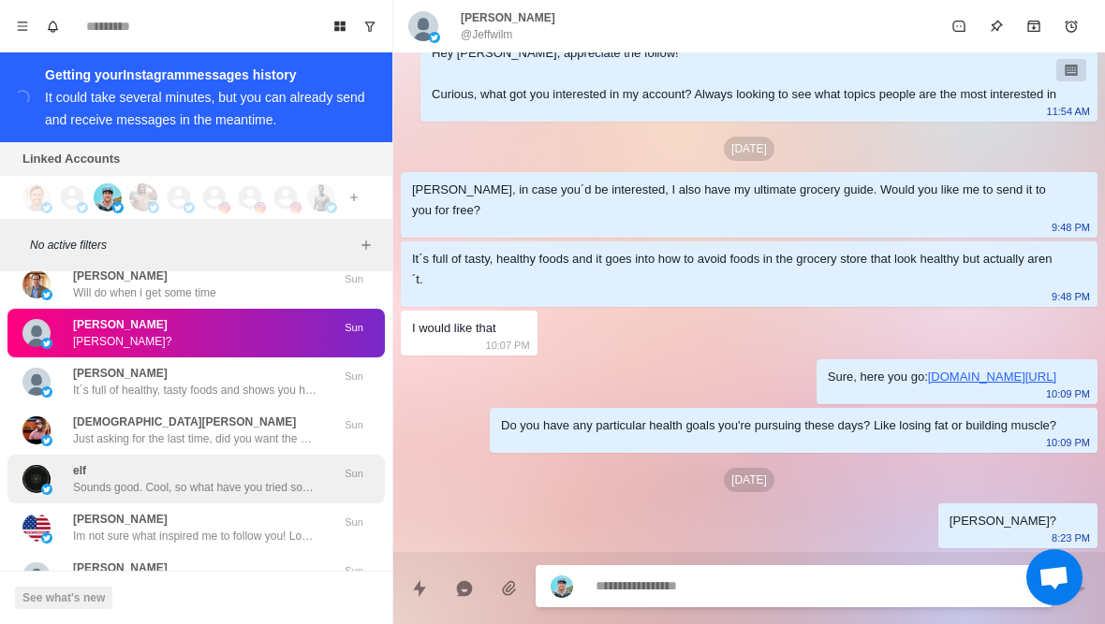
click at [202, 462] on div "elf Sounds good. Cool, so what have you tried so far with your diet and trainin…" at bounding box center [194, 479] width 243 height 34
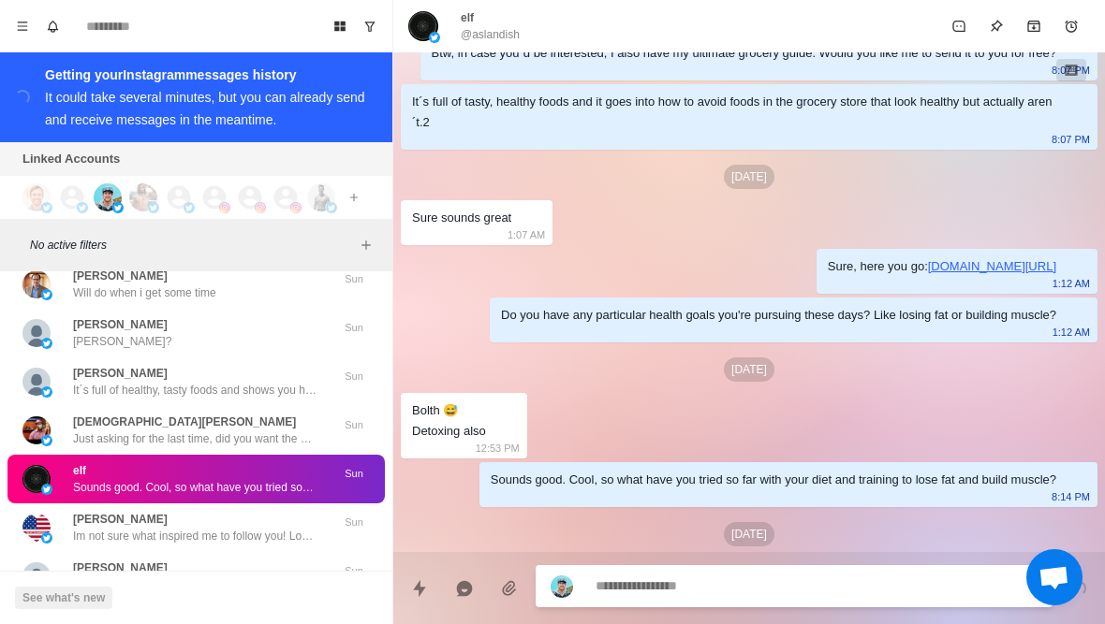
scroll to position [311, 0]
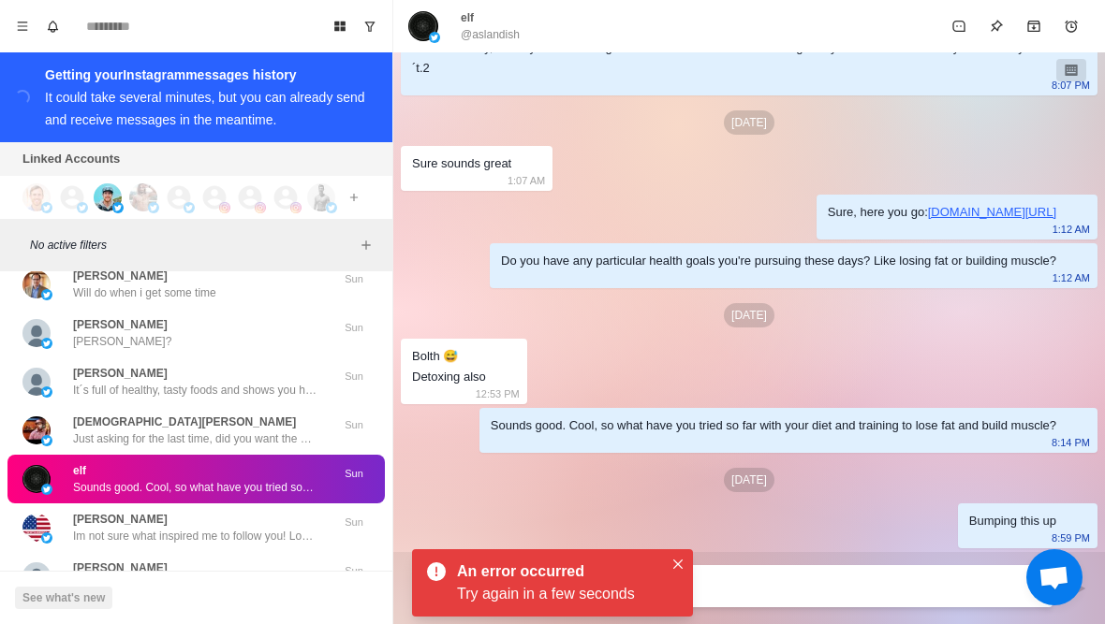
click at [485, 11] on div "elf @aslandish" at bounding box center [490, 26] width 59 height 34
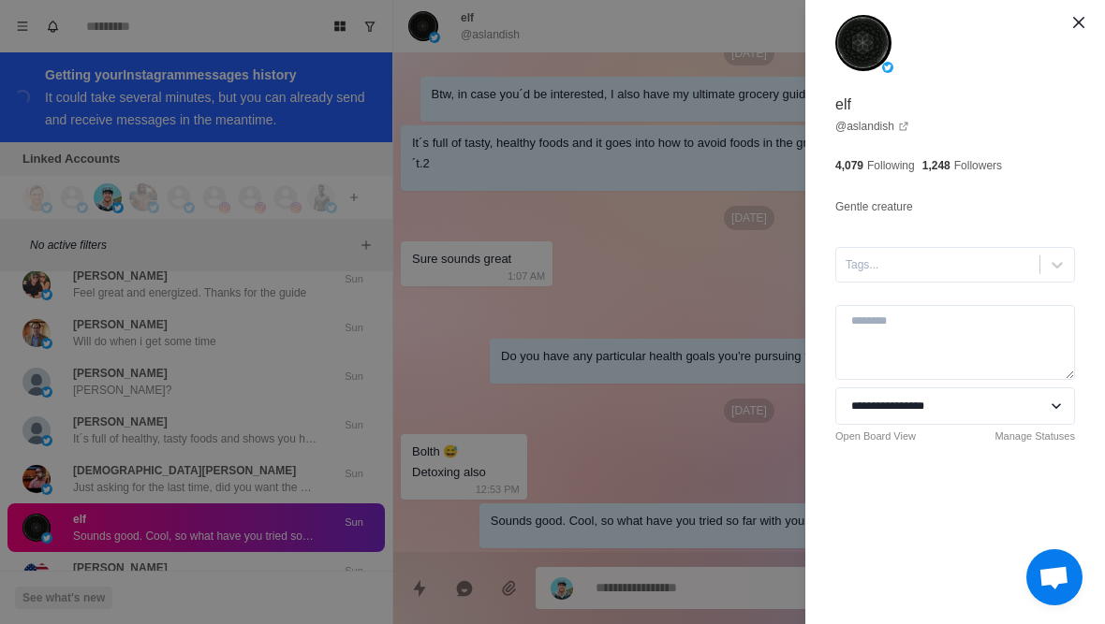
scroll to position [215, 0]
click at [248, 479] on div "**********" at bounding box center [552, 312] width 1105 height 624
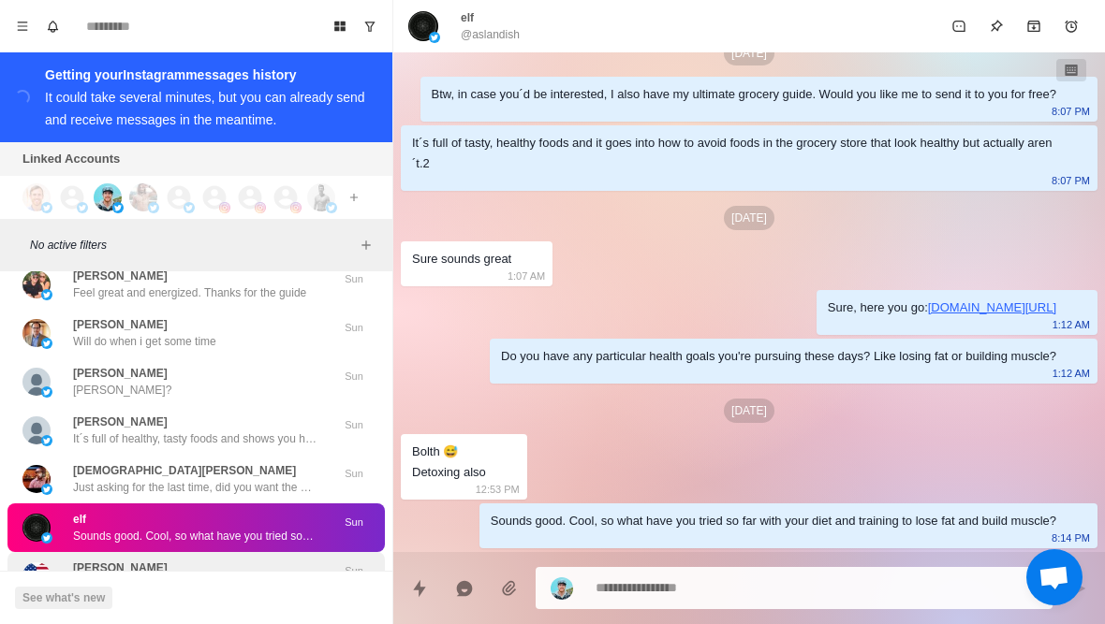
click at [233, 577] on p "Im not sure what inspired me to follow you! Looks like you share good stuff. Im…" at bounding box center [194, 585] width 243 height 17
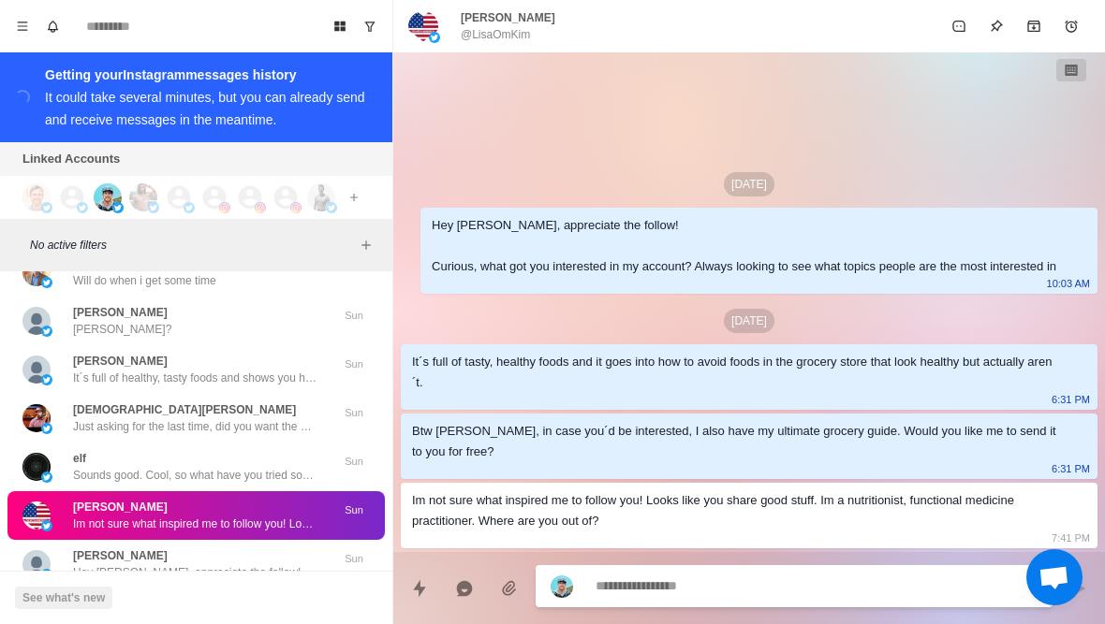
scroll to position [2874, 0]
click at [207, 605] on button "Load more" at bounding box center [197, 620] width 92 height 30
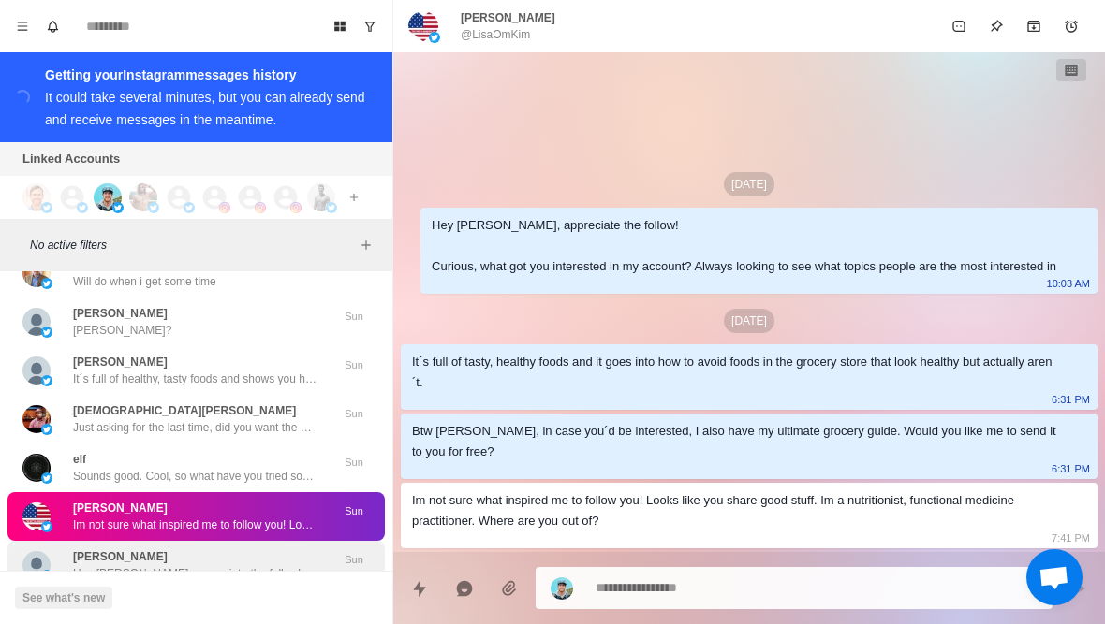
click at [252, 565] on p "Hey [PERSON_NAME], appreciate the follow! Curious, what got you interested in m…" at bounding box center [194, 573] width 243 height 17
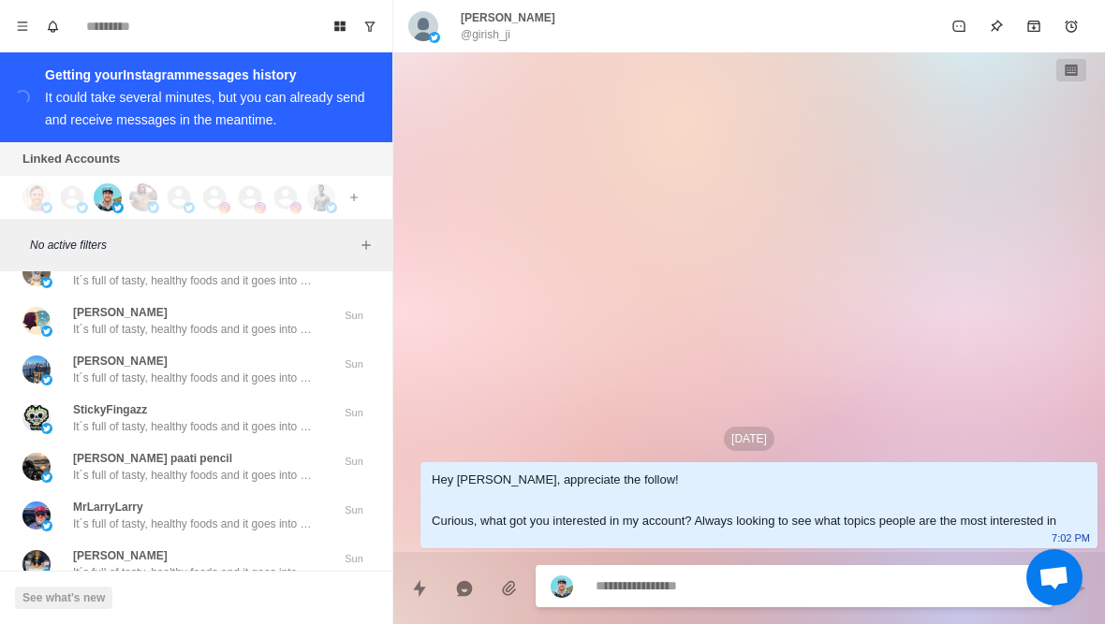
scroll to position [3847, 0]
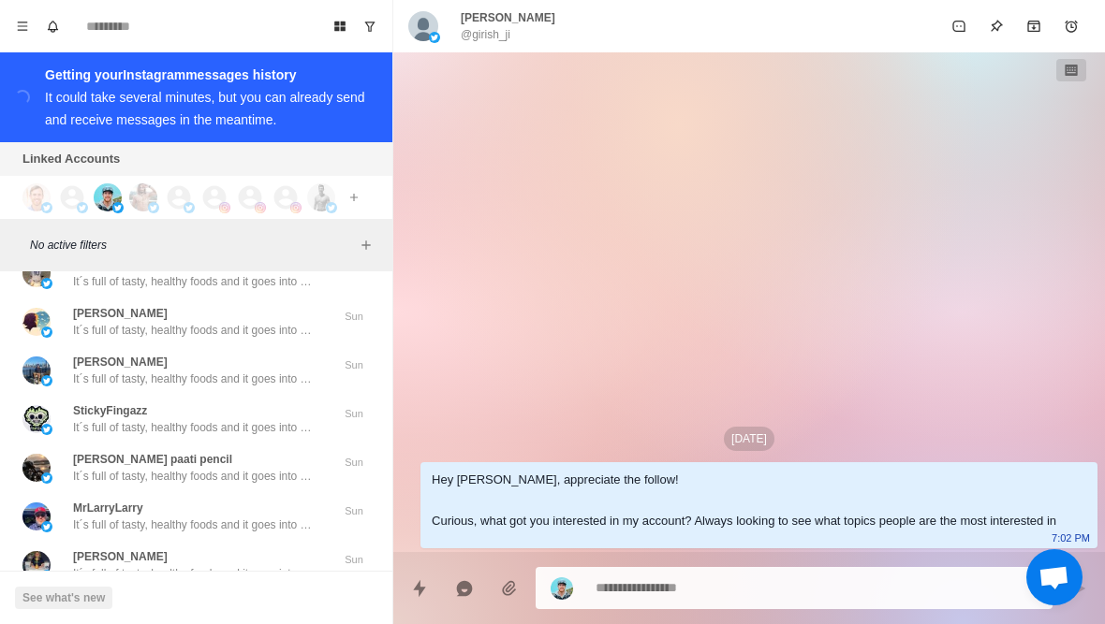
click at [194, 605] on button "Load more" at bounding box center [197, 620] width 92 height 30
click at [272, 565] on p "It´s full of tasty, healthy foods and it goes into how to avoid foods in the gr…" at bounding box center [194, 573] width 243 height 17
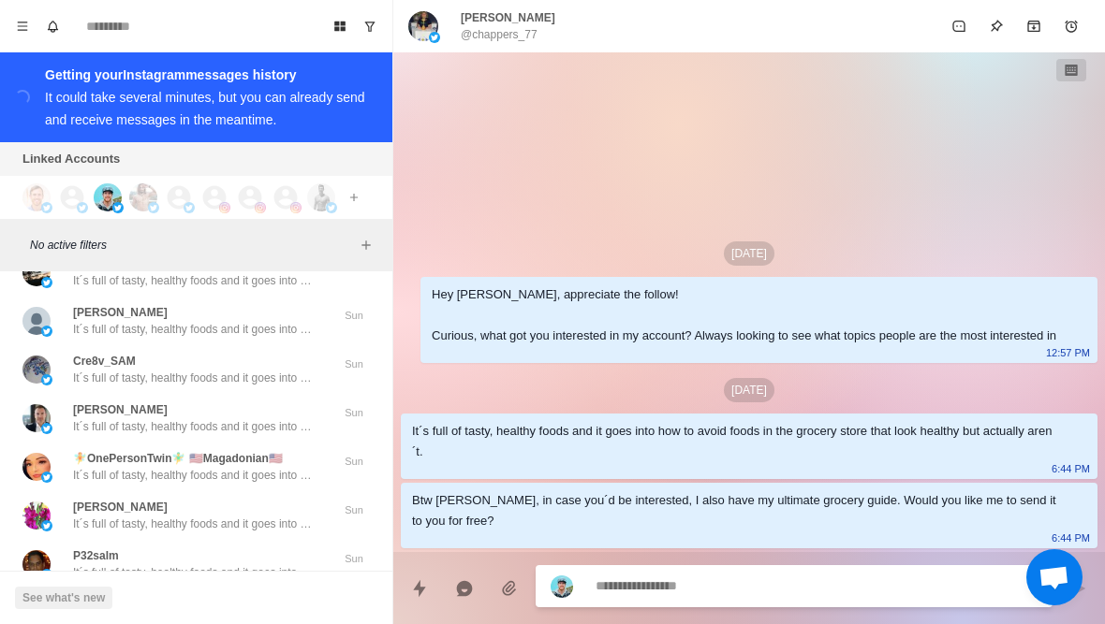
scroll to position [4821, 0]
click at [204, 605] on button "Load more" at bounding box center [197, 620] width 92 height 30
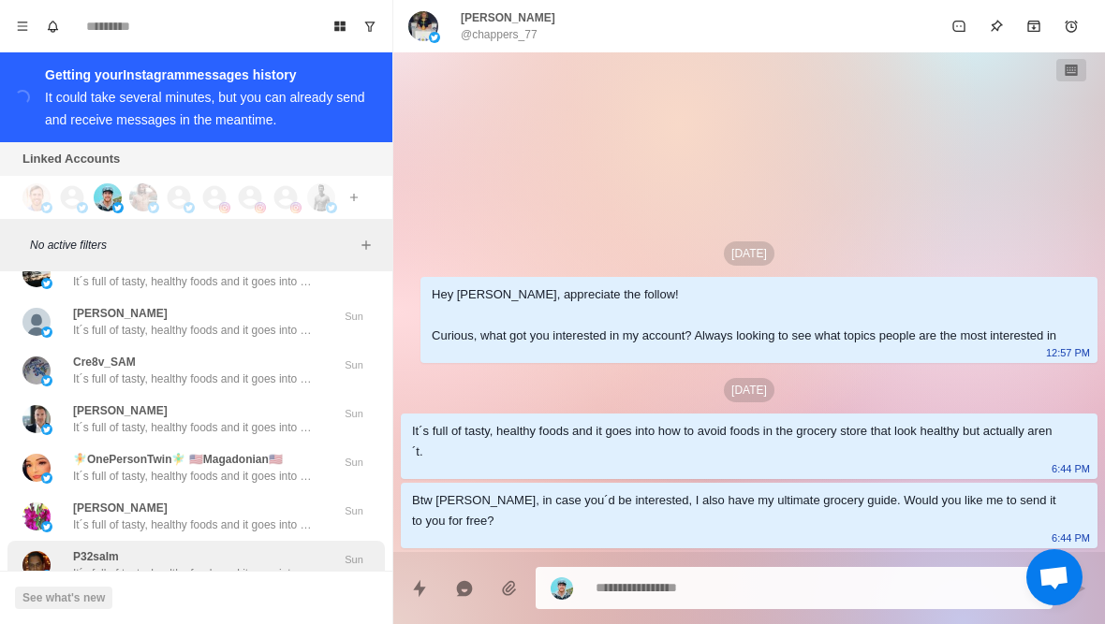
click at [239, 541] on div "P32salm It´s full of tasty, healthy foods and it goes into how to avoid foods i…" at bounding box center [195, 565] width 377 height 49
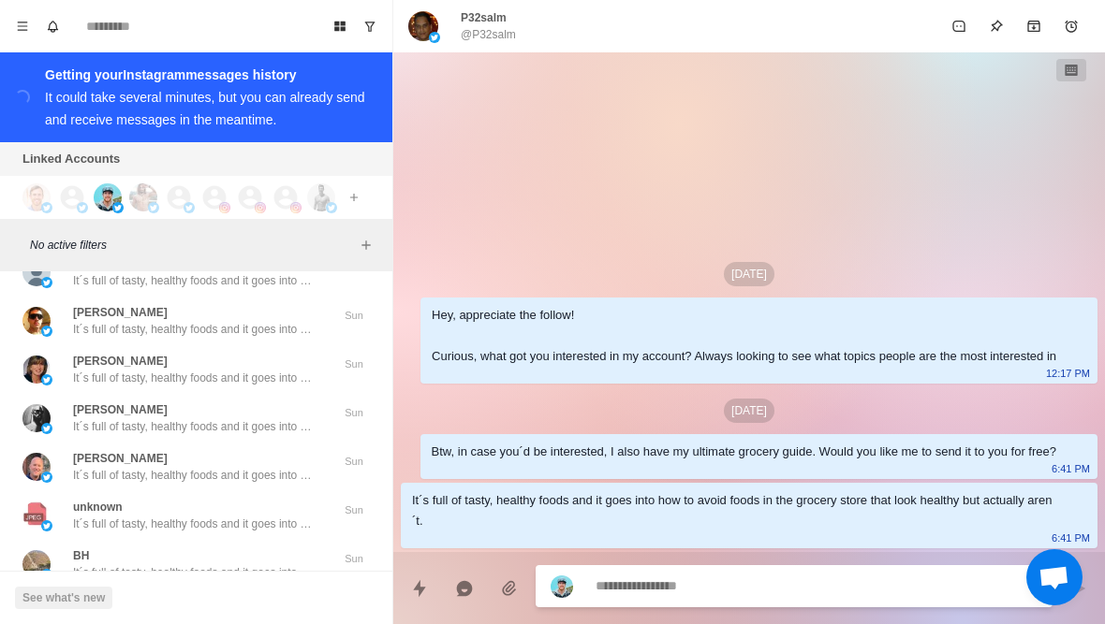
scroll to position [5795, 0]
click at [203, 605] on button "Load more" at bounding box center [197, 620] width 92 height 30
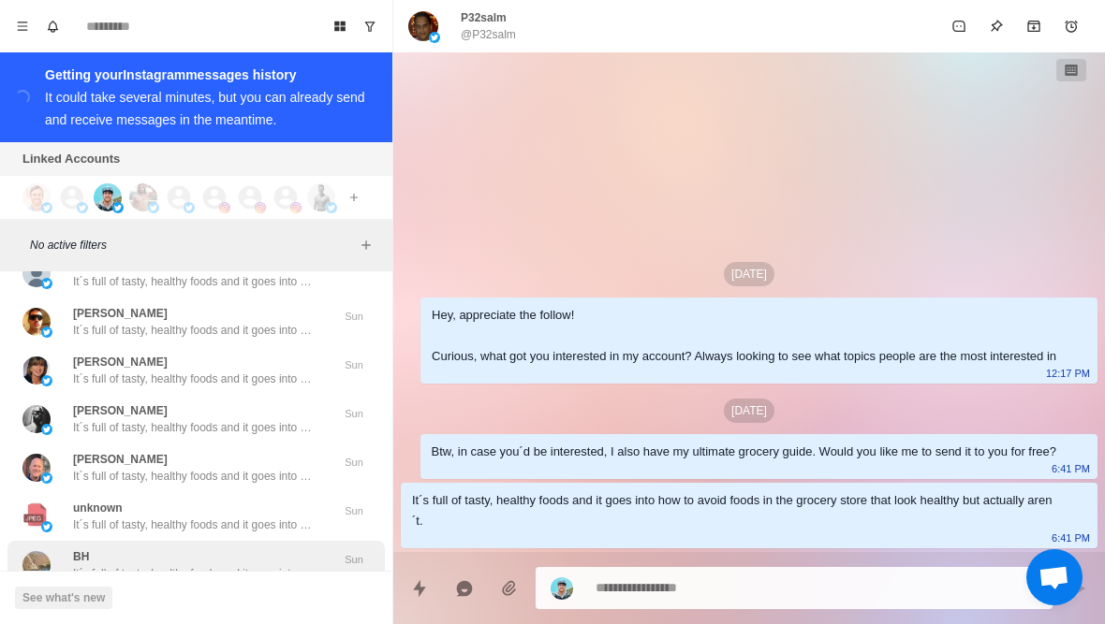
click at [277, 549] on div "BH It´s full of tasty, healthy foods and it goes into how to avoid foods in the…" at bounding box center [194, 566] width 243 height 34
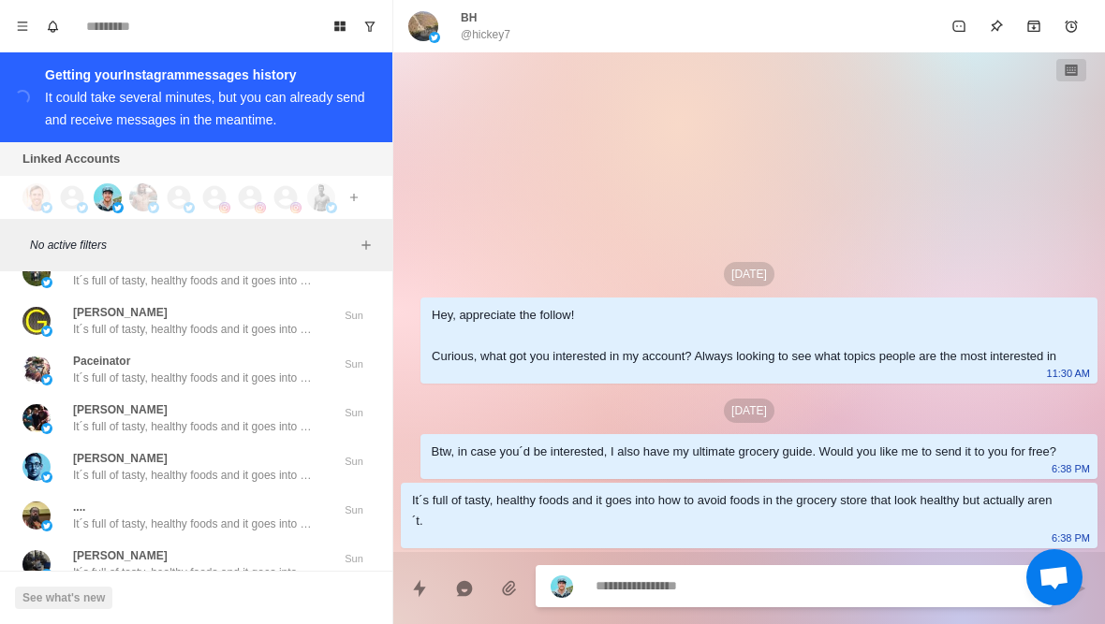
scroll to position [6768, 0]
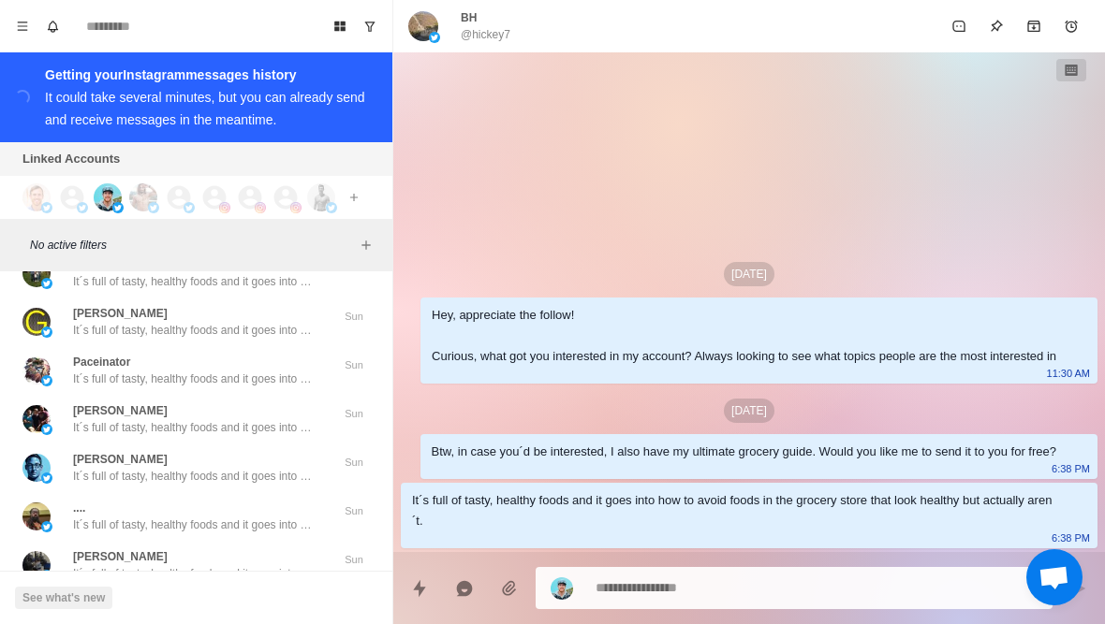
click at [219, 605] on button "Load more" at bounding box center [197, 620] width 92 height 30
click at [250, 541] on div "[PERSON_NAME] It´s full of tasty, healthy foods and it goes into how to avoid f…" at bounding box center [195, 565] width 377 height 49
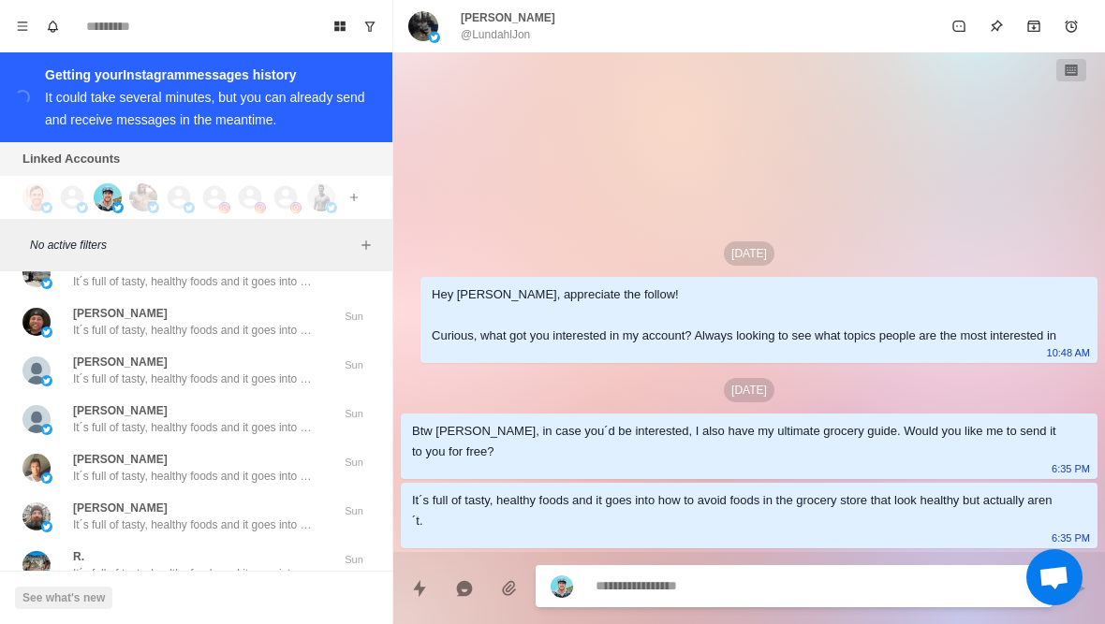
scroll to position [7737, 0]
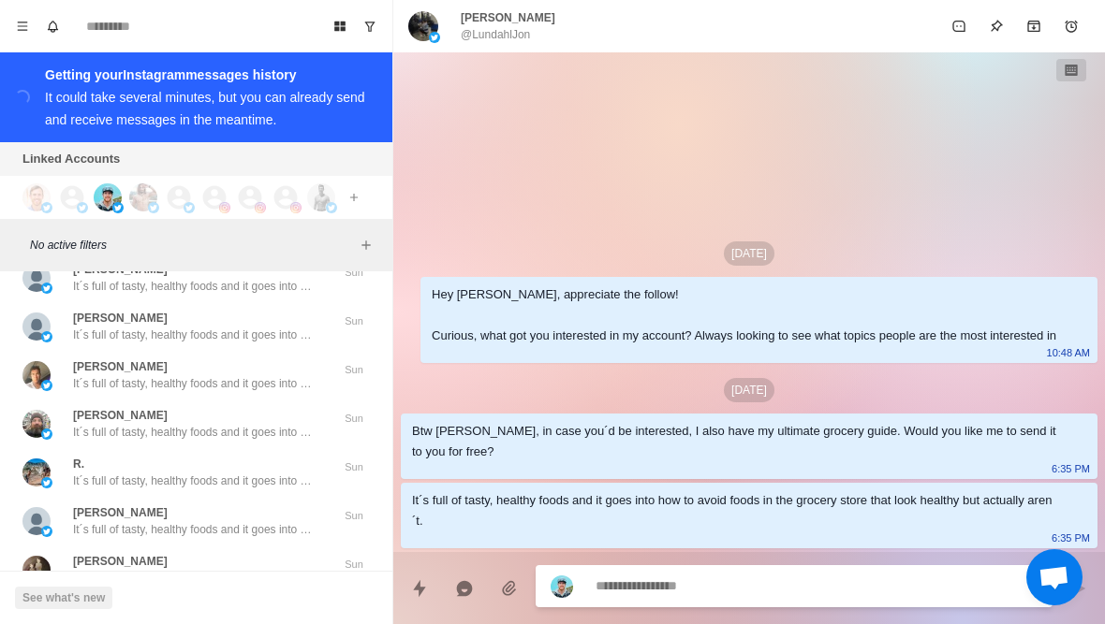
click at [191, 609] on button "Load more" at bounding box center [197, 624] width 92 height 30
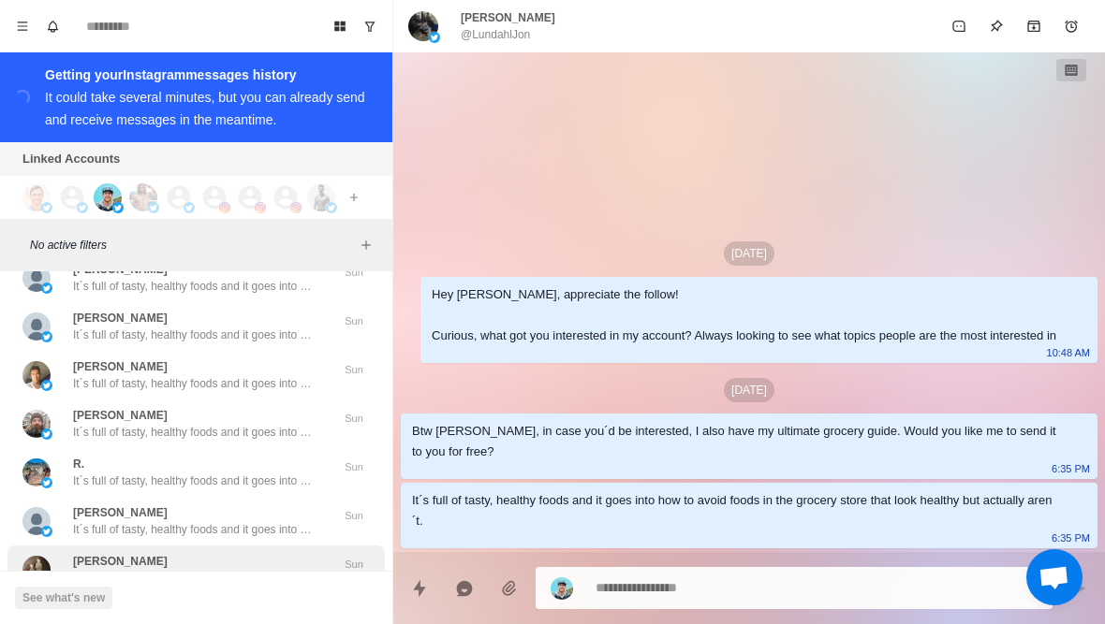
click at [253, 570] on p "It´s full of tasty, healthy foods and it goes into how to avoid foods in the gr…" at bounding box center [194, 578] width 243 height 17
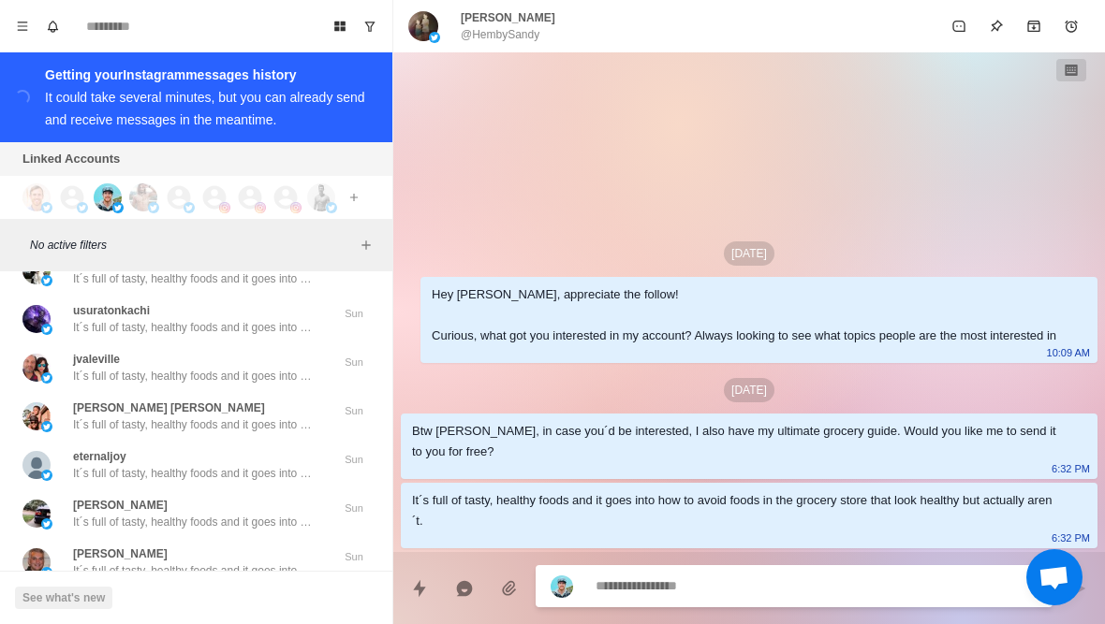
scroll to position [8715, 0]
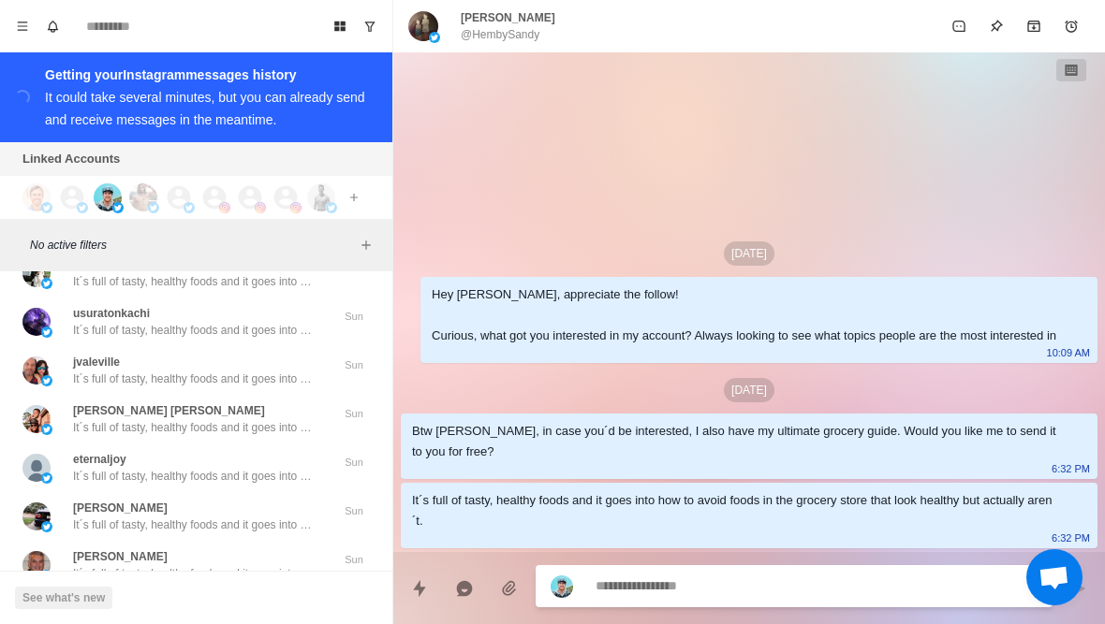
click at [208, 605] on button "Load more" at bounding box center [197, 620] width 92 height 30
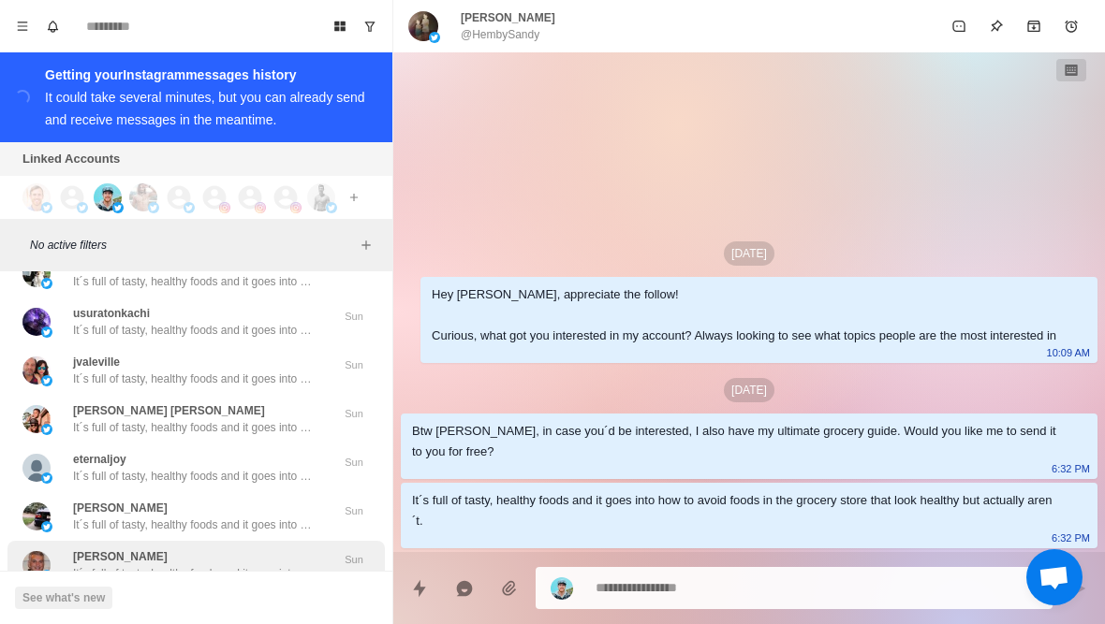
click at [255, 565] on p "It´s full of tasty, healthy foods and it goes into how to avoid foods in the gr…" at bounding box center [194, 573] width 243 height 17
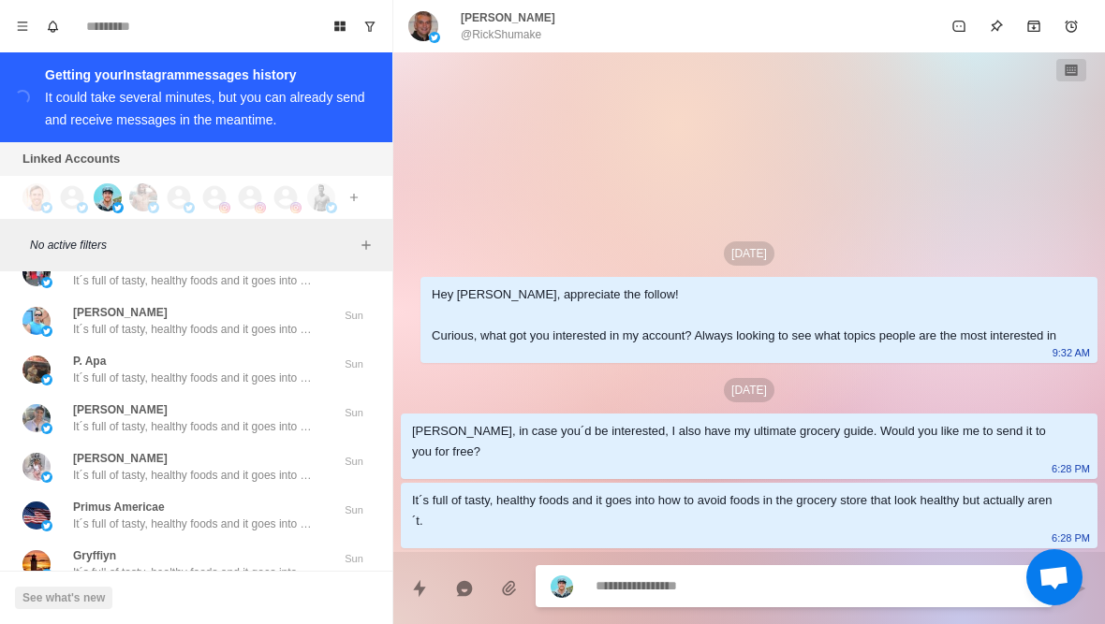
scroll to position [9689, 0]
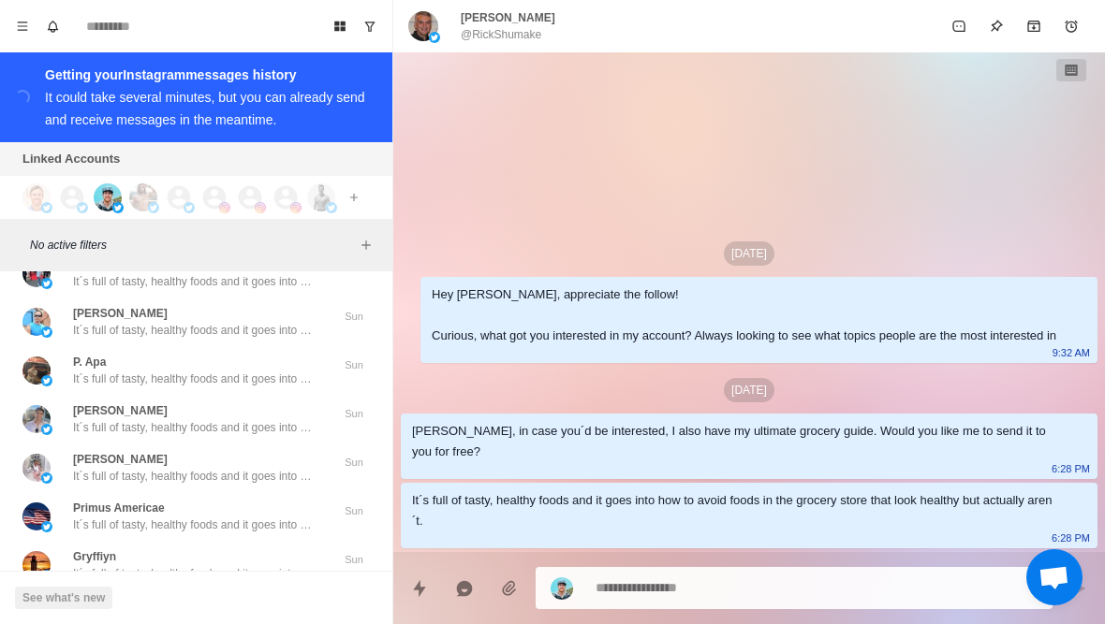
click at [208, 605] on button "Load more" at bounding box center [197, 620] width 92 height 30
click at [280, 565] on p "It´s full of tasty, healthy foods and it goes into how to avoid foods in the gr…" at bounding box center [194, 573] width 243 height 17
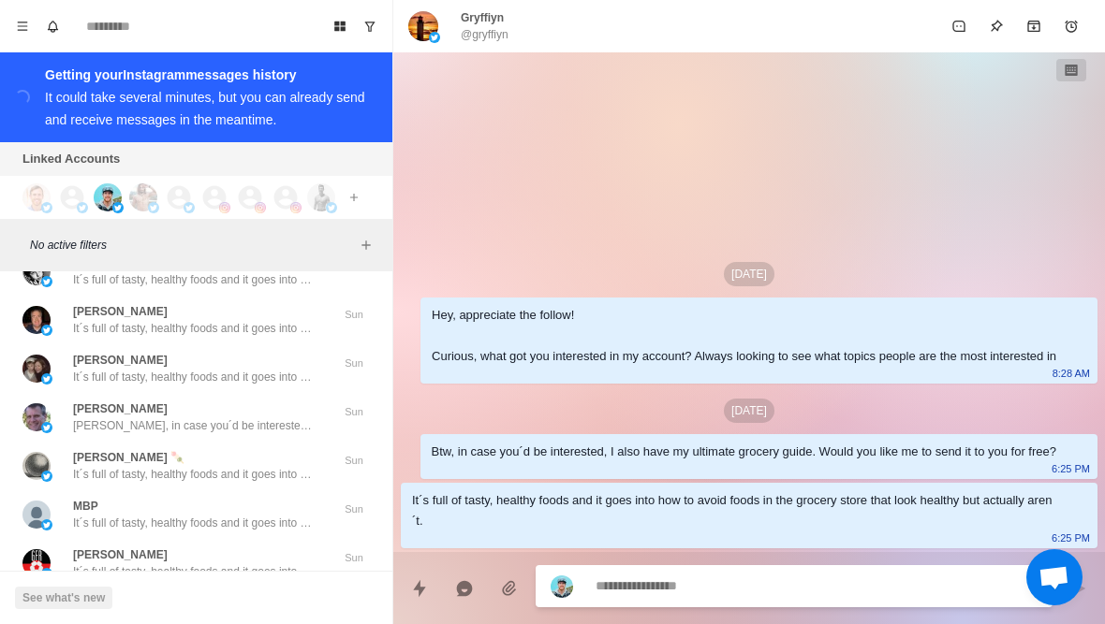
scroll to position [10662, 0]
click at [194, 590] on div "Load more" at bounding box center [195, 620] width 377 height 60
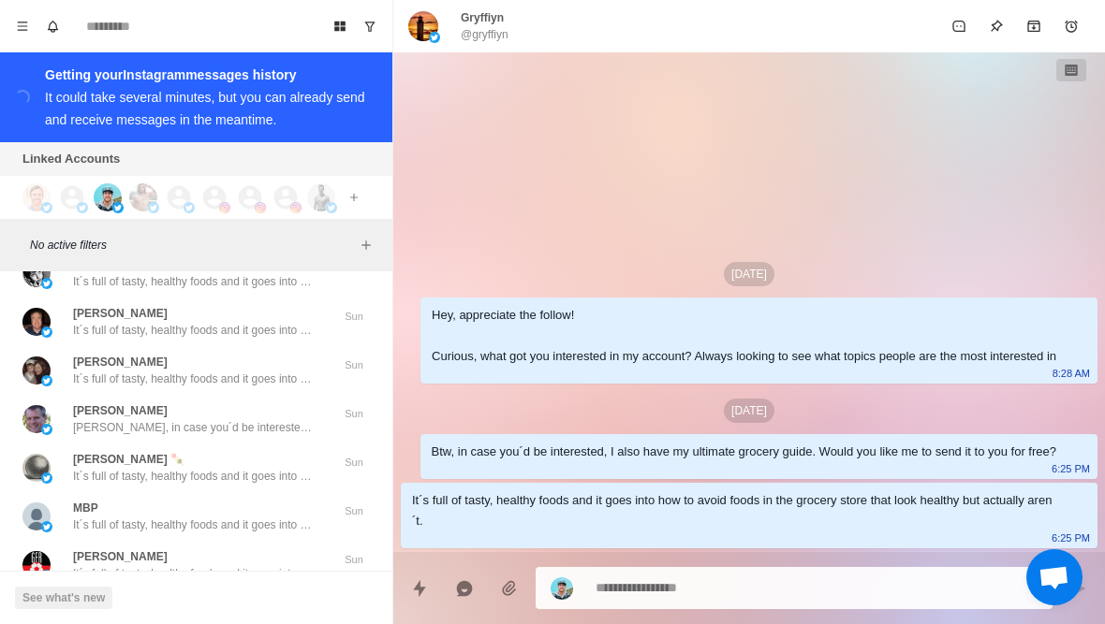
click at [210, 605] on button "Load more" at bounding box center [197, 620] width 92 height 30
click at [262, 565] on p "It´s full of tasty, healthy foods and it goes into how to avoid foods in the gr…" at bounding box center [194, 573] width 243 height 17
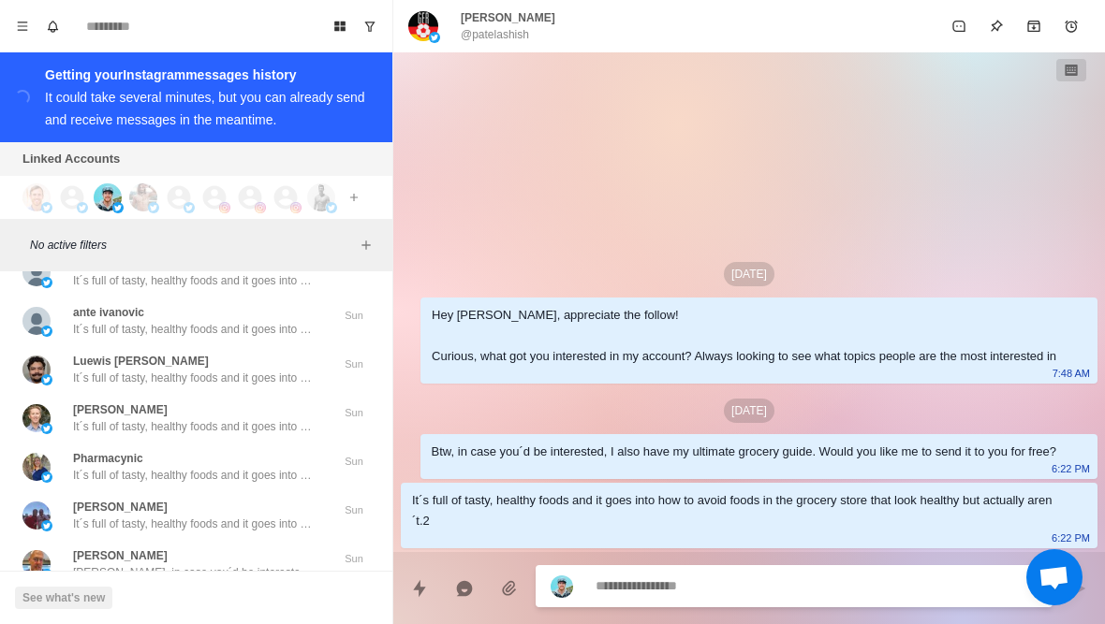
scroll to position [11636, 0]
click at [207, 605] on button "Load more" at bounding box center [197, 620] width 92 height 30
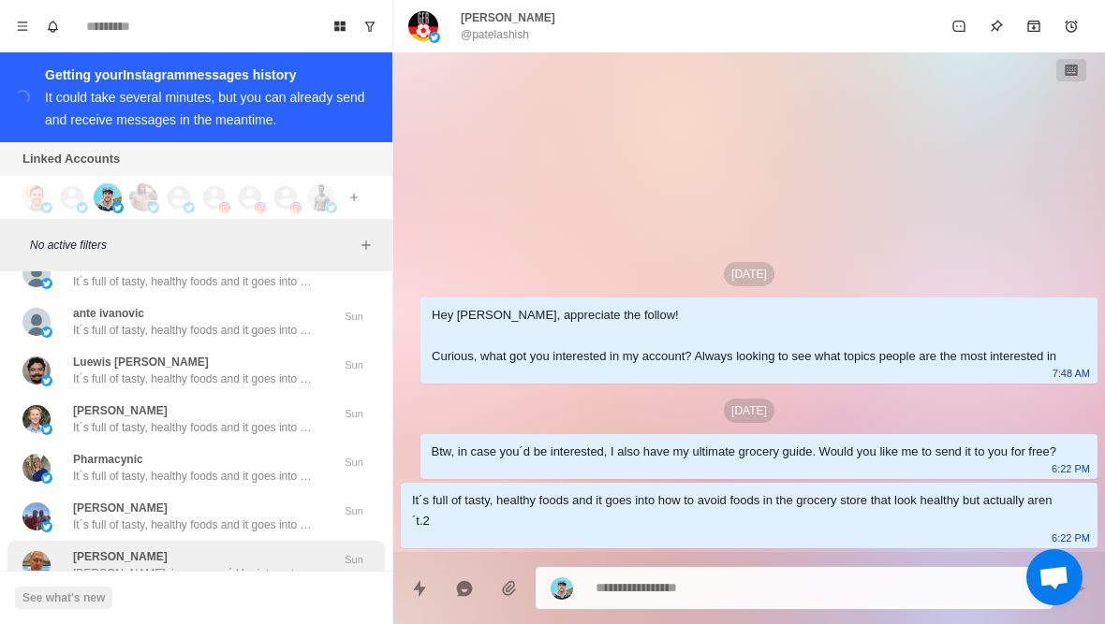
click at [288, 549] on div "[PERSON_NAME] Btw [PERSON_NAME], in case you´d be interested, I also have my ul…" at bounding box center [194, 566] width 243 height 34
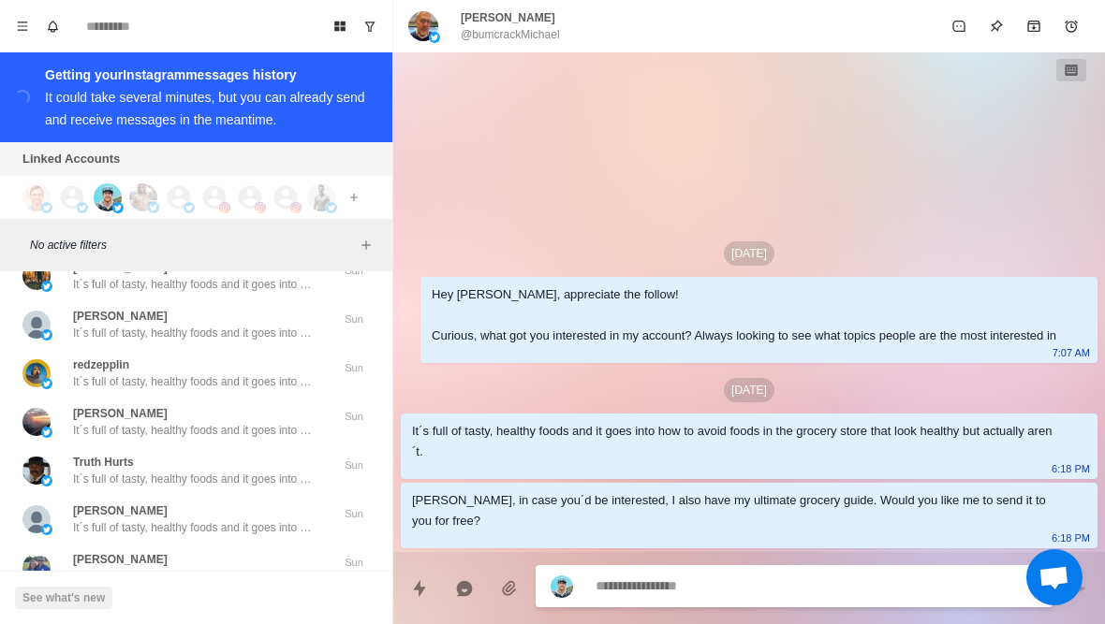
scroll to position [12568, 0]
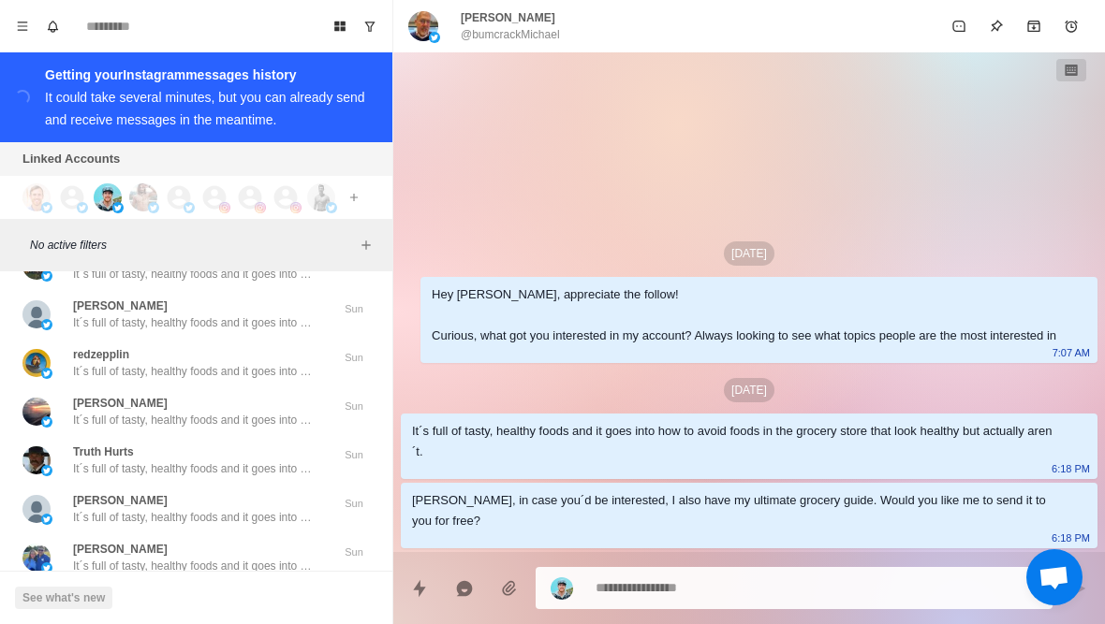
click at [238, 607] on p "It´s full of tasty, healthy foods and it goes into how to avoid foods in the gr…" at bounding box center [194, 615] width 243 height 17
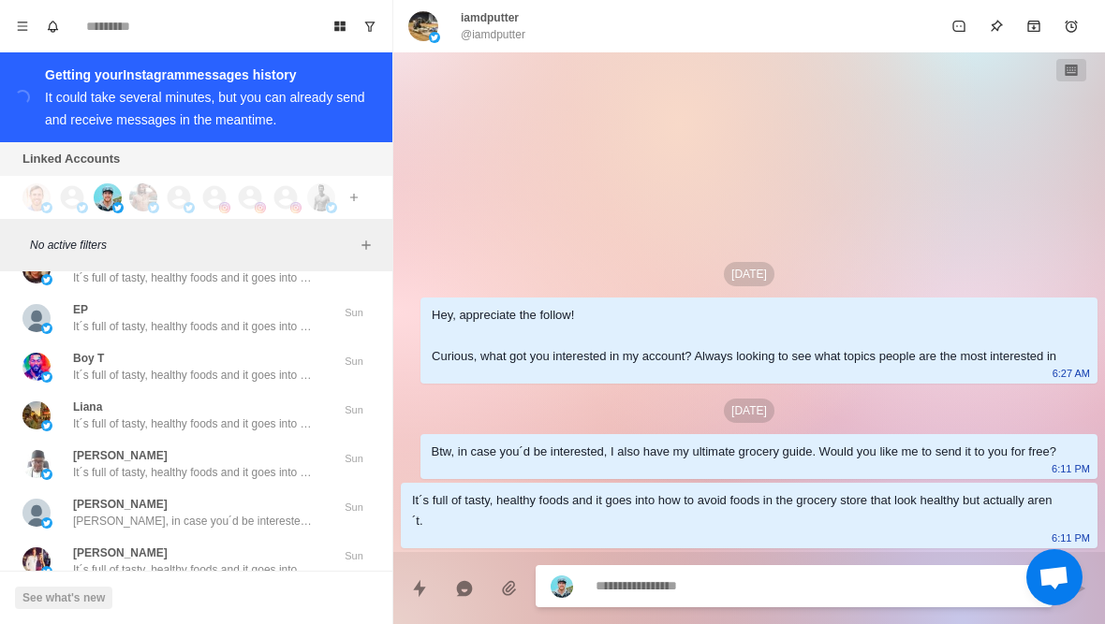
scroll to position [13583, 0]
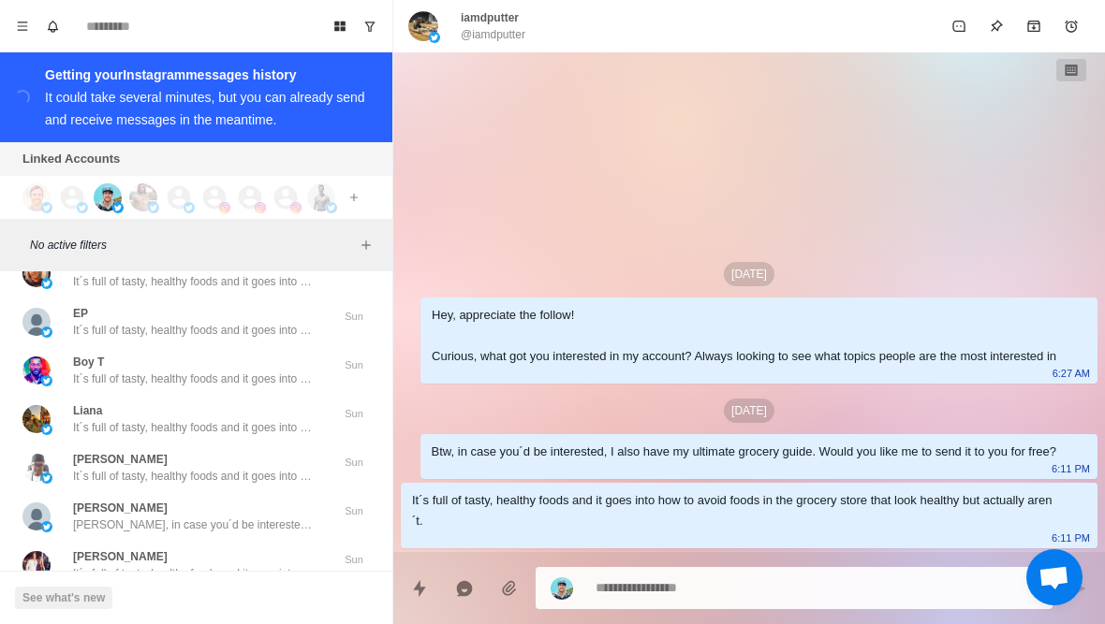
click at [211, 605] on button "Load more" at bounding box center [197, 620] width 92 height 30
click at [242, 565] on p "It´s full of tasty, healthy foods and it goes into how to avoid foods in the gr…" at bounding box center [194, 573] width 243 height 17
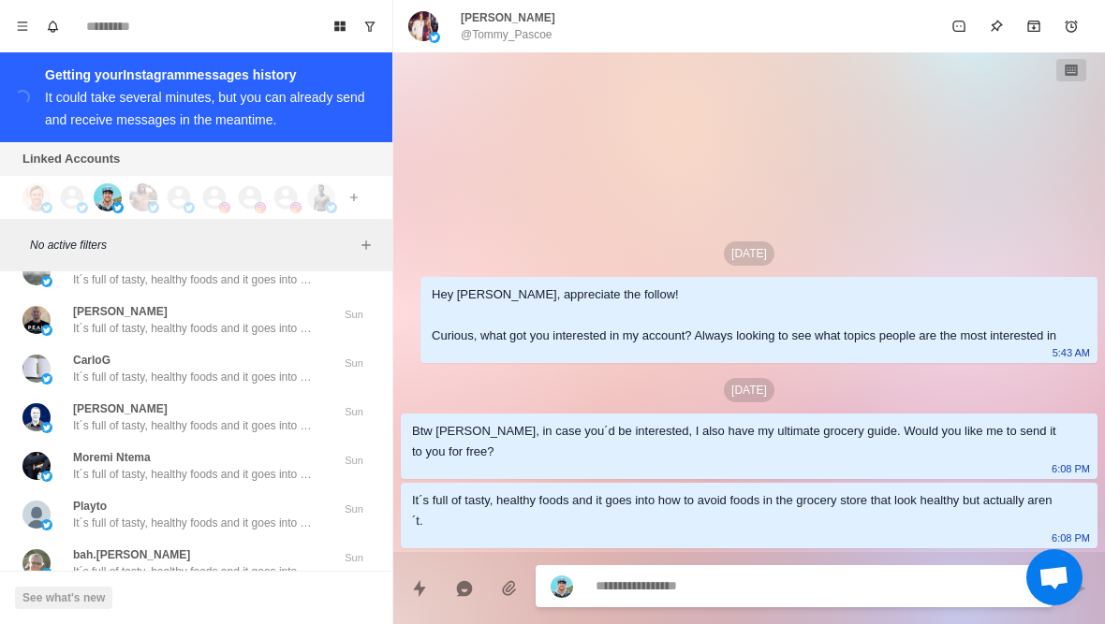
scroll to position [14557, 0]
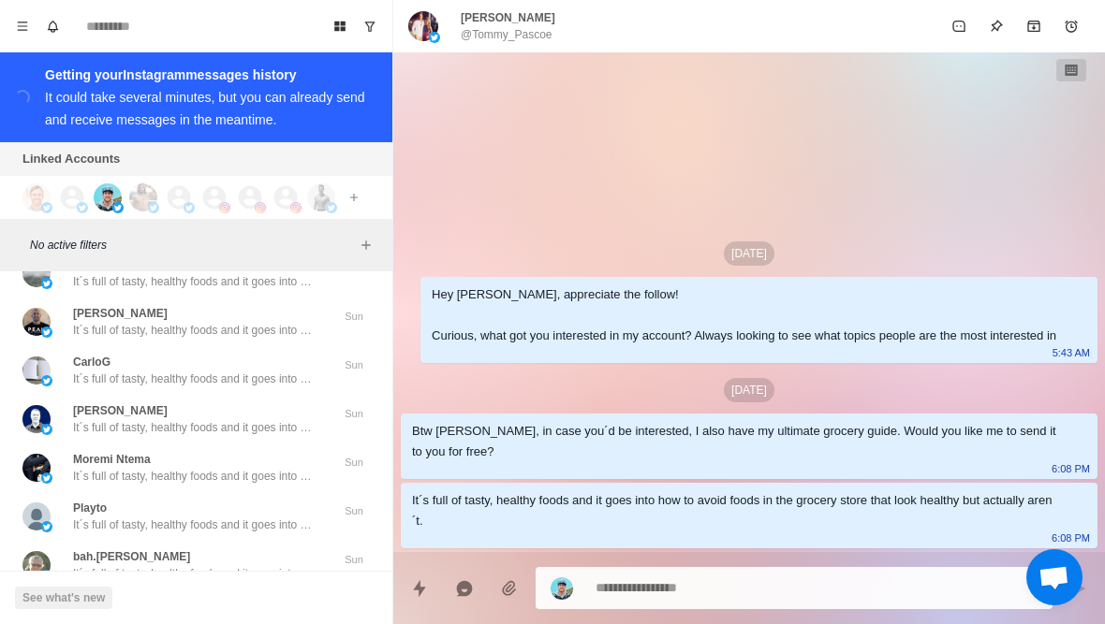
click at [198, 605] on button "Load more" at bounding box center [197, 620] width 92 height 30
click at [233, 565] on p "It´s full of tasty, healthy foods and it goes into how to avoid foods in the gr…" at bounding box center [194, 573] width 243 height 17
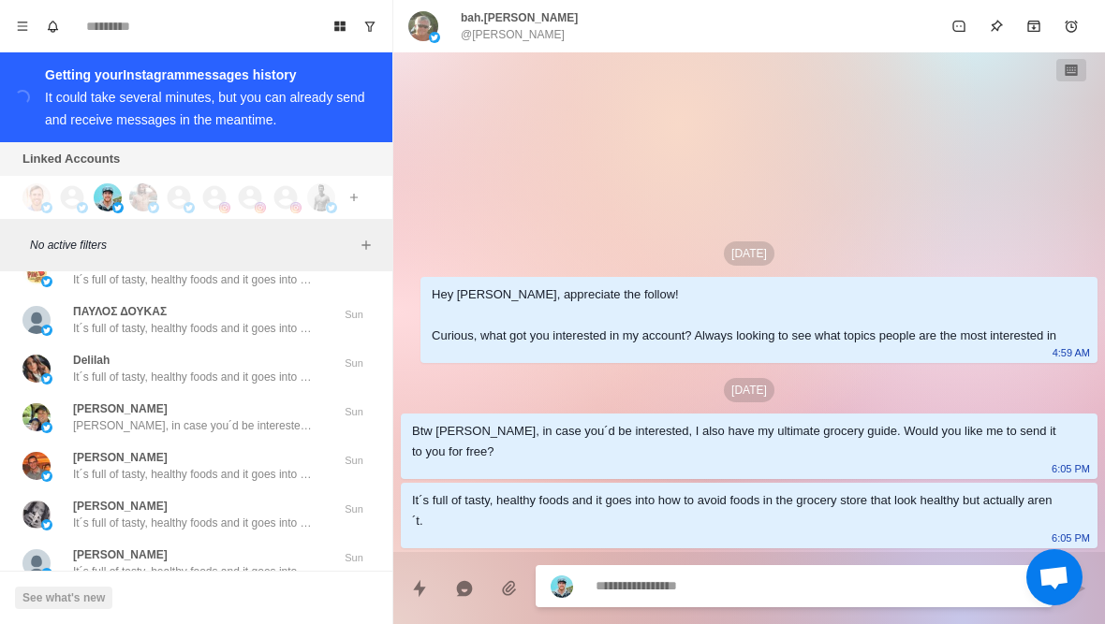
scroll to position [15530, 0]
click at [209, 590] on div "Load more" at bounding box center [195, 620] width 377 height 60
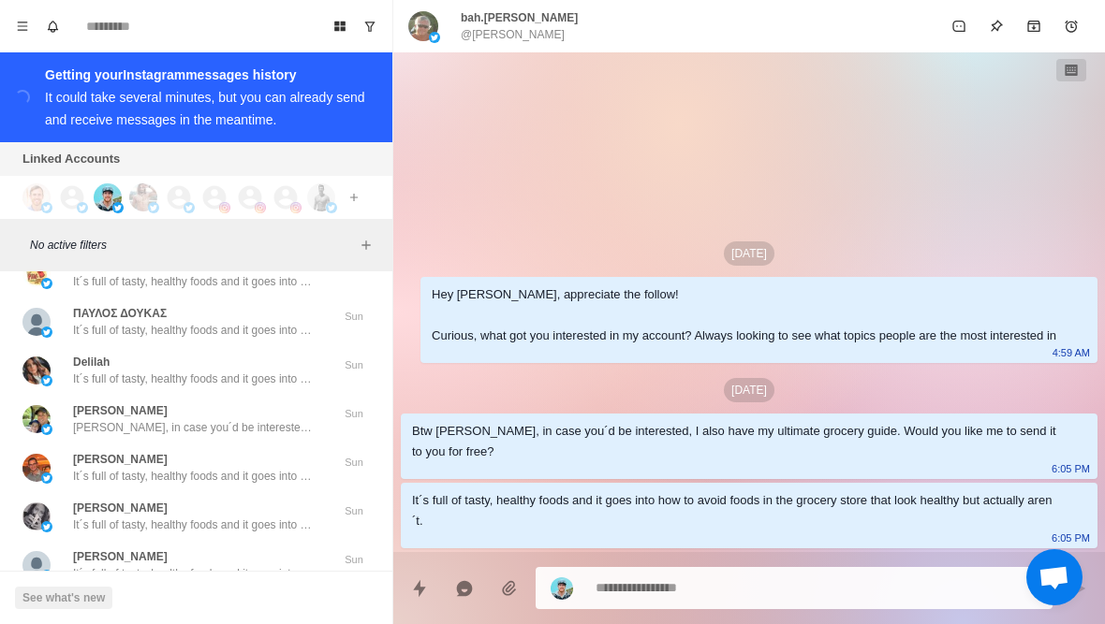
click at [209, 605] on button "Load more" at bounding box center [197, 620] width 92 height 30
click at [256, 549] on div "[PERSON_NAME] It´s full of tasty, healthy foods and it goes into how to avoid f…" at bounding box center [194, 566] width 243 height 34
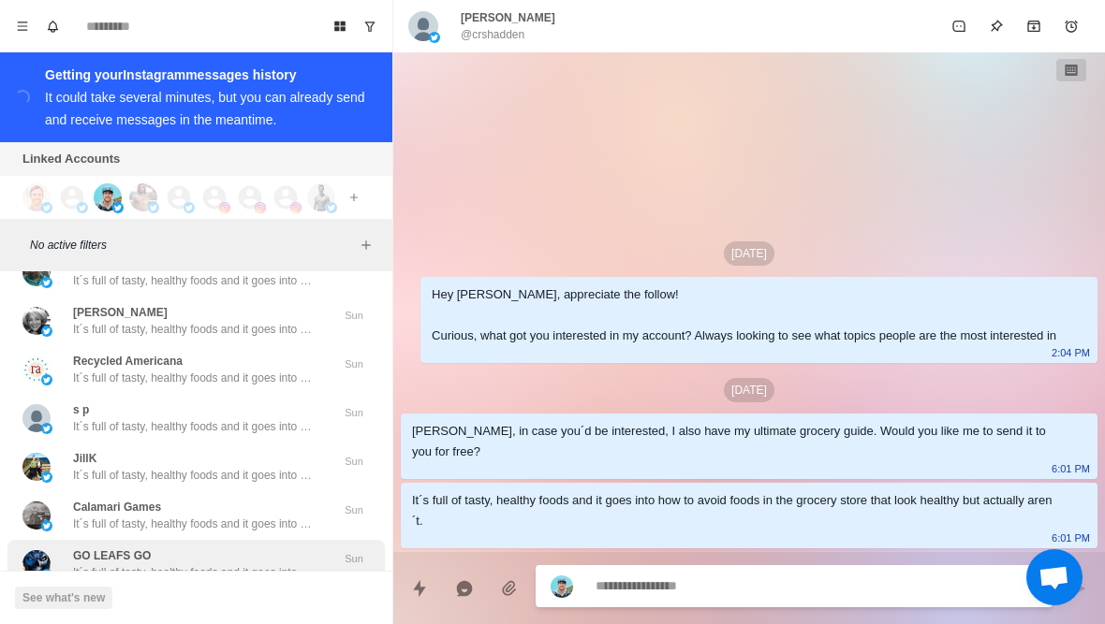
scroll to position [16504, 0]
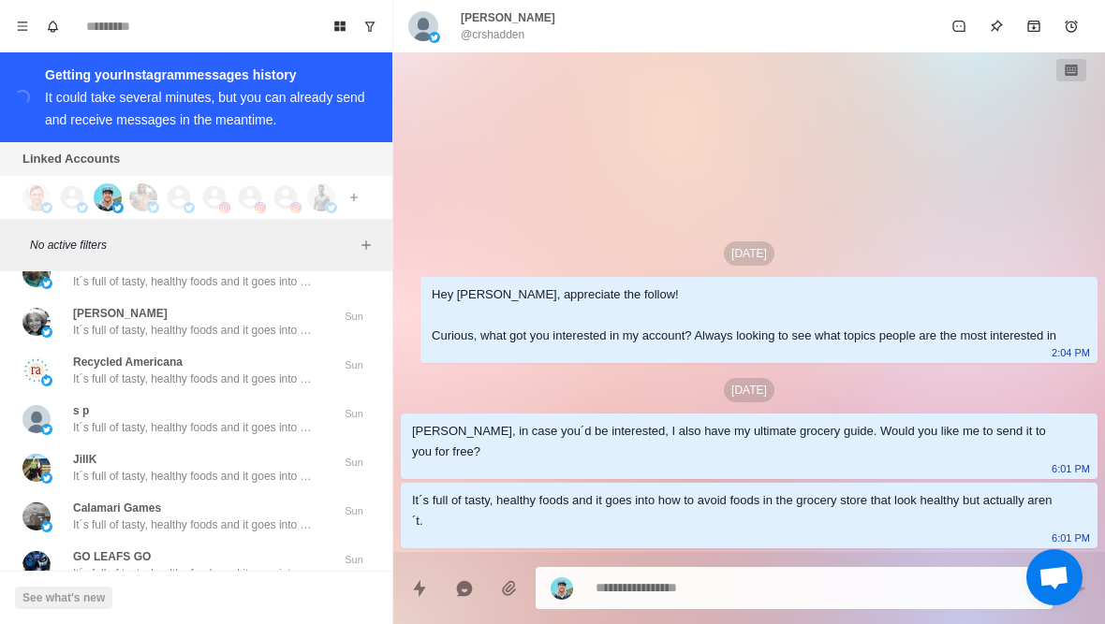
click at [194, 605] on button "Load more" at bounding box center [197, 620] width 92 height 30
click at [234, 565] on p "It´s full of tasty, healthy foods and it goes into how to avoid foods in the gr…" at bounding box center [194, 573] width 243 height 17
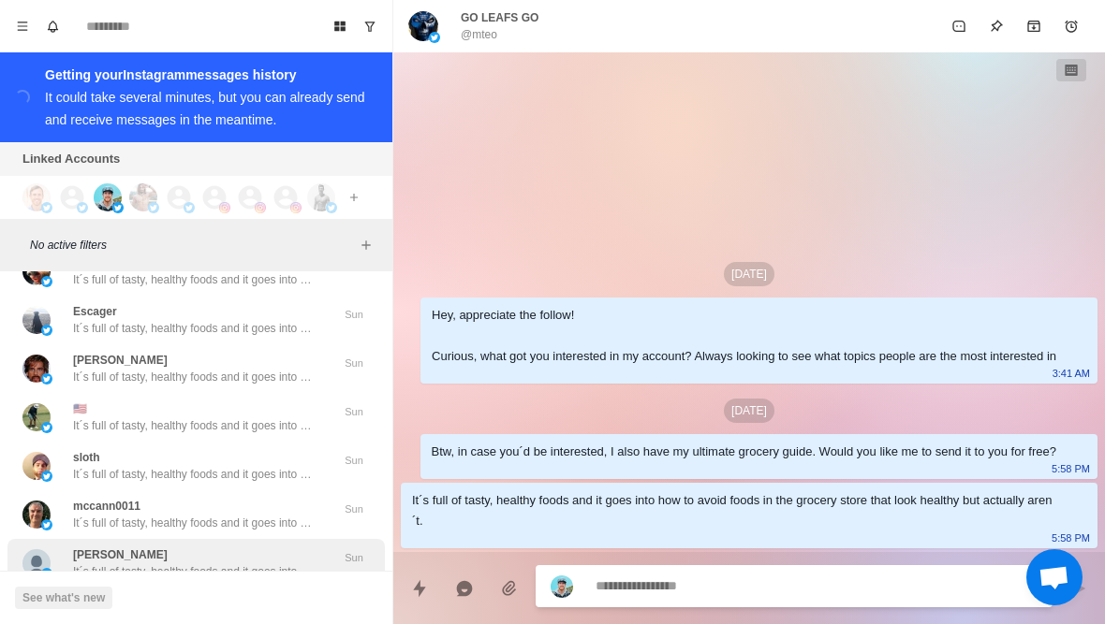
scroll to position [17477, 0]
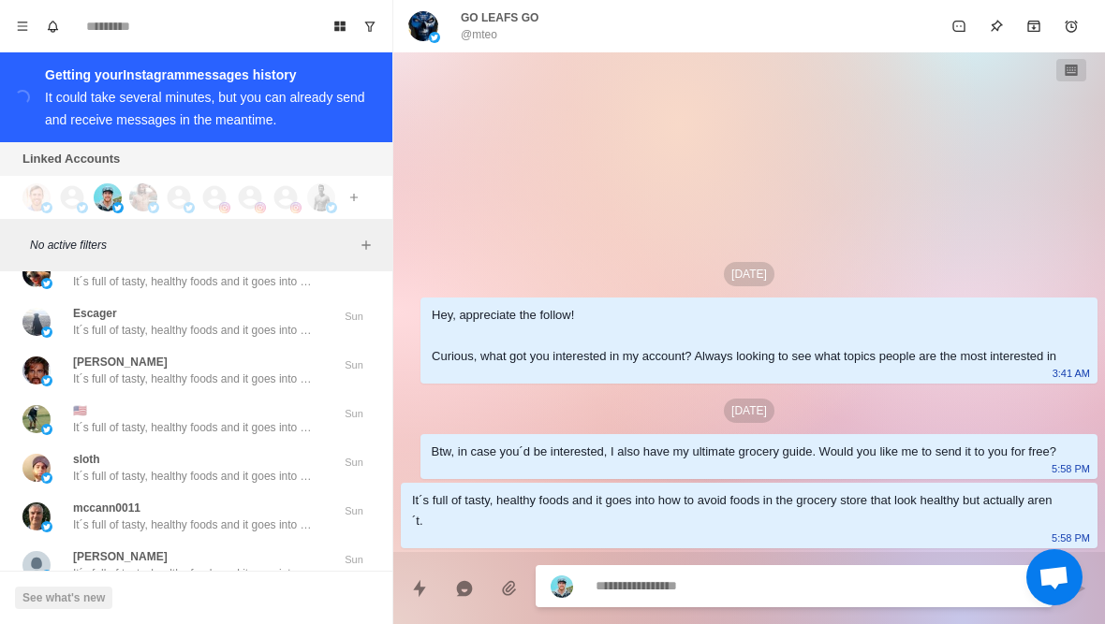
click at [192, 590] on div "Load more" at bounding box center [195, 620] width 377 height 60
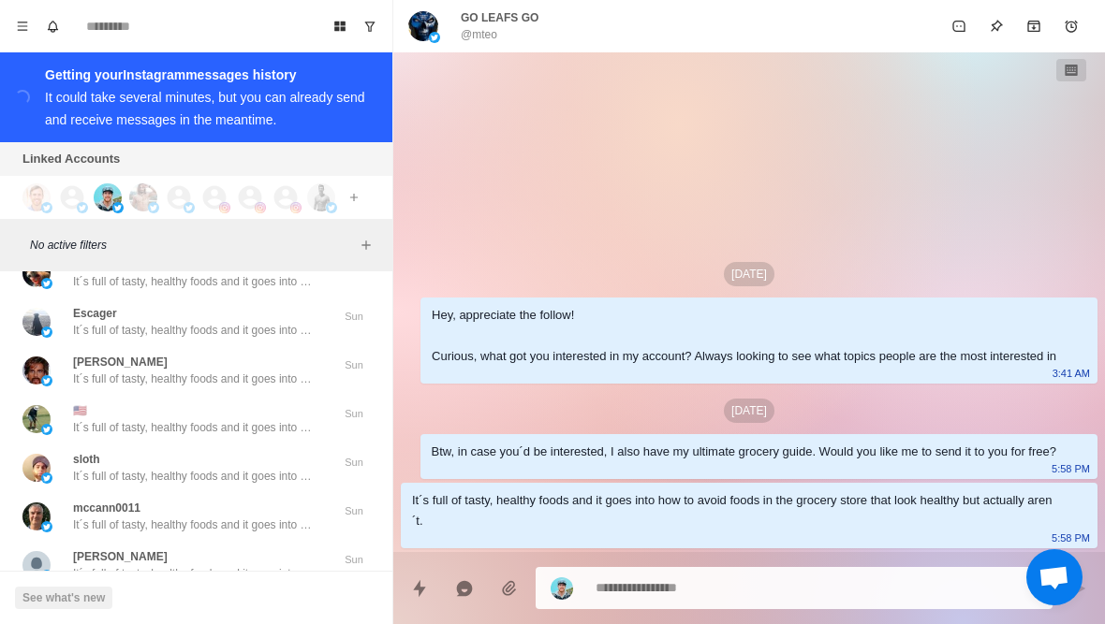
click at [201, 605] on button "Load more" at bounding box center [197, 620] width 92 height 30
click at [242, 565] on p "It´s full of tasty, healthy foods and it goes into how to avoid foods in the gr…" at bounding box center [194, 573] width 243 height 17
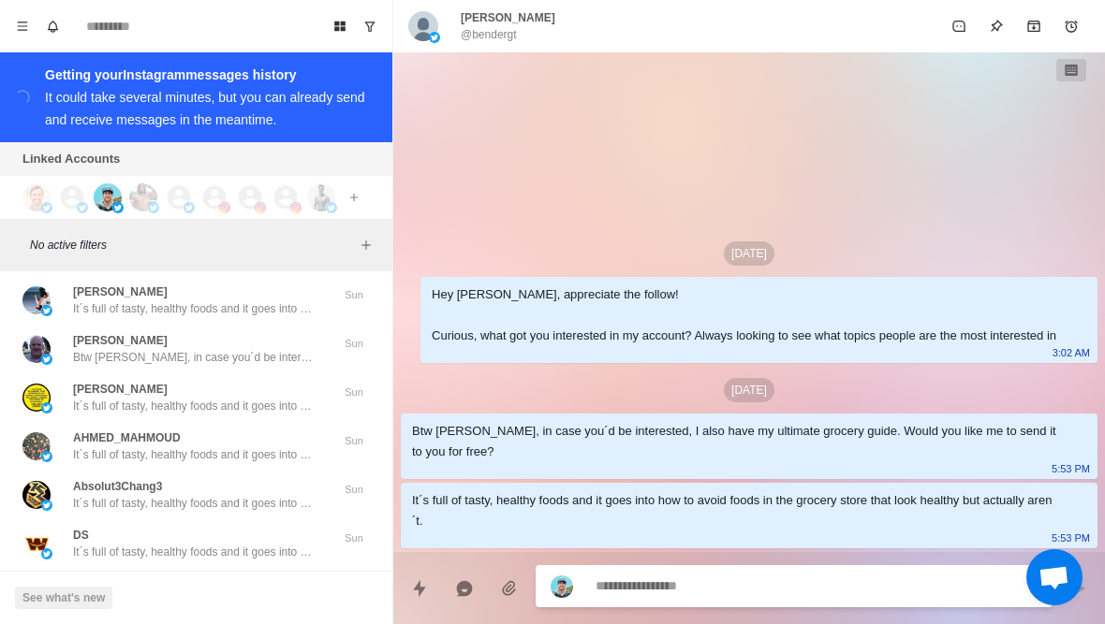
scroll to position [18460, 0]
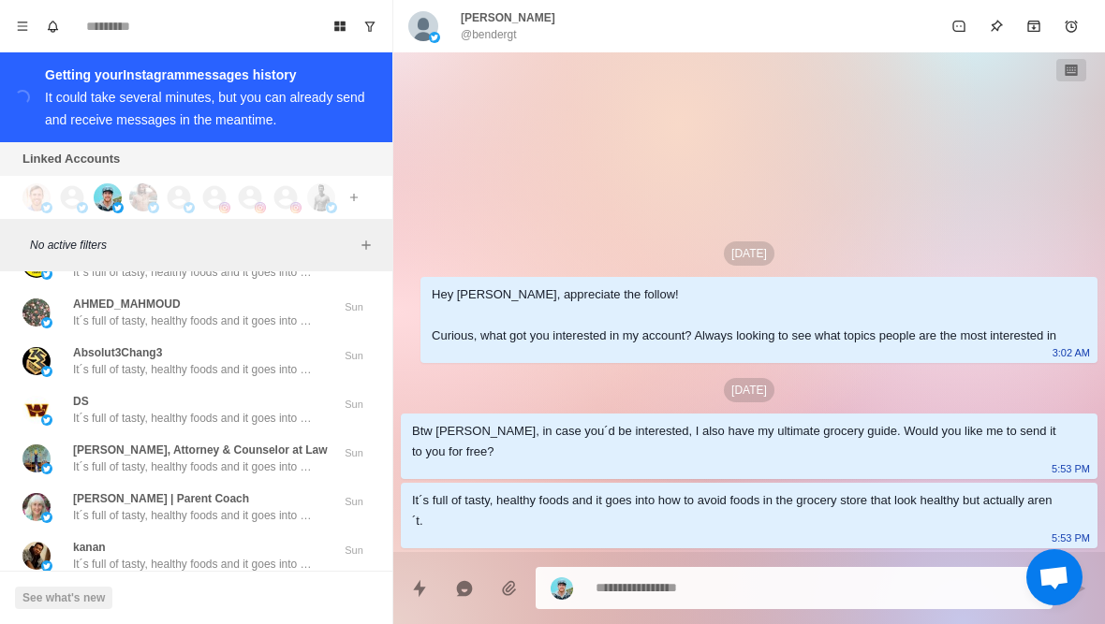
click at [212, 595] on button "Load more" at bounding box center [197, 610] width 92 height 30
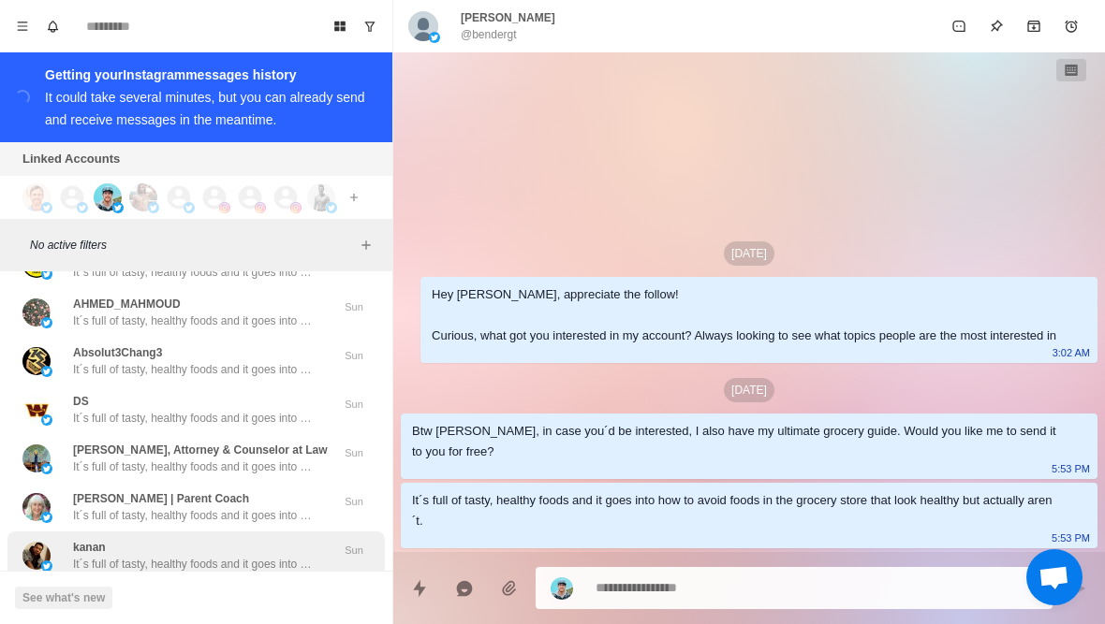
click at [249, 556] on p "It´s full of tasty, healthy foods and it goes into how to avoid foods in the gr…" at bounding box center [194, 564] width 243 height 17
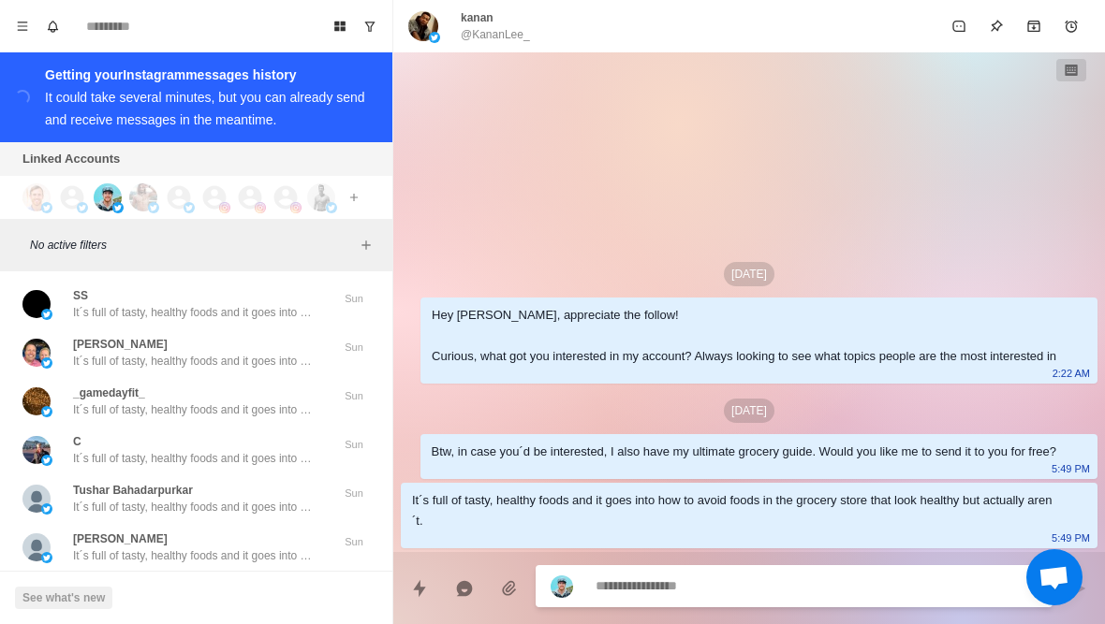
scroll to position [19441, 0]
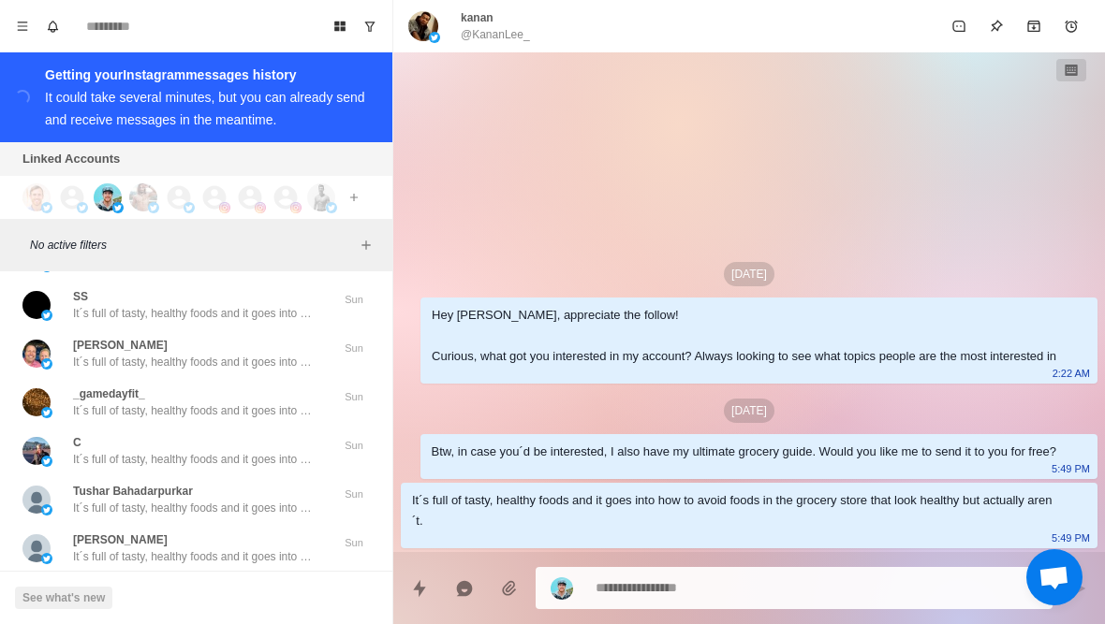
click at [211, 588] on button "Load more" at bounding box center [197, 603] width 92 height 30
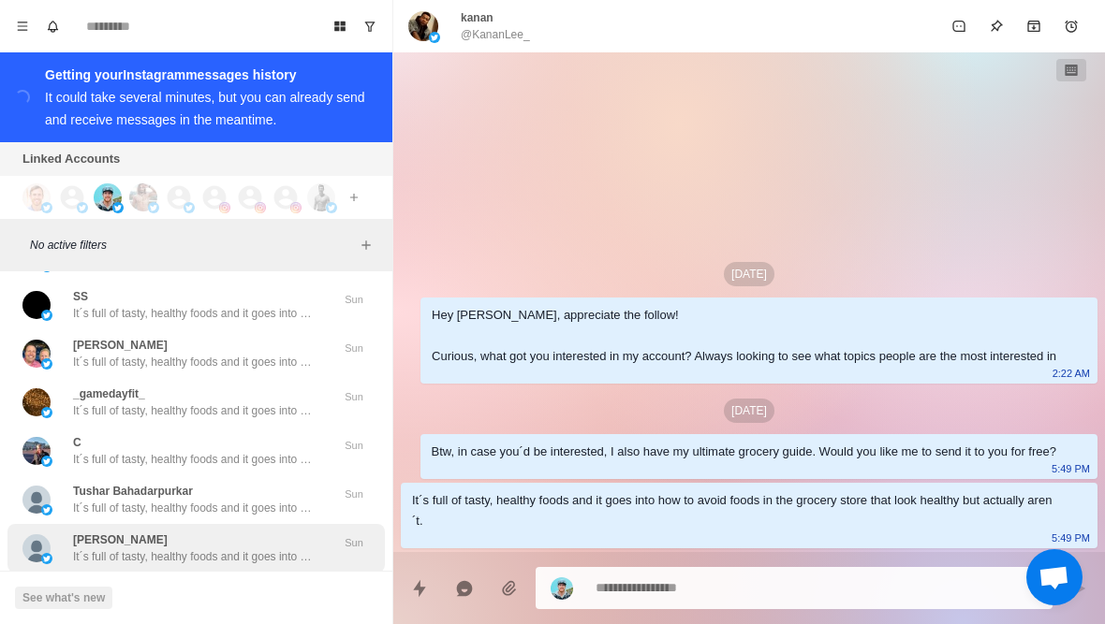
click at [241, 549] on p "It´s full of tasty, healthy foods and it goes into how to avoid foods in the gr…" at bounding box center [194, 557] width 243 height 17
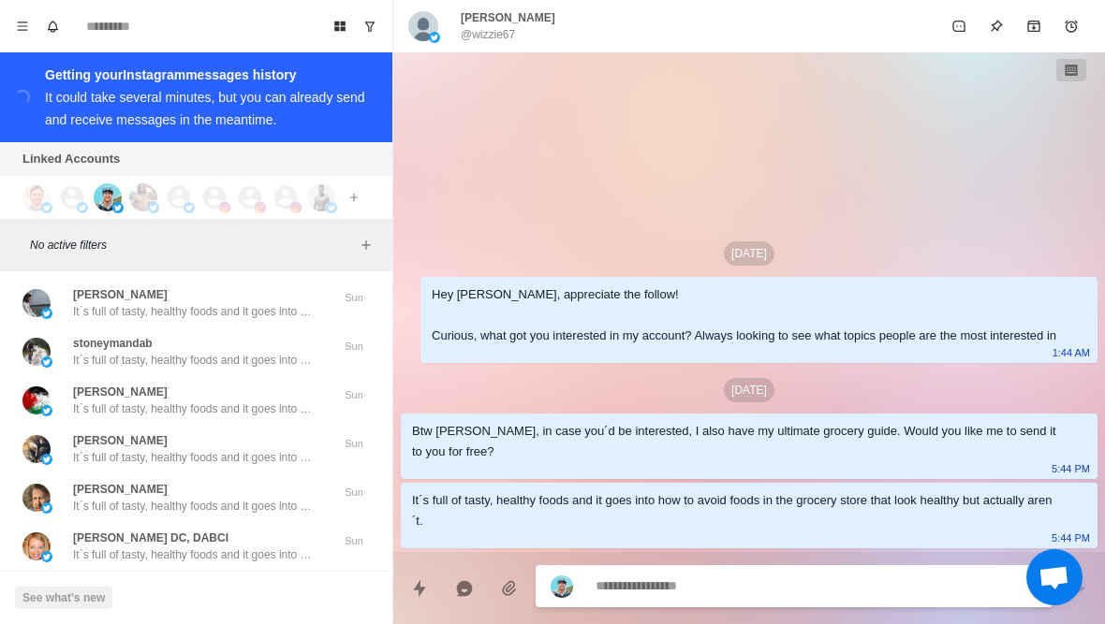
scroll to position [20415, 0]
click at [186, 588] on button "Load more" at bounding box center [197, 603] width 92 height 30
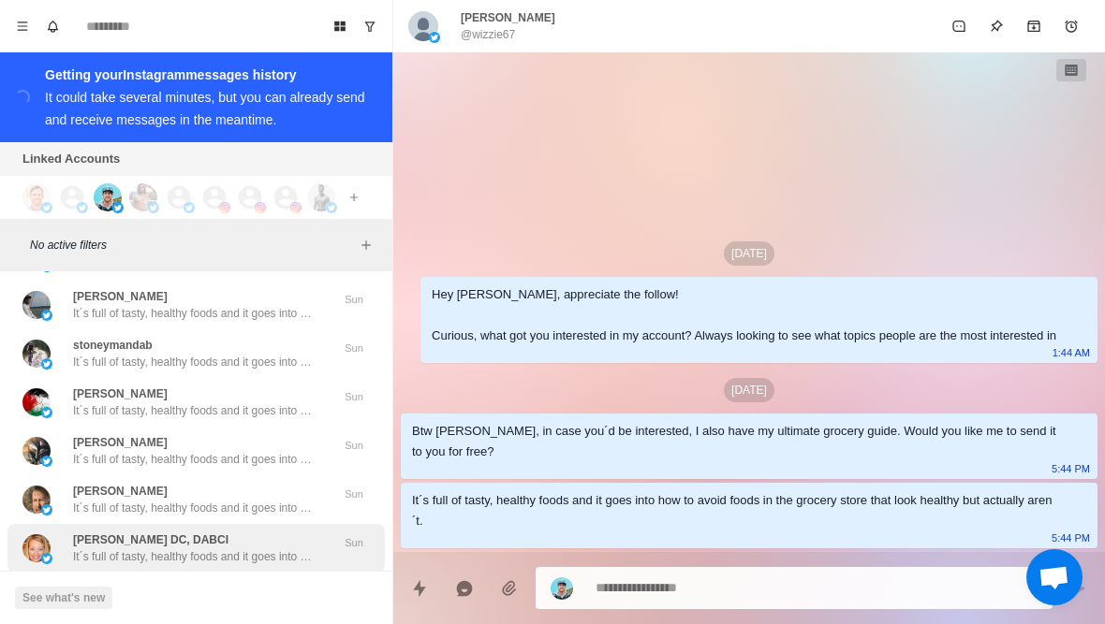
click at [230, 549] on p "It´s full of tasty, healthy foods and it goes into how to avoid foods in the gr…" at bounding box center [194, 557] width 243 height 17
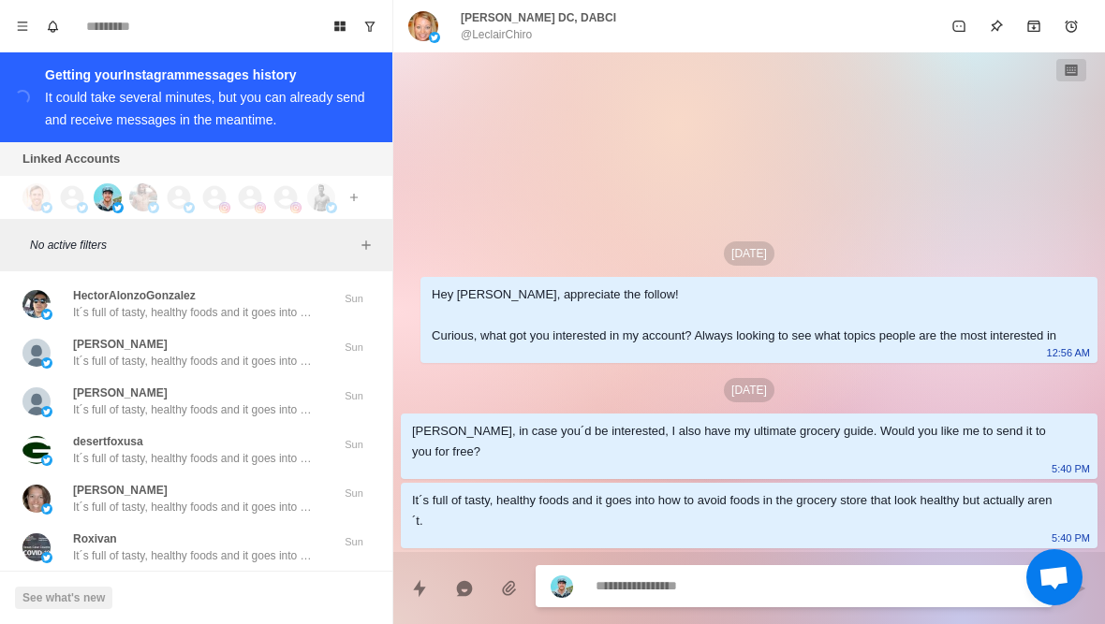
scroll to position [21388, 0]
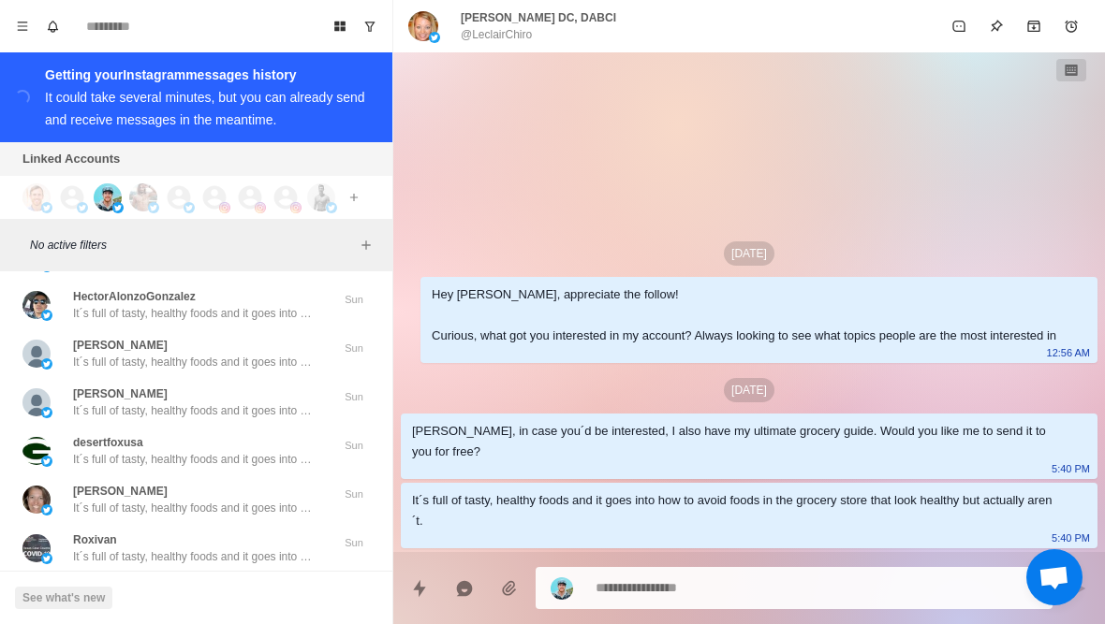
click at [199, 588] on button "Load more" at bounding box center [197, 603] width 92 height 30
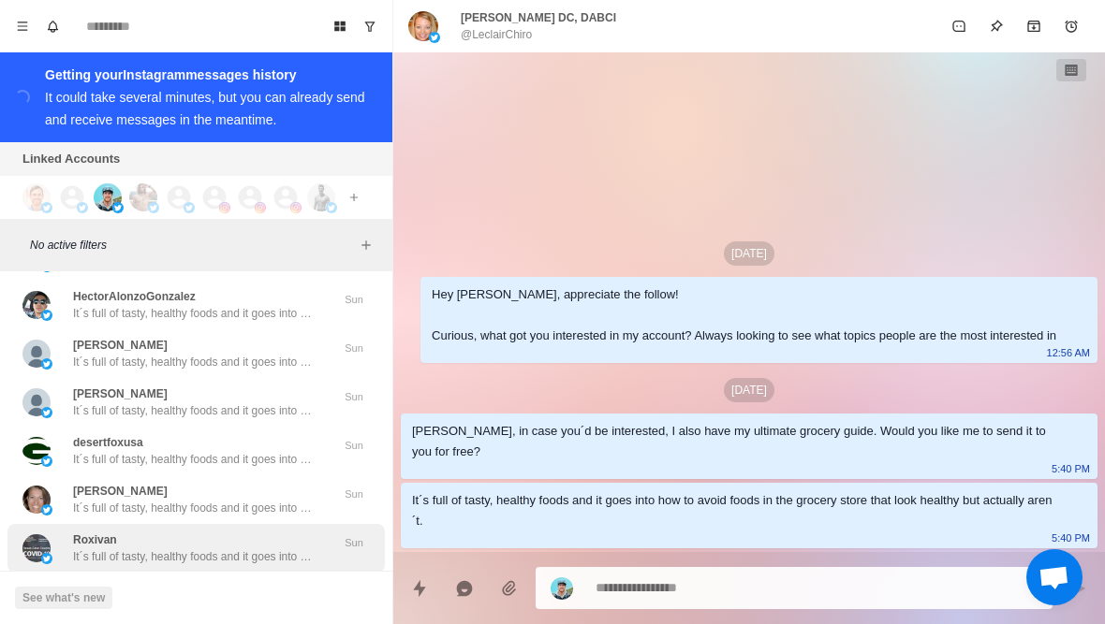
click at [226, 549] on p "It´s full of tasty, healthy foods and it goes into how to avoid foods in the gr…" at bounding box center [194, 557] width 243 height 17
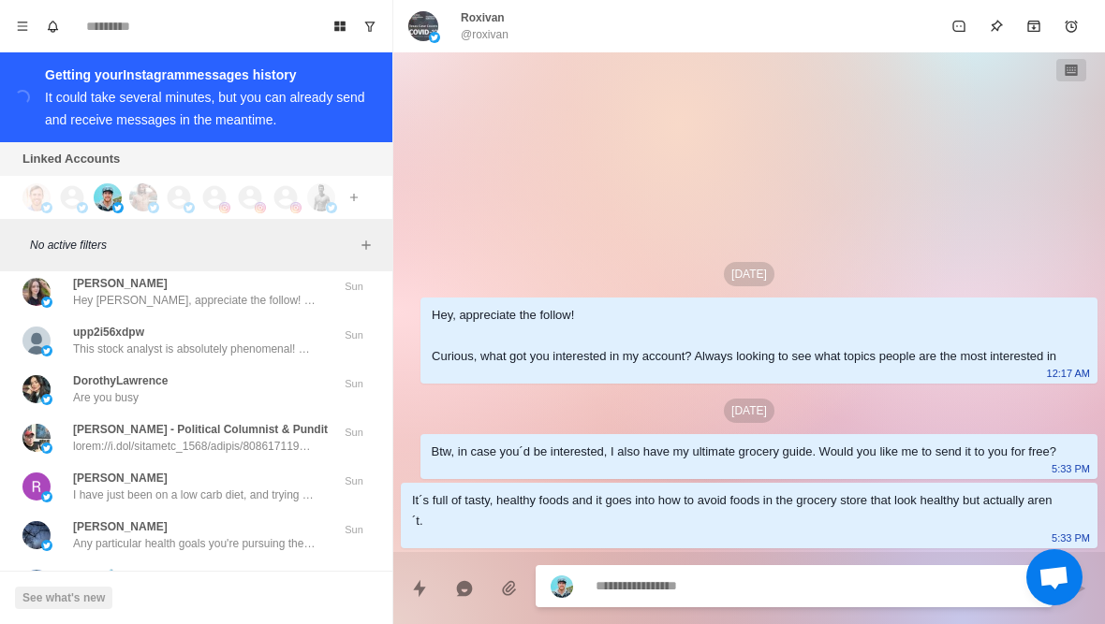
scroll to position [22290, 0]
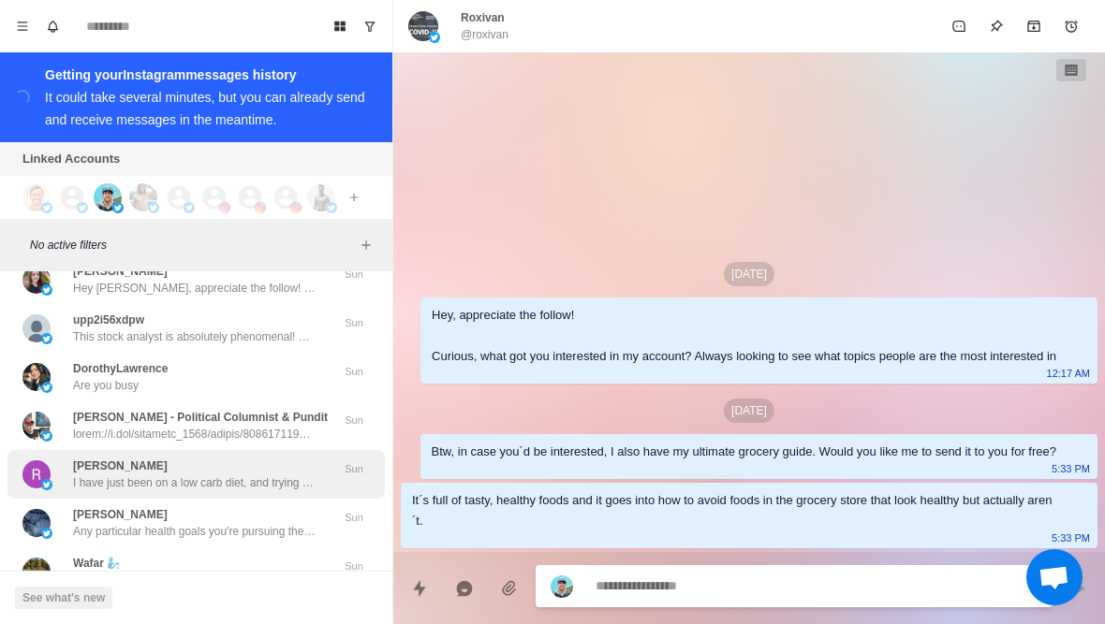
click at [231, 475] on p "I have just been on a low carb diet, and trying to keep my blood sugar levels u…" at bounding box center [194, 483] width 243 height 17
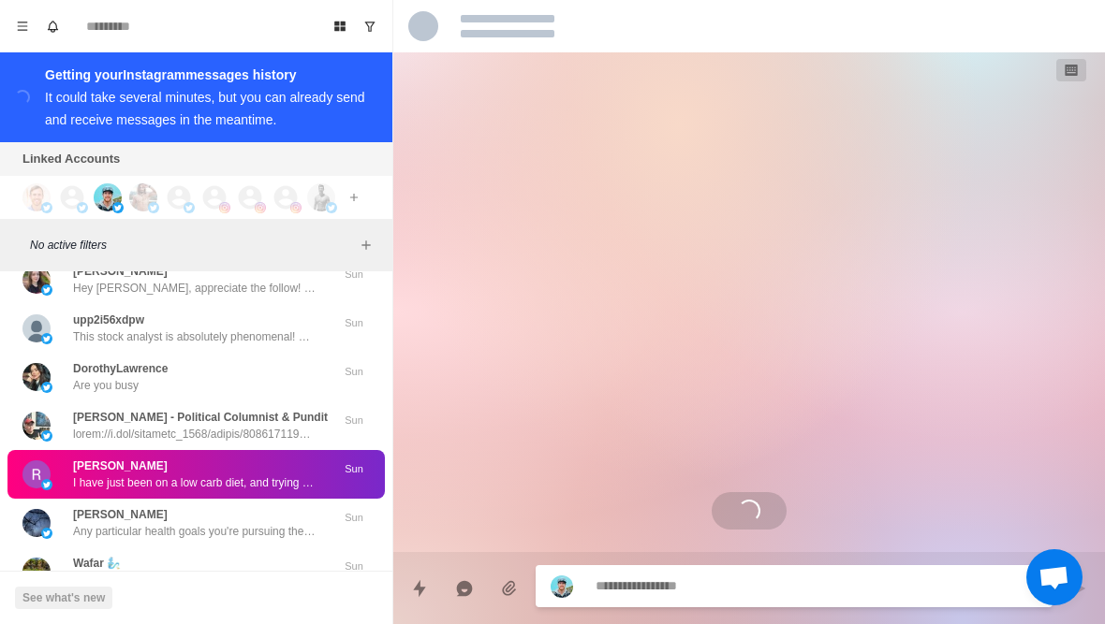
scroll to position [829, 0]
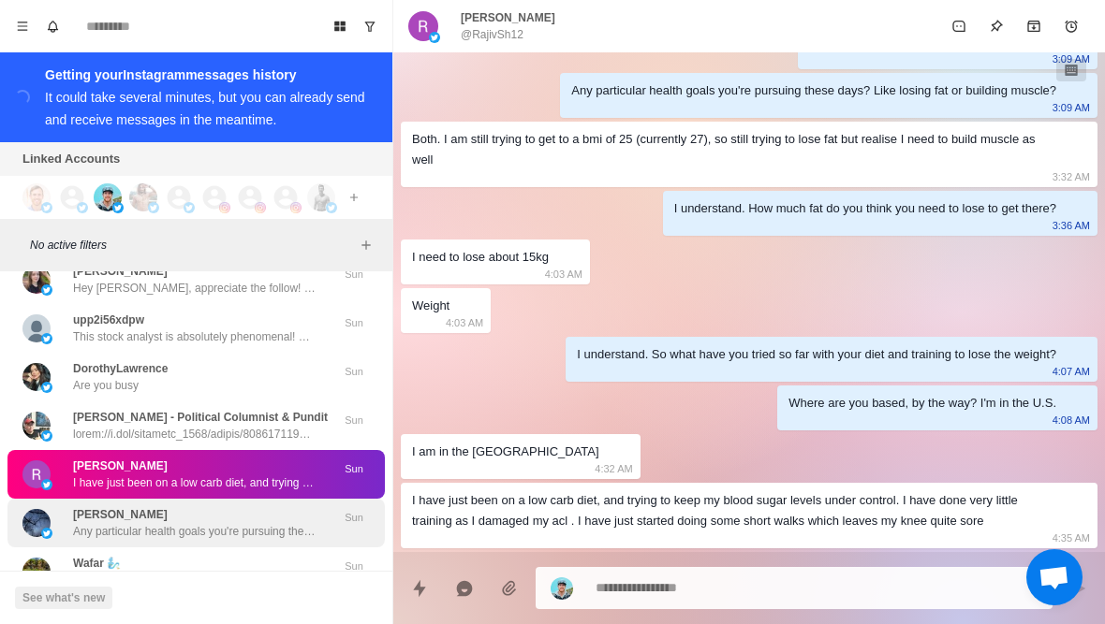
click at [223, 499] on div "Jennifer Luebbe Any particular health goals you're pursuing these days? Like lo…" at bounding box center [195, 523] width 377 height 49
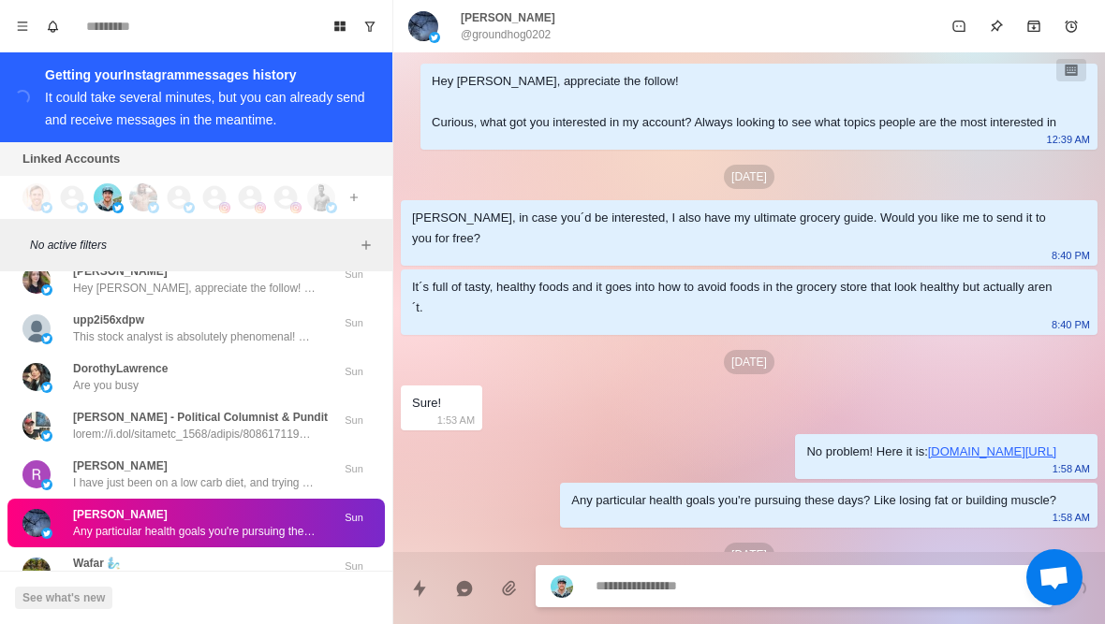
scroll to position [146, 0]
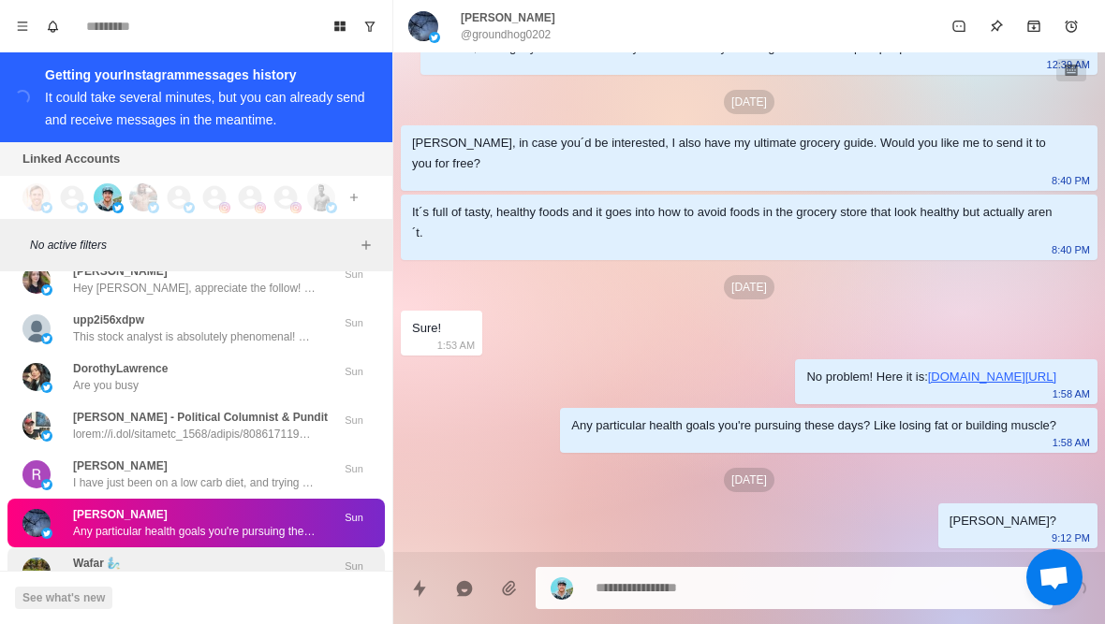
click at [110, 555] on p "Wafar 🧞‍♂️" at bounding box center [97, 563] width 48 height 17
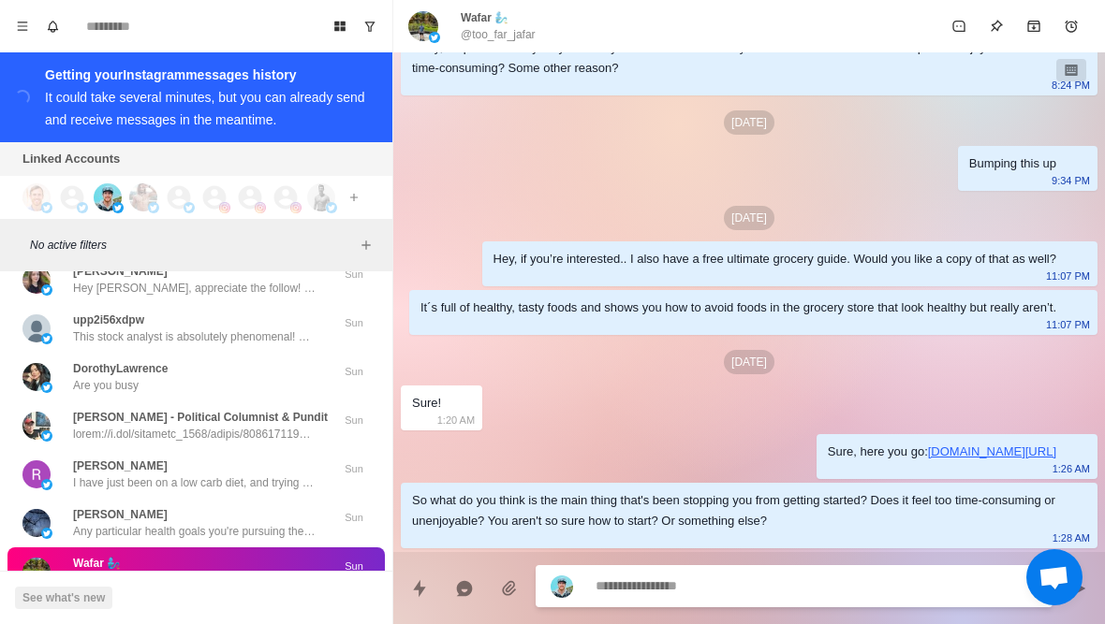
scroll to position [477, 0]
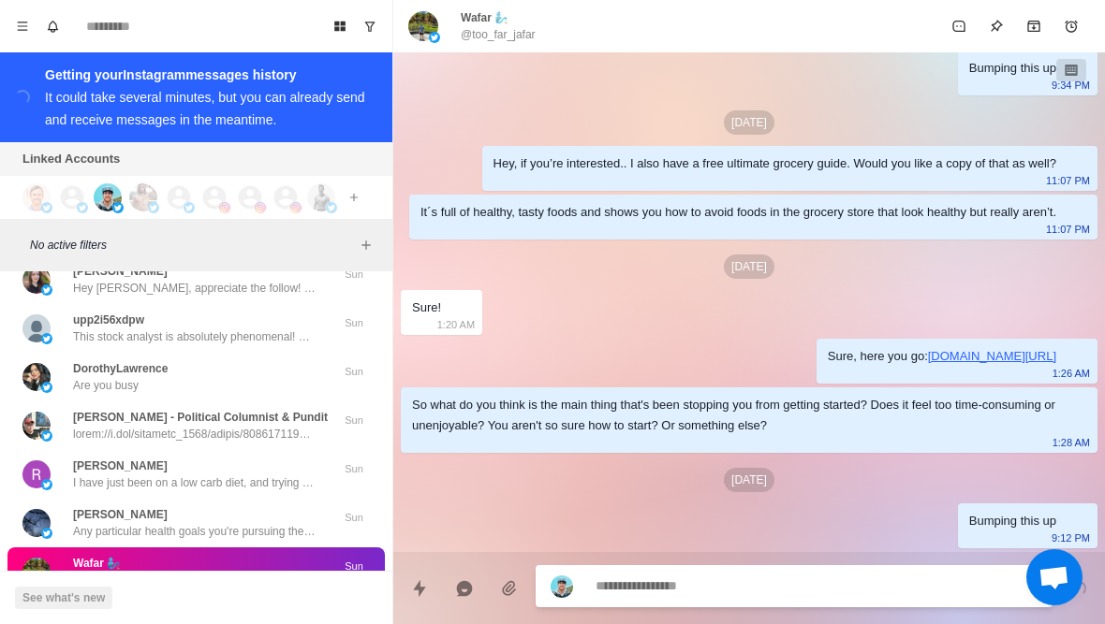
click at [192, 621] on p "http://linkedIn.com/in/jasonbernardjr" at bounding box center [132, 629] width 119 height 17
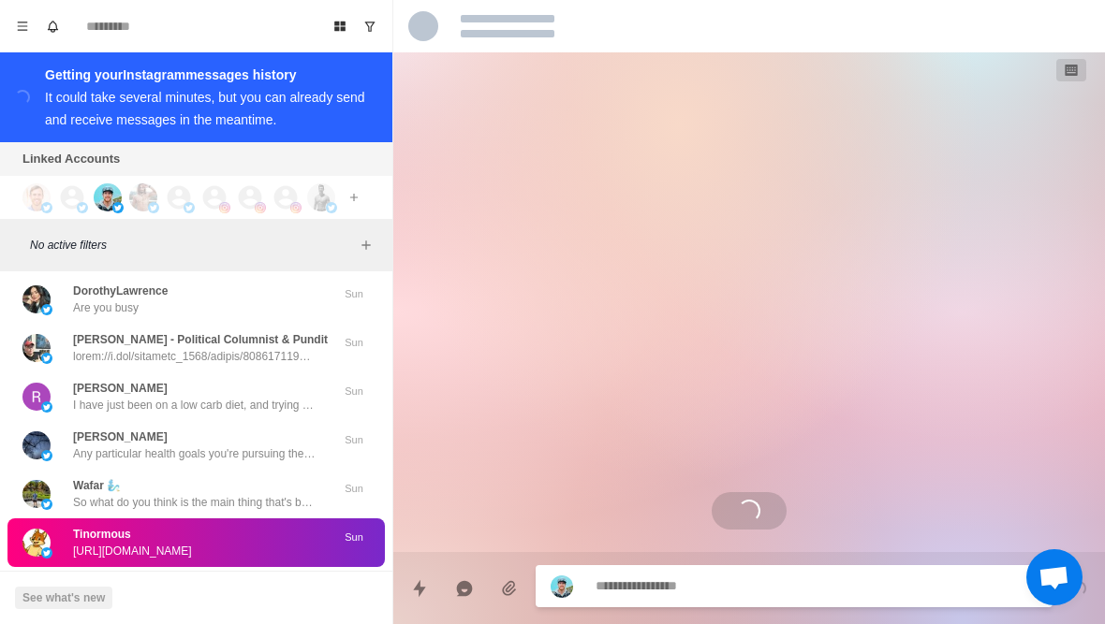
scroll to position [22362, 0]
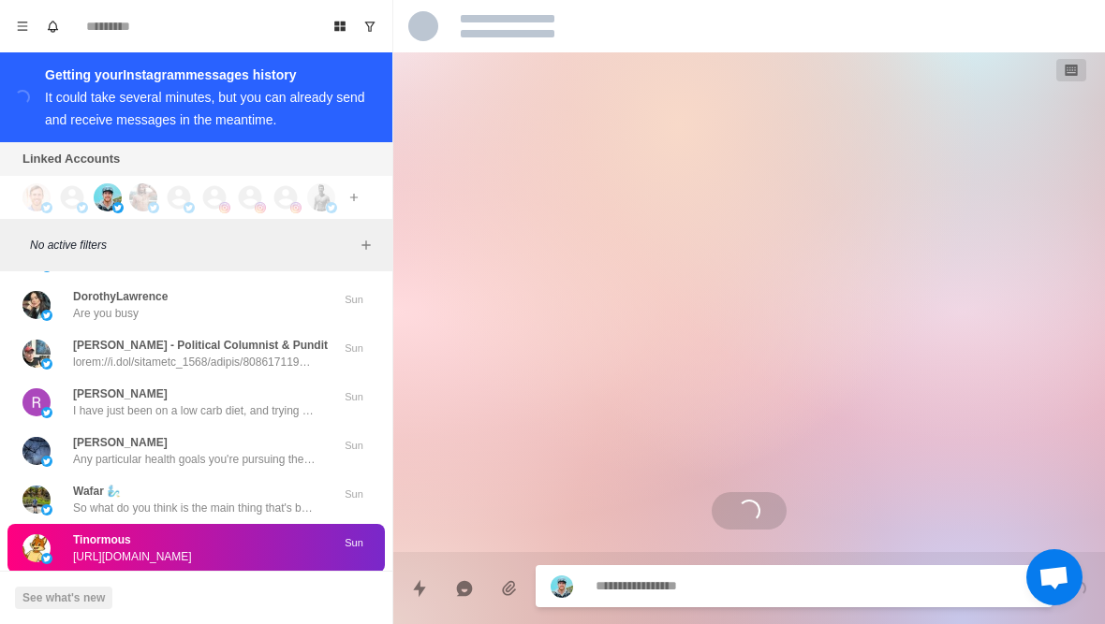
click at [223, 588] on button "Load more" at bounding box center [197, 603] width 92 height 30
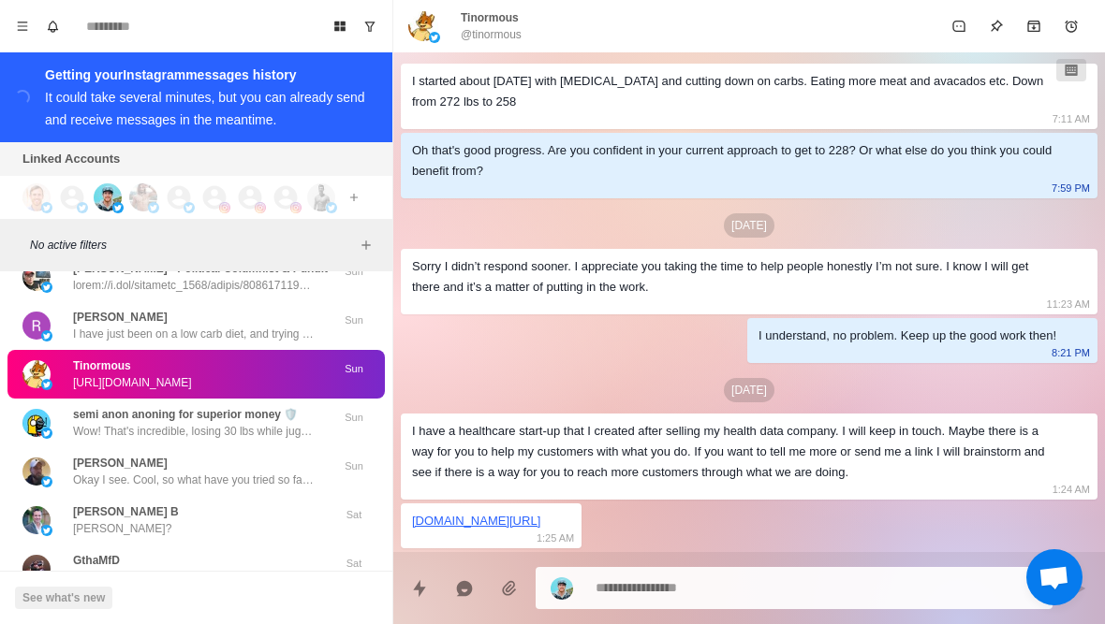
scroll to position [22637, 0]
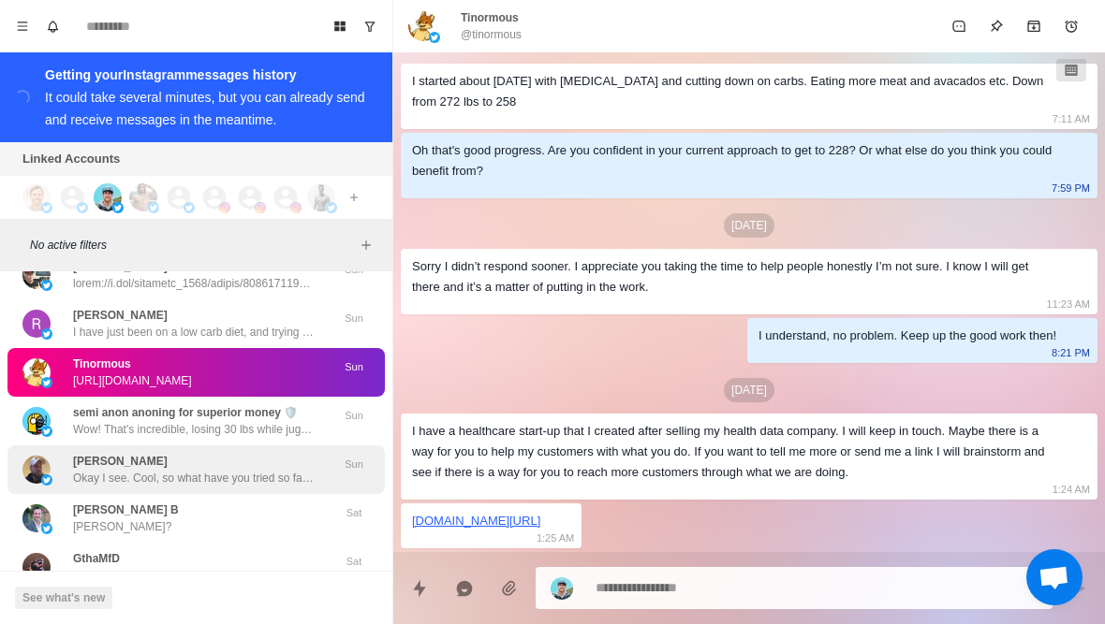
click at [72, 453] on div "Ricky brown Okay I see. Cool, so what have you tried so far with your diet and …" at bounding box center [176, 470] width 308 height 34
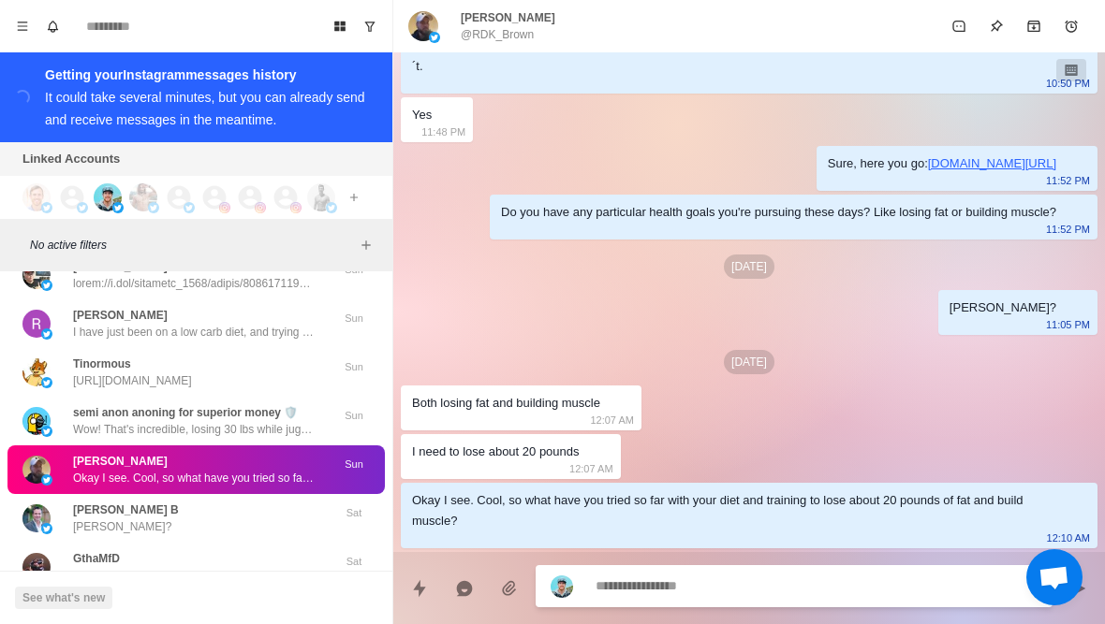
scroll to position [408, 0]
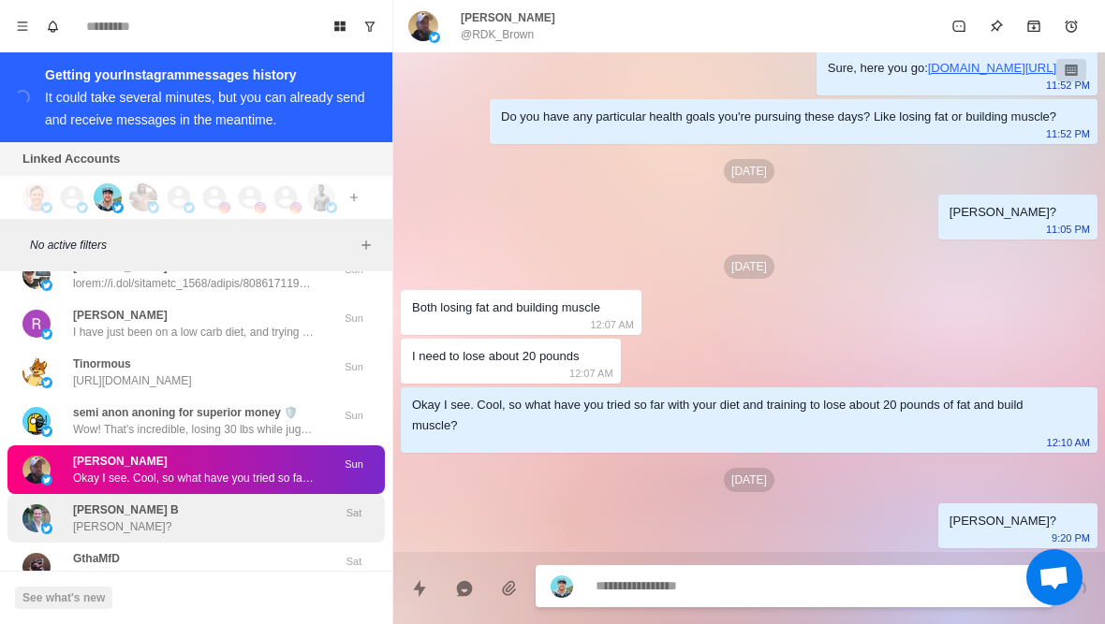
click at [217, 502] on div "Santiago Restrepo B Santiago?" at bounding box center [176, 519] width 308 height 34
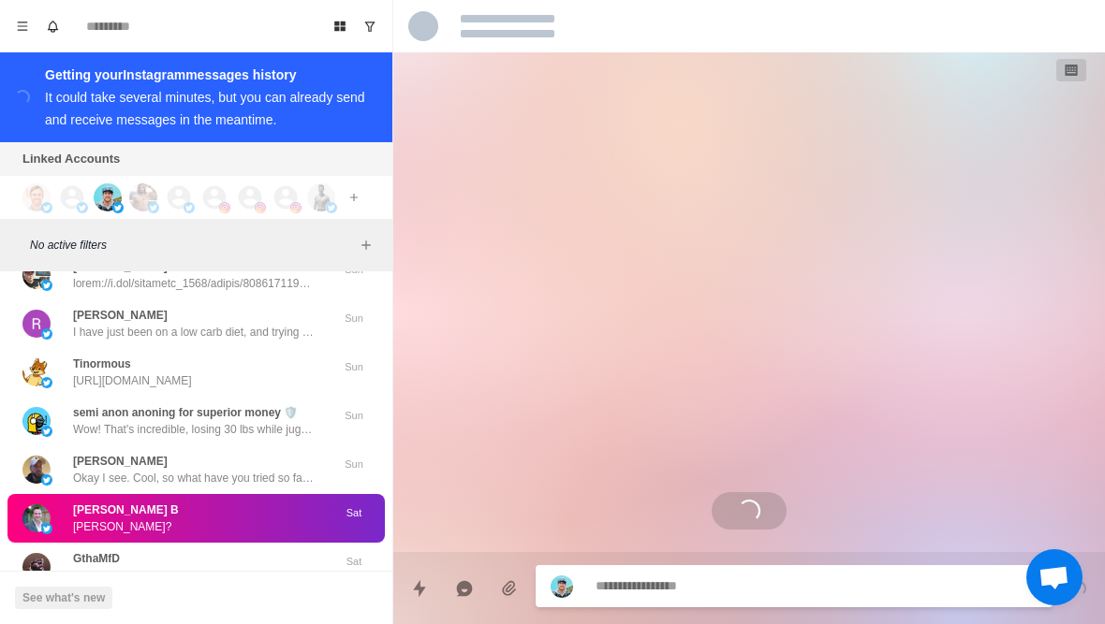
scroll to position [243, 0]
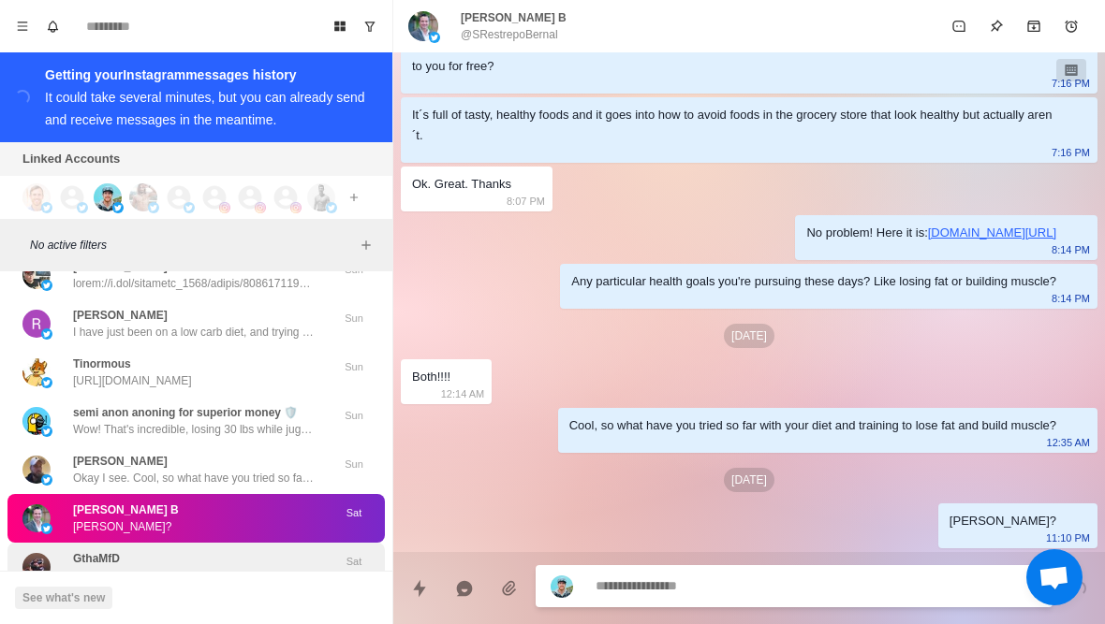
click at [240, 550] on div "GthaMfD Bumping this up" at bounding box center [176, 567] width 308 height 34
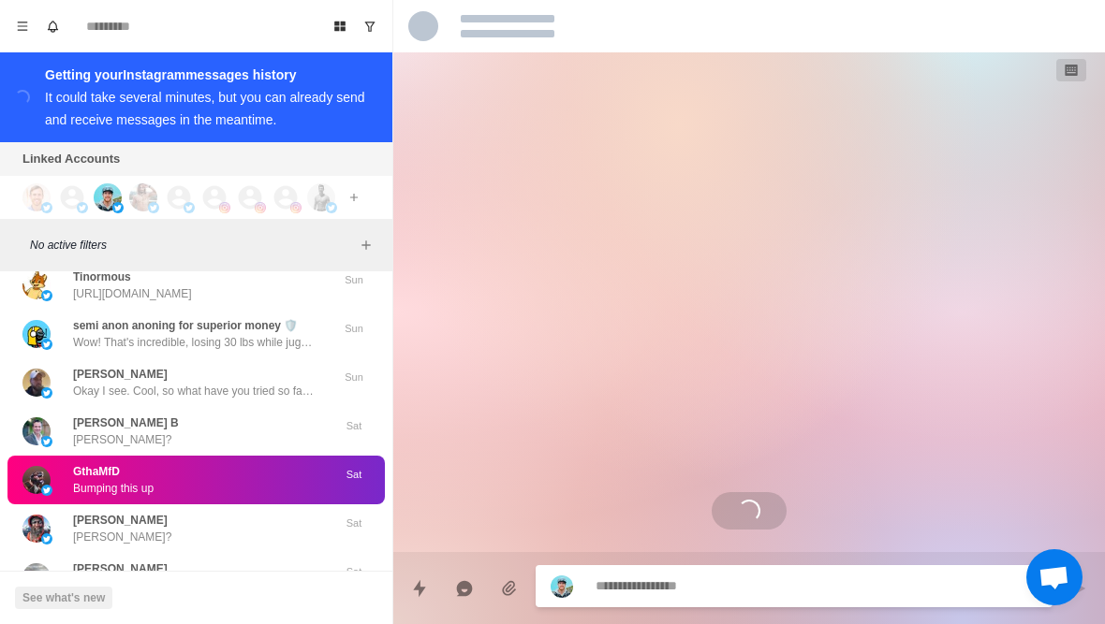
scroll to position [167, 0]
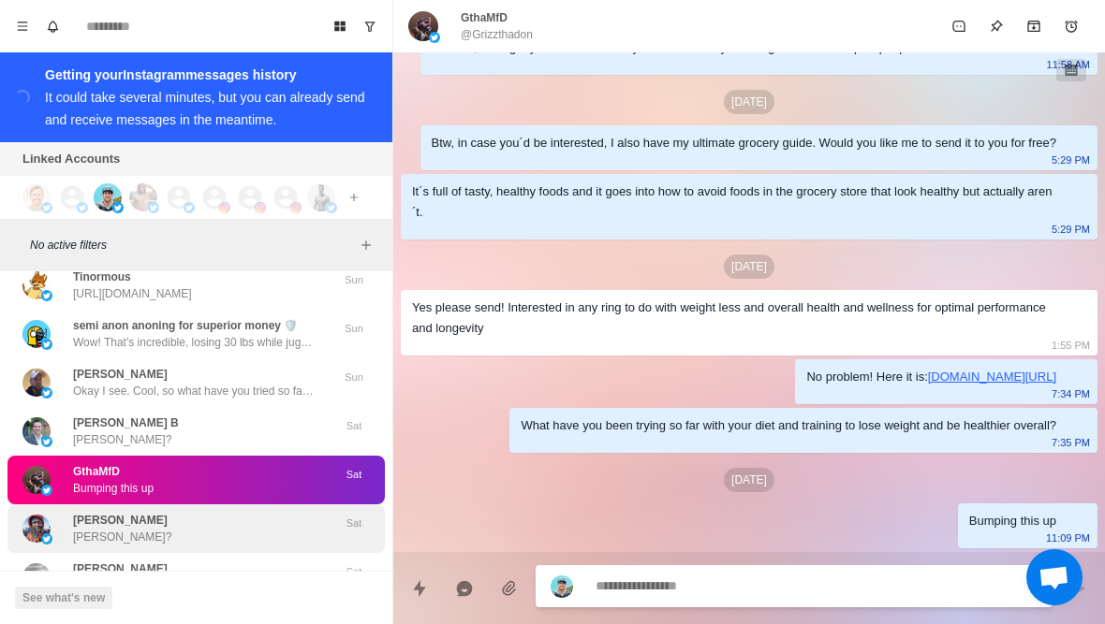
click at [255, 505] on div "Paul VanDyke Paul? Sat" at bounding box center [195, 529] width 377 height 49
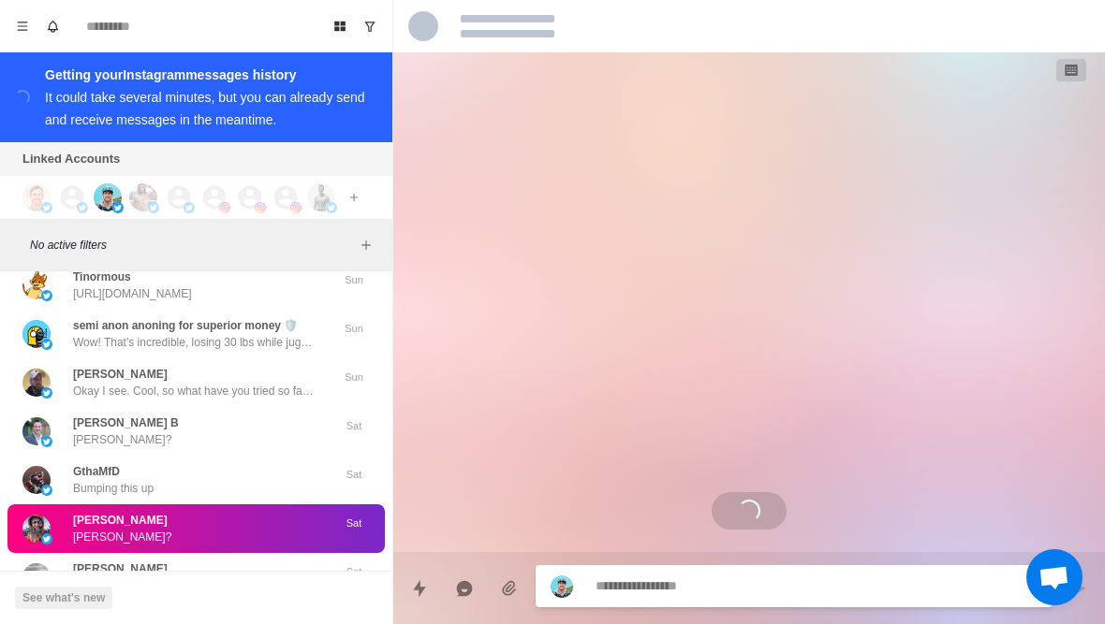
scroll to position [146, 0]
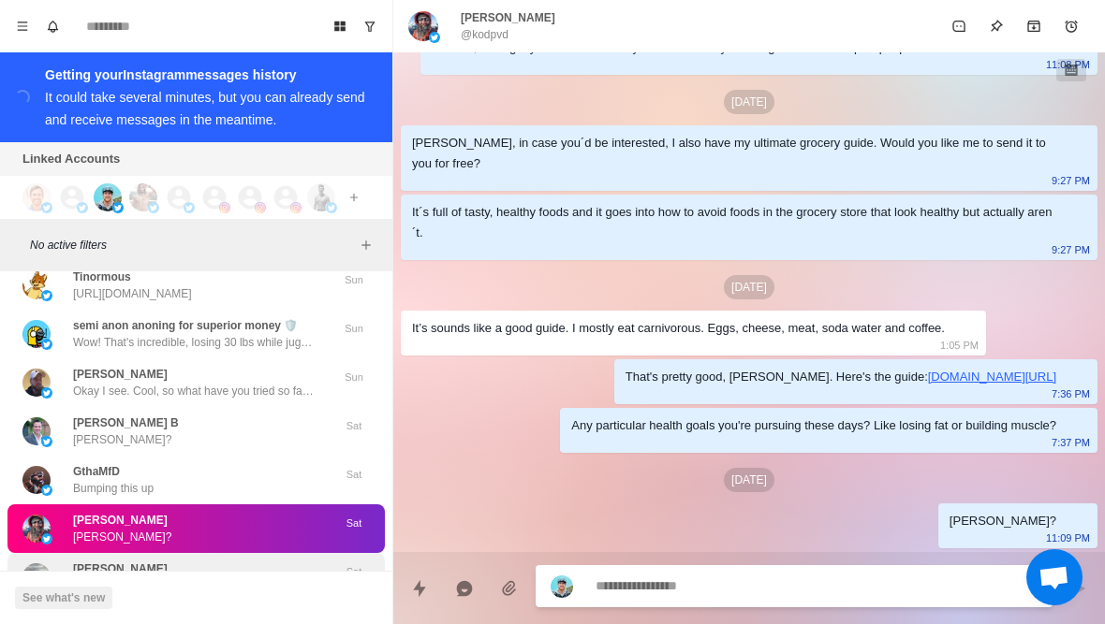
click at [253, 553] on div "David Felton David? Sat" at bounding box center [195, 577] width 377 height 49
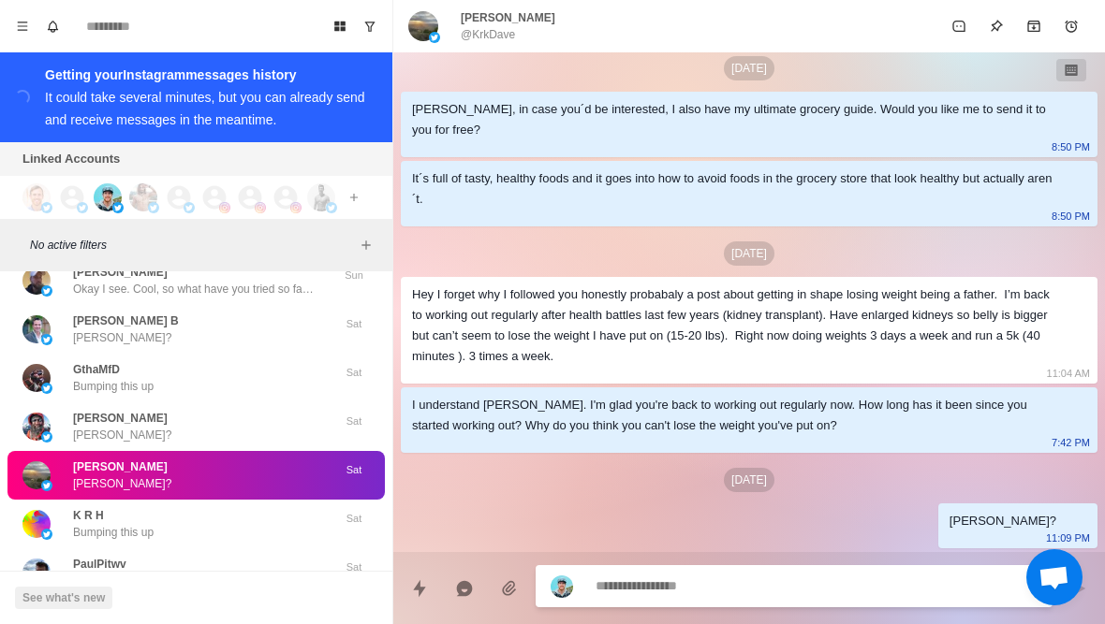
scroll to position [180, 0]
click at [757, 593] on textarea at bounding box center [816, 586] width 442 height 27
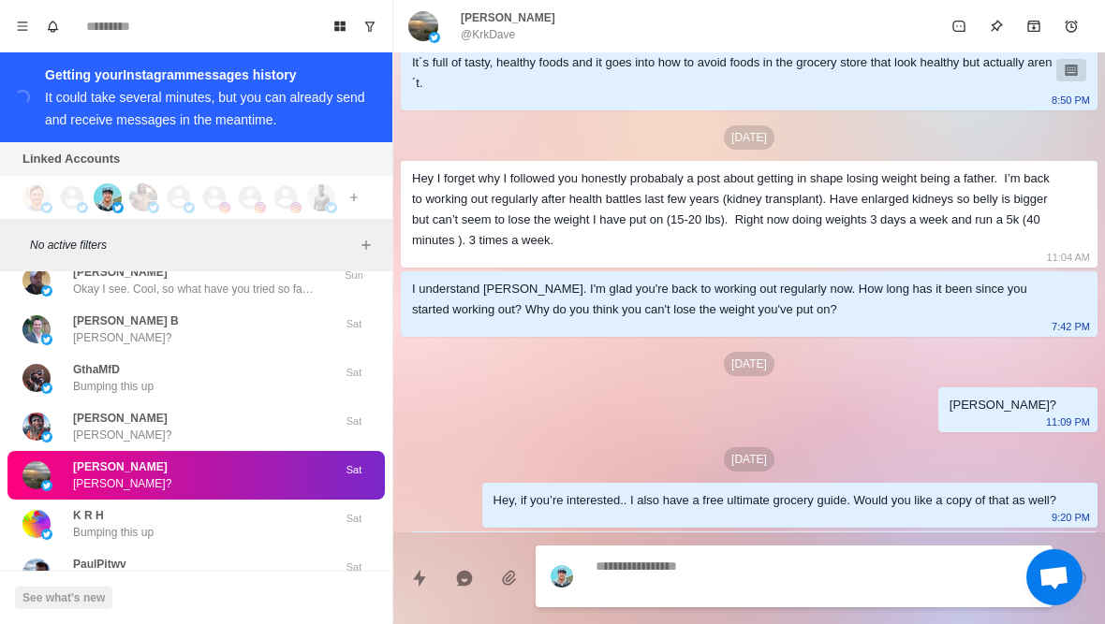
scroll to position [344, 0]
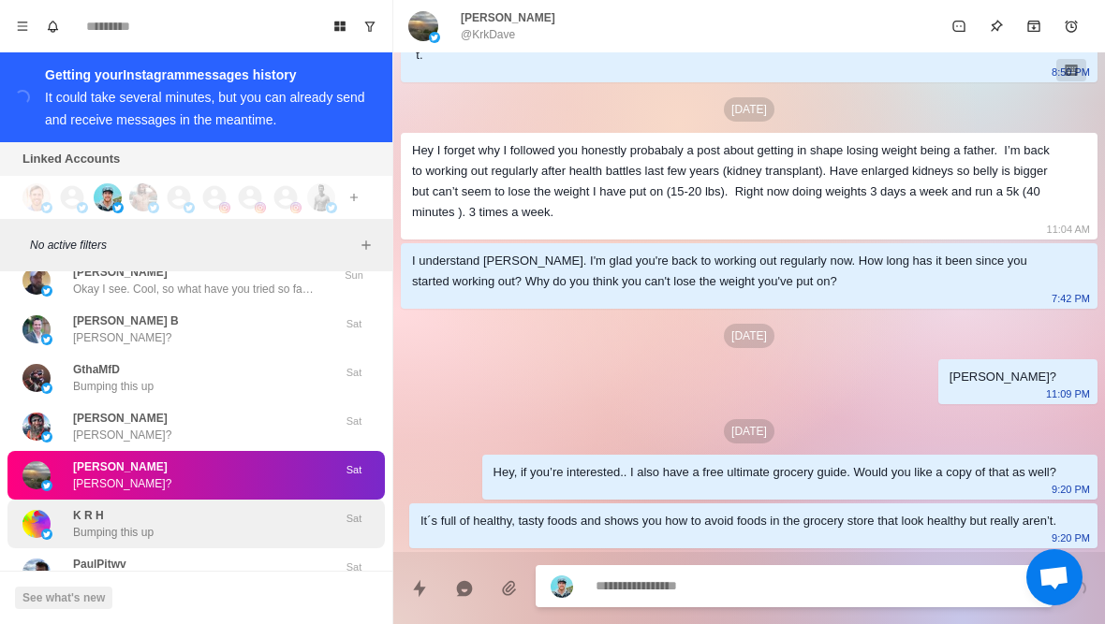
click at [242, 507] on div "K R H Bumping this up" at bounding box center [176, 524] width 308 height 34
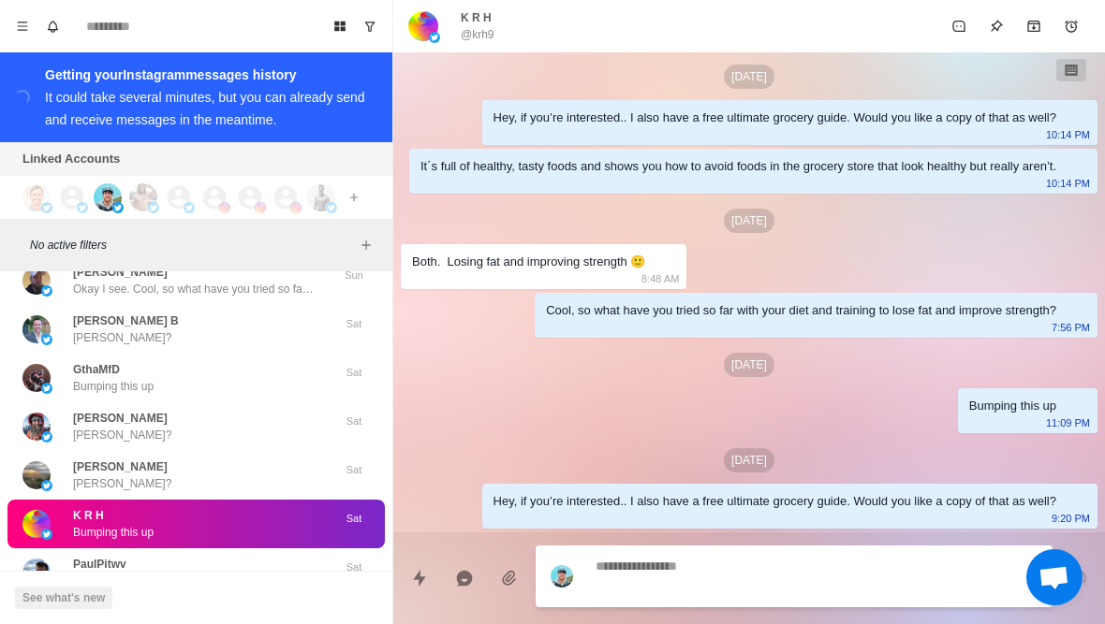
scroll to position [483, 0]
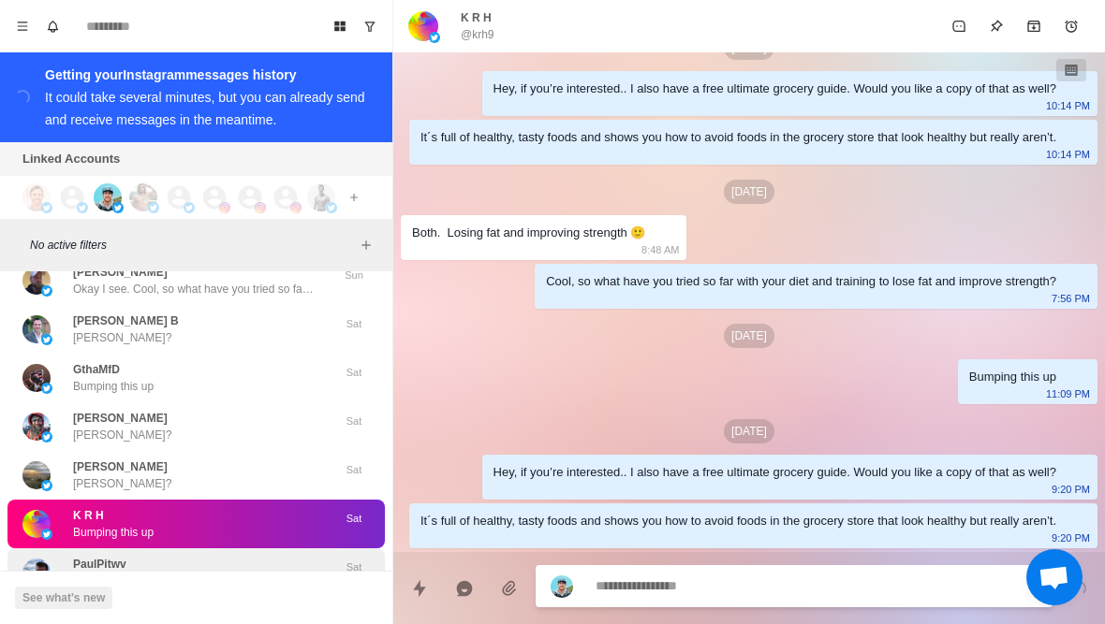
click at [267, 556] on div "PaulPitwv Paul?" at bounding box center [176, 573] width 308 height 34
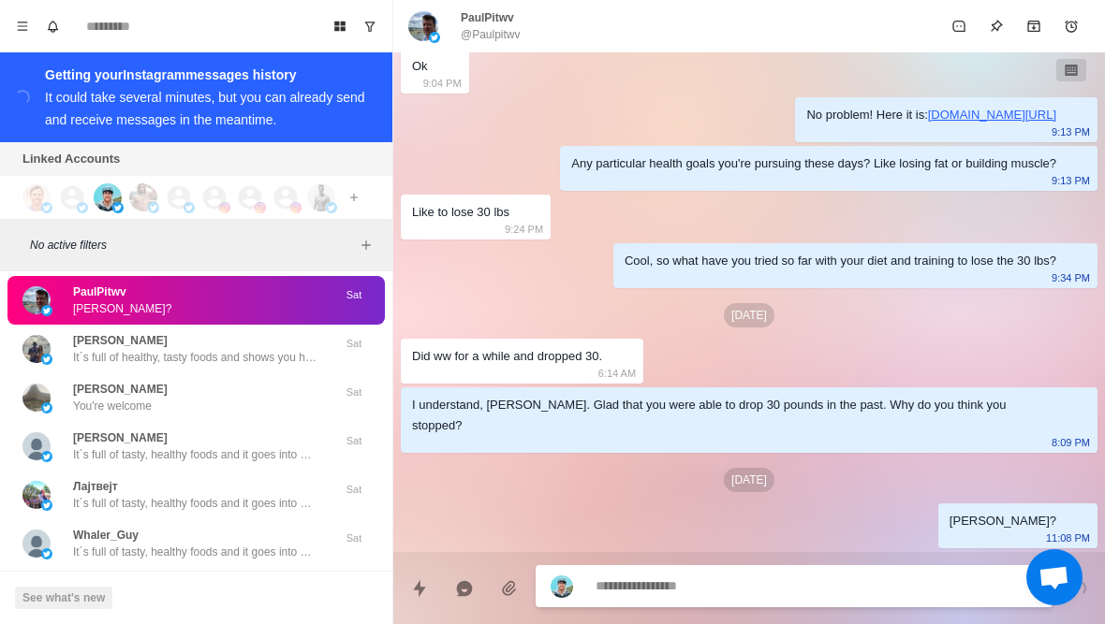
scroll to position [23100, 0]
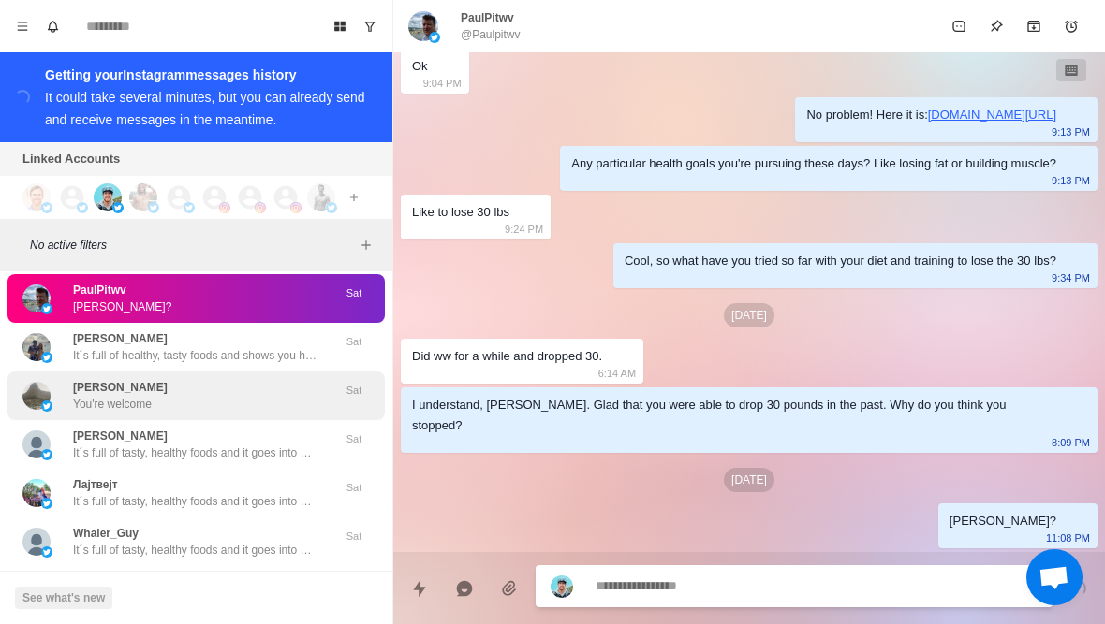
click at [285, 379] on div "Gregory Chait You're welcome" at bounding box center [176, 396] width 308 height 34
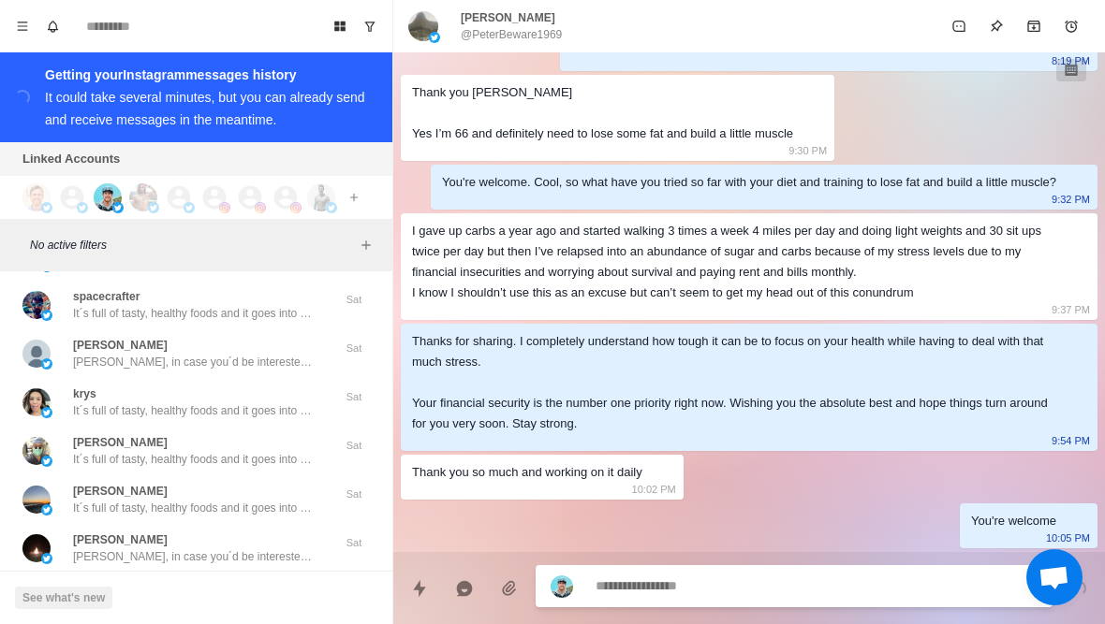
click at [218, 588] on button "Load more" at bounding box center [197, 603] width 92 height 30
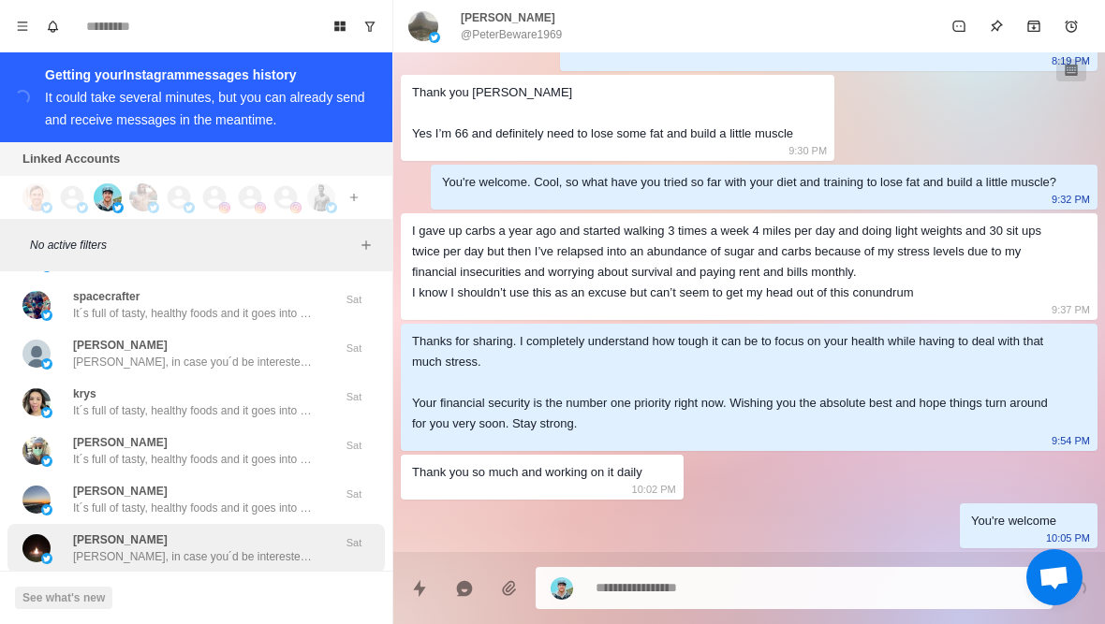
click at [256, 549] on p "Btw Jeff, in case you´d be interested, I also have my ultimate grocery guide. W…" at bounding box center [194, 557] width 243 height 17
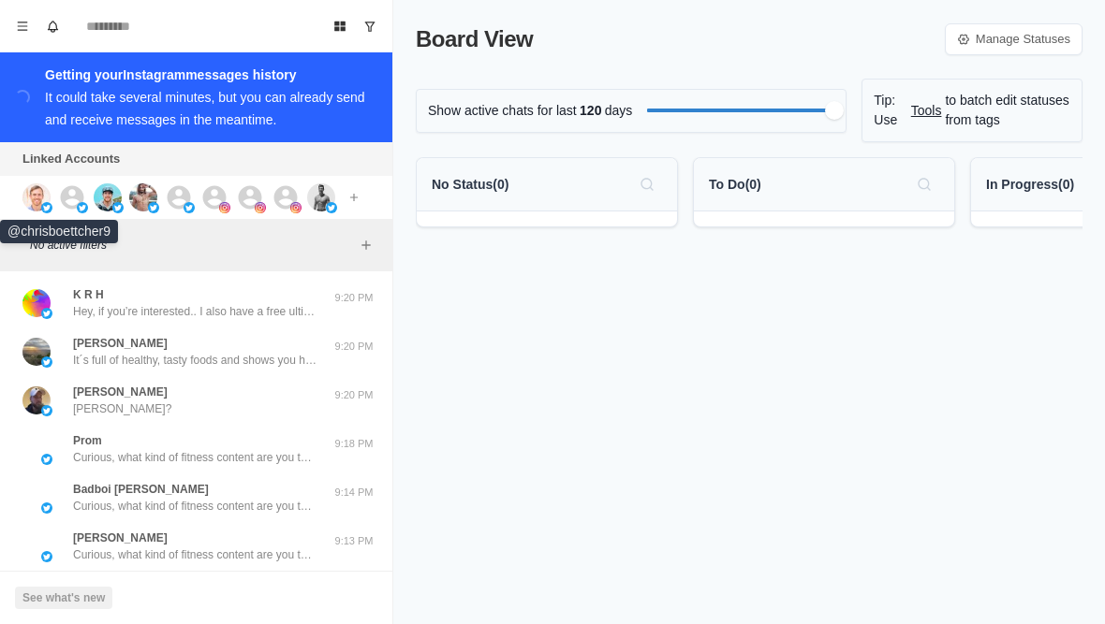
click at [28, 199] on img at bounding box center [36, 197] width 28 height 28
click at [77, 209] on img at bounding box center [82, 207] width 11 height 11
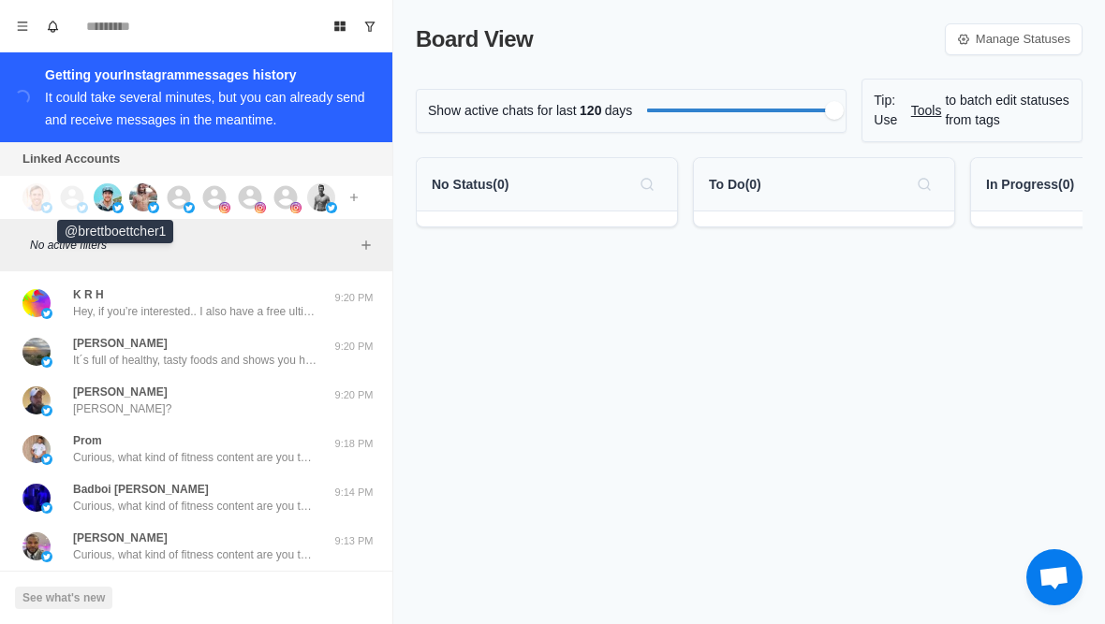
click at [116, 201] on img at bounding box center [108, 197] width 28 height 28
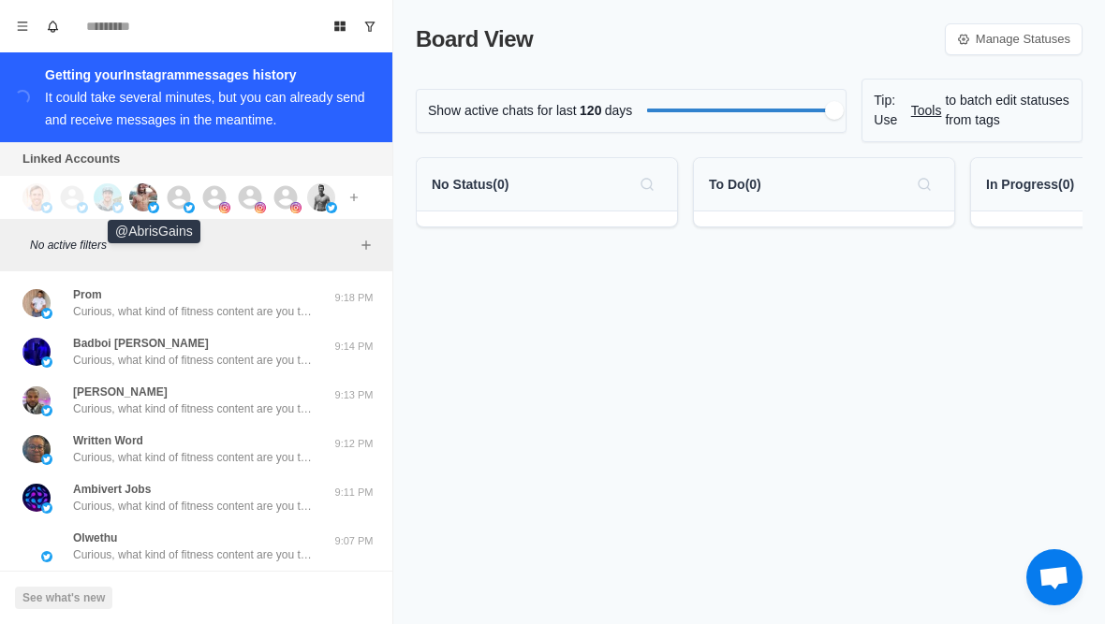
click at [149, 200] on img at bounding box center [143, 197] width 28 height 28
click at [222, 209] on img at bounding box center [224, 207] width 11 height 11
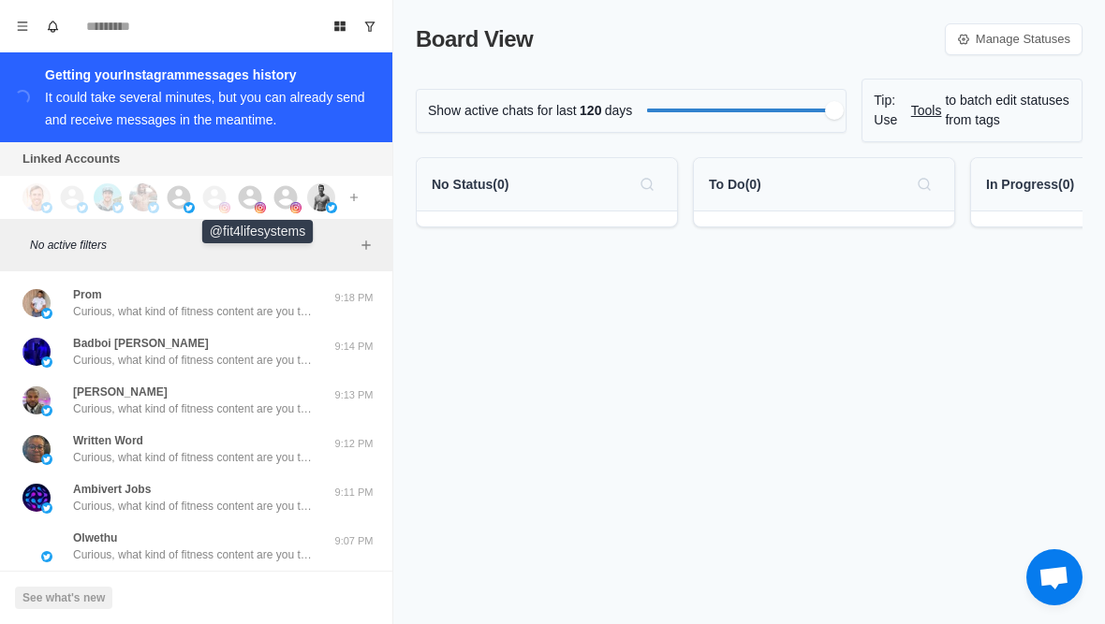
click at [247, 198] on icon at bounding box center [250, 196] width 23 height 23
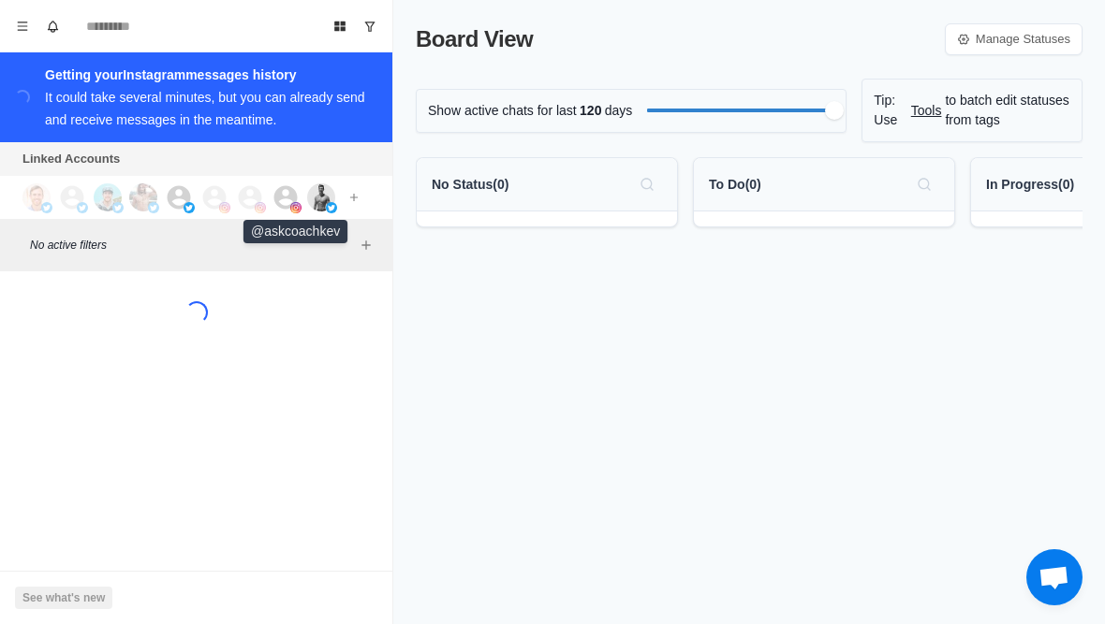
click at [281, 207] on icon at bounding box center [285, 196] width 23 height 23
click at [327, 207] on img at bounding box center [331, 207] width 11 height 11
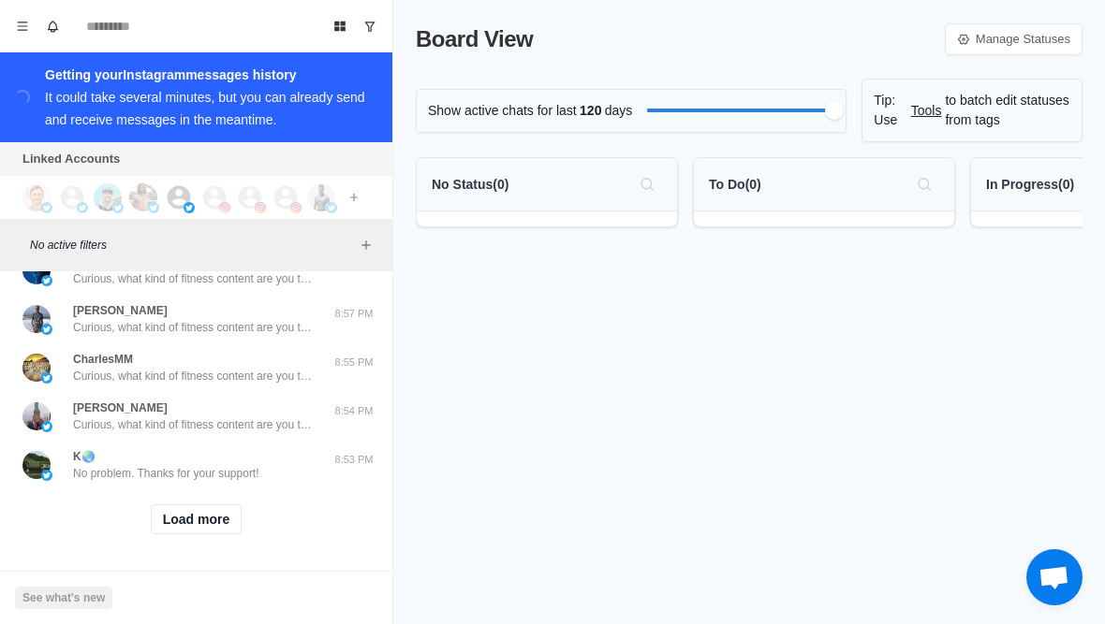
scroll to position [766, 0]
click at [216, 526] on button "Load more" at bounding box center [197, 520] width 92 height 30
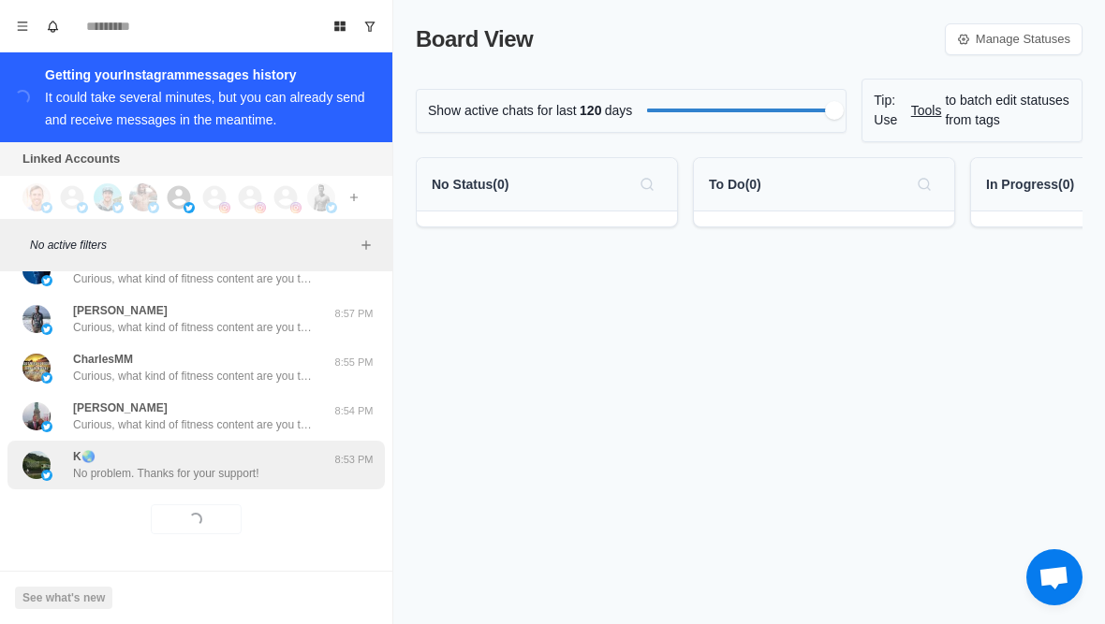
click at [258, 483] on div "K🌏 No problem. Thanks for your support! 8:53 PM" at bounding box center [195, 465] width 377 height 49
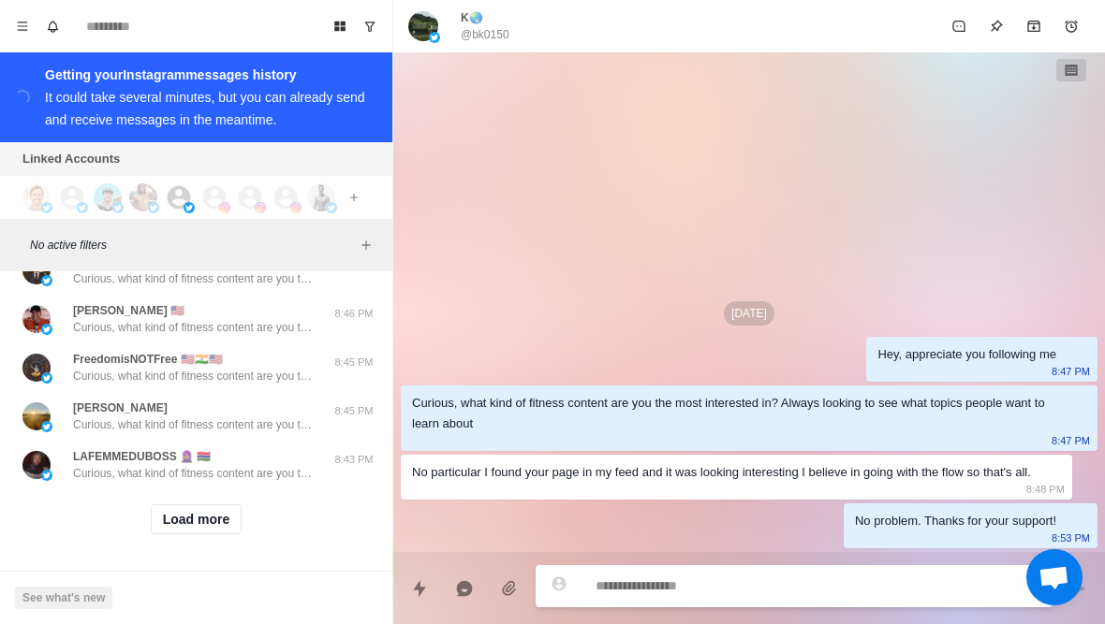
scroll to position [1739, 0]
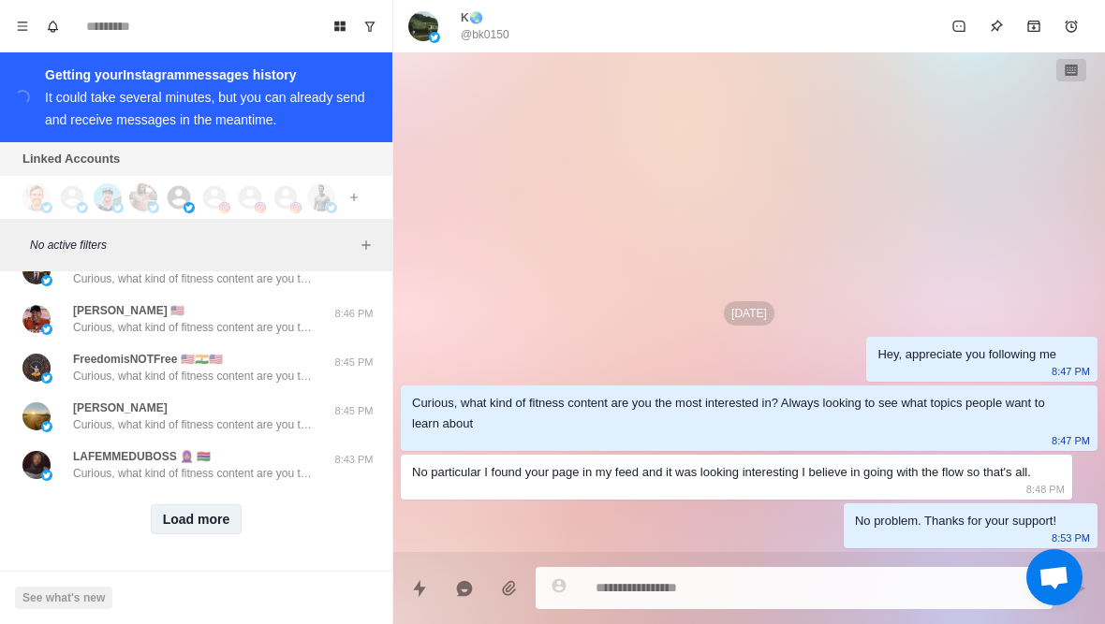
click at [186, 517] on button "Load more" at bounding box center [197, 520] width 92 height 30
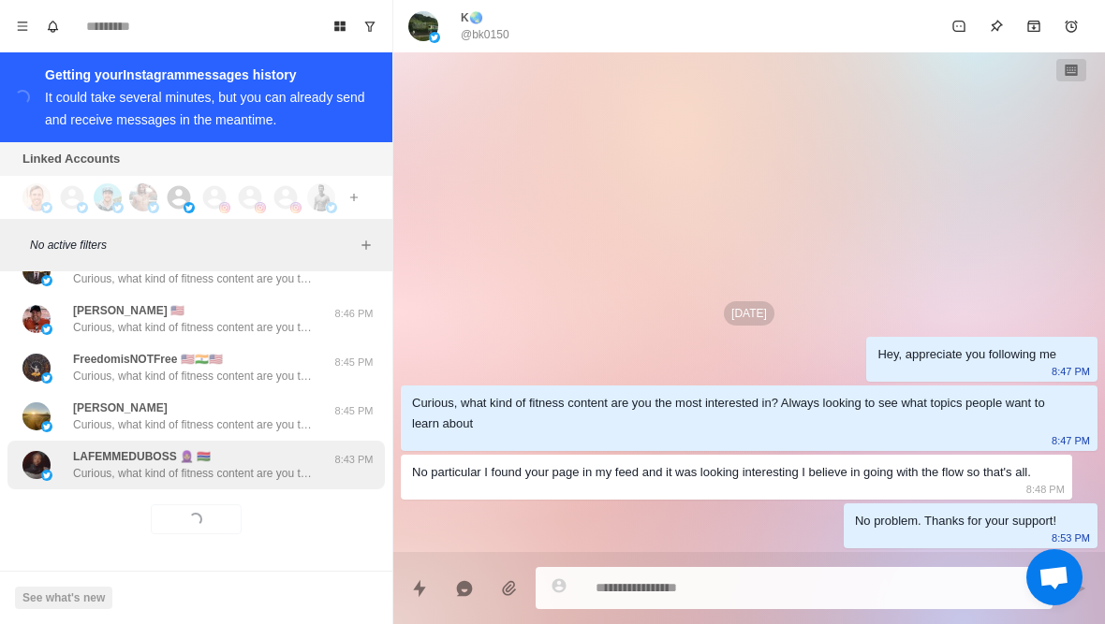
click at [263, 468] on p "Curious, what kind of fitness content are you the most interested in? Always lo…" at bounding box center [194, 473] width 243 height 17
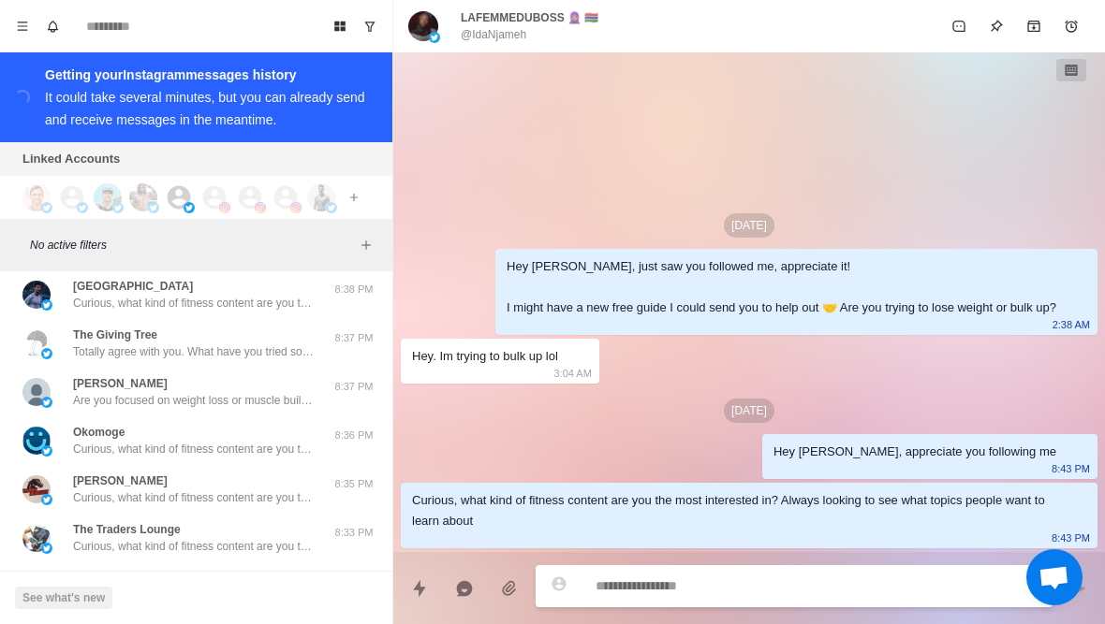
scroll to position [2104, 0]
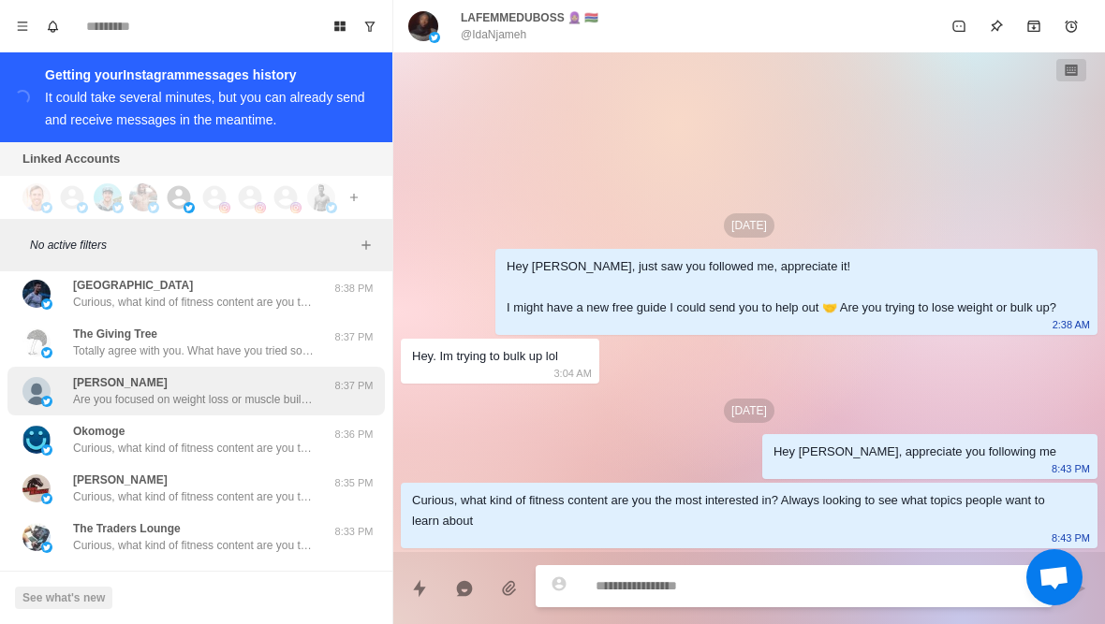
click at [239, 403] on p "Are you focused on weight loss or muscle building right now?" at bounding box center [194, 399] width 243 height 17
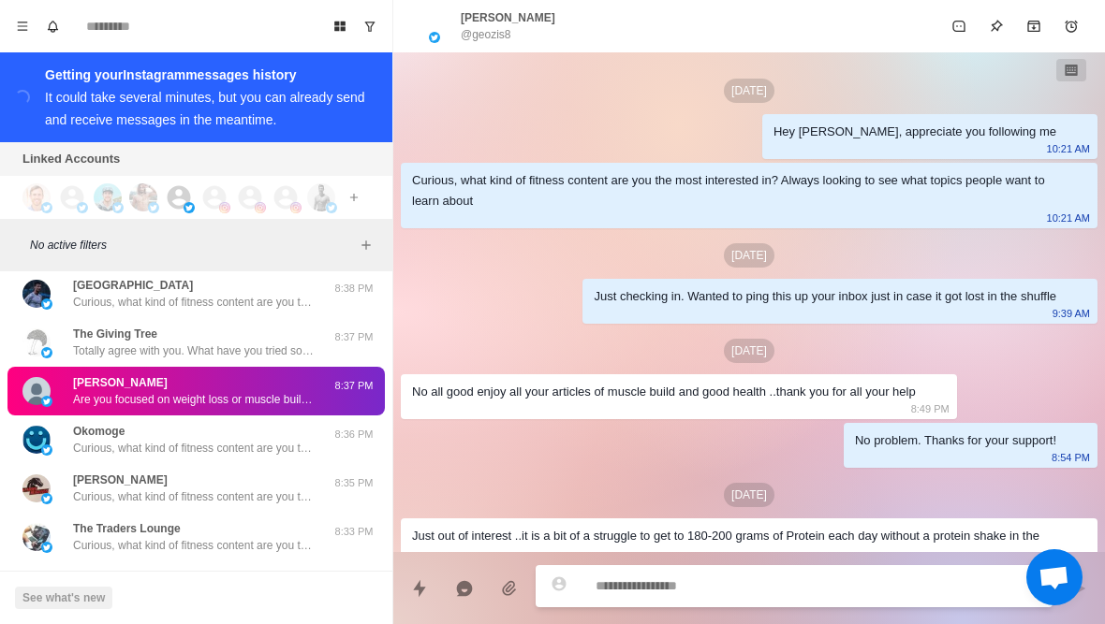
scroll to position [414, 0]
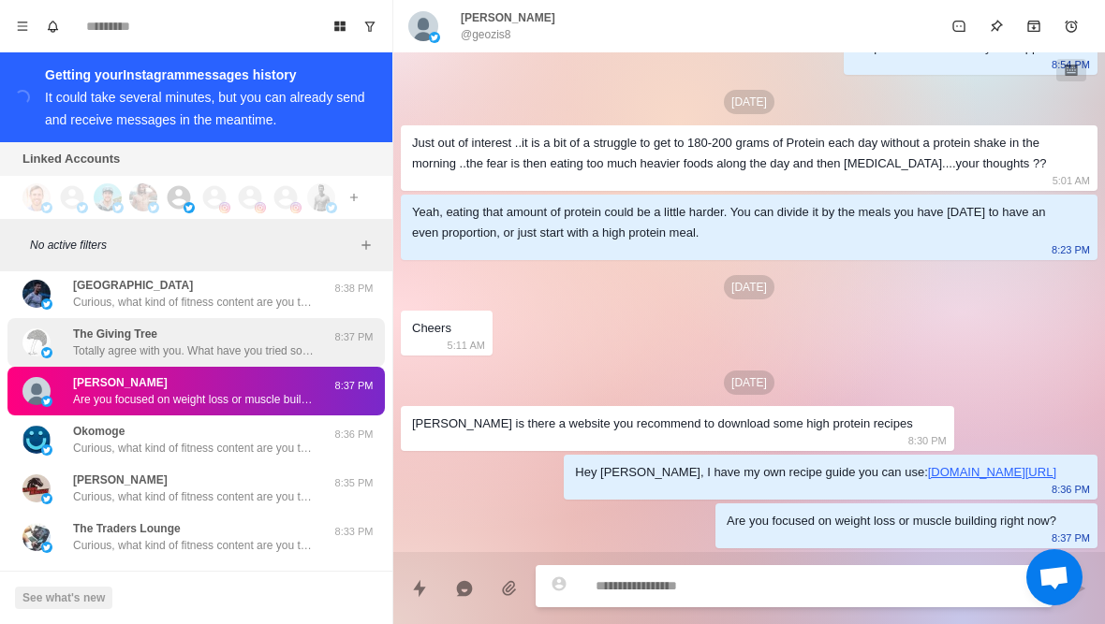
click at [242, 350] on p "Totally agree with you. What have you tried so far with your diet and training …" at bounding box center [194, 351] width 243 height 17
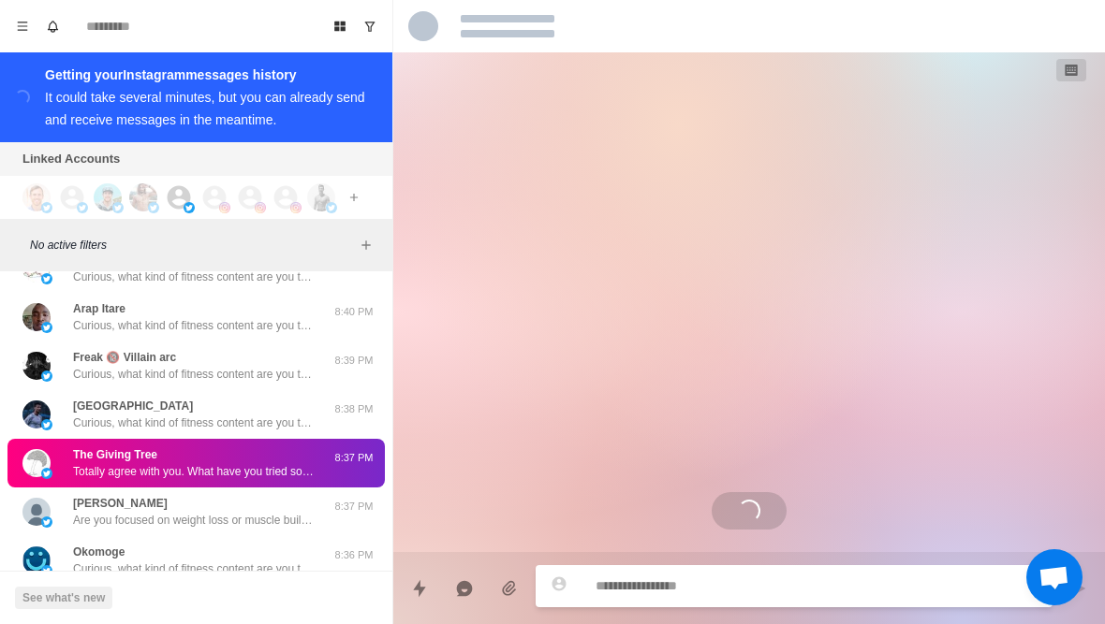
scroll to position [1981, 0]
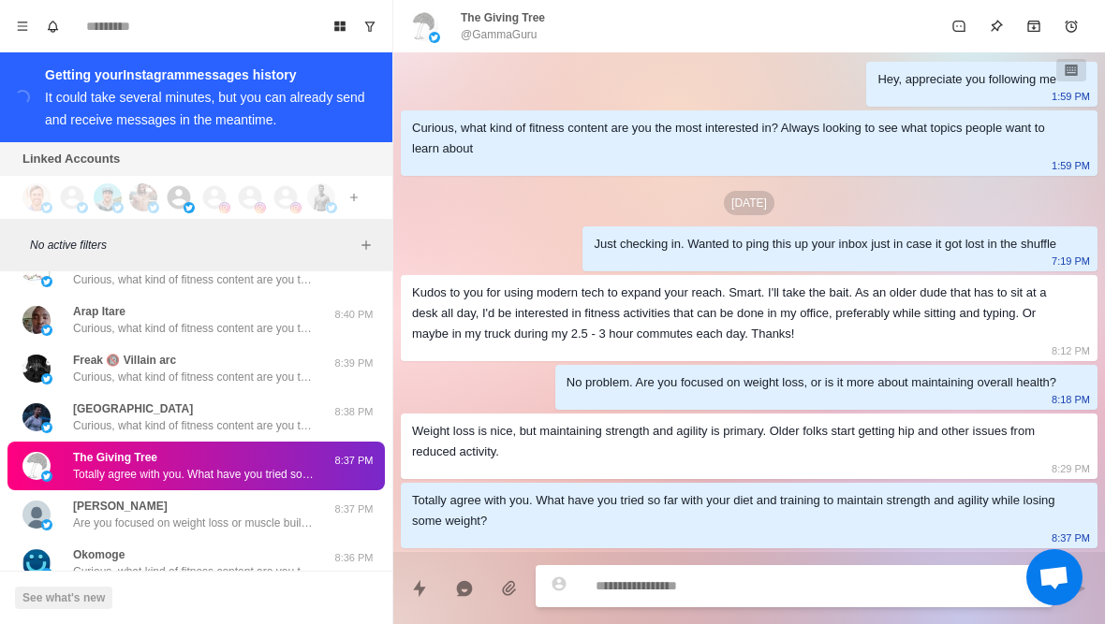
type textarea "*"
type textarea "**"
type textarea "*"
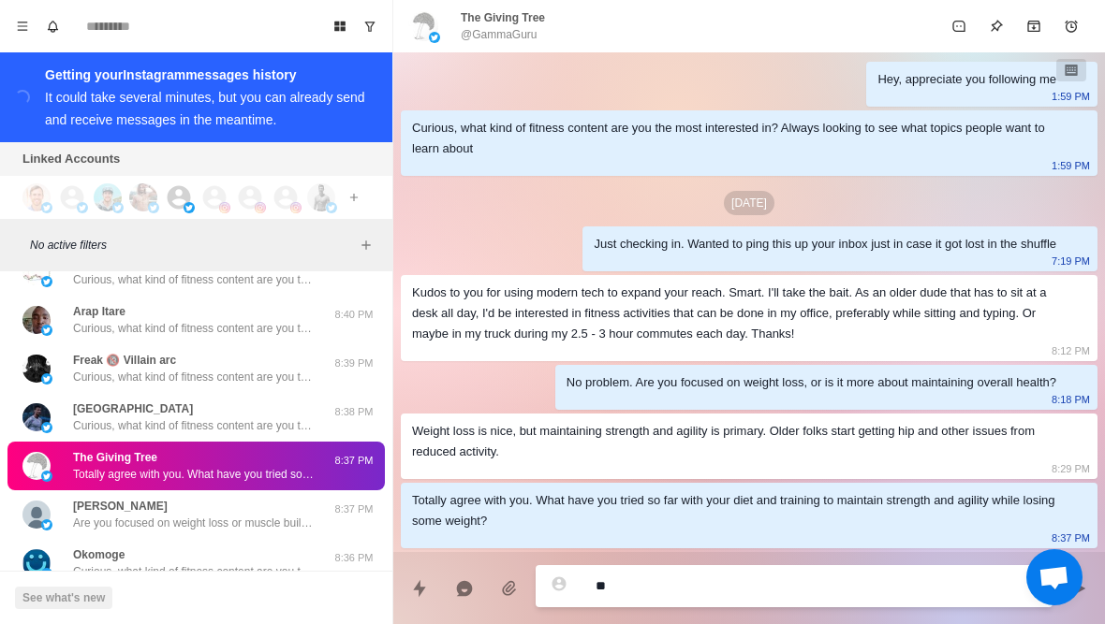
type textarea "***"
type textarea "*"
type textarea "**********"
type textarea "*"
type textarea "**********"
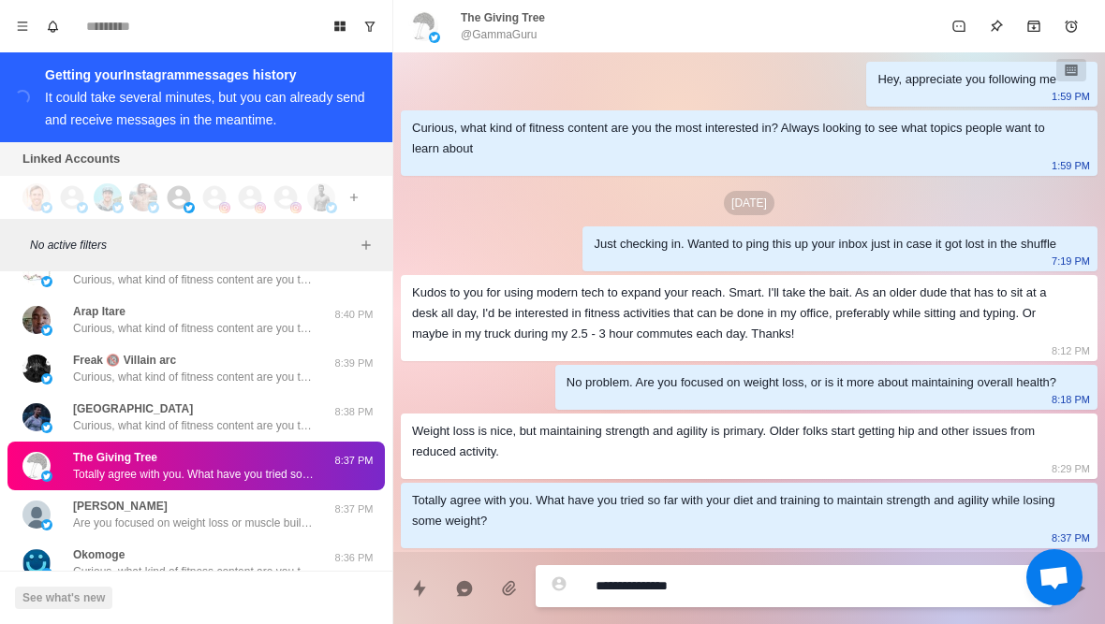
type textarea "*"
click at [452, 21] on div "The Giving Tree @GammaGuru" at bounding box center [476, 26] width 137 height 34
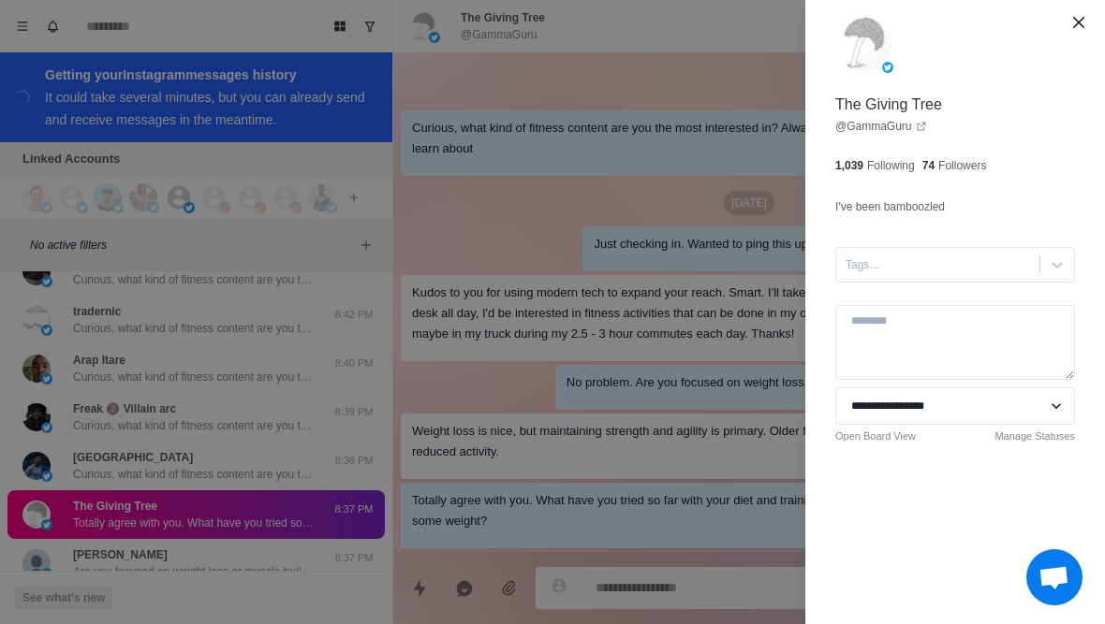
click at [582, 350] on div "**********" at bounding box center [552, 312] width 1105 height 624
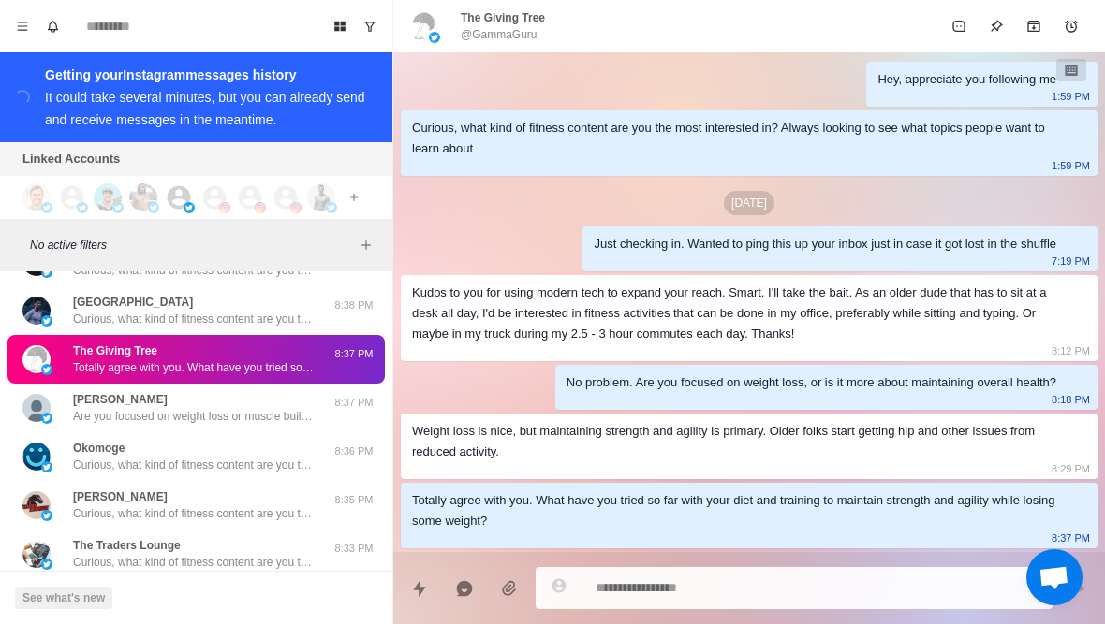
scroll to position [2133, 0]
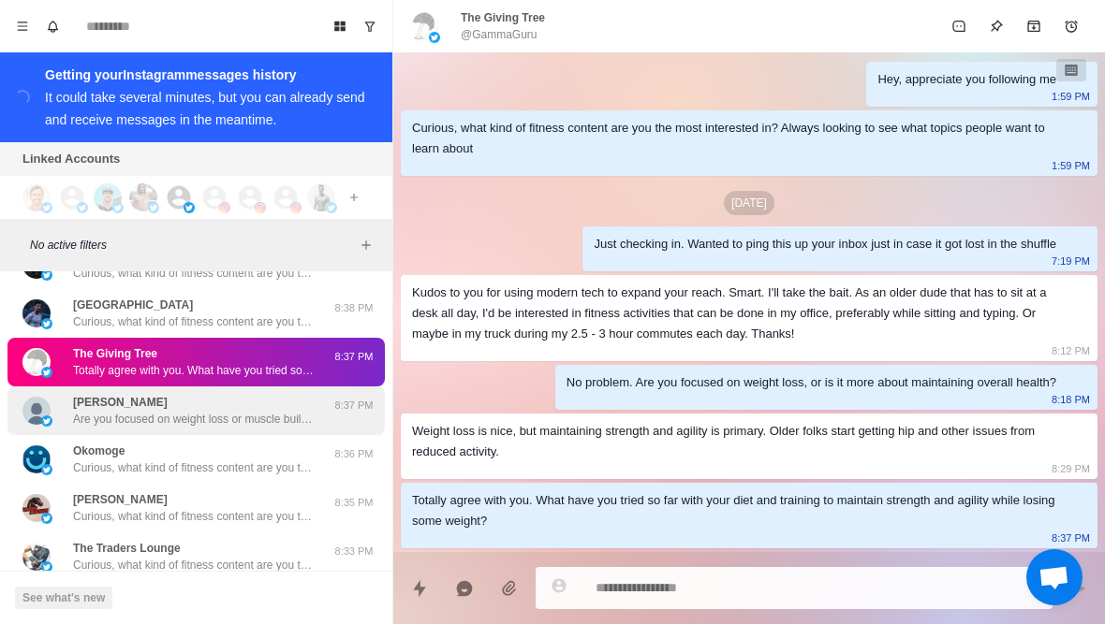
click at [233, 420] on p "Are you focused on weight loss or muscle building right now?" at bounding box center [194, 419] width 243 height 17
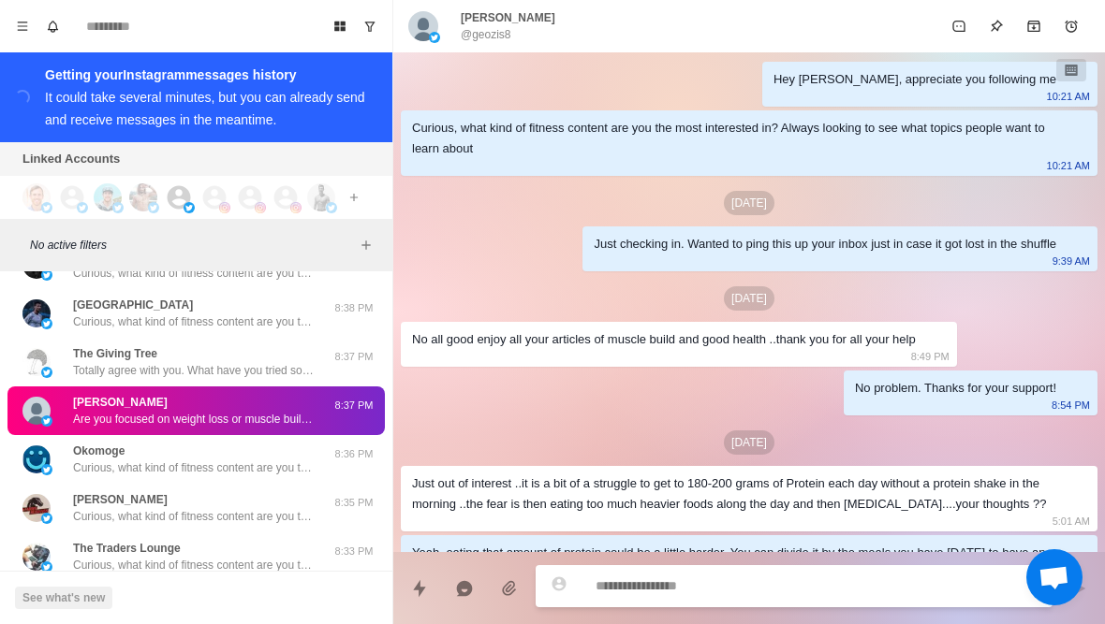
scroll to position [414, 0]
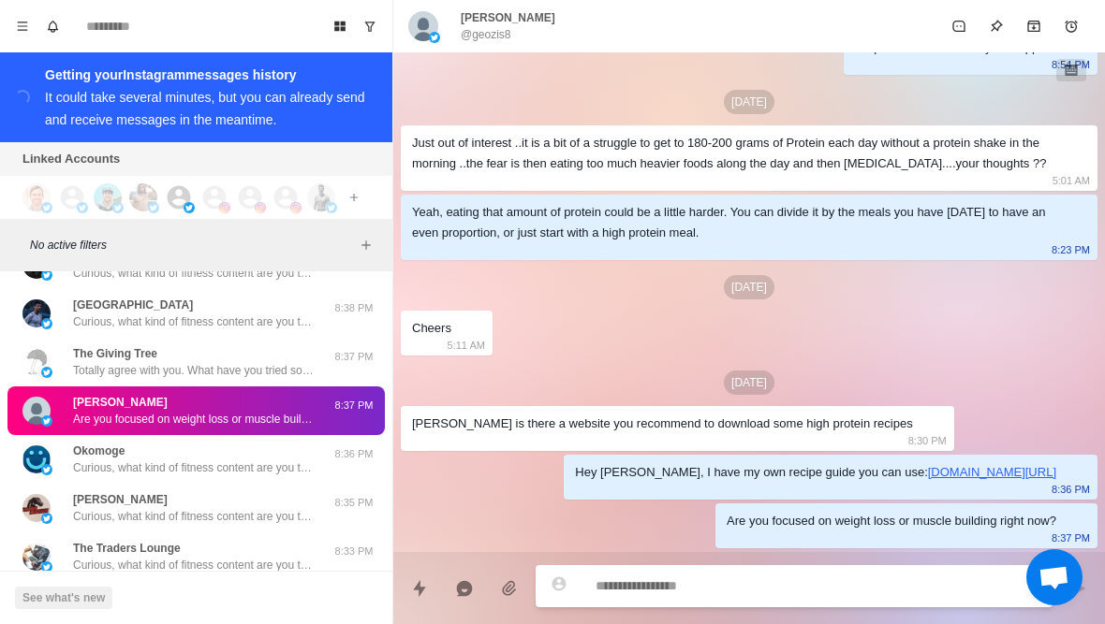
click at [413, 29] on img at bounding box center [423, 26] width 30 height 30
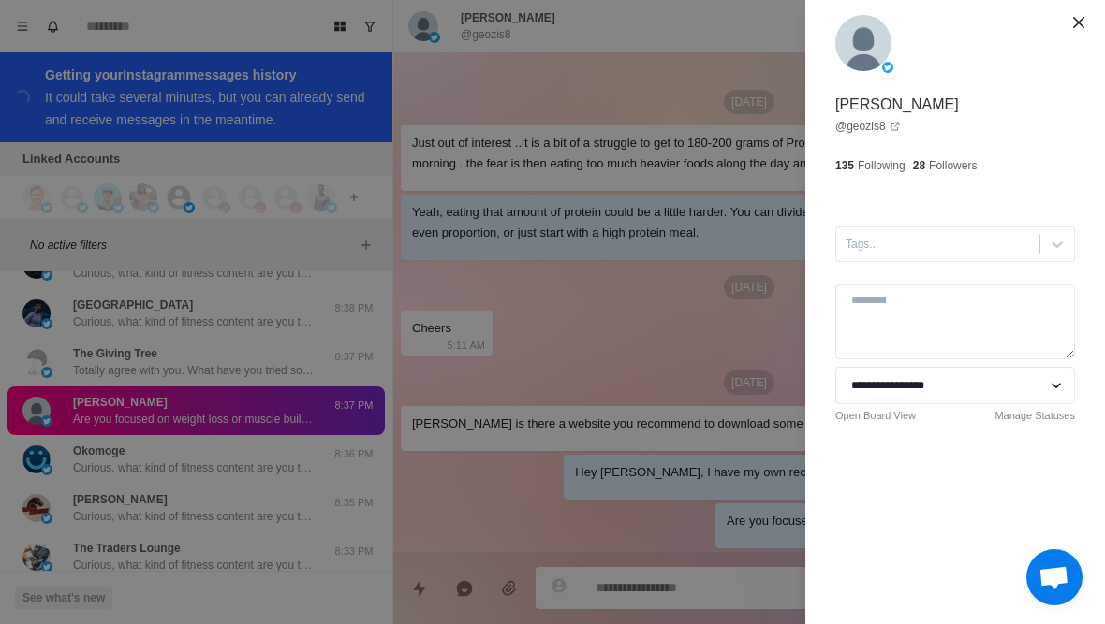
click at [304, 486] on div "**********" at bounding box center [552, 312] width 1105 height 624
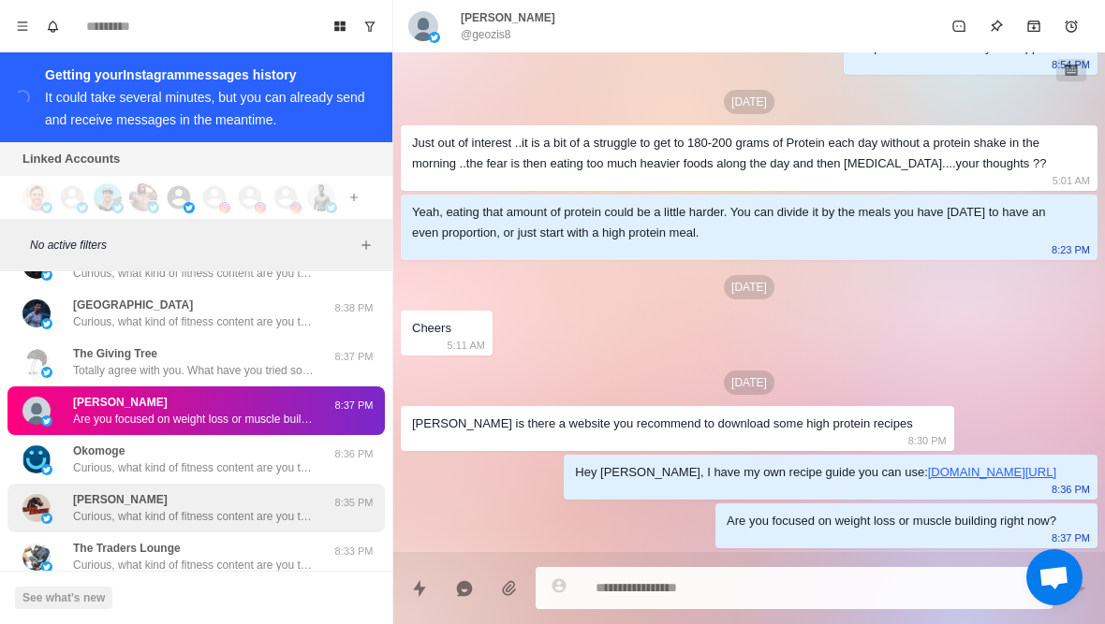
click at [293, 521] on p "Curious, what kind of fitness content are you the most interested in? Always lo…" at bounding box center [194, 516] width 243 height 17
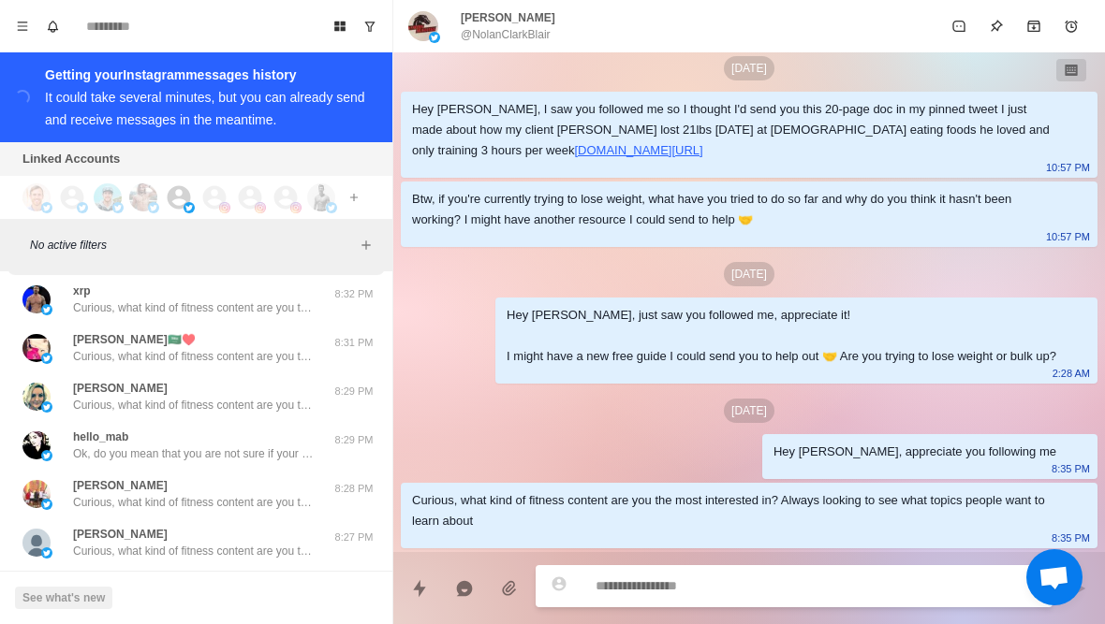
scroll to position [2451, 0]
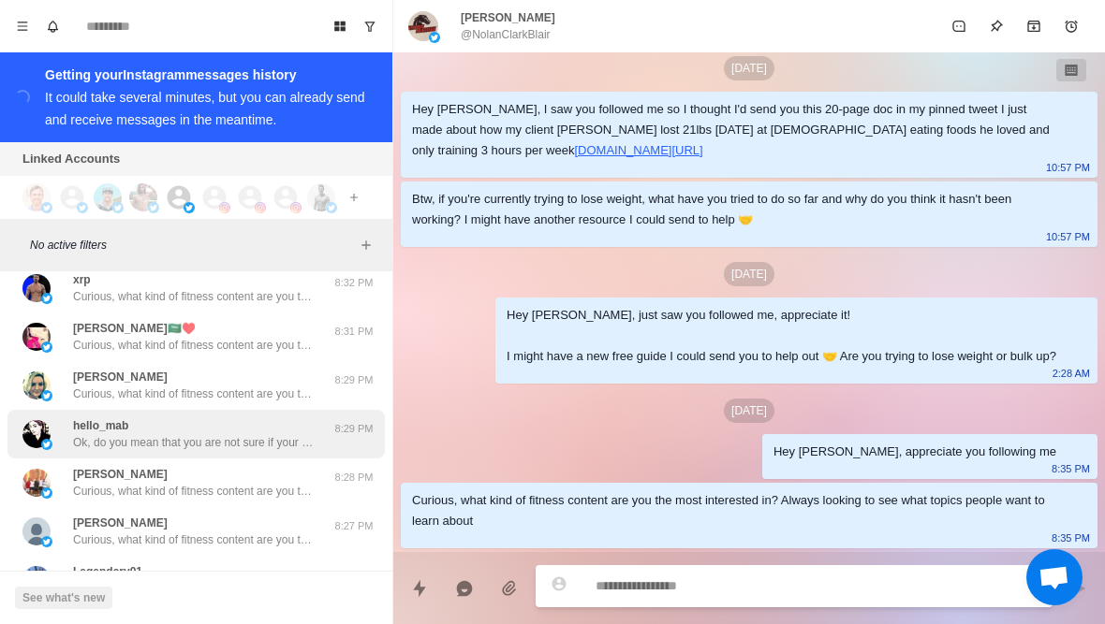
click at [239, 432] on div "hello_mab Ok, do you mean that you are not sure if your current approach is the…" at bounding box center [194, 435] width 243 height 34
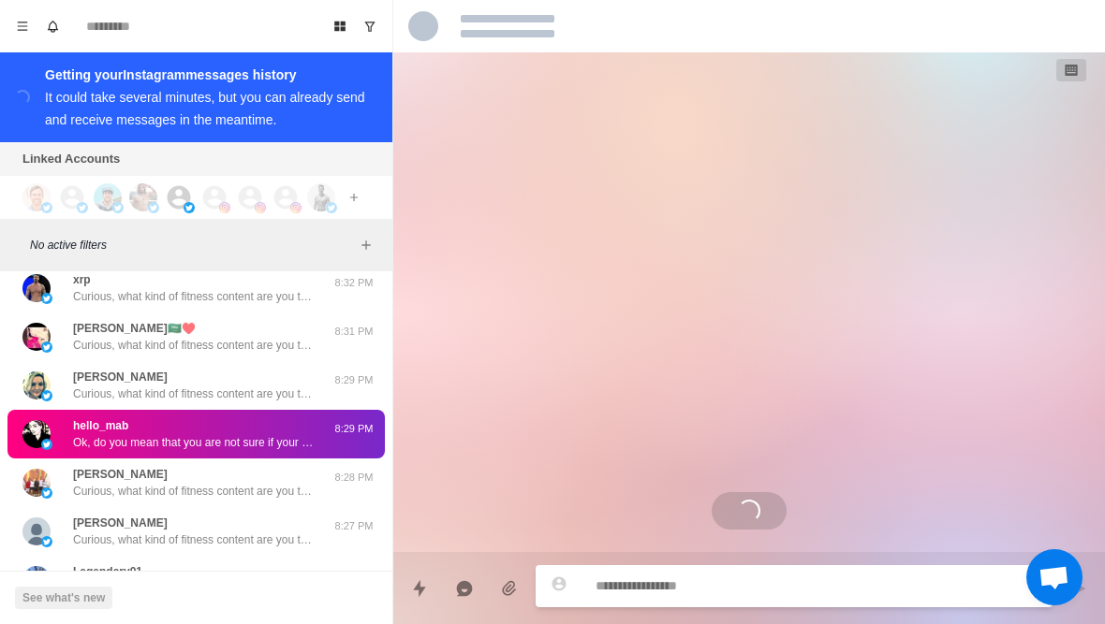
scroll to position [2908, 0]
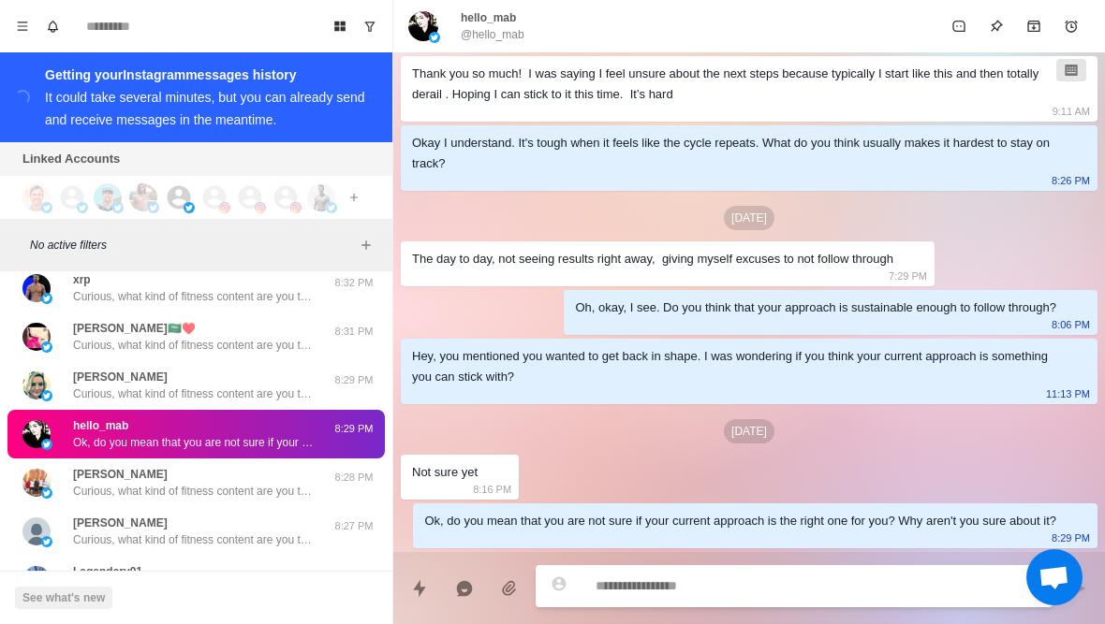
click at [420, 23] on img at bounding box center [423, 26] width 30 height 30
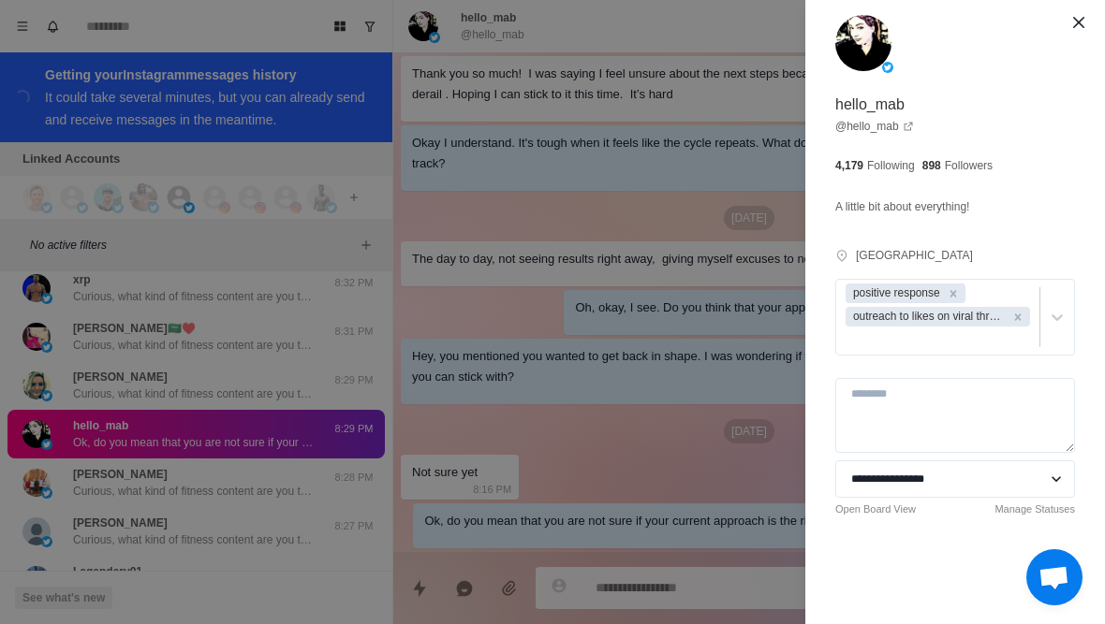
click at [656, 420] on div "**********" at bounding box center [552, 312] width 1105 height 624
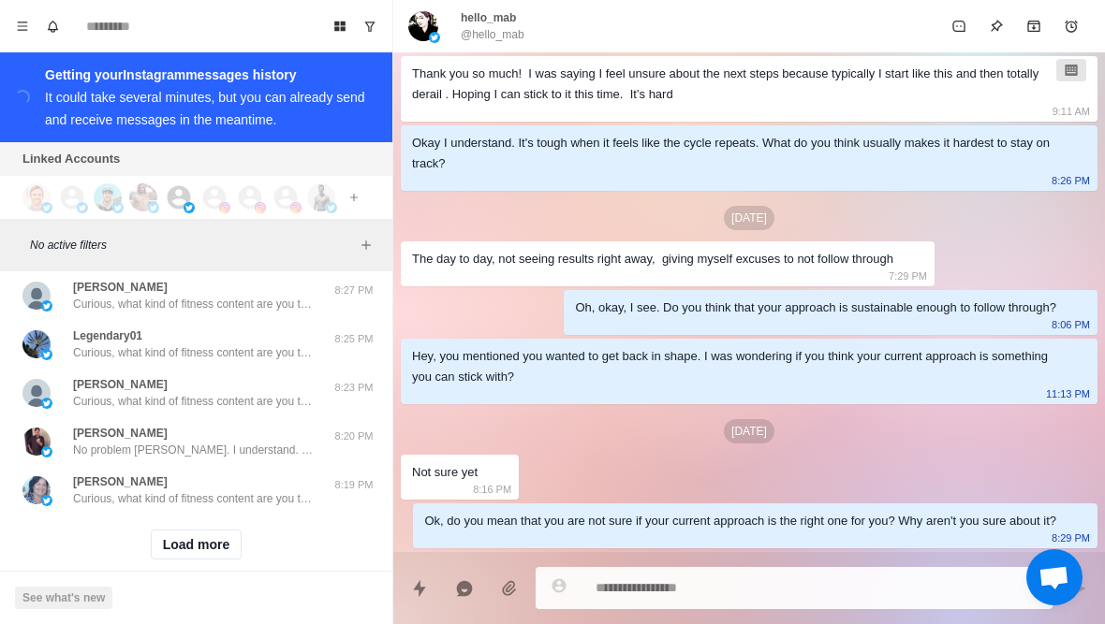
scroll to position [2688, 0]
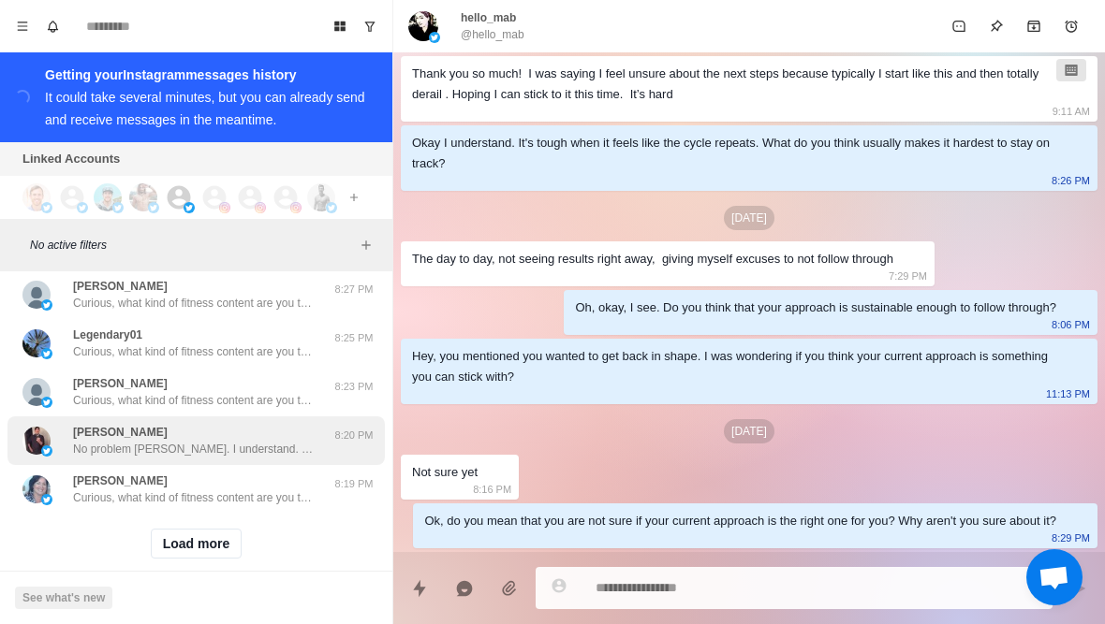
click at [185, 452] on p "No problem [PERSON_NAME]. I understand. Thanks for your support!" at bounding box center [194, 449] width 243 height 17
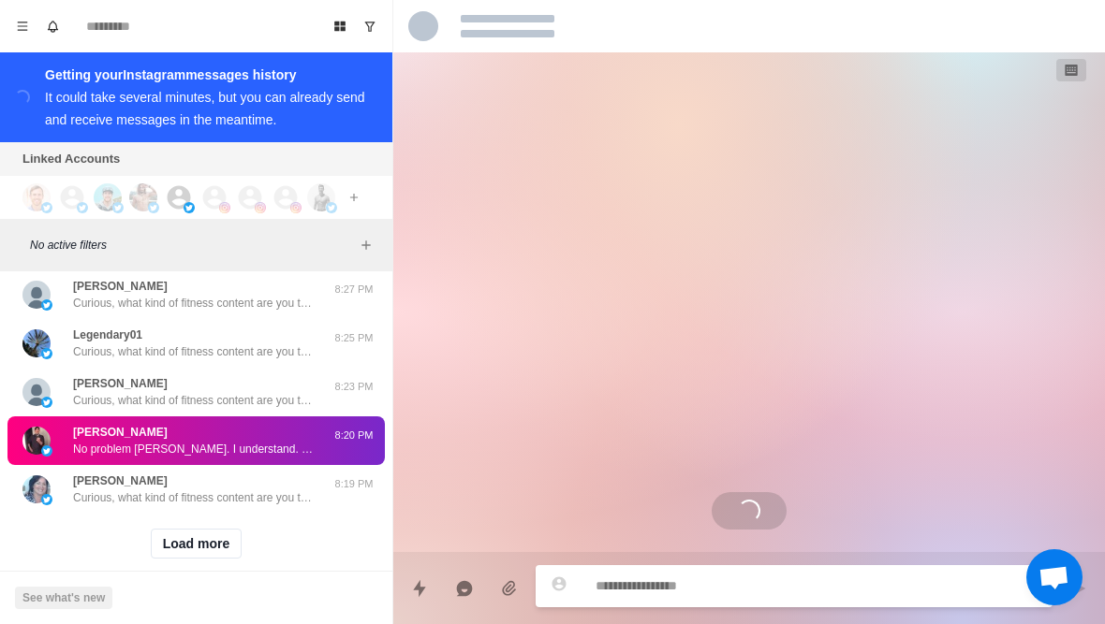
scroll to position [0, 0]
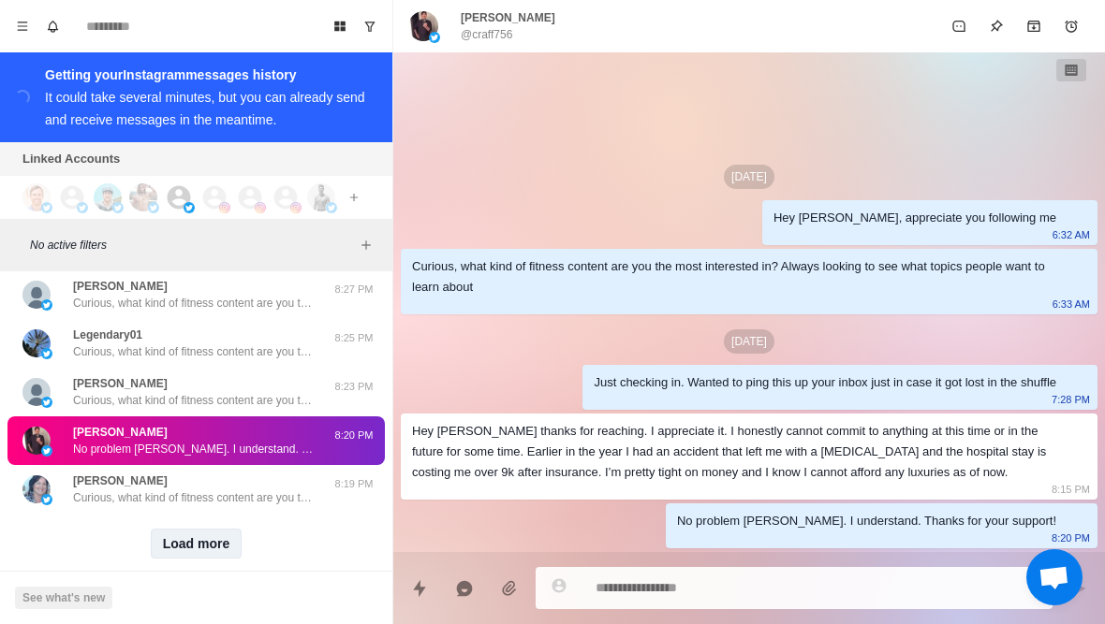
click at [206, 549] on button "Load more" at bounding box center [197, 544] width 92 height 30
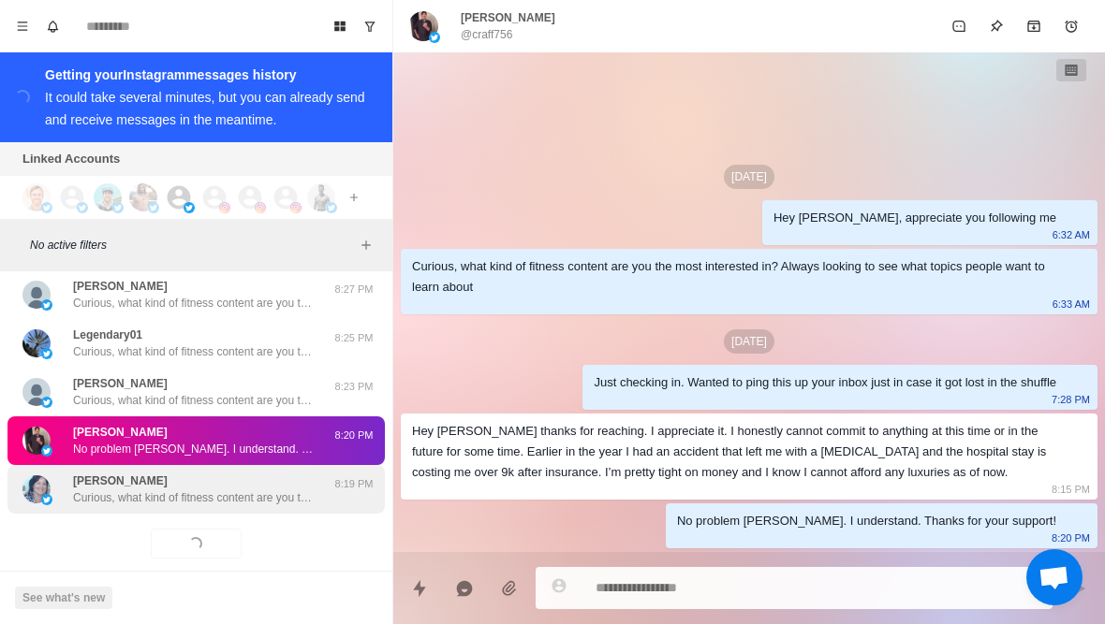
click at [249, 505] on p "Curious, what kind of fitness content are you the most interested in? Always lo…" at bounding box center [194, 498] width 243 height 17
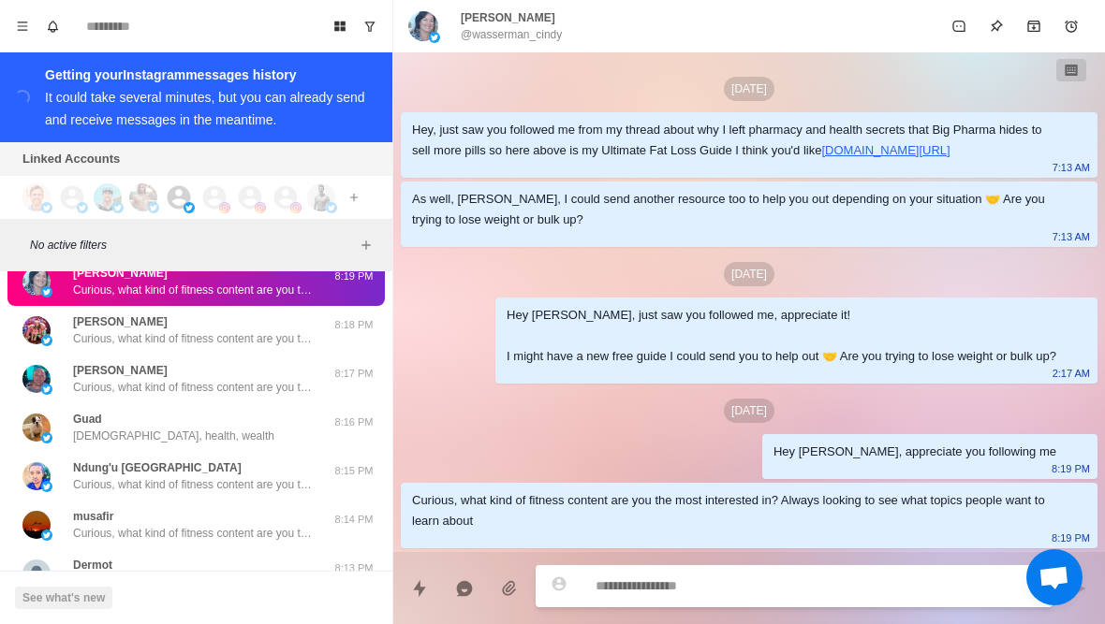
scroll to position [2939, 0]
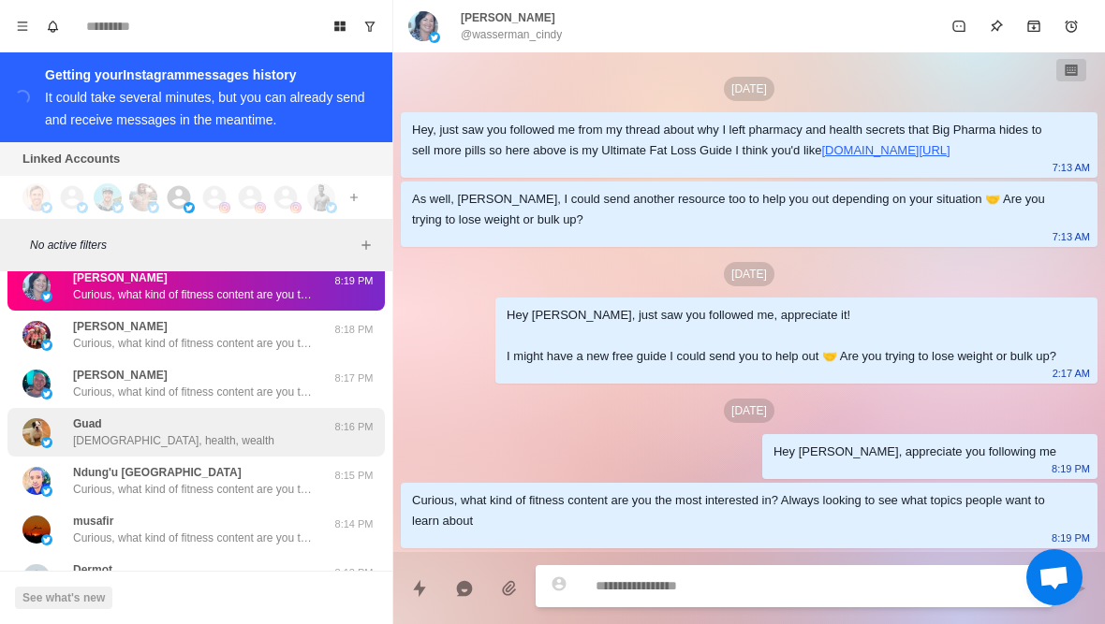
click at [78, 439] on p "[DEMOGRAPHIC_DATA], health, wealth" at bounding box center [173, 440] width 201 height 17
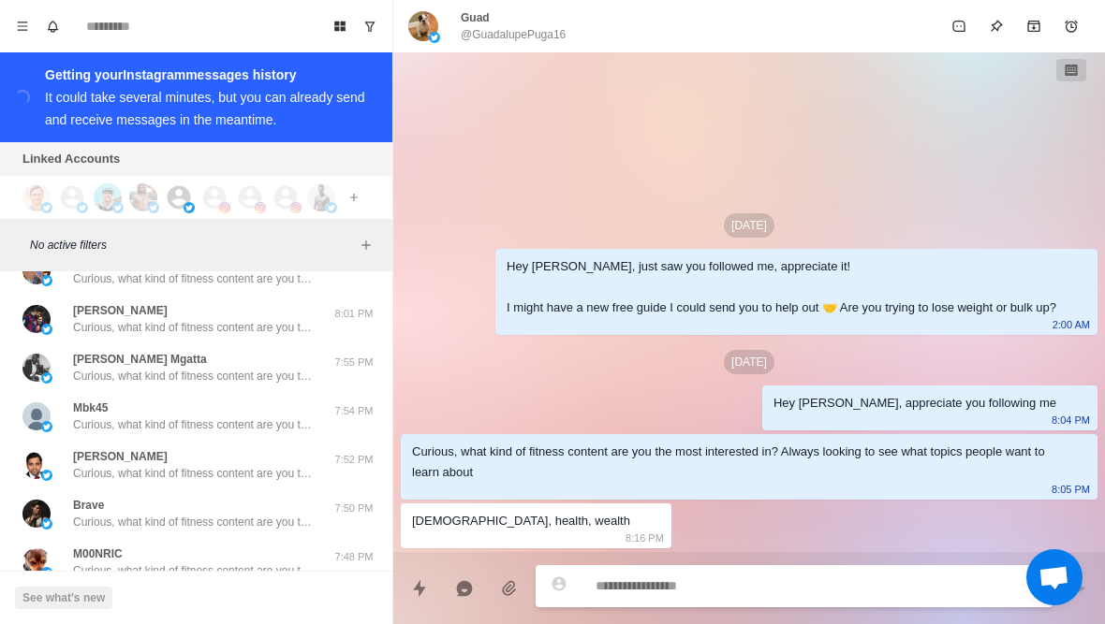
scroll to position [3656, 0]
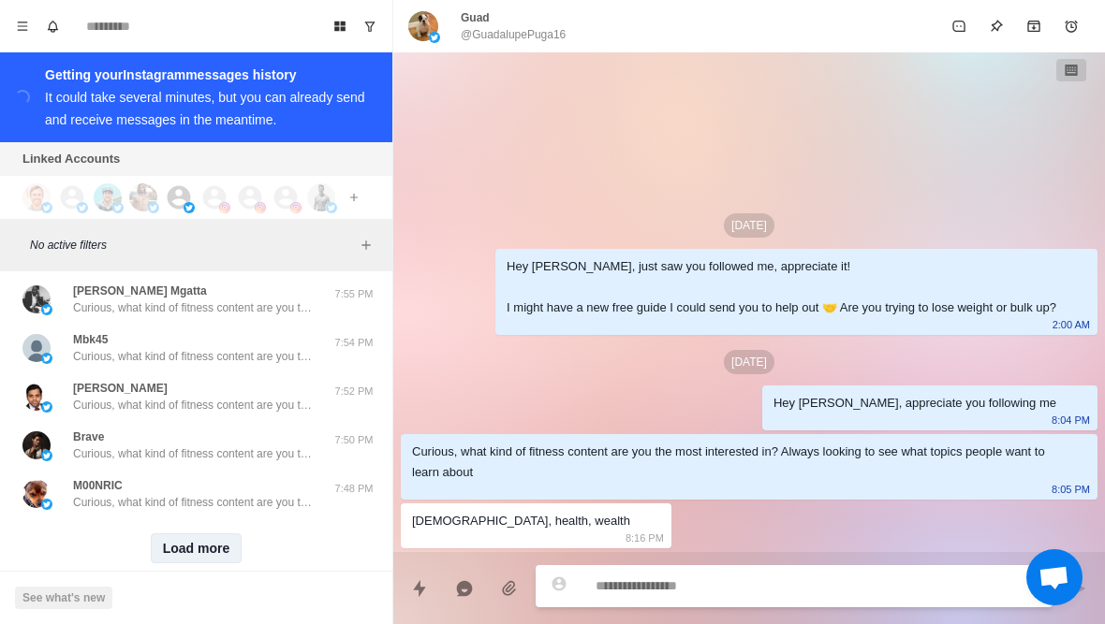
click at [170, 544] on button "Load more" at bounding box center [197, 549] width 92 height 30
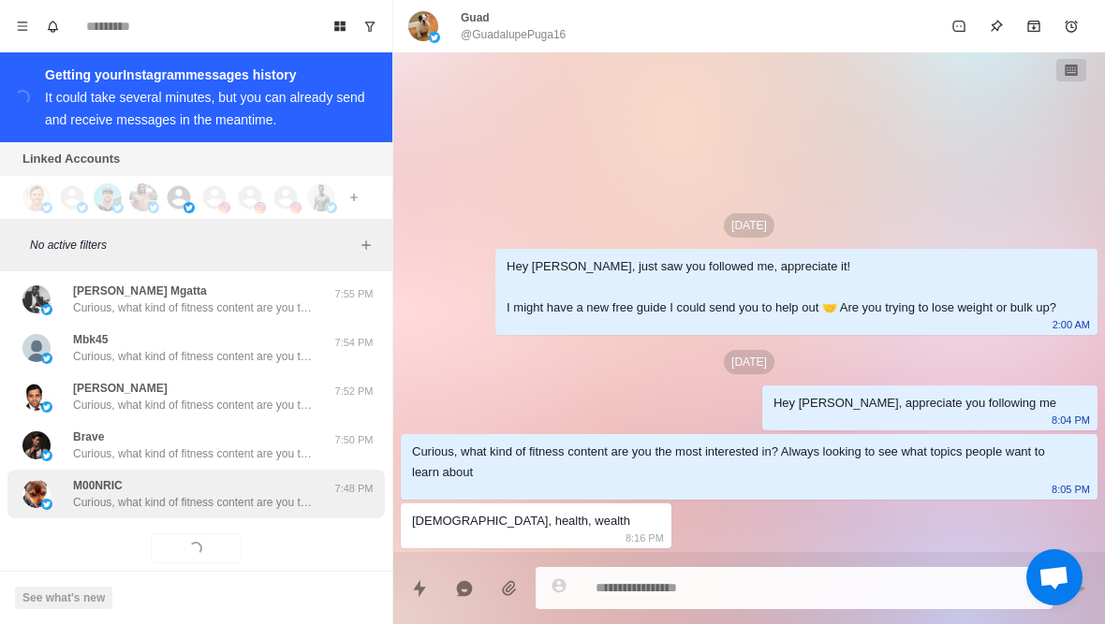
click at [128, 506] on p "Curious, what kind of fitness content are you the most interested in? Always lo…" at bounding box center [194, 502] width 243 height 17
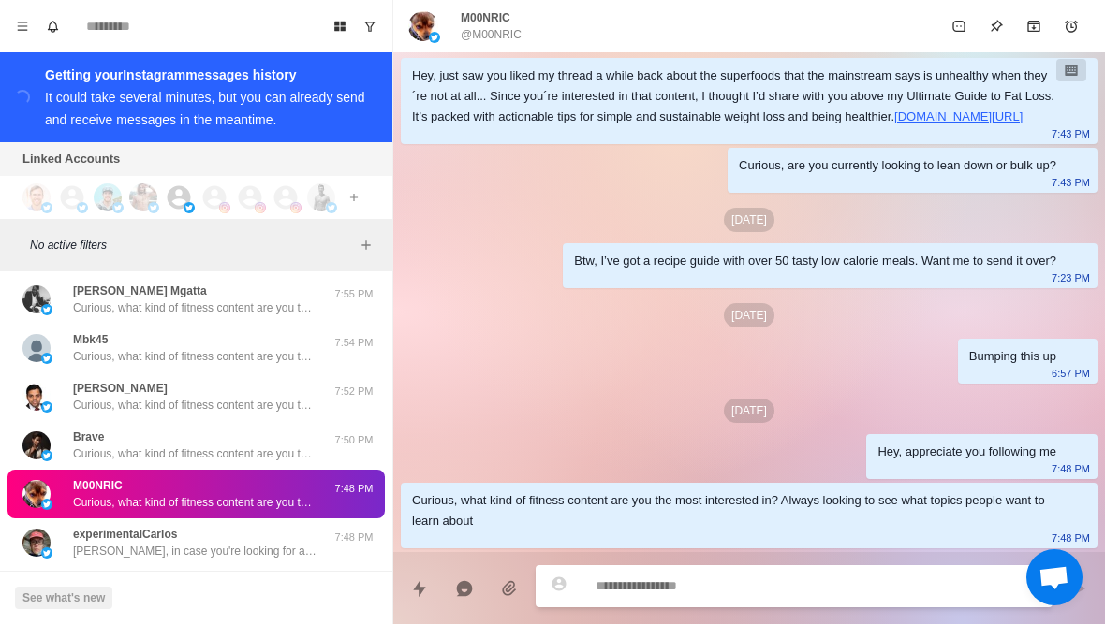
scroll to position [3734, 0]
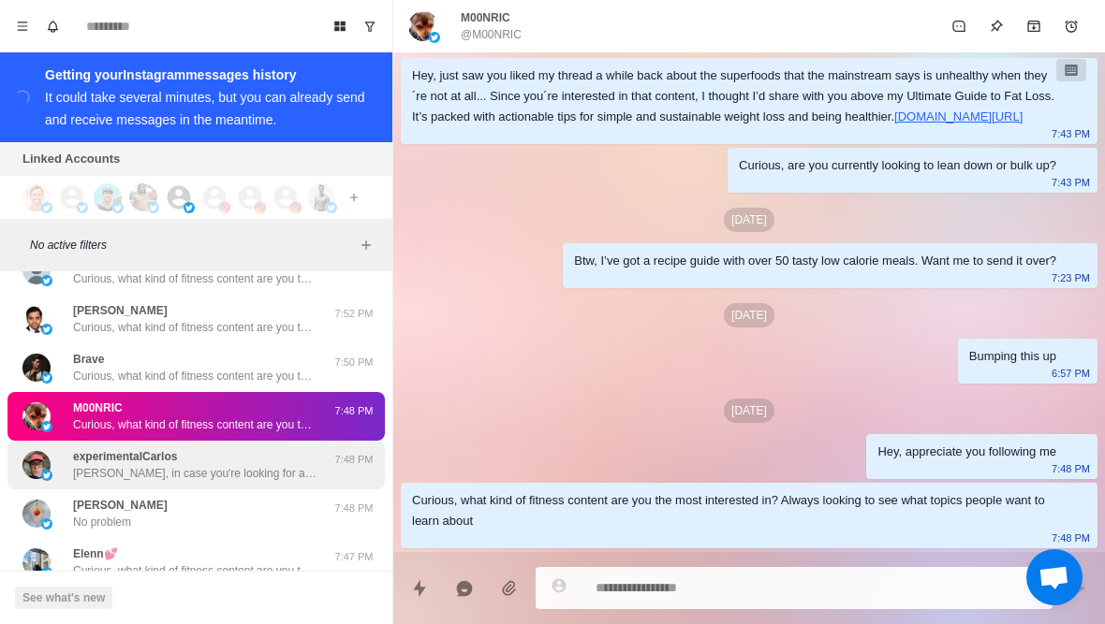
click at [177, 476] on p "[PERSON_NAME], in case you're looking for a great setter, I present to you [PER…" at bounding box center [194, 473] width 243 height 17
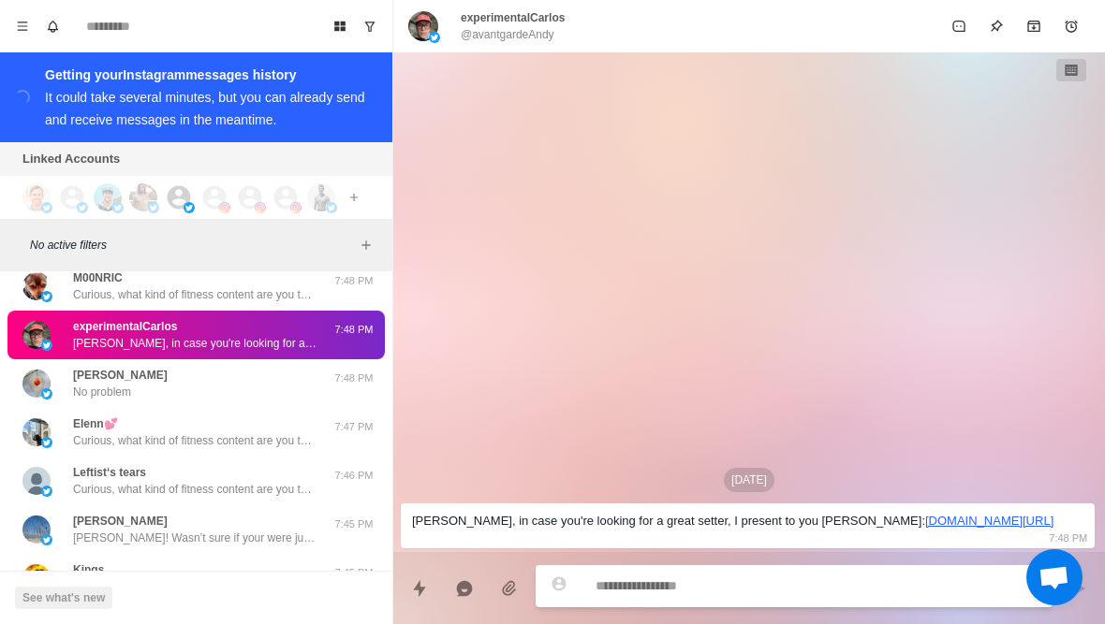
scroll to position [3870, 0]
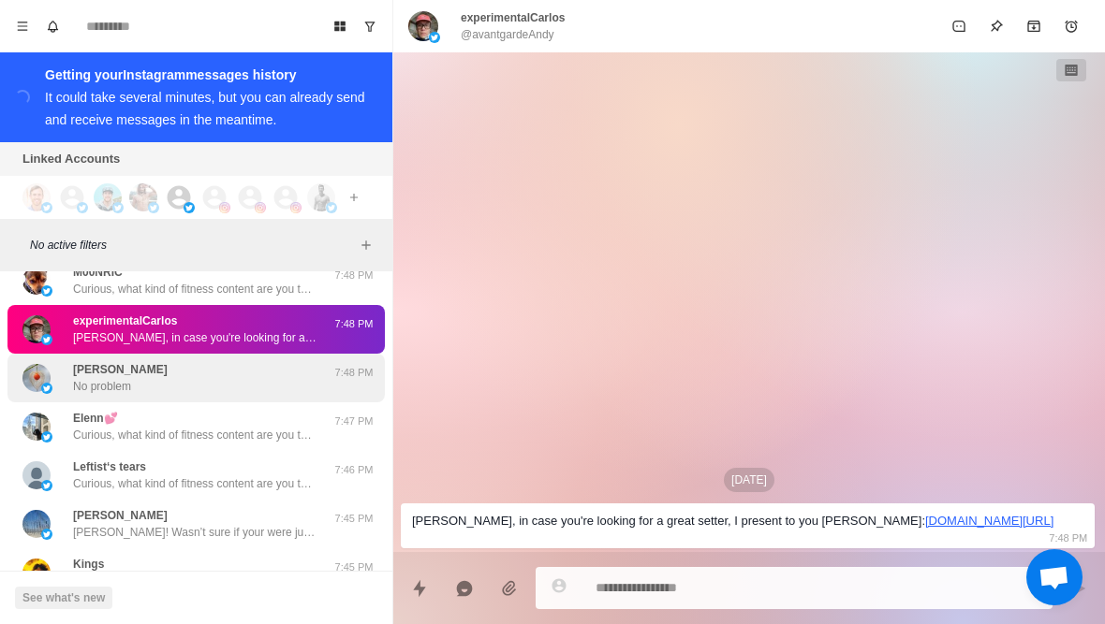
click at [185, 393] on div "[PERSON_NAME] No problem" at bounding box center [176, 378] width 308 height 34
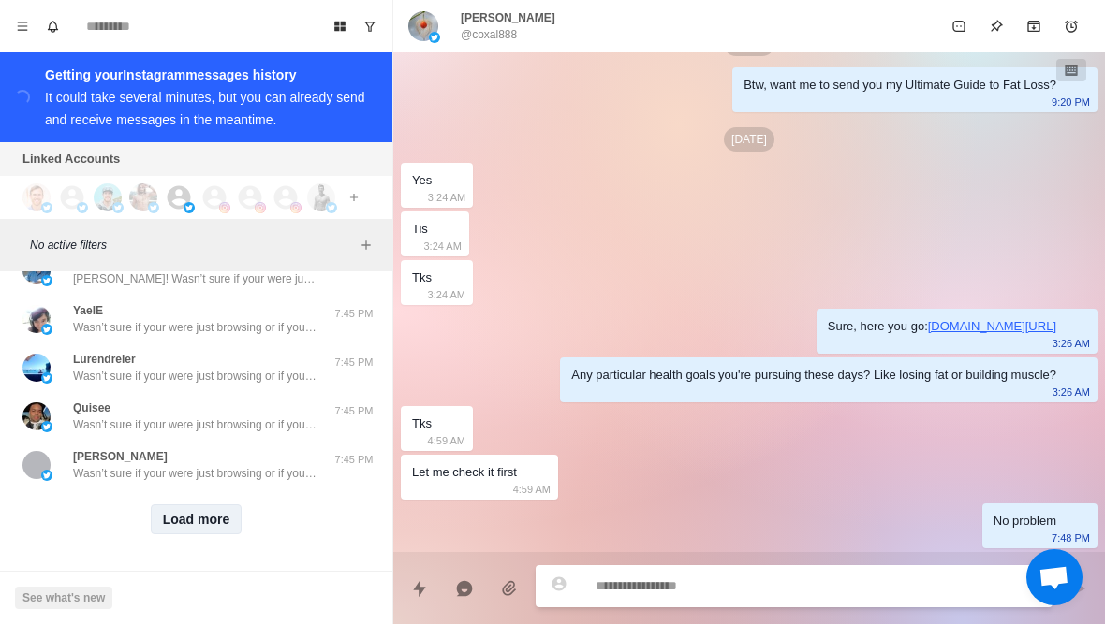
scroll to position [4660, 0]
click at [204, 525] on button "Load more" at bounding box center [197, 520] width 92 height 30
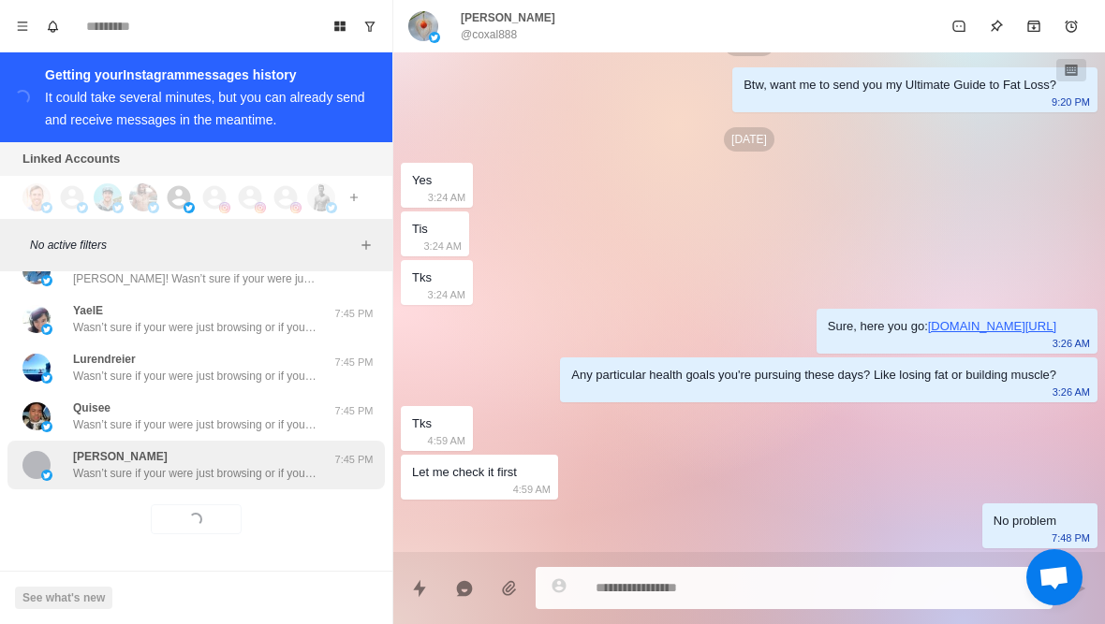
click at [232, 480] on p "Wasn’t sure if your were just browsing or if you’ve seriously been considering …" at bounding box center [194, 473] width 243 height 17
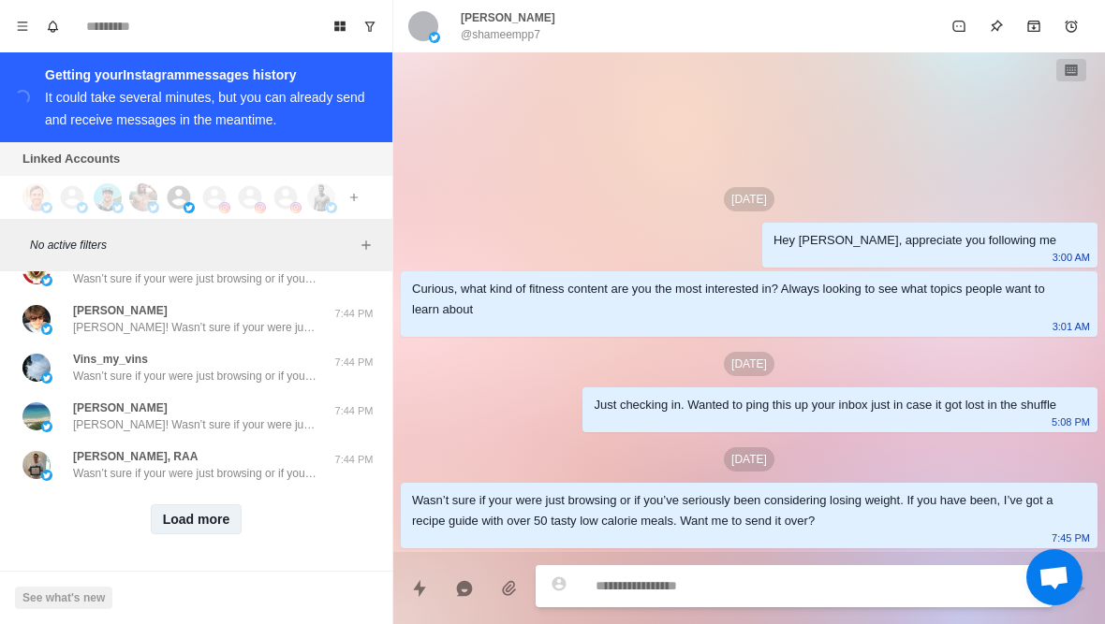
scroll to position [5634, 0]
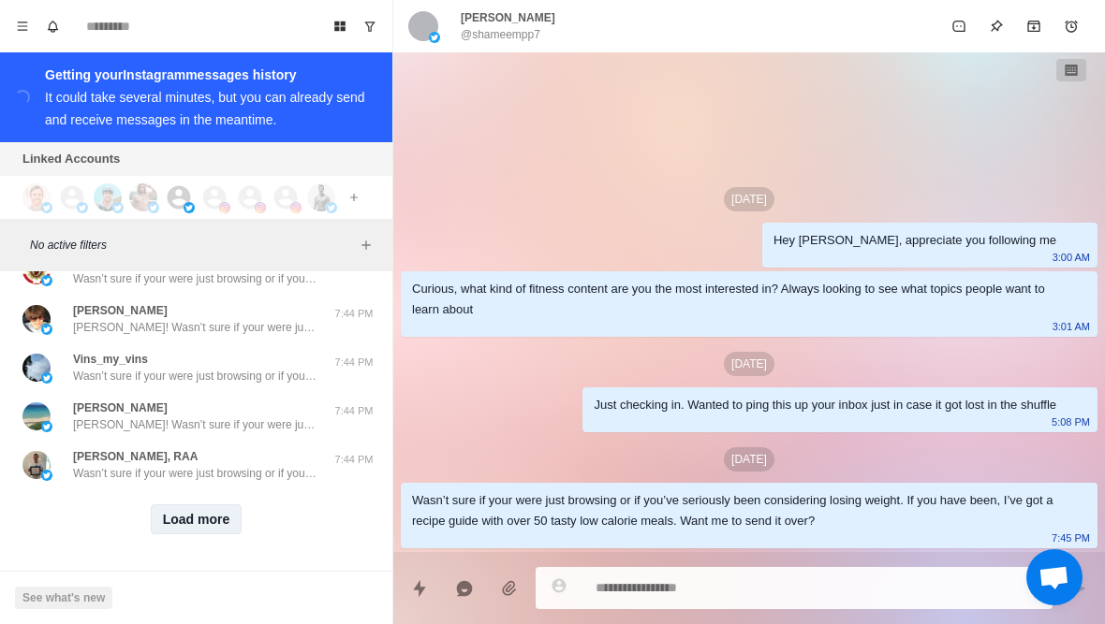
click at [212, 522] on button "Load more" at bounding box center [197, 520] width 92 height 30
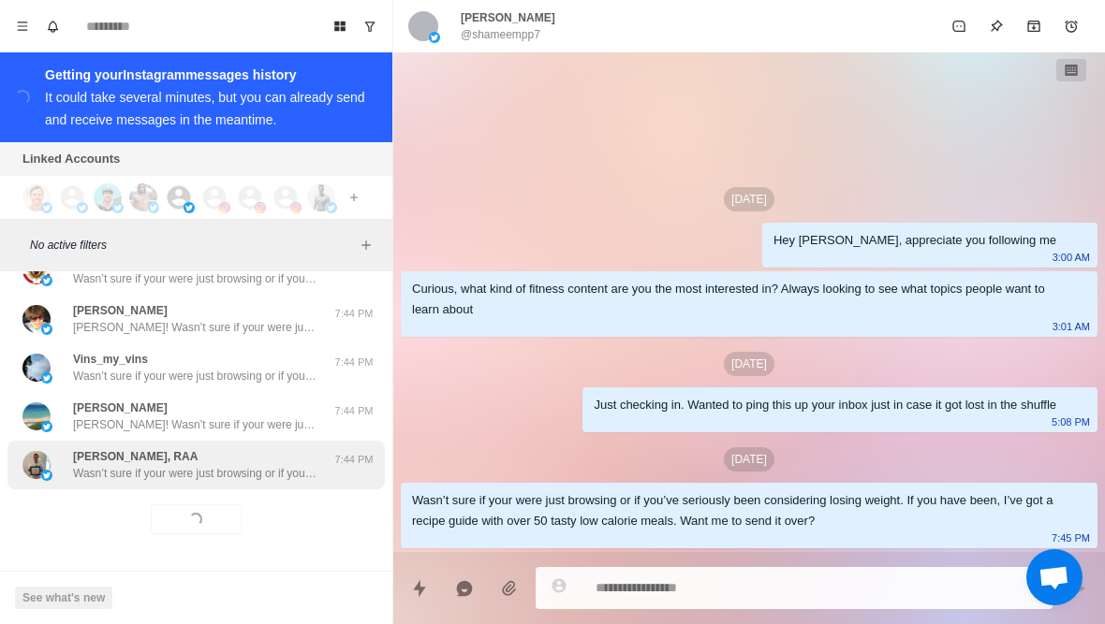
click at [256, 477] on p "Wasn’t sure if your were just browsing or if you’ve seriously been considering …" at bounding box center [194, 473] width 243 height 17
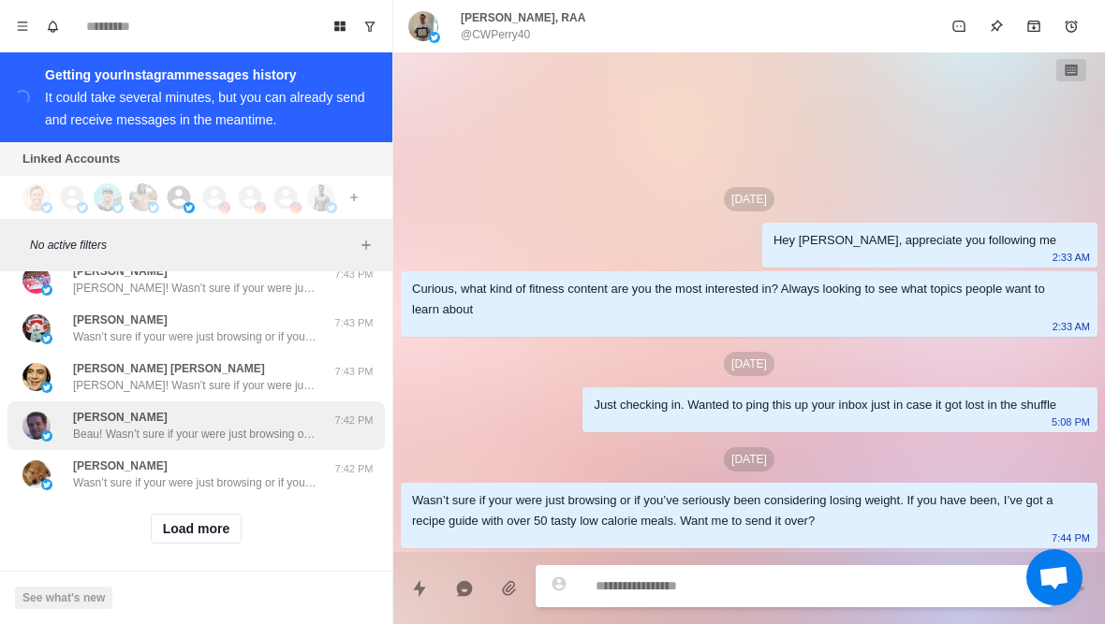
scroll to position [6601, 0]
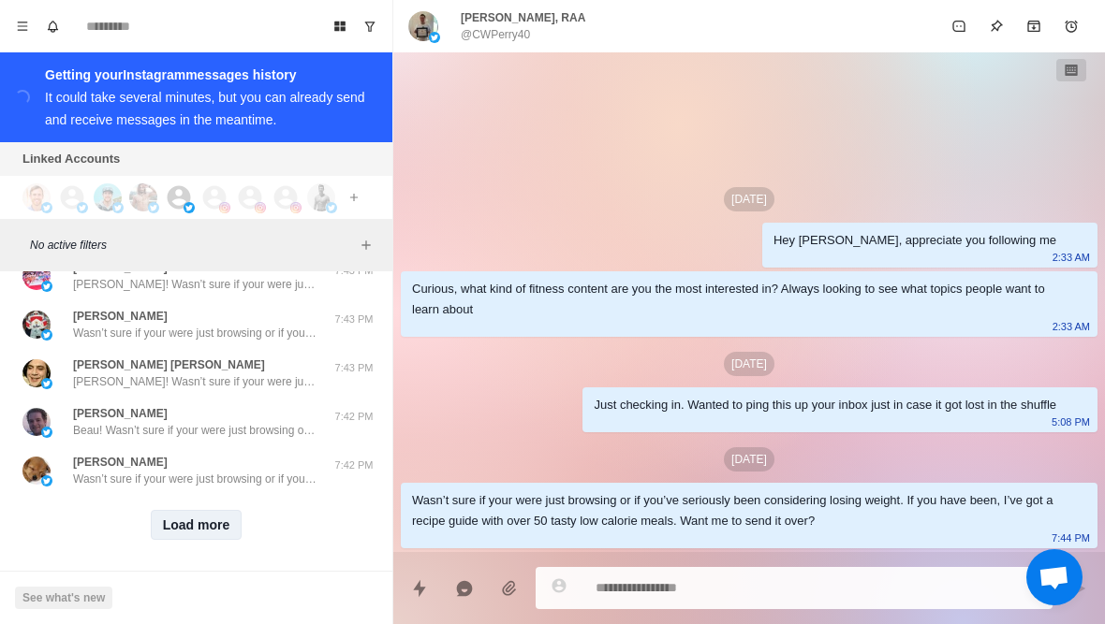
click at [228, 530] on button "Load more" at bounding box center [197, 525] width 92 height 30
click at [247, 502] on div "Loading... Load more" at bounding box center [195, 525] width 377 height 60
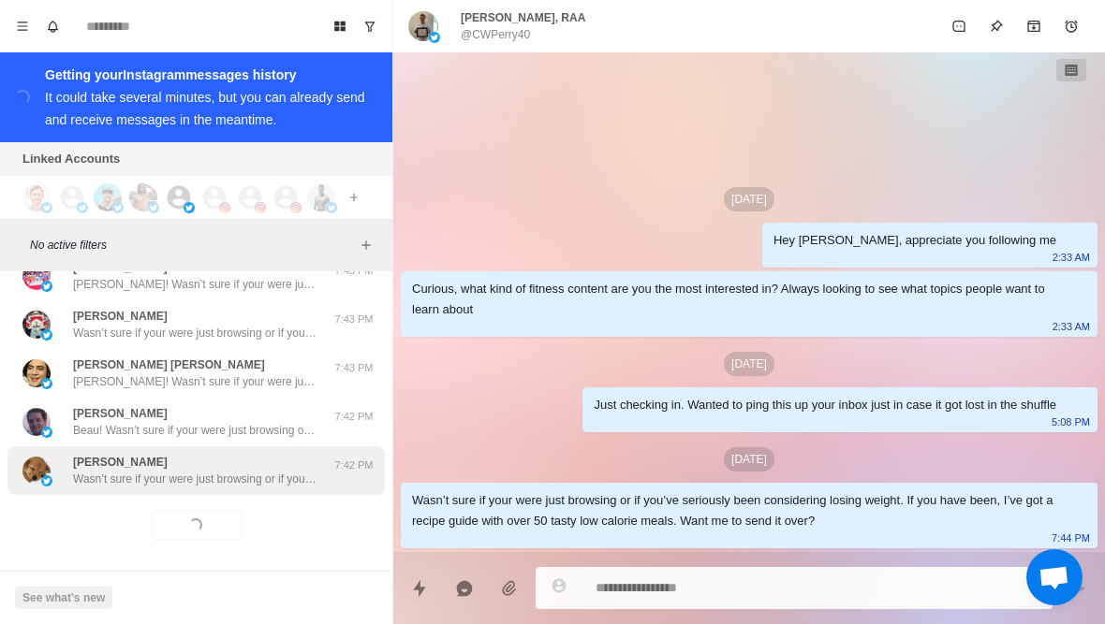
click at [250, 475] on p "Wasn’t sure if your were just browsing or if you’ve seriously been considering …" at bounding box center [194, 479] width 243 height 17
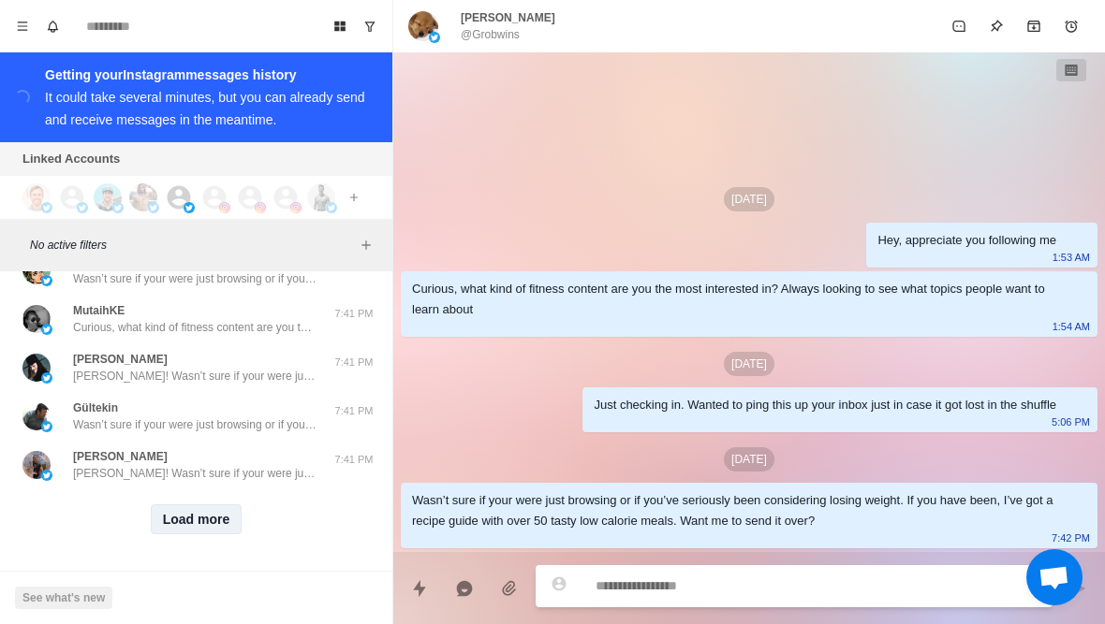
scroll to position [7581, 0]
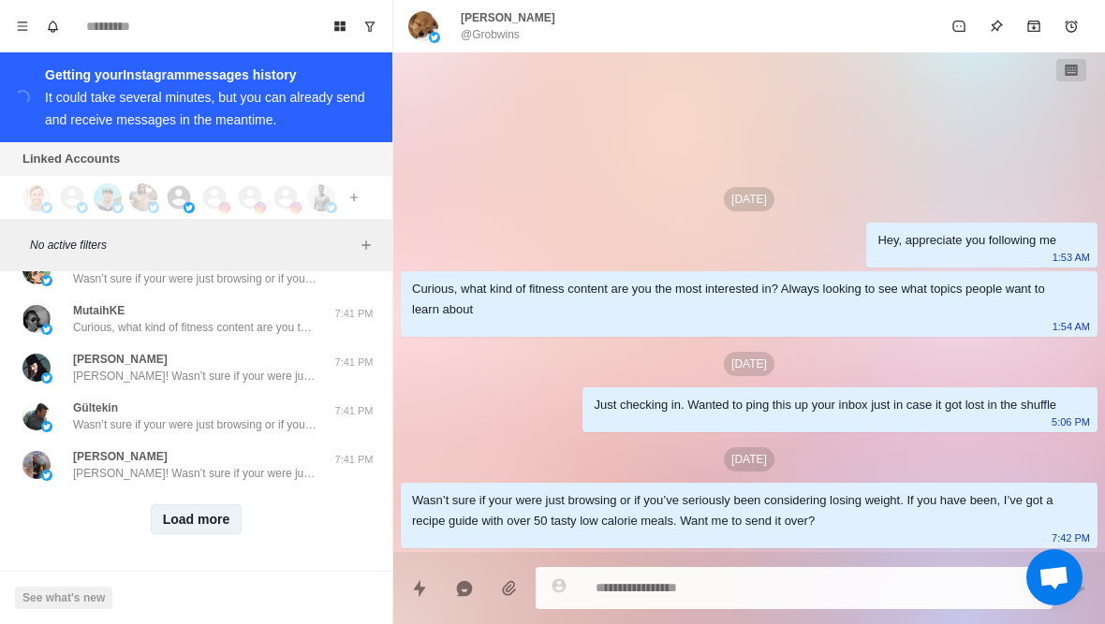
click at [199, 528] on button "Load more" at bounding box center [197, 520] width 92 height 30
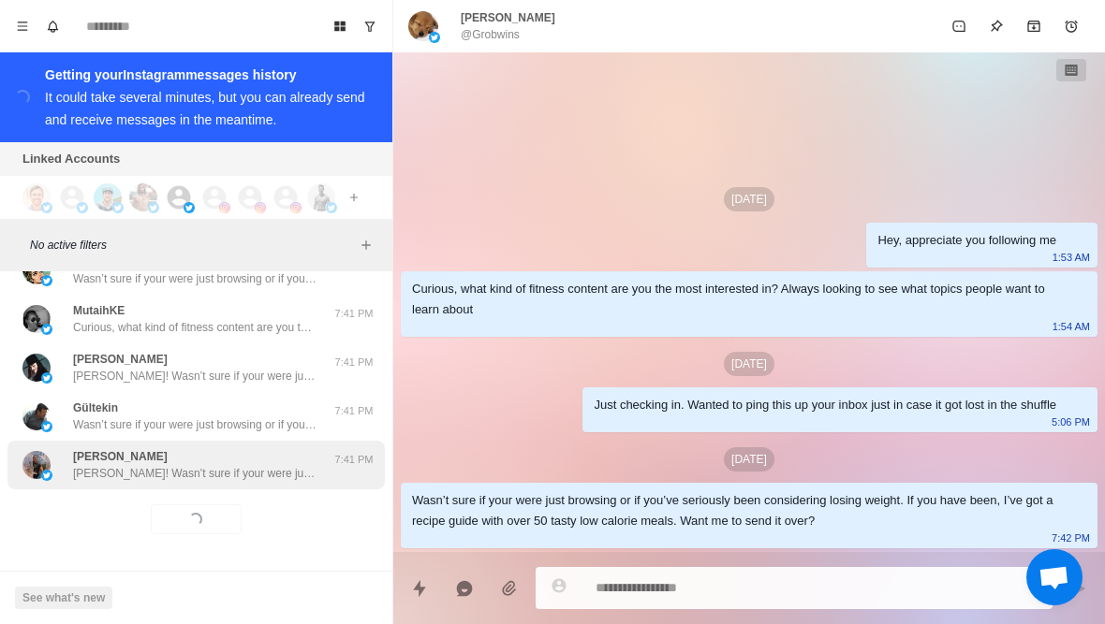
click at [229, 483] on div "[PERSON_NAME] [PERSON_NAME]! Wasn’t sure if your were just browsing or if you’v…" at bounding box center [195, 465] width 377 height 49
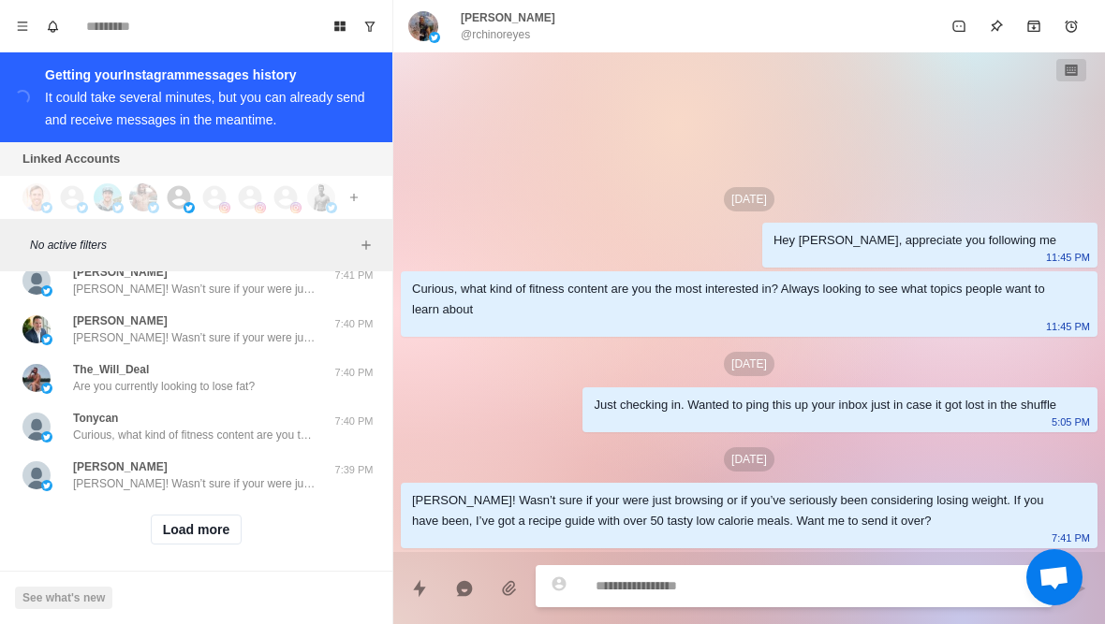
scroll to position [8548, 0]
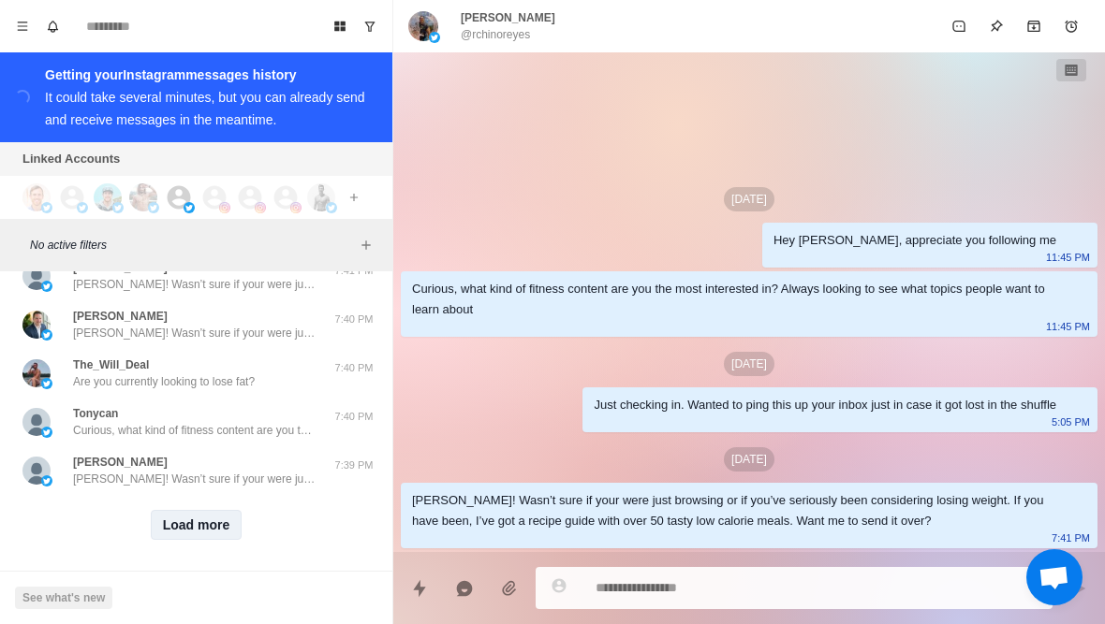
click at [213, 518] on button "Load more" at bounding box center [197, 525] width 92 height 30
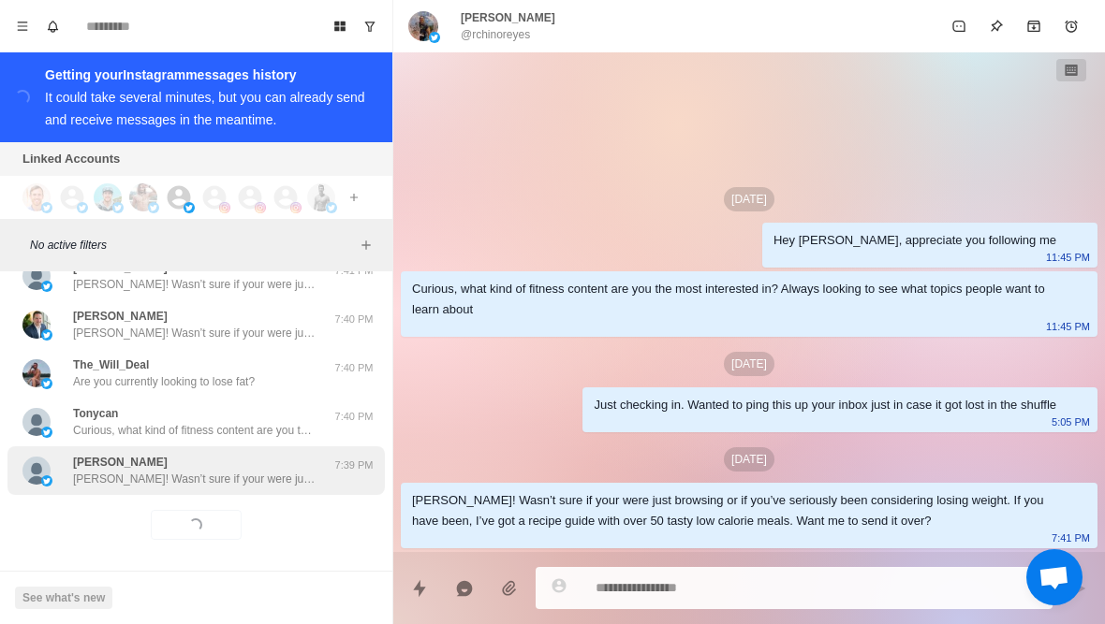
click at [250, 478] on p "[PERSON_NAME]! Wasn’t sure if your were just browsing or if you’ve seriously be…" at bounding box center [194, 479] width 243 height 17
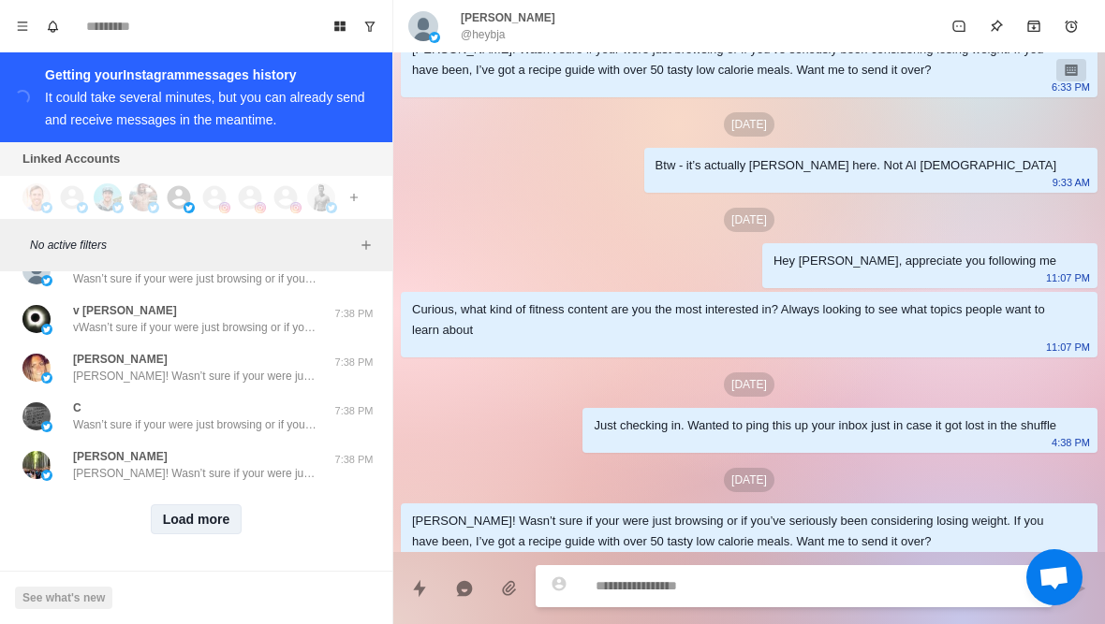
scroll to position [9528, 0]
click at [209, 520] on button "Load more" at bounding box center [197, 520] width 92 height 30
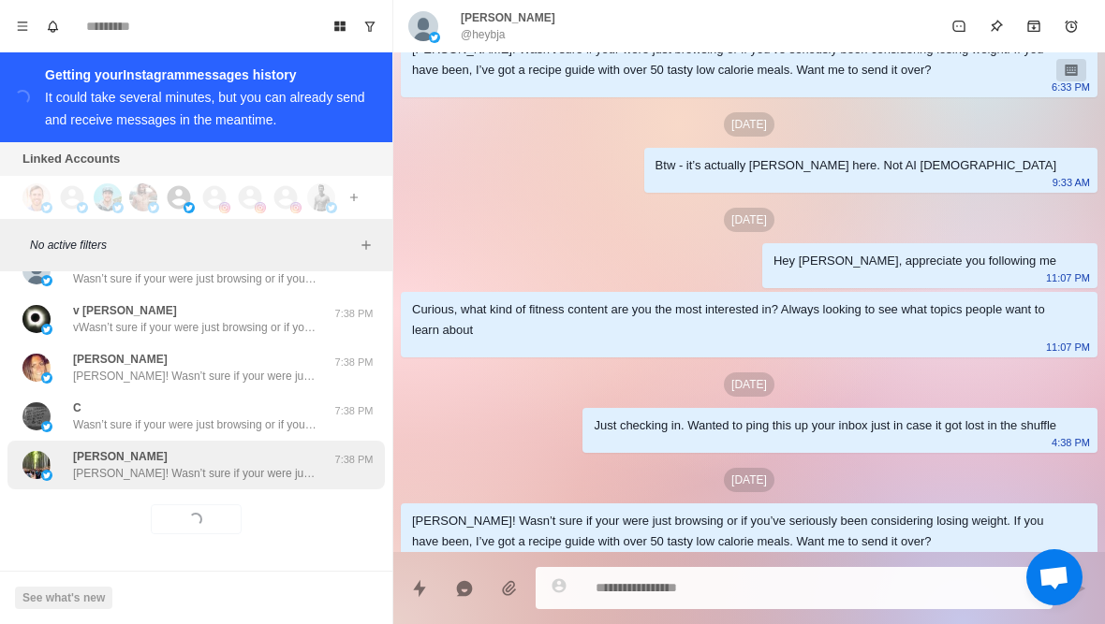
click at [251, 475] on p "[PERSON_NAME]! Wasn’t sure if your were just browsing or if you’ve seriously be…" at bounding box center [194, 473] width 243 height 17
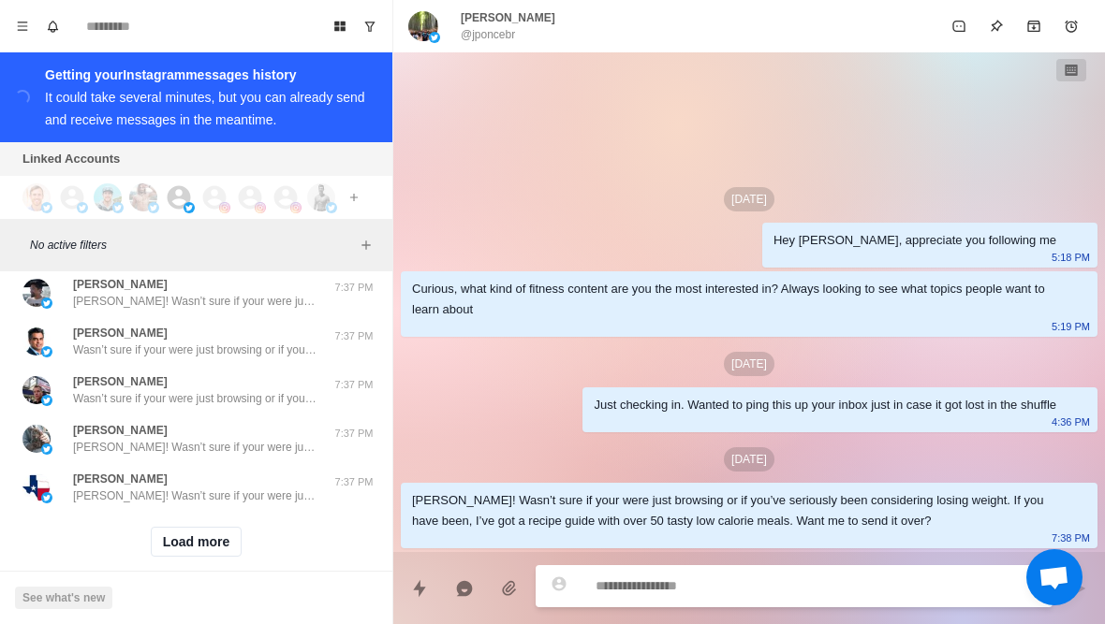
scroll to position [10488, 0]
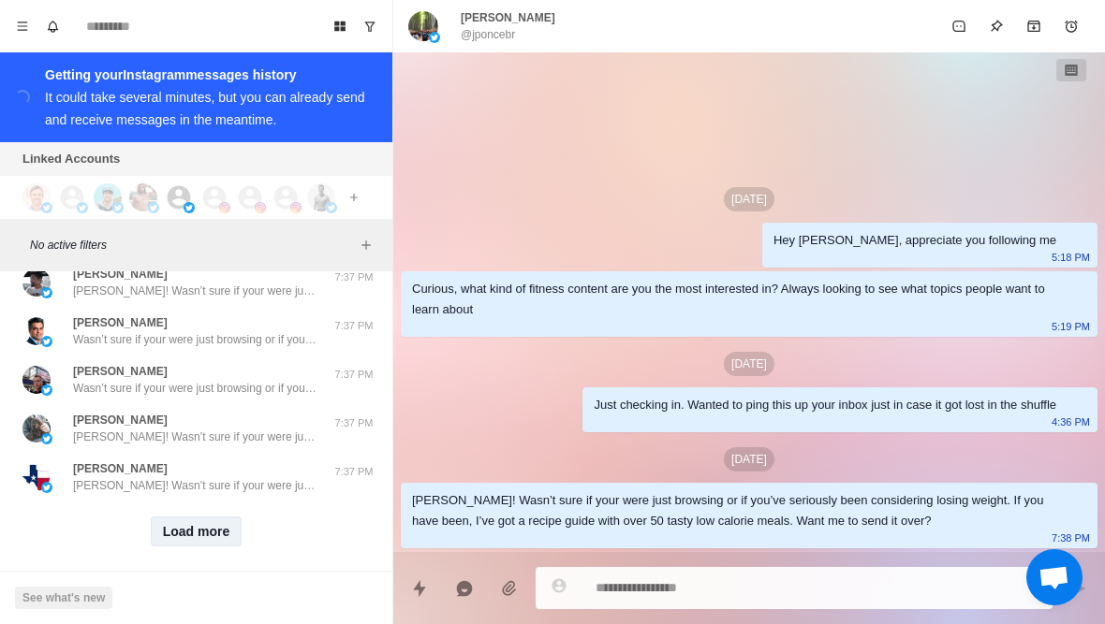
click at [194, 537] on button "Load more" at bounding box center [197, 532] width 92 height 30
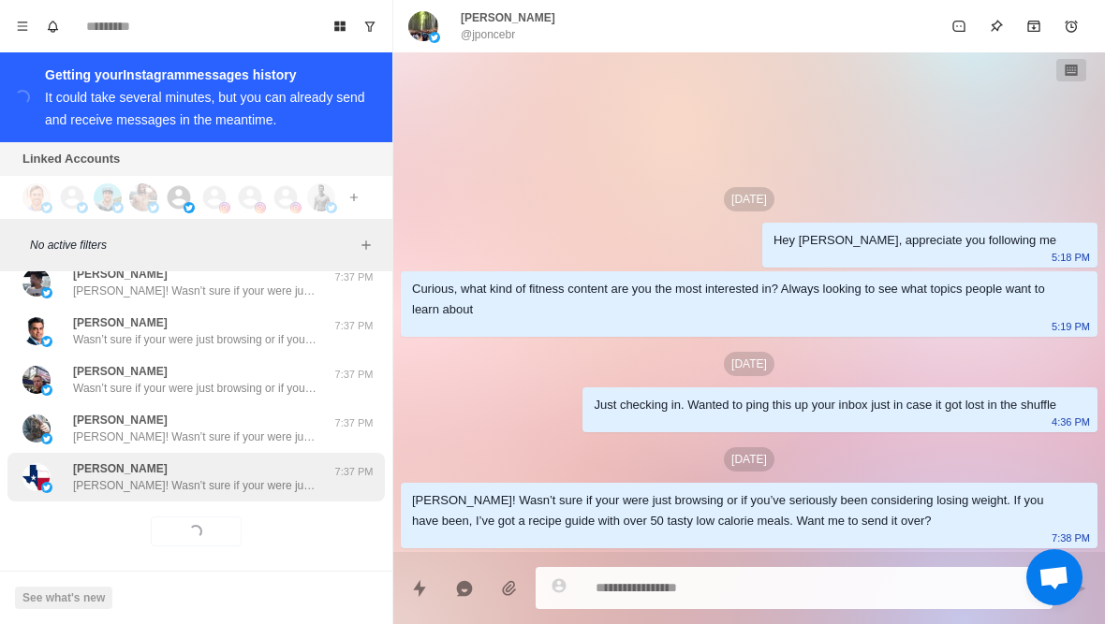
click at [241, 502] on div "[PERSON_NAME] [PERSON_NAME]! Wasn’t sure if your were just browsing or if you’v…" at bounding box center [195, 477] width 377 height 49
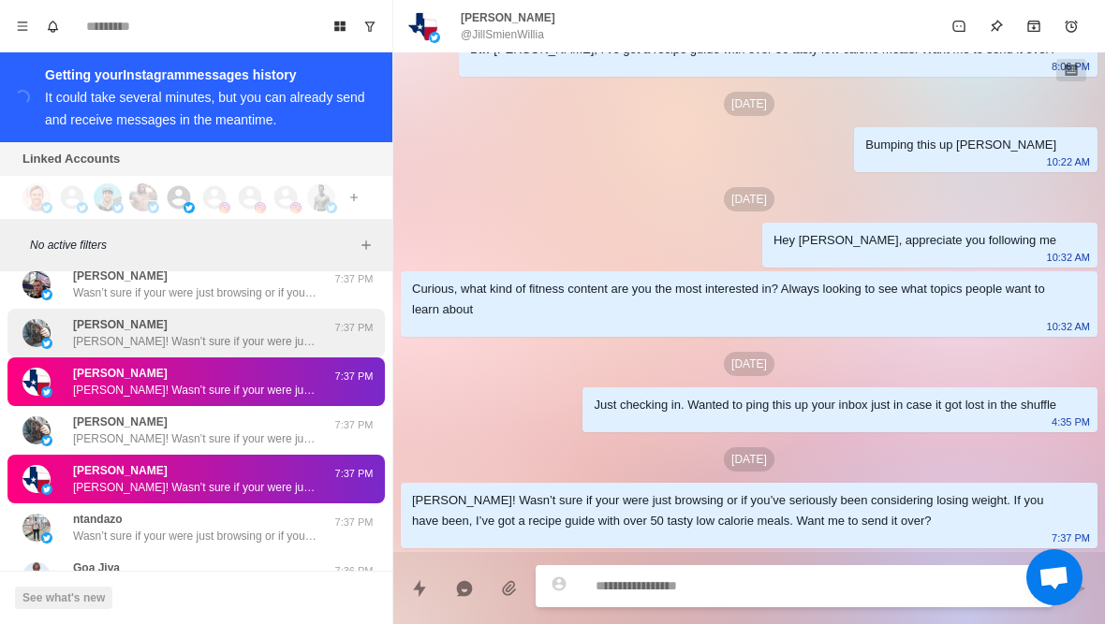
scroll to position [10720, 0]
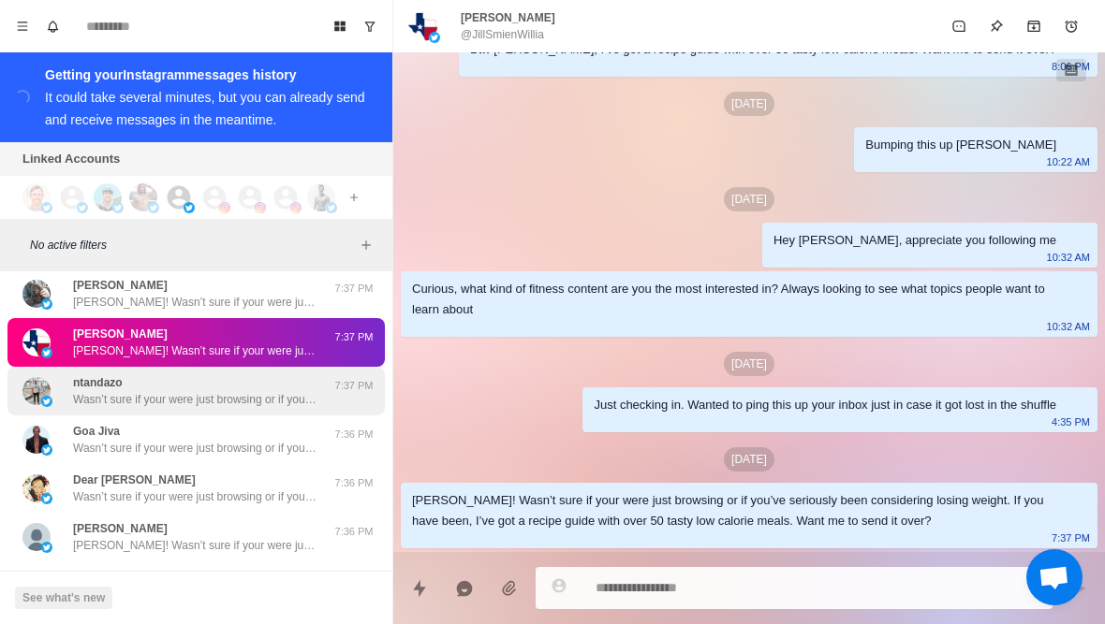
click at [206, 406] on p "Wasn’t sure if your were just browsing or if you’ve seriously been considering …" at bounding box center [194, 399] width 243 height 17
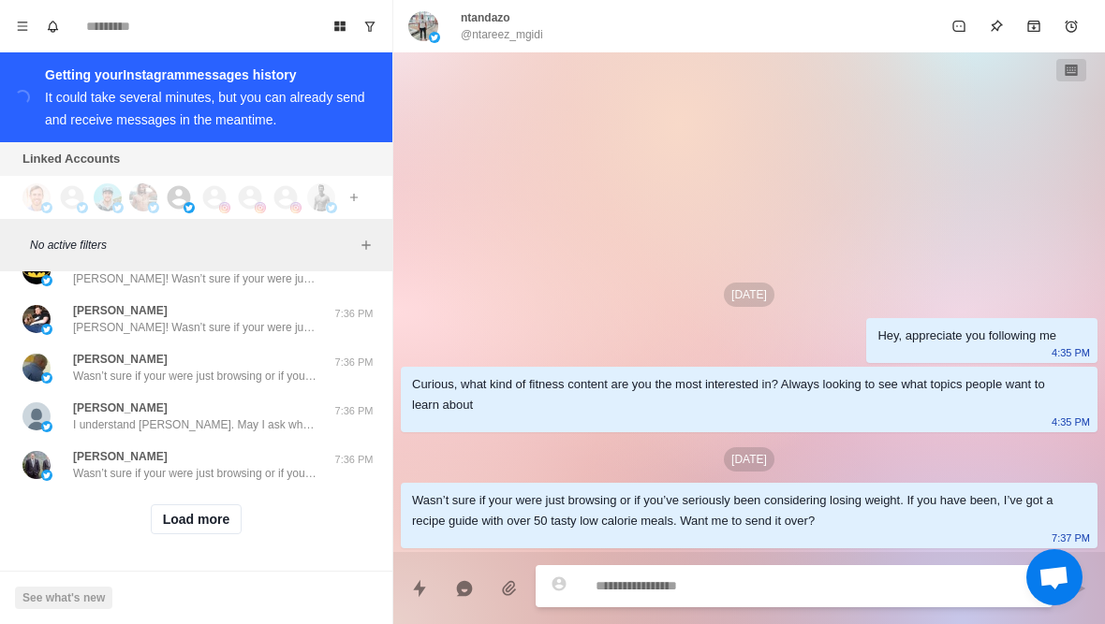
scroll to position [11475, 0]
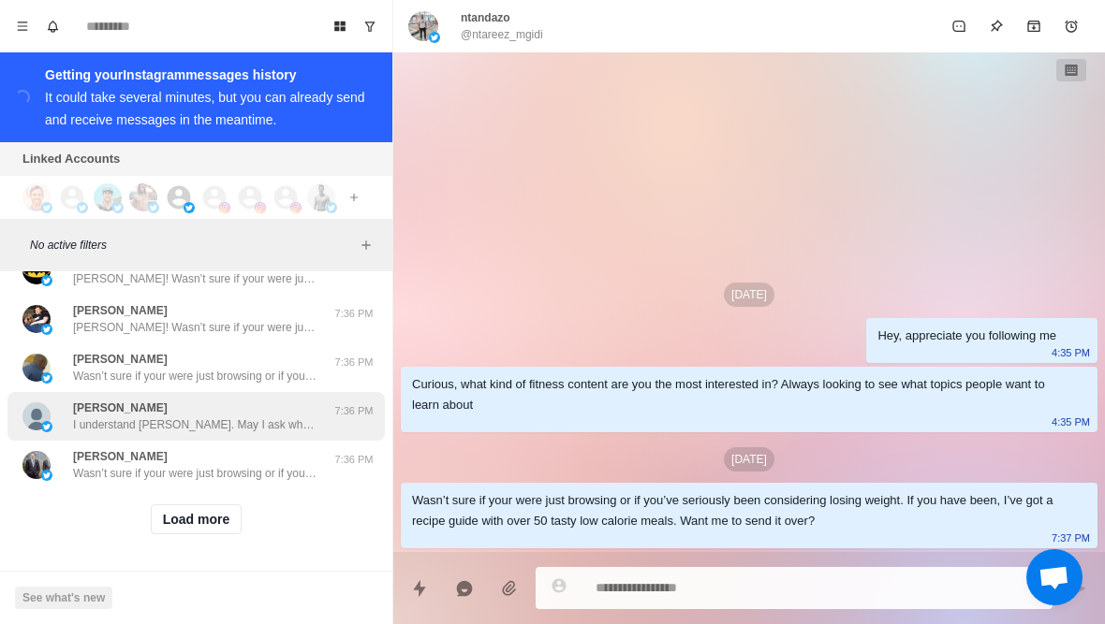
click at [203, 426] on p "I understand [PERSON_NAME]. May I ask what have you tried so far with your diet…" at bounding box center [194, 425] width 243 height 17
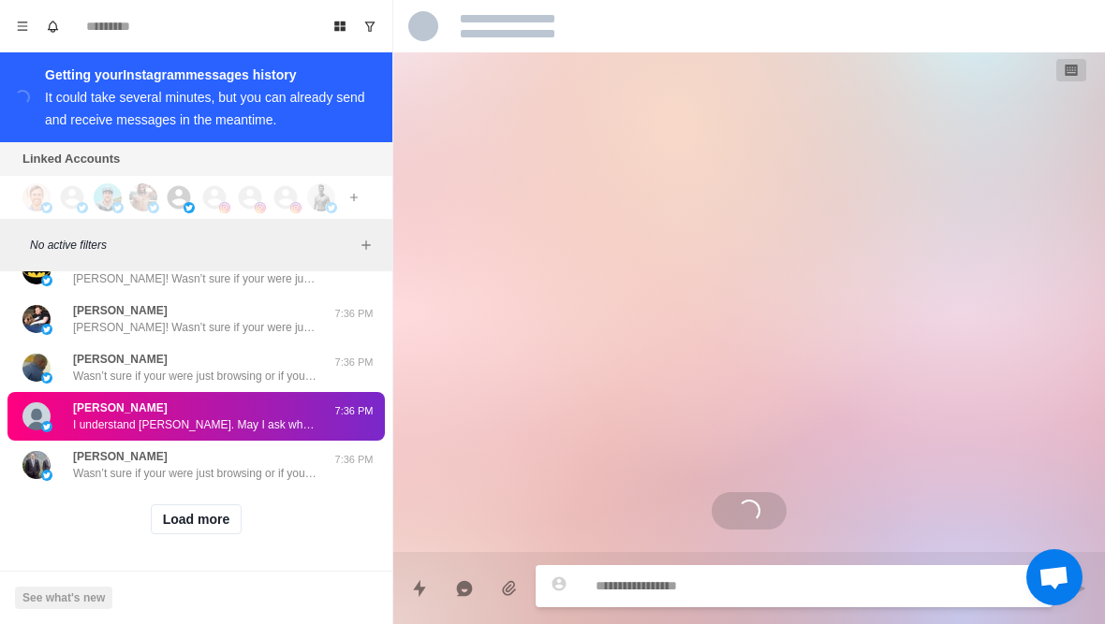
scroll to position [453, 0]
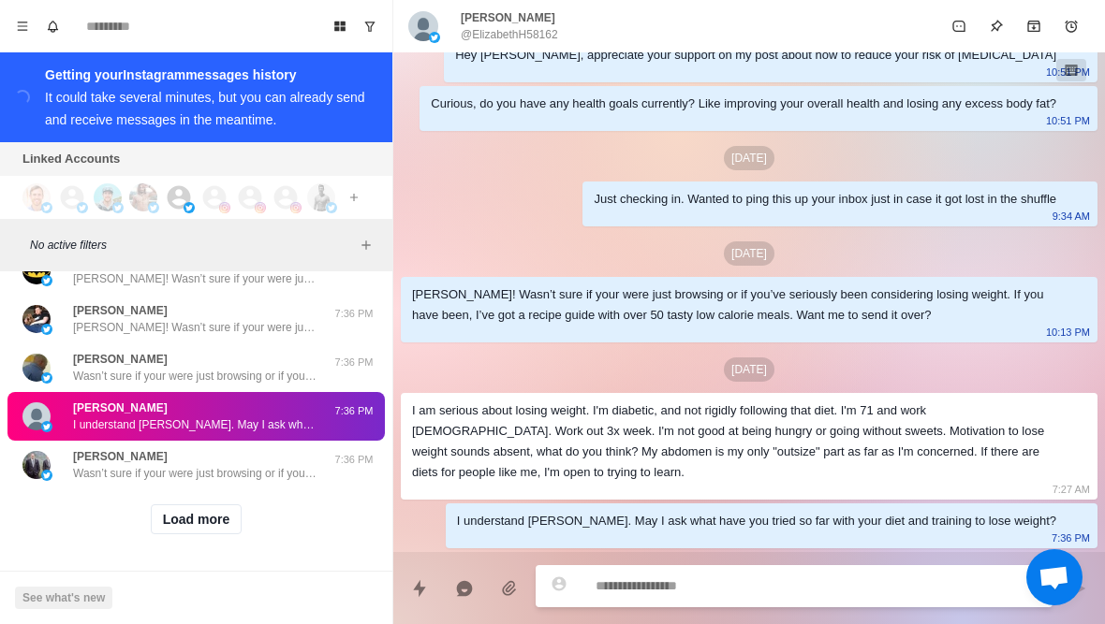
click at [506, 31] on p "@ElizabethH58162" at bounding box center [509, 34] width 97 height 17
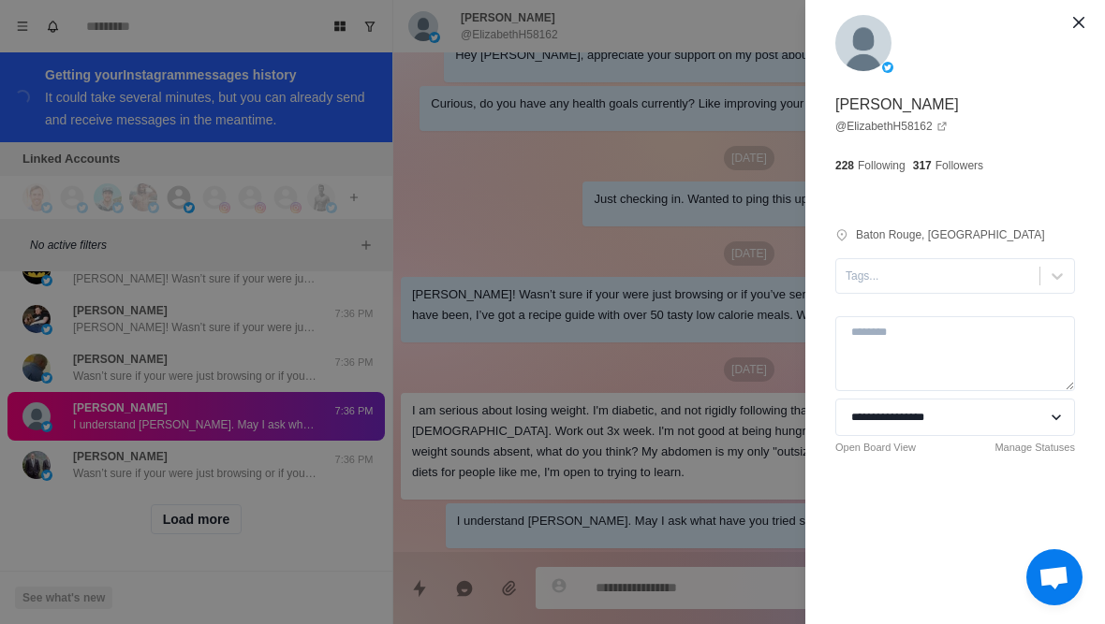
click at [204, 524] on div "**********" at bounding box center [552, 312] width 1105 height 624
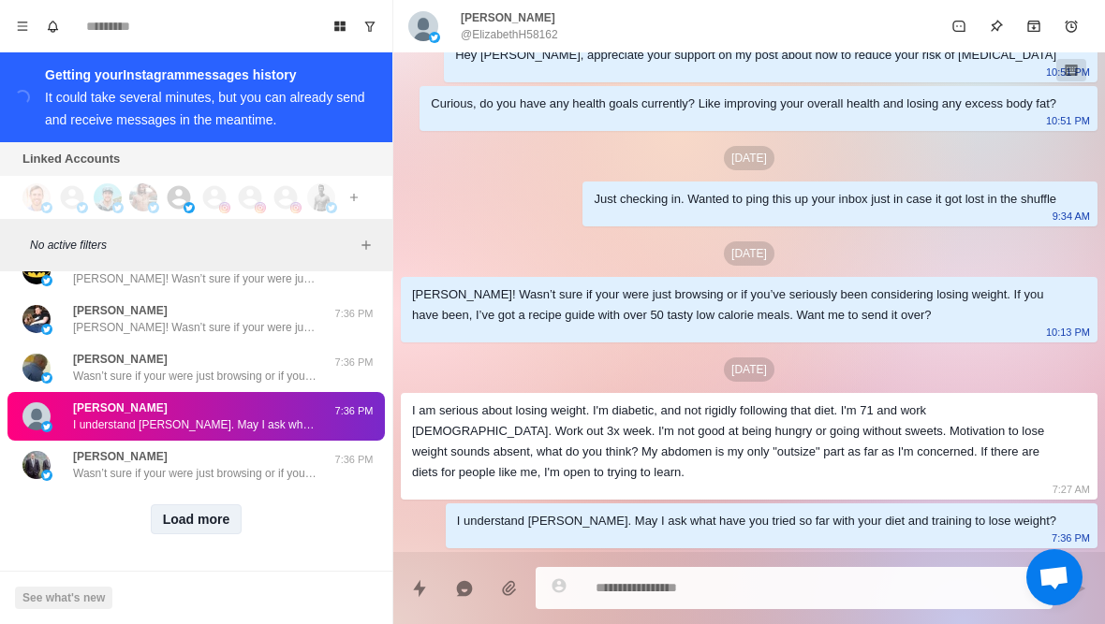
click at [206, 530] on button "Load more" at bounding box center [197, 520] width 92 height 30
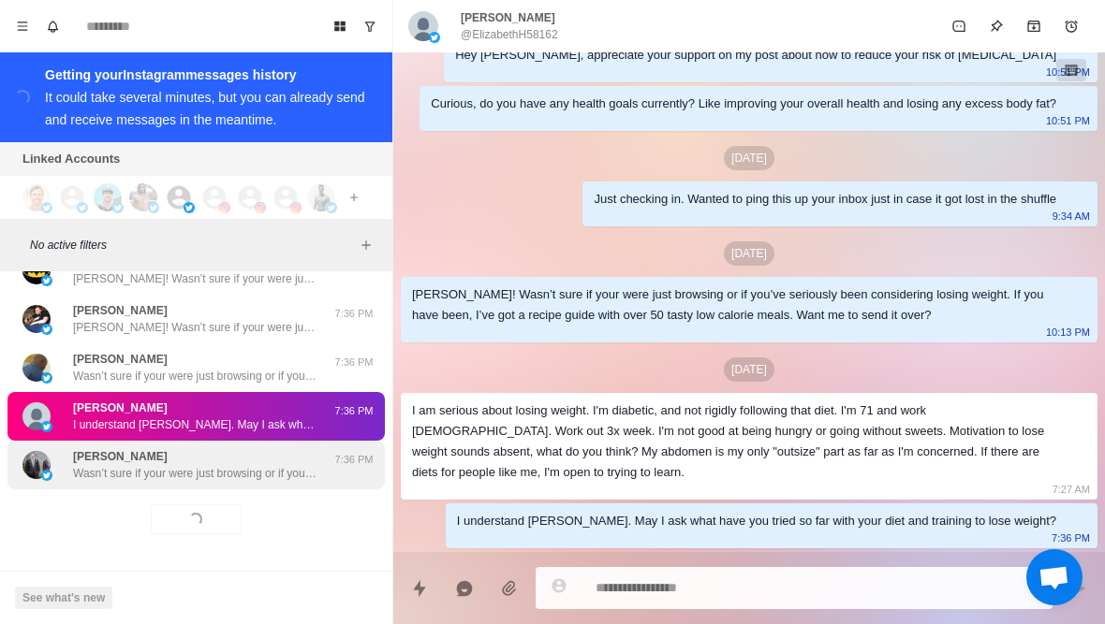
click at [263, 479] on p "Wasn’t sure if your were just browsing or if you’ve seriously been considering …" at bounding box center [194, 473] width 243 height 17
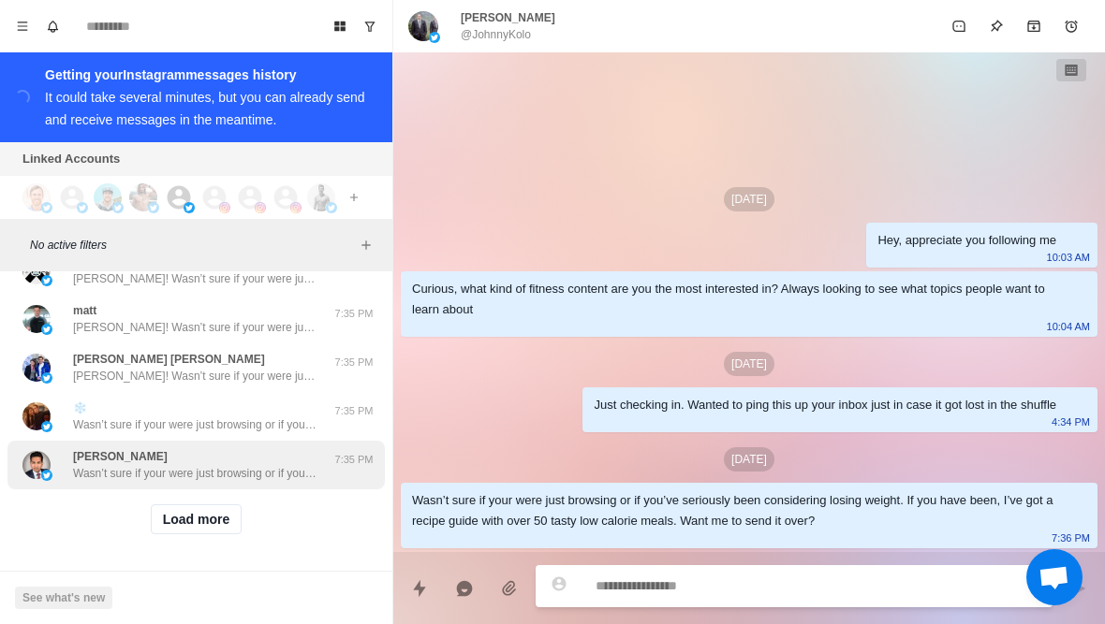
scroll to position [12448, 0]
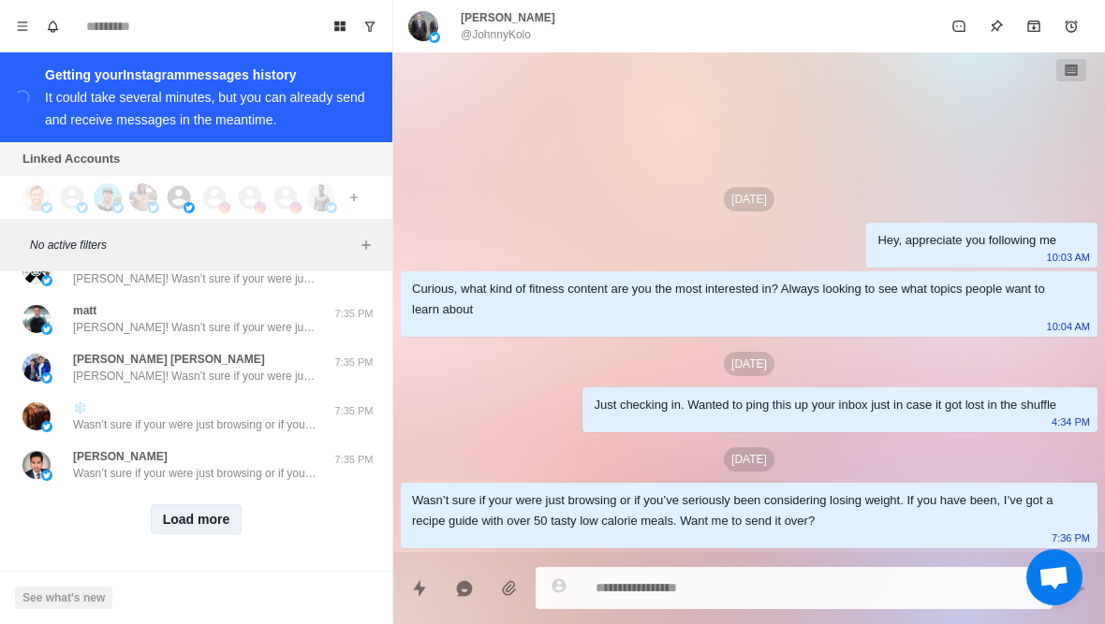
click at [202, 515] on button "Load more" at bounding box center [197, 520] width 92 height 30
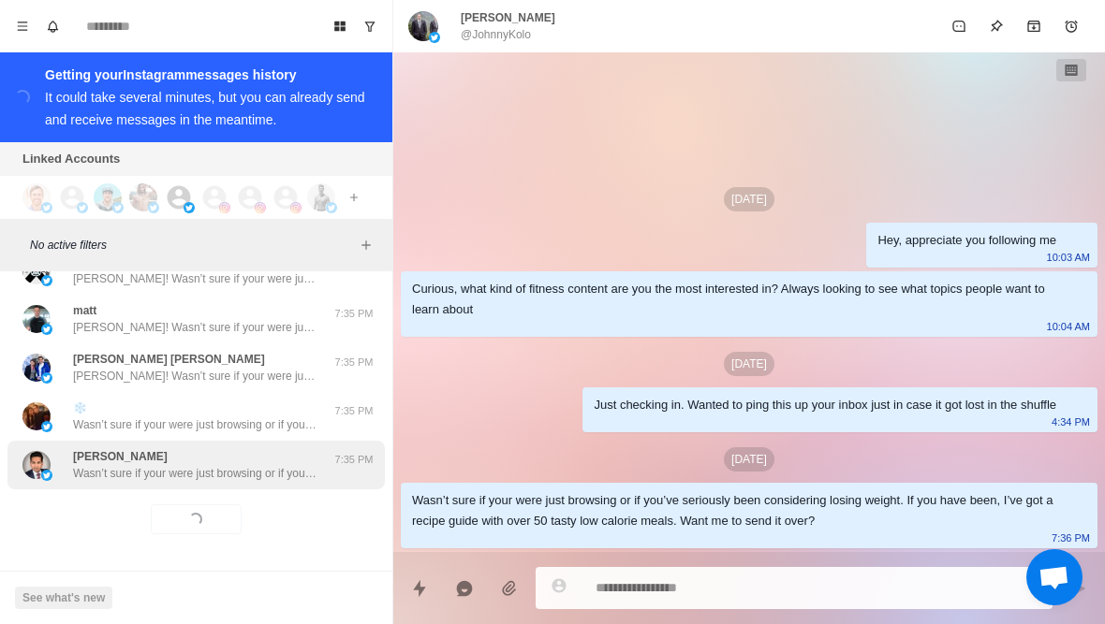
click at [232, 474] on p "Wasn’t sure if your were just browsing or if you’ve seriously been considering …" at bounding box center [194, 473] width 243 height 17
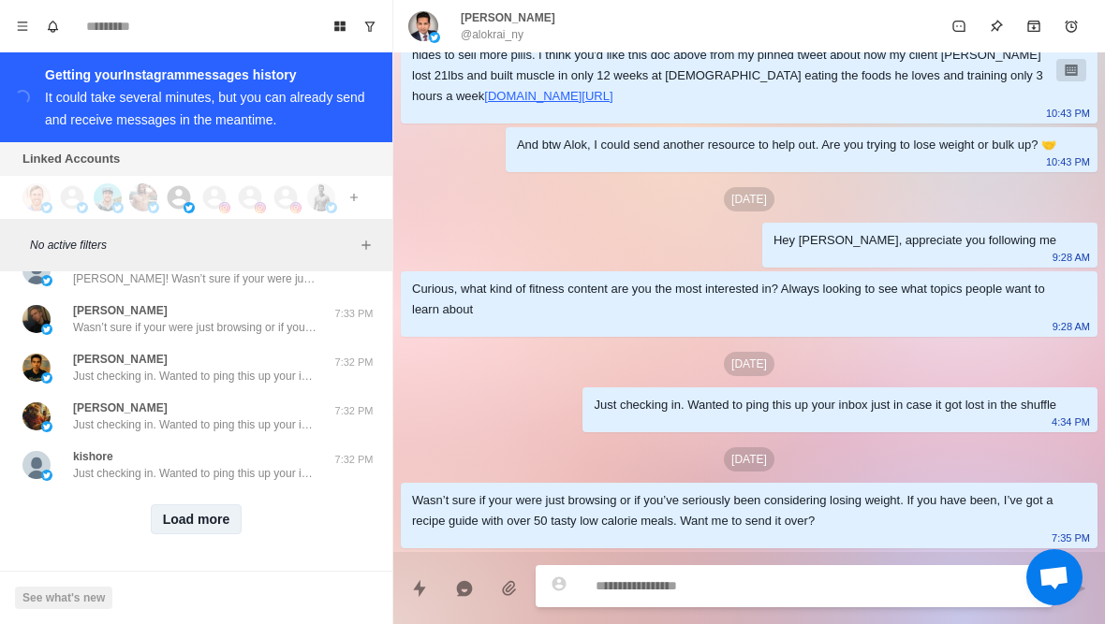
scroll to position [13422, 0]
click at [195, 515] on button "Load more" at bounding box center [197, 520] width 92 height 30
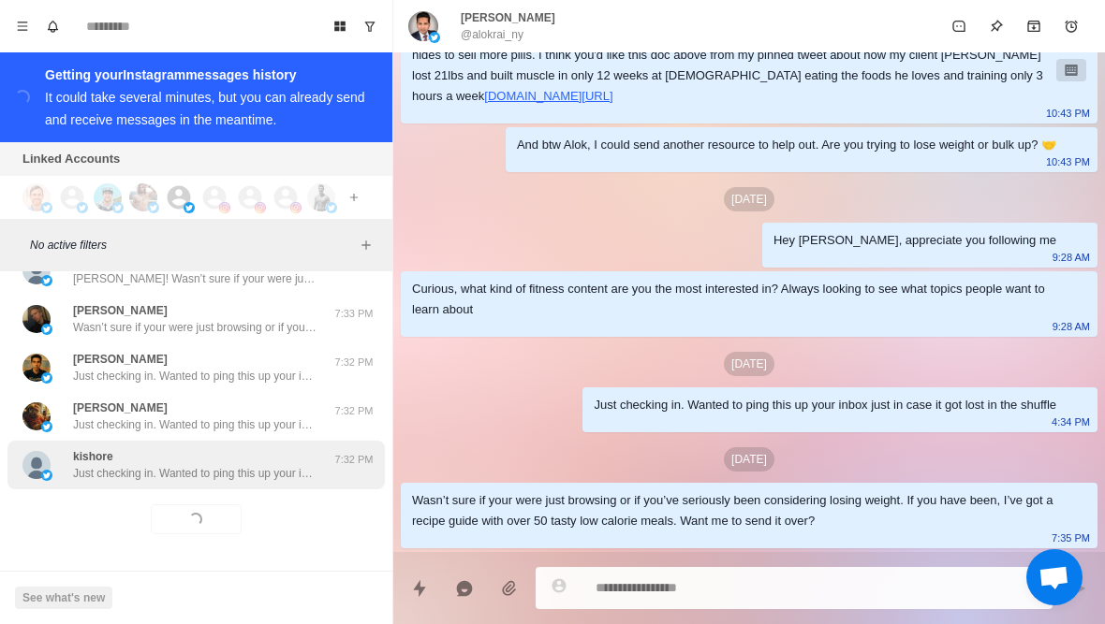
click at [223, 485] on div "kishore Just checking in. Wanted to ping this up your inbox just in case it got…" at bounding box center [195, 465] width 377 height 49
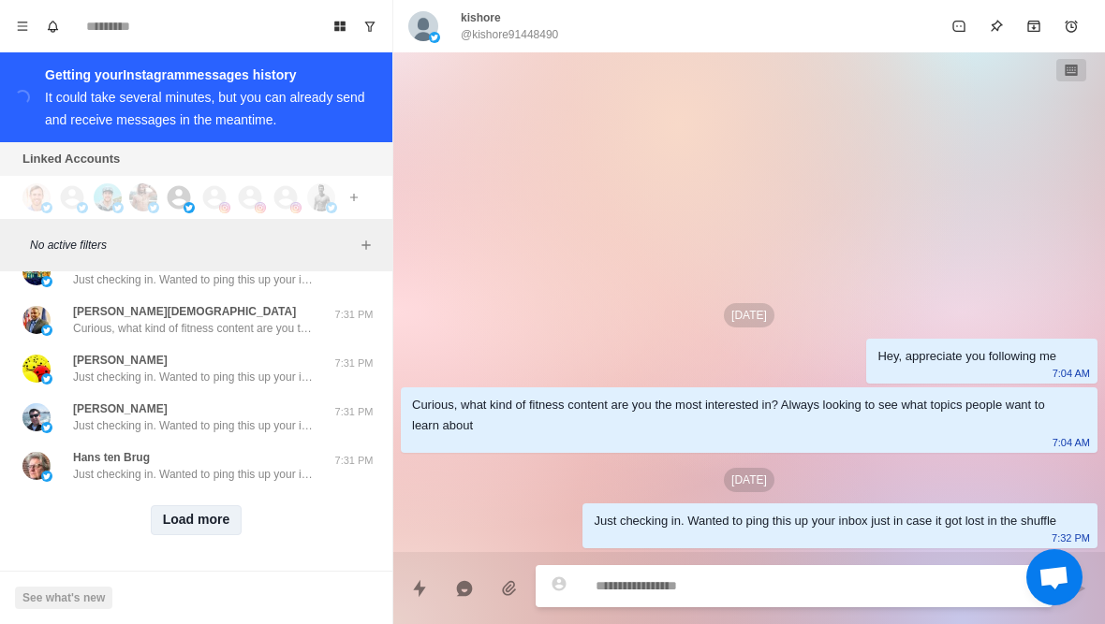
scroll to position [14734, 0]
click at [190, 513] on button "Load more" at bounding box center [197, 520] width 92 height 30
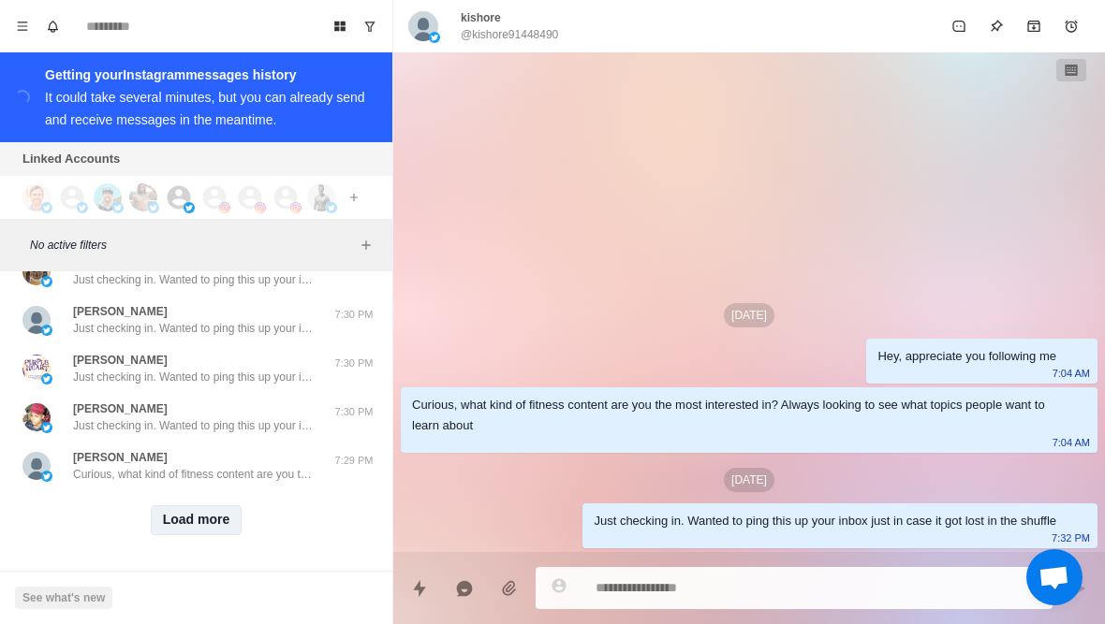
scroll to position [15708, 0]
click at [203, 520] on button "Load more" at bounding box center [197, 520] width 92 height 30
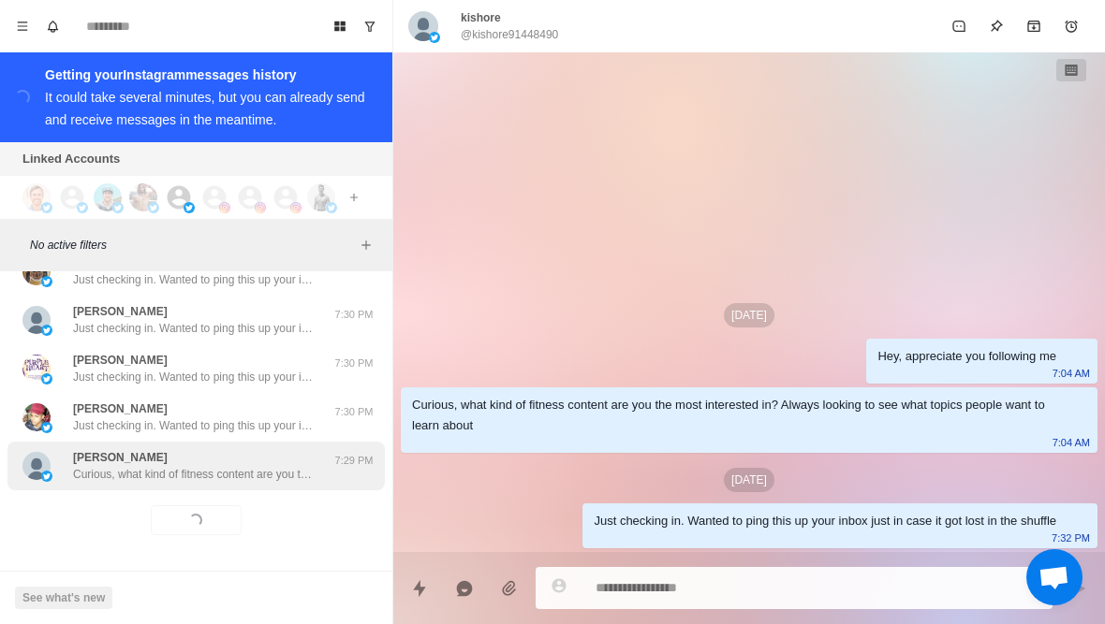
click at [261, 461] on div "Joan Curious, what kind of fitness content are you the most interested in? Alwa…" at bounding box center [194, 466] width 243 height 34
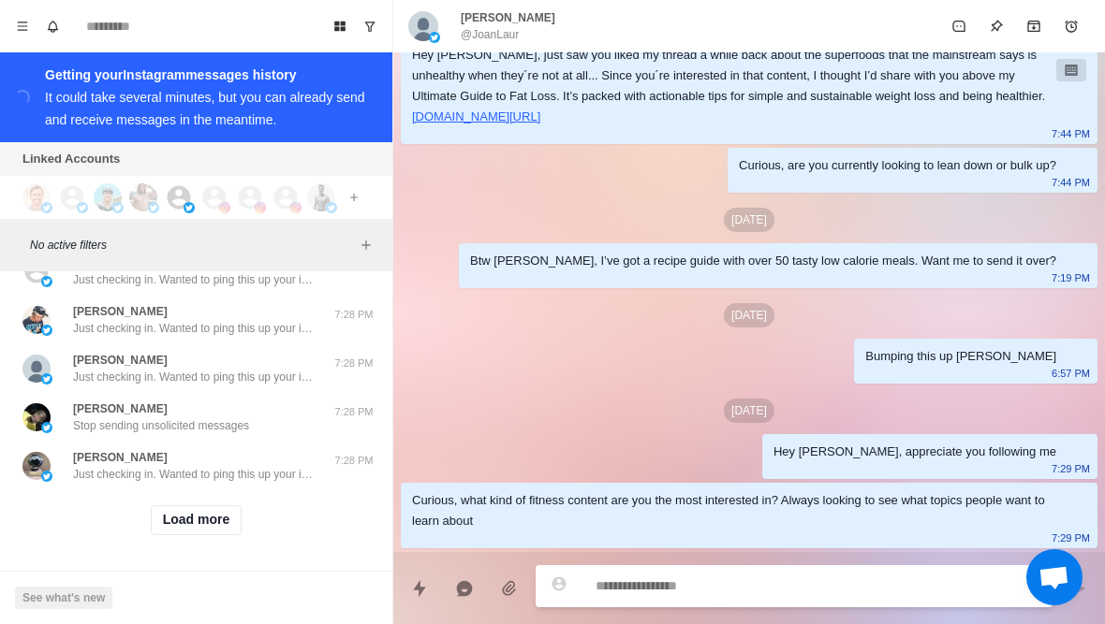
scroll to position [16681, 0]
click at [220, 526] on button "Load more" at bounding box center [197, 520] width 92 height 30
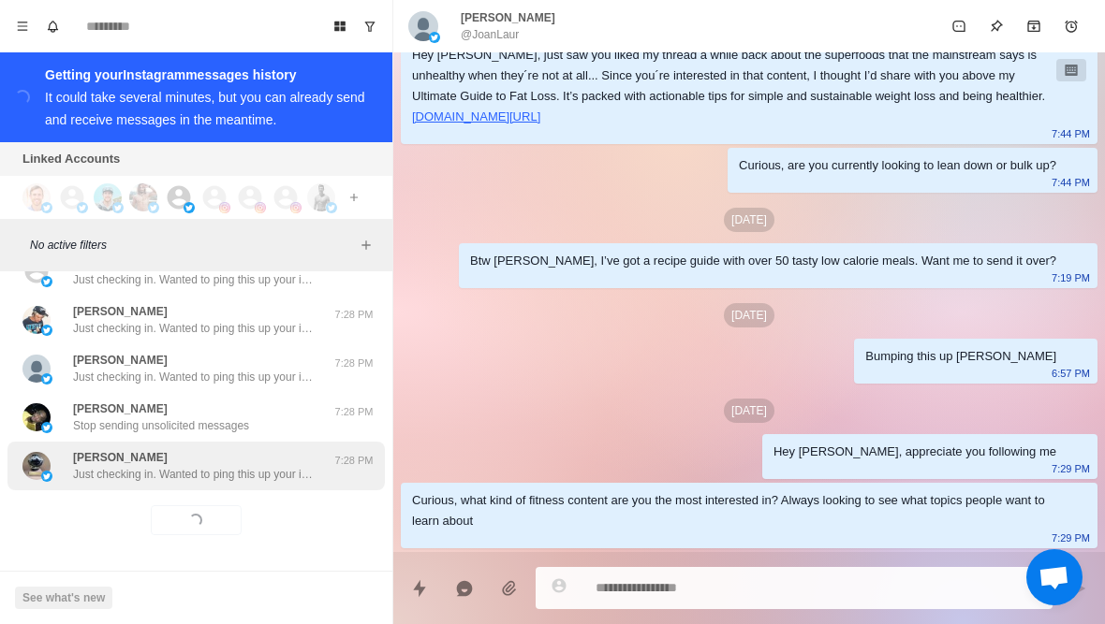
click at [300, 482] on div "SEAN Just checking in. Wanted to ping this up your inbox just in case it got lo…" at bounding box center [195, 466] width 377 height 49
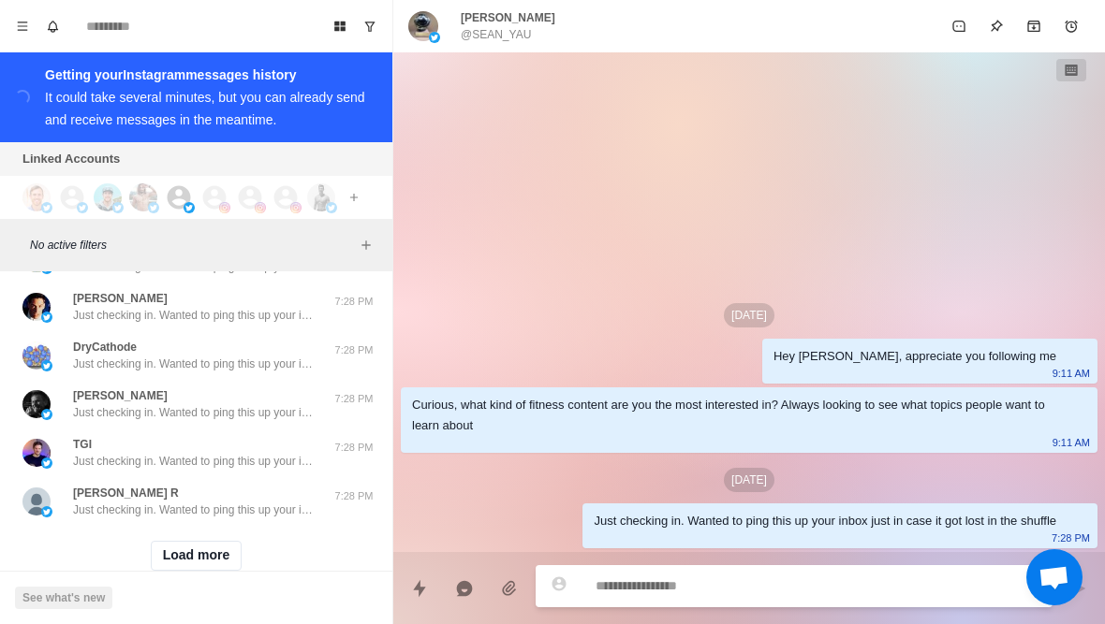
scroll to position [17632, 0]
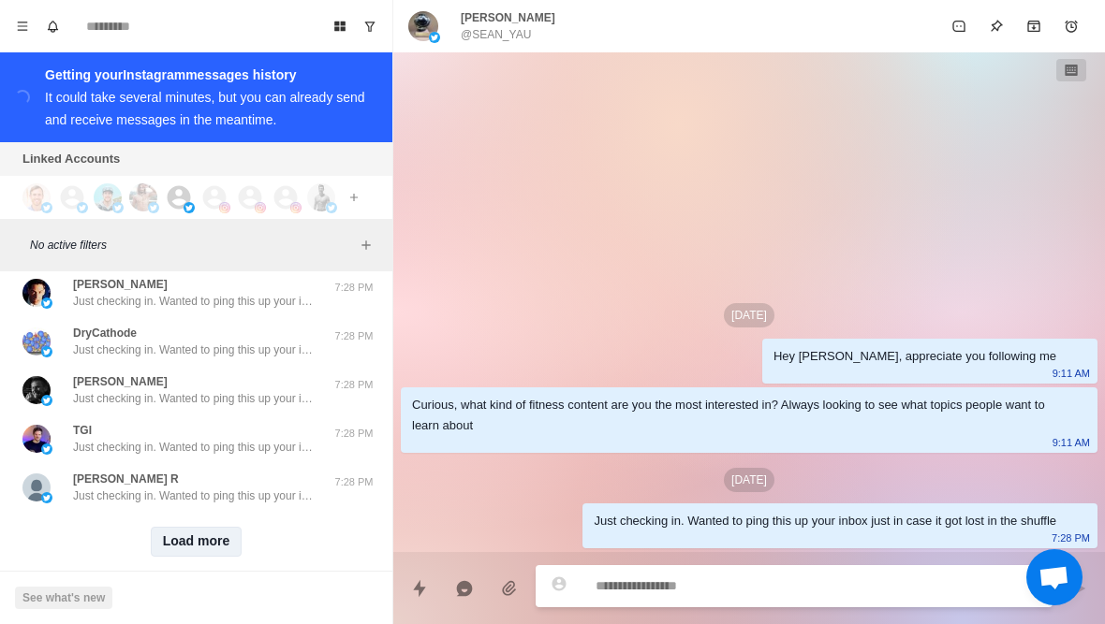
click at [208, 535] on button "Load more" at bounding box center [197, 542] width 92 height 30
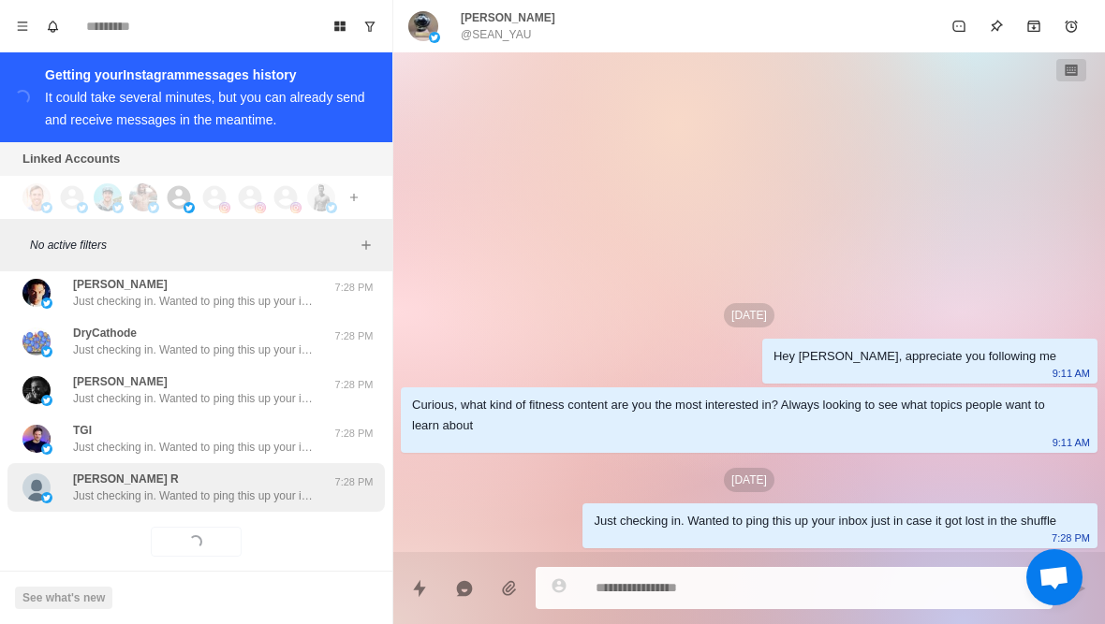
click at [225, 500] on p "Just checking in. Wanted to ping this up your inbox just in case it got lost in…" at bounding box center [194, 496] width 243 height 17
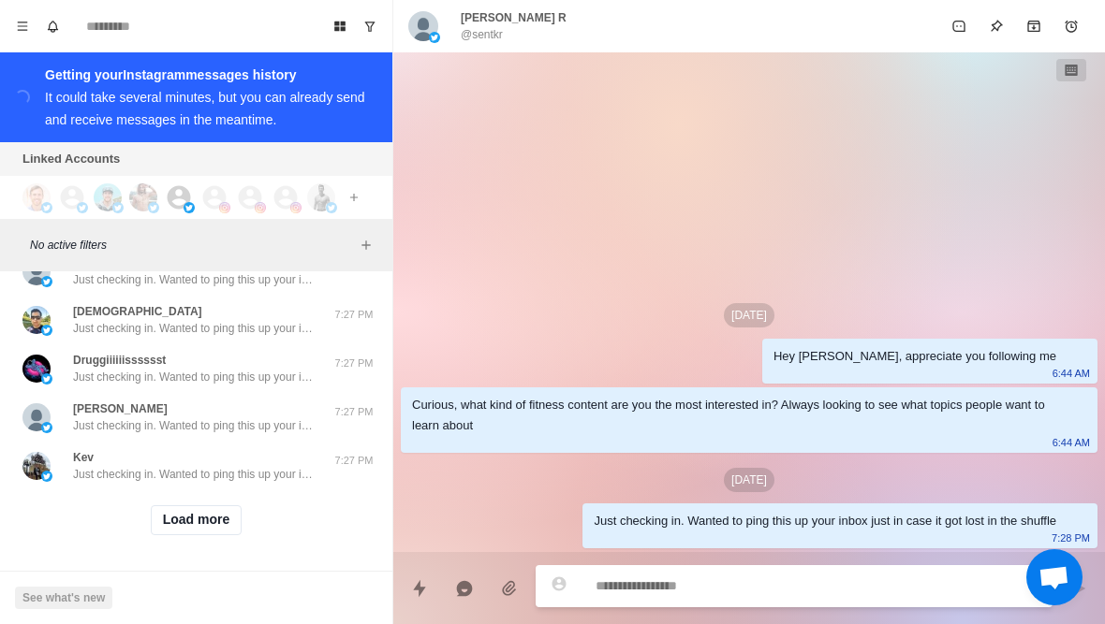
scroll to position [18629, 0]
click at [198, 519] on button "Load more" at bounding box center [197, 520] width 92 height 30
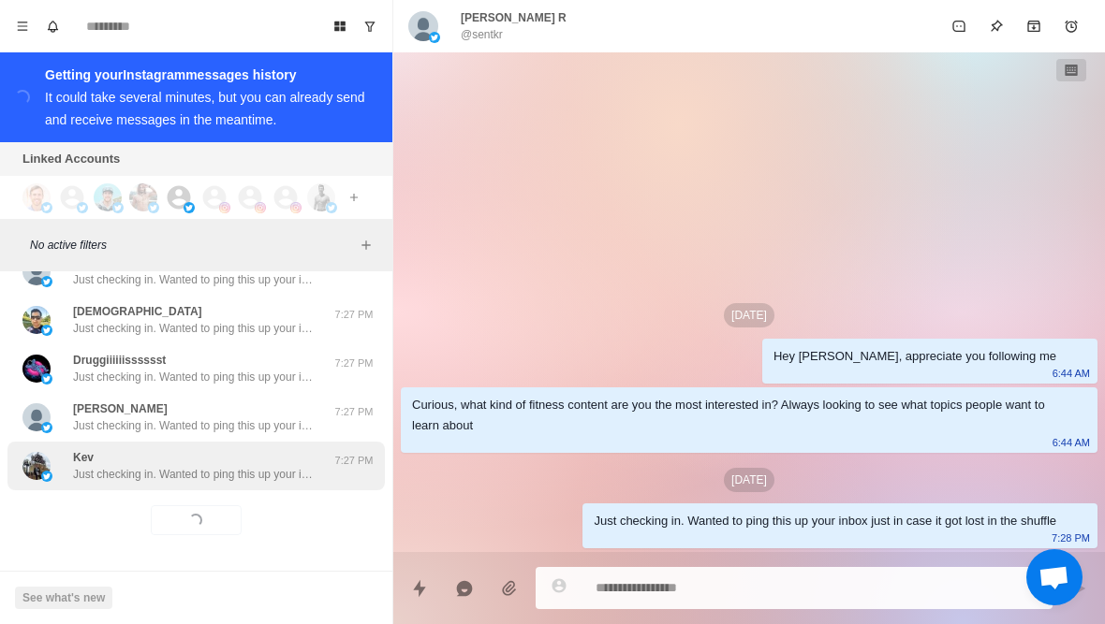
click at [257, 464] on div "Kev Just checking in. Wanted to ping this up your inbox just in case it got los…" at bounding box center [194, 466] width 243 height 34
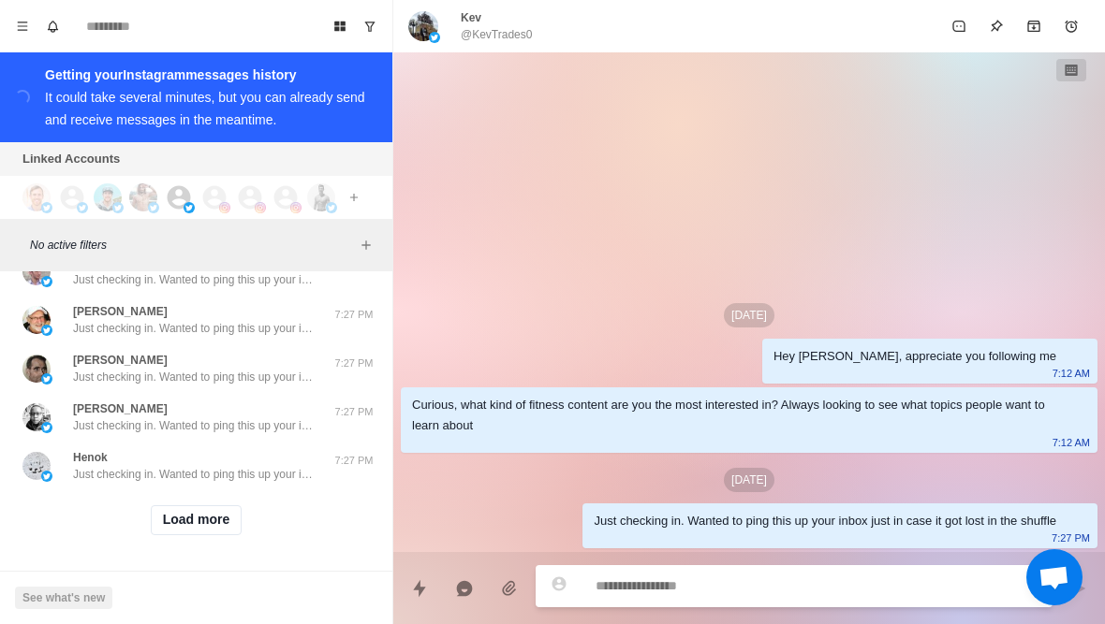
scroll to position [19619, 0]
click at [218, 520] on button "Load more" at bounding box center [197, 520] width 92 height 30
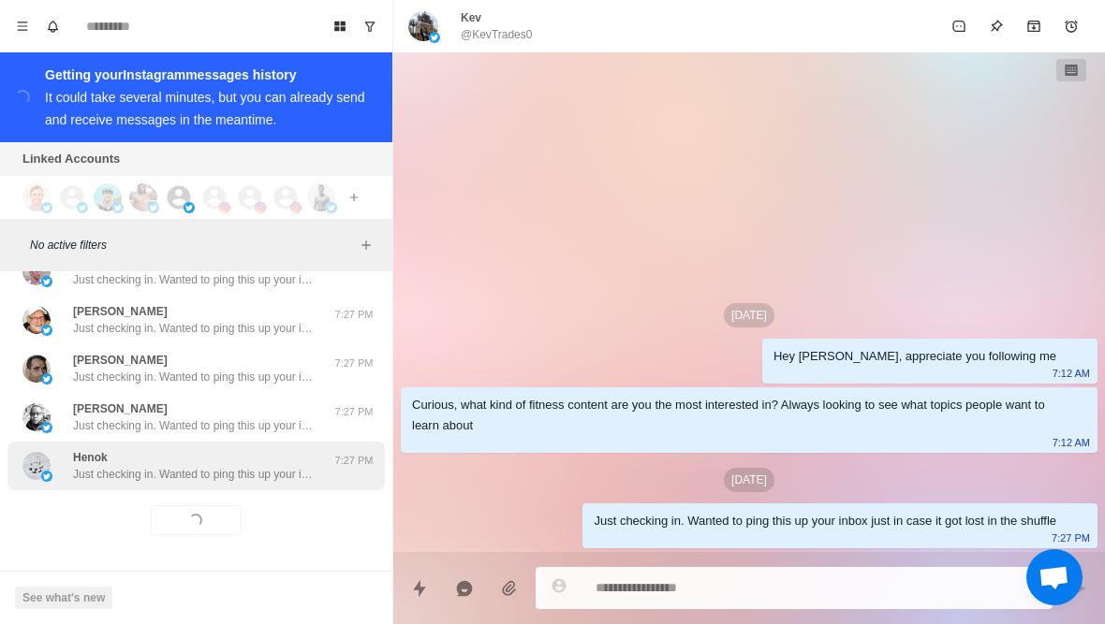
click at [248, 473] on p "Just checking in. Wanted to ping this up your inbox just in case it got lost in…" at bounding box center [194, 474] width 243 height 17
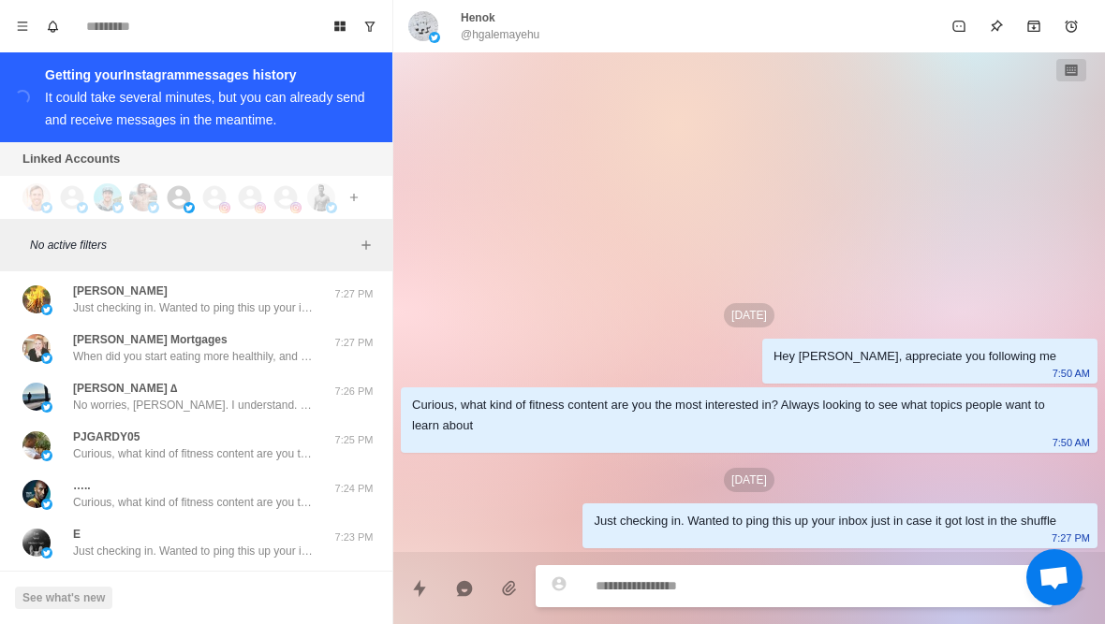
scroll to position [20493, 0]
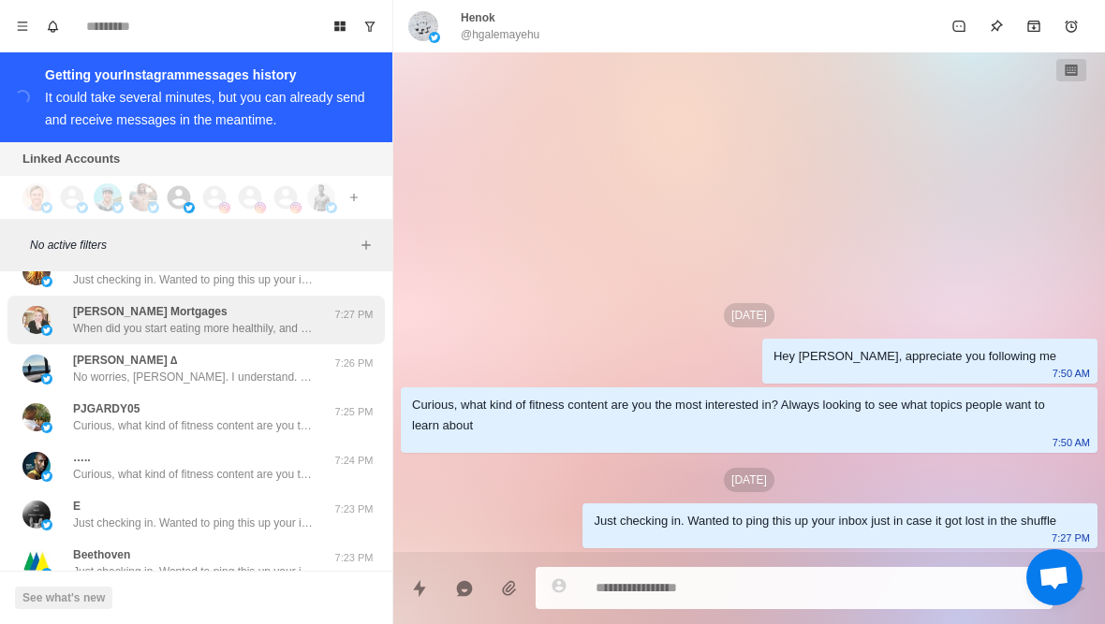
click at [190, 332] on p "When did you start eating more healthily, and how much weight have you managed …" at bounding box center [194, 328] width 243 height 17
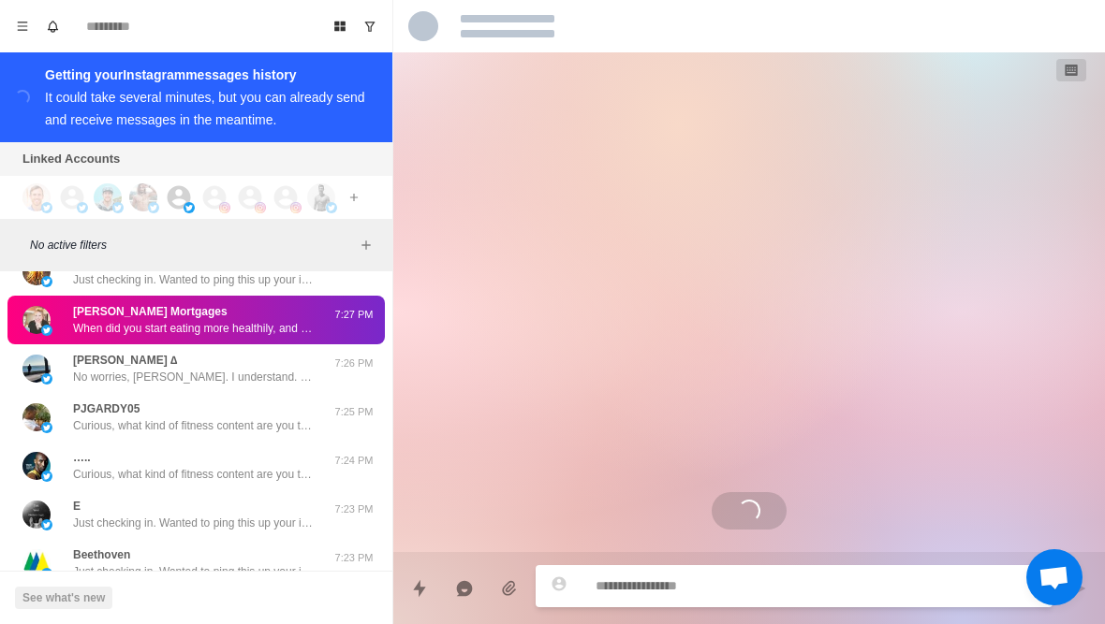
scroll to position [794, 0]
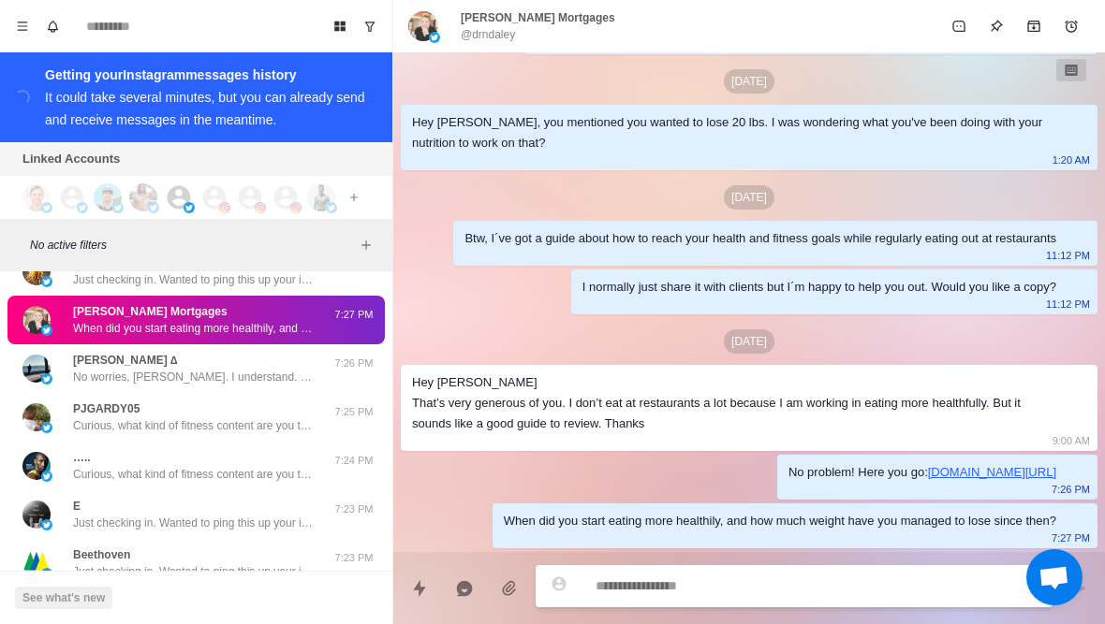
click at [493, 39] on p "@drndaley" at bounding box center [488, 34] width 54 height 17
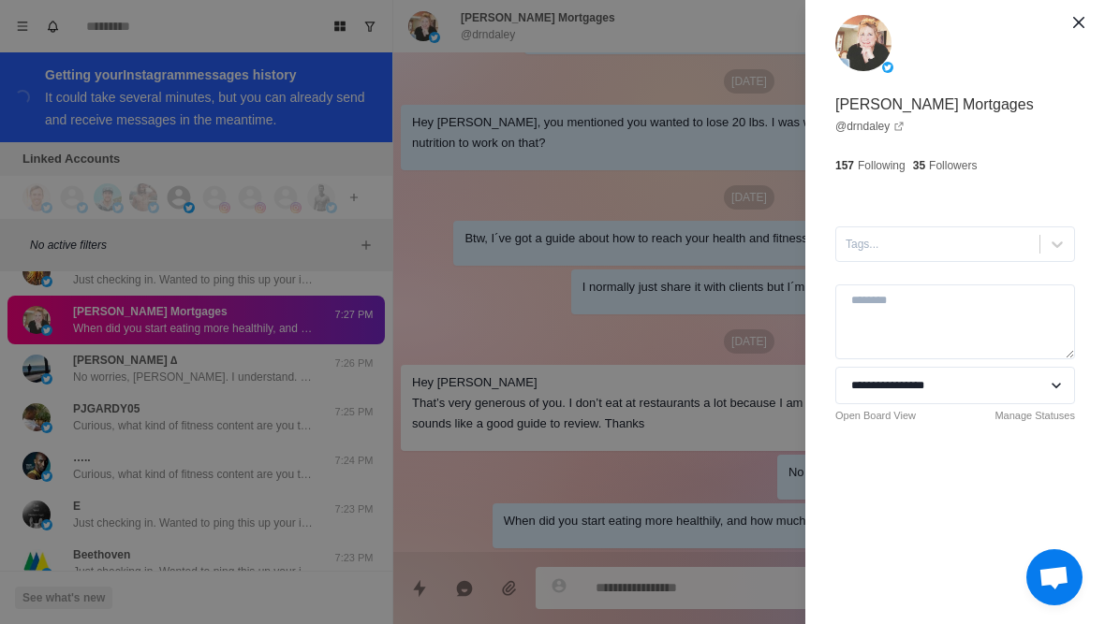
click at [232, 324] on div "**********" at bounding box center [552, 312] width 1105 height 624
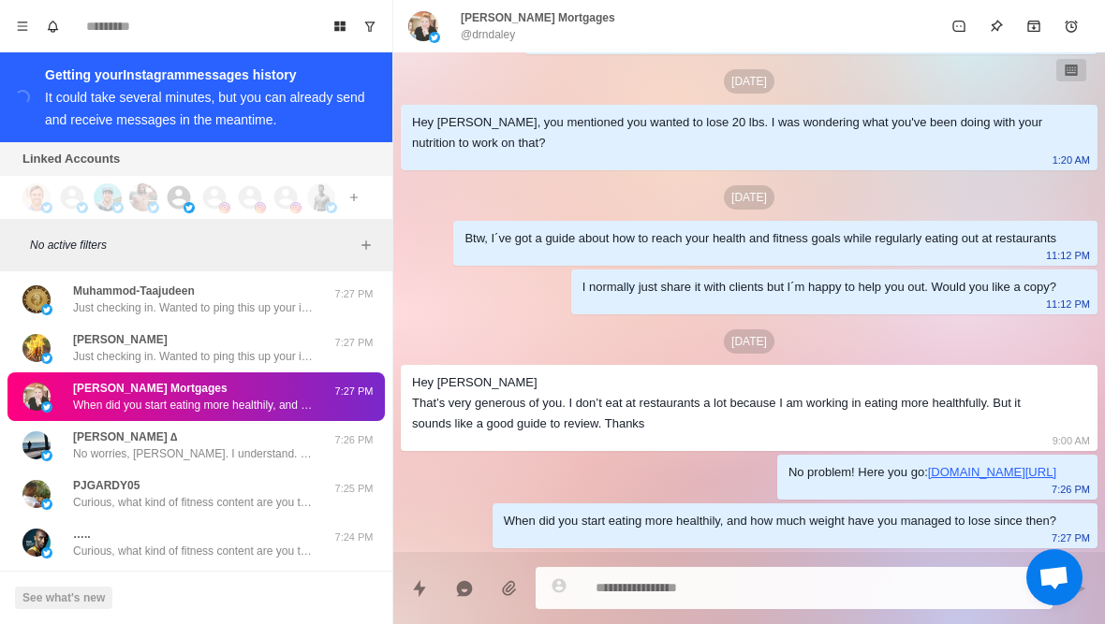
scroll to position [20490, 0]
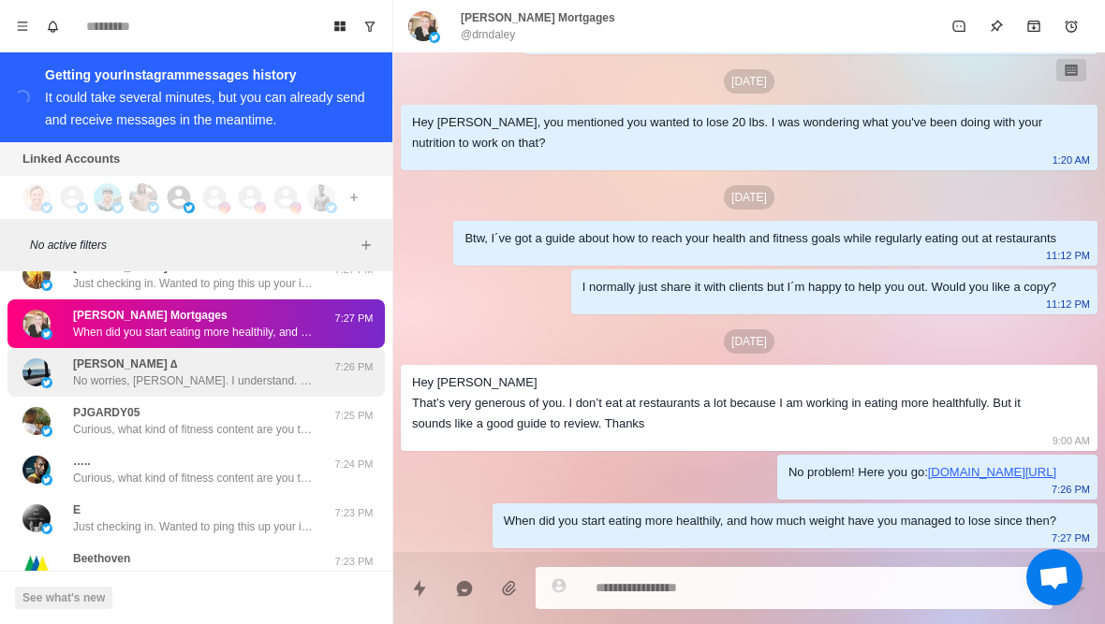
click at [228, 387] on p "No worries, Michael. I understand. Cool, so what have you tried so far with you…" at bounding box center [194, 381] width 243 height 17
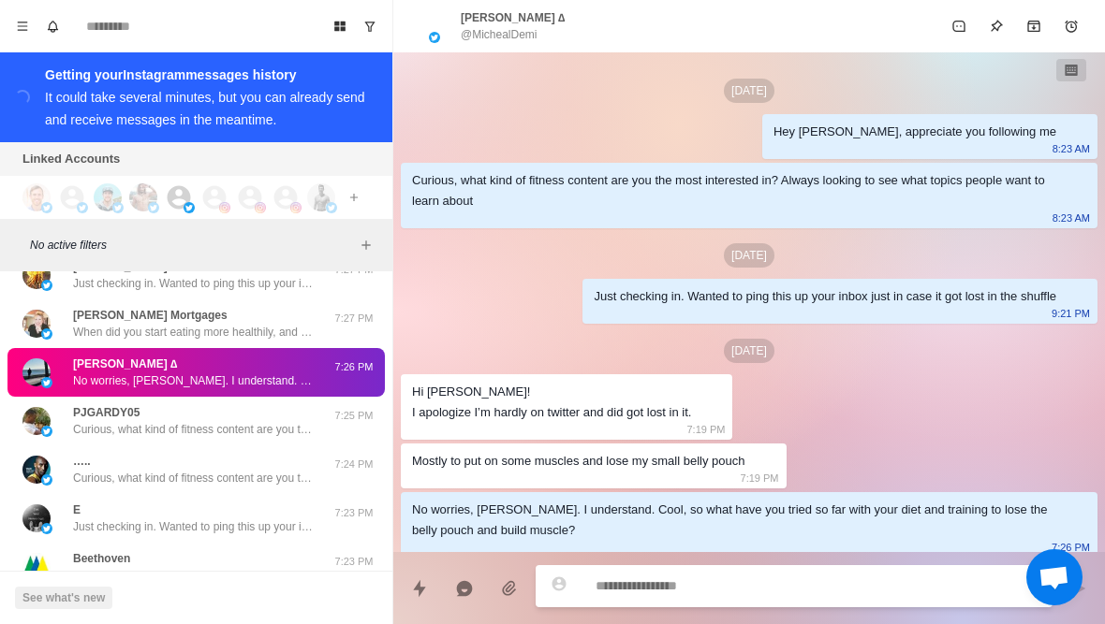
scroll to position [9, 0]
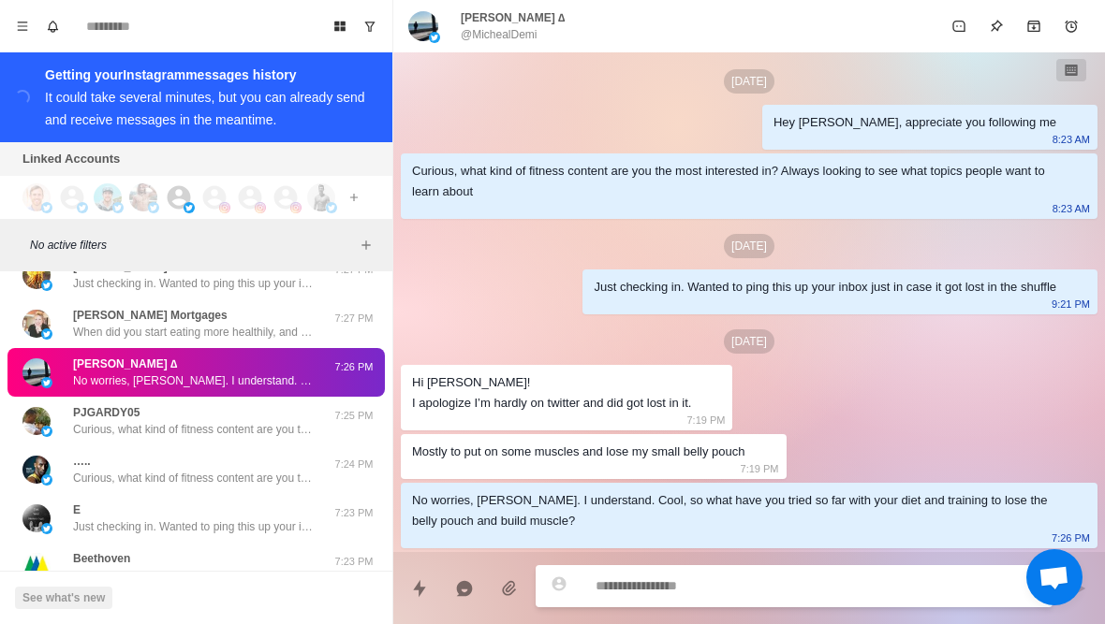
click at [507, 37] on p "@MichealDemi" at bounding box center [499, 34] width 77 height 17
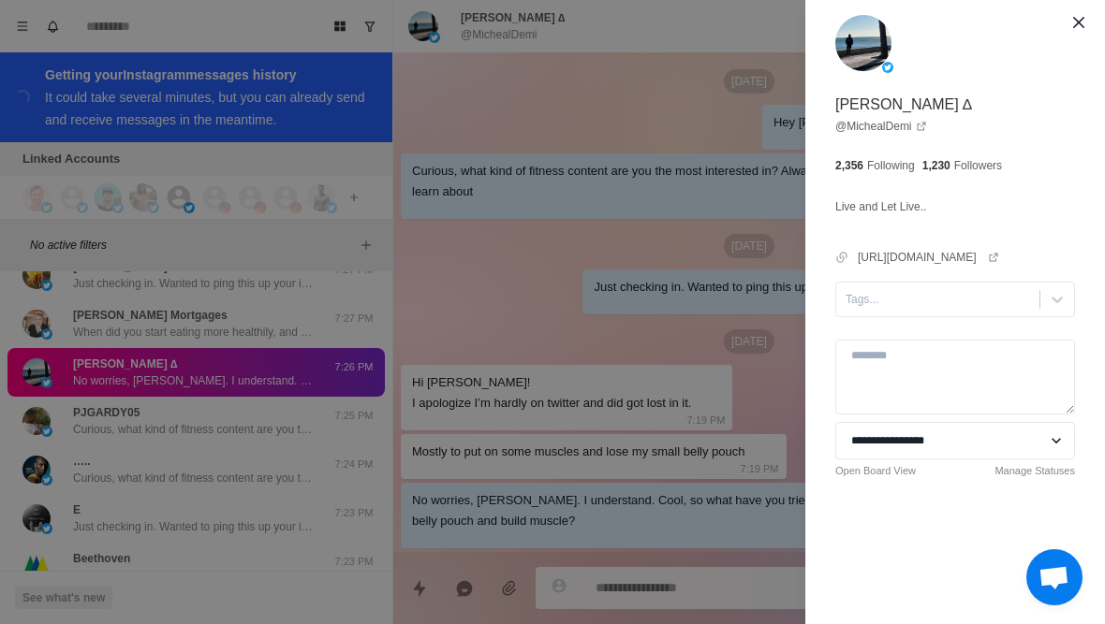
click at [524, 289] on div "**********" at bounding box center [552, 312] width 1105 height 624
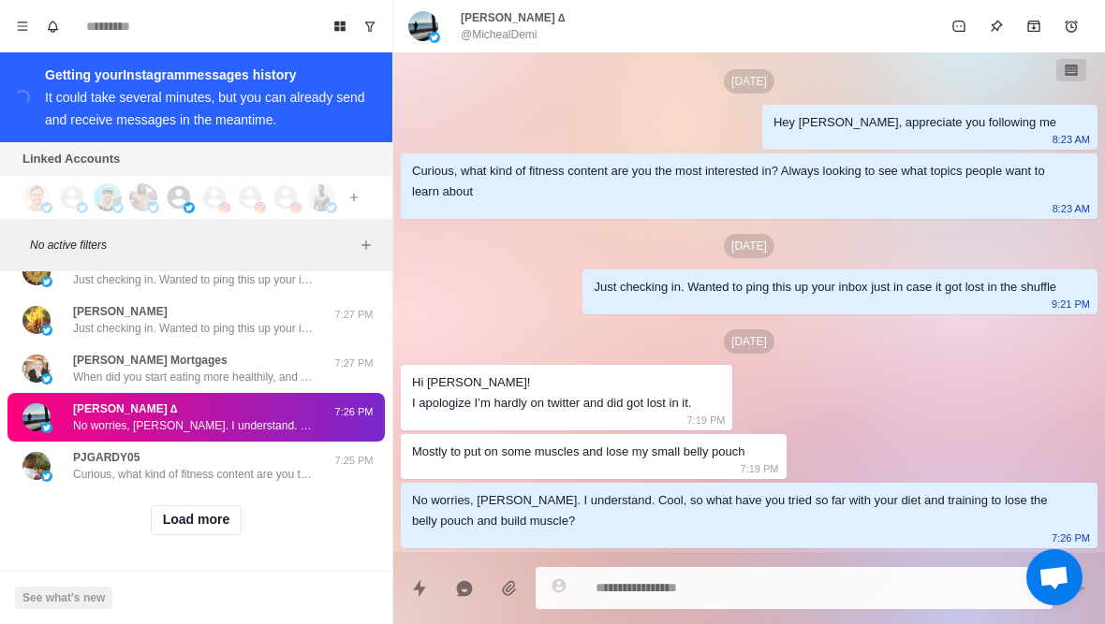
scroll to position [20885, 0]
click at [202, 524] on button "Load more" at bounding box center [197, 520] width 92 height 30
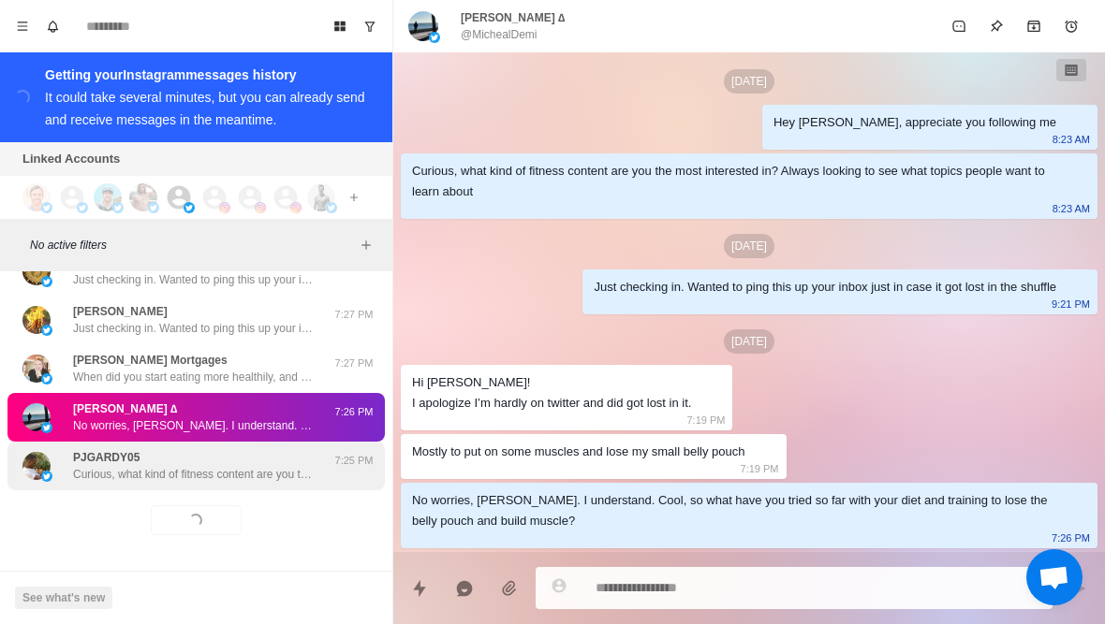
click at [228, 476] on p "Curious, what kind of fitness content are you the most interested in? Always lo…" at bounding box center [194, 474] width 243 height 17
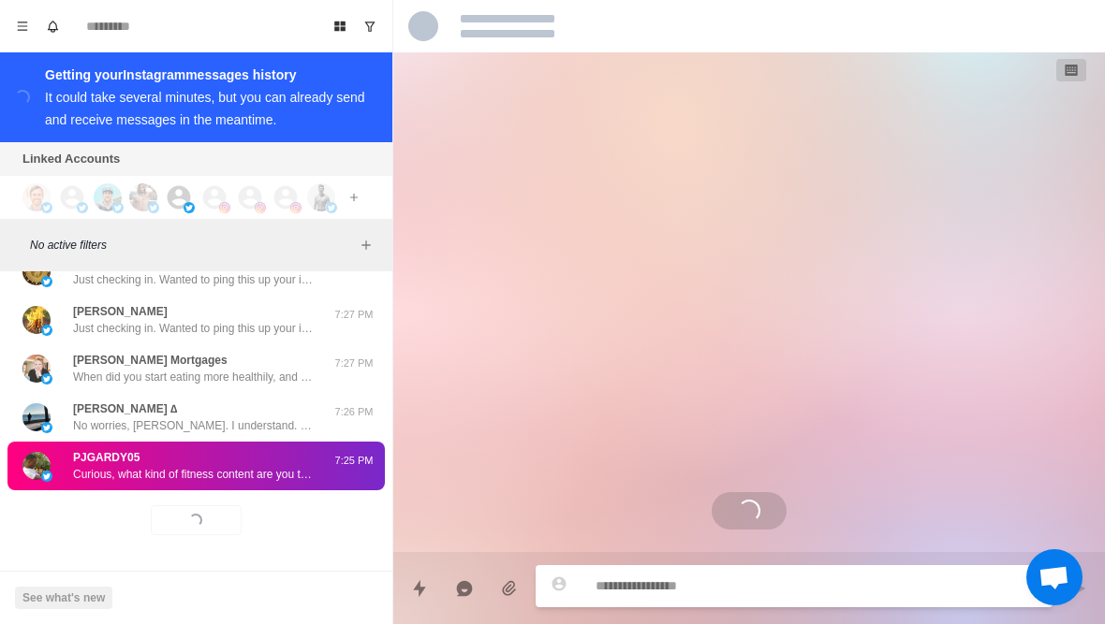
scroll to position [0, 0]
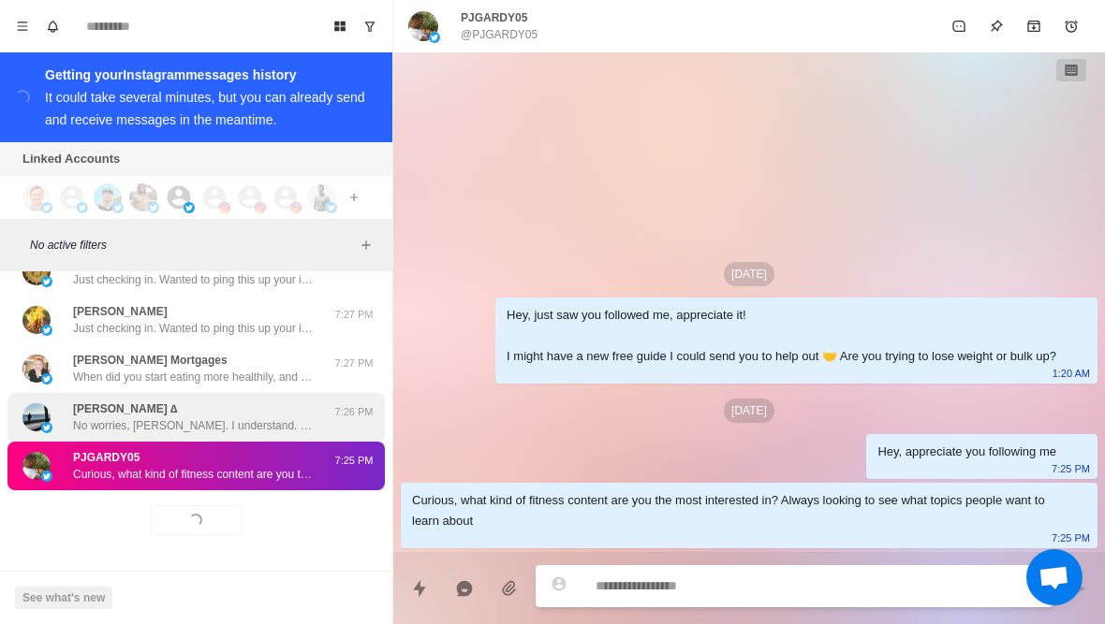
click at [265, 434] on div "Michael Demi ∆ No worries, Michael. I understand. Cool, so what have you tried …" at bounding box center [195, 417] width 377 height 49
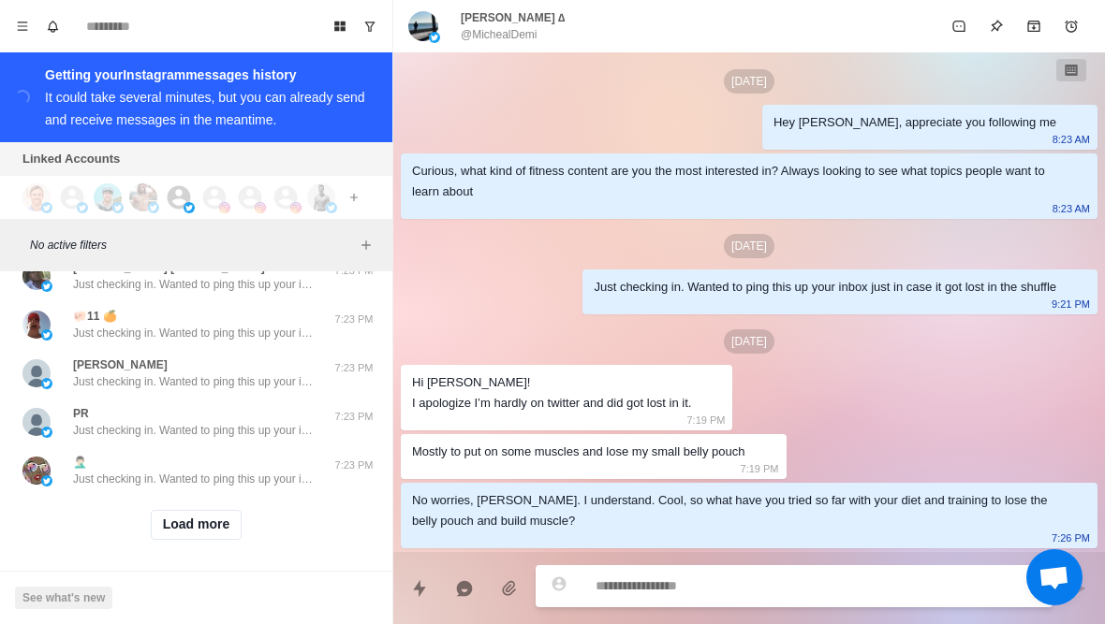
scroll to position [21852, 0]
click at [202, 537] on button "Load more" at bounding box center [197, 525] width 92 height 30
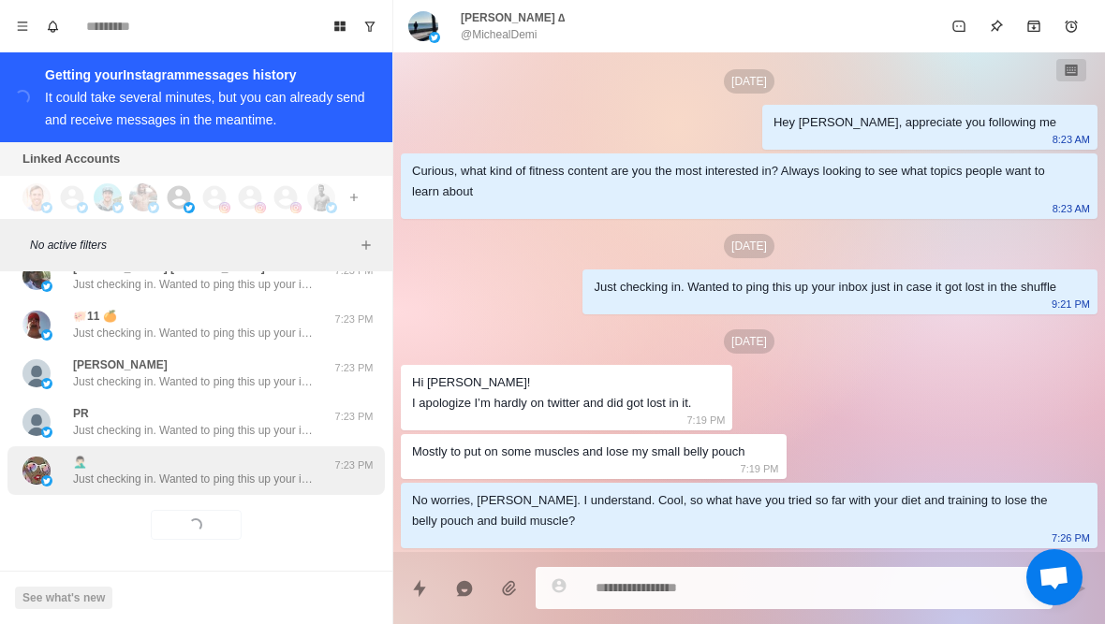
click at [256, 482] on p "Just checking in. Wanted to ping this up your inbox just in case it got lost in…" at bounding box center [194, 479] width 243 height 17
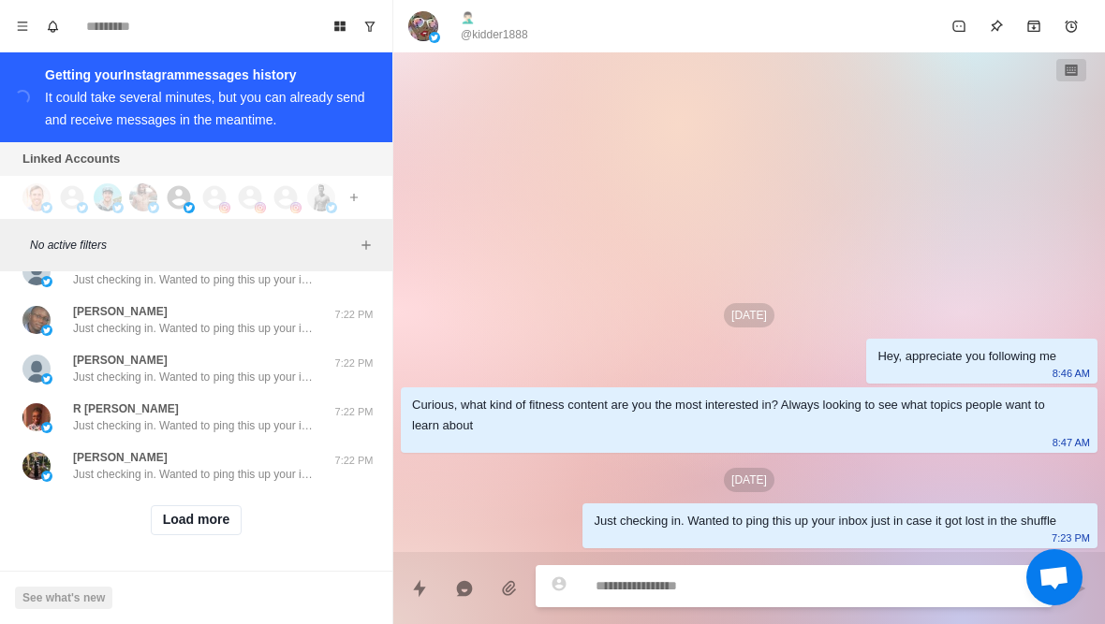
scroll to position [22832, 0]
click at [210, 530] on button "Load more" at bounding box center [197, 520] width 92 height 30
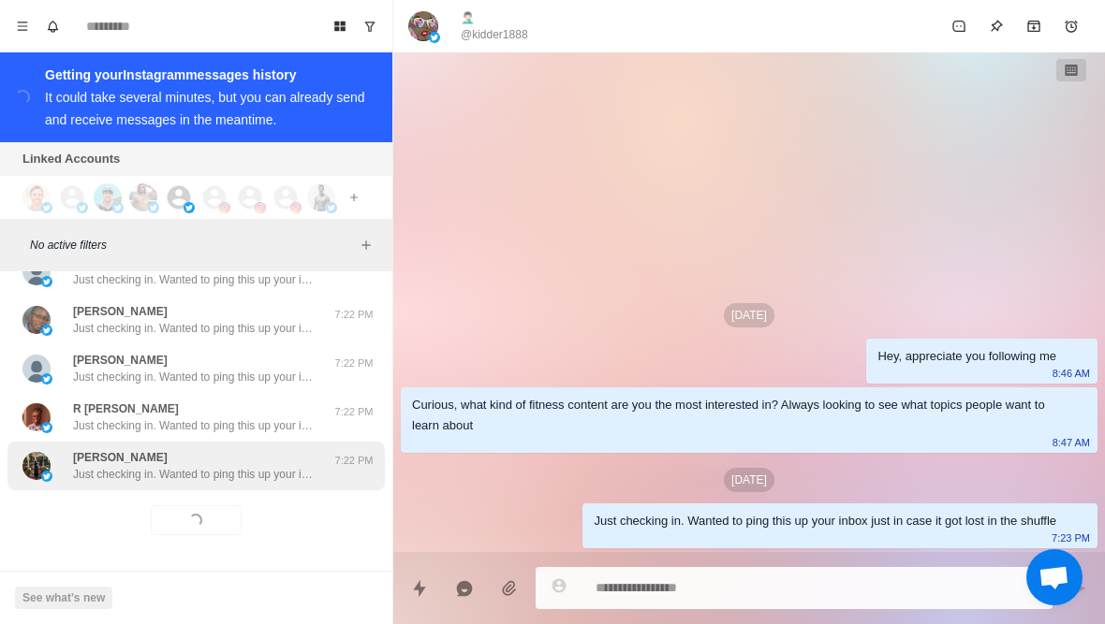
click at [237, 476] on p "Just checking in. Wanted to ping this up your inbox just in case it got lost in…" at bounding box center [194, 474] width 243 height 17
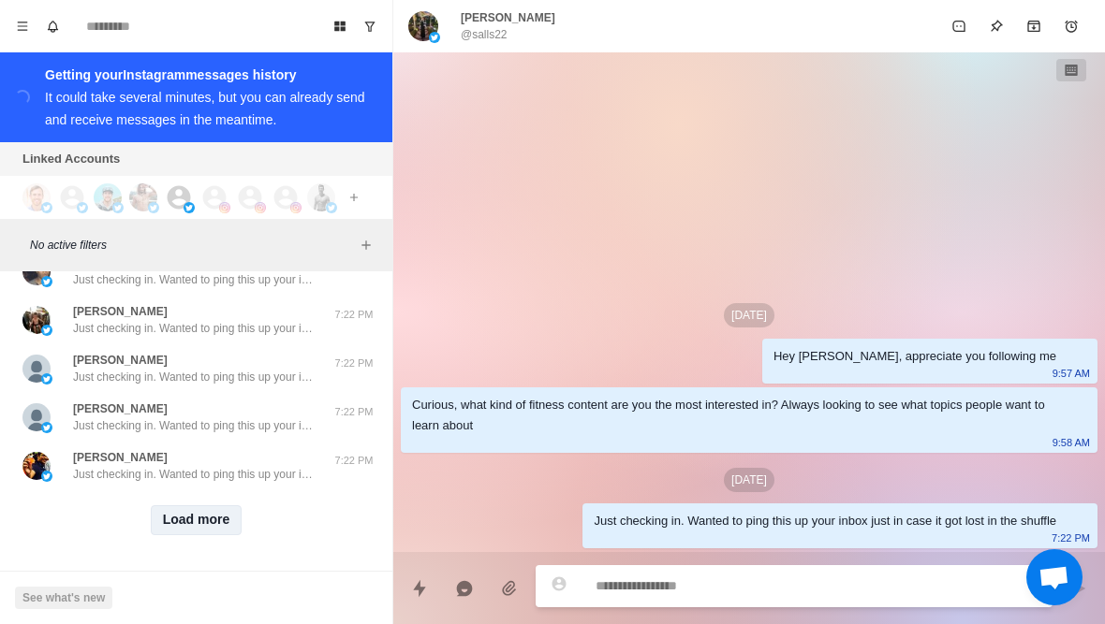
scroll to position [23805, 0]
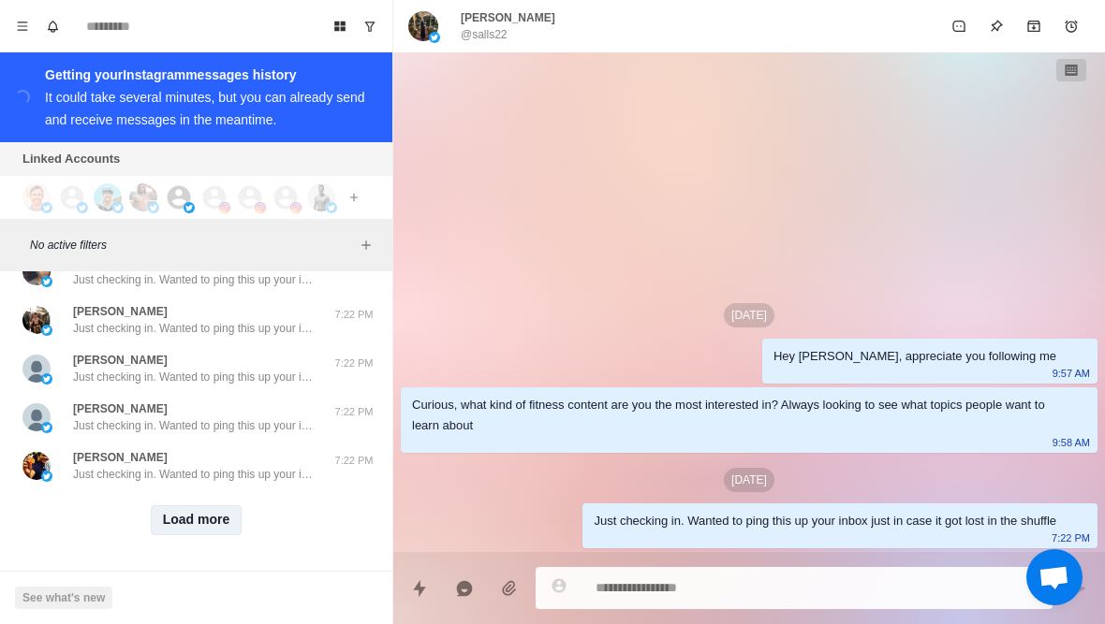
click at [199, 528] on button "Load more" at bounding box center [197, 520] width 92 height 30
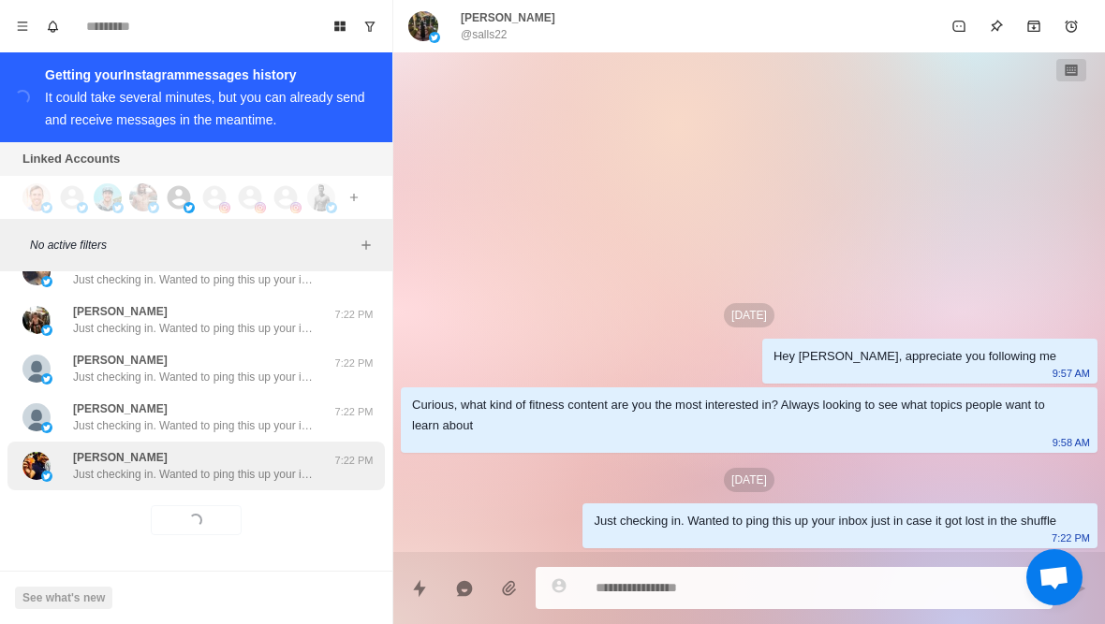
click at [240, 480] on p "Just checking in. Wanted to ping this up your inbox just in case it got lost in…" at bounding box center [194, 474] width 243 height 17
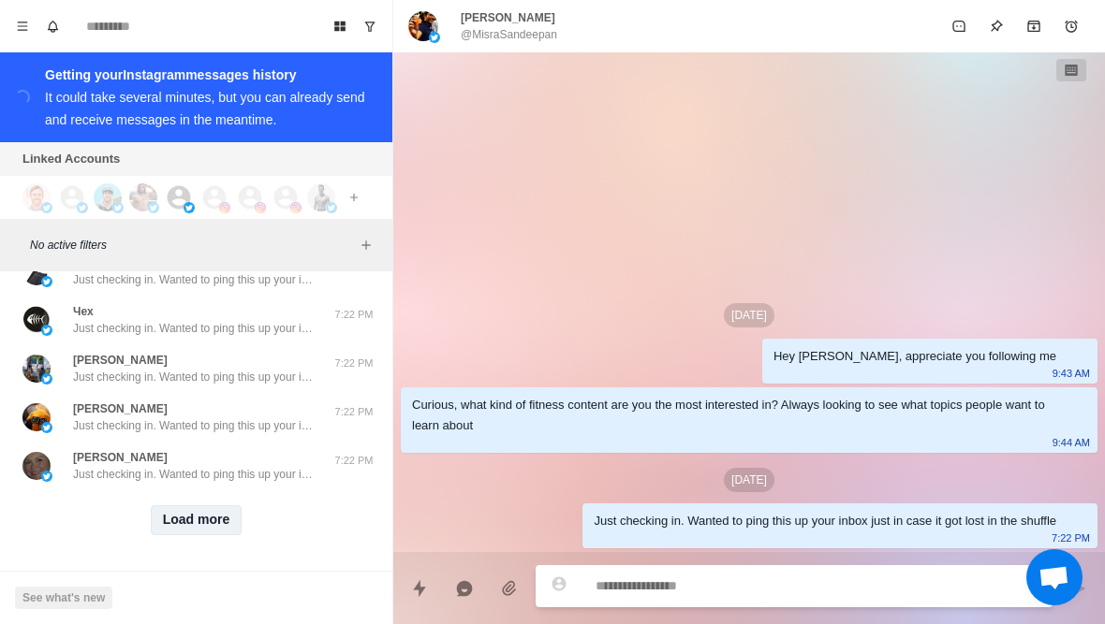
scroll to position [24779, 0]
click at [205, 520] on button "Load more" at bounding box center [197, 520] width 92 height 30
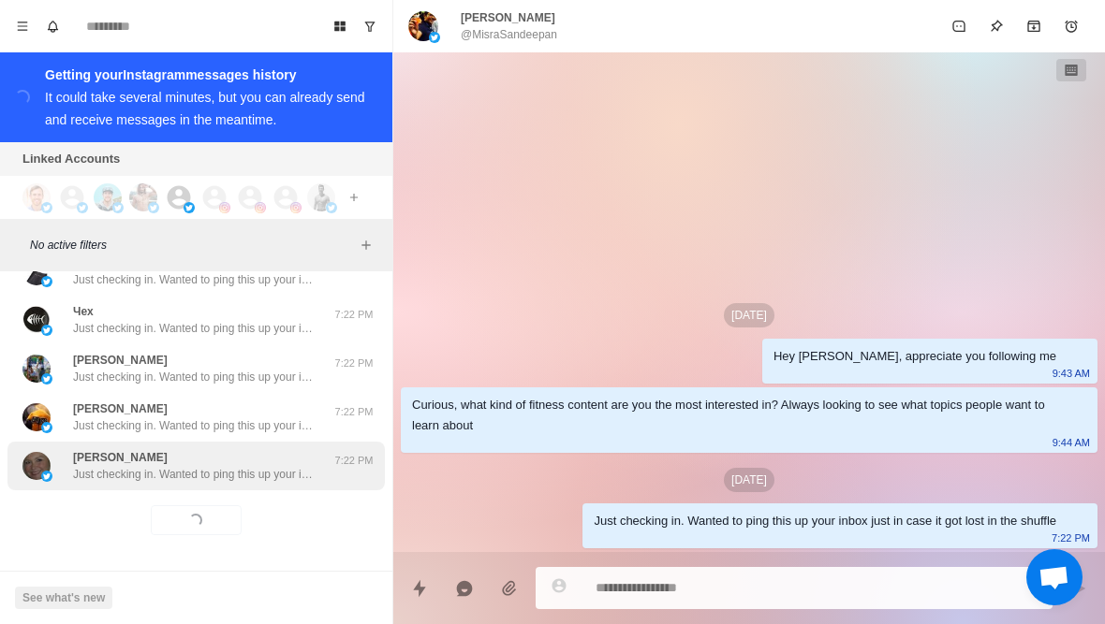
click at [264, 486] on div "Susan Zabel Just checking in. Wanted to ping this up your inbox just in case it…" at bounding box center [195, 466] width 377 height 49
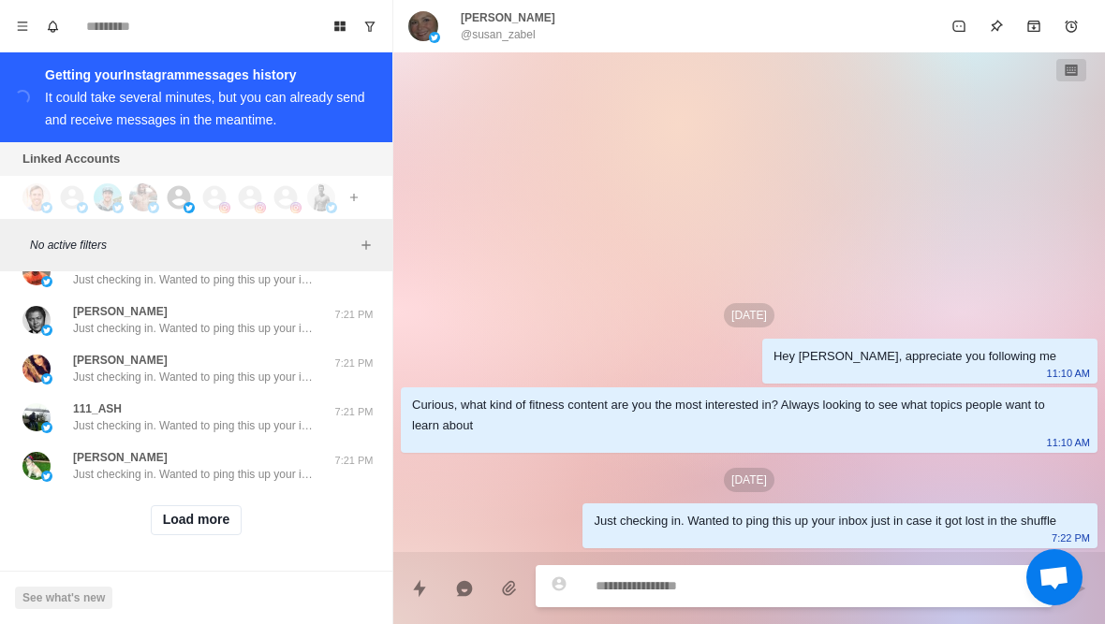
scroll to position [25752, 0]
click at [182, 525] on button "Load more" at bounding box center [197, 520] width 92 height 30
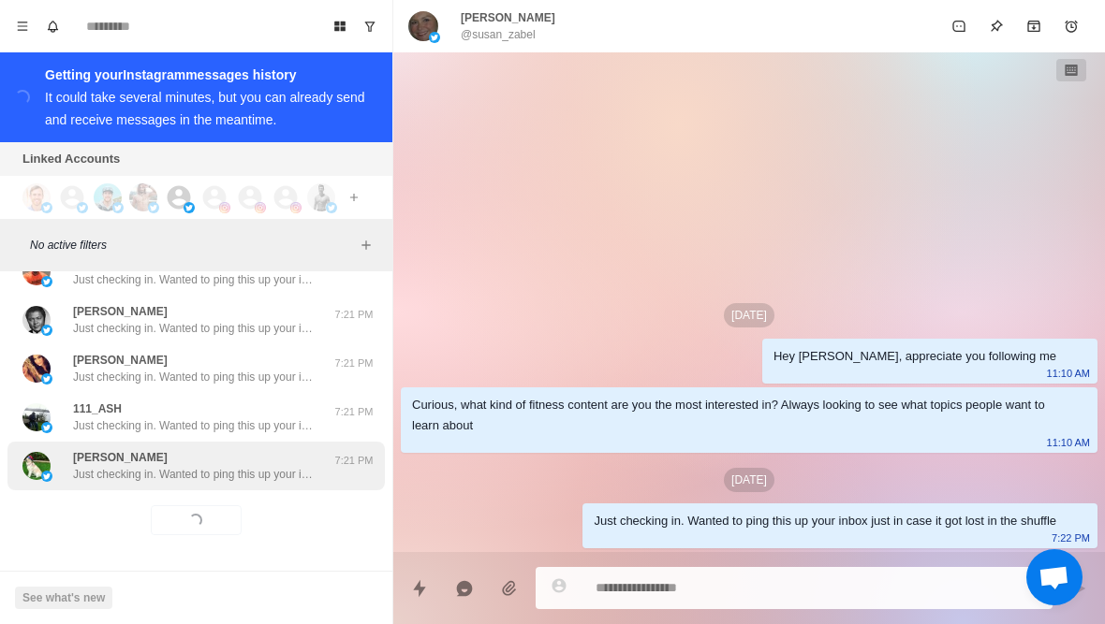
click at [232, 482] on div "Rob Just checking in. Wanted to ping this up your inbox just in case it got los…" at bounding box center [195, 466] width 377 height 49
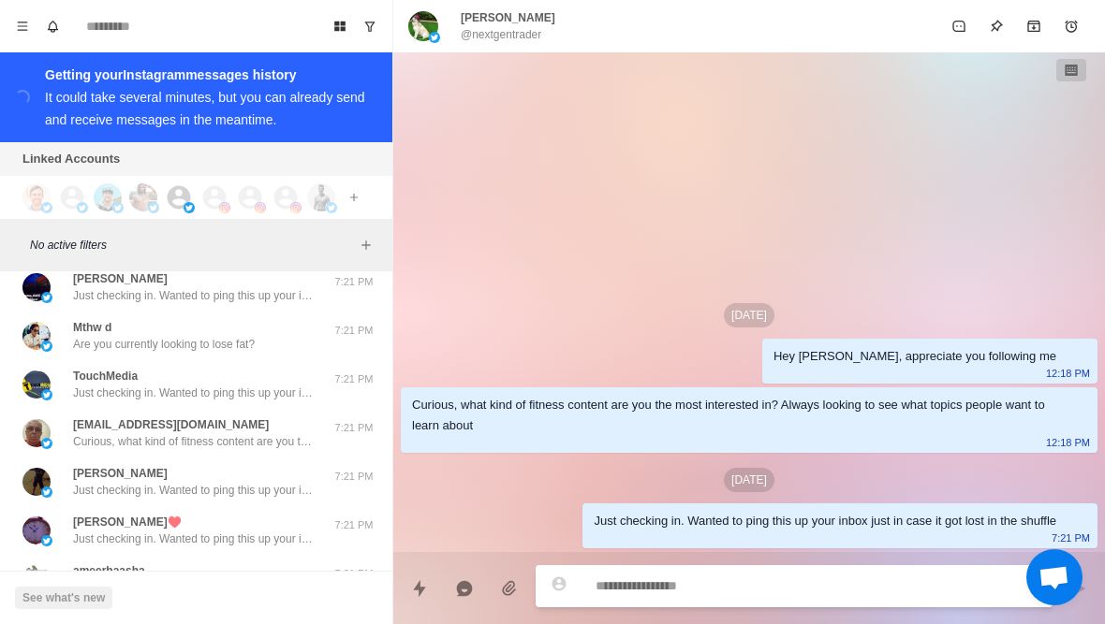
scroll to position [26076, 0]
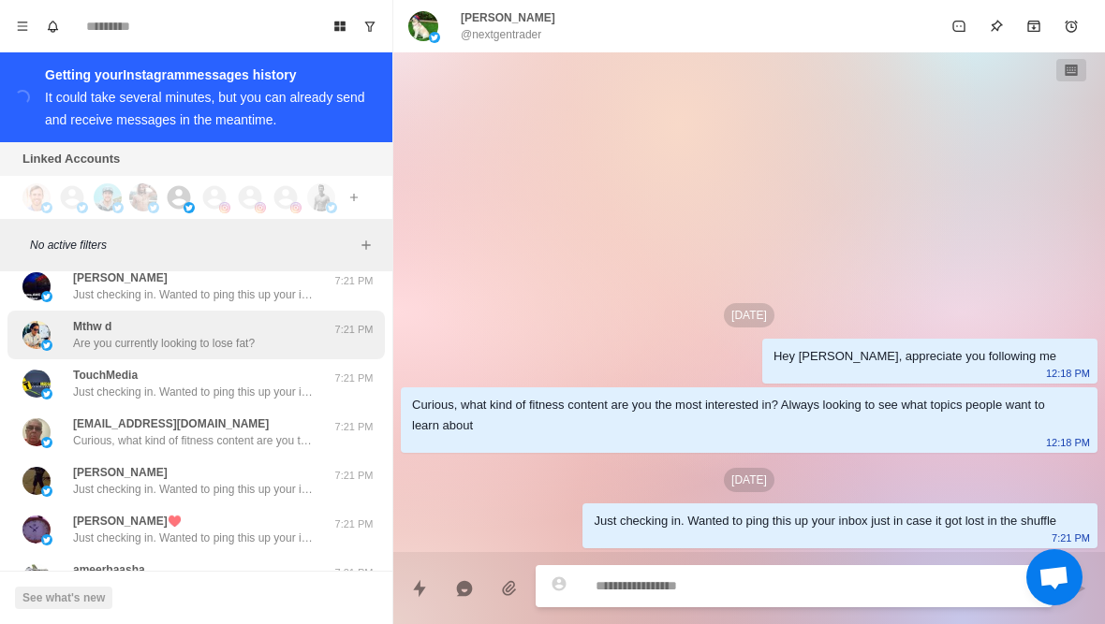
click at [179, 356] on div "Mthw d Are you currently looking to lose fat? 7:21 PM" at bounding box center [195, 335] width 377 height 49
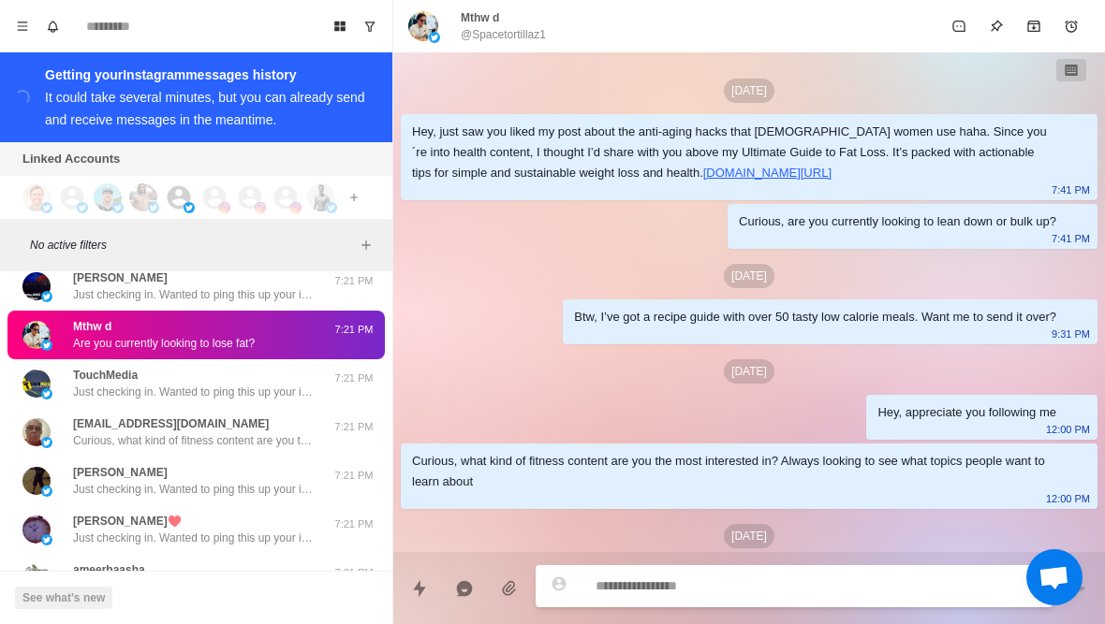
scroll to position [318, 0]
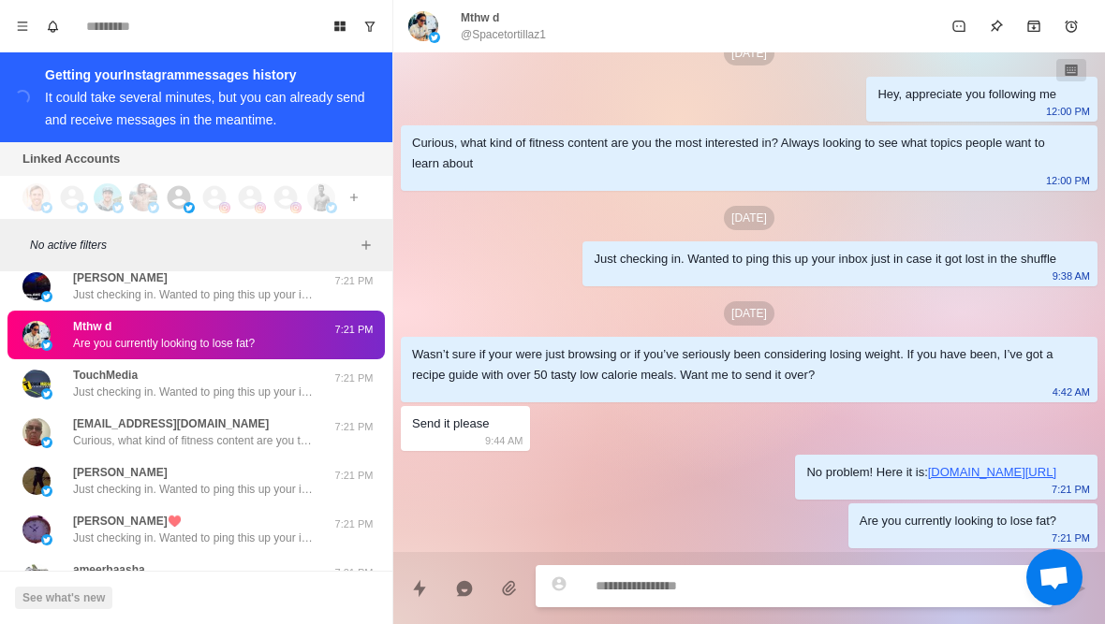
click at [427, 29] on img at bounding box center [423, 26] width 30 height 30
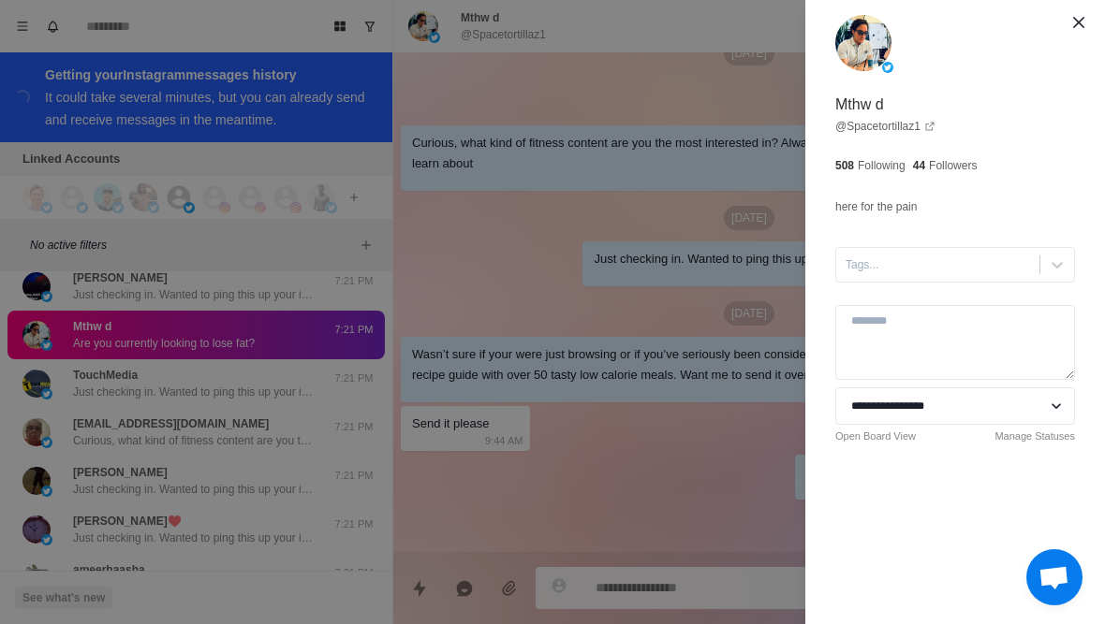
click at [228, 428] on div "**********" at bounding box center [552, 312] width 1105 height 624
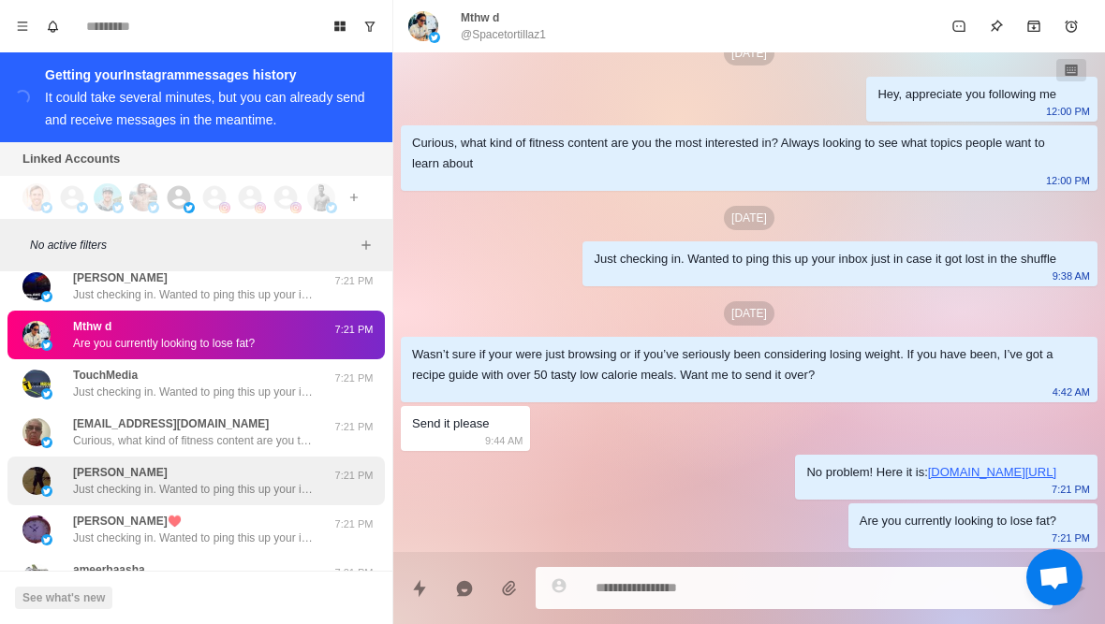
click at [290, 477] on div "John Davison Just checking in. Wanted to ping this up your inbox just in case i…" at bounding box center [194, 481] width 243 height 34
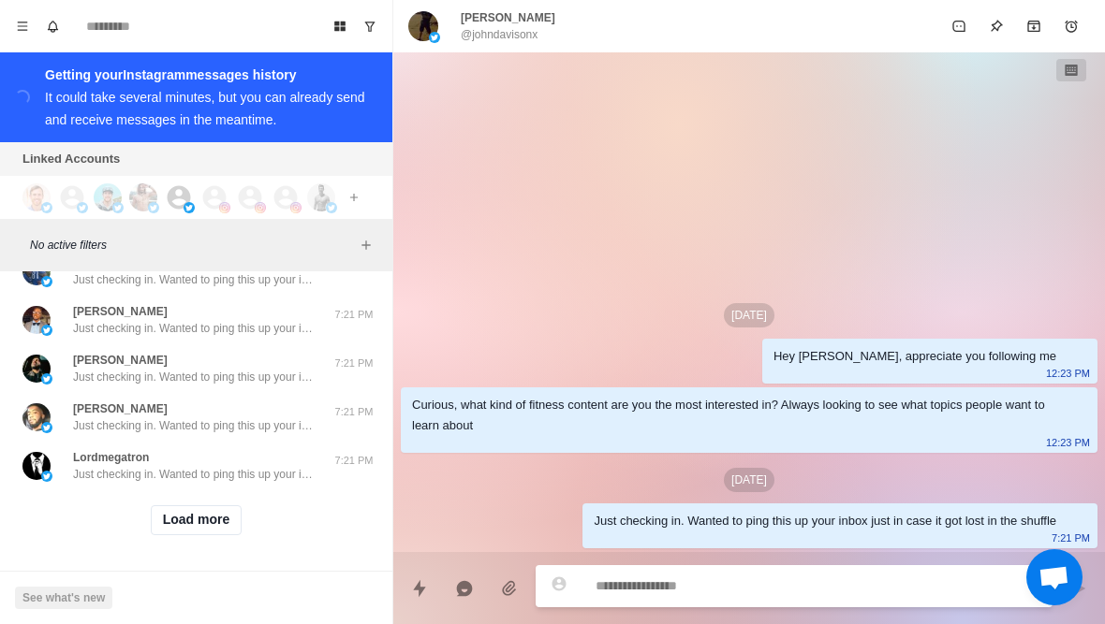
scroll to position [26726, 0]
click at [222, 524] on button "Load more" at bounding box center [197, 520] width 92 height 30
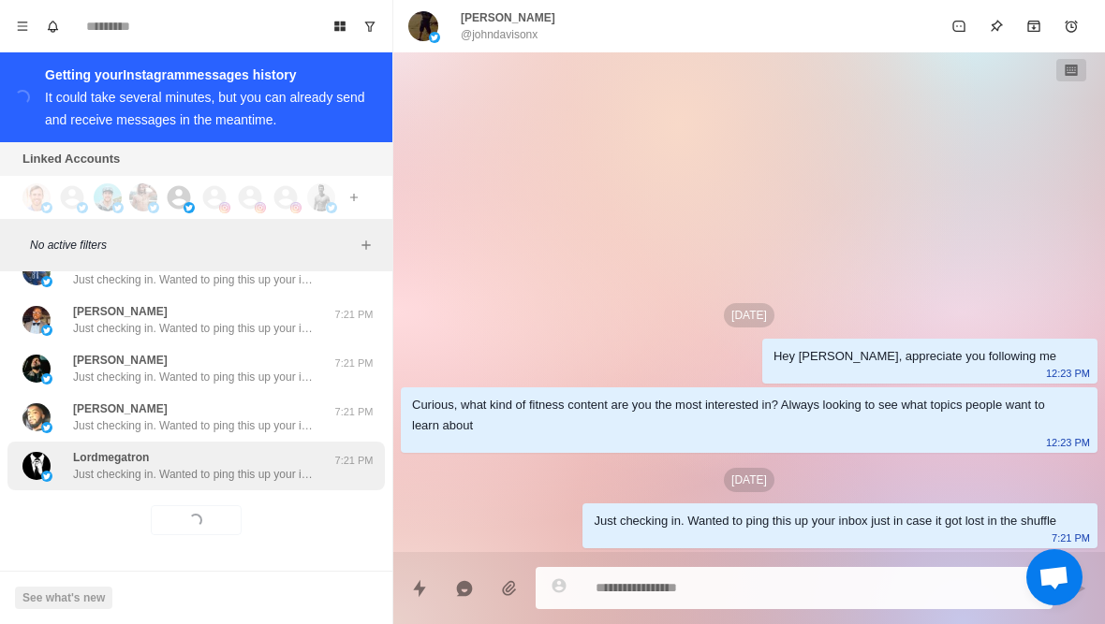
click at [263, 477] on p "Just checking in. Wanted to ping this up your inbox just in case it got lost in…" at bounding box center [194, 474] width 243 height 17
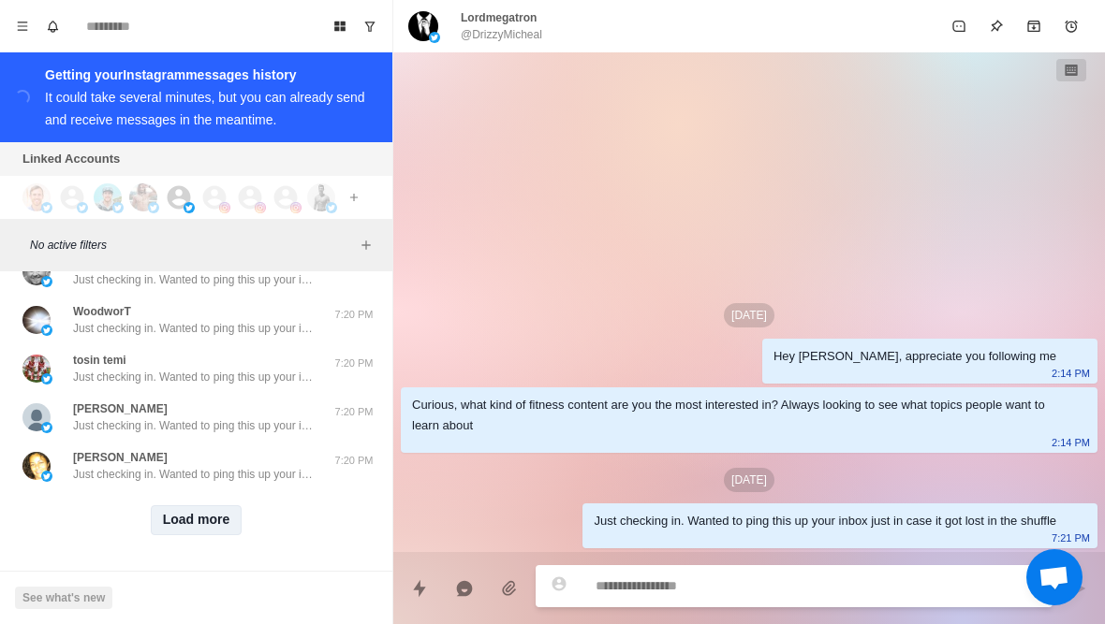
scroll to position [27700, 0]
click at [208, 518] on button "Load more" at bounding box center [197, 520] width 92 height 30
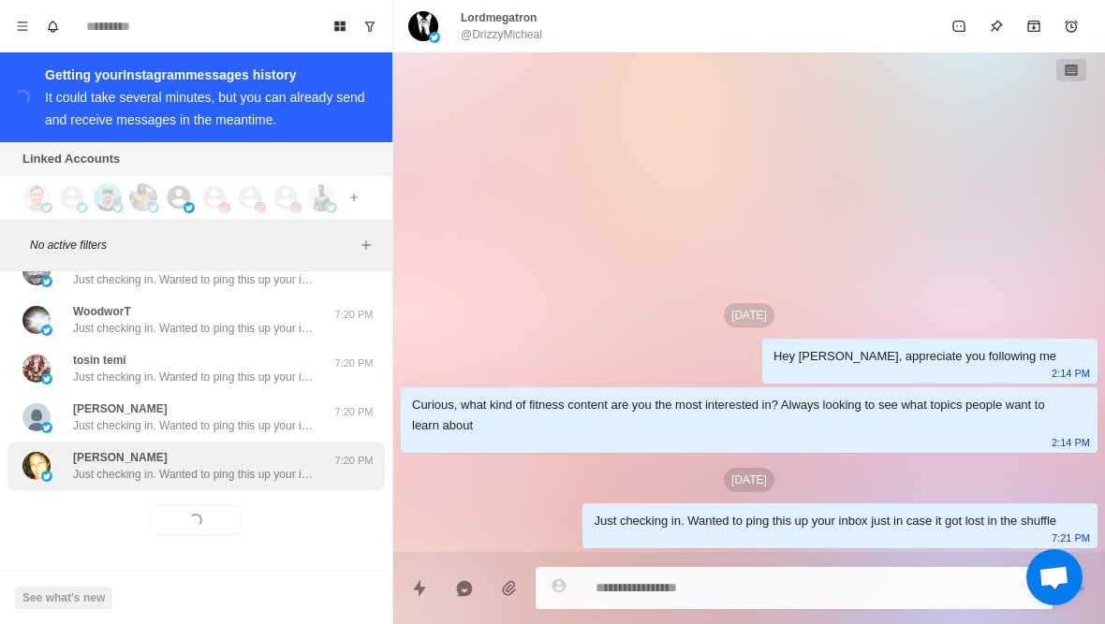
click at [256, 464] on div "Mariea Just checking in. Wanted to ping this up your inbox just in case it got …" at bounding box center [194, 466] width 243 height 34
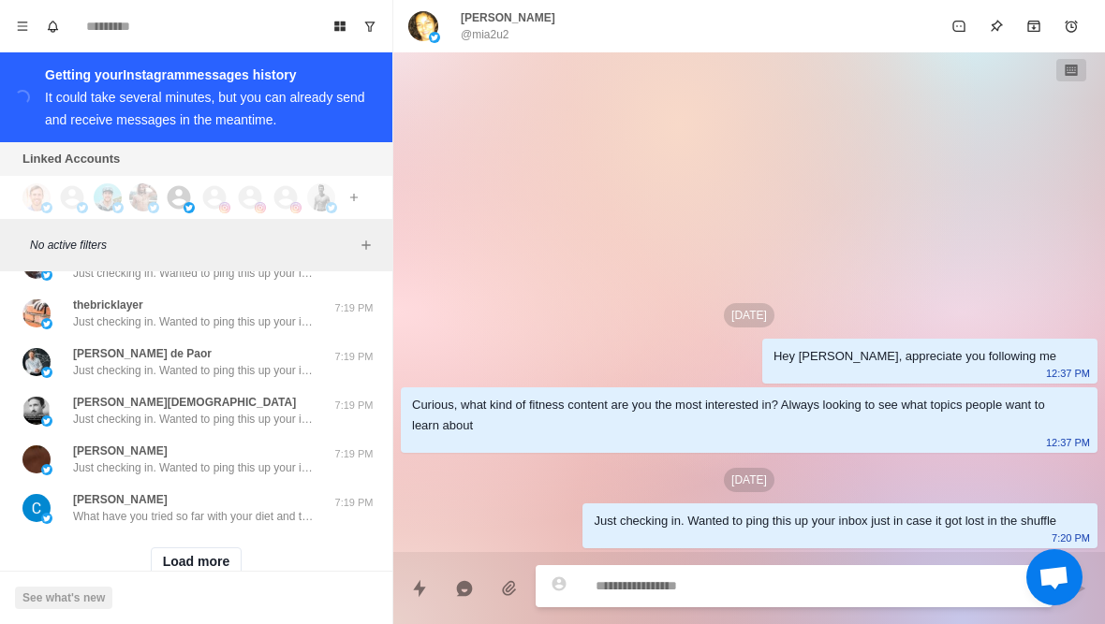
scroll to position [28665, 0]
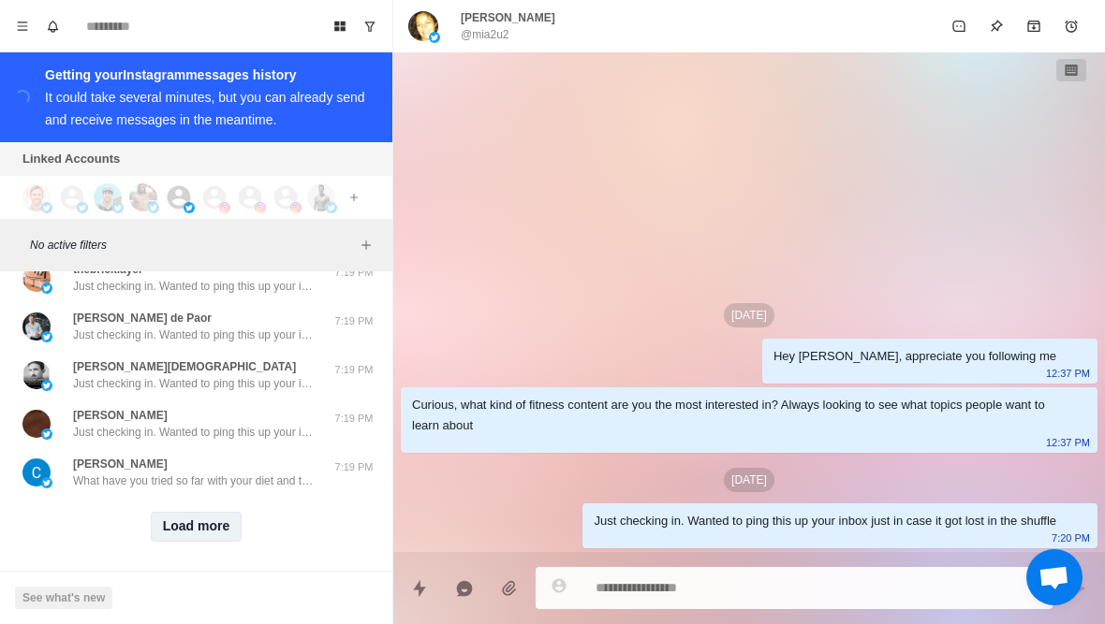
click at [183, 528] on button "Load more" at bounding box center [197, 527] width 92 height 30
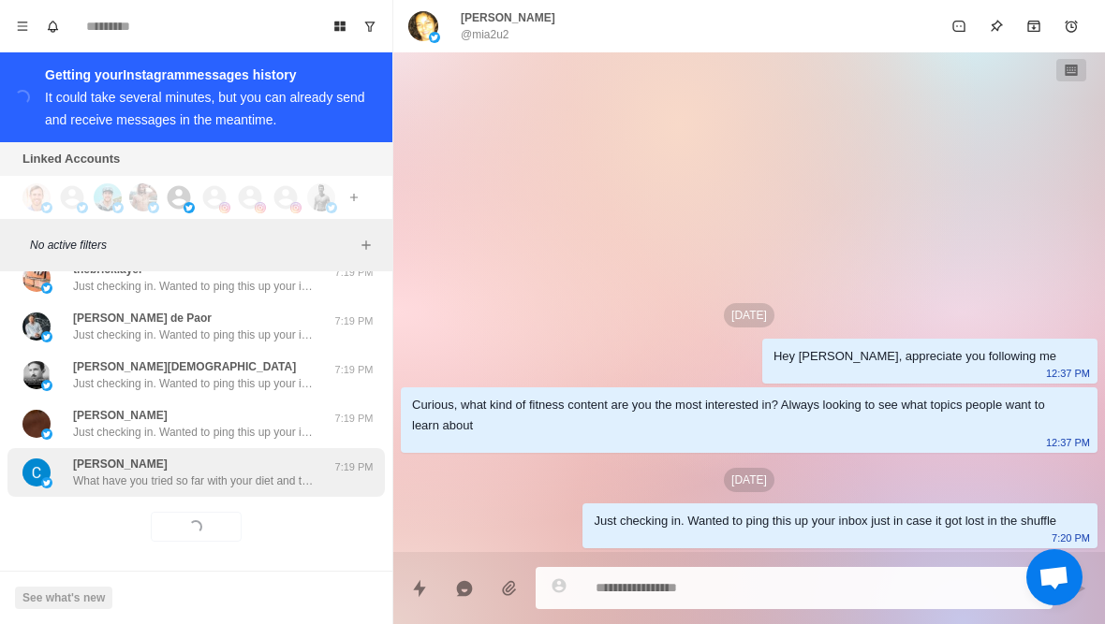
click at [213, 494] on div "Charles Nelson What have you tried so far with your diet and training to lose w…" at bounding box center [195, 472] width 377 height 49
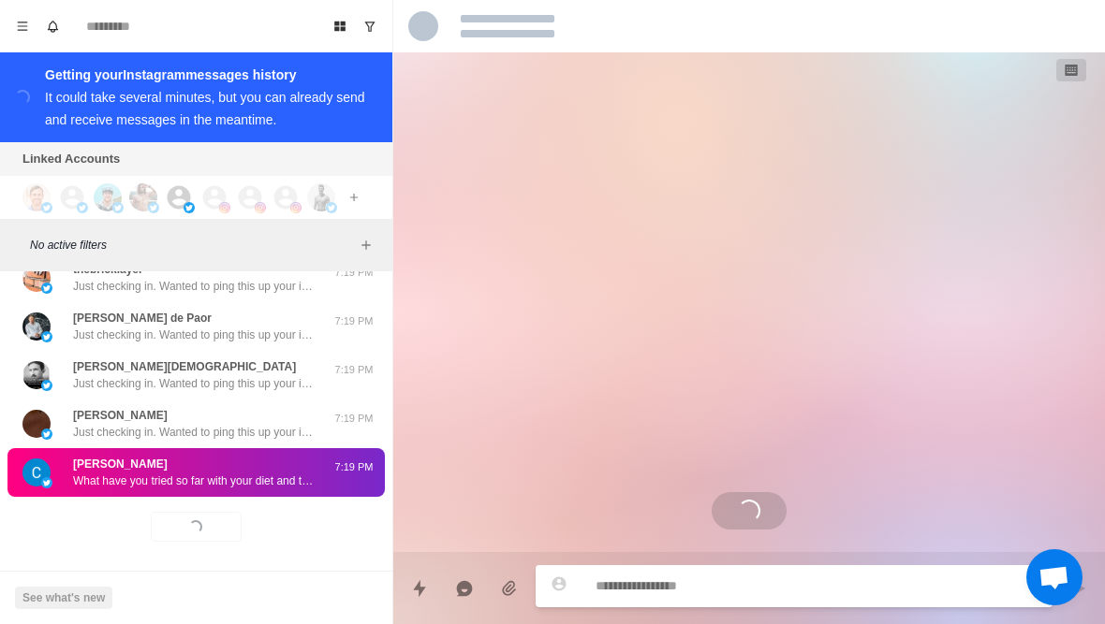
scroll to position [1827, 0]
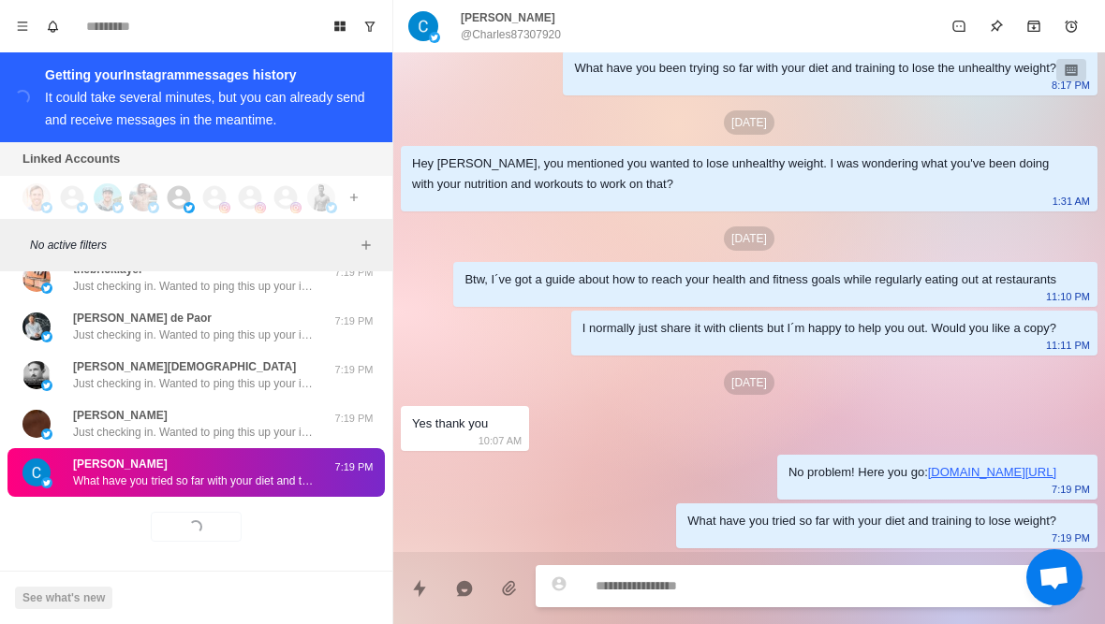
click at [491, 37] on p "@Charles87307920" at bounding box center [511, 34] width 100 height 17
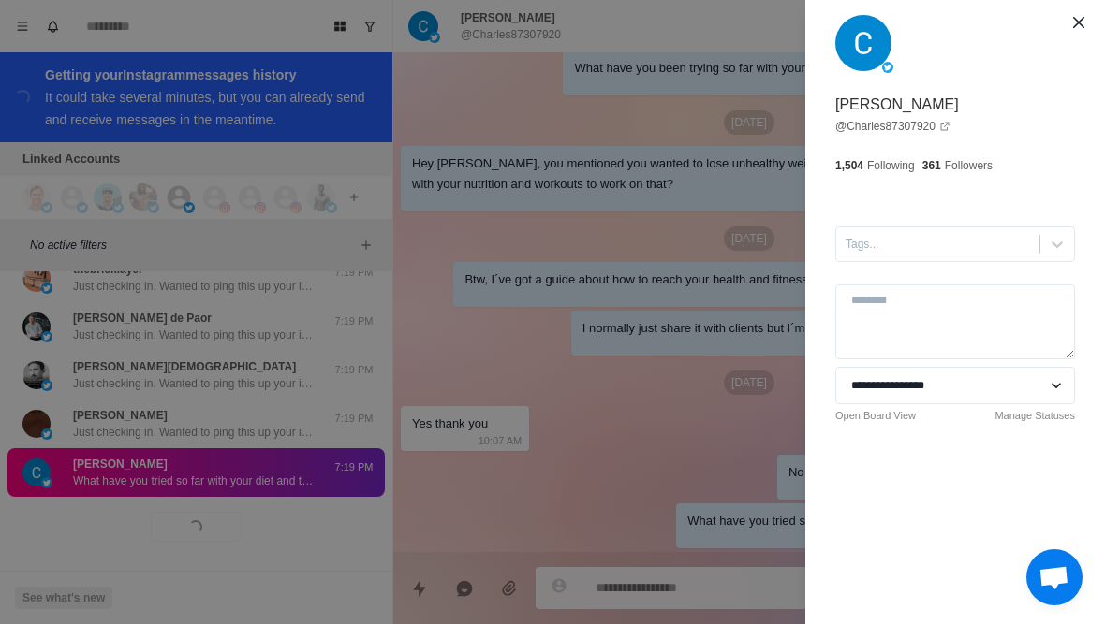
click at [501, 349] on div "**********" at bounding box center [552, 312] width 1105 height 624
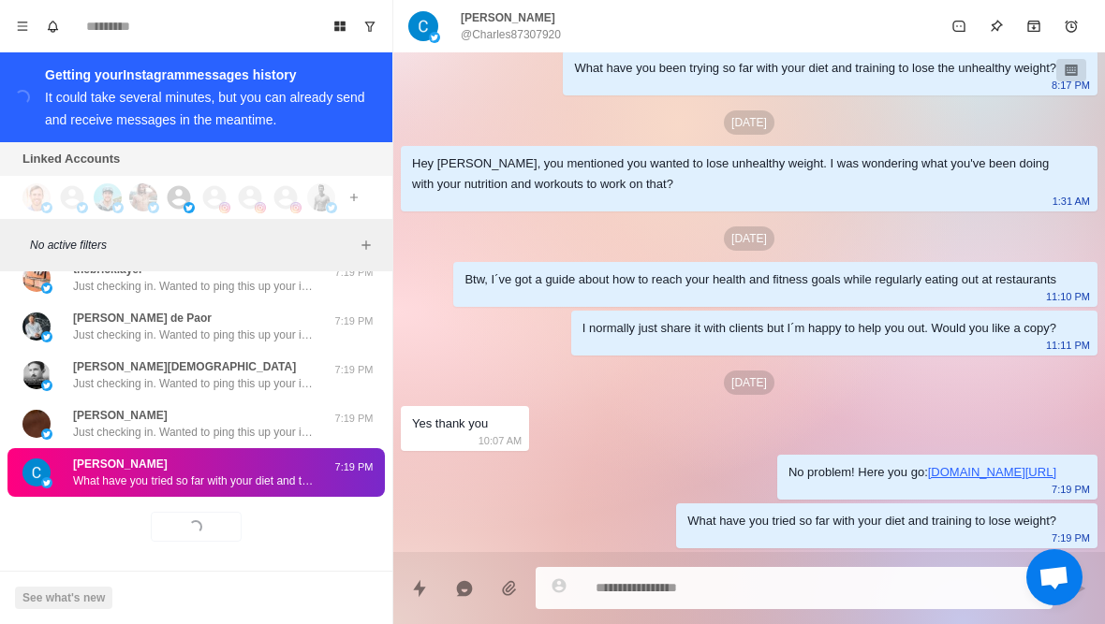
click at [464, 382] on div "Sep 29" at bounding box center [749, 383] width 696 height 24
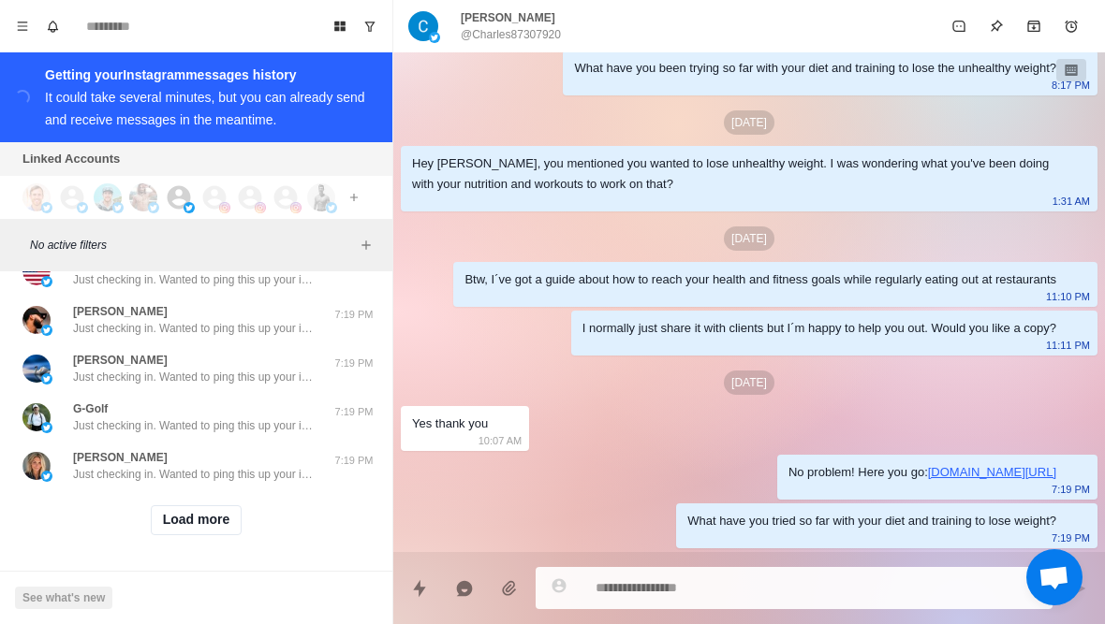
scroll to position [29647, 0]
click at [212, 519] on button "Load more" at bounding box center [197, 520] width 92 height 30
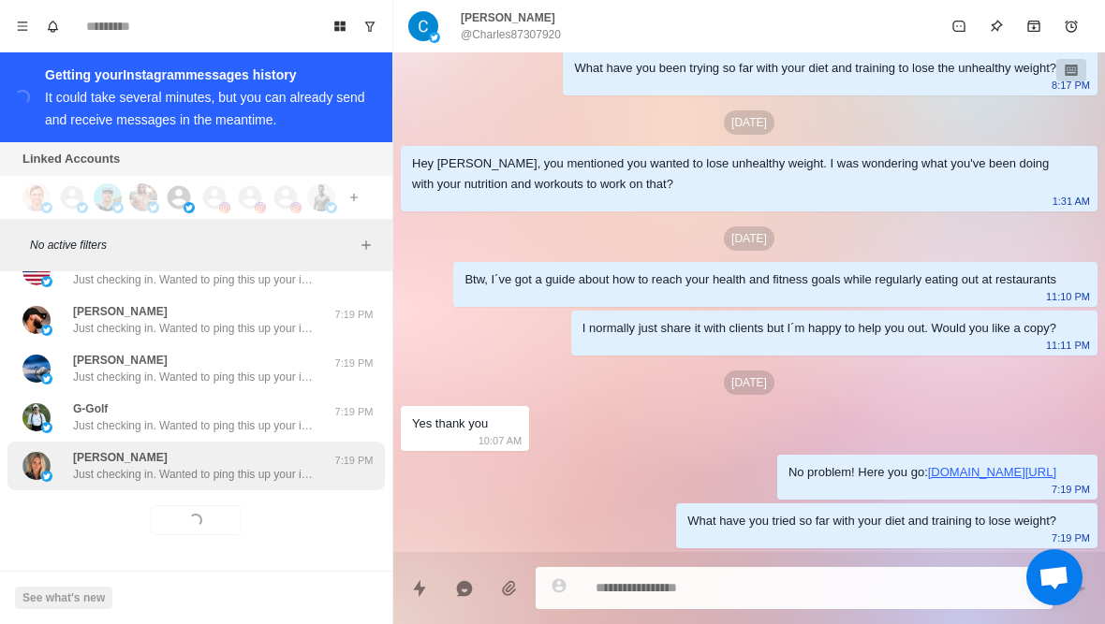
click at [244, 486] on div "grace walter Just checking in. Wanted to ping this up your inbox just in case i…" at bounding box center [195, 466] width 377 height 49
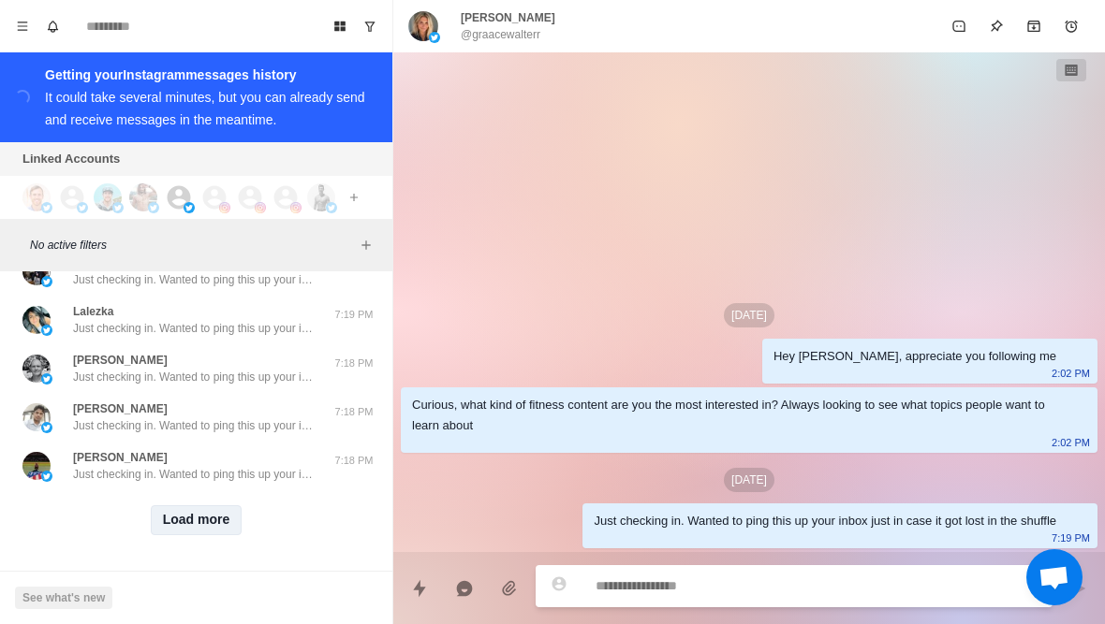
scroll to position [30620, 0]
click at [213, 524] on button "Load more" at bounding box center [197, 520] width 92 height 30
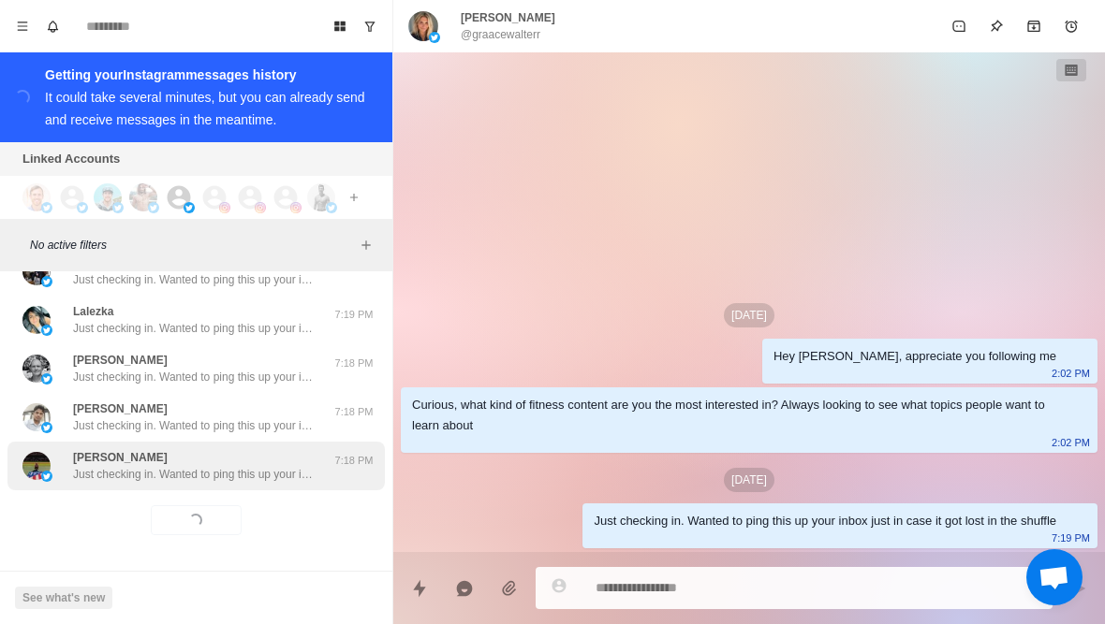
click at [195, 475] on p "Just checking in. Wanted to ping this up your inbox just in case it got lost in…" at bounding box center [194, 474] width 243 height 17
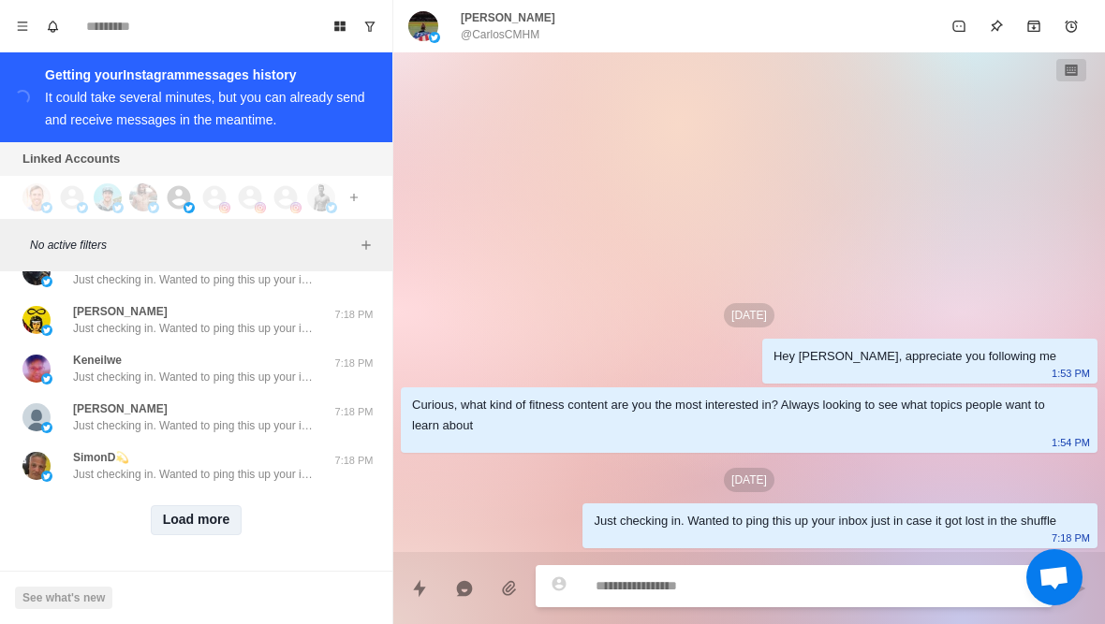
scroll to position [31594, 0]
click at [197, 520] on button "Load more" at bounding box center [197, 520] width 92 height 30
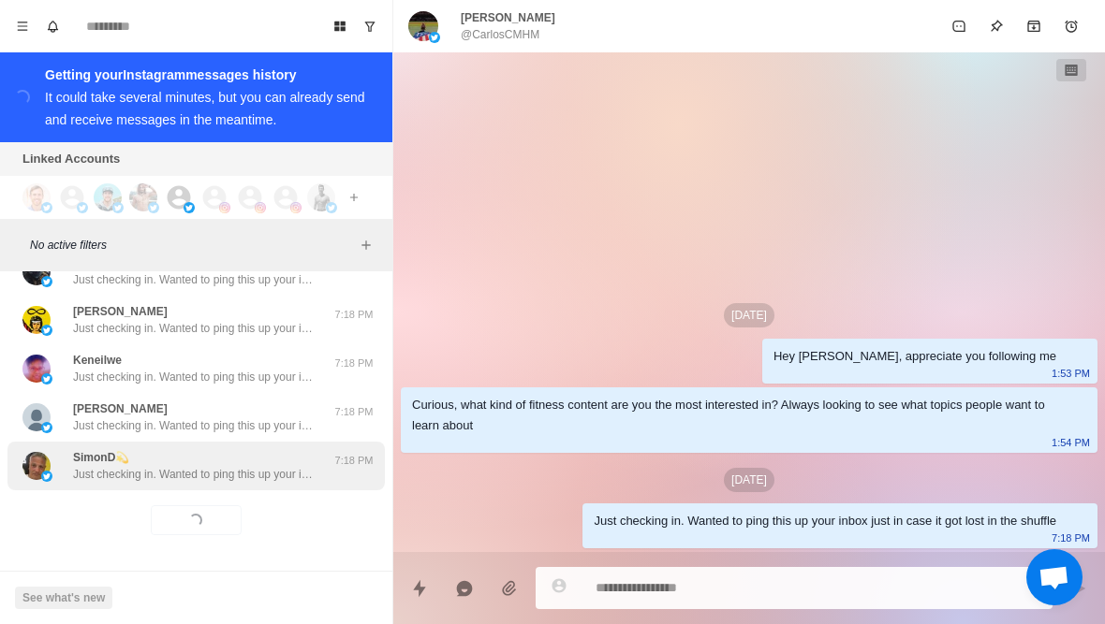
click at [239, 479] on p "Just checking in. Wanted to ping this up your inbox just in case it got lost in…" at bounding box center [194, 474] width 243 height 17
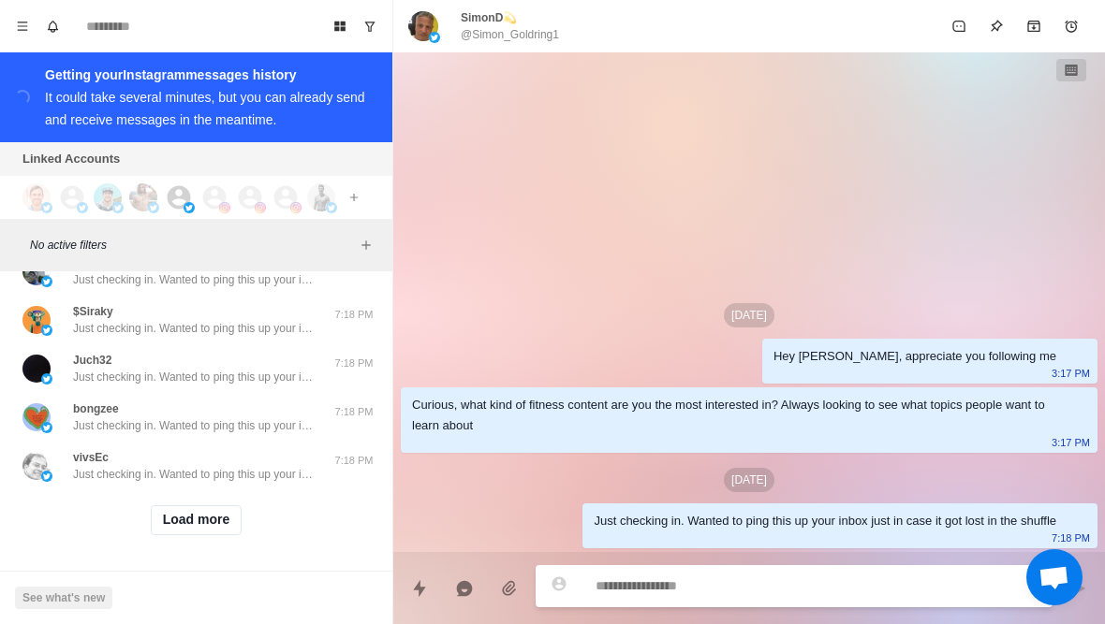
scroll to position [32567, 0]
click at [196, 533] on button "Load more" at bounding box center [197, 520] width 92 height 30
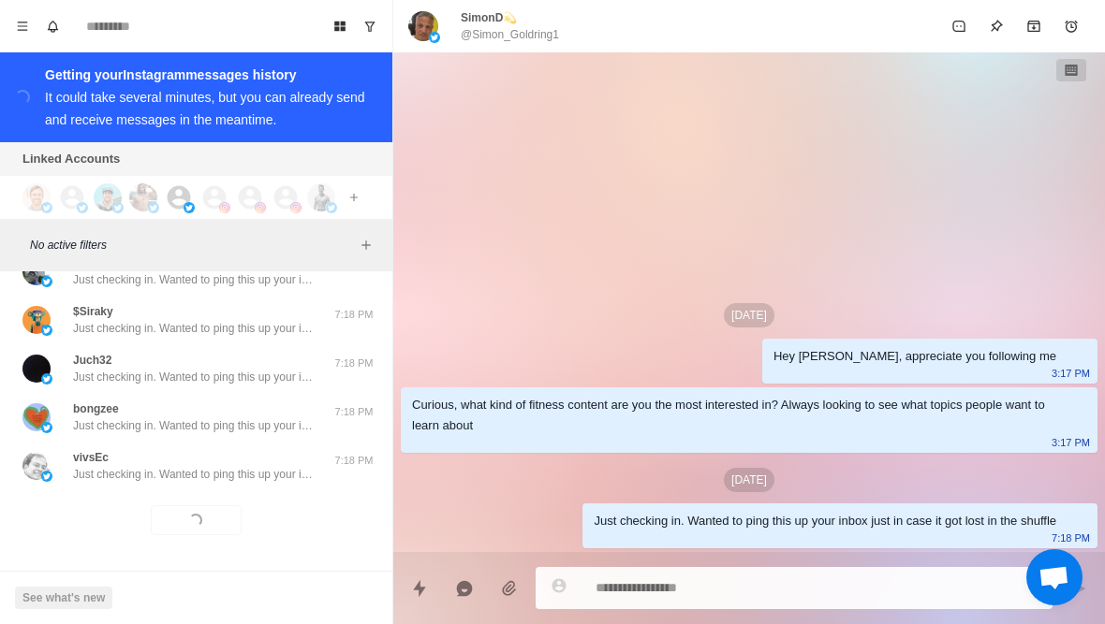
click at [216, 497] on div "Loading... Load more" at bounding box center [195, 521] width 377 height 60
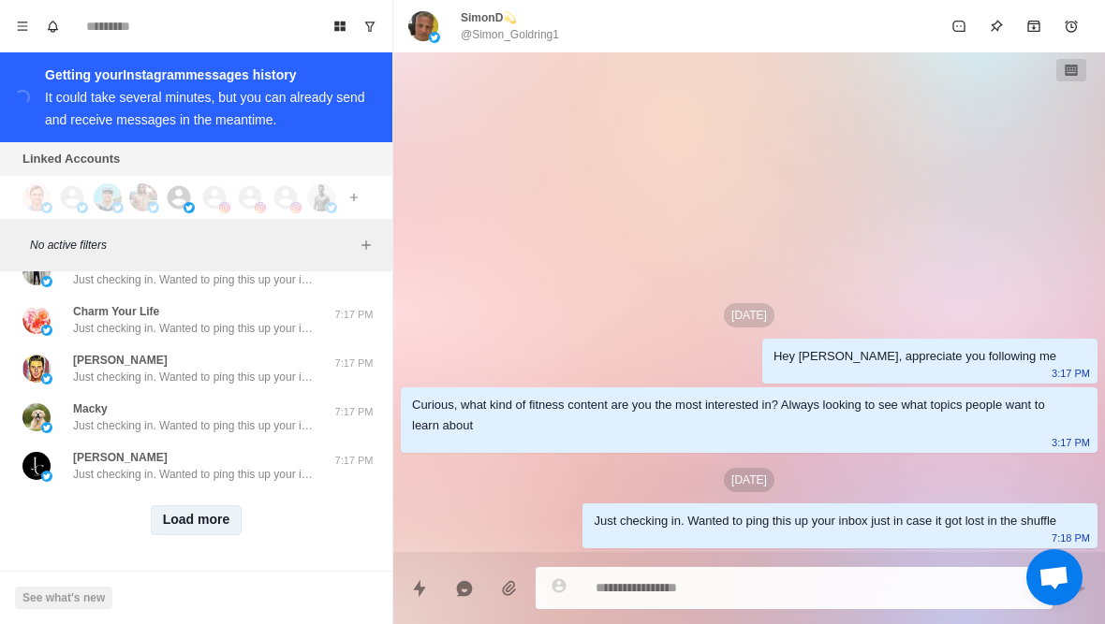
scroll to position [33541, 0]
click at [197, 518] on button "Load more" at bounding box center [197, 520] width 92 height 30
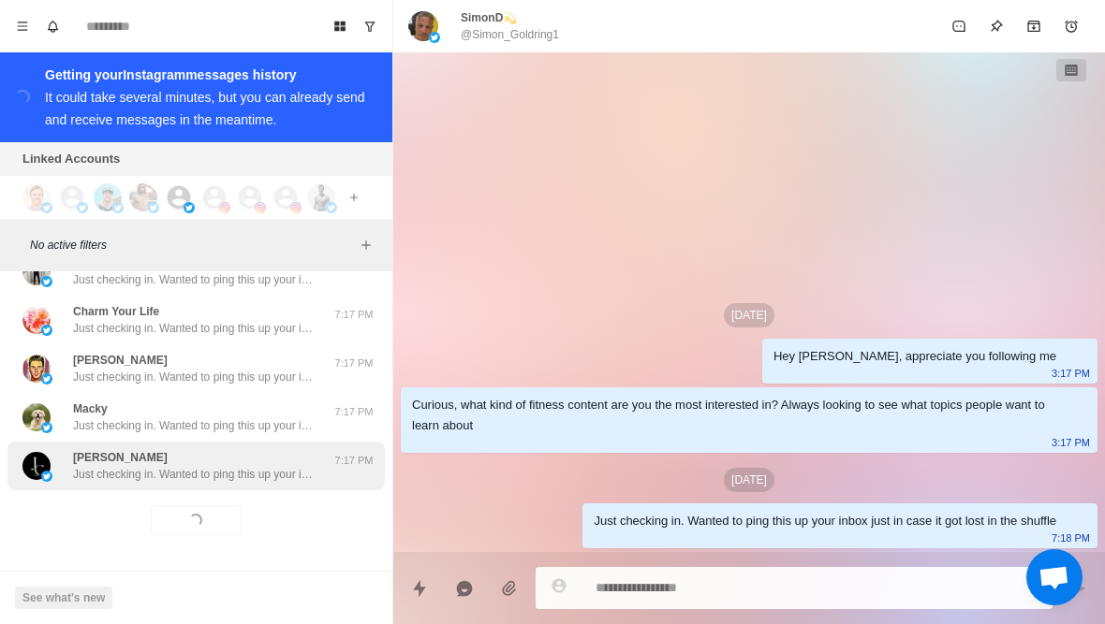
click at [276, 467] on p "Just checking in. Wanted to ping this up your inbox just in case it got lost in…" at bounding box center [194, 474] width 243 height 17
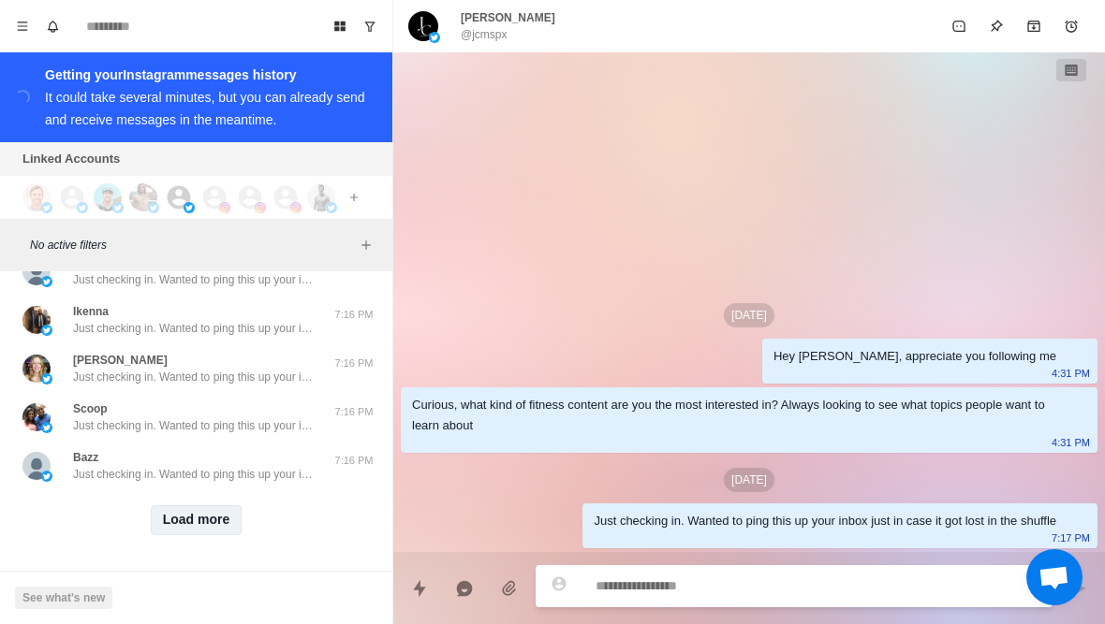
scroll to position [34514, 0]
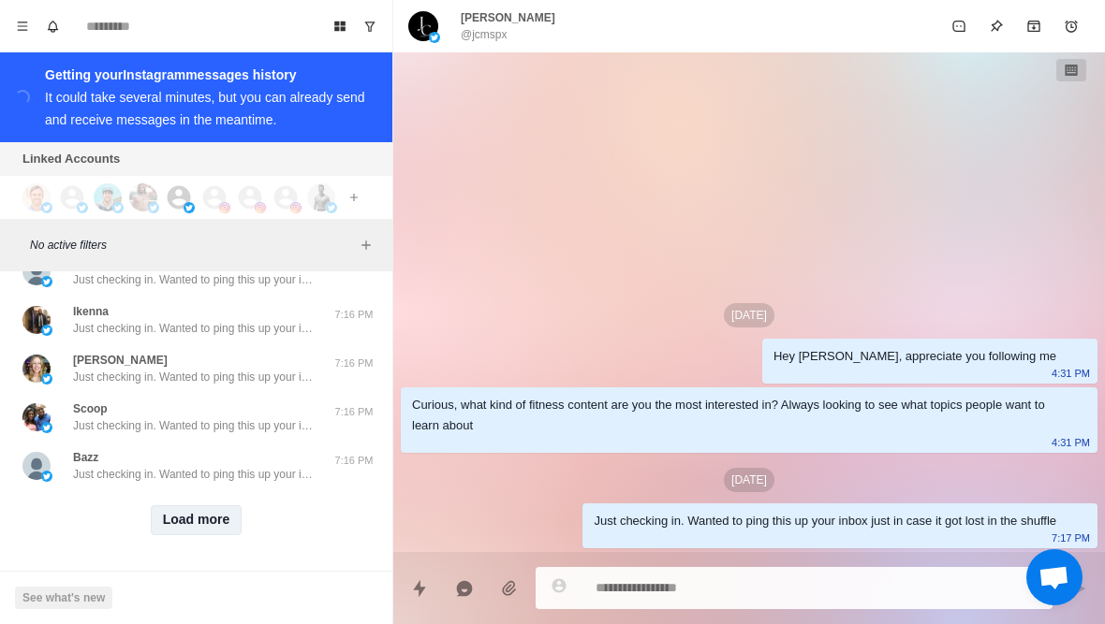
click at [192, 528] on button "Load more" at bounding box center [197, 520] width 92 height 30
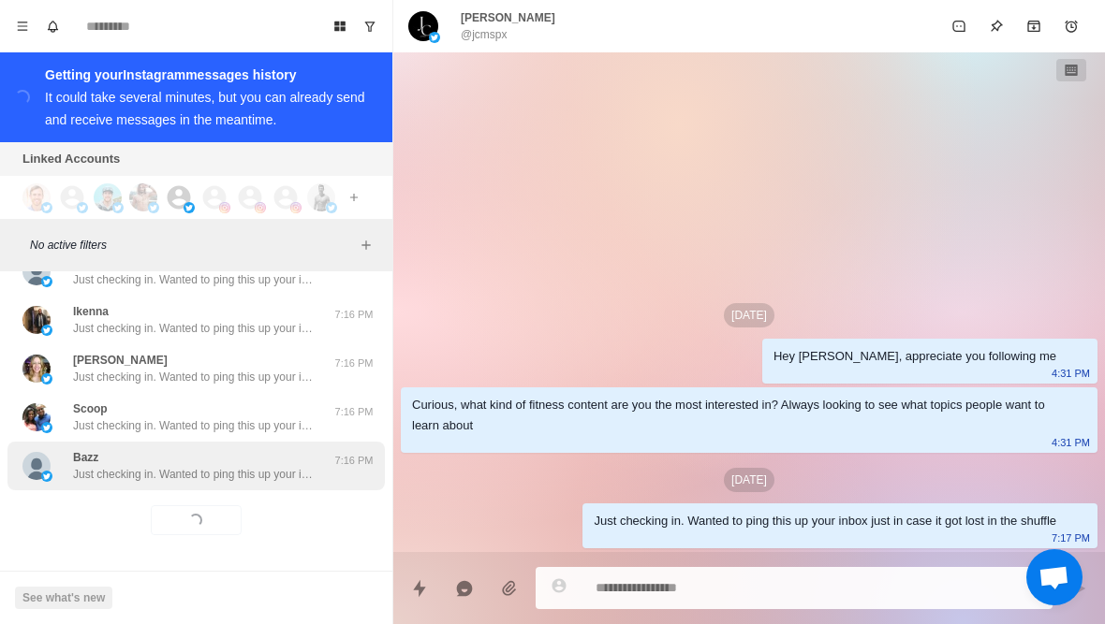
click at [239, 485] on div "Bazz Just checking in. Wanted to ping this up your inbox just in case it got lo…" at bounding box center [195, 466] width 377 height 49
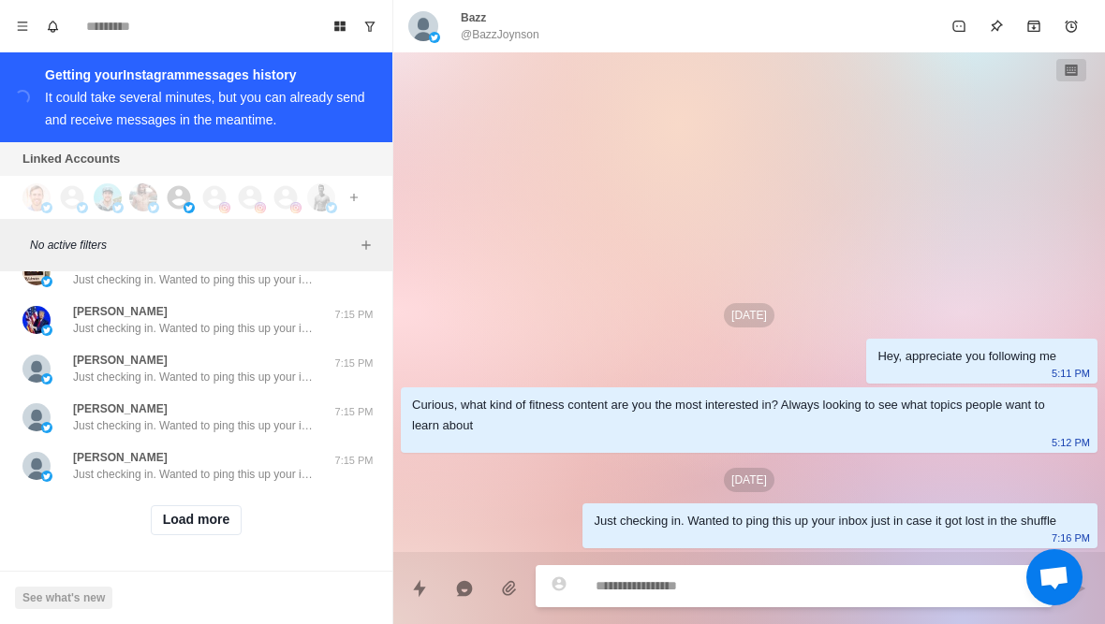
scroll to position [35488, 0]
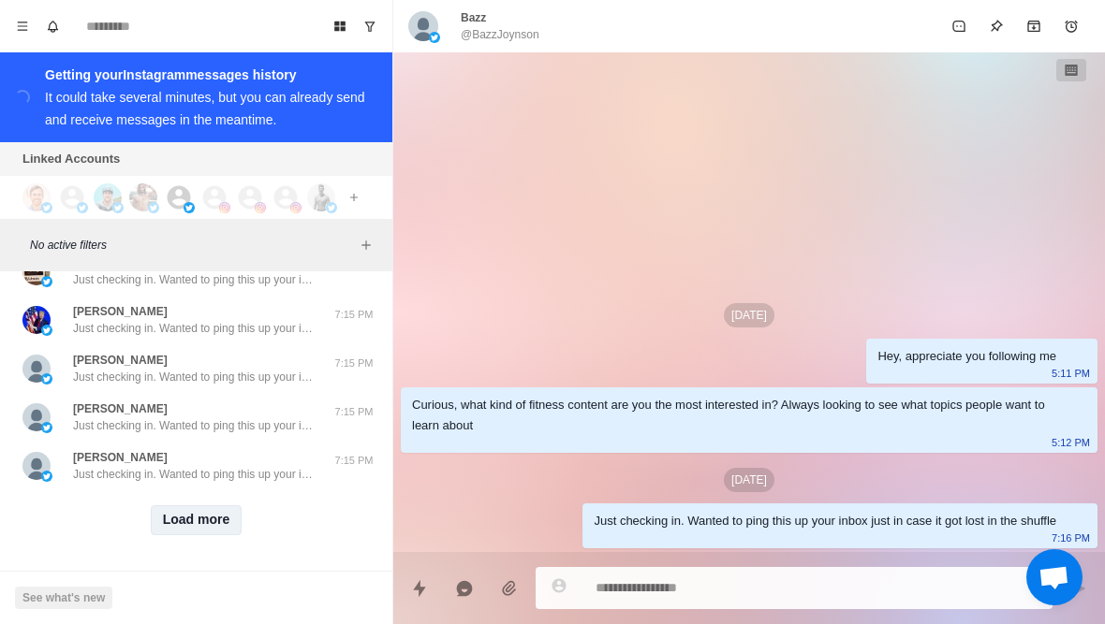
click at [192, 520] on button "Load more" at bounding box center [197, 520] width 92 height 30
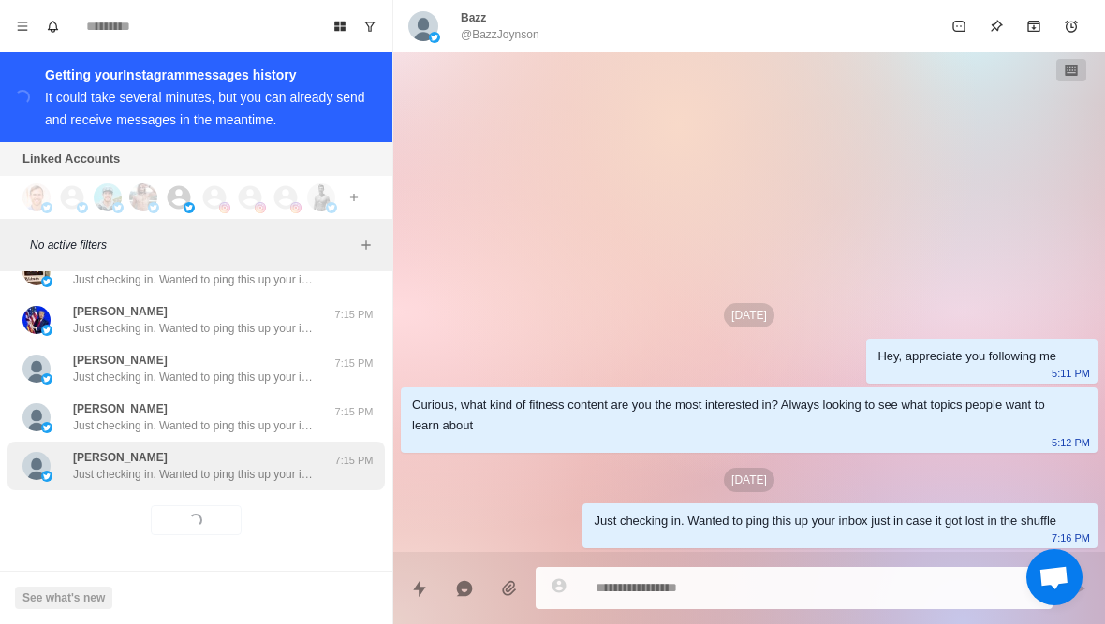
click at [259, 467] on p "Just checking in. Wanted to ping this up your inbox just in case it got lost in…" at bounding box center [194, 474] width 243 height 17
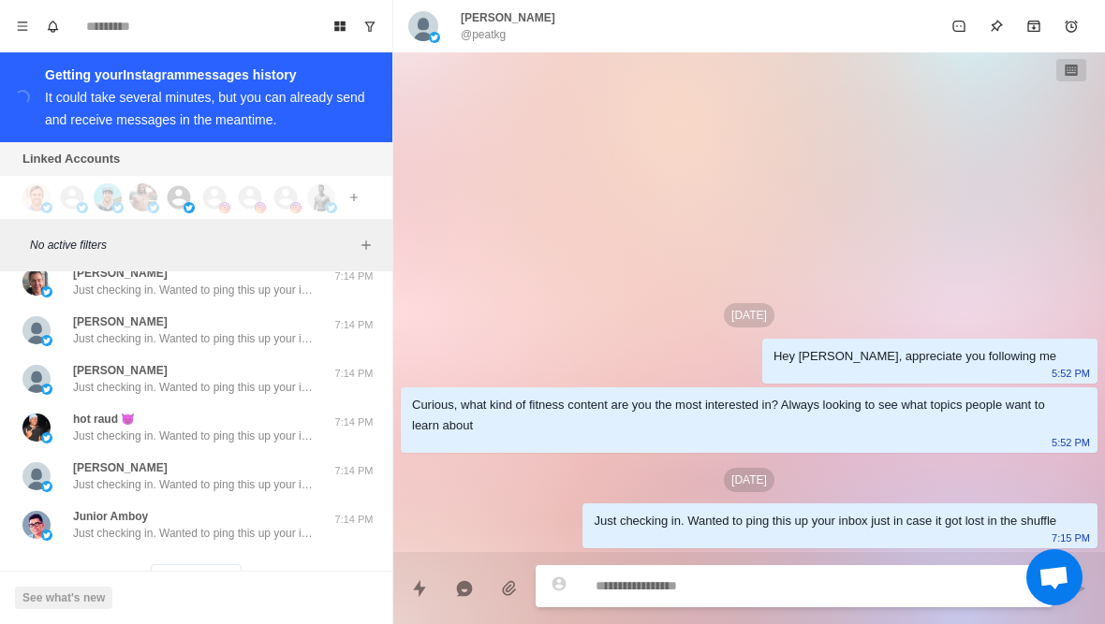
scroll to position [36447, 0]
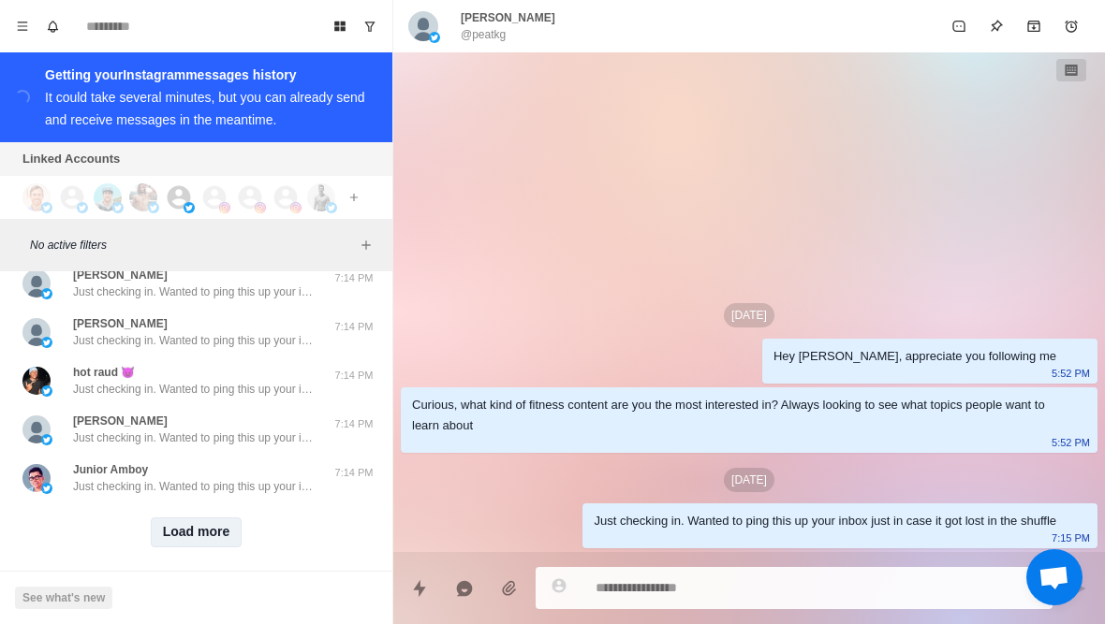
click at [190, 536] on button "Load more" at bounding box center [197, 533] width 92 height 30
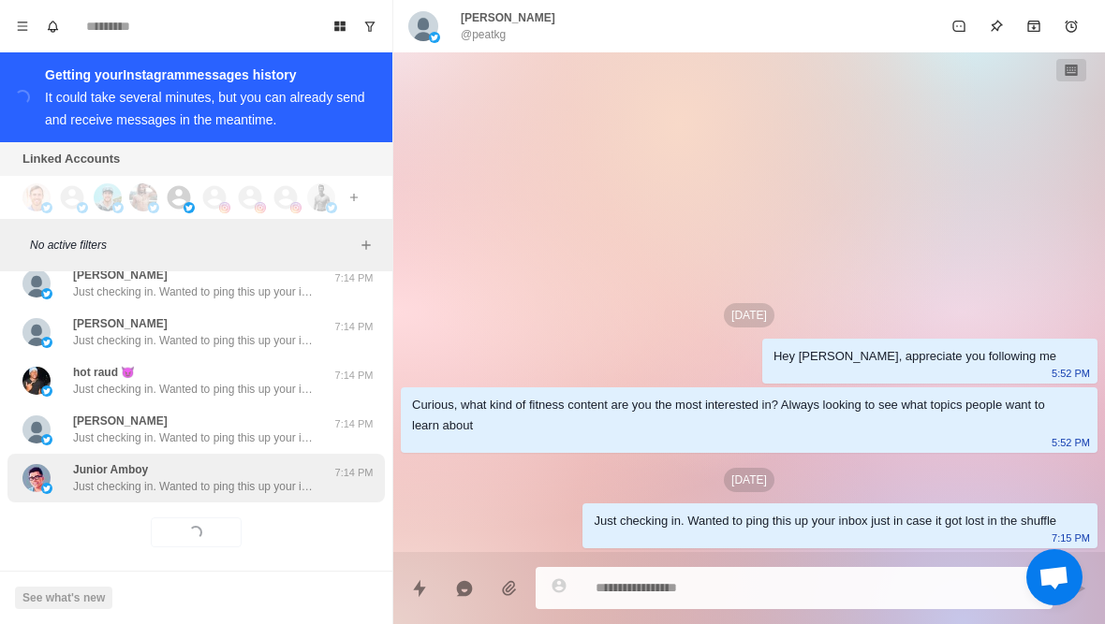
click at [262, 482] on p "Just checking in. Wanted to ping this up your inbox just in case it got lost in…" at bounding box center [194, 486] width 243 height 17
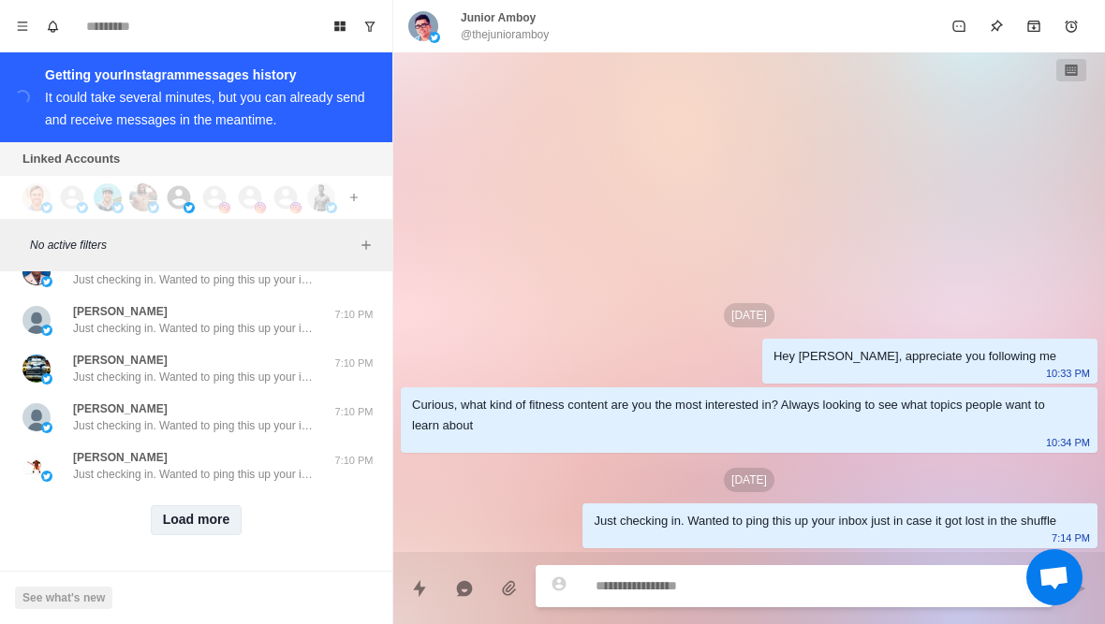
scroll to position [37435, 0]
click at [212, 519] on button "Load more" at bounding box center [197, 520] width 92 height 30
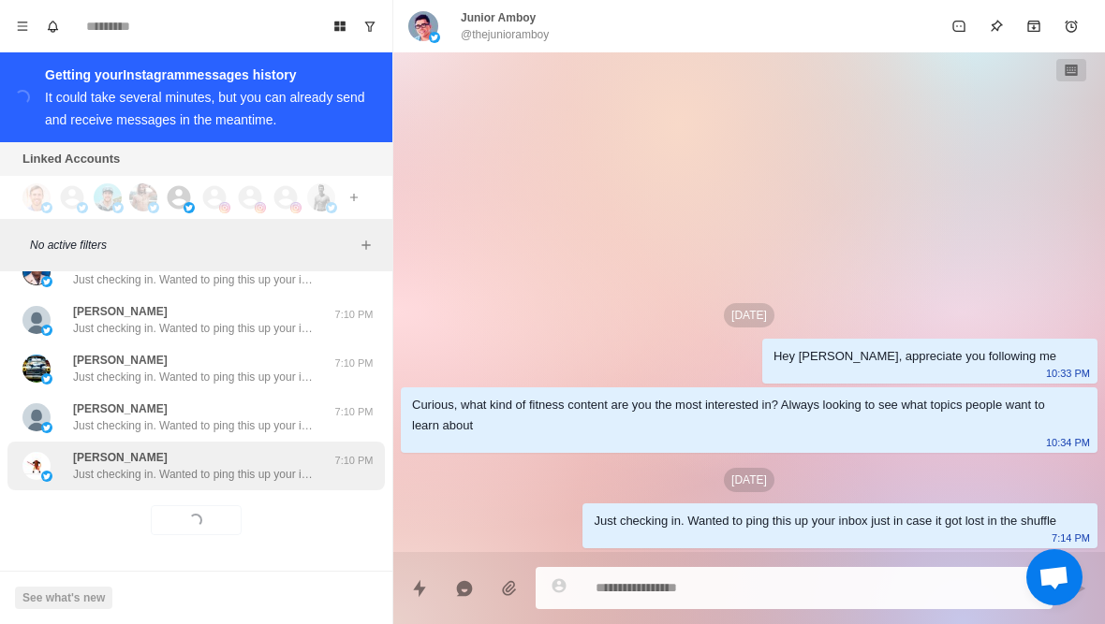
click at [252, 476] on p "Just checking in. Wanted to ping this up your inbox just in case it got lost in…" at bounding box center [194, 474] width 243 height 17
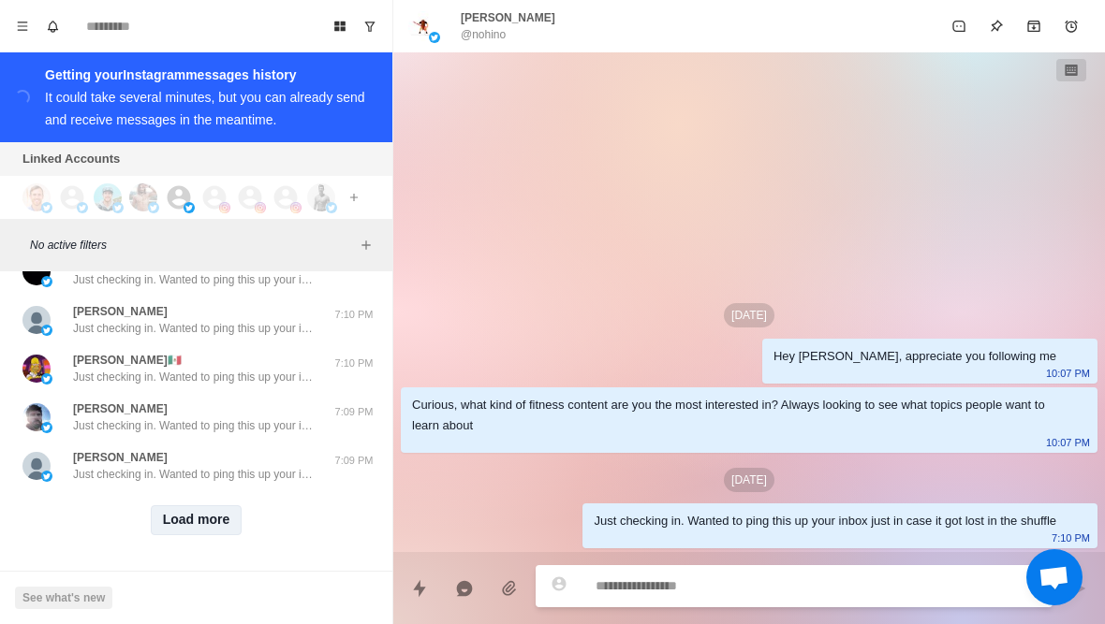
scroll to position [38409, 0]
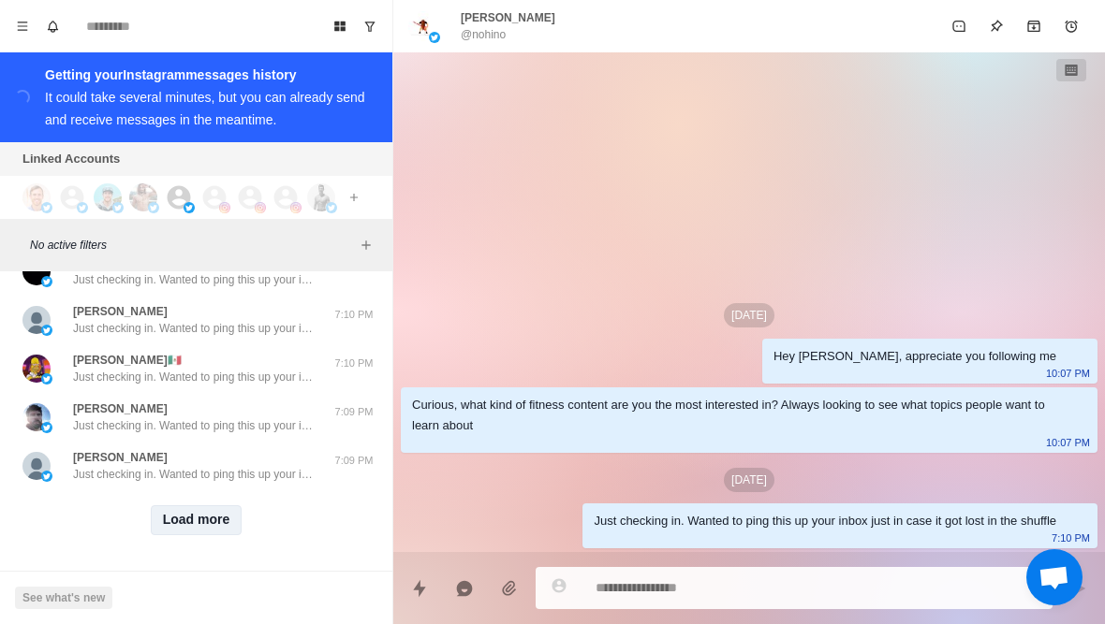
click at [197, 527] on button "Load more" at bounding box center [197, 520] width 92 height 30
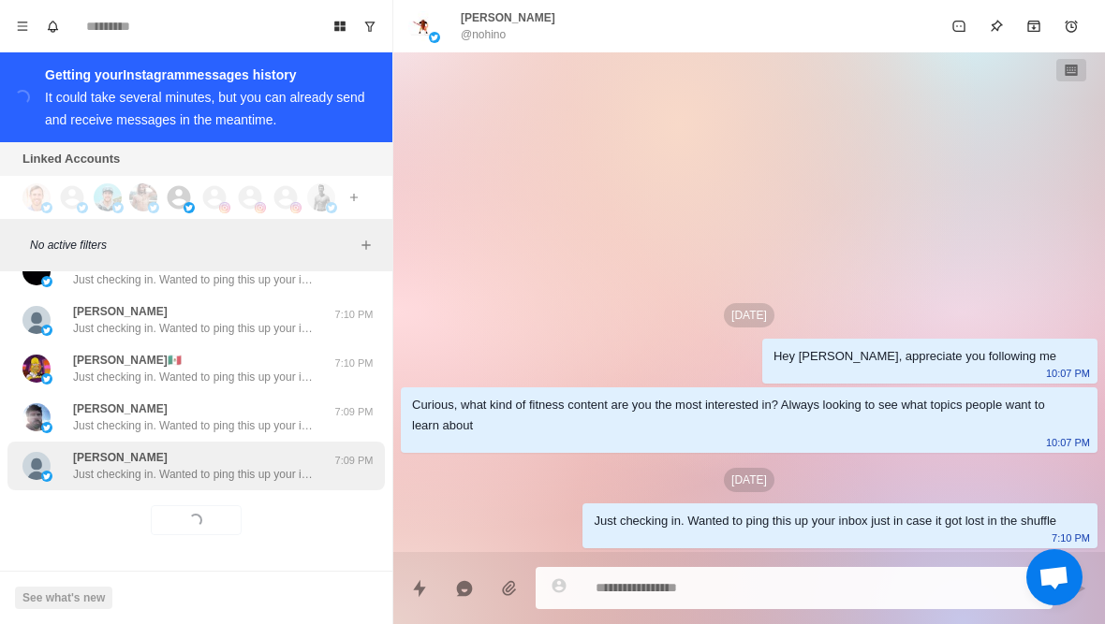
click at [214, 472] on p "Just checking in. Wanted to ping this up your inbox just in case it got lost in…" at bounding box center [194, 474] width 243 height 17
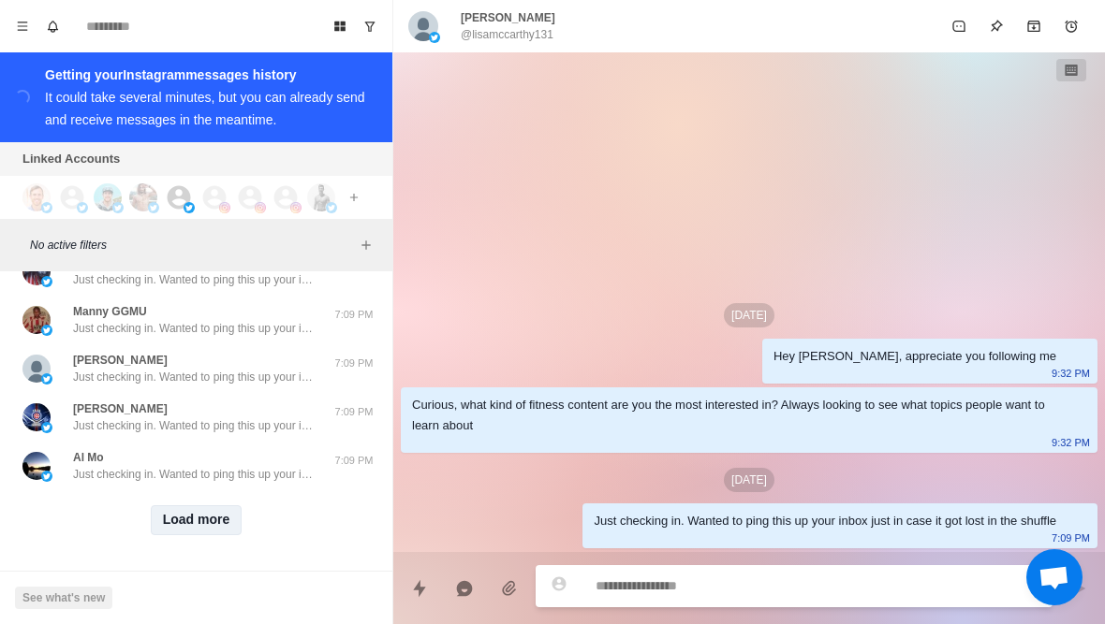
scroll to position [39382, 0]
click at [205, 515] on button "Load more" at bounding box center [197, 520] width 92 height 30
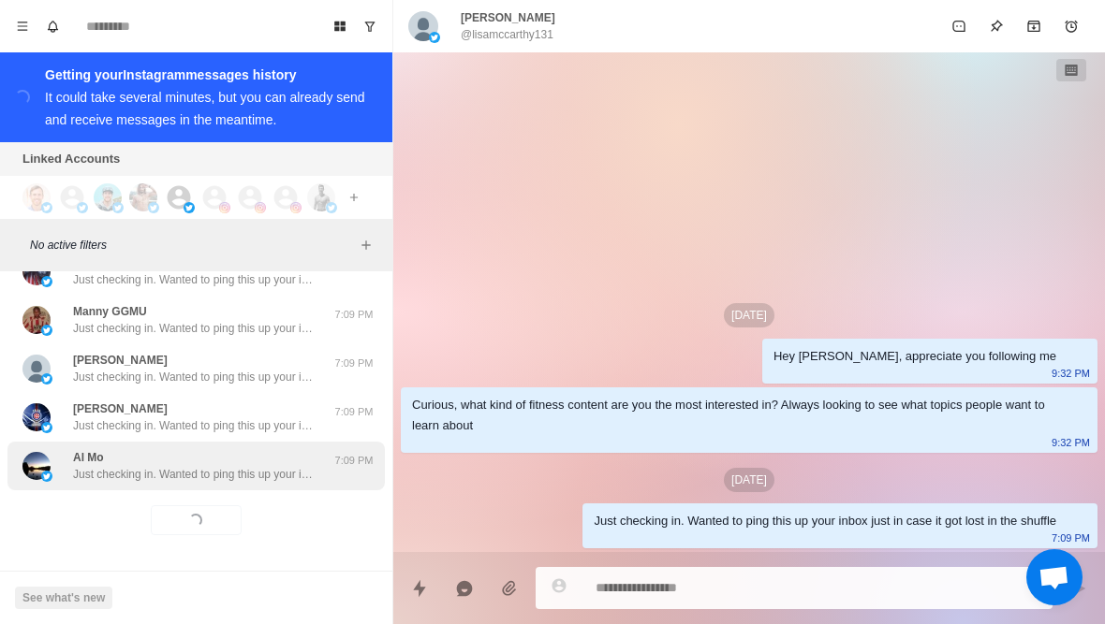
click at [267, 464] on div "Al Mo Just checking in. Wanted to ping this up your inbox just in case it got l…" at bounding box center [194, 466] width 243 height 34
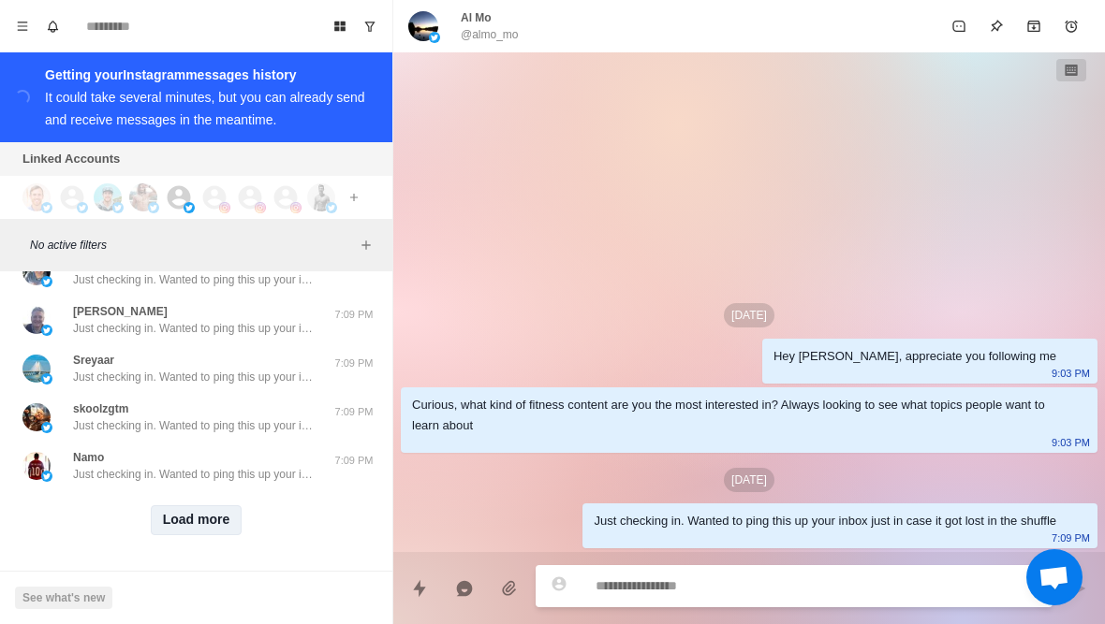
scroll to position [40356, 0]
click at [212, 517] on button "Load more" at bounding box center [197, 520] width 92 height 30
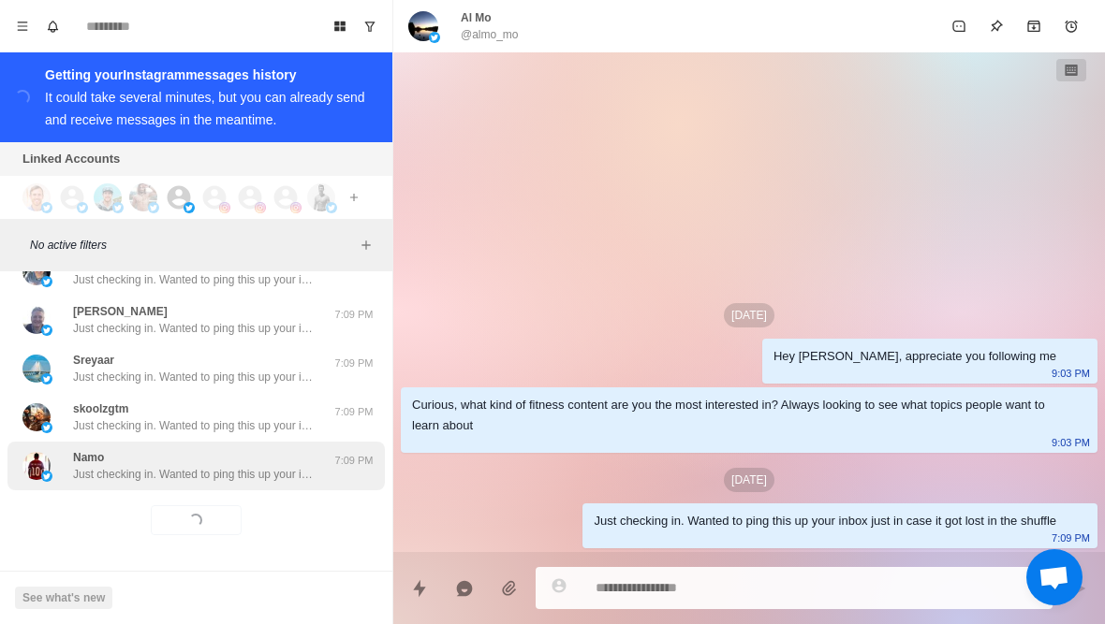
click at [264, 474] on p "Just checking in. Wanted to ping this up your inbox just in case it got lost in…" at bounding box center [194, 474] width 243 height 17
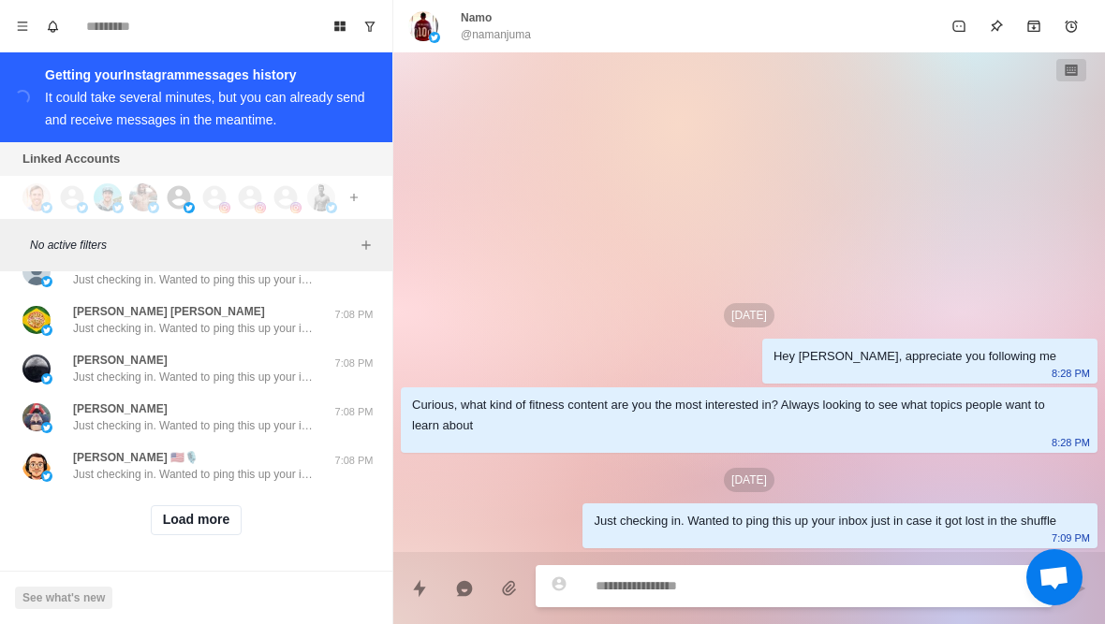
scroll to position [41329, 0]
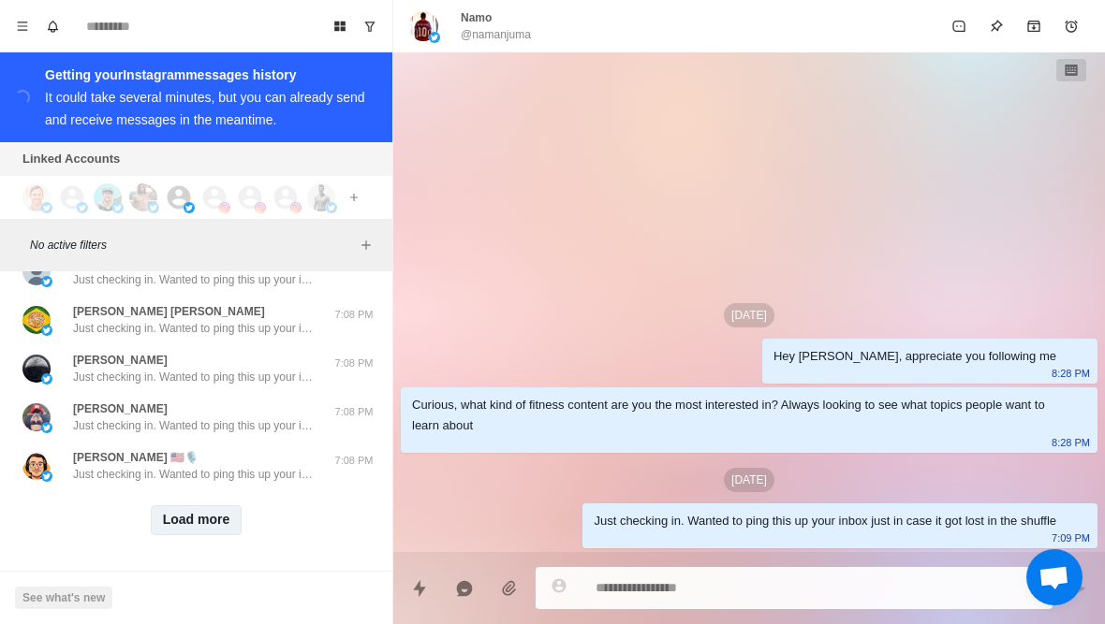
click at [206, 510] on button "Load more" at bounding box center [197, 520] width 92 height 30
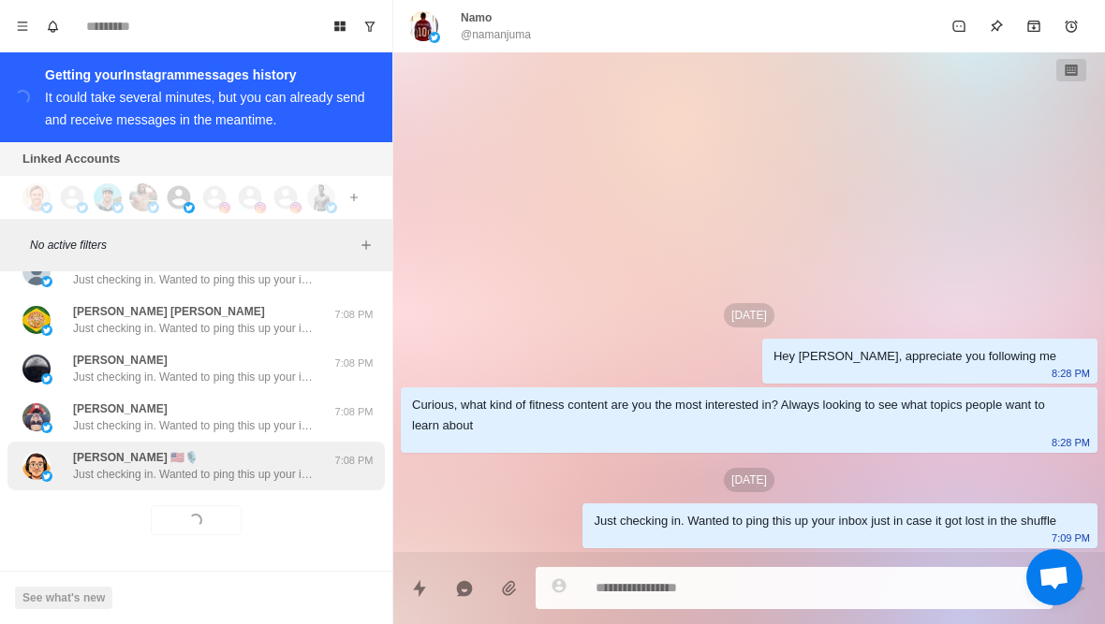
click at [242, 476] on p "Just checking in. Wanted to ping this up your inbox just in case it got lost in…" at bounding box center [194, 474] width 243 height 17
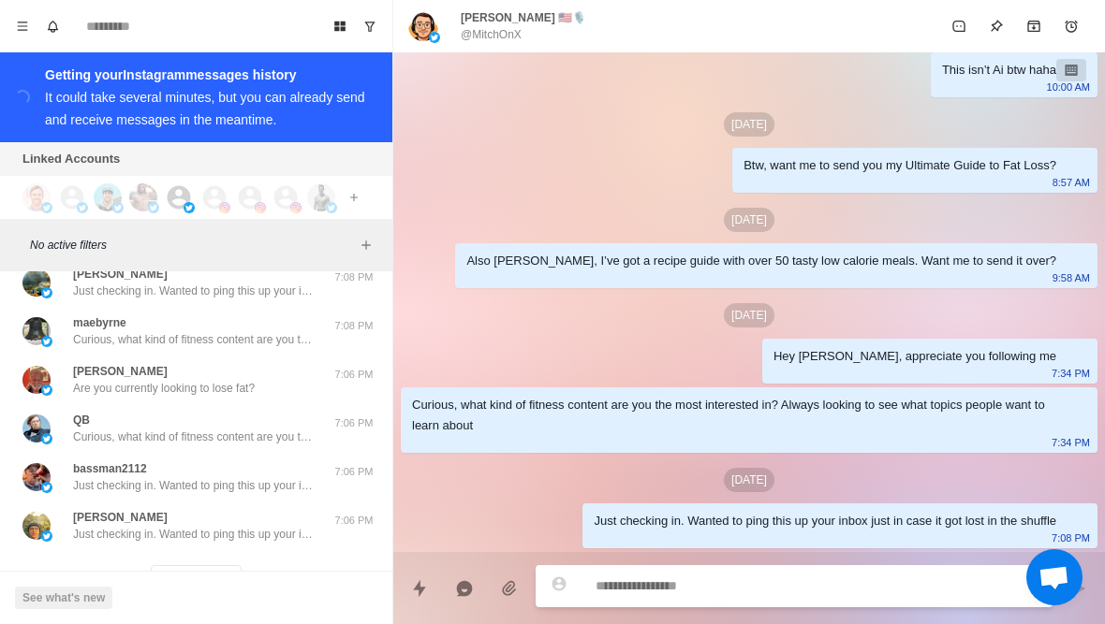
scroll to position [42276, 0]
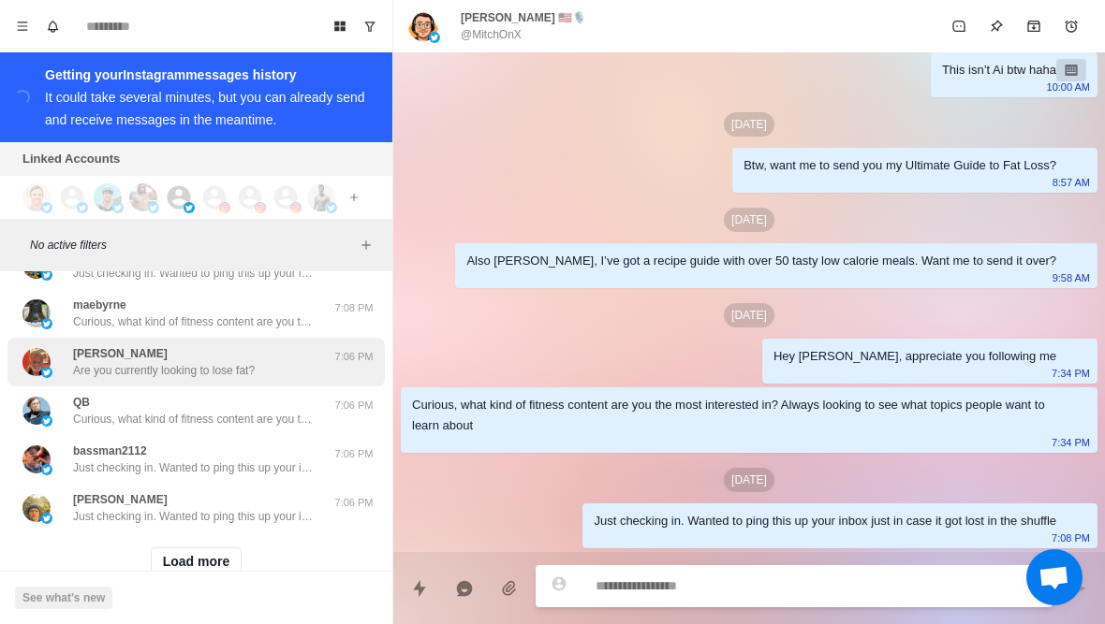
click at [212, 362] on p "Are you currently looking to lose fat?" at bounding box center [164, 370] width 182 height 17
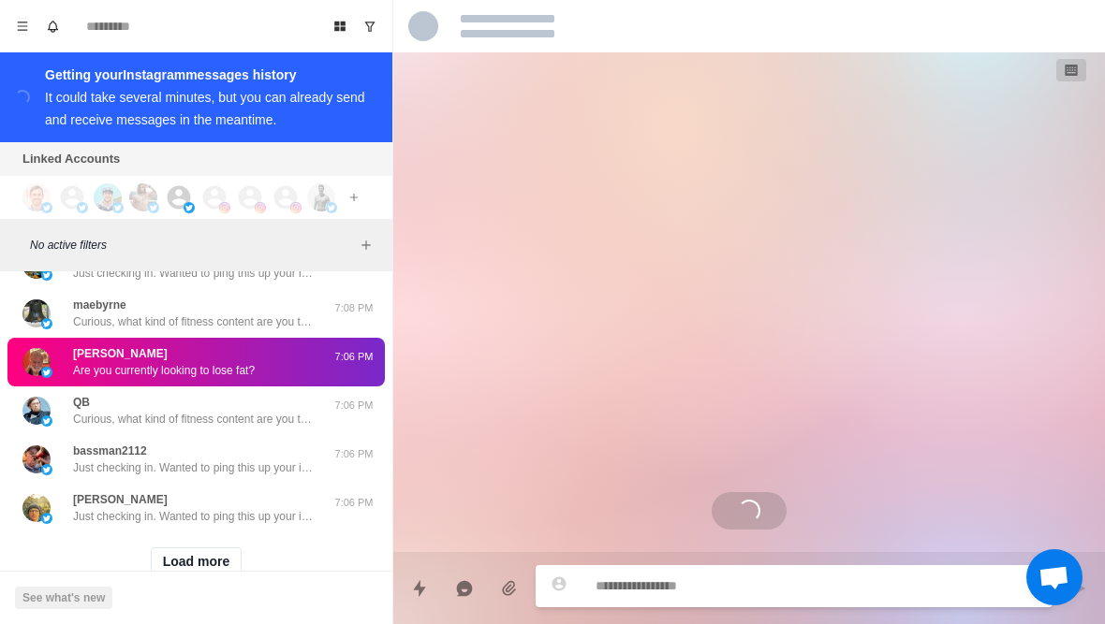
scroll to position [0, 0]
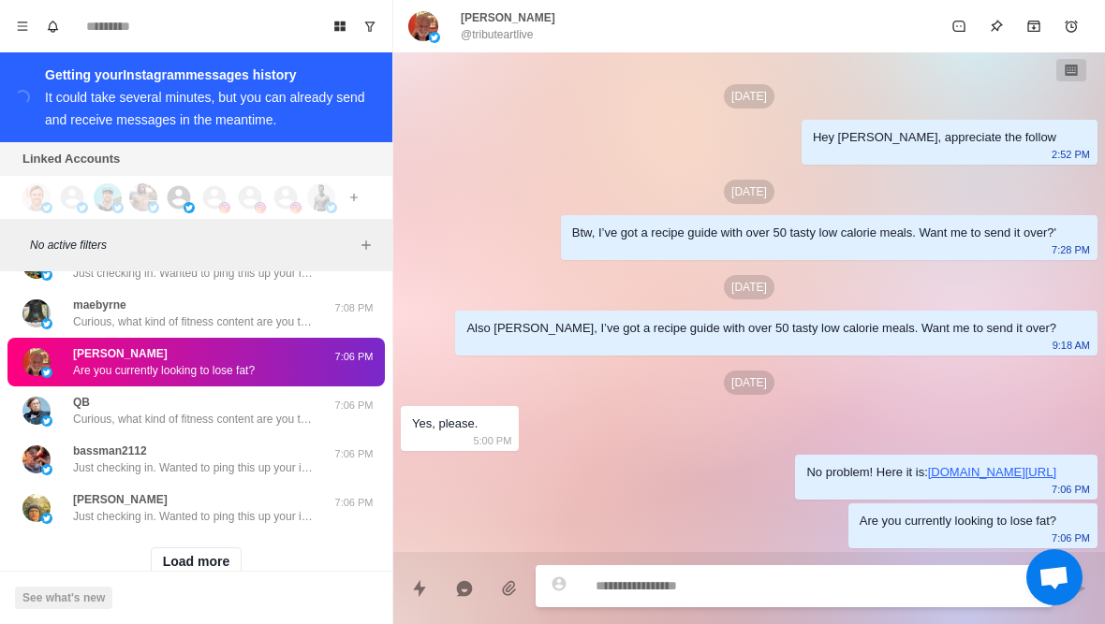
click at [516, 41] on p "@tributeartlive" at bounding box center [497, 34] width 73 height 17
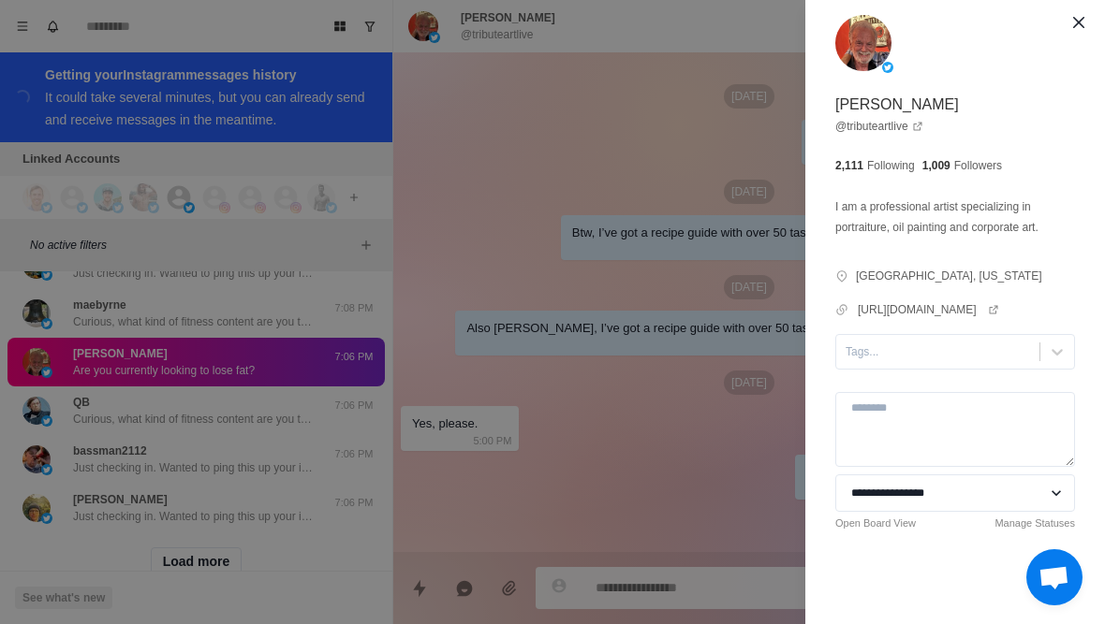
click at [147, 433] on div "**********" at bounding box center [552, 312] width 1105 height 624
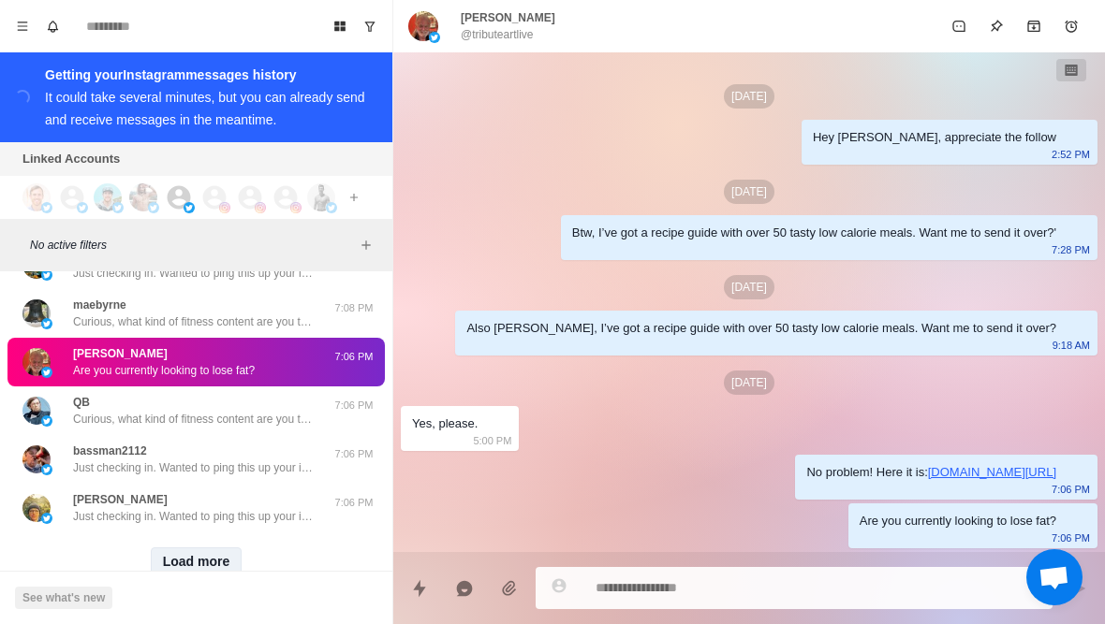
click at [183, 548] on button "Load more" at bounding box center [197, 563] width 92 height 30
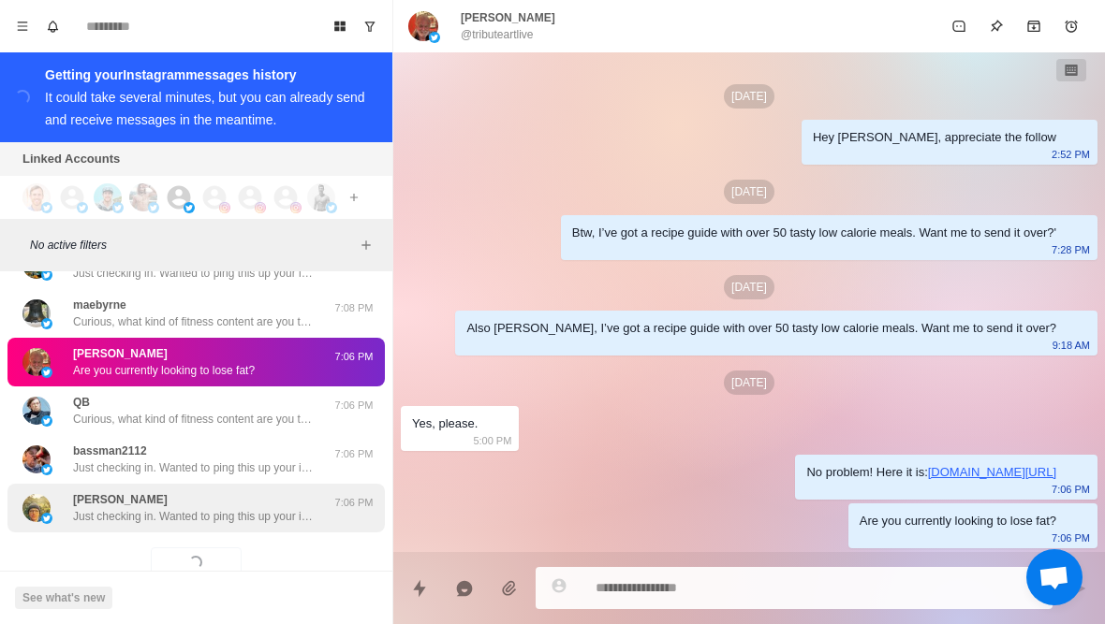
click at [218, 508] on p "Just checking in. Wanted to ping this up your inbox just in case it got lost in…" at bounding box center [194, 516] width 243 height 17
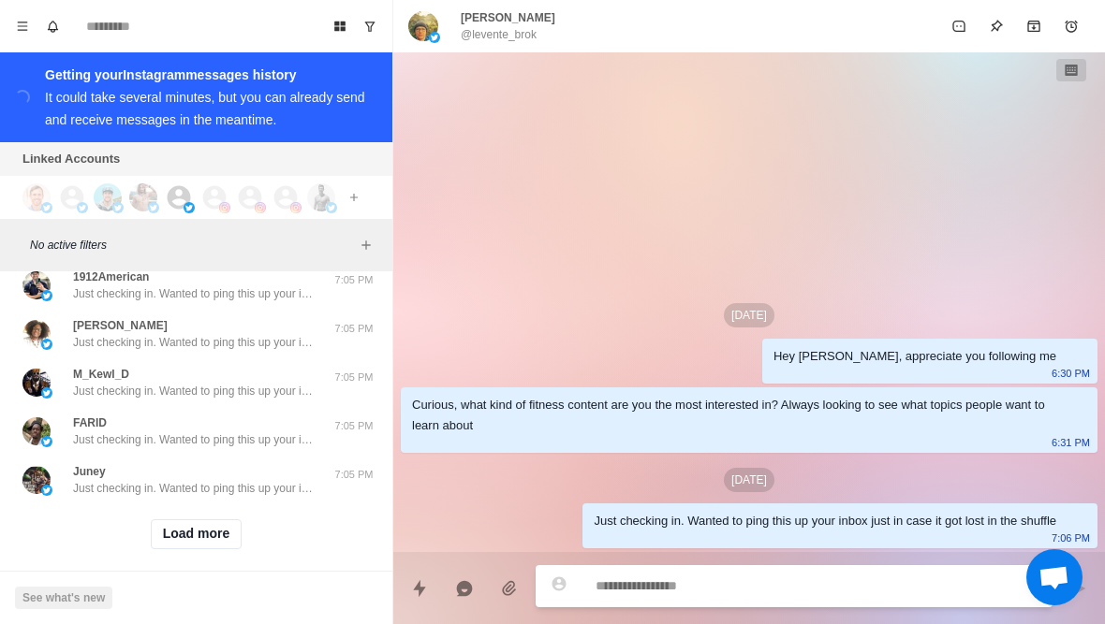
click at [189, 520] on button "Load more" at bounding box center [197, 535] width 92 height 30
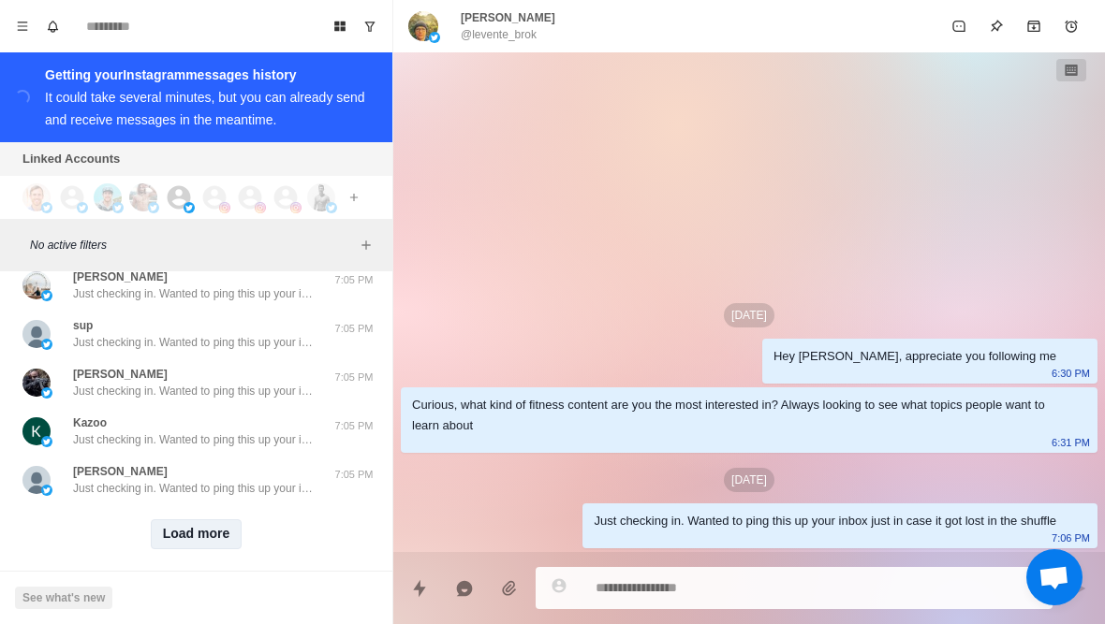
scroll to position [44250, 0]
click at [199, 528] on button "Load more" at bounding box center [197, 535] width 92 height 30
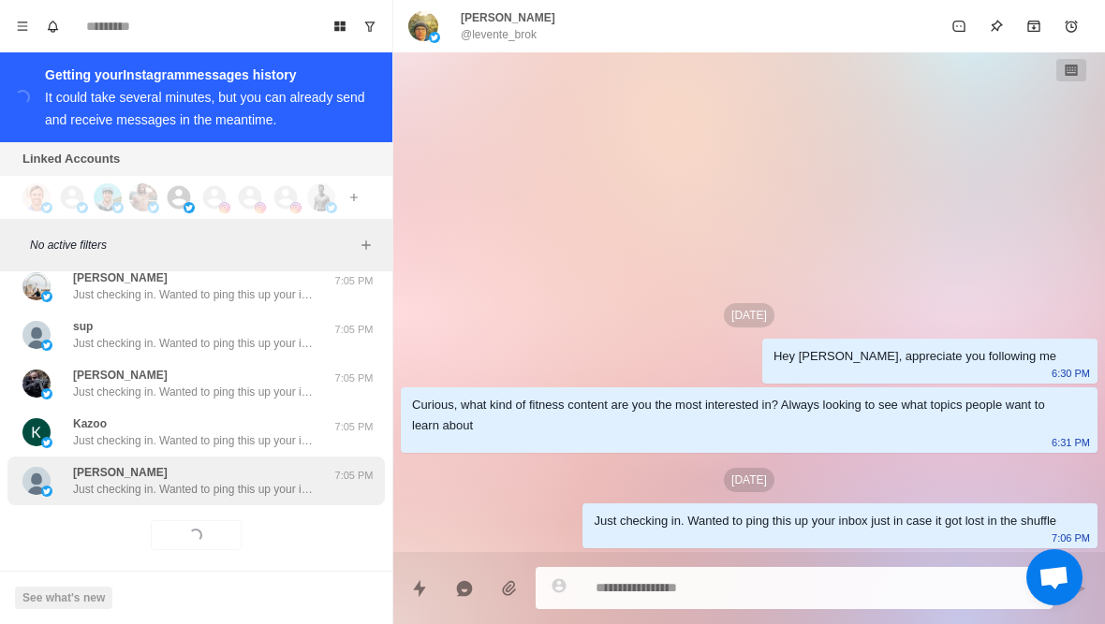
click at [216, 487] on div "Perry Lane Just checking in. Wanted to ping this up your inbox just in case it …" at bounding box center [195, 481] width 377 height 49
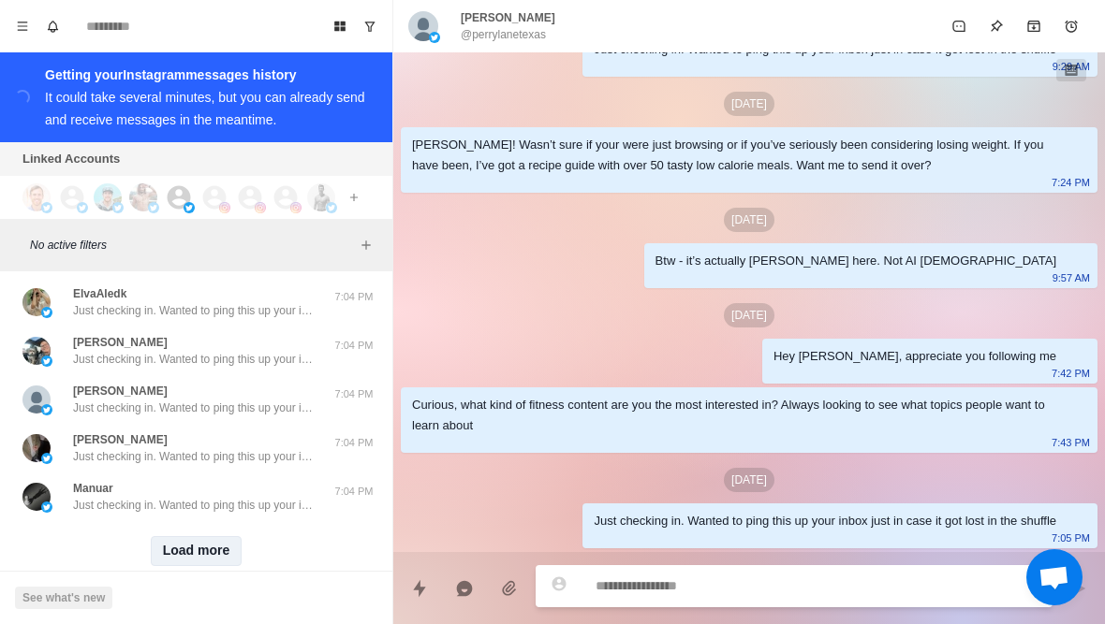
scroll to position [45224, 0]
click at [211, 537] on button "Load more" at bounding box center [197, 552] width 92 height 30
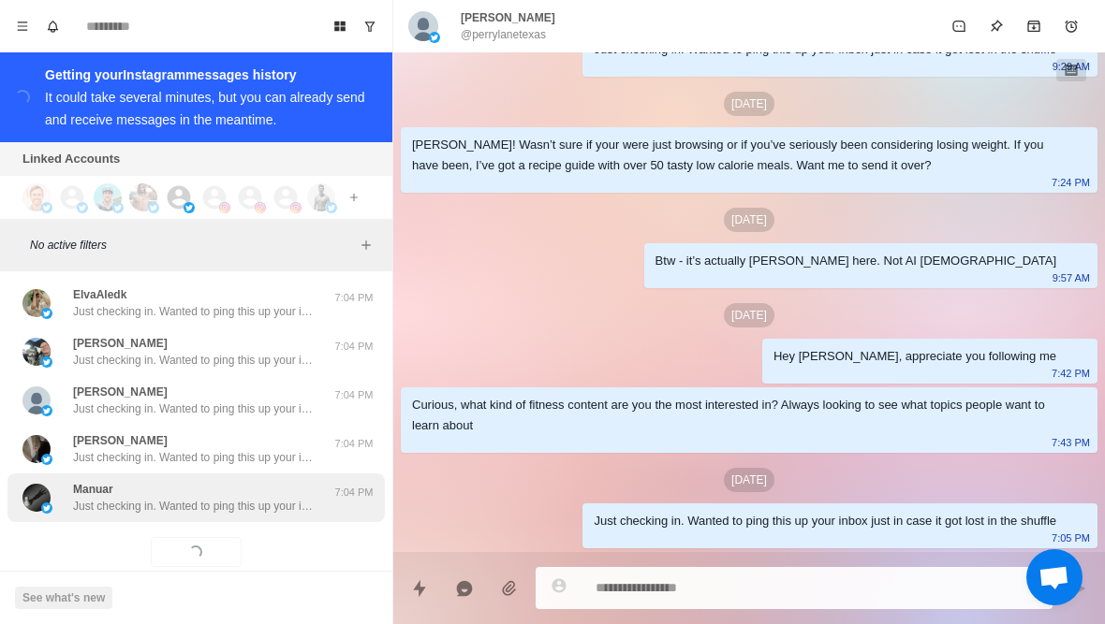
click at [262, 498] on p "Just checking in. Wanted to ping this up your inbox just in case it got lost in…" at bounding box center [194, 506] width 243 height 17
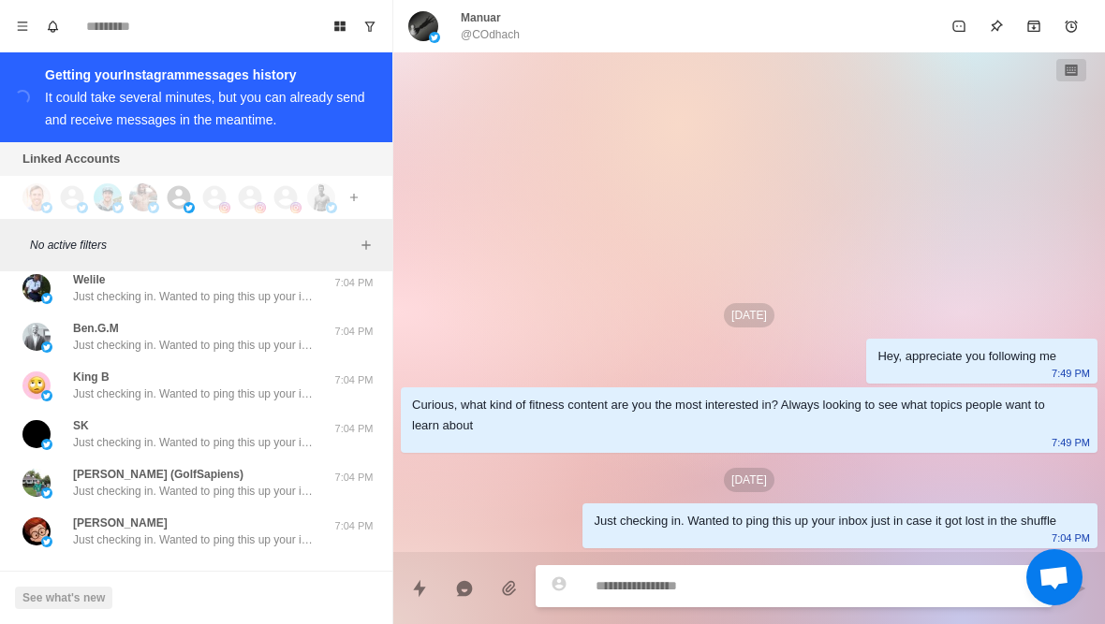
scroll to position [46164, 0]
click at [204, 570] on button "Load more" at bounding box center [197, 585] width 92 height 30
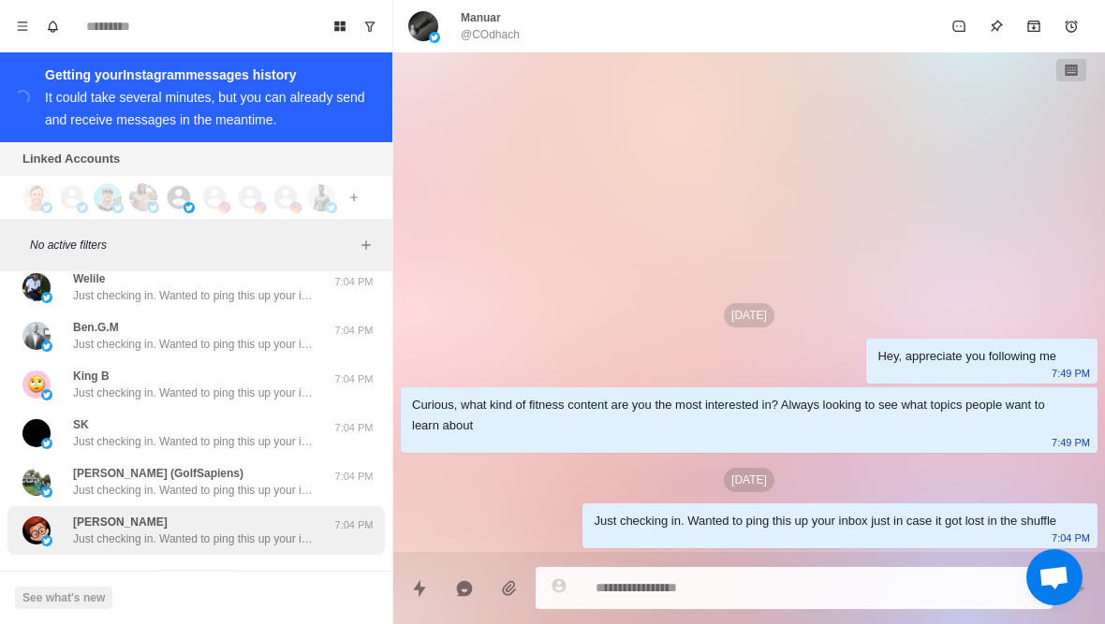
click at [250, 531] on p "Just checking in. Wanted to ping this up your inbox just in case it got lost in…" at bounding box center [194, 539] width 243 height 17
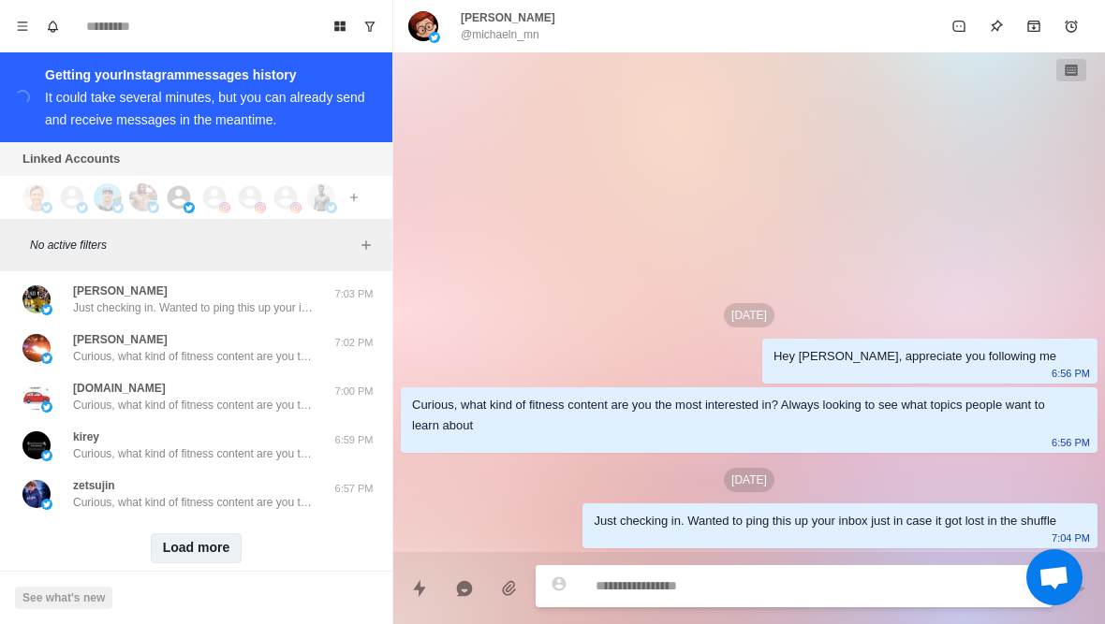
scroll to position [47171, 0]
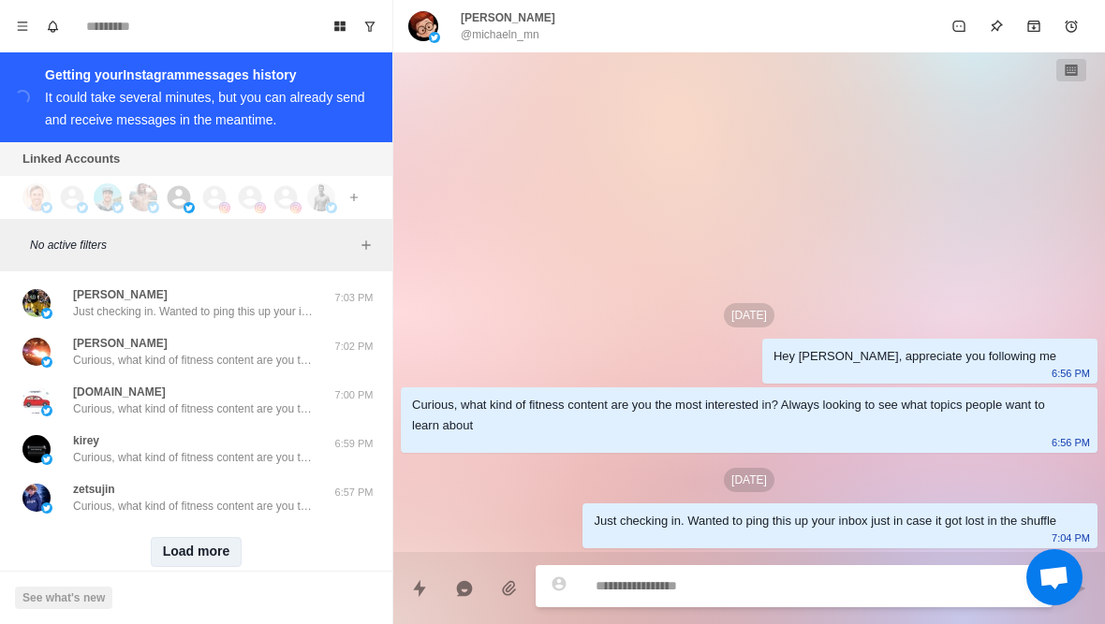
click at [212, 537] on button "Load more" at bounding box center [197, 552] width 92 height 30
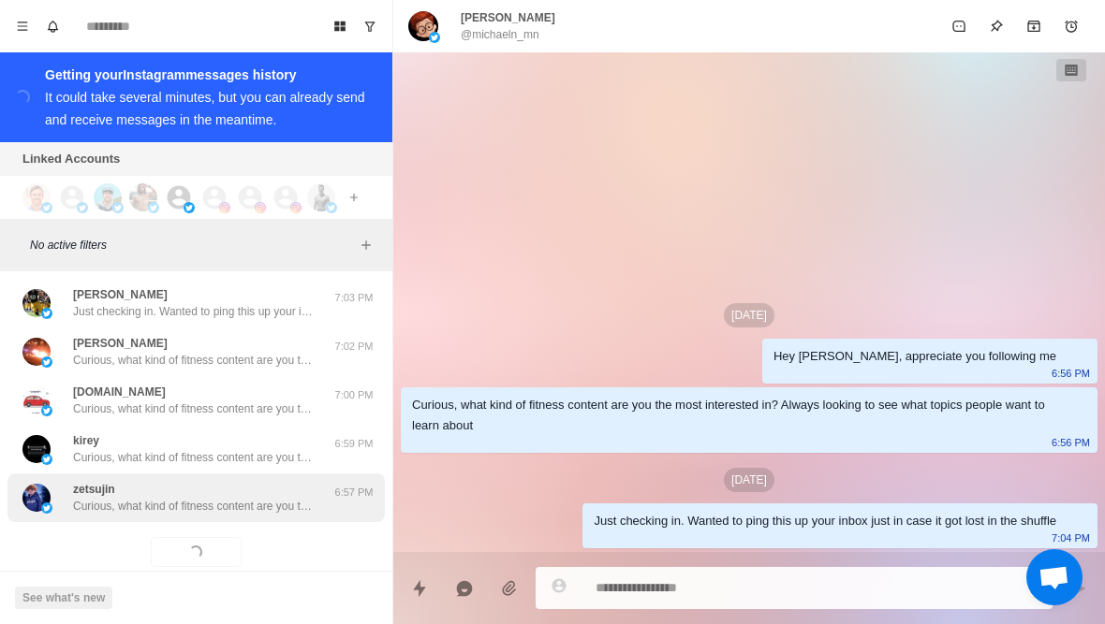
click at [260, 498] on p "Curious, what kind of fitness content are you the most interested in? Always lo…" at bounding box center [194, 506] width 243 height 17
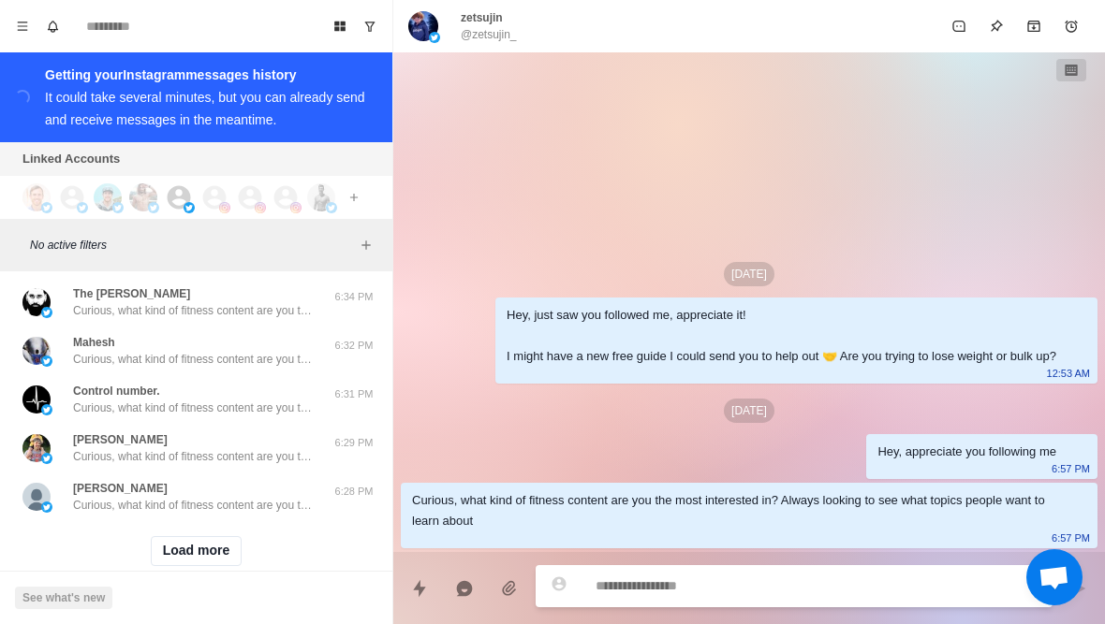
scroll to position [48144, 0]
click at [202, 537] on button "Load more" at bounding box center [197, 552] width 92 height 30
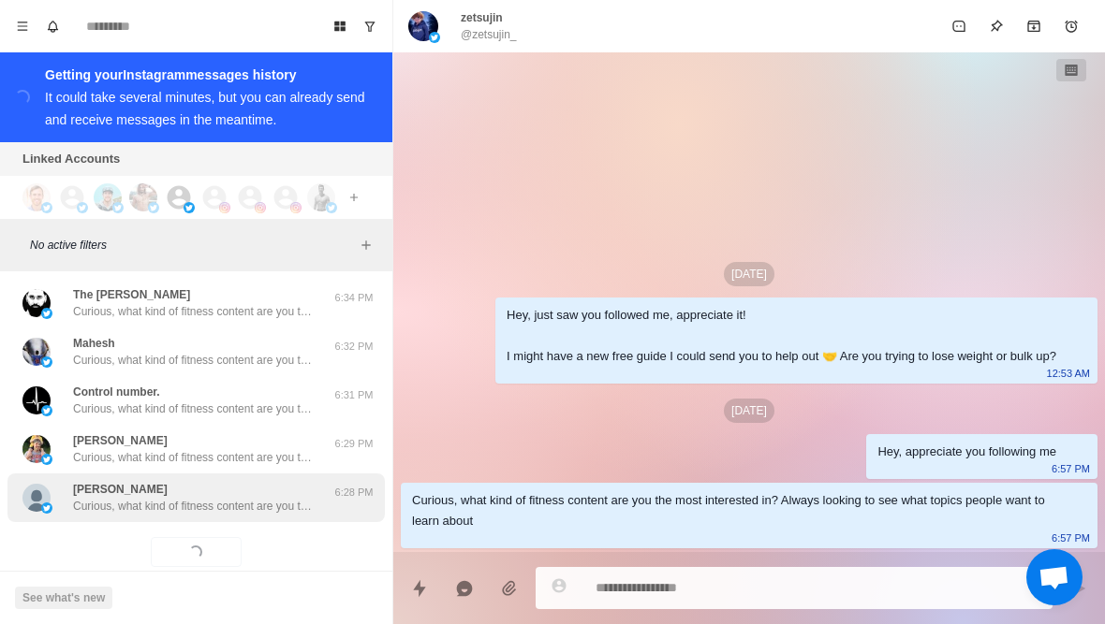
click at [234, 498] on p "Curious, what kind of fitness content are you the most interested in? Always lo…" at bounding box center [194, 506] width 243 height 17
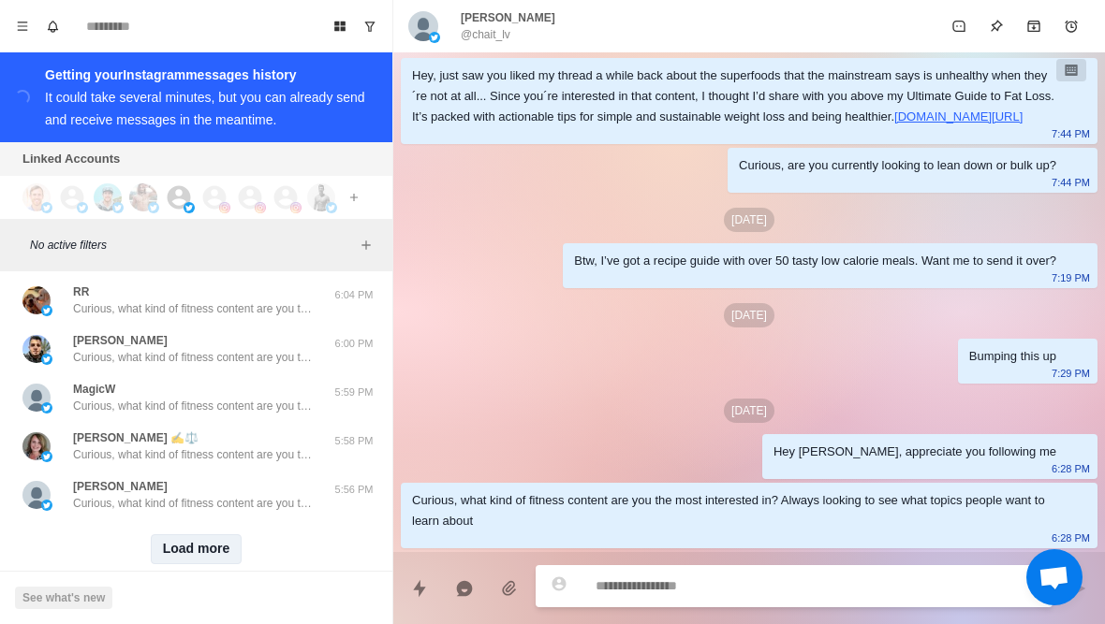
scroll to position [49118, 0]
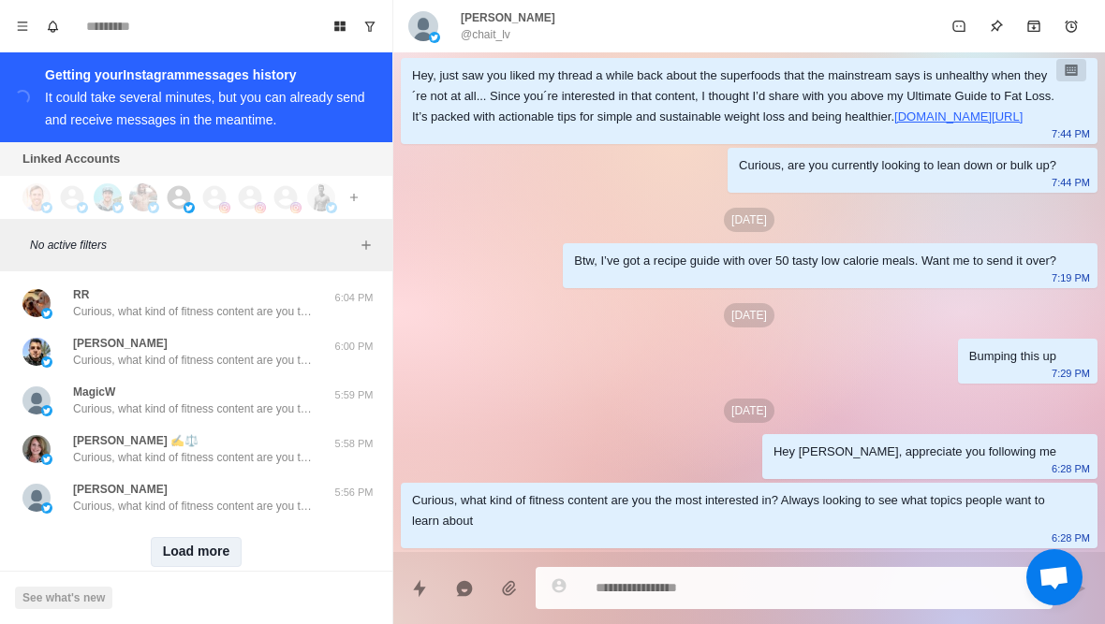
click at [197, 537] on button "Load more" at bounding box center [197, 552] width 92 height 30
click at [251, 522] on div "Loading... Load more" at bounding box center [195, 552] width 377 height 60
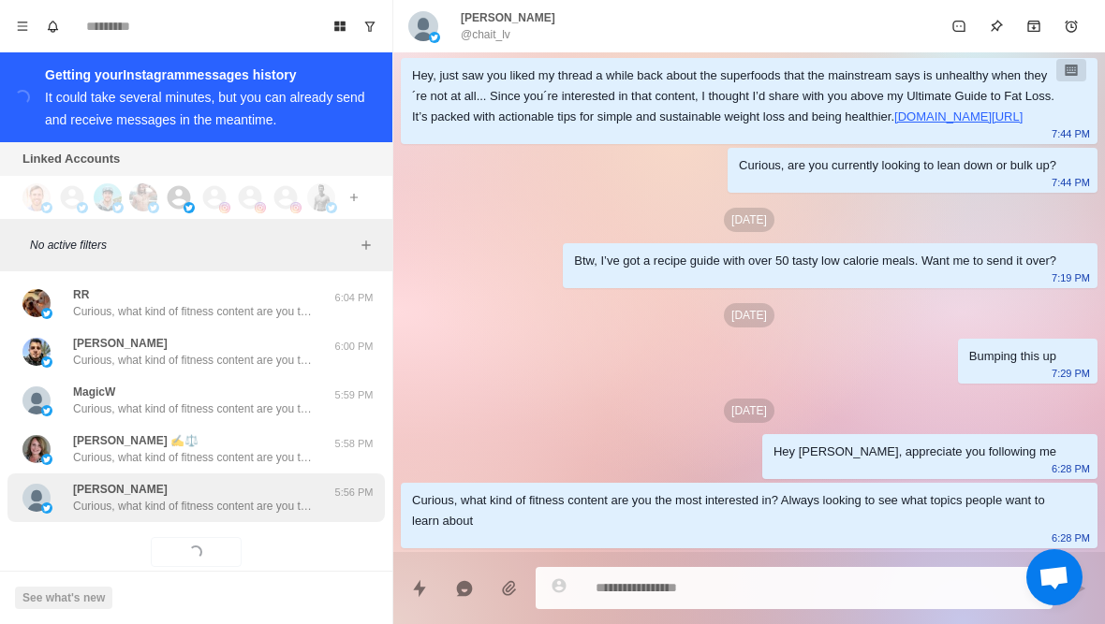
click at [196, 481] on div "Jarett Finney Curious, what kind of fitness content are you the most interested…" at bounding box center [194, 498] width 243 height 34
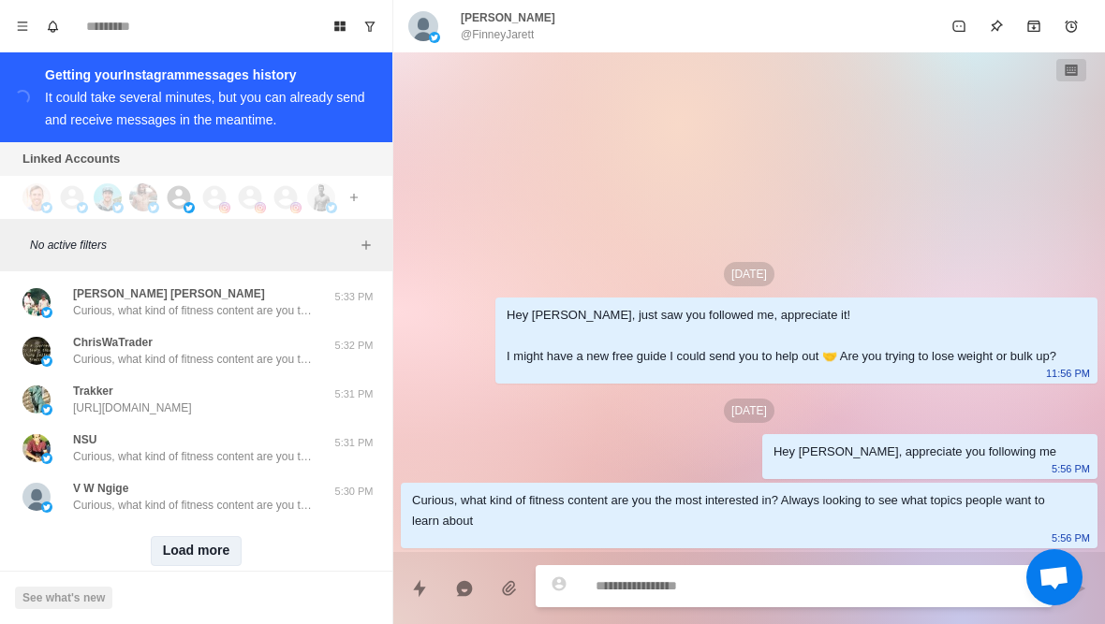
scroll to position [50091, 0]
click at [209, 537] on button "Load more" at bounding box center [197, 552] width 92 height 30
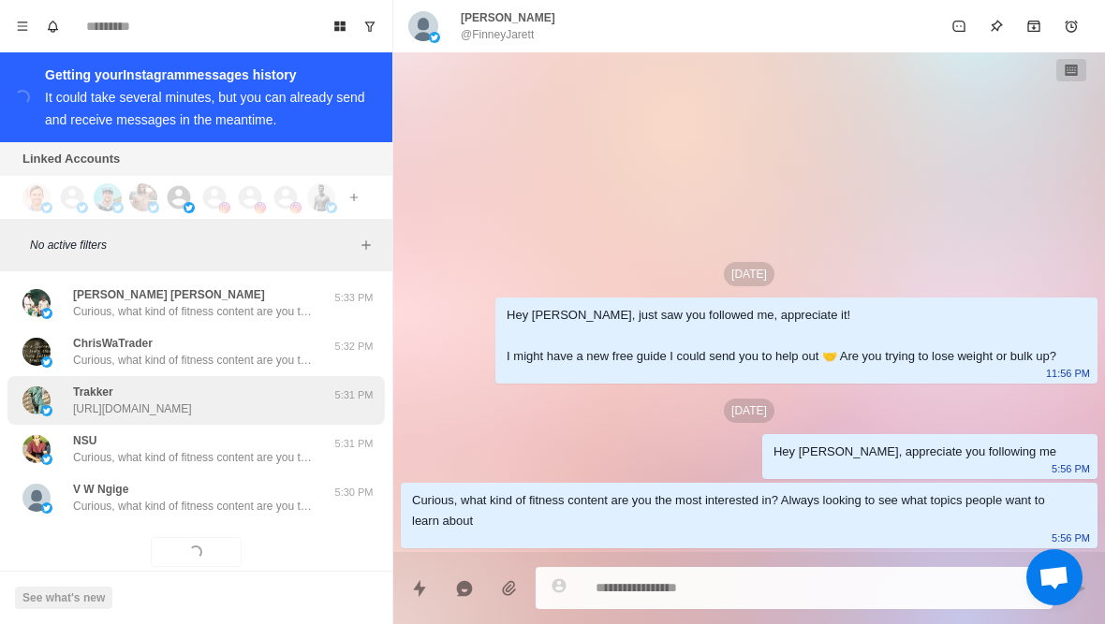
click at [192, 384] on div "Trakker https://twitter.com/FranklinVH2/status/1972260056105423283" at bounding box center [132, 401] width 119 height 34
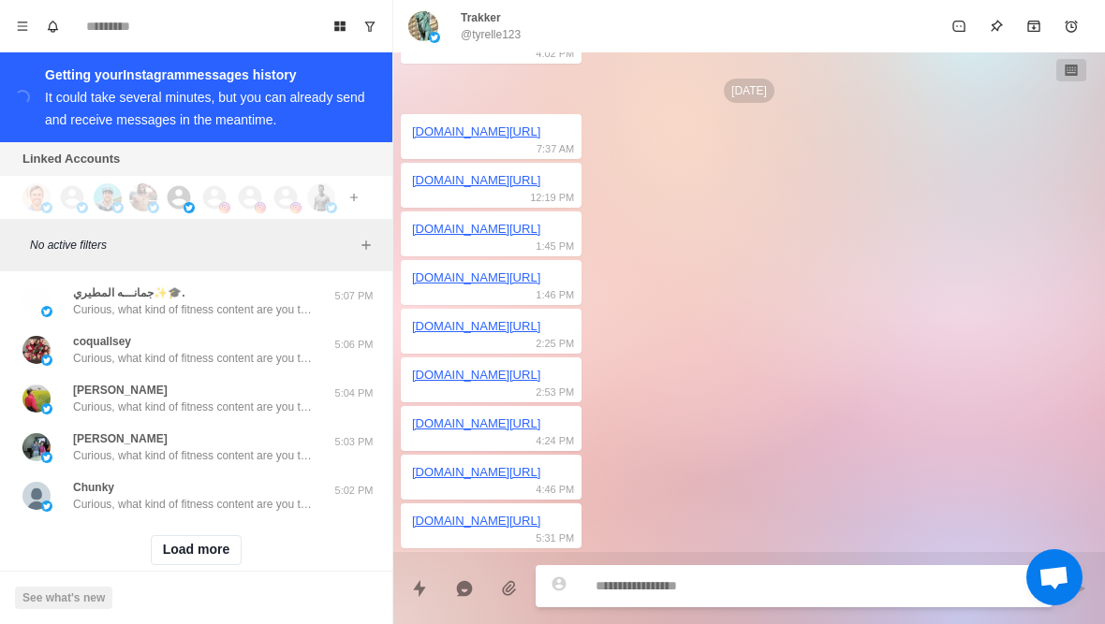
scroll to position [51065, 0]
click at [201, 537] on button "Load more" at bounding box center [197, 552] width 92 height 30
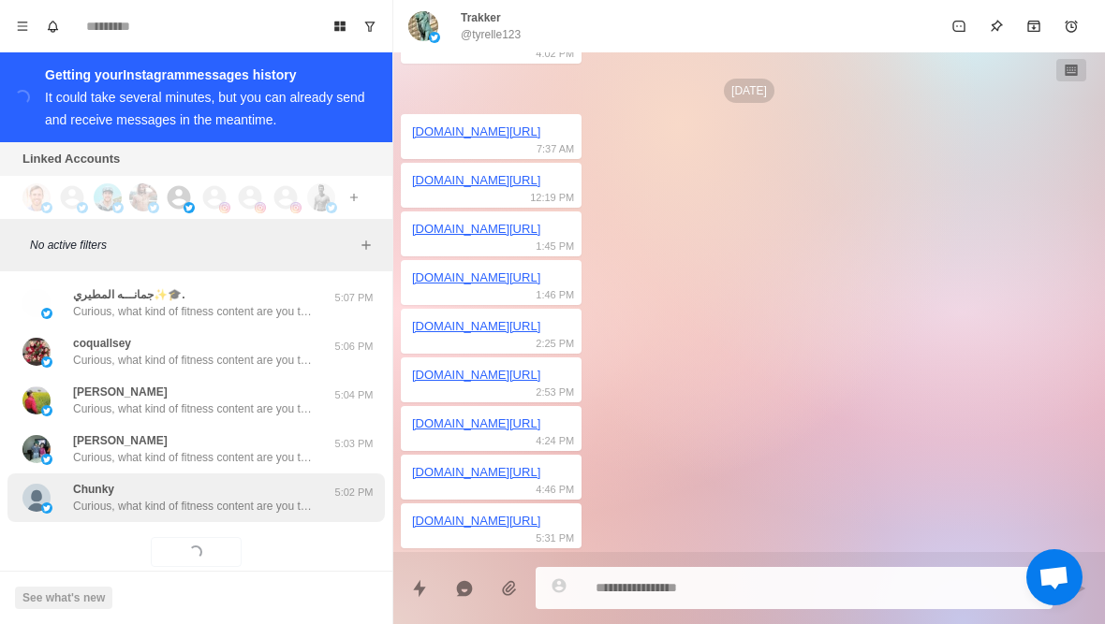
click at [198, 498] on p "Curious, what kind of fitness content are you the most interested in? Always lo…" at bounding box center [194, 506] width 243 height 17
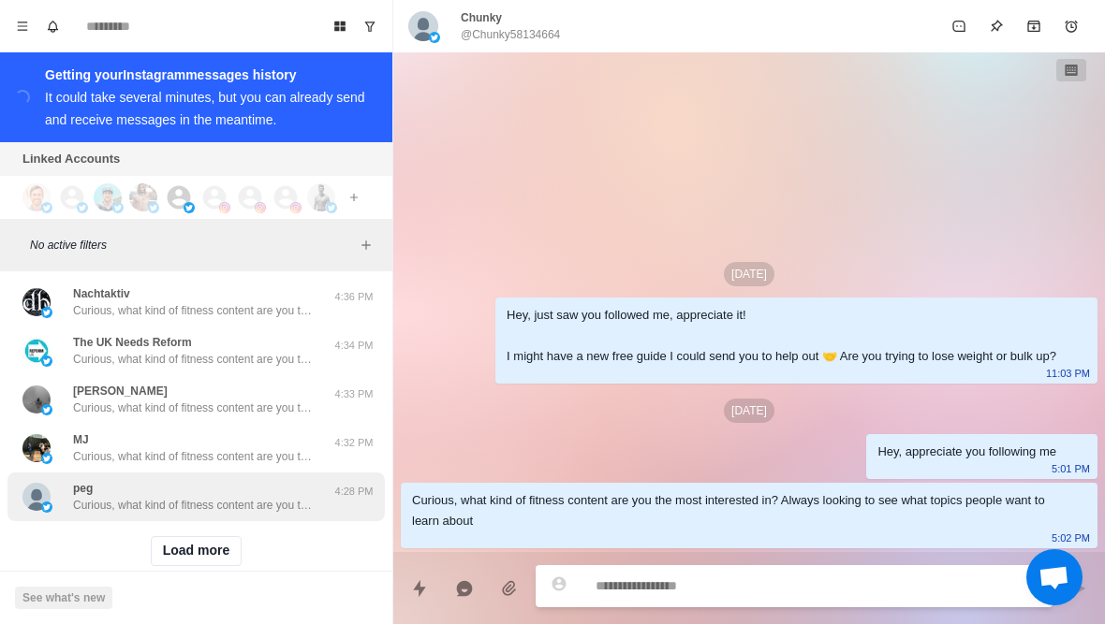
scroll to position [52038, 0]
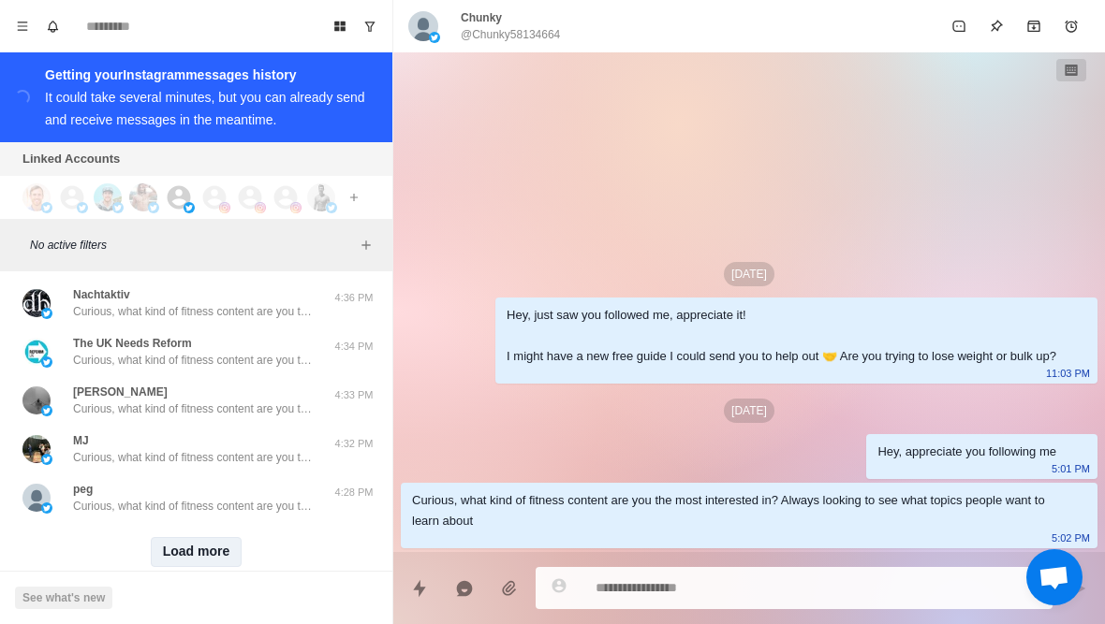
click at [199, 537] on button "Load more" at bounding box center [197, 552] width 92 height 30
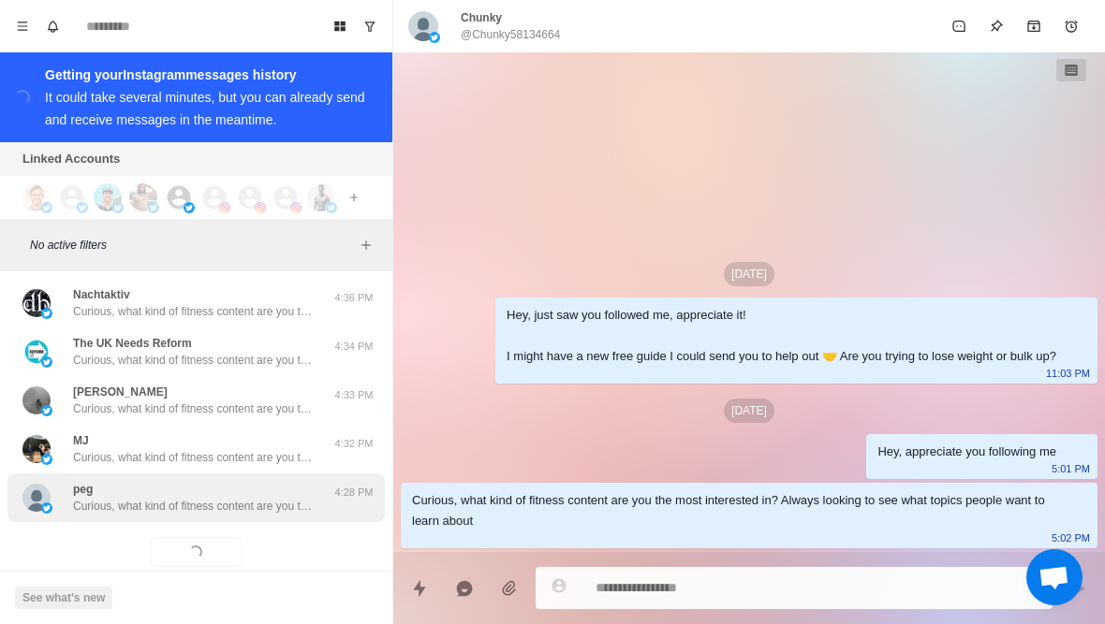
click at [236, 498] on p "Curious, what kind of fitness content are you the most interested in? Always lo…" at bounding box center [194, 506] width 243 height 17
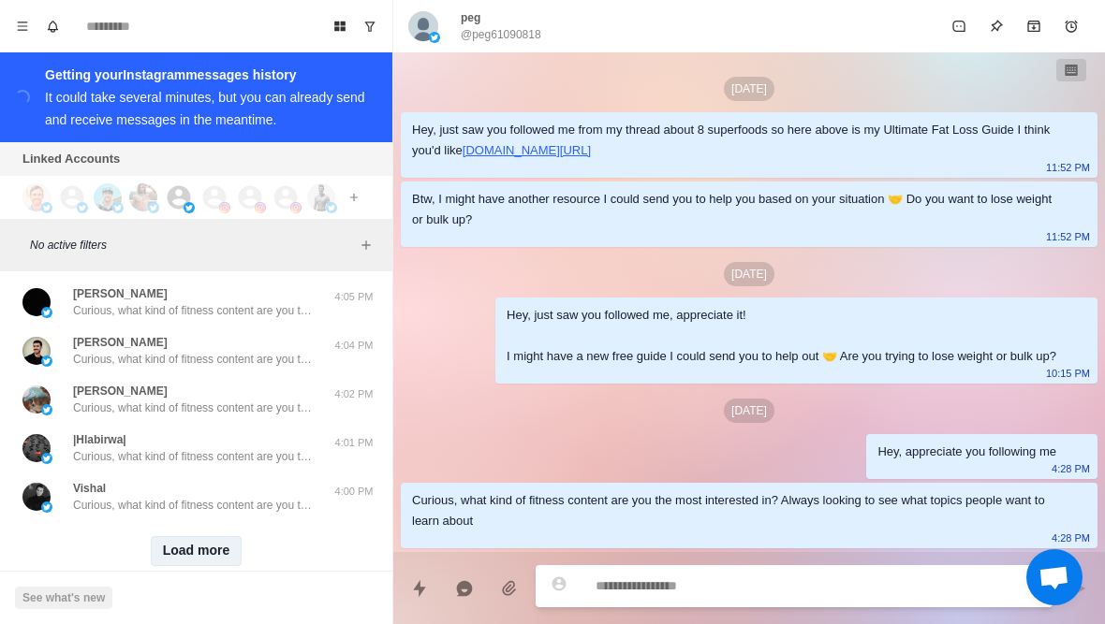
scroll to position [53012, 0]
click at [208, 537] on button "Load more" at bounding box center [197, 552] width 92 height 30
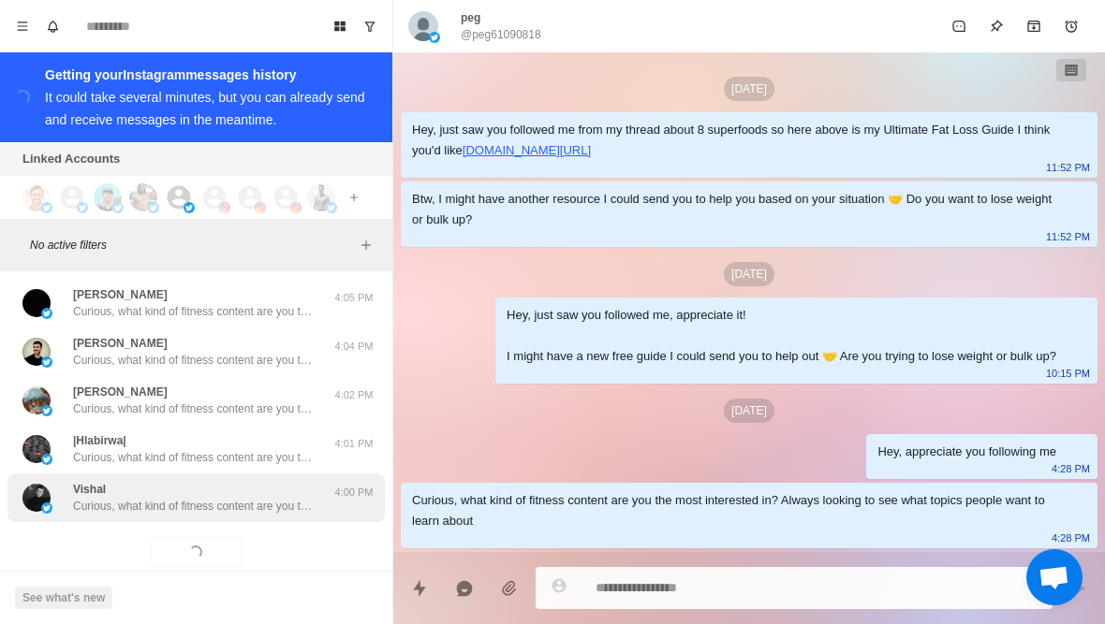
click at [253, 484] on div "Vishal Curious, what kind of fitness content are you the most interested in? Al…" at bounding box center [195, 498] width 377 height 49
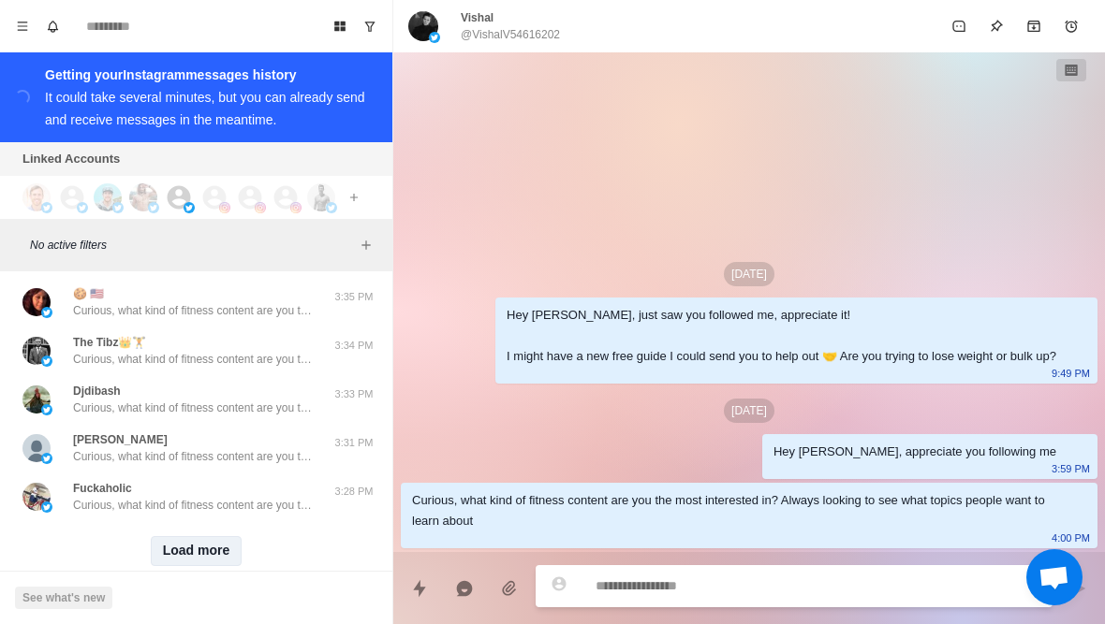
scroll to position [53985, 0]
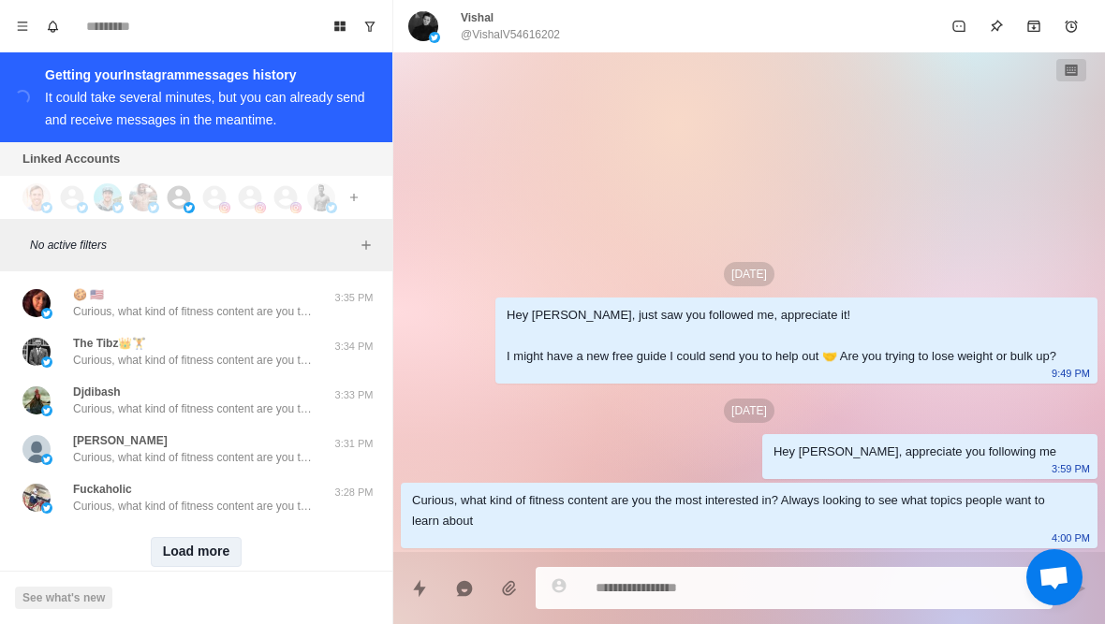
click at [207, 537] on button "Load more" at bounding box center [197, 552] width 92 height 30
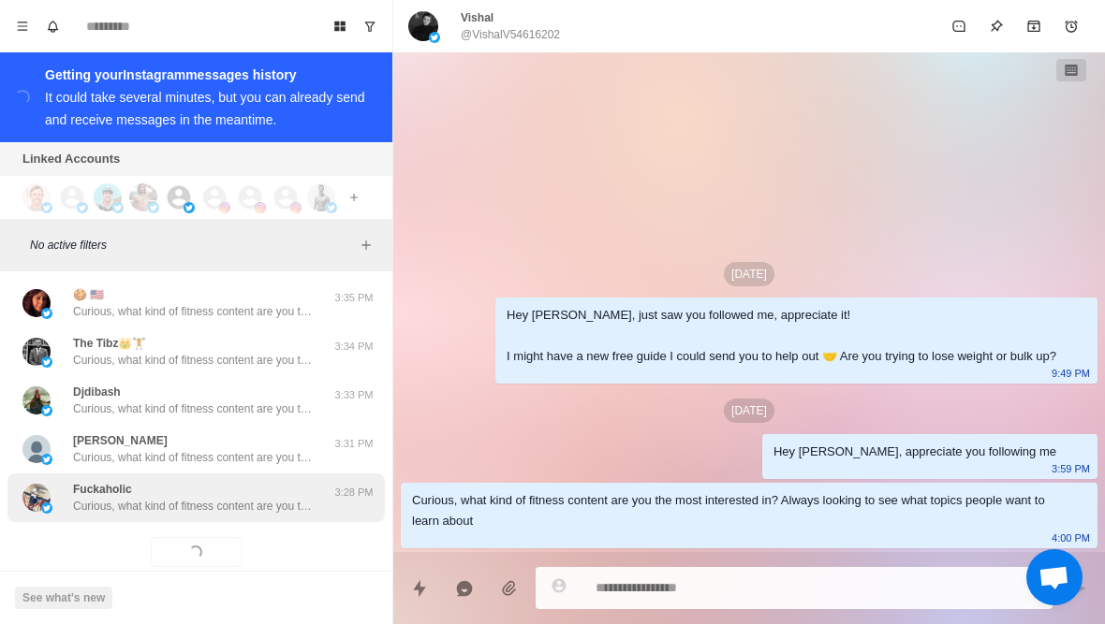
click at [247, 481] on div "Fuckaholic Curious, what kind of fitness content are you the most interested in…" at bounding box center [194, 498] width 243 height 34
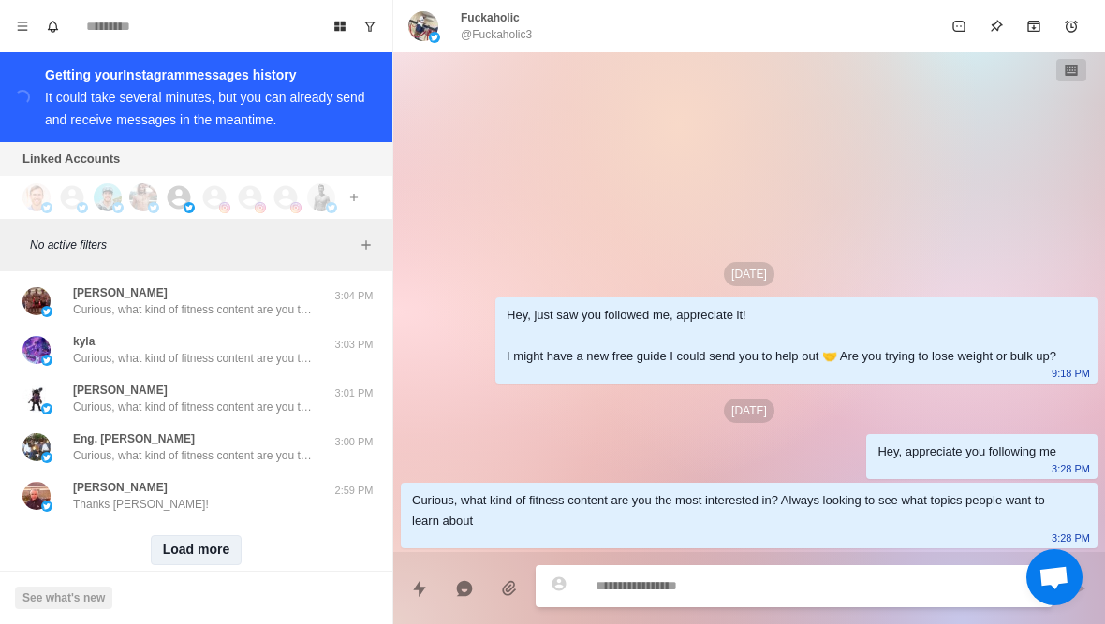
scroll to position [54959, 0]
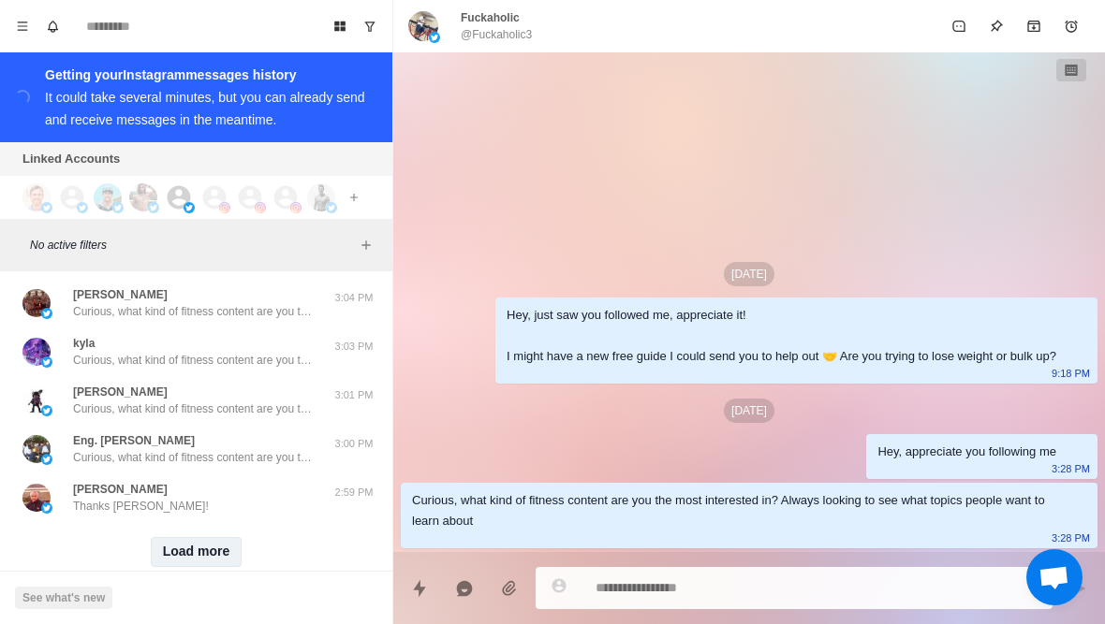
click at [198, 537] on button "Load more" at bounding box center [197, 552] width 92 height 30
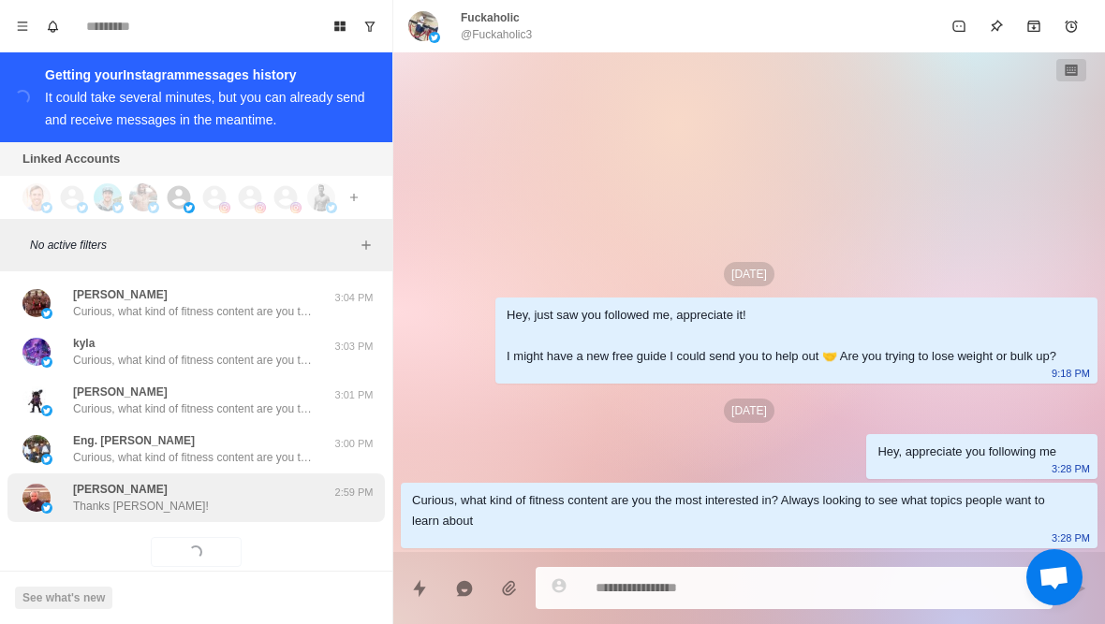
click at [232, 481] on div "Barry Dooley Thanks Warren!" at bounding box center [176, 498] width 308 height 34
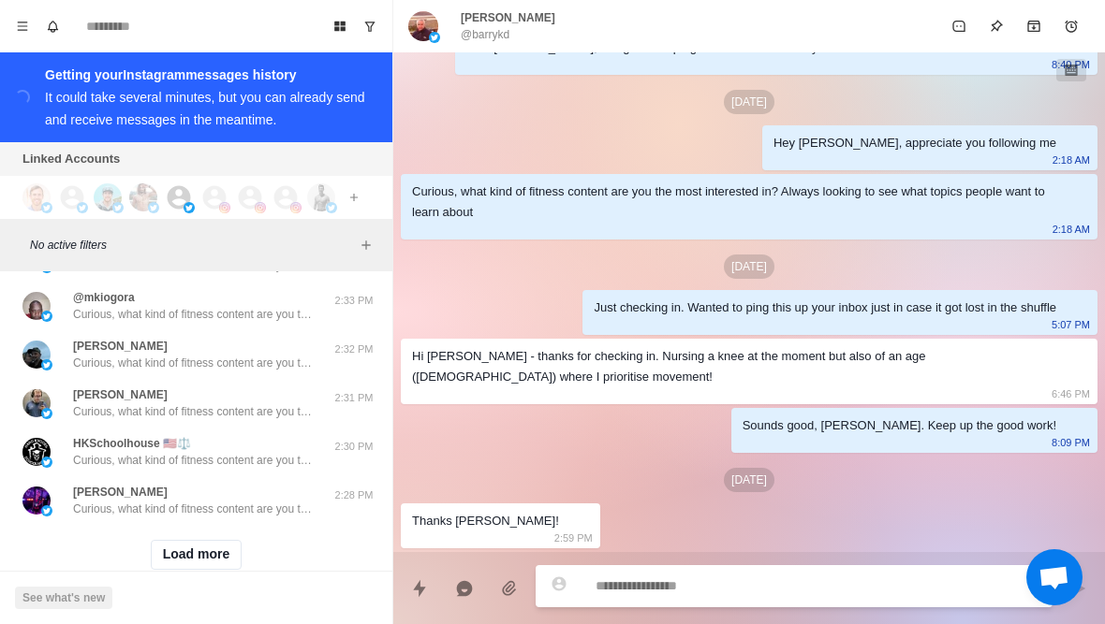
scroll to position [55931, 0]
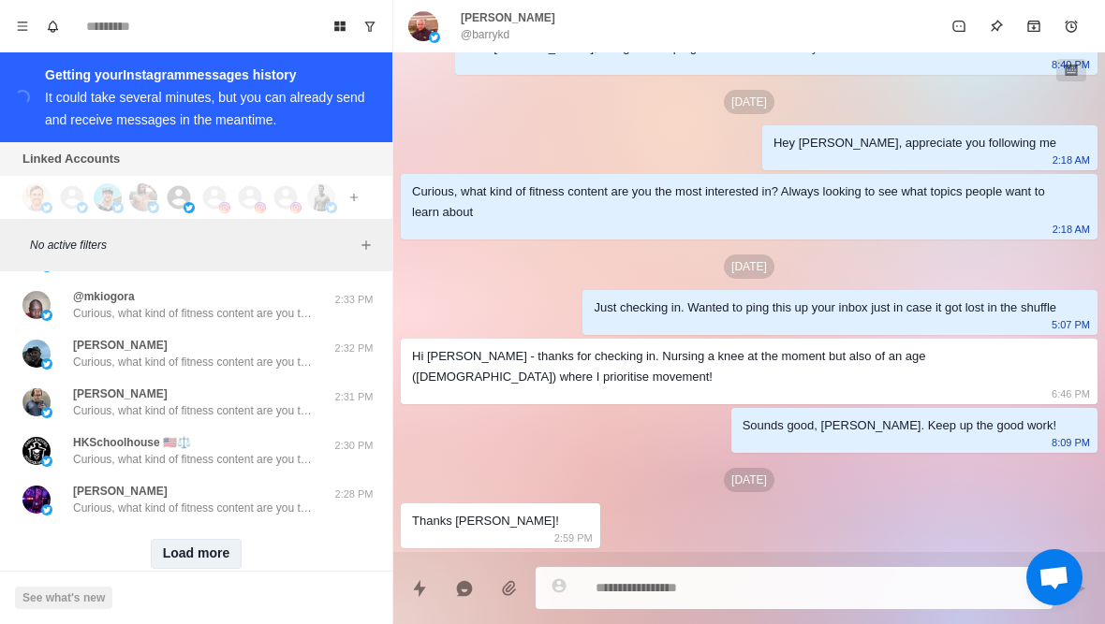
click at [198, 539] on button "Load more" at bounding box center [197, 554] width 92 height 30
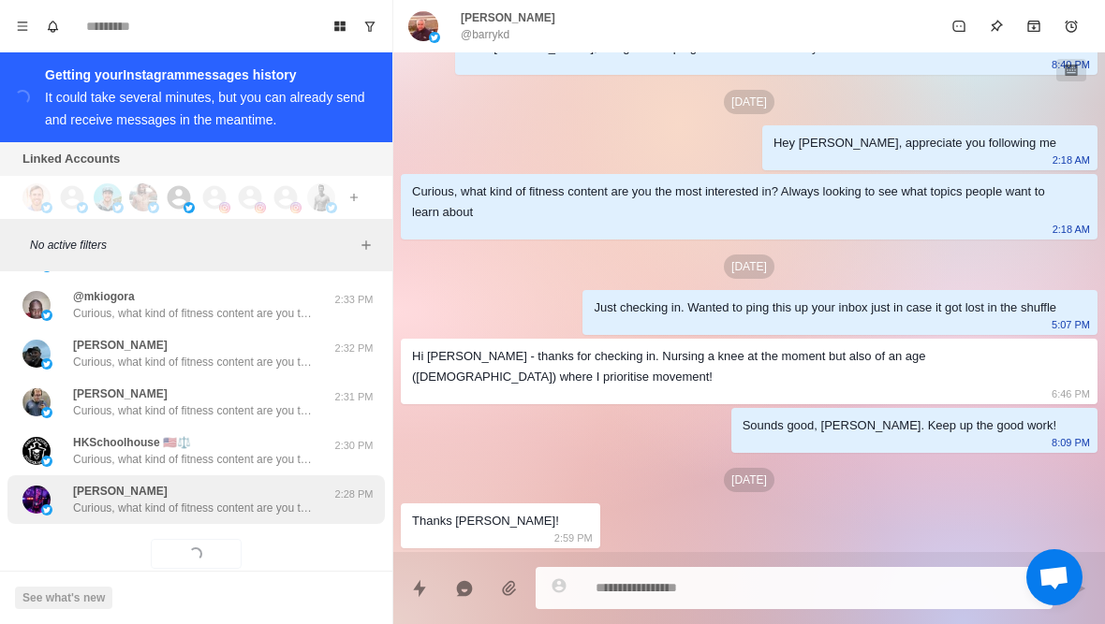
click at [243, 500] on p "Curious, what kind of fitness content are you the most interested in? Always lo…" at bounding box center [194, 508] width 243 height 17
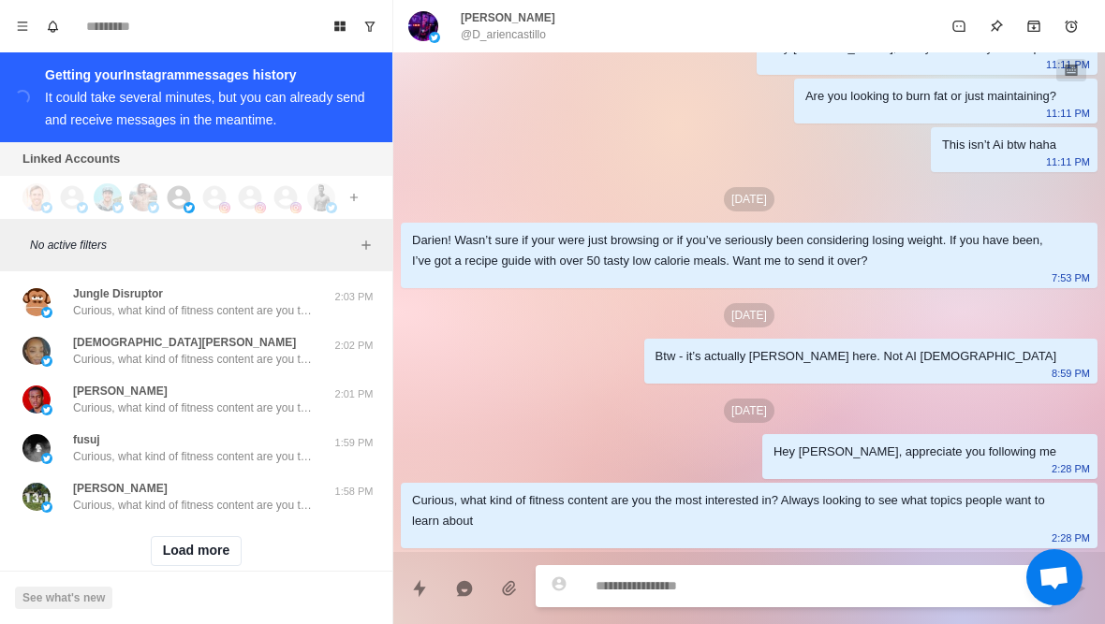
scroll to position [56906, 0]
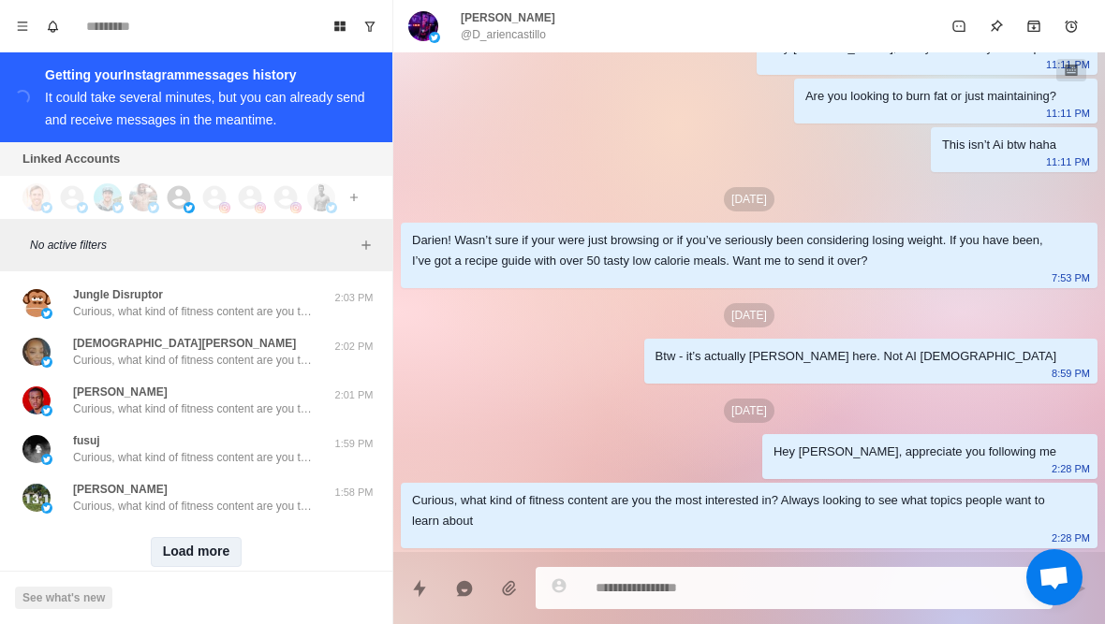
click at [210, 537] on button "Load more" at bounding box center [197, 552] width 92 height 30
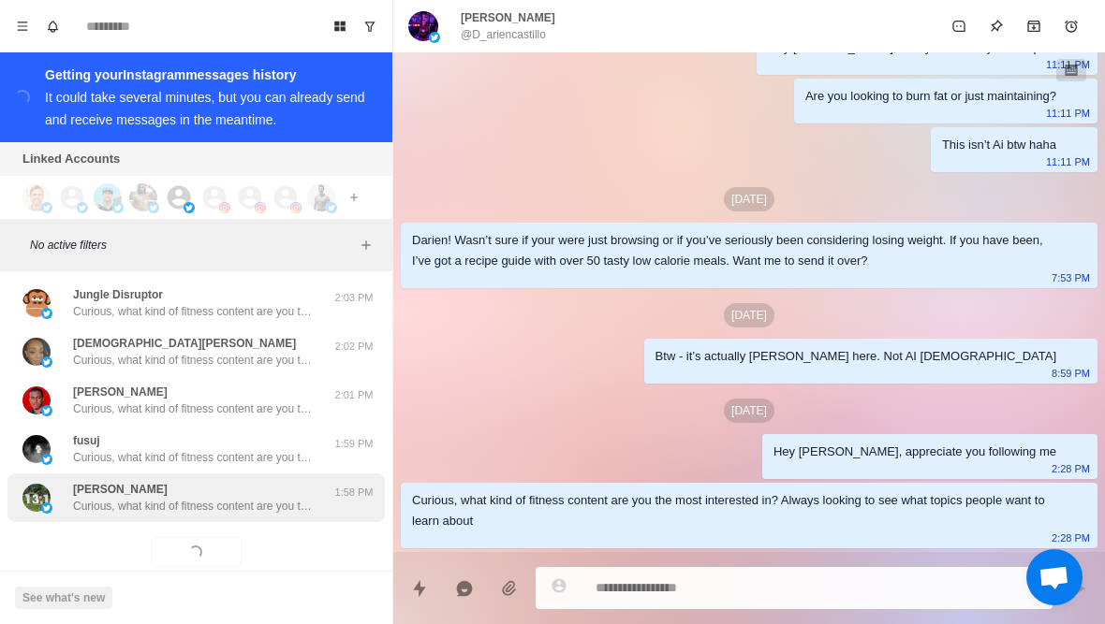
click at [250, 498] on p "Curious, what kind of fitness content are you the most interested in? Always lo…" at bounding box center [194, 506] width 243 height 17
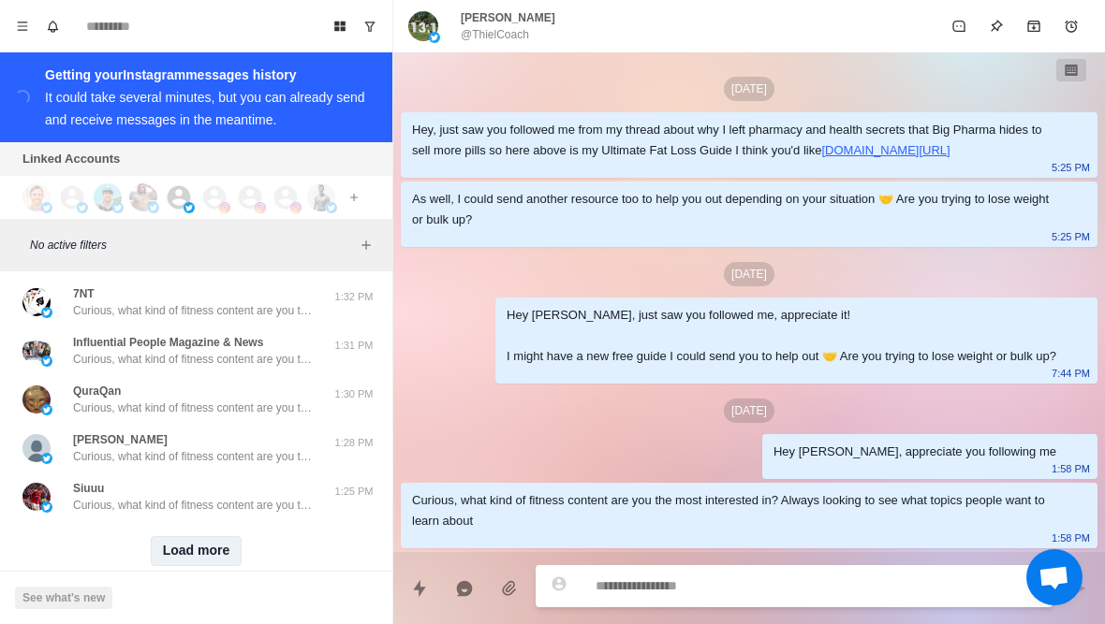
scroll to position [57880, 0]
click at [186, 537] on button "Load more" at bounding box center [197, 552] width 92 height 30
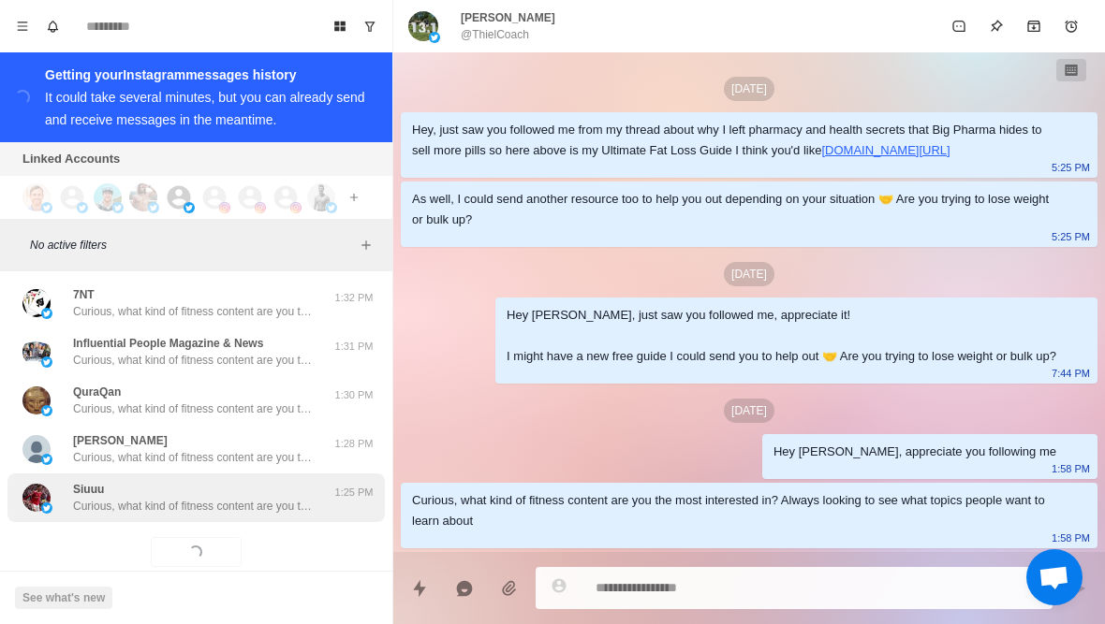
click at [217, 498] on p "Curious, what kind of fitness content are you the most interested in? Always lo…" at bounding box center [194, 506] width 243 height 17
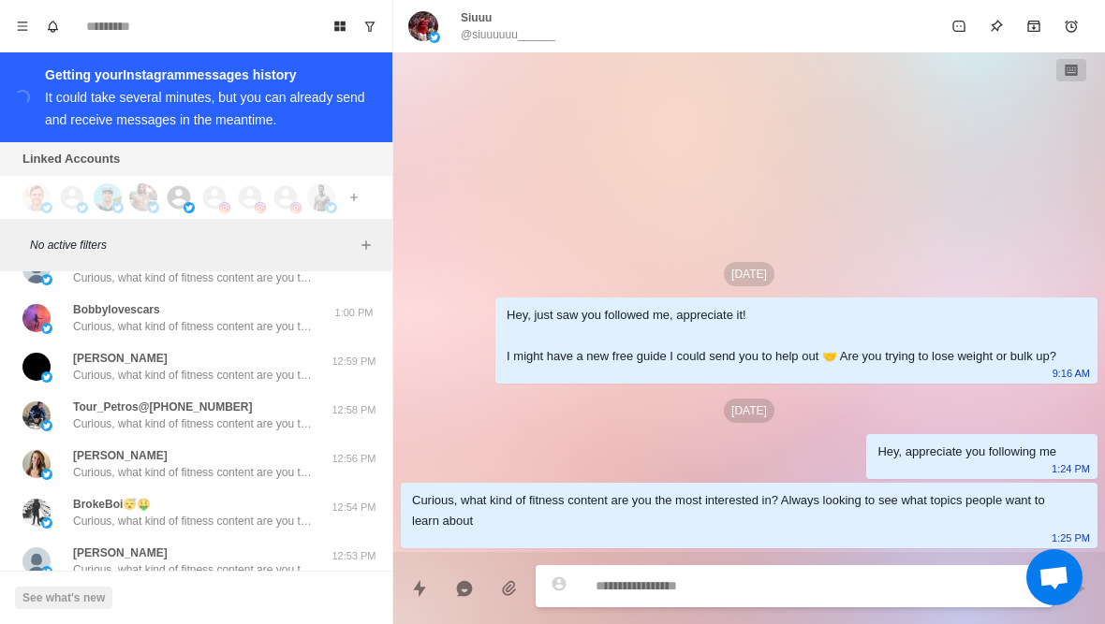
scroll to position [58853, 0]
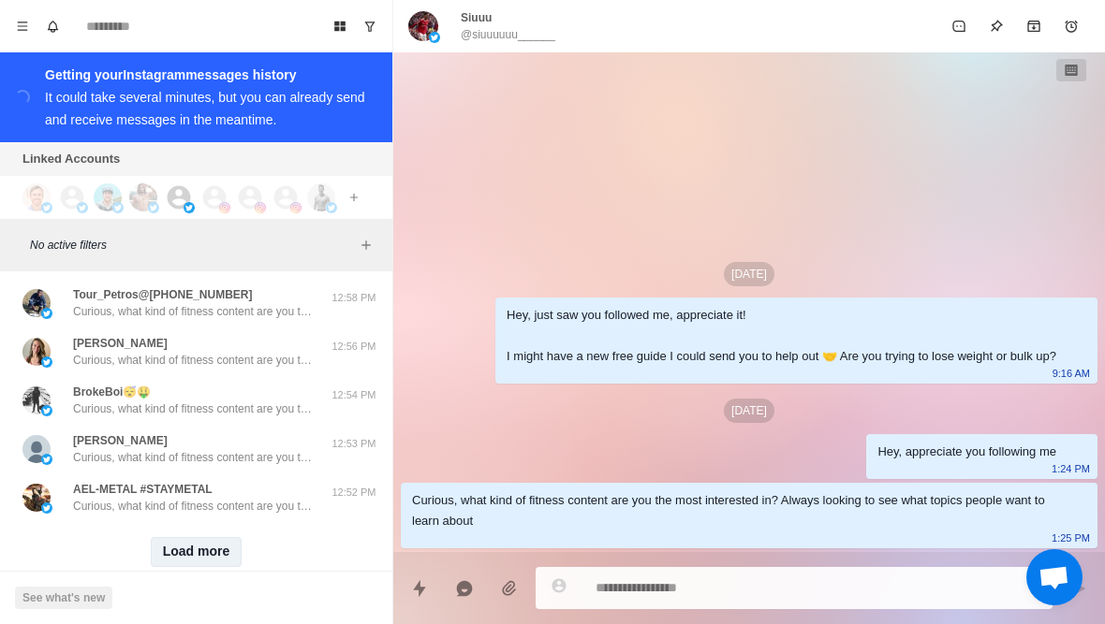
click at [206, 537] on button "Load more" at bounding box center [197, 552] width 92 height 30
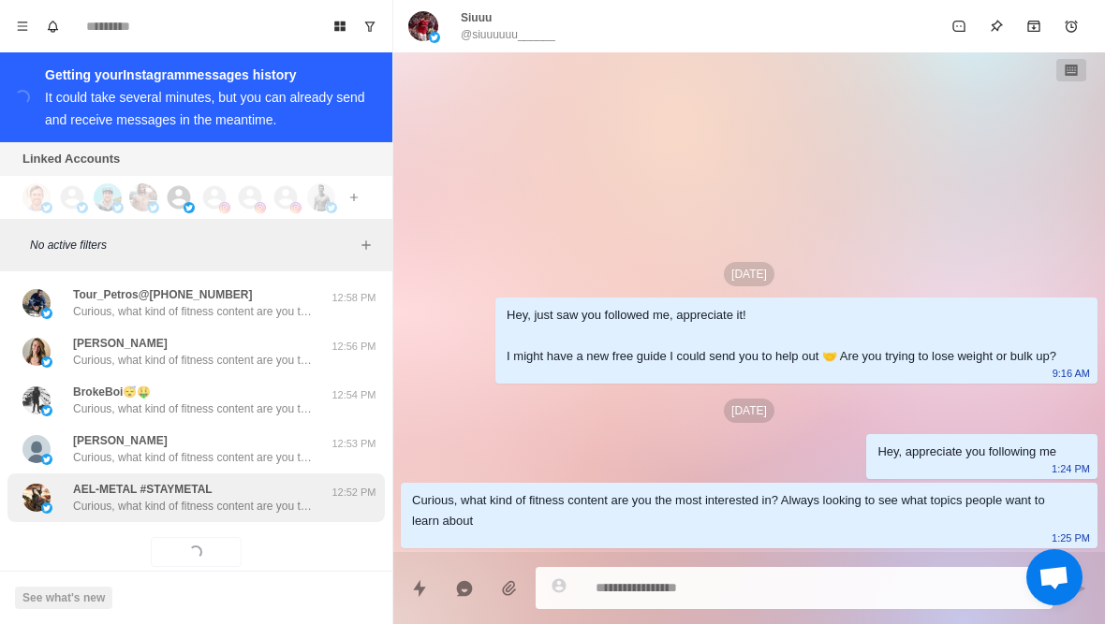
click at [269, 498] on p "Curious, what kind of fitness content are you the most interested in? Always lo…" at bounding box center [194, 506] width 243 height 17
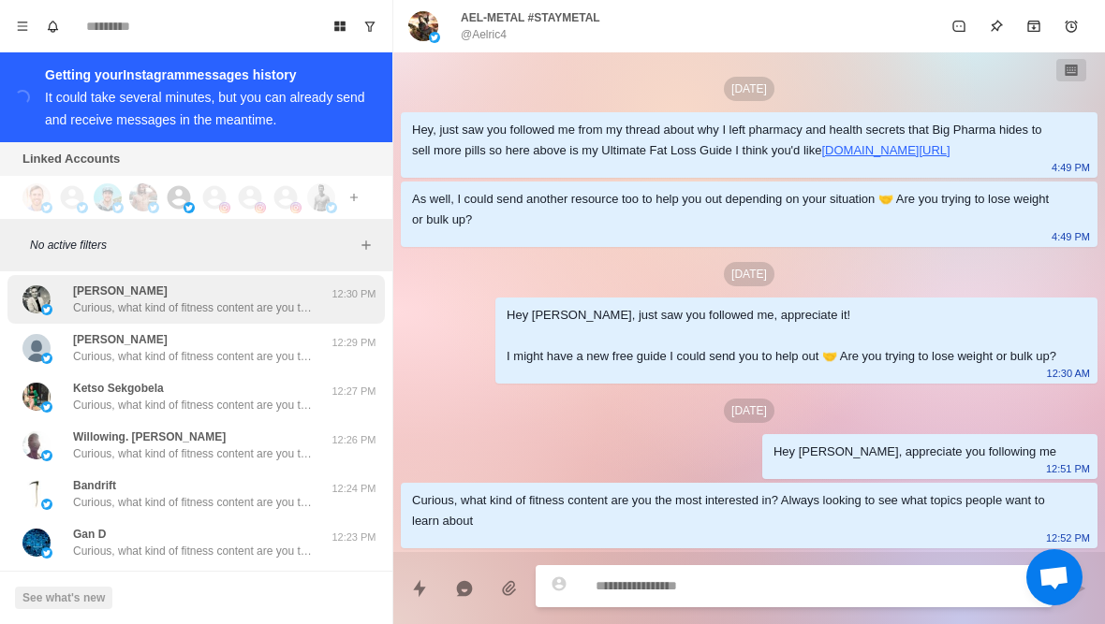
scroll to position [59817, 0]
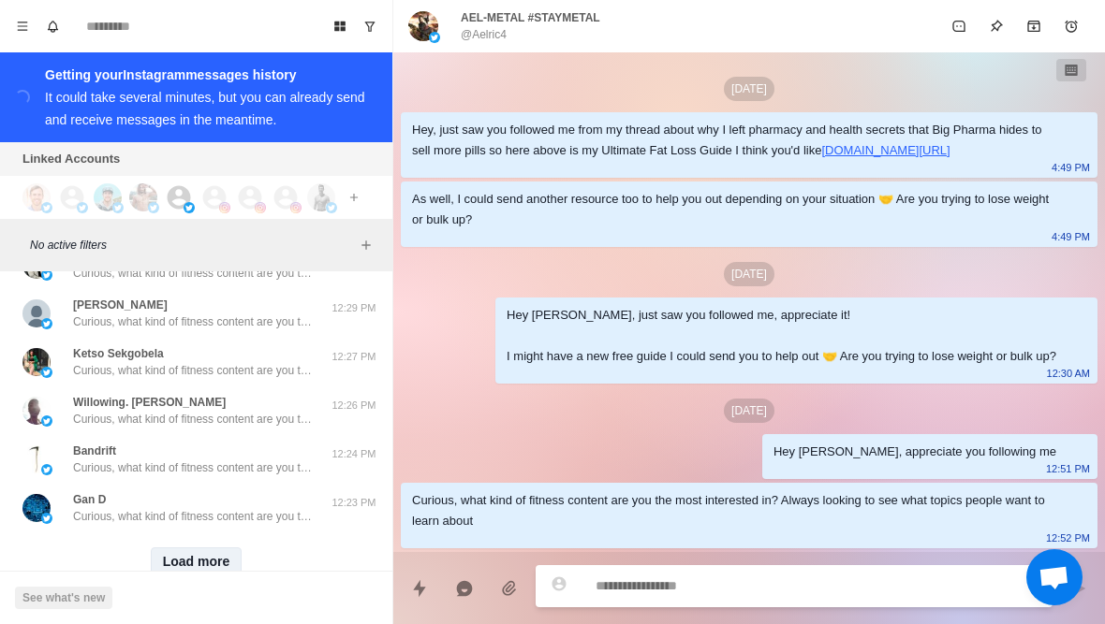
click at [213, 548] on button "Load more" at bounding box center [197, 563] width 92 height 30
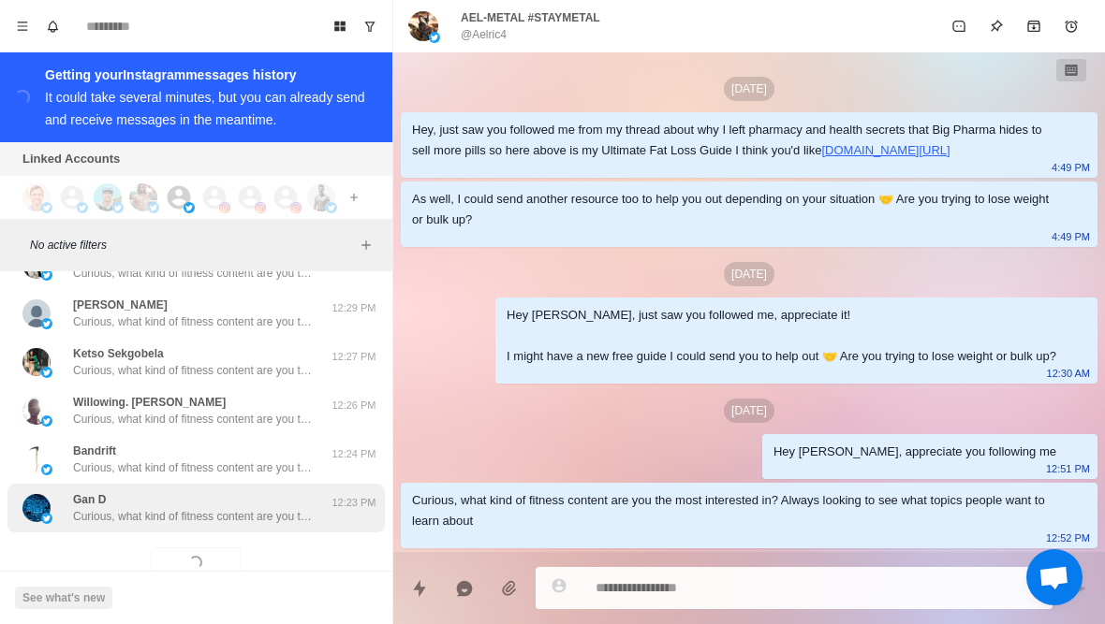
click at [263, 508] on p "Curious, what kind of fitness content are you the most interested in? Always lo…" at bounding box center [194, 516] width 243 height 17
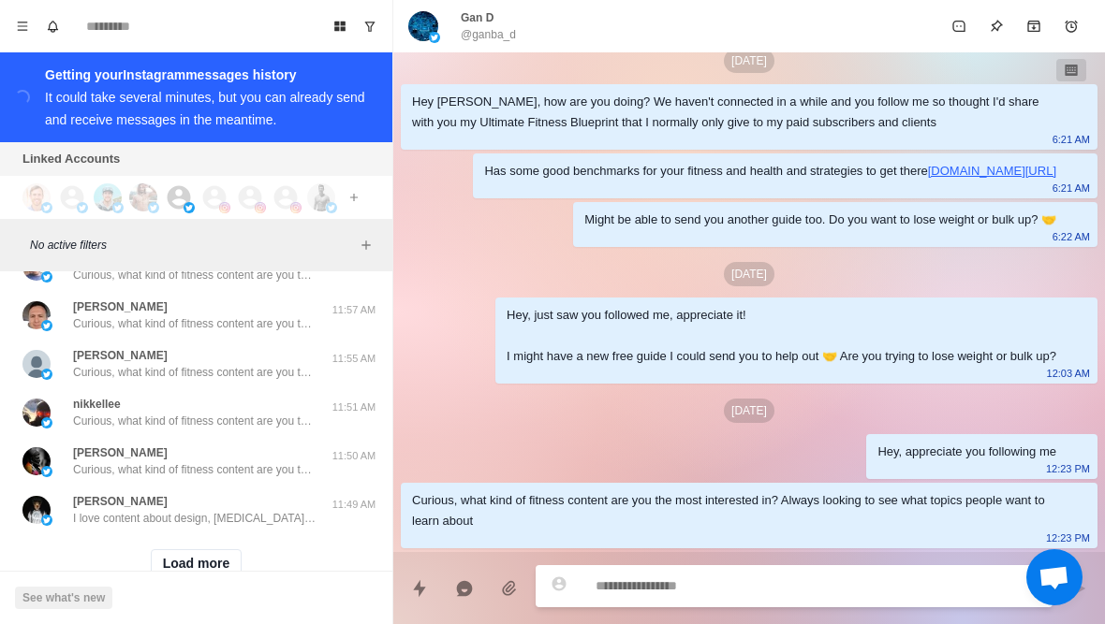
scroll to position [60794, 0]
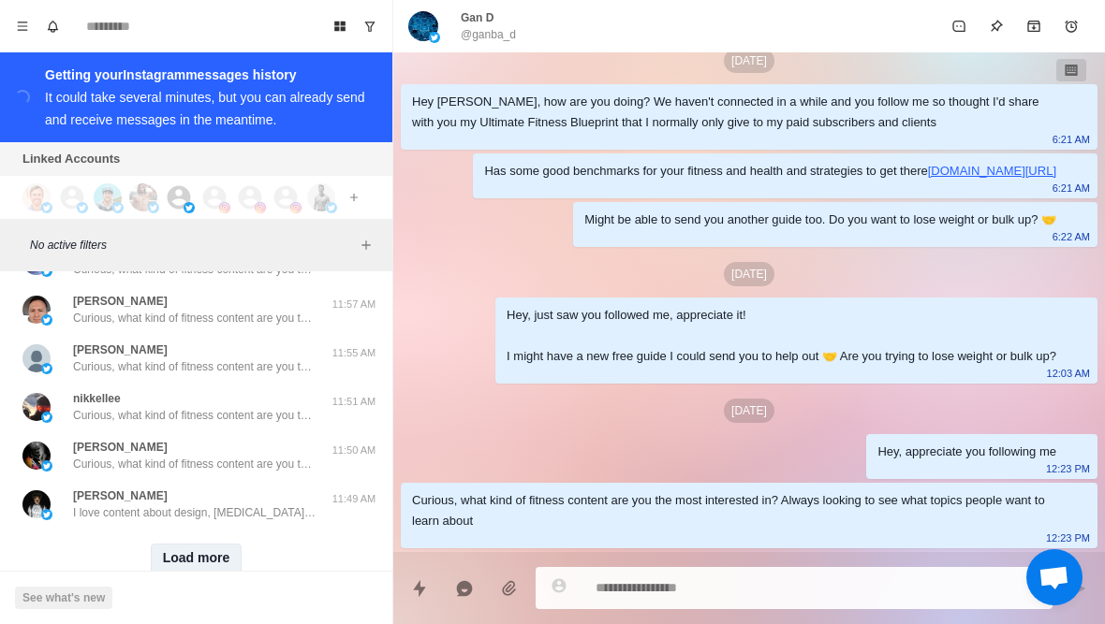
click at [209, 544] on button "Load more" at bounding box center [197, 559] width 92 height 30
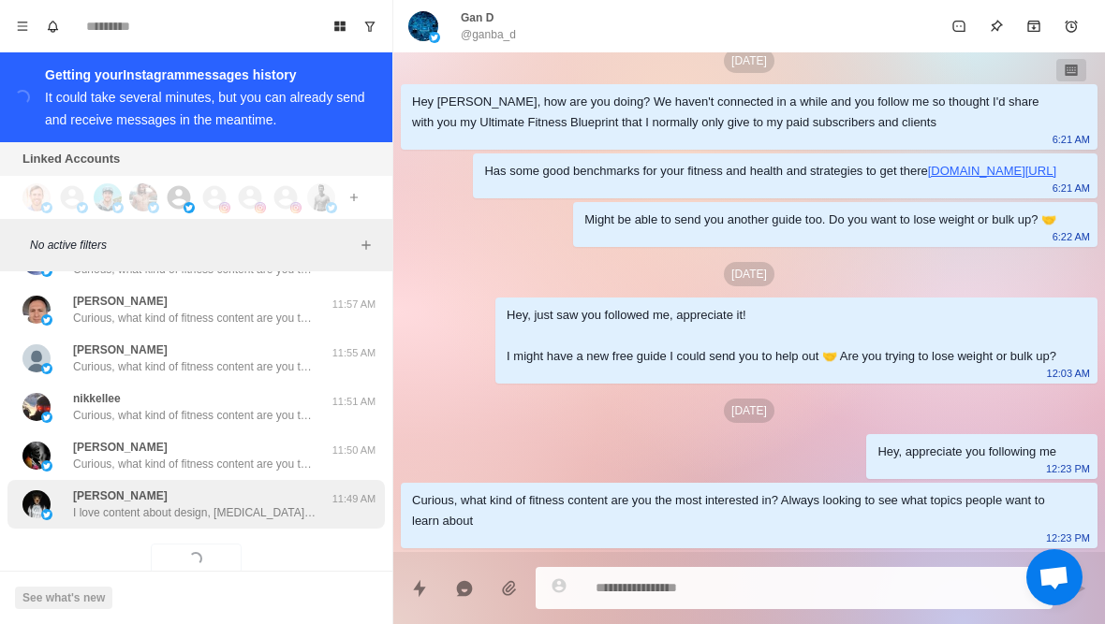
click at [242, 489] on div "Hiram Ng'ang'a I love content about design, self improvement and discipline con…" at bounding box center [195, 504] width 377 height 49
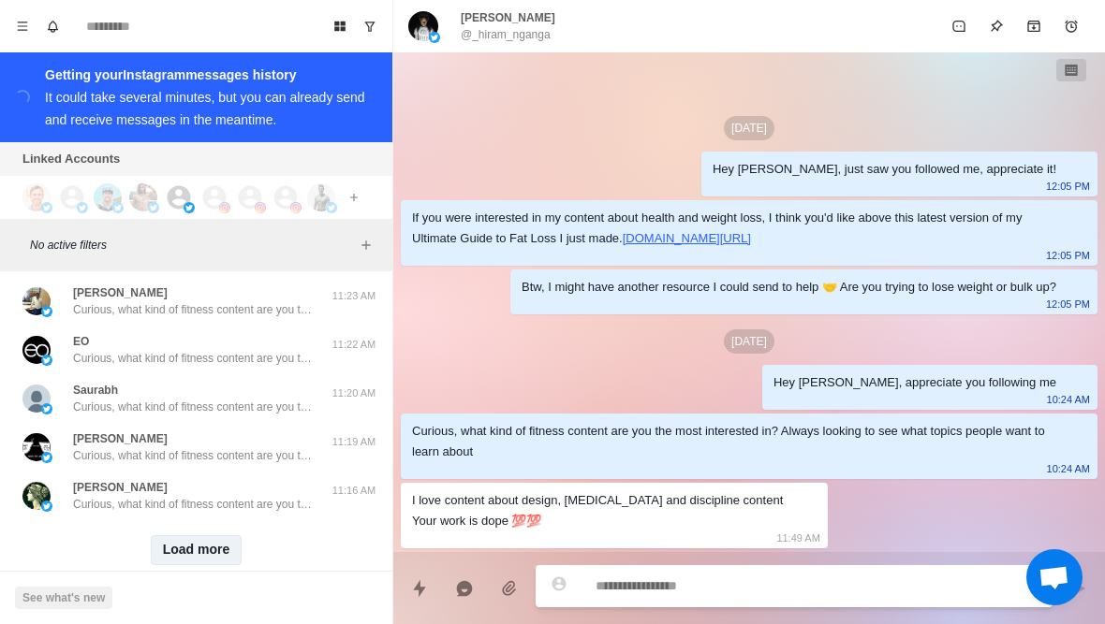
scroll to position [61774, 0]
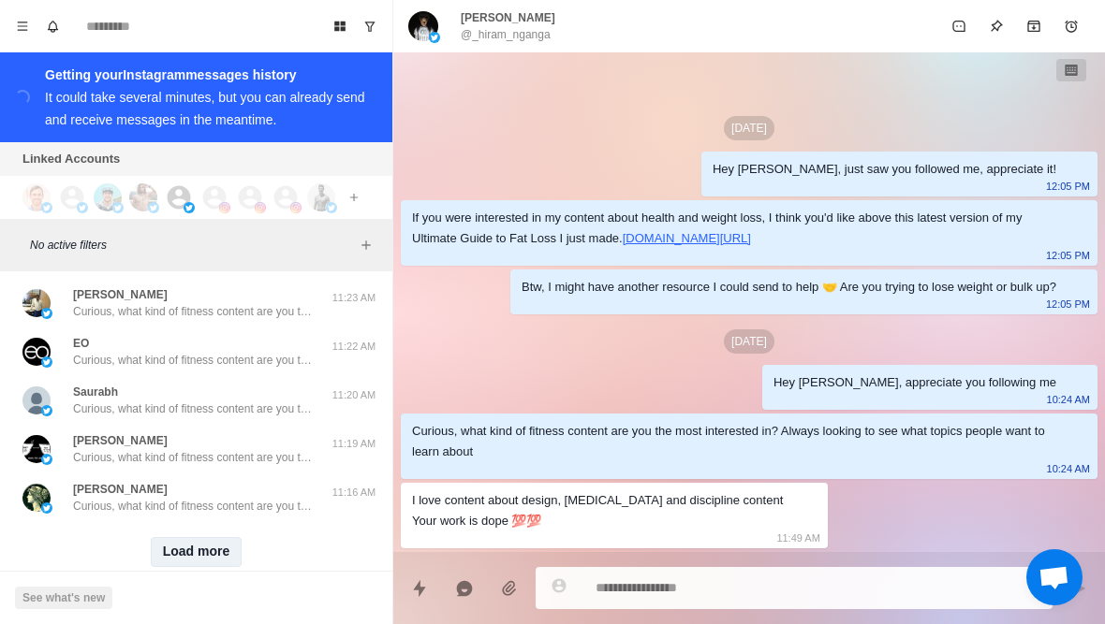
click at [208, 537] on button "Load more" at bounding box center [197, 552] width 92 height 30
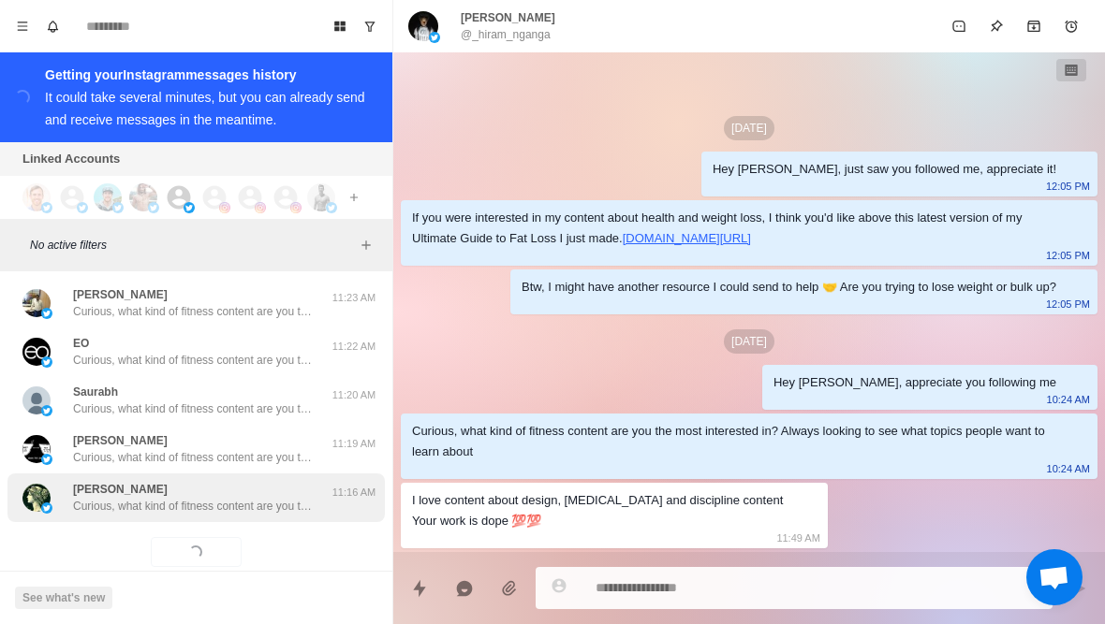
click at [254, 483] on div "Emma Curious, what kind of fitness content are you the most interested in? Alwa…" at bounding box center [195, 498] width 377 height 49
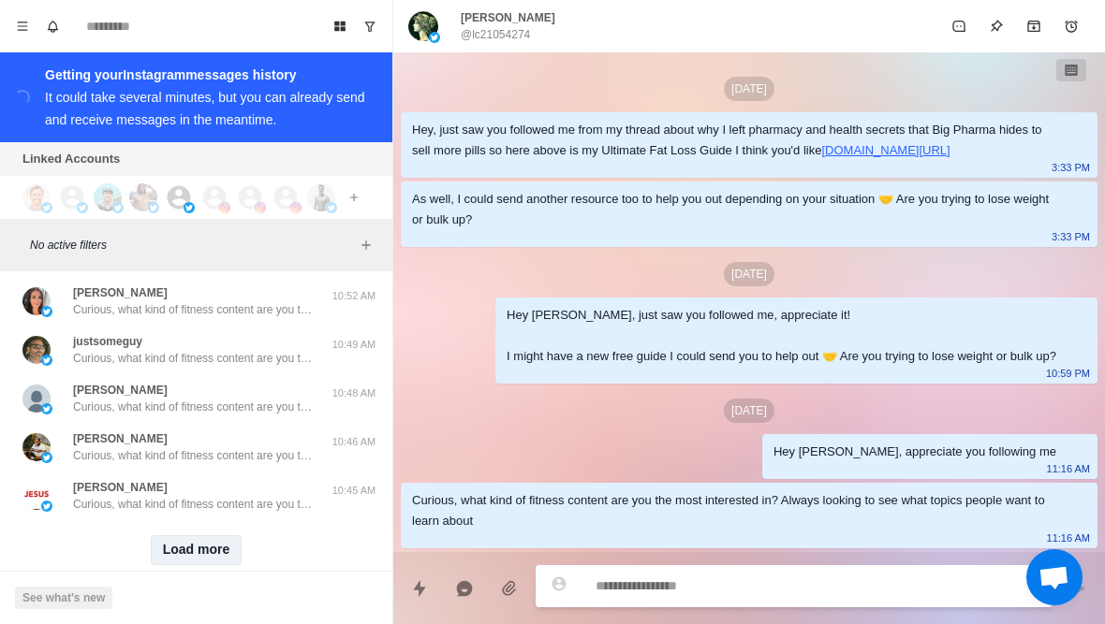
scroll to position [62747, 0]
click at [217, 537] on button "Load more" at bounding box center [197, 552] width 92 height 30
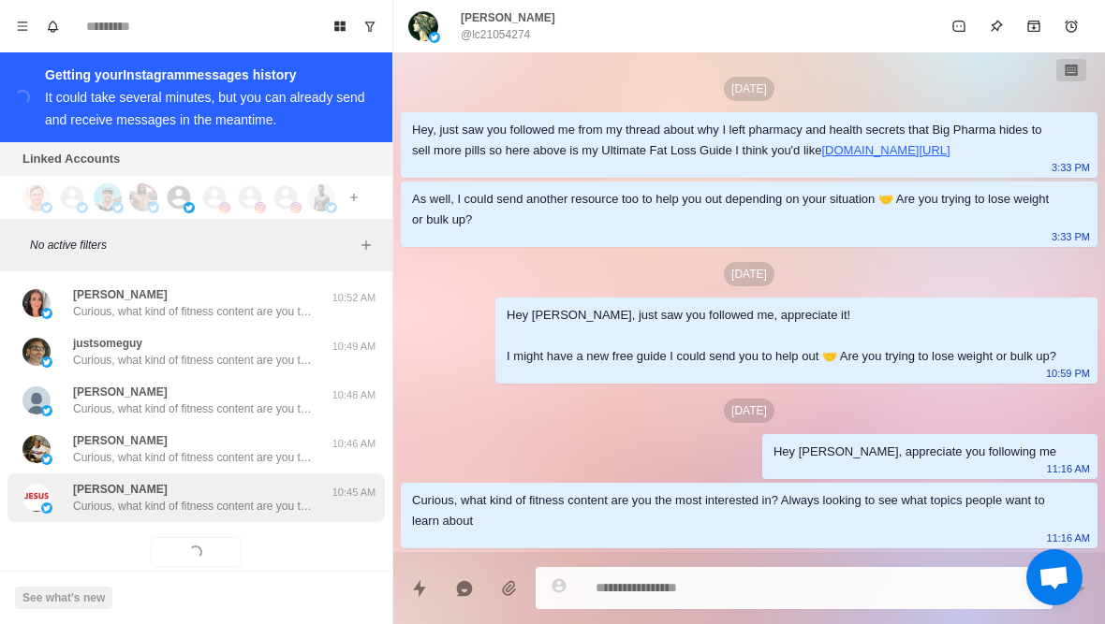
click at [255, 498] on p "Curious, what kind of fitness content are you the most interested in? Always lo…" at bounding box center [194, 506] width 243 height 17
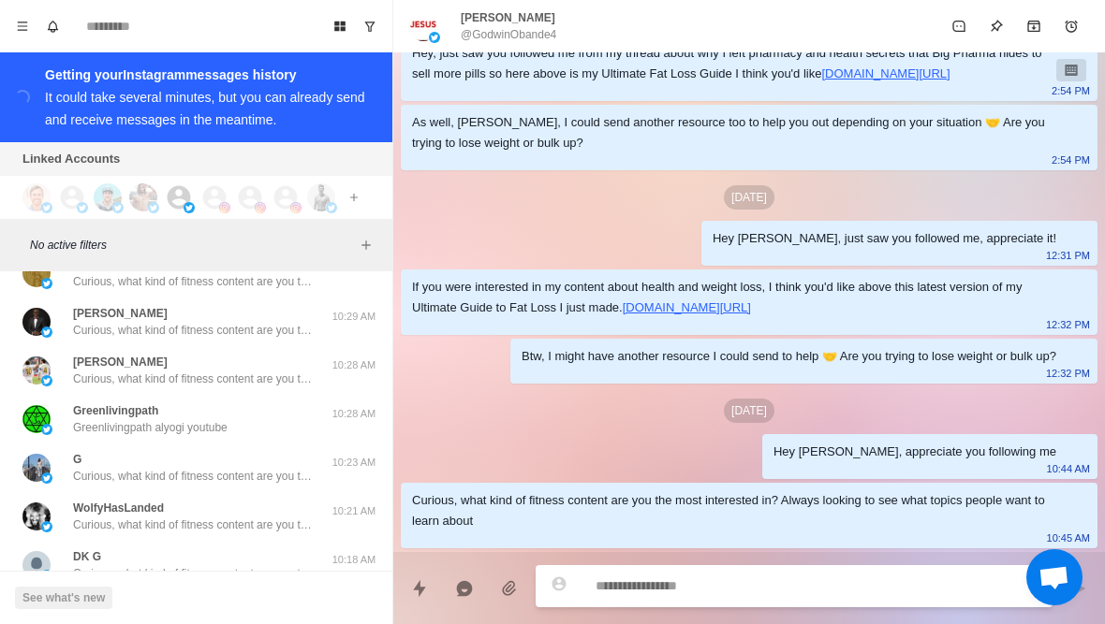
scroll to position [63402, 0]
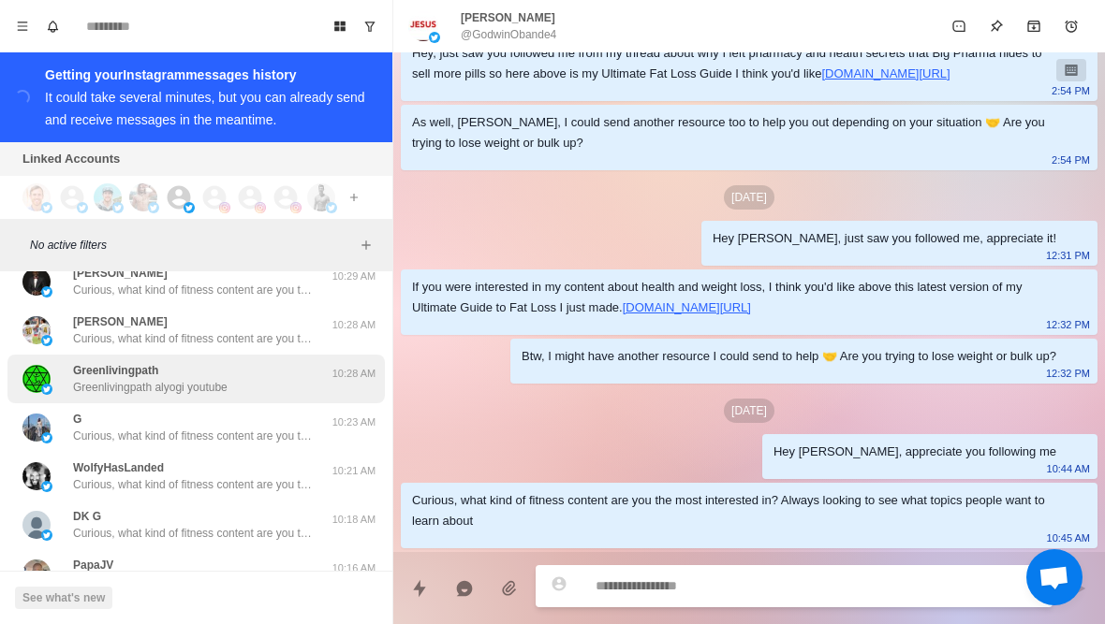
click at [244, 362] on div "Greenlivingpath Greenlivingpath alyogi youtube" at bounding box center [176, 379] width 308 height 34
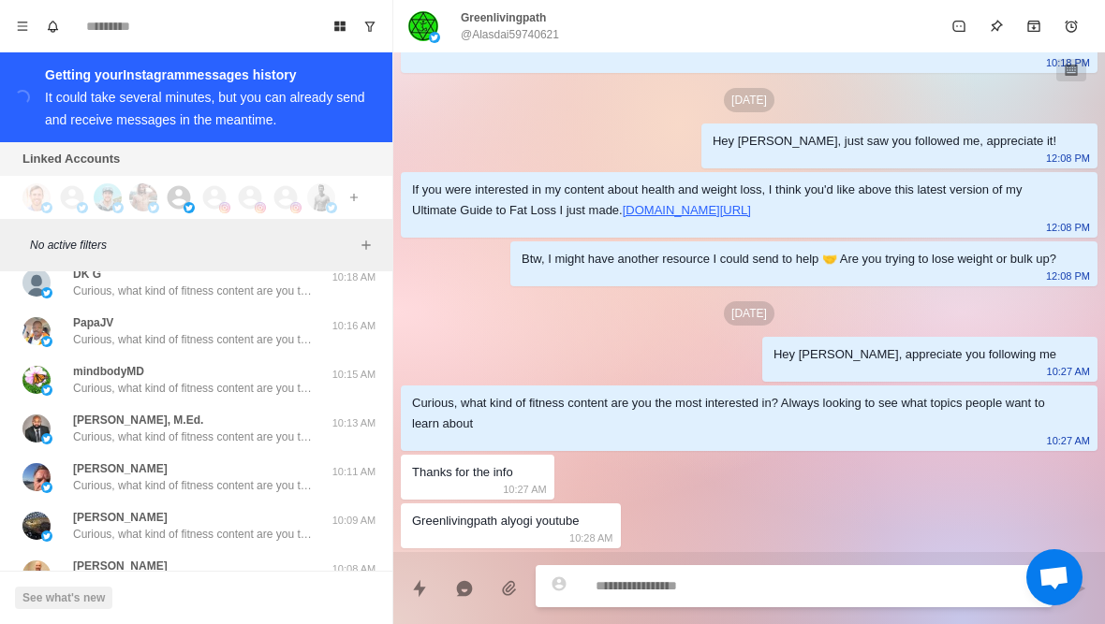
scroll to position [63705, 0]
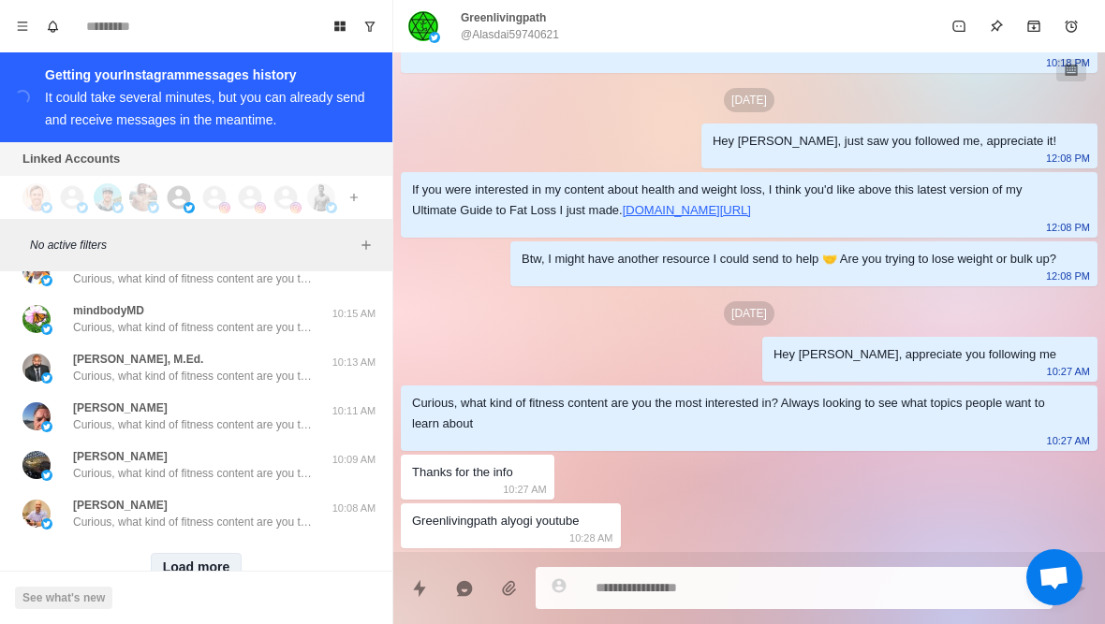
click at [198, 553] on button "Load more" at bounding box center [197, 568] width 92 height 30
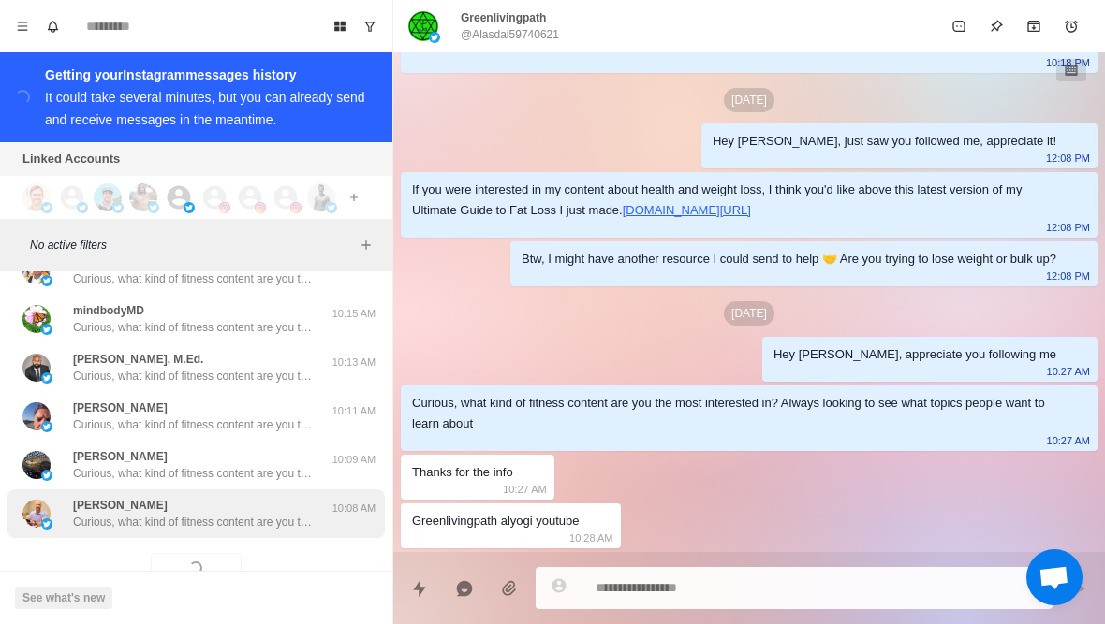
click at [239, 497] on div "Josh Stroud Curious, what kind of fitness content are you the most interested i…" at bounding box center [194, 514] width 243 height 34
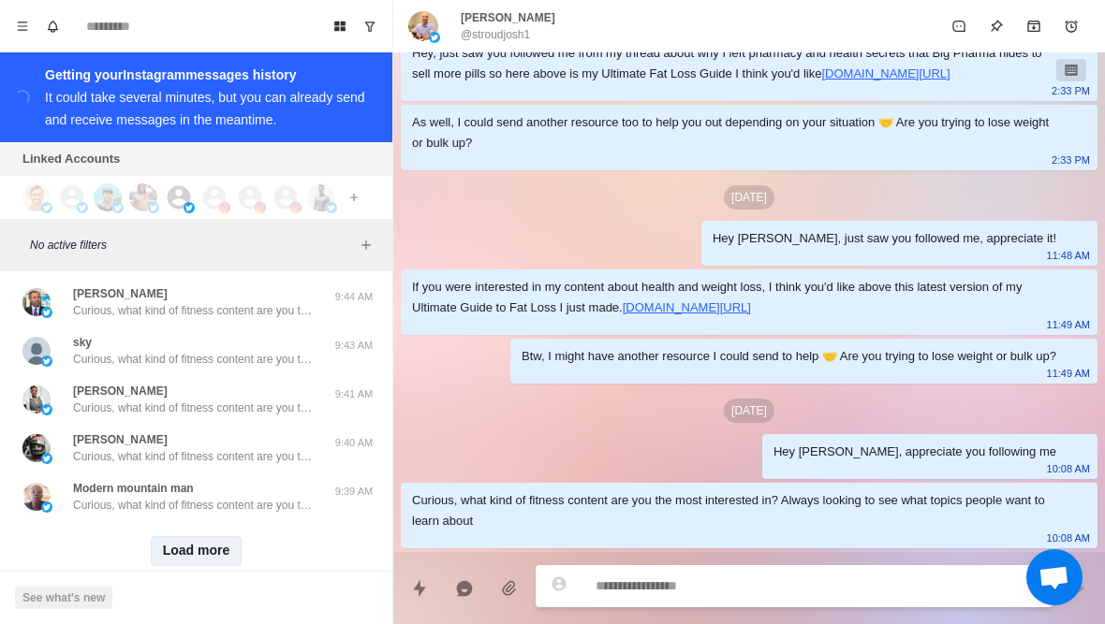
scroll to position [64695, 0]
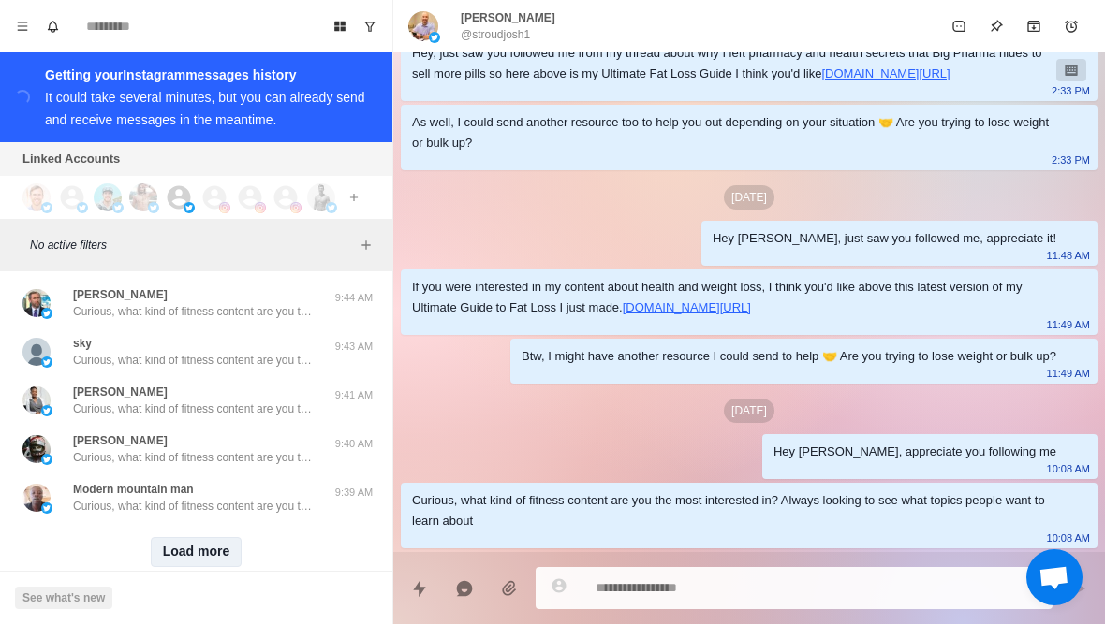
click at [202, 537] on button "Load more" at bounding box center [197, 552] width 92 height 30
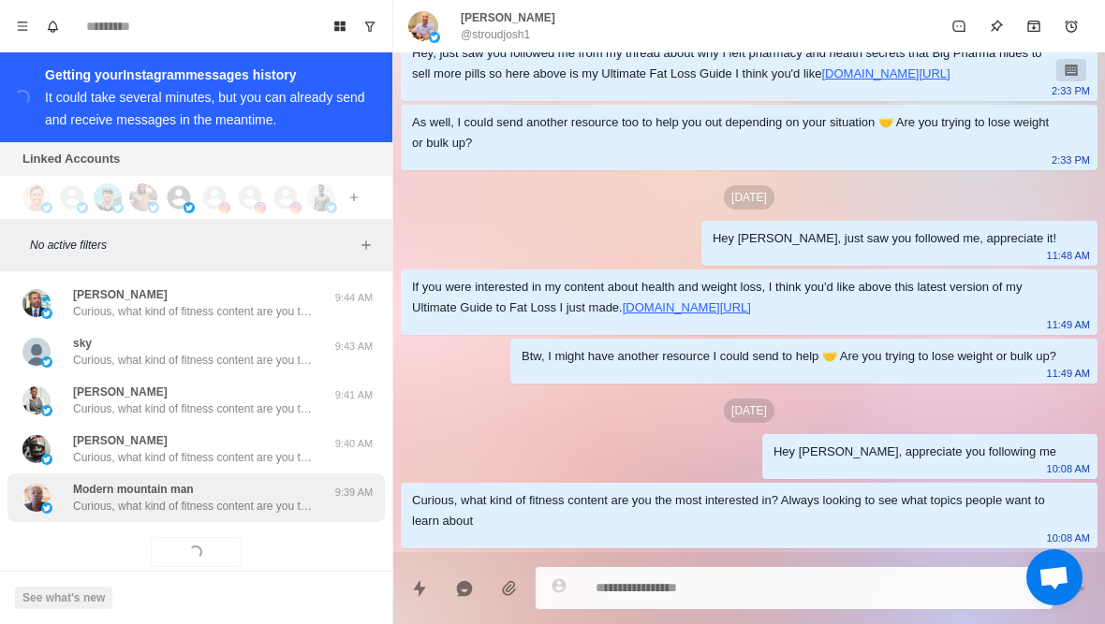
click at [244, 498] on p "Curious, what kind of fitness content are you the most interested in? Always lo…" at bounding box center [194, 506] width 243 height 17
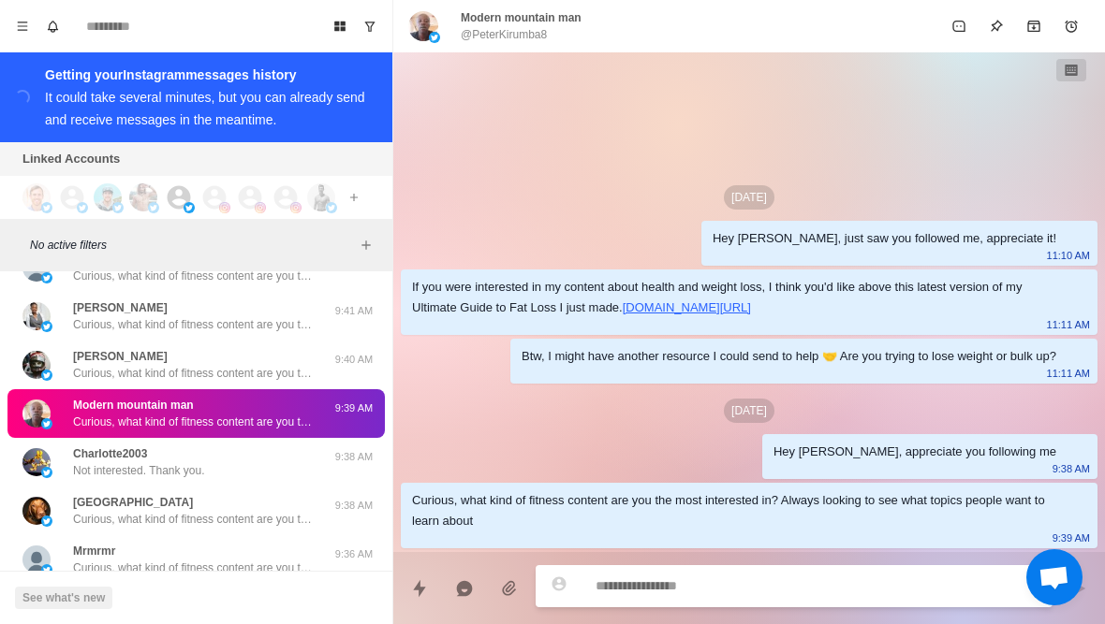
scroll to position [64789, 0]
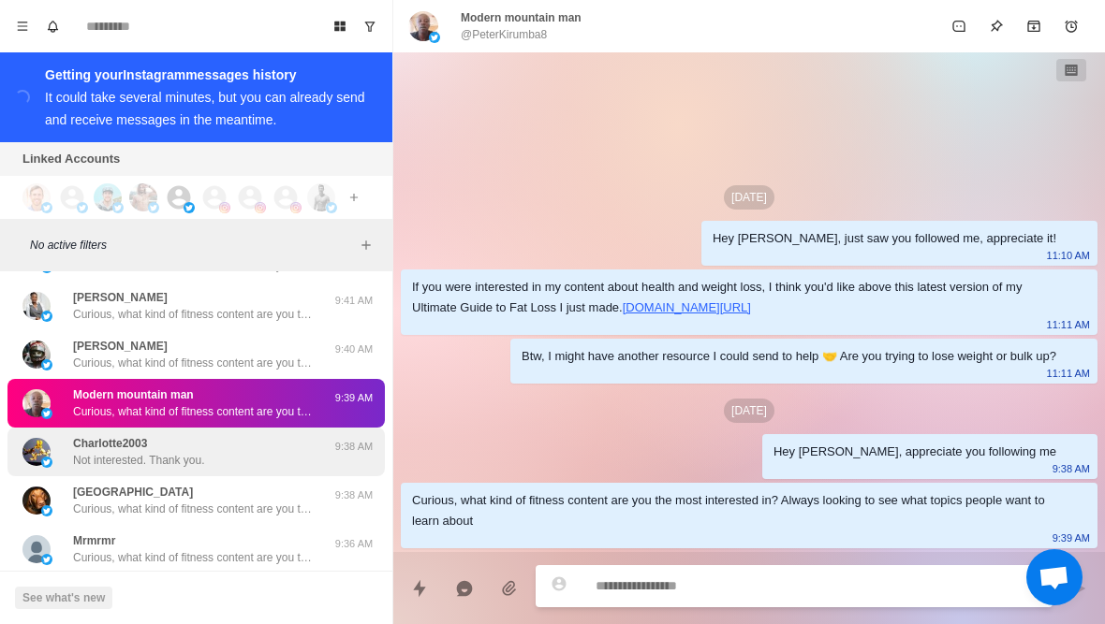
click at [234, 435] on div "Charlotte2003 Not interested. Thank you." at bounding box center [176, 452] width 308 height 34
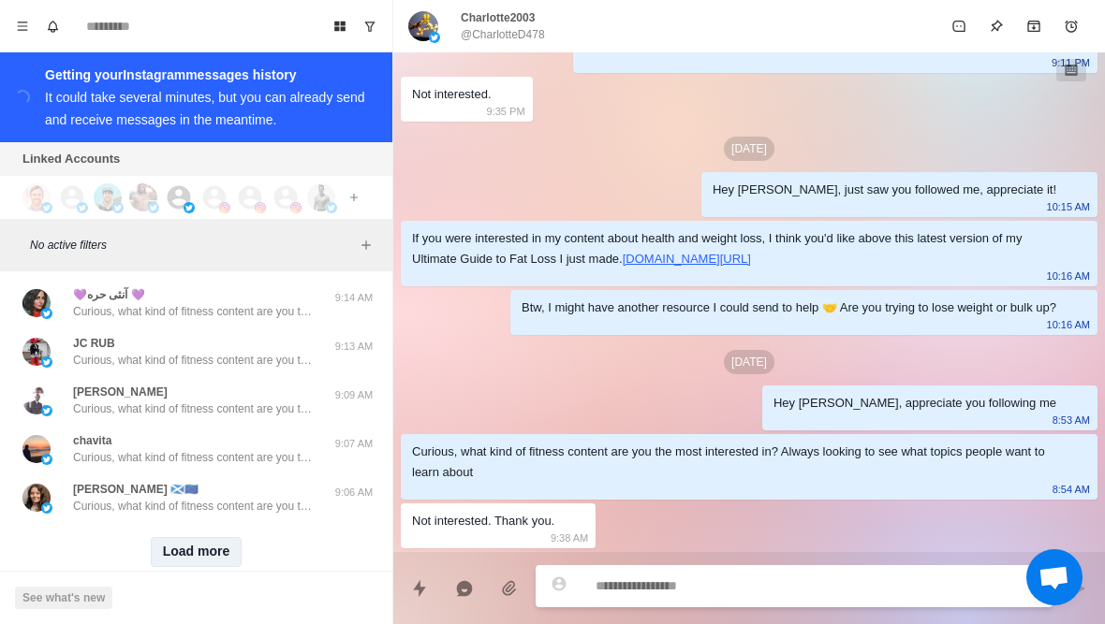
scroll to position [65668, 0]
click at [204, 537] on button "Load more" at bounding box center [197, 552] width 92 height 30
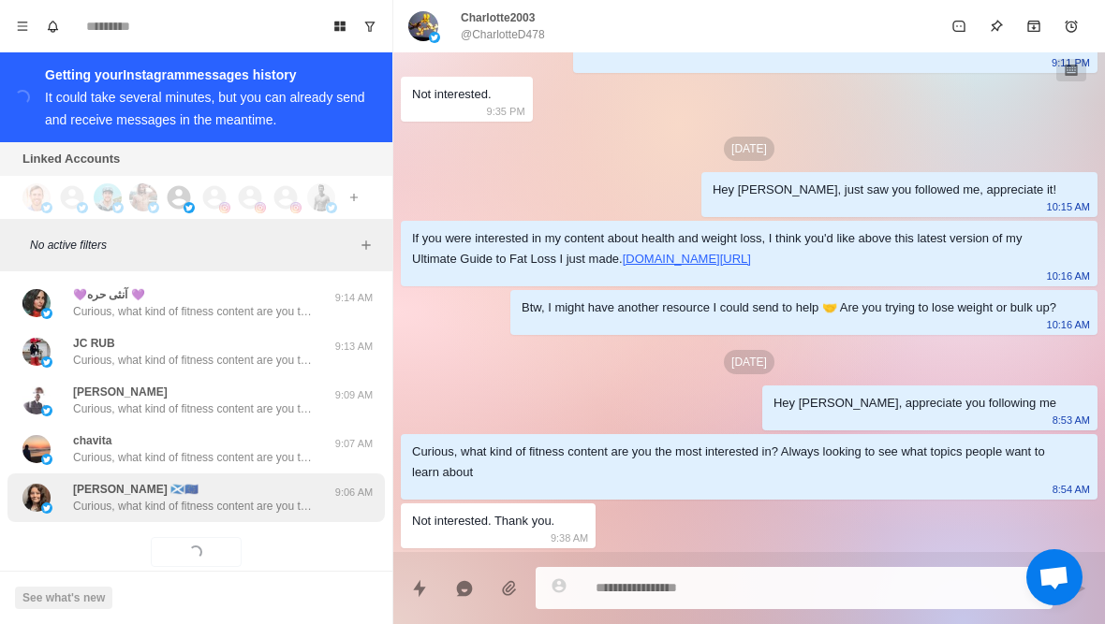
click at [249, 498] on p "Curious, what kind of fitness content are you the most interested in? Always lo…" at bounding box center [194, 506] width 243 height 17
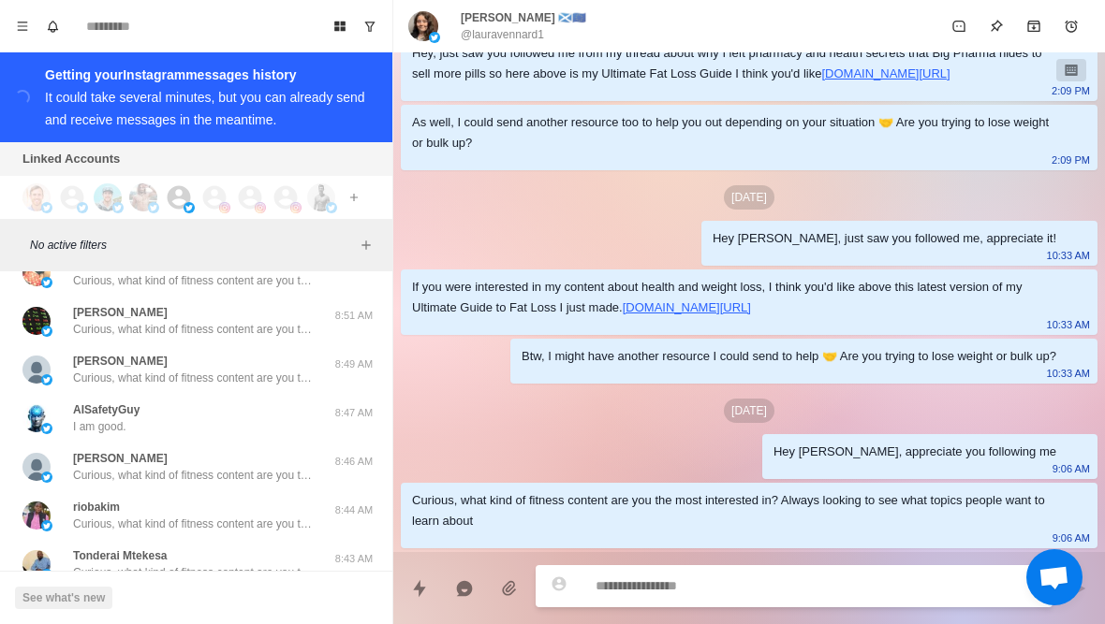
scroll to position [66364, 0]
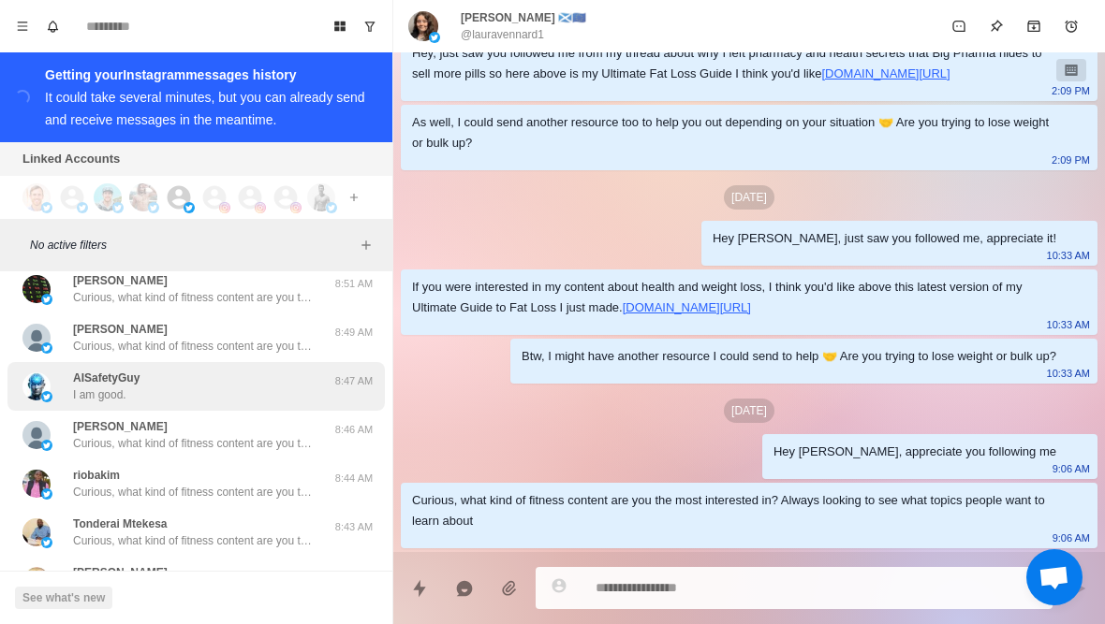
click at [237, 370] on div "AISafetyGuy I am good." at bounding box center [176, 387] width 308 height 34
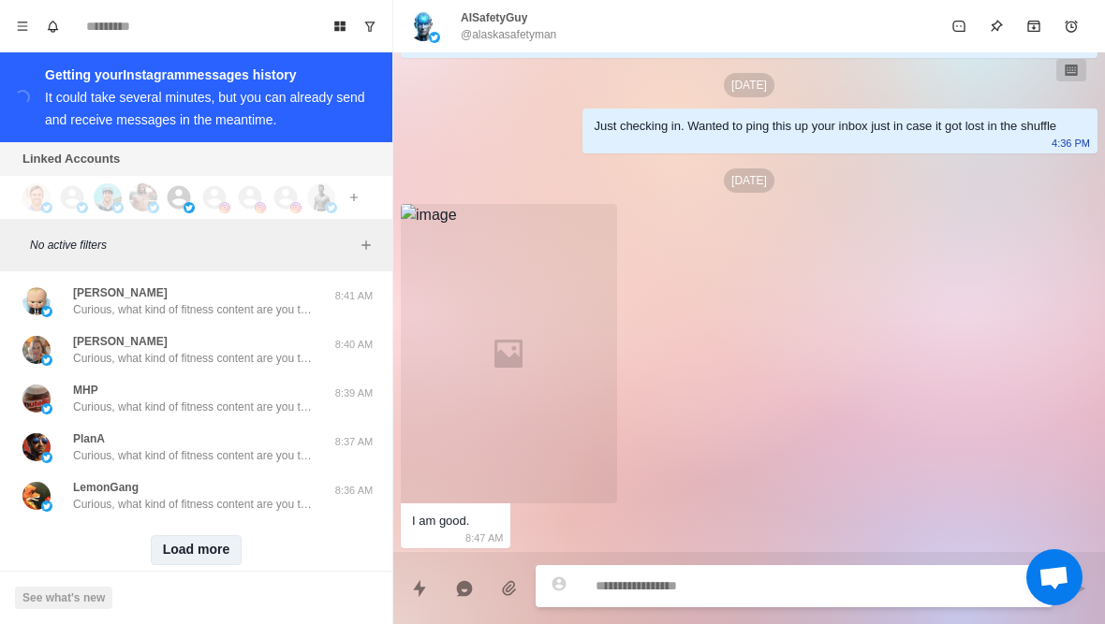
scroll to position [66642, 0]
click at [202, 537] on button "Load more" at bounding box center [197, 552] width 92 height 30
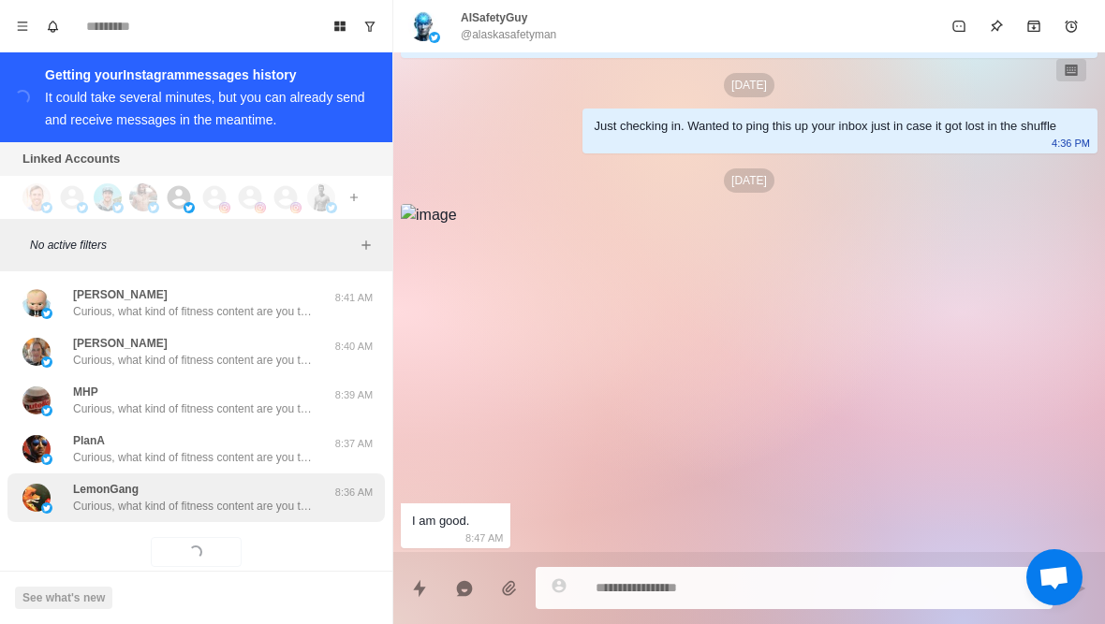
click at [254, 481] on div "LemonGang Curious, what kind of fitness content are you the most interested in?…" at bounding box center [194, 498] width 243 height 34
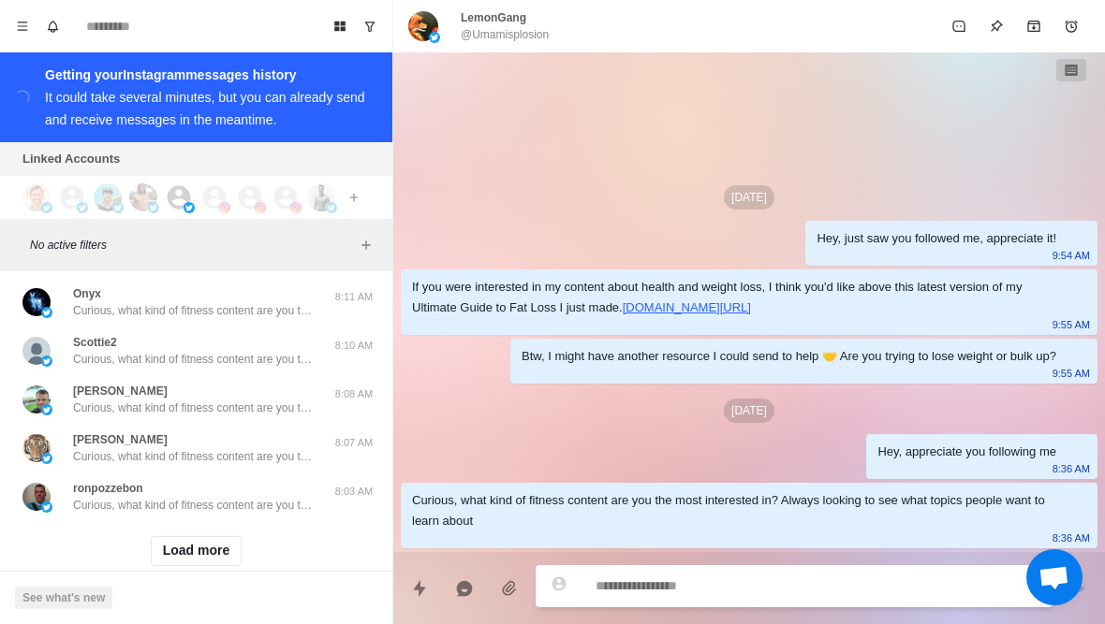
scroll to position [67615, 0]
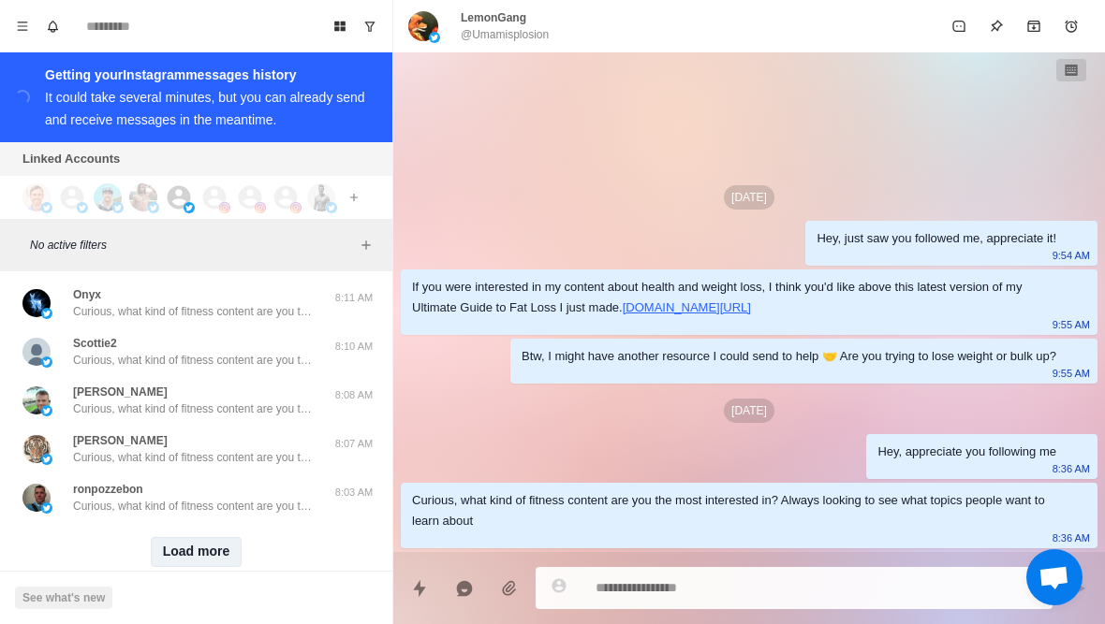
click at [207, 537] on button "Load more" at bounding box center [197, 552] width 92 height 30
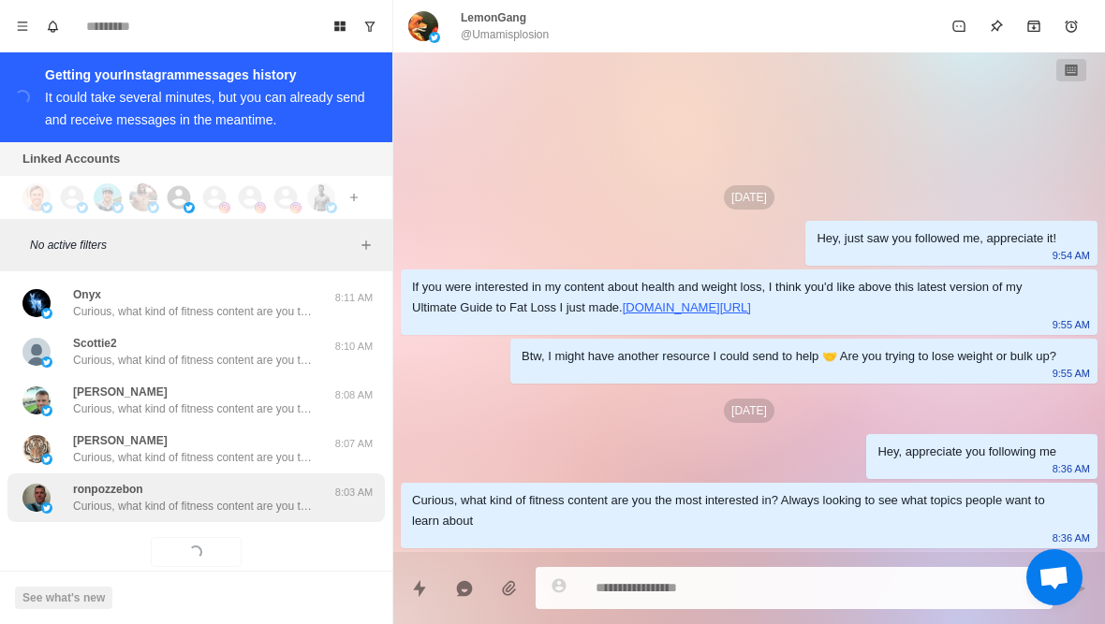
click at [244, 498] on p "Curious, what kind of fitness content are you the most interested in? Always lo…" at bounding box center [194, 506] width 243 height 17
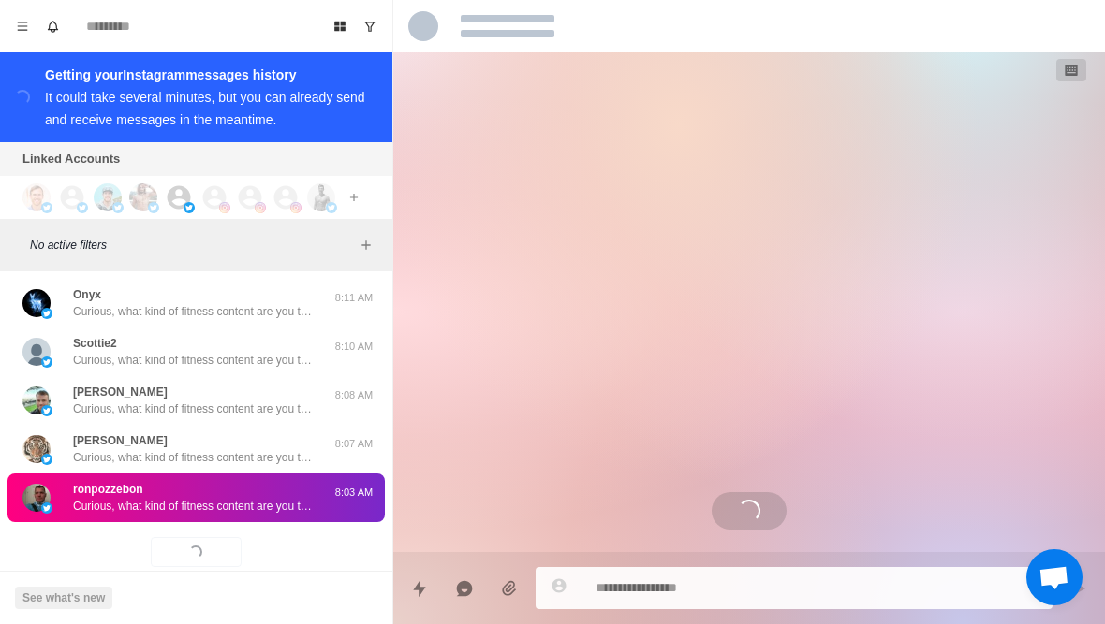
click at [222, 498] on p "Curious, what kind of fitness content are you the most interested in? Always lo…" at bounding box center [194, 506] width 243 height 17
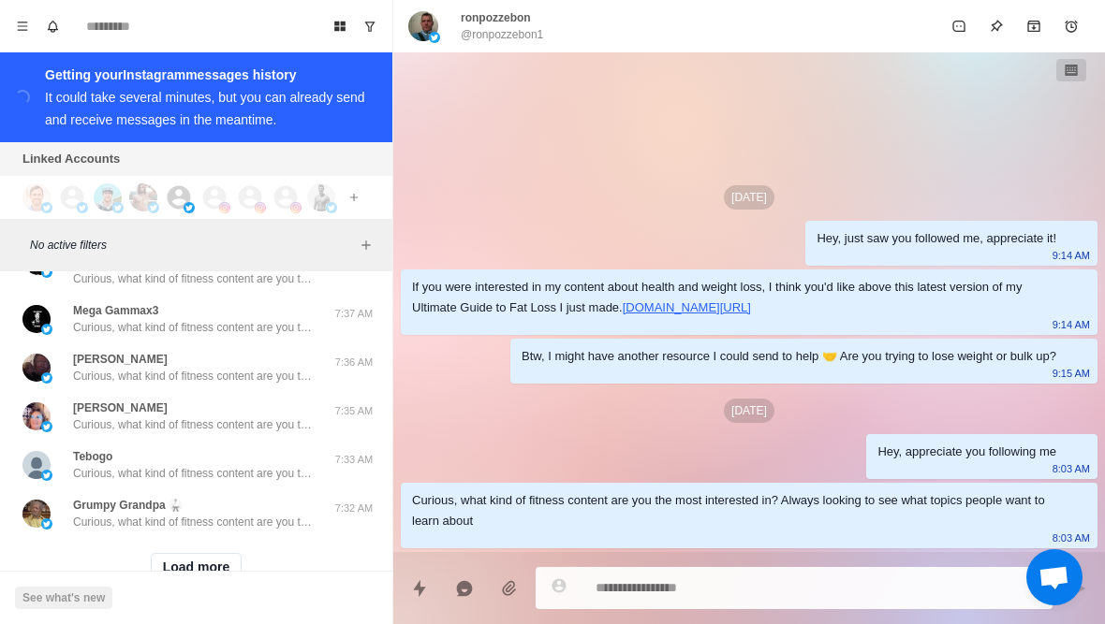
scroll to position [68589, 0]
click at [207, 554] on button "Load more" at bounding box center [197, 569] width 92 height 30
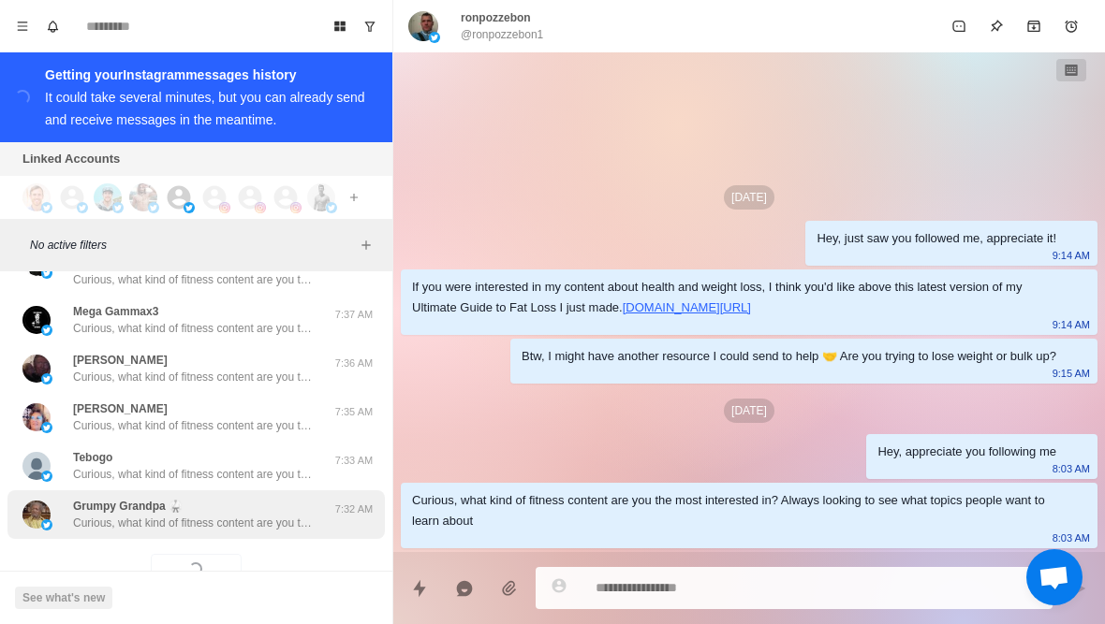
click at [244, 515] on p "Curious, what kind of fitness content are you the most interested in? Always lo…" at bounding box center [194, 523] width 243 height 17
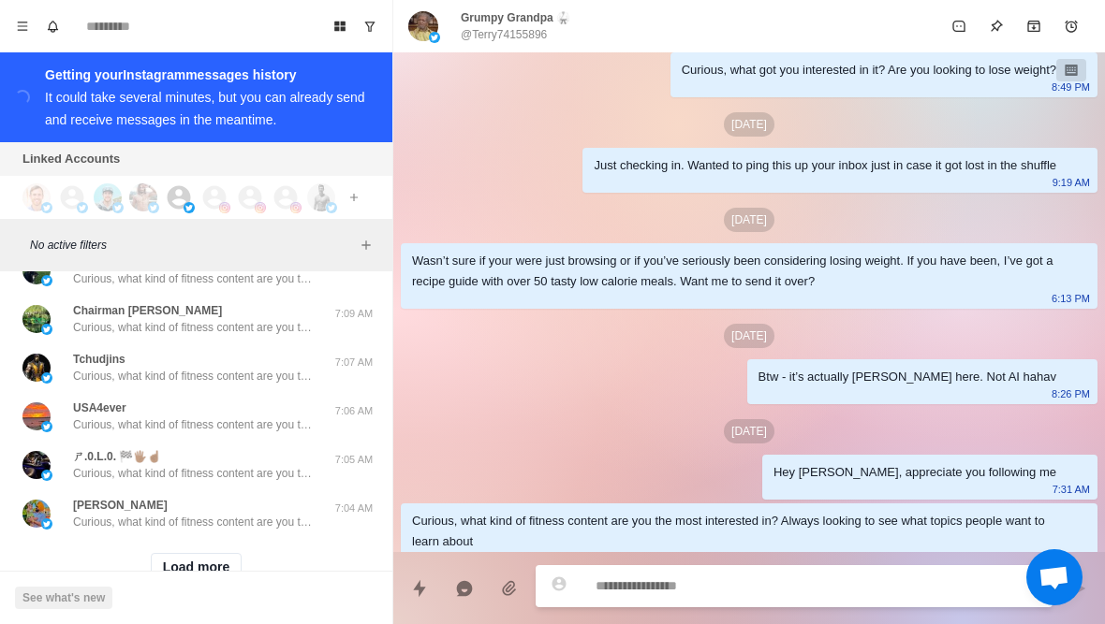
scroll to position [69562, 0]
click at [212, 554] on button "Load more" at bounding box center [197, 569] width 92 height 30
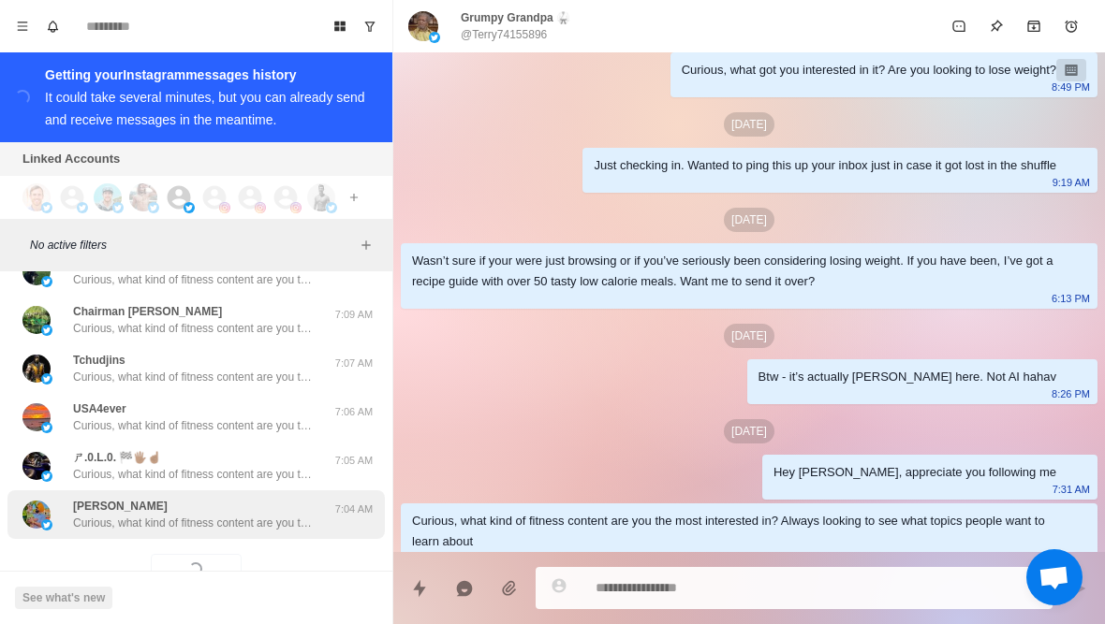
click at [254, 515] on p "Curious, what kind of fitness content are you the most interested in? Always lo…" at bounding box center [194, 523] width 243 height 17
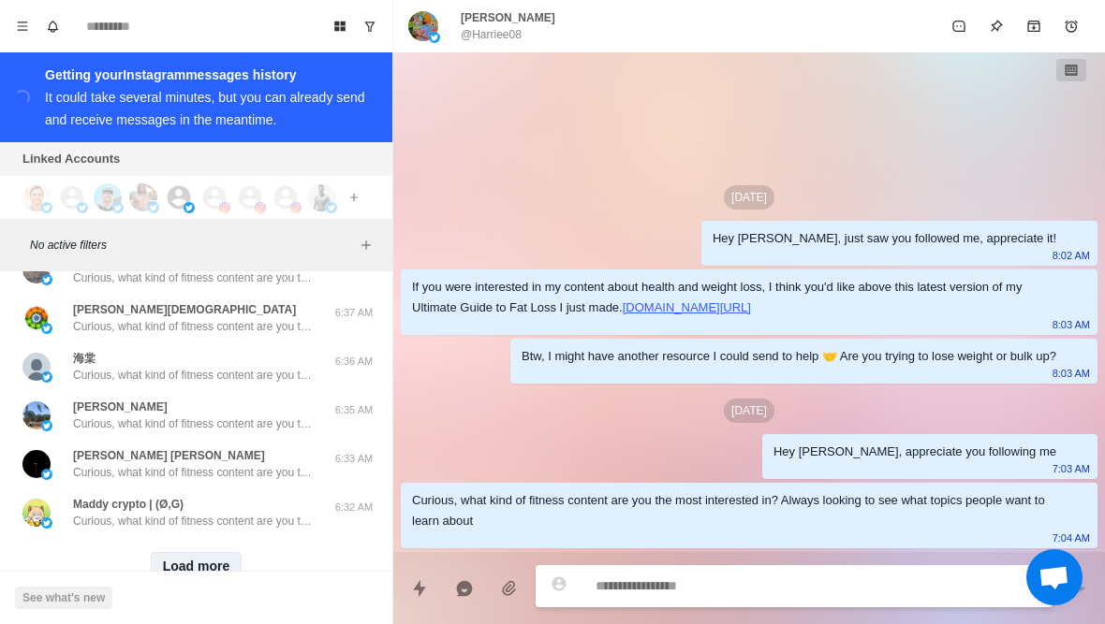
scroll to position [70536, 0]
click at [206, 554] on button "Load more" at bounding box center [197, 569] width 92 height 30
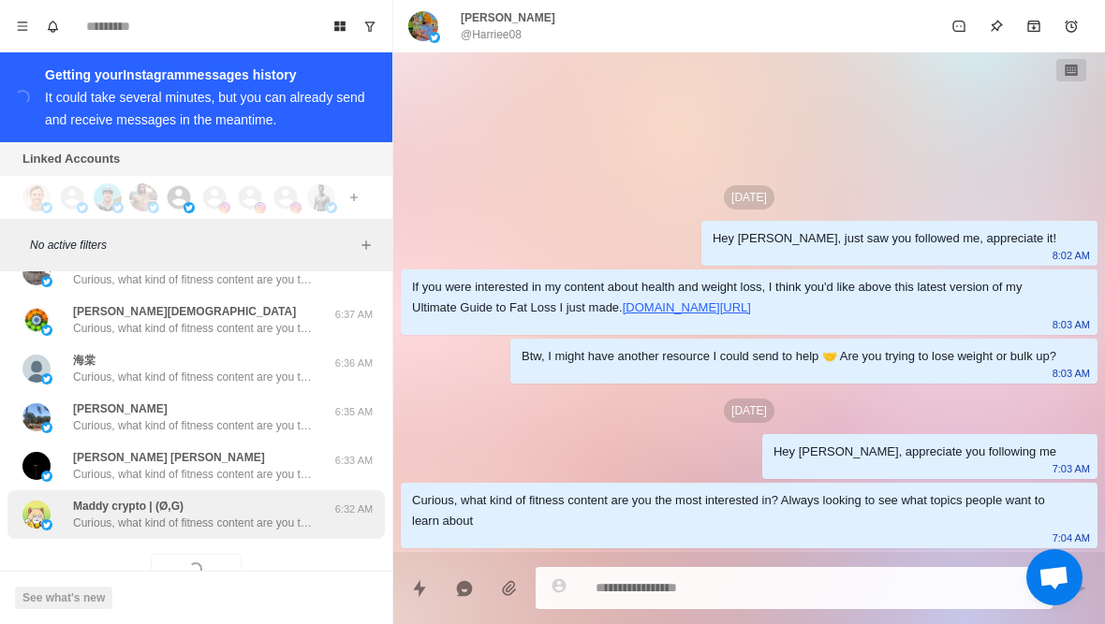
click at [248, 515] on p "Curious, what kind of fitness content are you the most interested in? Always lo…" at bounding box center [194, 523] width 243 height 17
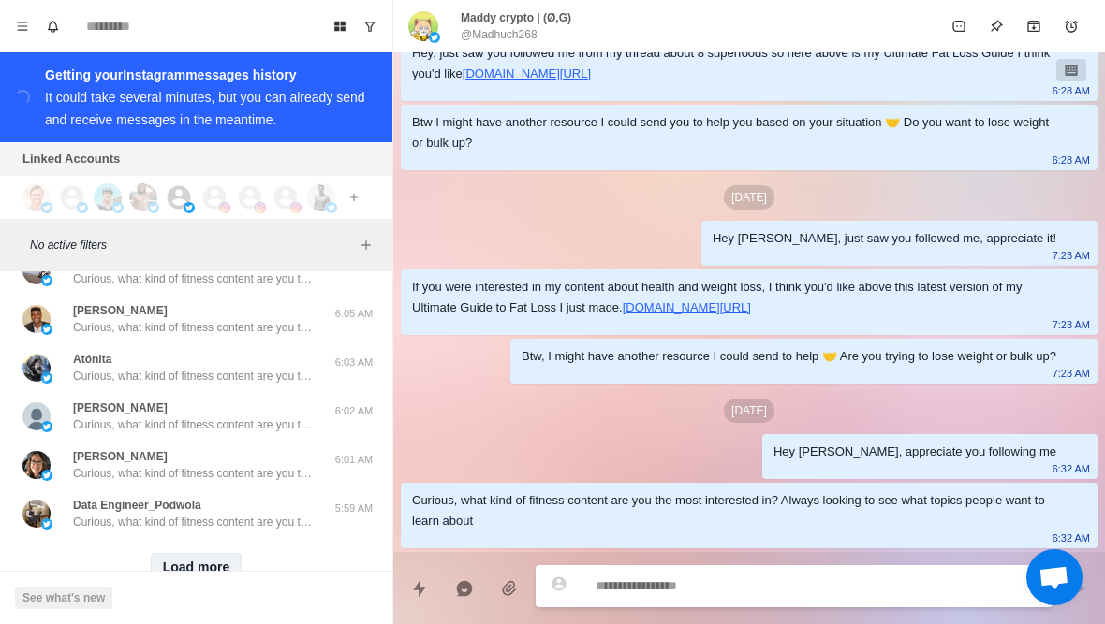
scroll to position [71509, 0]
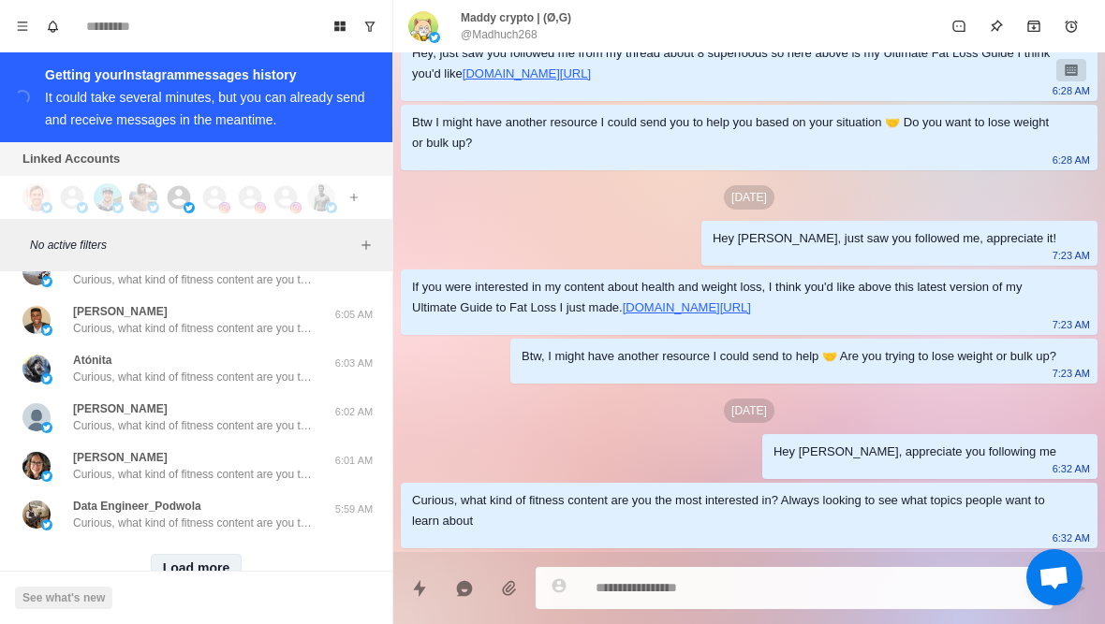
click at [210, 554] on button "Load more" at bounding box center [197, 569] width 92 height 30
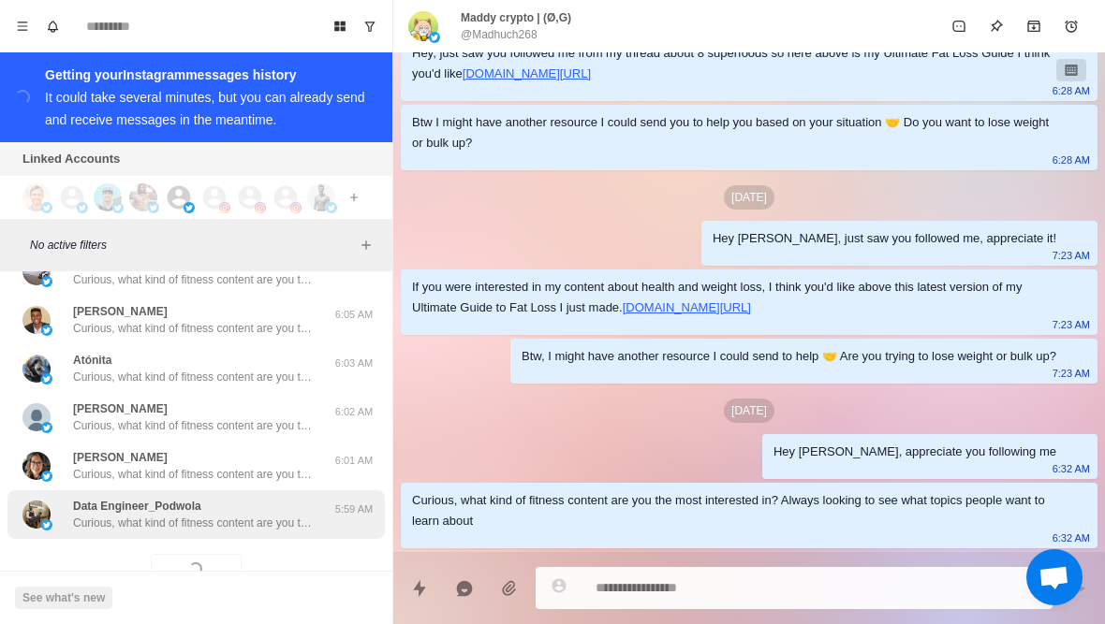
click at [248, 491] on div "Data Engineer_Podwola Curious, what kind of fitness content are you the most in…" at bounding box center [195, 515] width 377 height 49
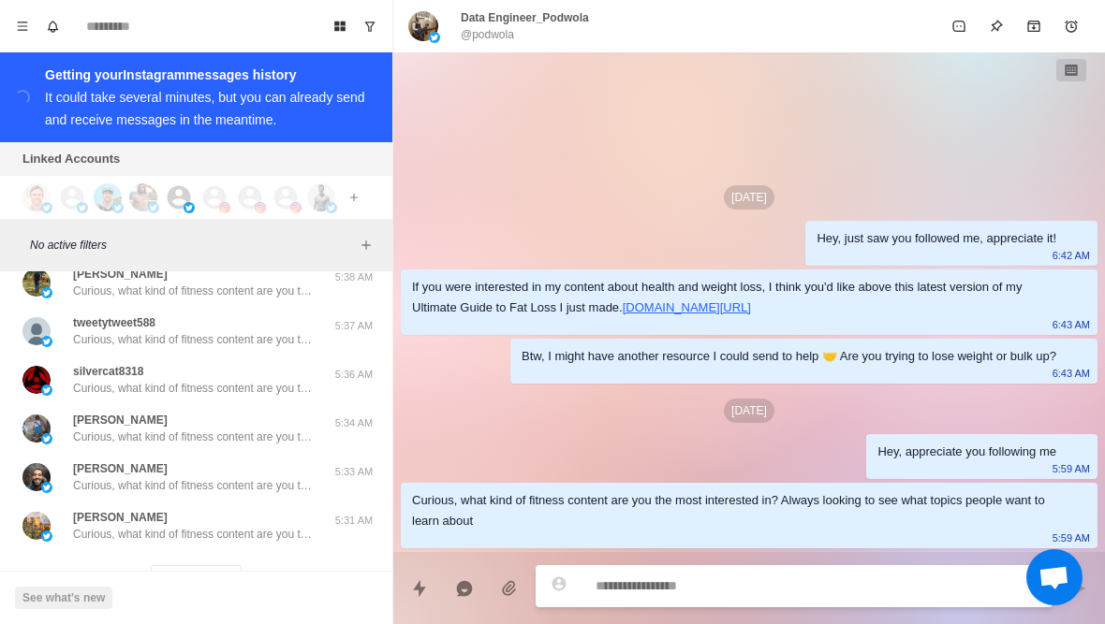
scroll to position [72478, 0]
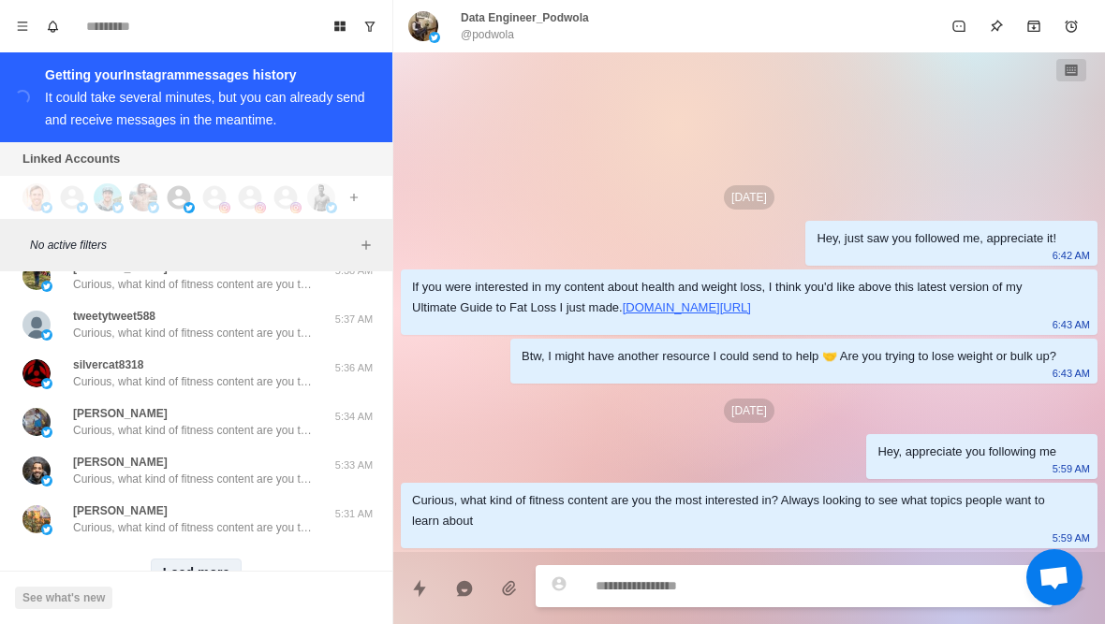
click at [195, 559] on button "Load more" at bounding box center [197, 574] width 92 height 30
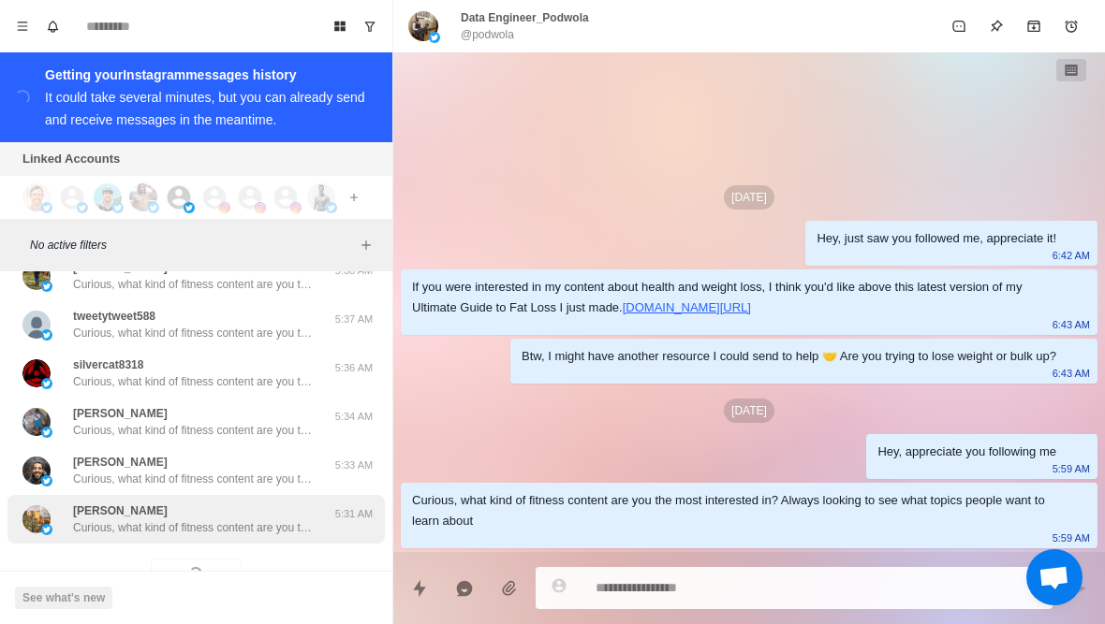
click at [247, 520] on p "Curious, what kind of fitness content are you the most interested in? Always lo…" at bounding box center [194, 528] width 243 height 17
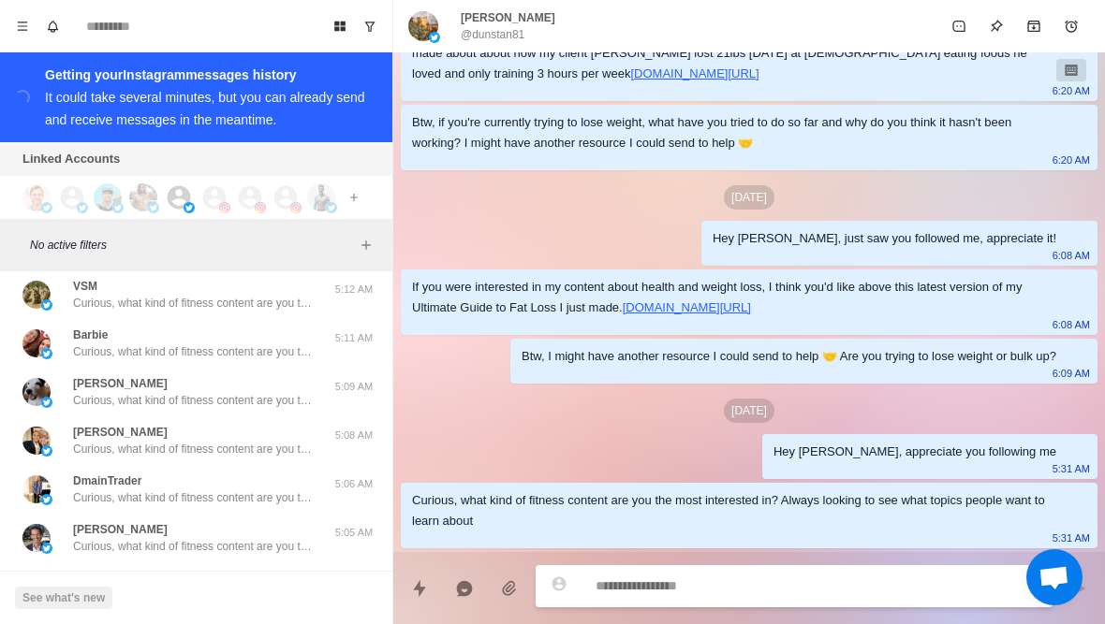
scroll to position [73409, 0]
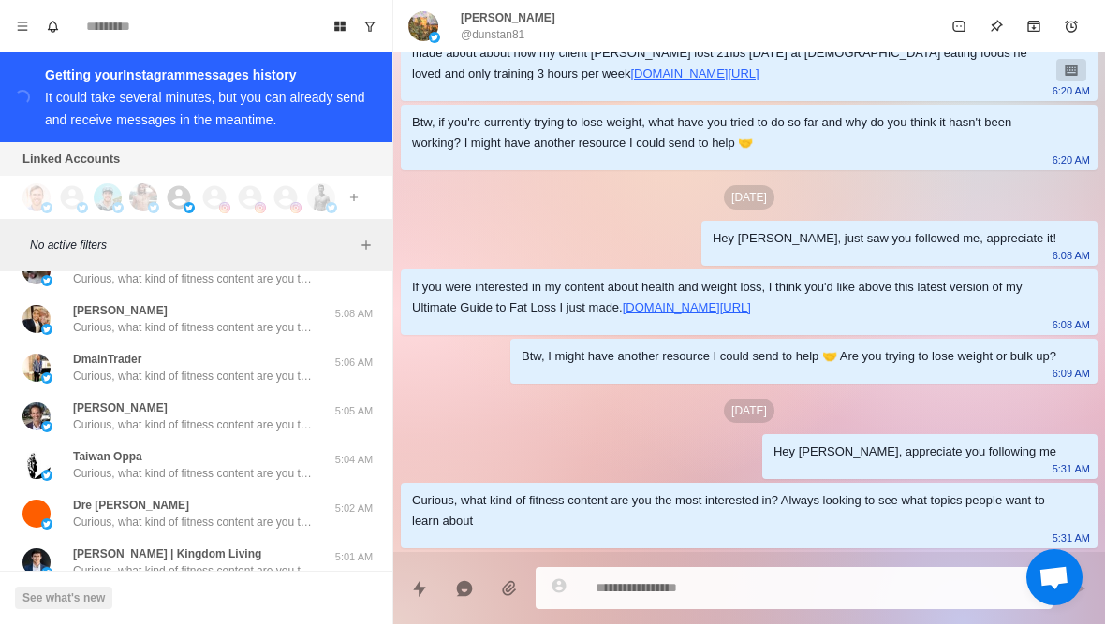
click at [215, 602] on button "Load more" at bounding box center [197, 617] width 92 height 30
click at [245, 563] on p "Curious, what kind of fitness content are you the most interested in? Always lo…" at bounding box center [194, 571] width 243 height 17
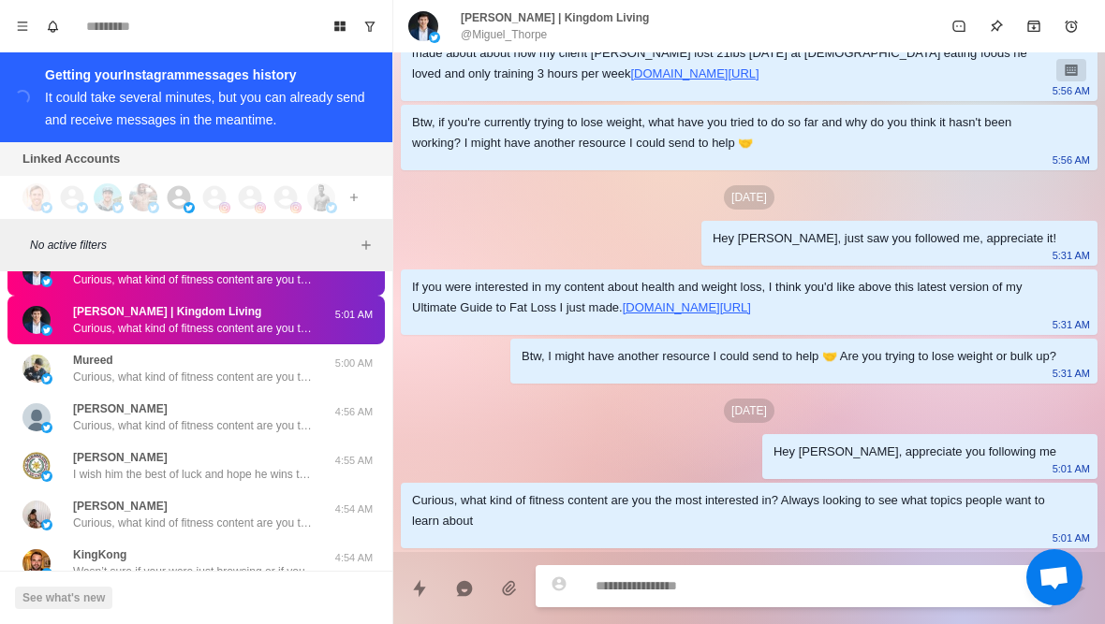
scroll to position [73707, 0]
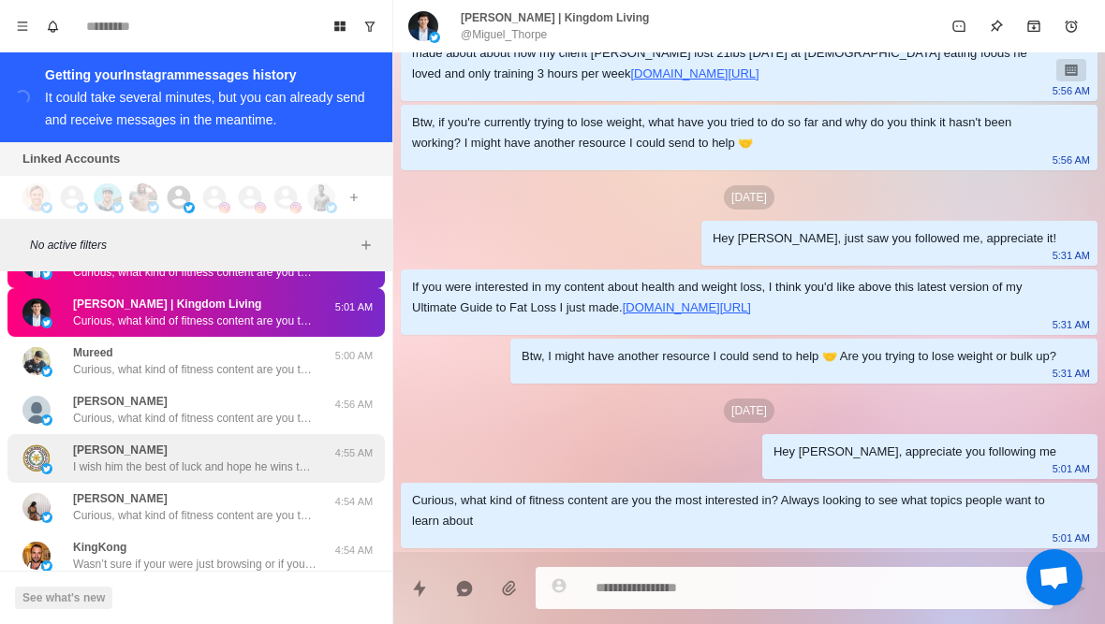
click at [226, 459] on p "I wish him the best of luck and hope he wins the fight. Take care and have a gr…" at bounding box center [194, 467] width 243 height 17
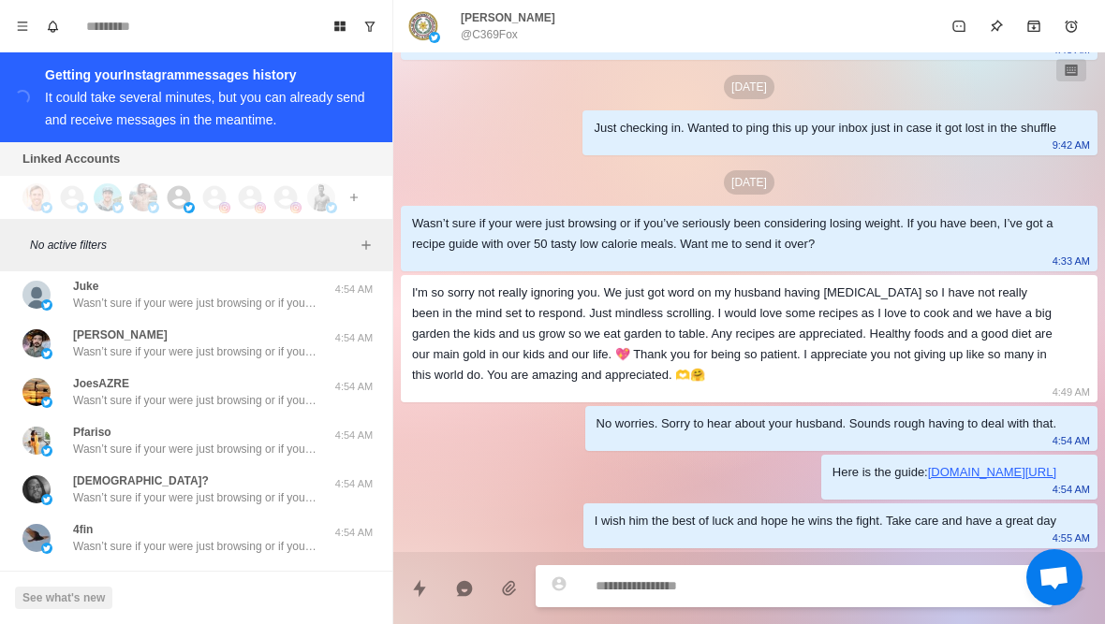
scroll to position [74426, 0]
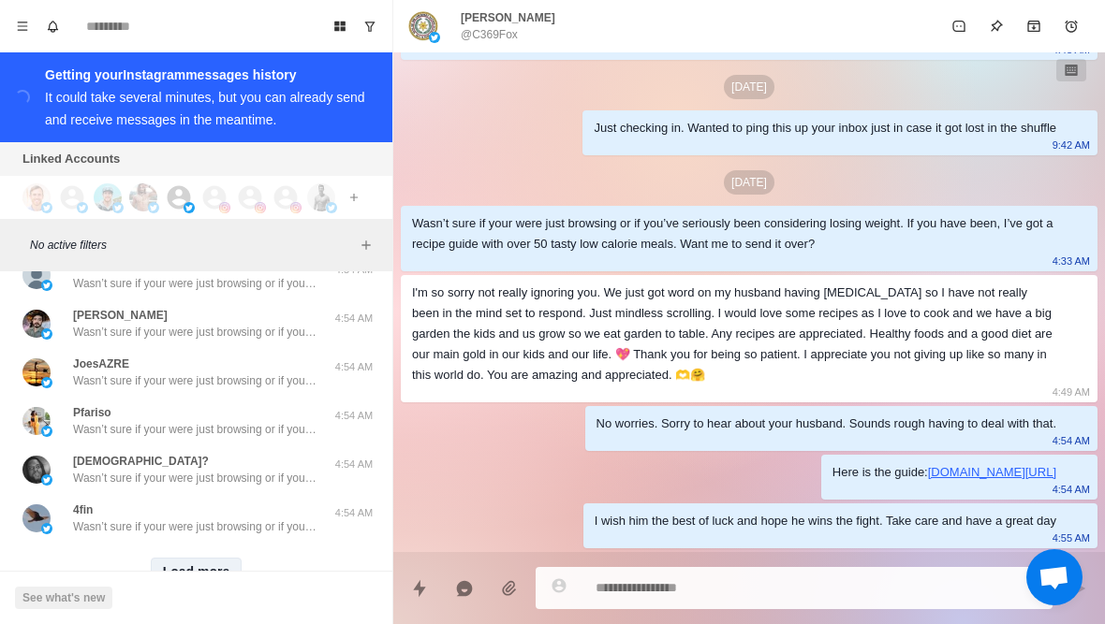
click at [217, 558] on button "Load more" at bounding box center [197, 573] width 92 height 30
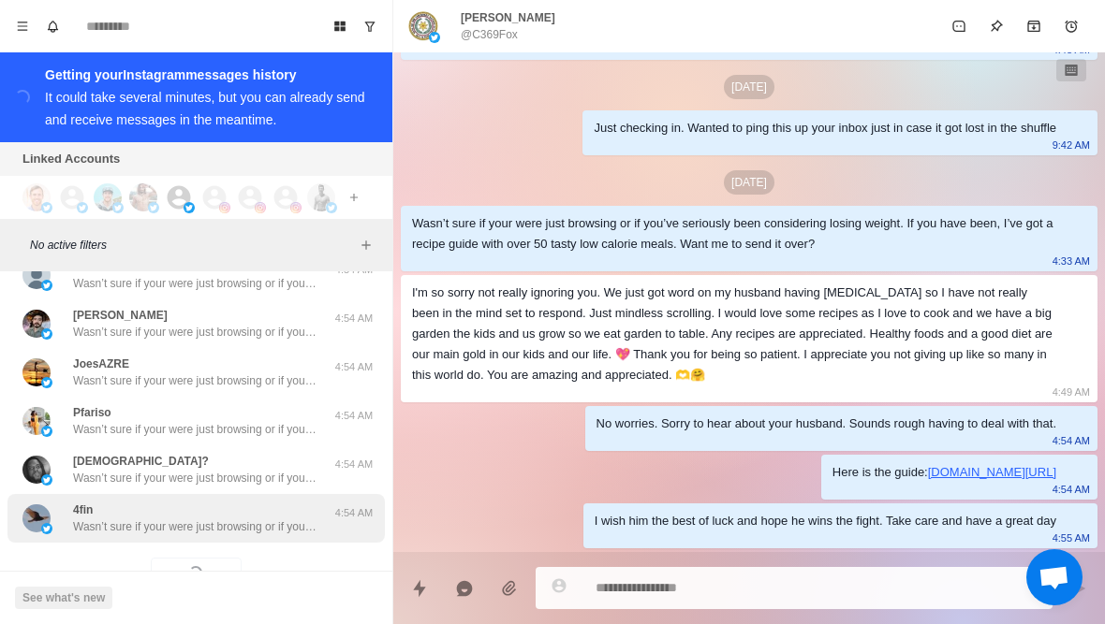
click at [258, 494] on div "4fin Wasn’t sure if your were just browsing or if you’ve seriously been conside…" at bounding box center [195, 518] width 377 height 49
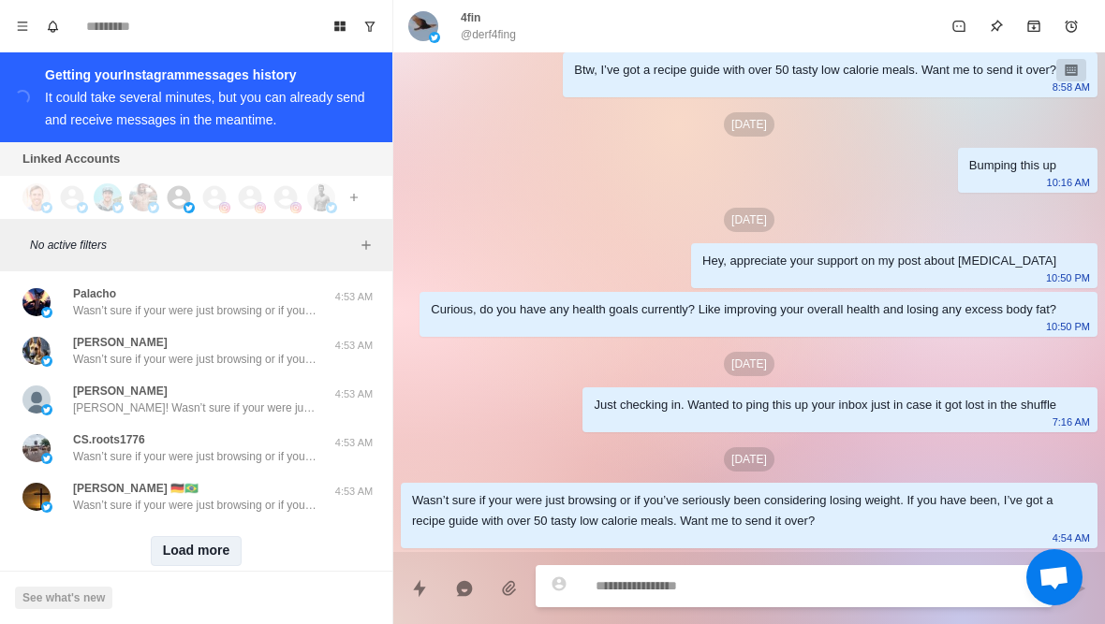
scroll to position [75421, 0]
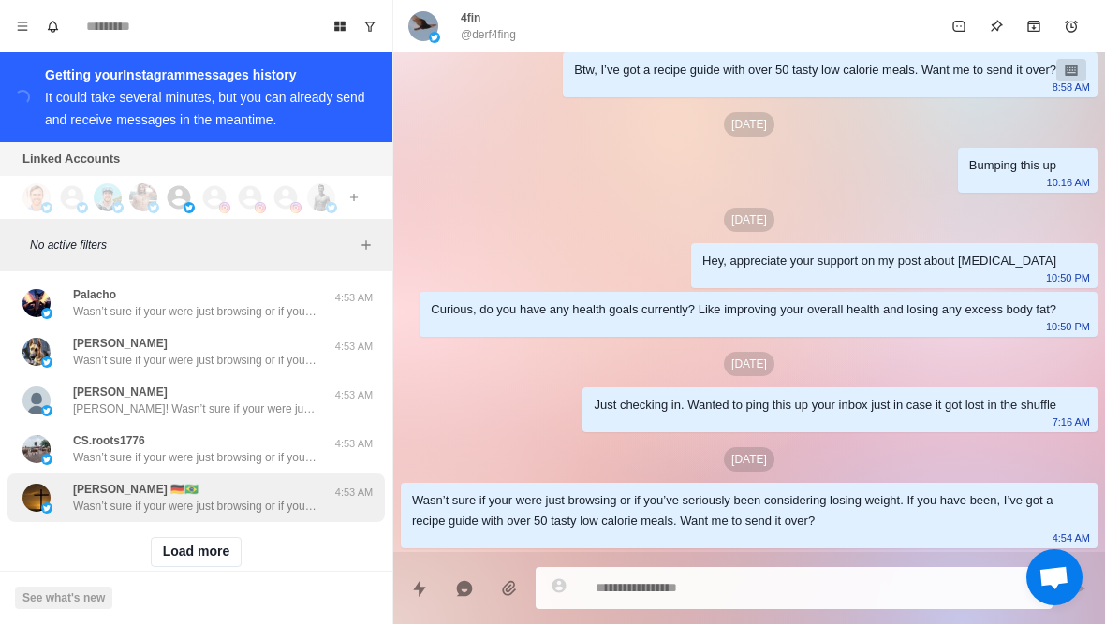
drag, startPoint x: 198, startPoint y: 524, endPoint x: 249, endPoint y: 469, distance: 75.5
click at [198, 537] on button "Load more" at bounding box center [197, 552] width 92 height 30
click at [249, 498] on p "Wasn’t sure if your were just browsing or if you’ve seriously been considering …" at bounding box center [194, 506] width 243 height 17
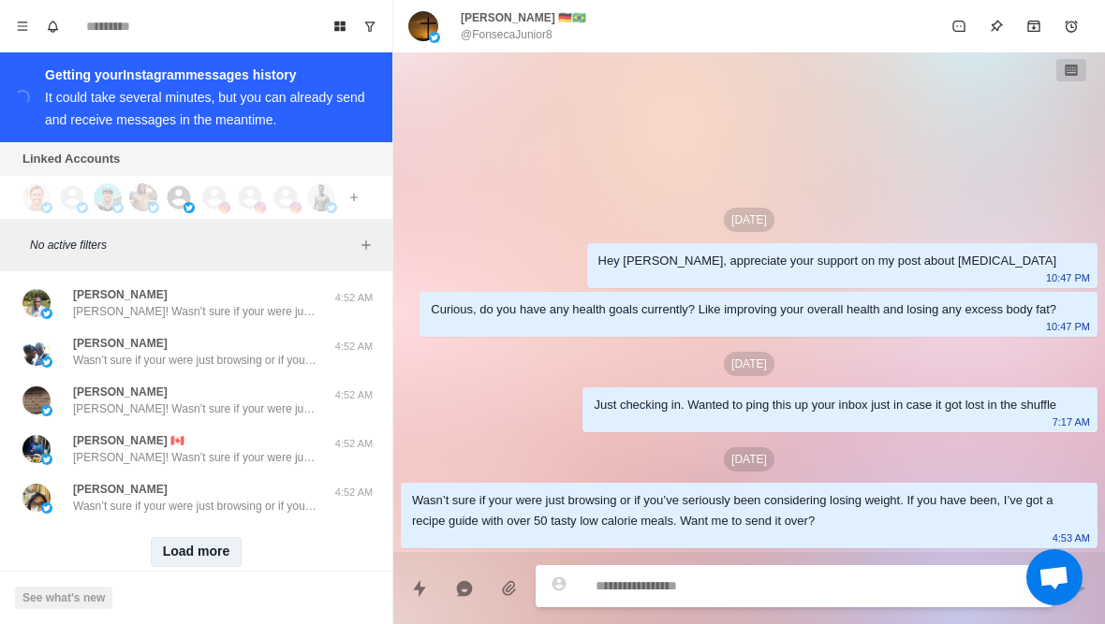
scroll to position [76394, 0]
click at [212, 537] on button "Load more" at bounding box center [197, 552] width 92 height 30
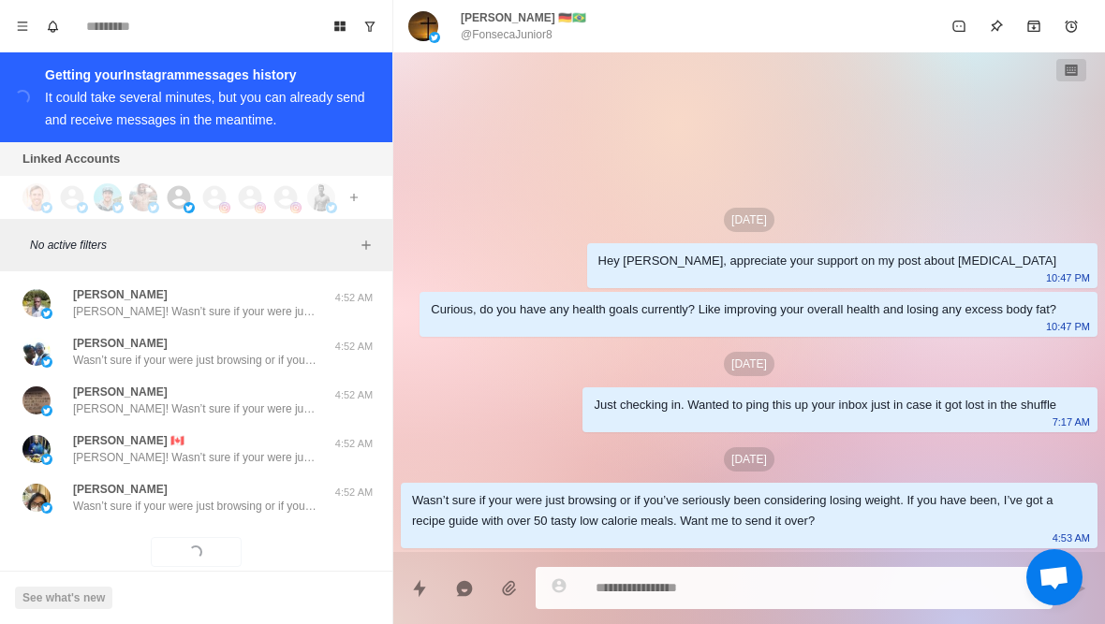
click at [249, 522] on div "Loading... Load more" at bounding box center [195, 552] width 377 height 60
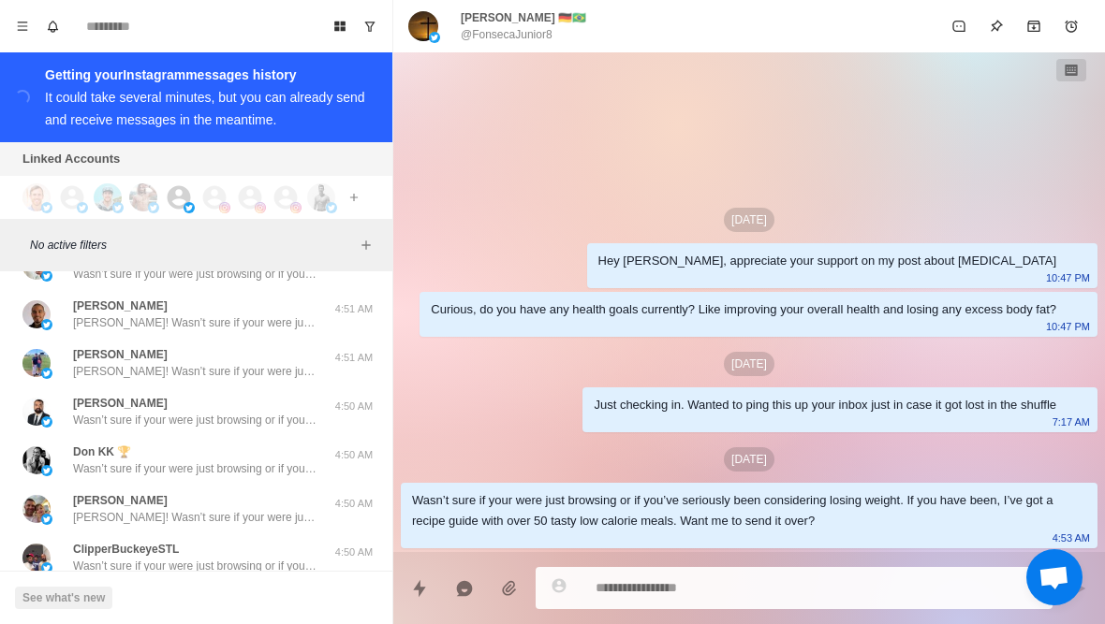
scroll to position [77364, 0]
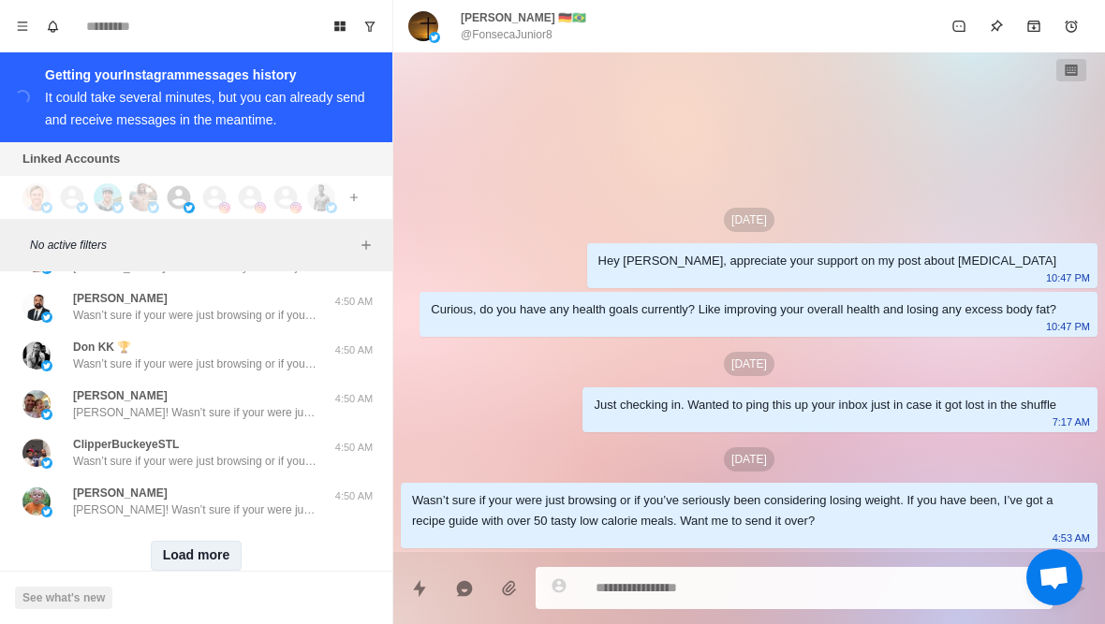
click at [209, 541] on button "Load more" at bounding box center [197, 556] width 92 height 30
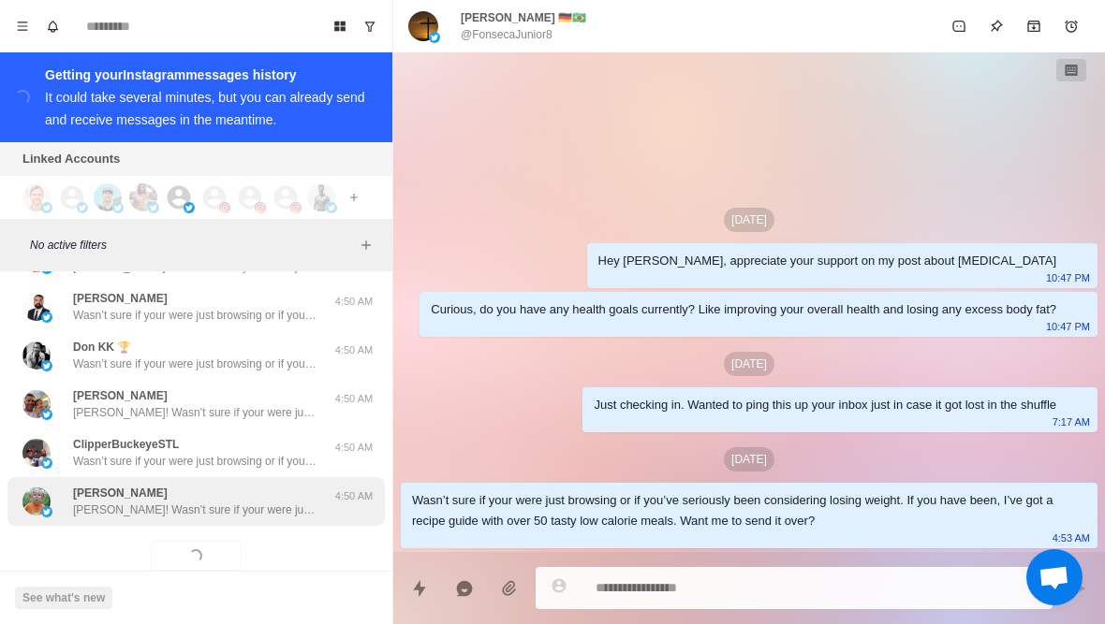
click at [259, 502] on p "Candice! Wasn’t sure if your were just browsing or if you’ve seriously been con…" at bounding box center [194, 510] width 243 height 17
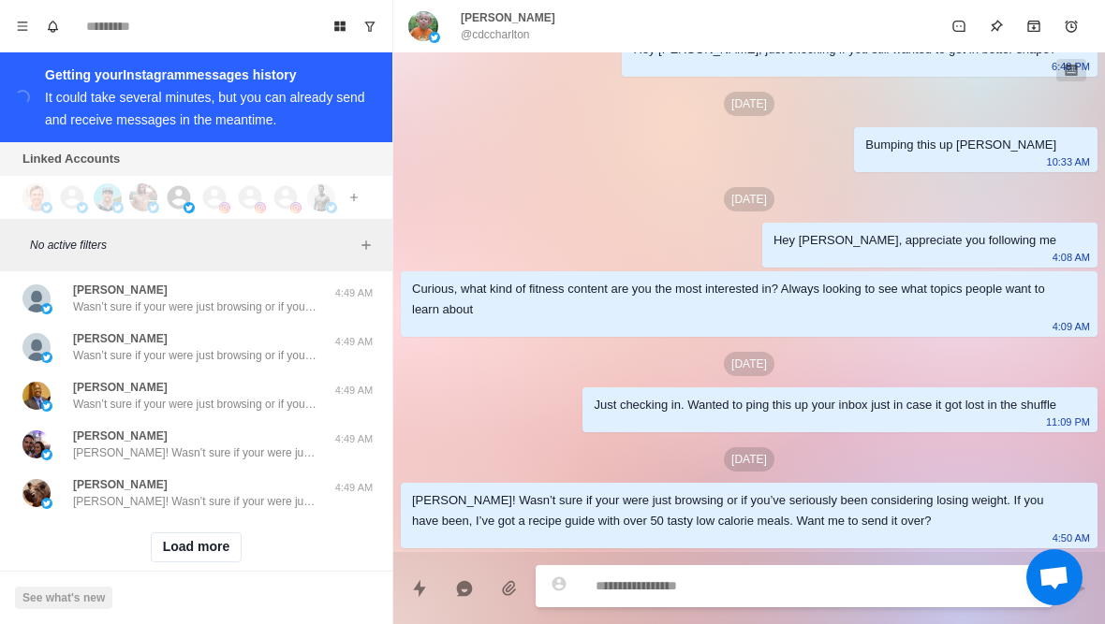
scroll to position [78341, 0]
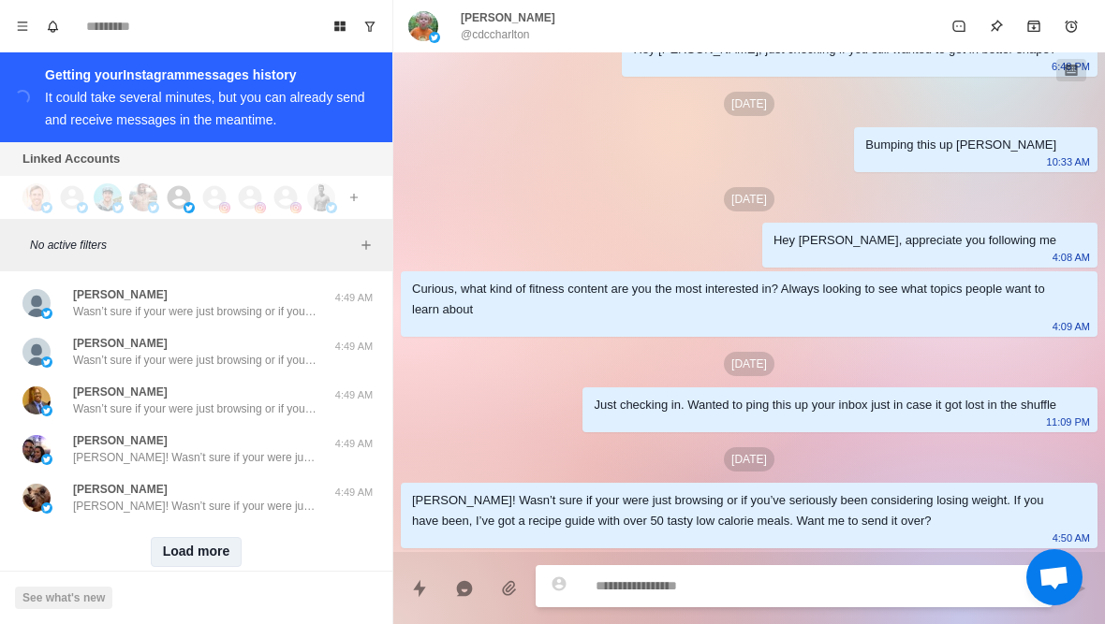
click at [200, 537] on button "Load more" at bounding box center [197, 552] width 92 height 30
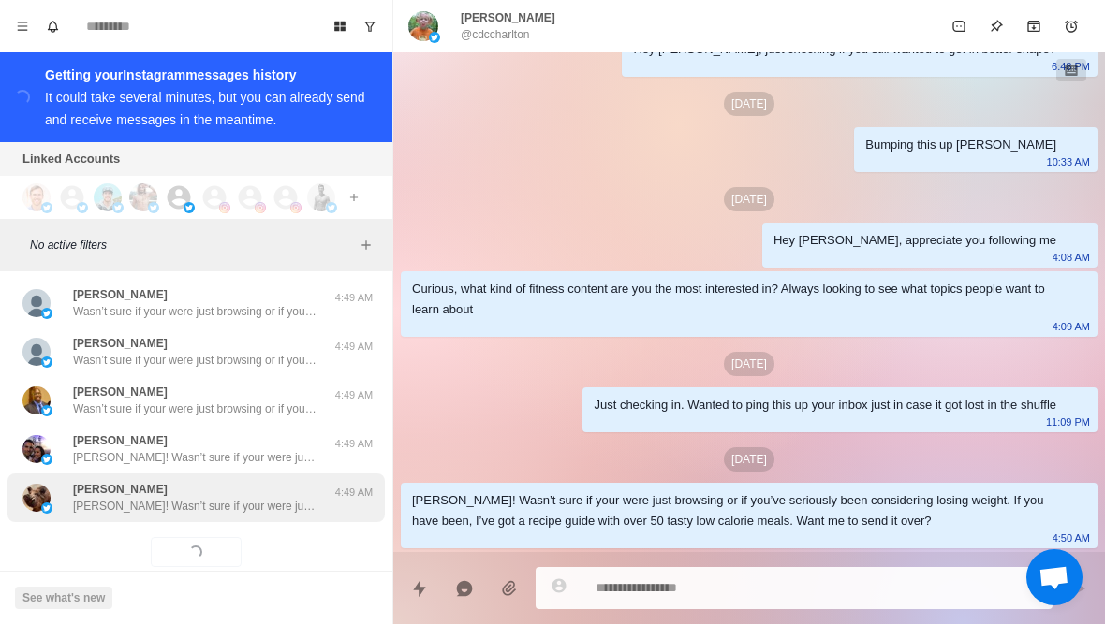
click at [243, 498] on p "Jim! Wasn’t sure if your were just browsing or if you’ve seriously been conside…" at bounding box center [194, 506] width 243 height 17
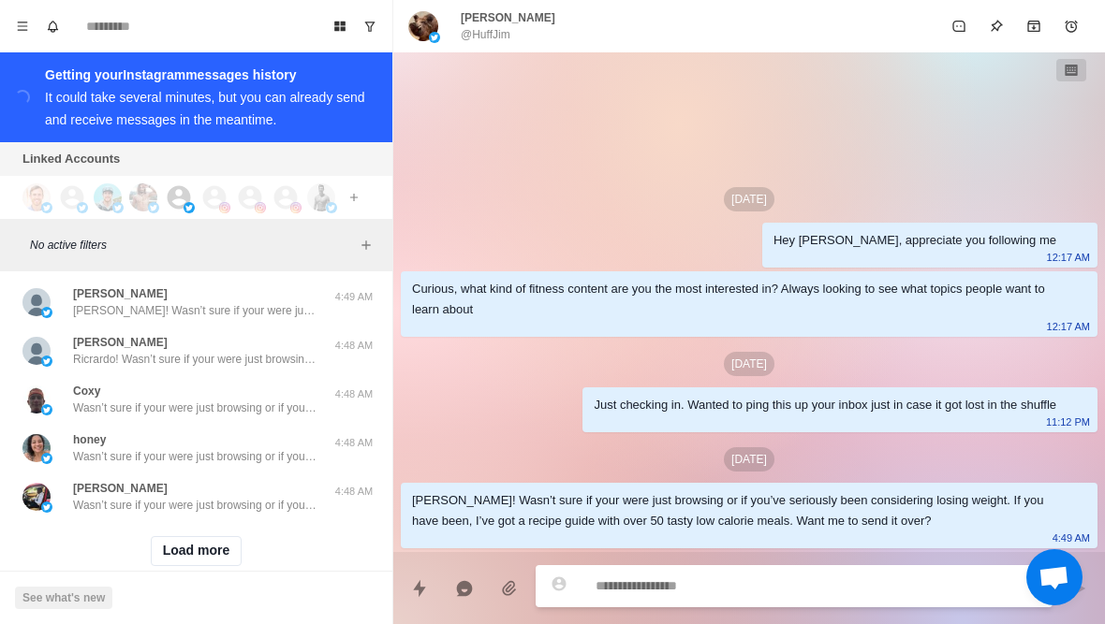
scroll to position [79315, 0]
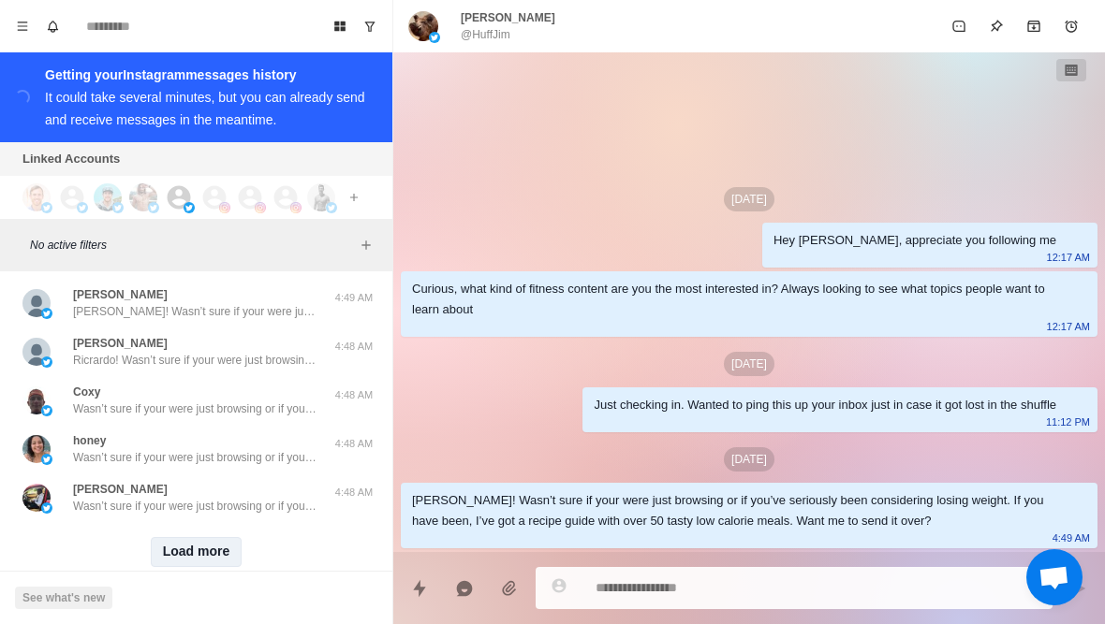
click at [198, 537] on button "Load more" at bounding box center [197, 552] width 92 height 30
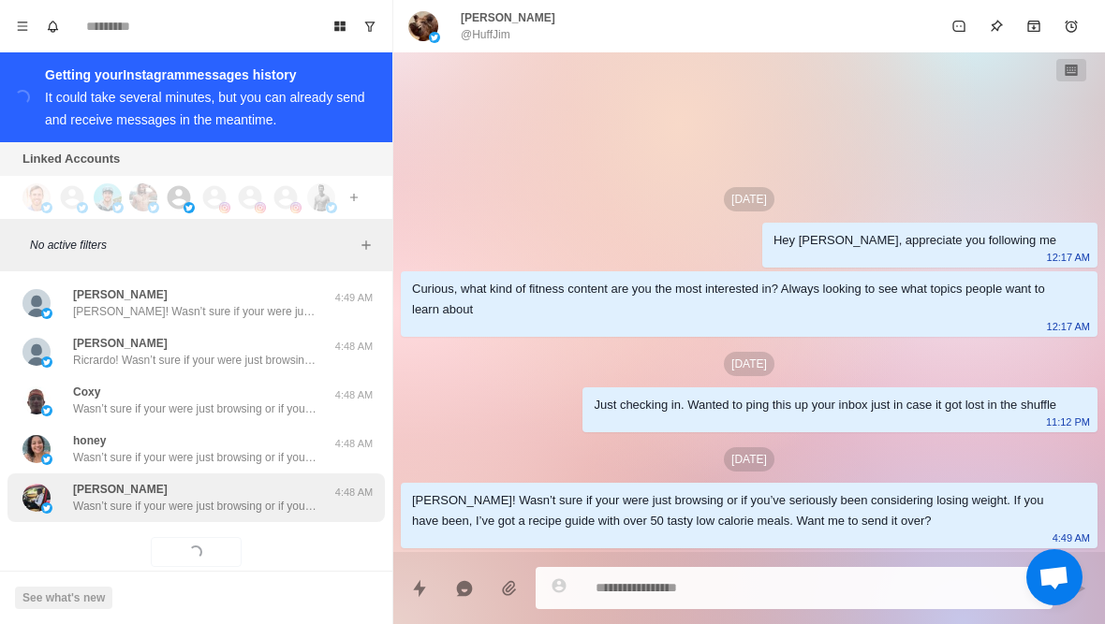
click at [255, 498] on p "Wasn’t sure if your were just browsing or if you’ve seriously been considering …" at bounding box center [194, 506] width 243 height 17
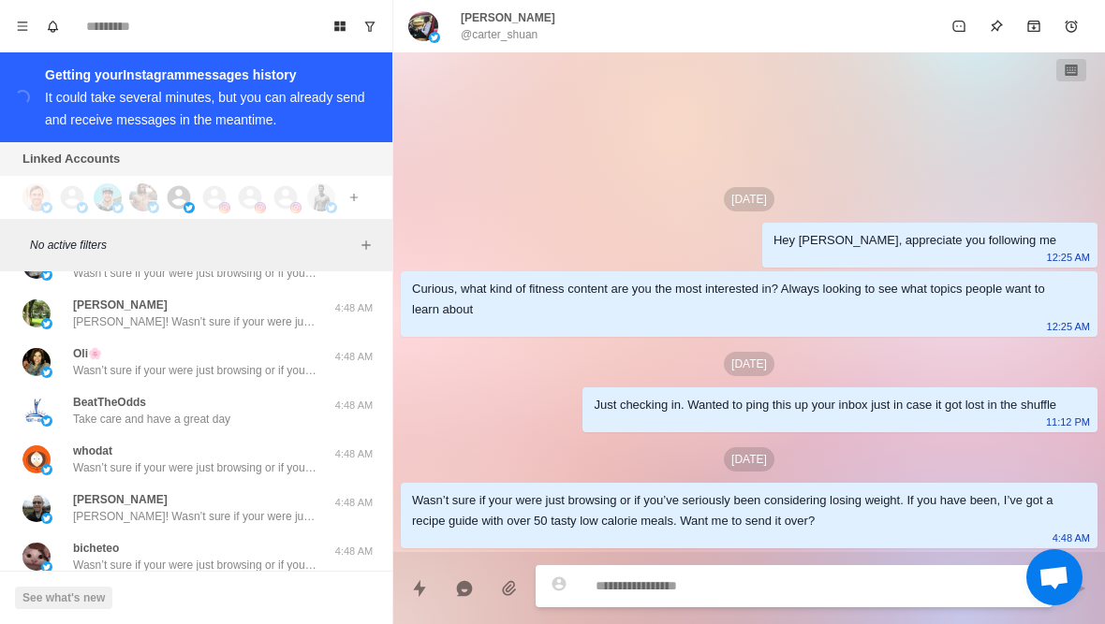
scroll to position [80094, 0]
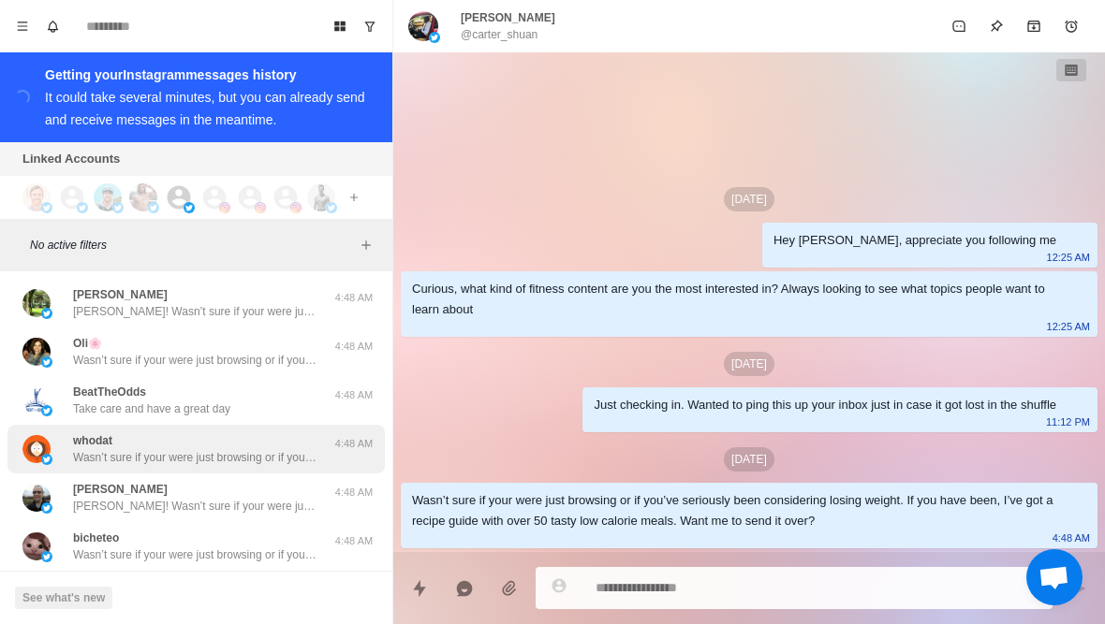
click at [189, 449] on p "Wasn’t sure if your were just browsing or if you’ve seriously been considering …" at bounding box center [194, 457] width 243 height 17
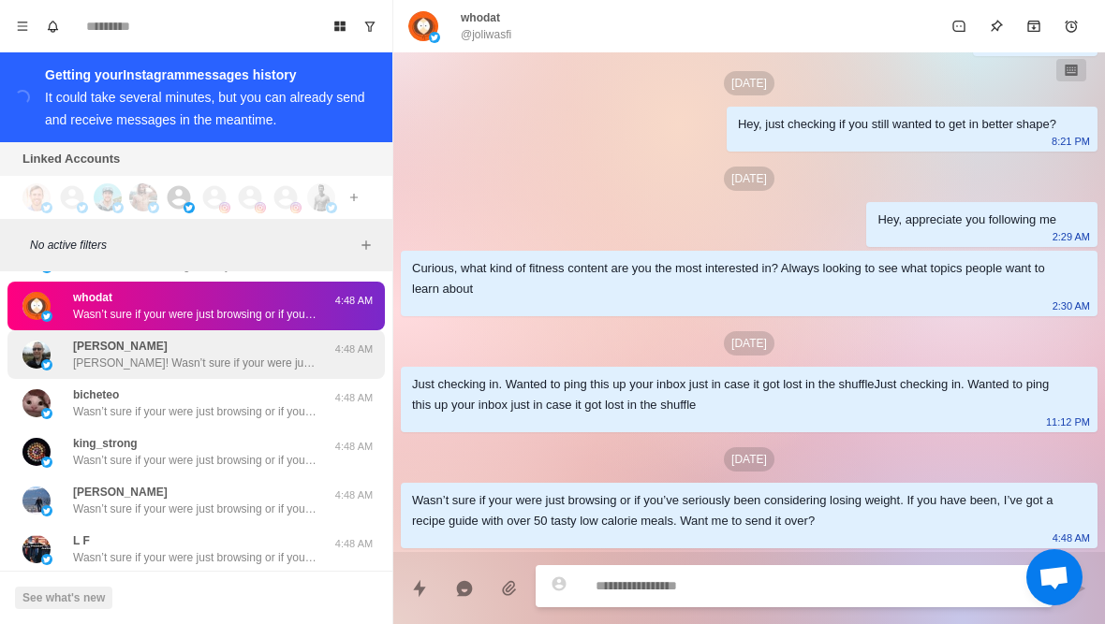
scroll to position [80273, 0]
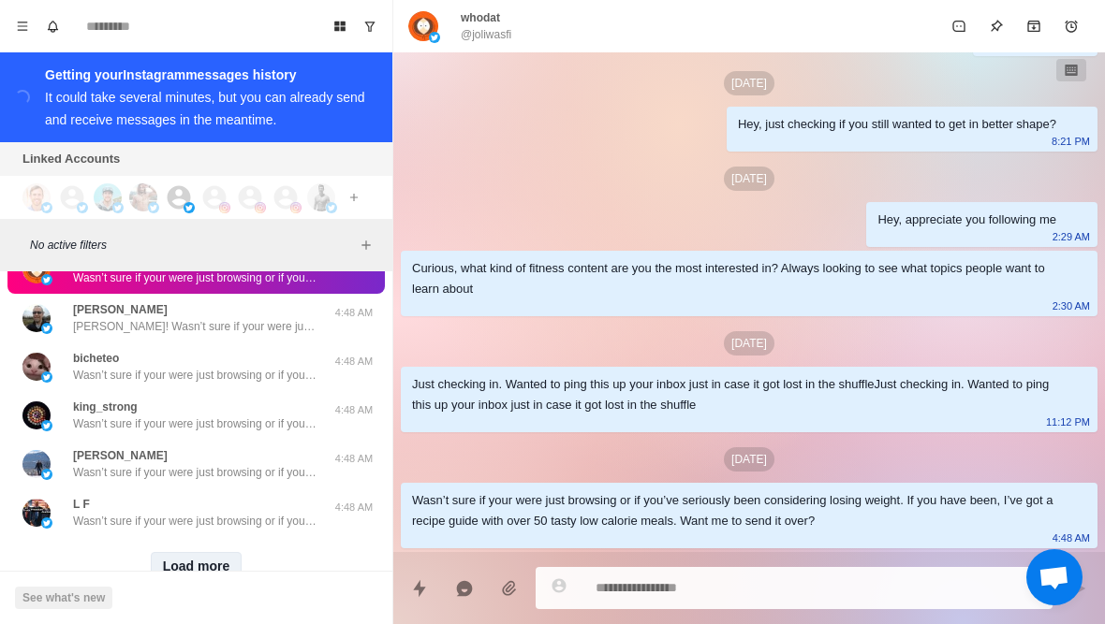
click at [200, 552] on button "Load more" at bounding box center [197, 567] width 92 height 30
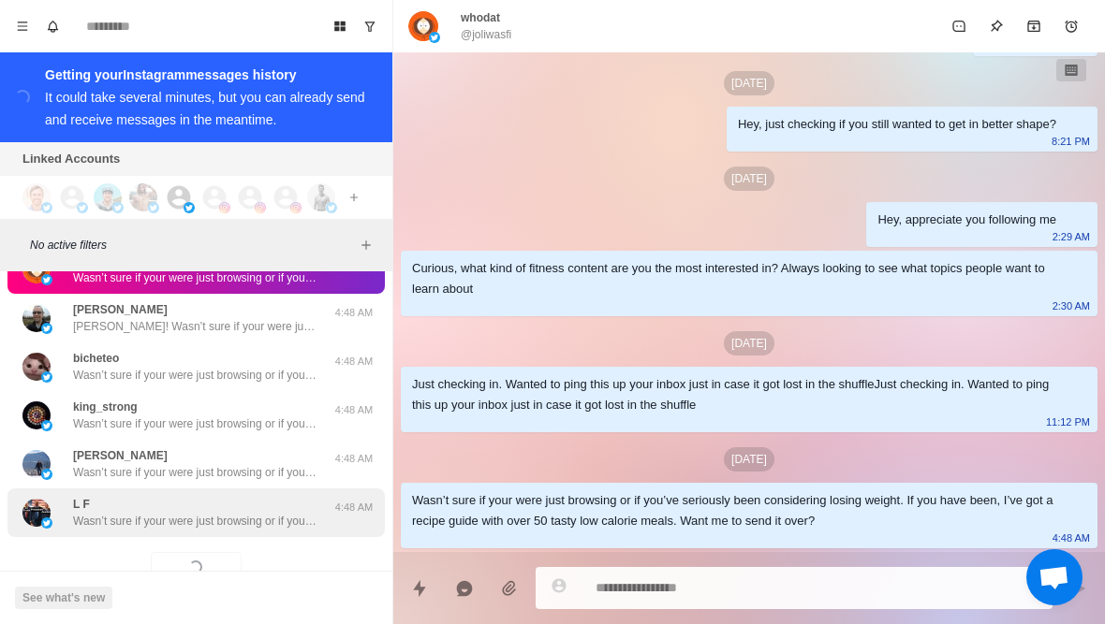
click at [212, 513] on p "Wasn’t sure if your were just browsing or if you’ve seriously been considering …" at bounding box center [194, 521] width 243 height 17
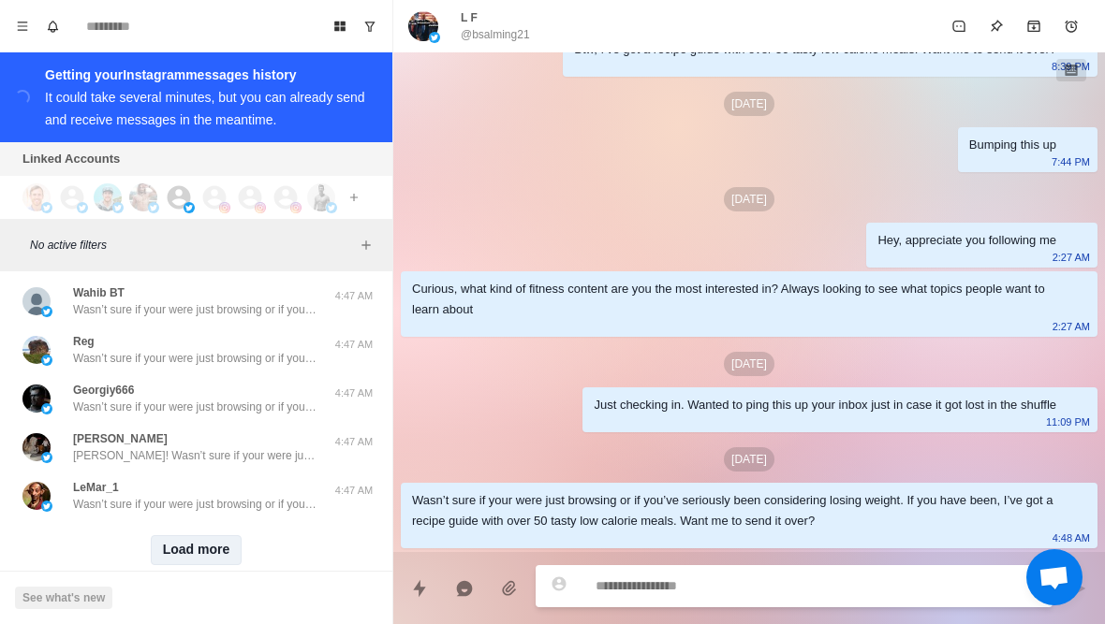
scroll to position [81262, 0]
click at [204, 537] on button "Load more" at bounding box center [197, 552] width 92 height 30
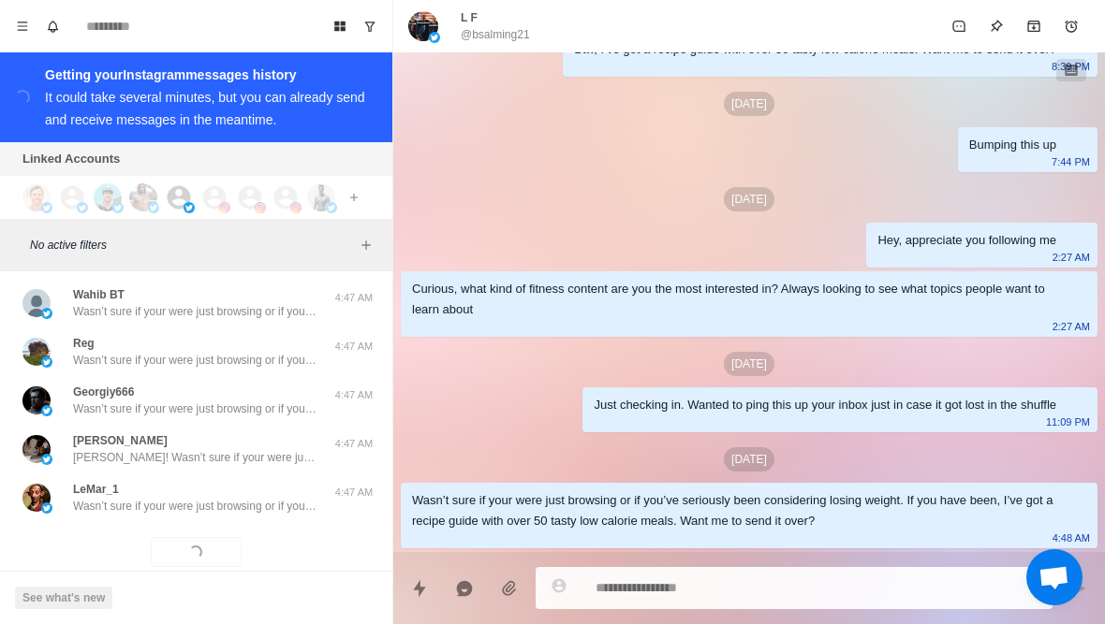
click at [235, 522] on div "Loading... Load more" at bounding box center [195, 552] width 377 height 60
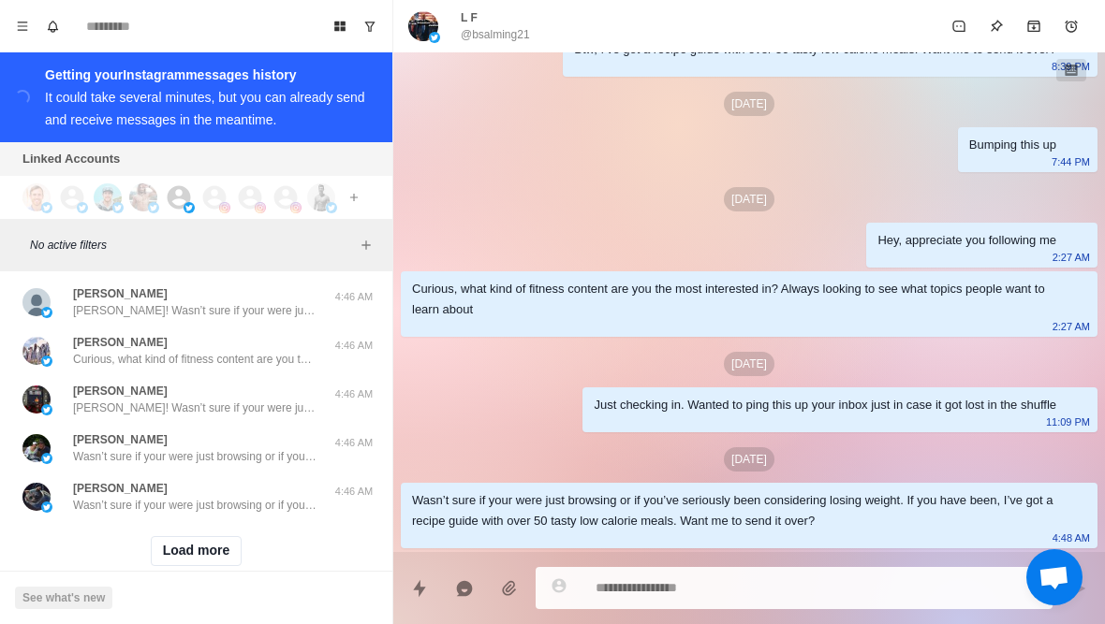
scroll to position [82235, 0]
click at [212, 537] on button "Load more" at bounding box center [197, 552] width 92 height 30
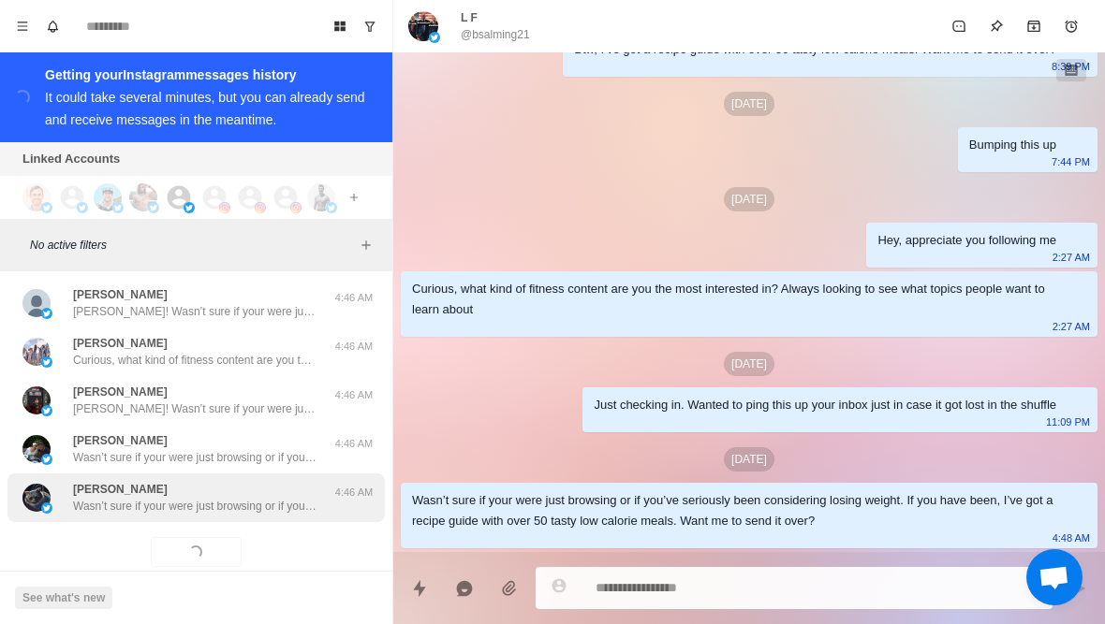
click at [260, 485] on div "Елена Wasn’t sure if your were just browsing or if you’ve seriously been consid…" at bounding box center [195, 498] width 377 height 49
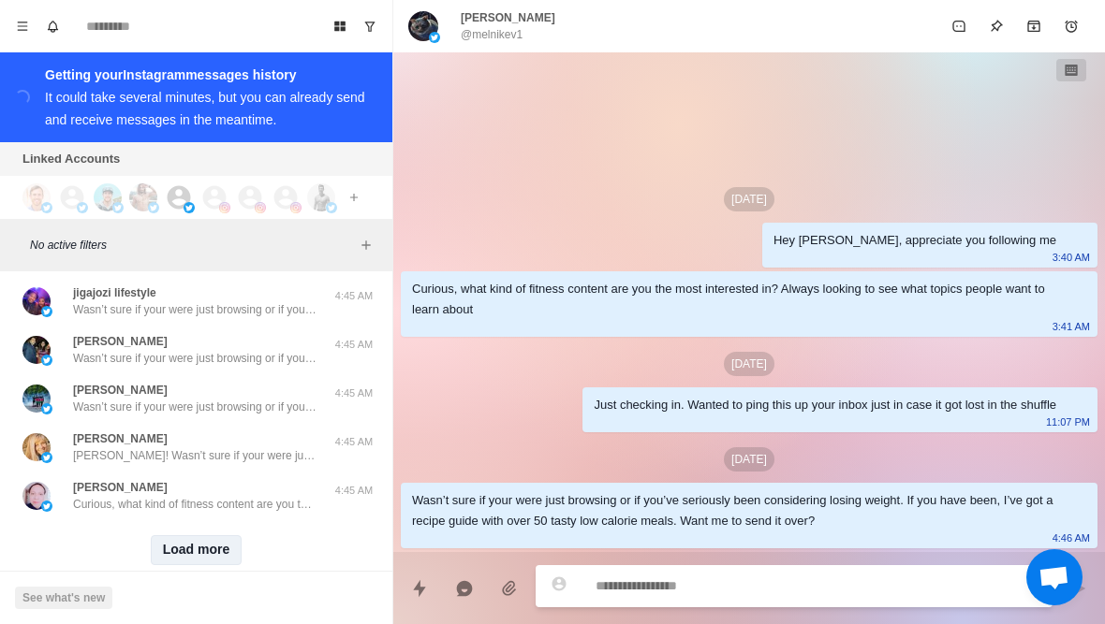
scroll to position [83209, 0]
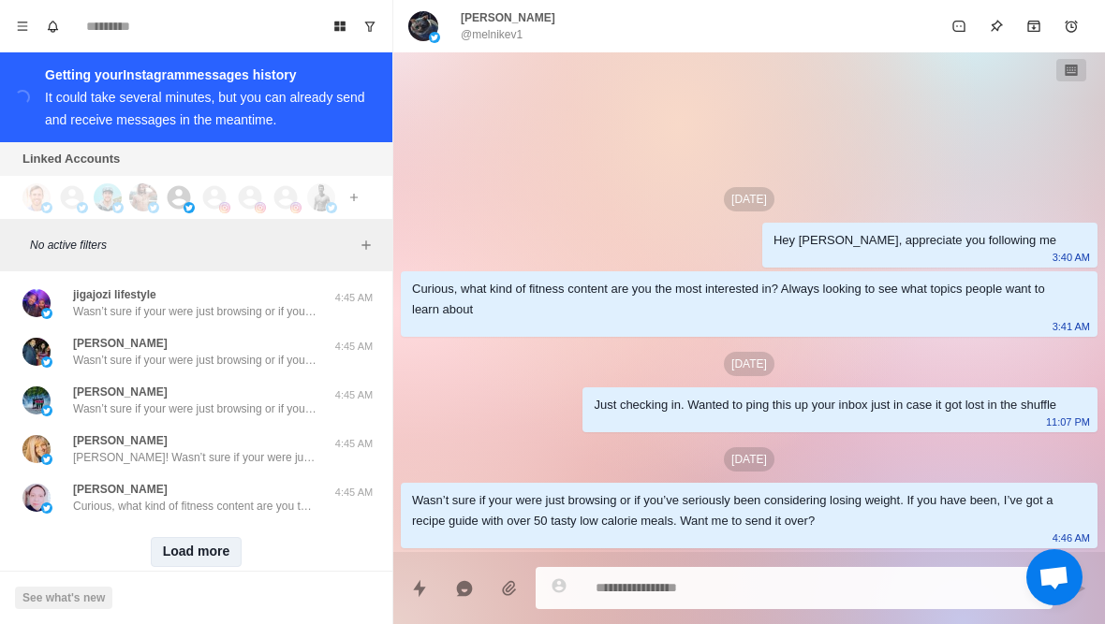
click at [198, 537] on button "Load more" at bounding box center [197, 552] width 92 height 30
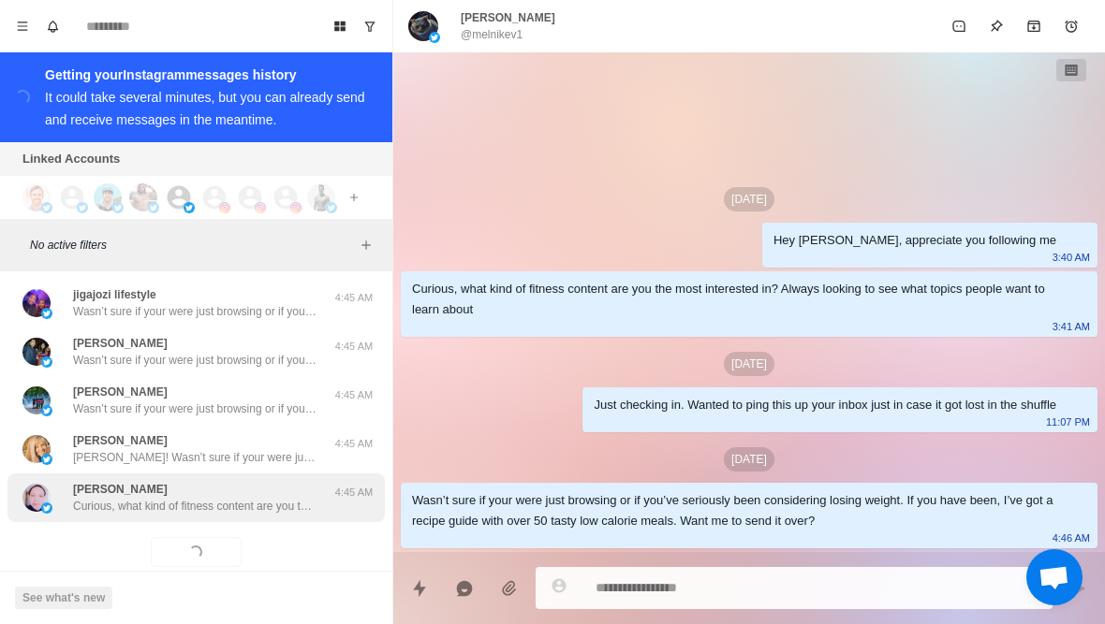
click at [210, 498] on p "Curious, what kind of fitness content are you the most interested in? Always lo…" at bounding box center [194, 506] width 243 height 17
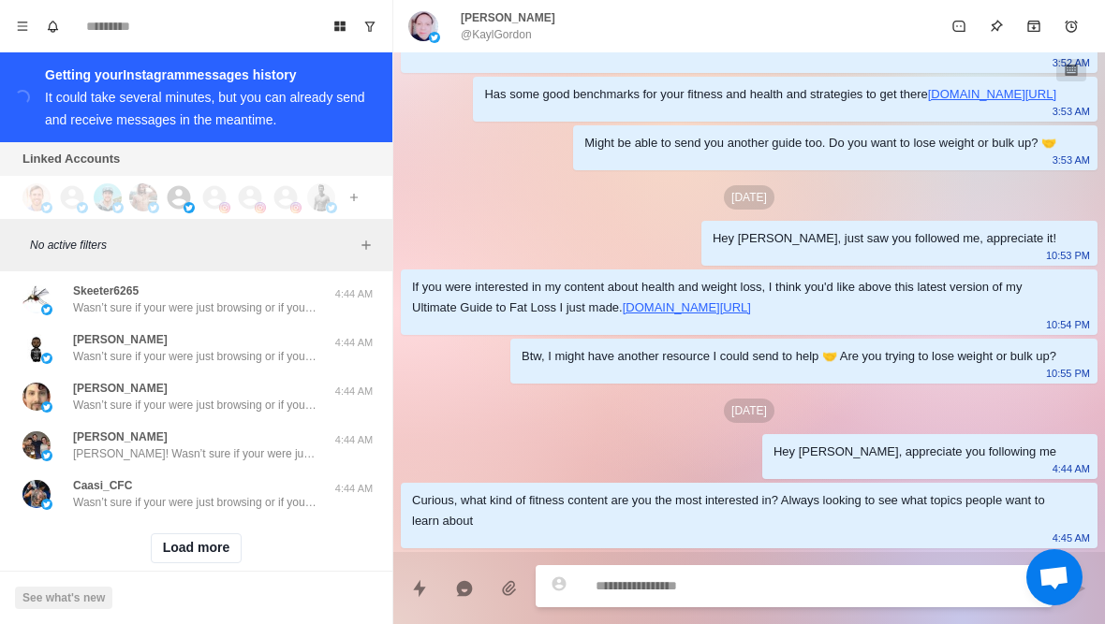
scroll to position [84183, 0]
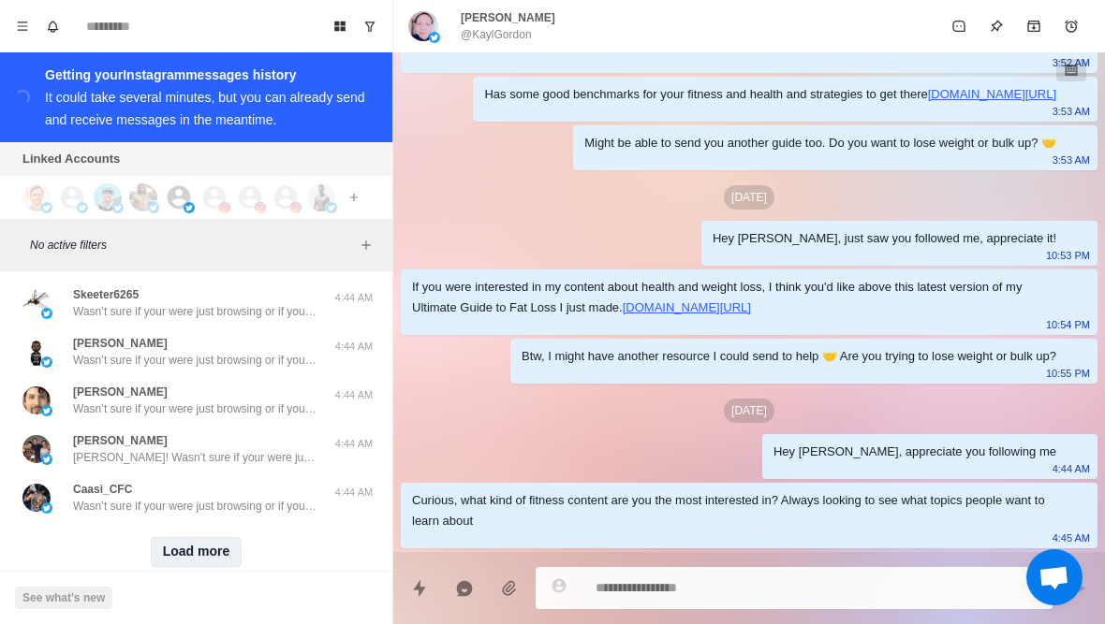
click at [205, 537] on button "Load more" at bounding box center [197, 552] width 92 height 30
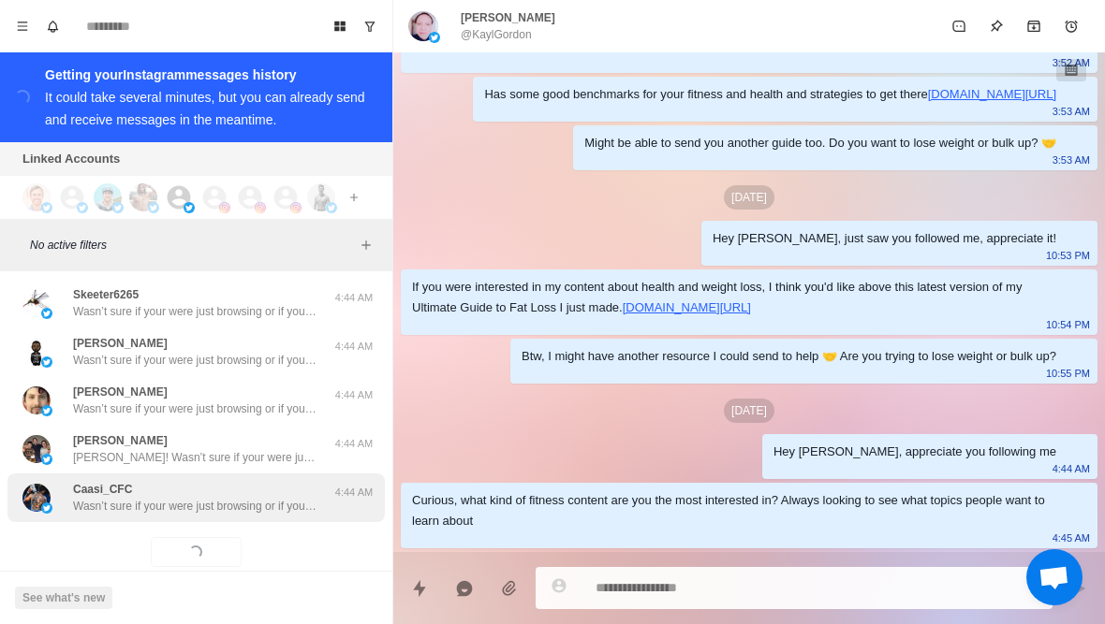
click at [262, 498] on p "Wasn’t sure if your were just browsing or if you’ve seriously been considering …" at bounding box center [194, 506] width 243 height 17
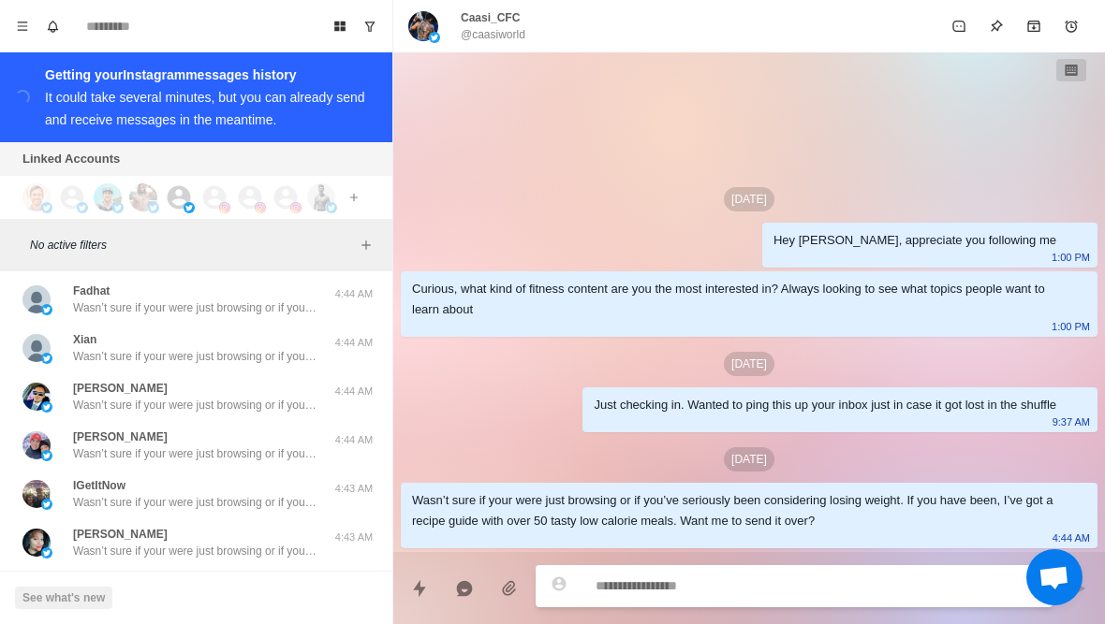
scroll to position [85124, 0]
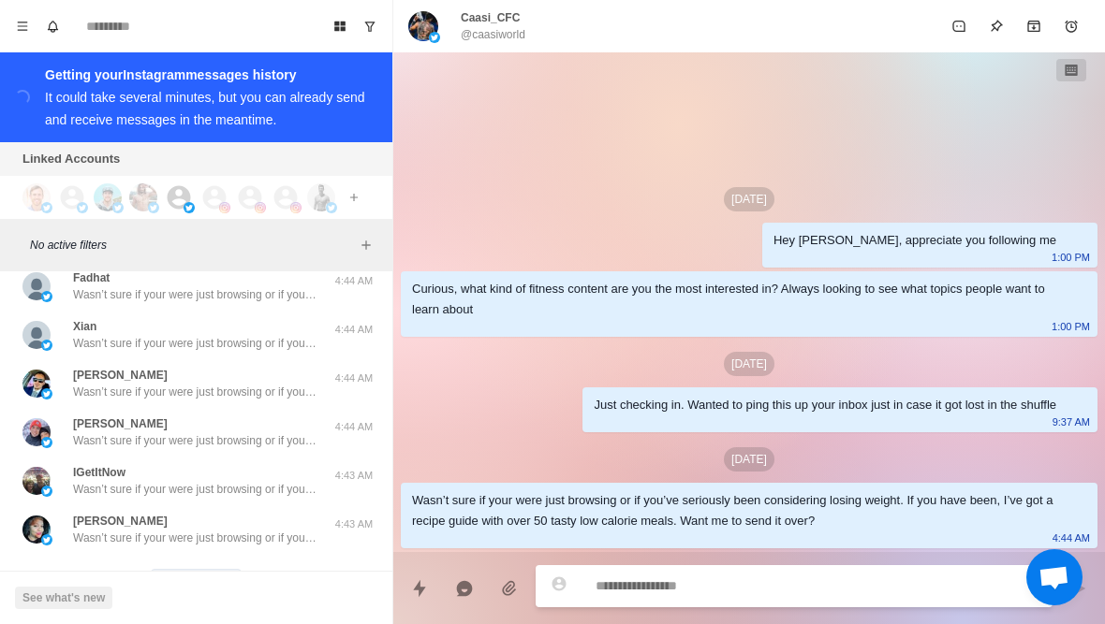
click at [208, 569] on button "Load more" at bounding box center [197, 584] width 92 height 30
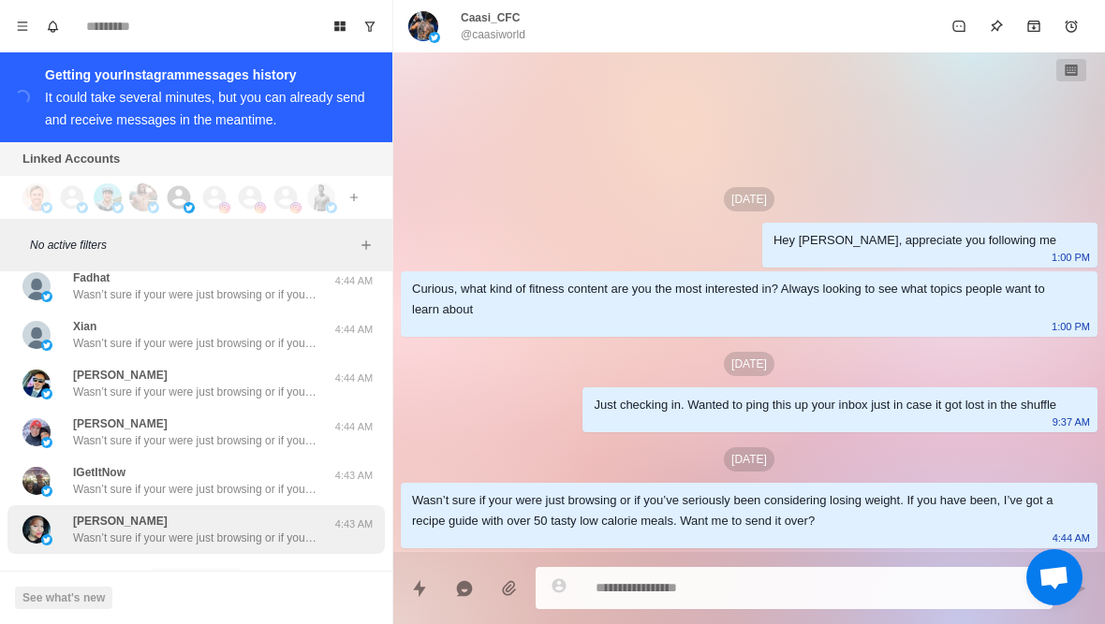
click at [263, 530] on p "Wasn’t sure if your were just browsing or if you’ve seriously been considering …" at bounding box center [194, 538] width 243 height 17
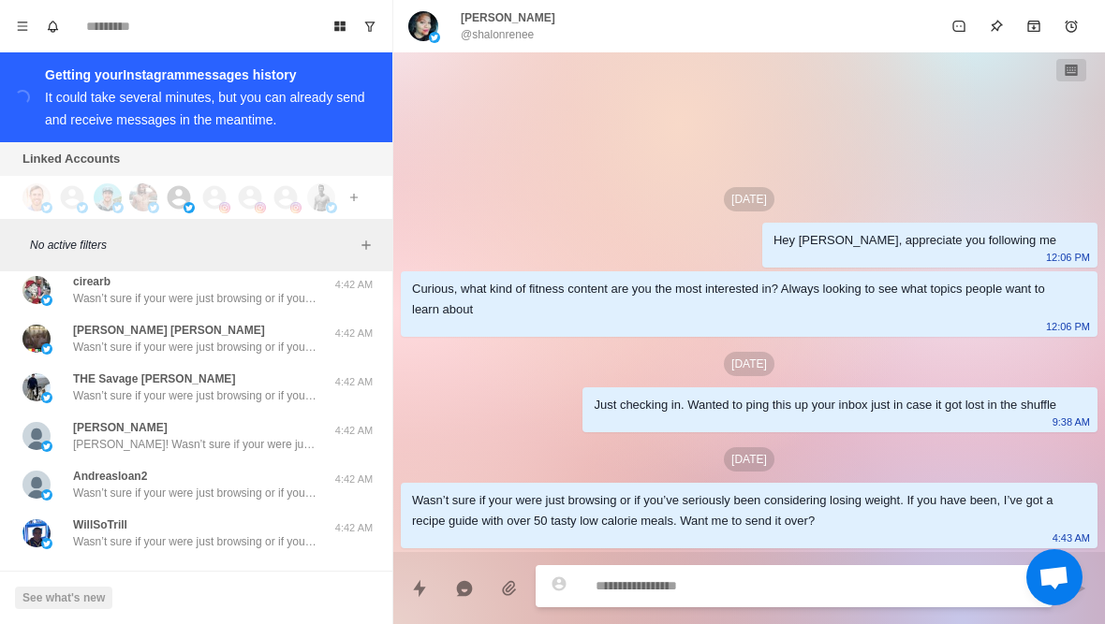
scroll to position [86110, 0]
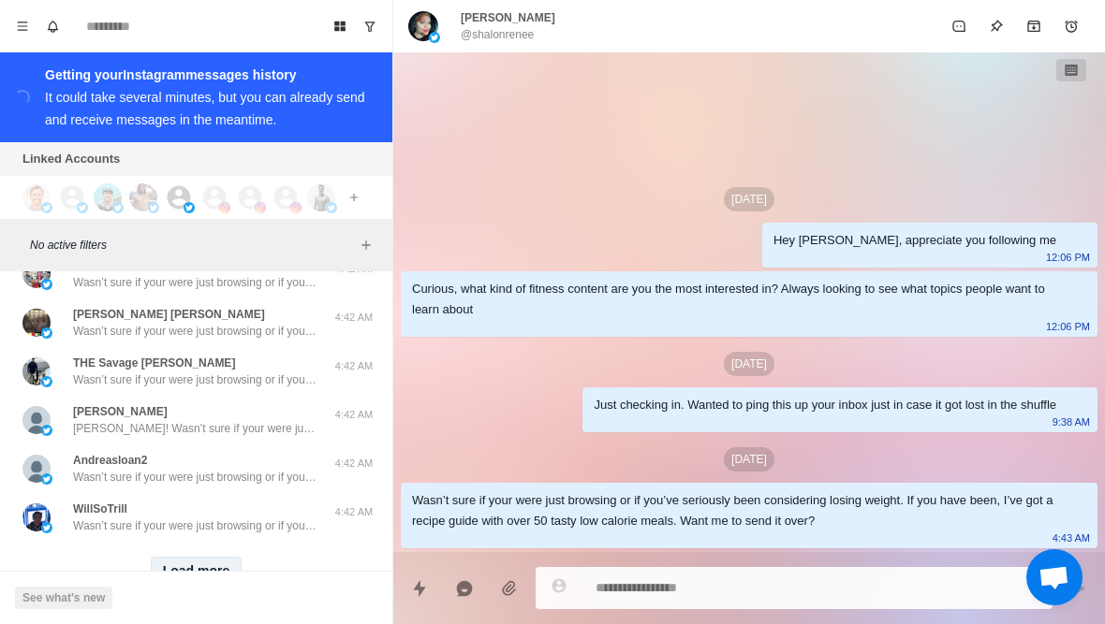
click at [212, 557] on button "Load more" at bounding box center [197, 572] width 92 height 30
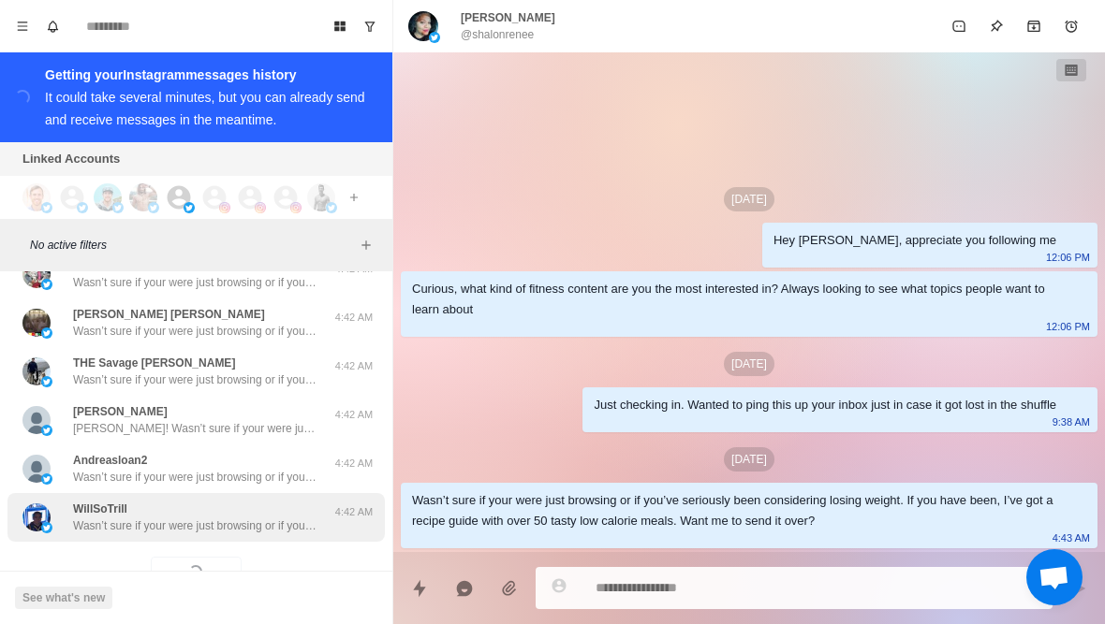
click at [270, 518] on p "Wasn’t sure if your were just browsing or if you’ve seriously been considering …" at bounding box center [194, 526] width 243 height 17
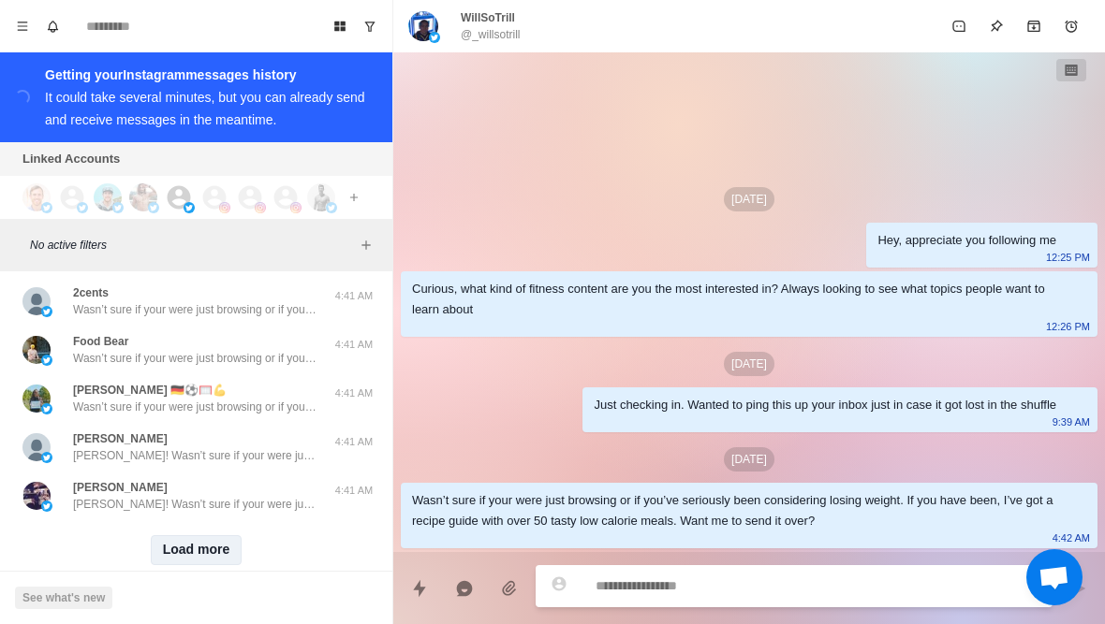
scroll to position [87103, 0]
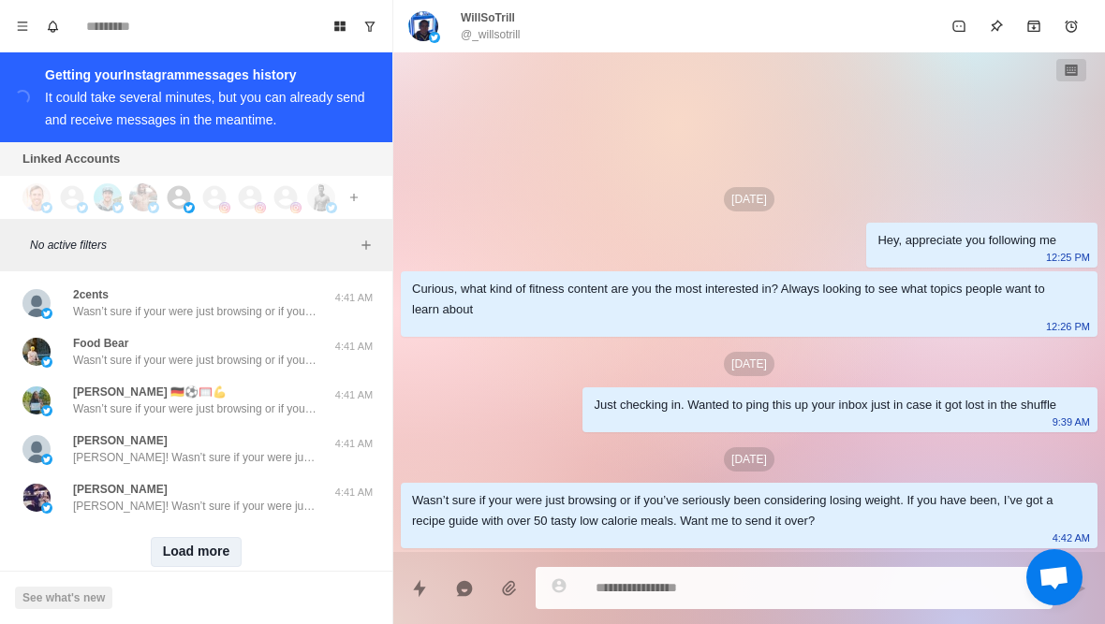
click at [199, 537] on button "Load more" at bounding box center [197, 552] width 92 height 30
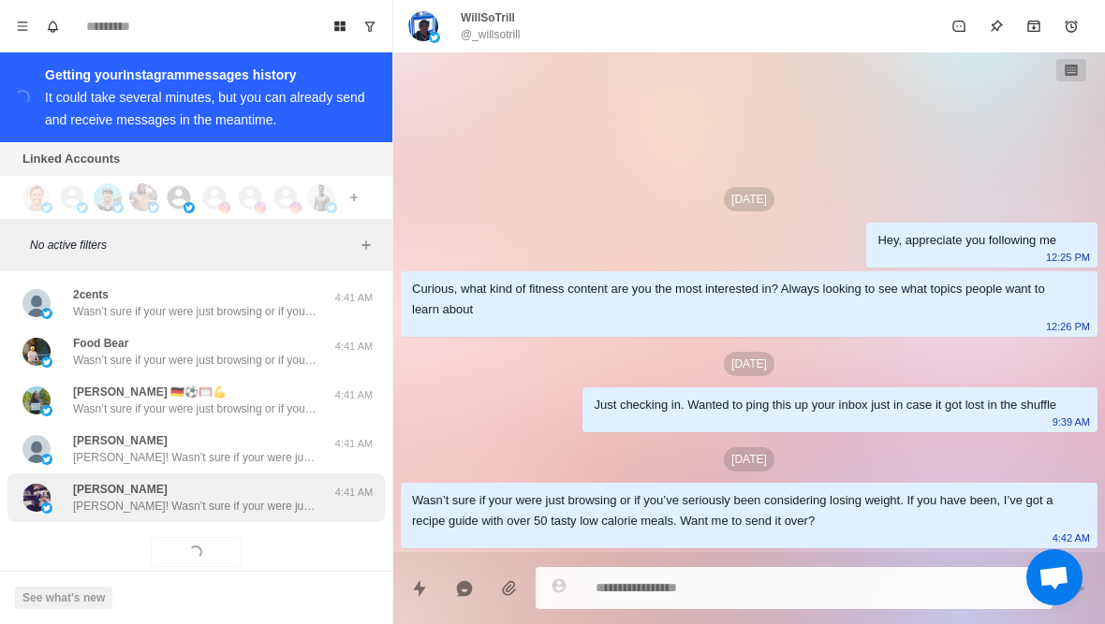
click at [271, 486] on div "Bryce Garcia Bryce! Wasn’t sure if your were just browsing or if you’ve serious…" at bounding box center [195, 498] width 377 height 49
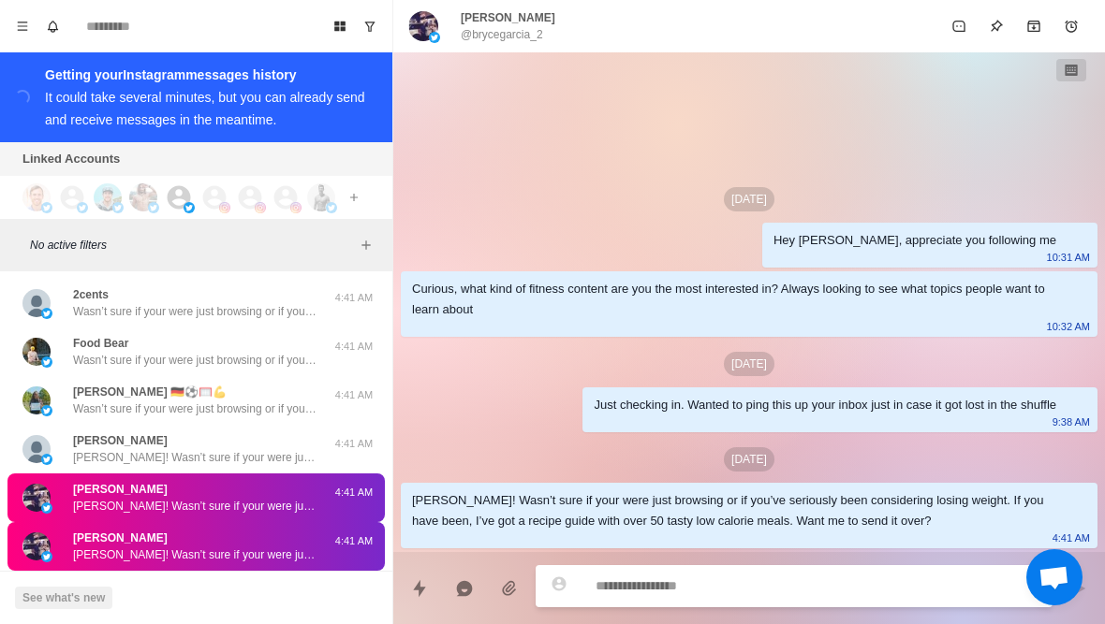
type textarea "*"
